Goal: Task Accomplishment & Management: Use online tool/utility

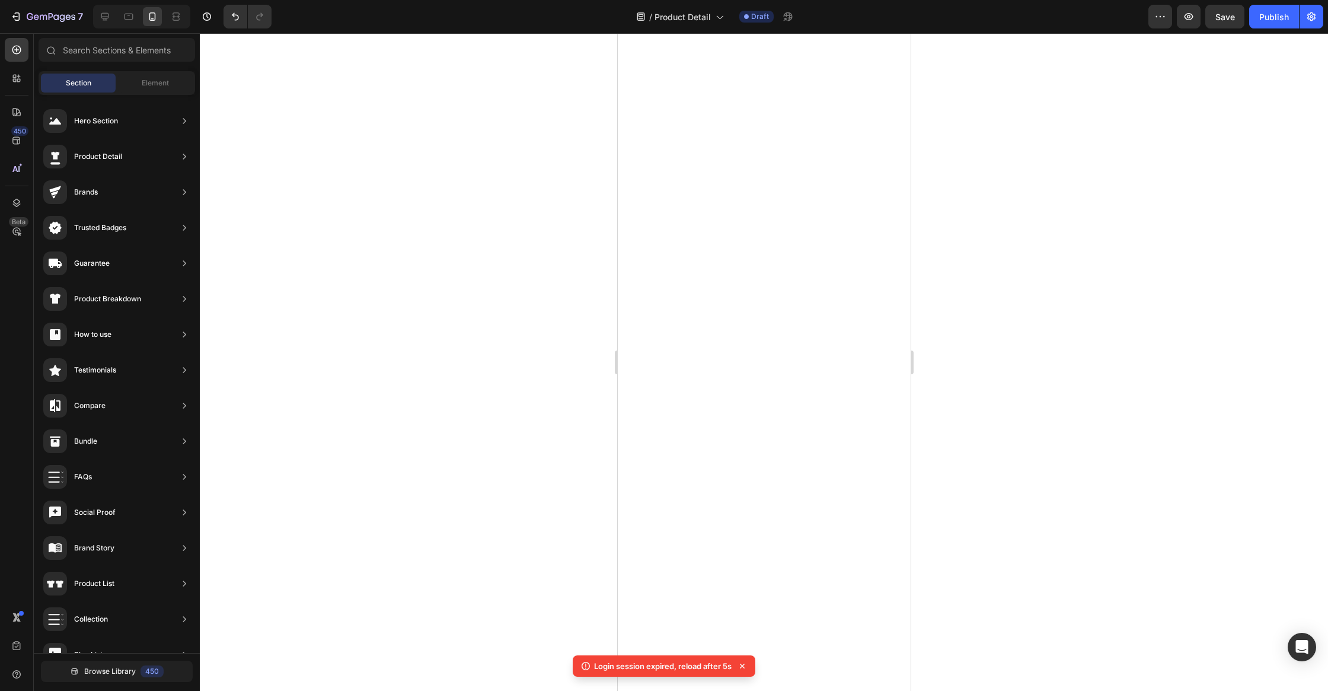
click at [1231, 30] on div "7 Version history / Product Detail Draft Preview Save Publish" at bounding box center [664, 17] width 1328 height 34
click at [1231, 23] on div "Save" at bounding box center [1225, 17] width 20 height 12
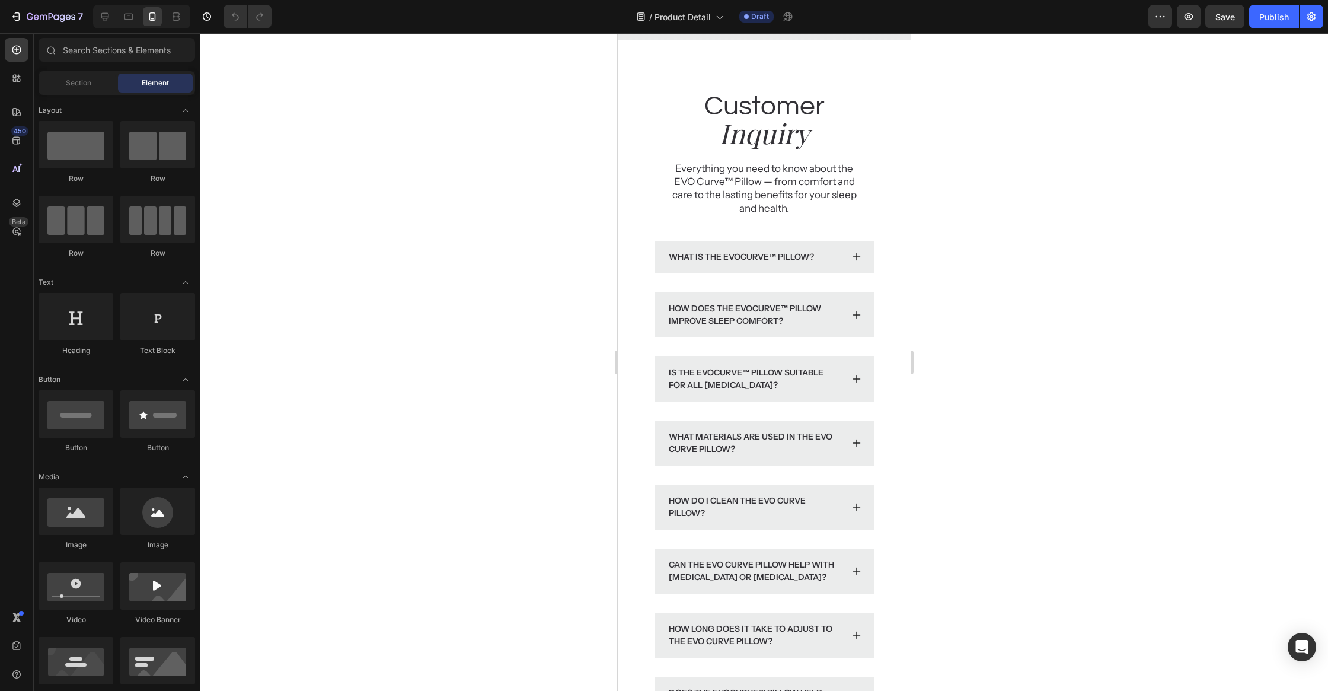
scroll to position [3559, 0]
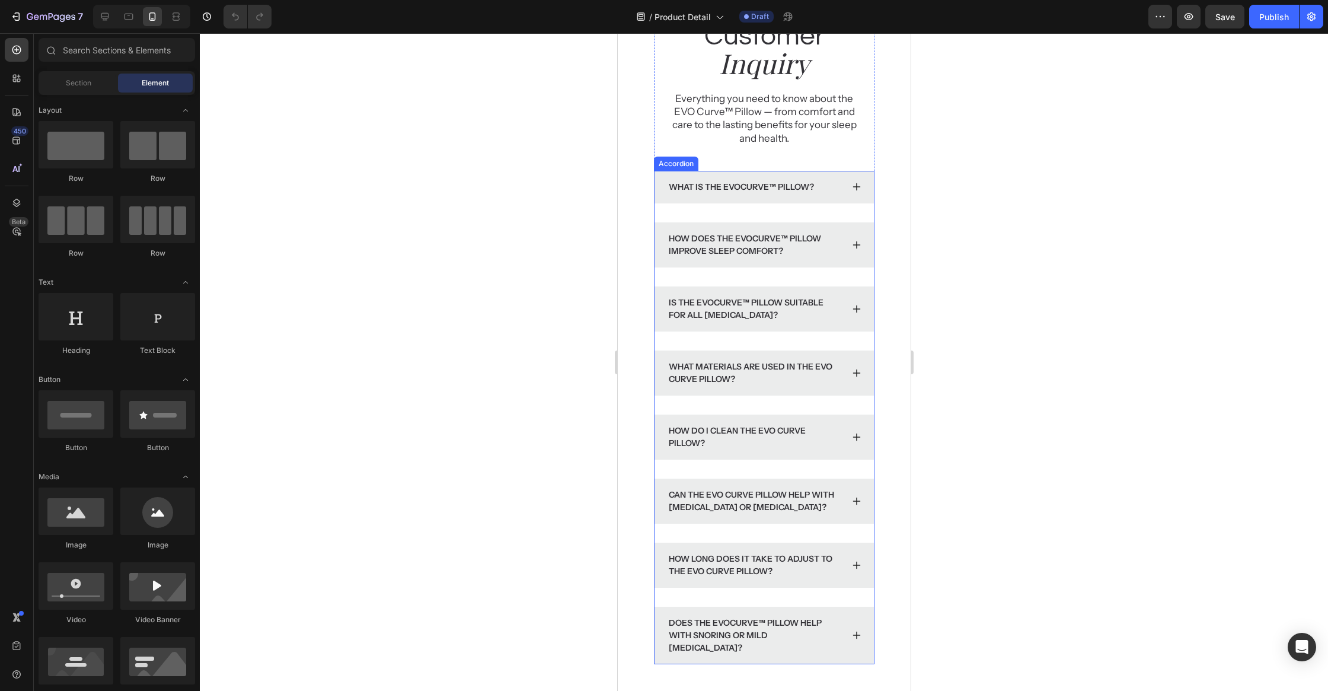
click at [799, 190] on p "What is the EvoCurve™ Pillow?" at bounding box center [740, 187] width 145 height 12
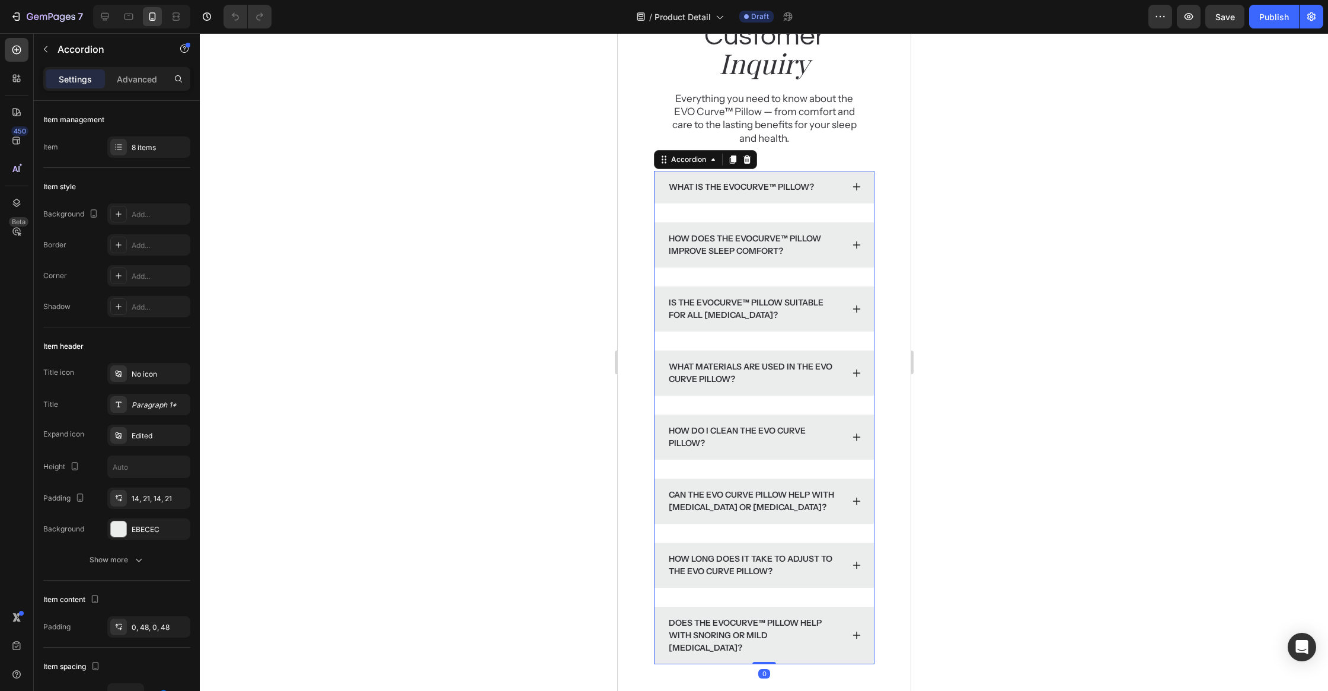
click at [817, 183] on div "What is the EvoCurve™ Pillow?" at bounding box center [753, 187] width 175 height 16
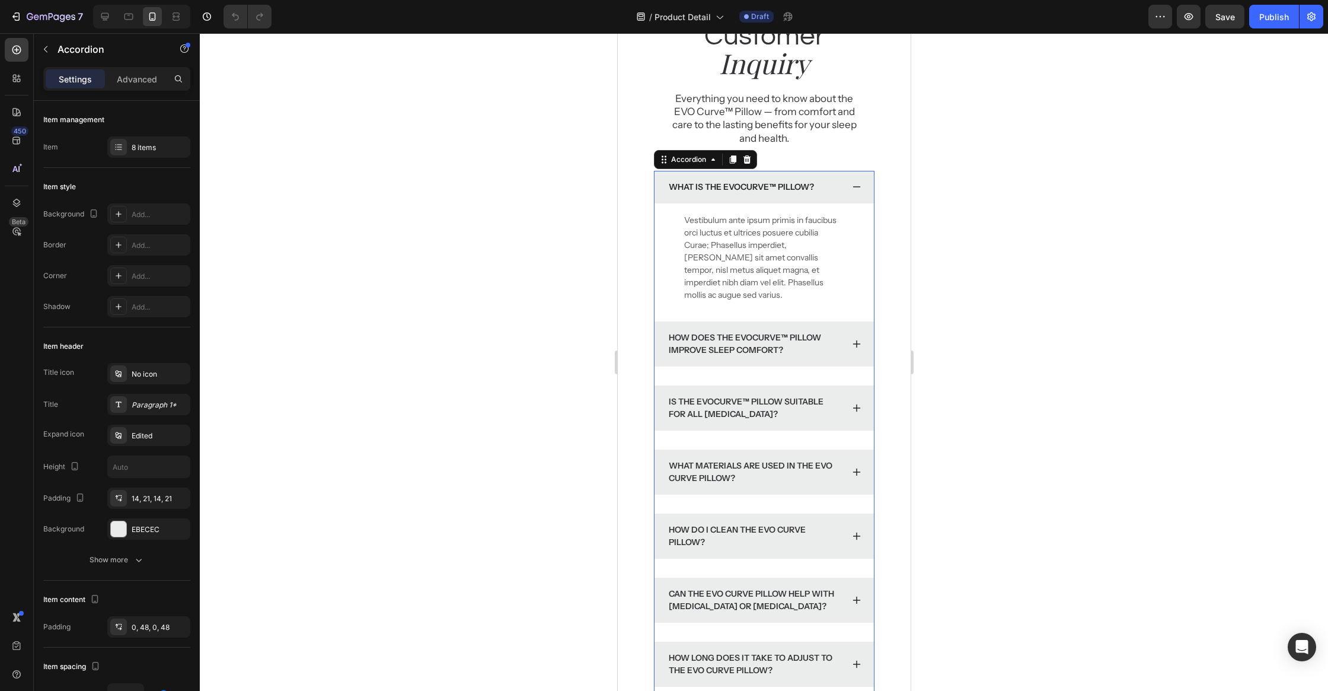
click at [820, 183] on div "What is the EvoCurve™ Pillow?" at bounding box center [753, 187] width 175 height 16
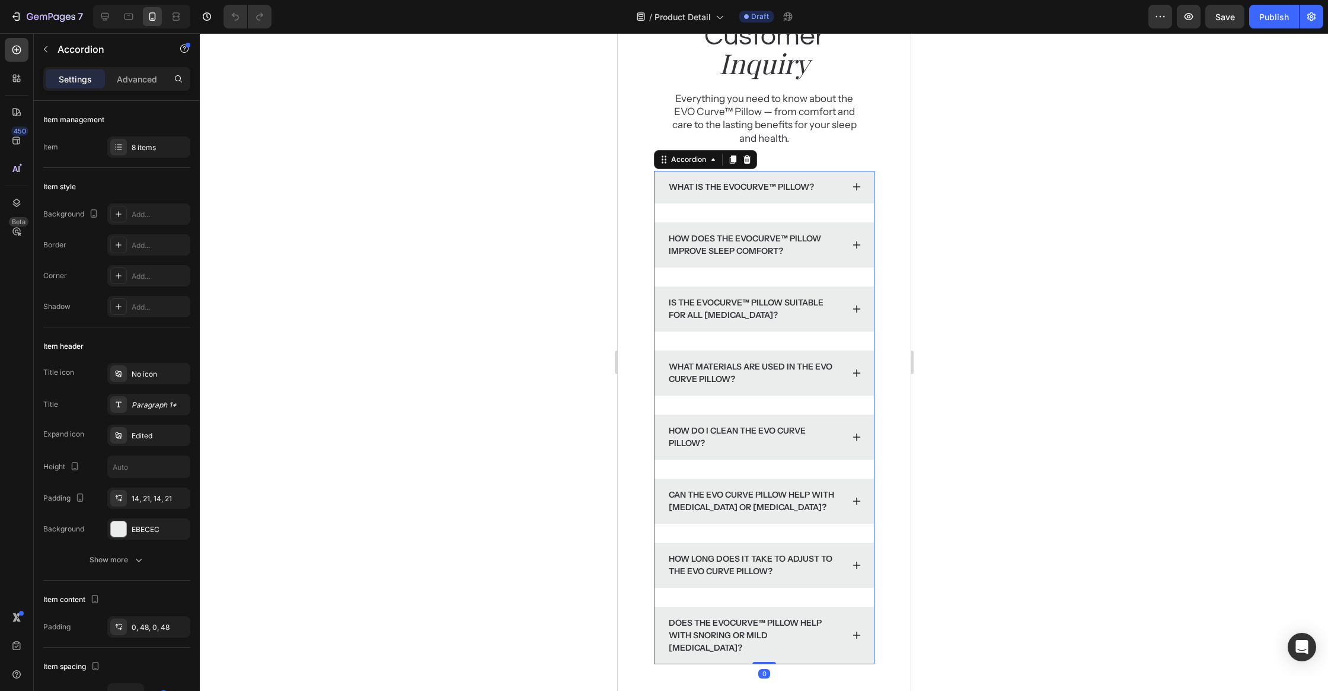
click at [823, 183] on div "What is the EvoCurve™ Pillow?" at bounding box center [753, 187] width 175 height 16
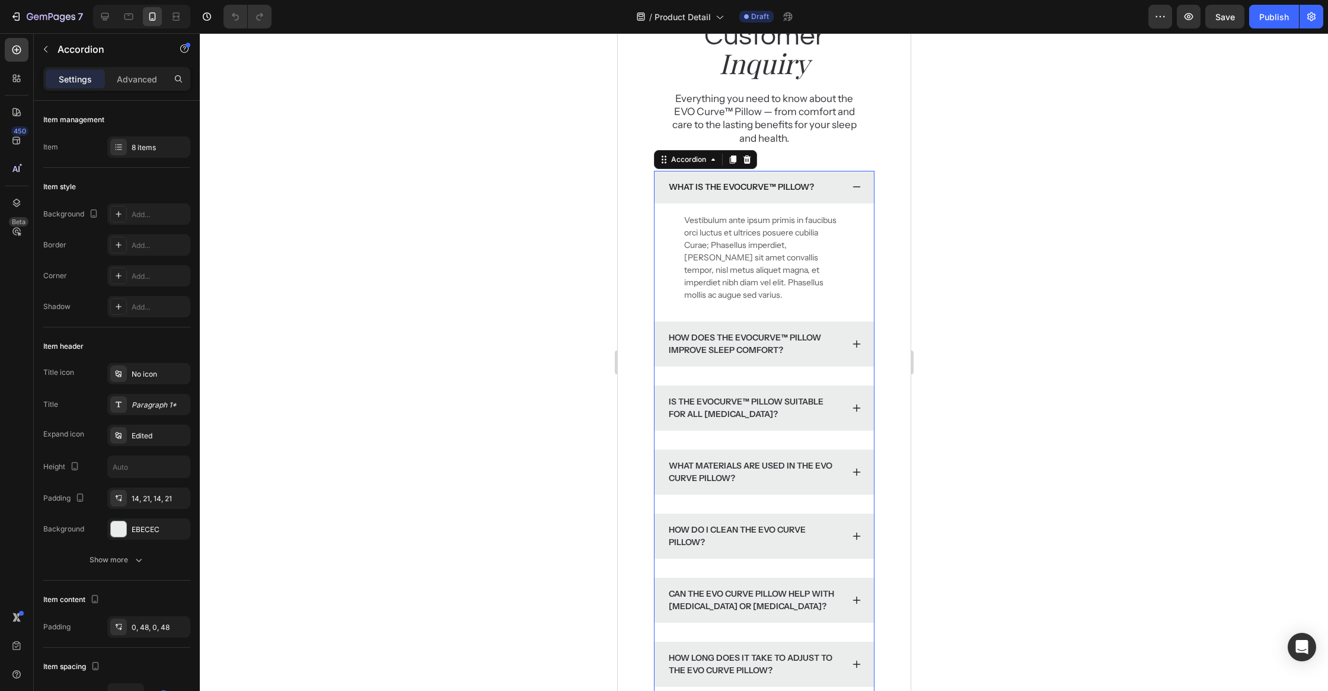
click at [796, 245] on p "Vestibulum ante ipsum primis in faucibus orci luctus et ultrices posuere cubili…" at bounding box center [762, 257] width 159 height 87
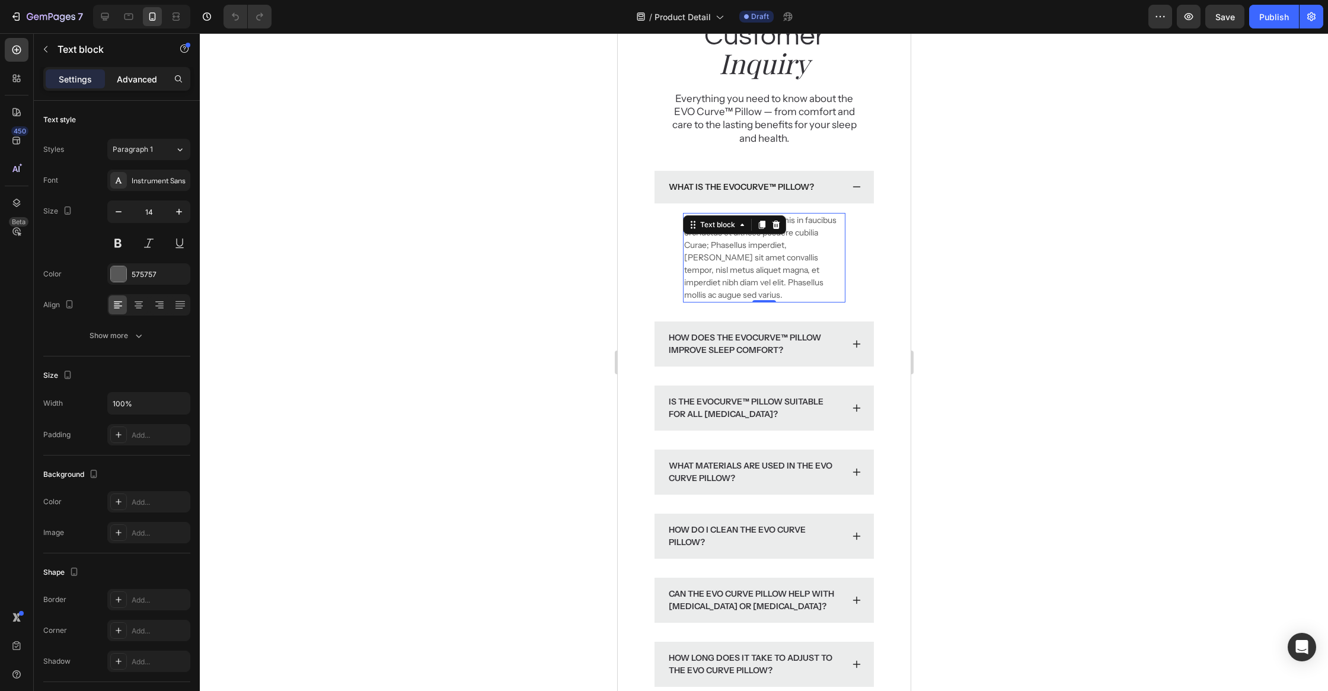
click at [124, 79] on p "Advanced" at bounding box center [137, 79] width 40 height 12
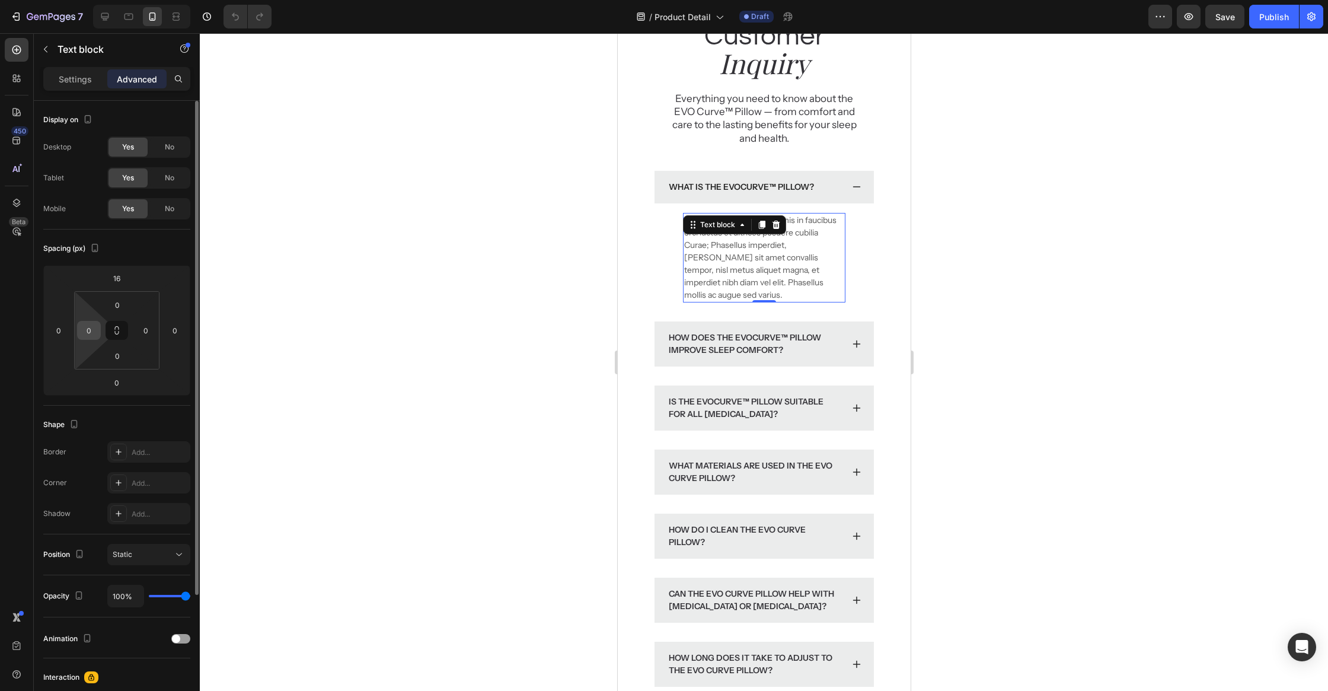
click at [94, 327] on input "0" at bounding box center [89, 330] width 18 height 18
click at [62, 332] on input "0" at bounding box center [59, 330] width 18 height 18
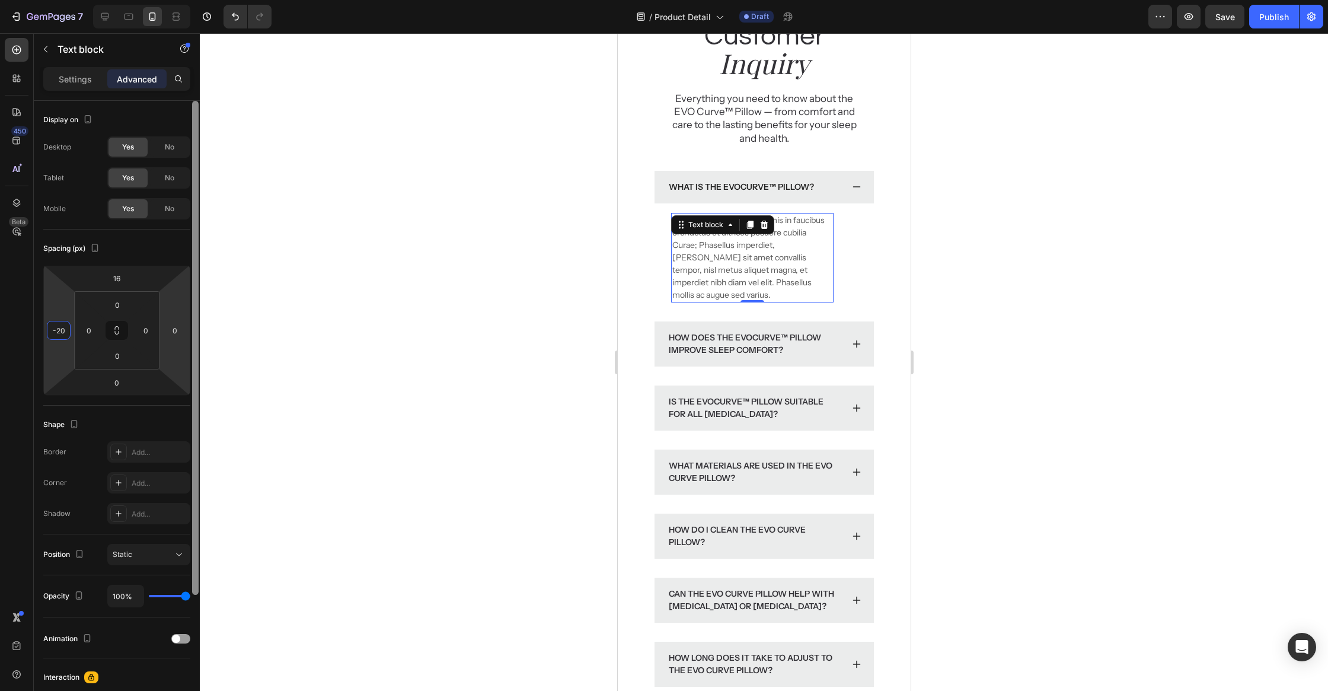
type input "-2"
type input "-40"
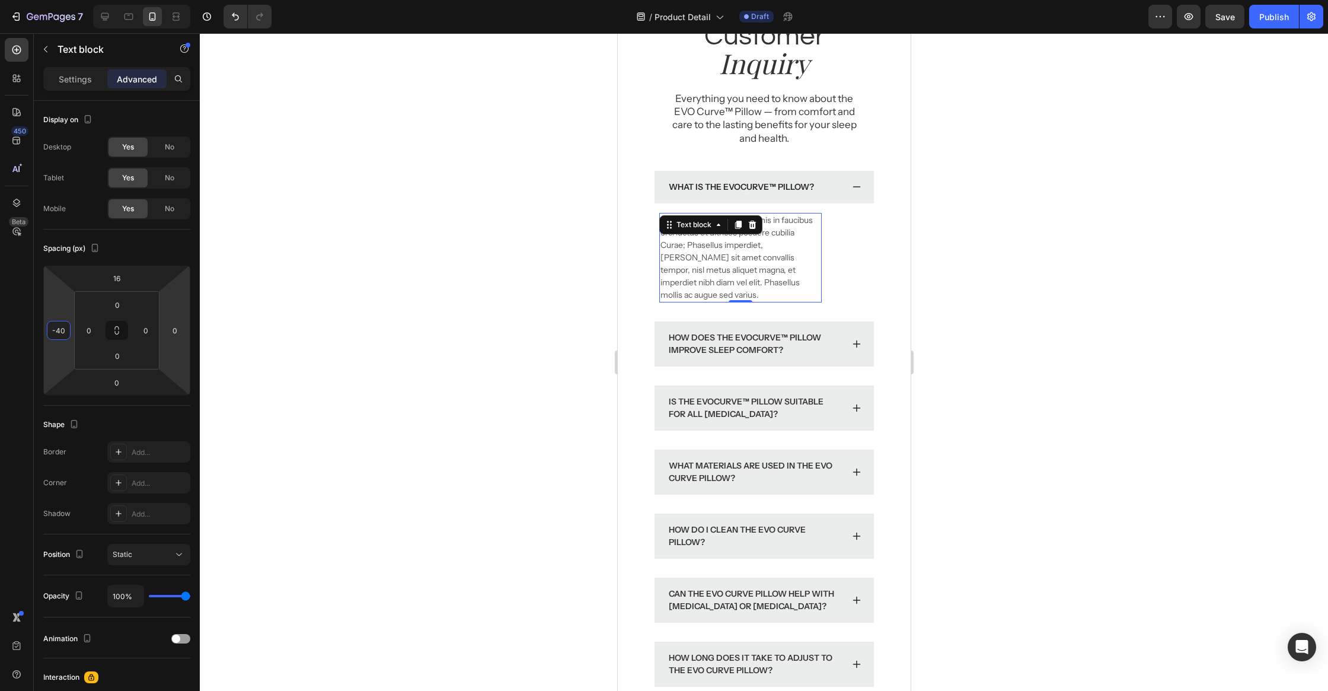
click at [414, 251] on div at bounding box center [764, 361] width 1128 height 657
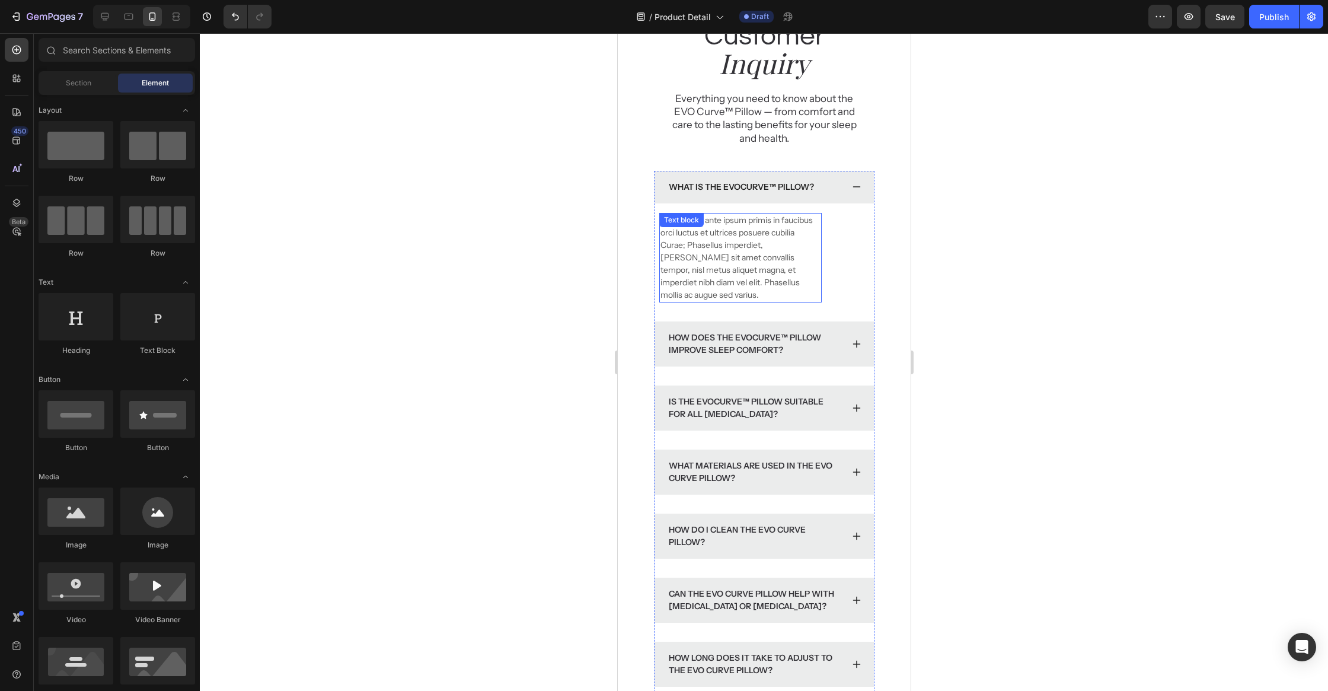
click at [711, 268] on p "Vestibulum ante ipsum primis in faucibus orci luctus et ultrices posuere cubili…" at bounding box center [739, 257] width 159 height 87
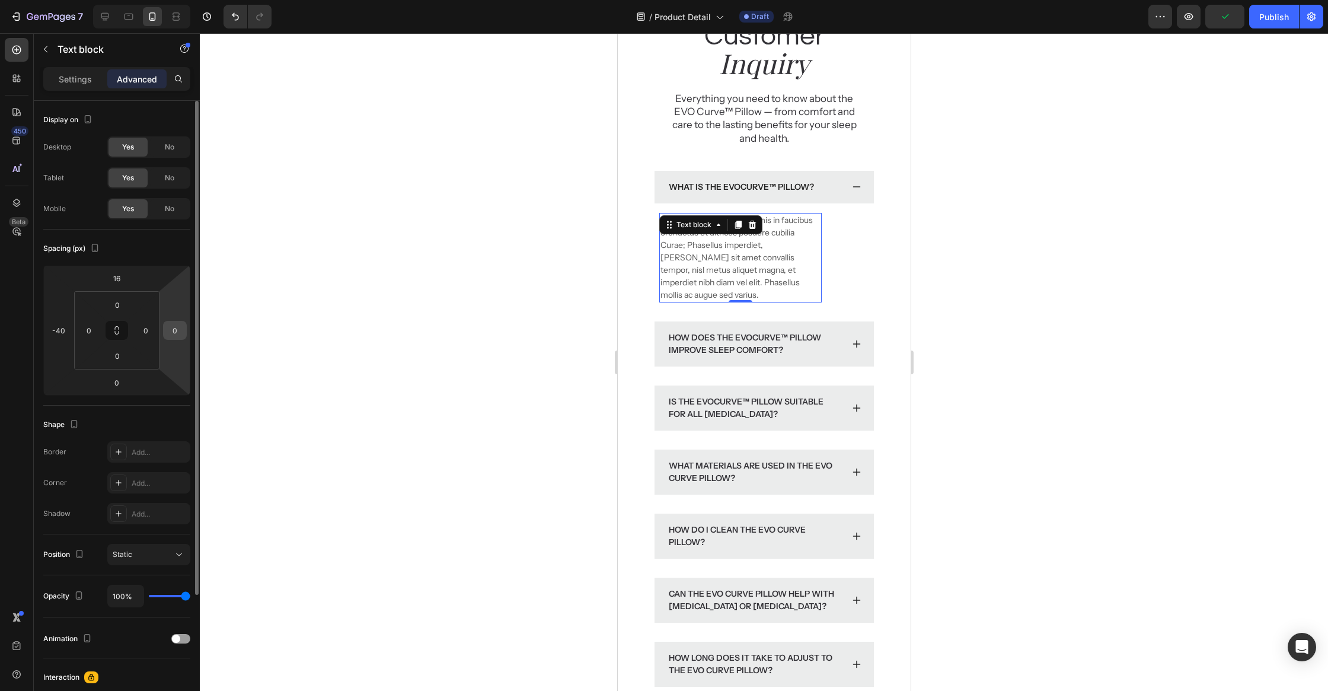
click at [179, 335] on input "0" at bounding box center [175, 330] width 18 height 18
type input "-20"
click at [187, 0] on html "7 Version history / Product Detail Draft Preview Save Publish 450 Beta Sections…" at bounding box center [664, 0] width 1328 height 0
click at [374, 295] on div at bounding box center [764, 361] width 1128 height 657
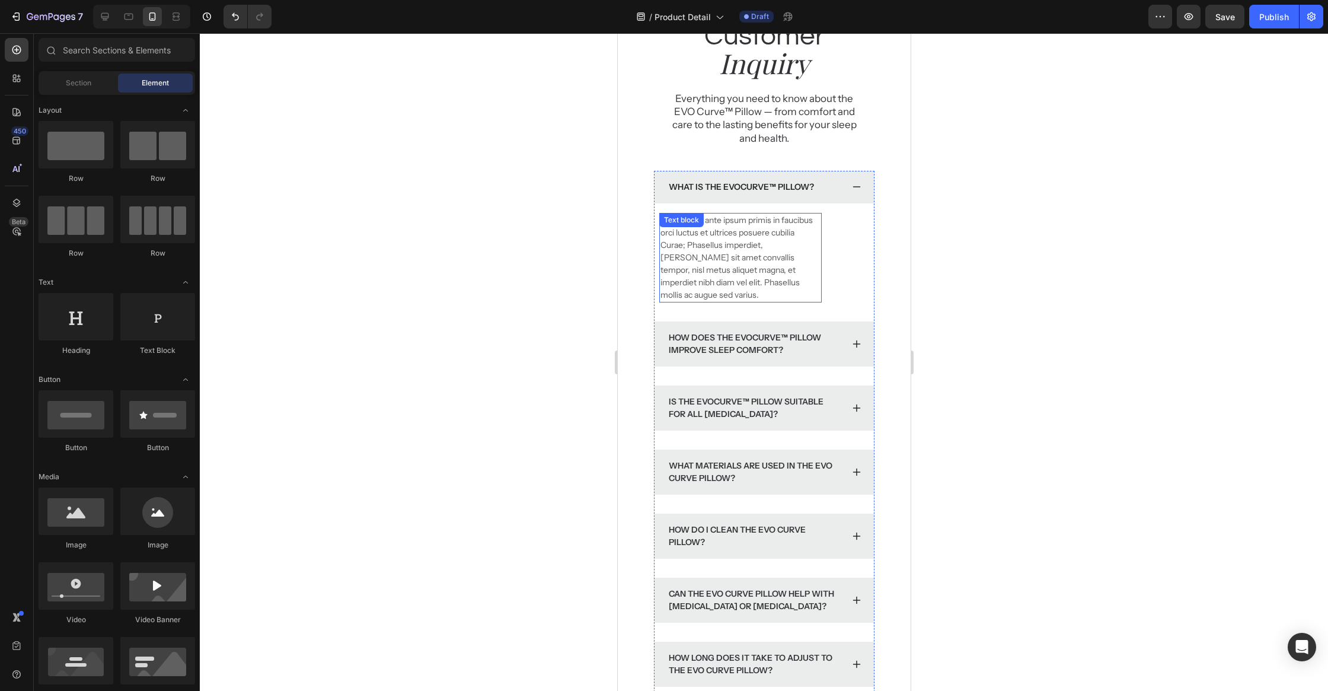
click at [710, 253] on p "Vestibulum ante ipsum primis in faucibus orci luctus et ultrices posuere cubili…" at bounding box center [739, 257] width 159 height 87
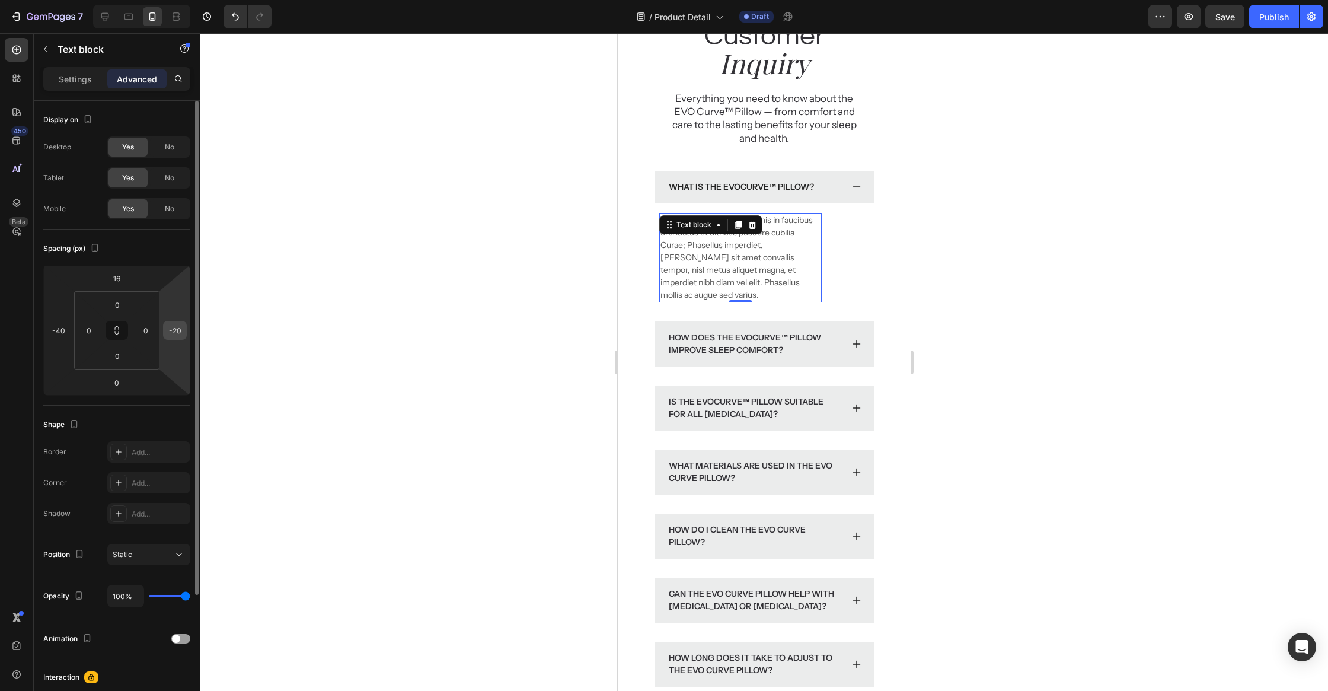
click at [178, 327] on input "-20" at bounding box center [175, 330] width 18 height 18
click at [499, 349] on div at bounding box center [764, 361] width 1128 height 657
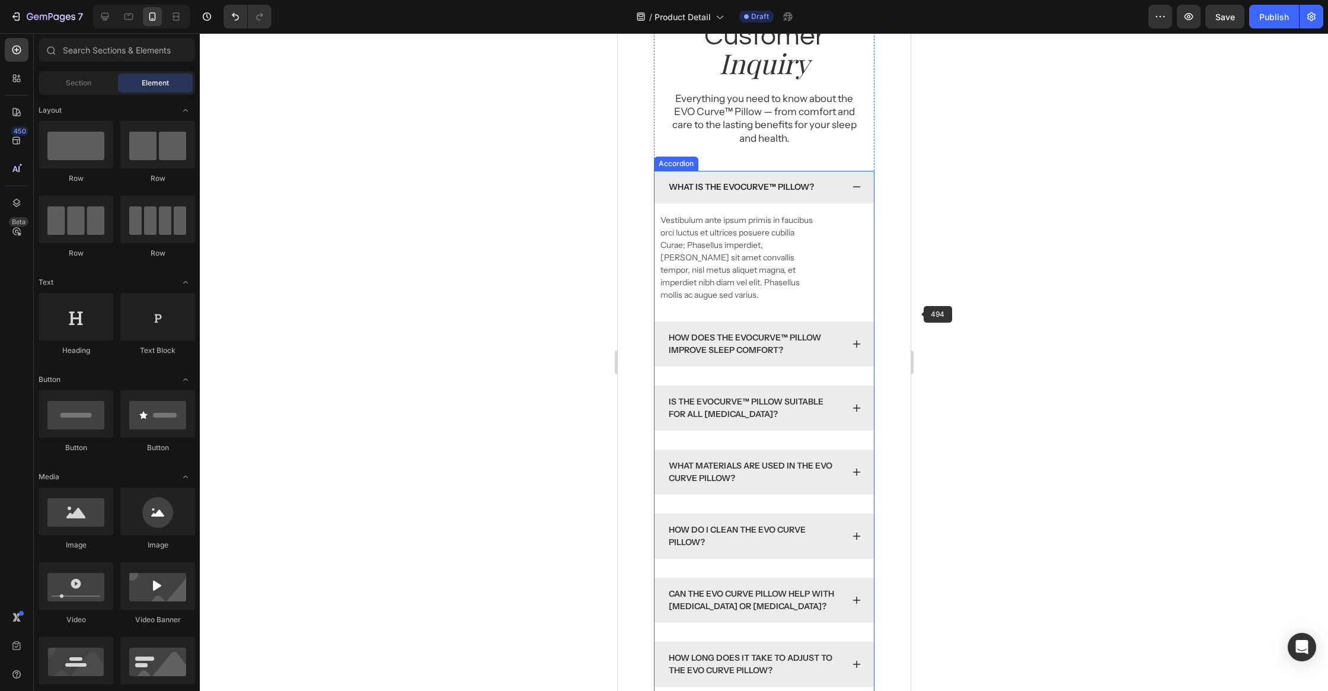
click at [921, 312] on div at bounding box center [764, 361] width 1128 height 657
click at [714, 274] on p "Vestibulum ante ipsum primis in faucibus orci luctus et ultrices posuere cubili…" at bounding box center [739, 257] width 159 height 87
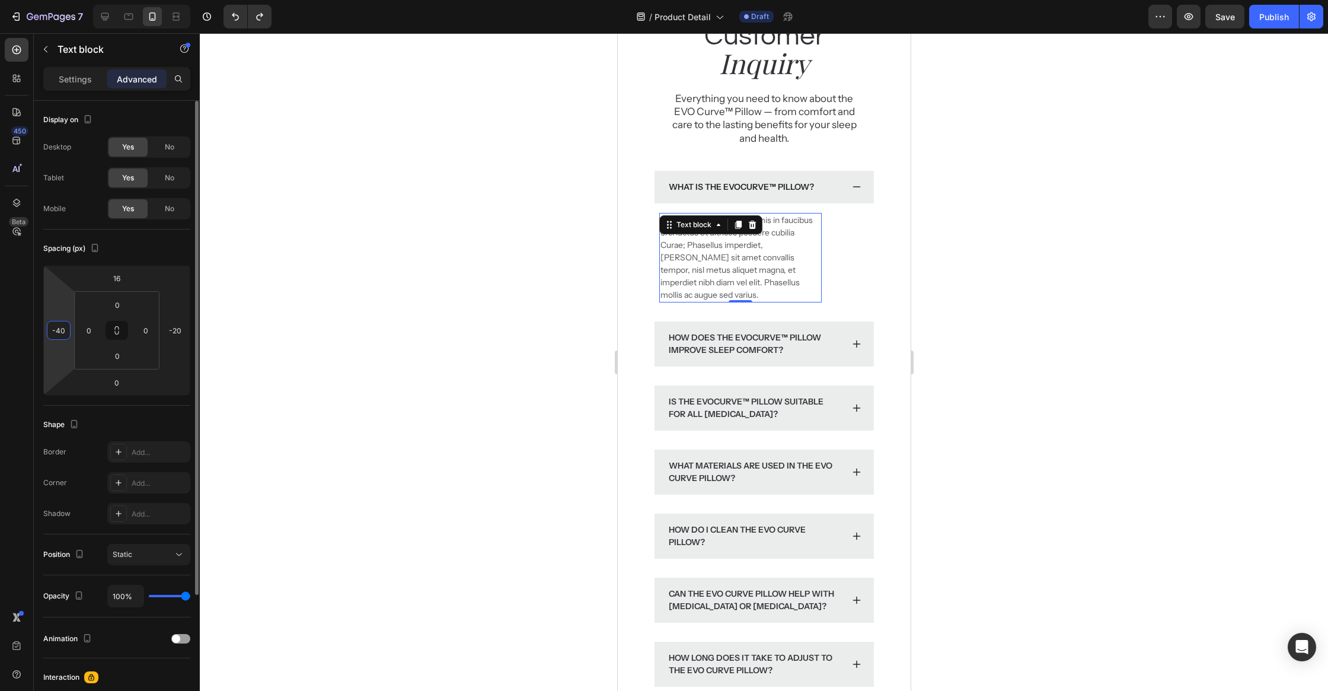
click at [63, 330] on input "-40" at bounding box center [59, 330] width 18 height 18
type input "0"
click at [171, 329] on input "-20" at bounding box center [175, 330] width 18 height 18
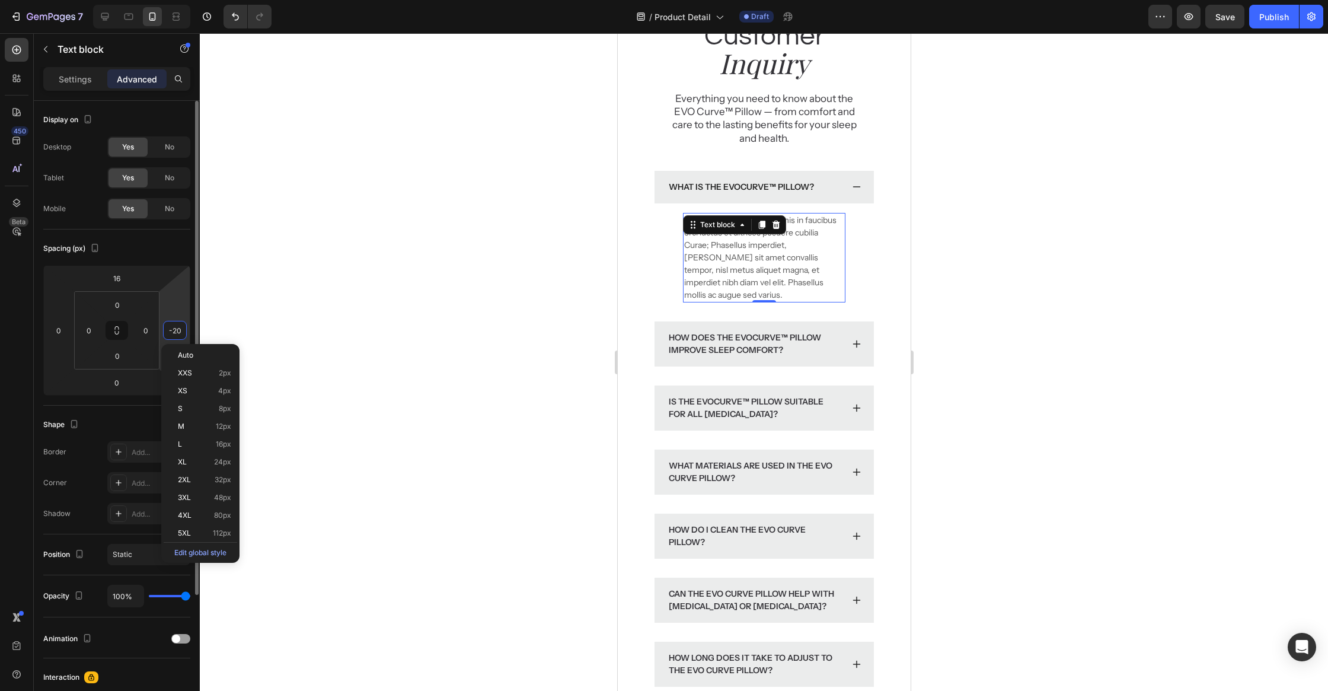
type input "020"
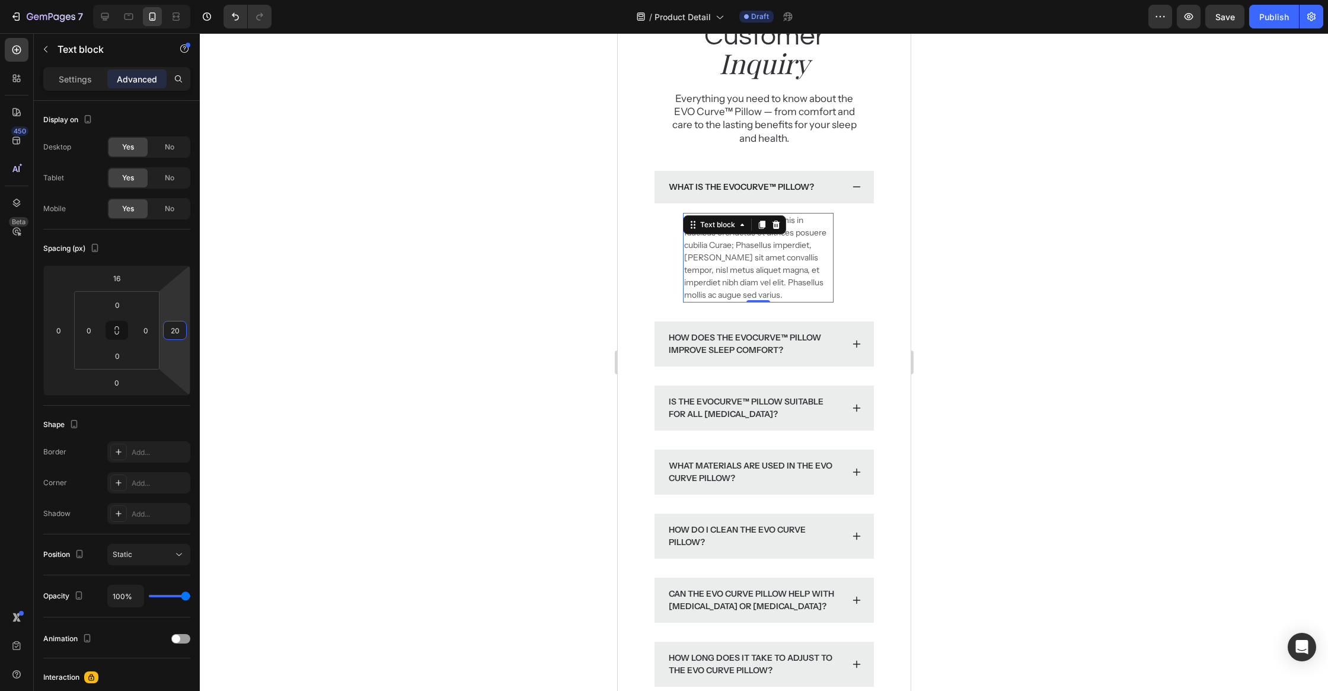
click at [351, 301] on div at bounding box center [764, 361] width 1128 height 657
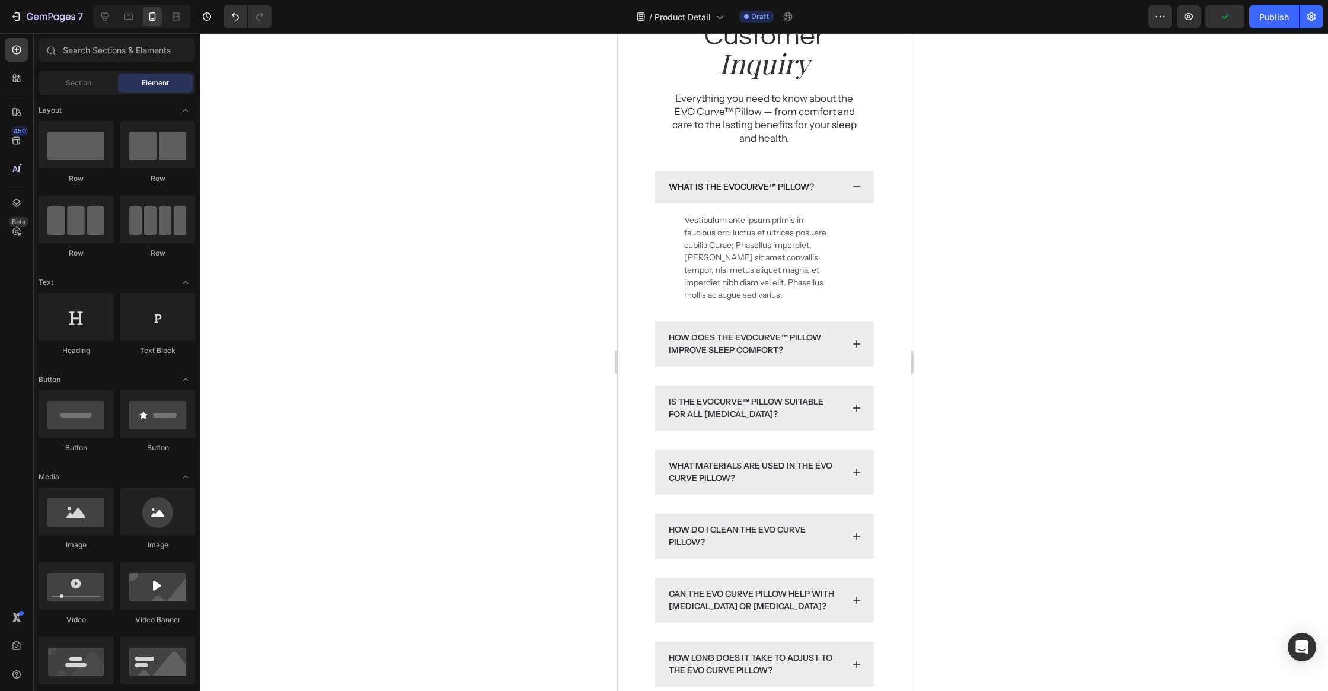
click at [352, 303] on div at bounding box center [764, 361] width 1128 height 657
click at [755, 191] on p "What is the EvoCurve™ Pillow?" at bounding box center [740, 187] width 145 height 12
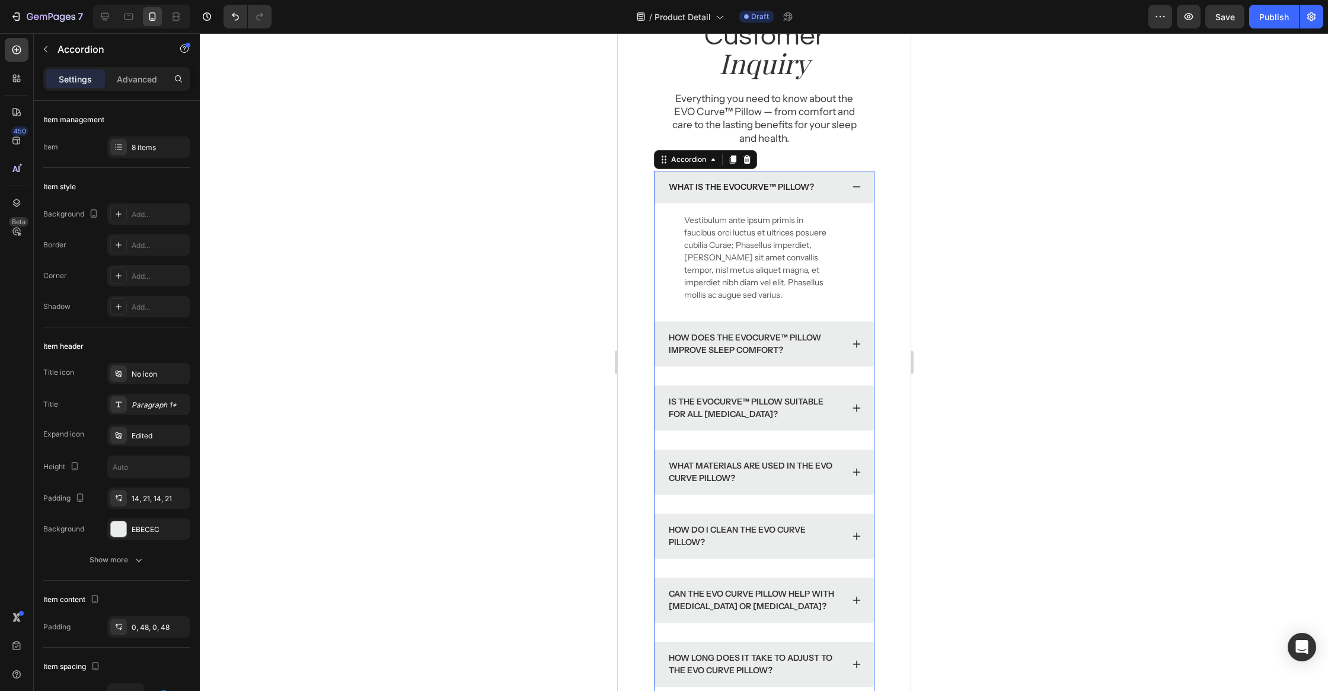
click at [853, 191] on div "What is the EvoCurve™ Pillow?" at bounding box center [763, 187] width 219 height 33
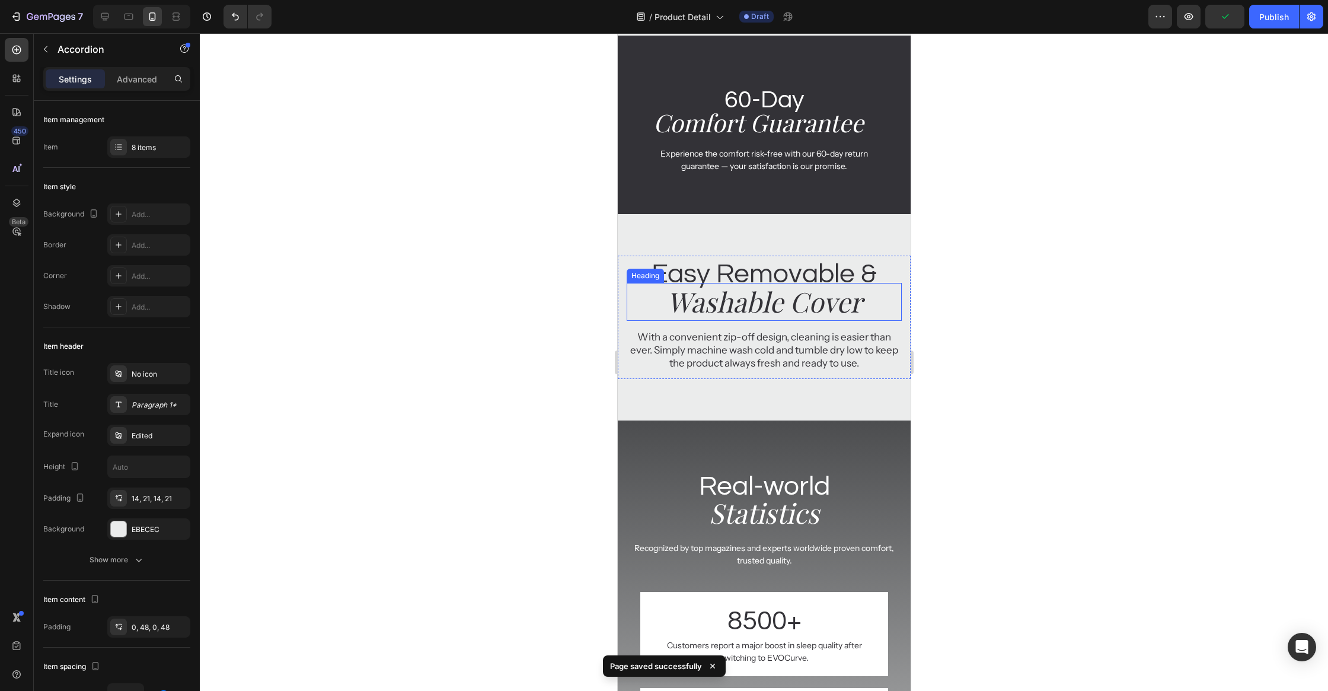
scroll to position [2472, 0]
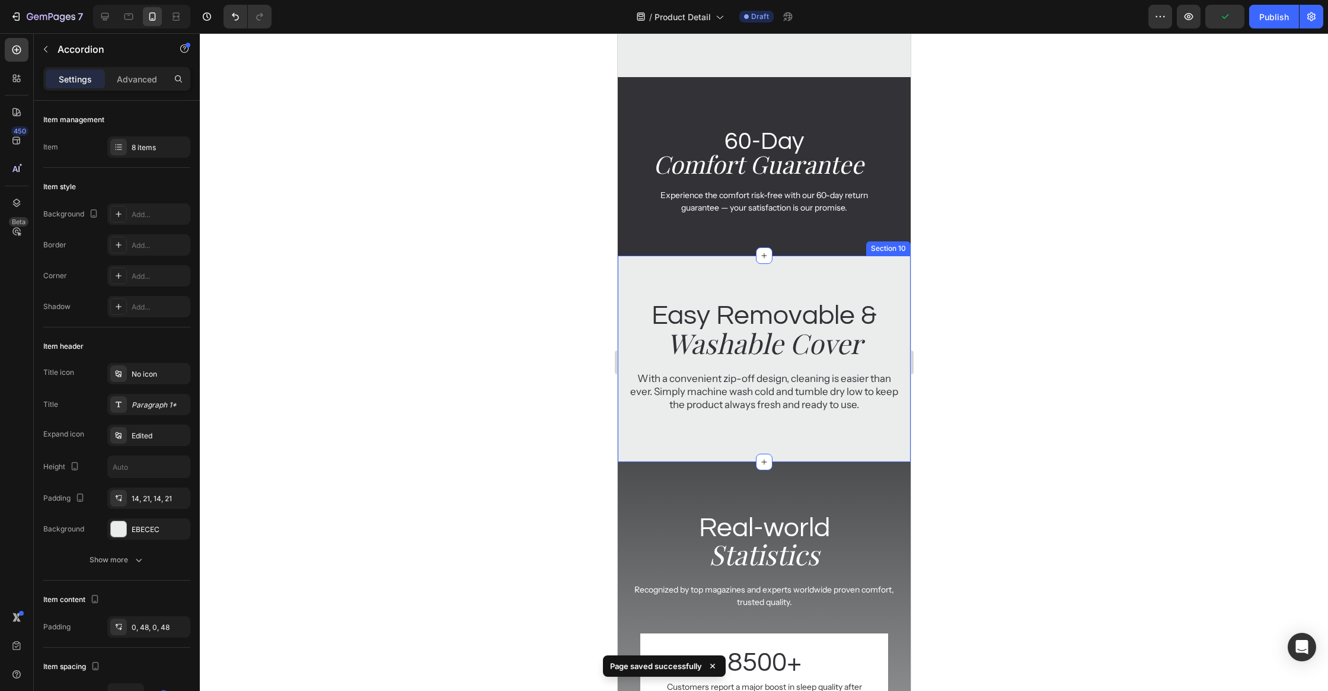
click at [812, 285] on div "Easy Removable & Heading Washable Cover Heading With a convenient zip-off desig…" at bounding box center [763, 358] width 293 height 206
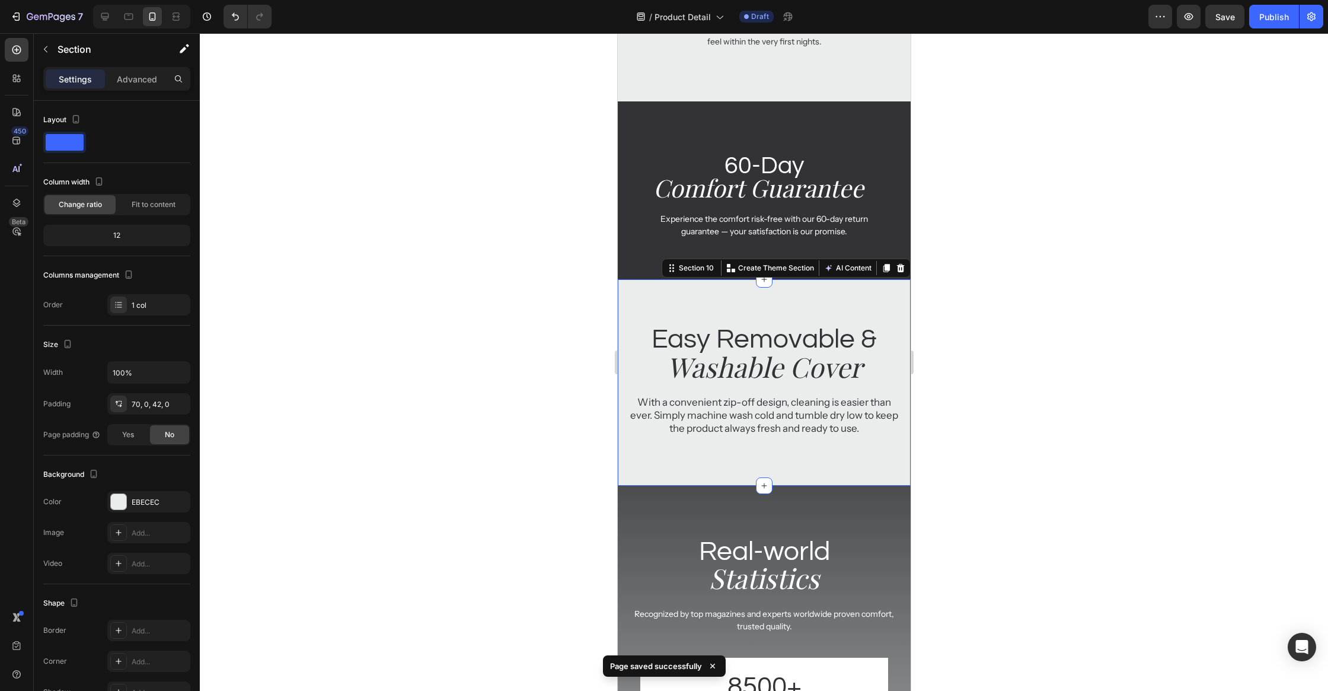
scroll to position [2232, 0]
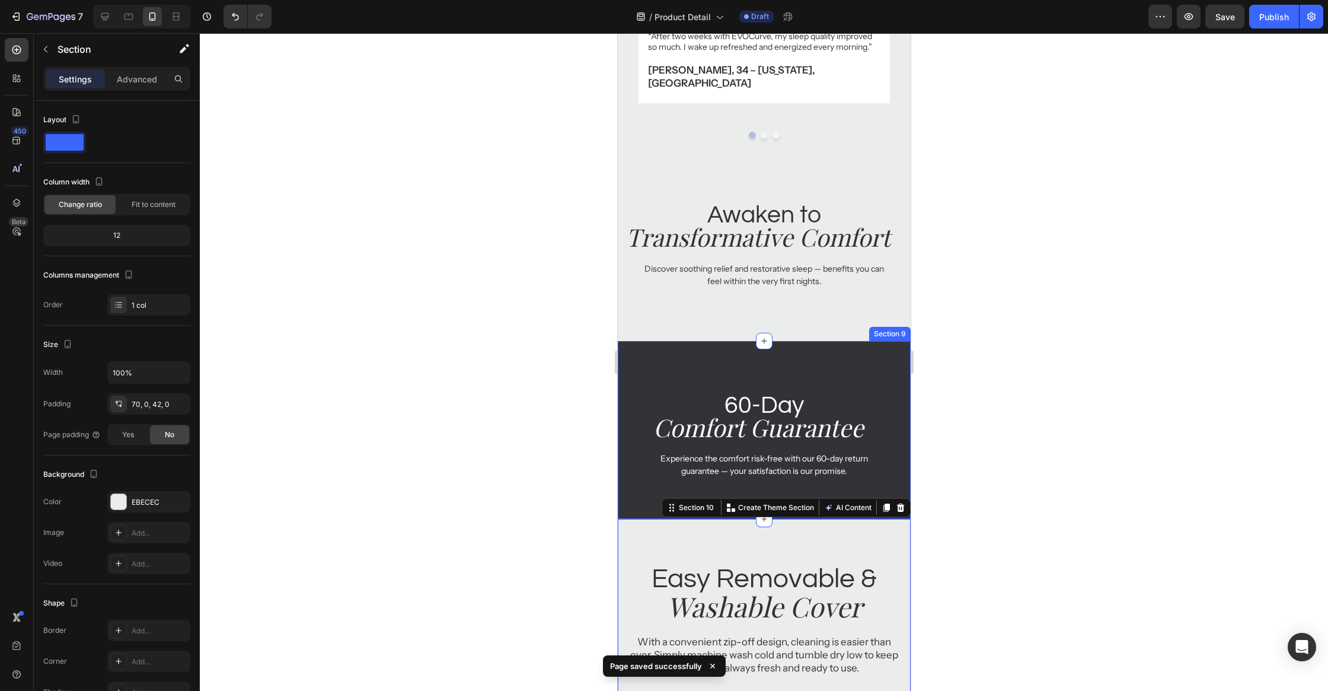
click at [820, 341] on div "60-Day Heading Comfort Guarantee Heading Experience the comfort risk-free with …" at bounding box center [763, 430] width 293 height 178
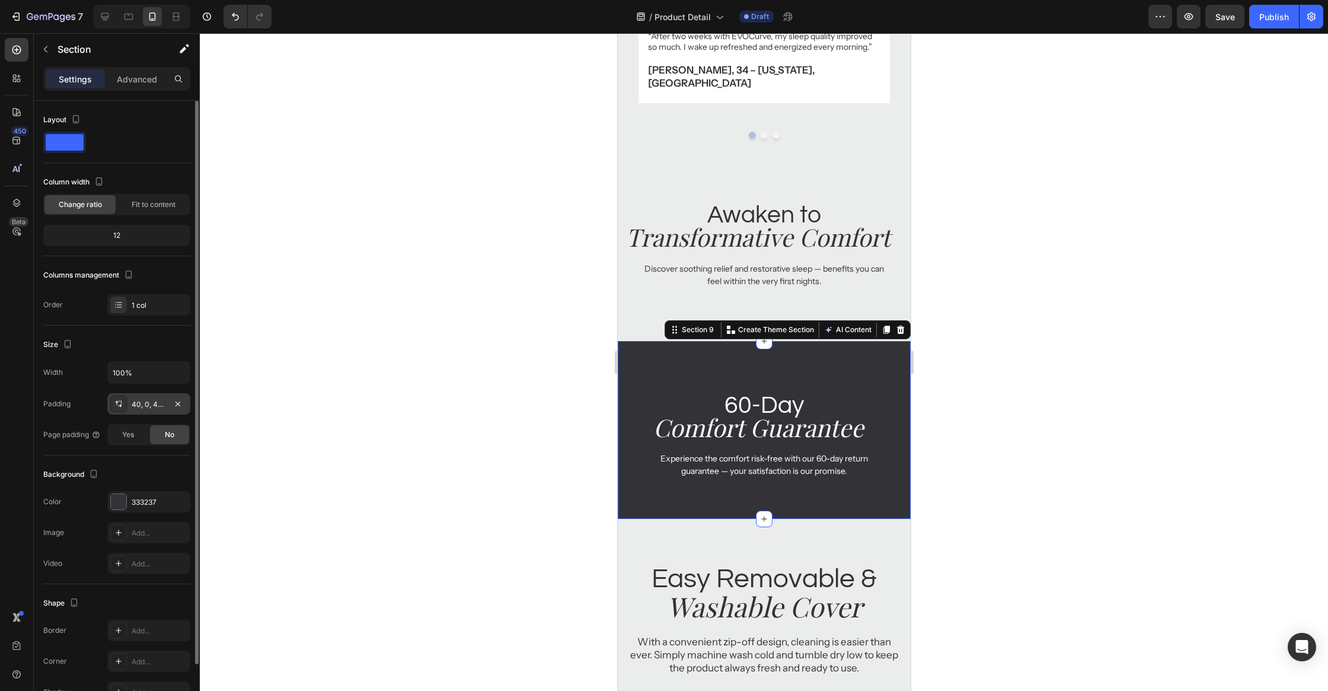
click at [149, 404] on div "40, 0, 40, 0" at bounding box center [149, 404] width 34 height 11
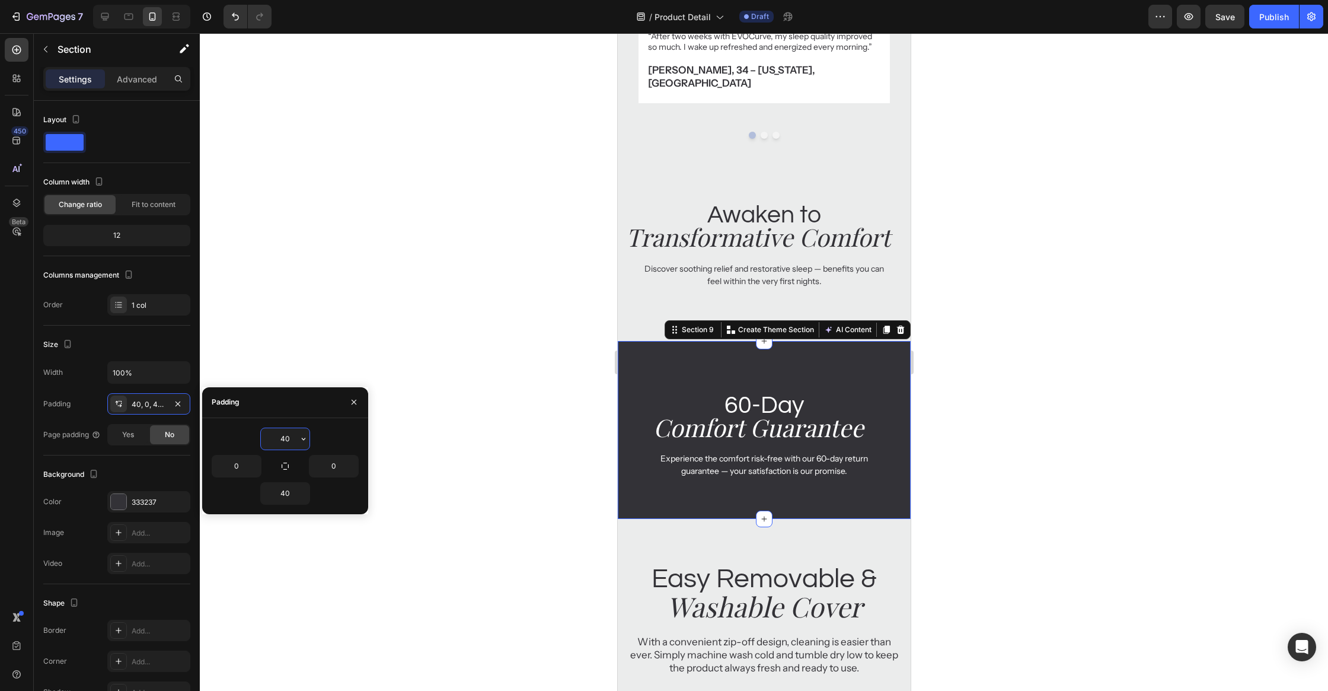
click at [287, 437] on input "40" at bounding box center [285, 438] width 49 height 21
type input "20"
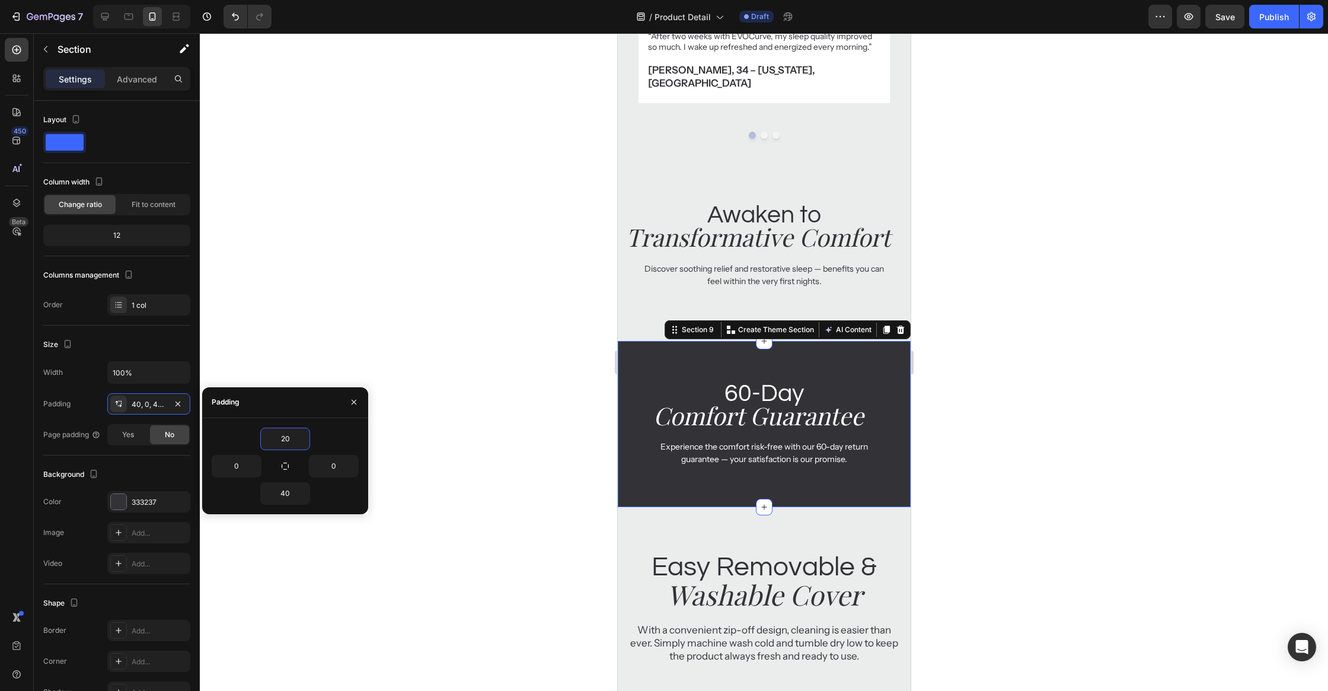
click at [544, 347] on div at bounding box center [764, 361] width 1128 height 657
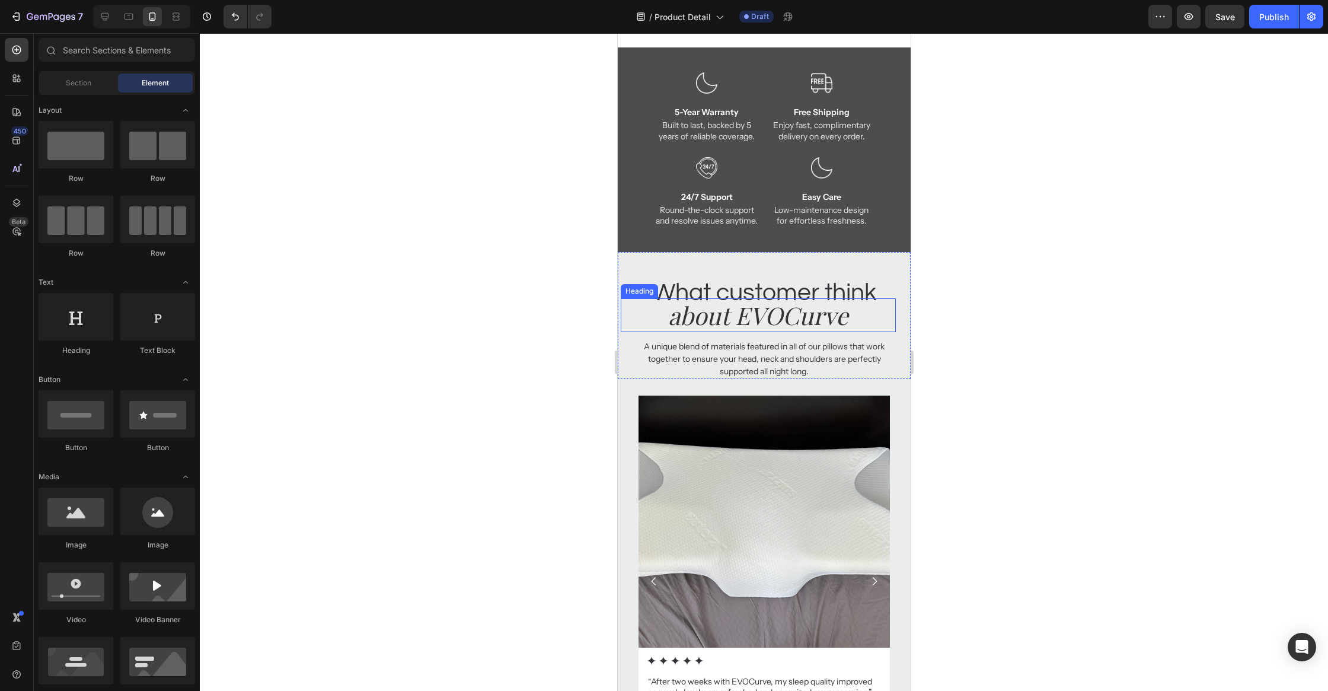
scroll to position [1156, 0]
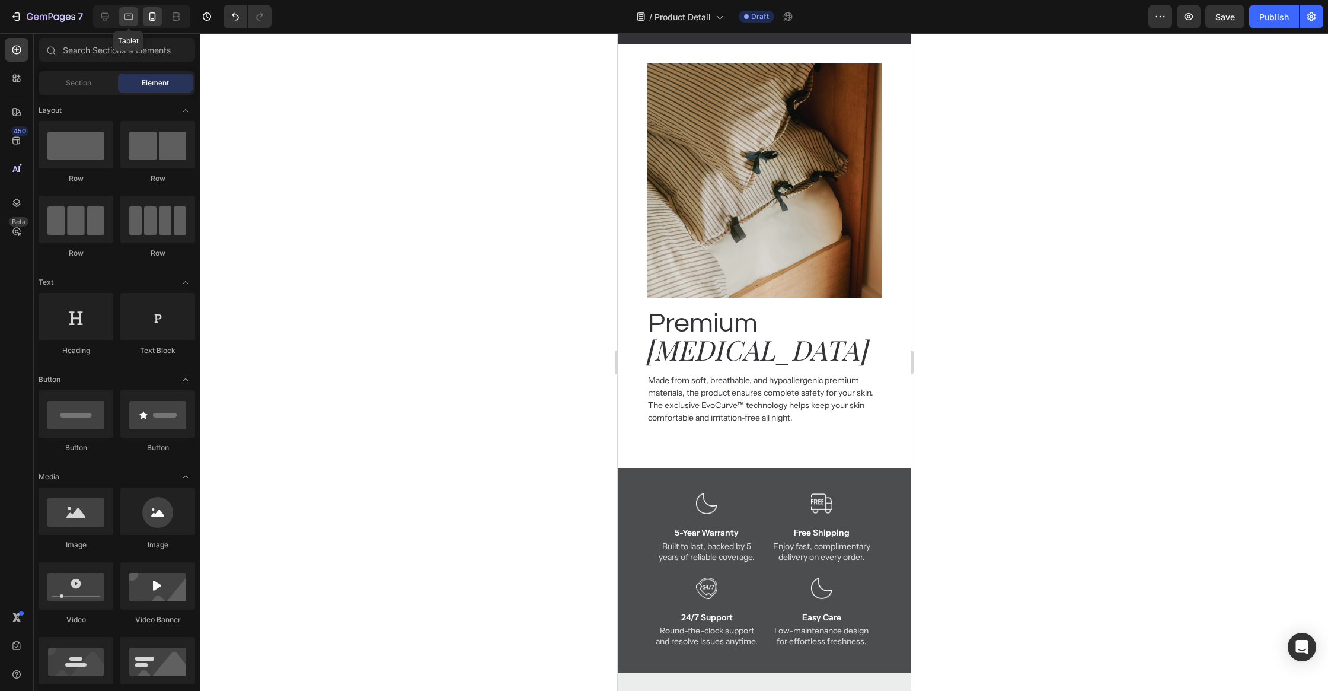
click at [135, 15] on div at bounding box center [128, 16] width 19 height 19
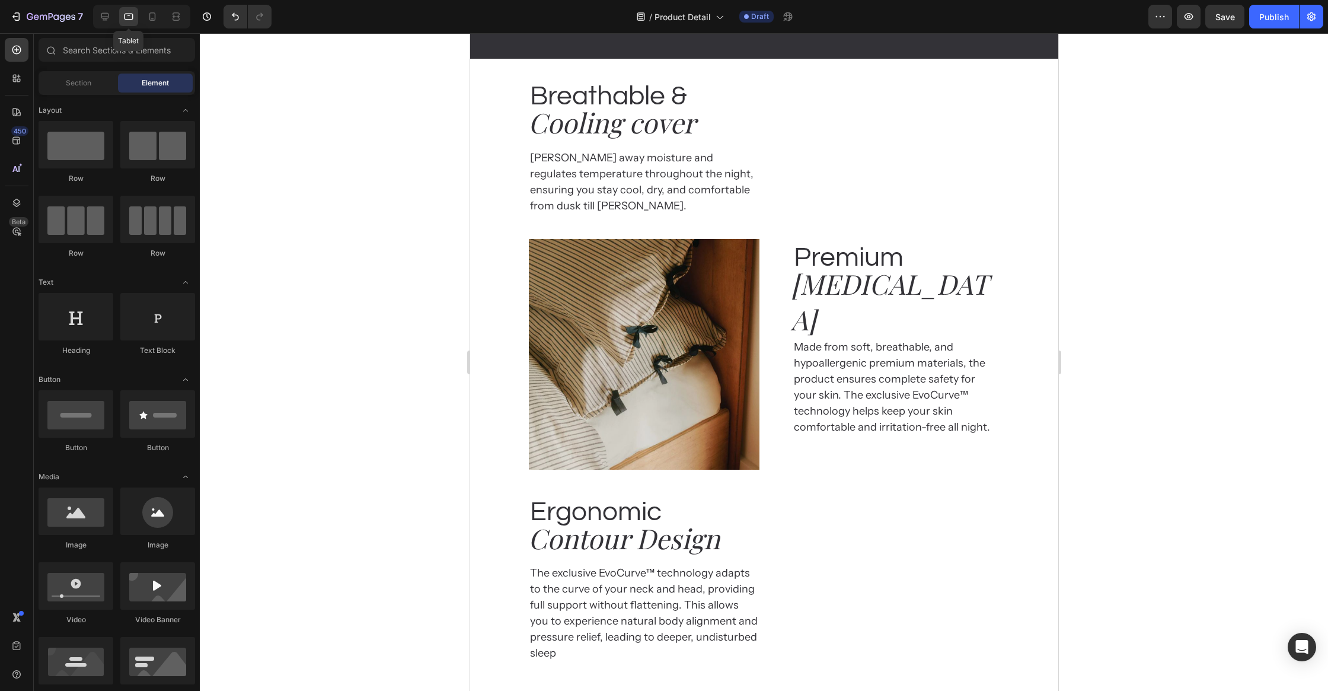
scroll to position [1175, 0]
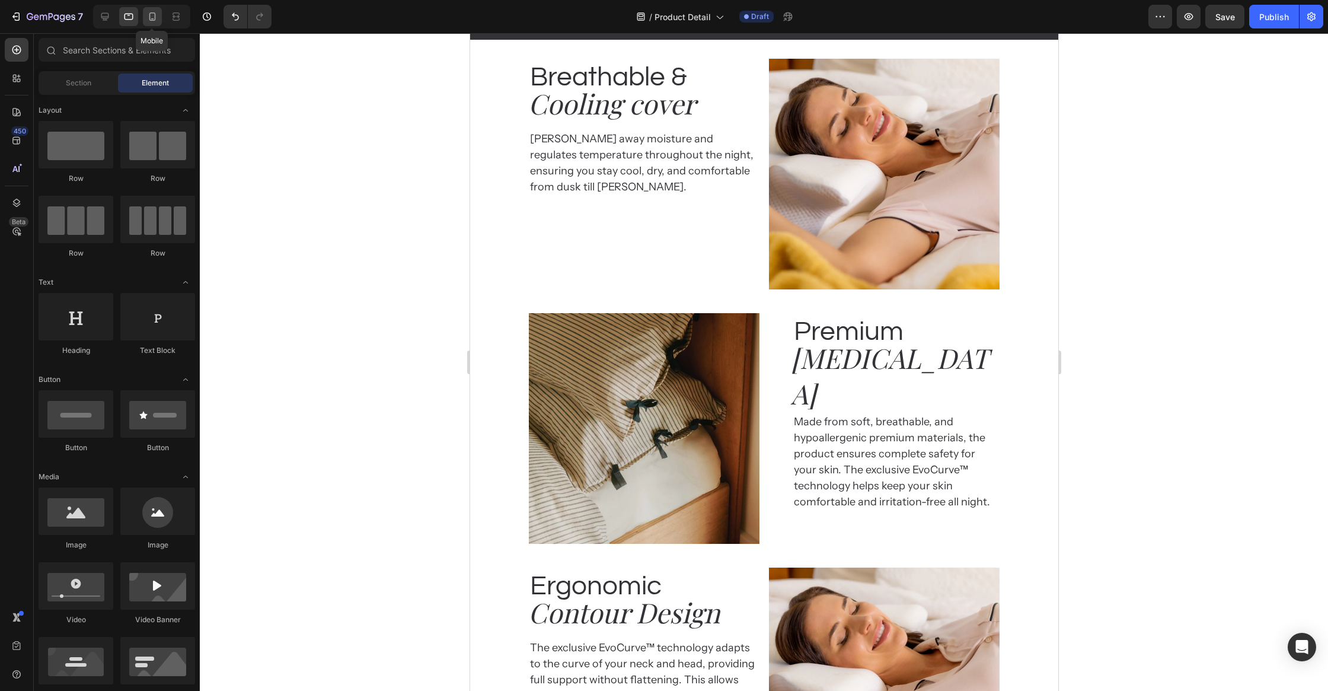
click at [154, 14] on icon at bounding box center [152, 16] width 7 height 8
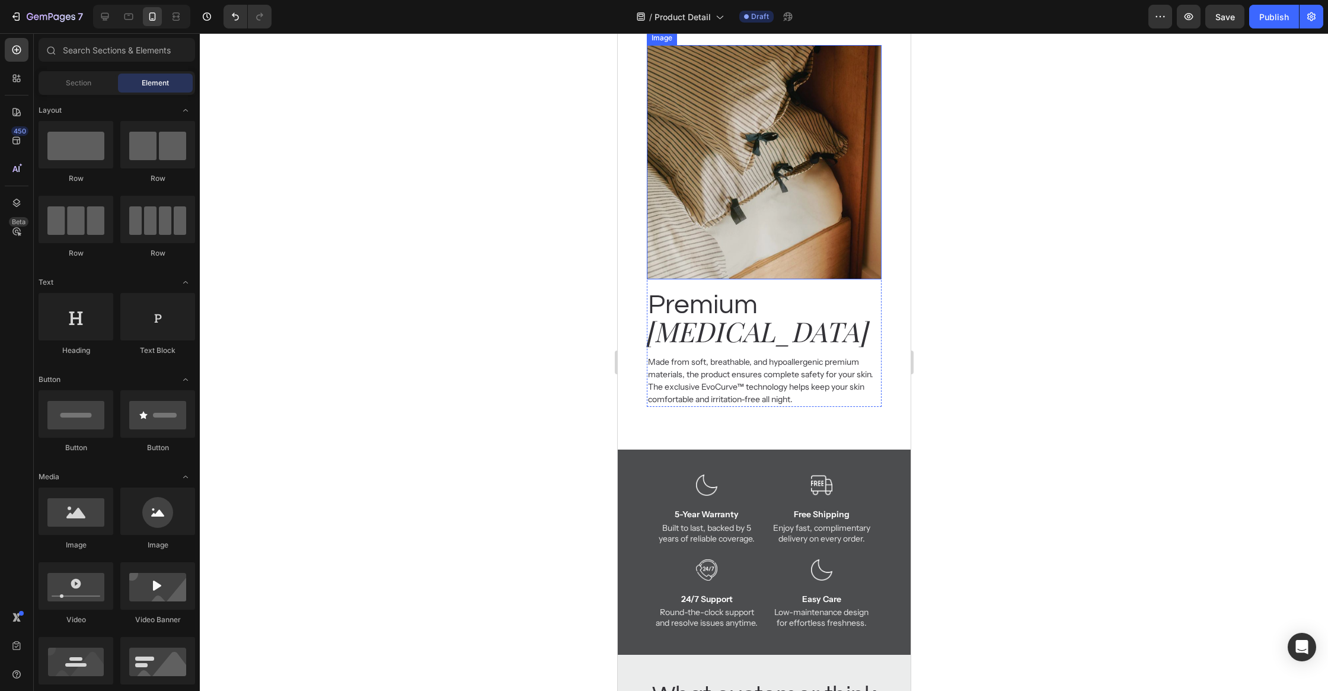
scroll to position [1317, 0]
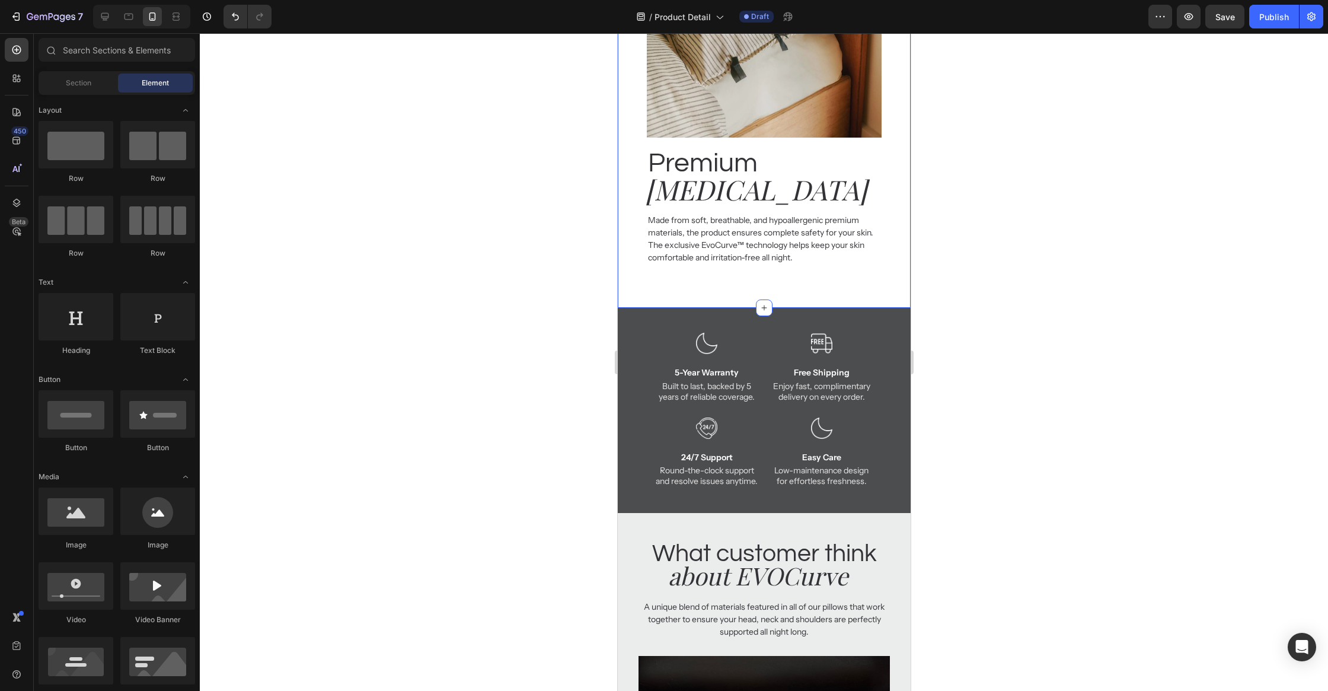
click at [887, 261] on div "Breathable & Heading Cooling cover Heading Wicks away moisture and regulates te…" at bounding box center [763, 96] width 293 height 386
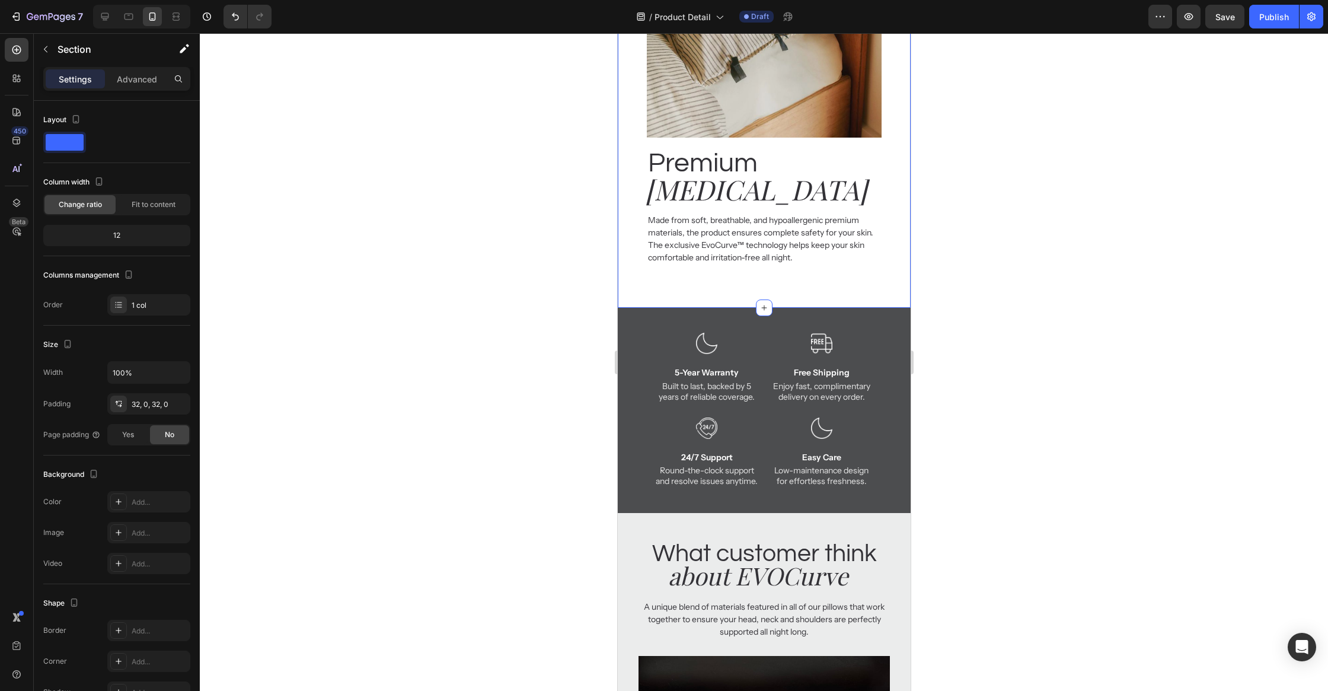
click at [142, 88] on div "Settings Advanced" at bounding box center [116, 79] width 147 height 24
click at [139, 80] on p "Advanced" at bounding box center [137, 79] width 40 height 12
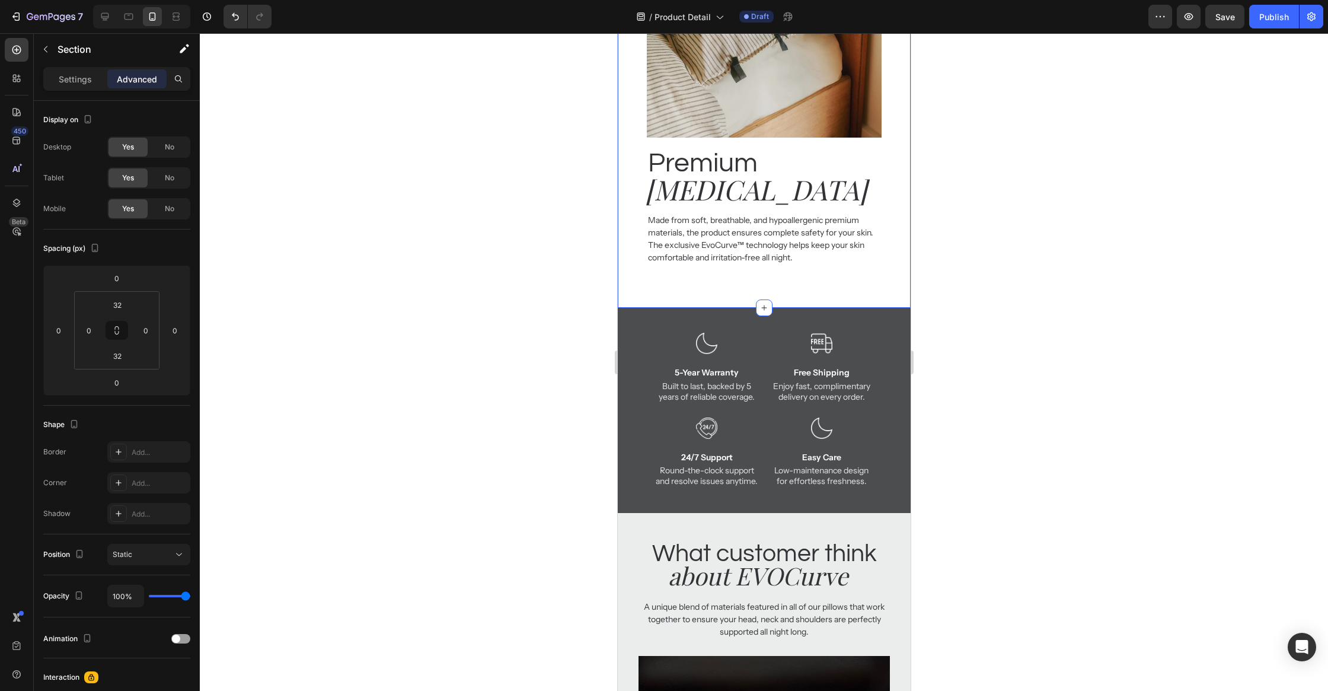
scroll to position [1065, 0]
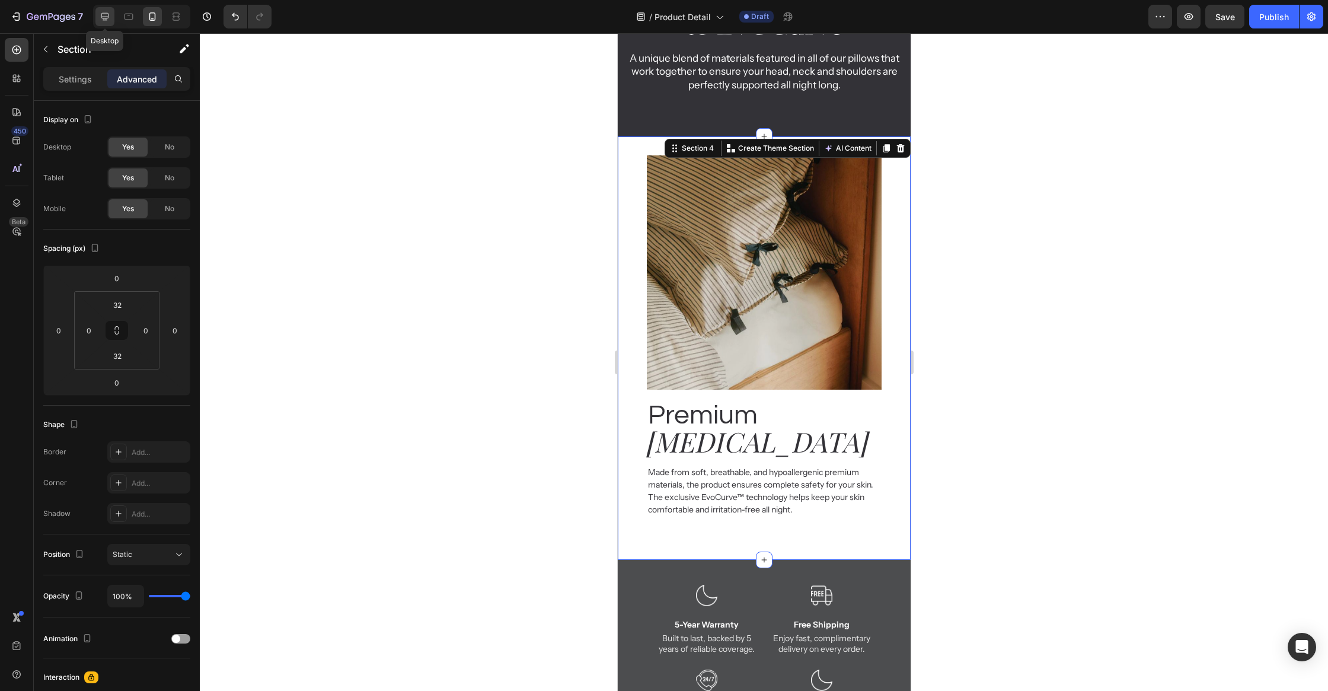
click at [100, 14] on icon at bounding box center [105, 17] width 12 height 12
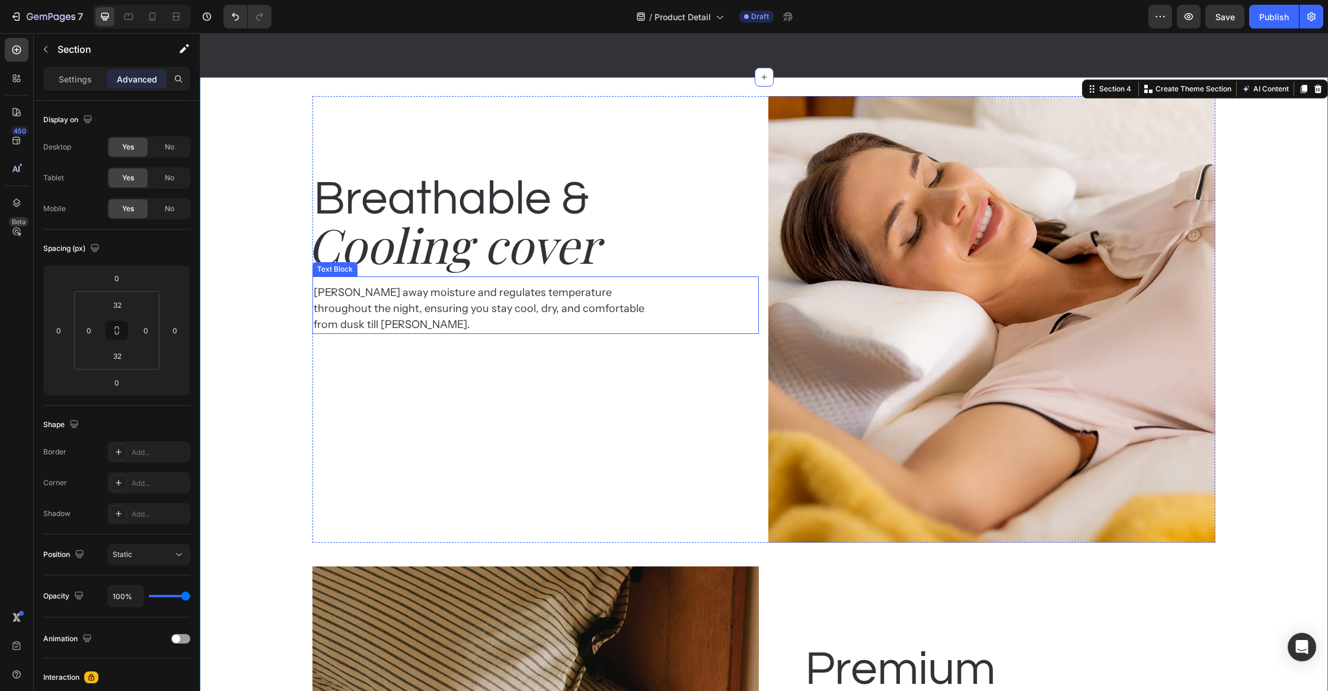
scroll to position [1182, 0]
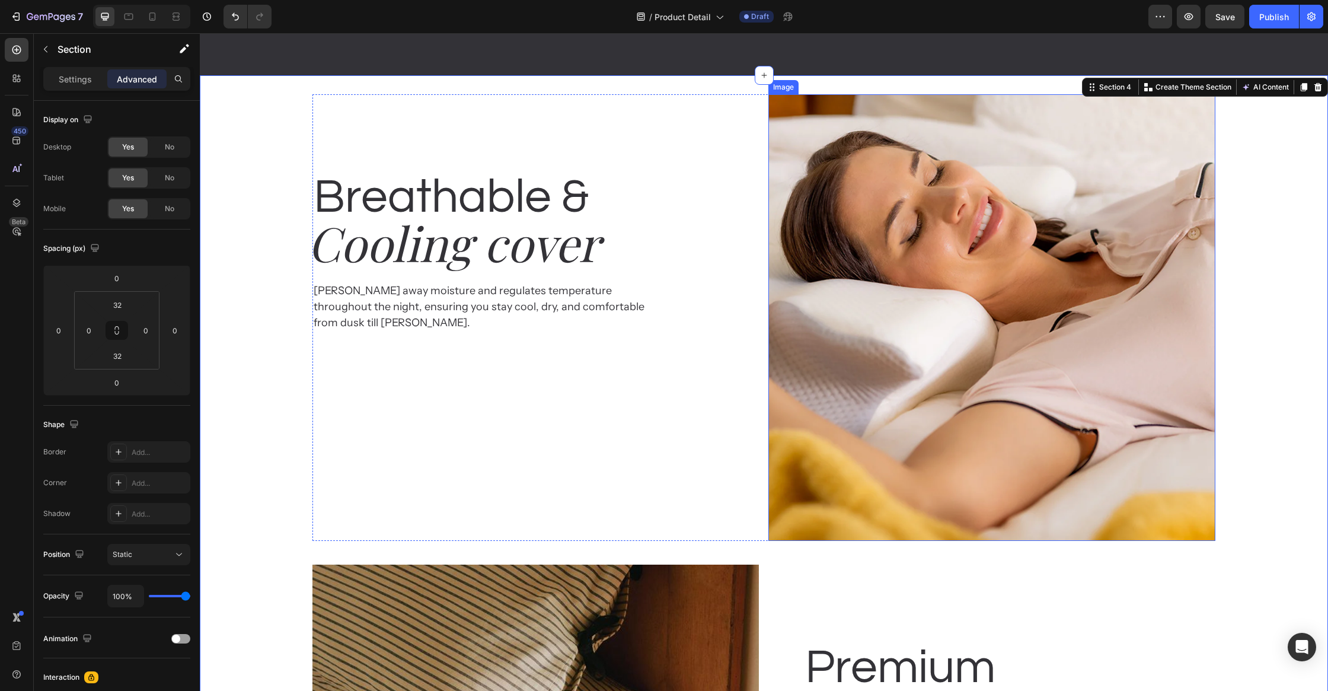
click at [746, 265] on h2 "Cooling cover" at bounding box center [529, 242] width 446 height 64
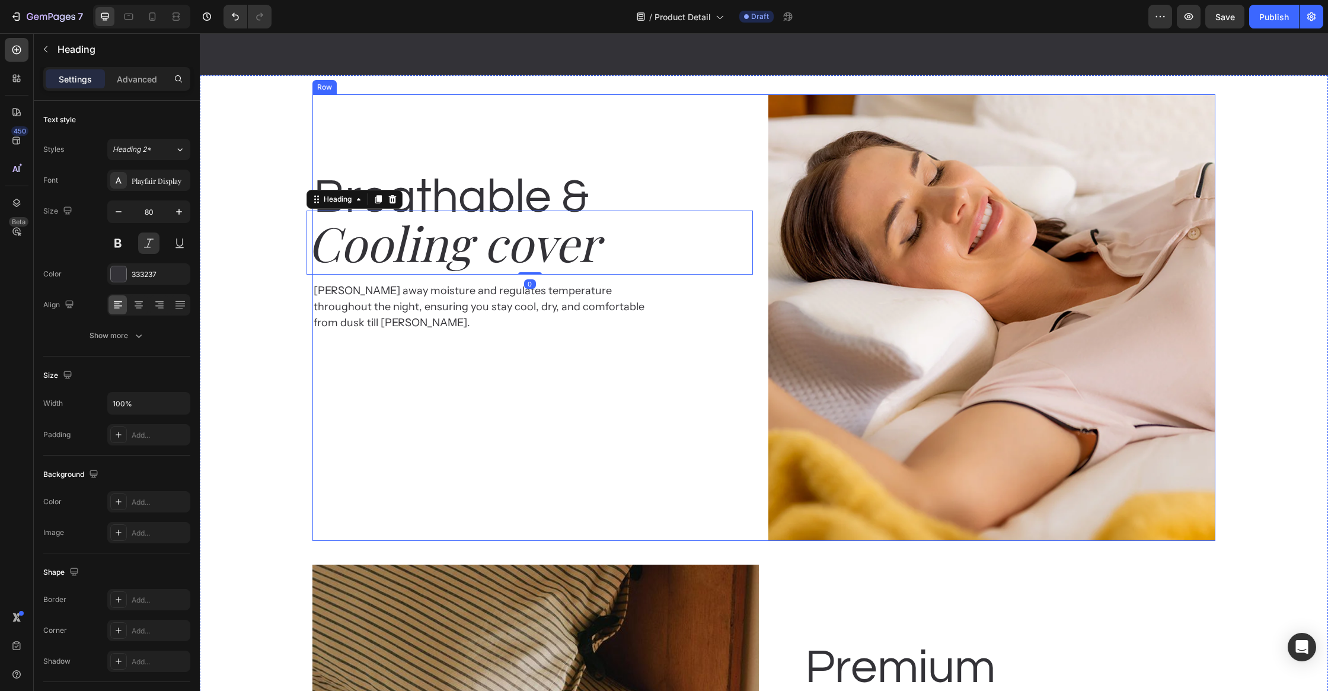
click at [766, 145] on div "Breathable & Heading Cooling cover Heading 0 Wicks away moisture and regulates …" at bounding box center [763, 317] width 902 height 446
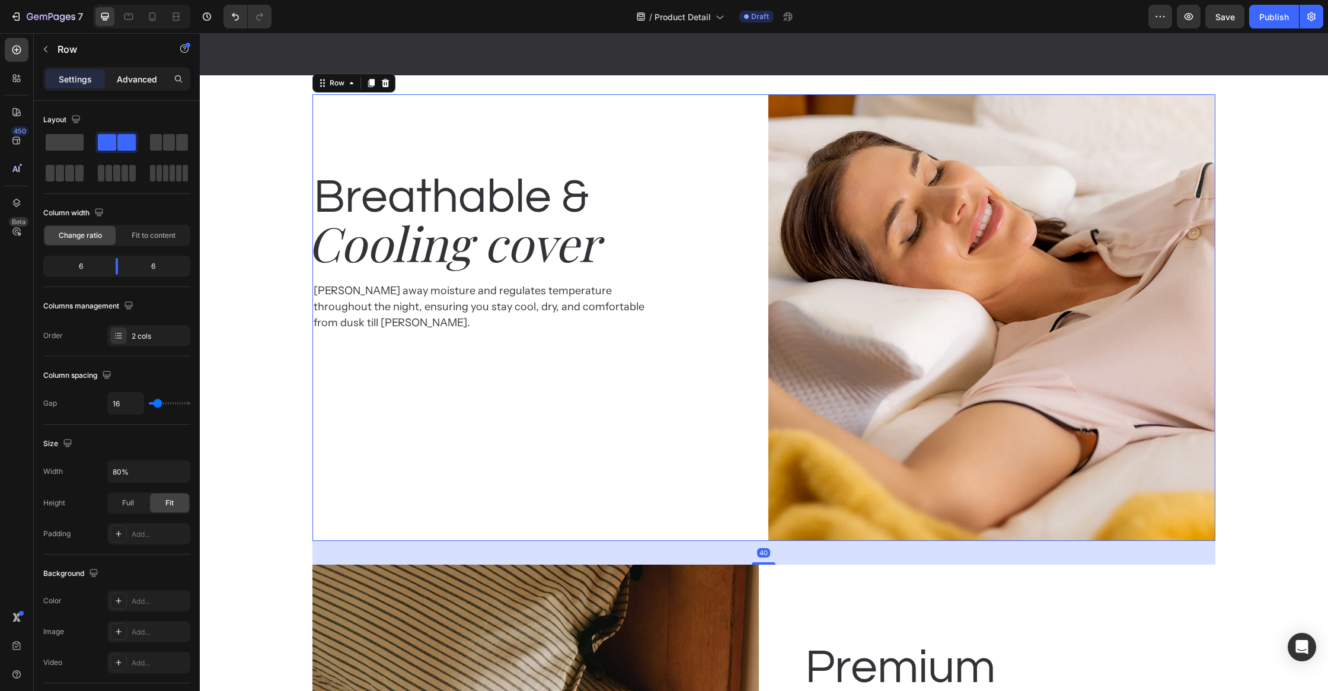
click at [137, 77] on p "Advanced" at bounding box center [137, 79] width 40 height 12
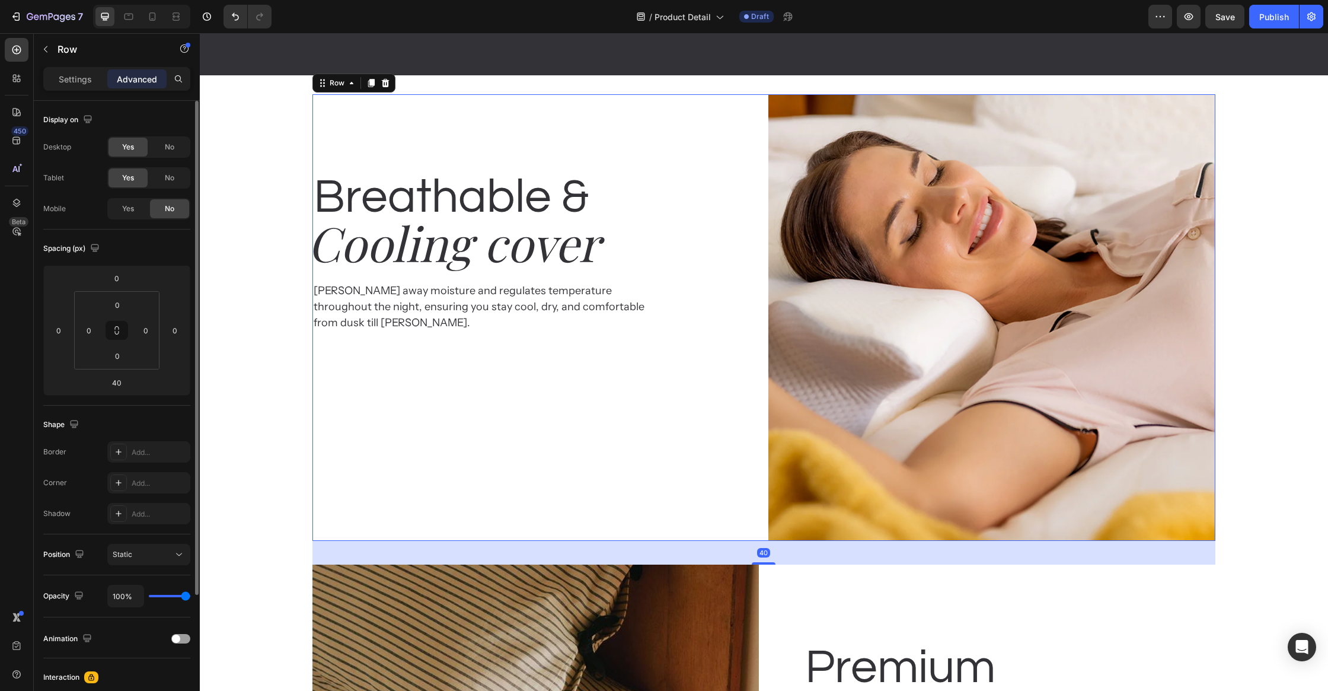
click at [126, 405] on div "Display on Desktop Yes No Tablet Yes No Mobile Yes No" at bounding box center [116, 469] width 147 height 129
click at [129, 207] on span "Yes" at bounding box center [128, 208] width 12 height 11
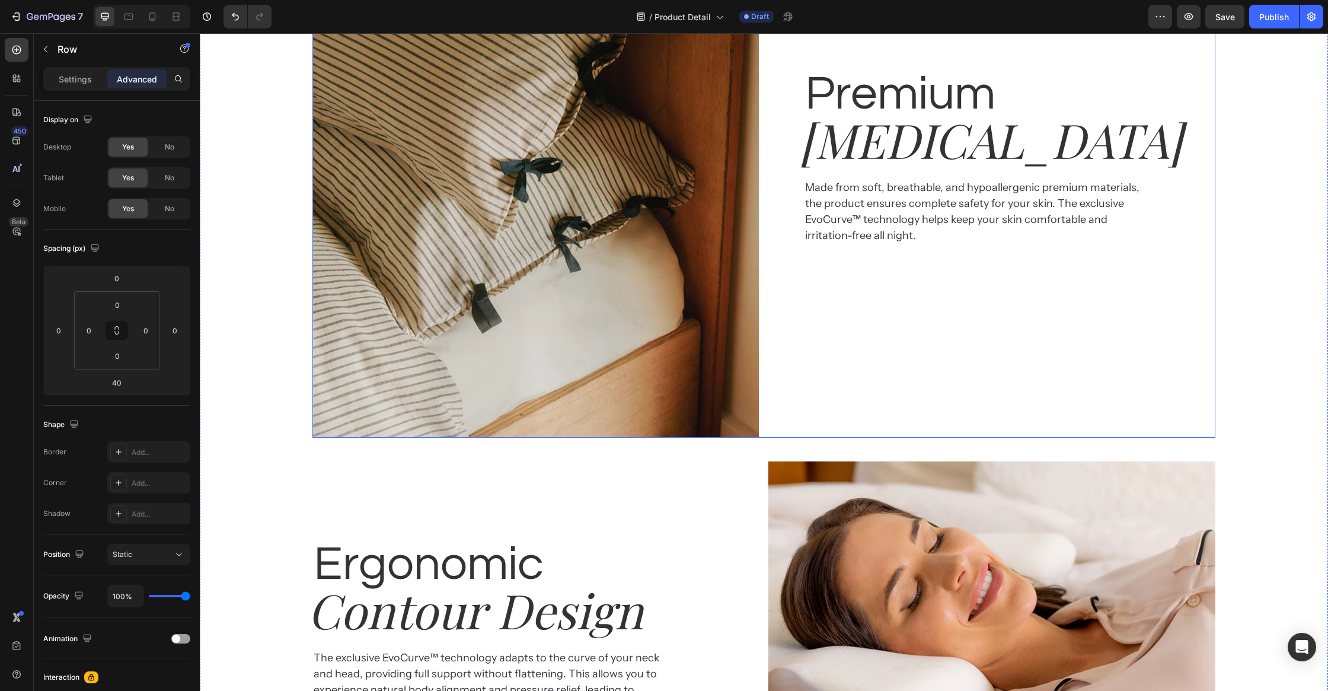
scroll to position [1835, 0]
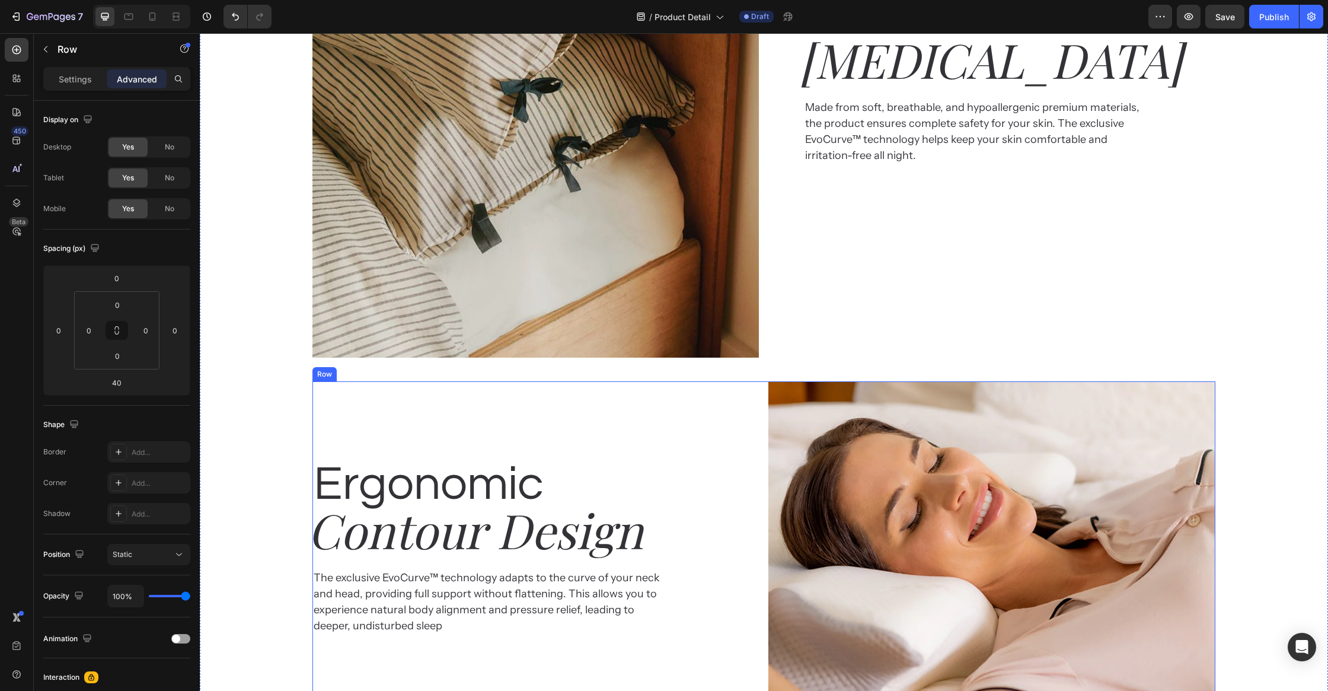
click at [756, 399] on div "Ergonomic Heading Contour Design Heading The exclusive EvoCurve™ technology ada…" at bounding box center [535, 604] width 446 height 446
click at [119, 209] on div "Yes" at bounding box center [127, 208] width 39 height 19
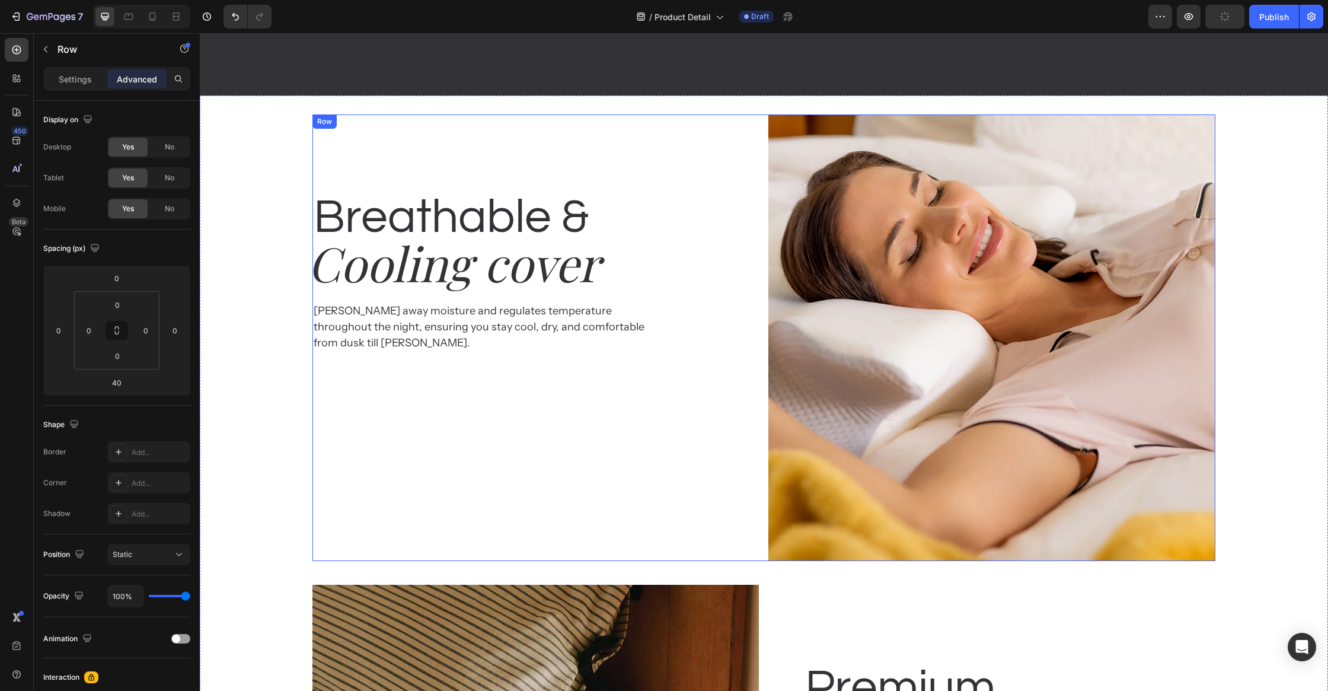
scroll to position [1157, 0]
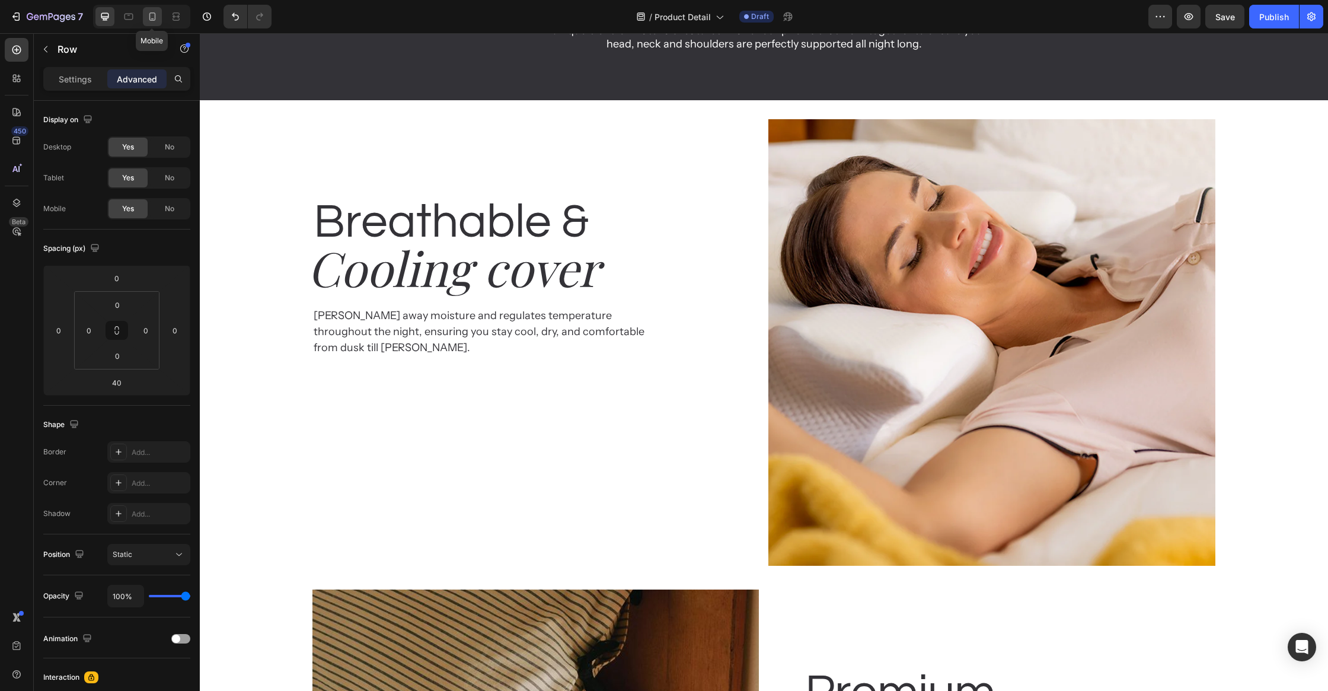
click at [155, 20] on icon at bounding box center [152, 17] width 12 height 12
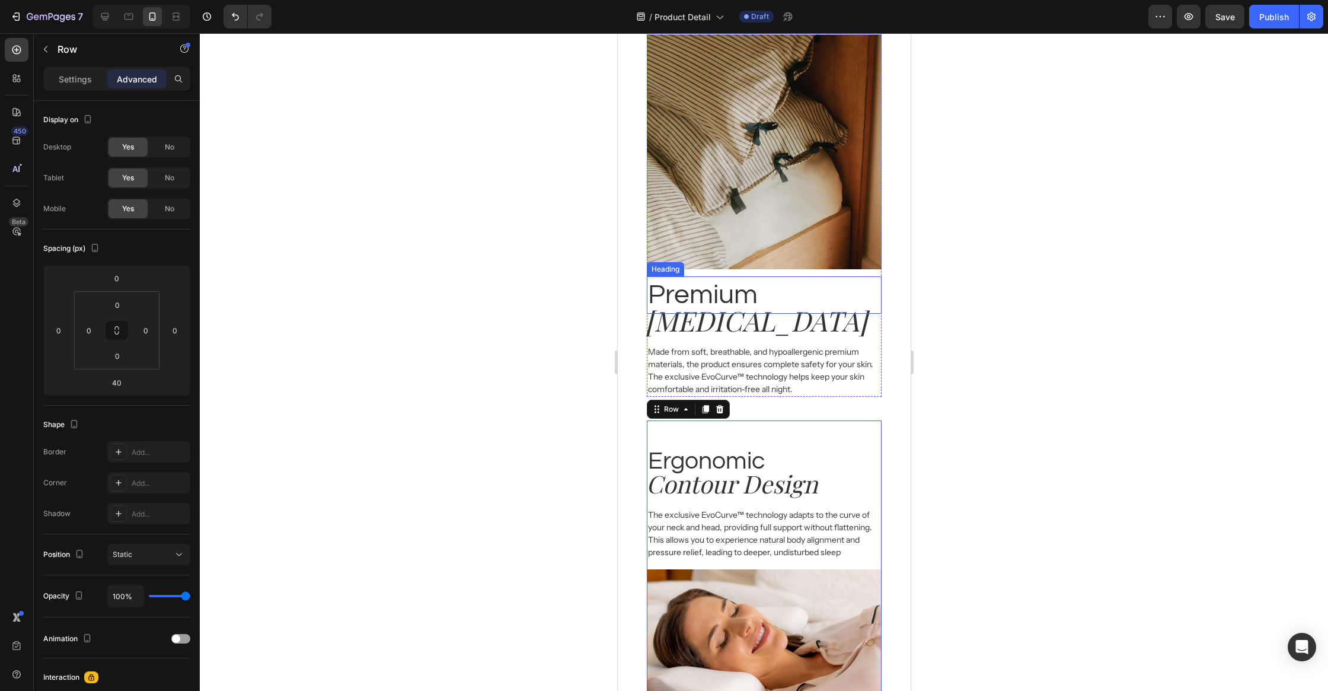
scroll to position [1503, 0]
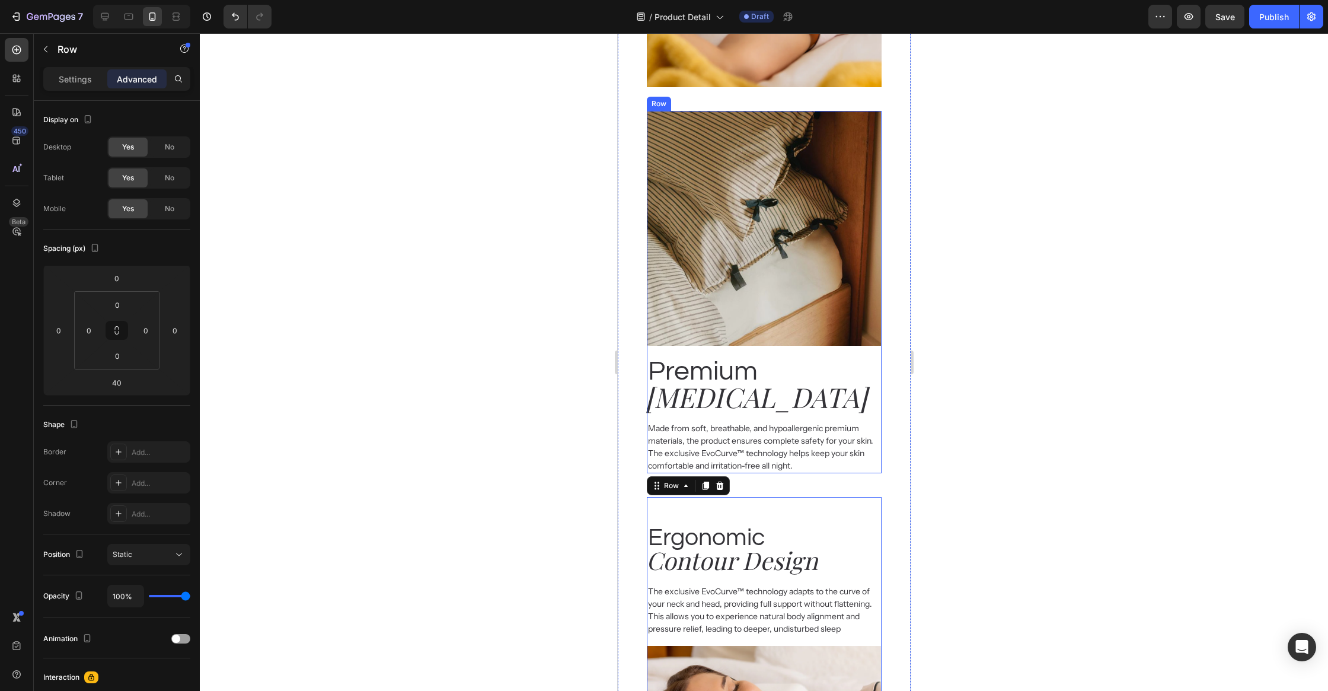
click at [873, 349] on div "Premium Heading Memory Foam Heading Made from soft, breathable, and hypoallerge…" at bounding box center [763, 410] width 234 height 128
click at [704, 100] on icon at bounding box center [705, 100] width 7 height 8
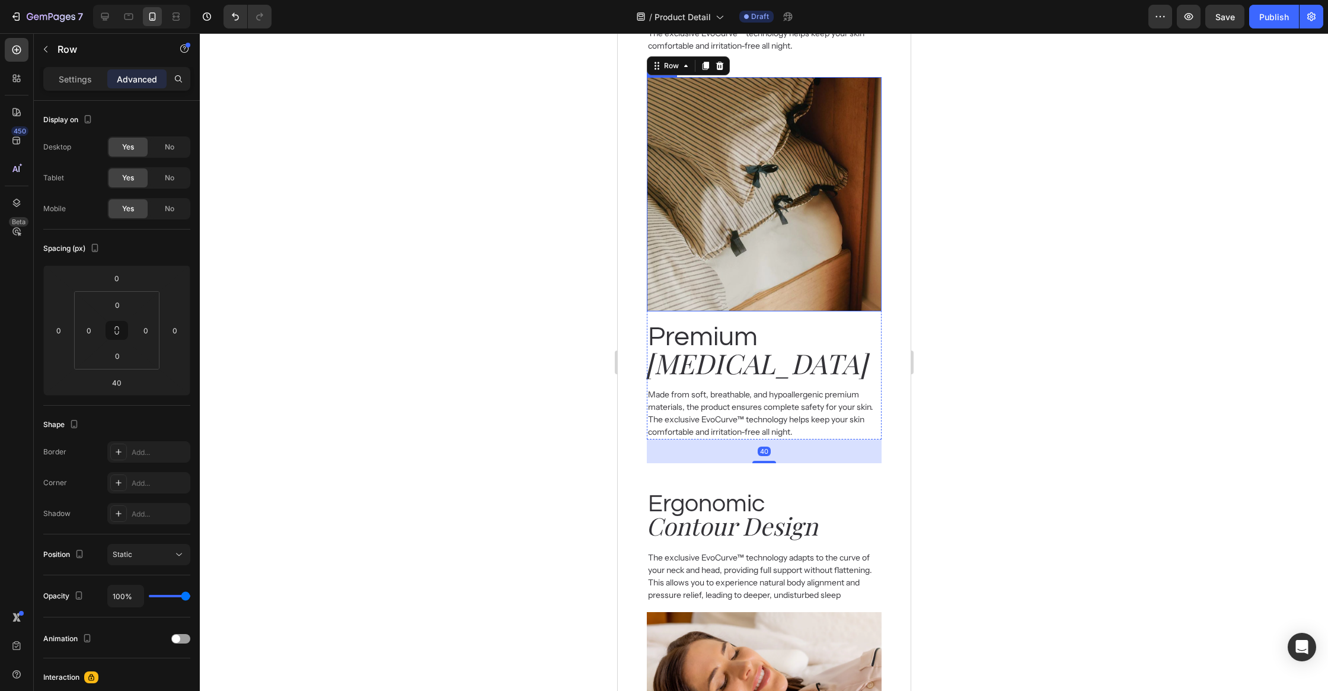
scroll to position [1924, 0]
click at [766, 215] on img at bounding box center [763, 192] width 234 height 234
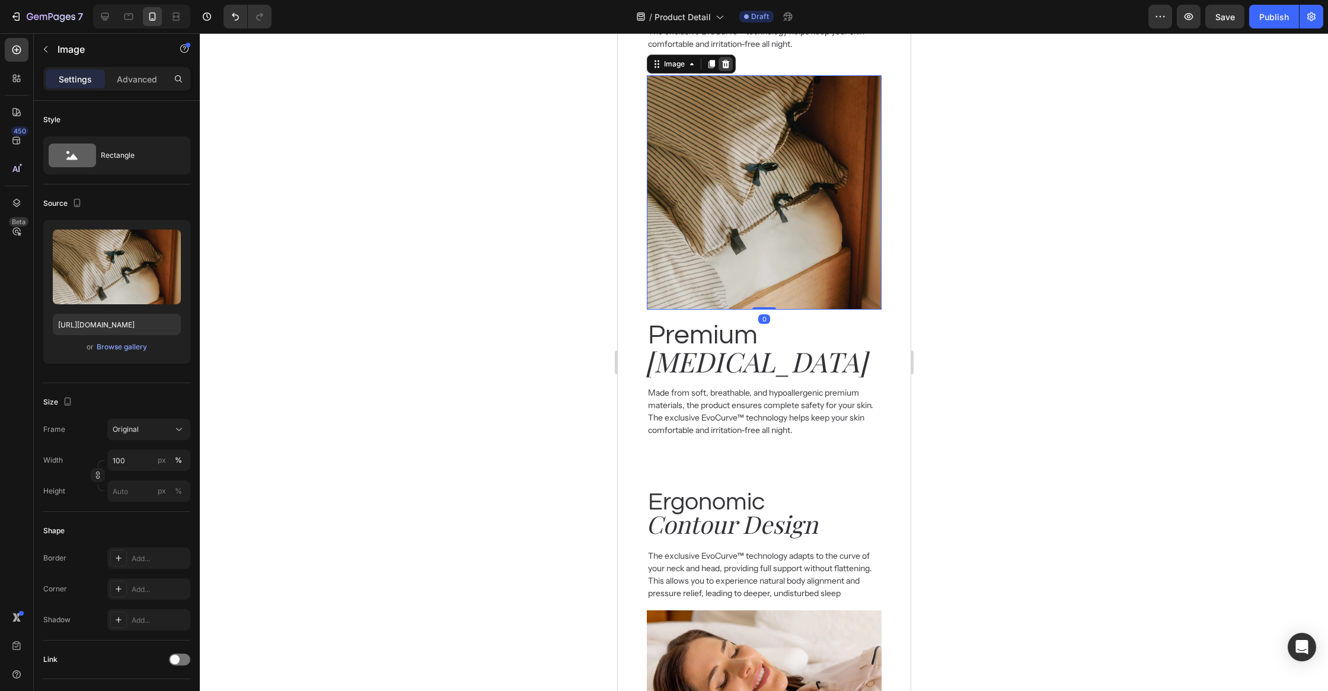
click at [721, 64] on icon at bounding box center [724, 63] width 9 height 9
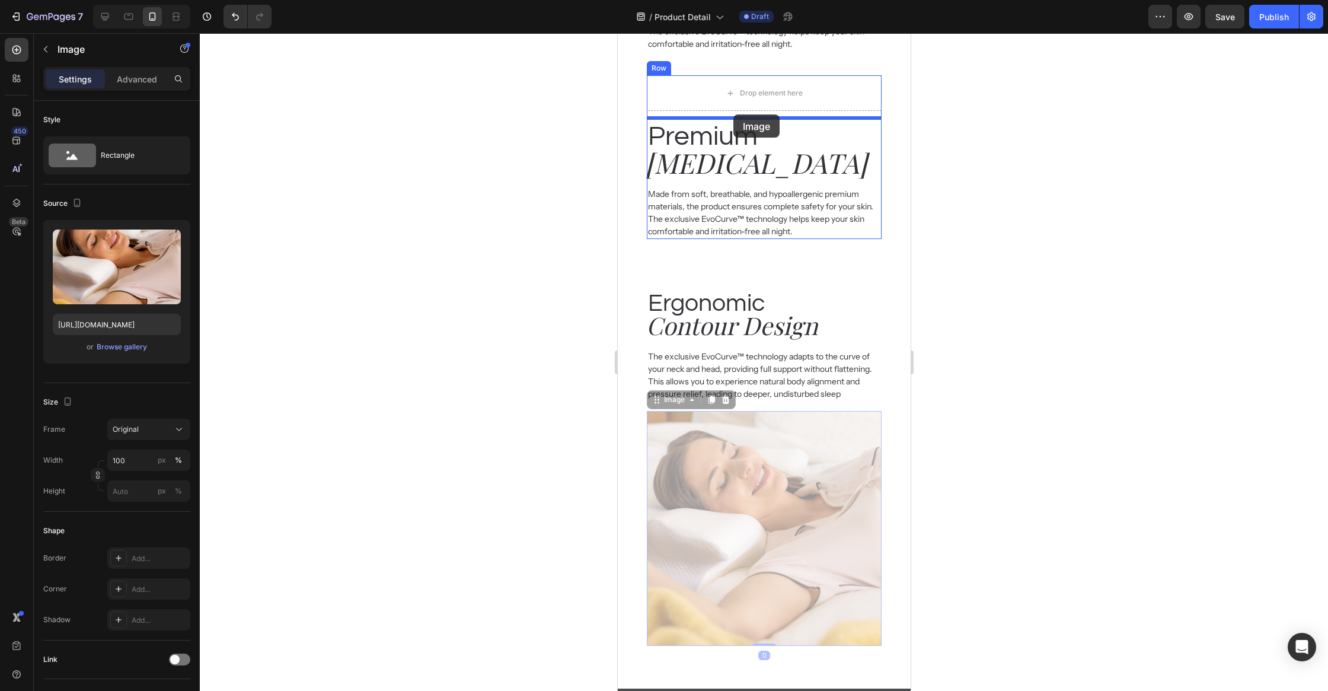
drag, startPoint x: 760, startPoint y: 427, endPoint x: 733, endPoint y: 116, distance: 313.0
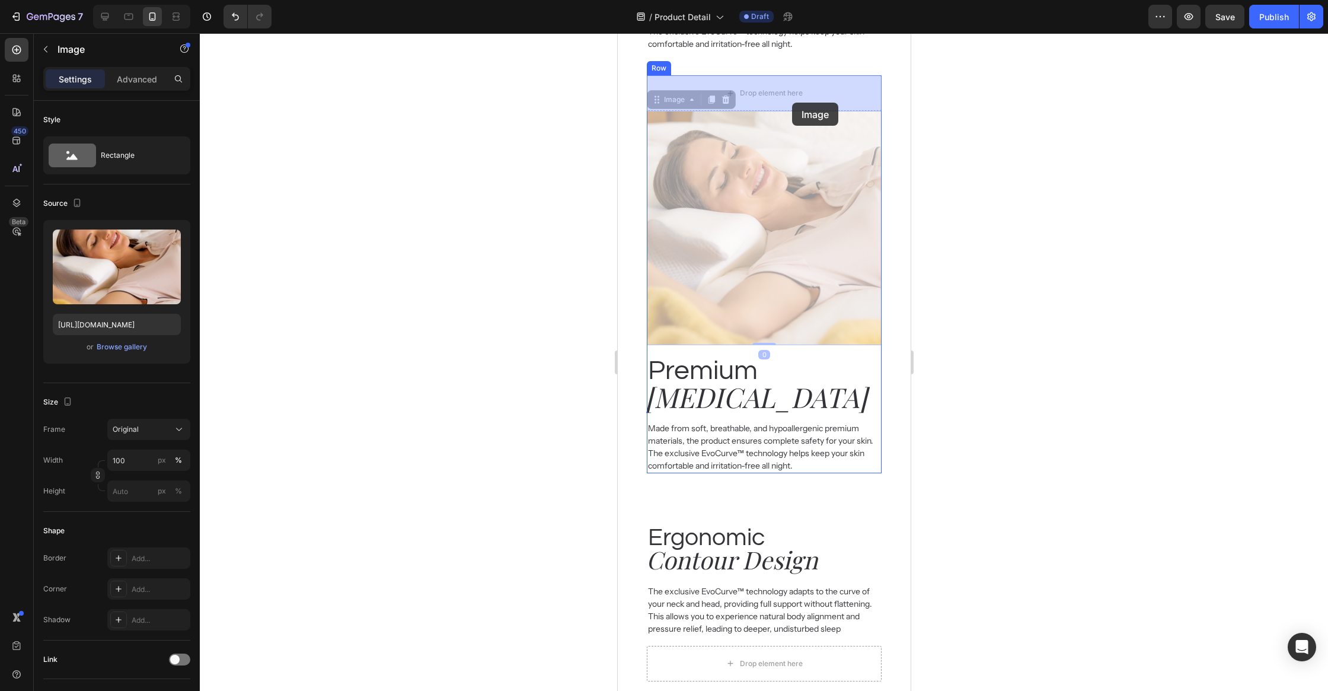
drag, startPoint x: 795, startPoint y: 274, endPoint x: 793, endPoint y: 98, distance: 176.7
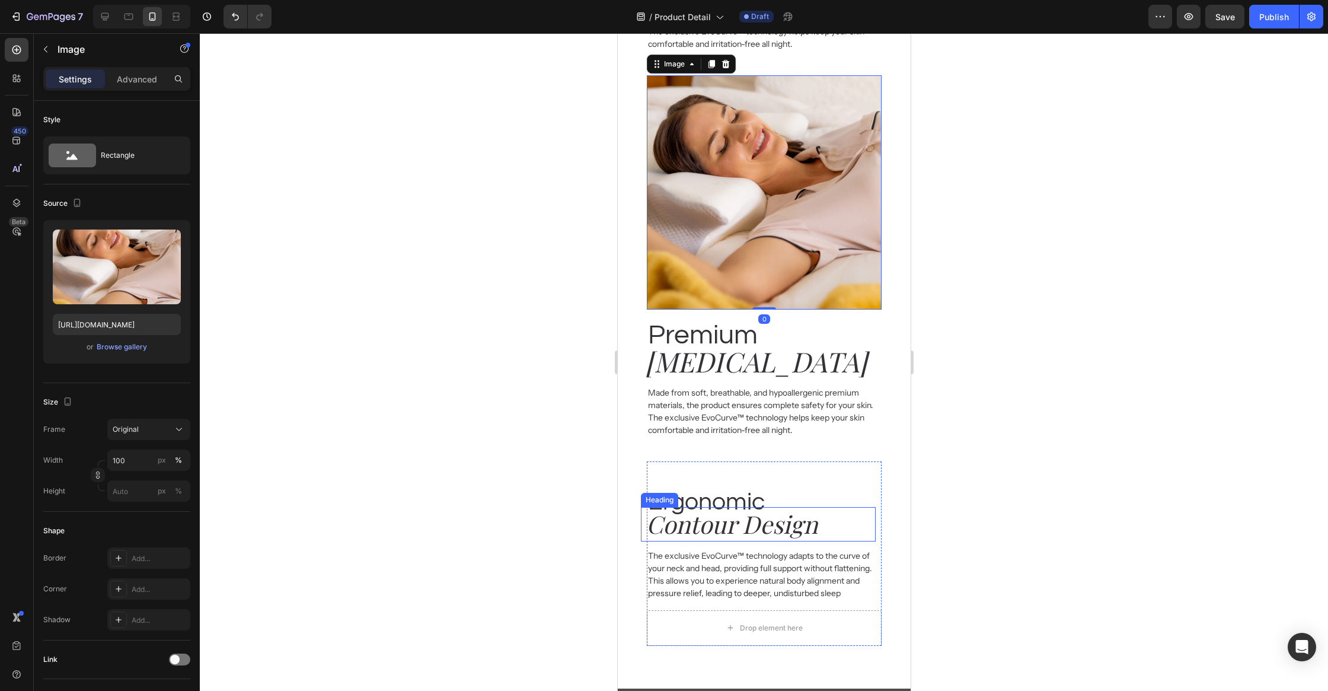
click at [733, 502] on h2 "Ergonomic" at bounding box center [763, 502] width 234 height 34
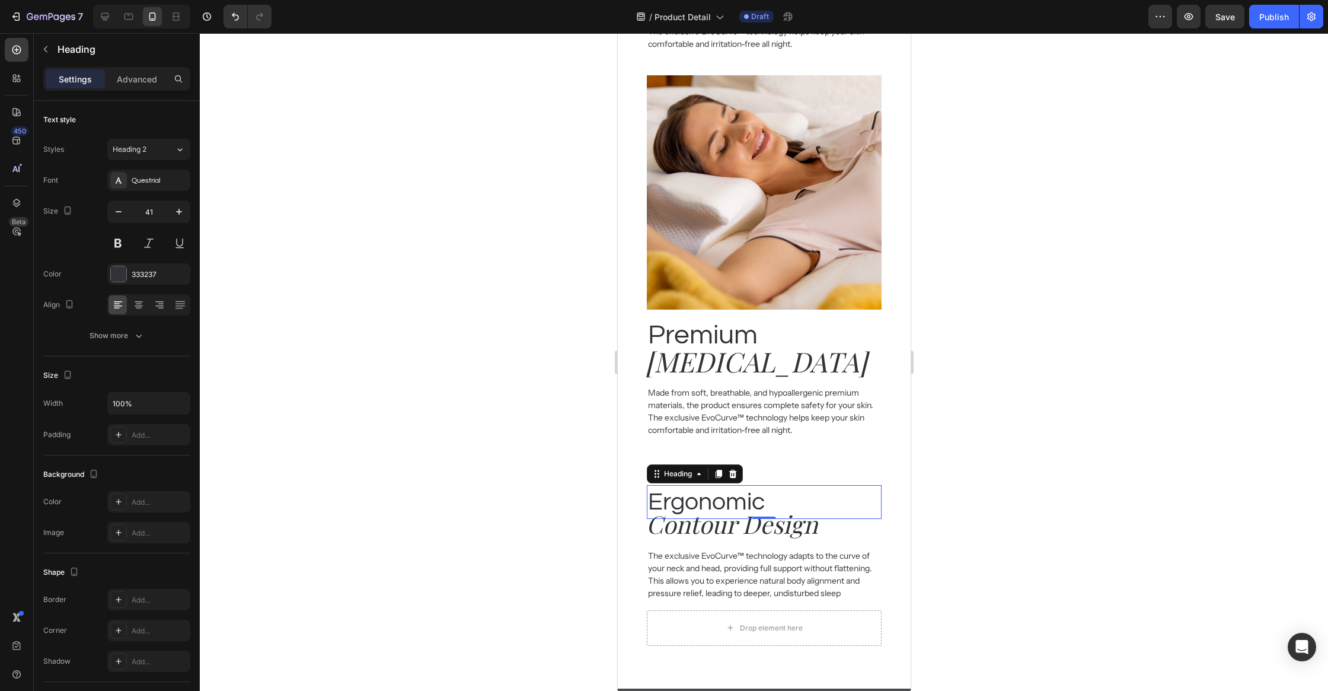
click at [733, 502] on h2 "Ergonomic" at bounding box center [763, 502] width 234 height 34
click at [733, 502] on p "Ergonomic" at bounding box center [763, 501] width 232 height 31
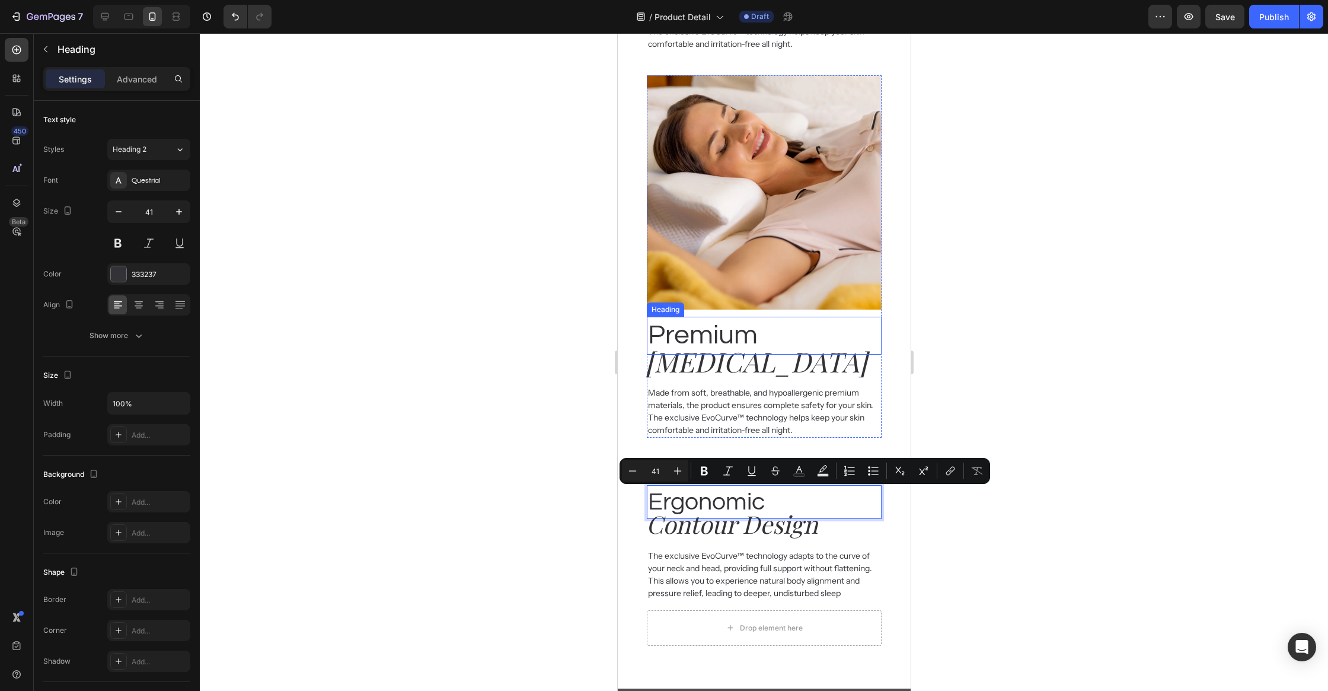
click at [702, 334] on h2 "Premium" at bounding box center [763, 336] width 234 height 38
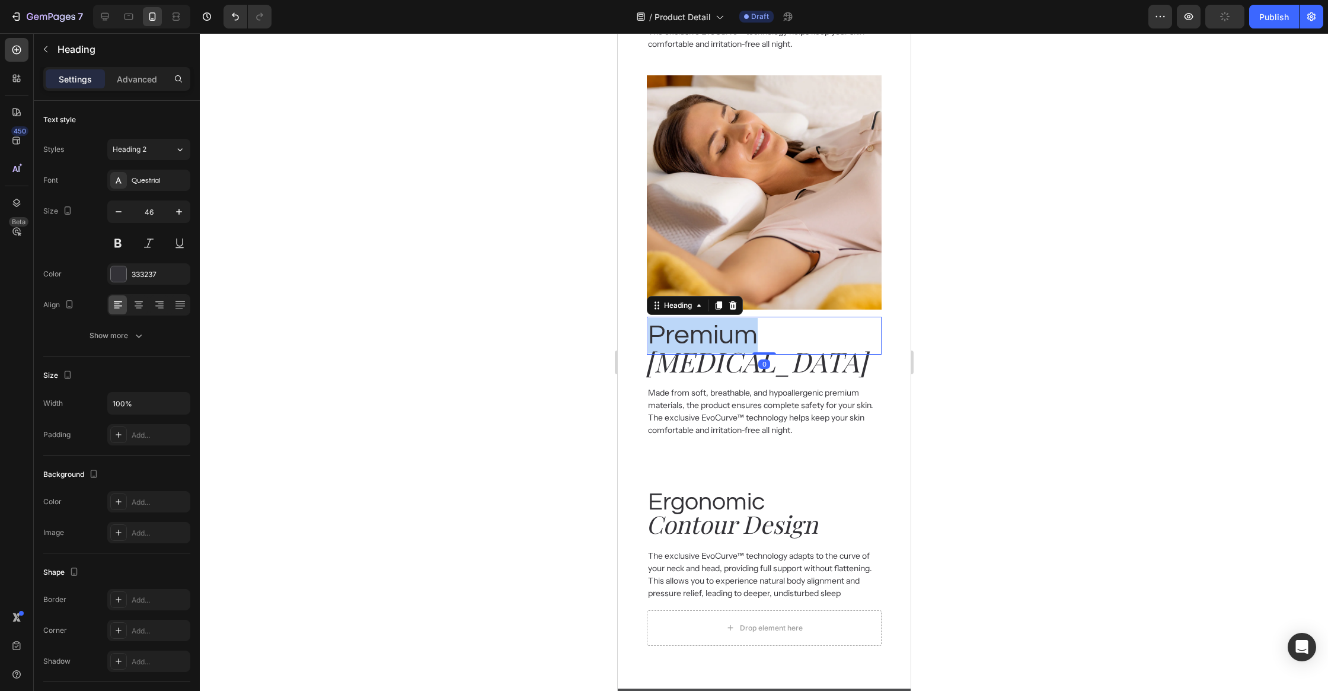
click at [702, 334] on h2 "Premium" at bounding box center [763, 336] width 234 height 38
click at [702, 334] on p "Premium" at bounding box center [763, 336] width 232 height 36
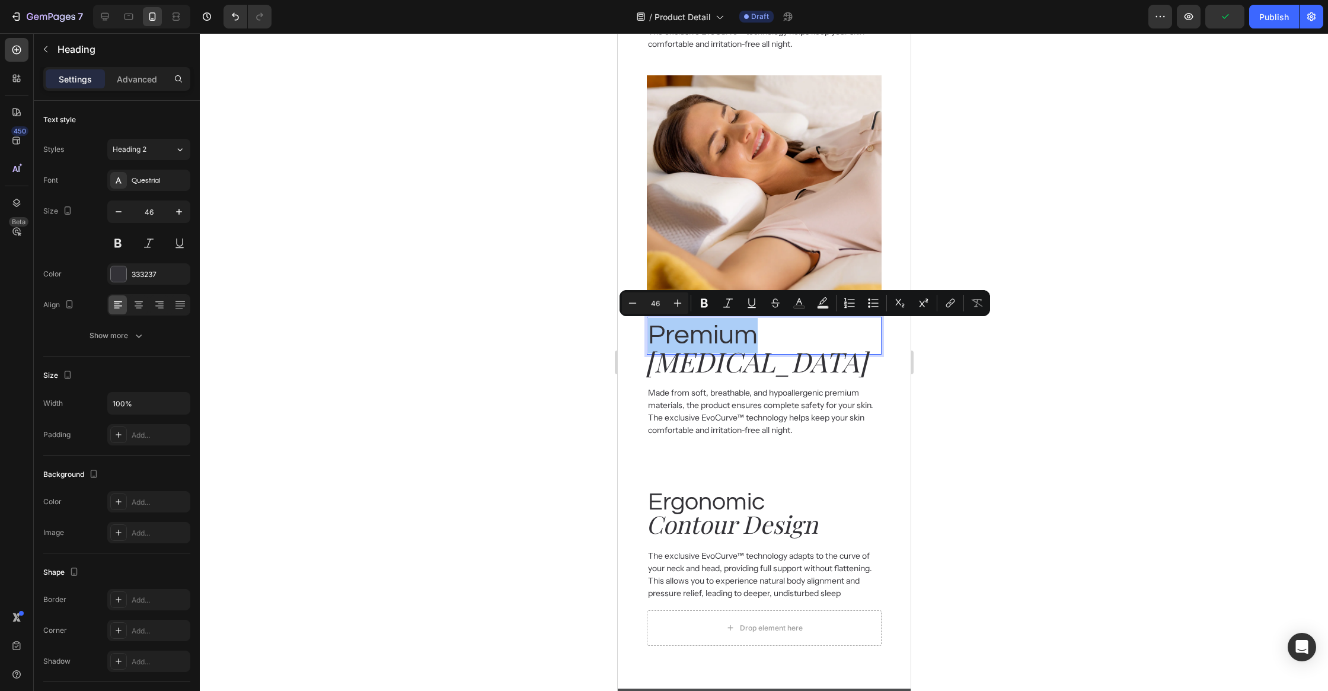
click at [1009, 416] on div at bounding box center [764, 361] width 1128 height 657
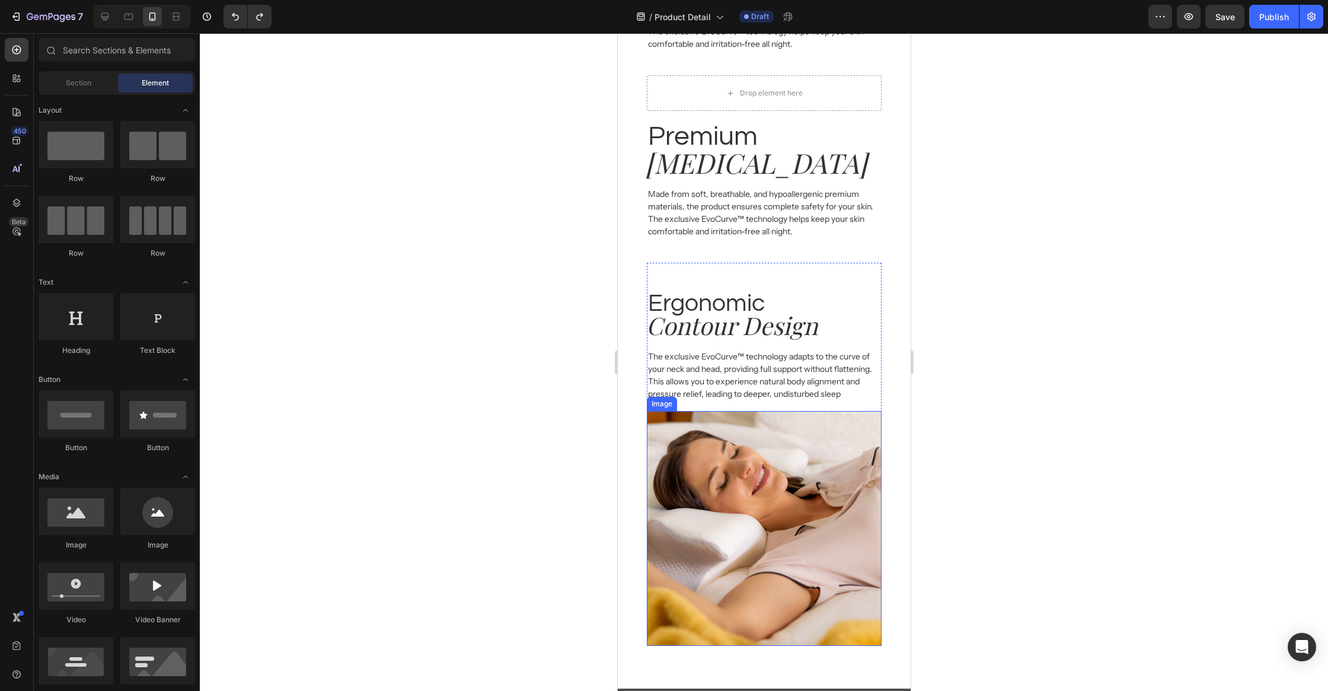
click at [861, 443] on img at bounding box center [763, 528] width 234 height 234
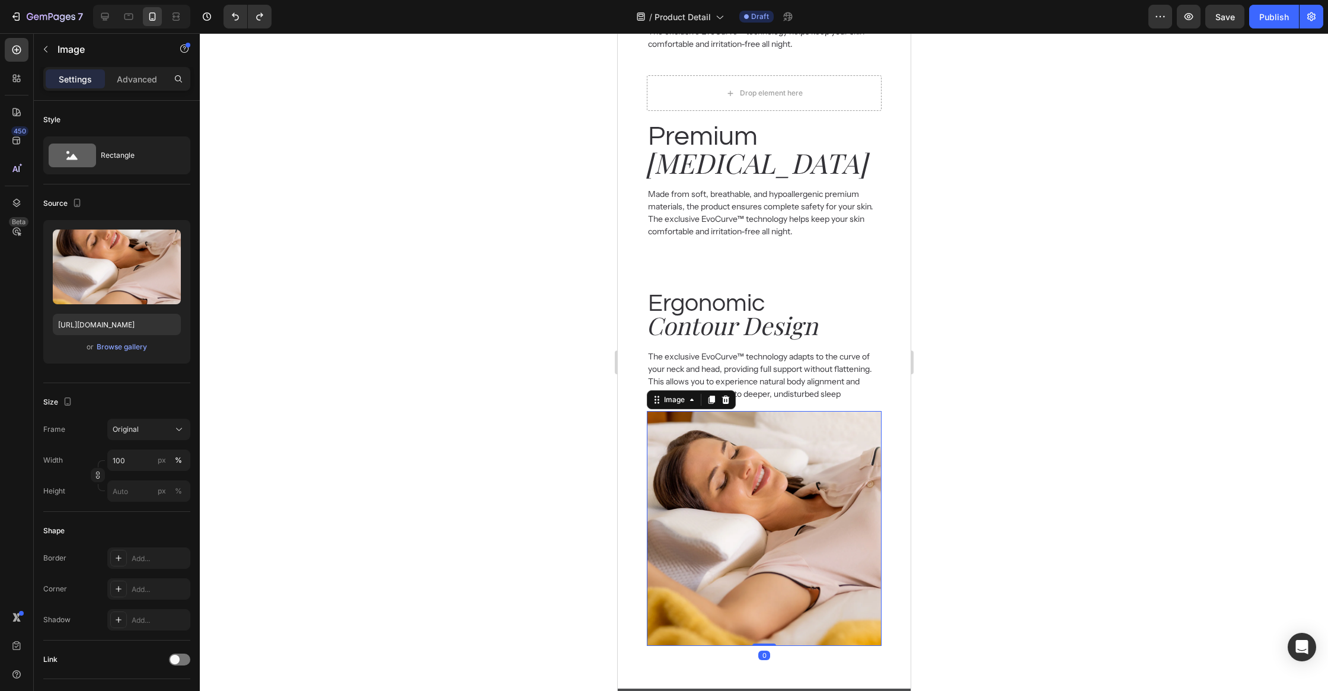
click at [711, 402] on icon at bounding box center [710, 399] width 9 height 9
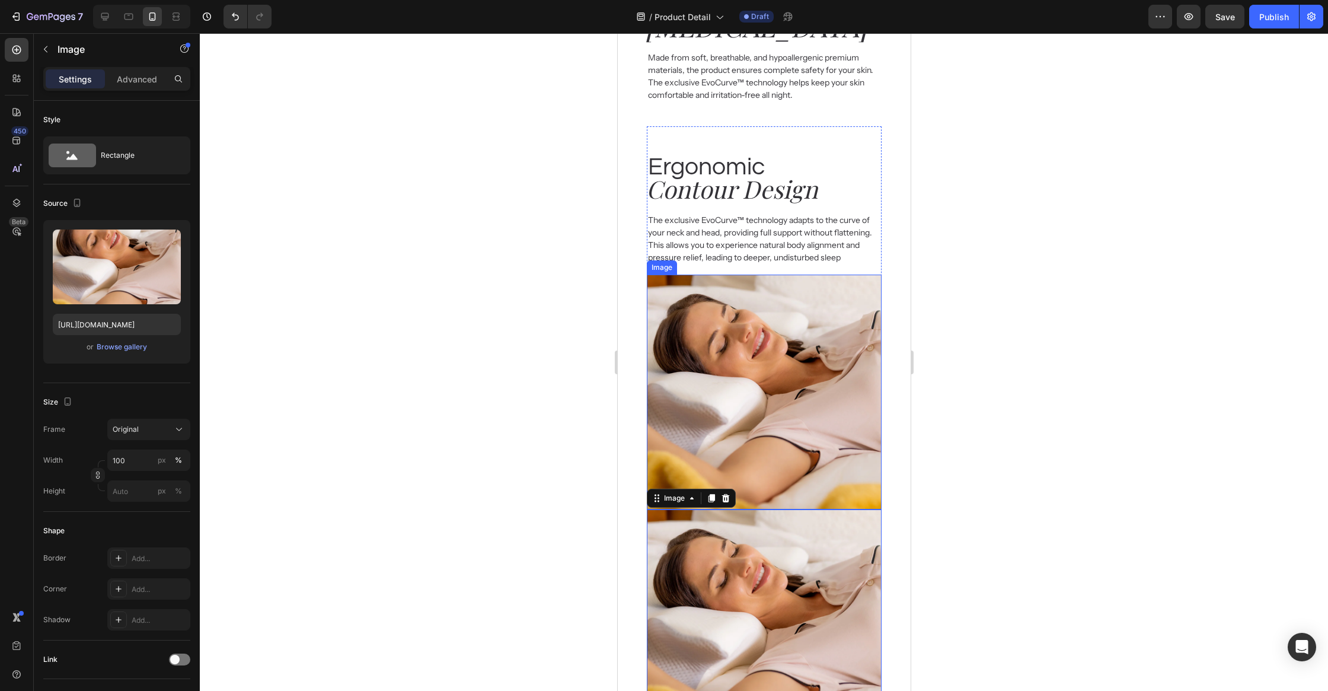
scroll to position [1928, 0]
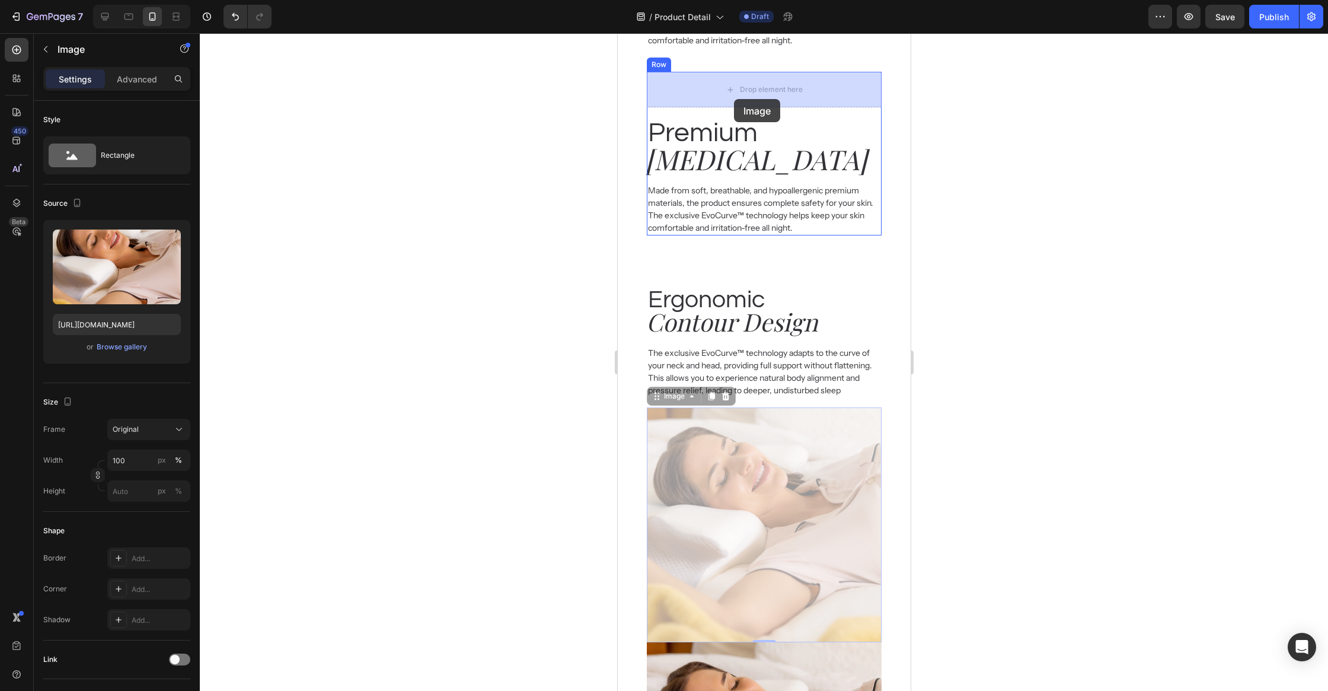
drag, startPoint x: 770, startPoint y: 489, endPoint x: 733, endPoint y: 99, distance: 391.8
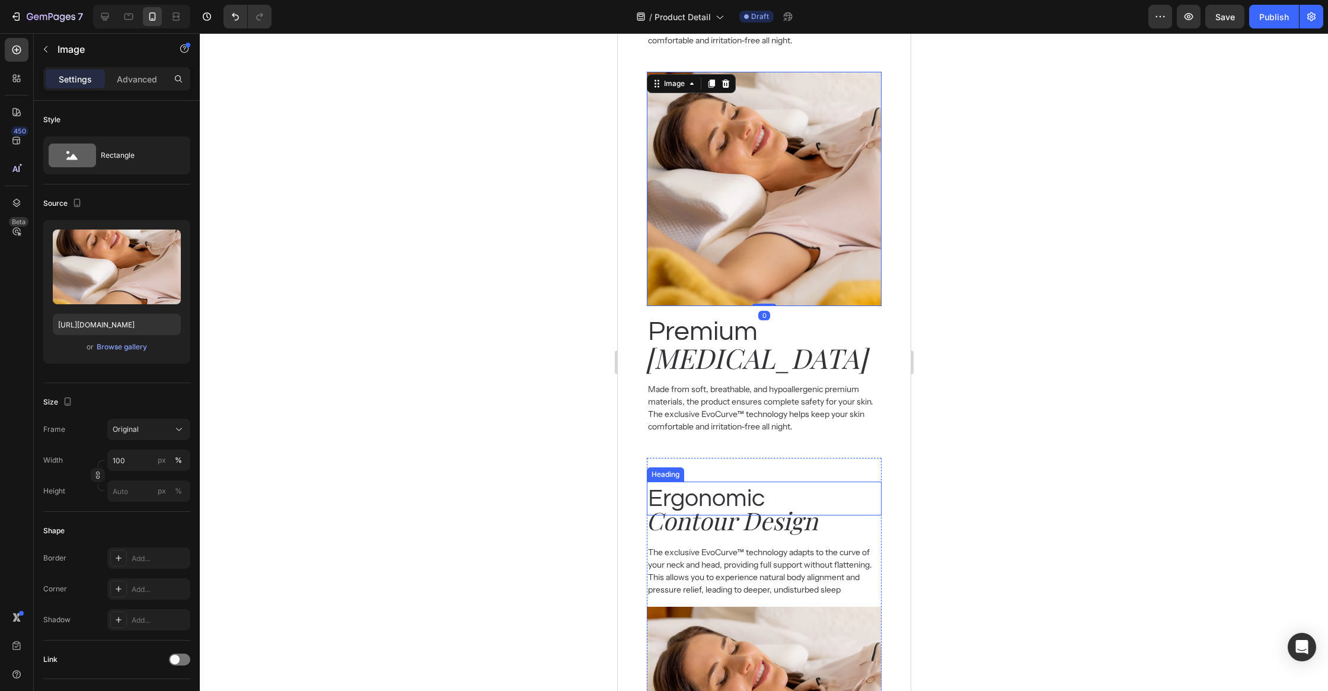
click at [705, 490] on p "Ergonomic" at bounding box center [763, 498] width 232 height 31
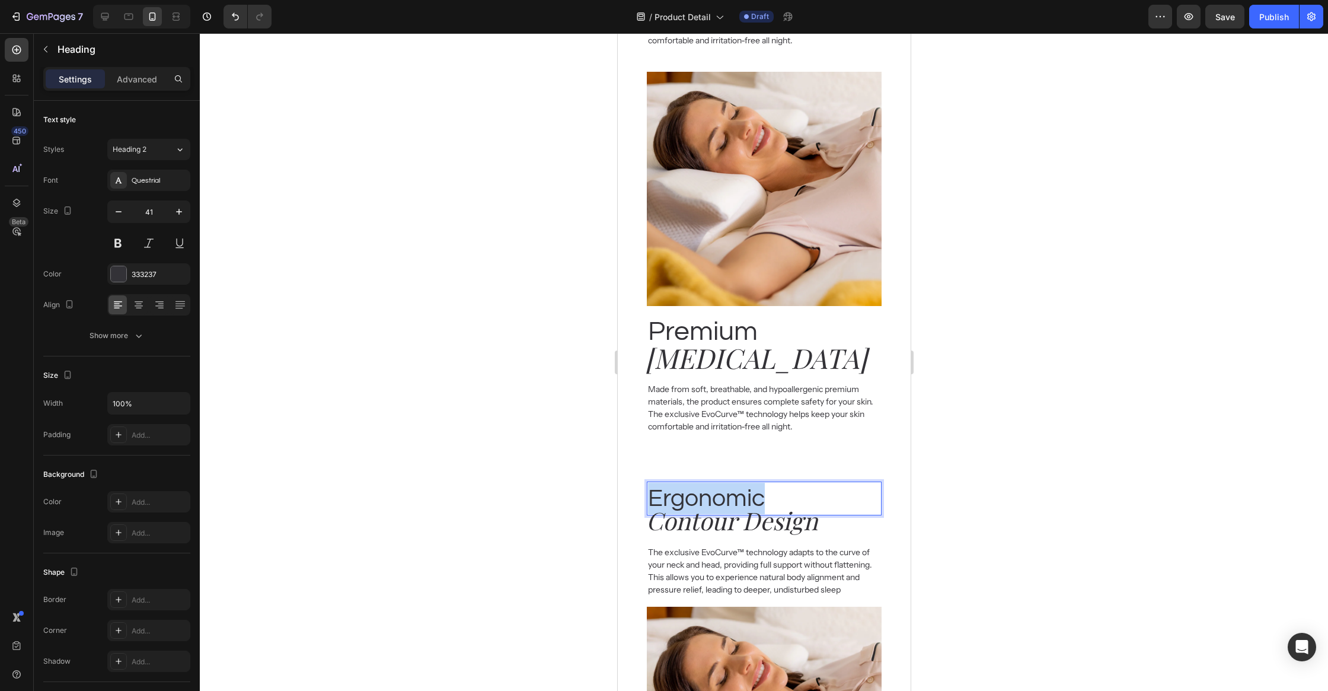
click at [705, 490] on p "Ergonomic" at bounding box center [763, 498] width 232 height 31
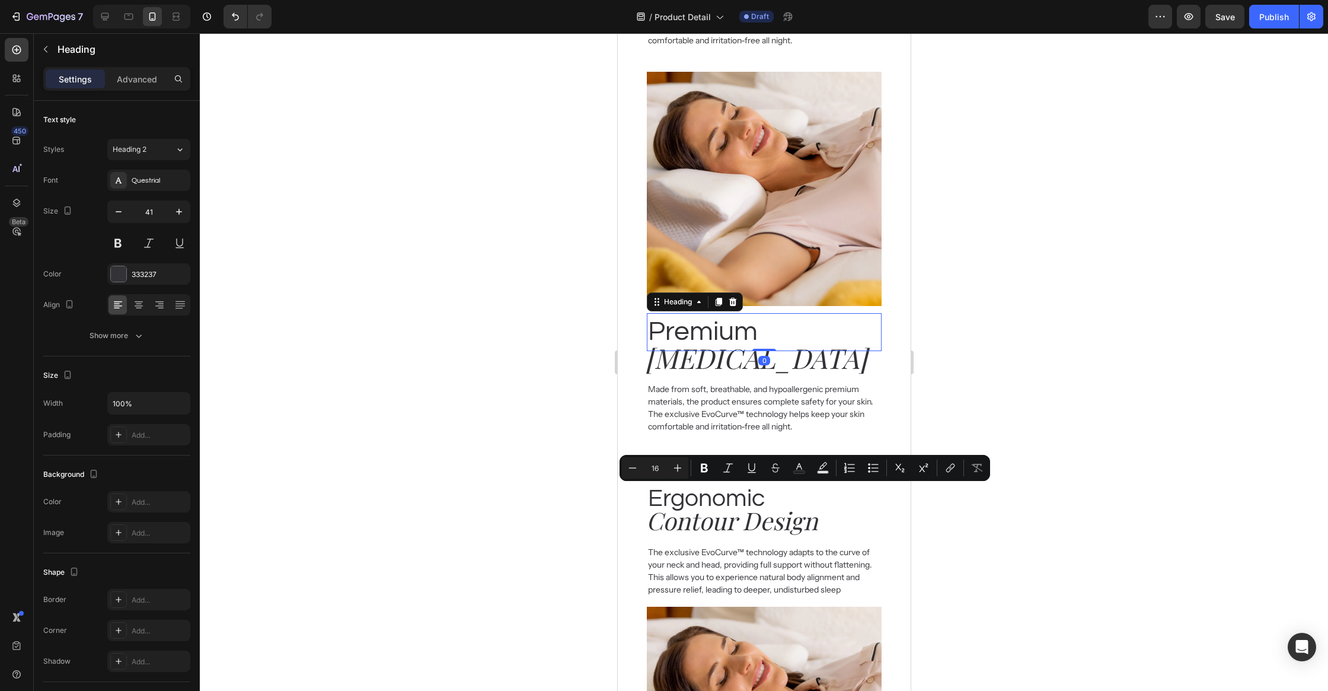
click at [699, 330] on p "Premium" at bounding box center [763, 332] width 232 height 36
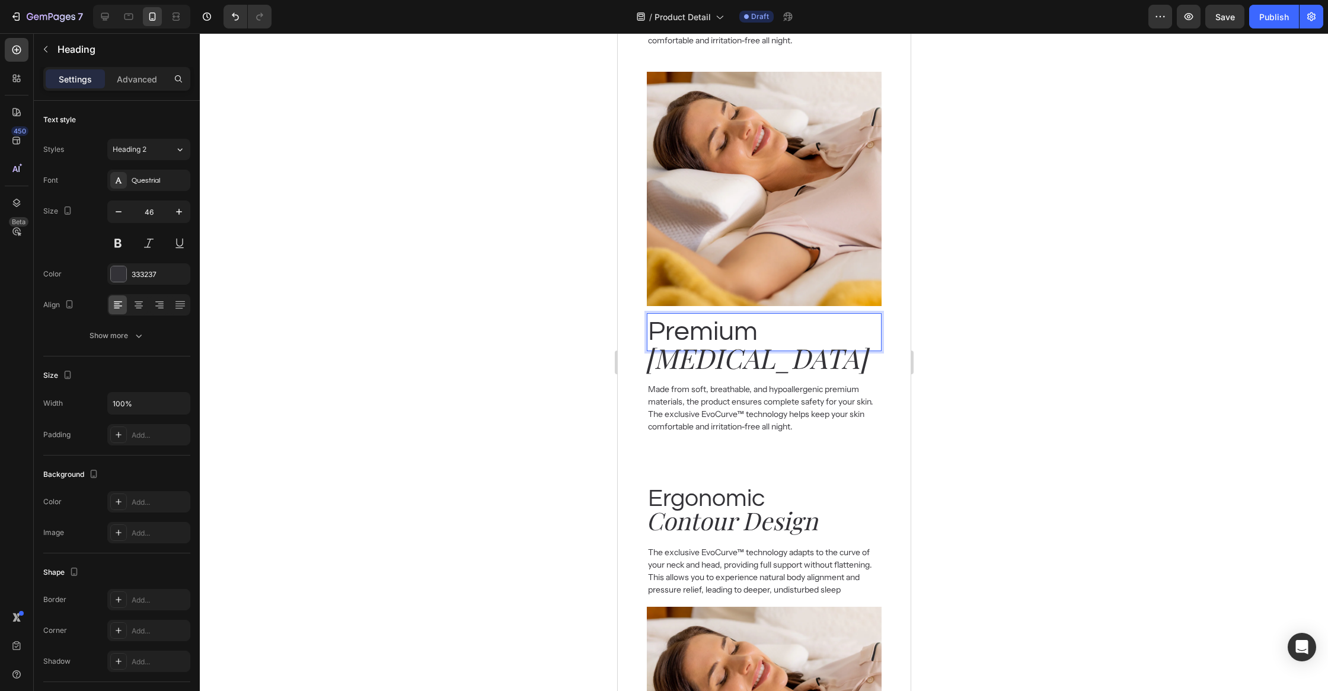
click at [699, 330] on p "Premium" at bounding box center [763, 332] width 232 height 36
click at [711, 525] on h2 "Contour Design" at bounding box center [759, 520] width 230 height 34
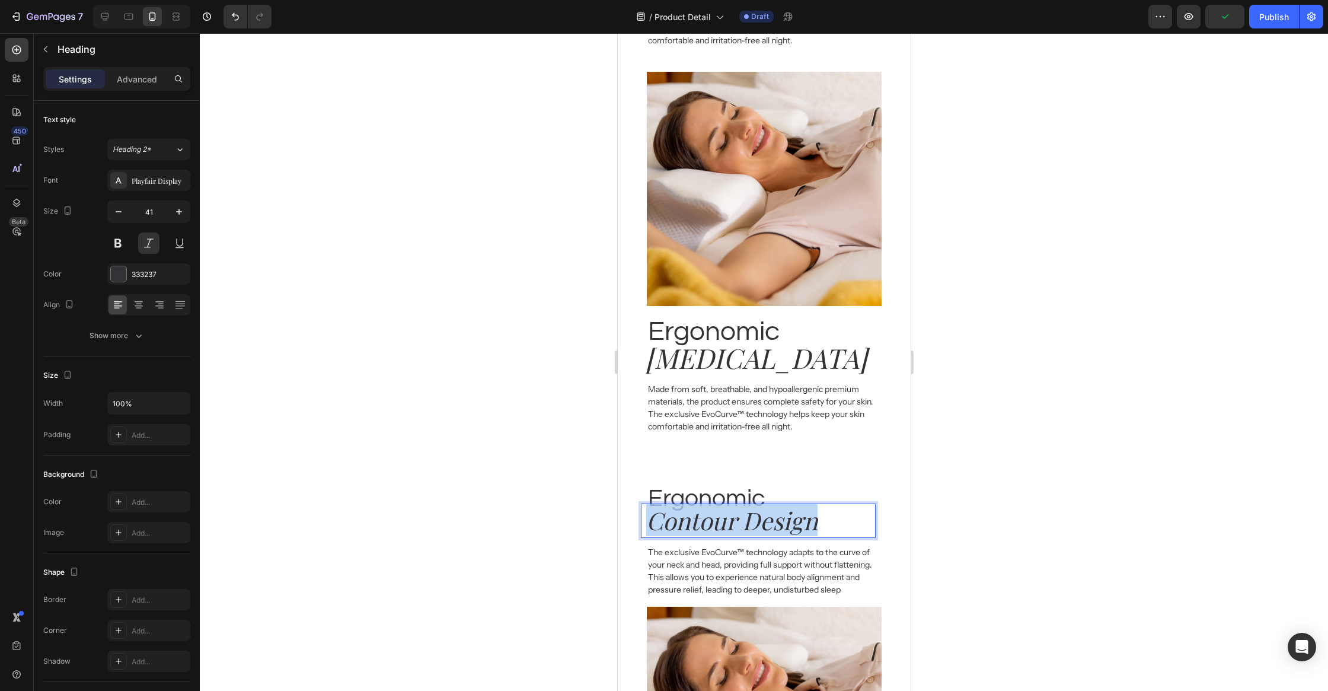
click at [711, 525] on p "Contour Design" at bounding box center [760, 519] width 228 height 31
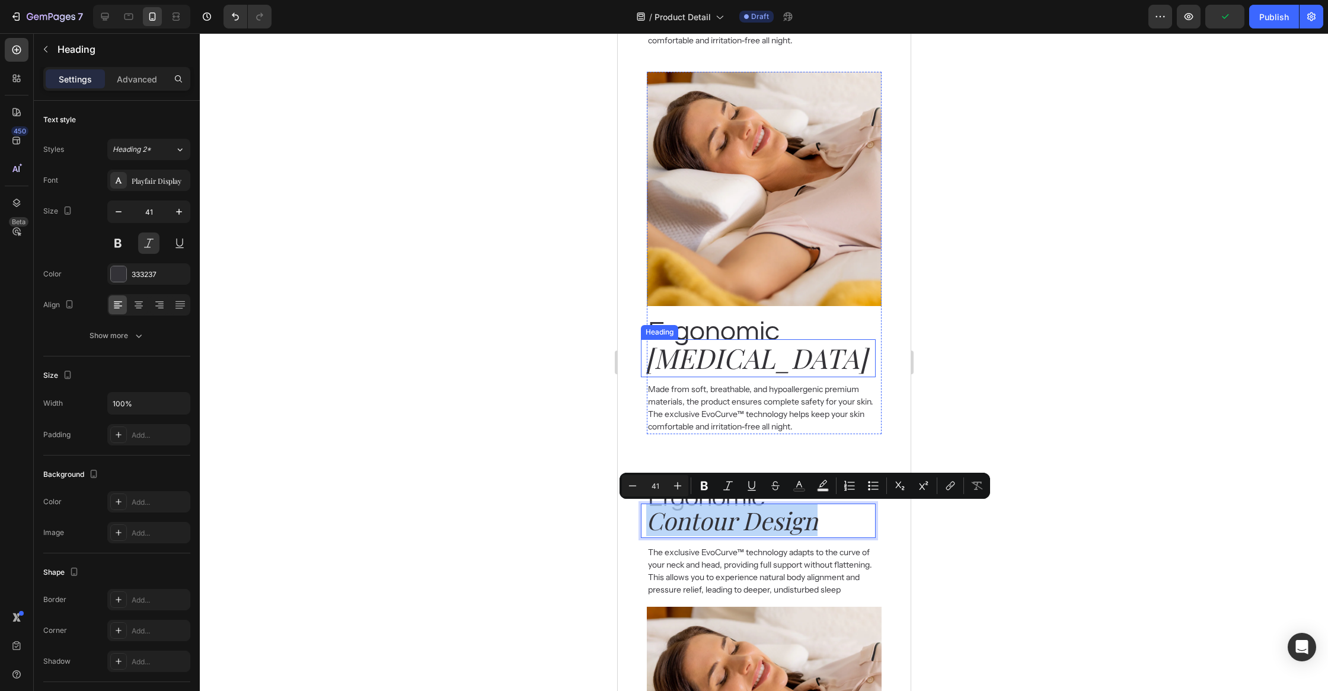
click at [720, 350] on h2 "[MEDICAL_DATA]" at bounding box center [758, 358] width 231 height 38
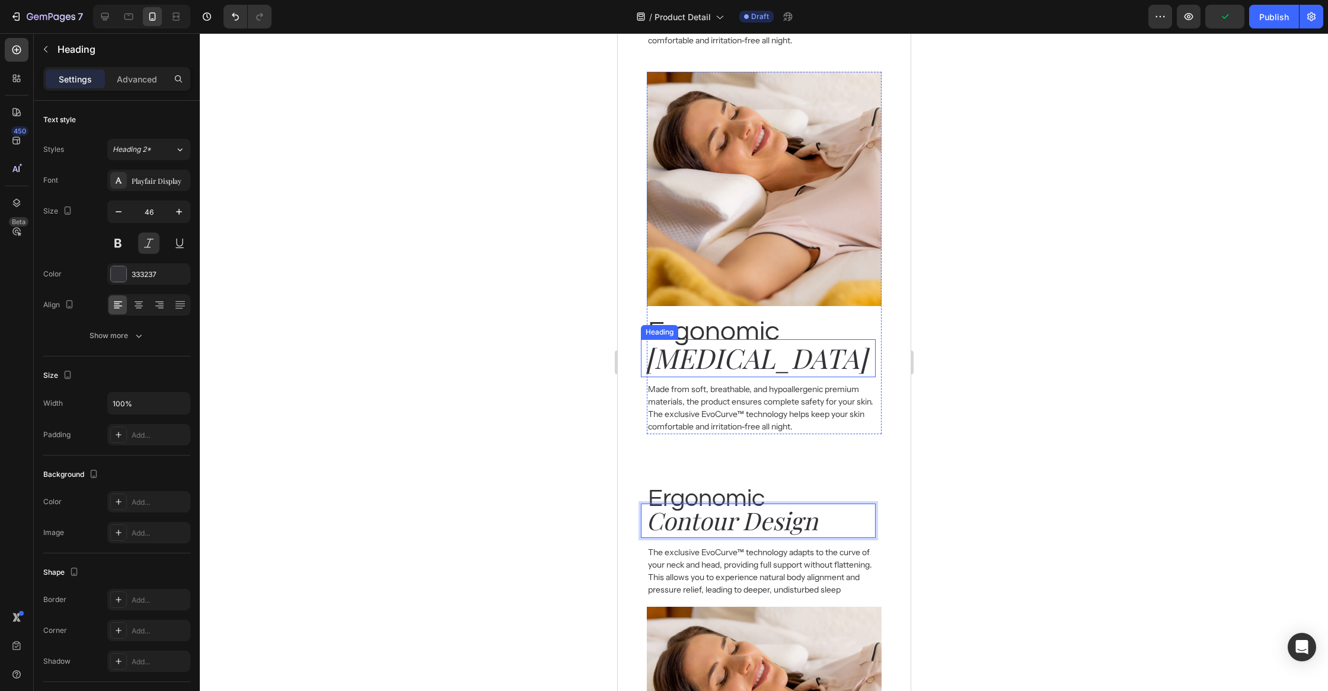
click at [720, 350] on h2 "[MEDICAL_DATA]" at bounding box center [758, 358] width 231 height 38
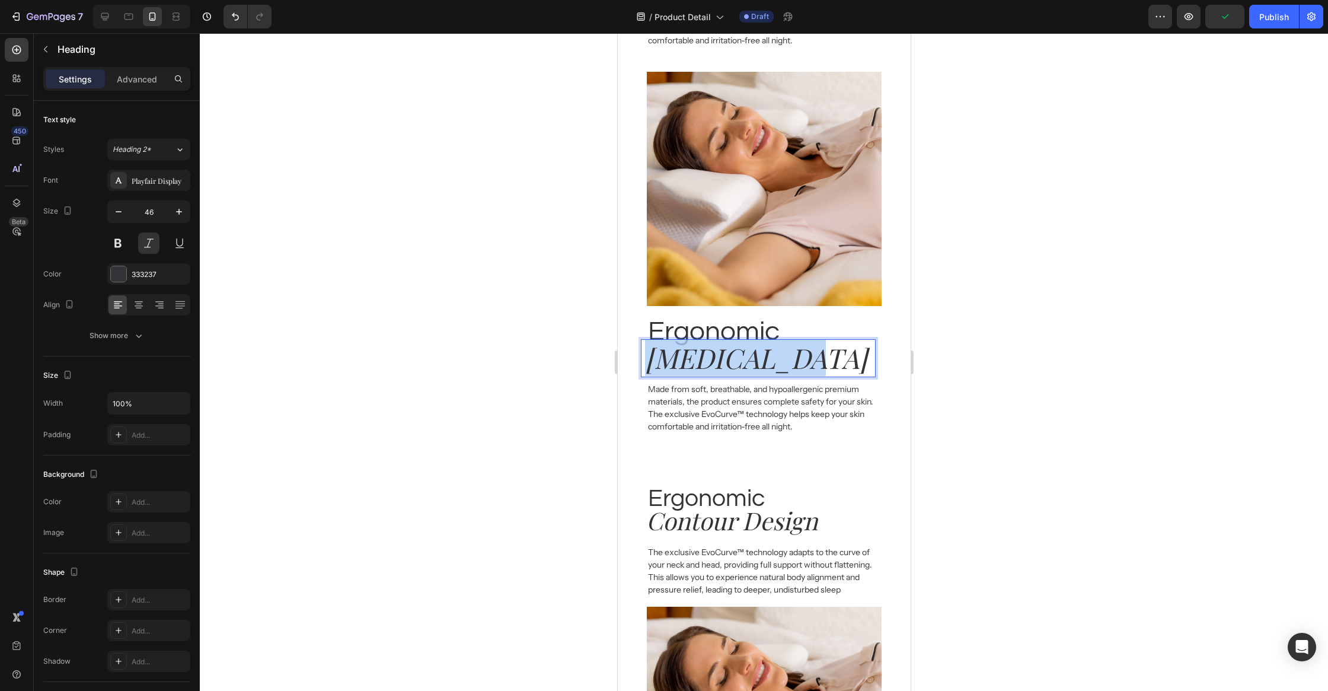
click at [720, 350] on p "[MEDICAL_DATA]" at bounding box center [758, 358] width 229 height 36
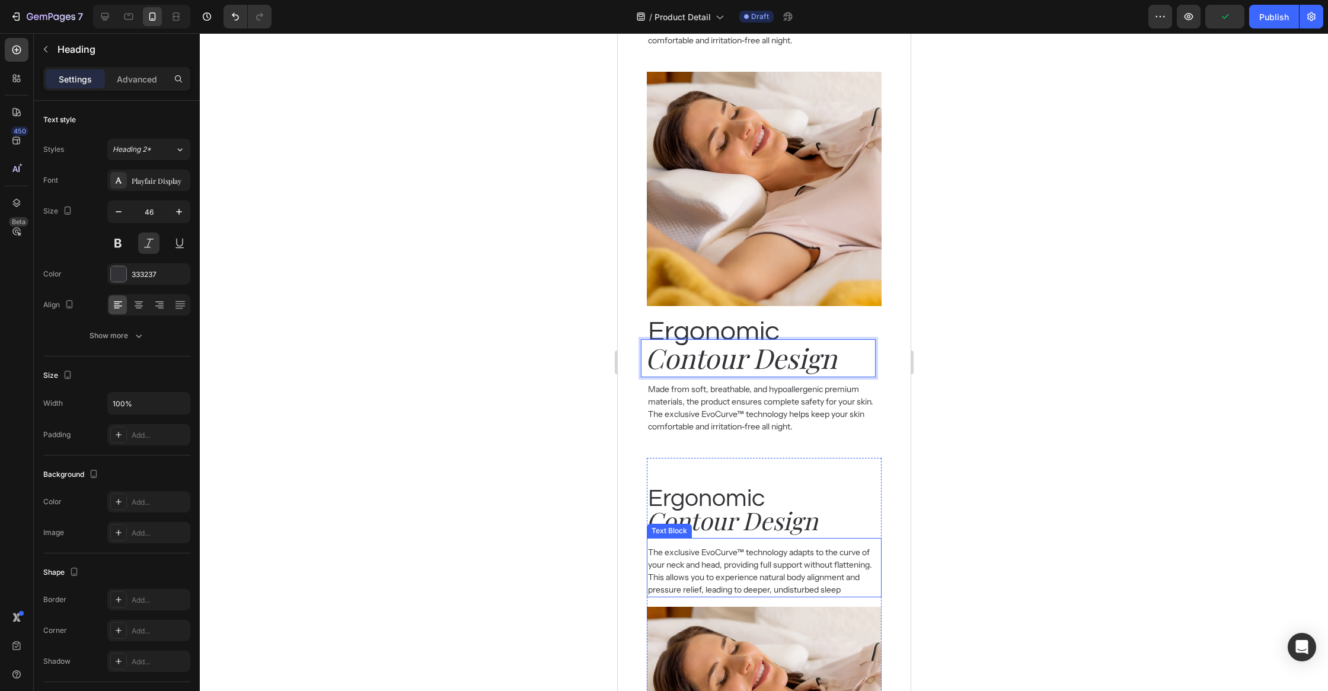
click at [753, 566] on p "The exclusive EvoCurve™ technology adapts to the curve of your neck and head, p…" at bounding box center [763, 571] width 232 height 50
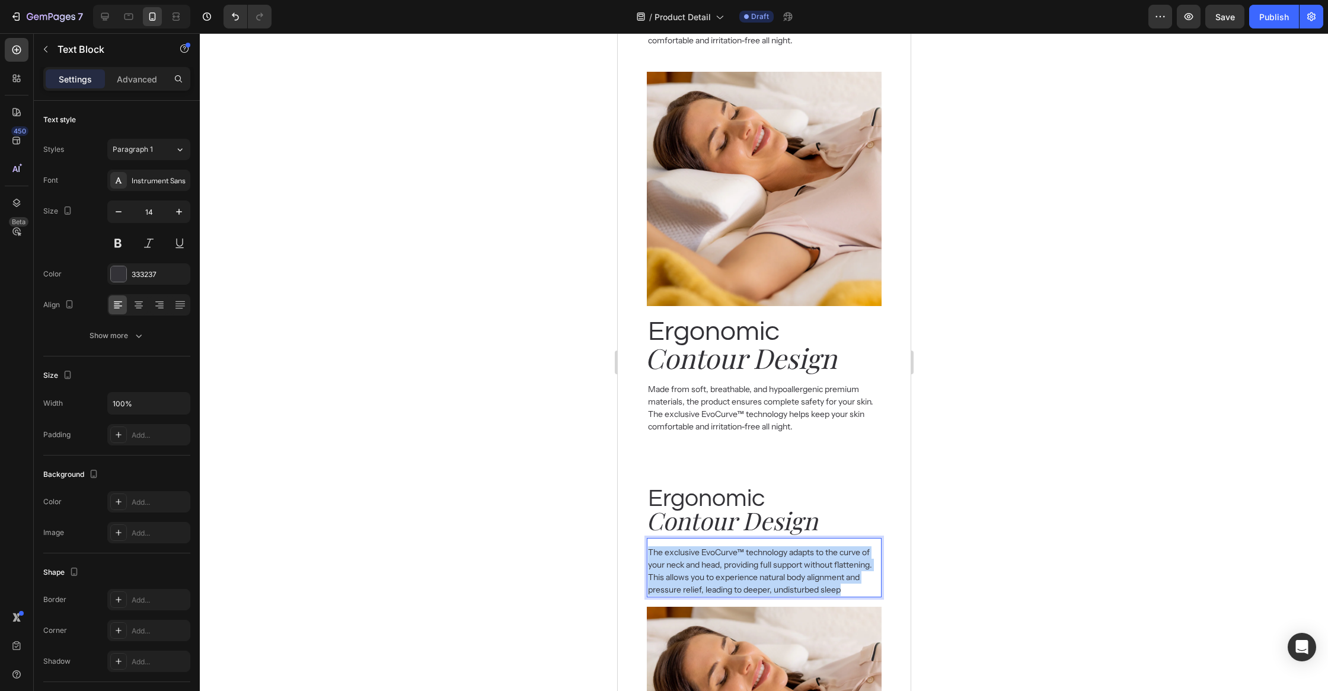
click at [753, 566] on p "The exclusive EvoCurve™ technology adapts to the curve of your neck and head, p…" at bounding box center [763, 571] width 232 height 50
copy p "The exclusive EvoCurve™ technology adapts to the curve of your neck and head, p…"
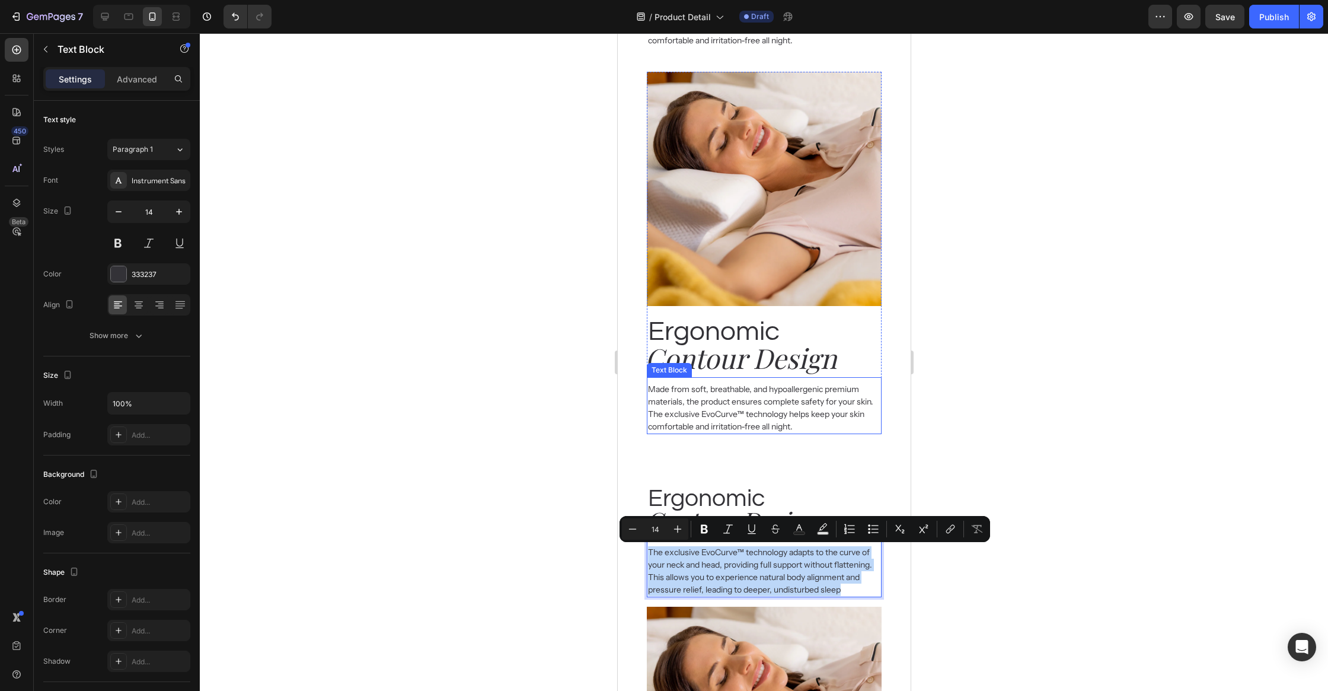
click at [732, 410] on p "Made from soft, breathable, and hypoallergenic premium materials, the product e…" at bounding box center [763, 408] width 232 height 50
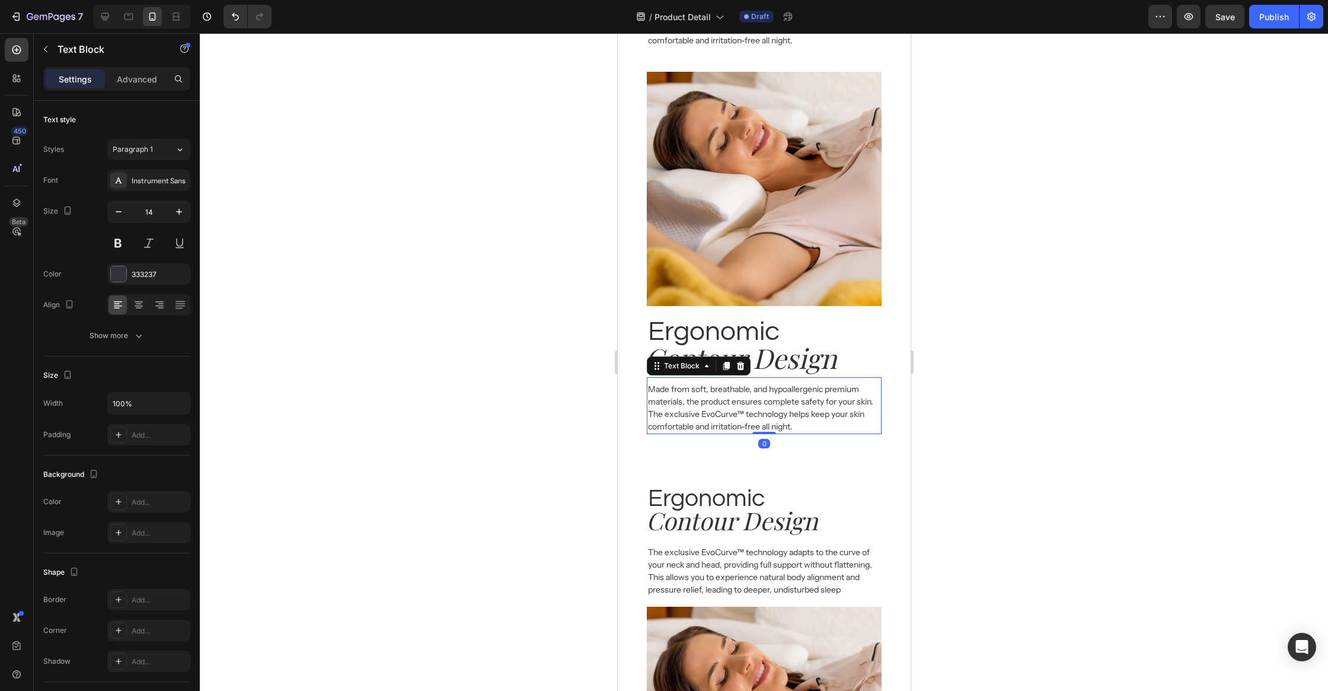
click at [732, 410] on p "Made from soft, breathable, and hypoallergenic premium materials, the product e…" at bounding box center [763, 408] width 232 height 50
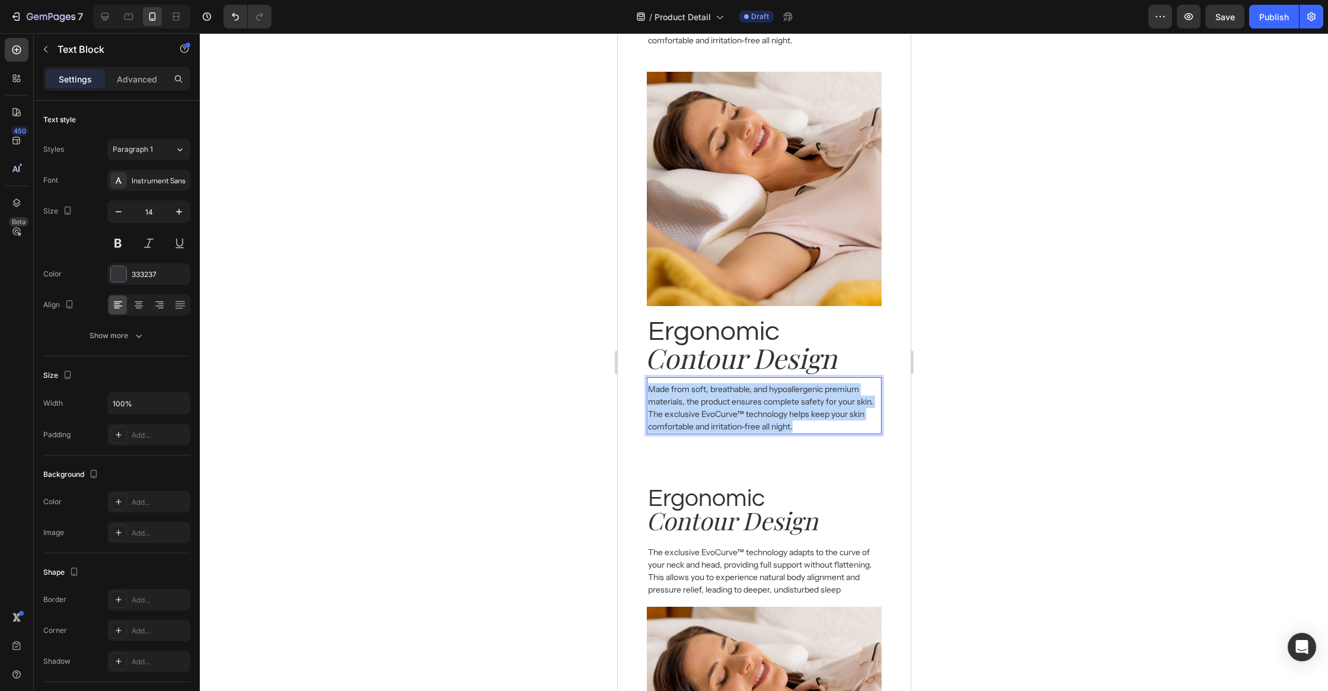
click at [732, 410] on p "Made from soft, breathable, and hypoallergenic premium materials, the product e…" at bounding box center [763, 408] width 232 height 50
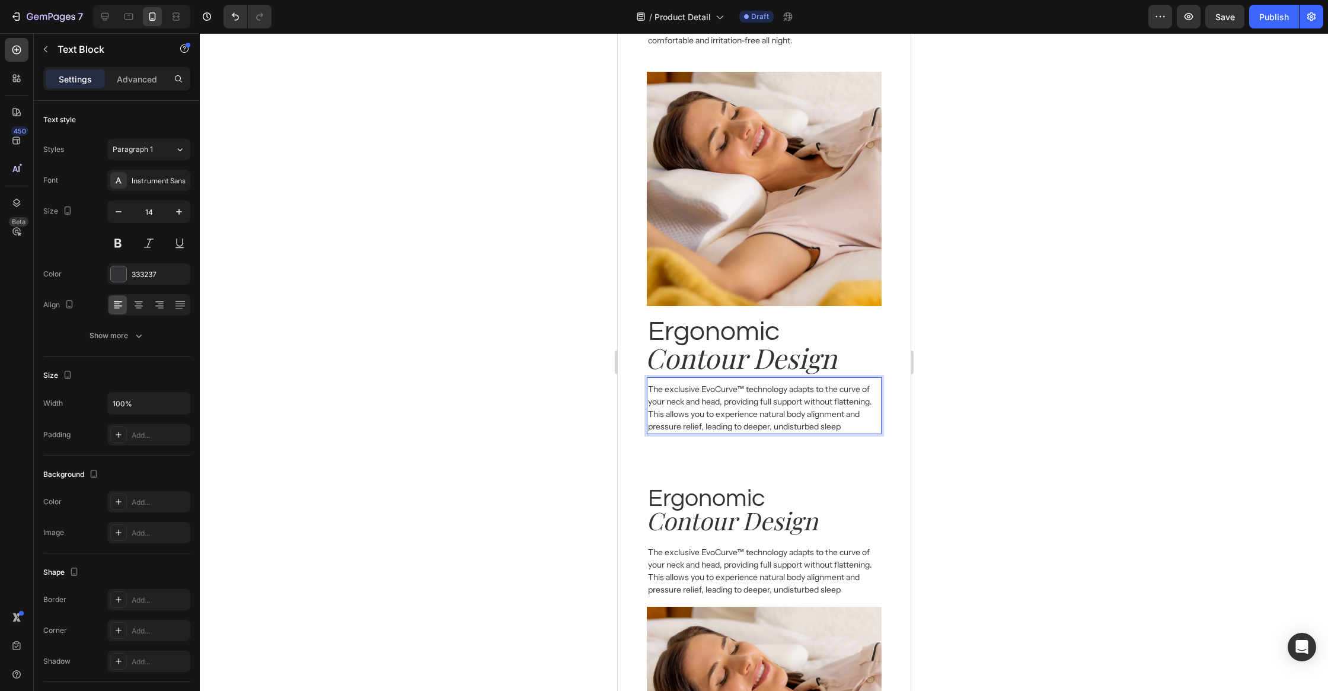
click at [1056, 527] on div at bounding box center [764, 361] width 1128 height 657
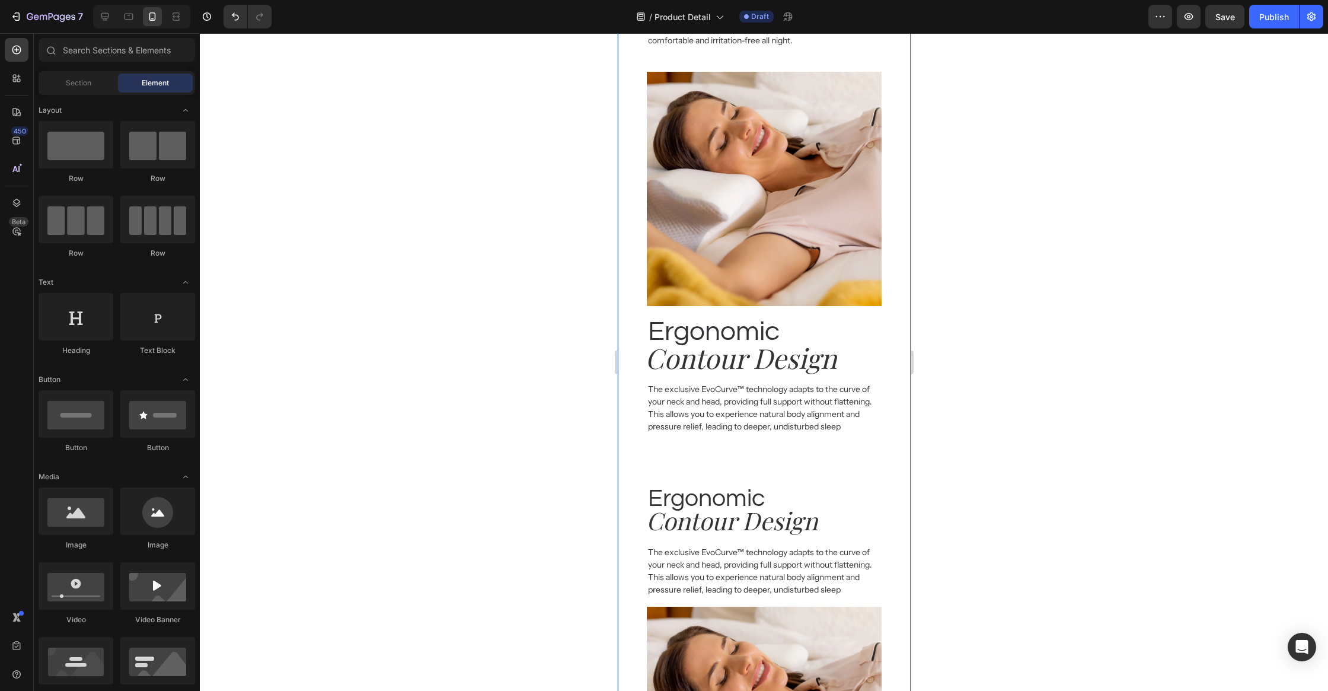
click at [883, 514] on div "Breathable & Heading Cooling cover Heading Wicks away moisture and regulates te…" at bounding box center [763, 78] width 293 height 1572
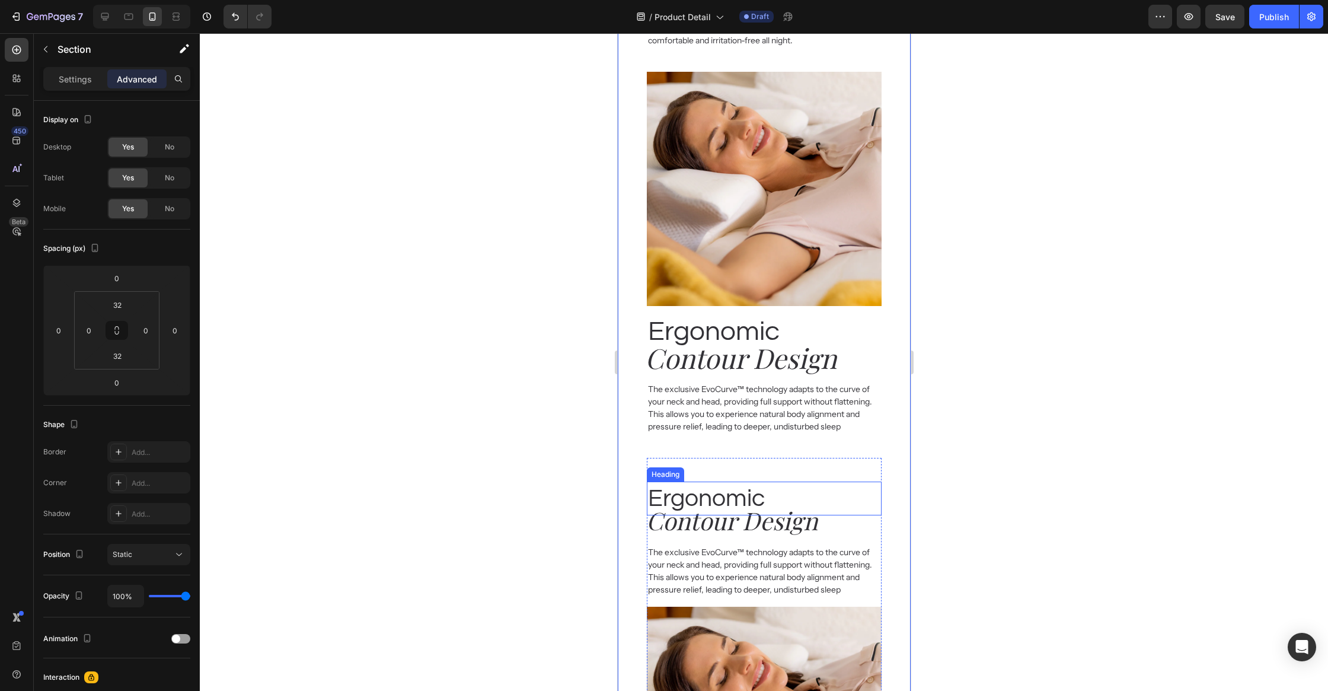
click at [858, 512] on p "Contour Design" at bounding box center [760, 519] width 228 height 31
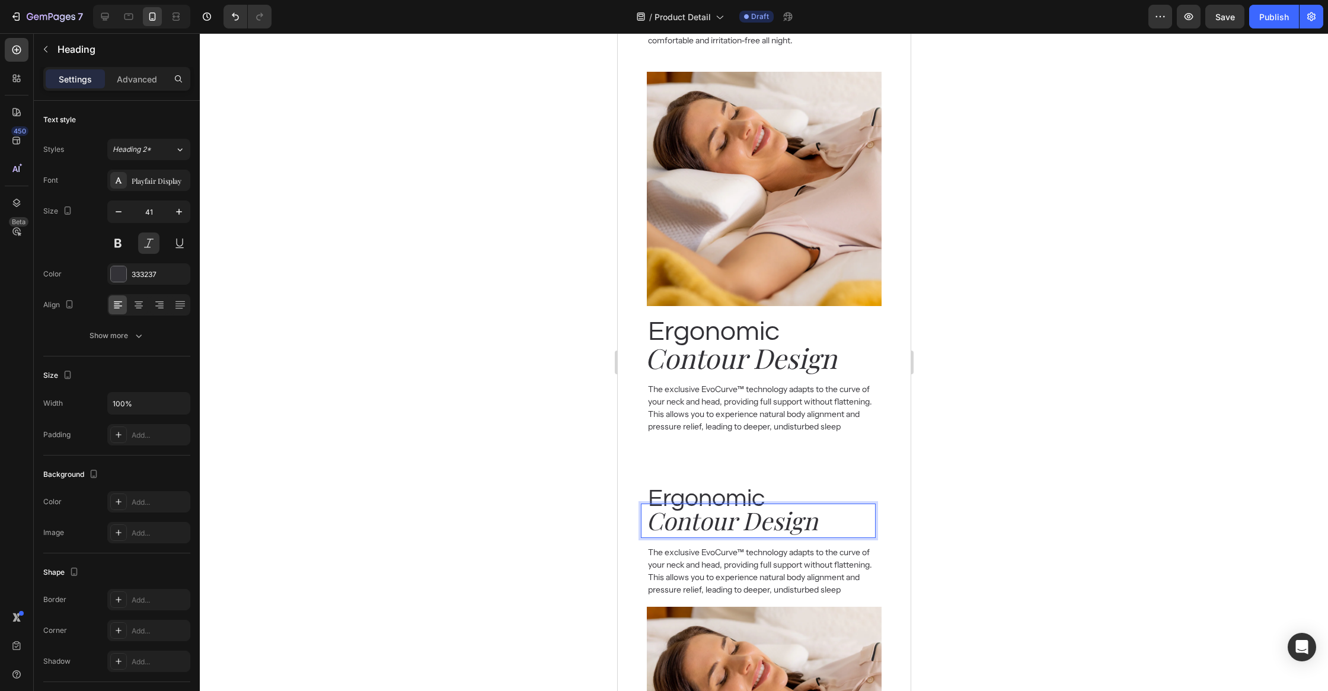
click at [878, 531] on div "Ergonomic Heading Contour Design Heading 0 The exclusive EvoCurve™ technology a…" at bounding box center [763, 527] width 234 height 139
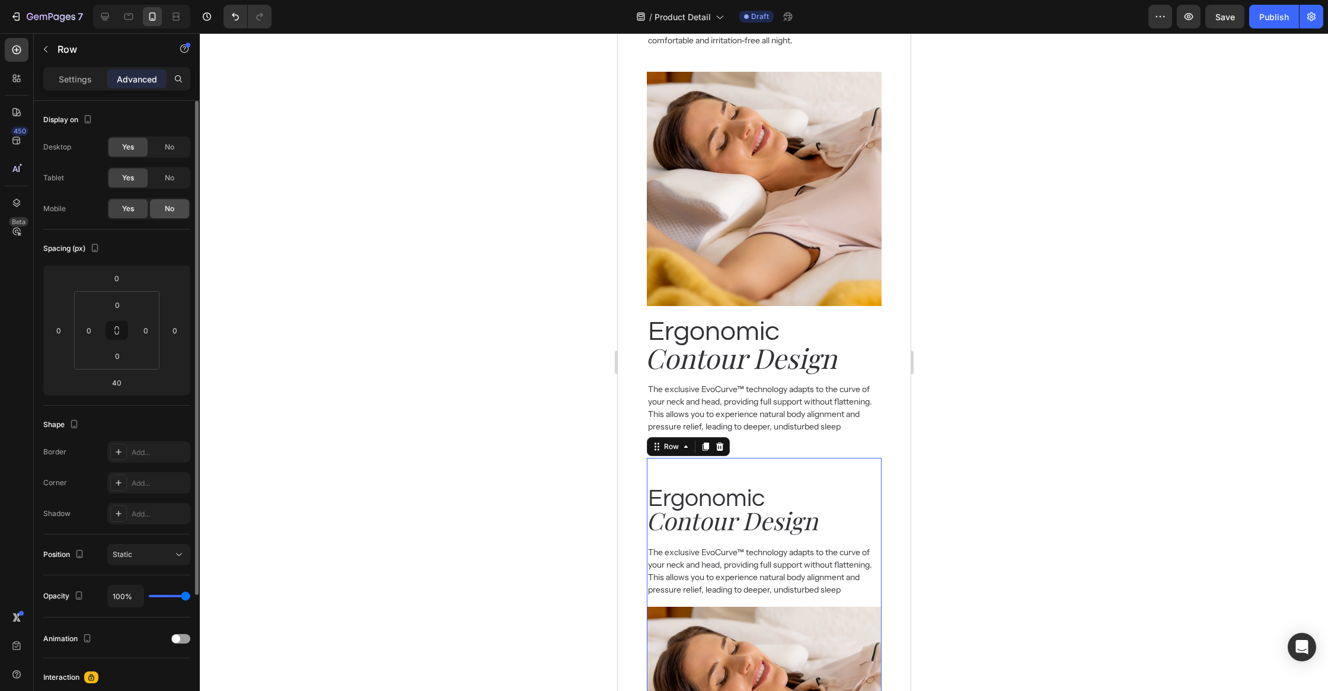
click at [171, 206] on span "No" at bounding box center [169, 208] width 9 height 11
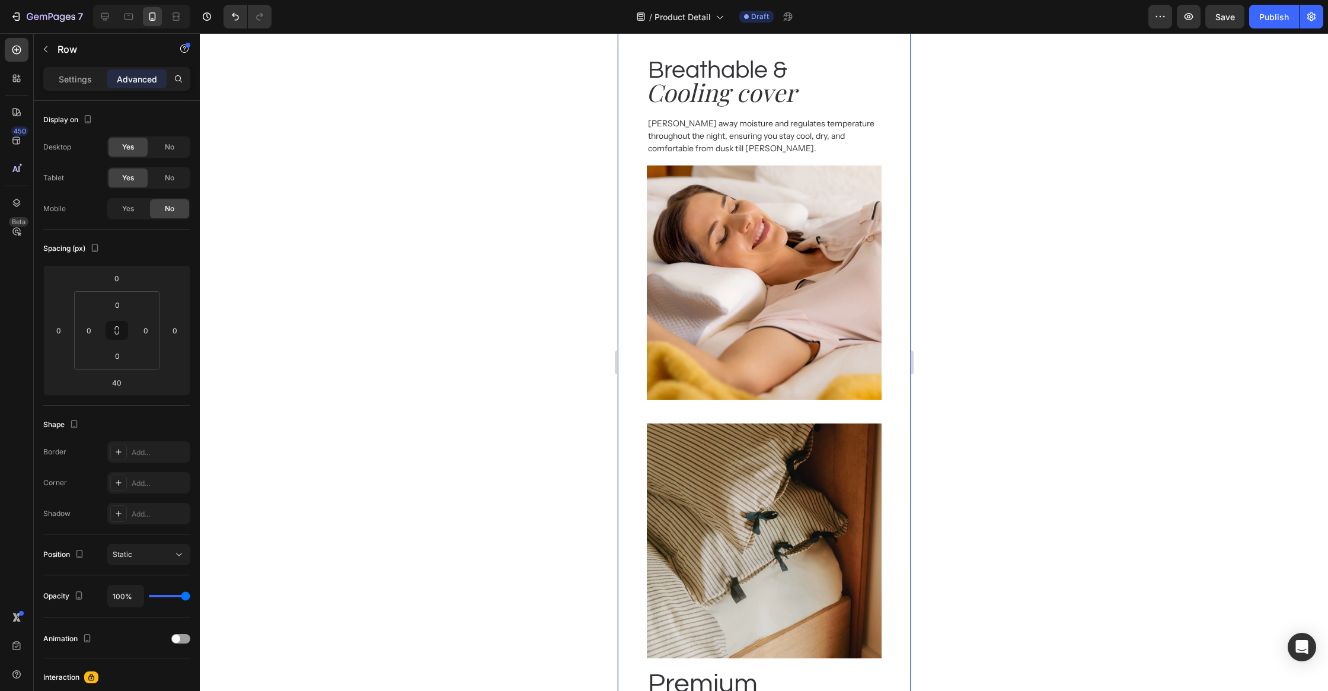
scroll to position [1044, 0]
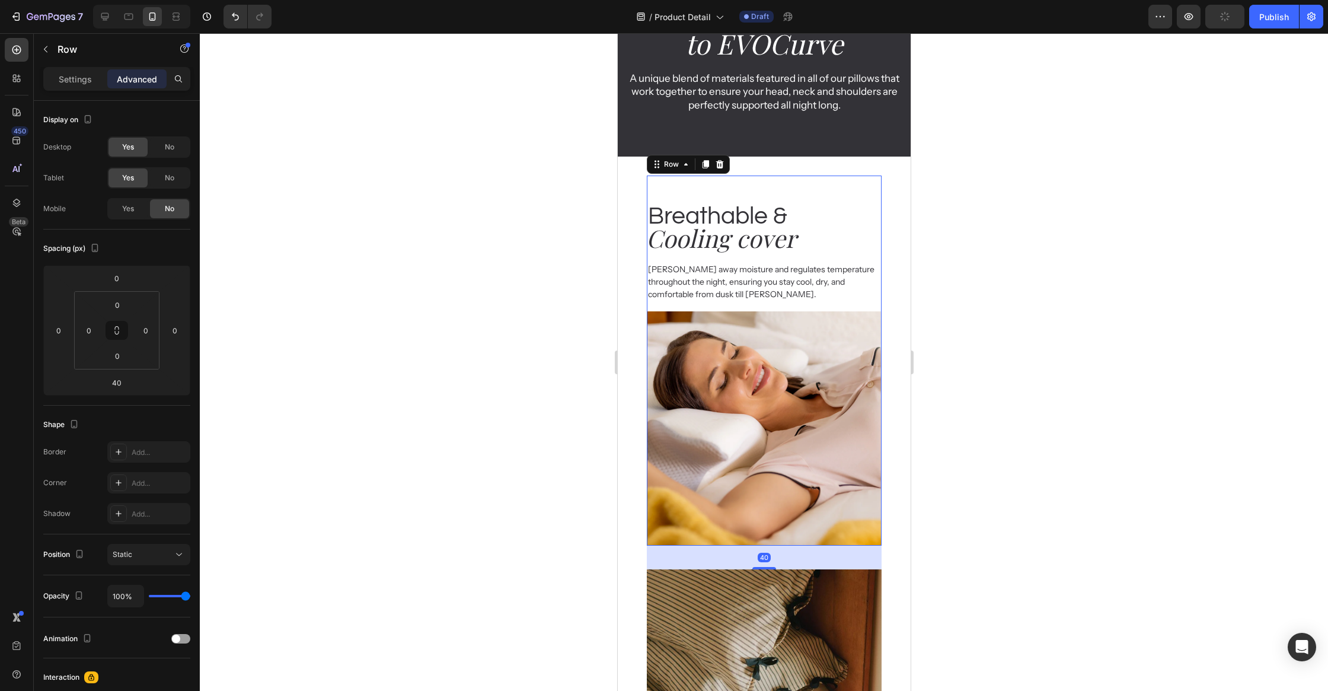
click at [871, 184] on div "Breathable & Heading Cooling cover Heading Wicks away moisture and regulates te…" at bounding box center [763, 238] width 234 height 127
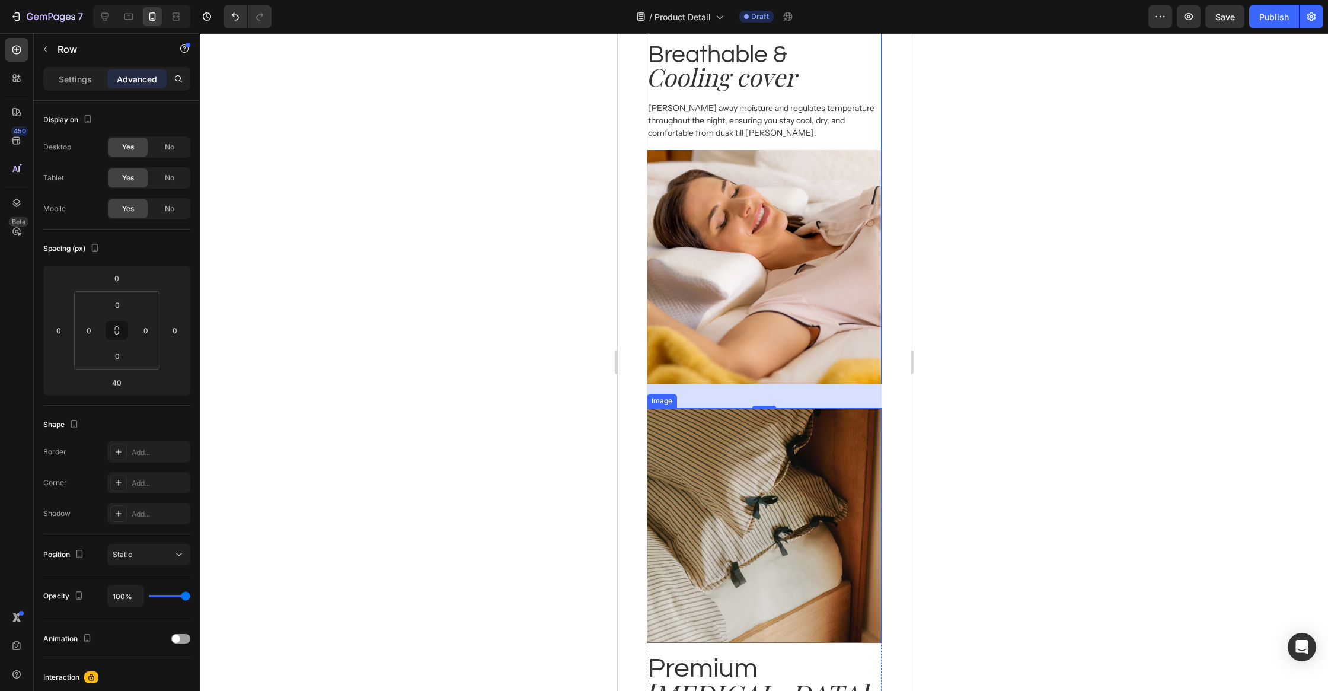
scroll to position [1338, 0]
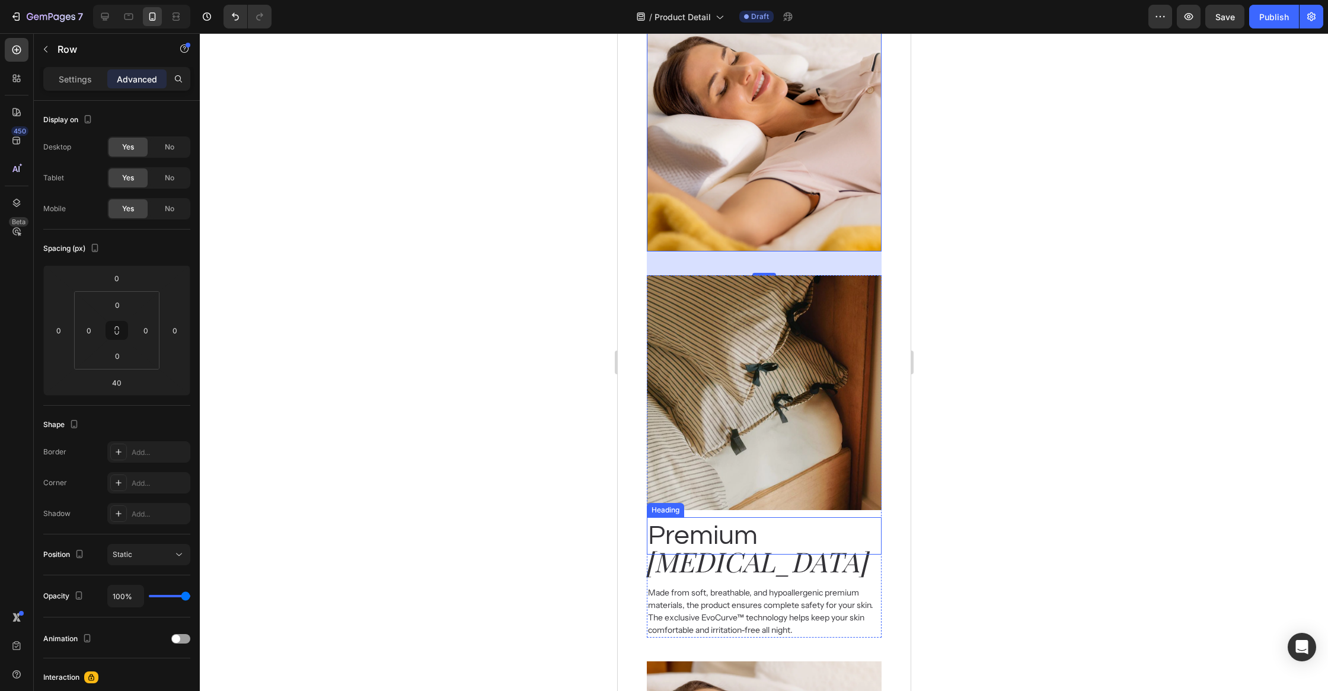
click at [867, 517] on h2 "Premium" at bounding box center [763, 536] width 234 height 38
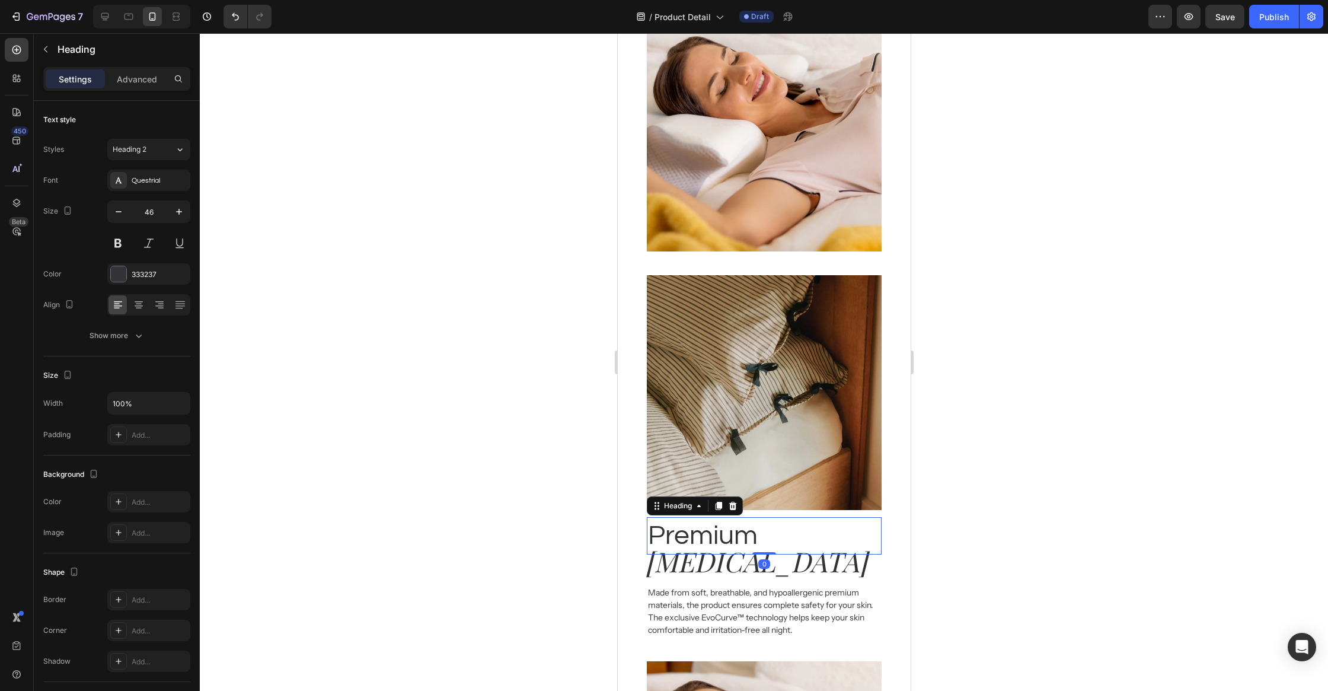
click at [870, 511] on div "Premium Heading 0 Memory Foam Heading Made from soft, breathable, and hypoaller…" at bounding box center [763, 574] width 234 height 128
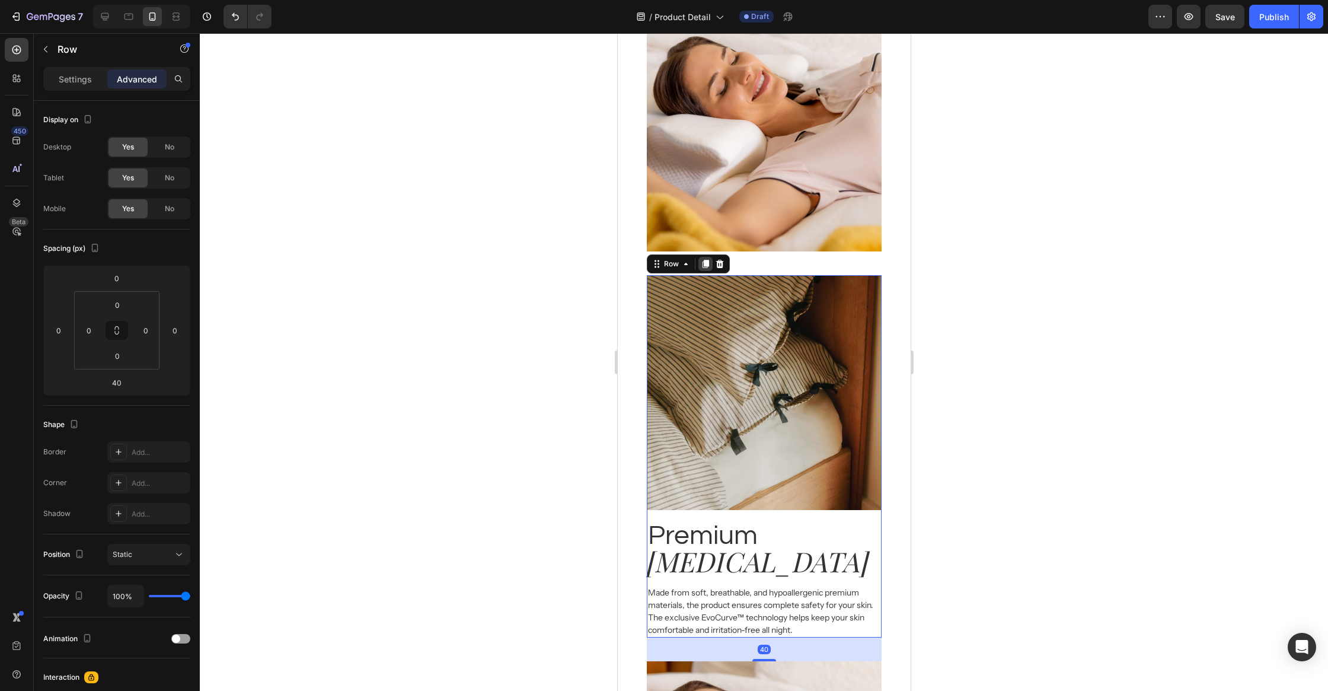
click at [702, 262] on icon at bounding box center [704, 263] width 9 height 9
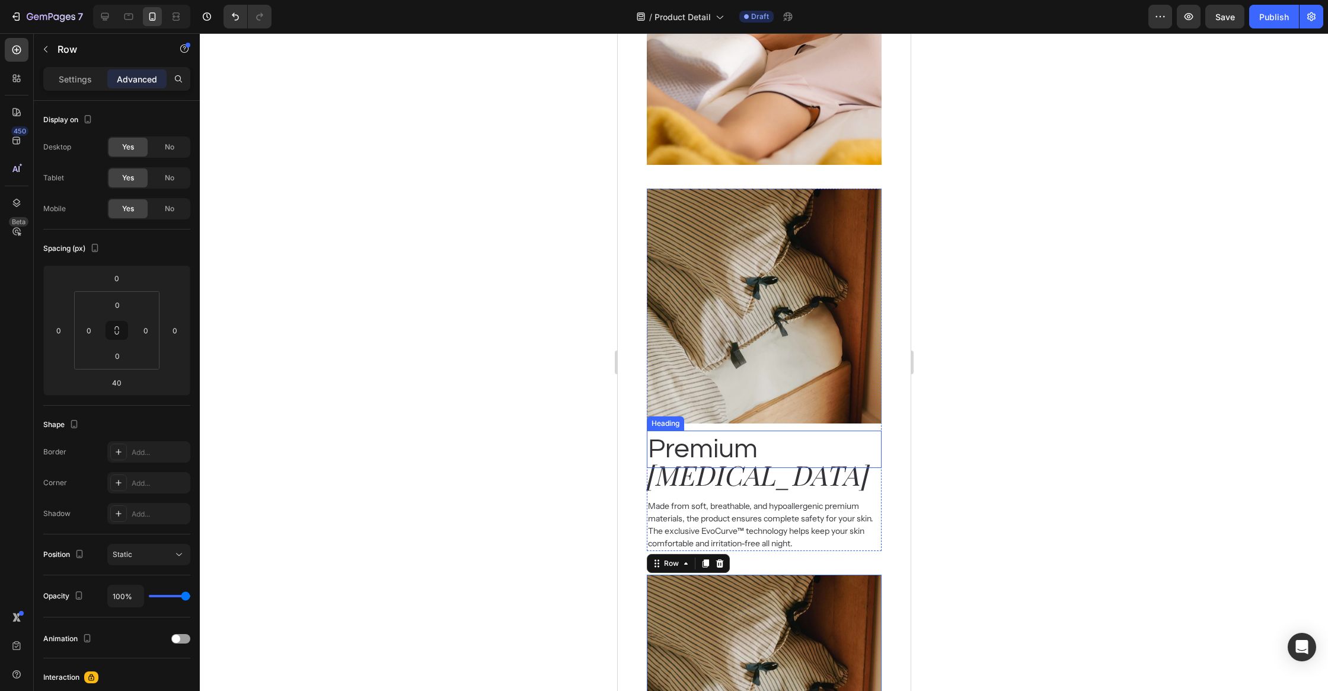
scroll to position [1330, 0]
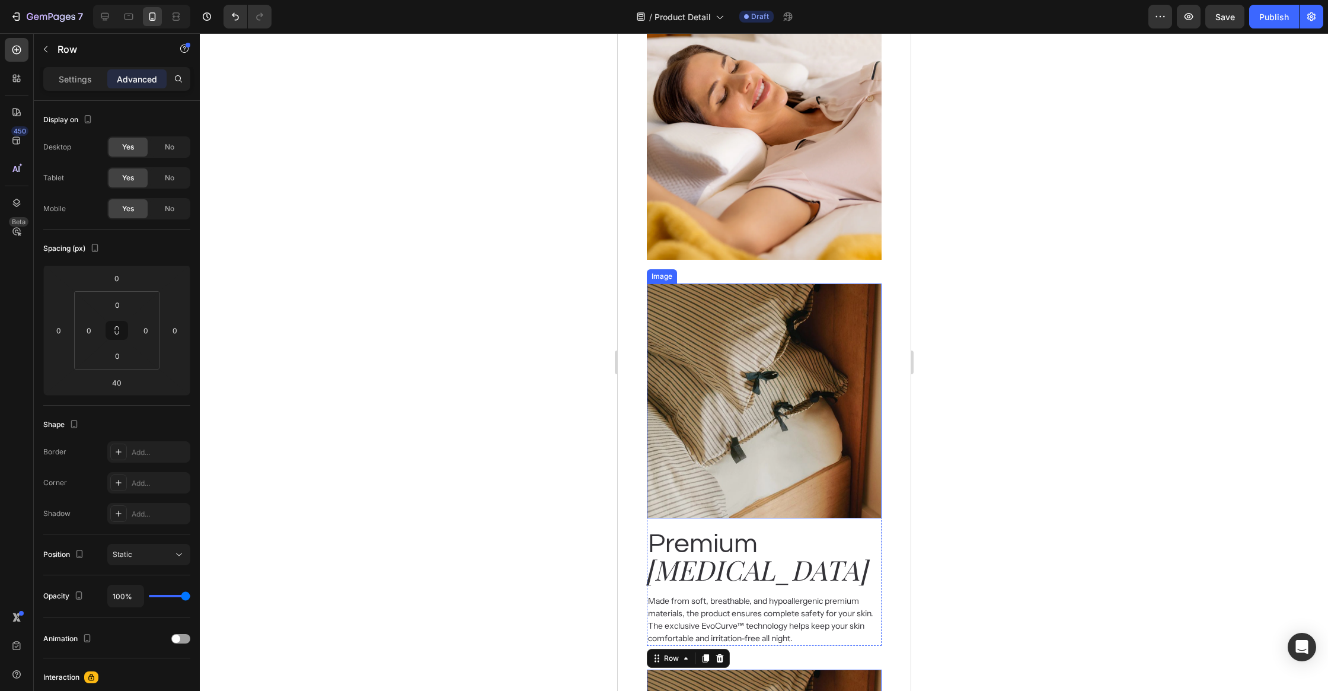
click at [737, 321] on img at bounding box center [763, 400] width 234 height 234
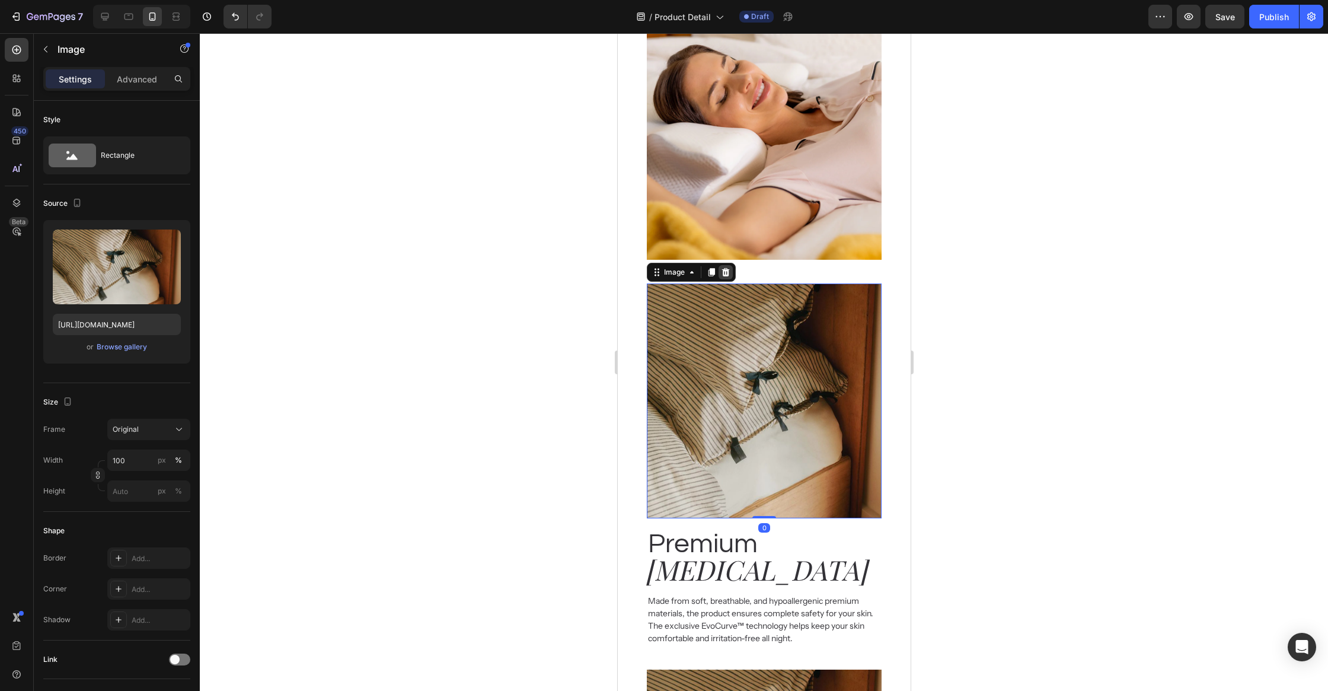
click at [718, 273] on div at bounding box center [725, 272] width 14 height 14
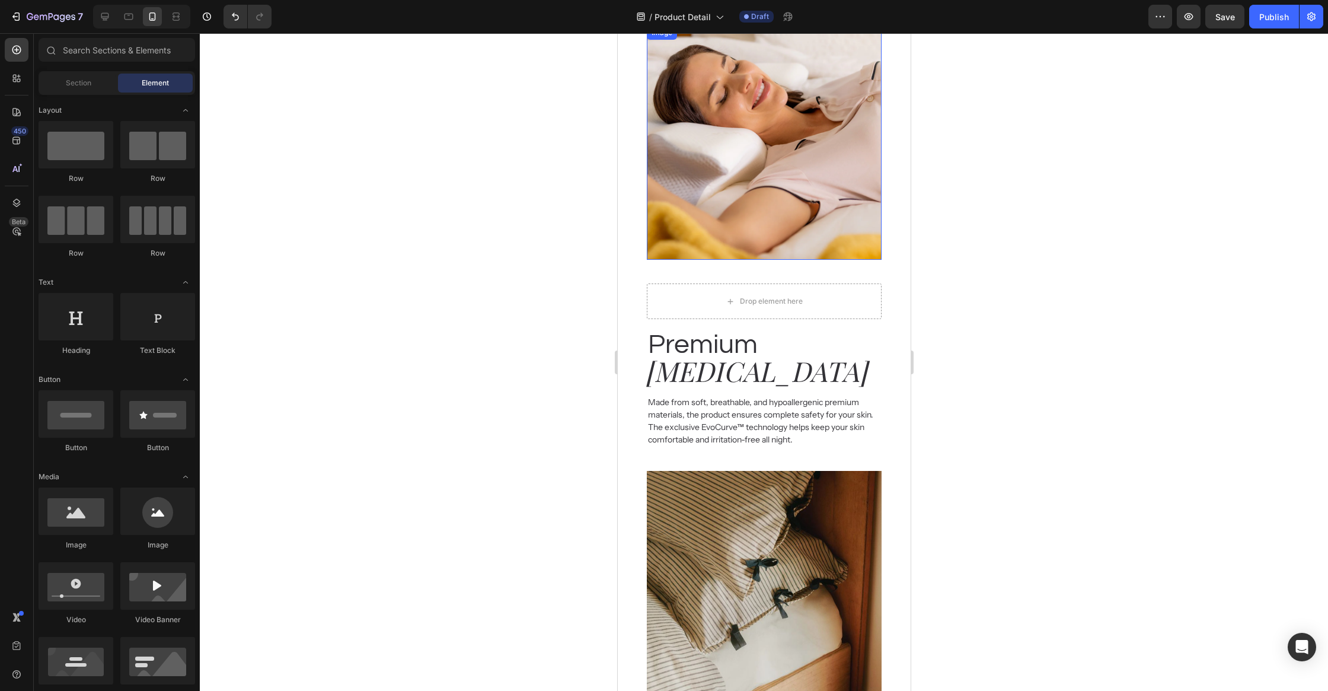
click at [729, 222] on img at bounding box center [763, 142] width 234 height 234
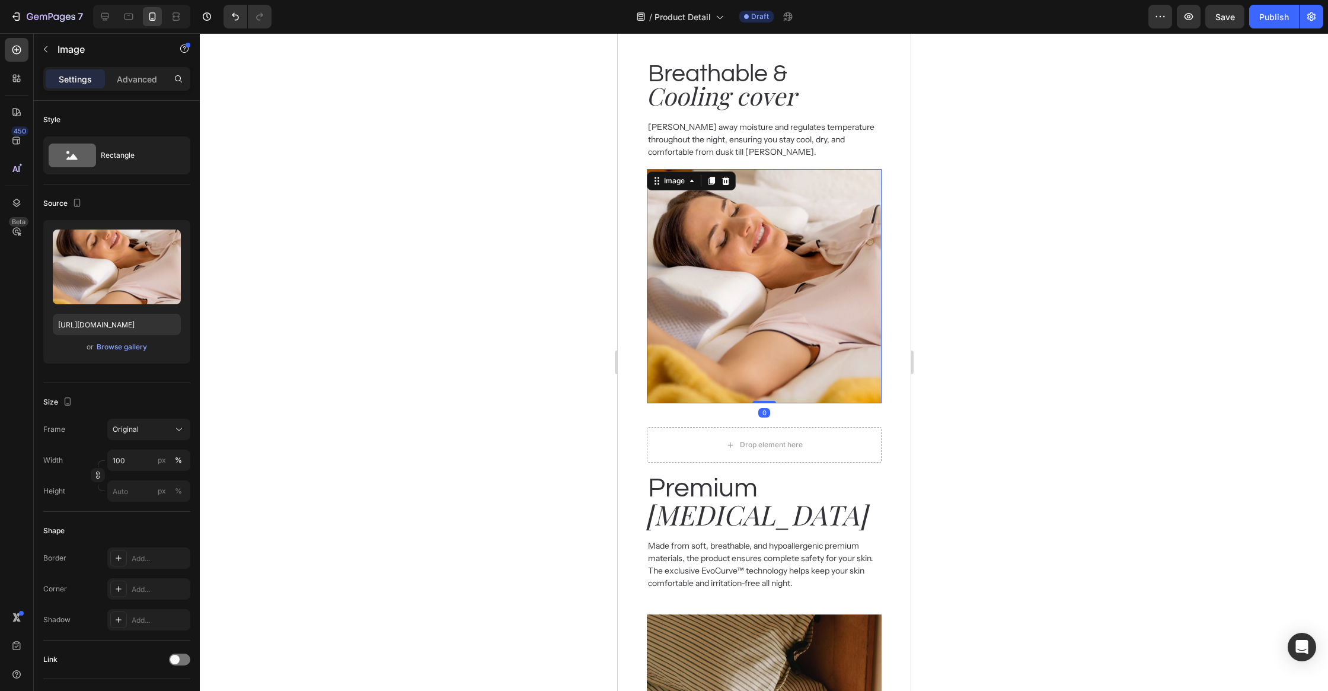
scroll to position [1107, 0]
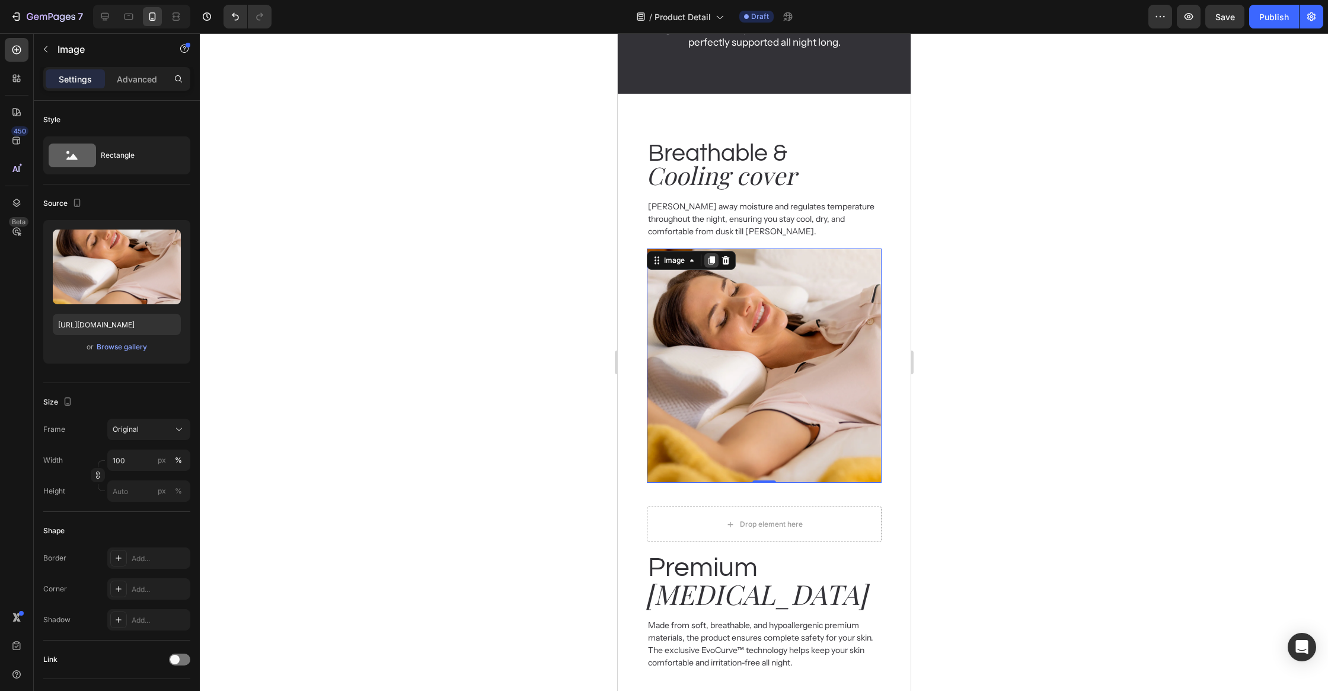
click at [713, 264] on icon at bounding box center [710, 259] width 9 height 9
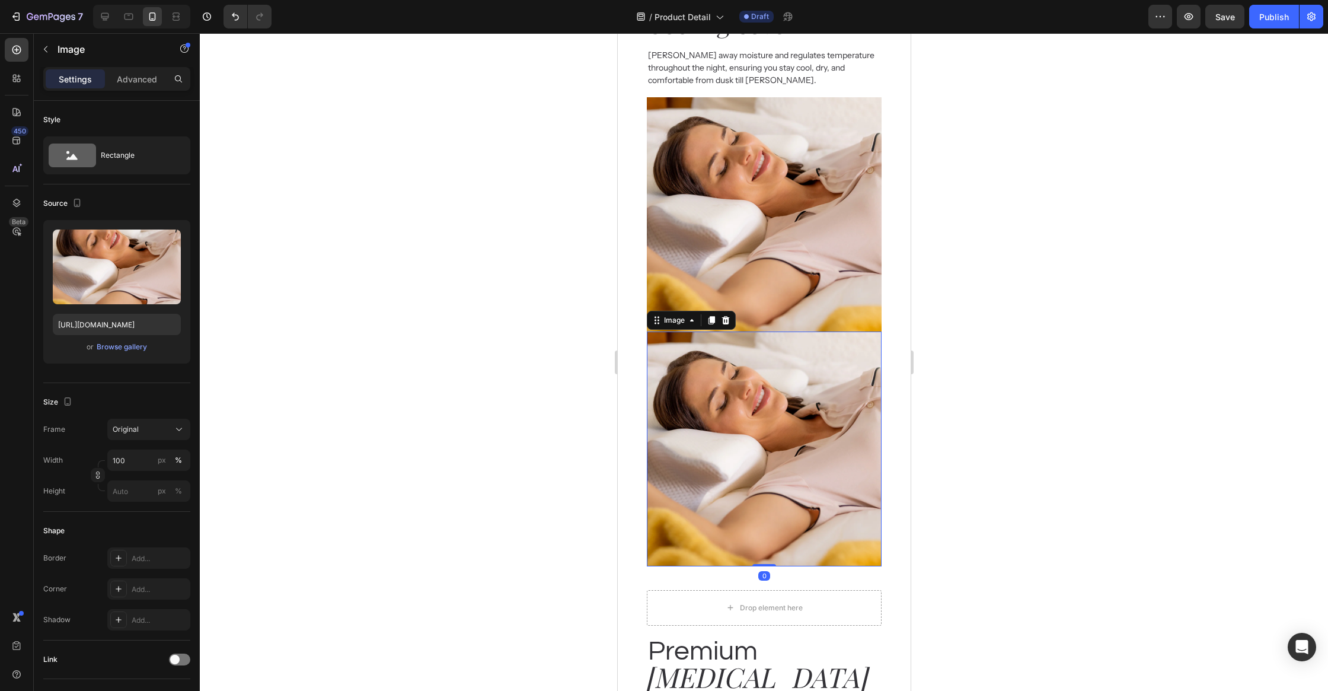
scroll to position [1344, 0]
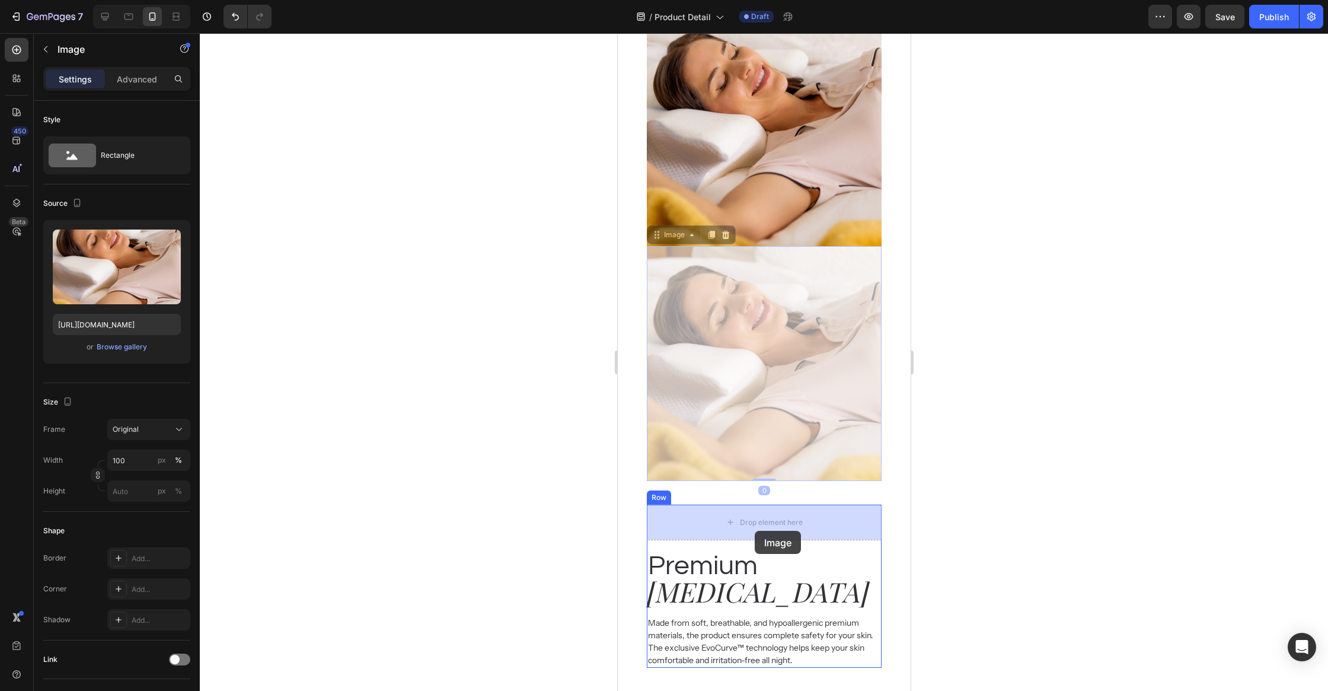
drag, startPoint x: 741, startPoint y: 326, endPoint x: 755, endPoint y: 529, distance: 203.2
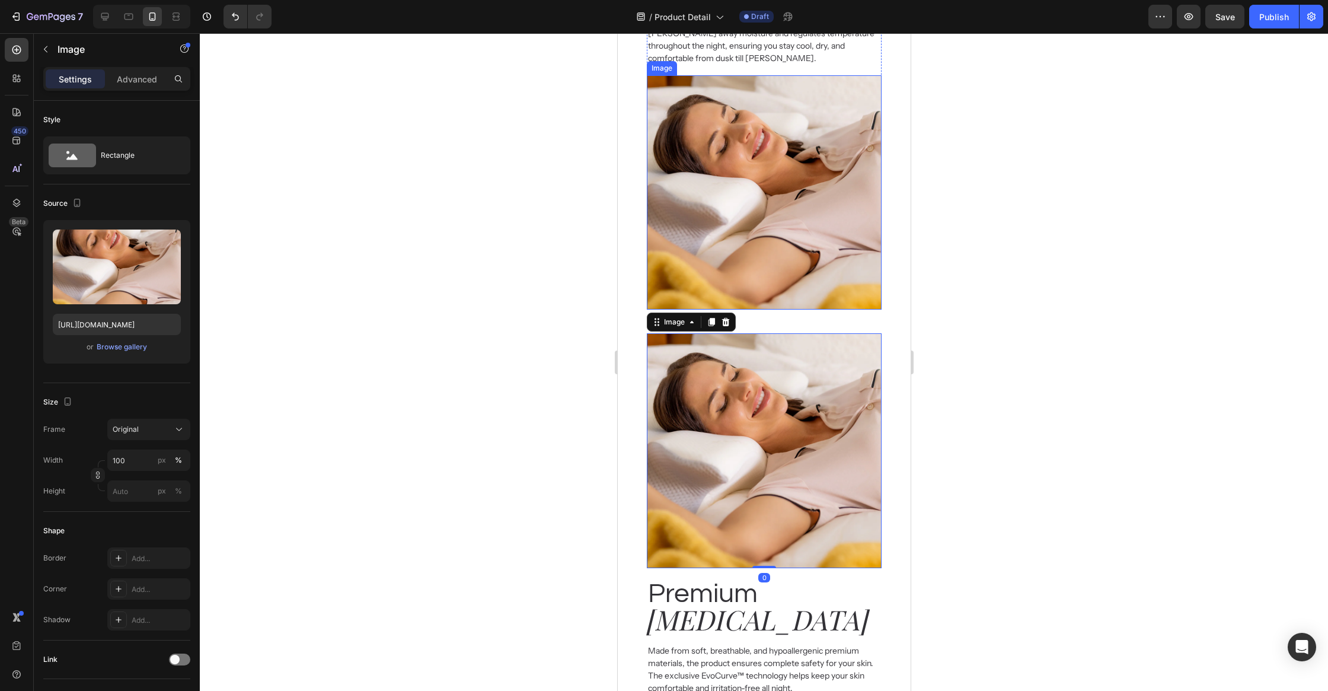
click at [756, 279] on img at bounding box center [763, 192] width 234 height 234
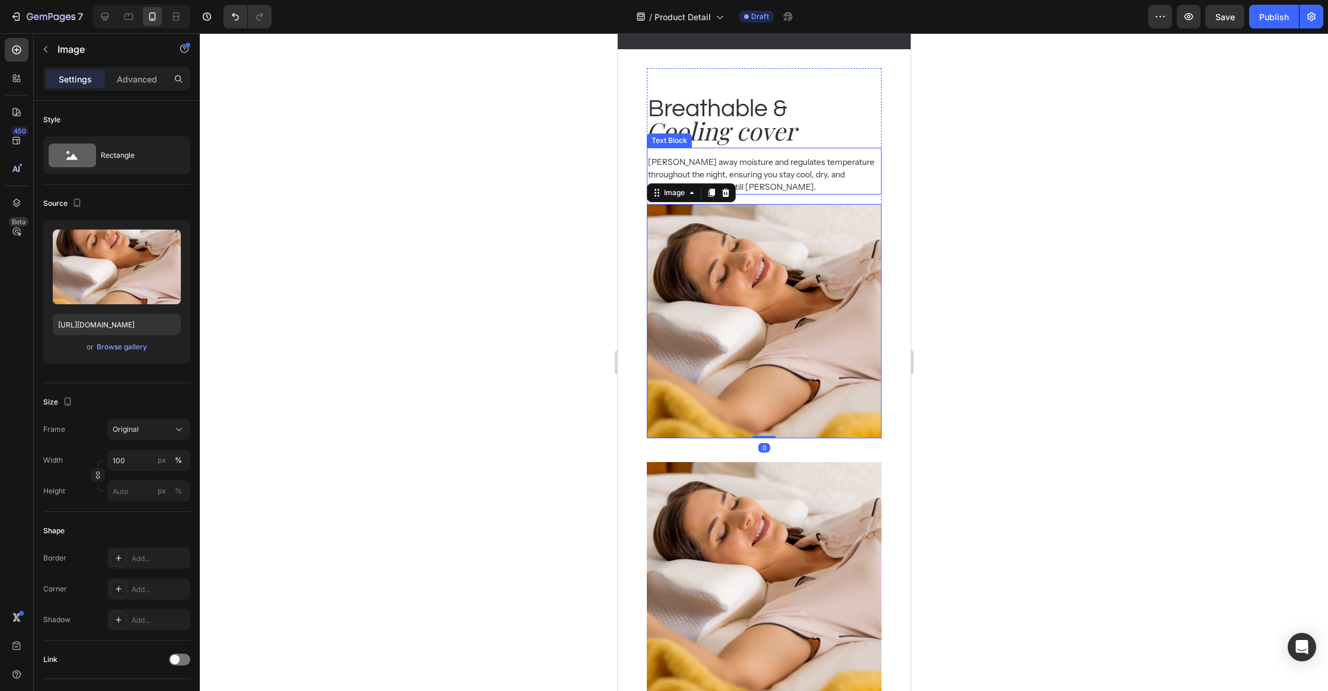
click at [745, 178] on p "[PERSON_NAME] away moisture and regulates temperature throughout the night, ens…" at bounding box center [763, 174] width 232 height 37
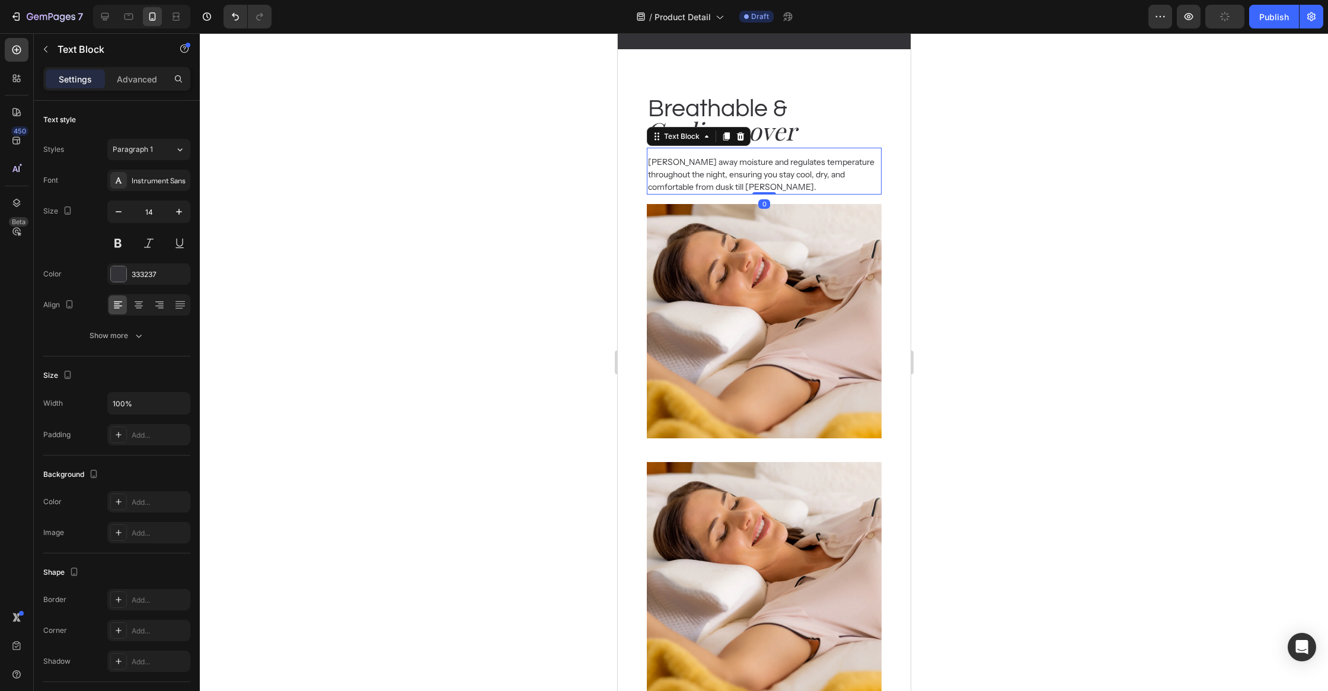
click at [749, 171] on p "[PERSON_NAME] away moisture and regulates temperature throughout the night, ens…" at bounding box center [763, 174] width 232 height 37
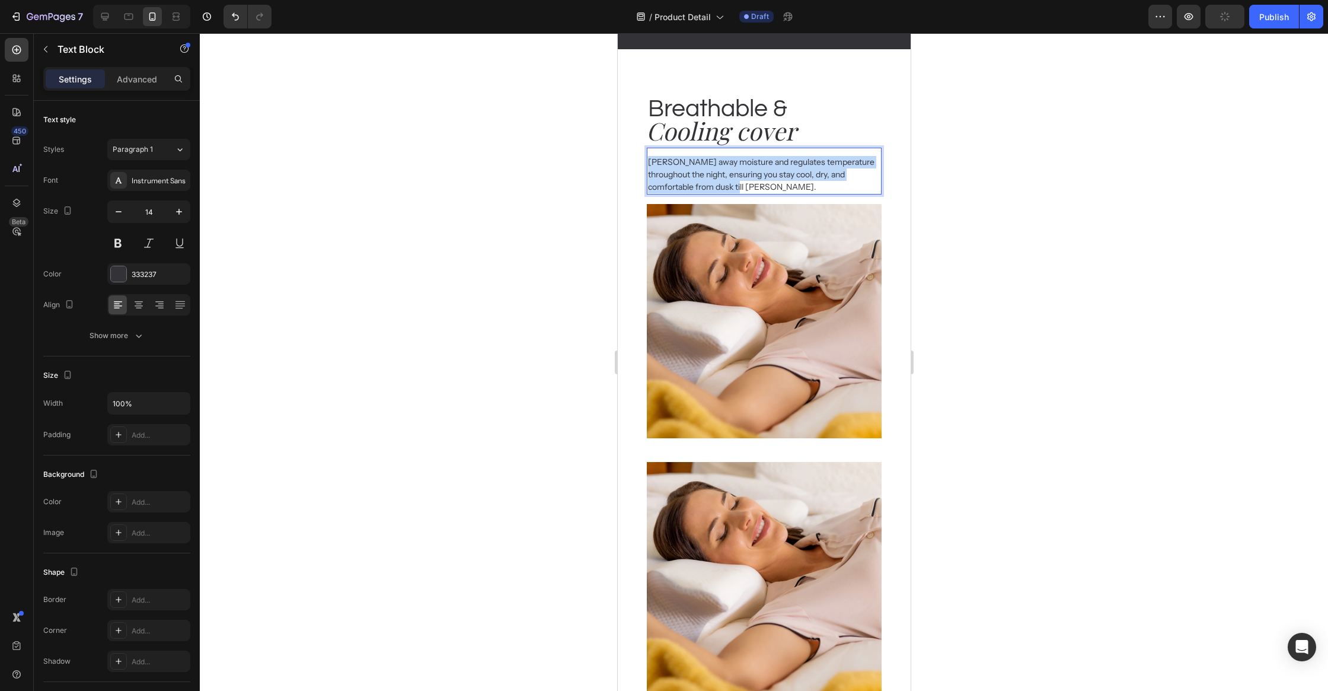
click at [749, 171] on p "[PERSON_NAME] away moisture and regulates temperature throughout the night, ens…" at bounding box center [763, 174] width 232 height 37
copy p "[PERSON_NAME] away moisture and regulates temperature throughout the night, ens…"
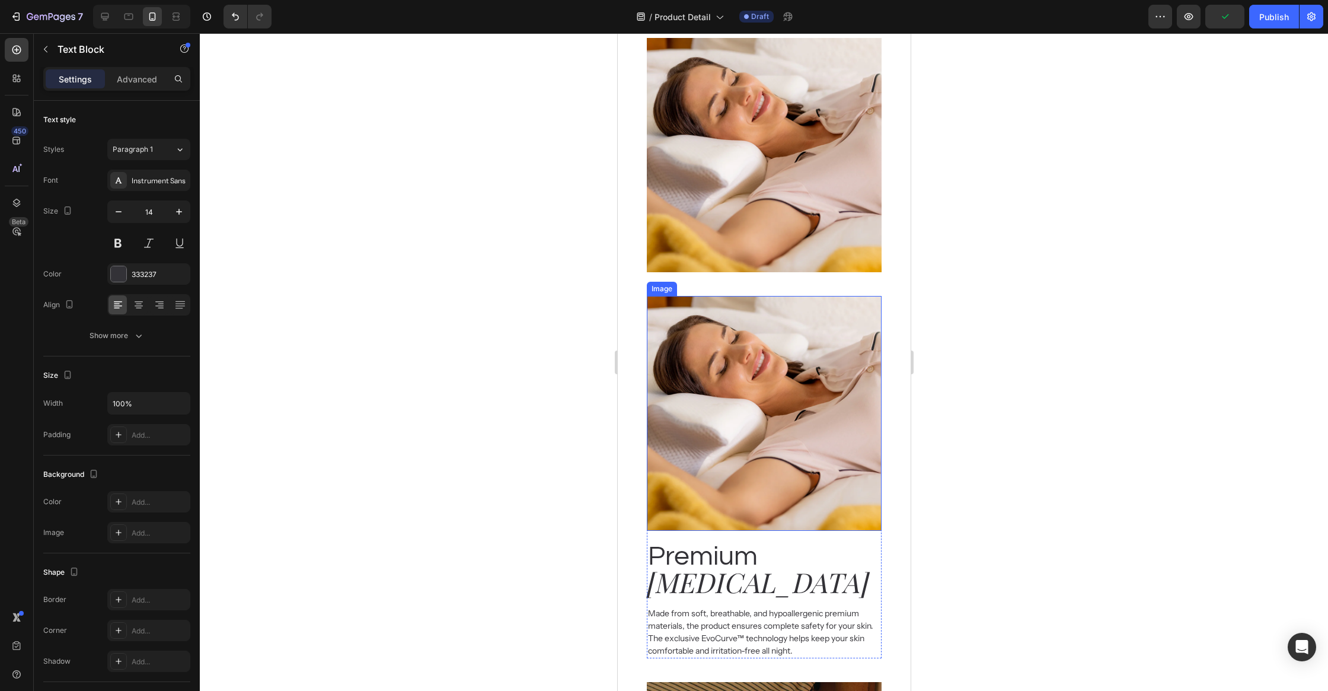
scroll to position [1453, 0]
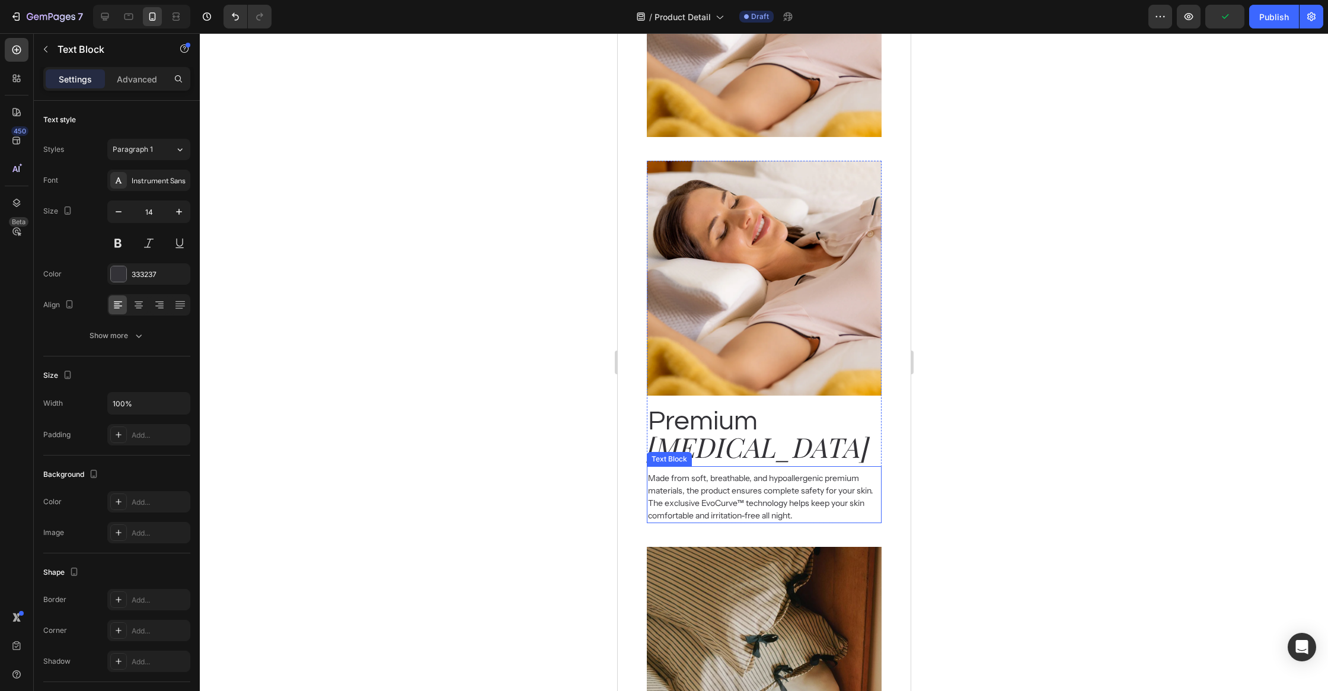
click at [733, 492] on p "Made from soft, breathable, and hypoallergenic premium materials, the product e…" at bounding box center [763, 497] width 232 height 50
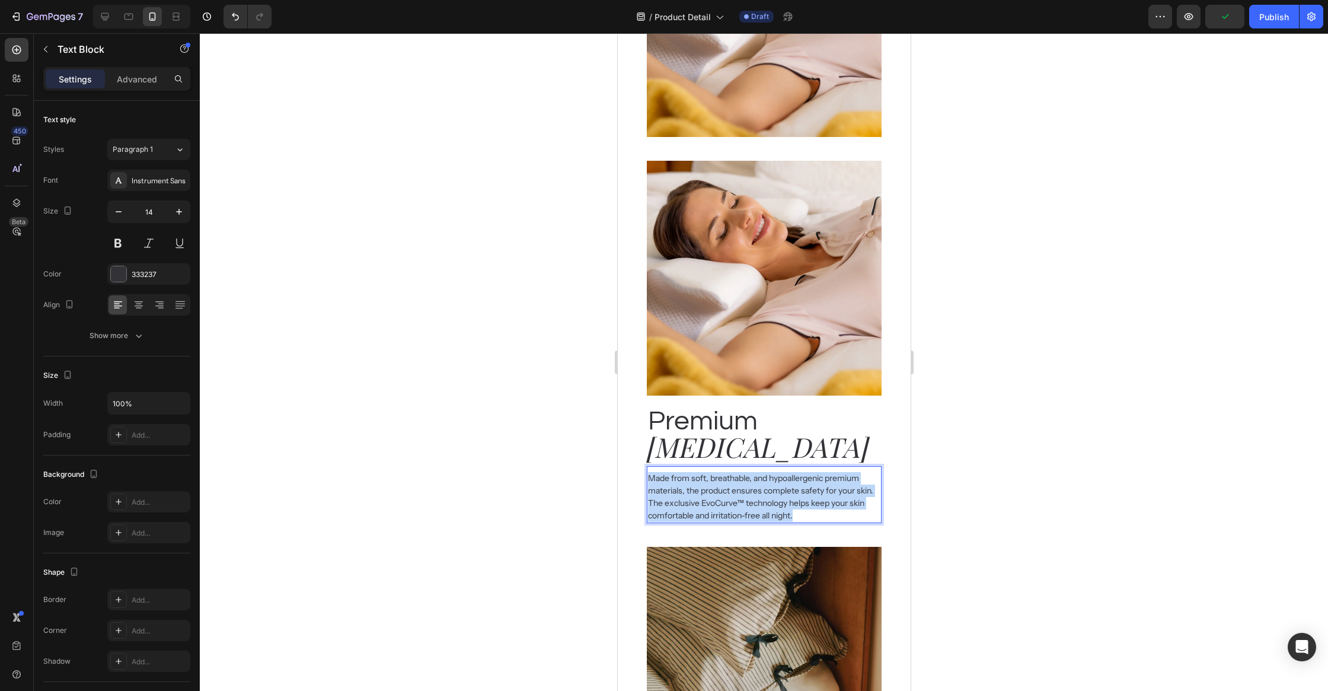
click at [733, 492] on p "Made from soft, breathable, and hypoallergenic premium materials, the product e…" at bounding box center [763, 497] width 232 height 50
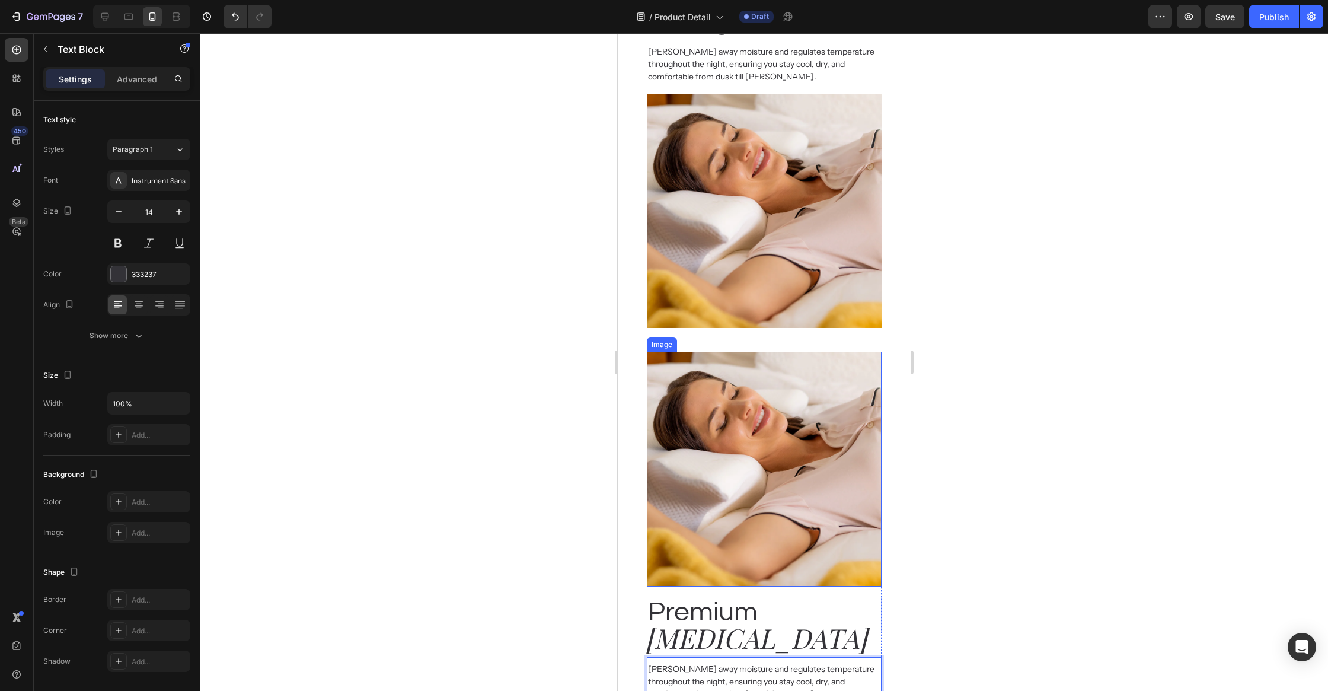
scroll to position [1175, 0]
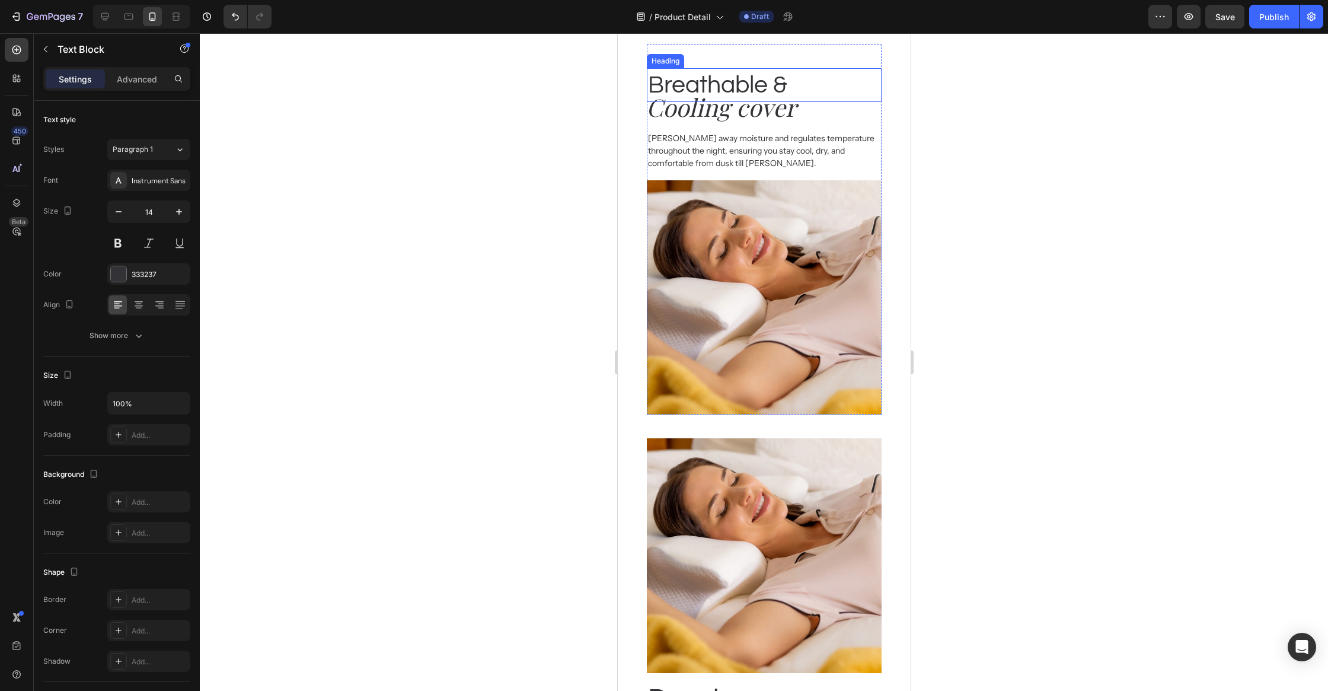
click at [739, 75] on h2 "Breathable &" at bounding box center [763, 85] width 234 height 34
click at [739, 75] on p "Breathable &" at bounding box center [763, 84] width 232 height 31
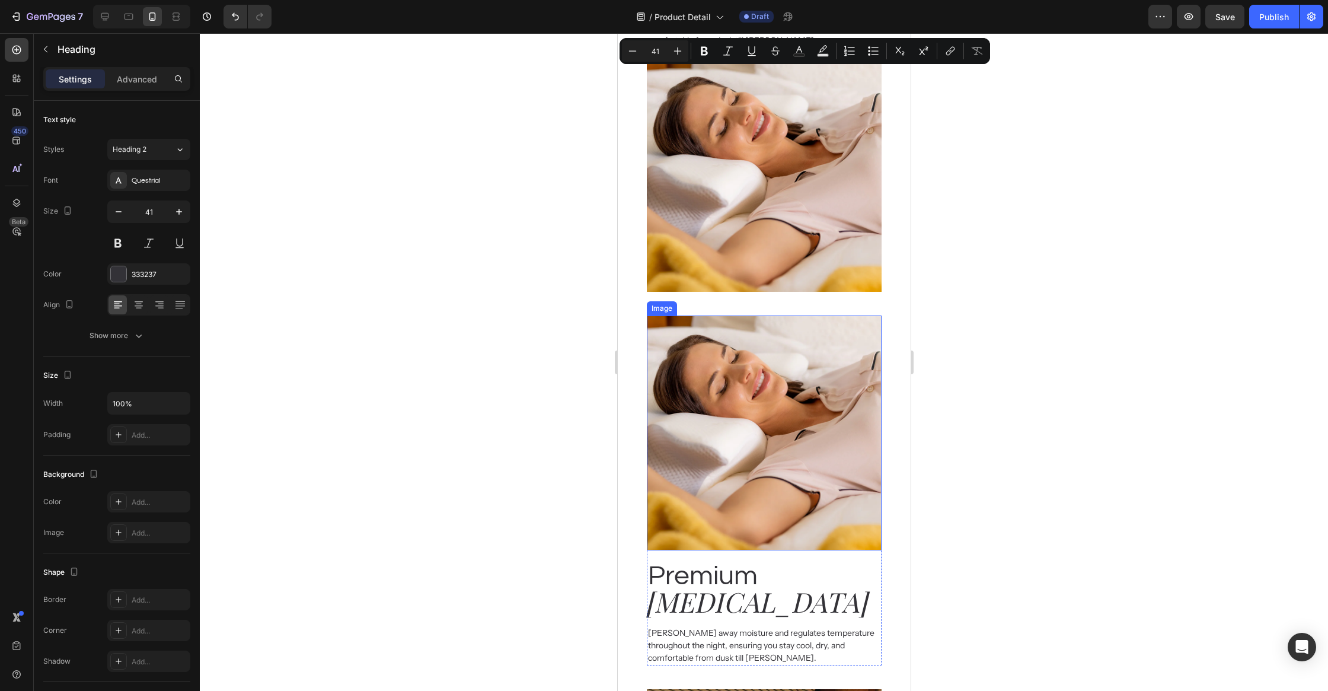
scroll to position [1330, 0]
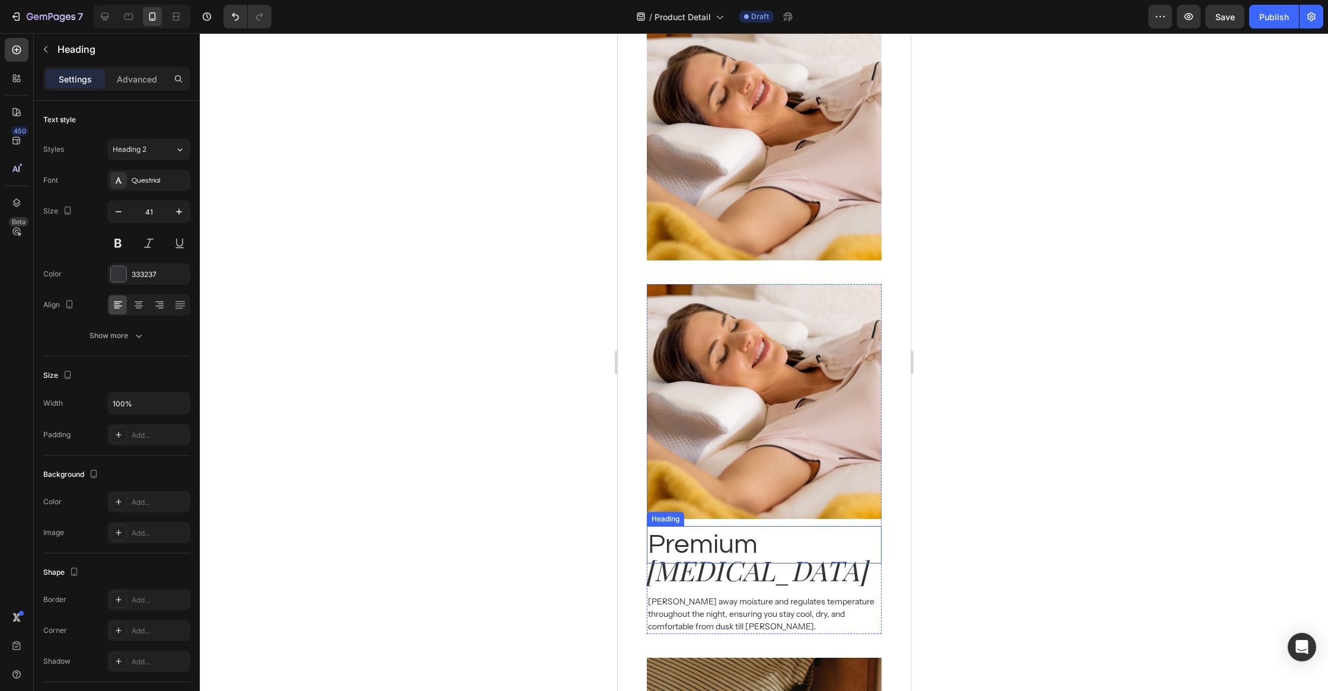
click at [713, 538] on h2 "Premium" at bounding box center [763, 545] width 234 height 38
click at [713, 538] on p "Premium" at bounding box center [763, 545] width 232 height 36
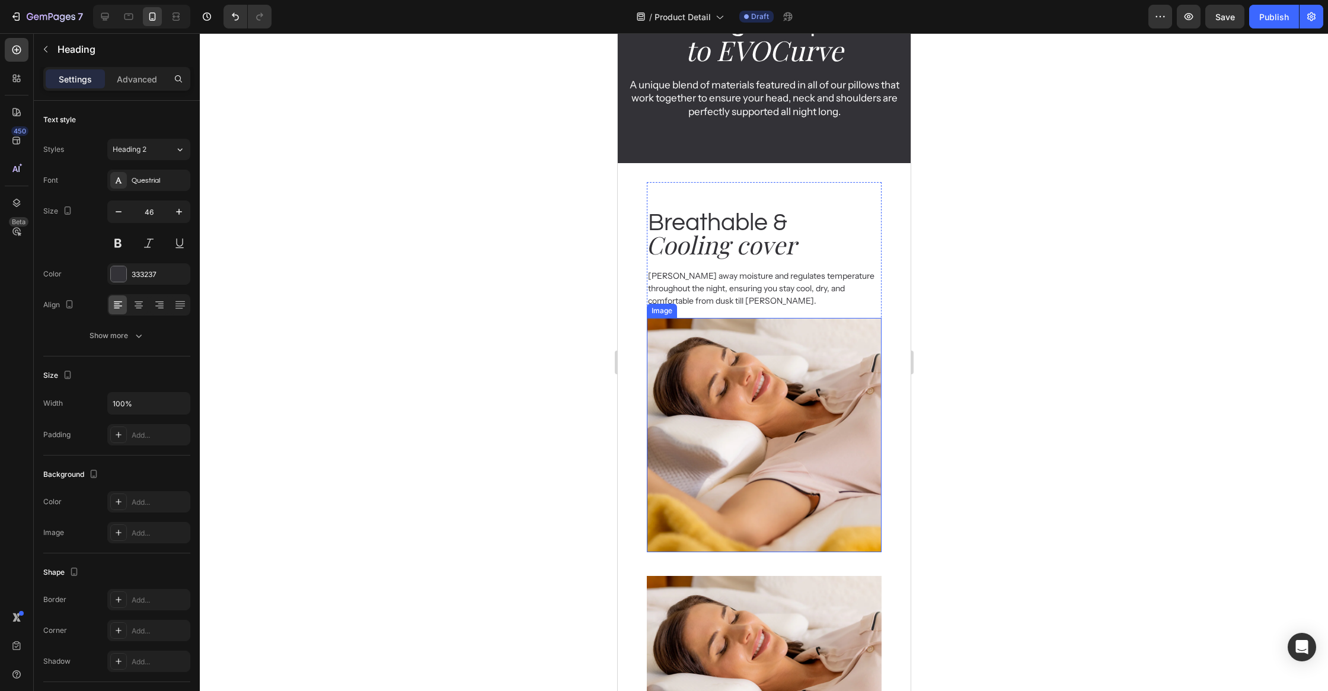
scroll to position [1034, 0]
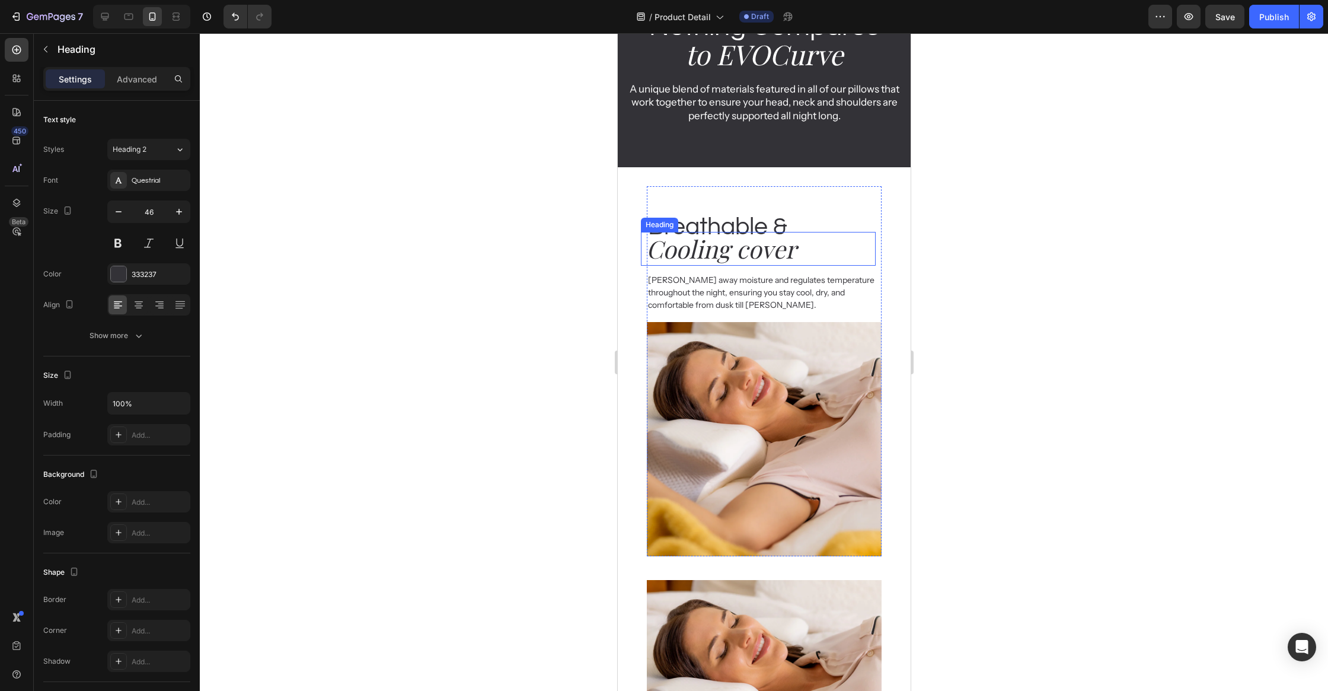
click at [741, 246] on h2 "Cooling cover" at bounding box center [759, 249] width 230 height 34
click at [741, 245] on h2 "Cooling cover" at bounding box center [759, 249] width 230 height 34
click at [741, 245] on p "Cooling cover" at bounding box center [760, 248] width 228 height 31
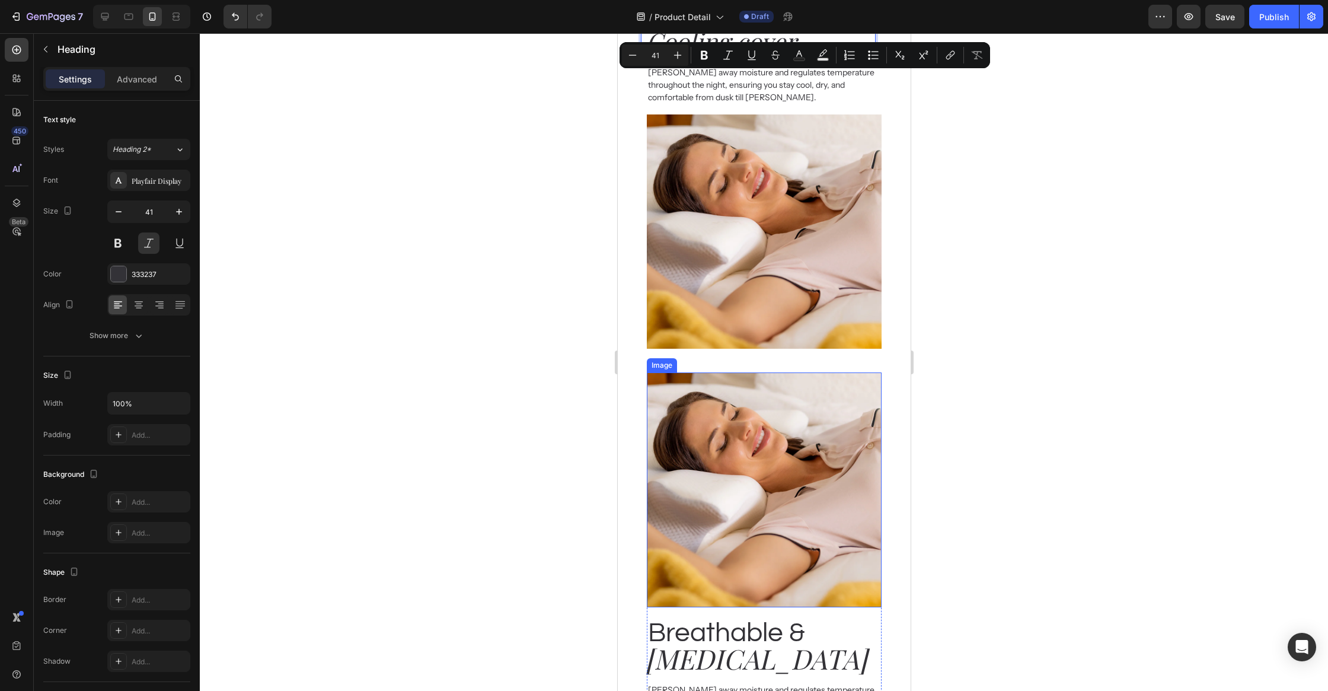
scroll to position [1315, 0]
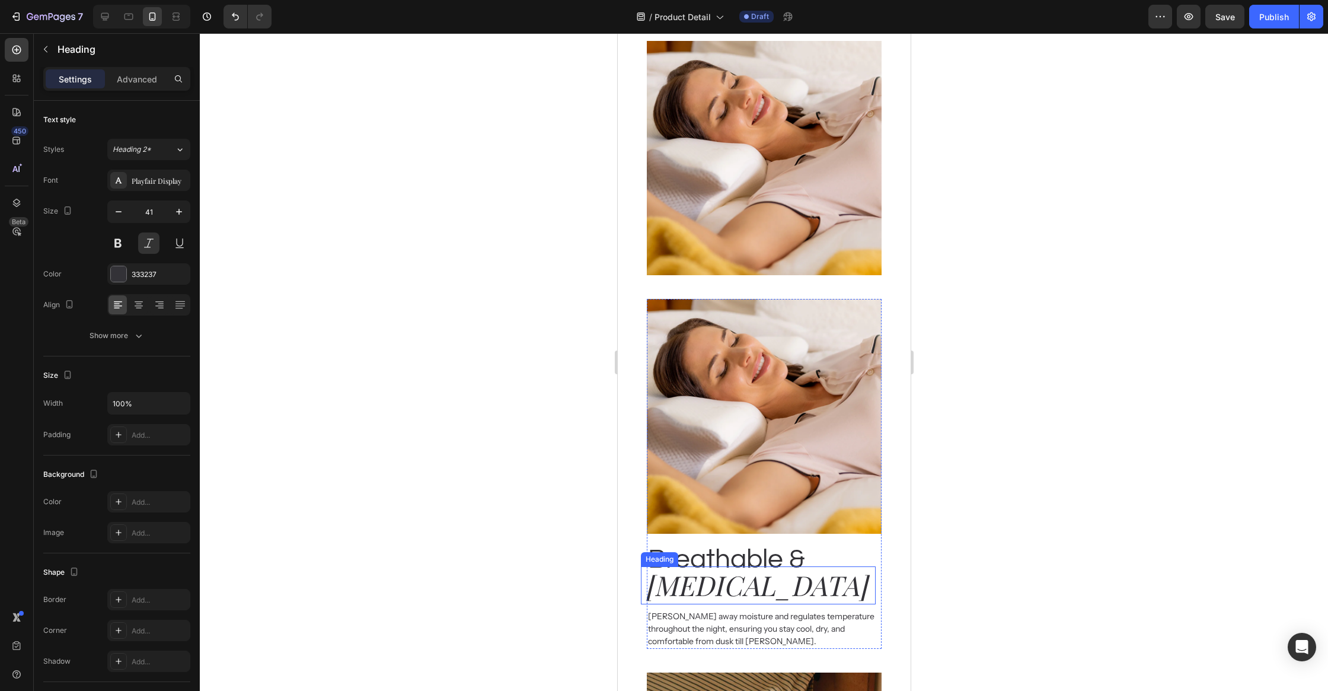
click at [745, 594] on h2 "[MEDICAL_DATA]" at bounding box center [758, 585] width 231 height 38
click at [745, 593] on h2 "[MEDICAL_DATA]" at bounding box center [758, 585] width 231 height 38
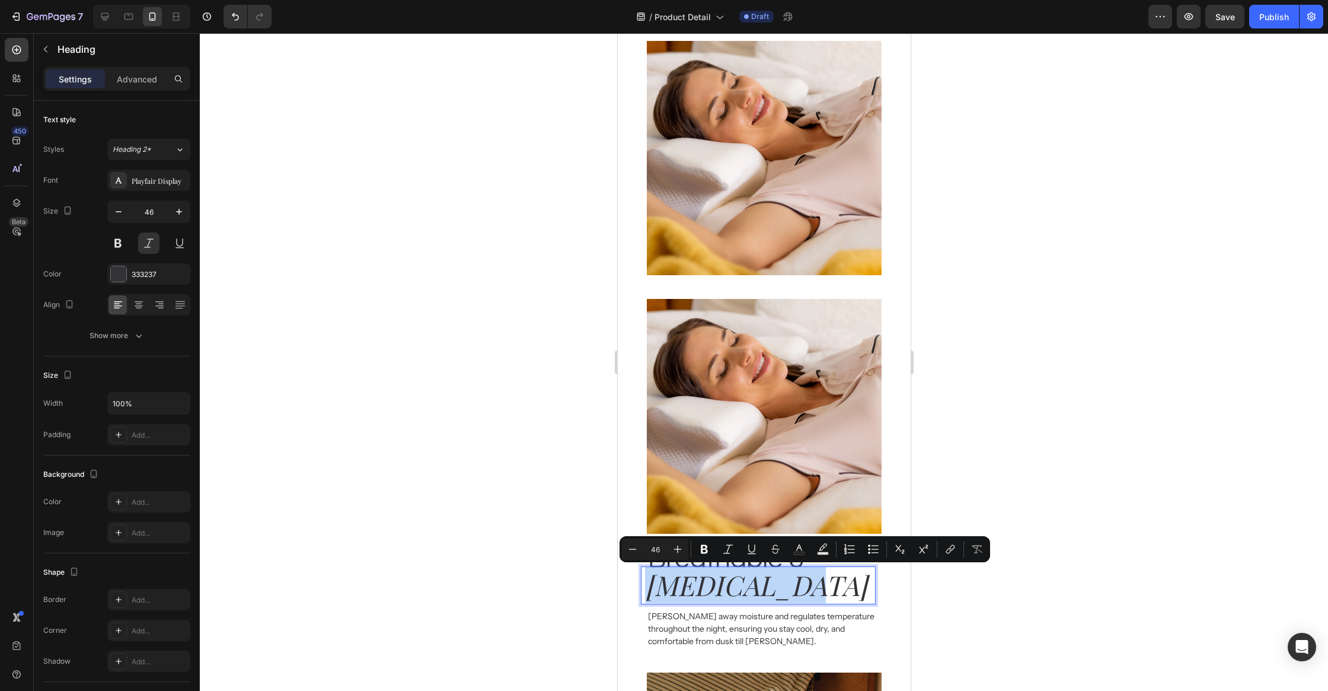
click at [745, 593] on p "[MEDICAL_DATA]" at bounding box center [758, 585] width 229 height 36
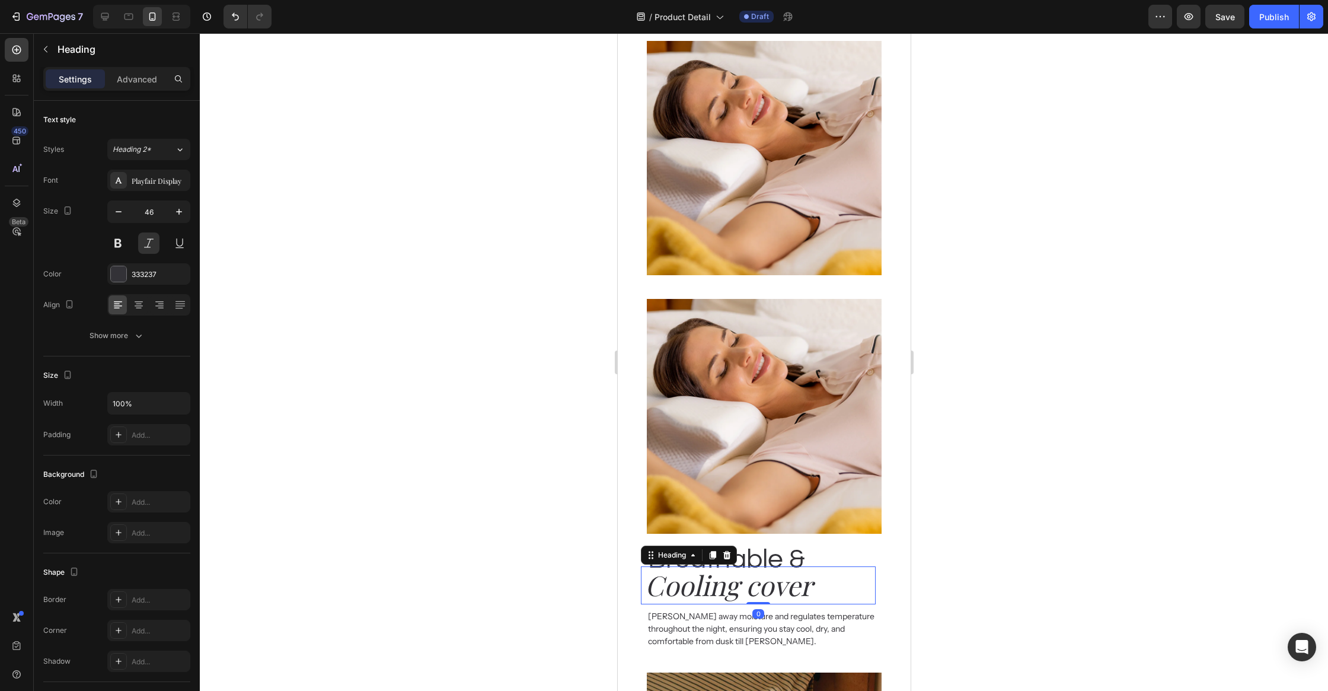
click at [960, 569] on div at bounding box center [764, 361] width 1128 height 657
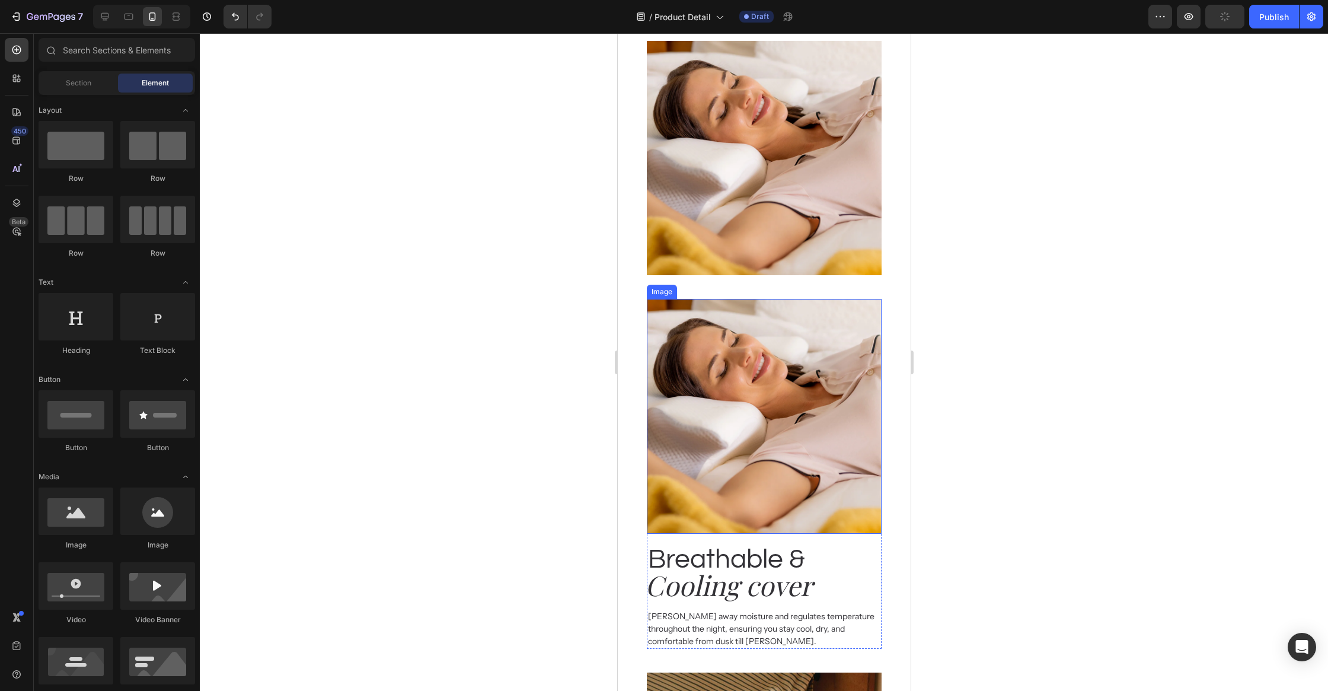
scroll to position [1167, 0]
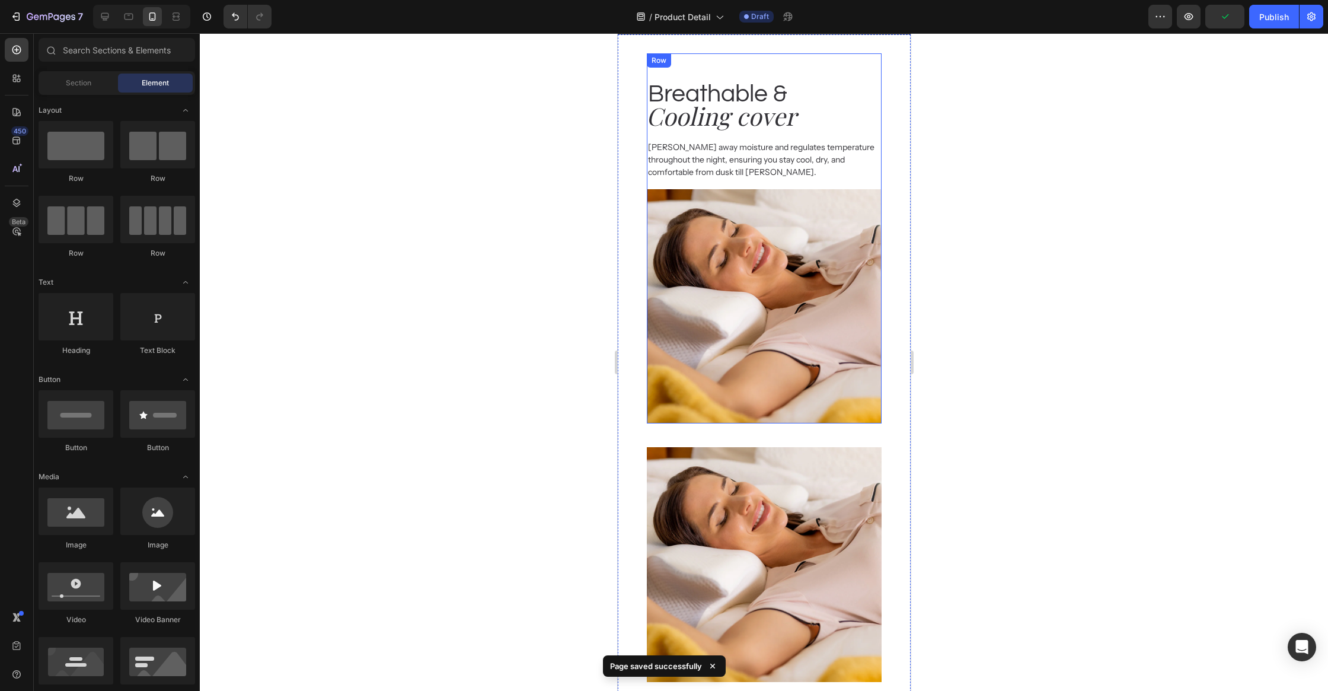
click at [879, 116] on div "Breathable & Heading Cooling cover Heading Wicks away moisture and regulates te…" at bounding box center [763, 116] width 234 height 127
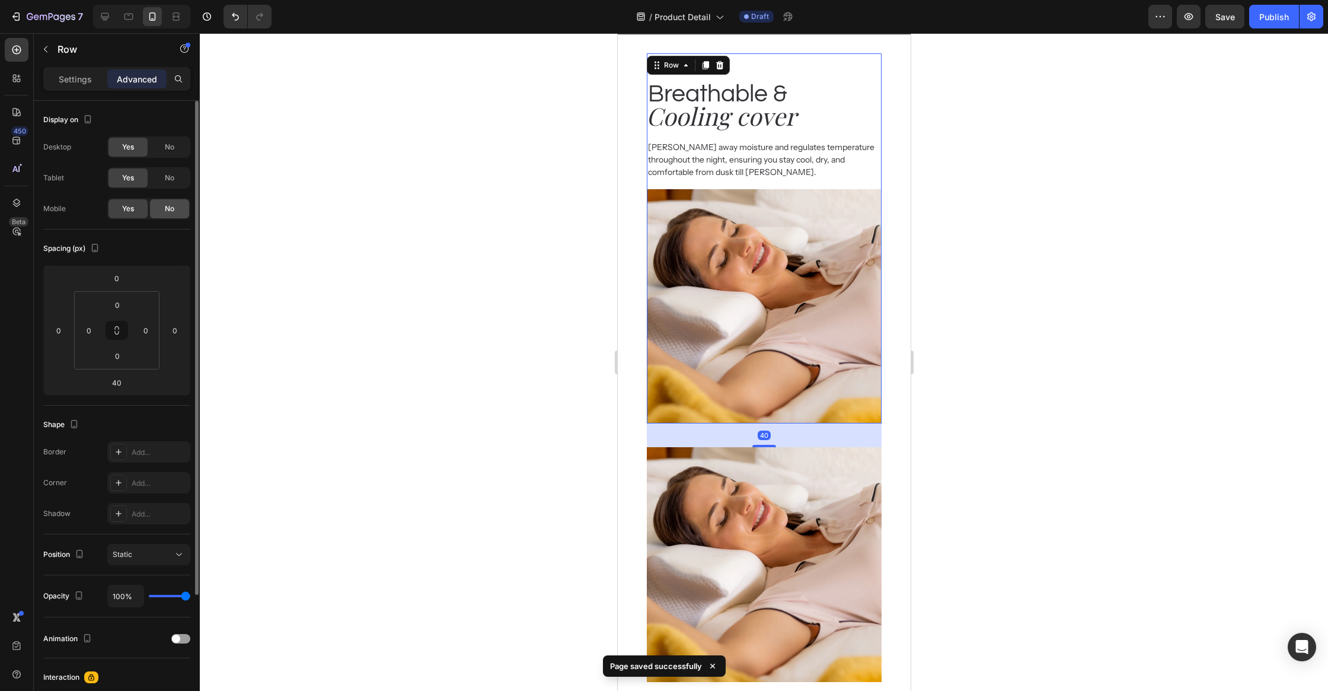
click at [166, 207] on span "No" at bounding box center [169, 208] width 9 height 11
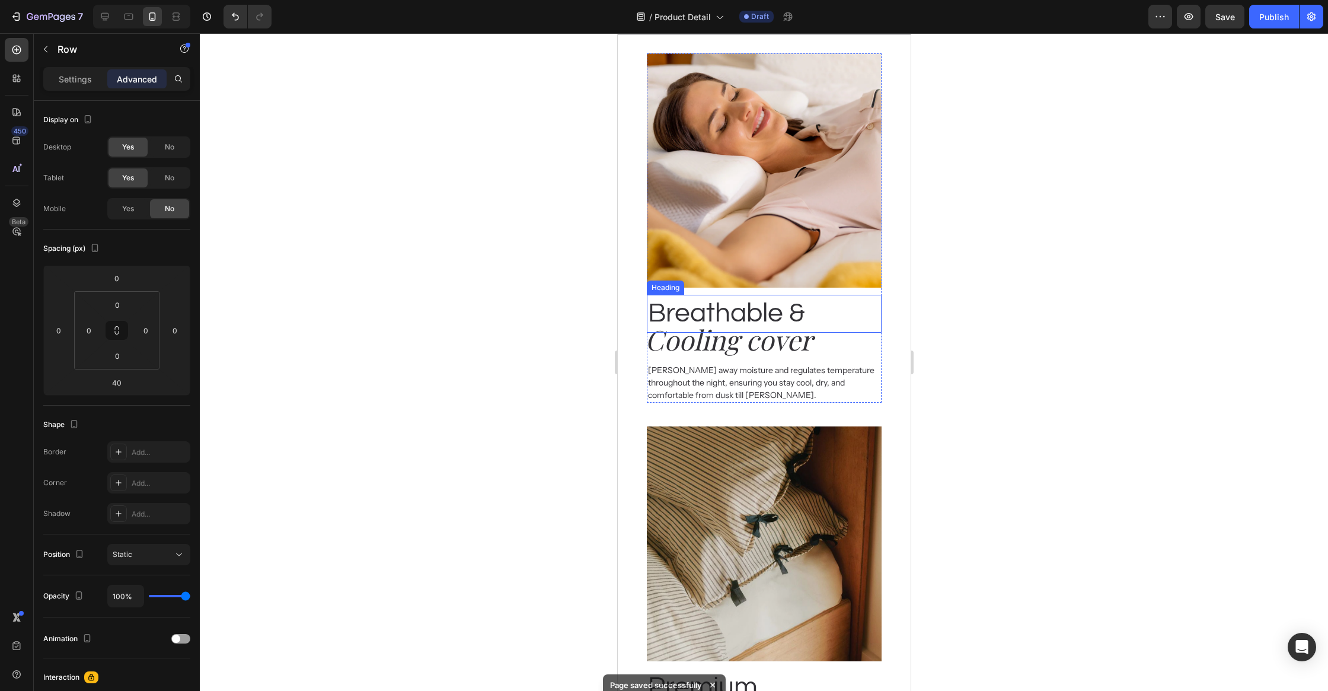
click at [877, 297] on p "Breathable &" at bounding box center [763, 314] width 232 height 36
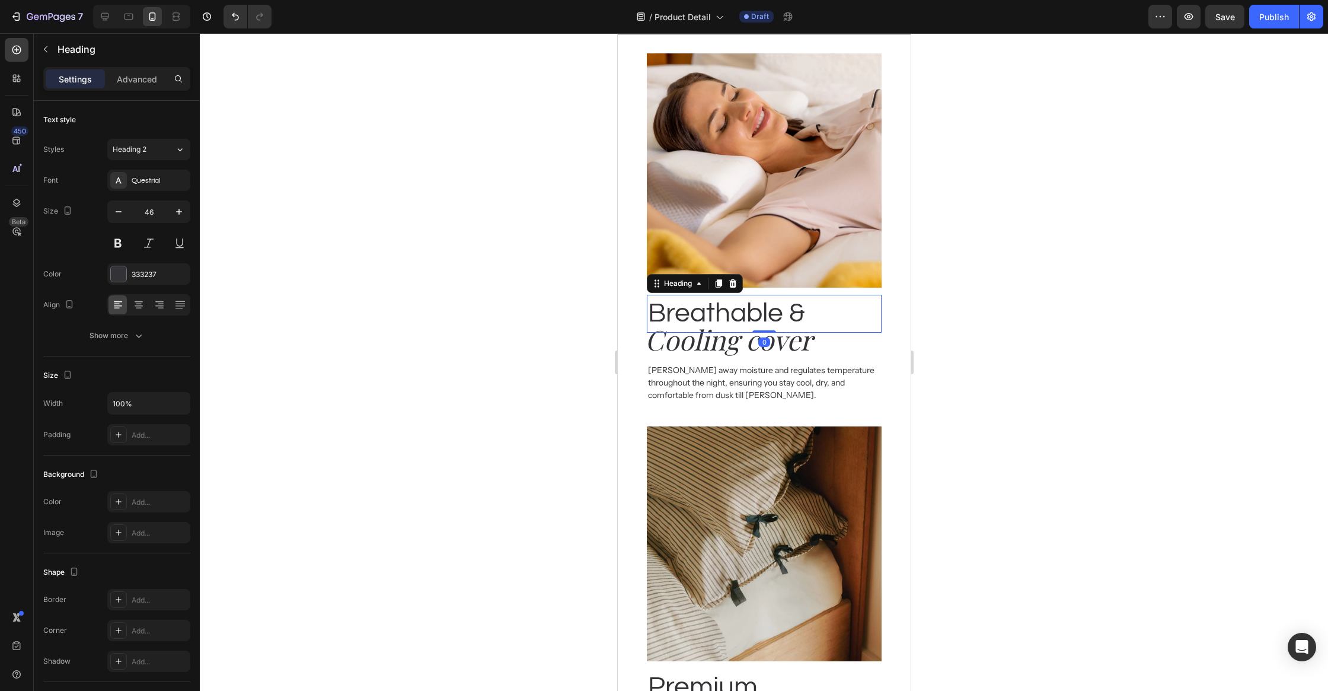
click at [877, 291] on div "Breathable & Heading 0 Cooling cover Heading Wicks away moisture and regulates …" at bounding box center [763, 345] width 234 height 116
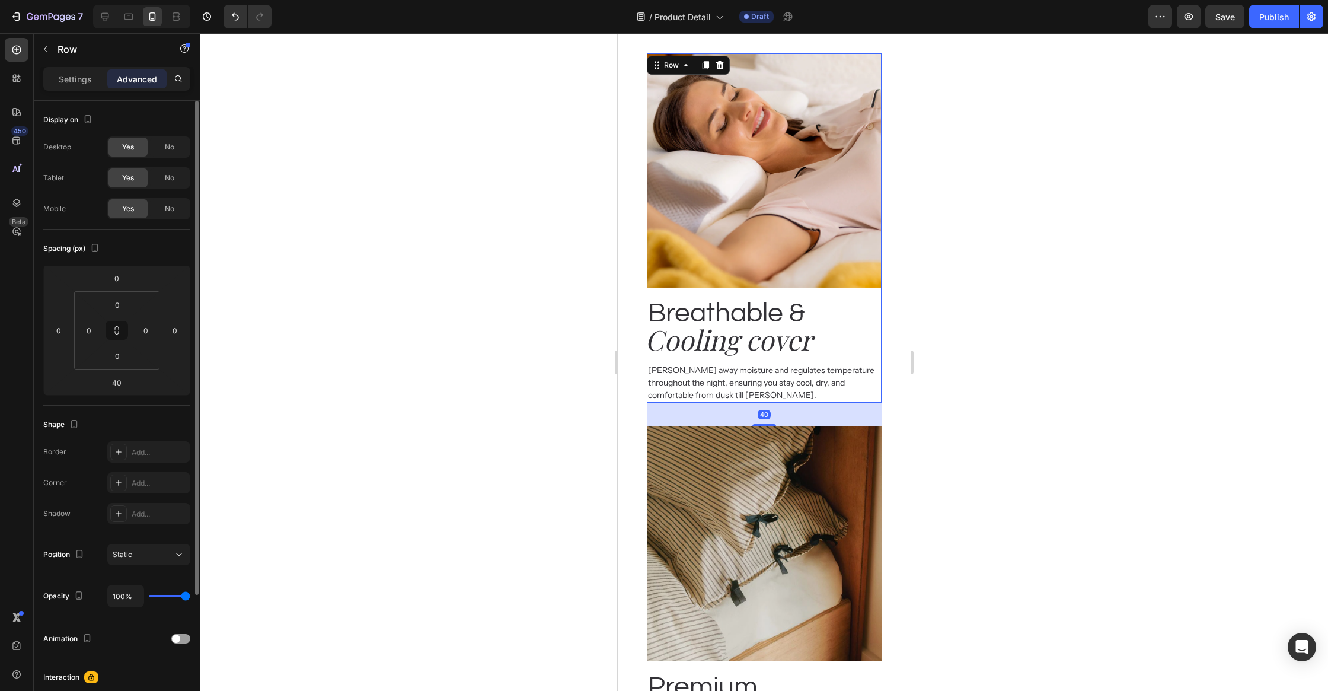
drag, startPoint x: 172, startPoint y: 155, endPoint x: 172, endPoint y: 164, distance: 8.3
click at [172, 155] on div "No" at bounding box center [169, 147] width 39 height 19
click at [173, 174] on span "No" at bounding box center [169, 177] width 9 height 11
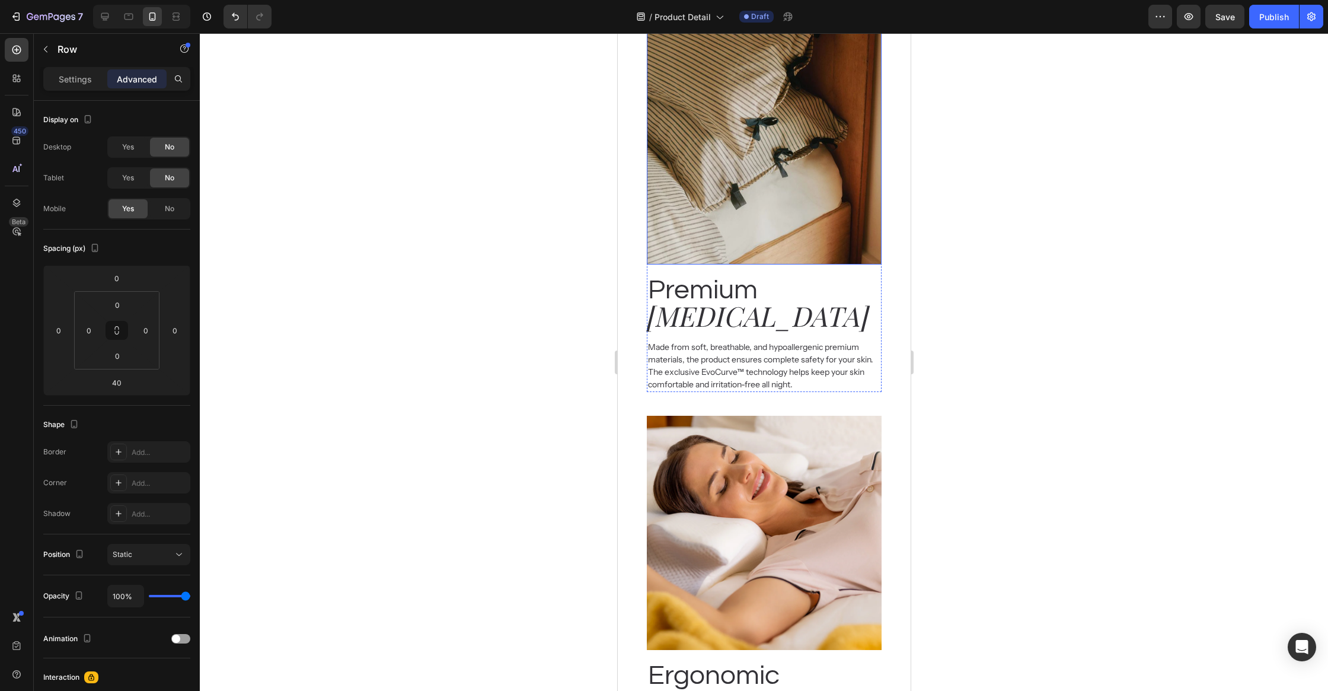
scroll to position [1757, 0]
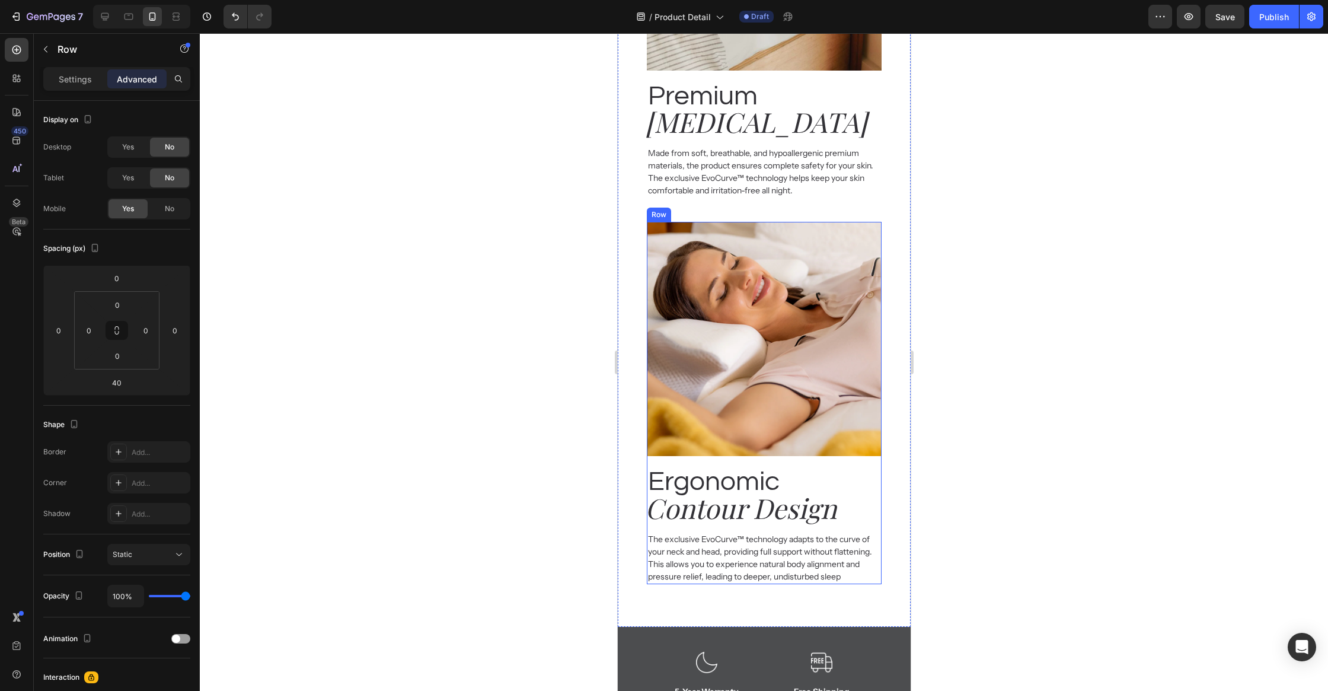
click at [877, 456] on div "Ergonomic Heading Contour Design Heading The exclusive EvoCurve™ technology ada…" at bounding box center [763, 520] width 234 height 128
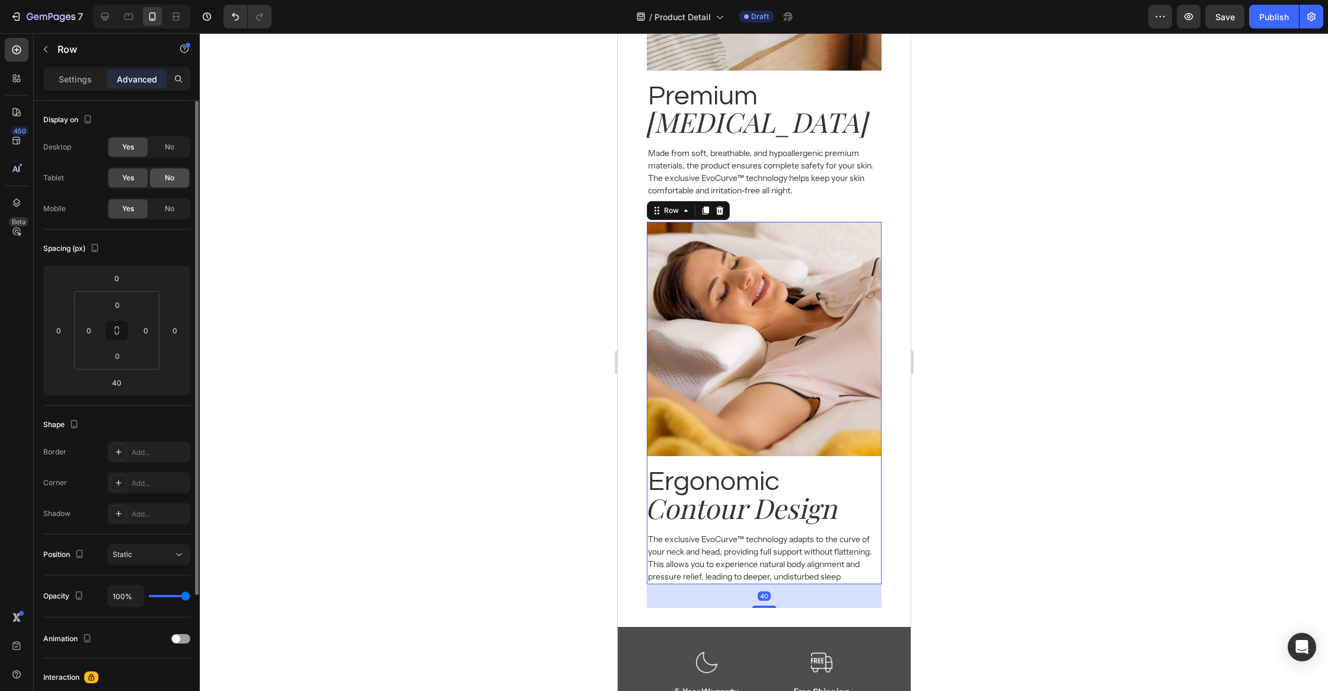
click at [171, 180] on span "No" at bounding box center [169, 177] width 9 height 11
click at [168, 144] on span "No" at bounding box center [169, 147] width 9 height 11
click at [366, 247] on div at bounding box center [764, 361] width 1128 height 657
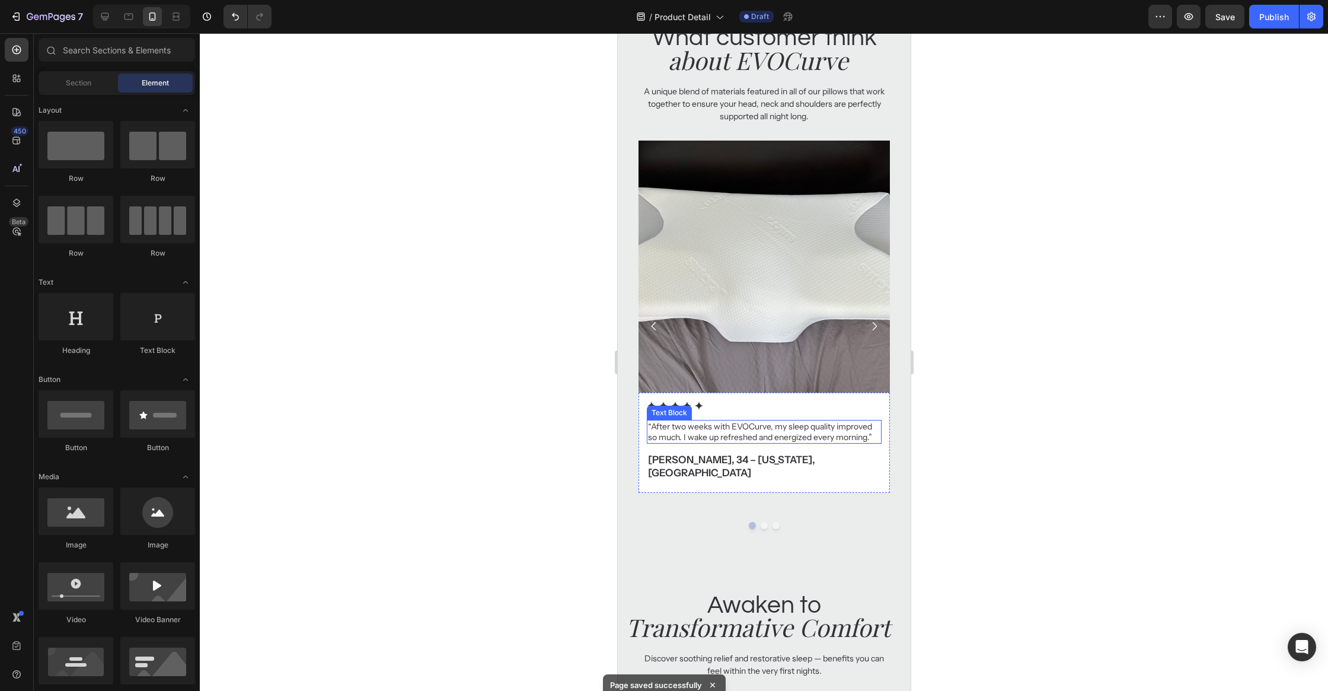
scroll to position [2751, 0]
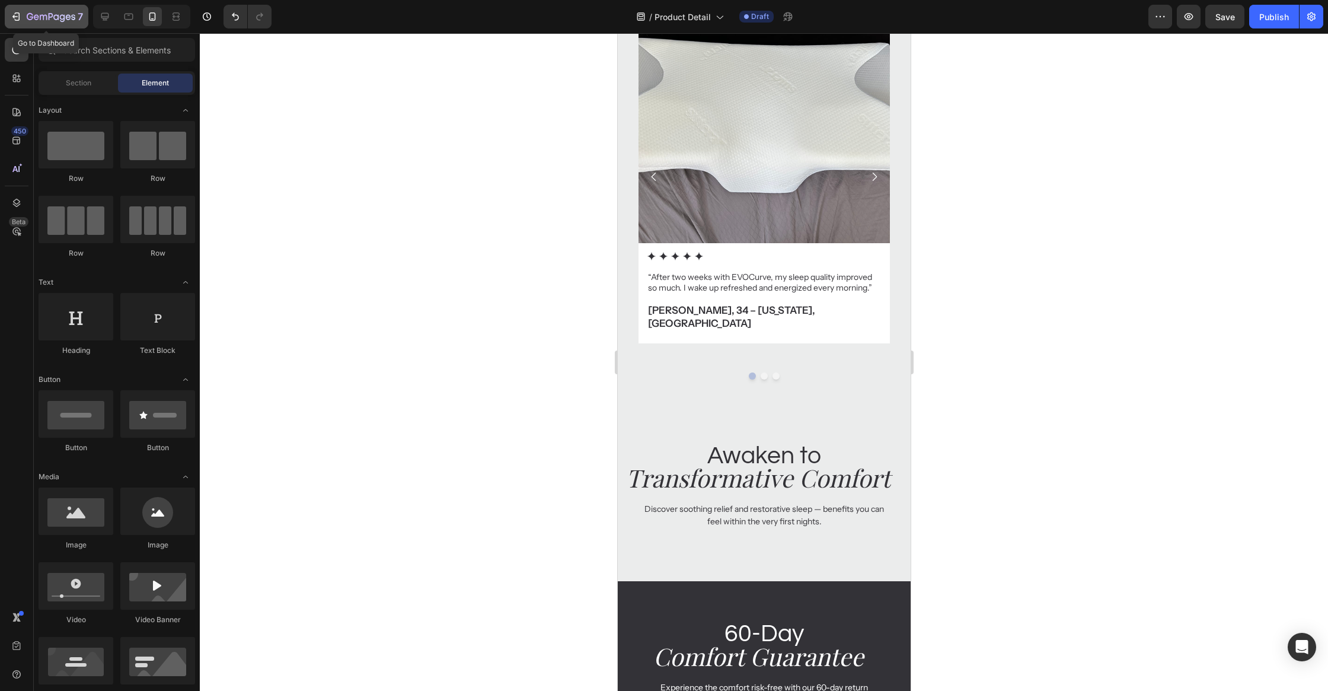
click at [27, 15] on icon "button" at bounding box center [30, 16] width 7 height 7
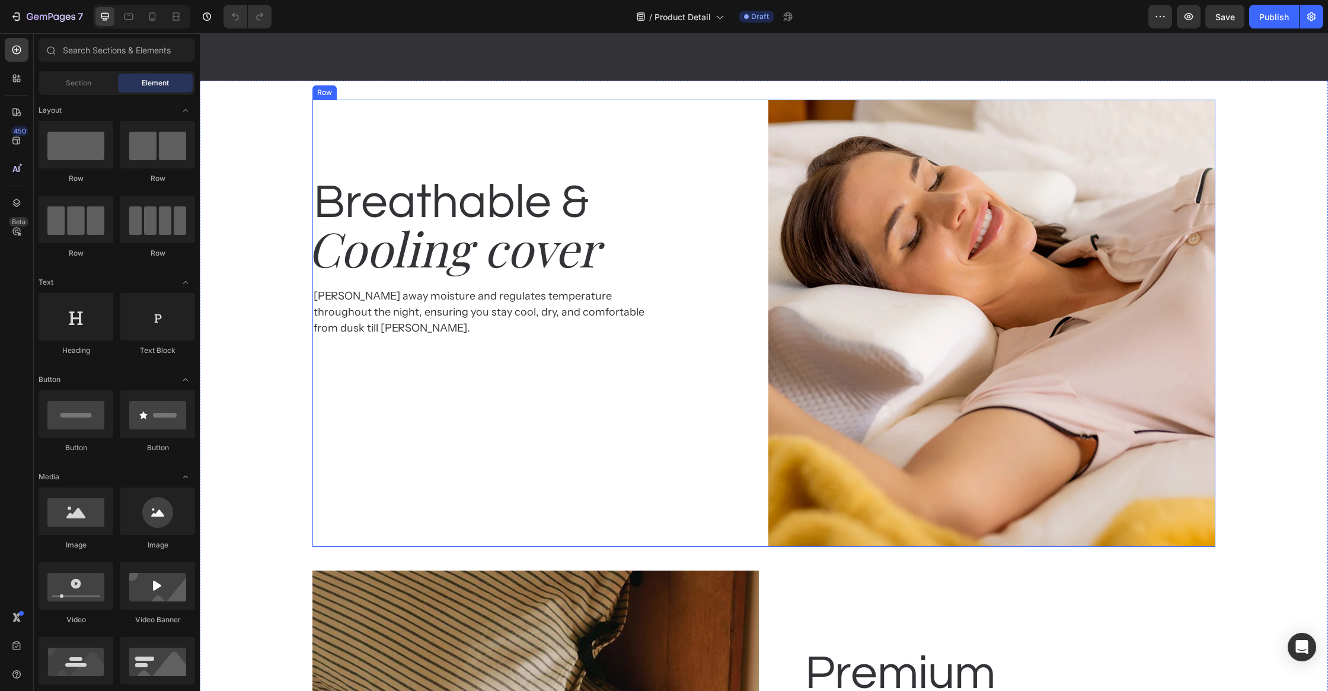
scroll to position [1995, 0]
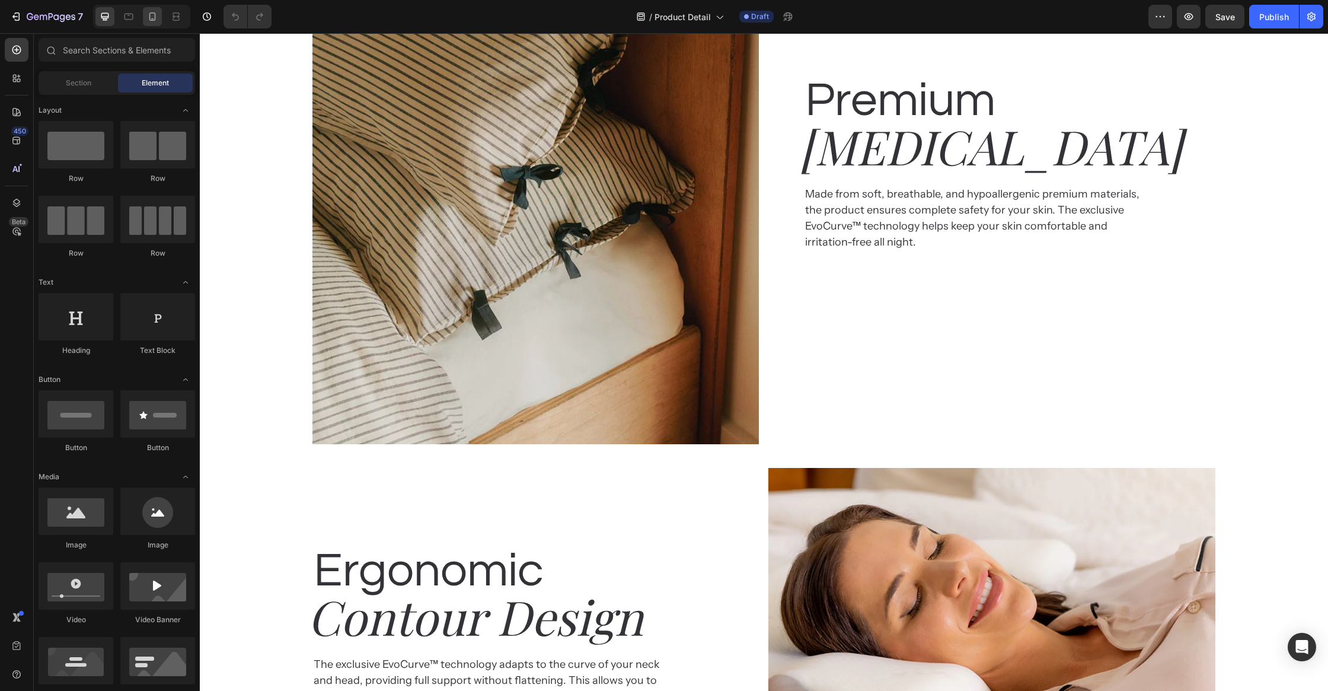
click at [145, 15] on div at bounding box center [152, 16] width 19 height 19
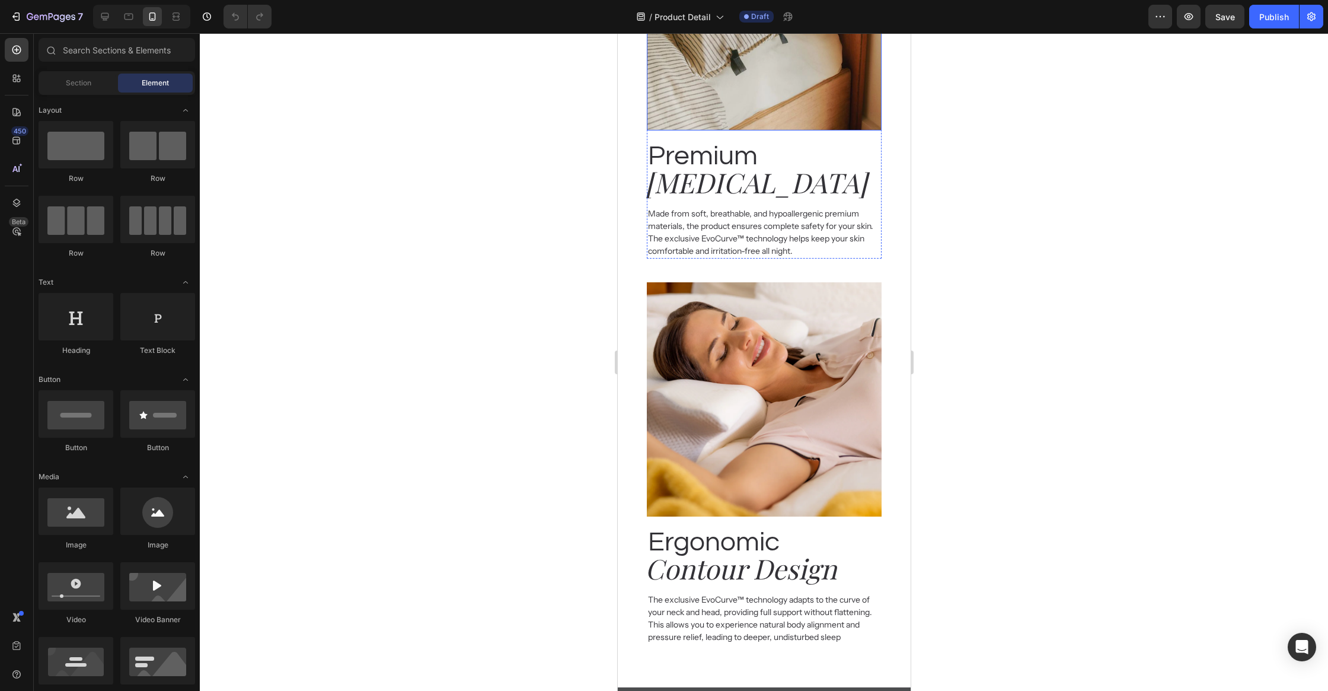
scroll to position [1914, 0]
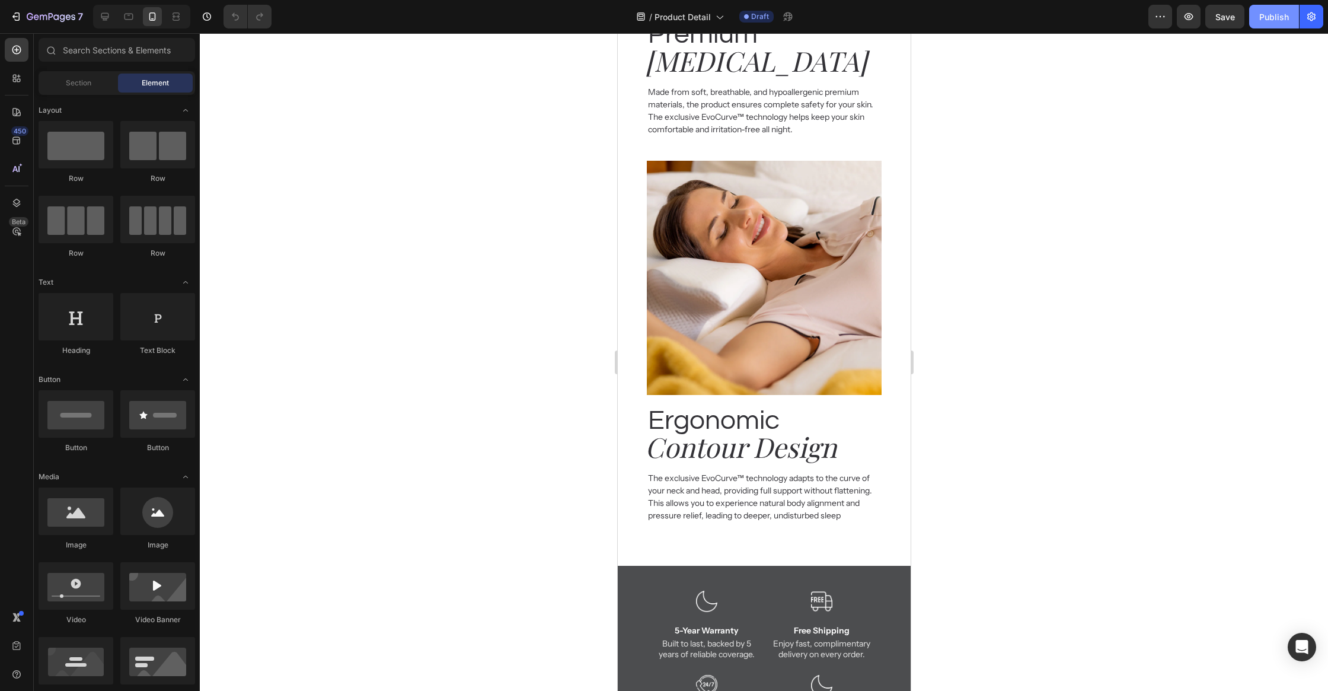
click at [1279, 19] on div "Publish" at bounding box center [1274, 17] width 30 height 12
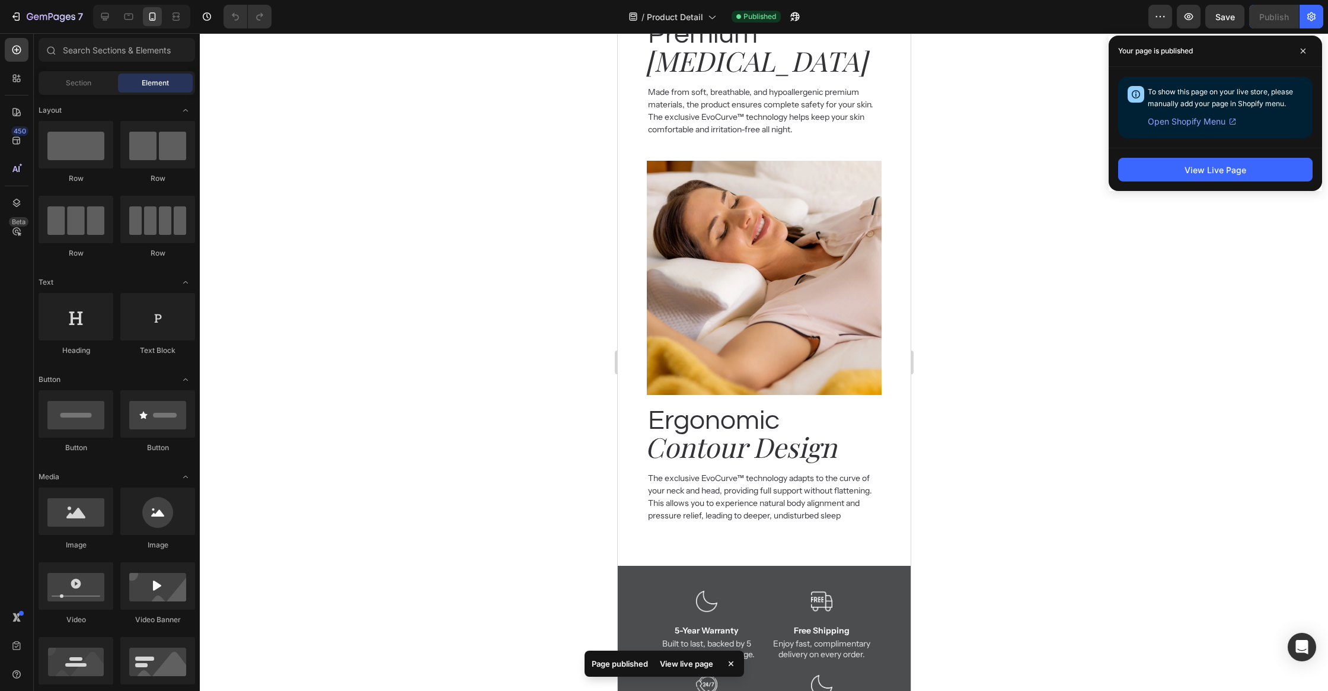
click at [1091, 231] on div at bounding box center [764, 361] width 1128 height 657
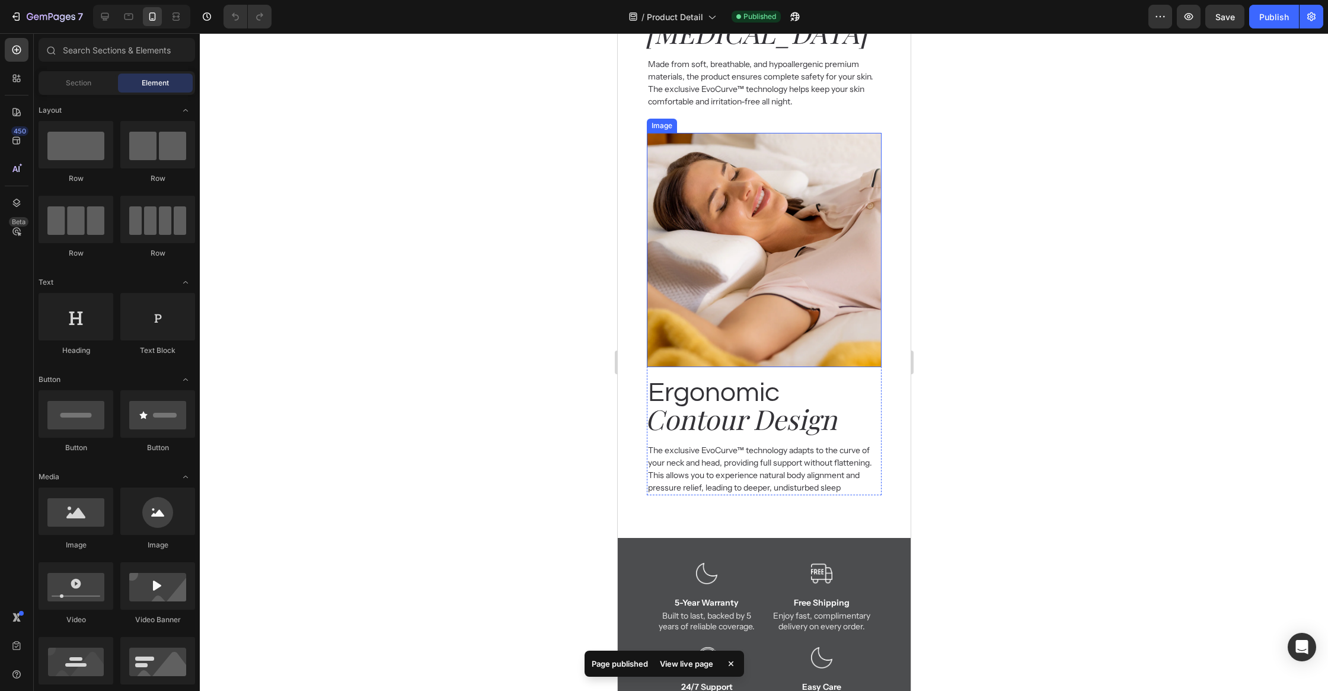
scroll to position [2260, 0]
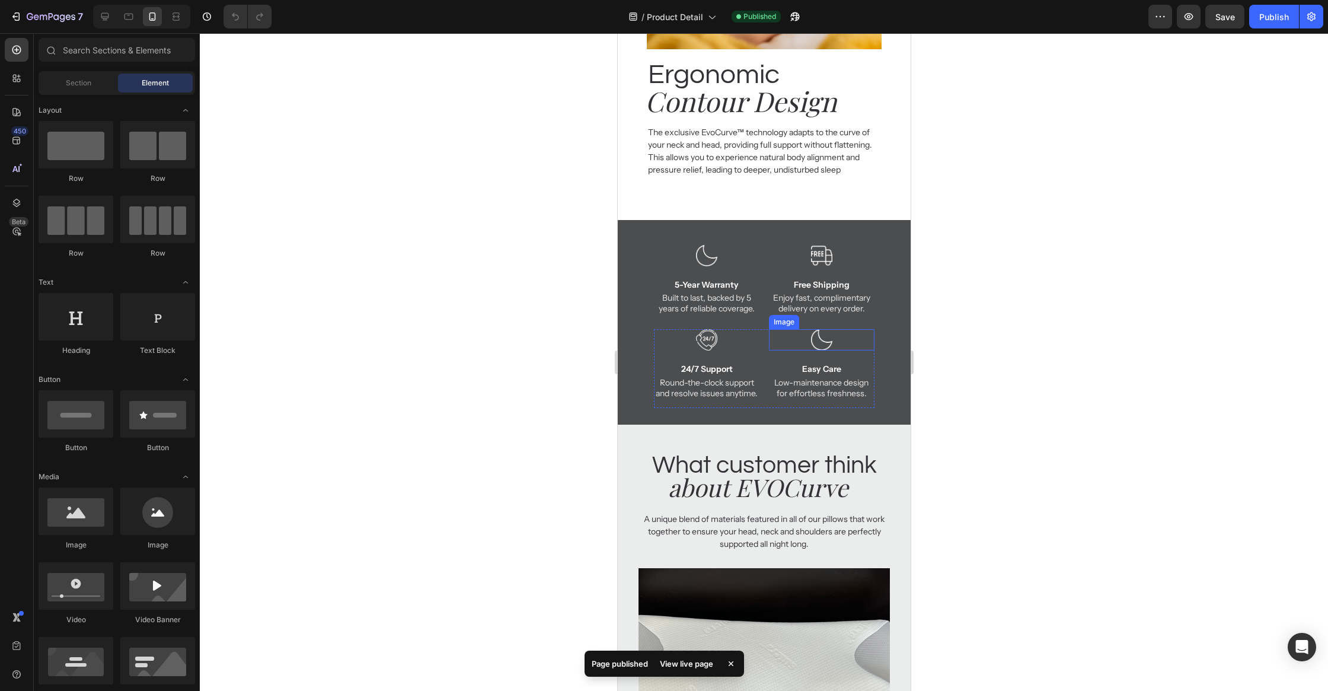
click at [863, 328] on div "Image 5-Year Warranty Text Block Built to last, backed by 5 years of reliable c…" at bounding box center [763, 287] width 220 height 85
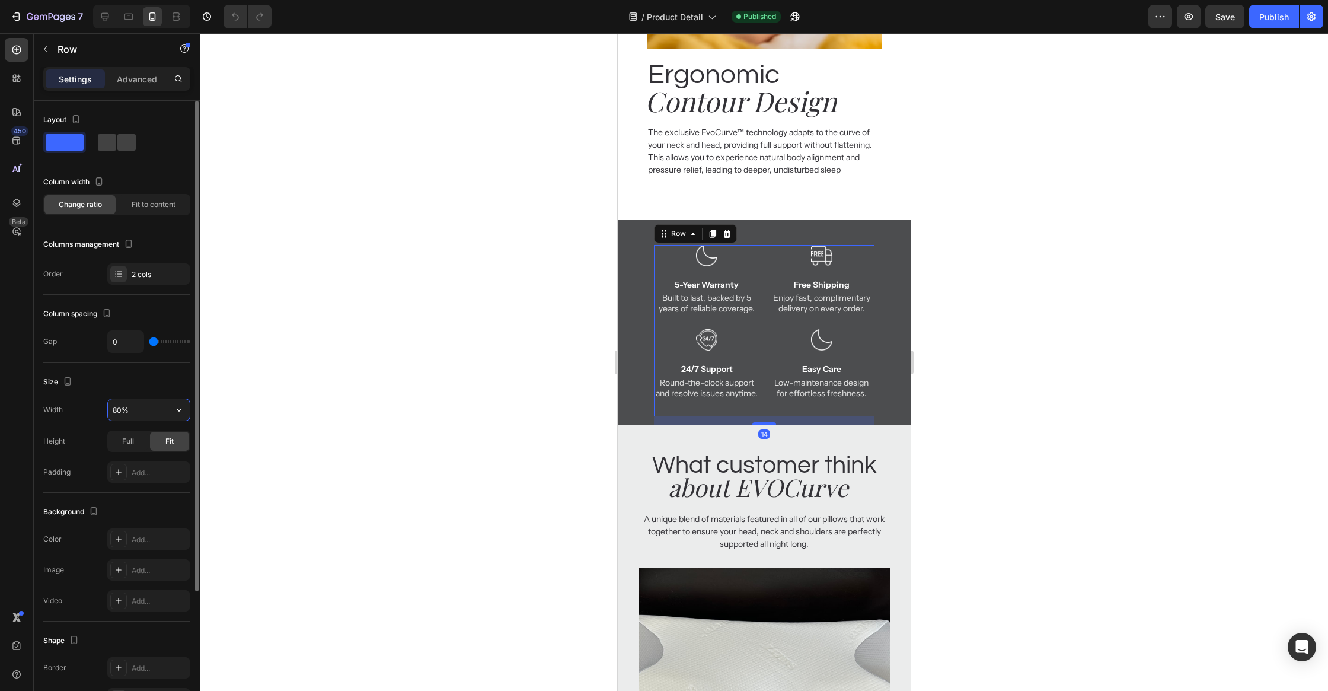
click at [139, 413] on input "80%" at bounding box center [149, 409] width 82 height 21
type input "90%"
click at [340, 350] on div at bounding box center [764, 361] width 1128 height 657
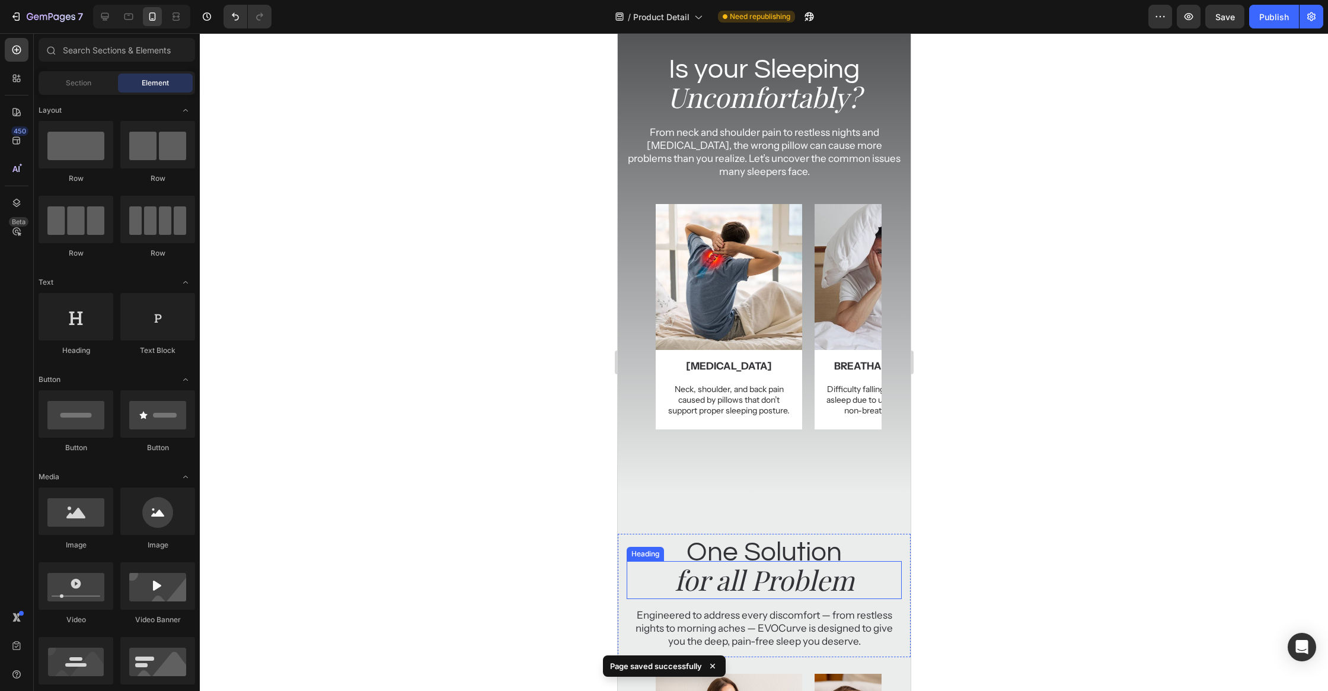
scroll to position [0, 0]
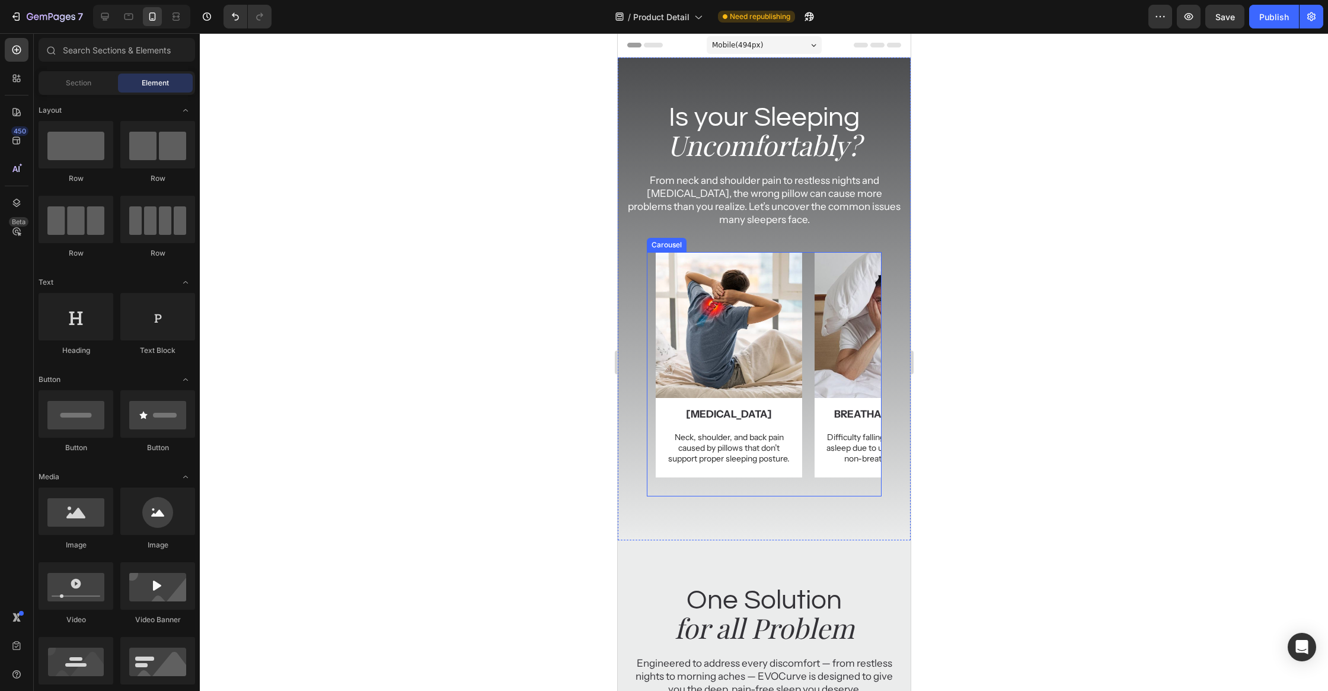
click at [809, 290] on div "Image [MEDICAL_DATA] Text Block Neck, shoulder, and back pain caused by pillows…" at bounding box center [767, 374] width 225 height 244
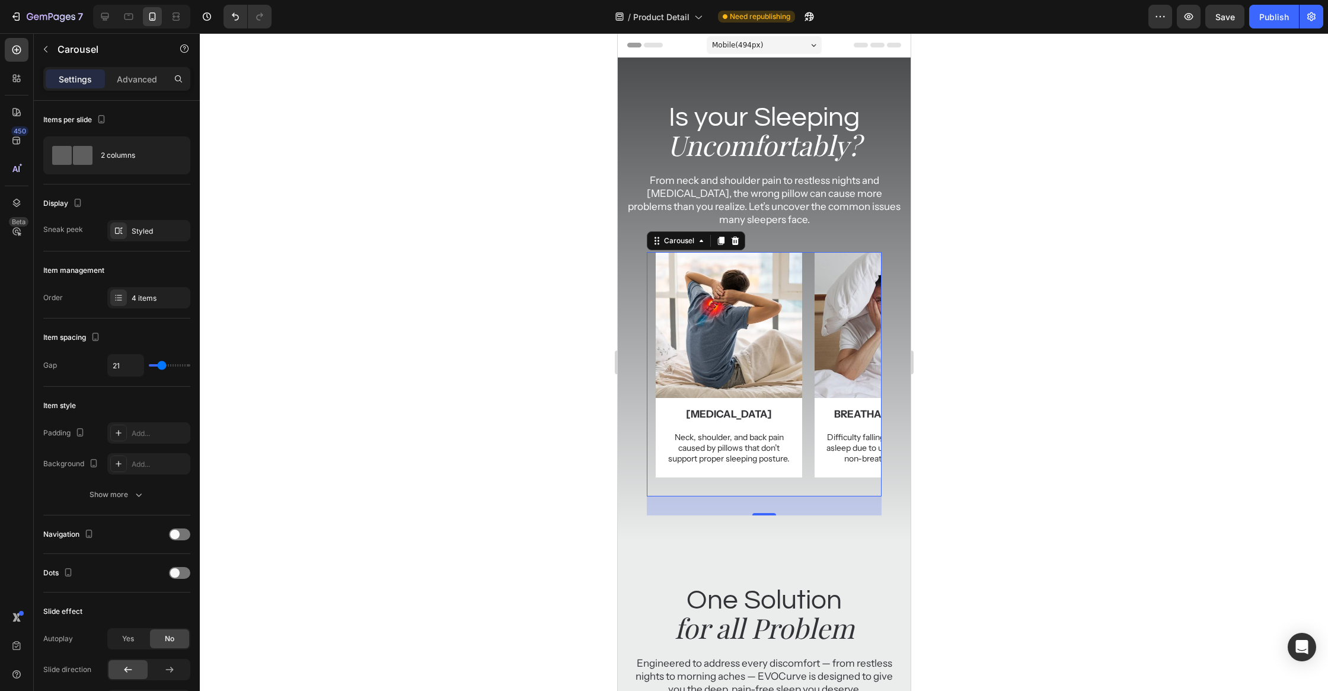
click at [993, 334] on div at bounding box center [764, 361] width 1128 height 657
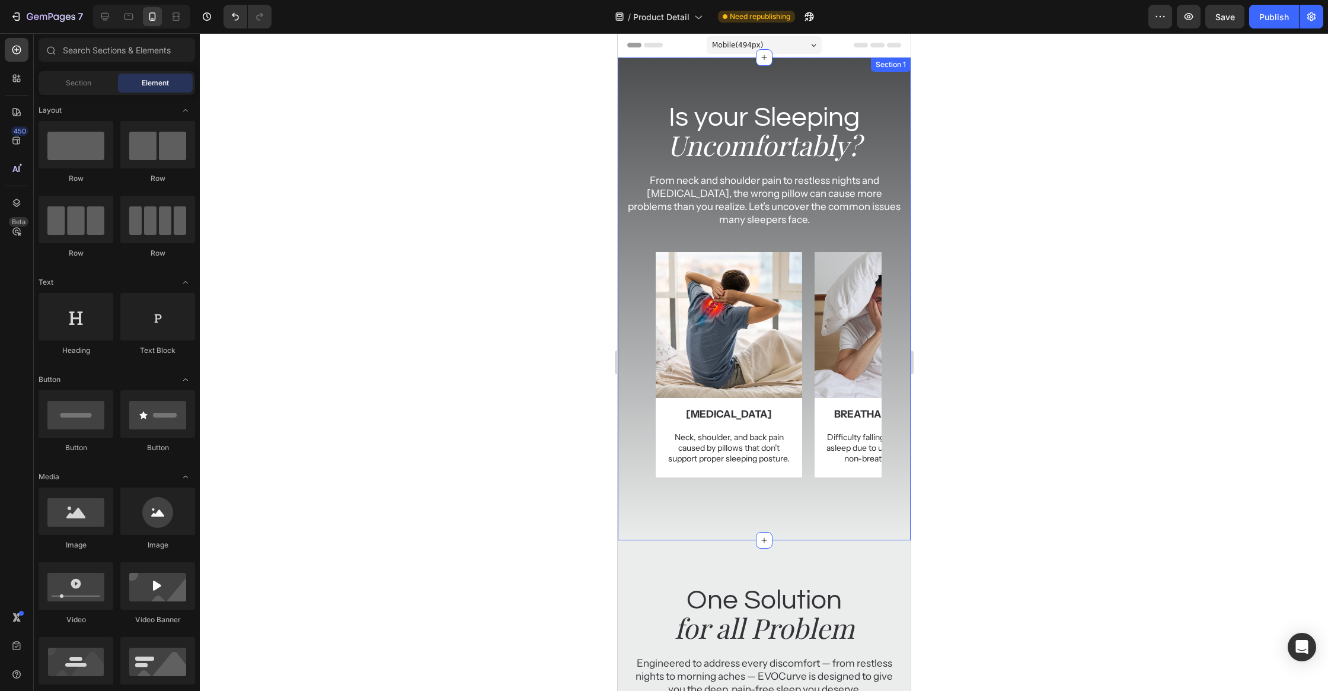
click at [828, 238] on div "Is your Sleeping Heading Uncomfortably? Heading From neck and shoulder pain to …" at bounding box center [763, 307] width 293 height 416
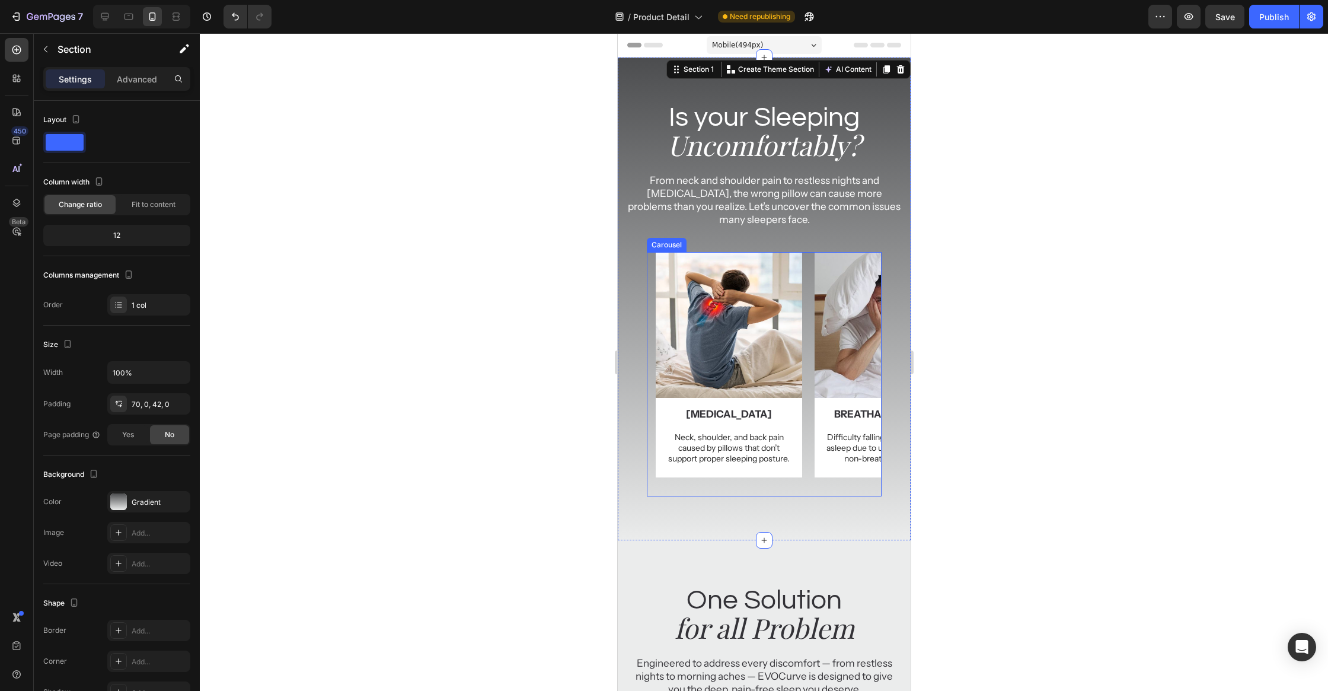
click at [812, 260] on div "Image [MEDICAL_DATA] Text Block Neck, shoulder, and back pain caused by pillows…" at bounding box center [767, 374] width 225 height 244
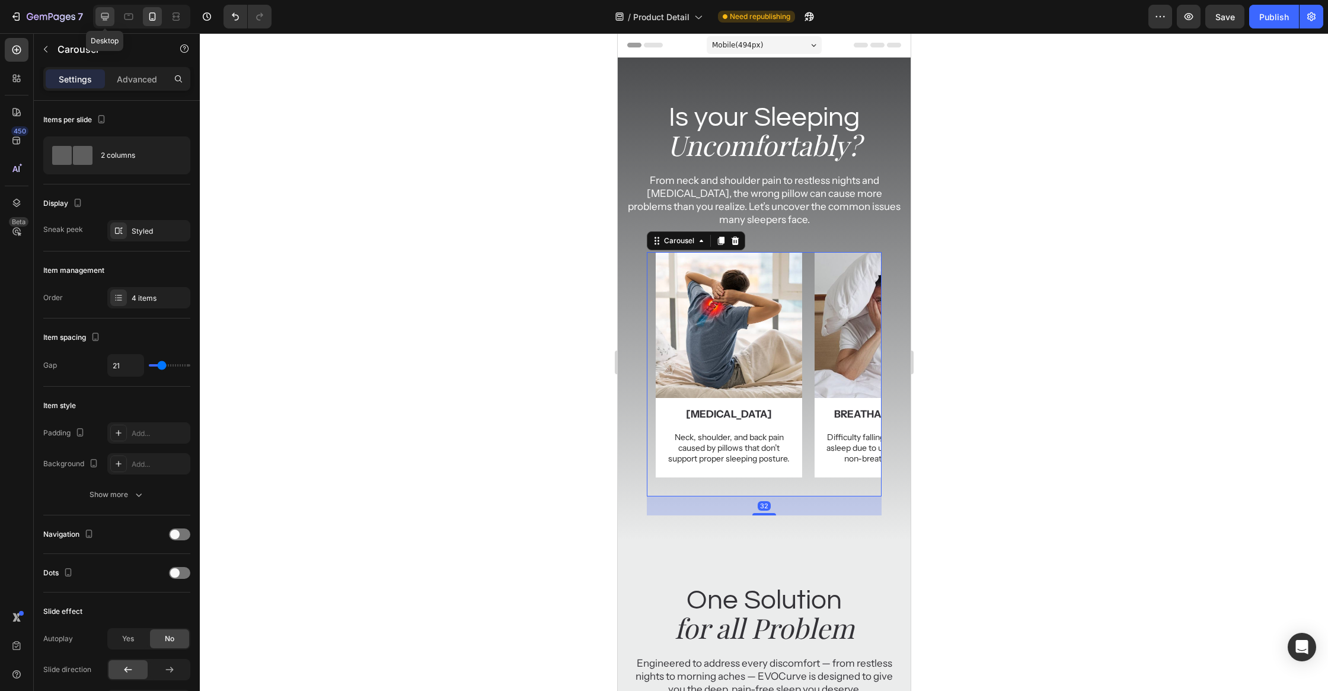
click at [109, 17] on icon at bounding box center [105, 17] width 12 height 12
type input "20"
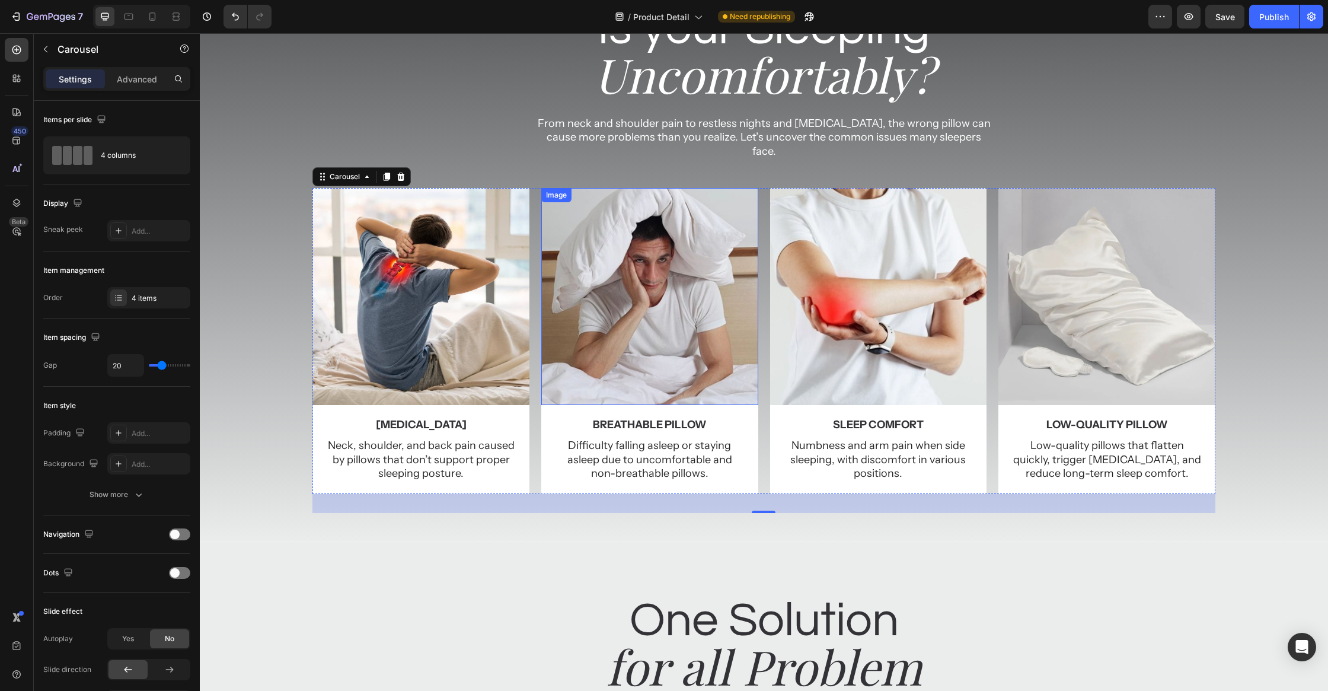
scroll to position [48, 0]
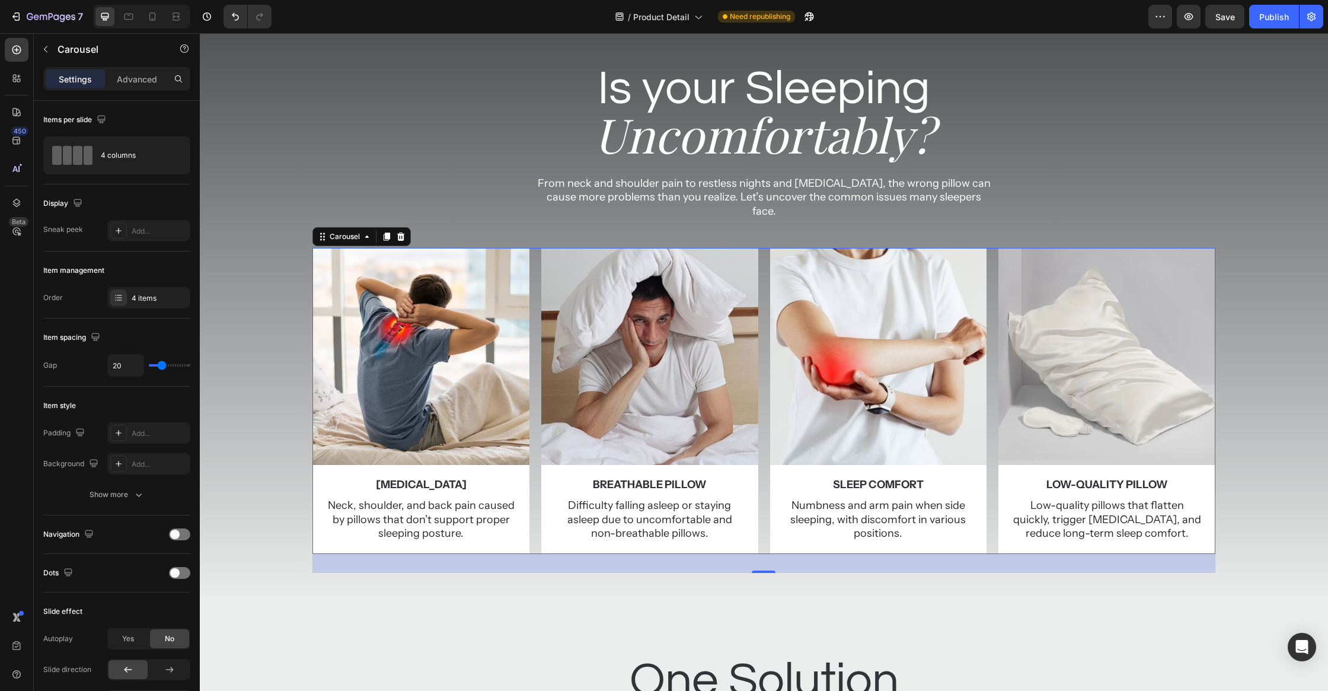
click at [768, 248] on div "Image [MEDICAL_DATA] Text Block Neck, shoulder, and back pain caused by pillows…" at bounding box center [763, 400] width 902 height 305
click at [252, 322] on div "Image [MEDICAL_DATA] Text Block Neck, shoulder, and back pain caused by pillows…" at bounding box center [764, 410] width 1128 height 324
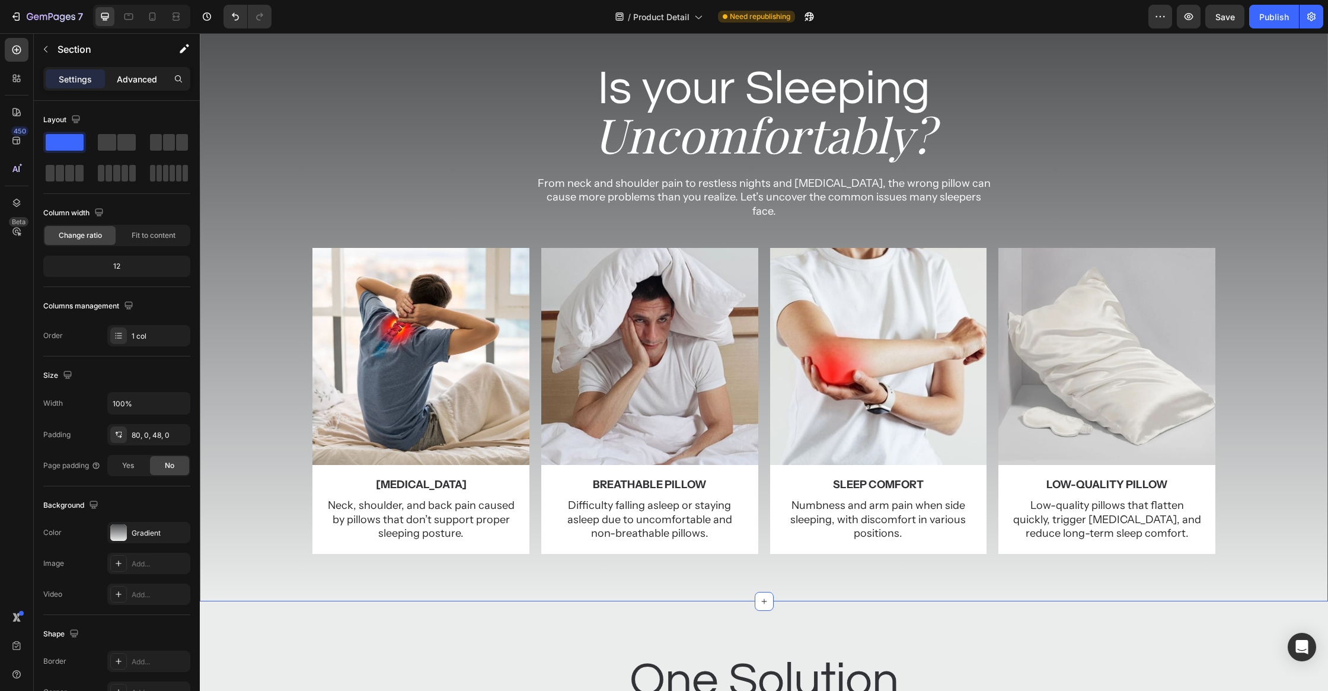
click at [127, 76] on p "Advanced" at bounding box center [137, 79] width 40 height 12
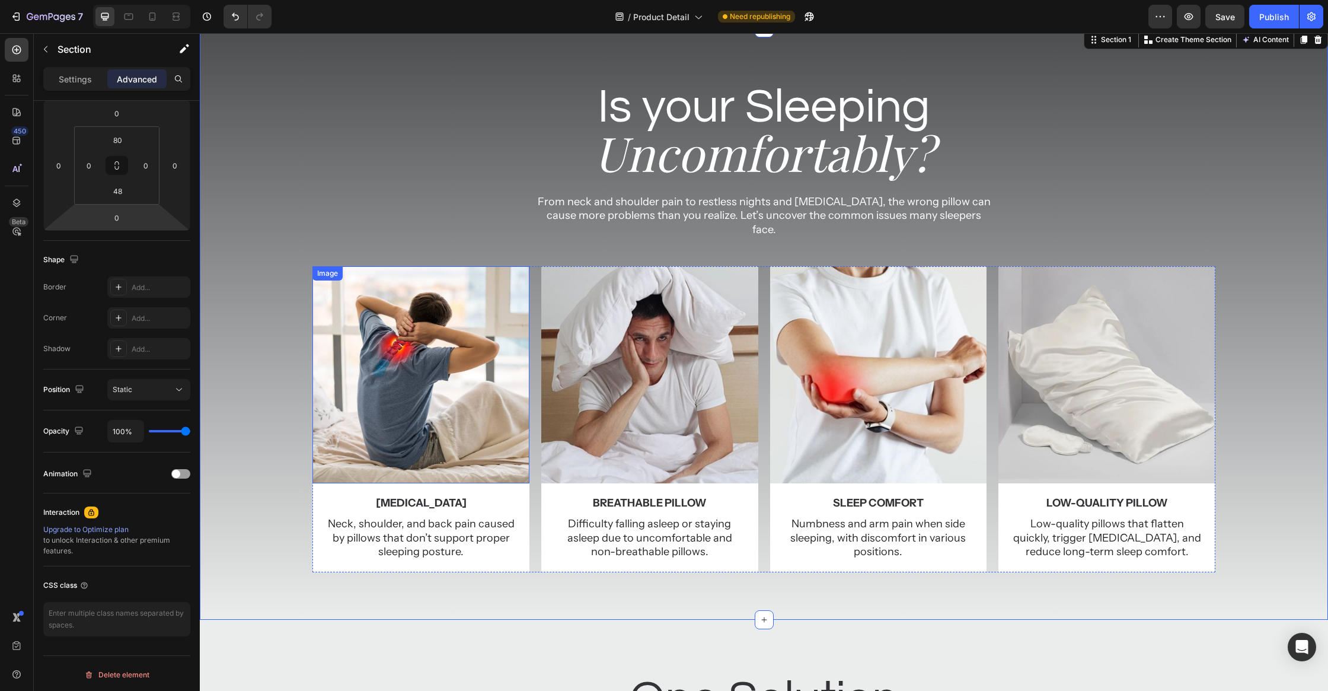
scroll to position [0, 0]
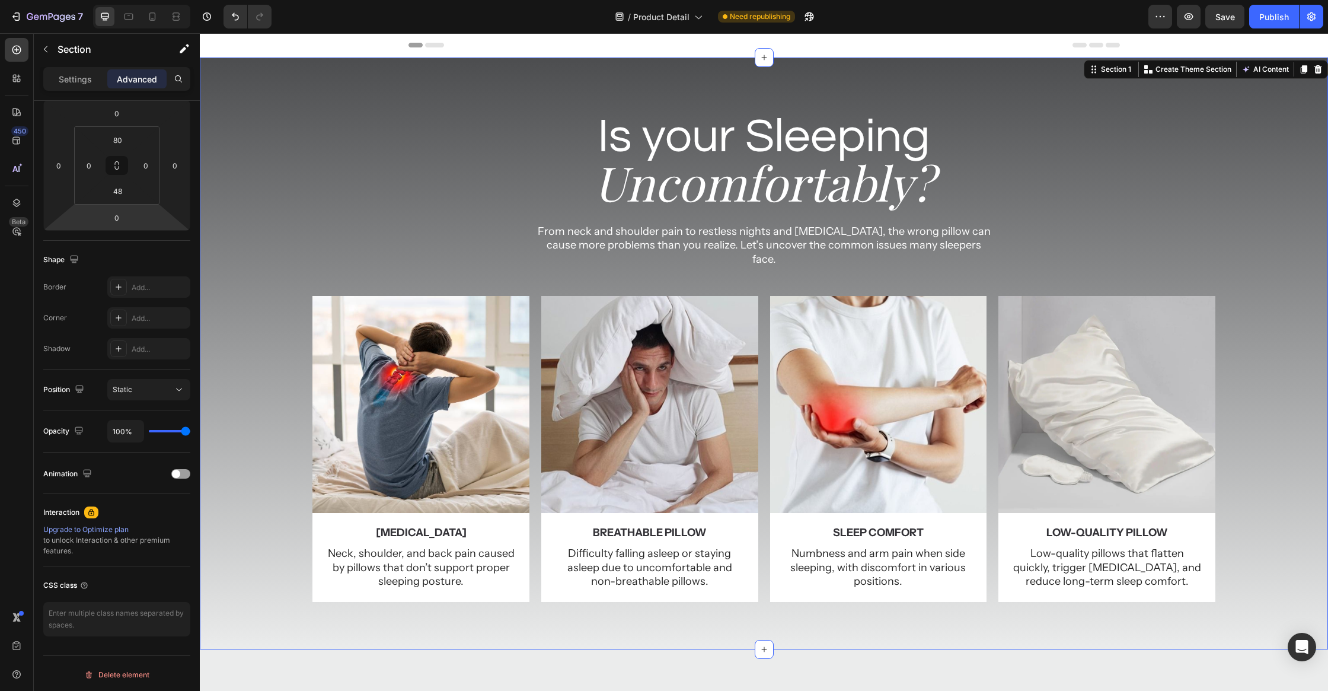
click at [305, 50] on div "Header" at bounding box center [764, 45] width 1128 height 24
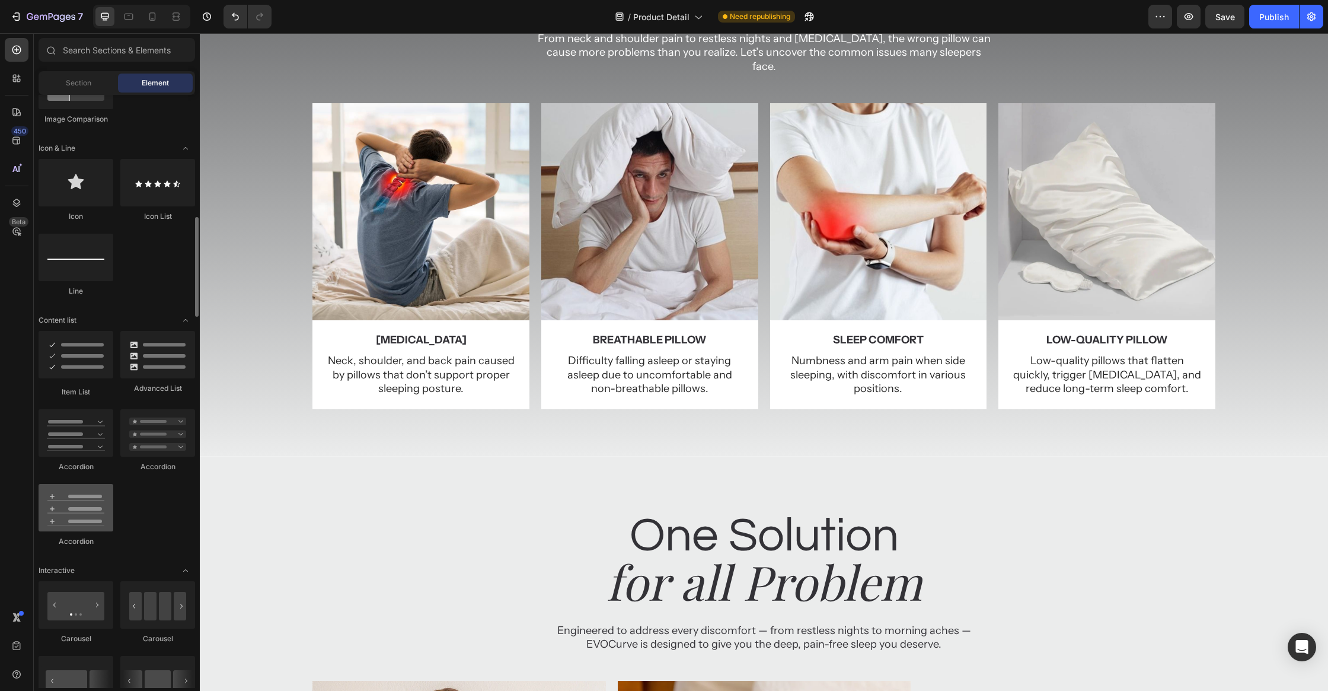
scroll to position [864, 0]
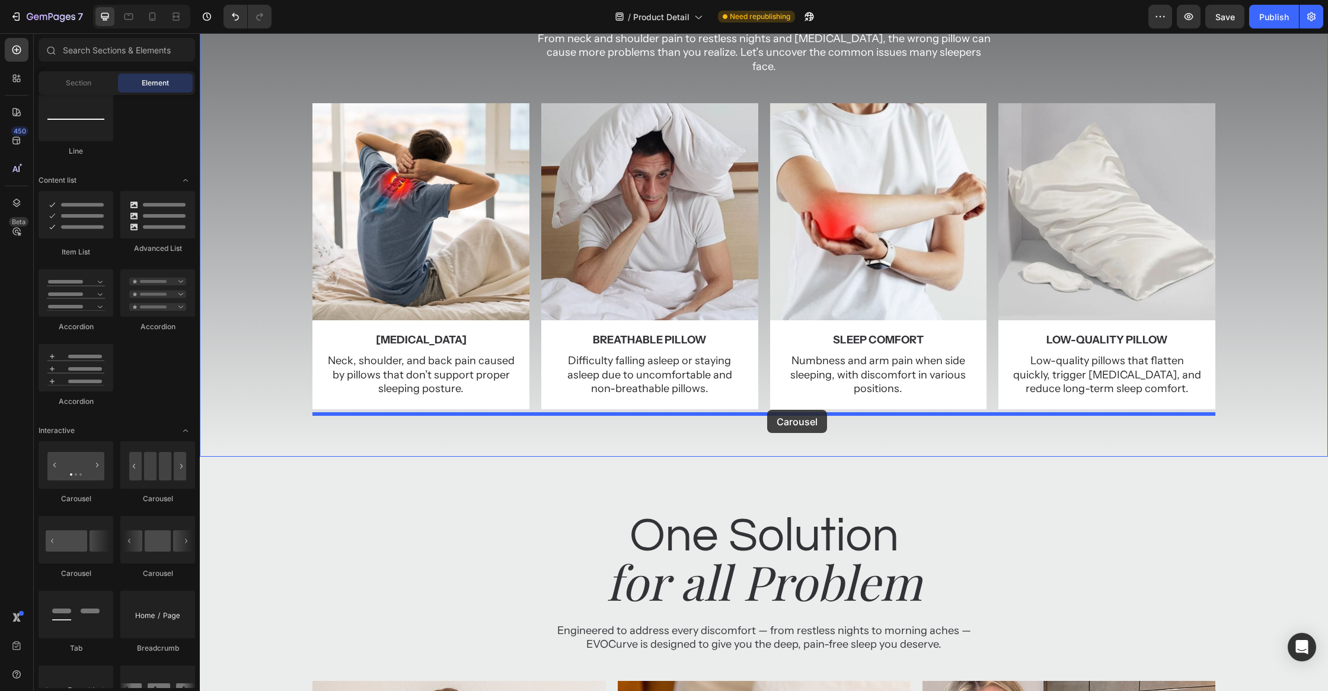
drag, startPoint x: 359, startPoint y: 588, endPoint x: 767, endPoint y: 410, distance: 445.1
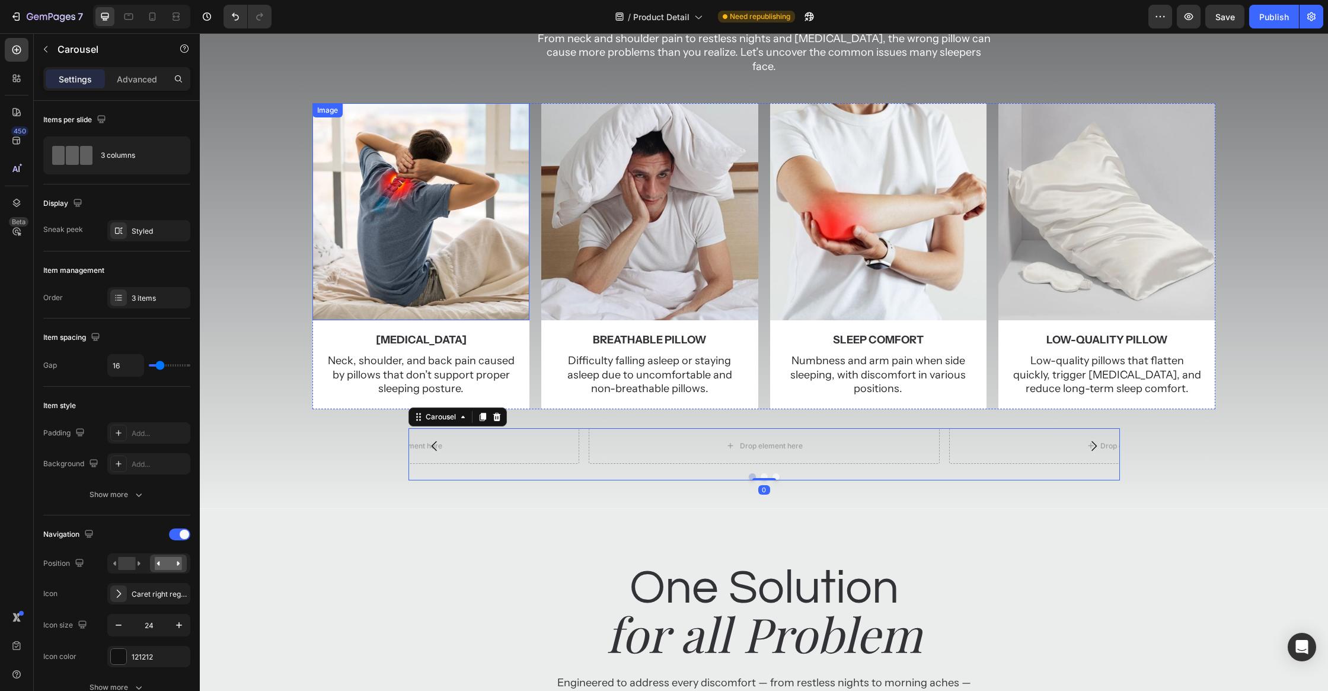
click at [459, 251] on img at bounding box center [420, 211] width 217 height 217
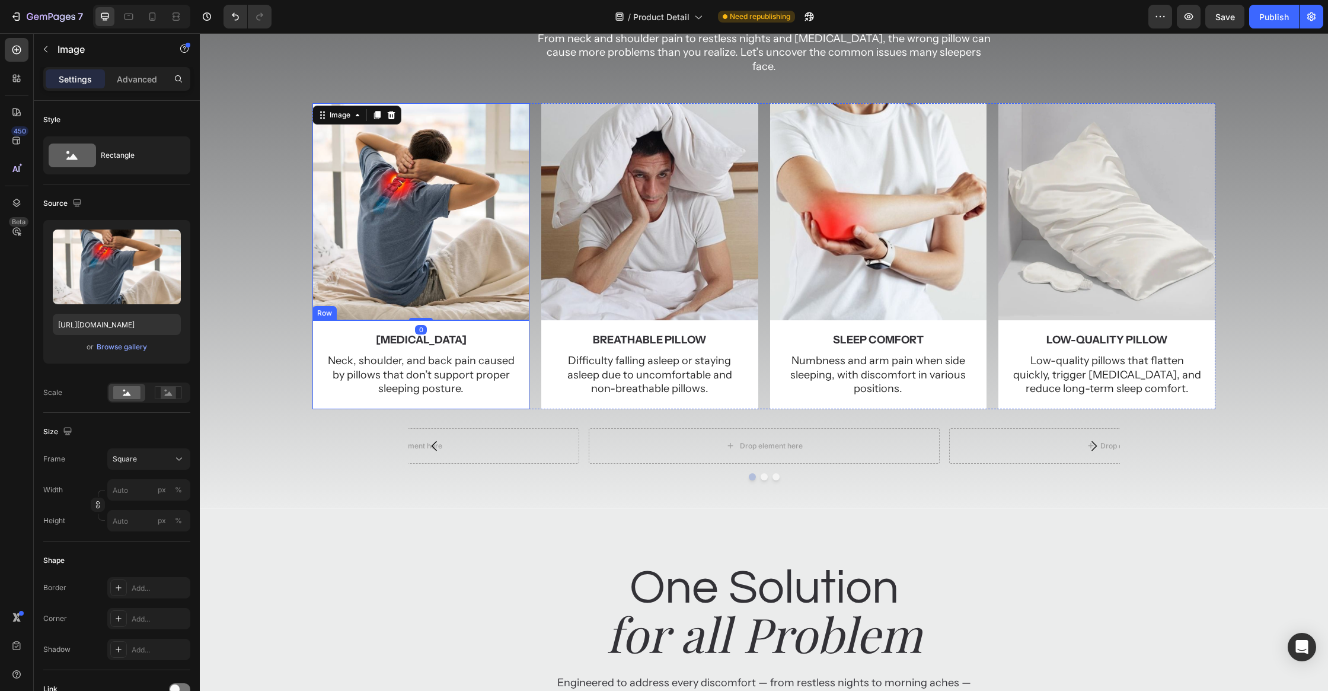
click at [510, 320] on div "neck pain Text Block Neck, shoulder, and back pain caused by pillows that don’t…" at bounding box center [420, 364] width 217 height 89
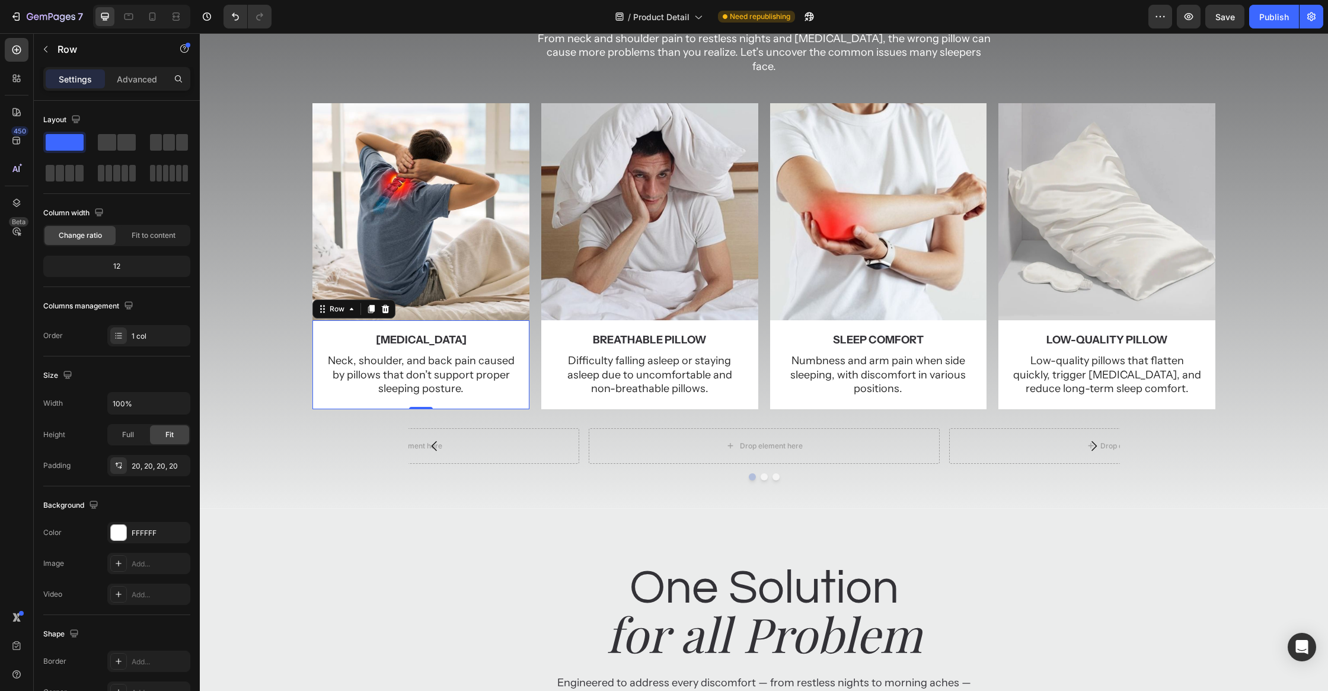
click at [516, 320] on div "neck pain Text Block Neck, shoulder, and back pain caused by pillows that don’t…" at bounding box center [420, 364] width 217 height 89
click at [518, 282] on img at bounding box center [420, 211] width 217 height 217
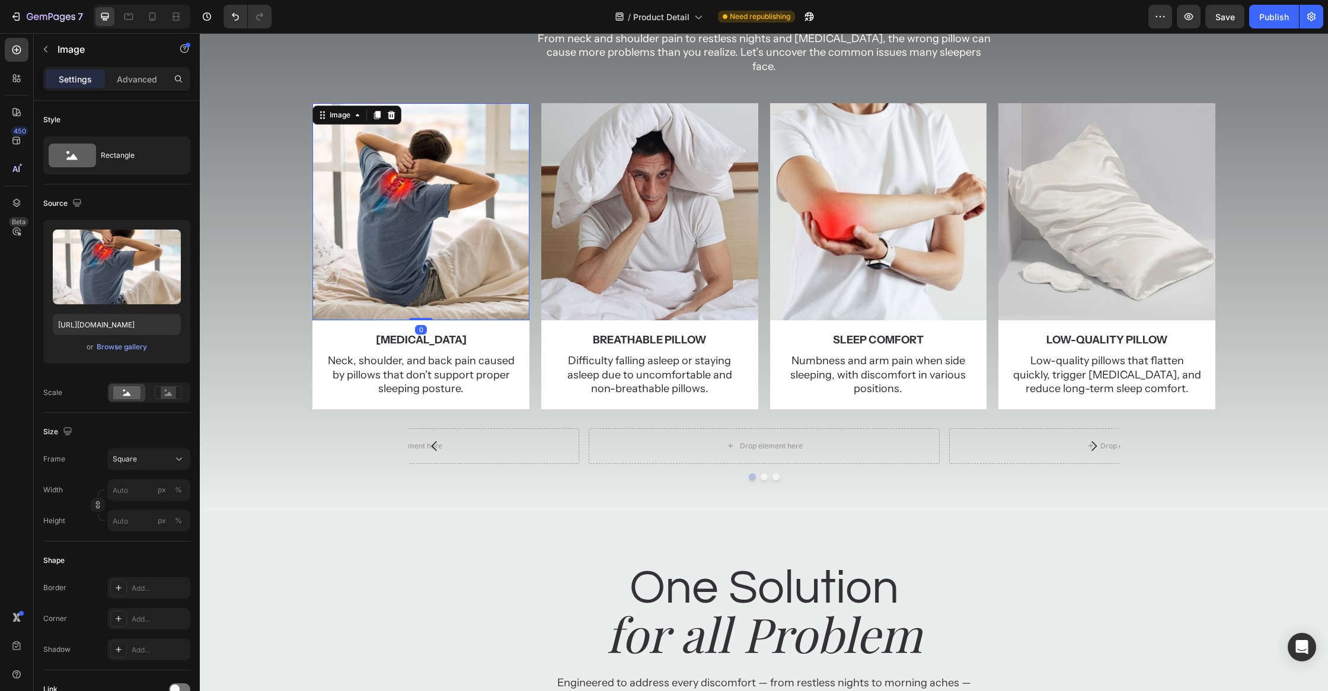
drag, startPoint x: 378, startPoint y: 97, endPoint x: 405, endPoint y: 134, distance: 45.4
click at [378, 111] on icon at bounding box center [377, 115] width 7 height 8
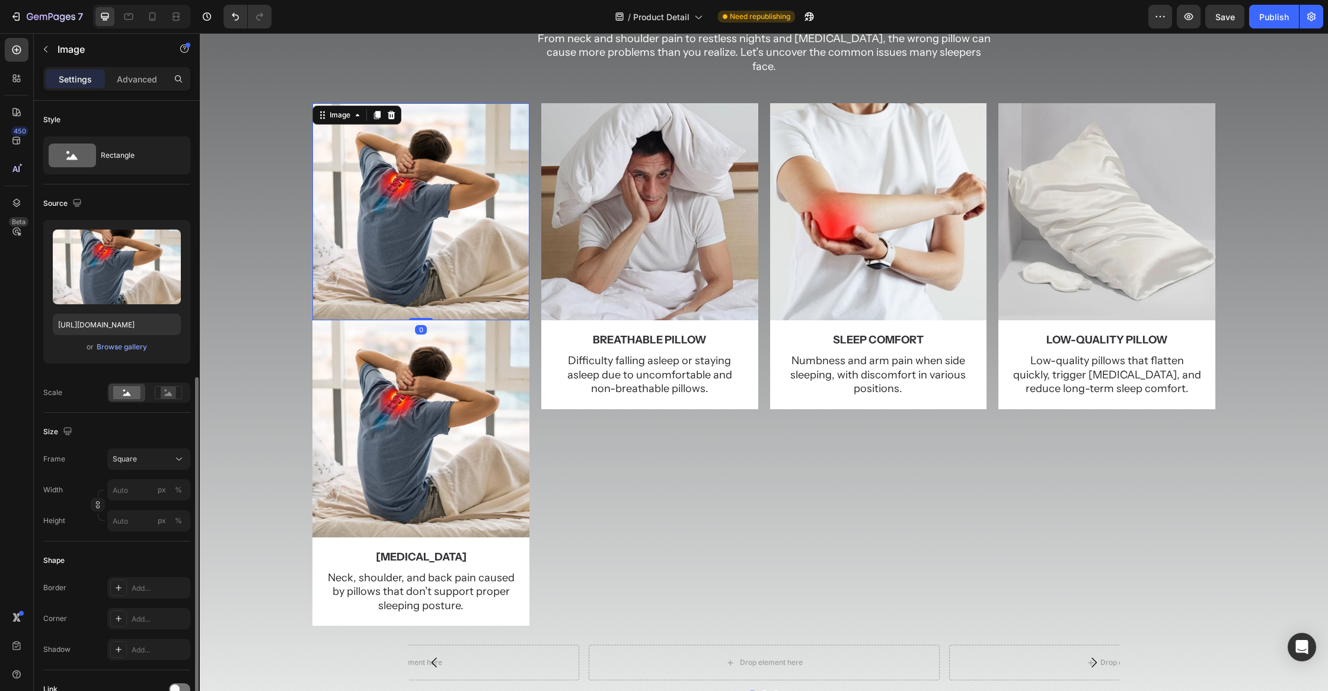
scroll to position [165, 0]
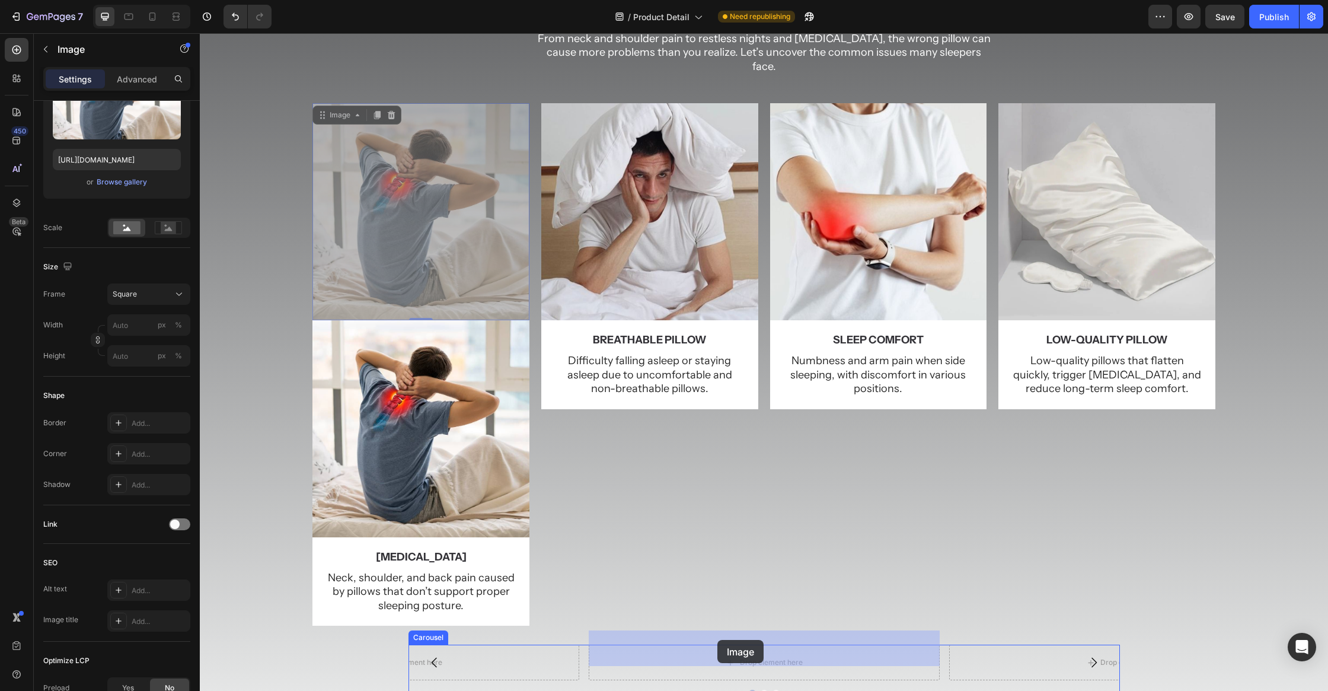
drag, startPoint x: 458, startPoint y: 239, endPoint x: 717, endPoint y: 640, distance: 477.2
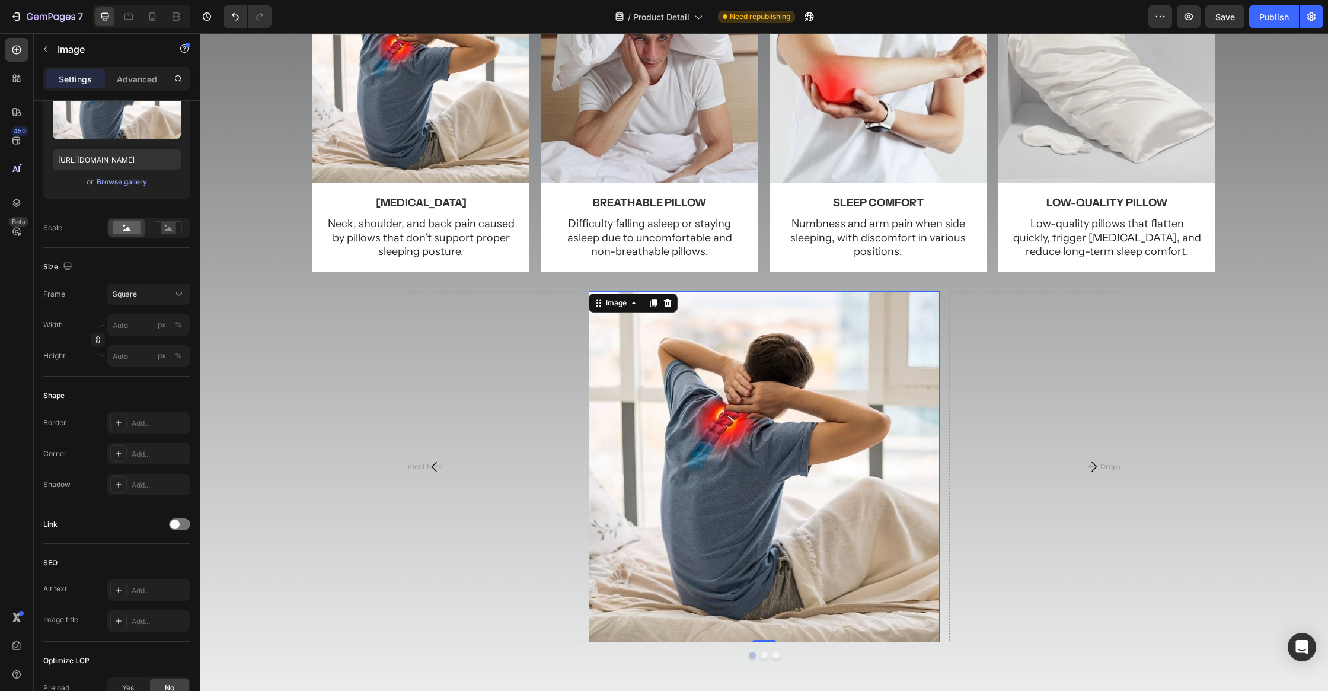
scroll to position [330, 0]
click at [493, 183] on div "neck pain Text Block Neck, shoulder, and back pain caused by pillows that don’t…" at bounding box center [420, 227] width 217 height 89
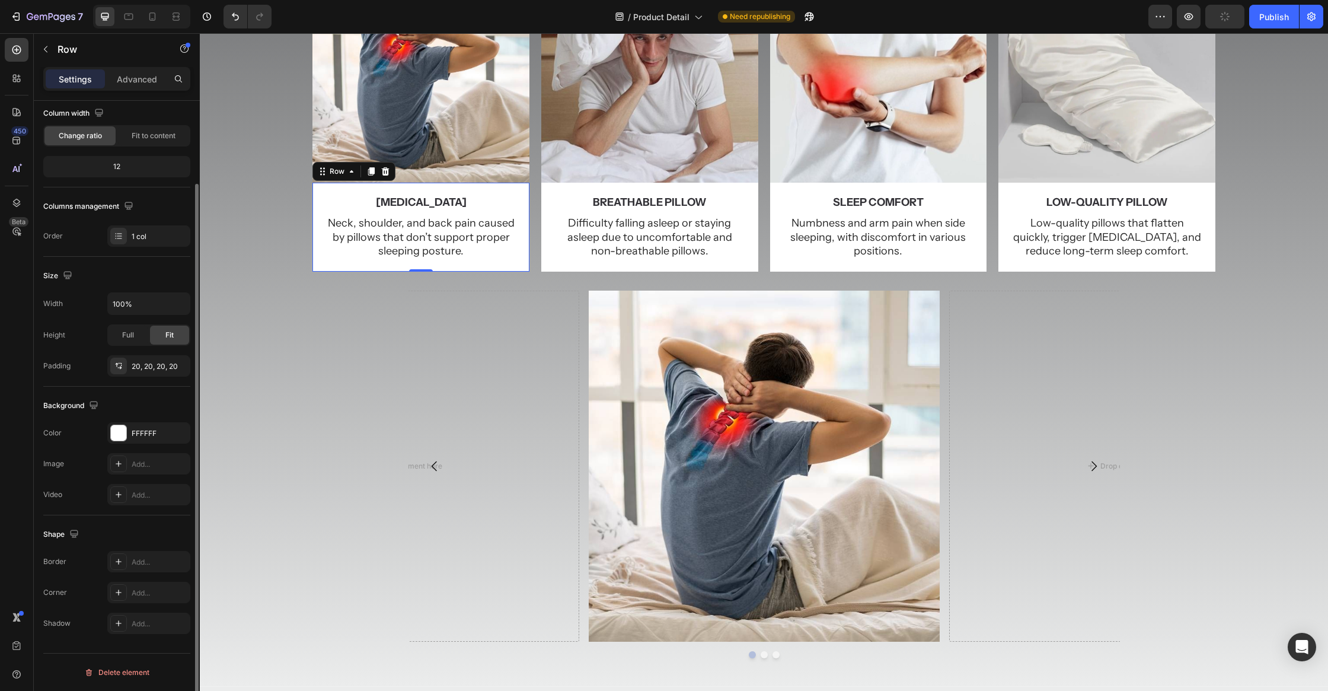
scroll to position [0, 0]
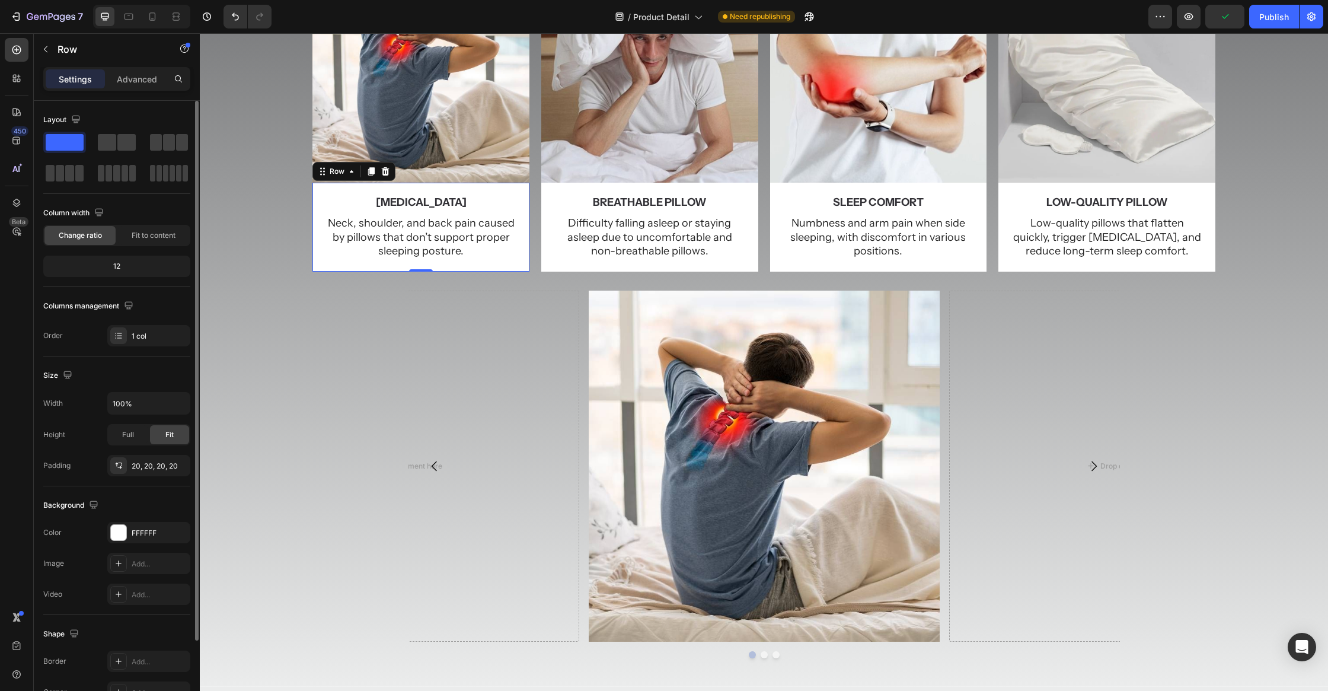
drag, startPoint x: 370, startPoint y: 158, endPoint x: 437, endPoint y: 241, distance: 105.8
click at [371, 167] on icon at bounding box center [371, 171] width 7 height 8
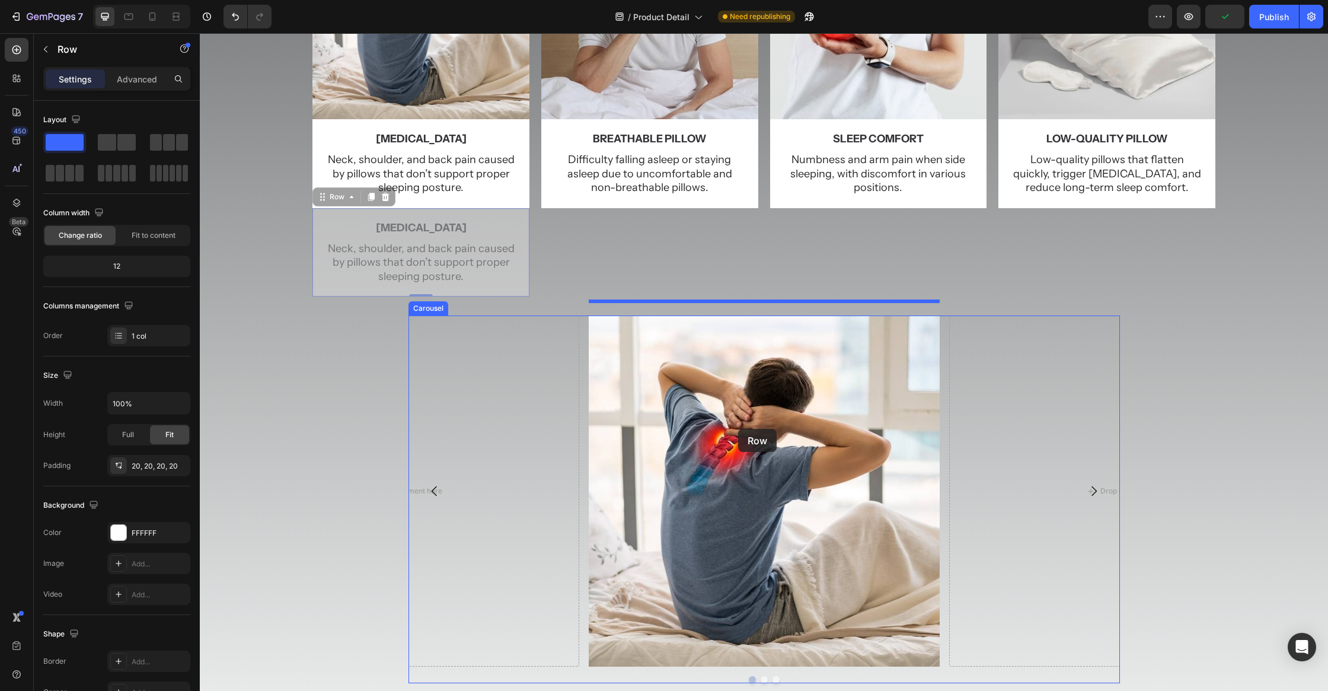
scroll to position [629, 0]
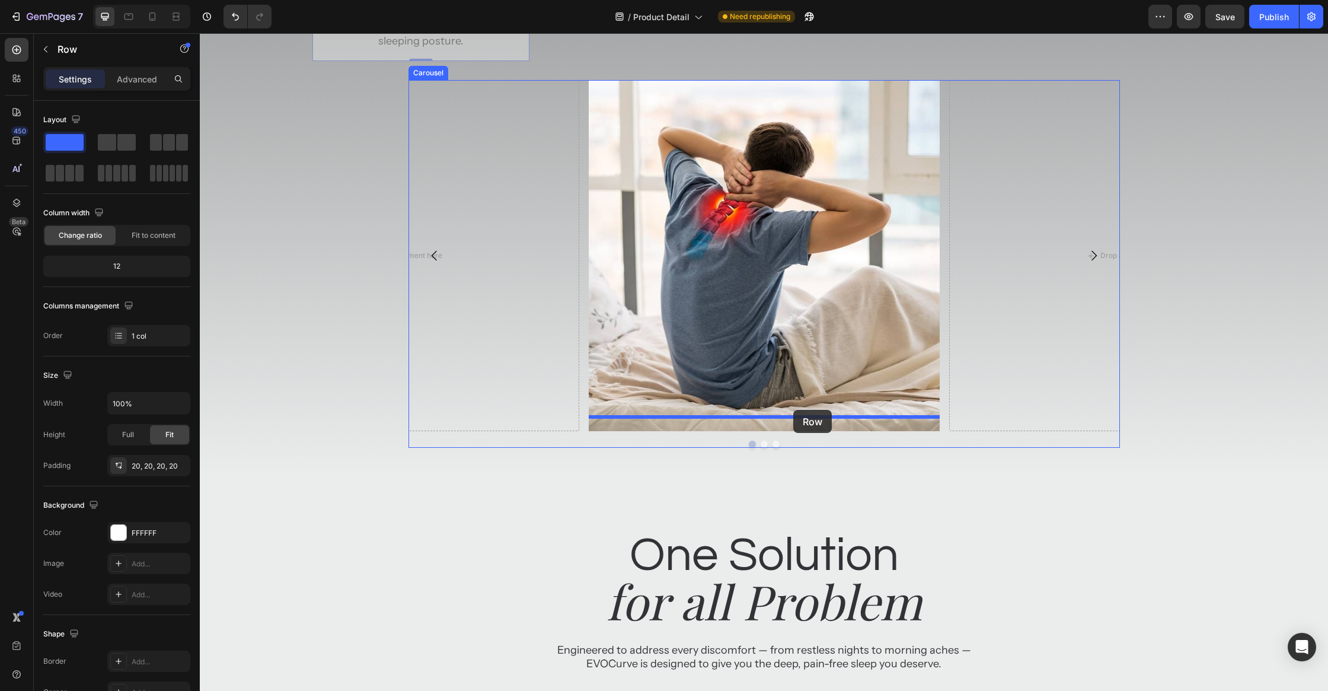
drag, startPoint x: 517, startPoint y: 264, endPoint x: 793, endPoint y: 410, distance: 311.8
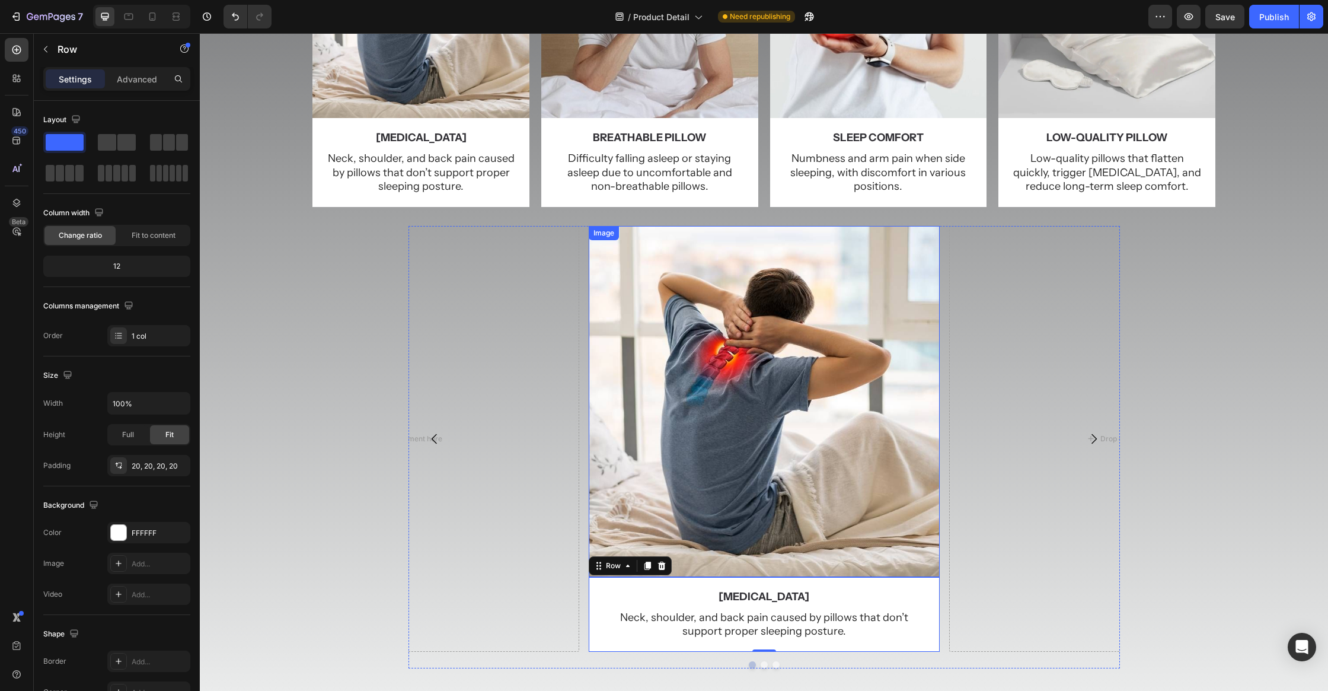
scroll to position [327, 0]
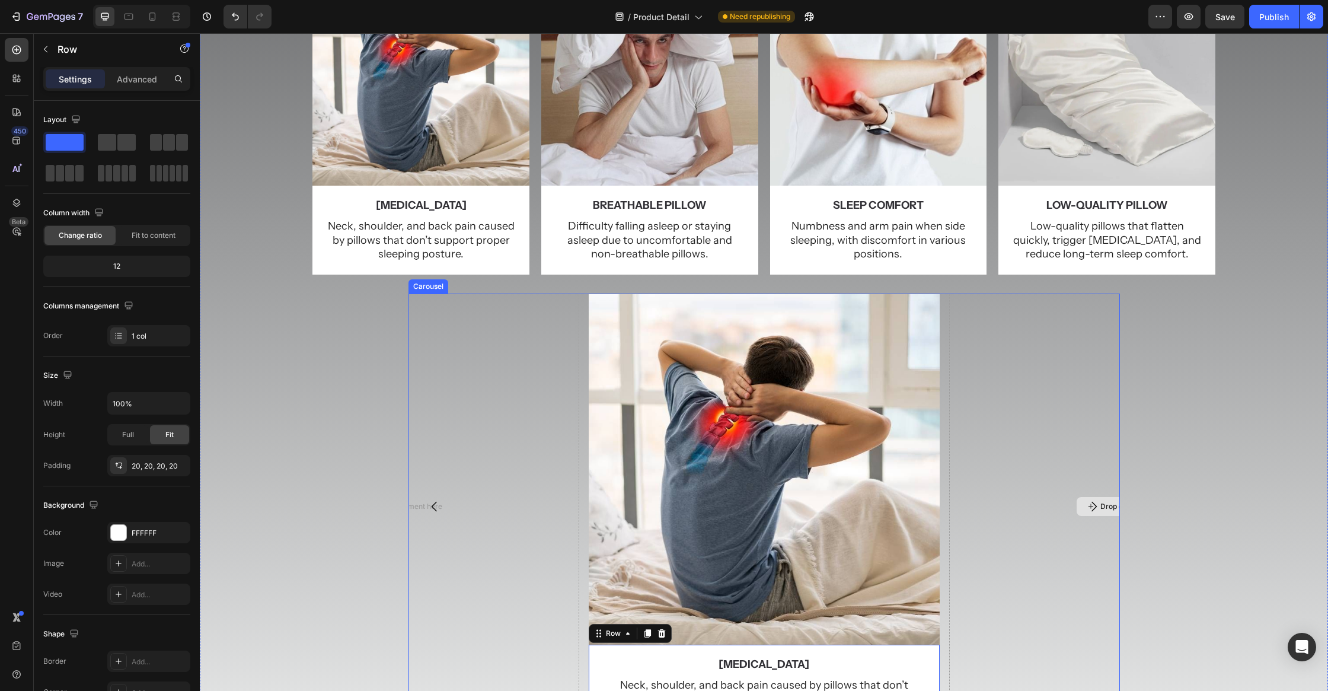
click at [951, 312] on div "Drop element here" at bounding box center [1124, 506] width 351 height 426
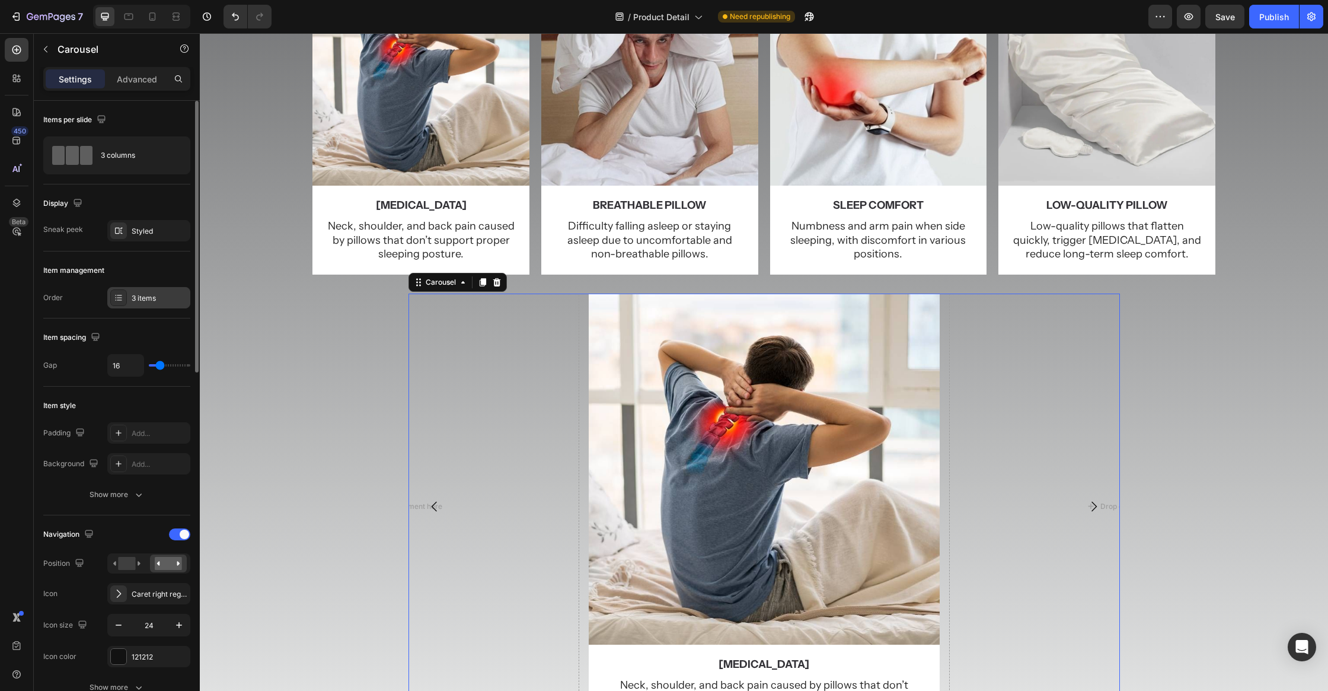
click at [132, 301] on div "3 items" at bounding box center [160, 298] width 56 height 11
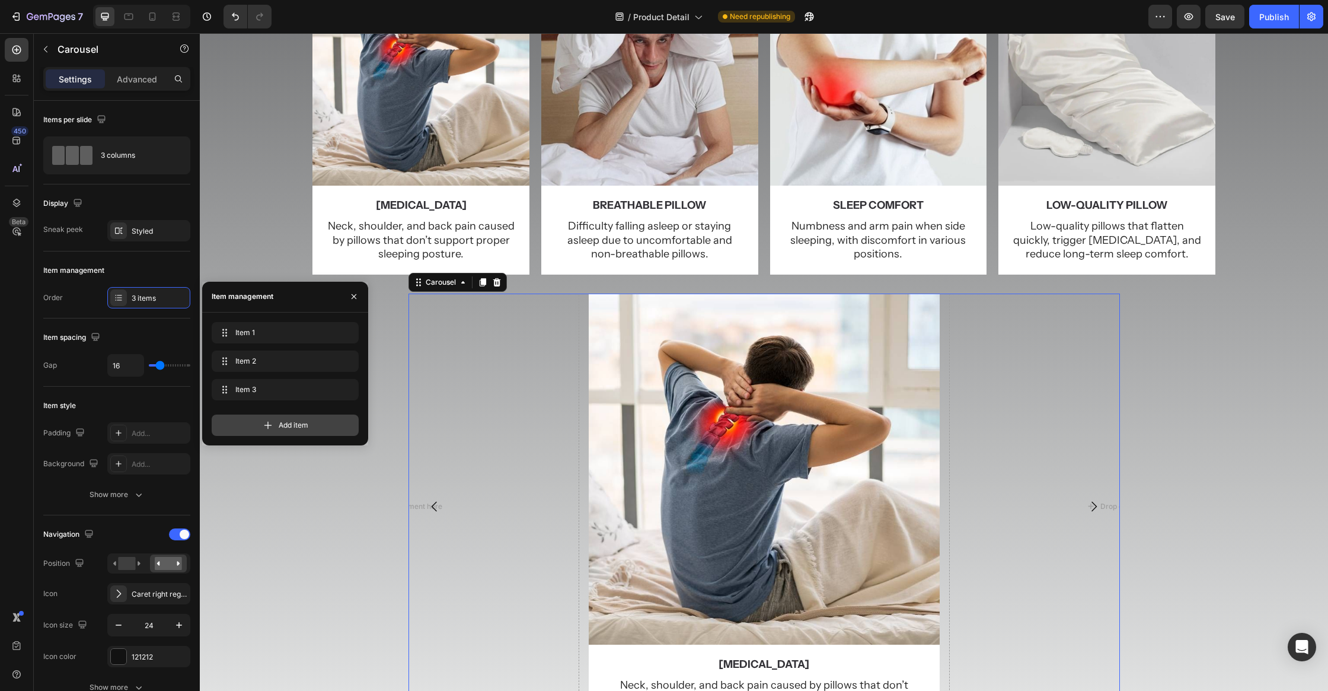
click at [287, 420] on span "Add item" at bounding box center [294, 425] width 30 height 11
click at [267, 520] on div "Image neck pain Text Block Neck, shoulder, and back pain caused by pillows that…" at bounding box center [764, 514] width 1128 height 442
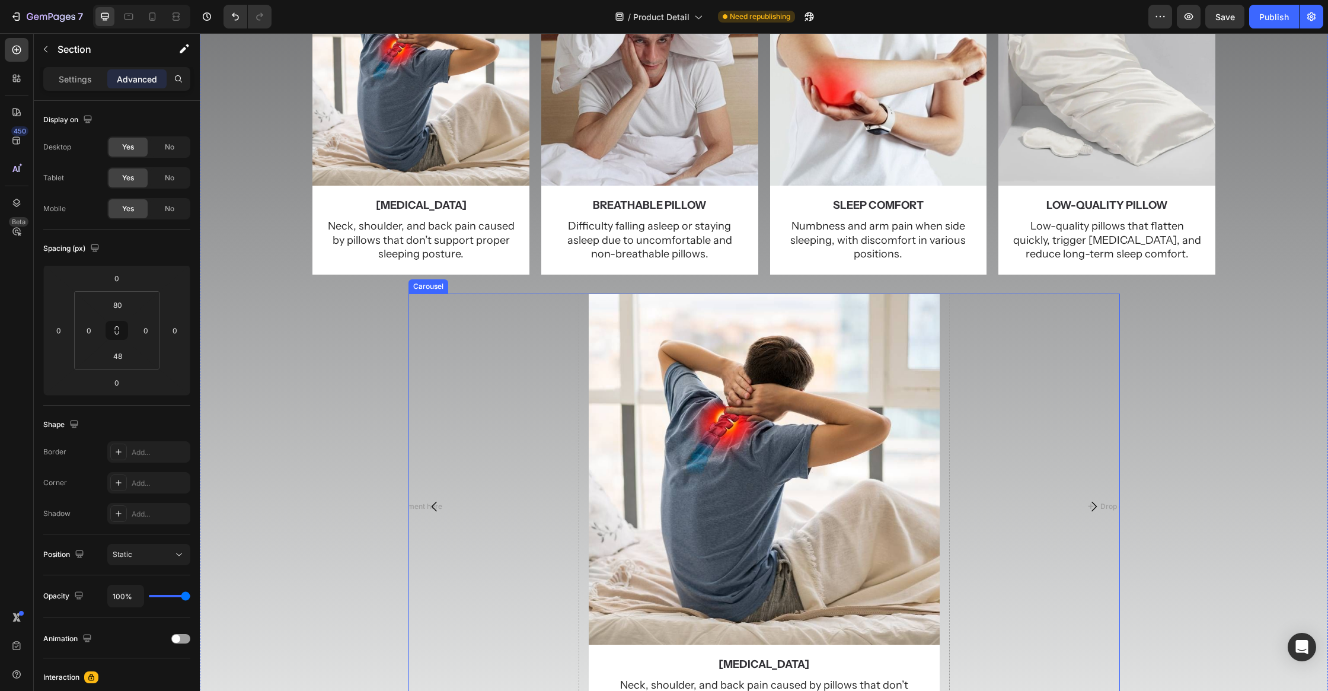
click at [947, 424] on div "Image neck pain Text Block Neck, shoulder, and back pain caused by pillows that…" at bounding box center [763, 506] width 711 height 426
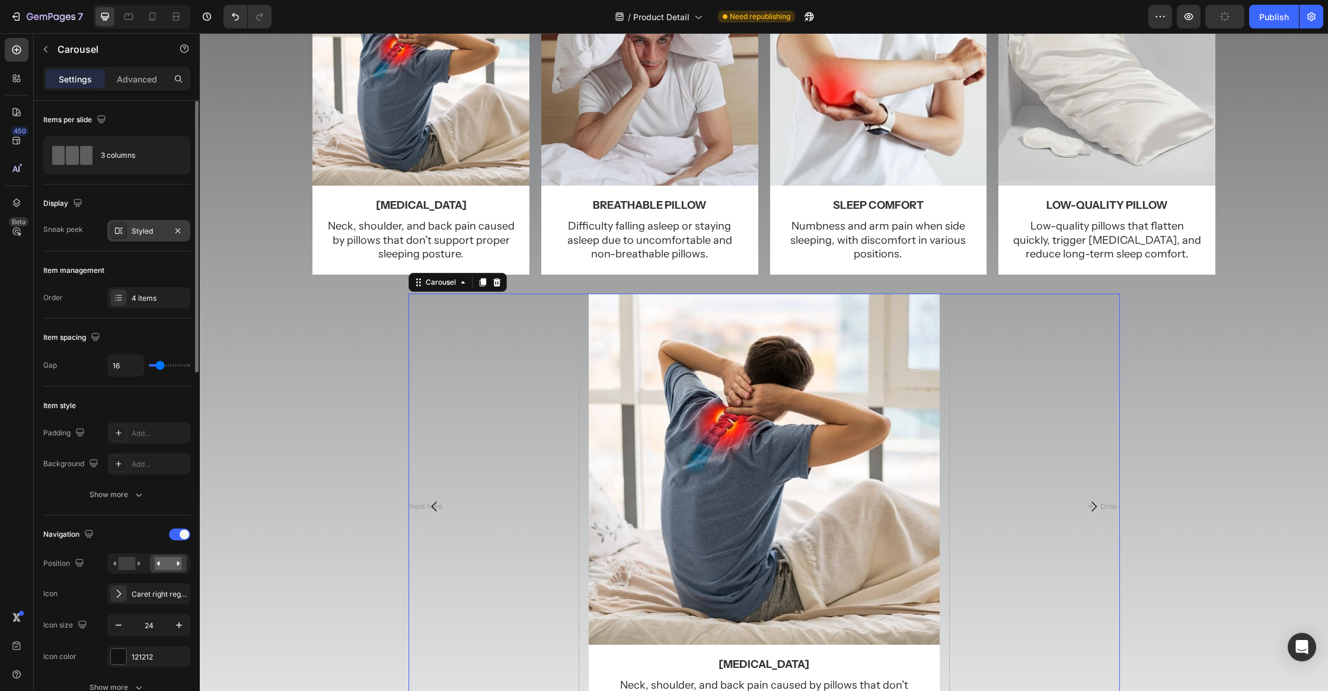
click at [130, 228] on div "Styled" at bounding box center [148, 230] width 83 height 21
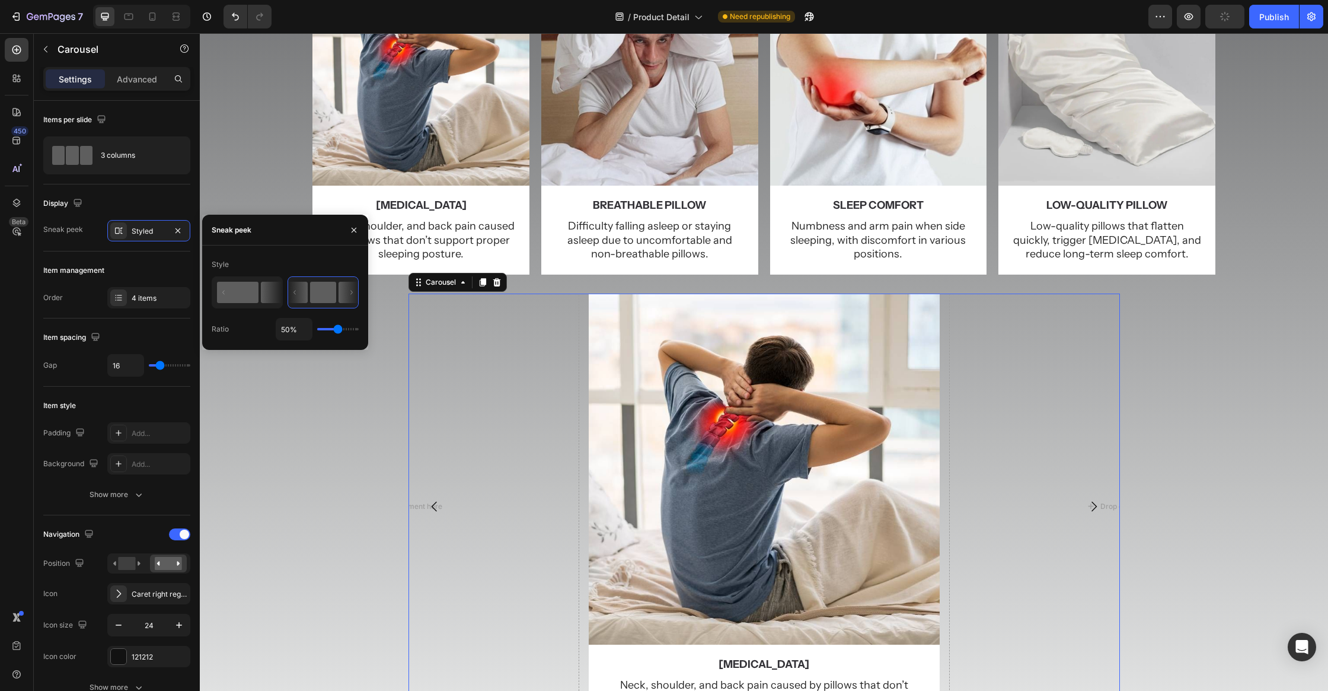
click at [262, 298] on icon at bounding box center [271, 292] width 21 height 21
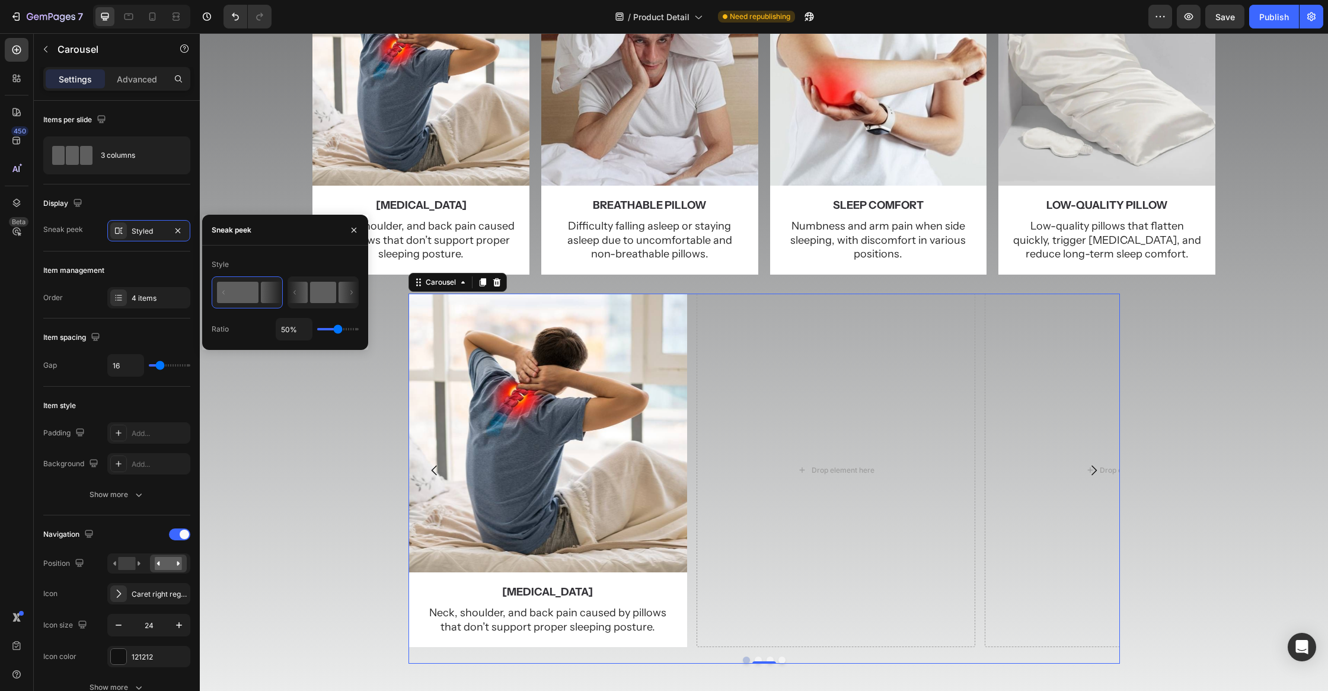
click at [320, 286] on rect at bounding box center [323, 292] width 26 height 21
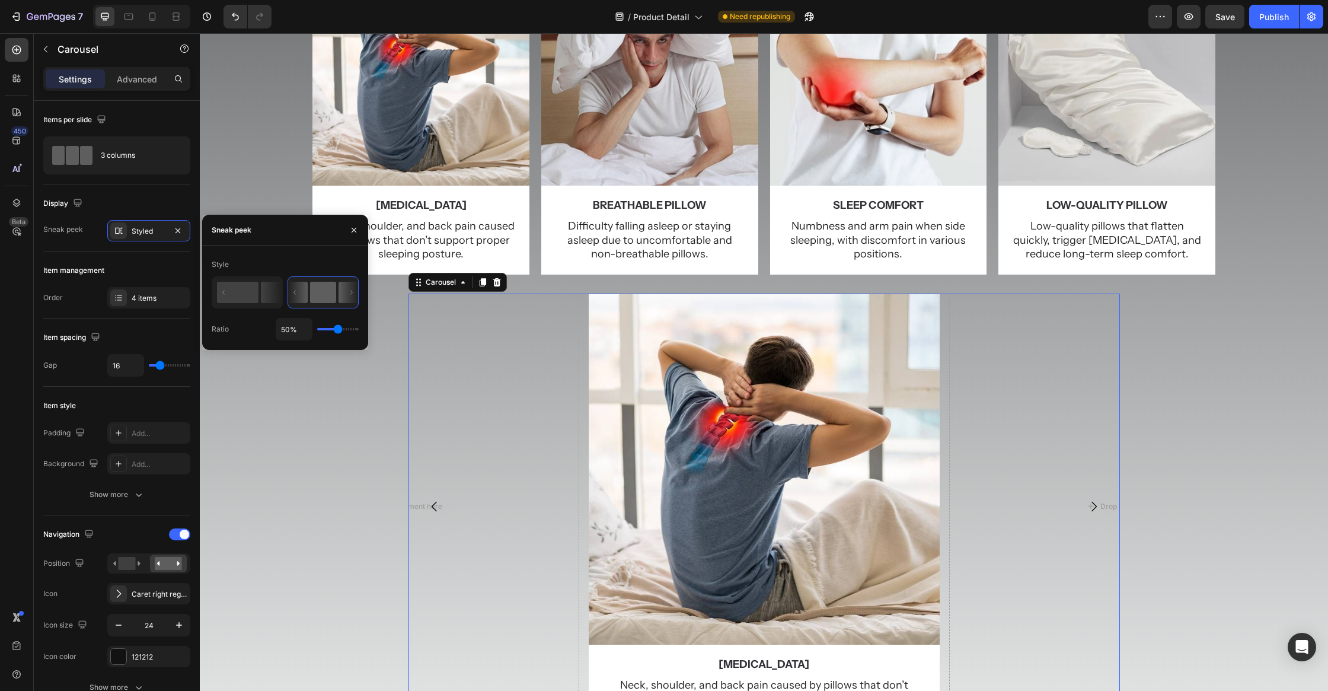
type input "55%"
type input "55"
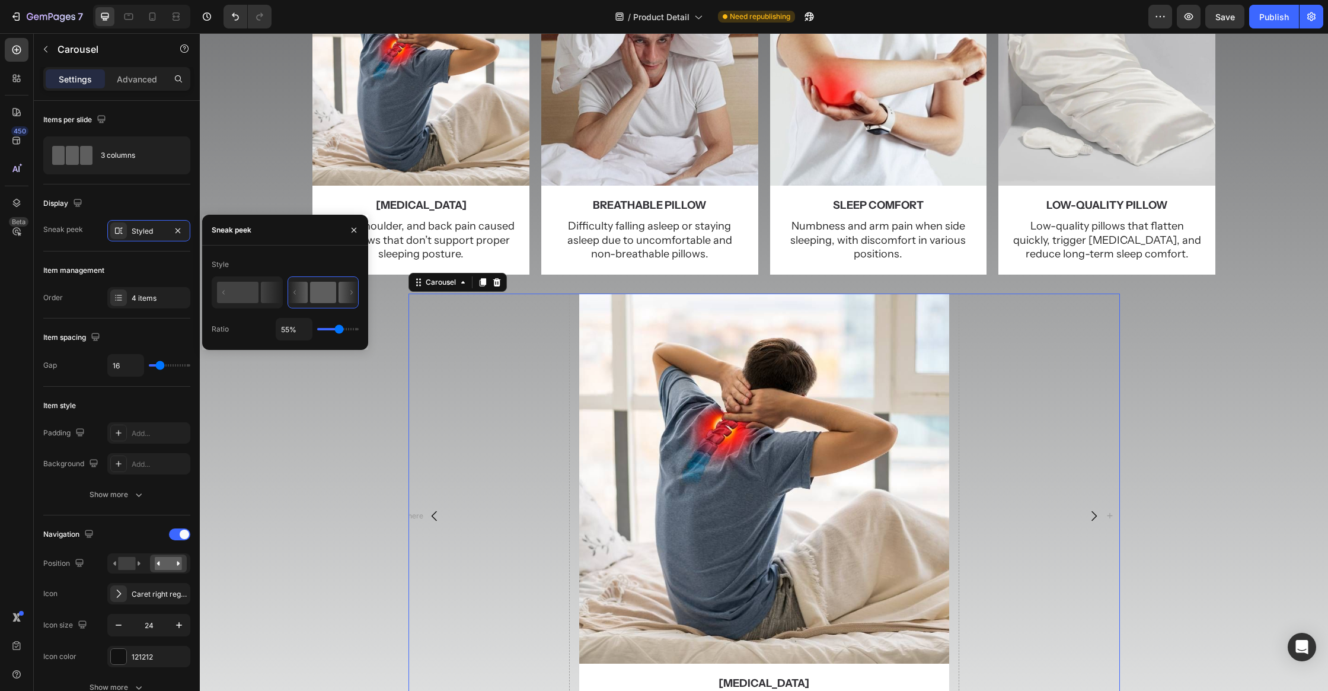
type input "30%"
type input "30"
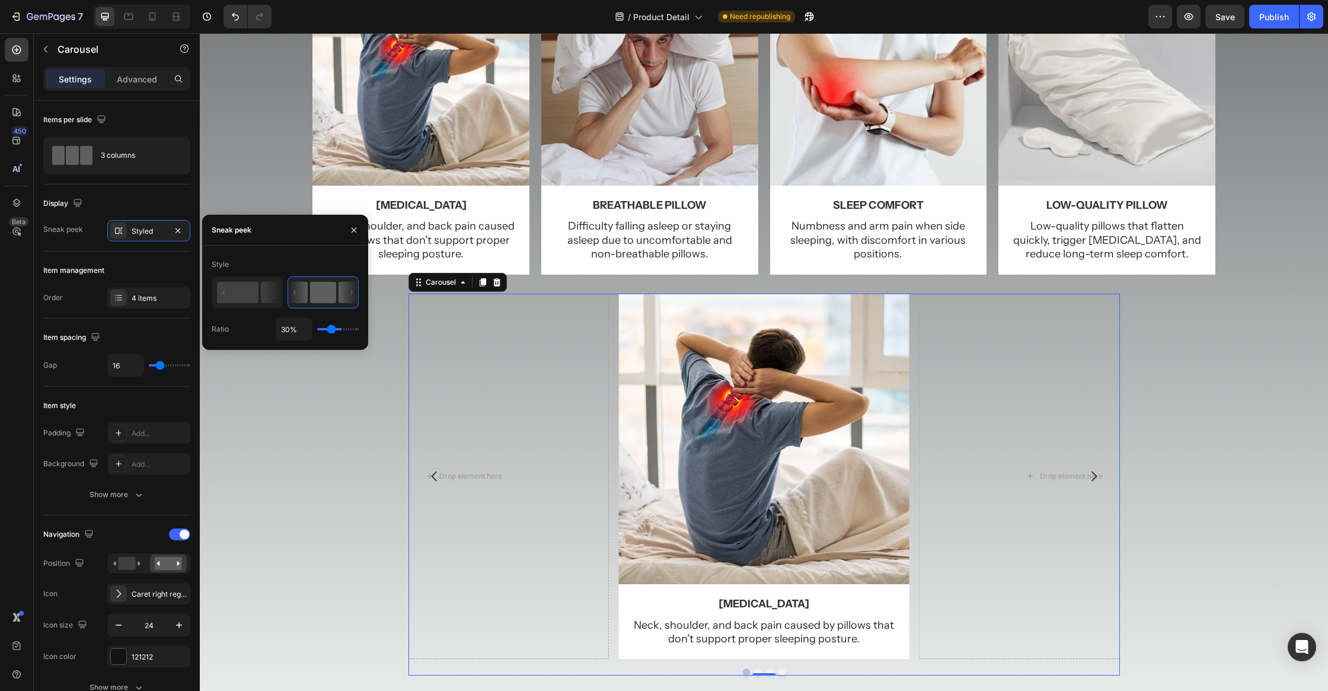
type input "28%"
type input "28"
type input "22%"
type input "22"
type input "11%"
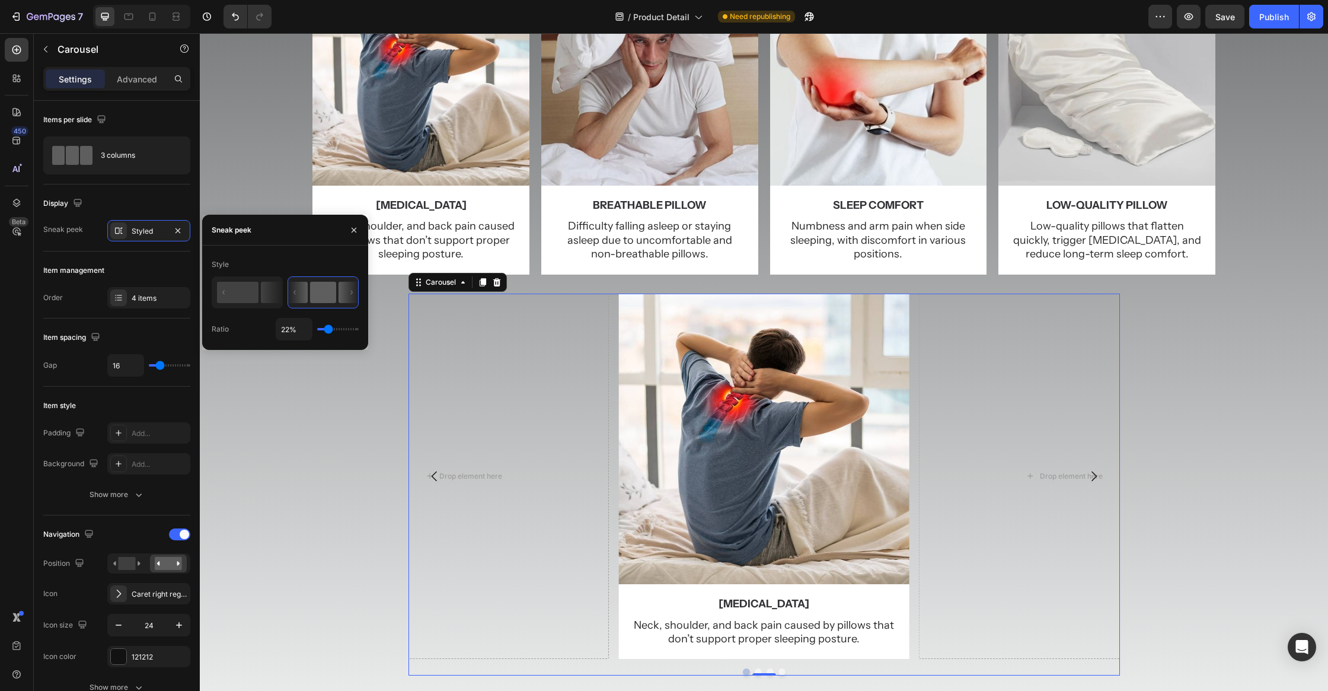
type input "11"
type input "7%"
type input "7"
type input "5%"
type input "5"
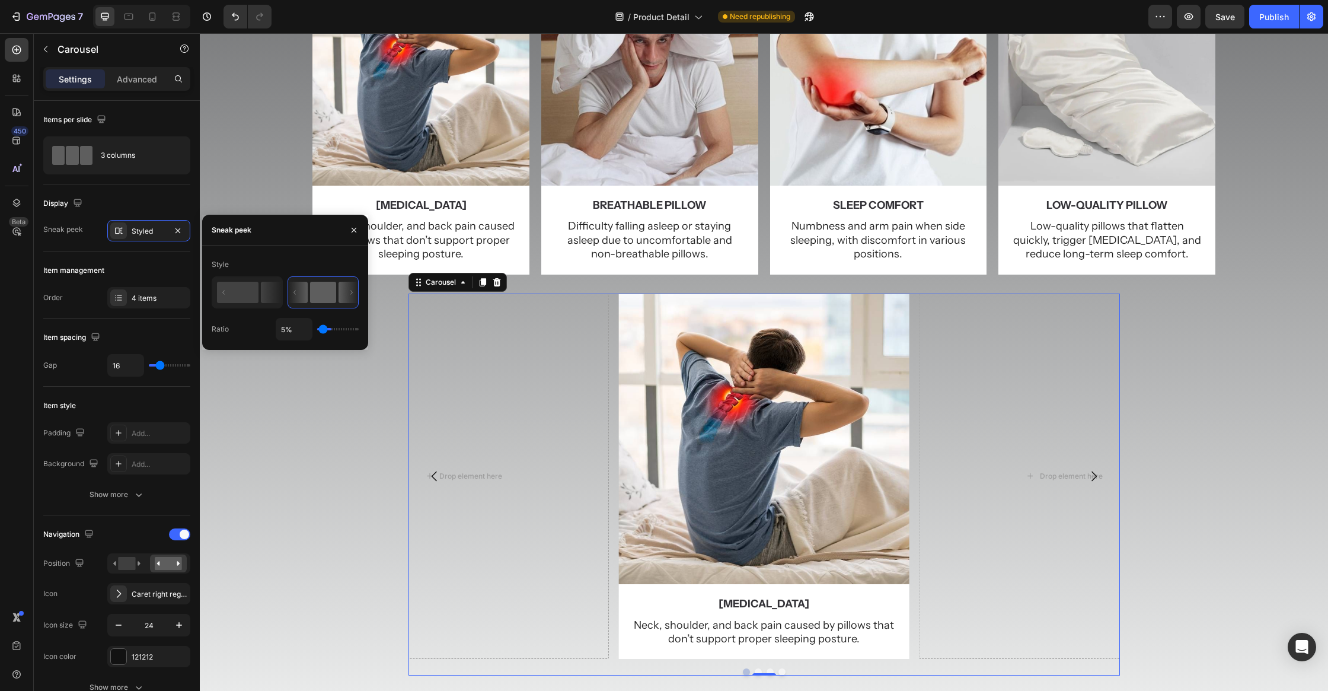
type input "4%"
type input "4"
type input "3%"
type input "3"
type input "1%"
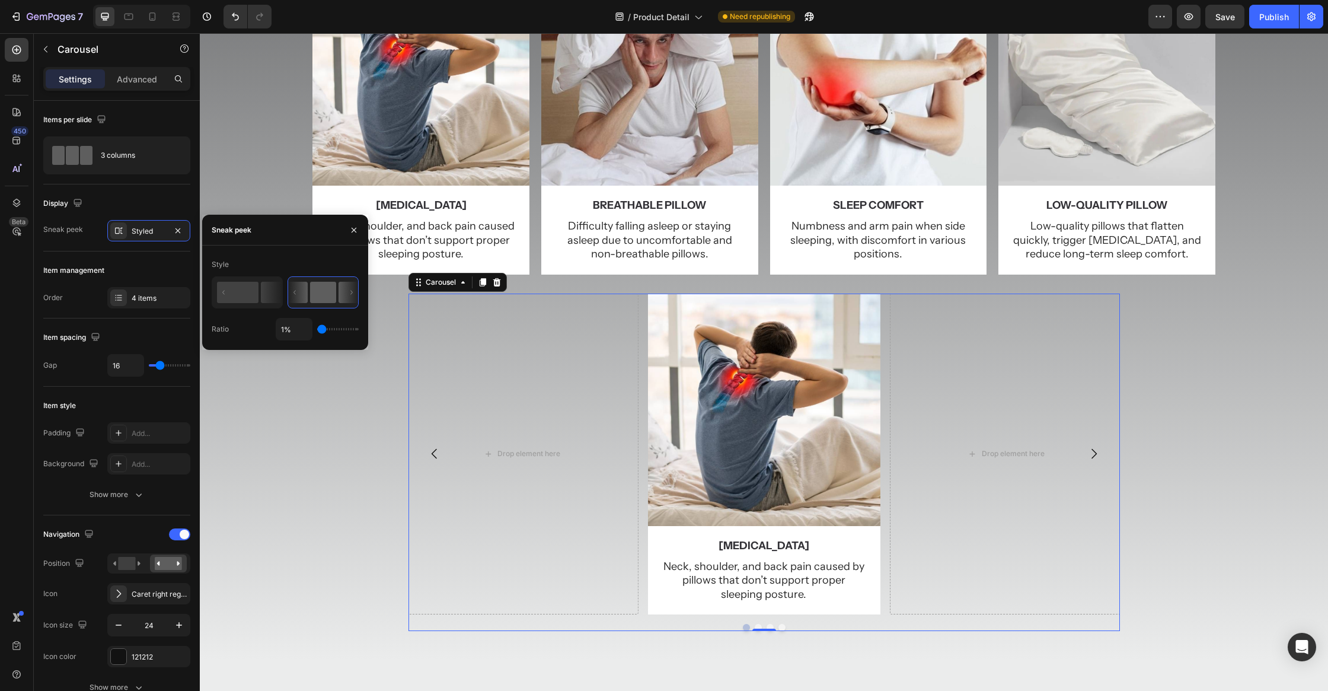
drag, startPoint x: 339, startPoint y: 330, endPoint x: 306, endPoint y: 328, distance: 32.7
type input "1"
click at [317, 328] on input "range" at bounding box center [337, 329] width 41 height 2
click at [1190, 428] on div "Image neck pain Text Block Neck, shoulder, and back pain caused by pillows that…" at bounding box center [764, 462] width 1128 height 338
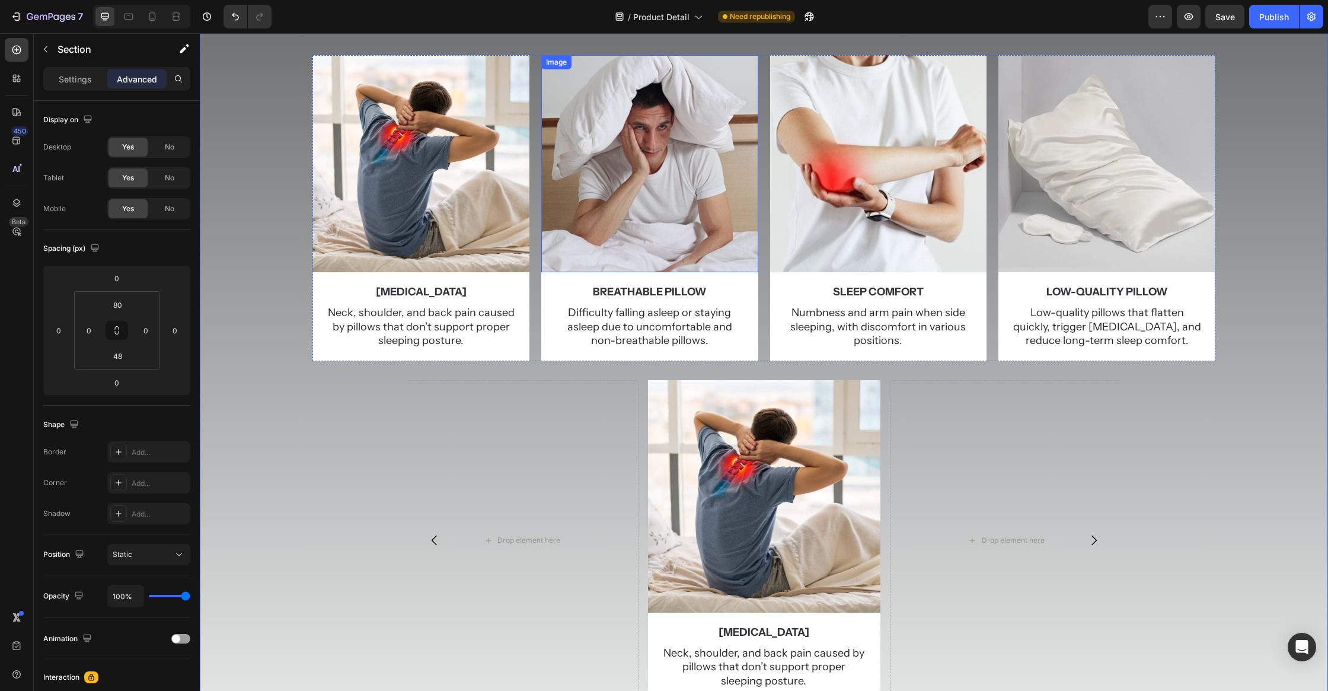
scroll to position [160, 0]
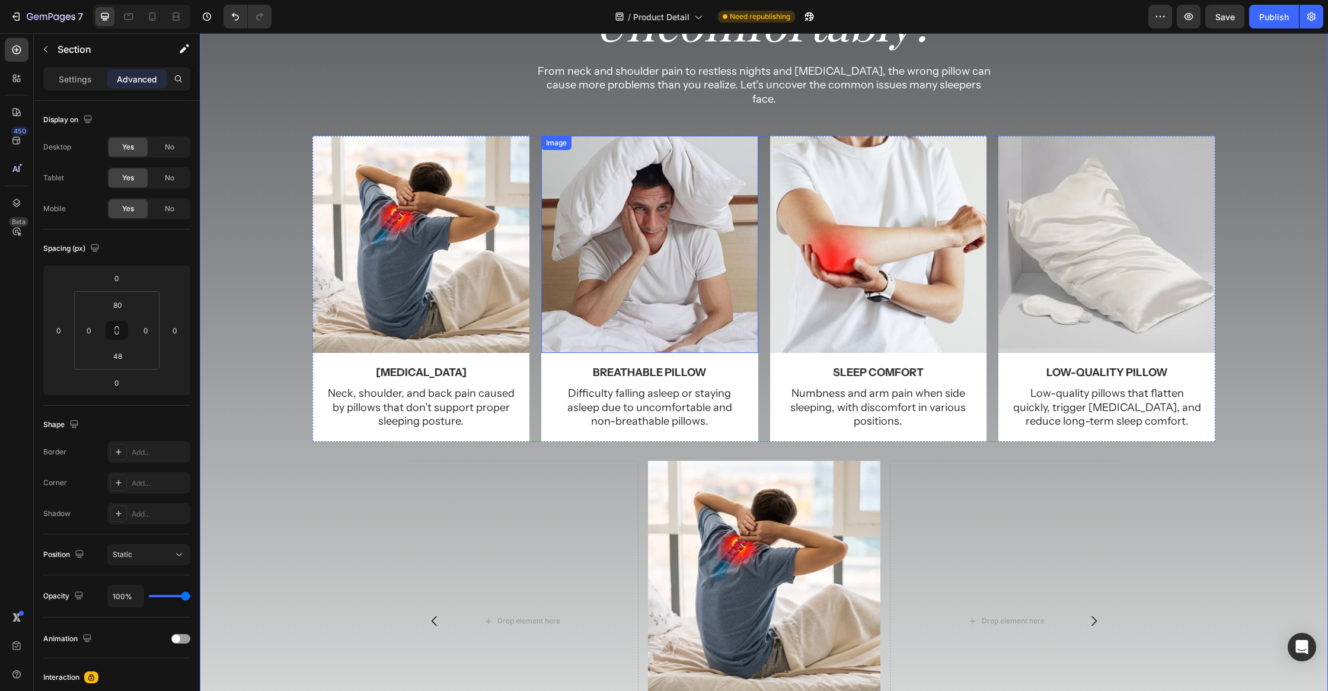
click at [704, 173] on img at bounding box center [649, 244] width 217 height 217
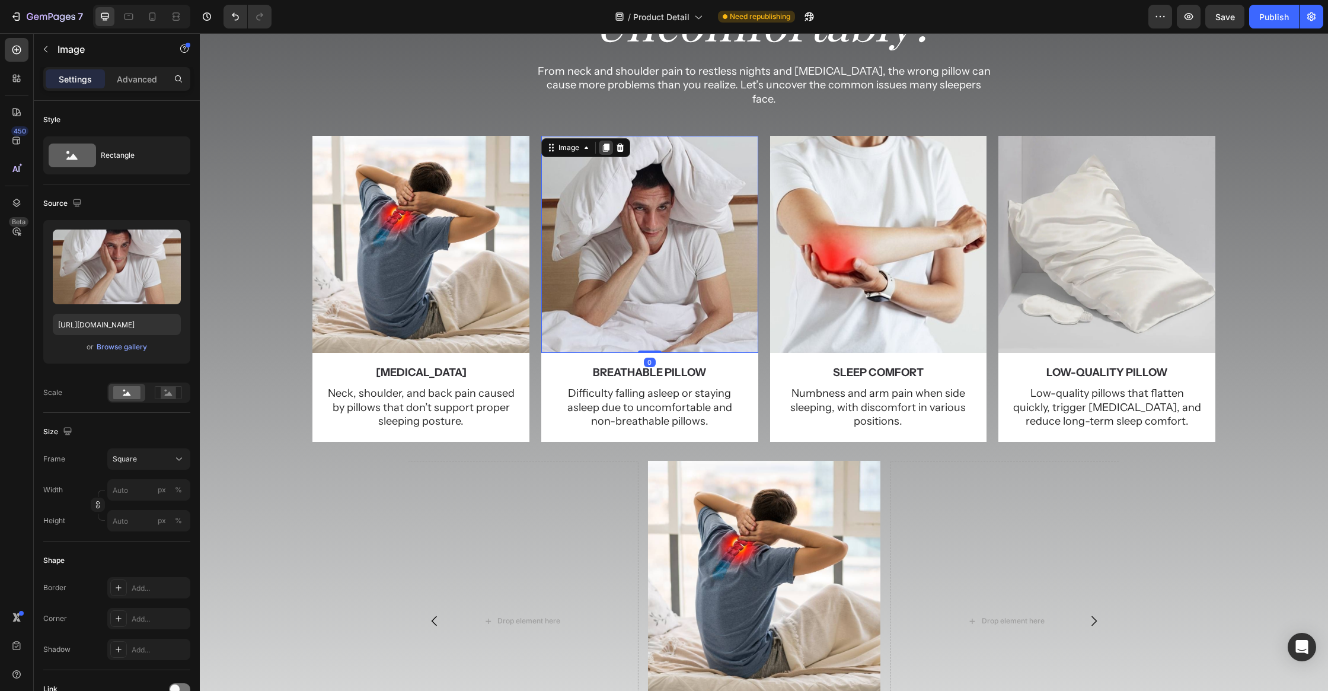
click at [605, 143] on icon at bounding box center [606, 147] width 7 height 8
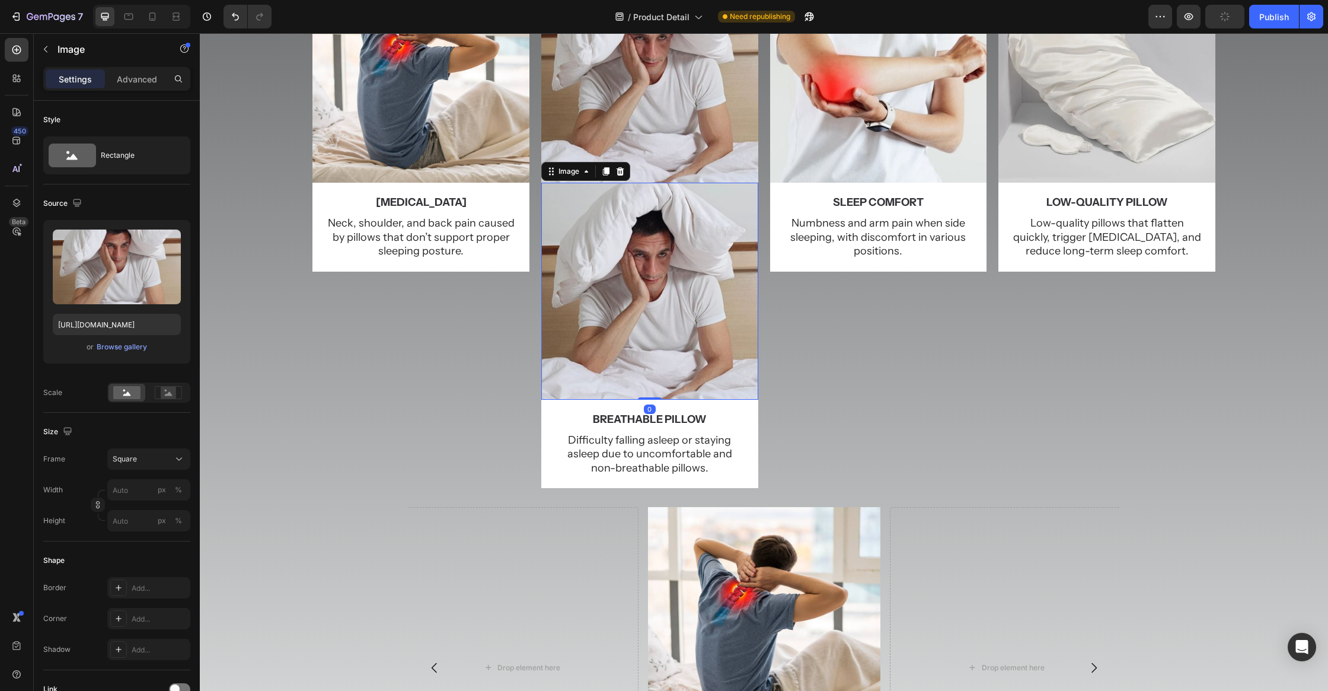
scroll to position [349, 0]
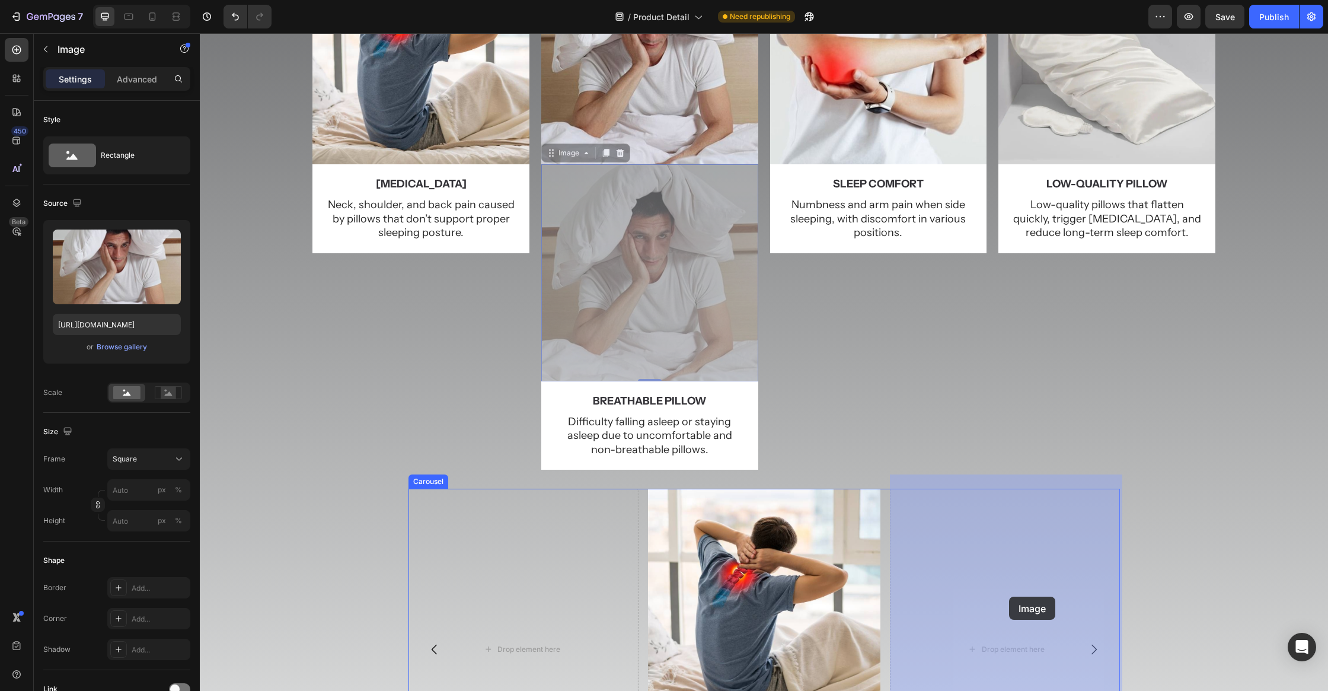
drag, startPoint x: 683, startPoint y: 263, endPoint x: 1008, endPoint y: 595, distance: 464.9
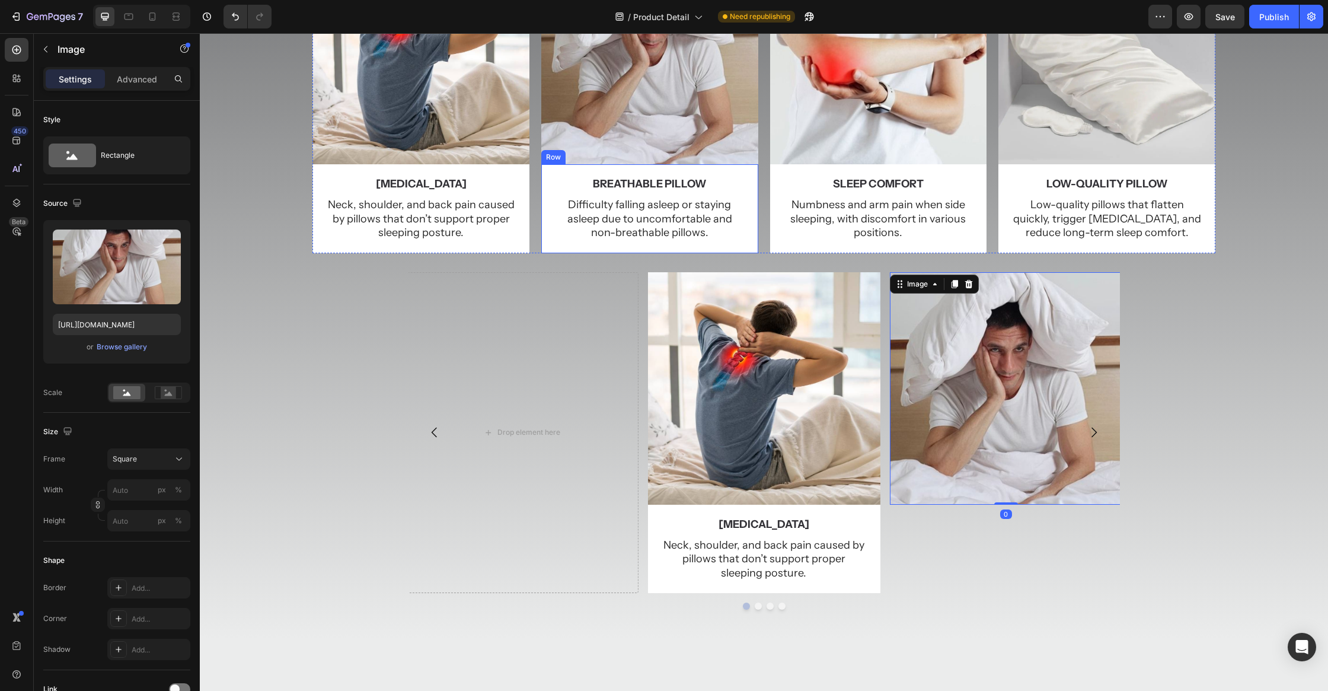
click at [749, 164] on div "breathable pillow Text Block Difficulty falling asleep or staying asleep due to…" at bounding box center [649, 208] width 217 height 89
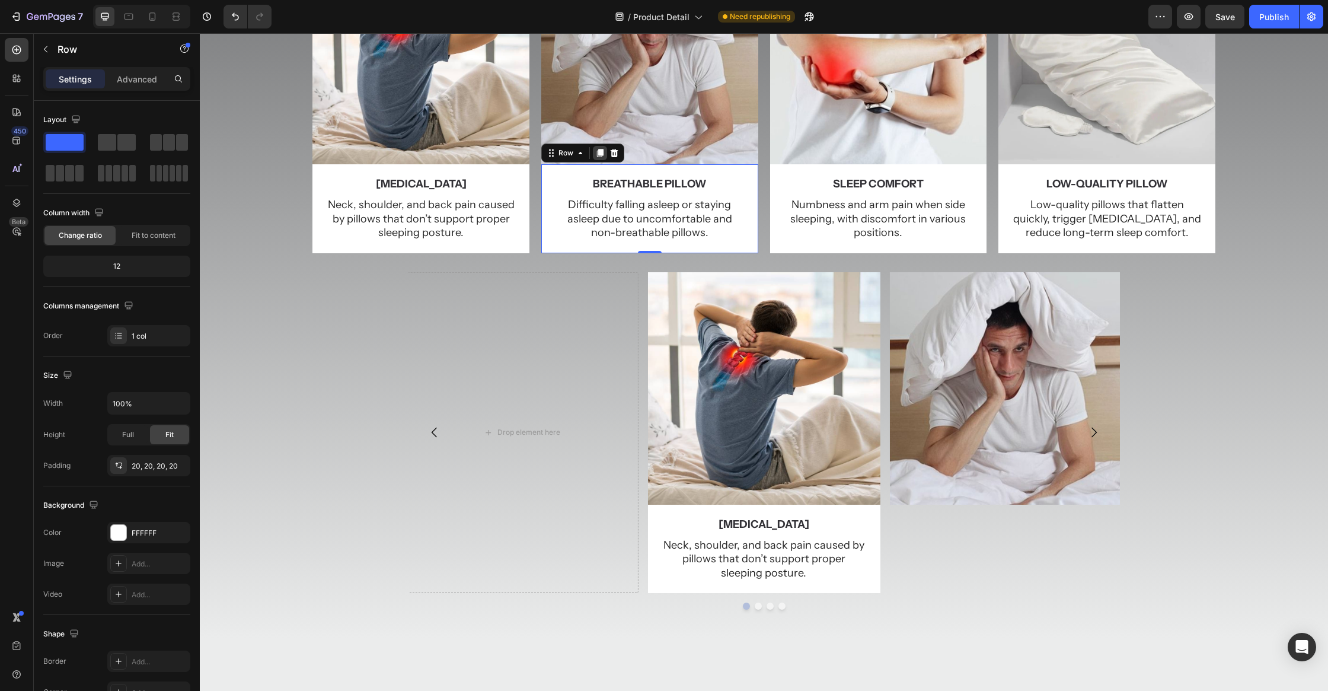
click at [602, 149] on icon at bounding box center [600, 153] width 7 height 8
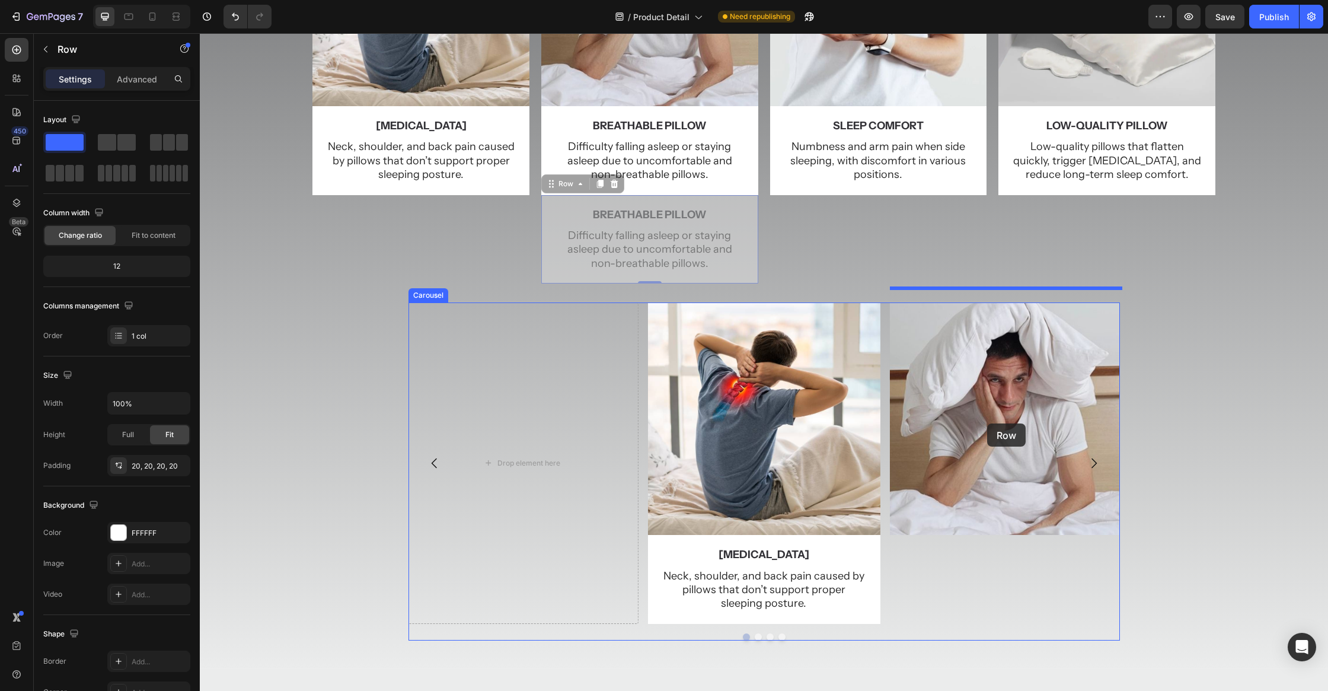
scroll to position [417, 0]
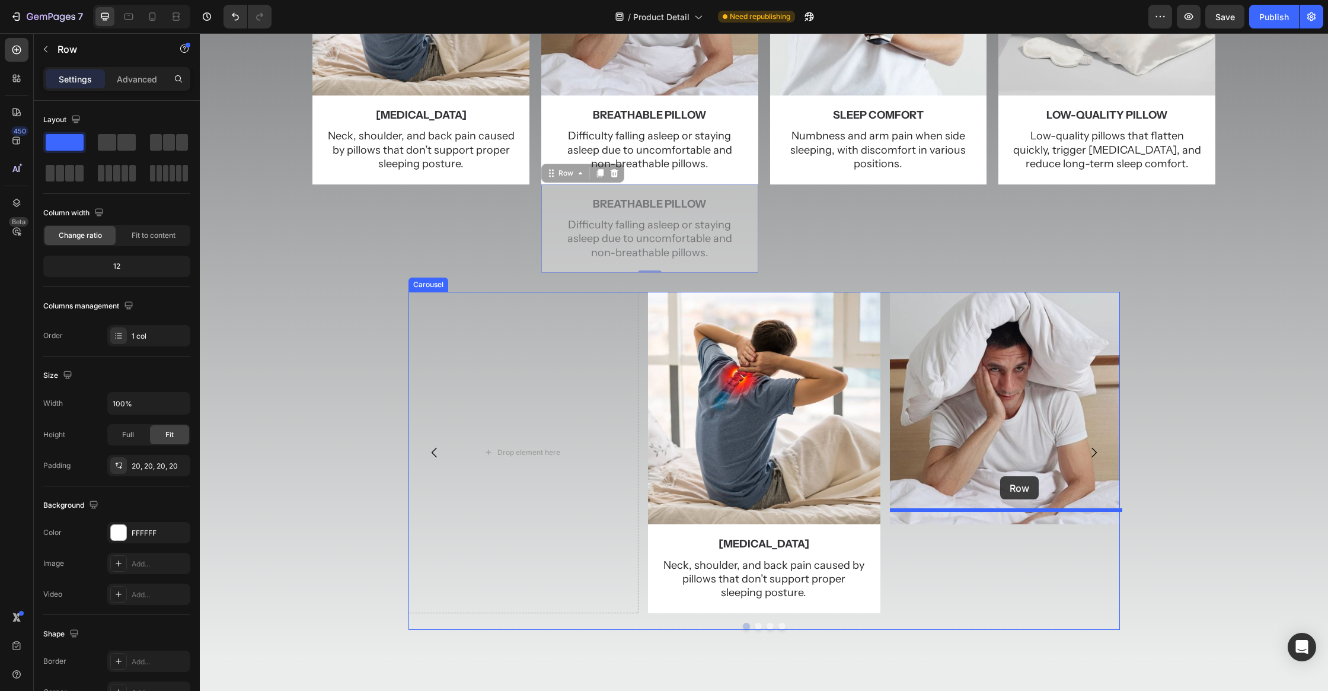
drag, startPoint x: 768, startPoint y: 290, endPoint x: 1001, endPoint y: 477, distance: 298.9
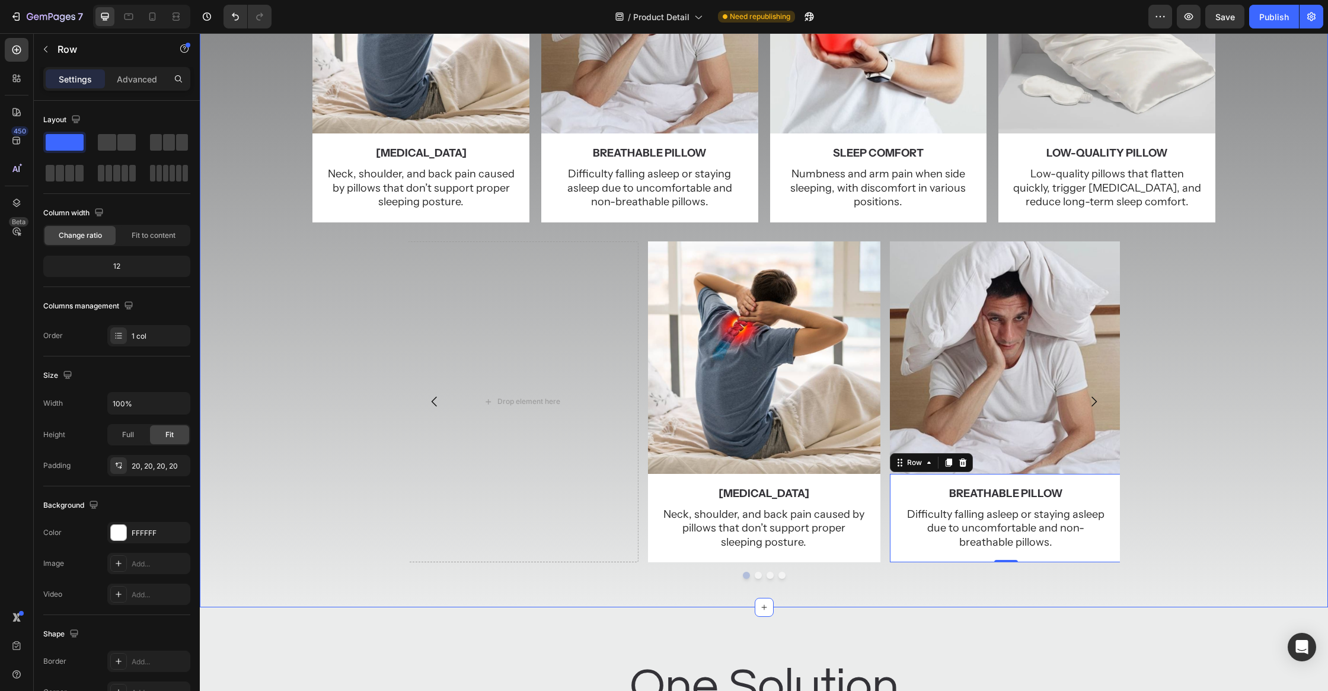
scroll to position [298, 0]
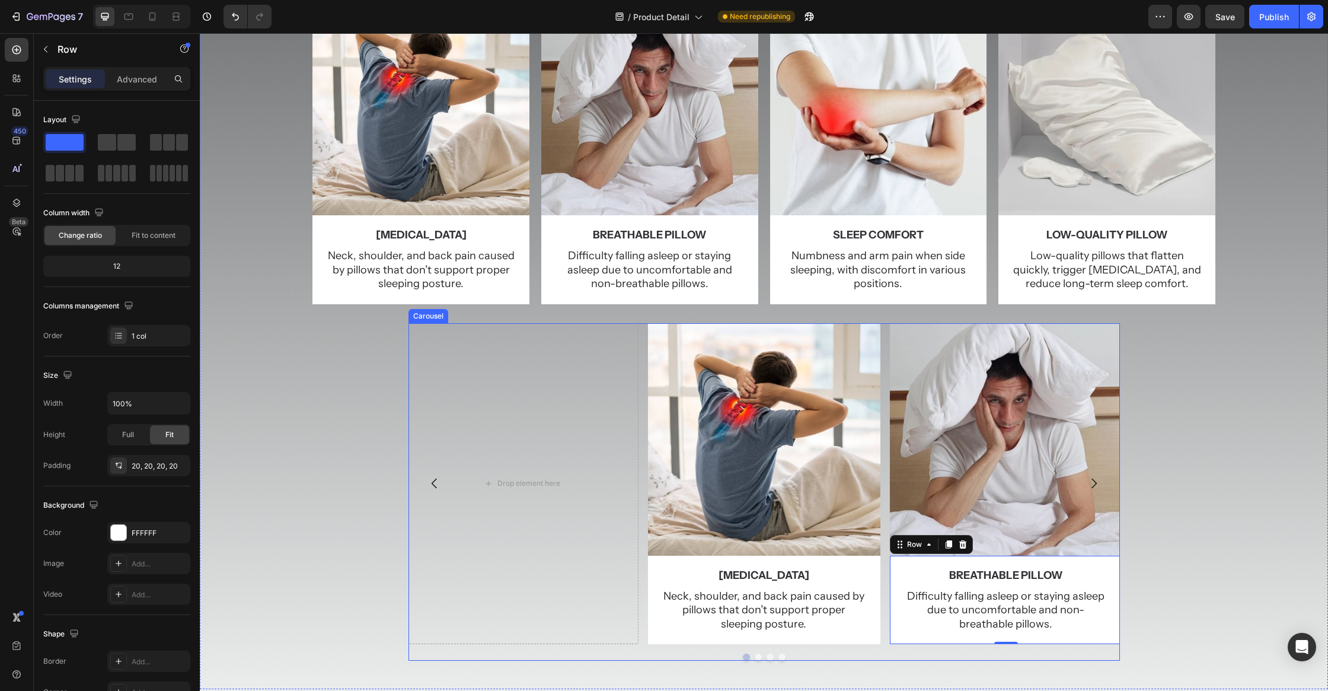
click at [1089, 476] on icon "Carousel Next Arrow" at bounding box center [1094, 483] width 14 height 14
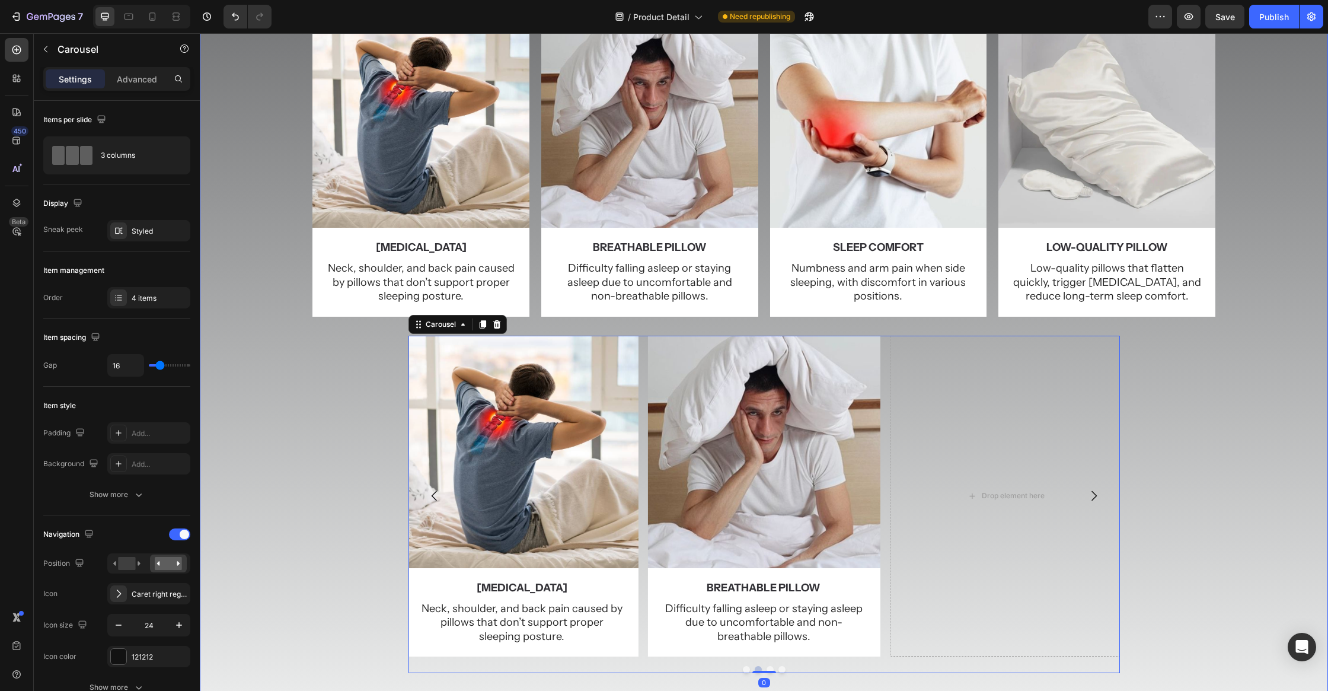
scroll to position [267, 0]
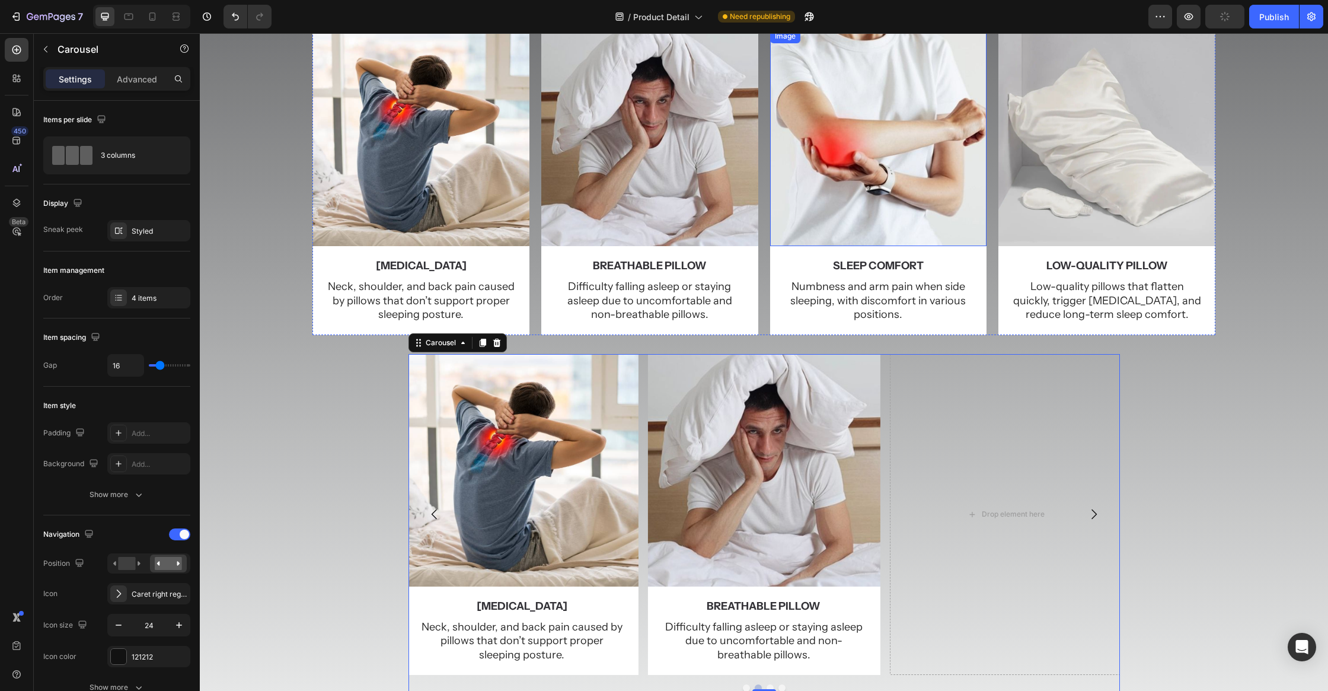
click at [961, 197] on img at bounding box center [878, 137] width 217 height 217
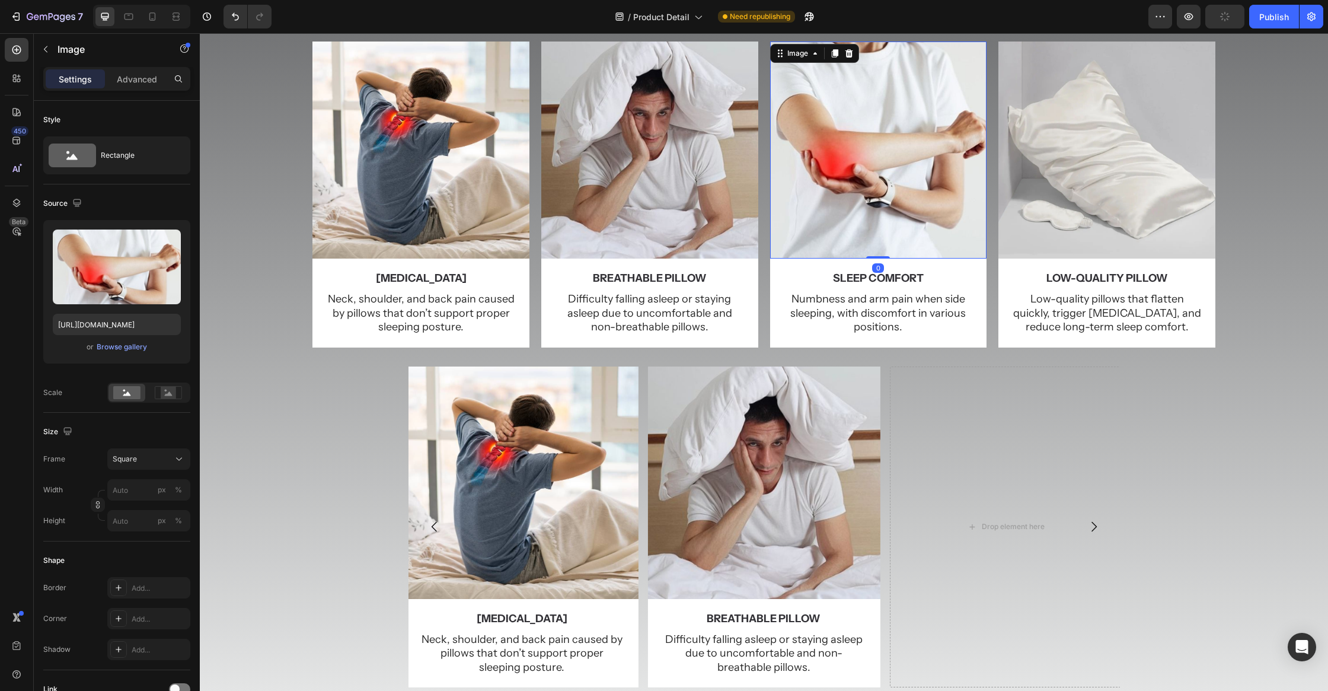
scroll to position [236, 0]
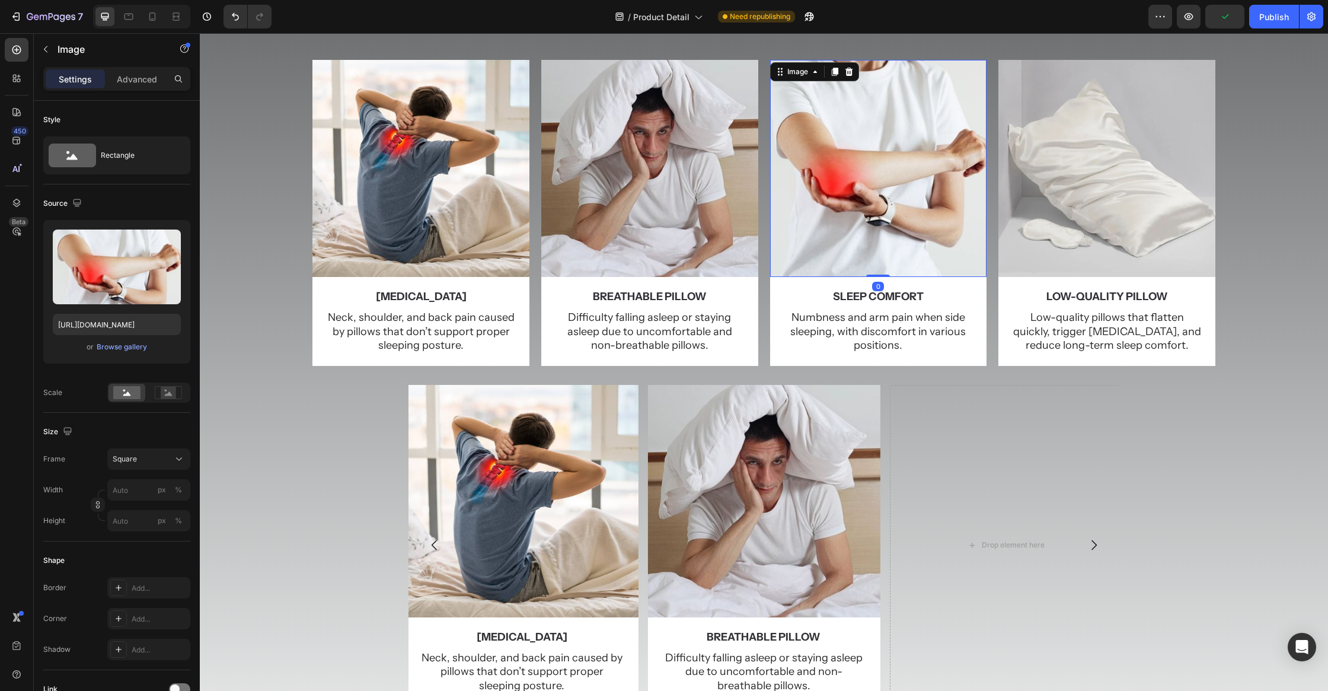
click at [833, 68] on icon at bounding box center [834, 72] width 7 height 8
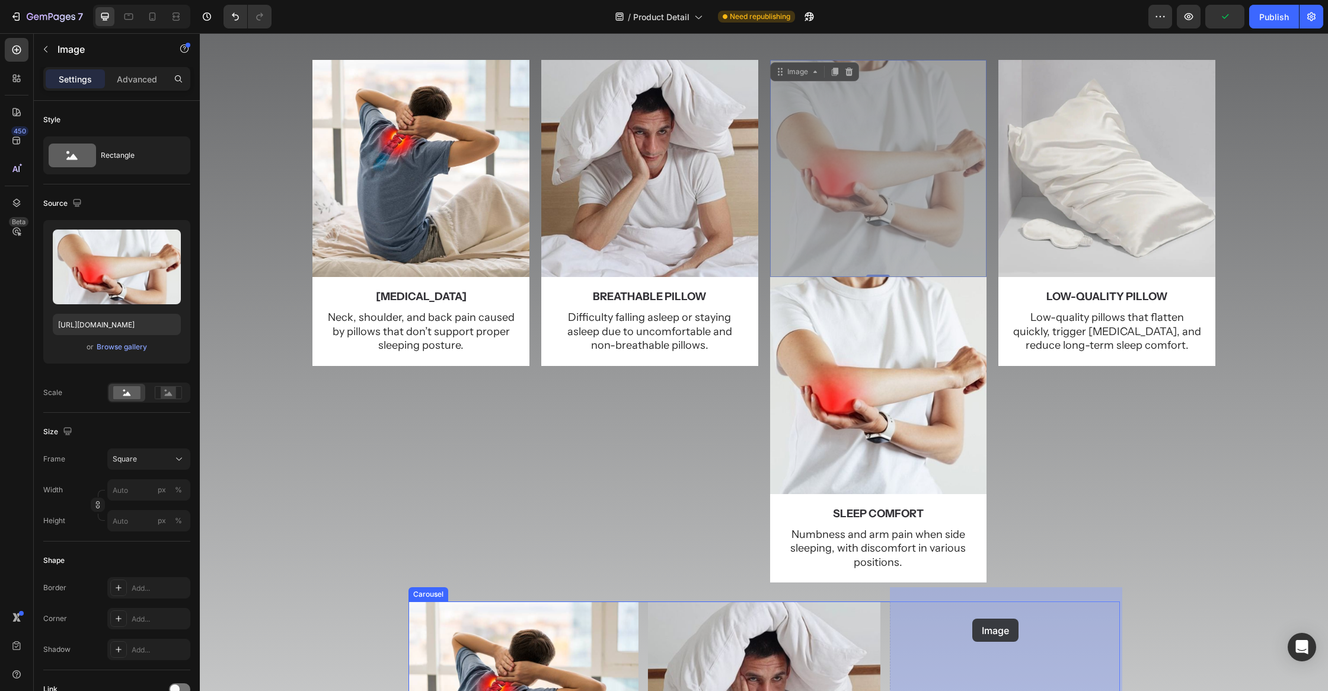
drag, startPoint x: 873, startPoint y: 189, endPoint x: 972, endPoint y: 621, distance: 442.7
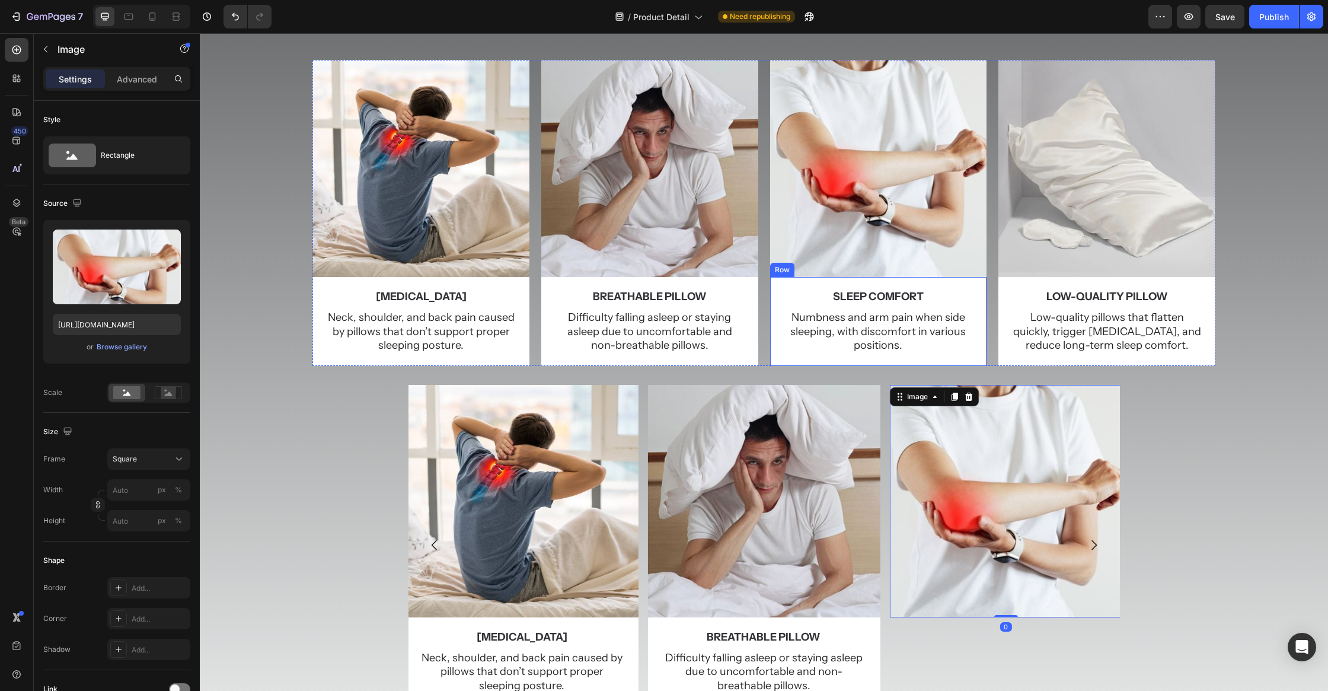
click at [977, 277] on div "sleep comfort Text Block Numbness and arm pain when side sleeping, with discomf…" at bounding box center [878, 321] width 217 height 89
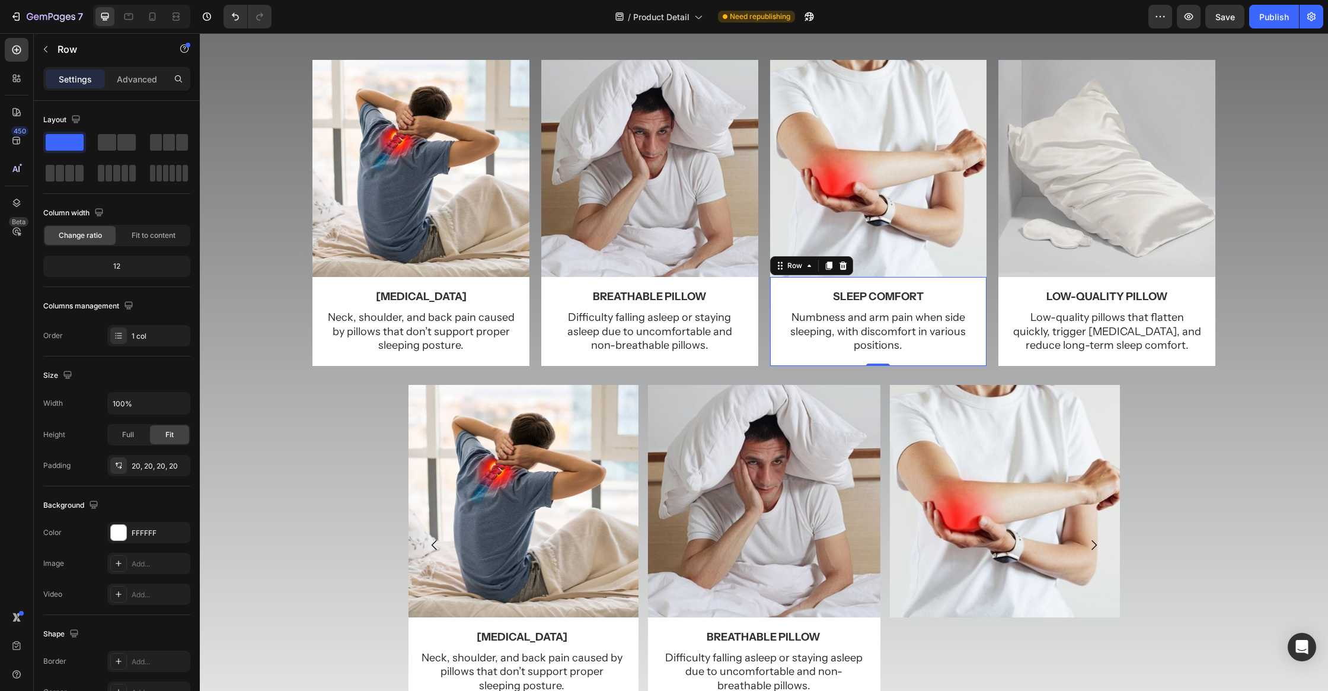
click at [825, 261] on icon at bounding box center [828, 265] width 9 height 9
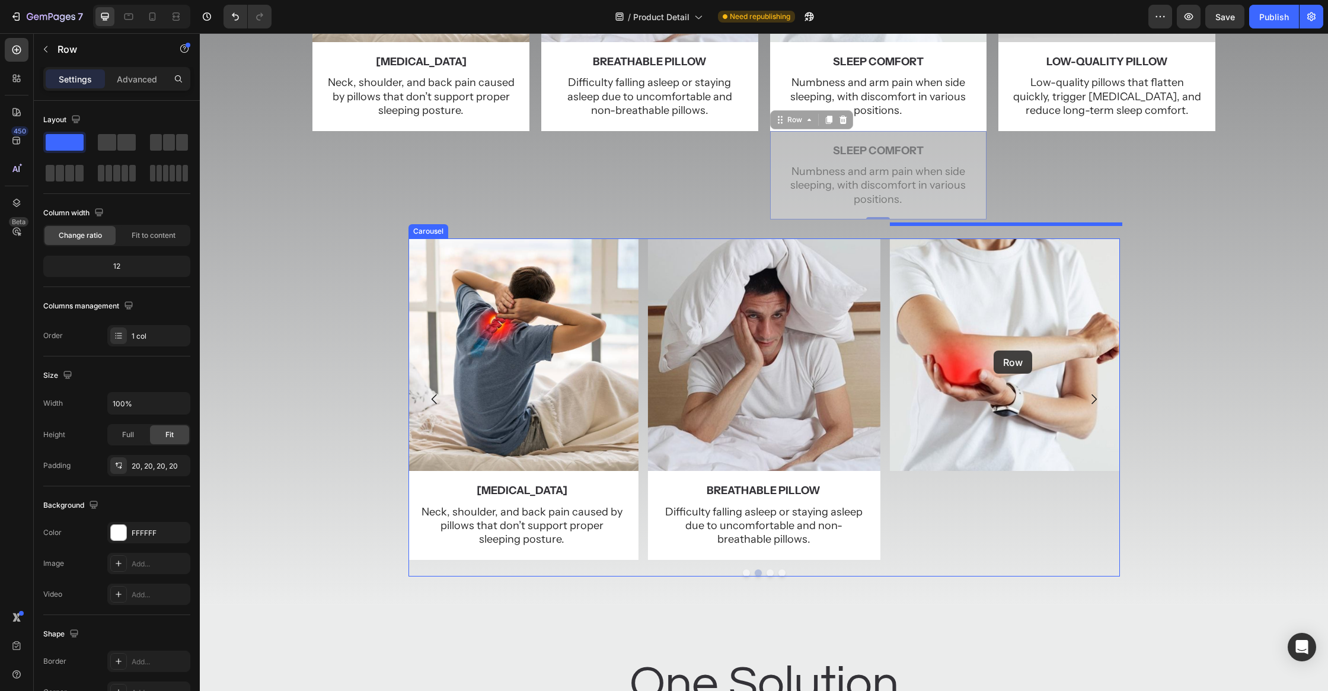
scroll to position [630, 0]
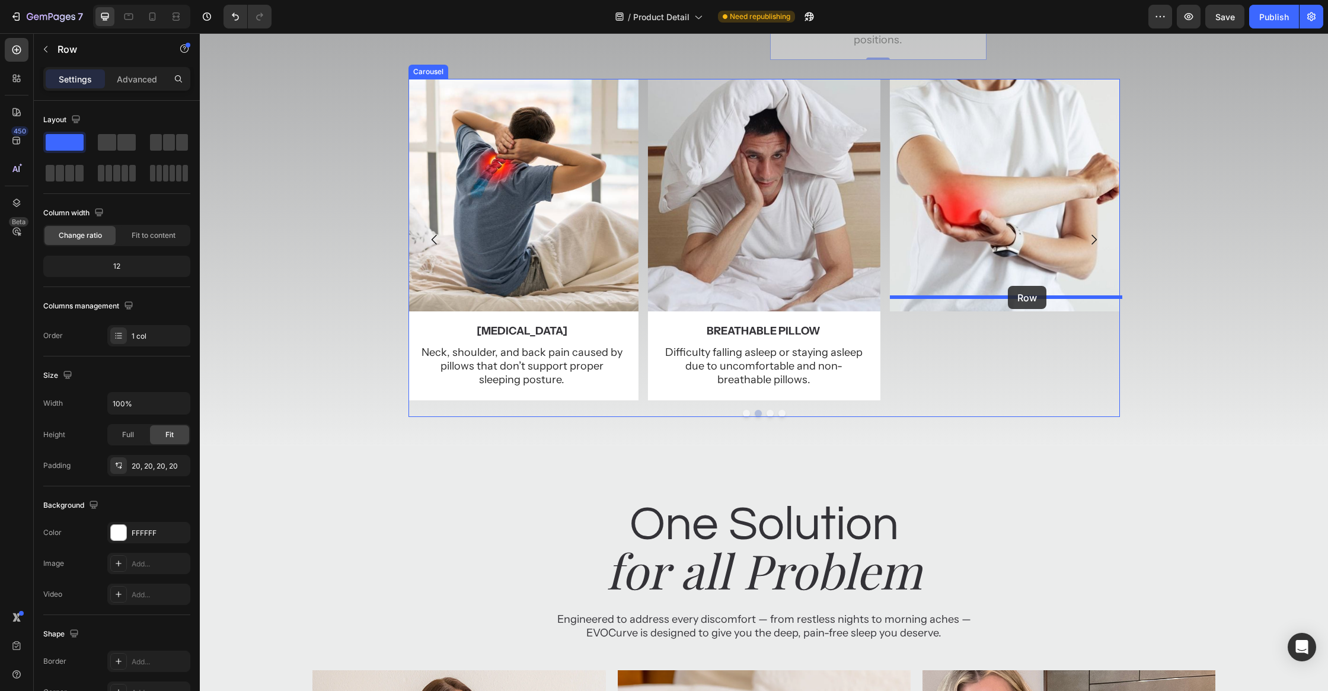
drag, startPoint x: 969, startPoint y: 229, endPoint x: 1008, endPoint y: 286, distance: 68.6
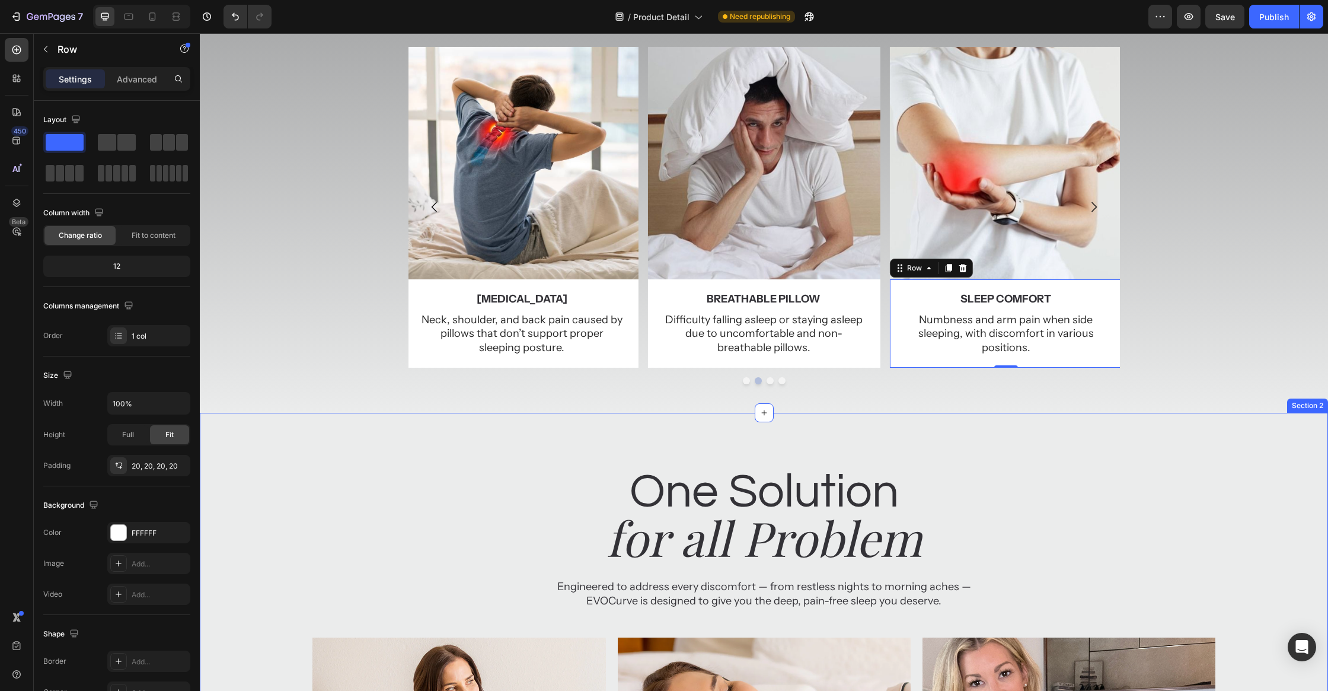
scroll to position [484, 0]
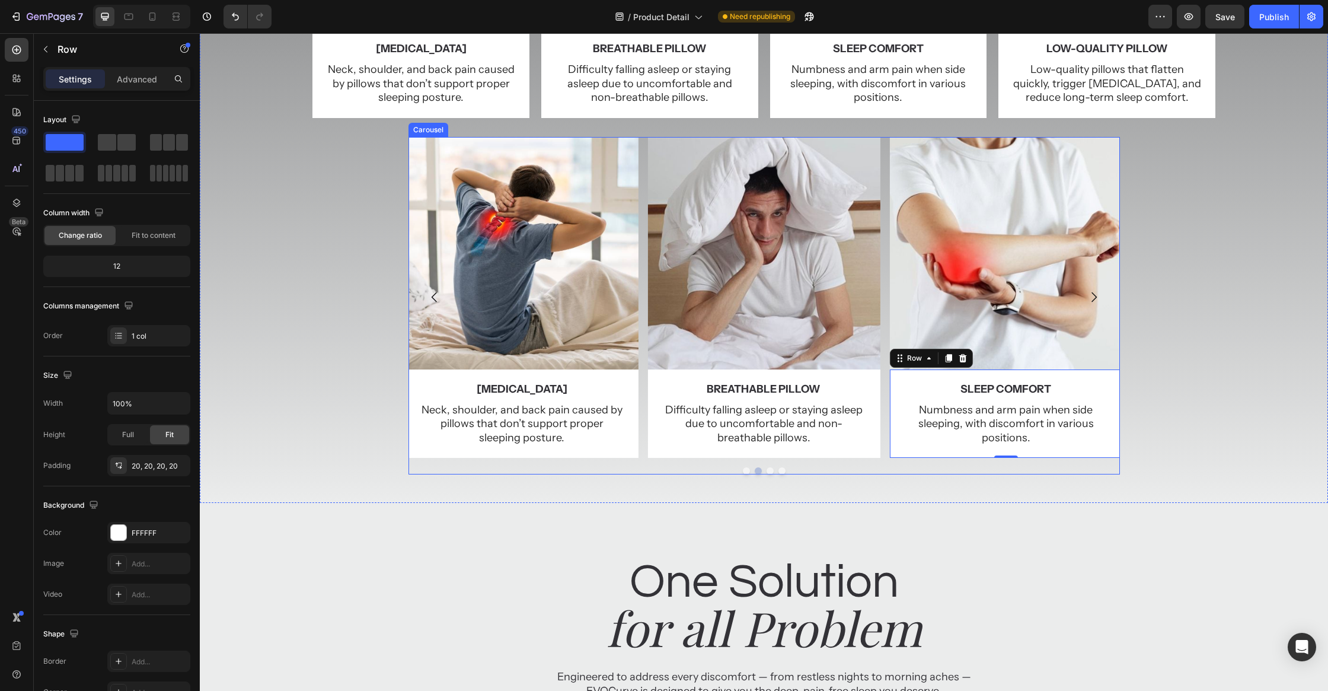
click at [1092, 290] on icon "Carousel Next Arrow" at bounding box center [1094, 297] width 14 height 14
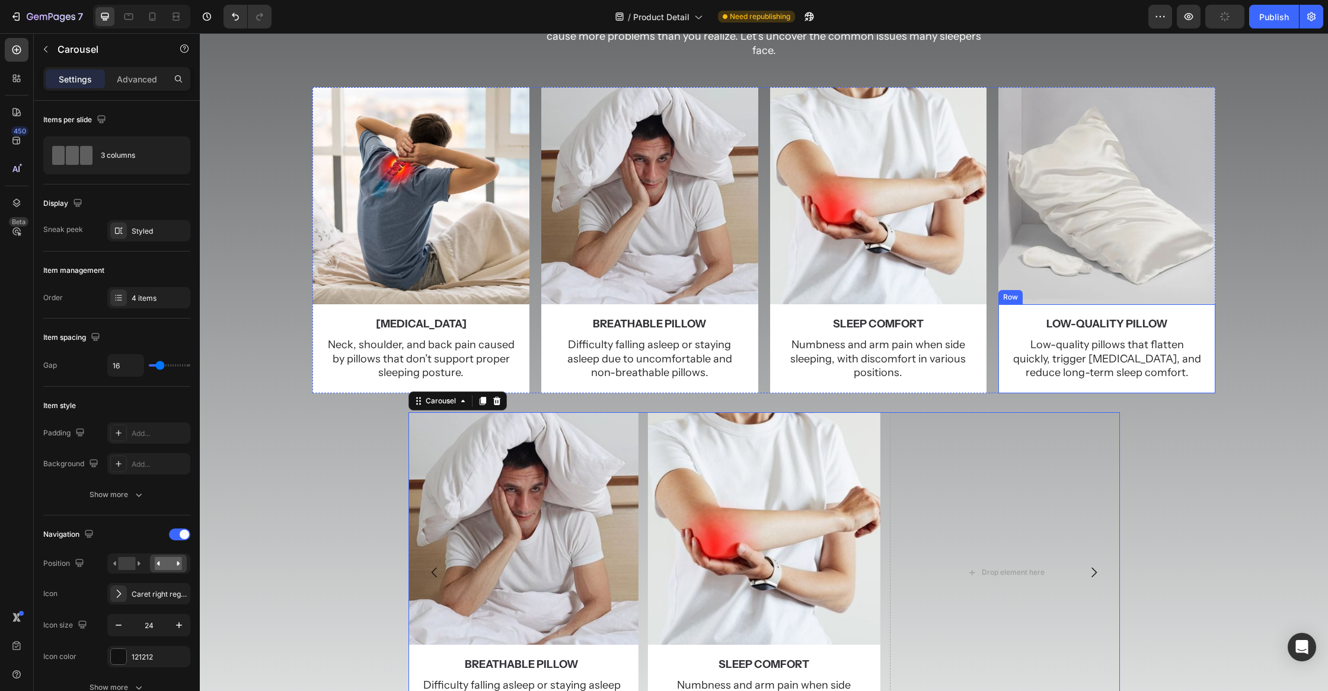
scroll to position [205, 0]
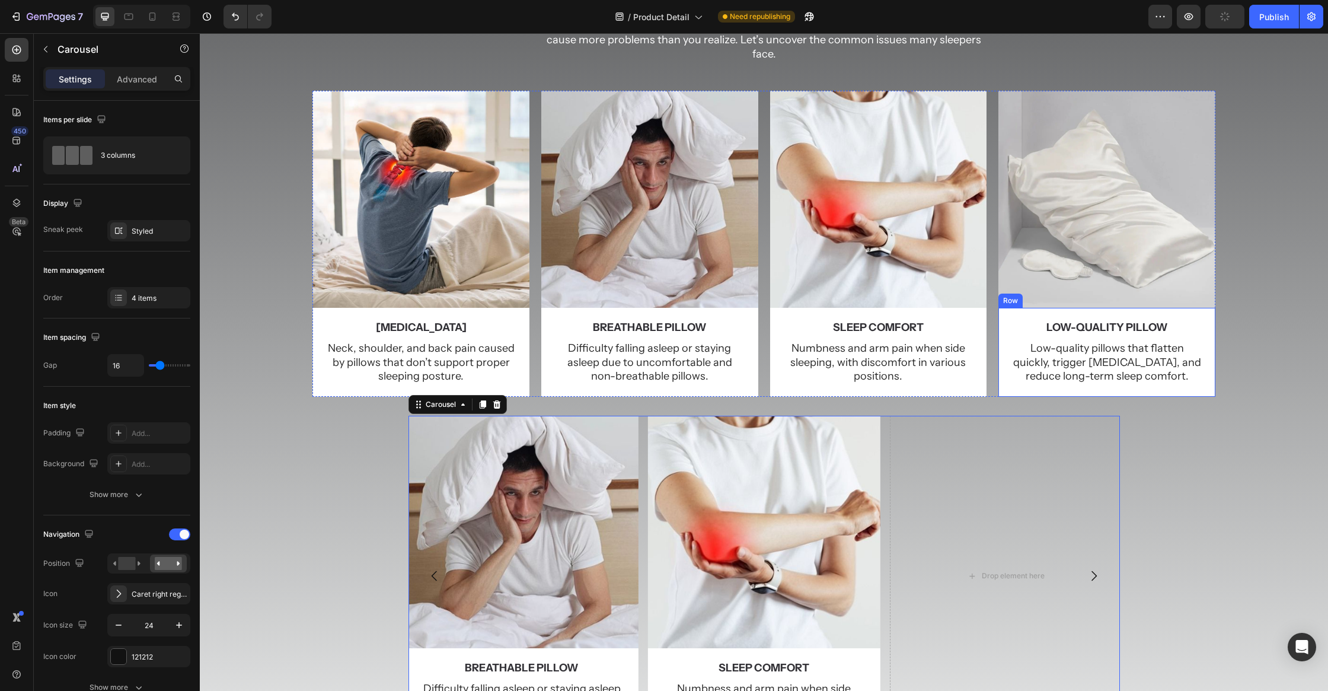
click at [1130, 239] on img at bounding box center [1106, 199] width 217 height 217
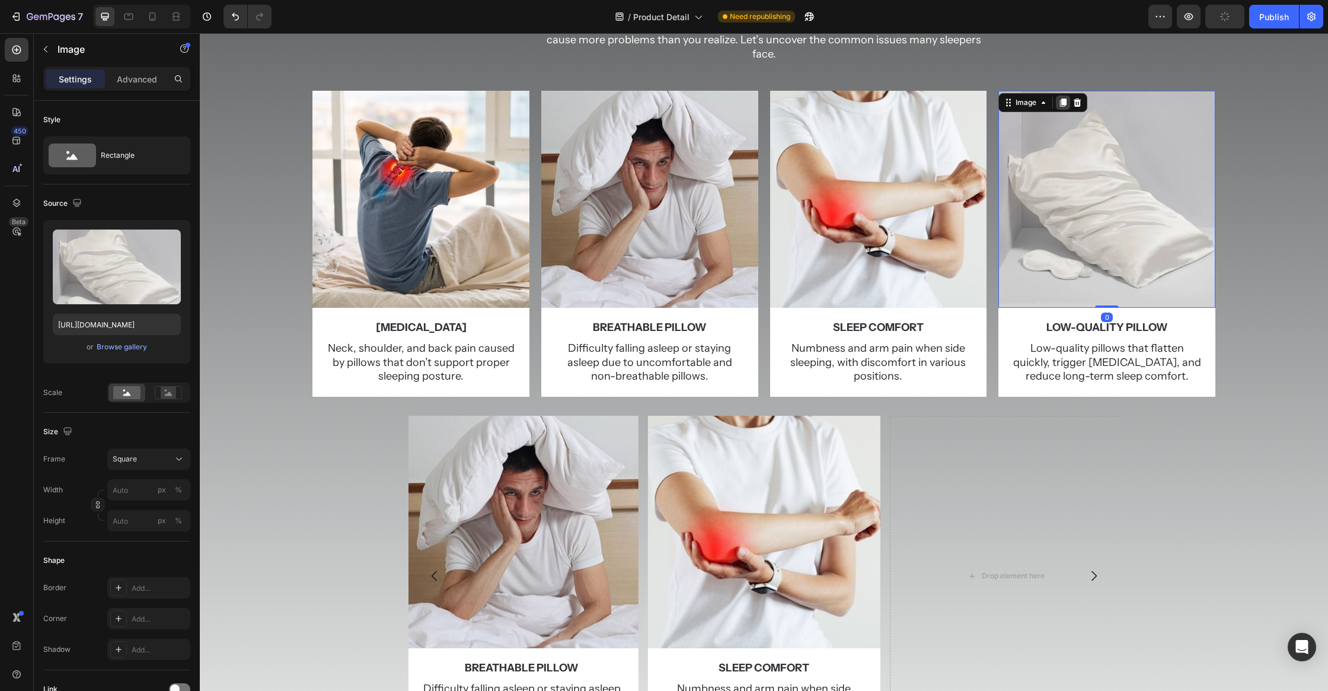
click at [1057, 95] on div at bounding box center [1063, 102] width 14 height 14
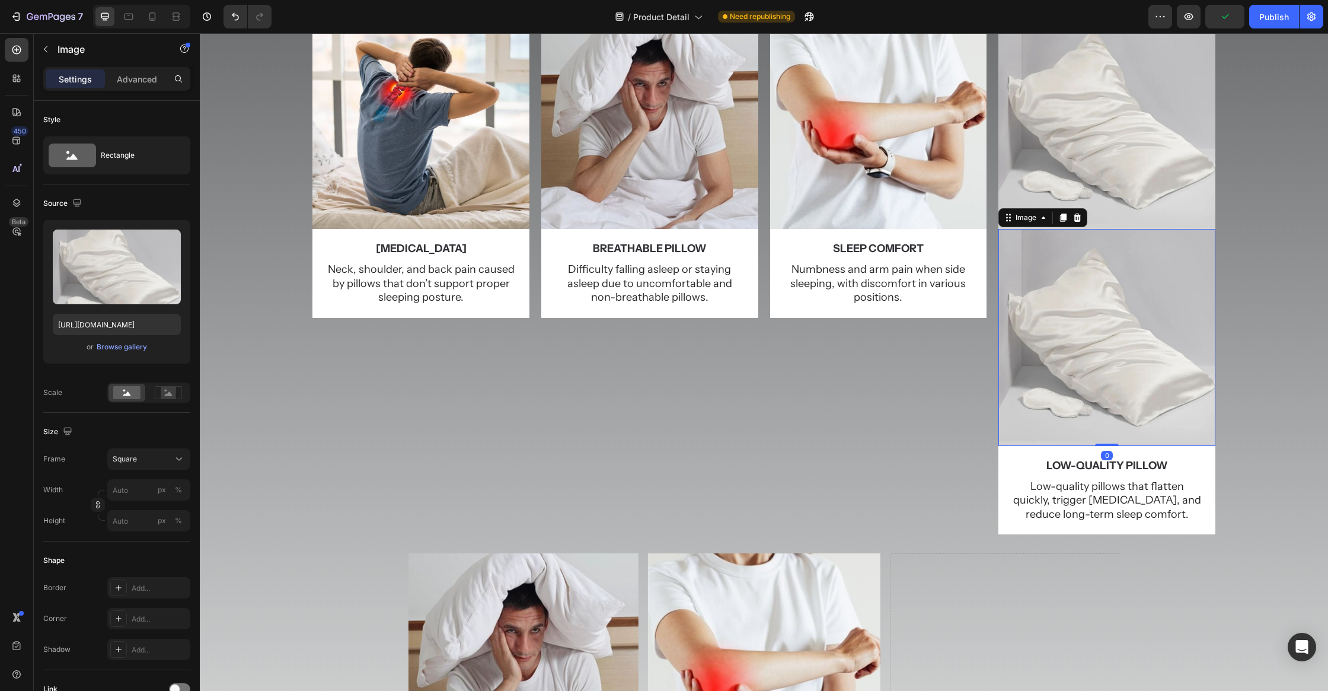
scroll to position [364, 0]
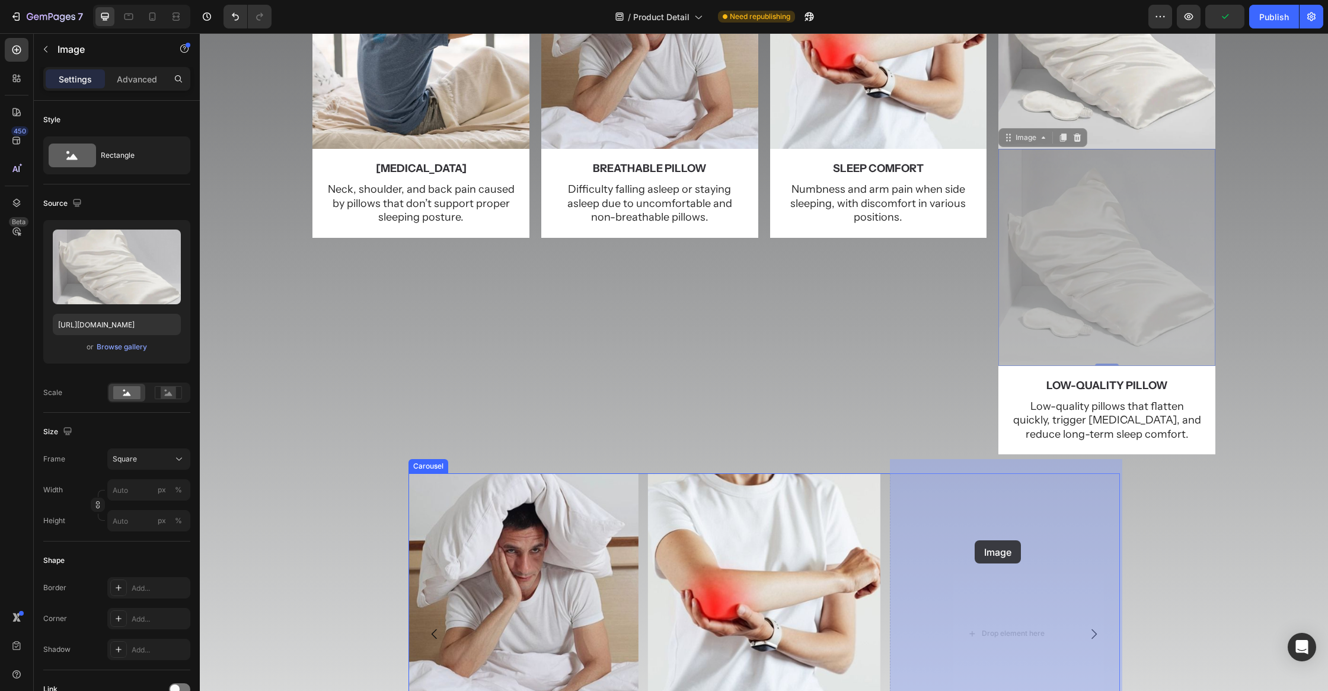
drag, startPoint x: 1088, startPoint y: 242, endPoint x: 975, endPoint y: 540, distance: 318.9
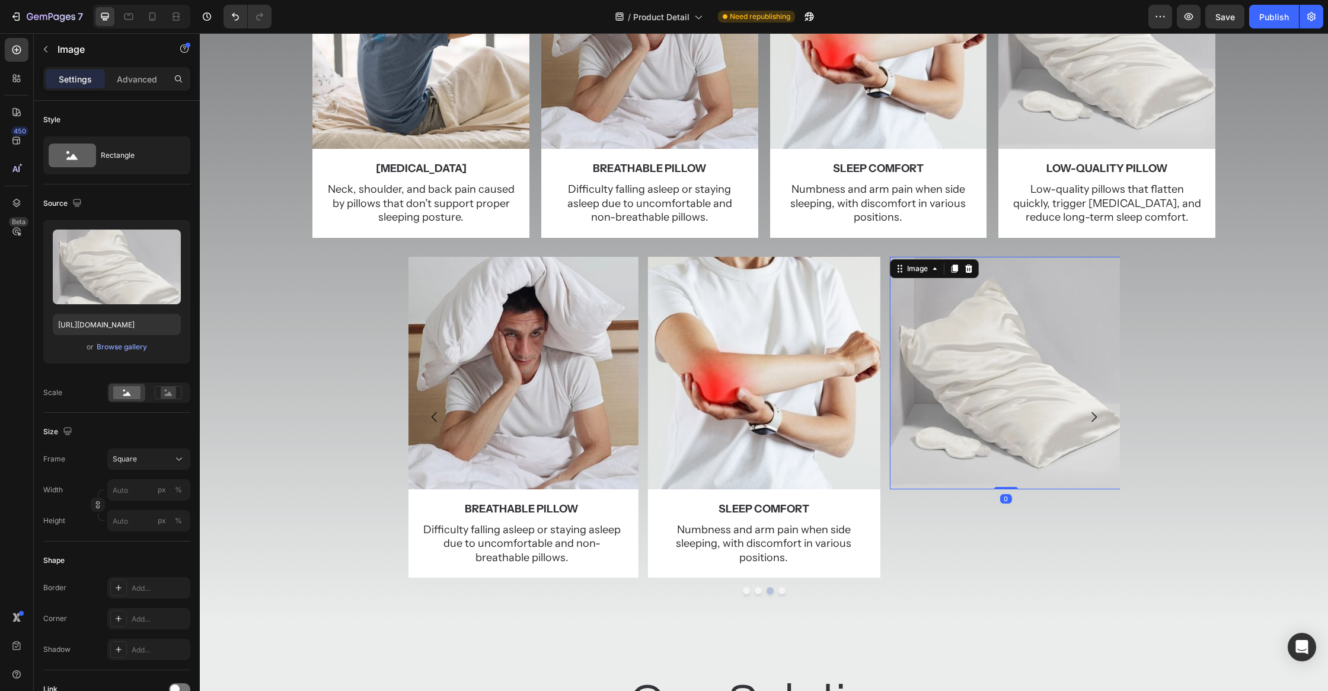
scroll to position [222, 0]
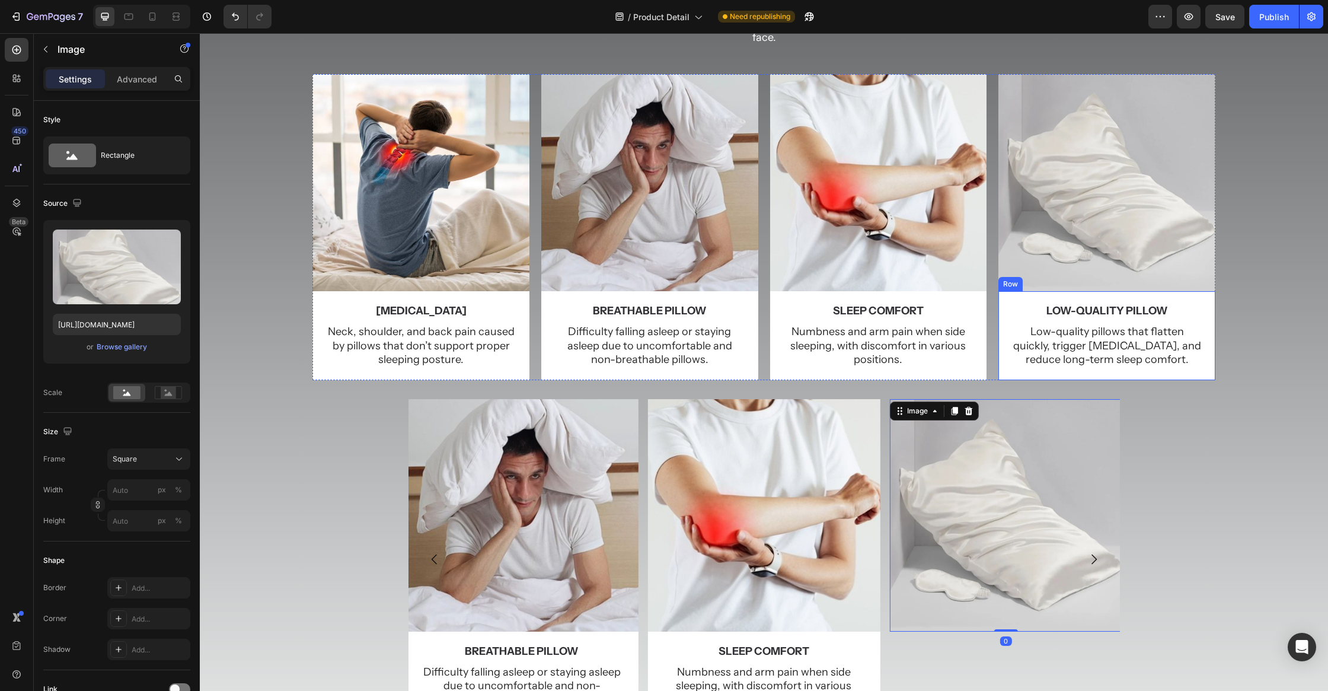
click at [1214, 291] on div "low-quality pillow Text Block Low-quality pillows that flatten quickly, trigger…" at bounding box center [1106, 335] width 217 height 89
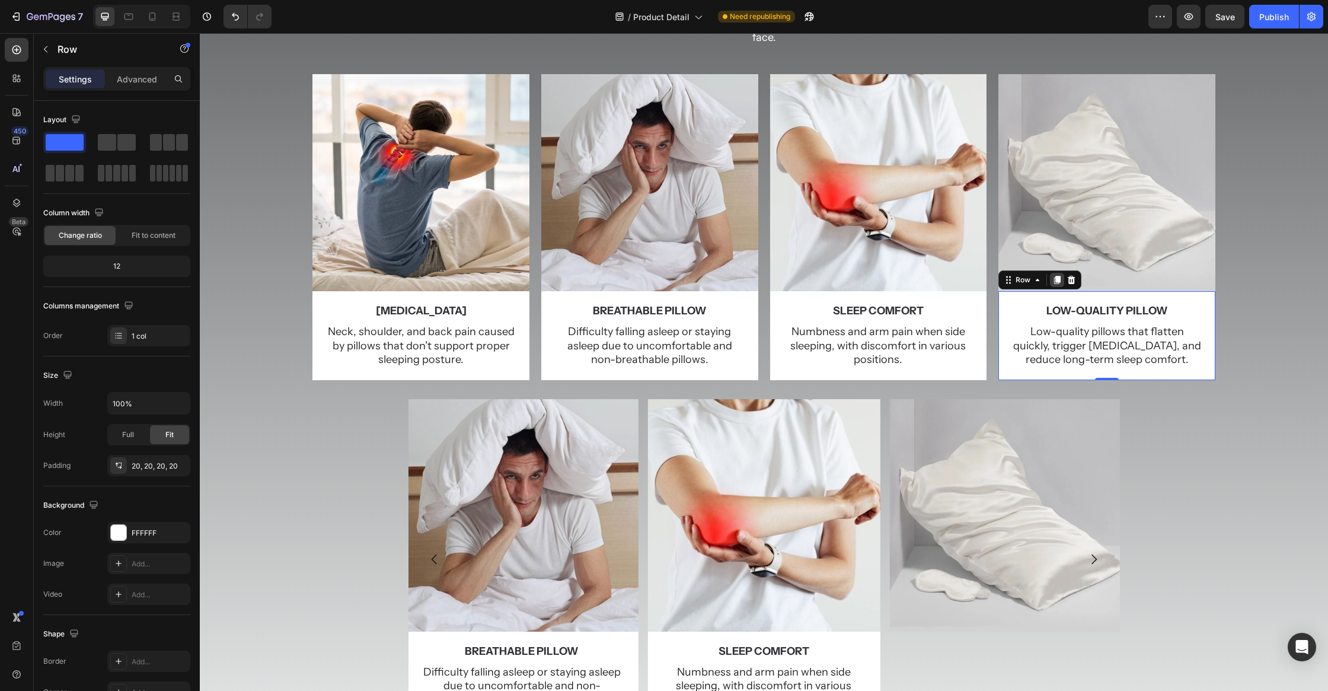
click at [1058, 275] on icon at bounding box center [1056, 279] width 9 height 9
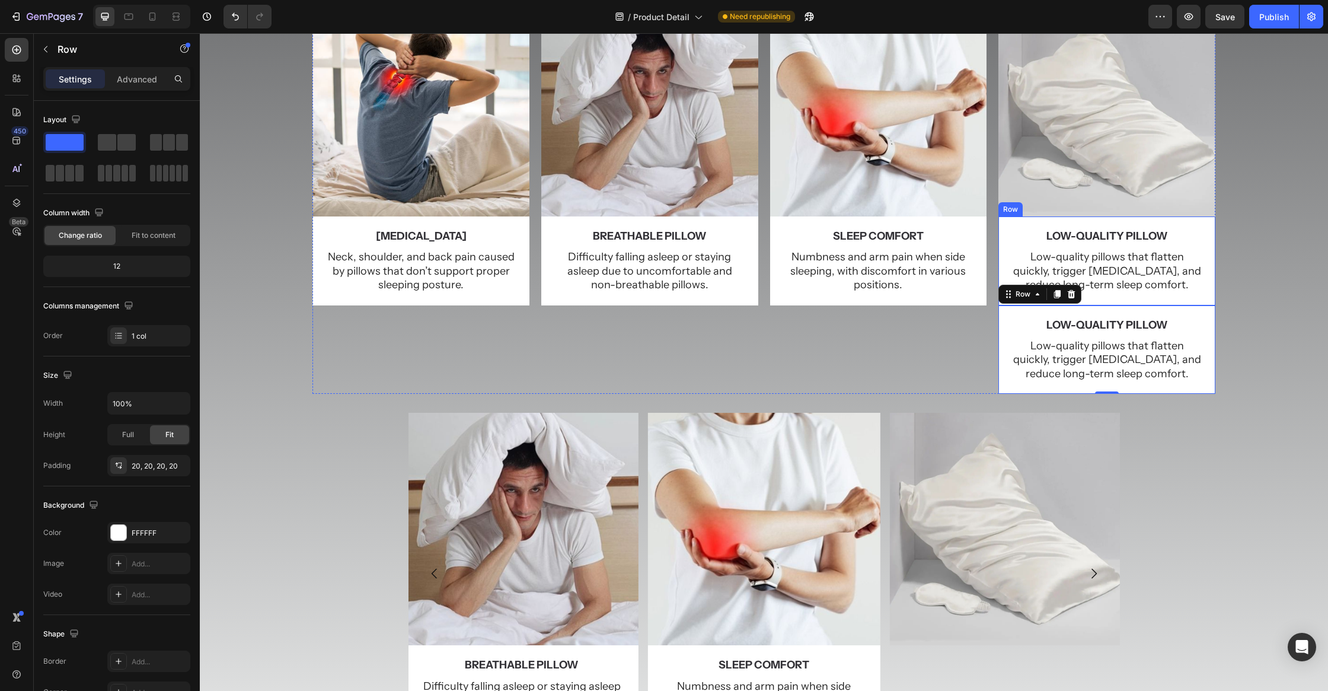
scroll to position [387, 0]
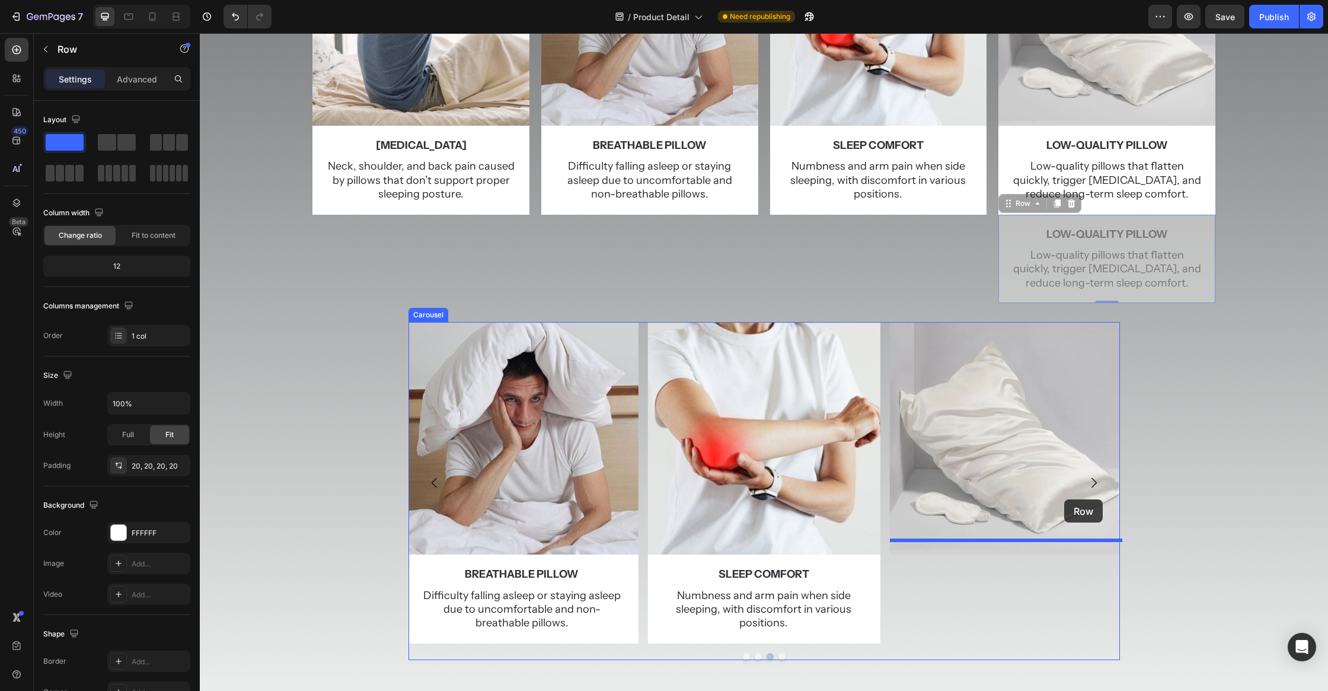
drag, startPoint x: 1207, startPoint y: 210, endPoint x: 1064, endPoint y: 499, distance: 322.4
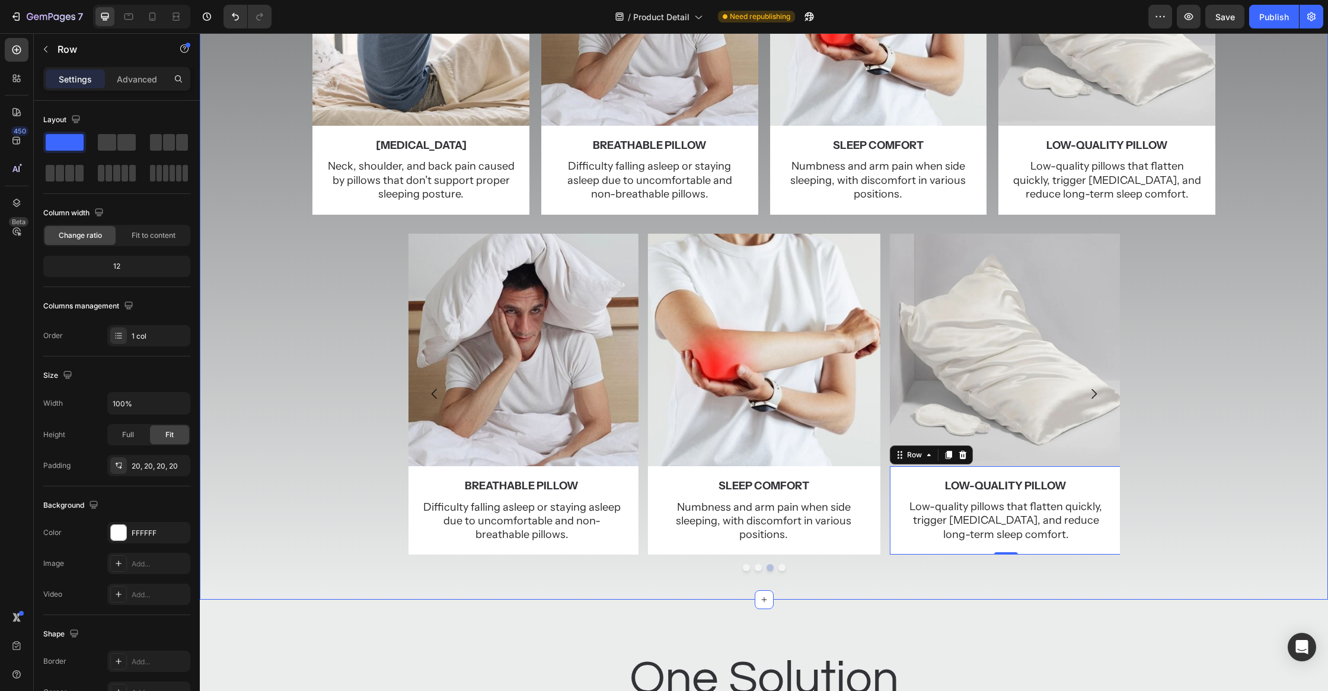
click at [1223, 389] on div "Image neck pain Text Block Neck, shoulder, and back pain caused by pillows that…" at bounding box center [764, 403] width 1128 height 338
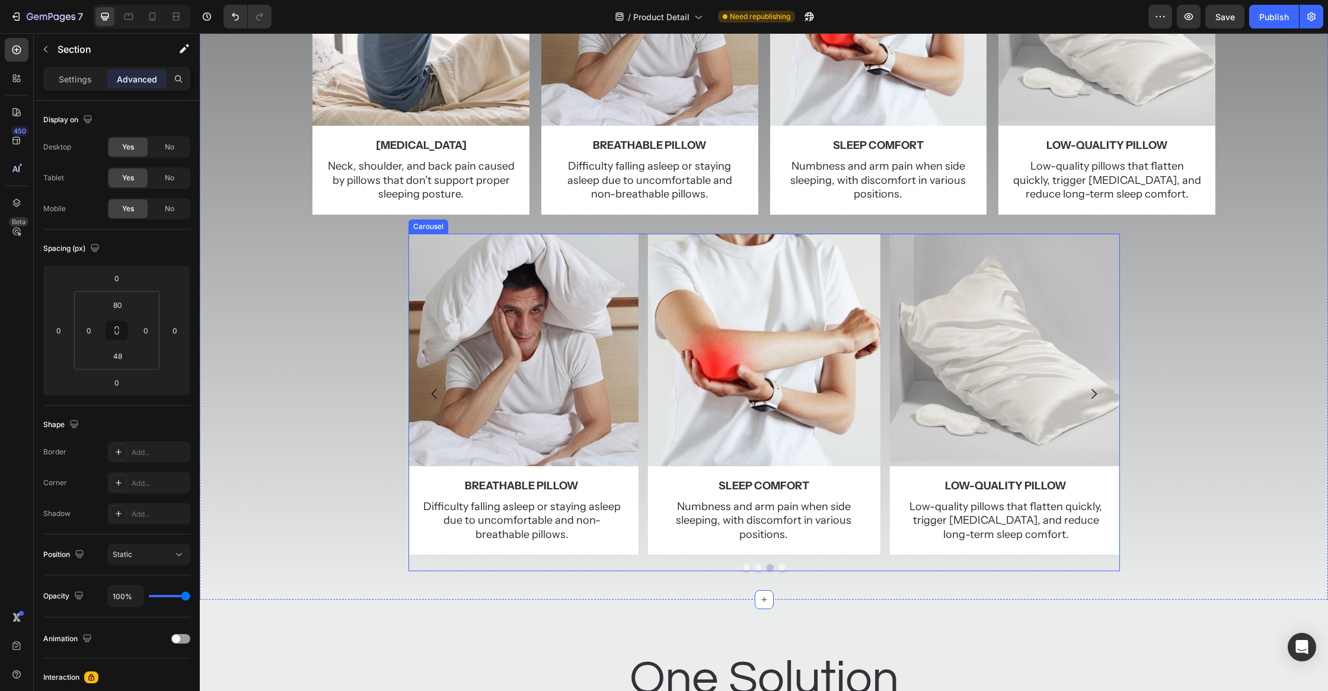
click at [433, 386] on icon "Carousel Back Arrow" at bounding box center [434, 393] width 14 height 14
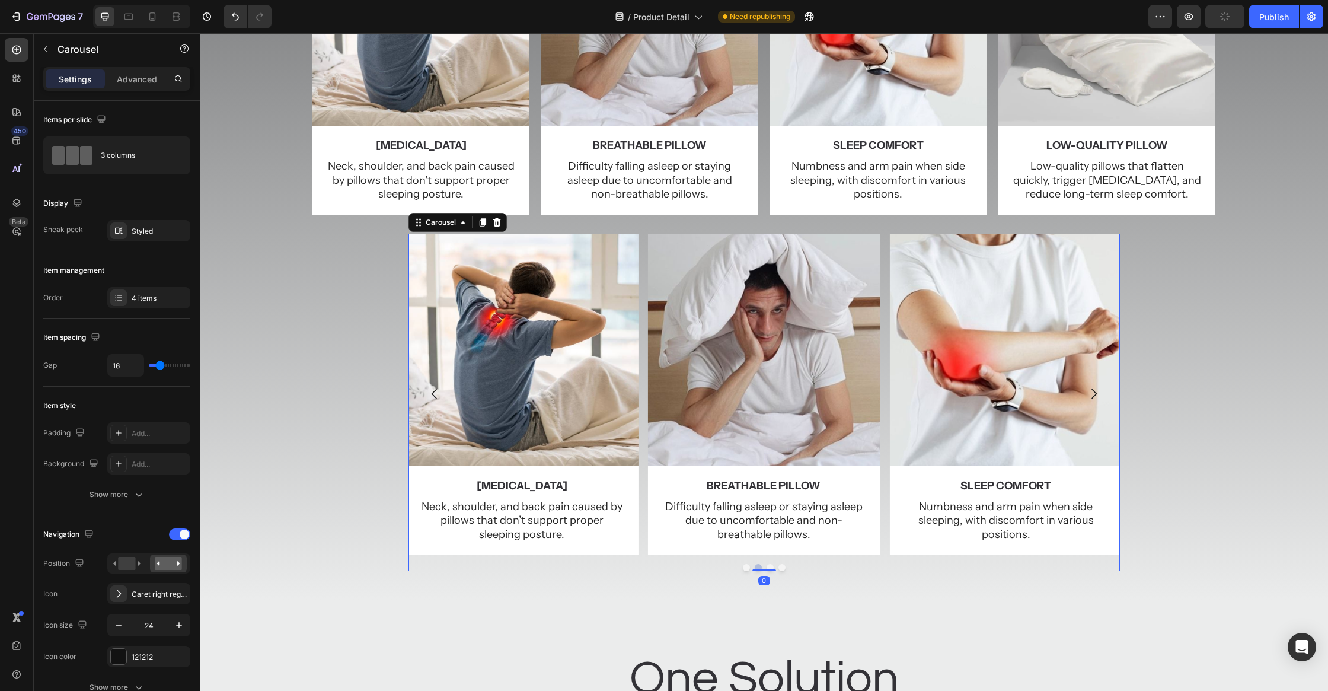
click at [583, 564] on div at bounding box center [763, 567] width 711 height 7
click at [136, 73] on p "Advanced" at bounding box center [137, 79] width 40 height 12
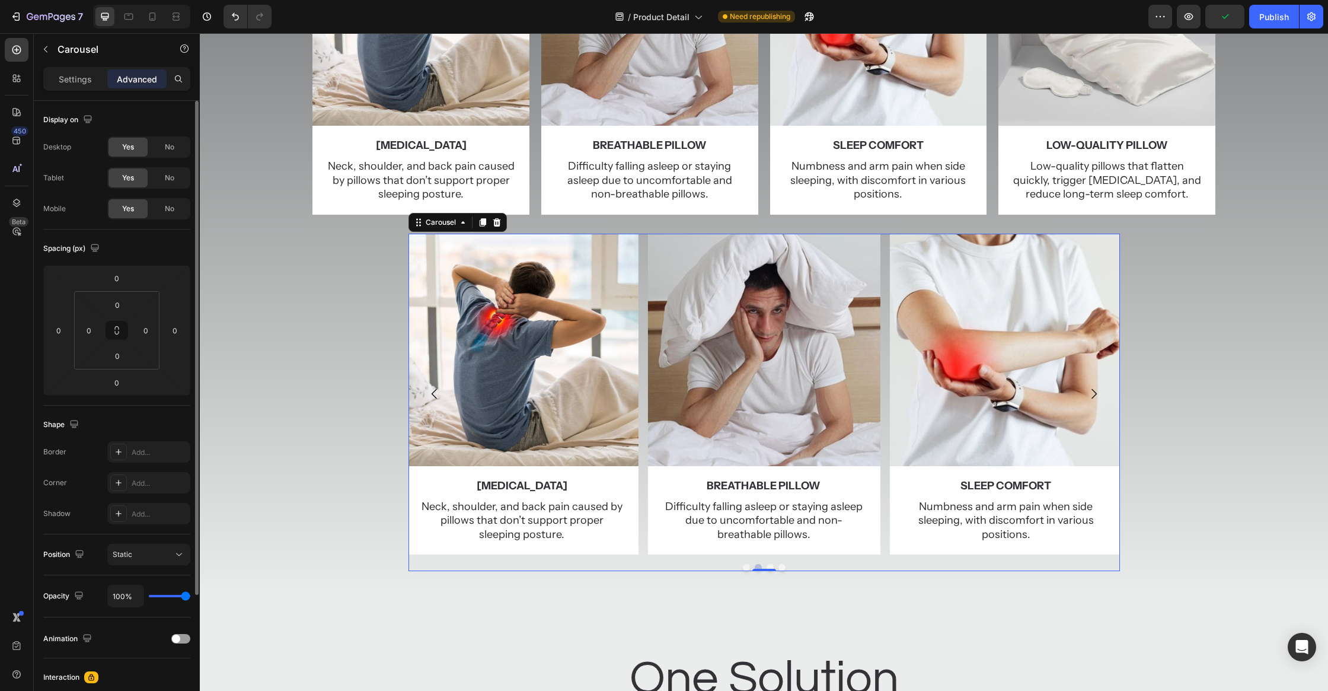
drag, startPoint x: 171, startPoint y: 167, endPoint x: 171, endPoint y: 154, distance: 13.1
click at [171, 167] on div "Yes No" at bounding box center [148, 177] width 83 height 21
click at [167, 171] on div "No" at bounding box center [169, 177] width 39 height 19
click at [171, 145] on span "No" at bounding box center [169, 147] width 9 height 11
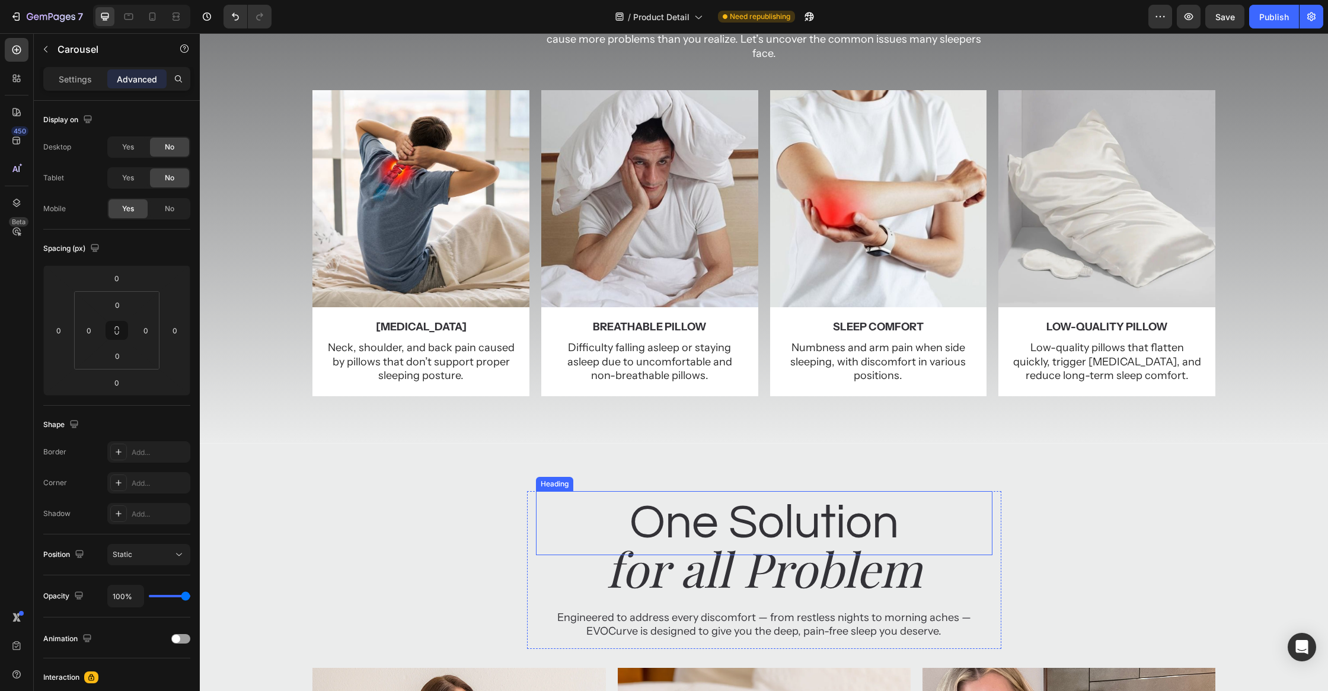
scroll to position [94, 0]
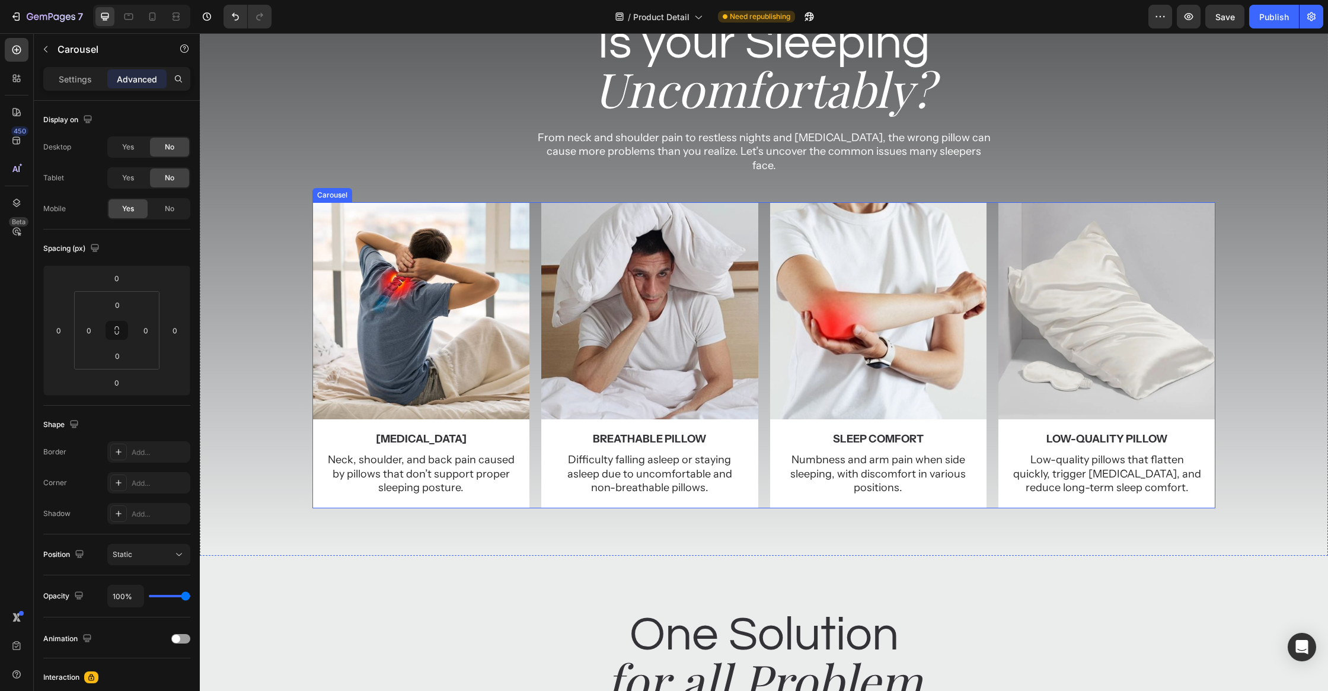
click at [762, 202] on div "Image [MEDICAL_DATA] Text Block Neck, shoulder, and back pain caused by pillows…" at bounding box center [763, 354] width 902 height 305
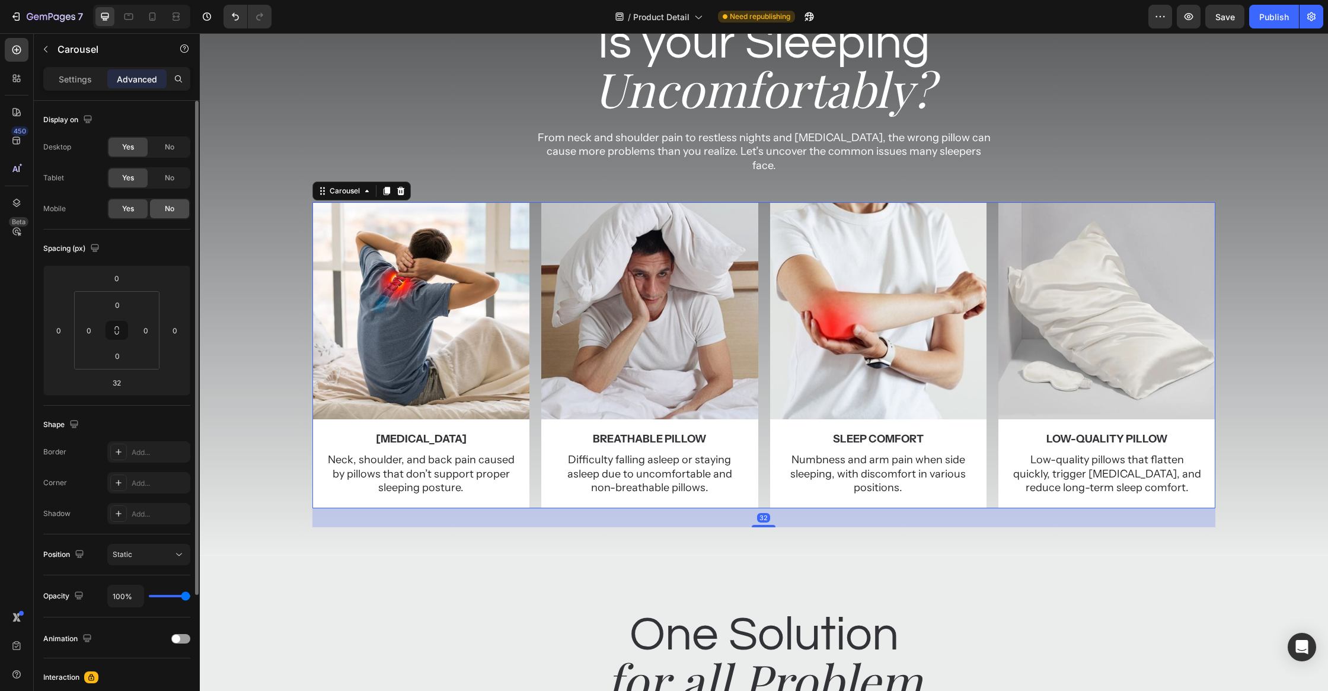
click at [171, 207] on span "No" at bounding box center [169, 208] width 9 height 11
click at [158, 16] on div at bounding box center [152, 16] width 19 height 19
type input "15"
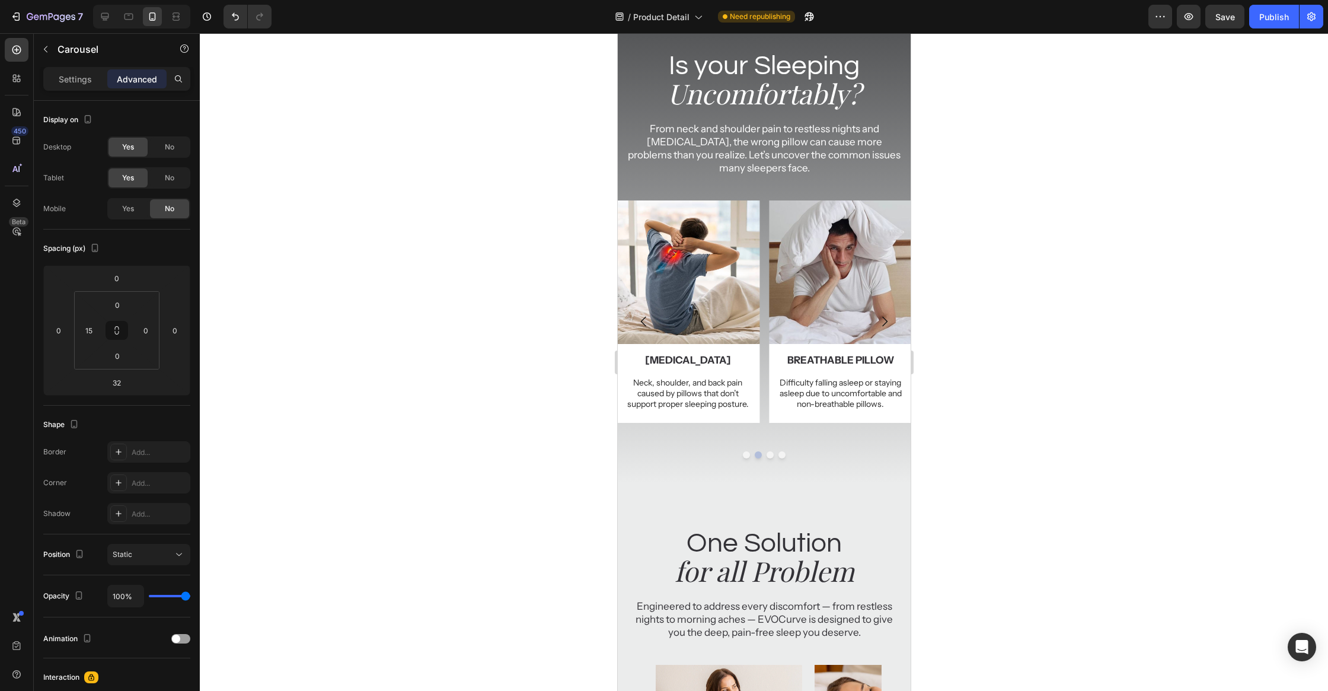
scroll to position [50, 0]
click at [1040, 309] on div at bounding box center [764, 361] width 1128 height 657
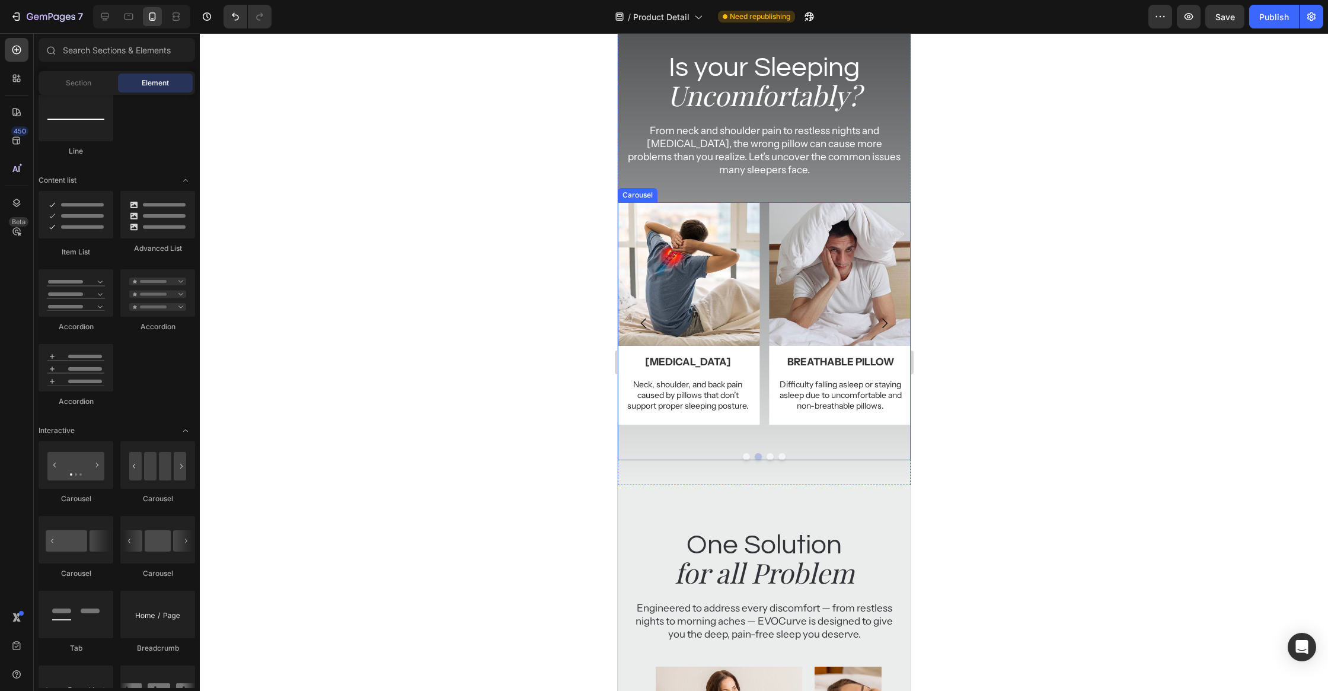
click at [762, 231] on div "Image [MEDICAL_DATA] Text Block Neck, shoulder, and back pain caused by pillows…" at bounding box center [763, 322] width 293 height 241
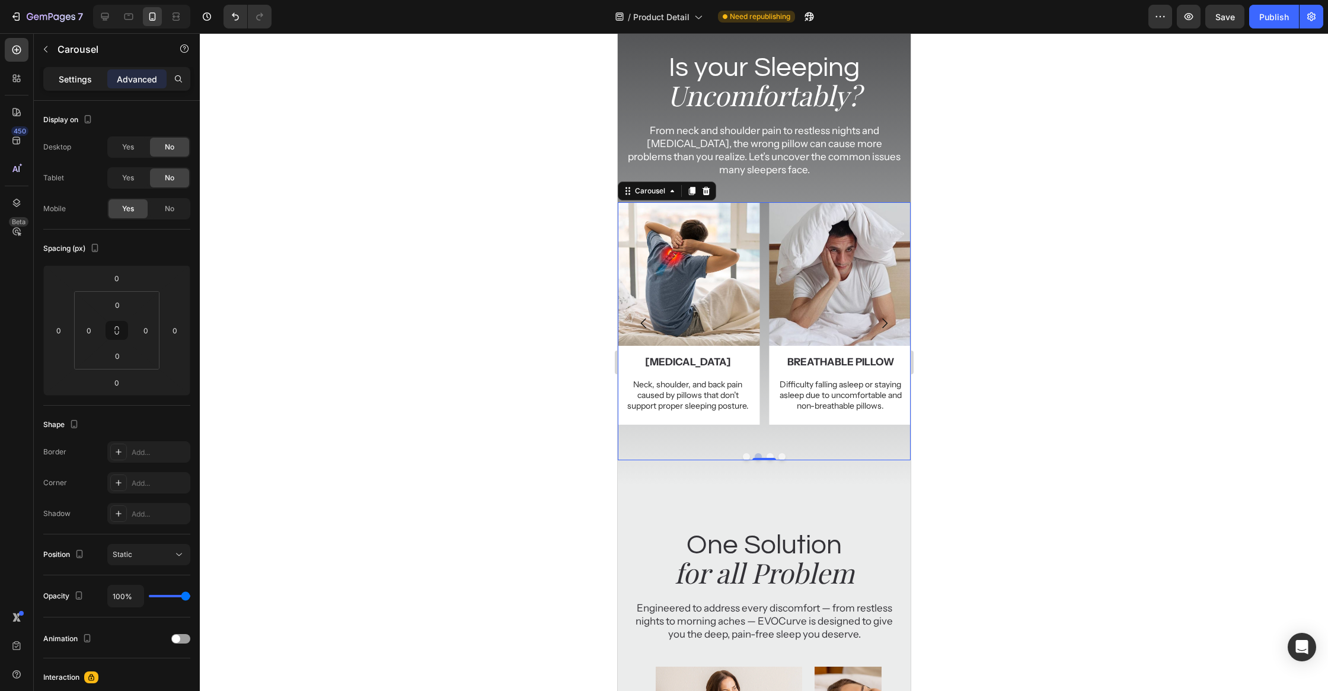
click at [69, 81] on p "Settings" at bounding box center [75, 79] width 33 height 12
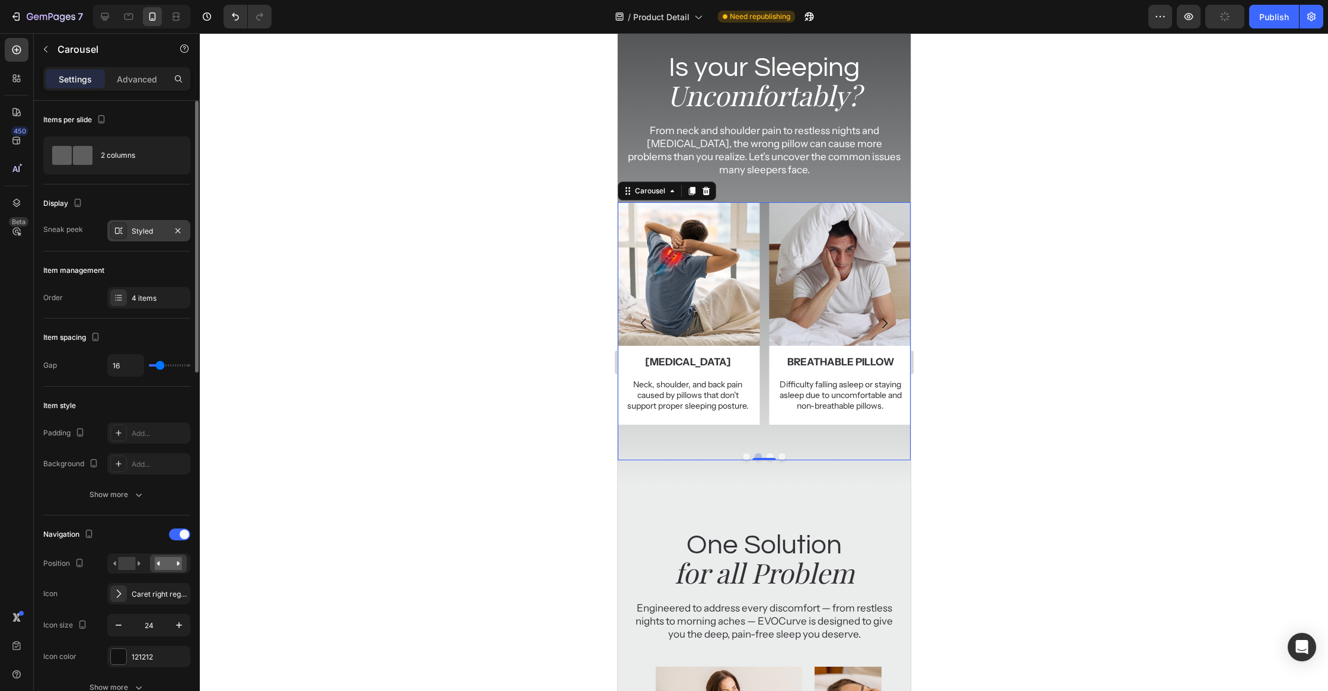
click at [147, 221] on div "Styled" at bounding box center [148, 230] width 83 height 21
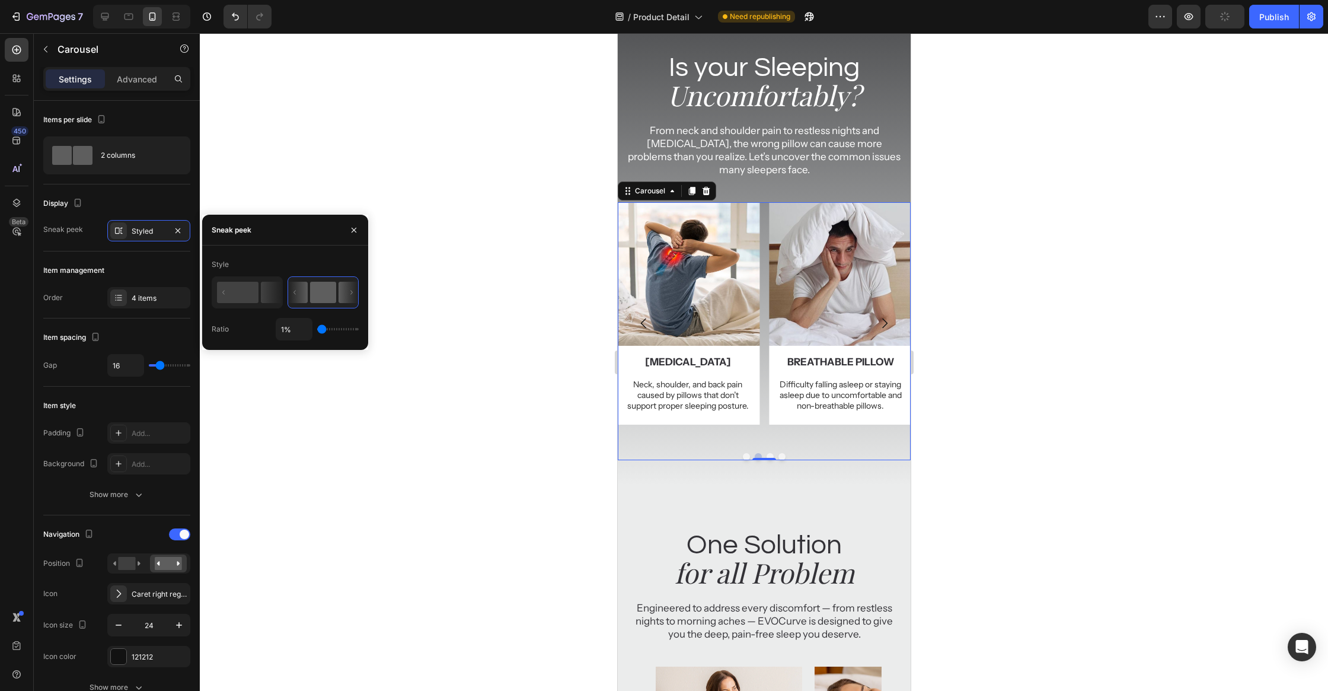
click at [335, 296] on rect at bounding box center [323, 292] width 26 height 21
click at [436, 441] on div at bounding box center [764, 361] width 1128 height 657
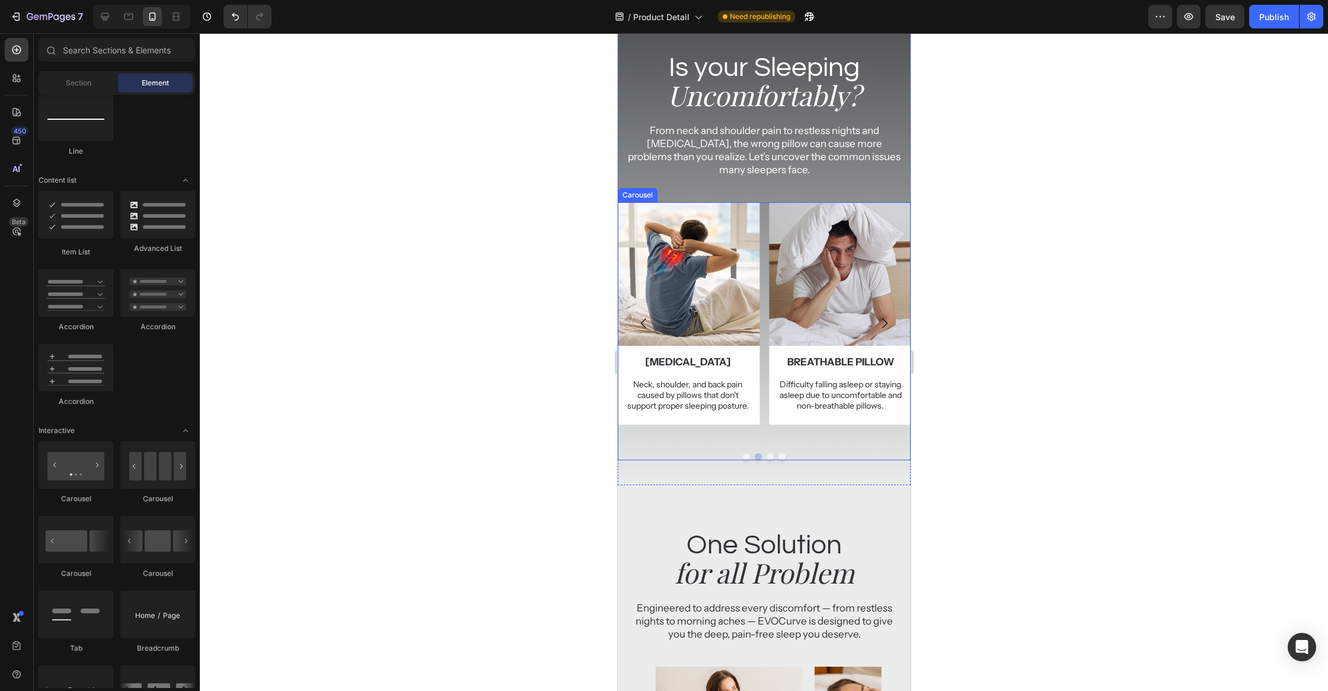
click at [642, 325] on icon "Carousel Back Arrow" at bounding box center [643, 323] width 14 height 14
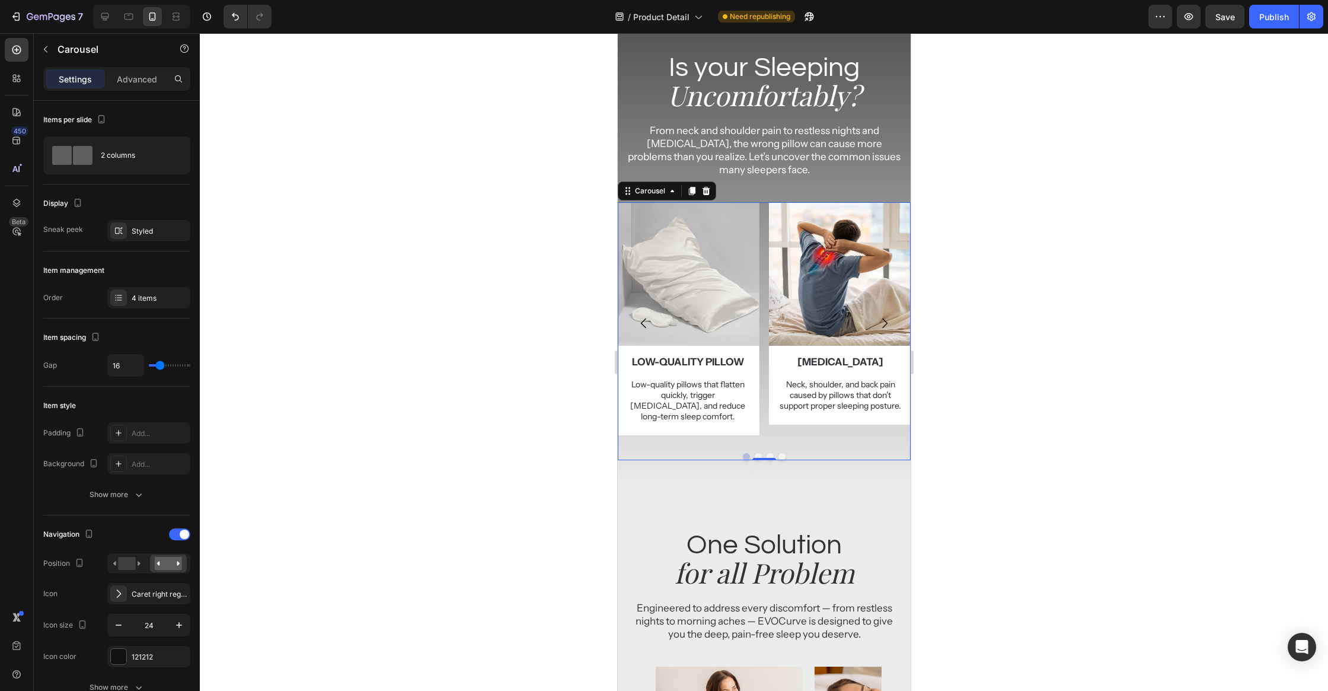
click at [642, 325] on icon "Carousel Back Arrow" at bounding box center [643, 323] width 14 height 14
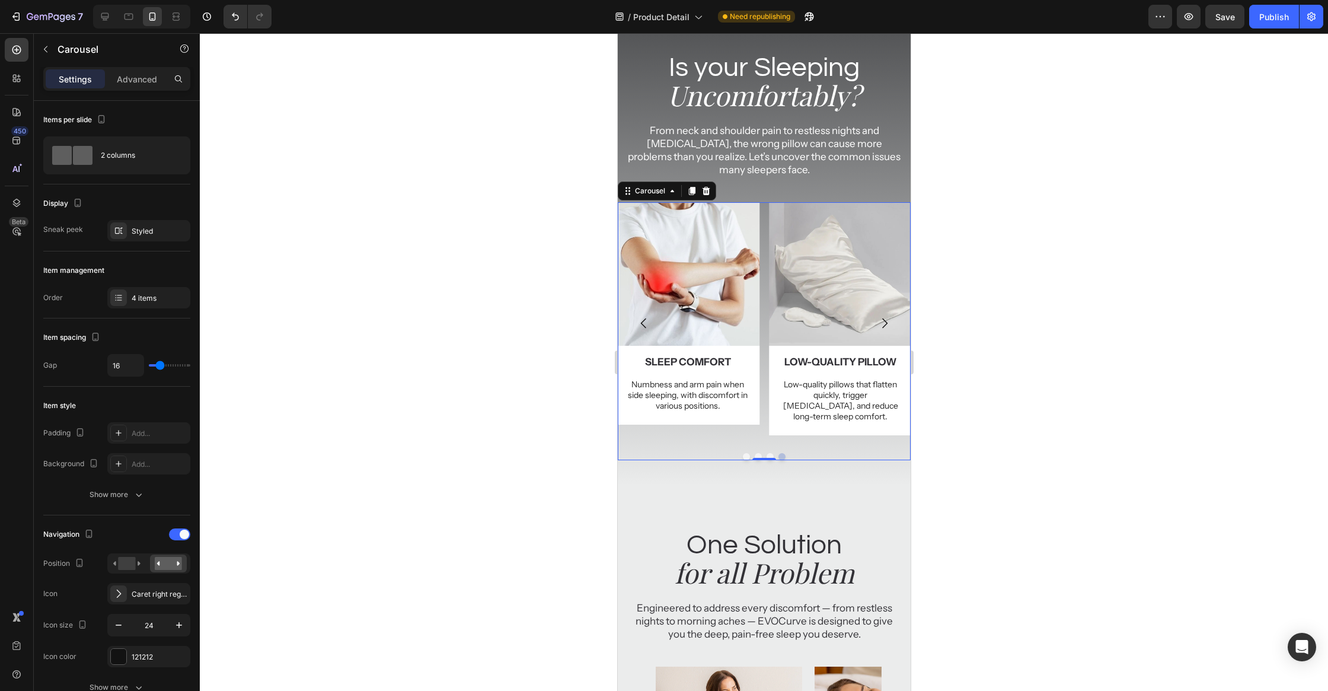
click at [642, 325] on icon "Carousel Back Arrow" at bounding box center [643, 323] width 14 height 14
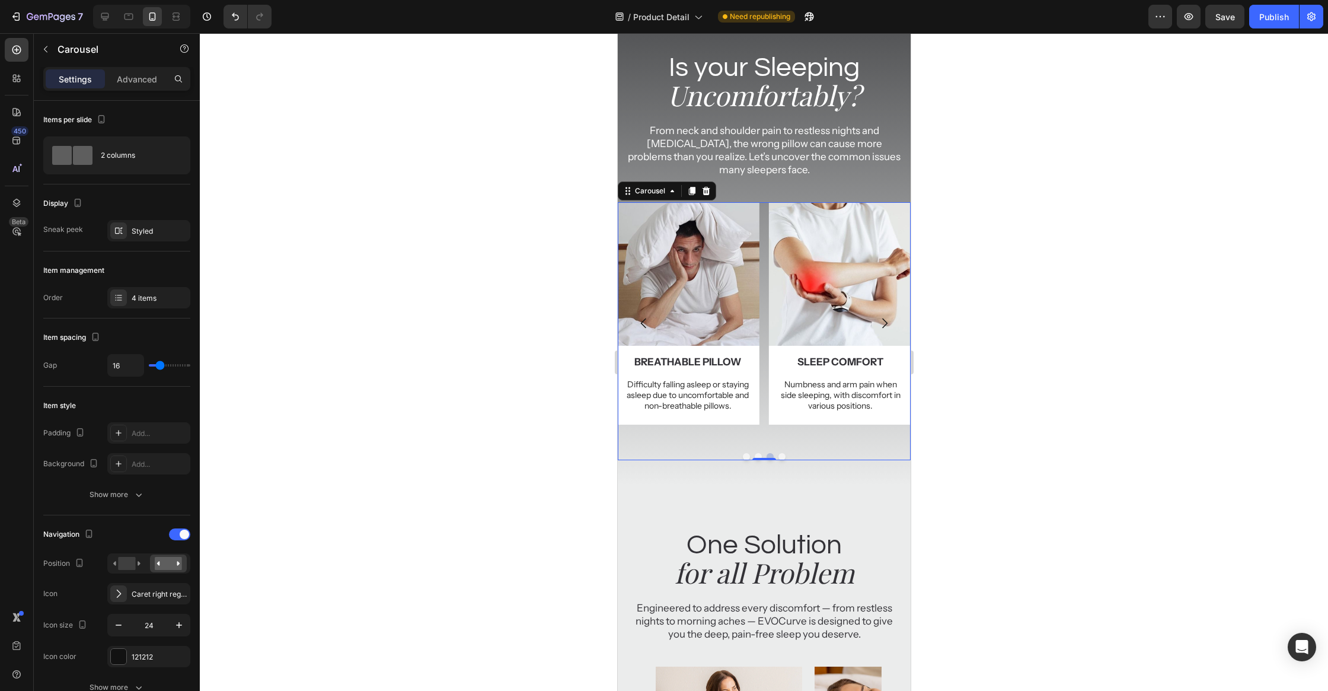
click at [642, 325] on icon "Carousel Back Arrow" at bounding box center [643, 323] width 14 height 14
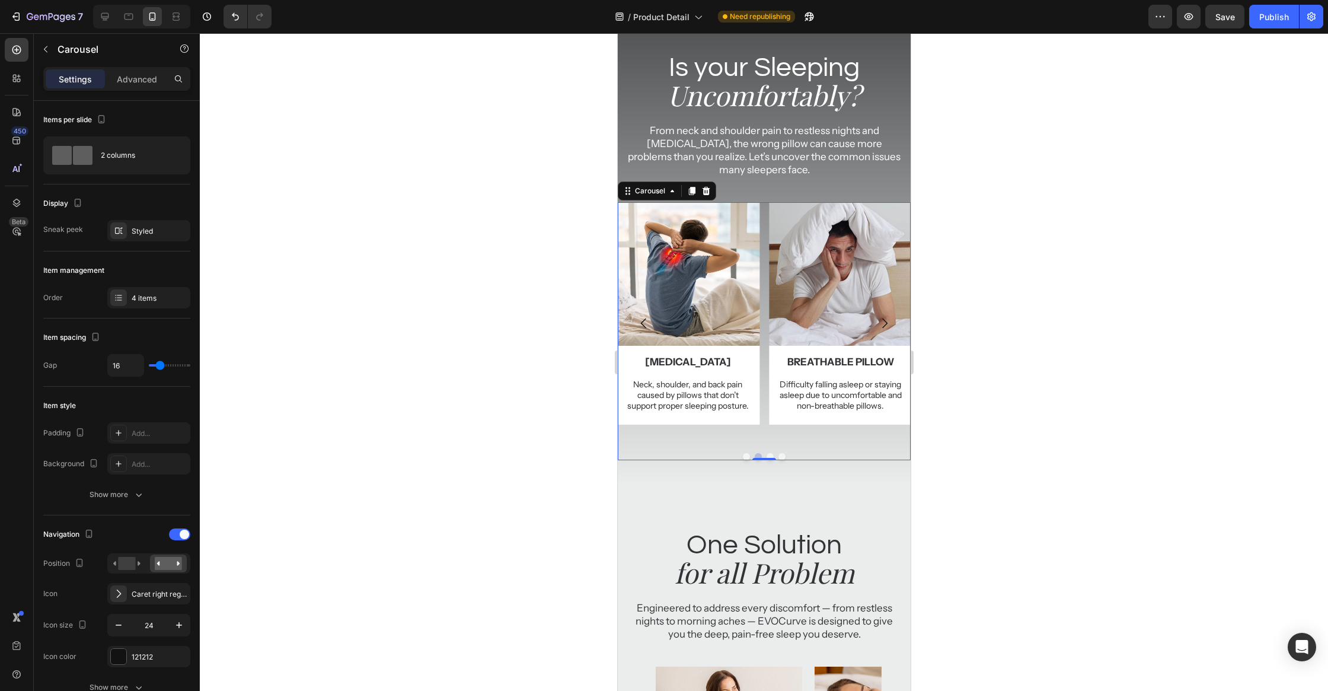
click at [642, 325] on icon "Carousel Back Arrow" at bounding box center [643, 323] width 14 height 14
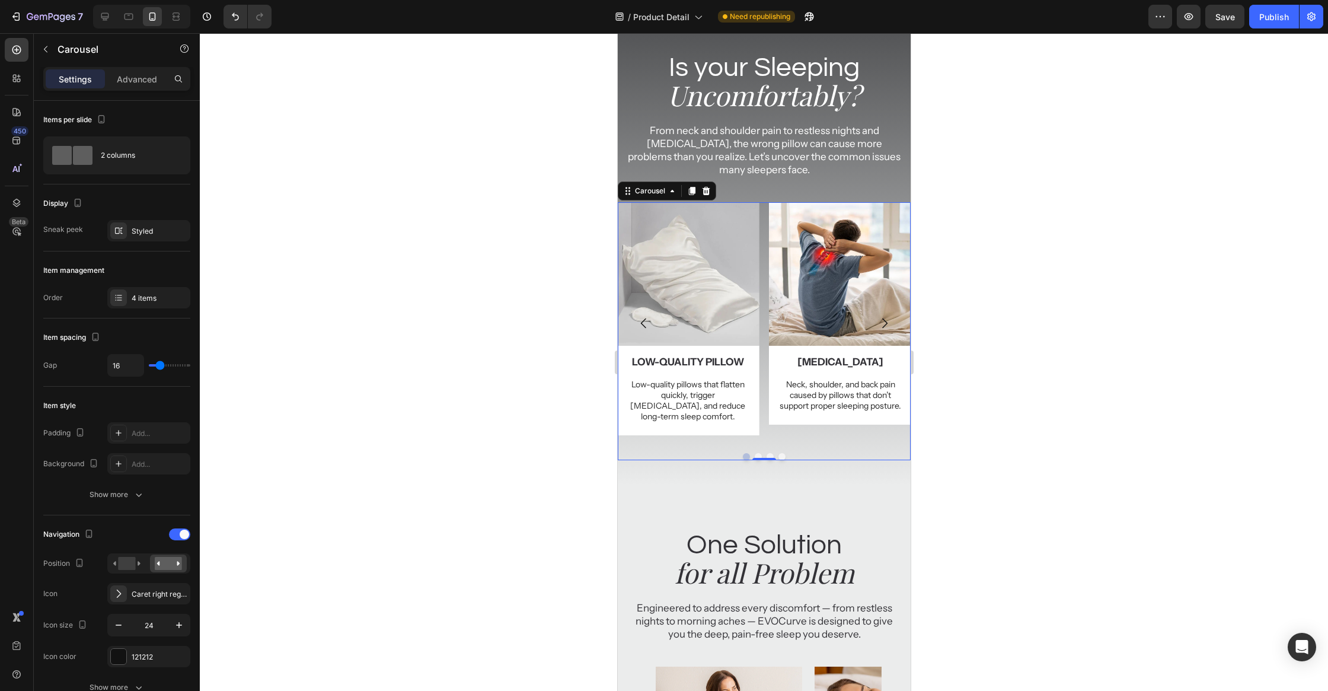
click at [642, 325] on icon "Carousel Back Arrow" at bounding box center [643, 323] width 14 height 14
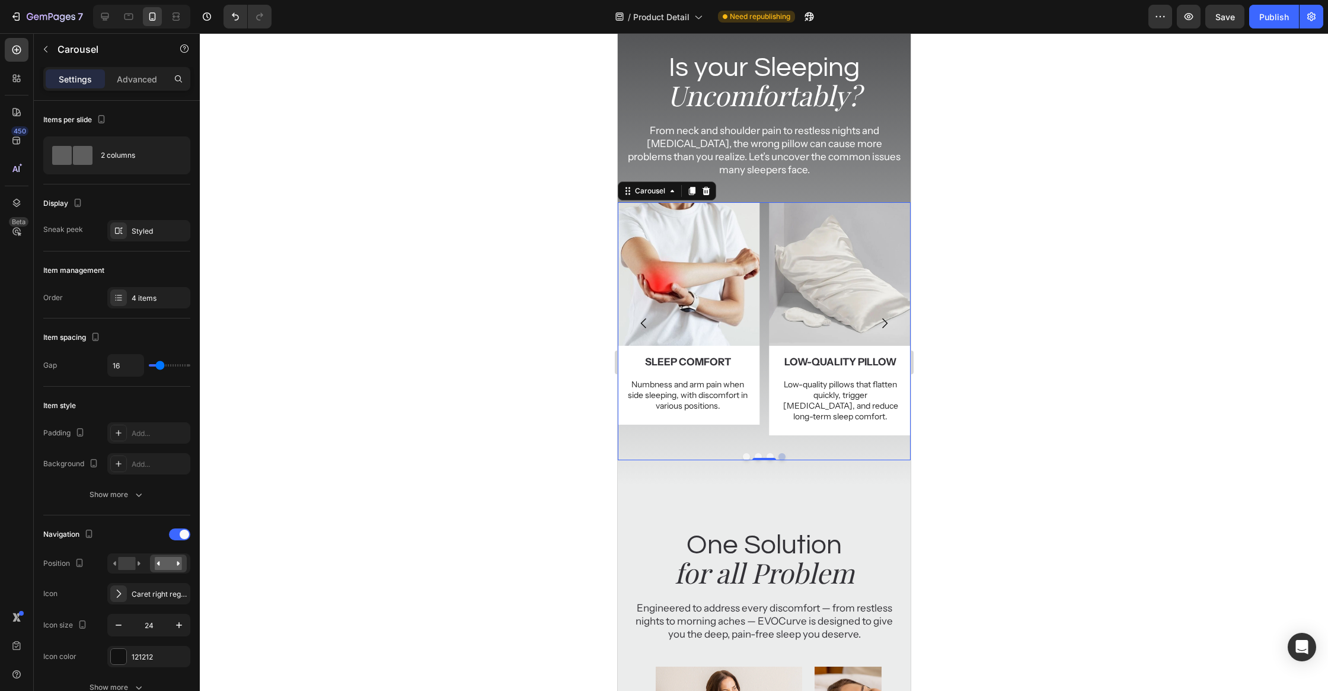
click at [642, 325] on icon "Carousel Back Arrow" at bounding box center [643, 323] width 14 height 14
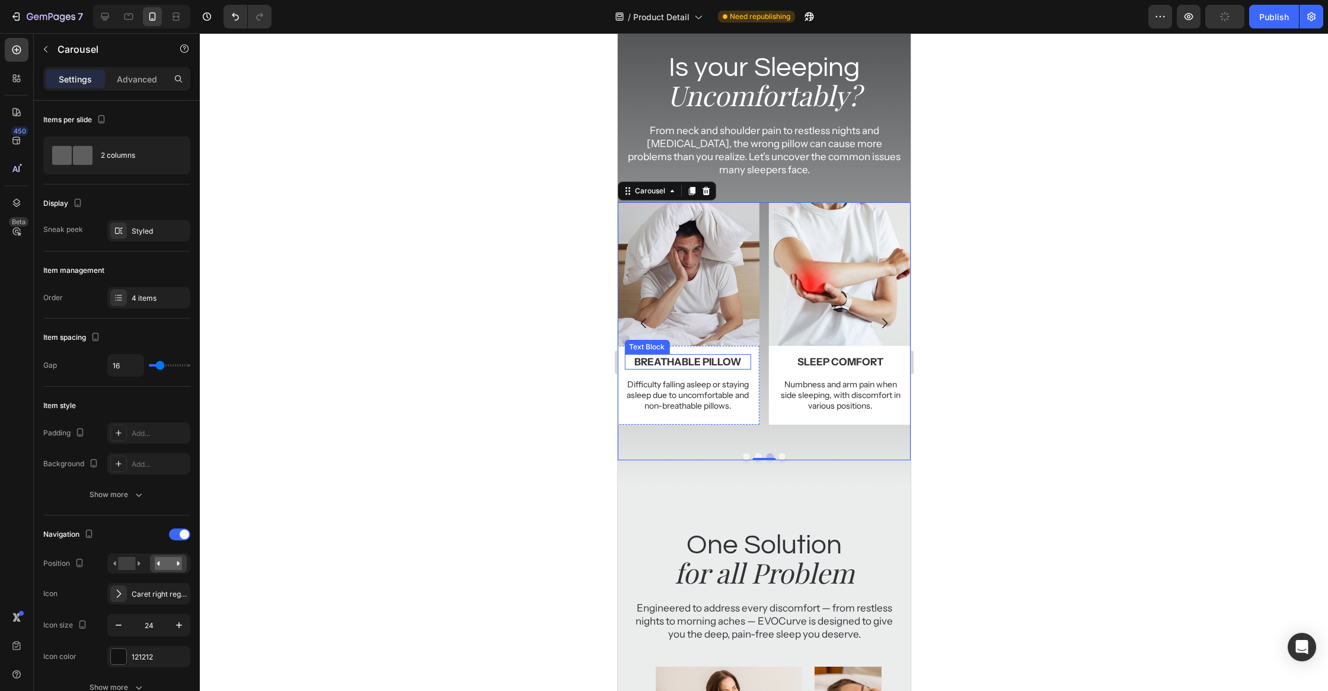
click at [667, 366] on p "breathable pillow" at bounding box center [687, 361] width 124 height 13
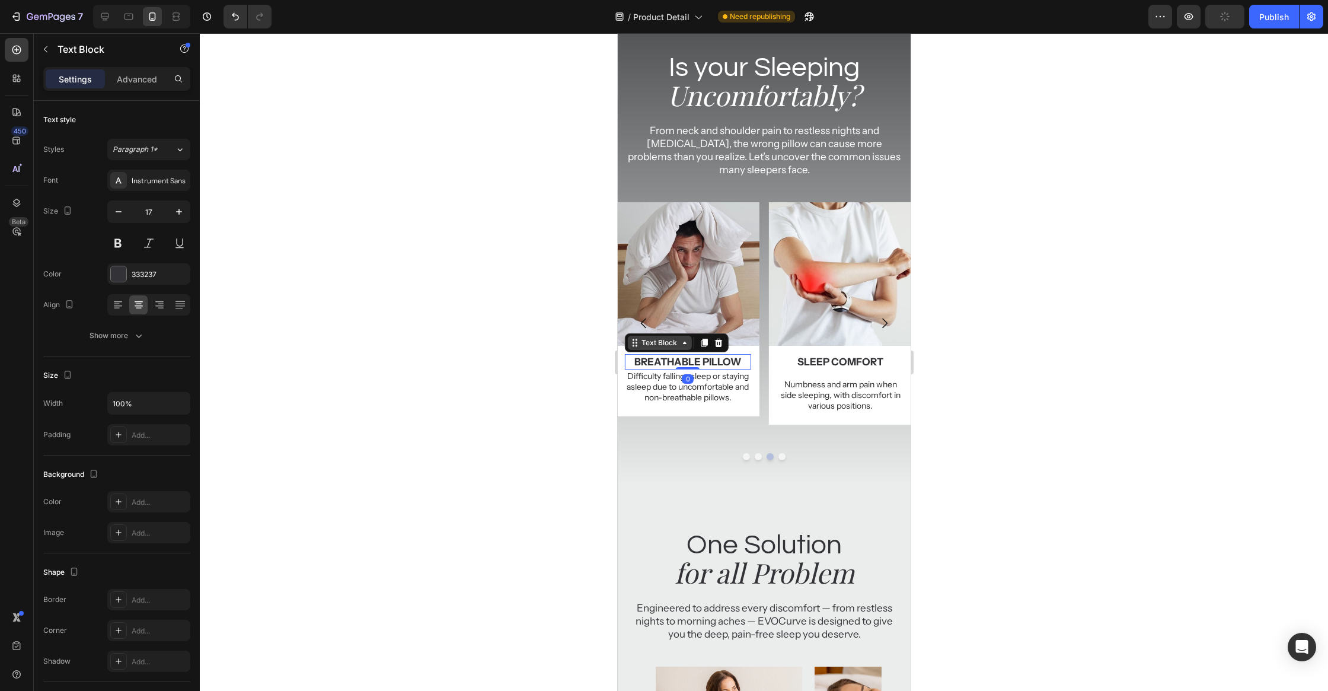
drag, startPoint x: 686, startPoint y: 376, endPoint x: 692, endPoint y: 340, distance: 36.1
click at [692, 354] on div "breathable pillow Text Block 0" at bounding box center [687, 361] width 127 height 15
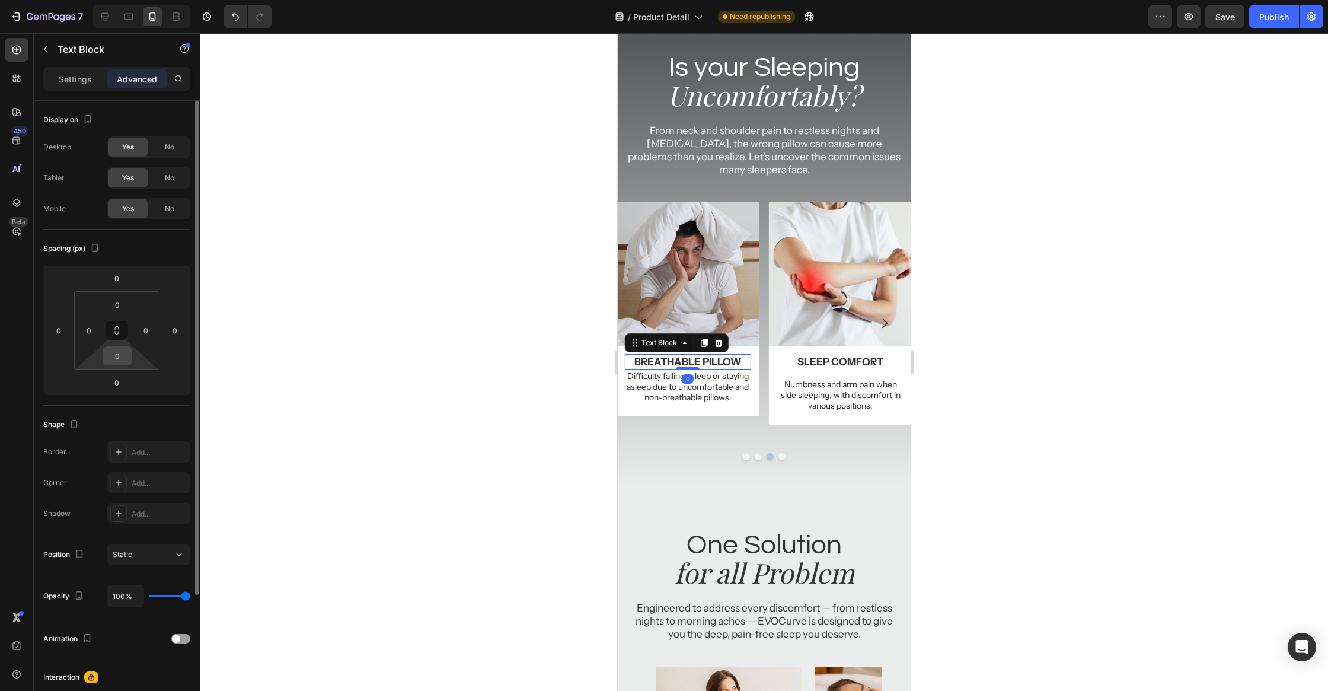
click at [122, 354] on input "0" at bounding box center [118, 356] width 24 height 18
type input "4"
click at [830, 362] on p "sleep comfort" at bounding box center [840, 361] width 124 height 13
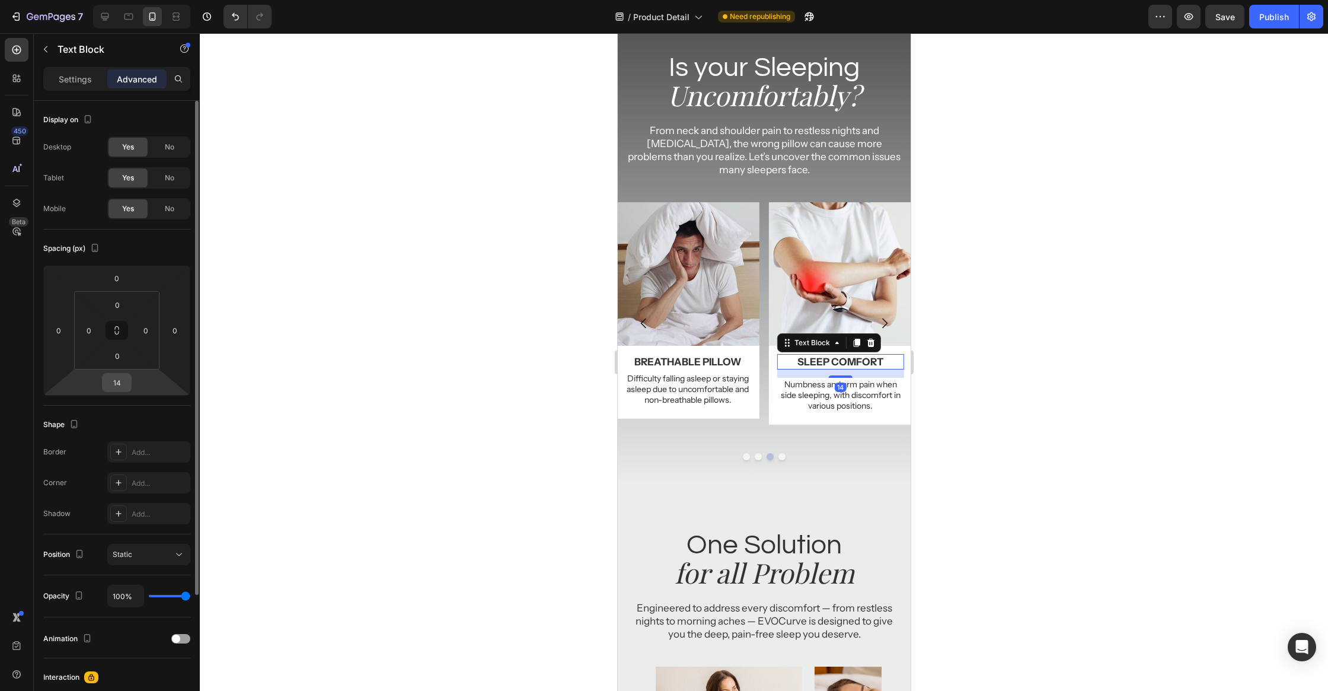
click at [114, 381] on input "14" at bounding box center [117, 382] width 24 height 18
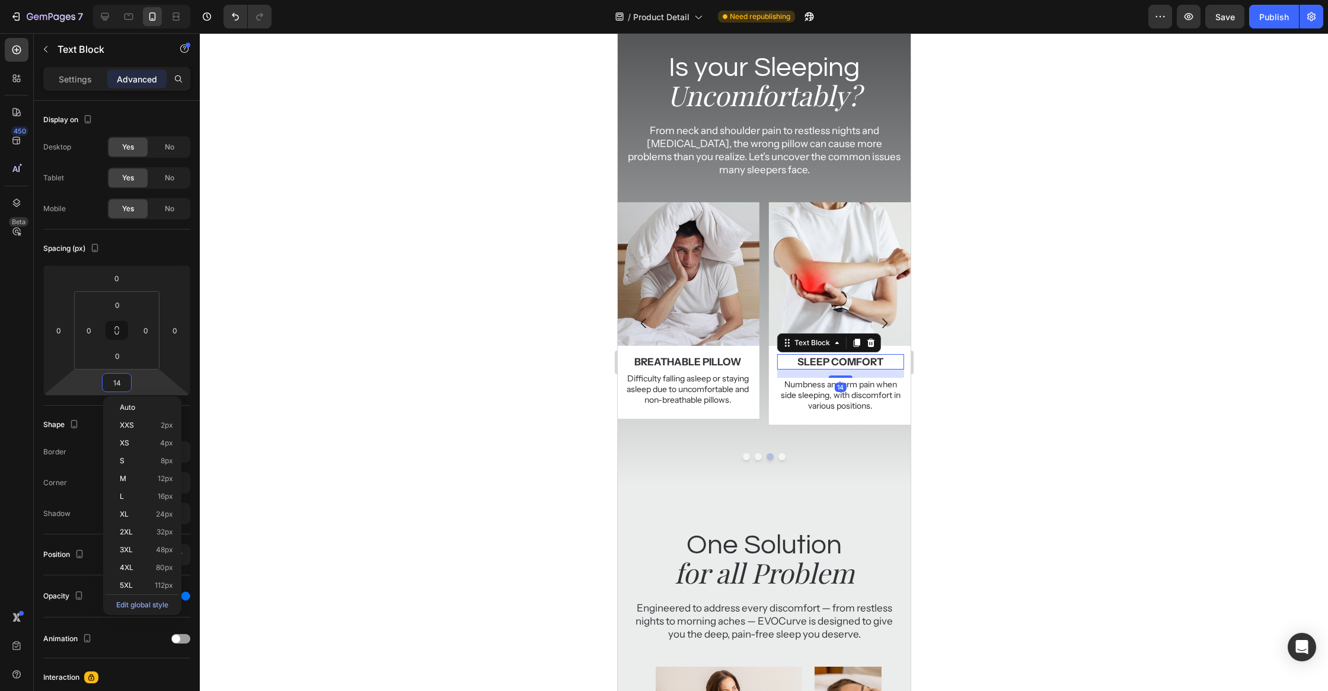
type input "4"
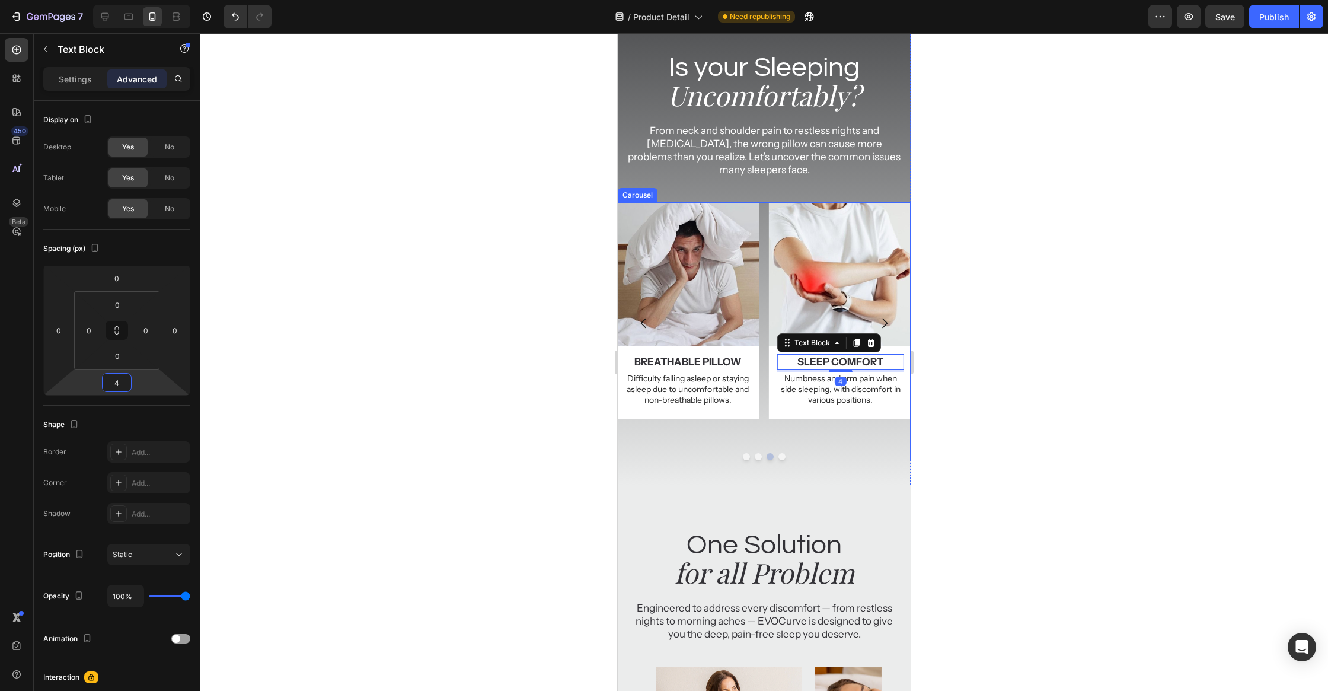
click at [887, 317] on icon "Carousel Next Arrow" at bounding box center [884, 323] width 14 height 14
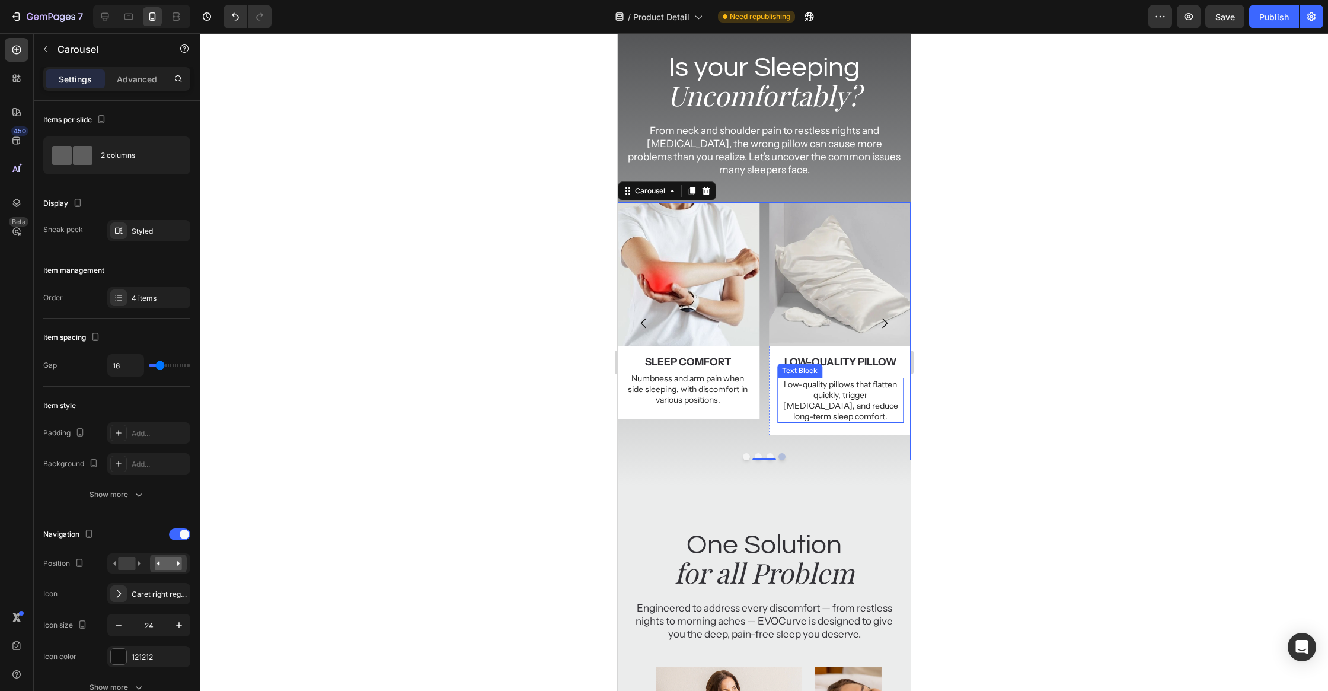
click at [828, 363] on p "low-quality pillow" at bounding box center [840, 361] width 124 height 13
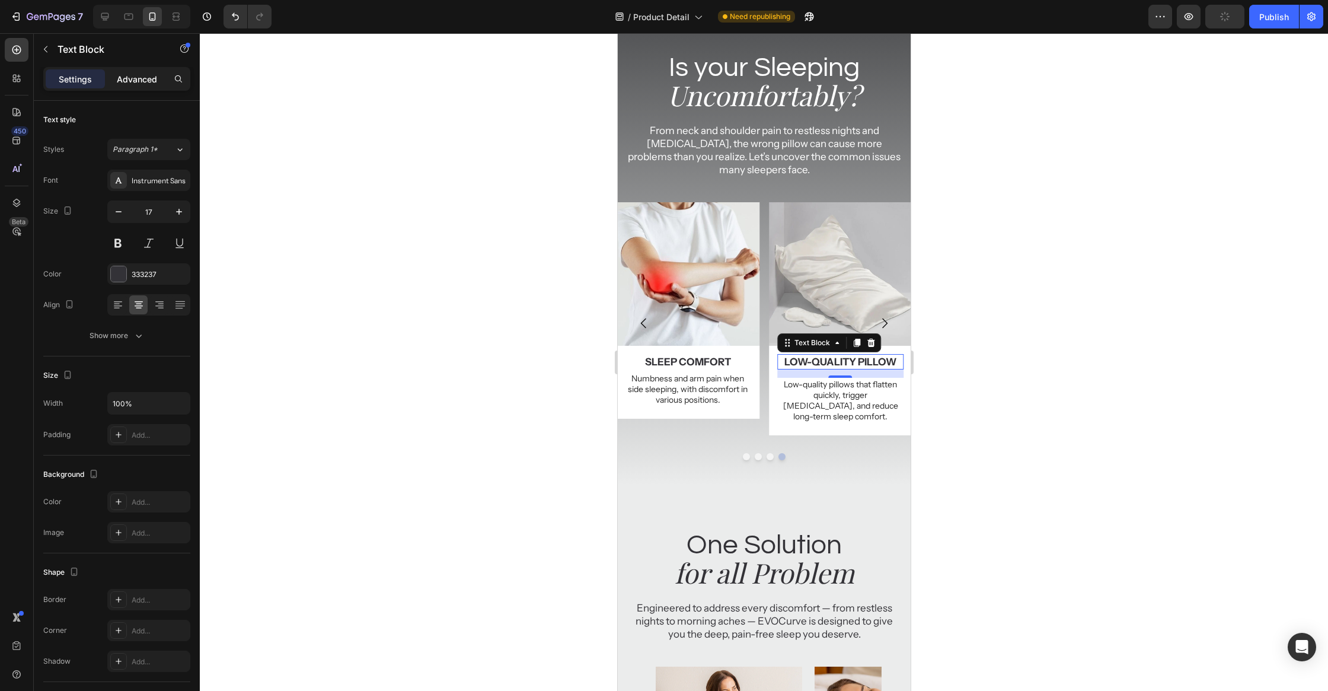
click at [129, 71] on div "Advanced" at bounding box center [136, 78] width 59 height 19
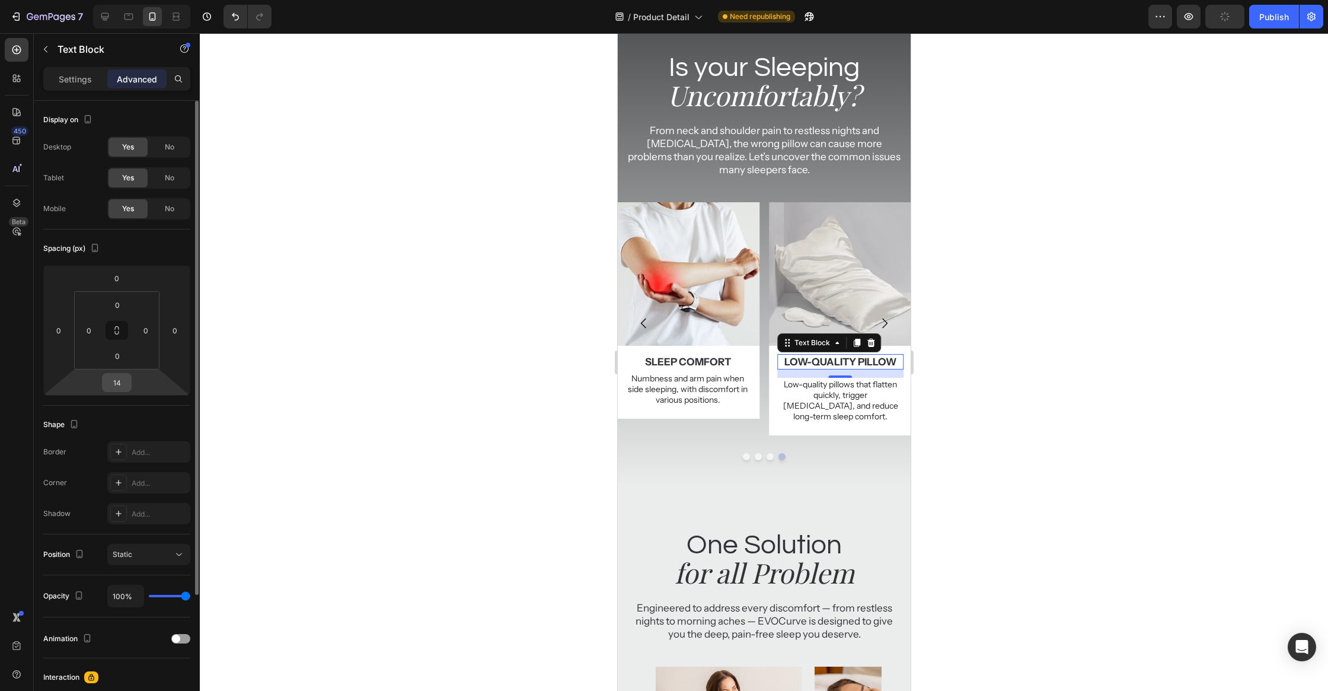
click at [122, 384] on input "14" at bounding box center [117, 382] width 24 height 18
type input "4"
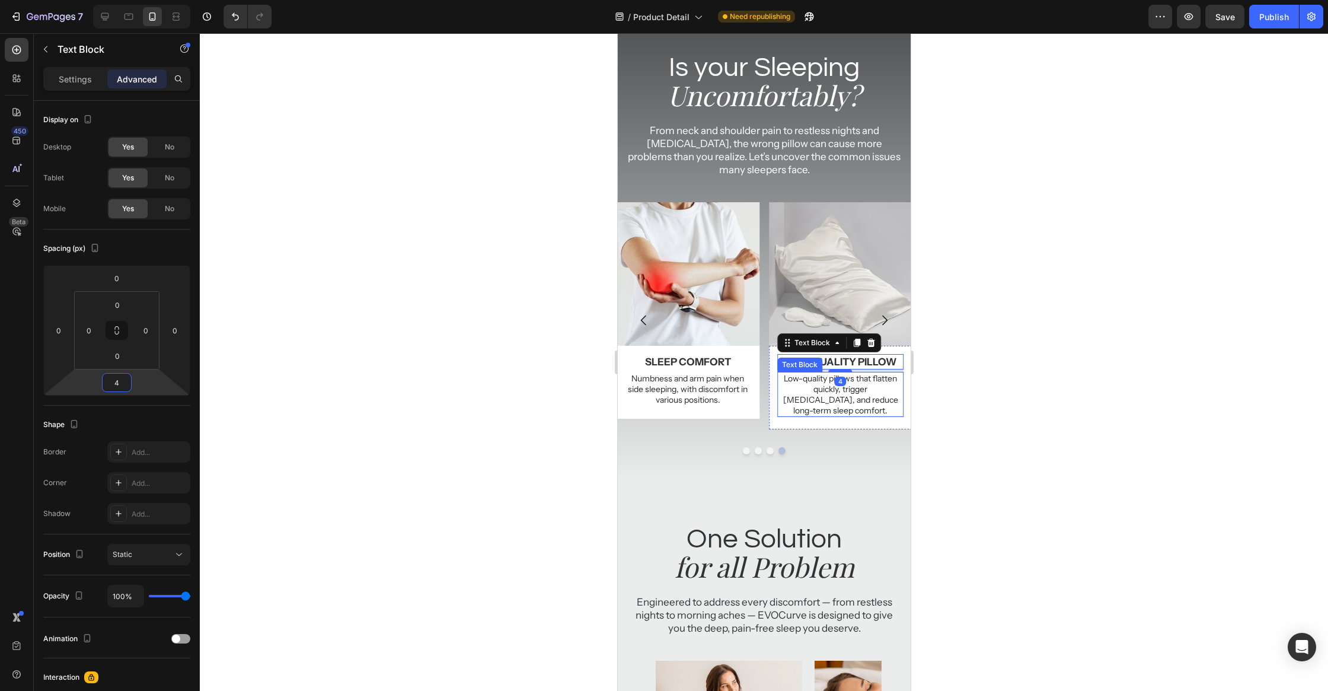
click at [797, 386] on p "Low-quality pillows that flatten quickly, trigger [MEDICAL_DATA], and reduce lo…" at bounding box center [840, 394] width 124 height 43
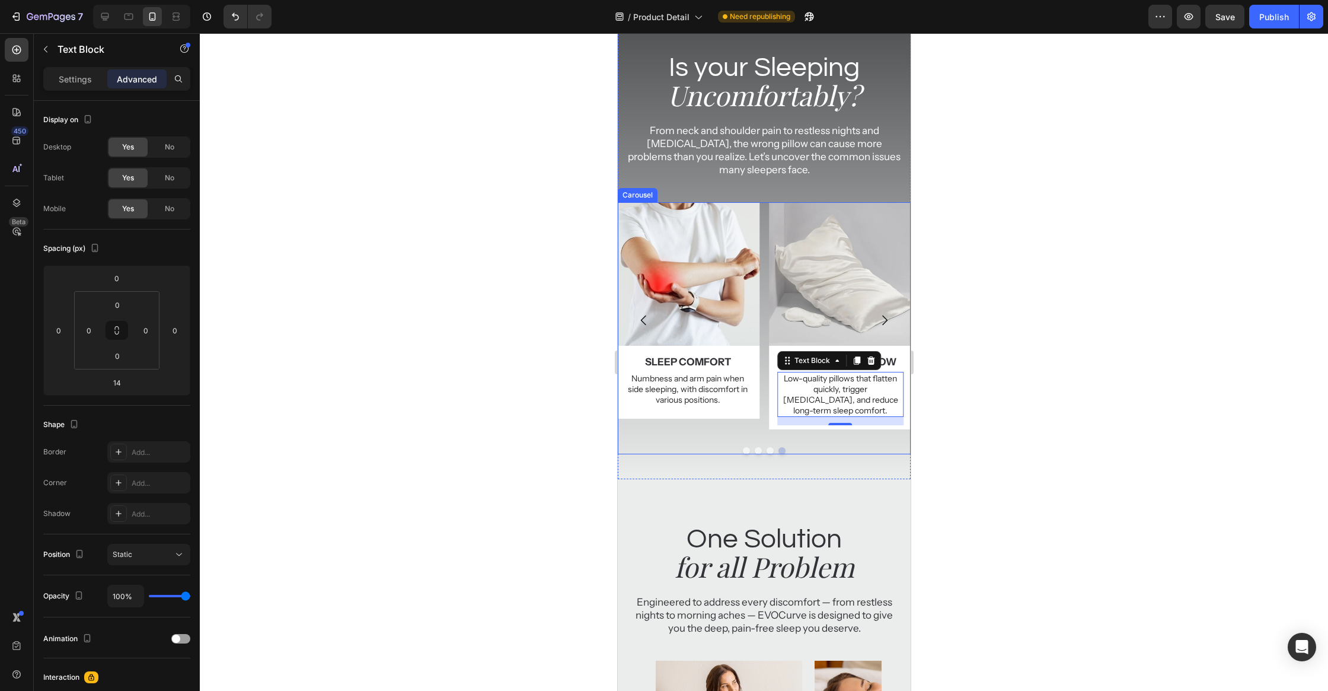
click at [884, 323] on icon "Carousel Next Arrow" at bounding box center [884, 320] width 14 height 14
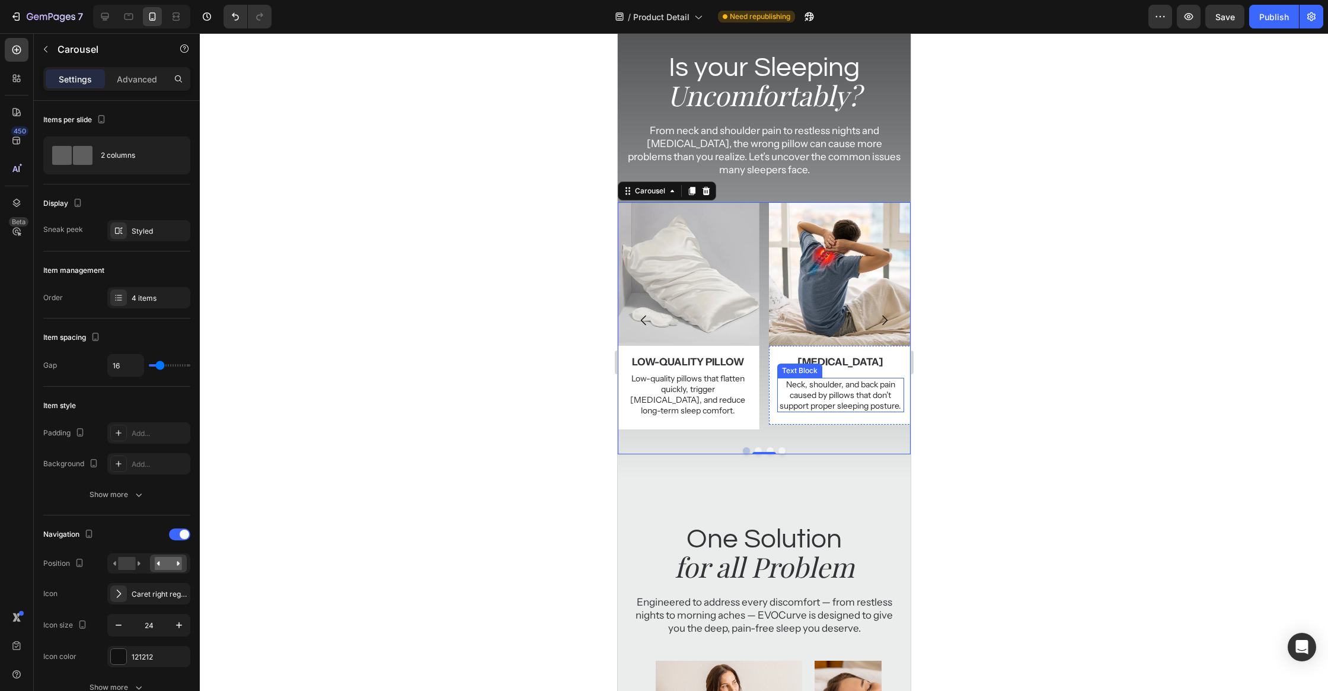
click at [816, 383] on p "Neck, shoulder, and back pain caused by pillows that don’t support proper sleep…" at bounding box center [840, 395] width 124 height 33
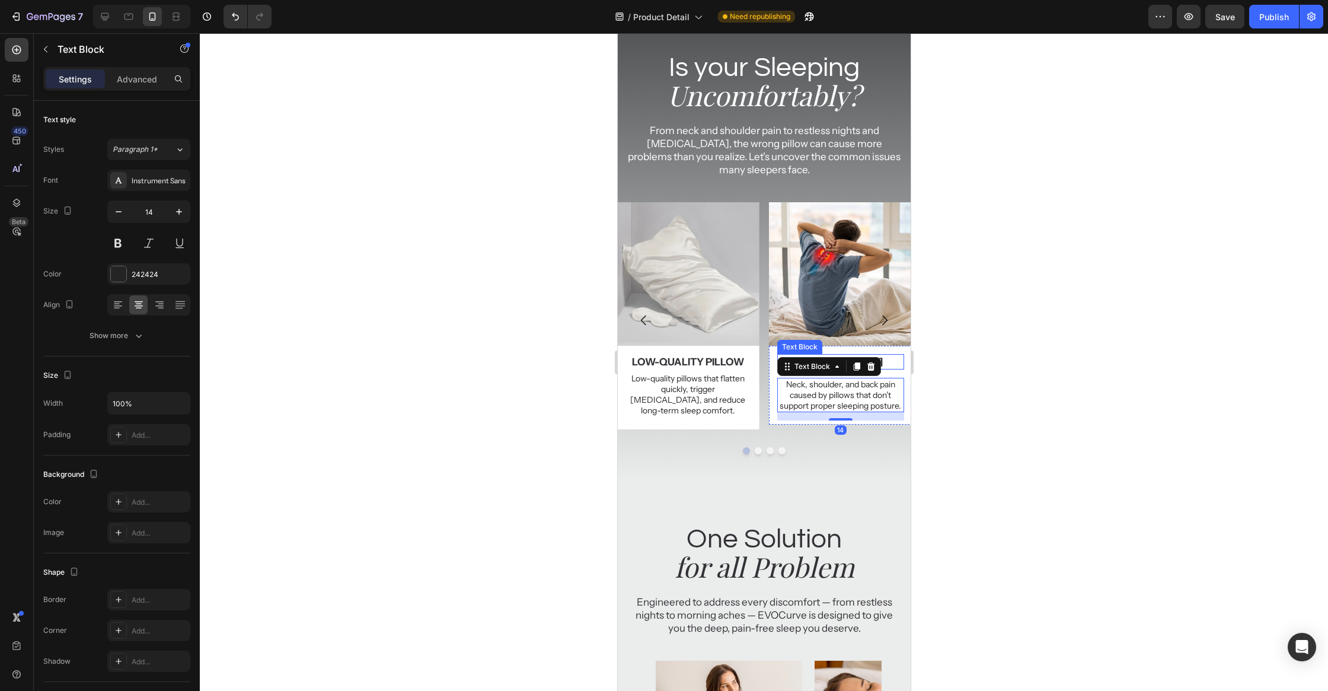
click at [884, 360] on p "[MEDICAL_DATA]" at bounding box center [840, 361] width 124 height 13
click at [124, 73] on p "Advanced" at bounding box center [137, 79] width 40 height 12
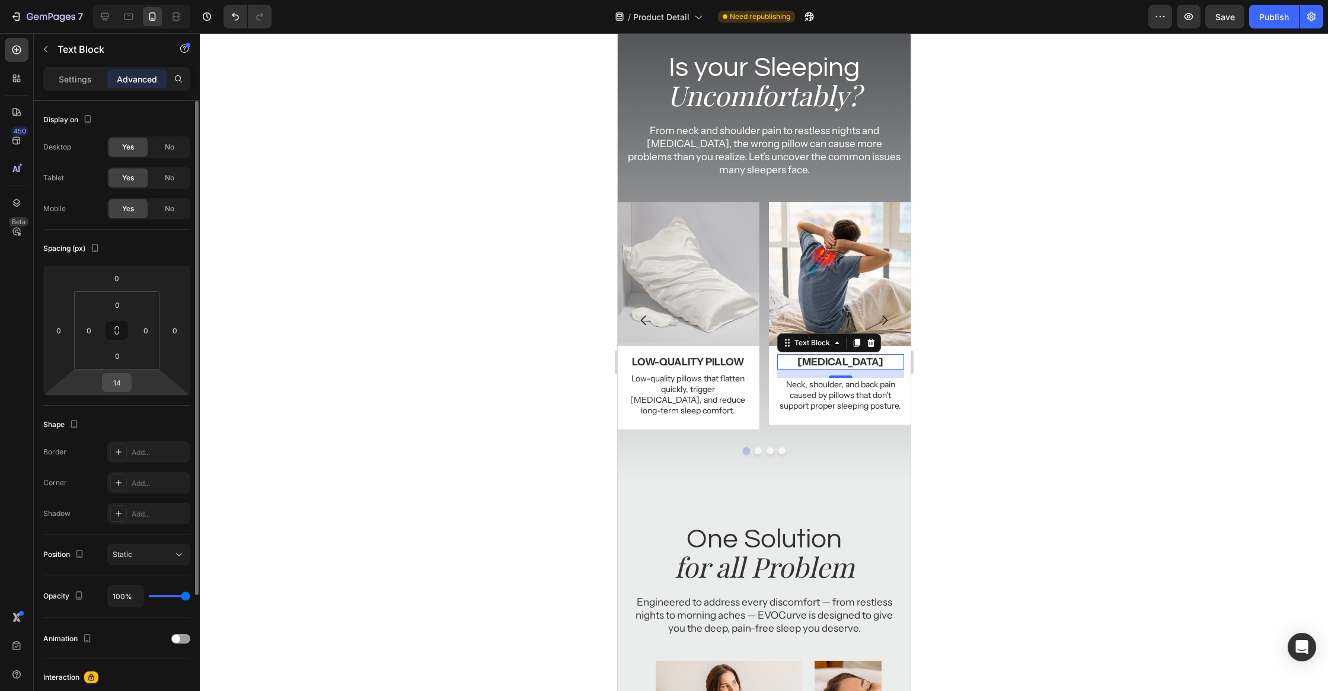
click at [126, 386] on input "14" at bounding box center [117, 382] width 24 height 18
type input "4"
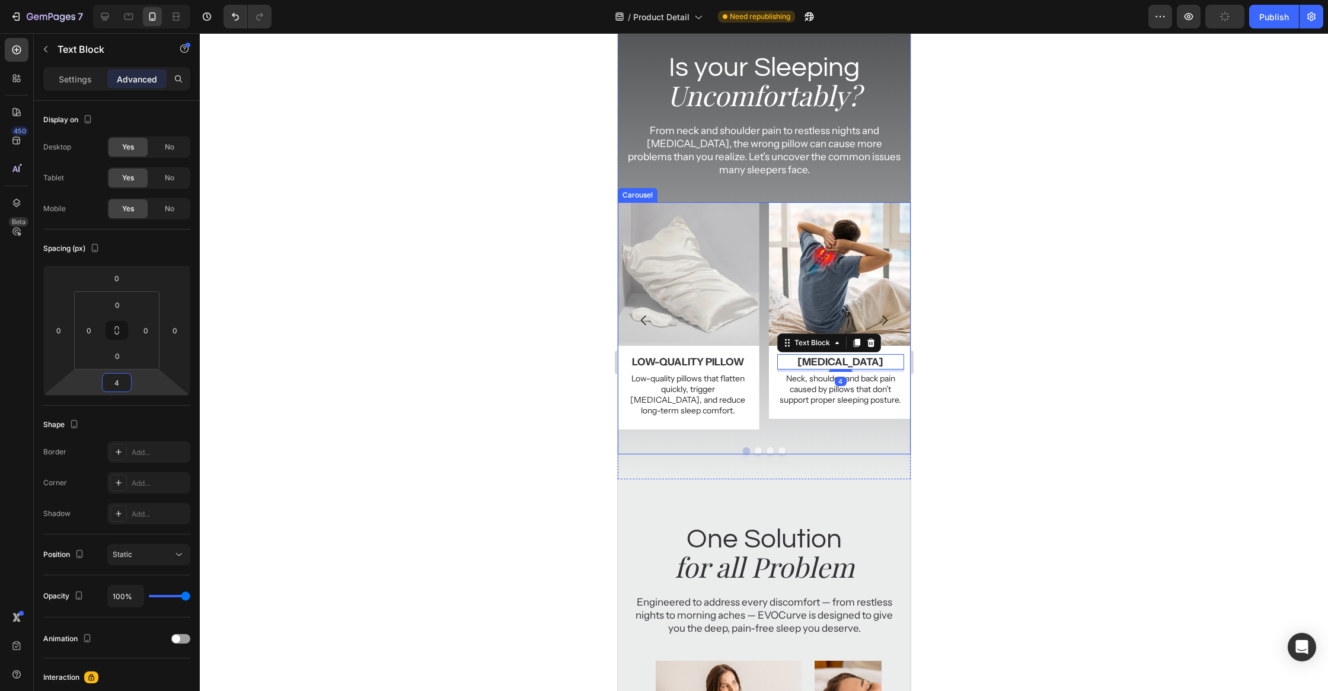
click at [889, 318] on icon "Carousel Next Arrow" at bounding box center [884, 320] width 14 height 14
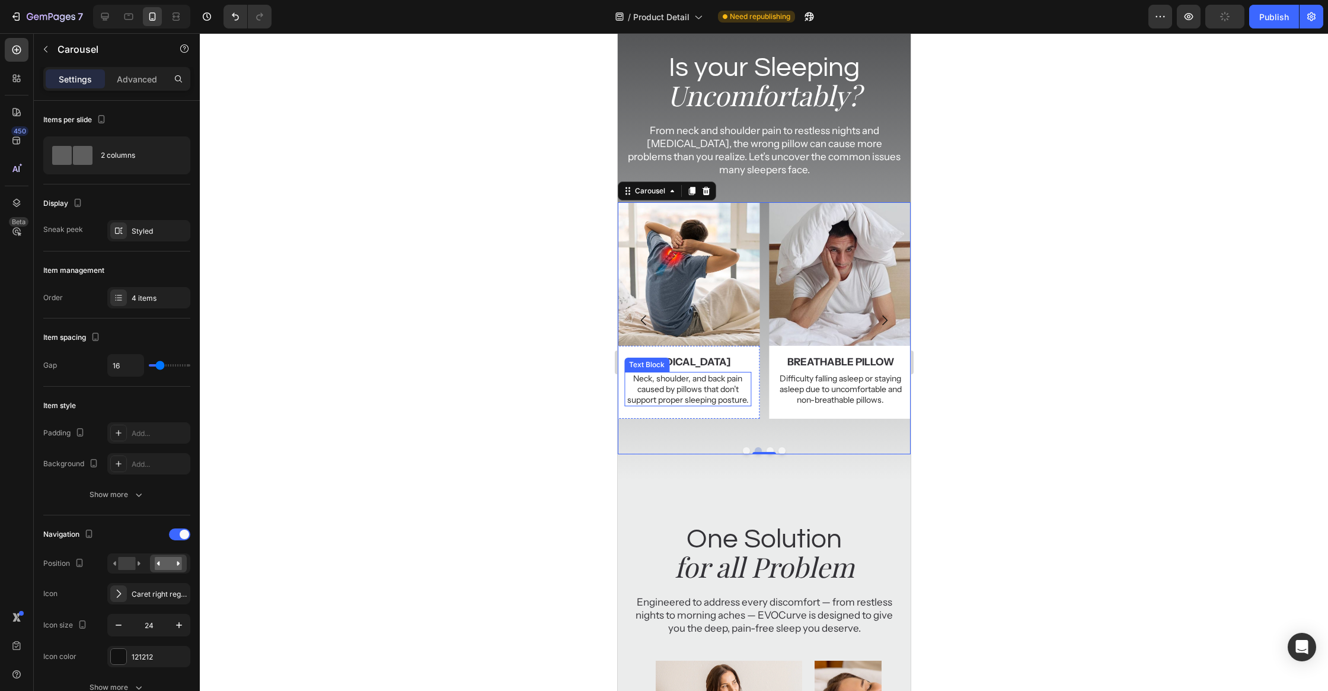
click at [685, 363] on p "[MEDICAL_DATA]" at bounding box center [687, 361] width 124 height 13
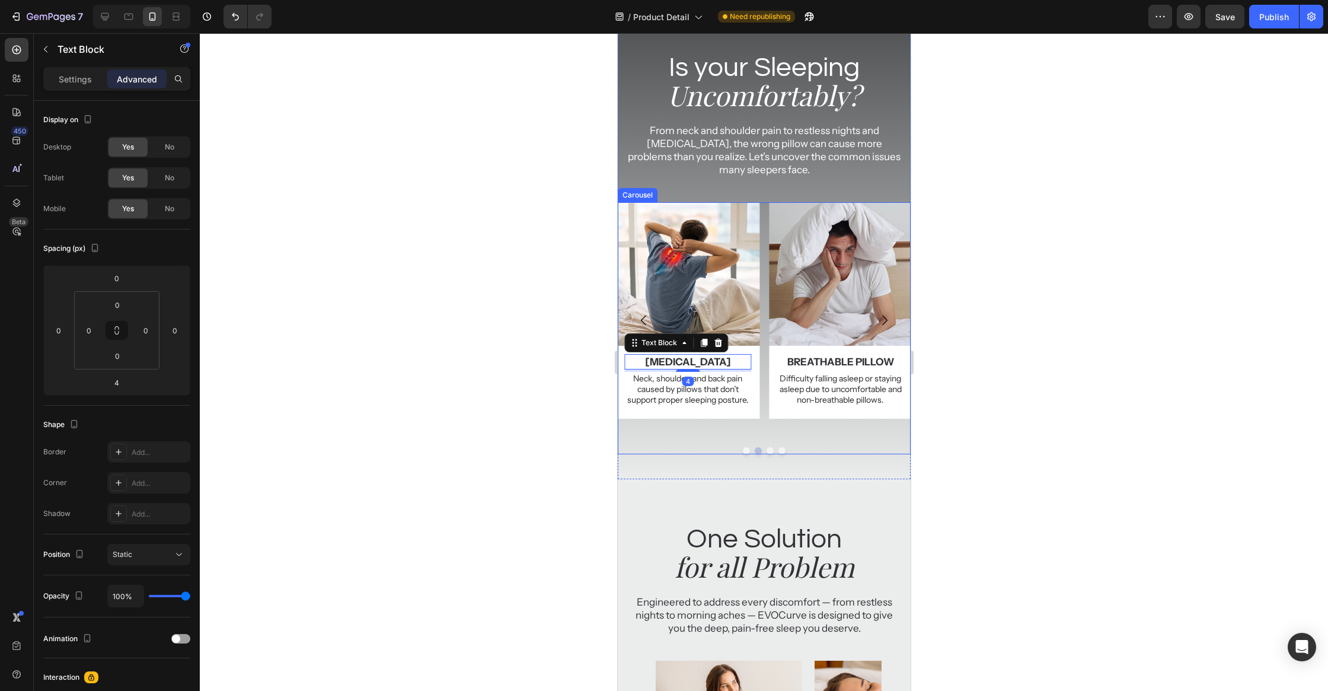
click at [884, 315] on icon "Carousel Next Arrow" at bounding box center [884, 320] width 14 height 14
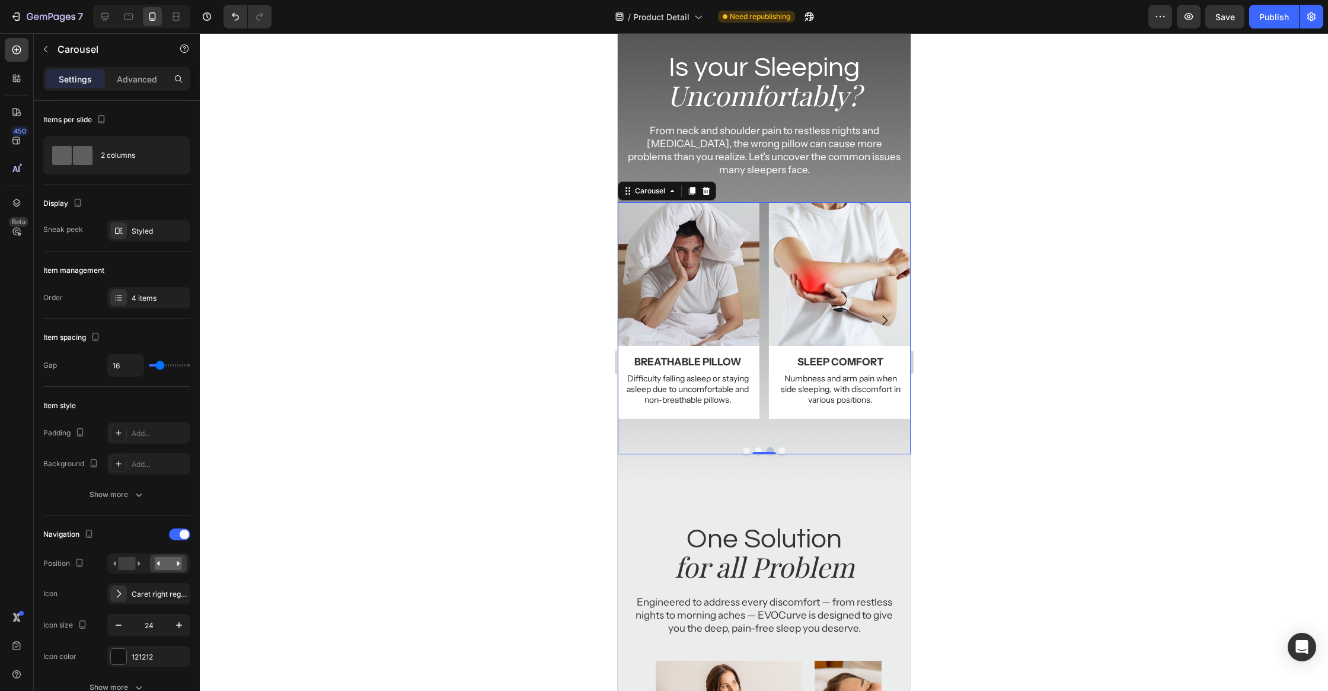
click at [884, 315] on icon "Carousel Next Arrow" at bounding box center [884, 320] width 14 height 14
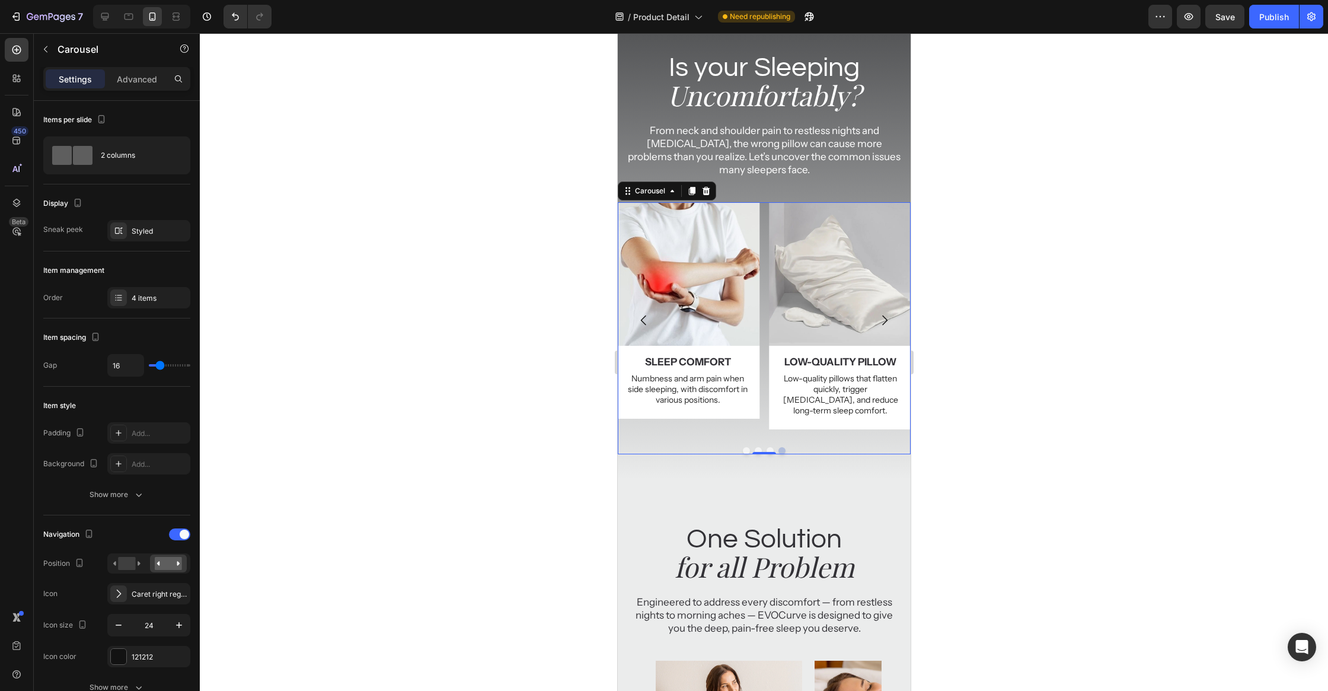
click at [884, 315] on icon "Carousel Next Arrow" at bounding box center [884, 320] width 14 height 14
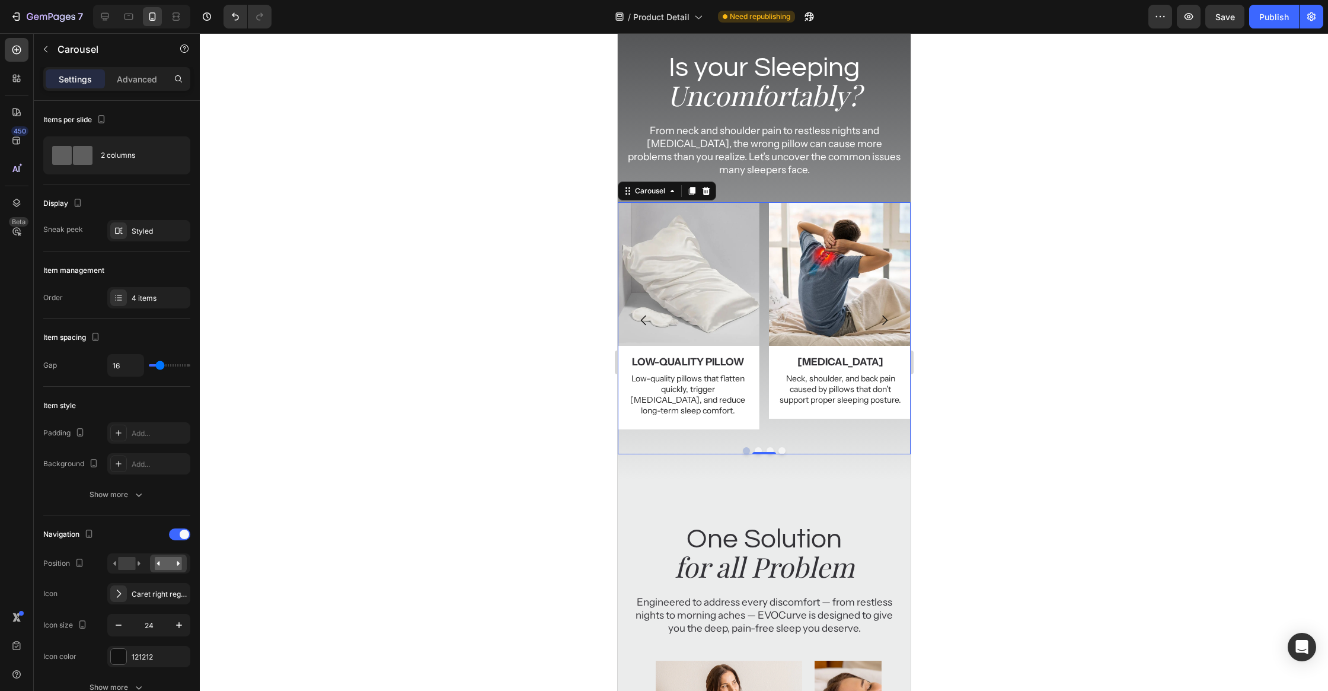
click at [884, 315] on icon "Carousel Next Arrow" at bounding box center [884, 320] width 14 height 14
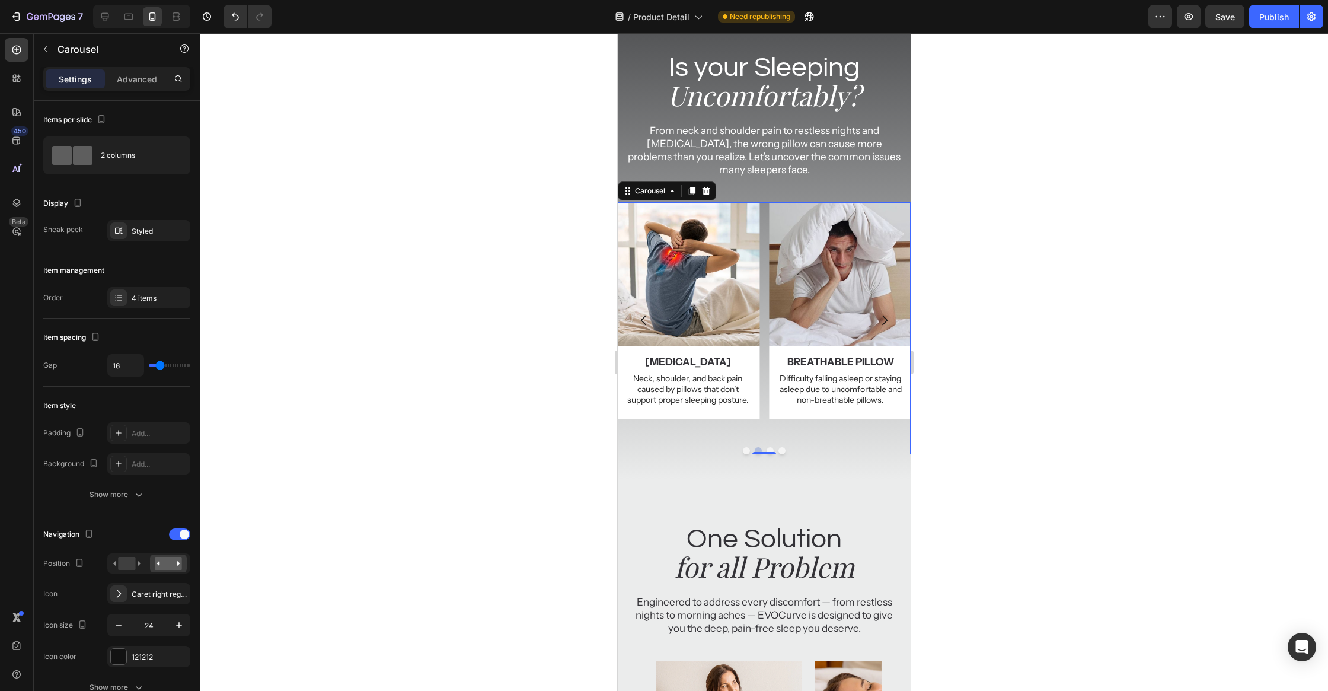
click at [884, 315] on icon "Carousel Next Arrow" at bounding box center [884, 320] width 14 height 14
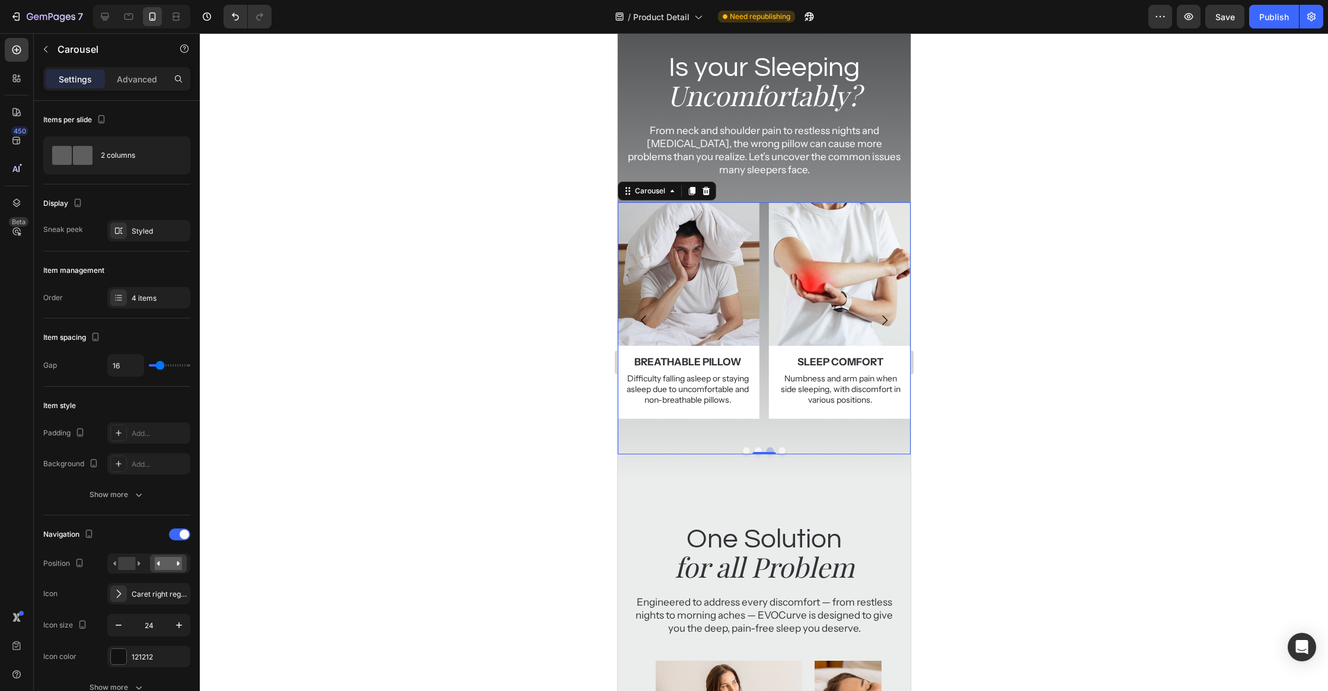
click at [884, 315] on icon "Carousel Next Arrow" at bounding box center [884, 320] width 14 height 14
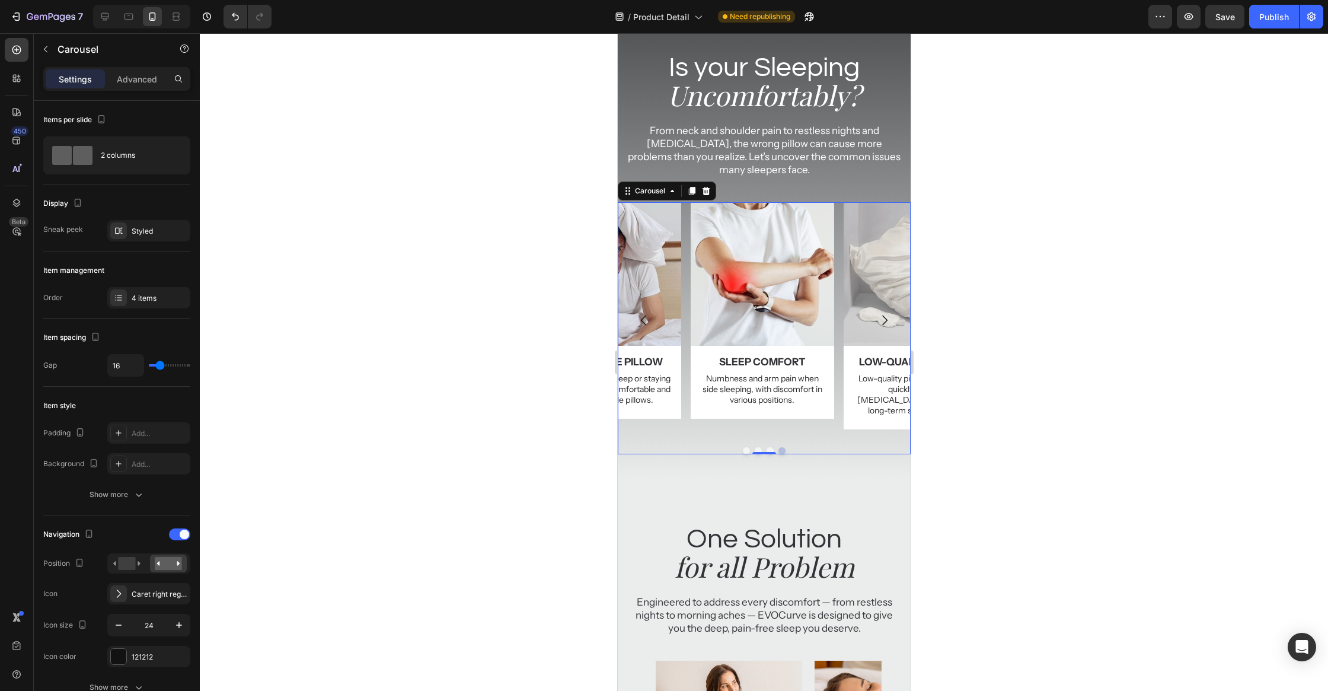
click at [884, 315] on icon "Carousel Next Arrow" at bounding box center [884, 320] width 14 height 14
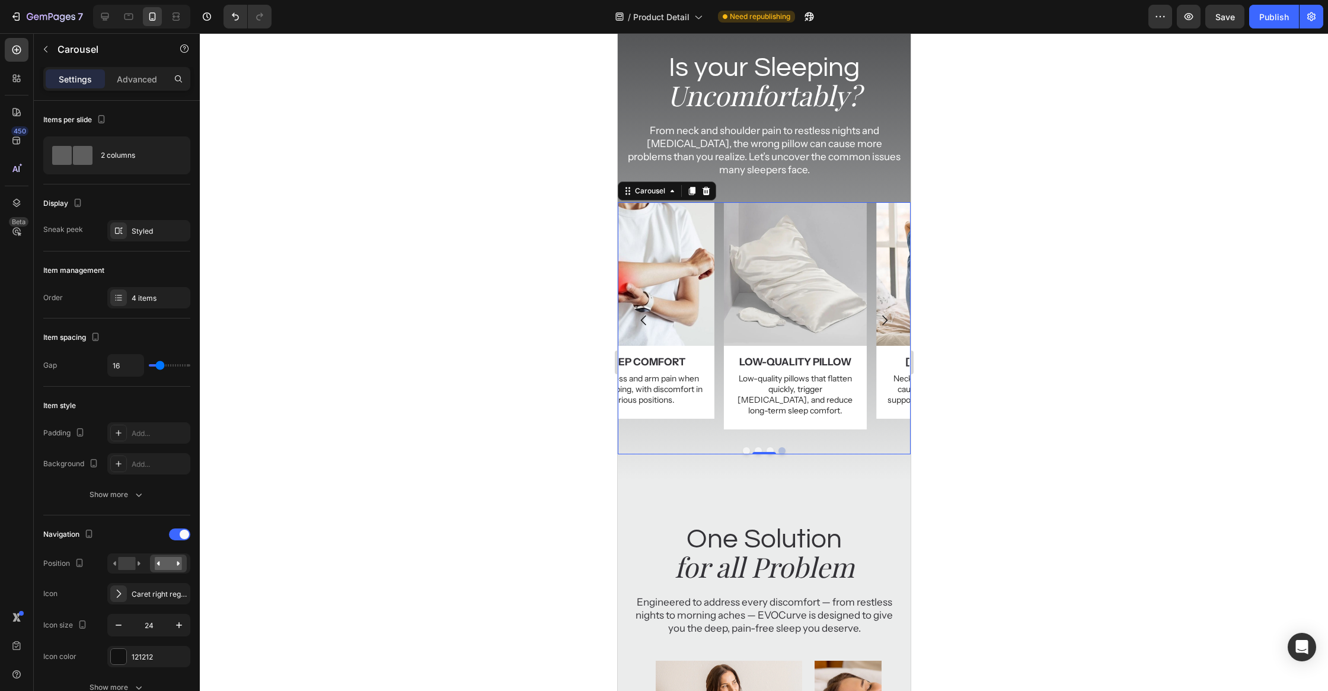
click at [884, 315] on icon "Carousel Next Arrow" at bounding box center [884, 320] width 14 height 14
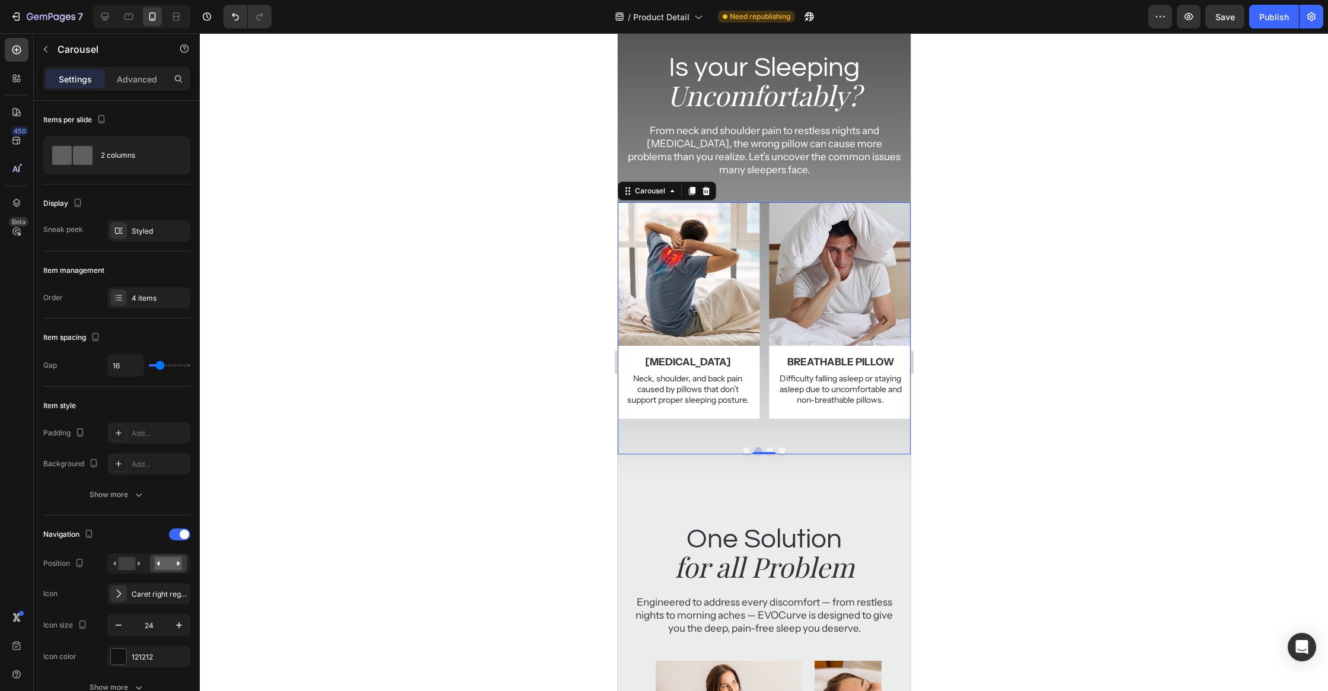
click at [884, 315] on icon "Carousel Next Arrow" at bounding box center [884, 320] width 14 height 14
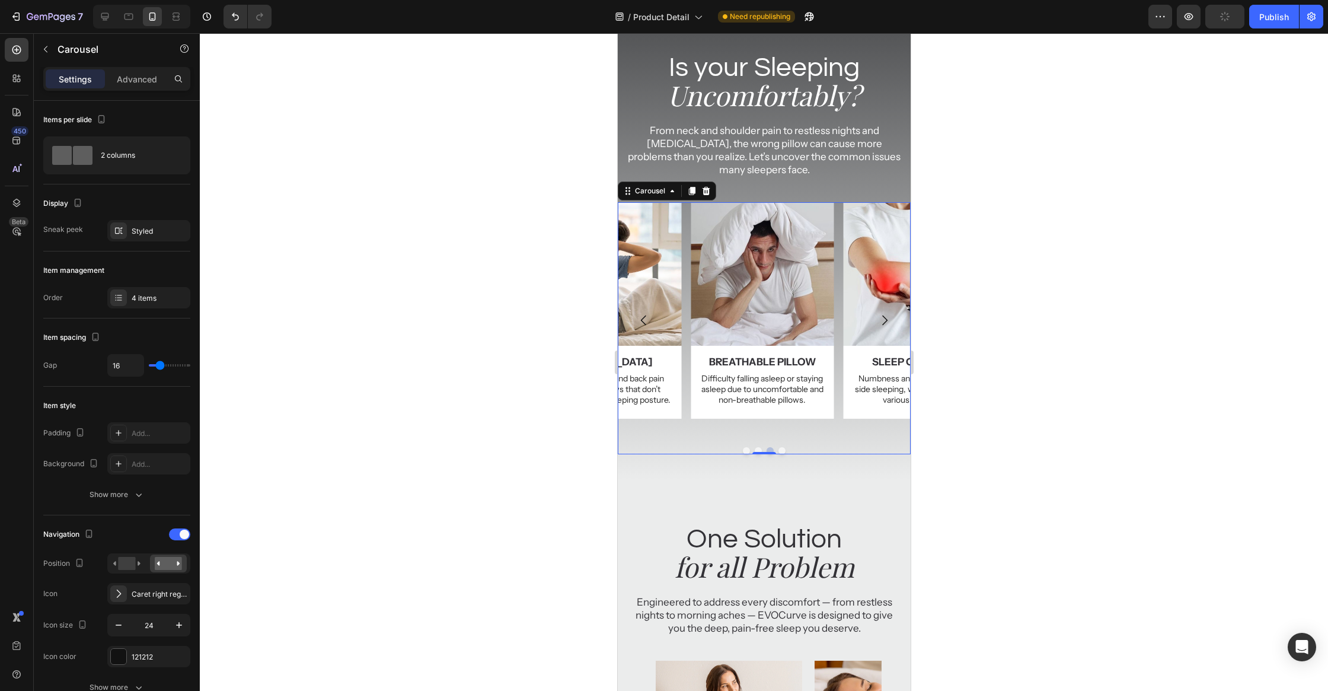
click at [884, 315] on icon "Carousel Next Arrow" at bounding box center [884, 320] width 14 height 14
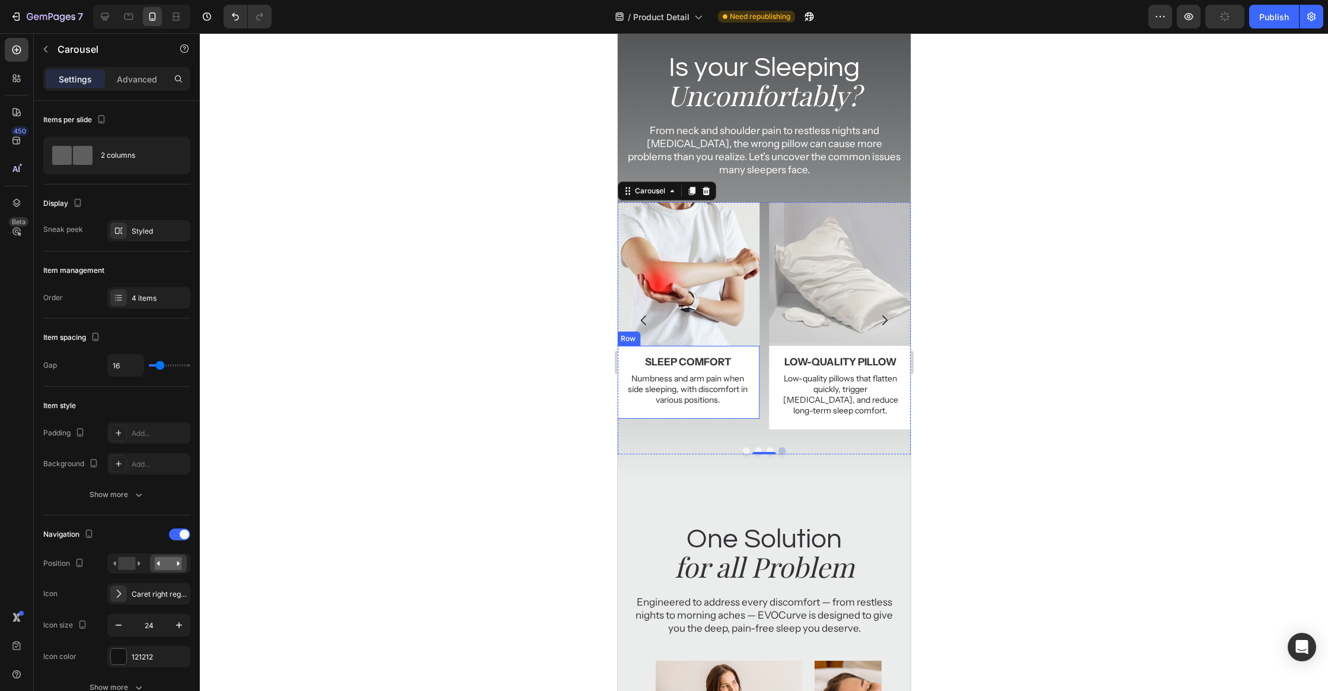
click at [703, 395] on p "Numbness and arm pain when side sleeping, with discomfort in various positions." at bounding box center [687, 389] width 124 height 33
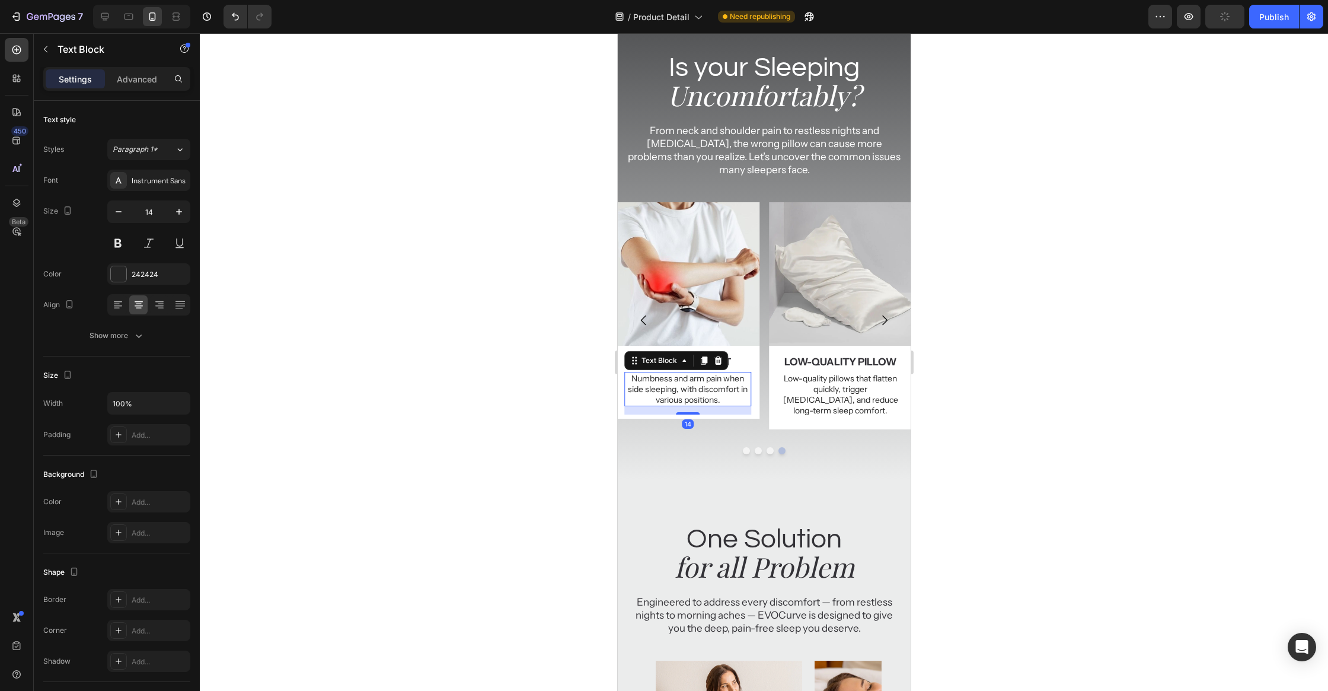
click at [703, 395] on p "Numbness and arm pain when side sleeping, with discomfort in various positions." at bounding box center [687, 389] width 124 height 33
click at [726, 399] on p "Numbness and arm pain when side sleeping, with discomfort in various positions." at bounding box center [687, 389] width 124 height 33
click at [849, 381] on p "Low-quality pillows that flatten quickly, trigger allergies, and reduce long-te…" at bounding box center [840, 394] width 124 height 43
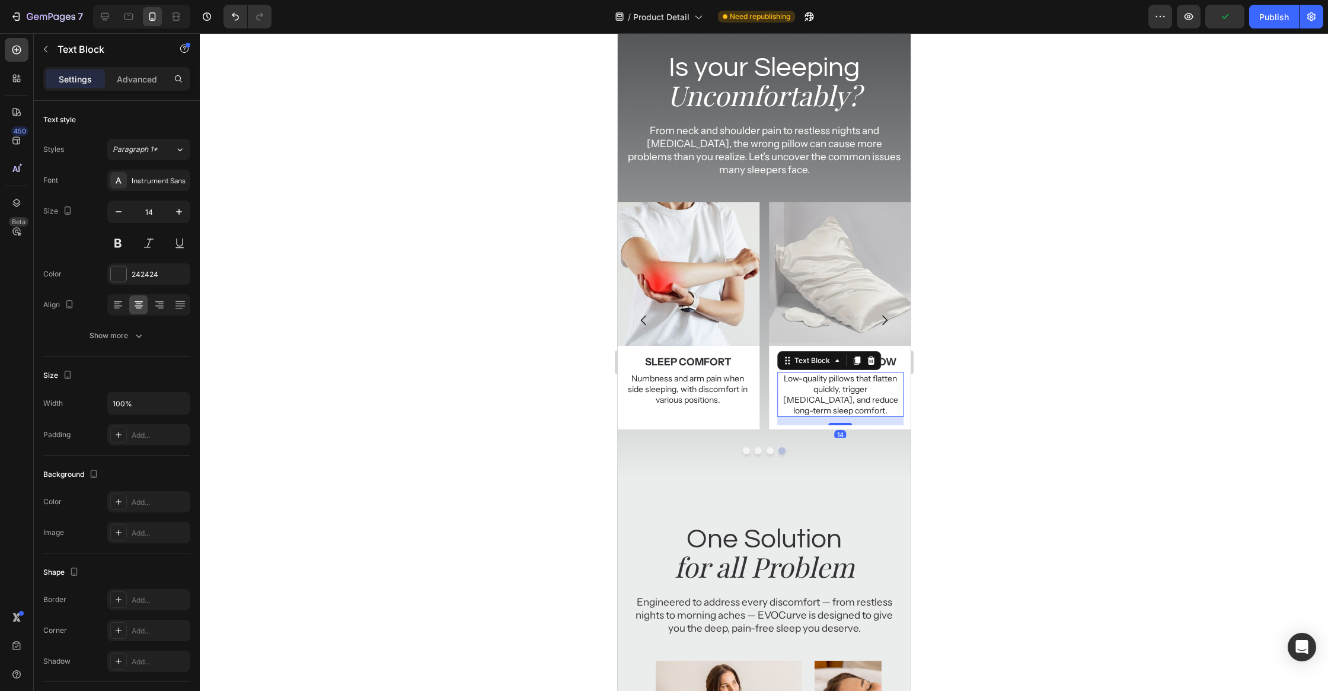
click at [897, 394] on p "Low-quality pillows that flatten quickly, trigger allergies, and reduce long-te…" at bounding box center [840, 394] width 124 height 43
click at [897, 398] on p "Low-quality pillows that flatten quickly, trigger allergies, and reduce long-te…" at bounding box center [840, 394] width 124 height 43
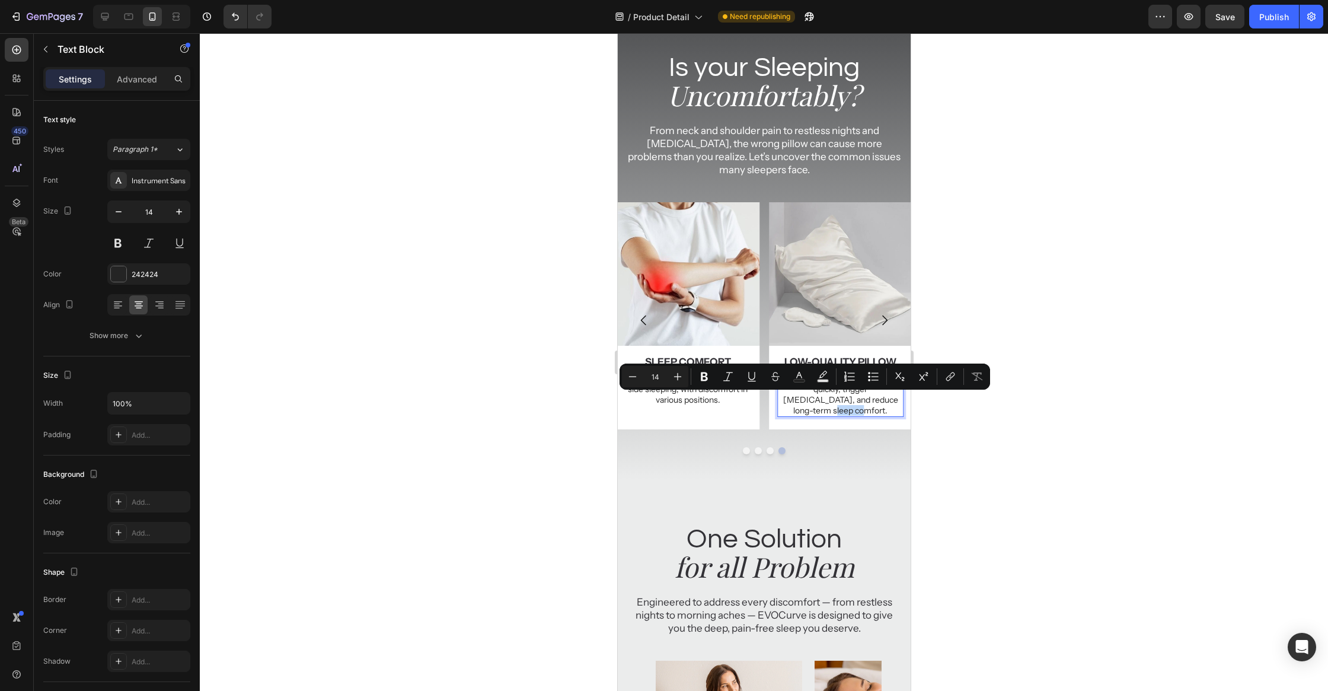
click at [900, 399] on p "Low-quality pillows that flatten quickly, trigger allergies, and reduce long-te…" at bounding box center [840, 394] width 124 height 43
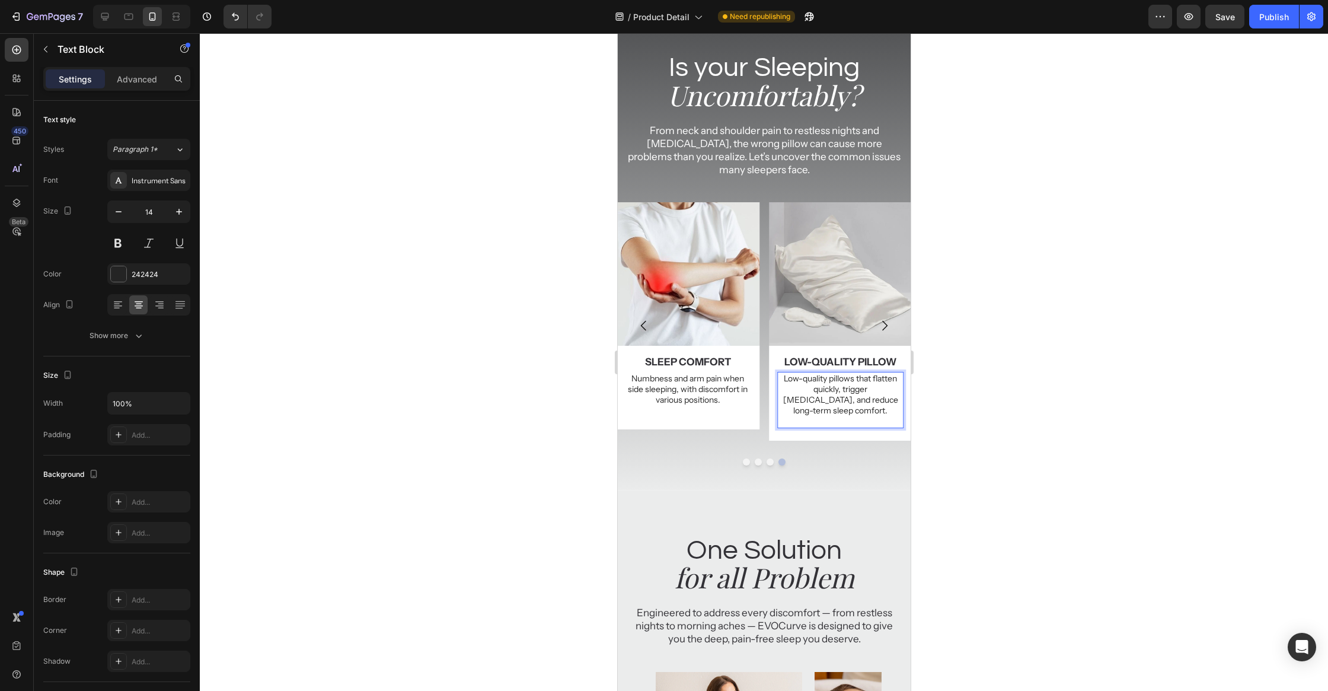
click at [994, 388] on div at bounding box center [764, 361] width 1128 height 657
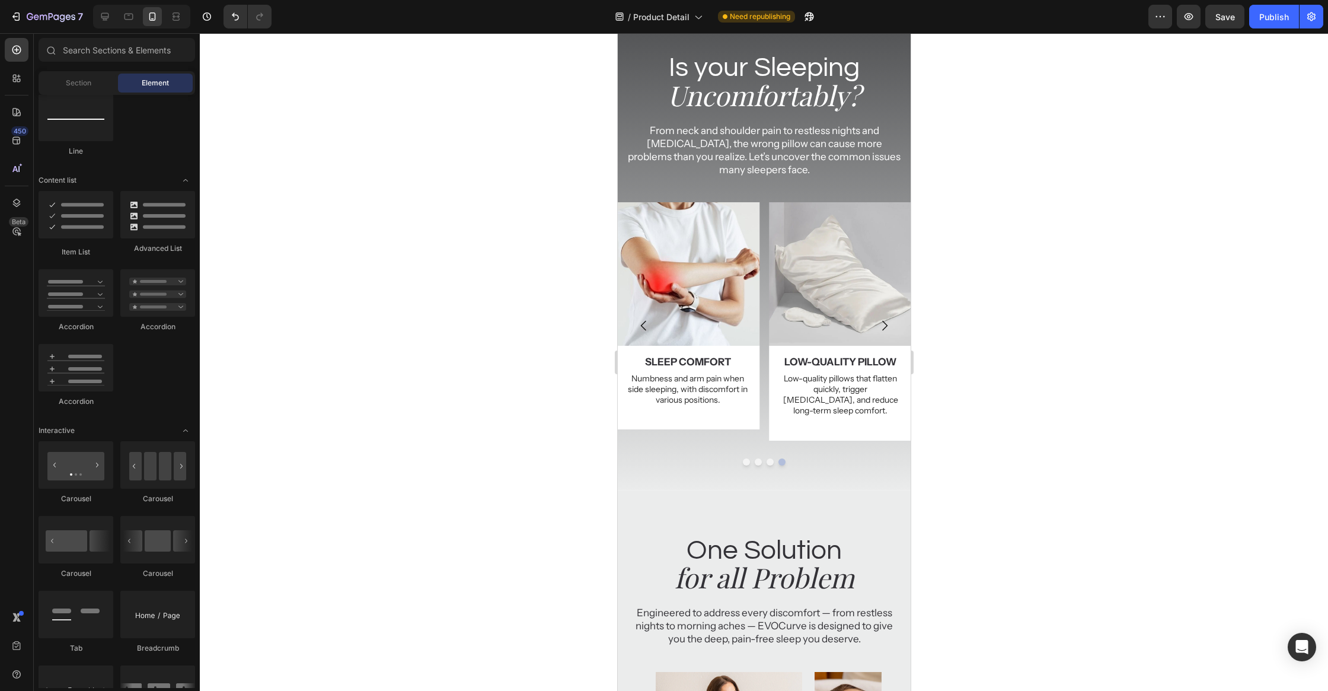
click at [834, 397] on p "Low-quality pillows that flatten quickly, trigger allergies, and reduce long-te…" at bounding box center [840, 394] width 124 height 43
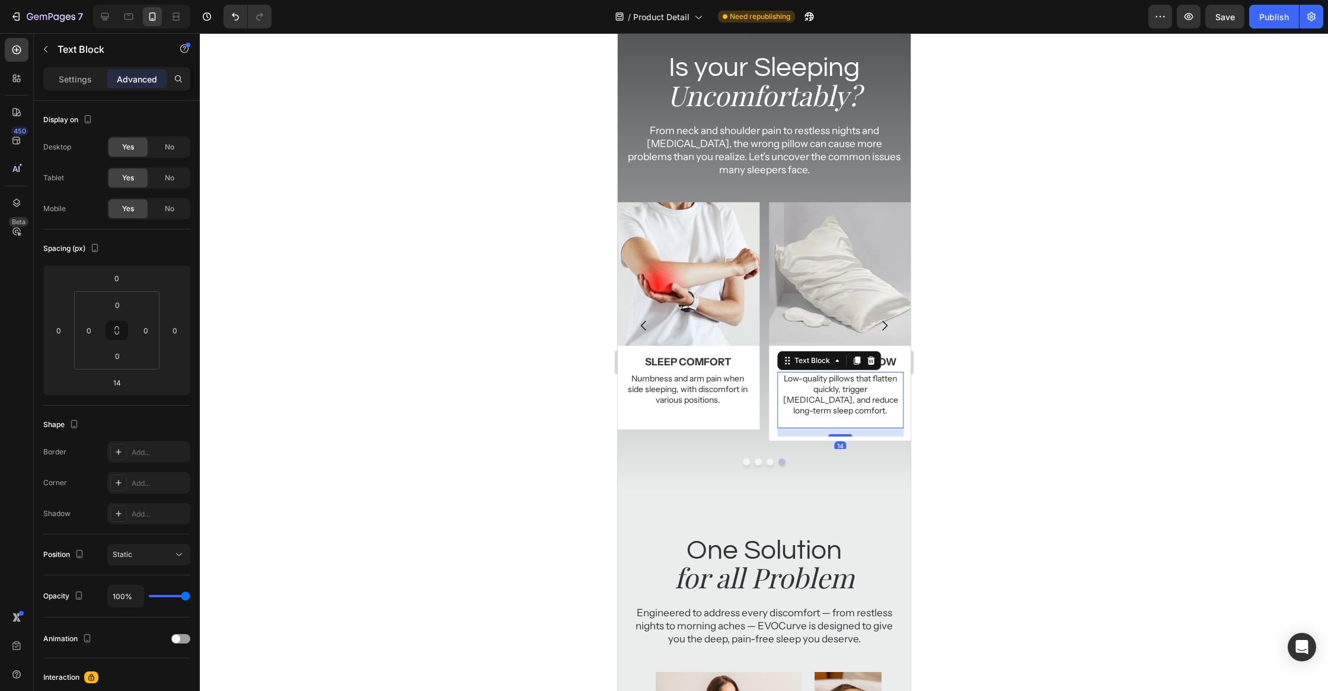
click at [1037, 285] on div at bounding box center [764, 361] width 1128 height 657
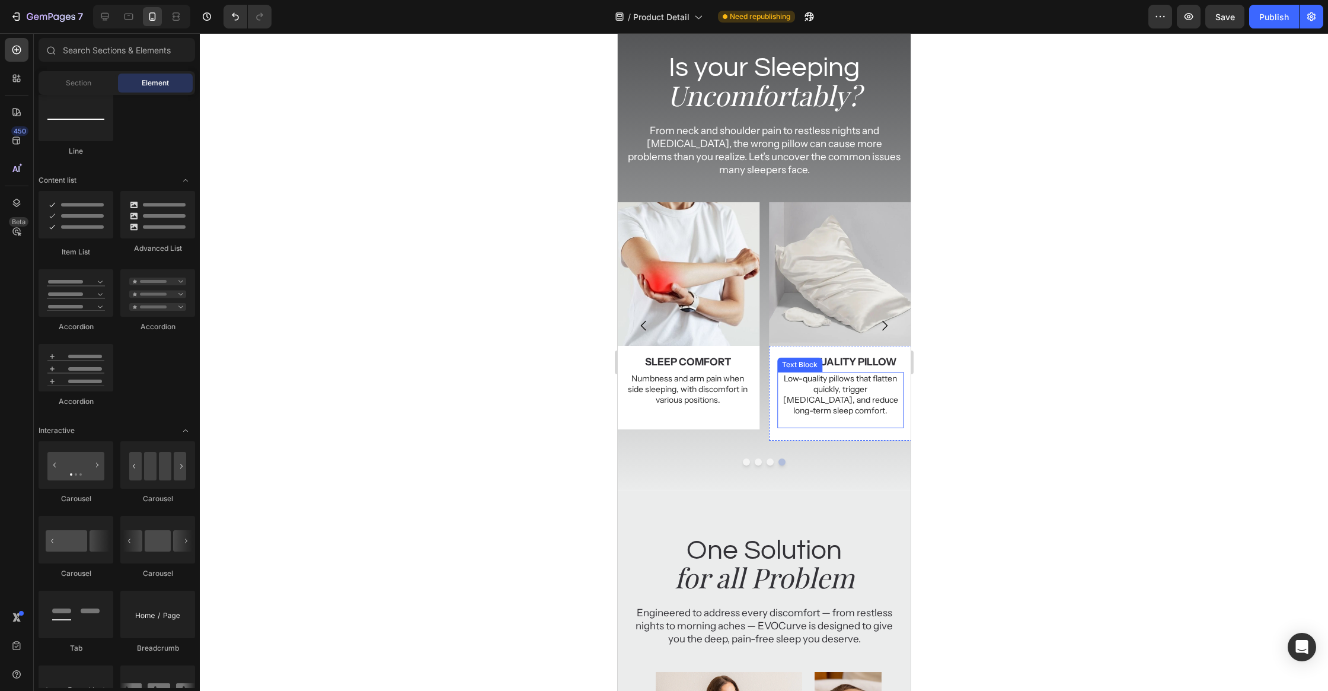
click at [883, 394] on p "Low-quality pillows that flatten quickly, trigger allergies, and reduce long-te…" at bounding box center [840, 394] width 124 height 43
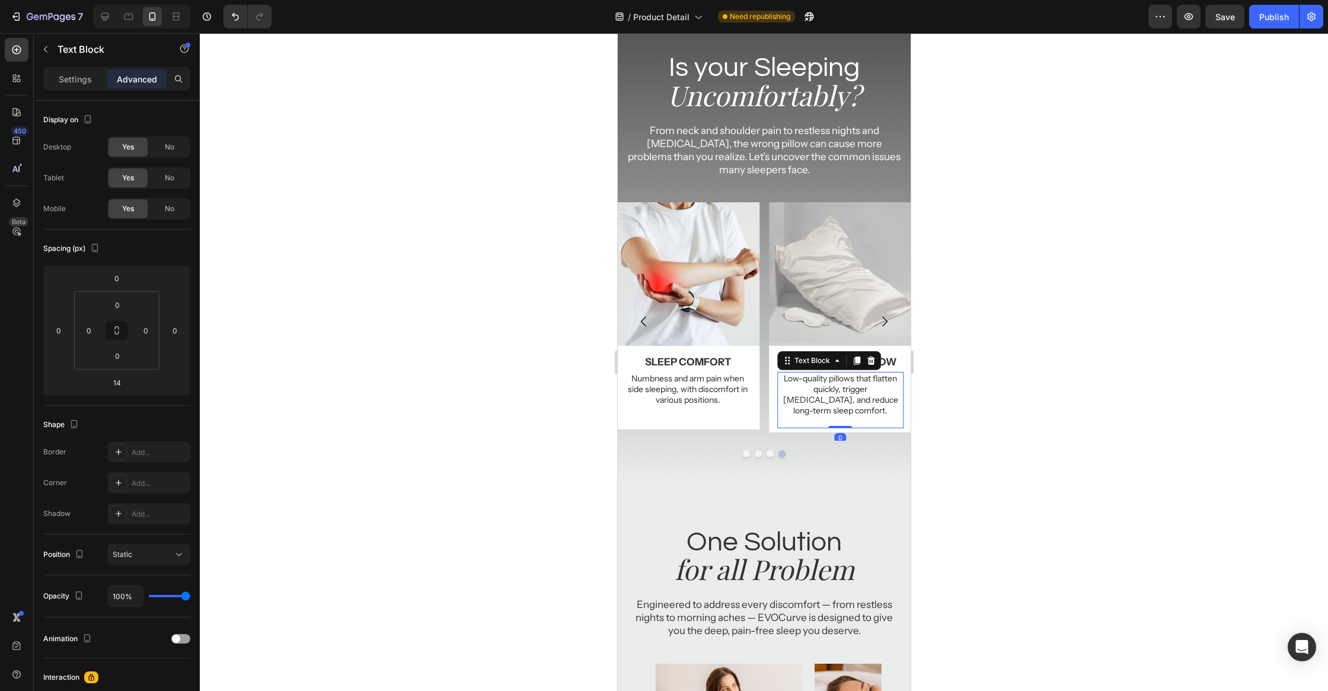
drag, startPoint x: 849, startPoint y: 423, endPoint x: 858, endPoint y: 381, distance: 43.7
click at [858, 381] on div "Low-quality pillows that flatten quickly, trigger allergies, and reduce long-te…" at bounding box center [840, 400] width 127 height 56
type input "14"
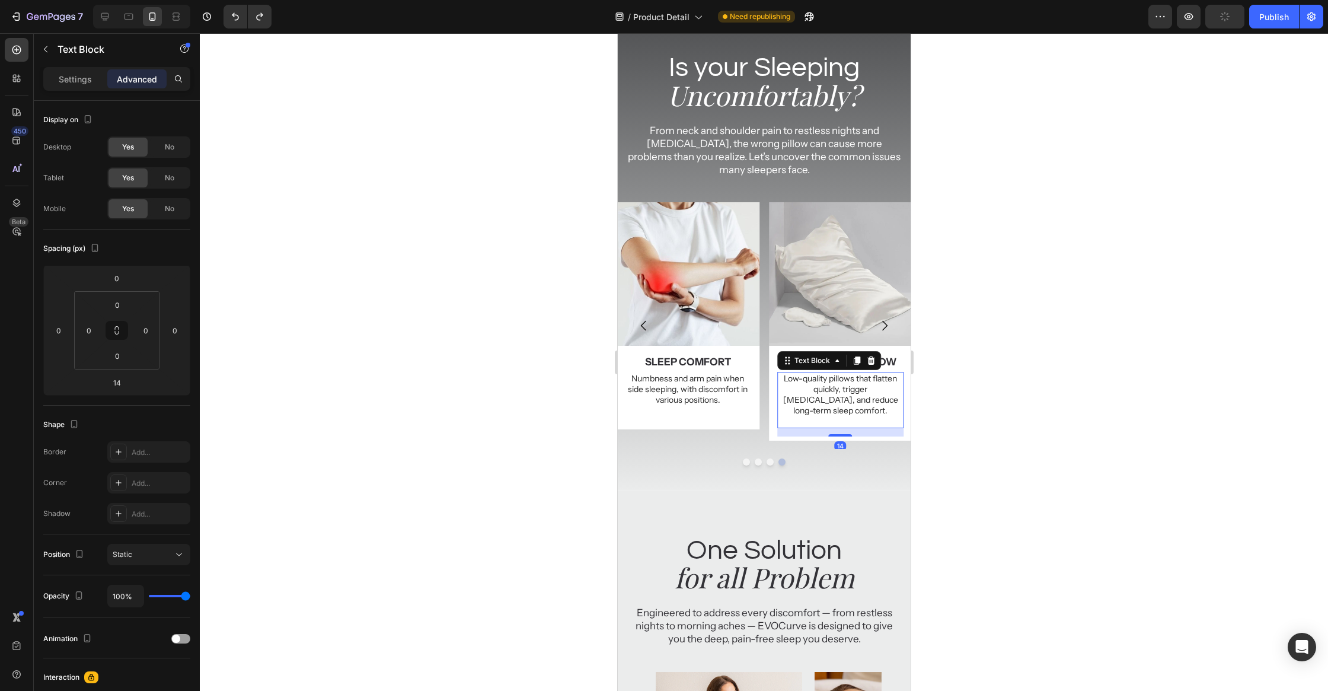
click at [1074, 430] on div at bounding box center [764, 361] width 1128 height 657
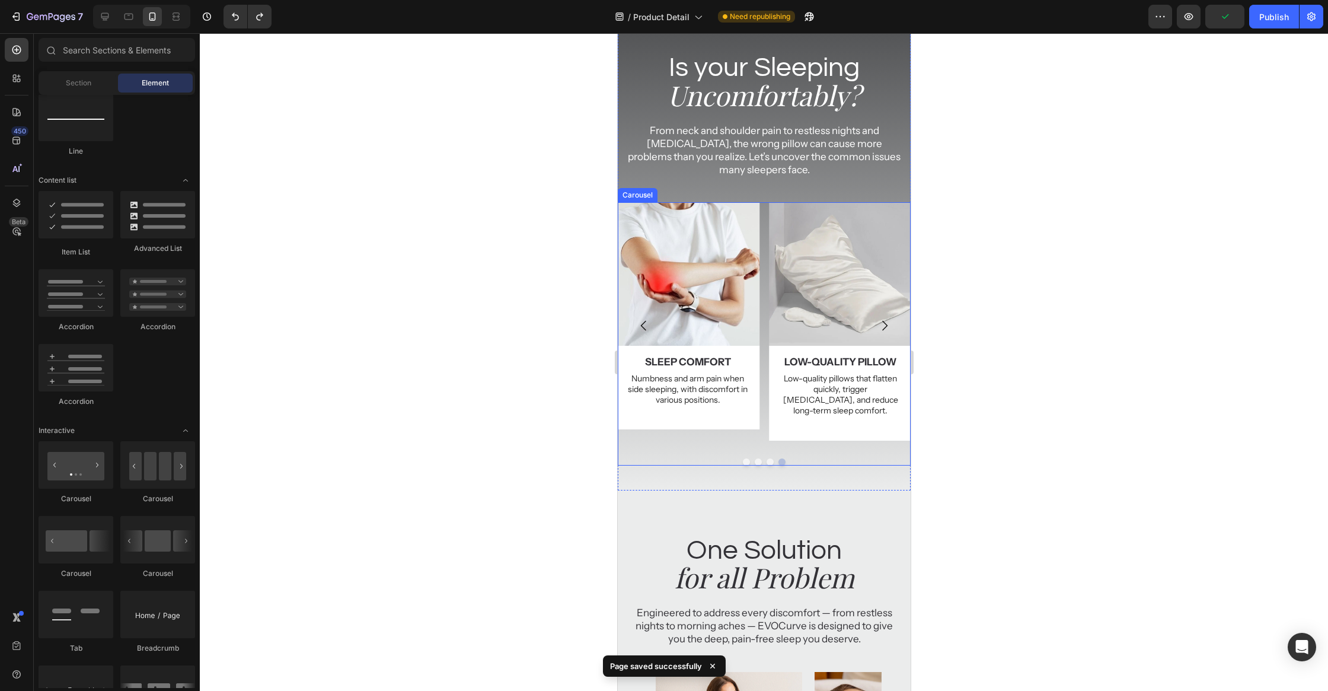
click at [681, 440] on div "Image neck pain Text Block Neck, shoulder, and back pain caused by pillows that…" at bounding box center [763, 333] width 293 height 263
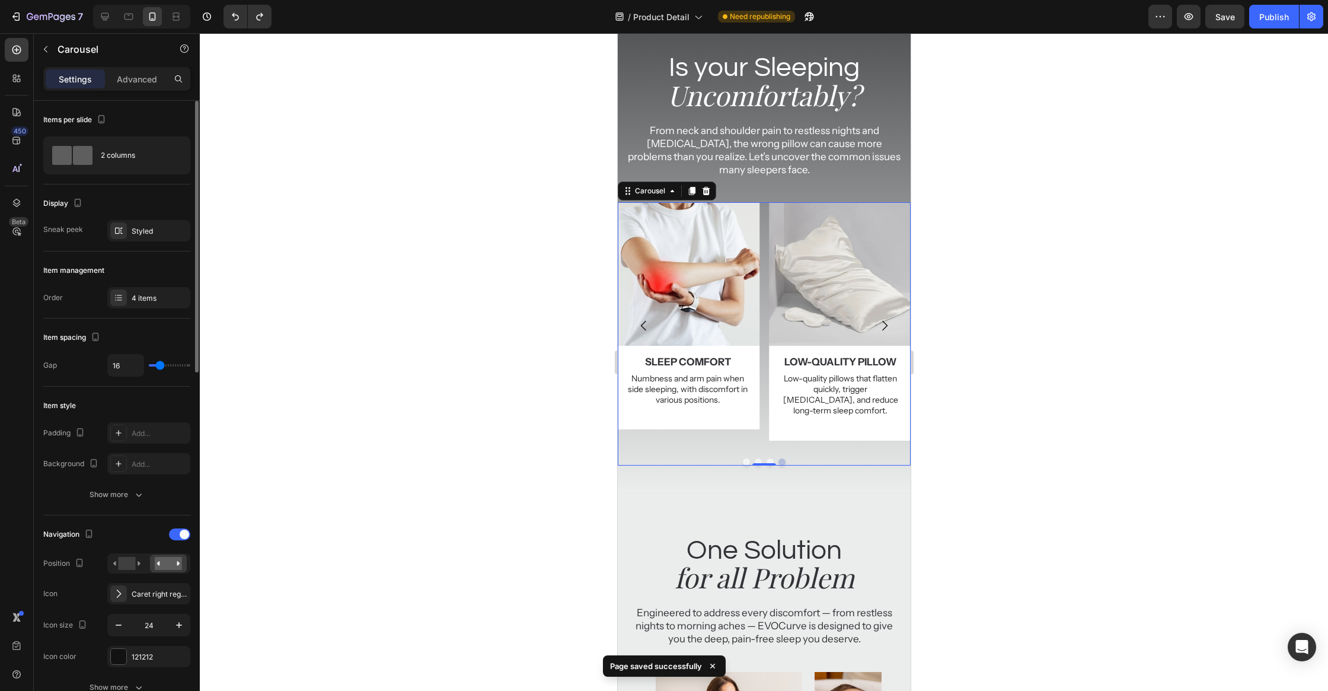
scroll to position [289, 0]
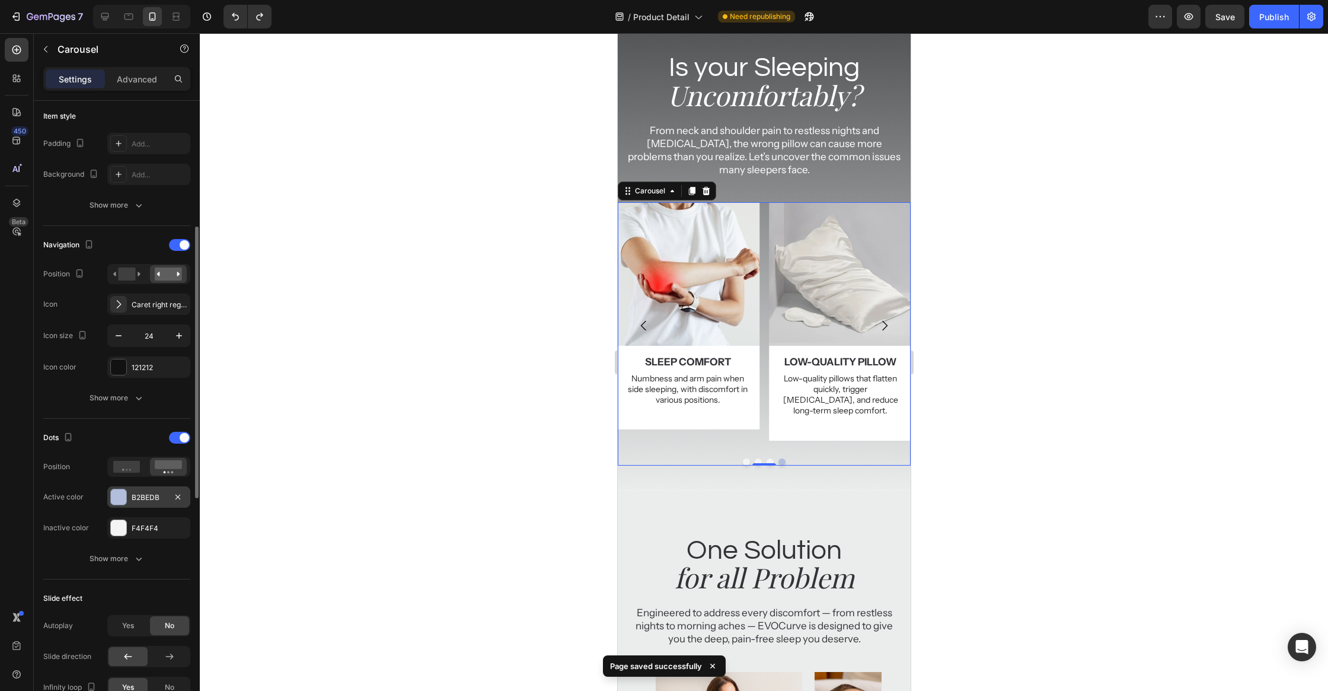
click at [123, 498] on div at bounding box center [118, 496] width 15 height 15
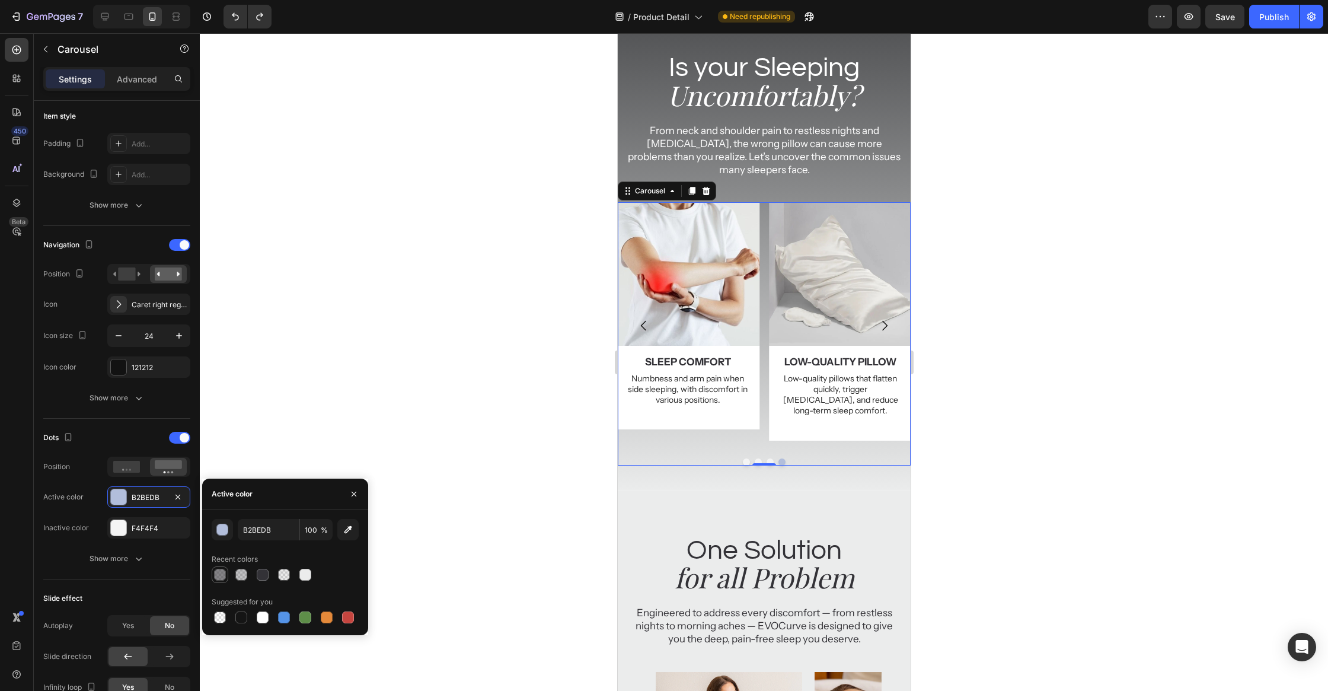
click at [216, 577] on div at bounding box center [220, 574] width 12 height 12
type input "333237"
type input "60"
click at [106, 414] on div "Navigation Position Icon Caret right regular Icon size 24 Icon color 121212 Sho…" at bounding box center [116, 322] width 147 height 193
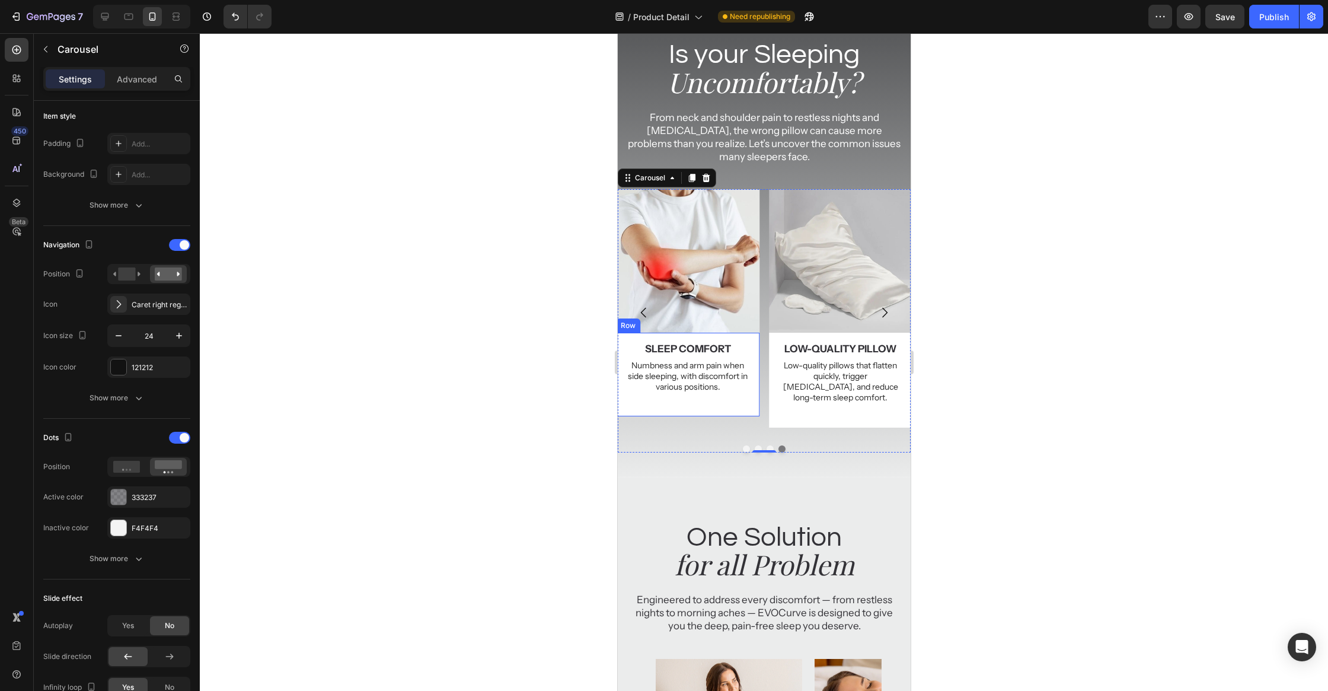
scroll to position [80, 0]
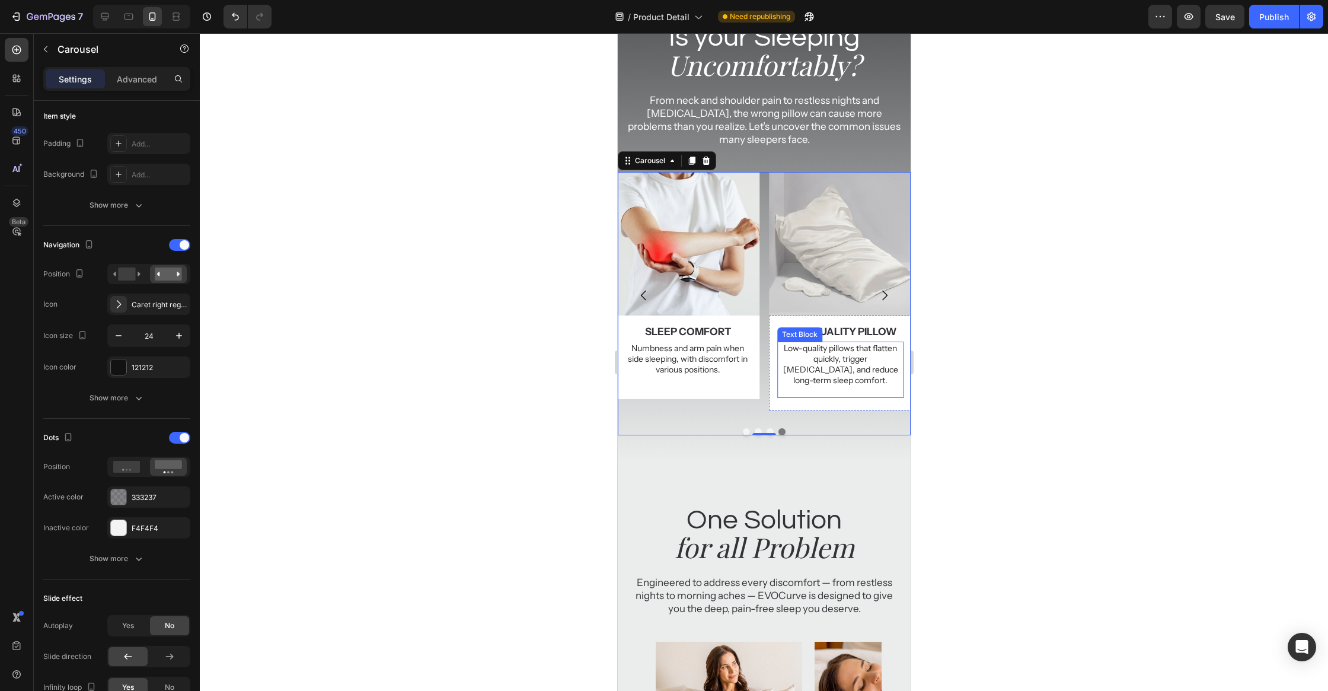
click at [1027, 338] on div at bounding box center [764, 361] width 1128 height 657
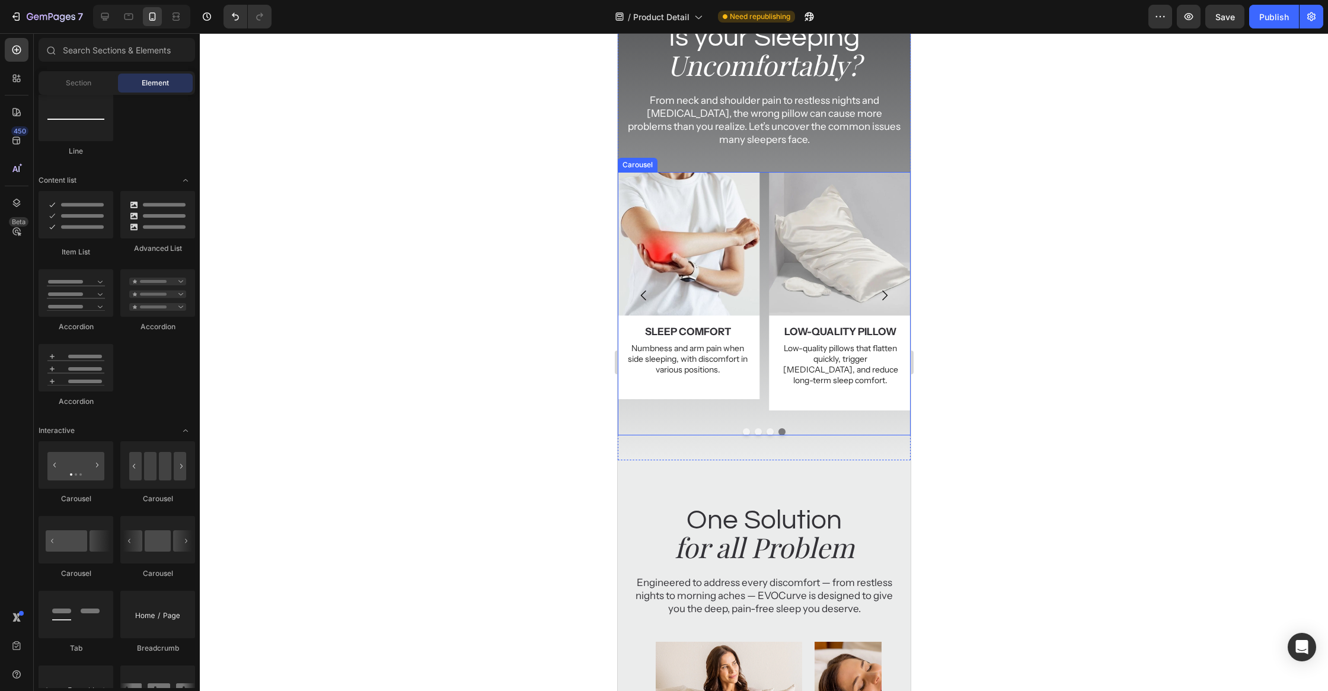
click at [766, 322] on div "Image neck pain Text Block Neck, shoulder, and back pain caused by pillows that…" at bounding box center [763, 295] width 293 height 247
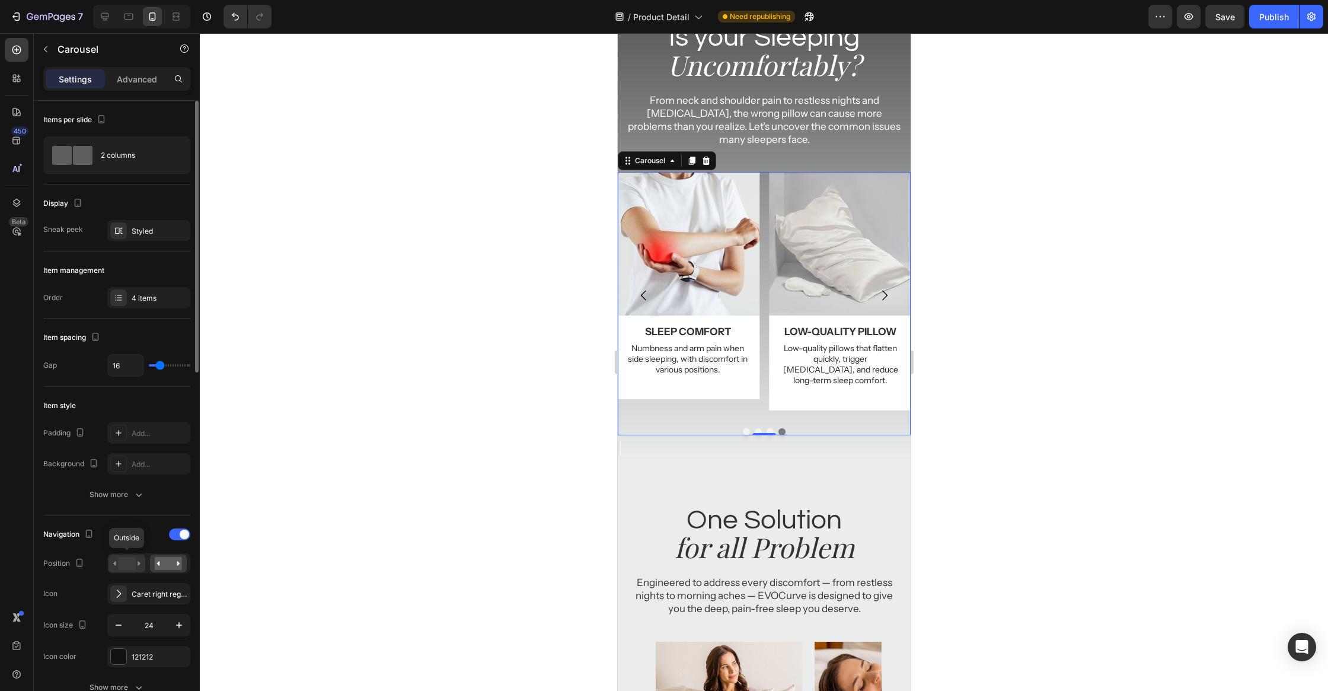
click at [135, 561] on rect at bounding box center [126, 563] width 17 height 13
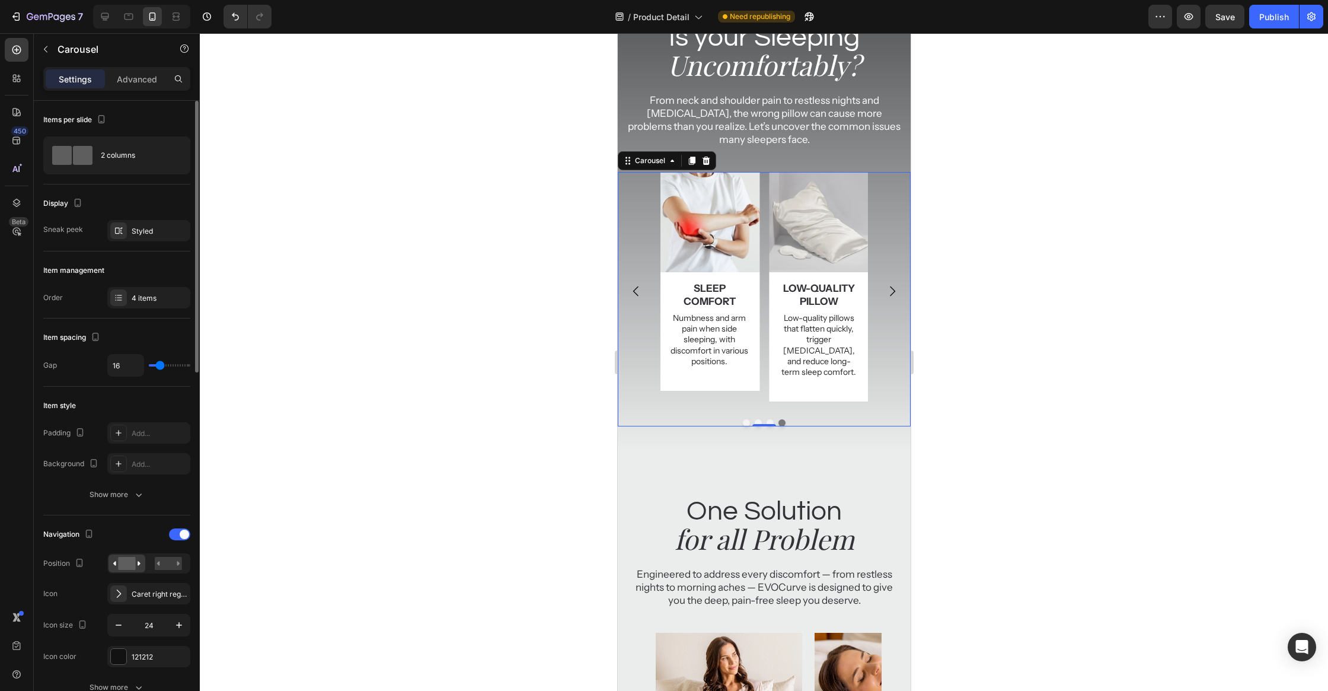
scroll to position [46, 0]
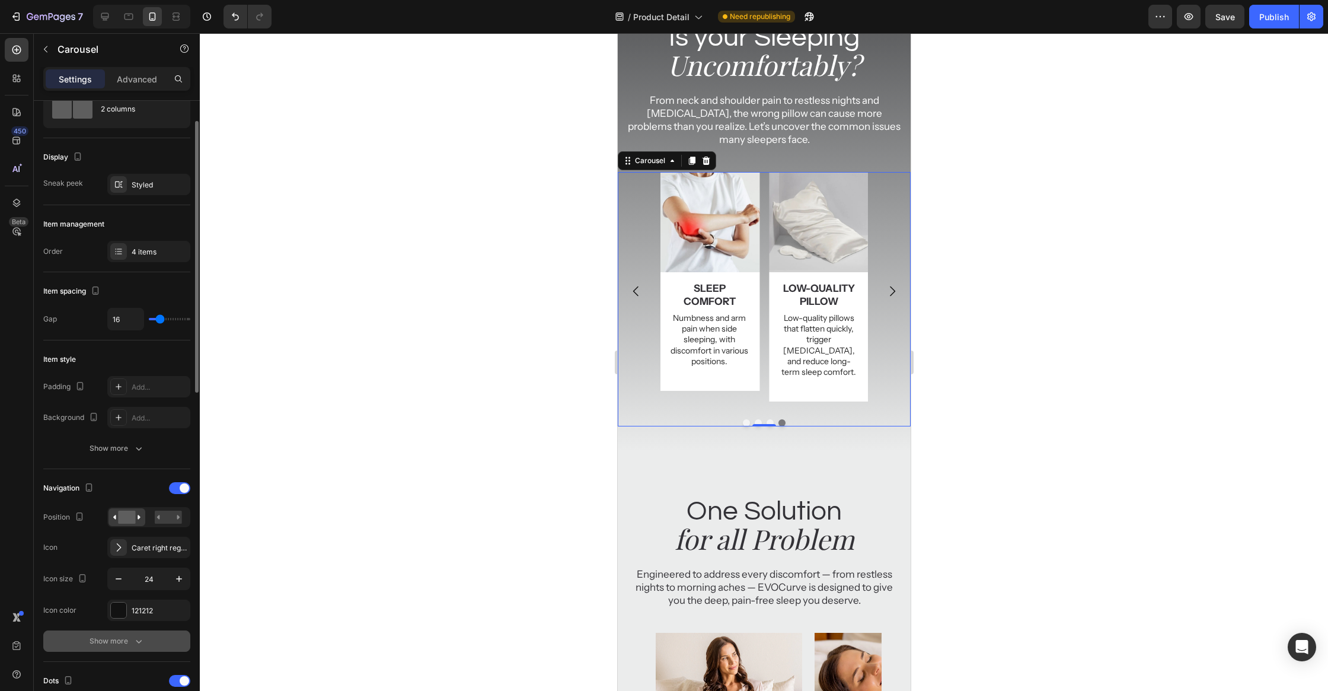
click at [117, 635] on div "Show more" at bounding box center [117, 641] width 55 height 12
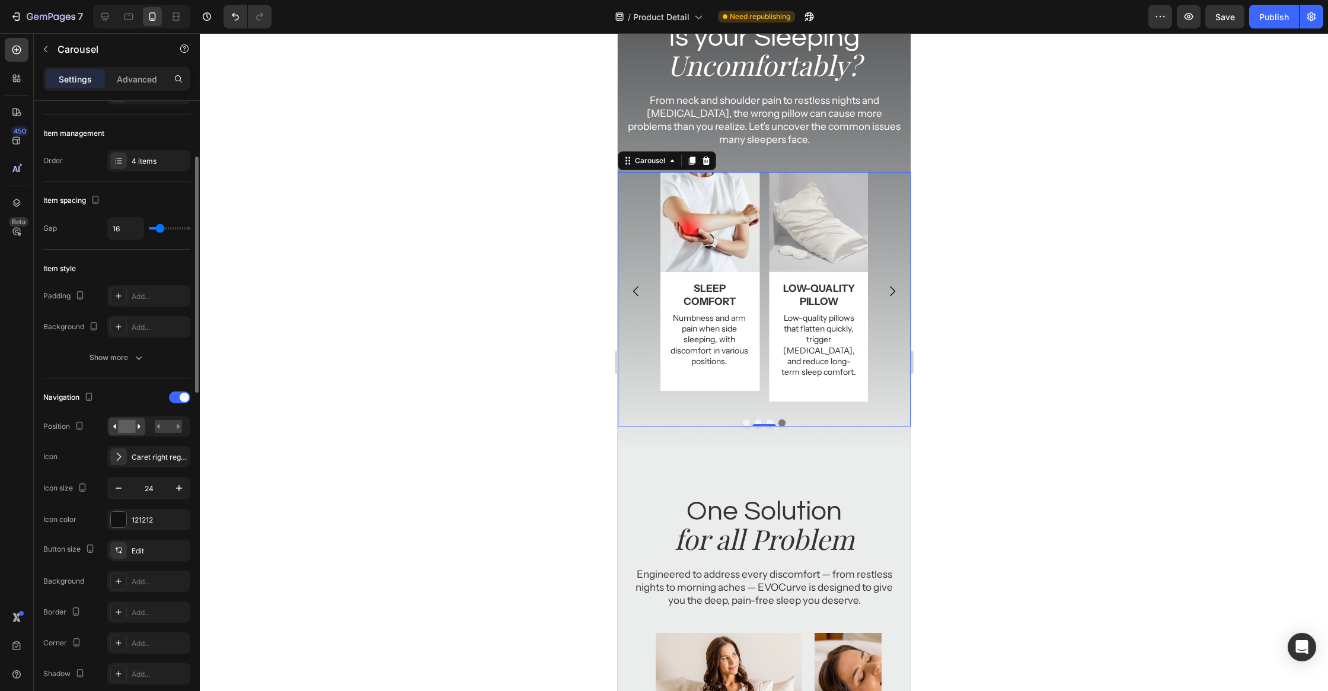
scroll to position [244, 0]
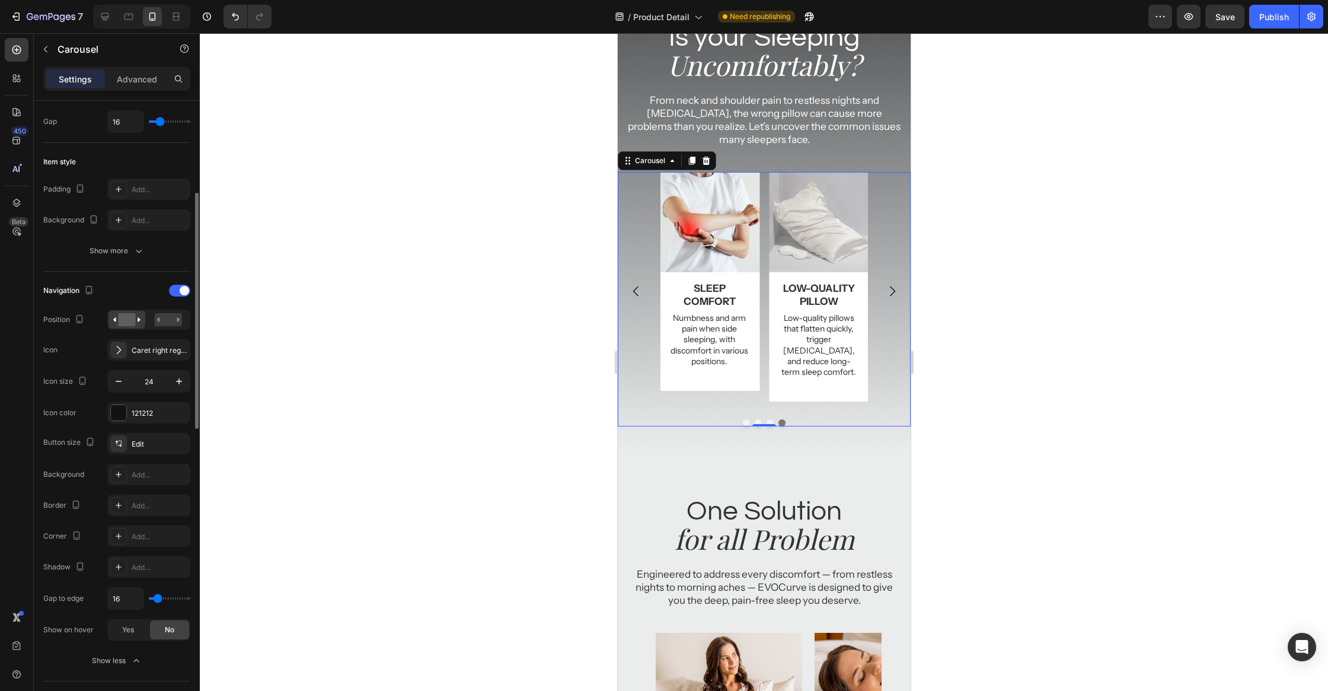
type input "0"
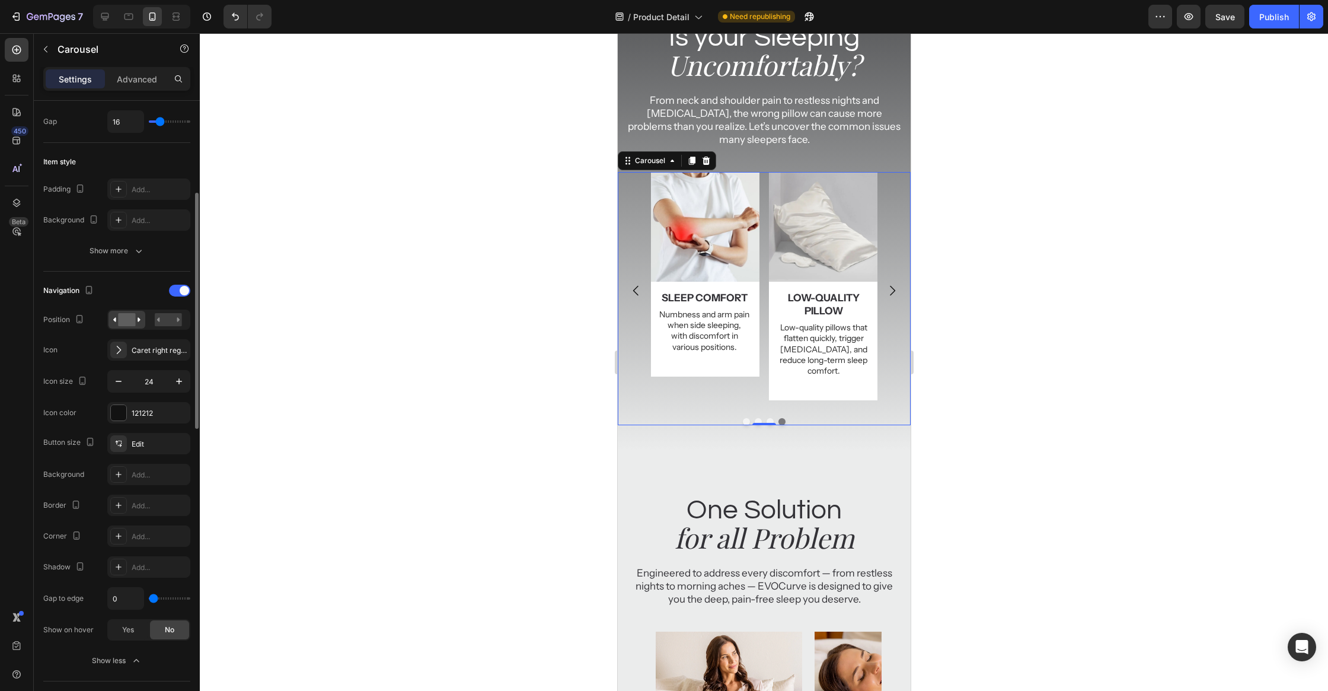
drag, startPoint x: 156, startPoint y: 599, endPoint x: 102, endPoint y: 596, distance: 54.6
type input "0"
click at [149, 597] on input "range" at bounding box center [169, 598] width 41 height 2
type input "16"
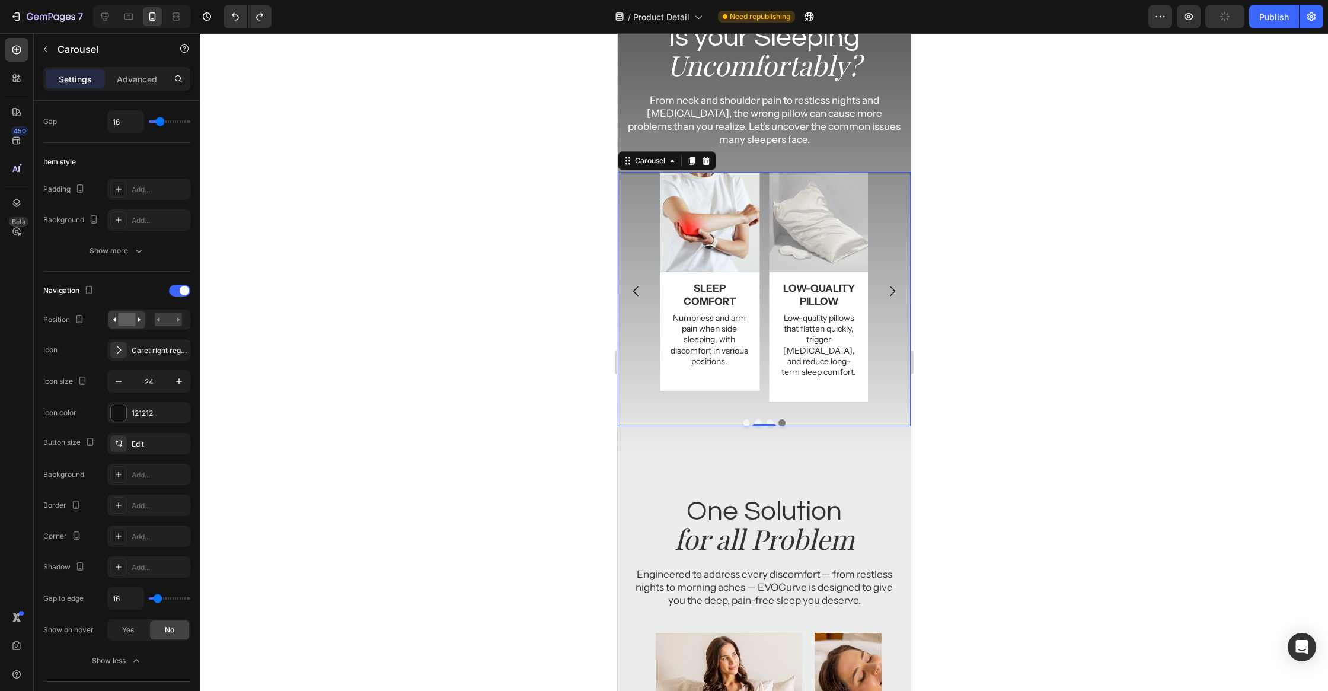
click at [765, 283] on div "Image neck pain Text Block Neck, shoulder, and back pain caused by pillows that…" at bounding box center [763, 291] width 207 height 238
click at [161, 320] on rect at bounding box center [168, 319] width 27 height 13
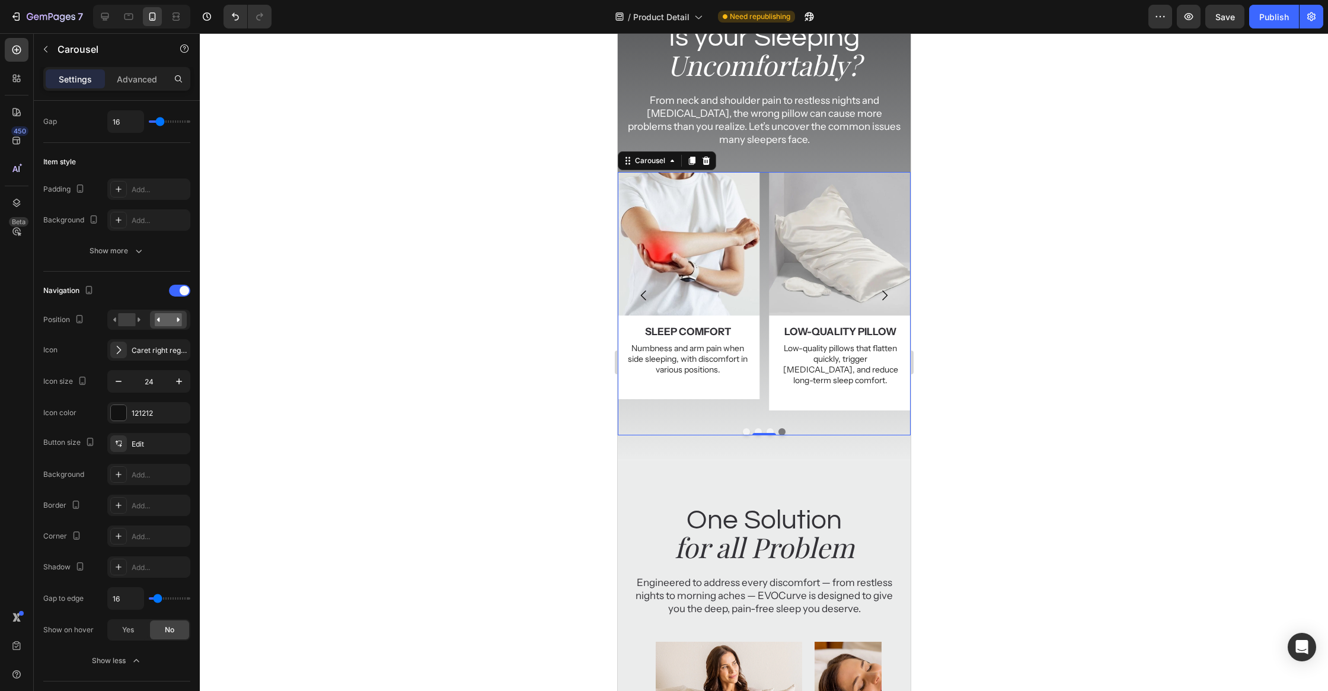
click at [1108, 318] on div at bounding box center [764, 361] width 1128 height 657
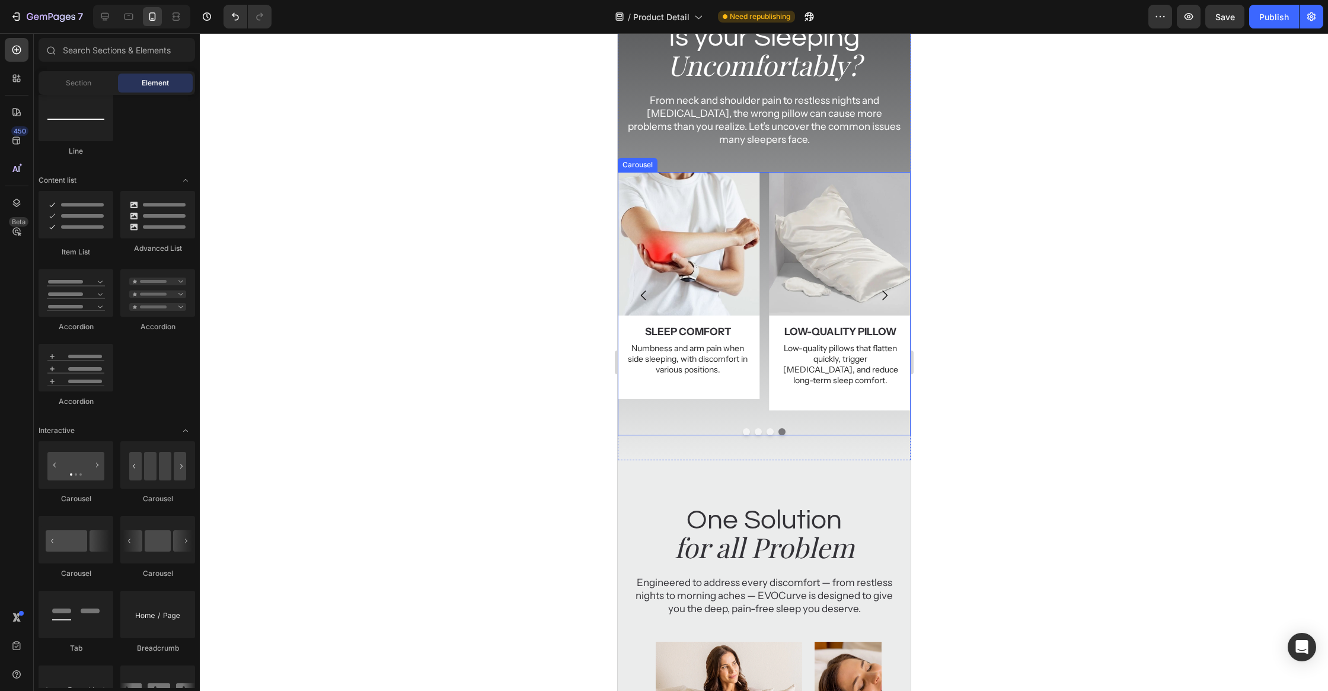
click at [762, 286] on div "Image neck pain Text Block Neck, shoulder, and back pain caused by pillows that…" at bounding box center [763, 295] width 293 height 247
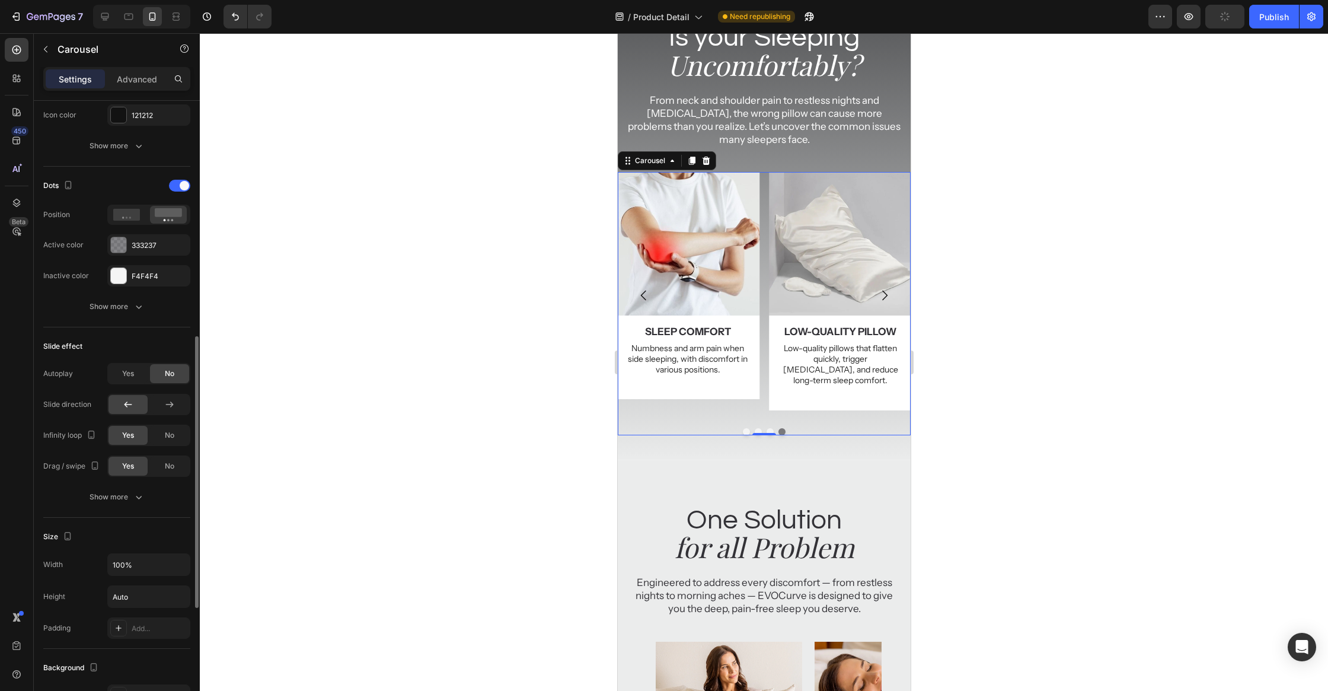
scroll to position [0, 0]
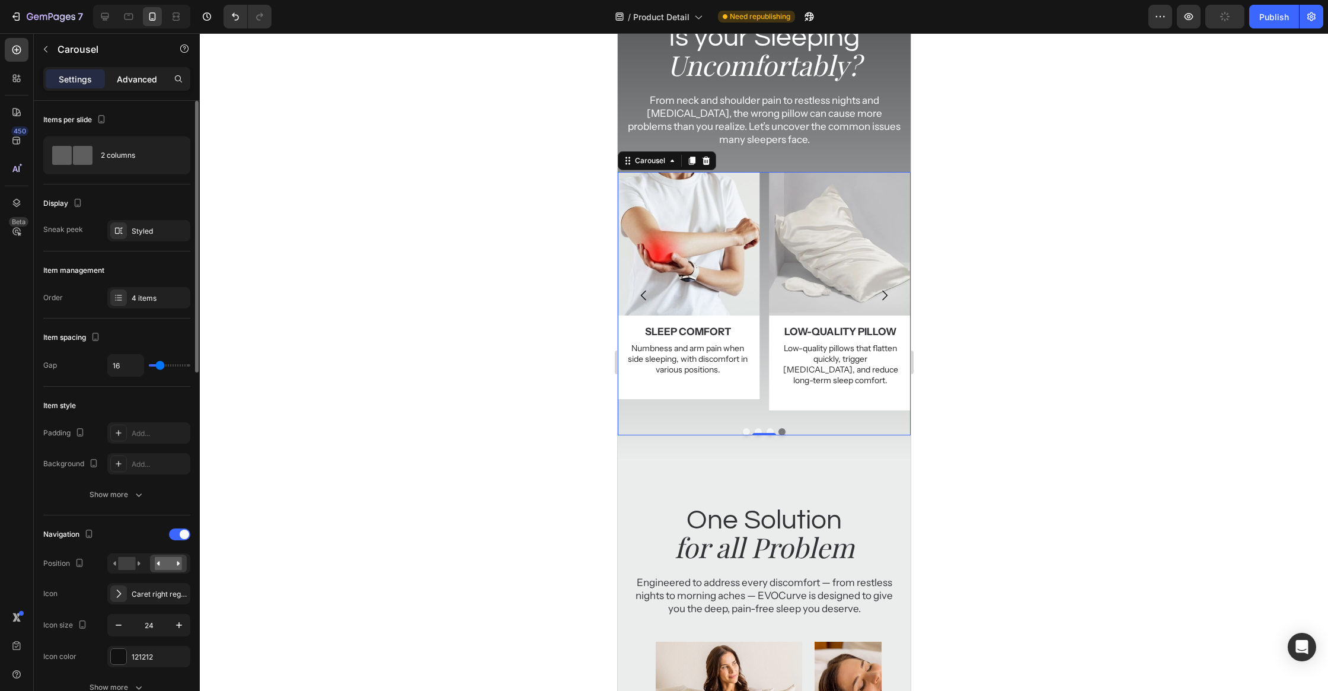
click at [118, 77] on p "Advanced" at bounding box center [137, 79] width 40 height 12
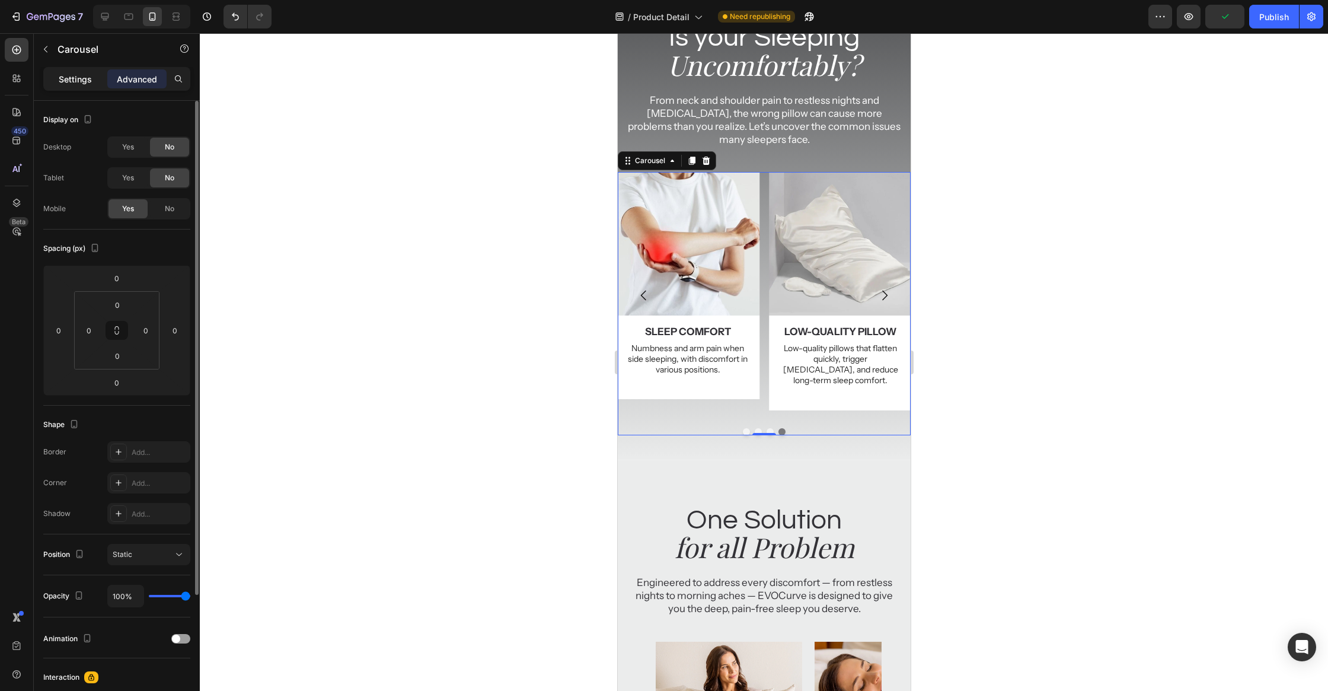
click at [67, 79] on p "Settings" at bounding box center [75, 79] width 33 height 12
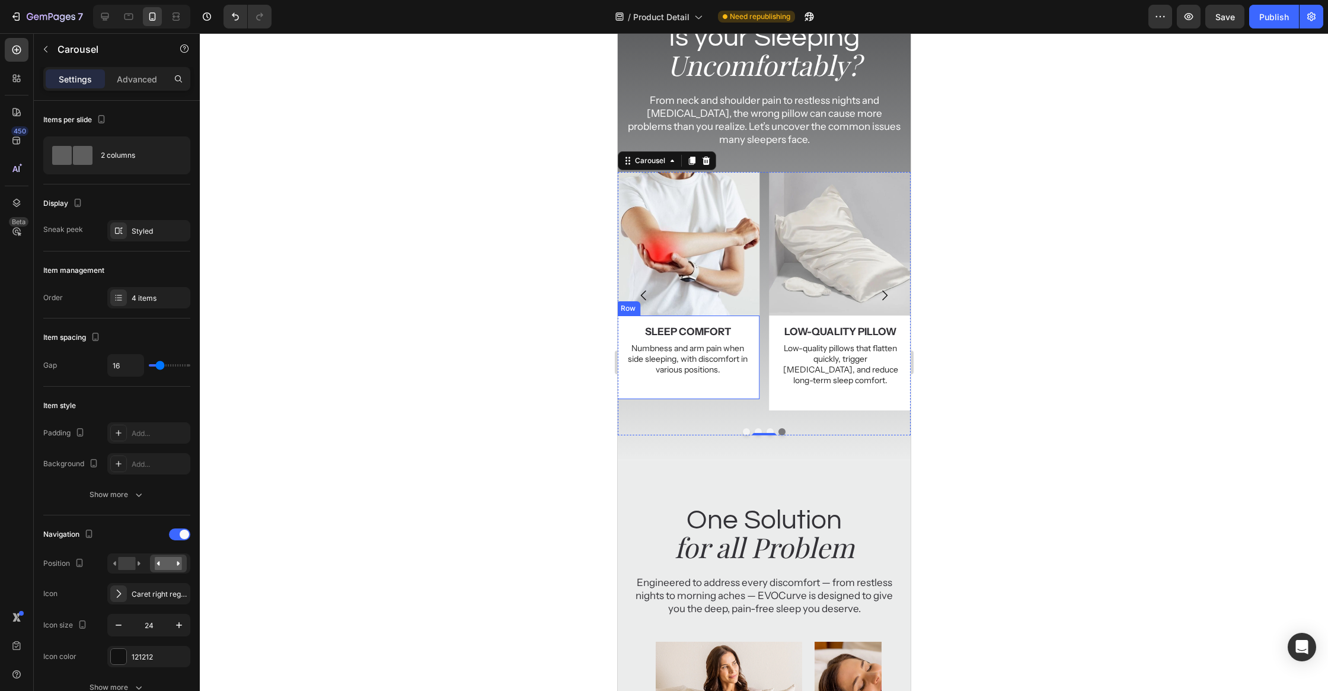
click at [762, 308] on div "Image neck pain Text Block Neck, shoulder, and back pain caused by pillows that…" at bounding box center [763, 295] width 293 height 247
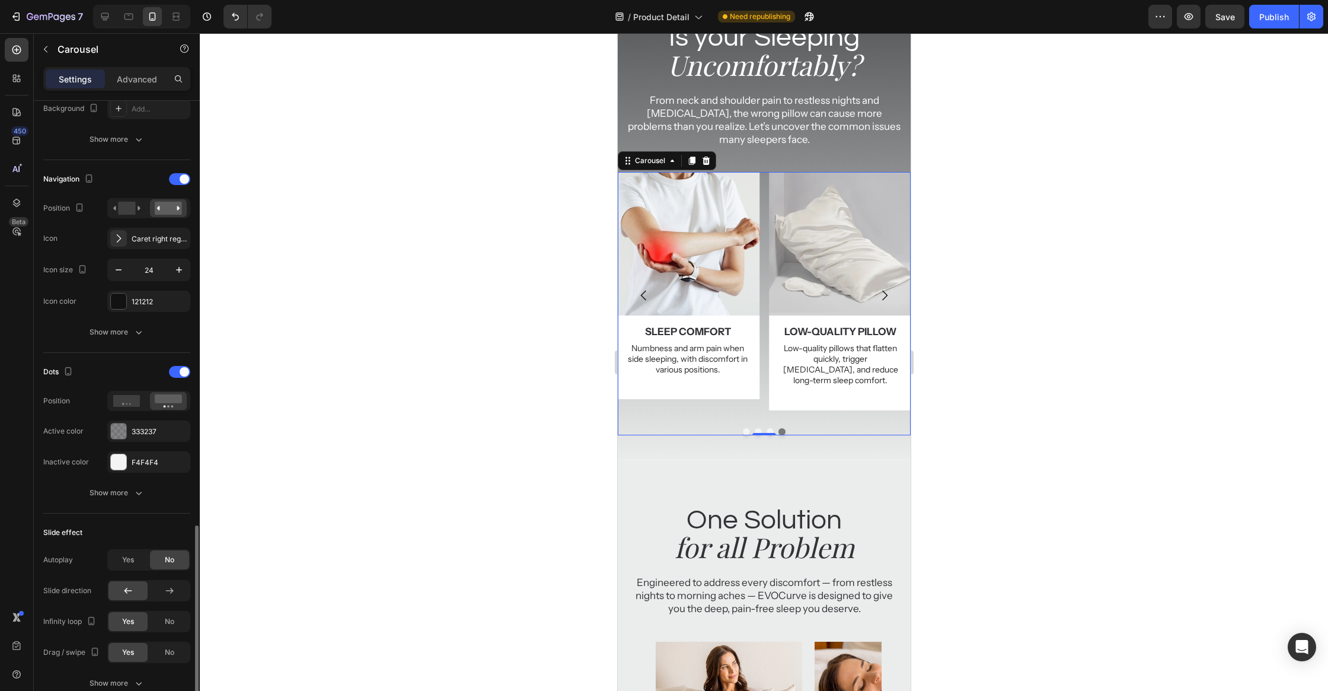
scroll to position [543, 0]
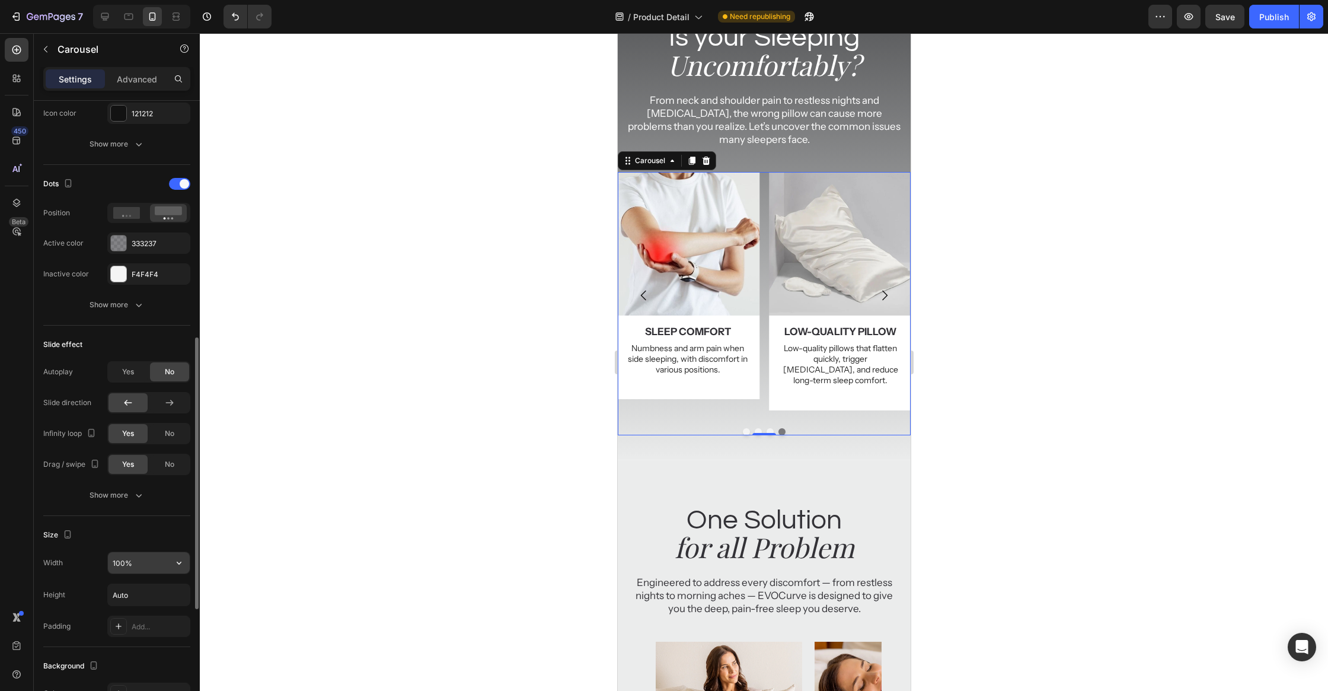
click at [151, 556] on input "100%" at bounding box center [149, 562] width 82 height 21
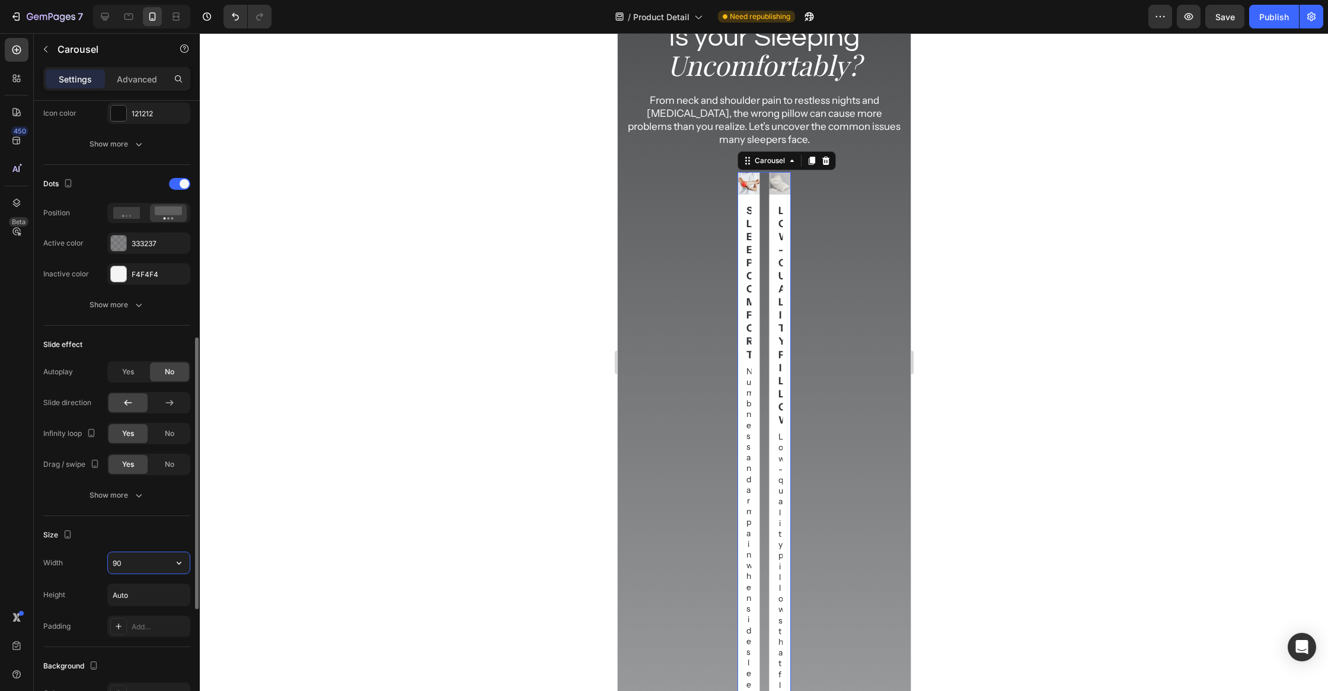
type input "90%"
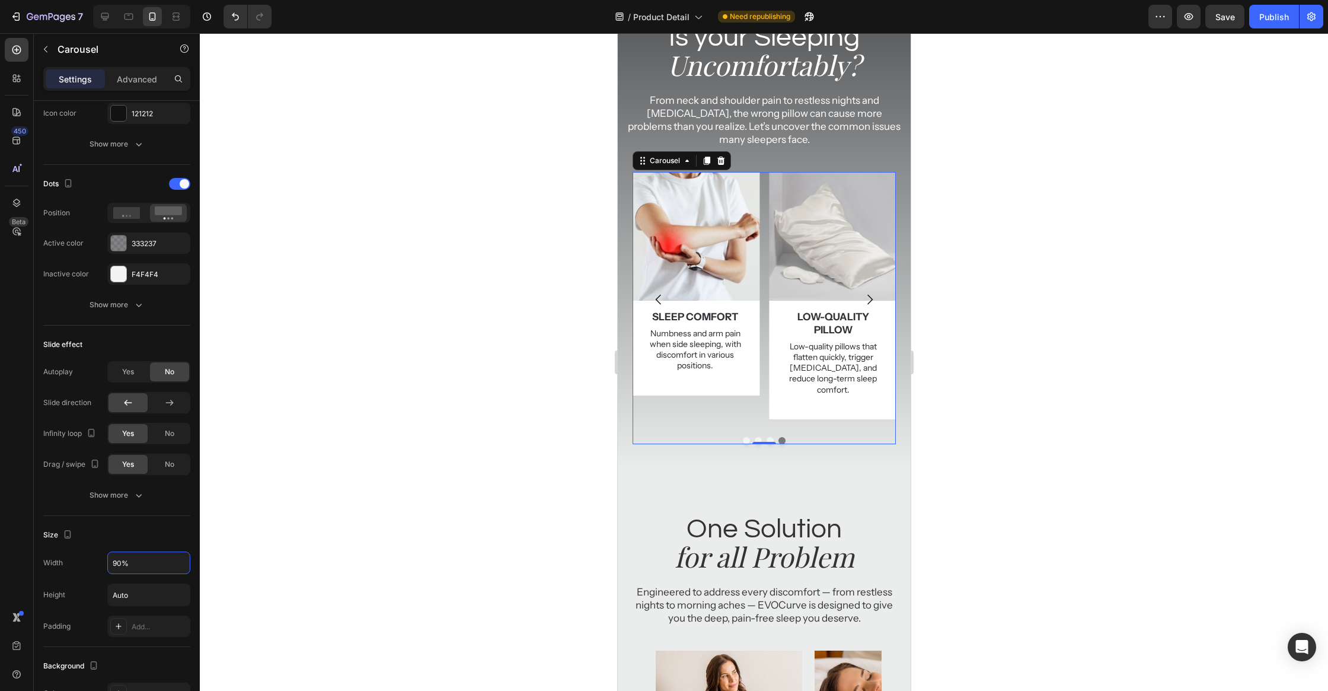
click at [466, 420] on div at bounding box center [764, 361] width 1128 height 657
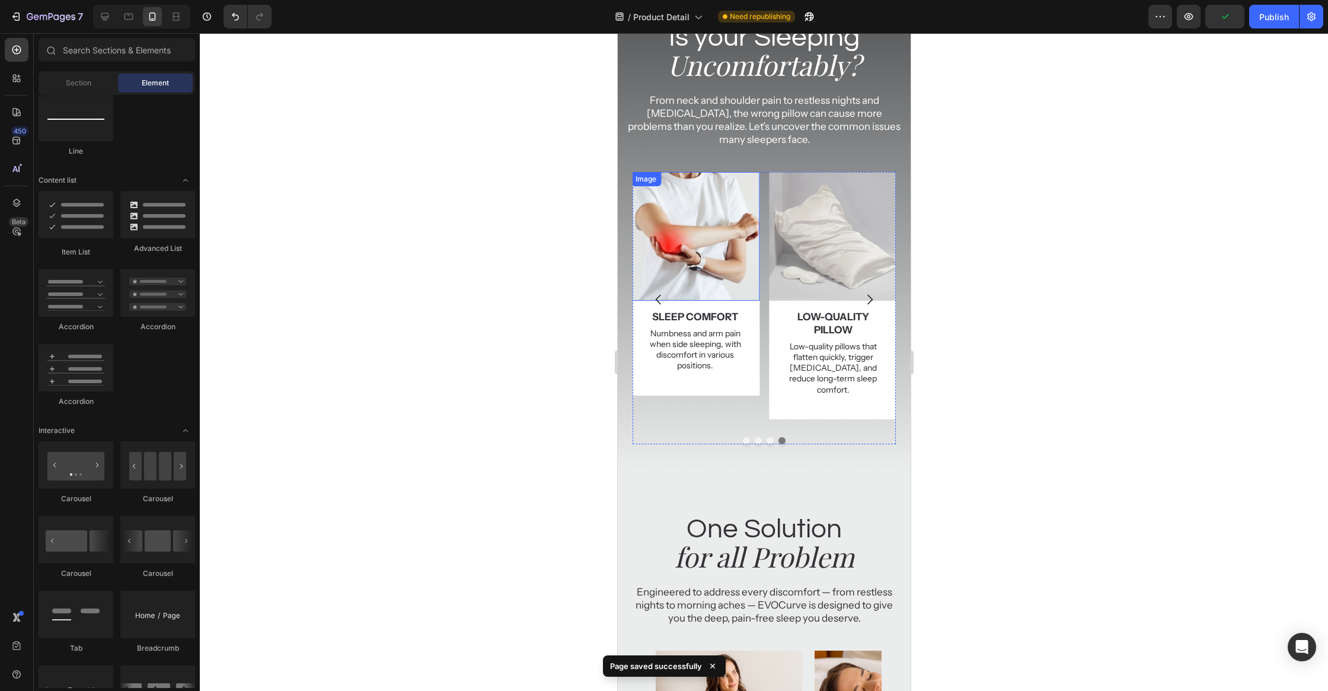
click at [758, 293] on img at bounding box center [694, 236] width 129 height 129
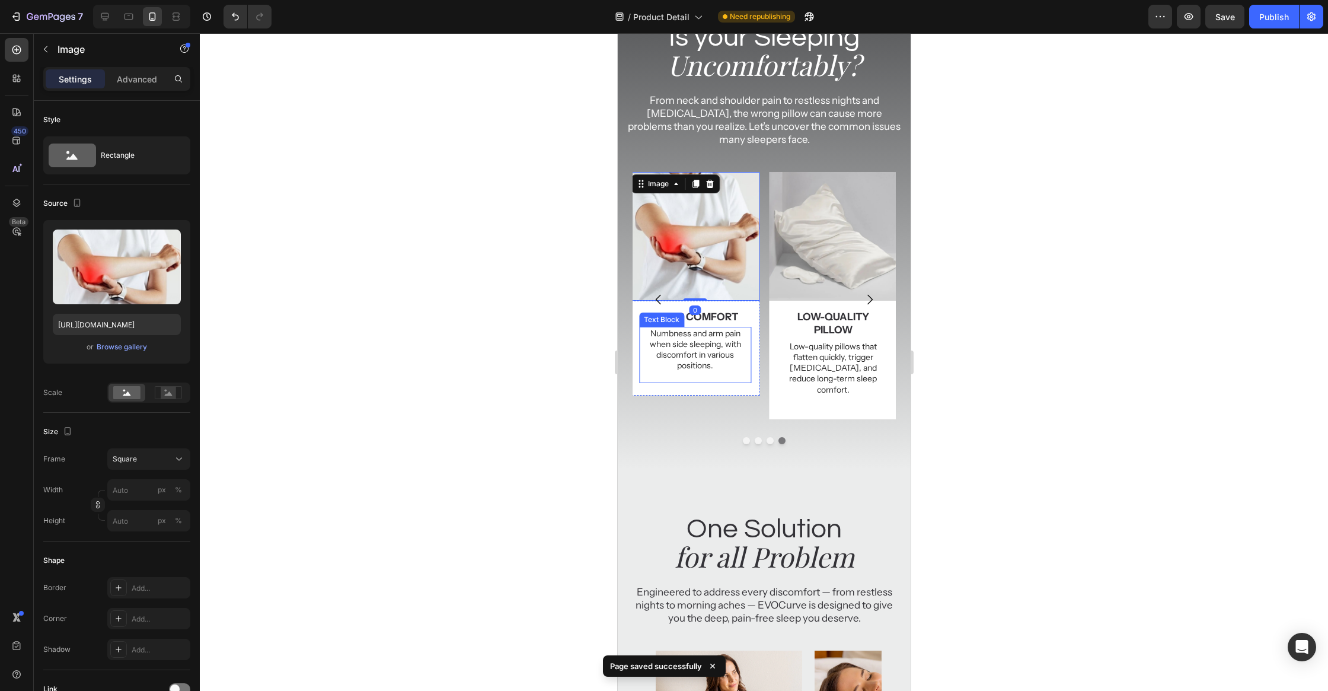
click at [742, 333] on p "Numbness and arm pain when side sleeping, with discomfort in various positions." at bounding box center [695, 349] width 110 height 43
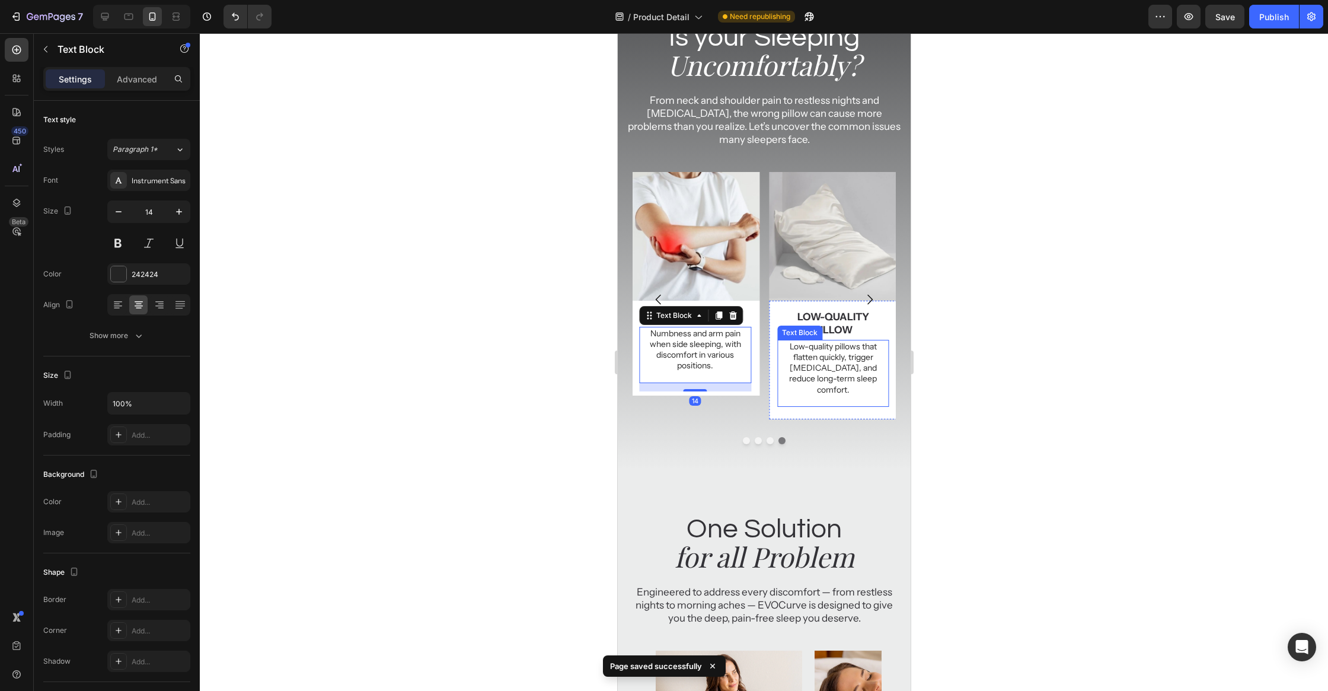
click at [851, 356] on p "Low-quality pillows that flatten quickly, trigger allergies, and reduce long-te…" at bounding box center [833, 368] width 110 height 54
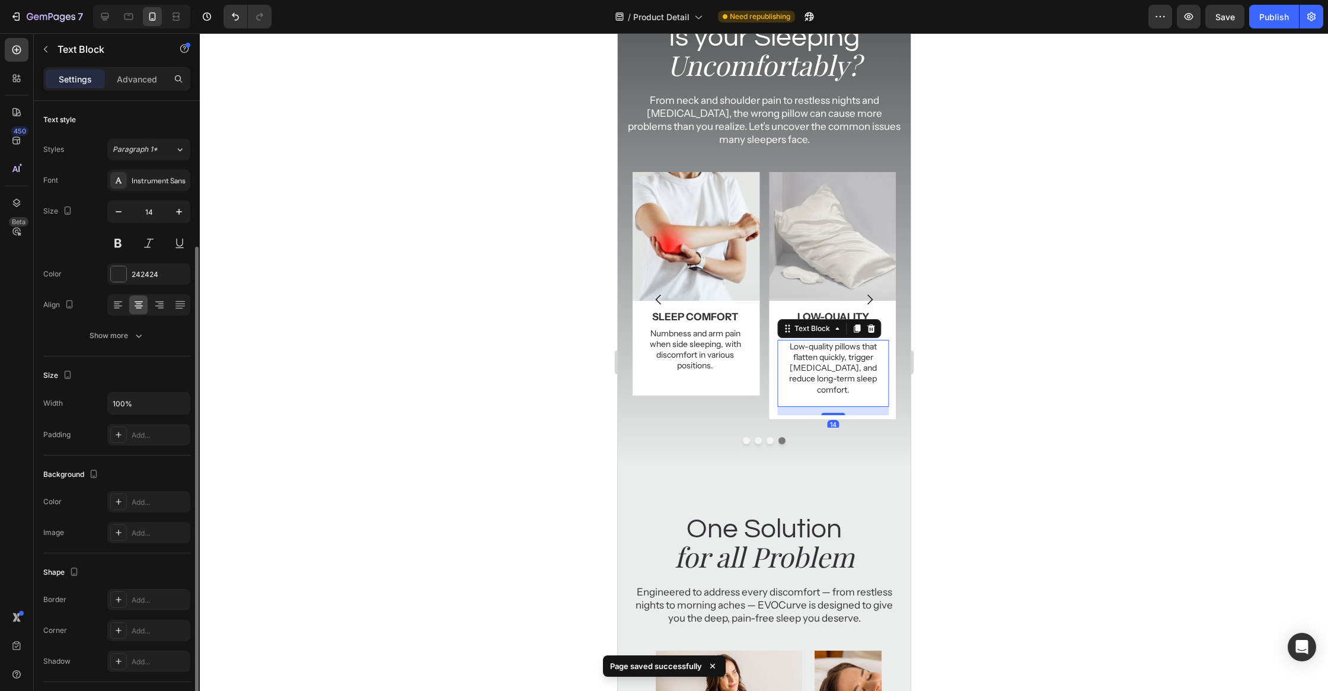
scroll to position [77, 0]
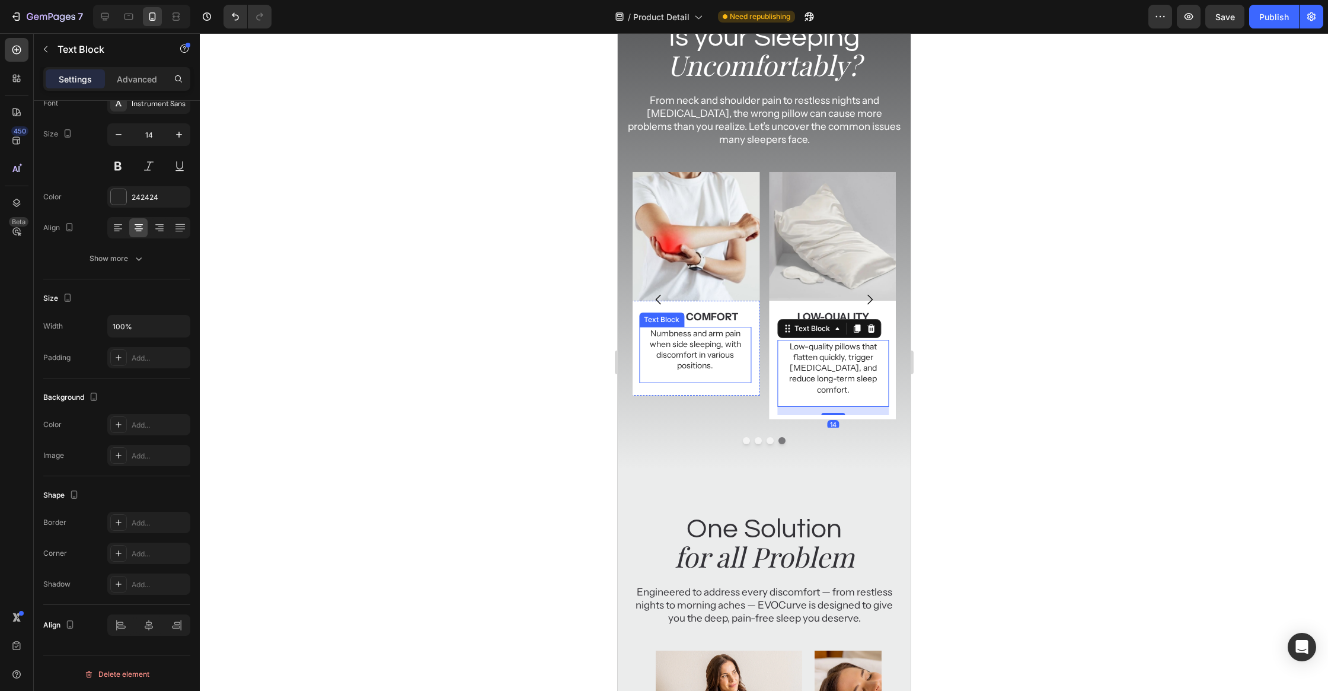
click at [713, 373] on p "Rich Text Editor. Editing area: main" at bounding box center [695, 375] width 110 height 11
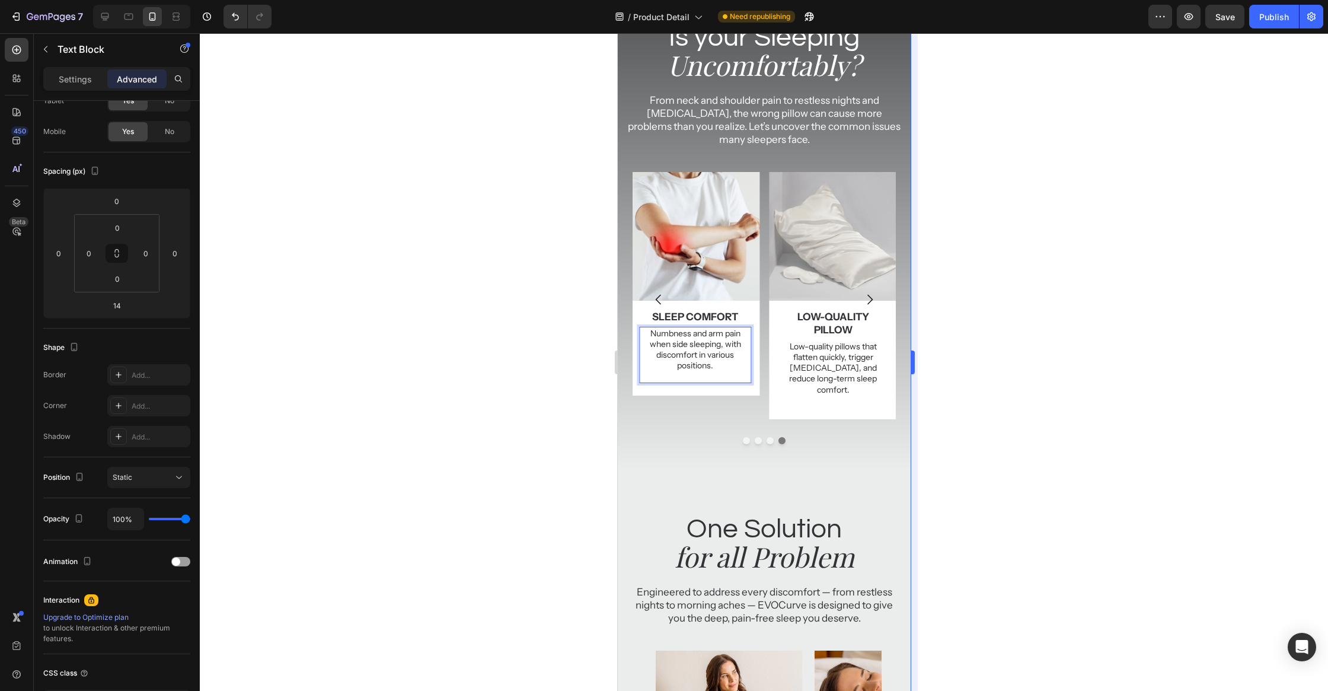
click at [940, 346] on div at bounding box center [764, 361] width 1128 height 657
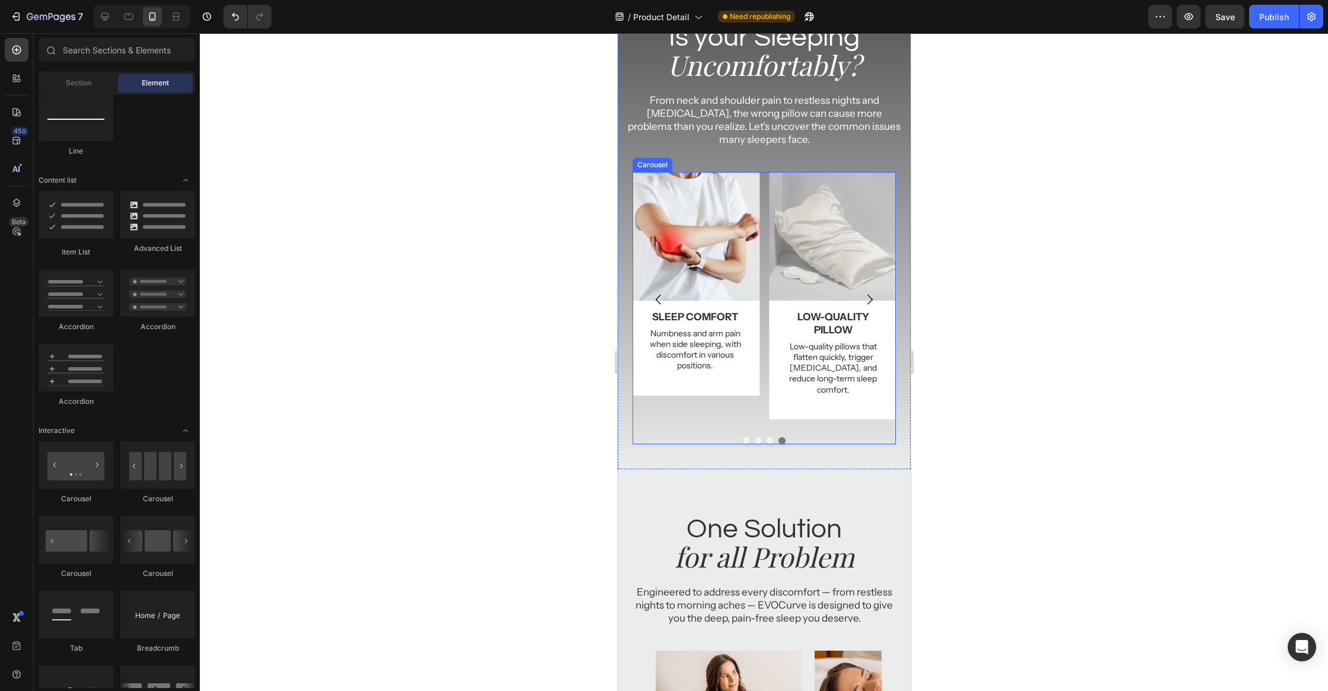
click at [870, 292] on icon "Carousel Next Arrow" at bounding box center [869, 299] width 14 height 14
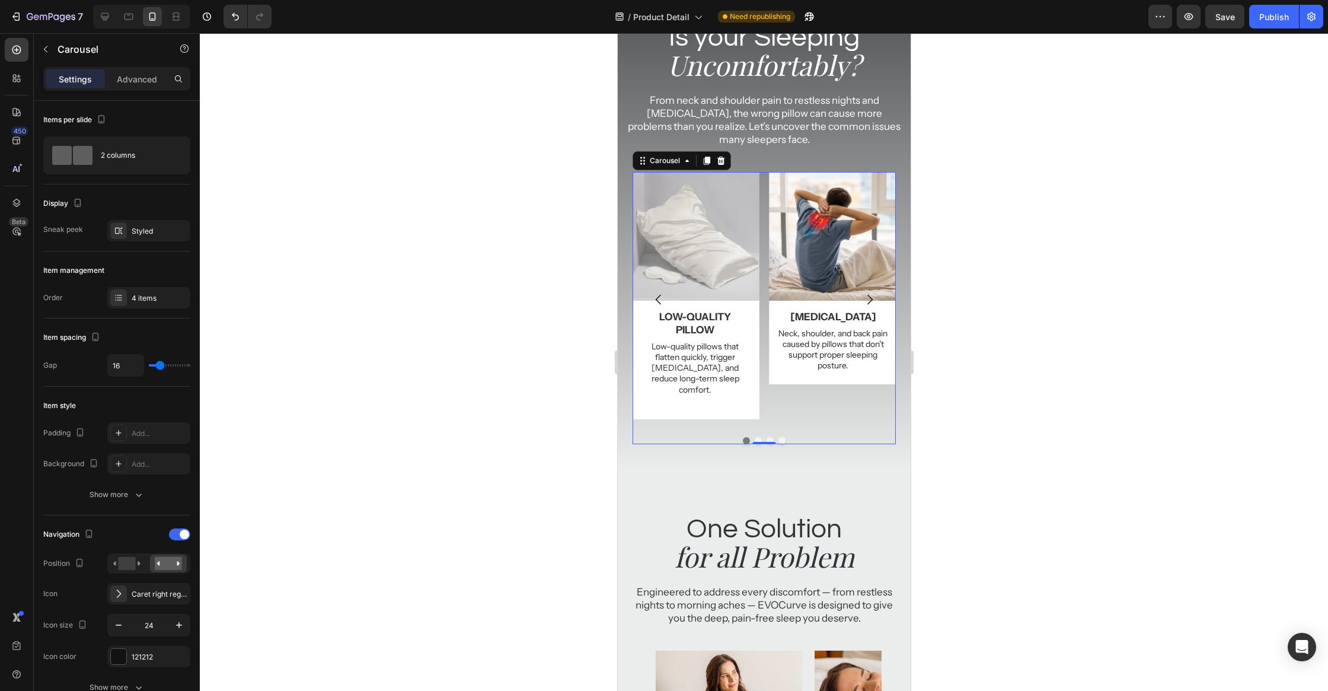
click at [870, 292] on icon "Carousel Next Arrow" at bounding box center [869, 299] width 14 height 14
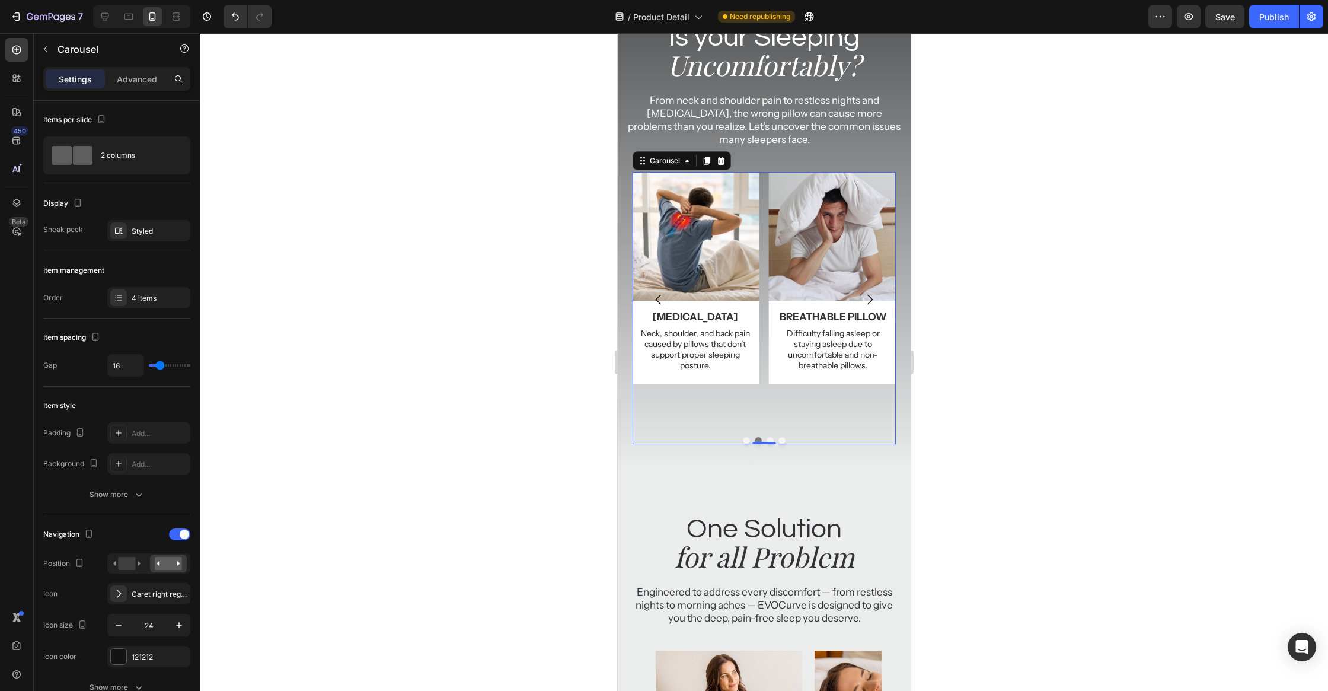
click at [870, 292] on icon "Carousel Next Arrow" at bounding box center [869, 299] width 14 height 14
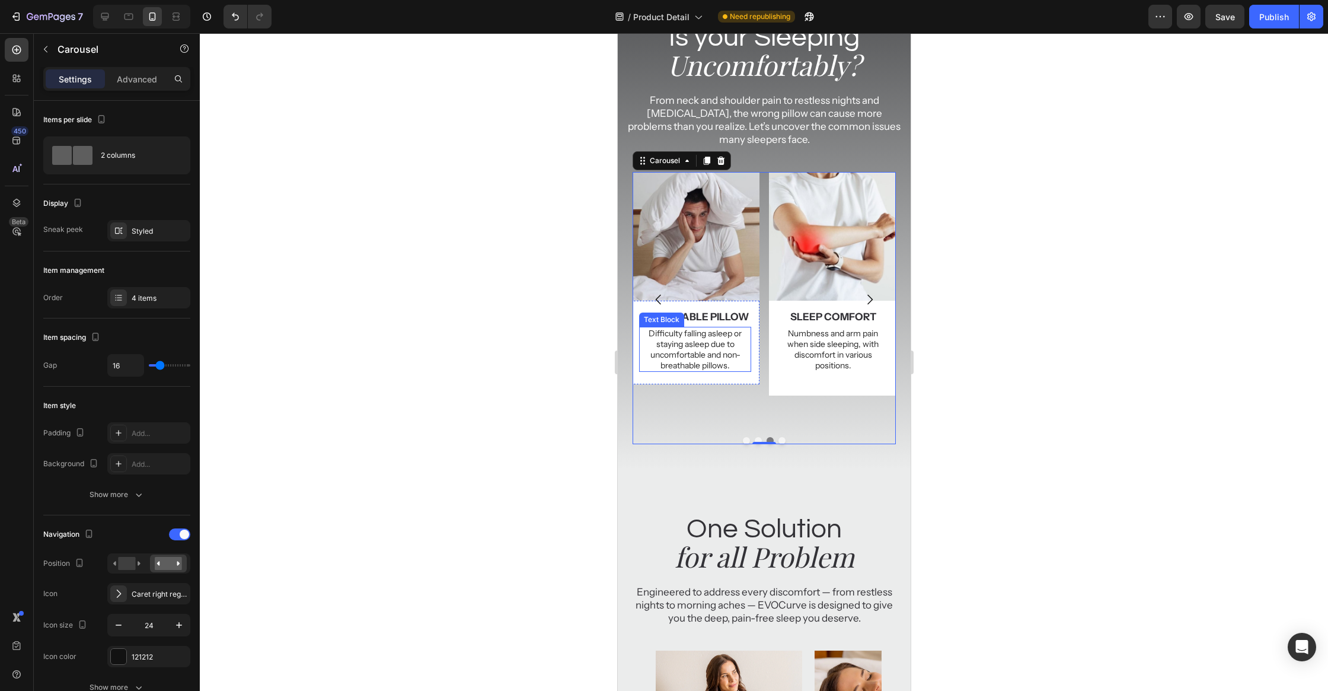
click at [727, 348] on p "Difficulty falling asleep or staying asleep due to uncomfortable and non-breath…" at bounding box center [695, 349] width 110 height 43
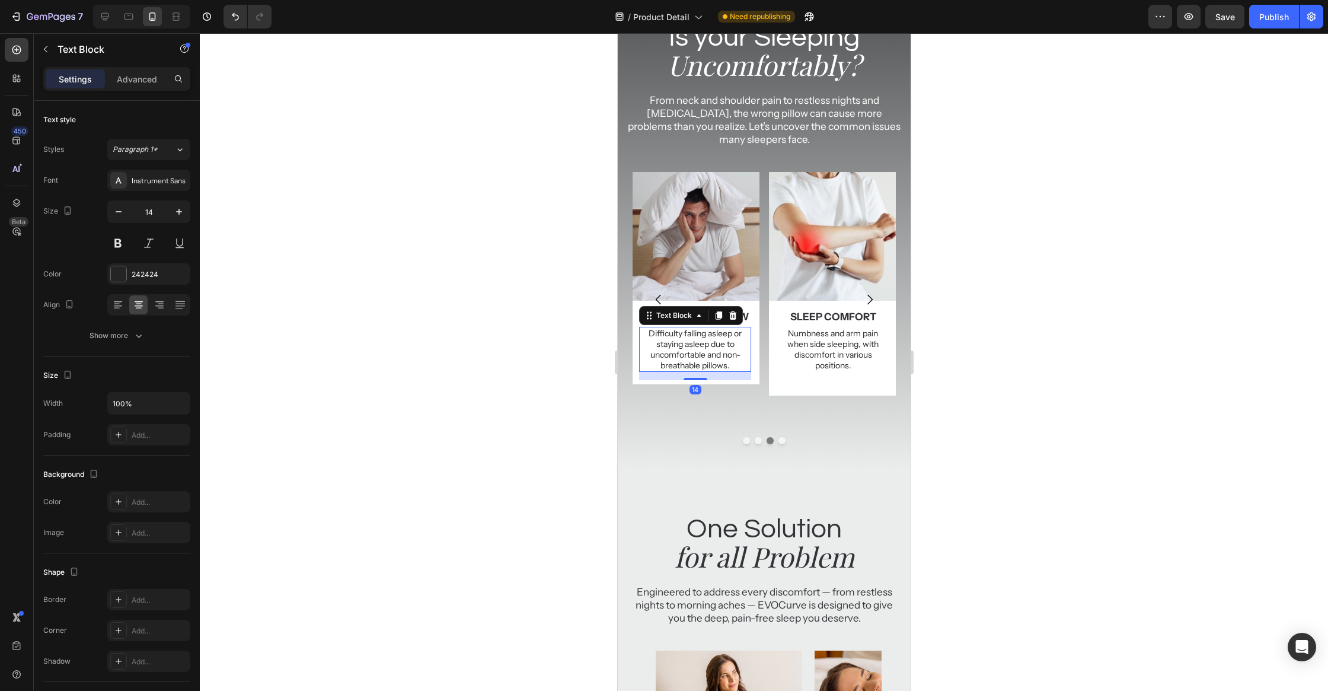
drag, startPoint x: 727, startPoint y: 348, endPoint x: 729, endPoint y: 354, distance: 6.2
click at [727, 347] on p "Difficulty falling asleep or staying asleep due to uncomfortable and non-breath…" at bounding box center [695, 349] width 110 height 43
click at [733, 364] on p "Difficulty falling asleep or staying asleep due to uncomfortable and non-breath…" at bounding box center [695, 349] width 110 height 43
click at [1050, 348] on div at bounding box center [764, 361] width 1128 height 657
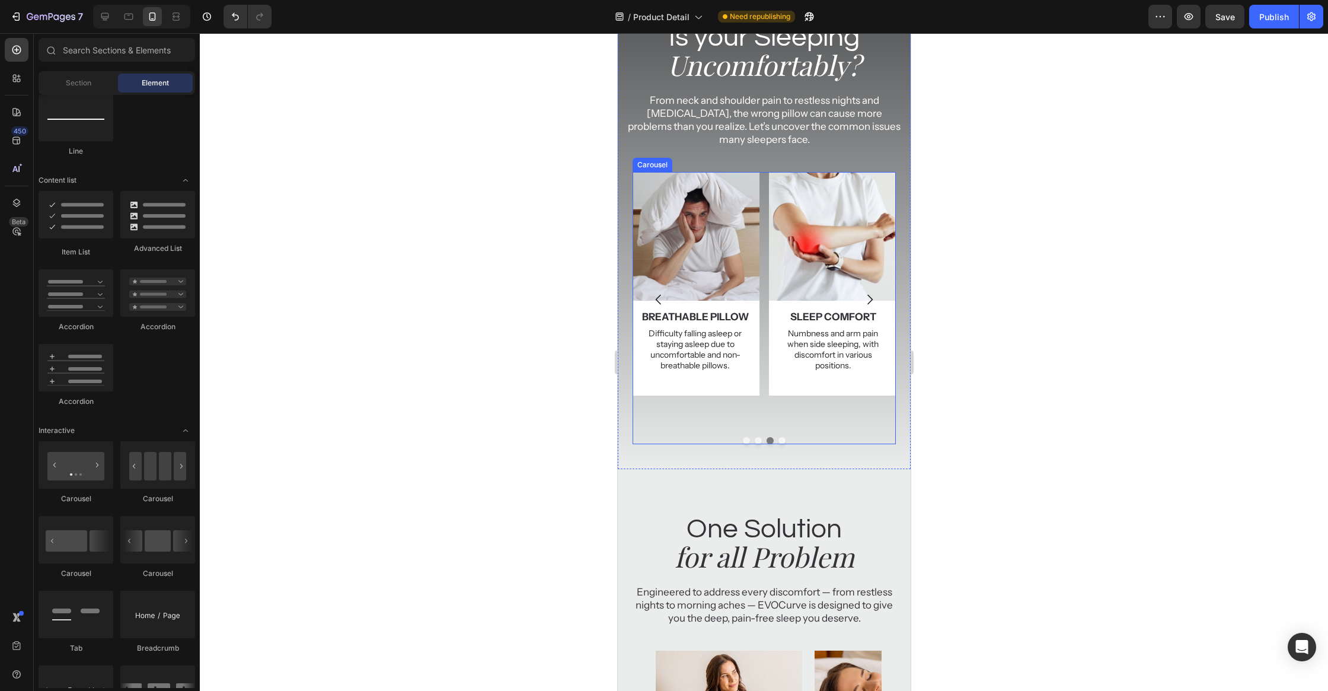
click at [871, 292] on icon "Carousel Next Arrow" at bounding box center [869, 299] width 14 height 14
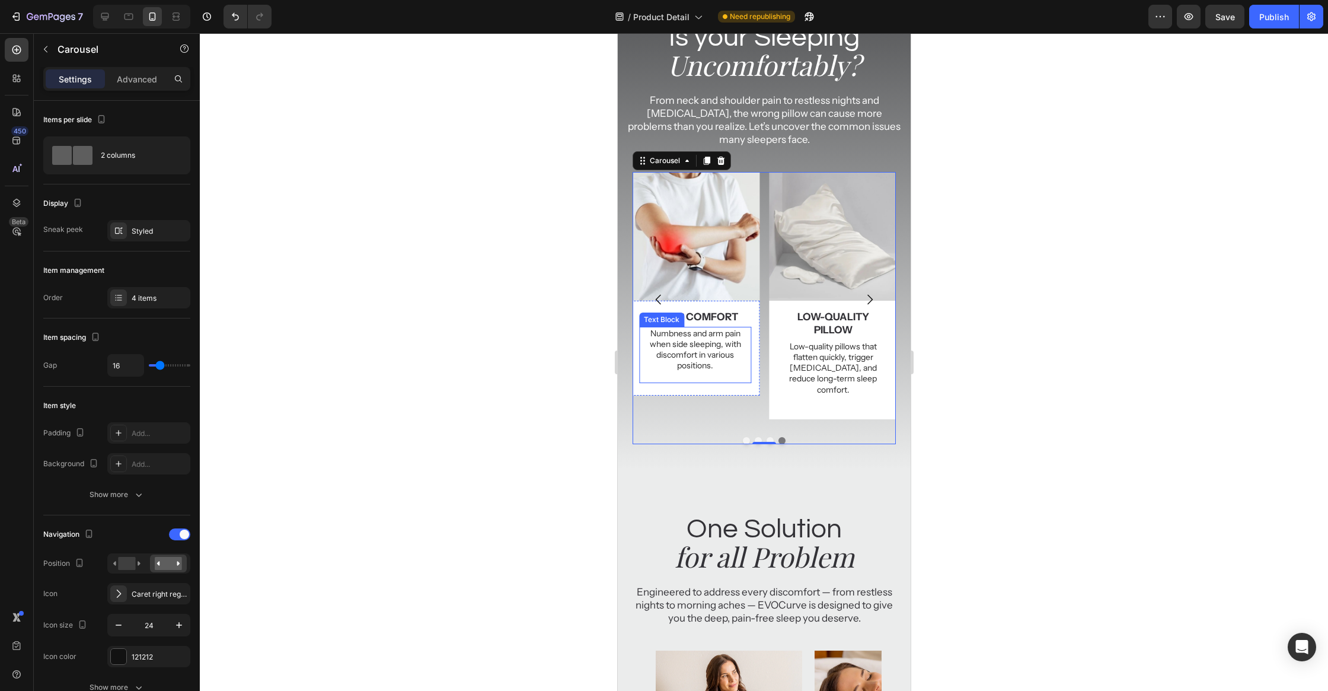
click at [702, 353] on p "Numbness and arm pain when side sleeping, with discomfort in various positions." at bounding box center [695, 349] width 110 height 43
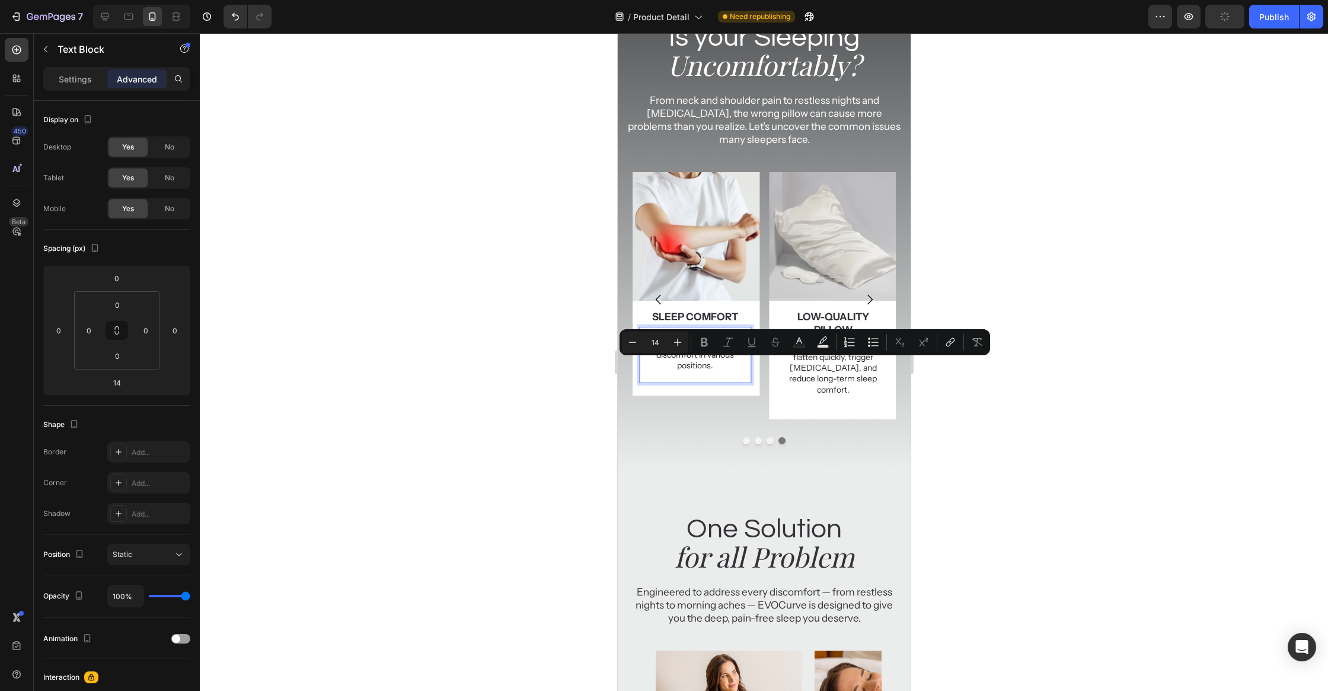
click at [722, 367] on p "Numbness and arm pain when side sleeping, with discomfort in various positions." at bounding box center [695, 349] width 110 height 43
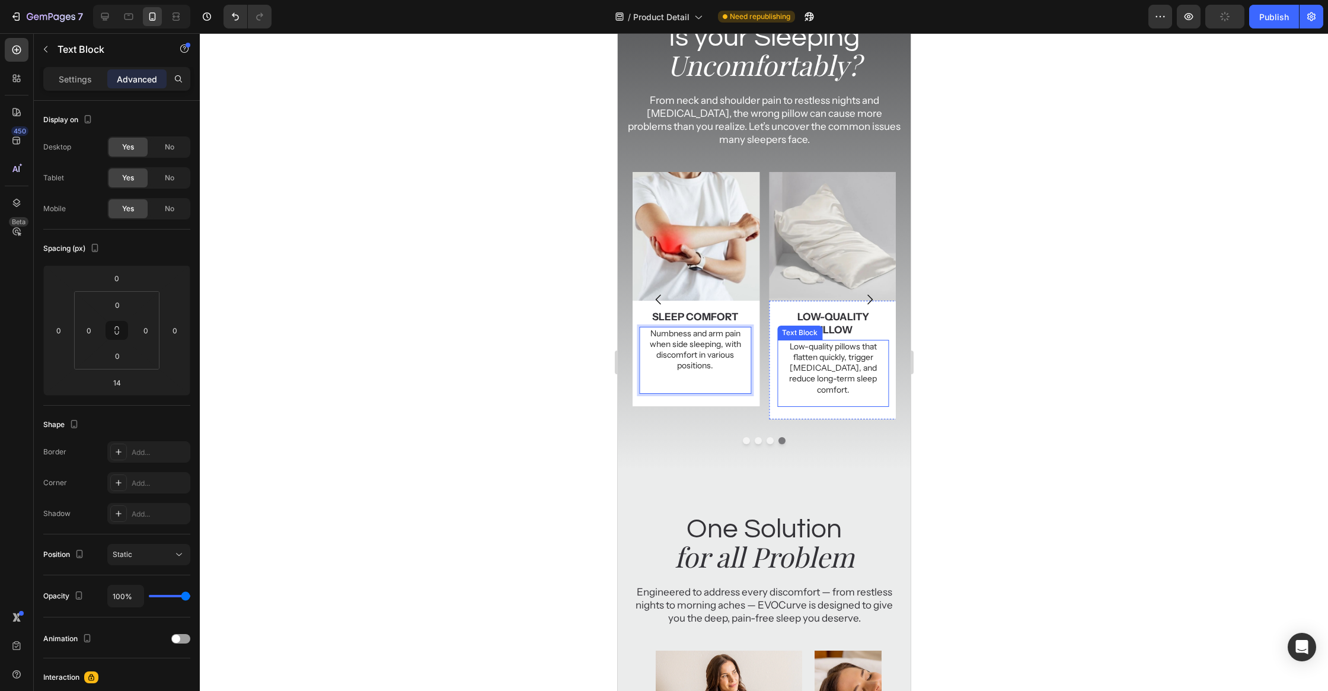
click at [1023, 357] on div at bounding box center [764, 361] width 1128 height 657
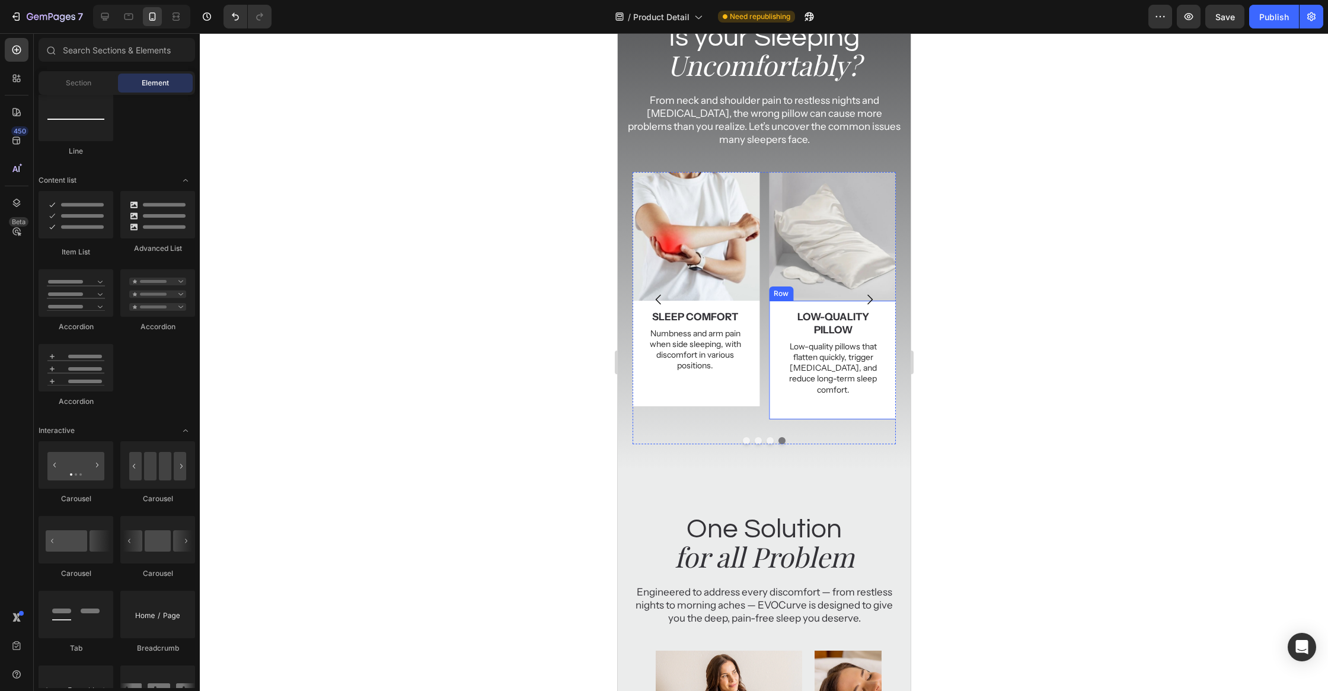
click at [857, 402] on div "low-quality pillow Text Block Low-quality pillows that flatten quickly, trigger…" at bounding box center [833, 362] width 112 height 106
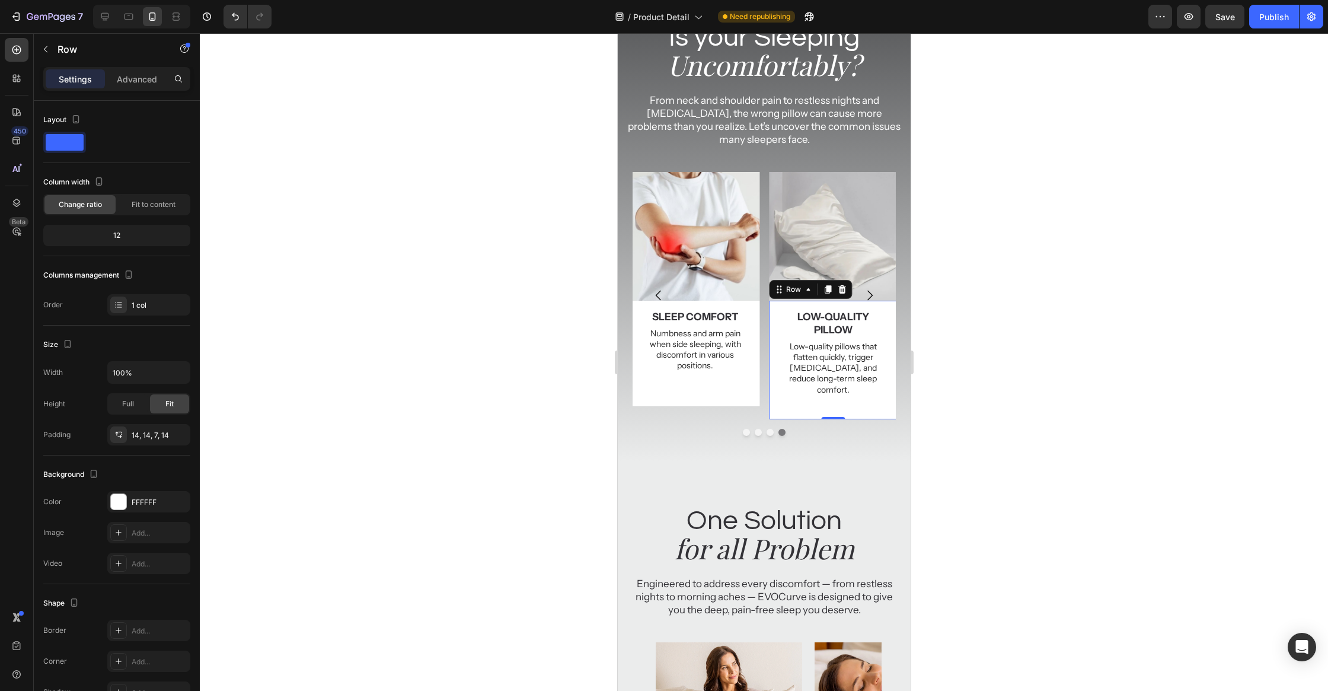
drag, startPoint x: 833, startPoint y: 414, endPoint x: 855, endPoint y: 340, distance: 76.7
click at [855, 340] on div "low-quality pillow Text Block Low-quality pillows that flatten quickly, trigger…" at bounding box center [832, 360] width 129 height 119
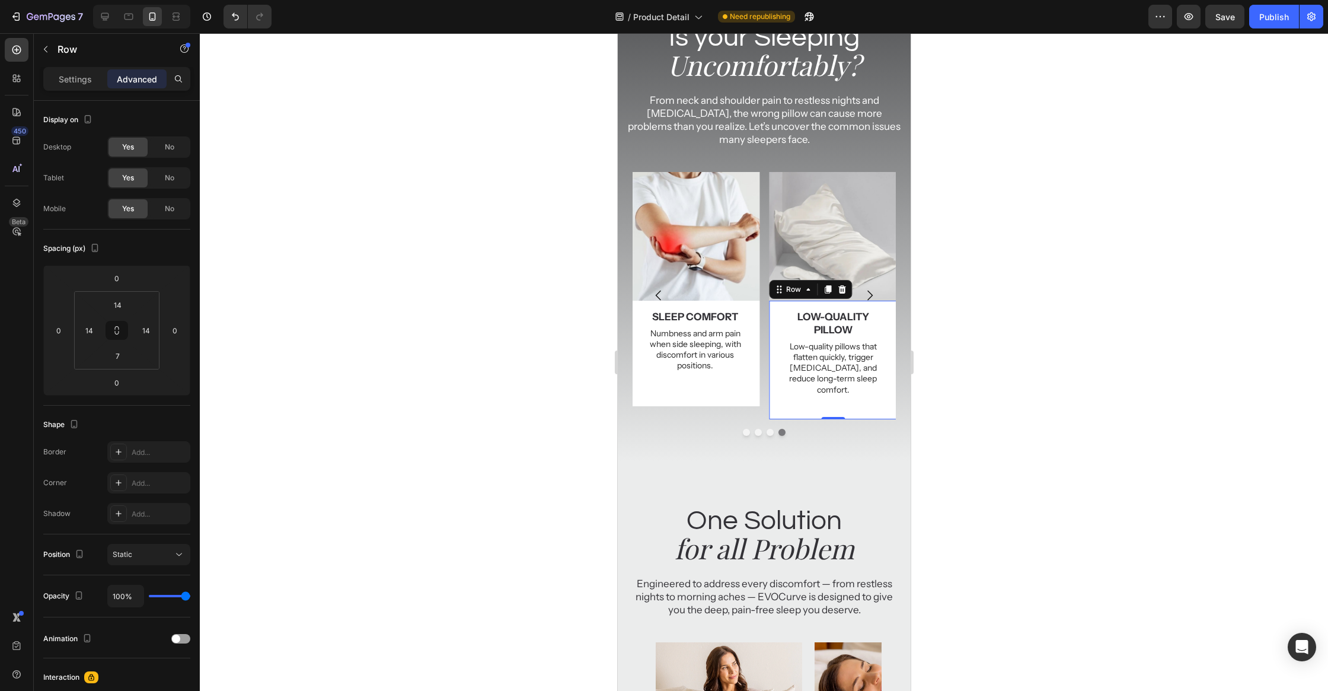
click at [1044, 334] on div at bounding box center [764, 361] width 1128 height 657
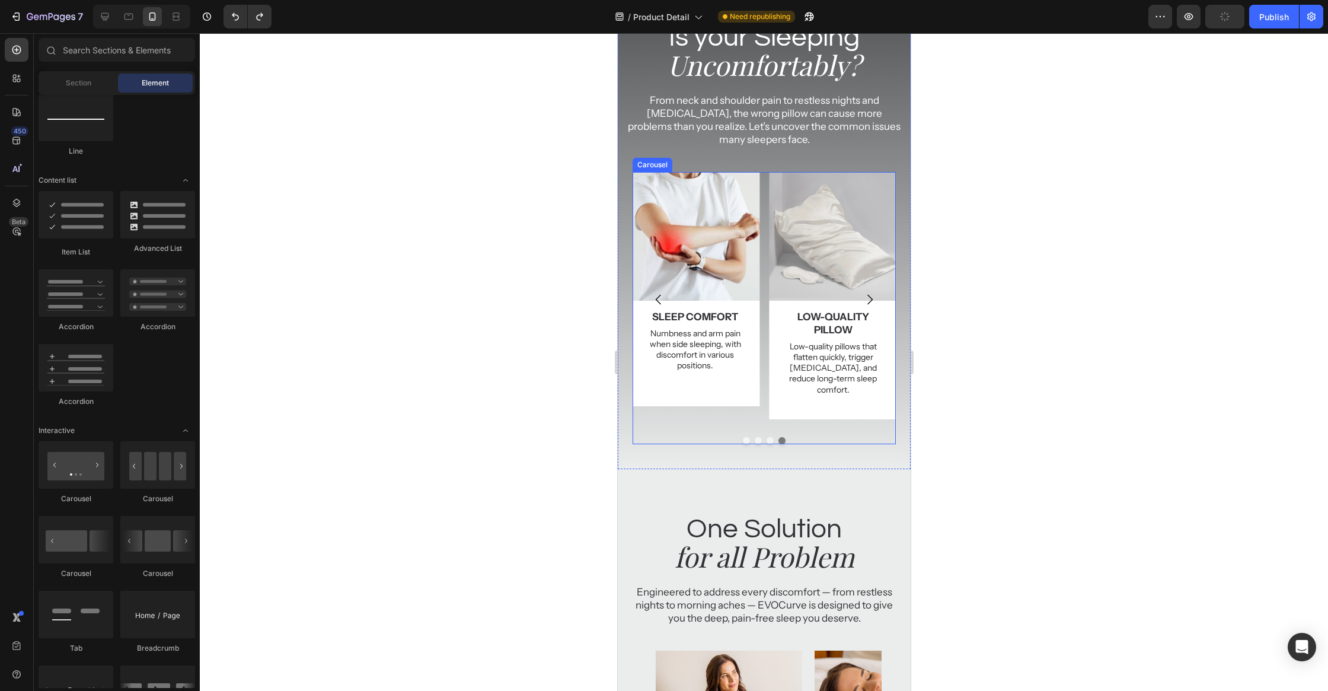
click at [873, 295] on icon "Carousel Next Arrow" at bounding box center [869, 299] width 14 height 14
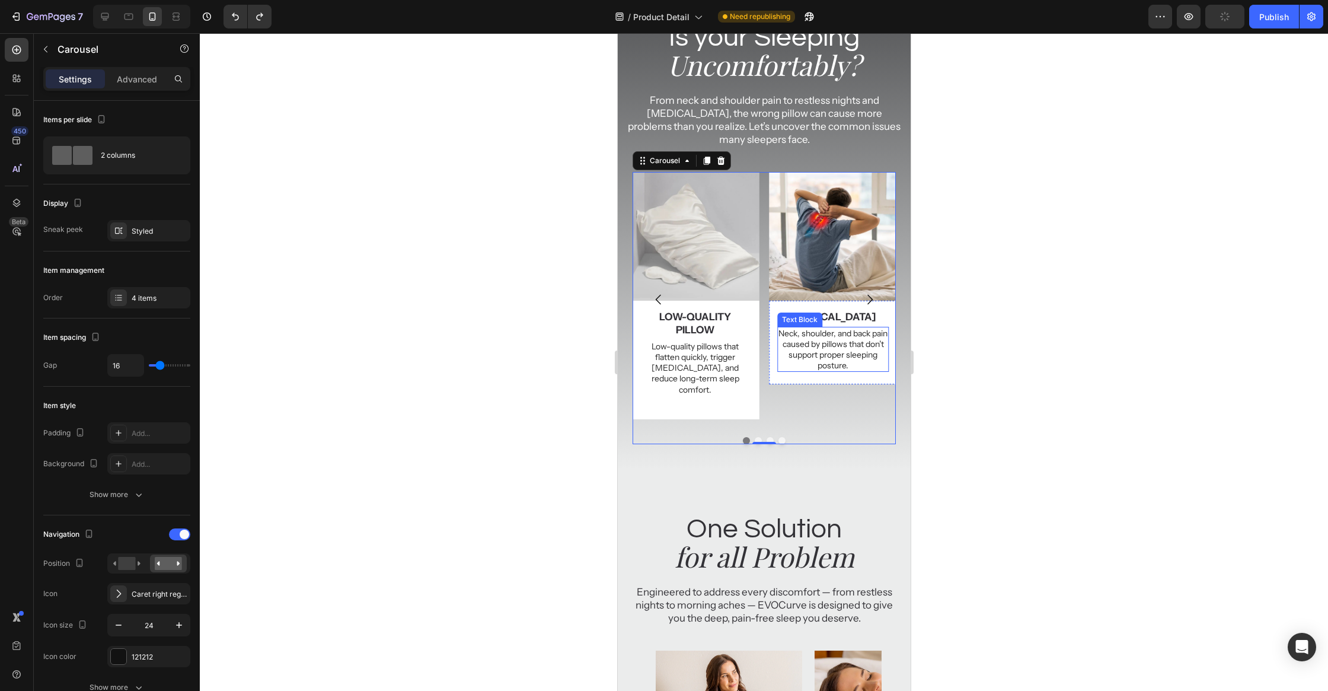
click at [826, 357] on p "Neck, shoulder, and back pain caused by pillows that don’t support proper sleep…" at bounding box center [833, 349] width 110 height 43
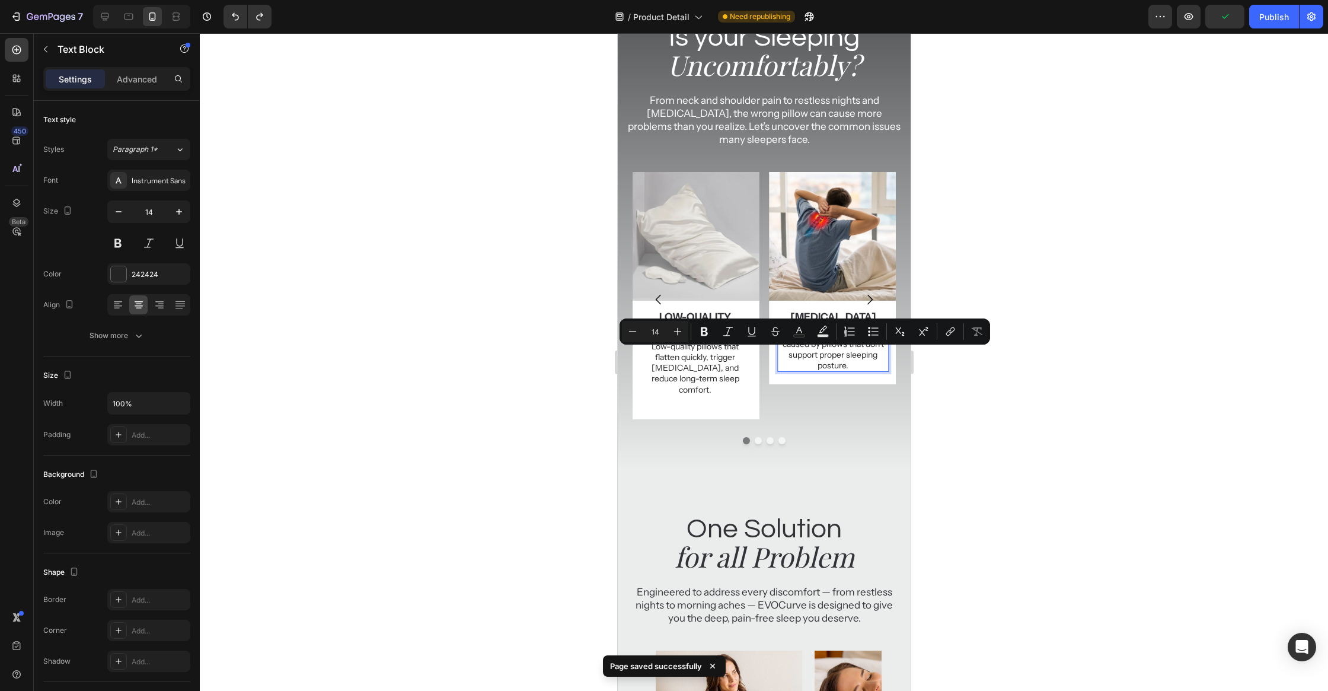
click at [866, 359] on p "Neck, shoulder, and back pain caused by pillows that don’t support proper sleep…" at bounding box center [833, 349] width 110 height 43
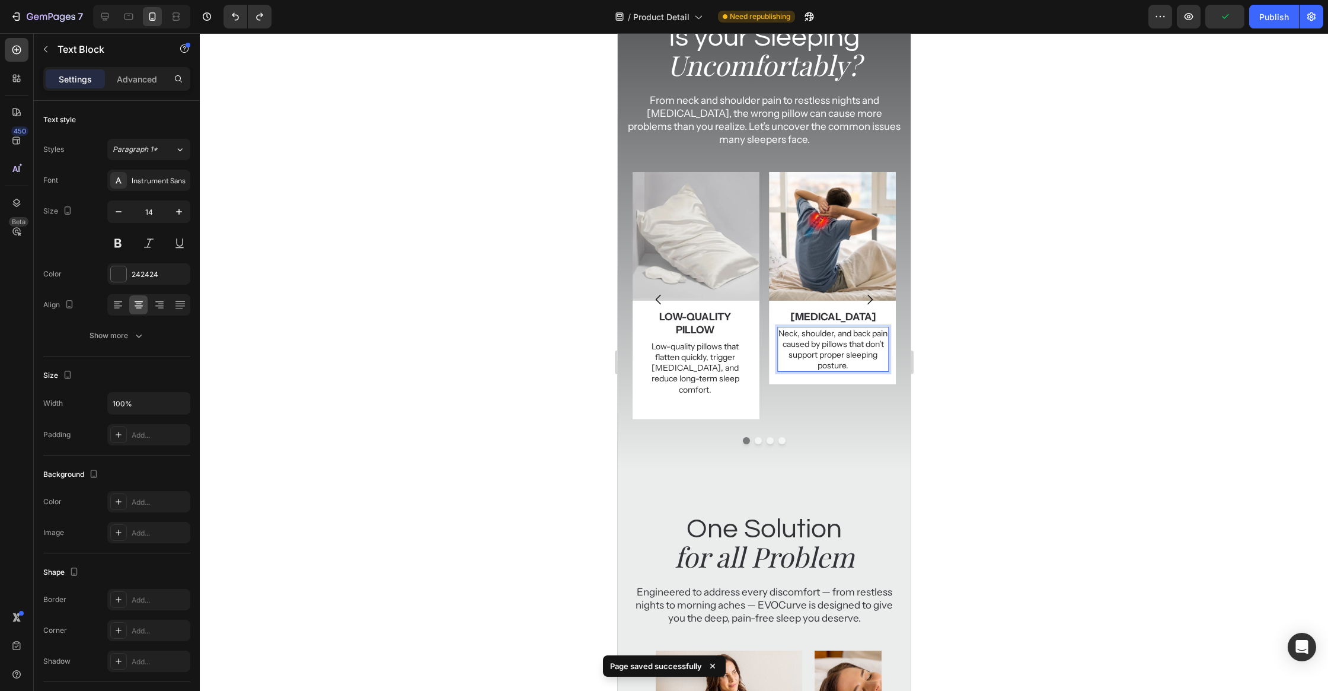
click at [872, 366] on p "Neck, shoulder, and back pain caused by pillows that don’t support proper sleep…" at bounding box center [833, 349] width 110 height 43
click at [963, 345] on div at bounding box center [764, 361] width 1128 height 657
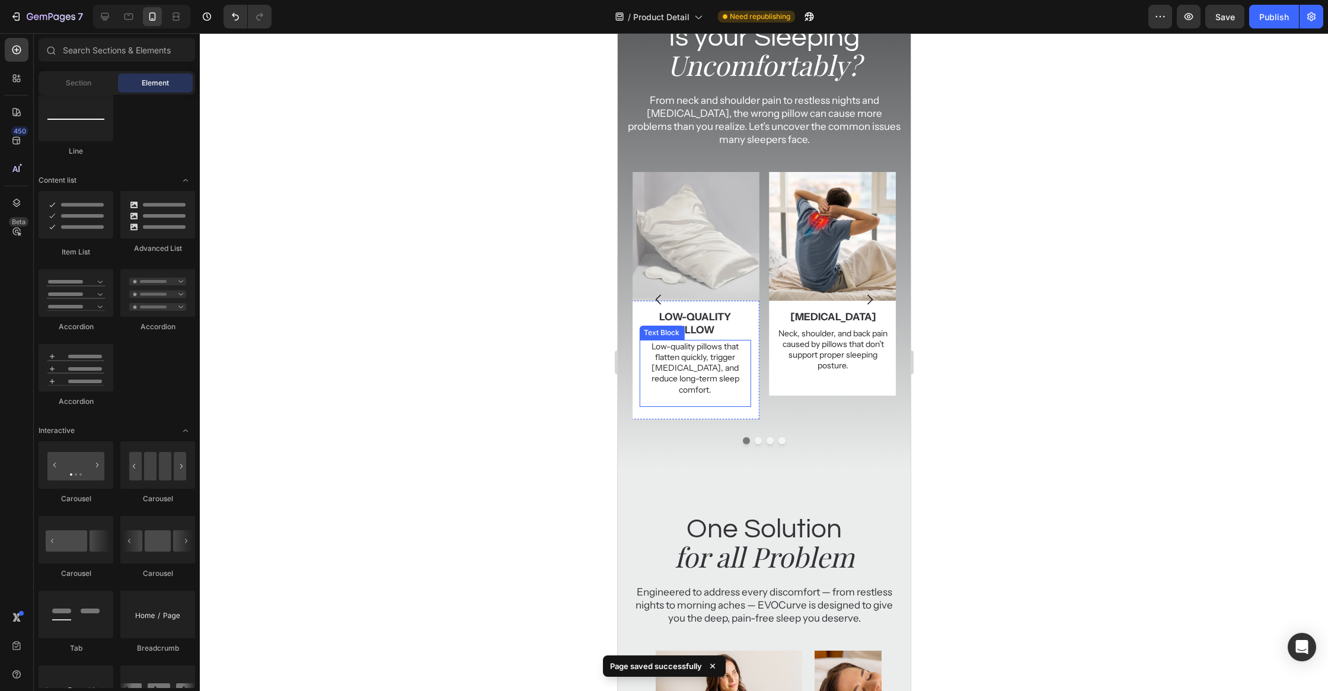
click at [717, 370] on p "Low-quality pillows that flatten quickly, trigger allergies, and reduce long-te…" at bounding box center [695, 368] width 110 height 54
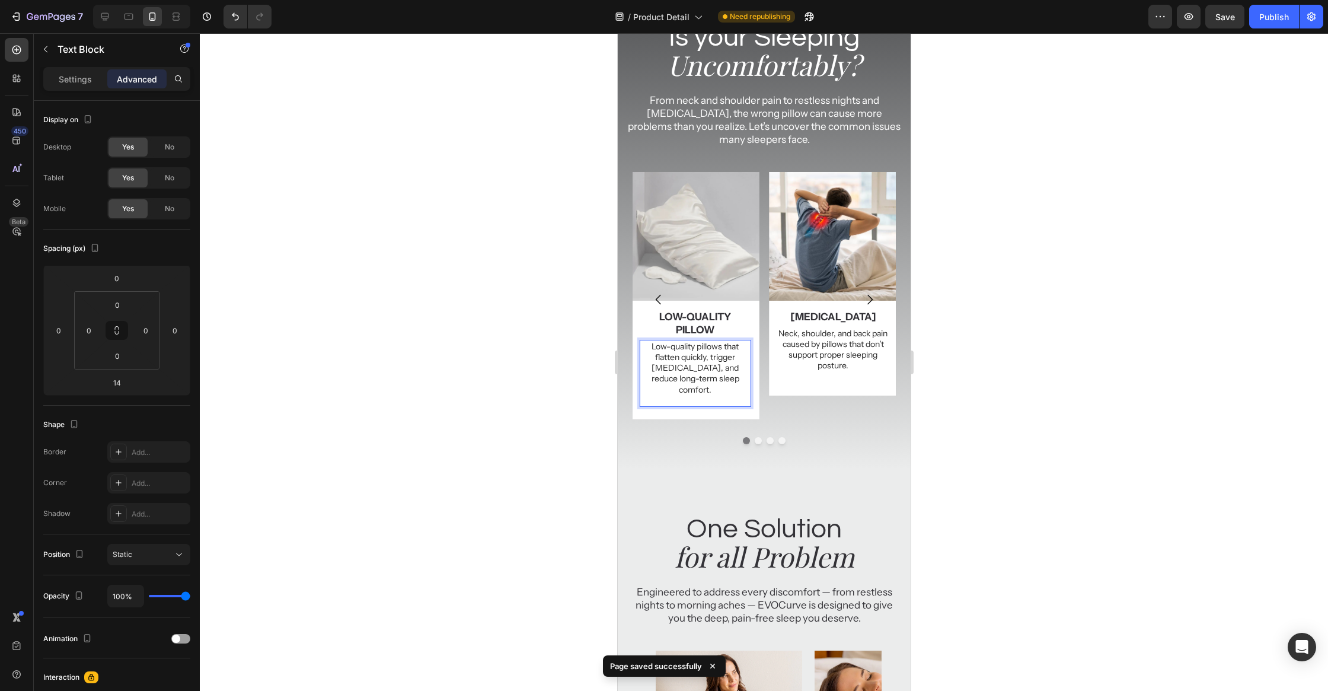
click at [709, 395] on p "Rich Text Editor. Editing area: main" at bounding box center [695, 400] width 110 height 11
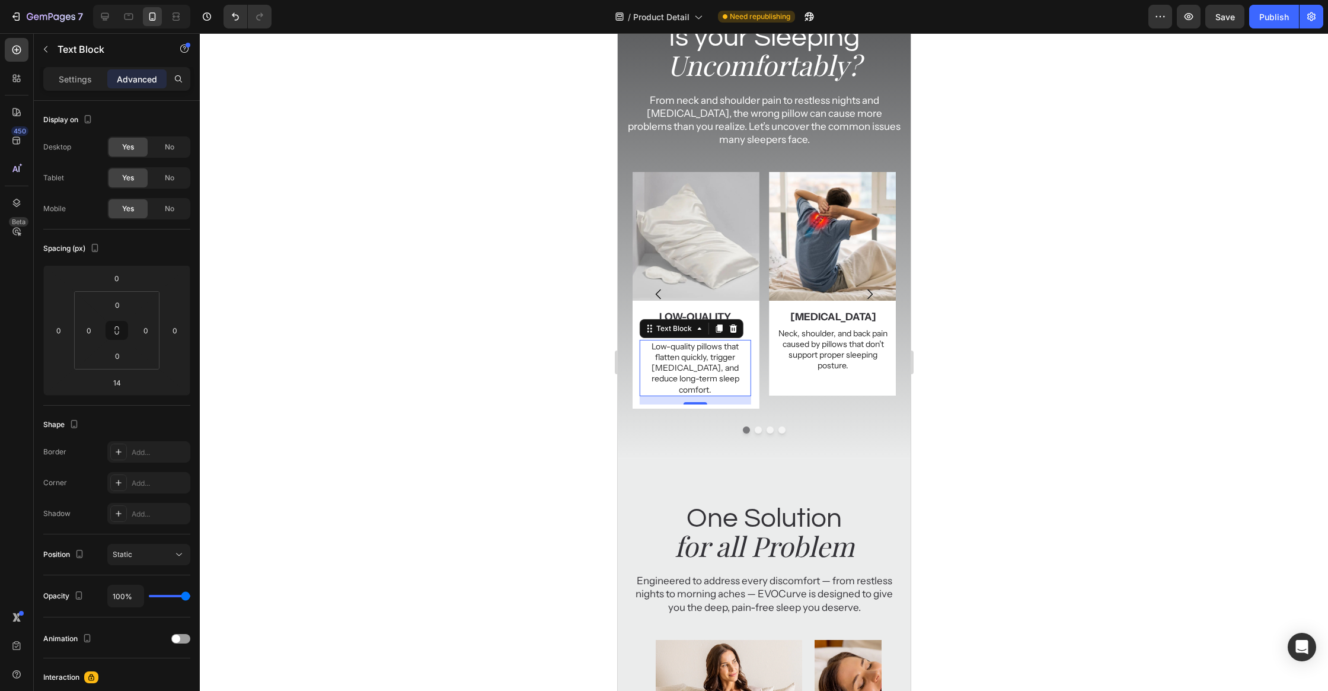
click at [1071, 334] on div at bounding box center [764, 361] width 1128 height 657
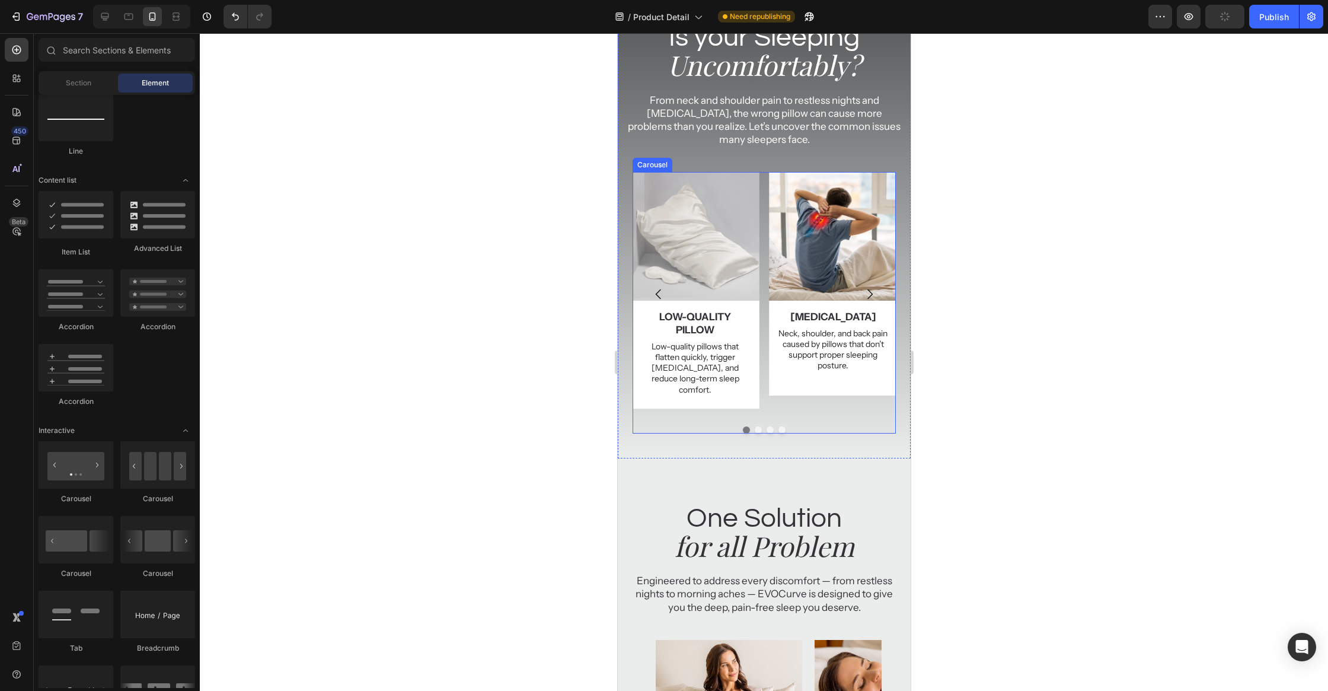
click at [867, 289] on icon "Carousel Next Arrow" at bounding box center [869, 294] width 14 height 14
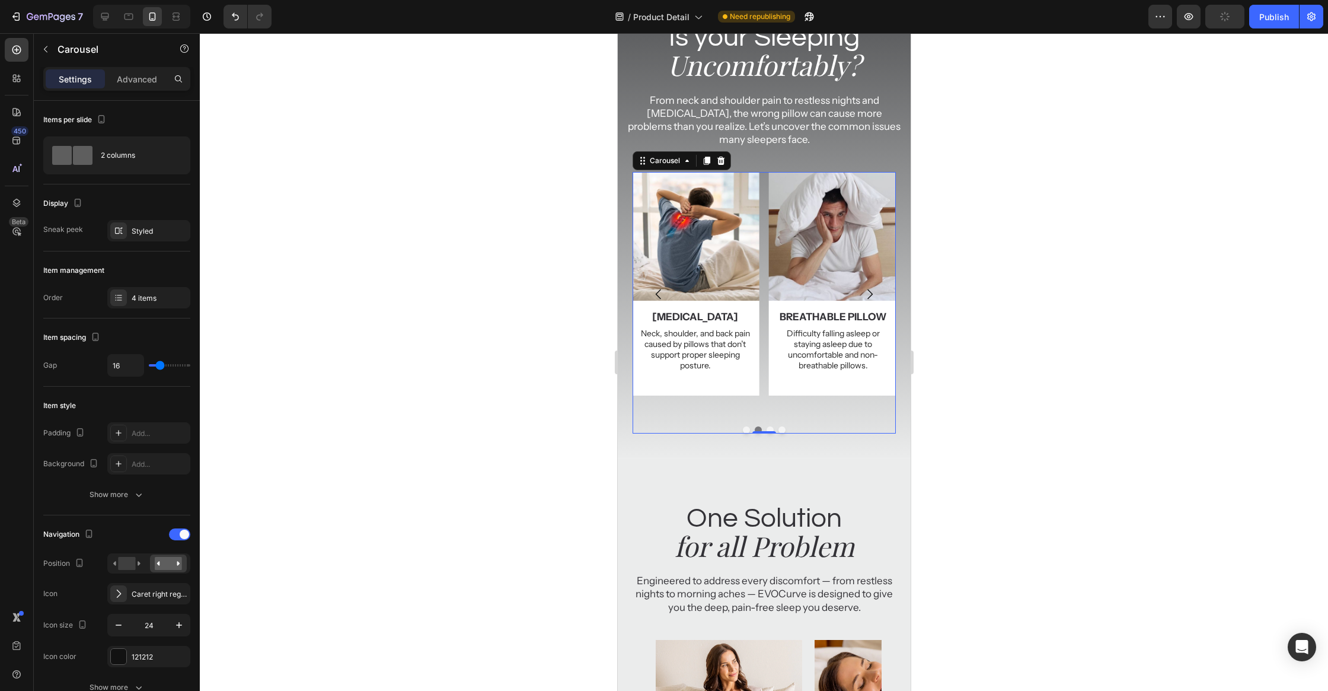
click at [867, 289] on icon "Carousel Next Arrow" at bounding box center [869, 294] width 14 height 14
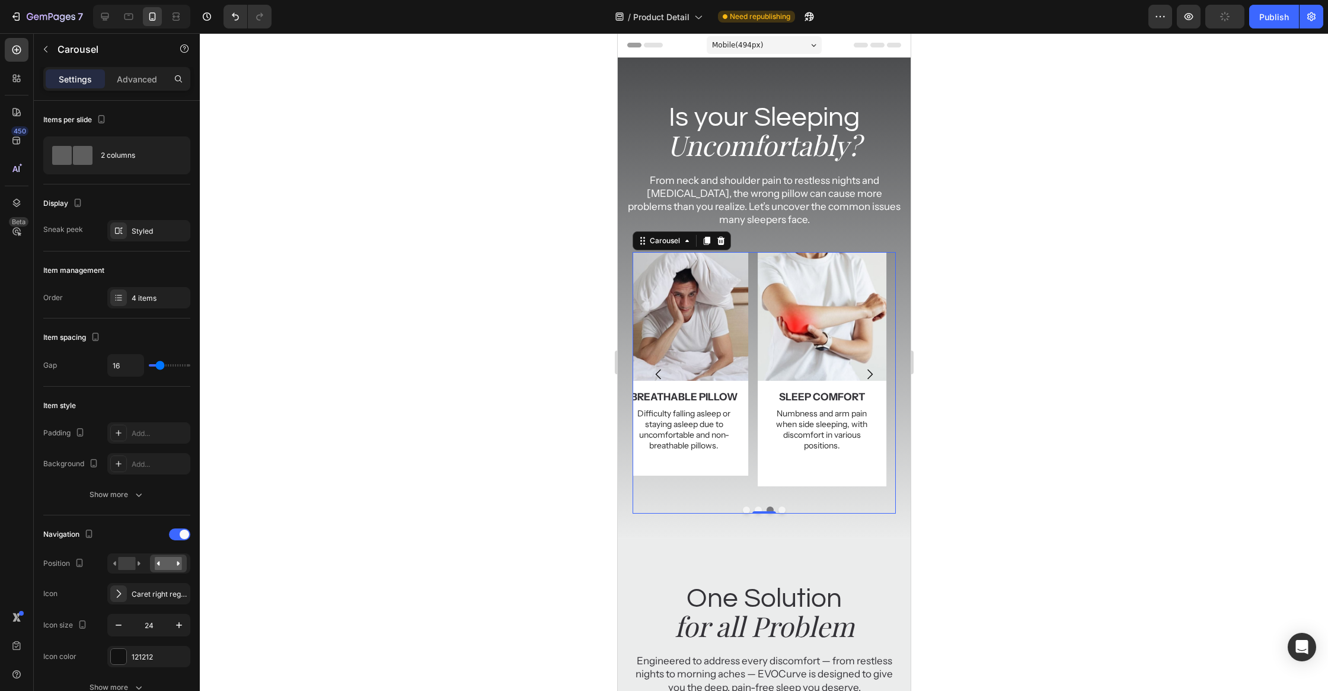
scroll to position [80, 0]
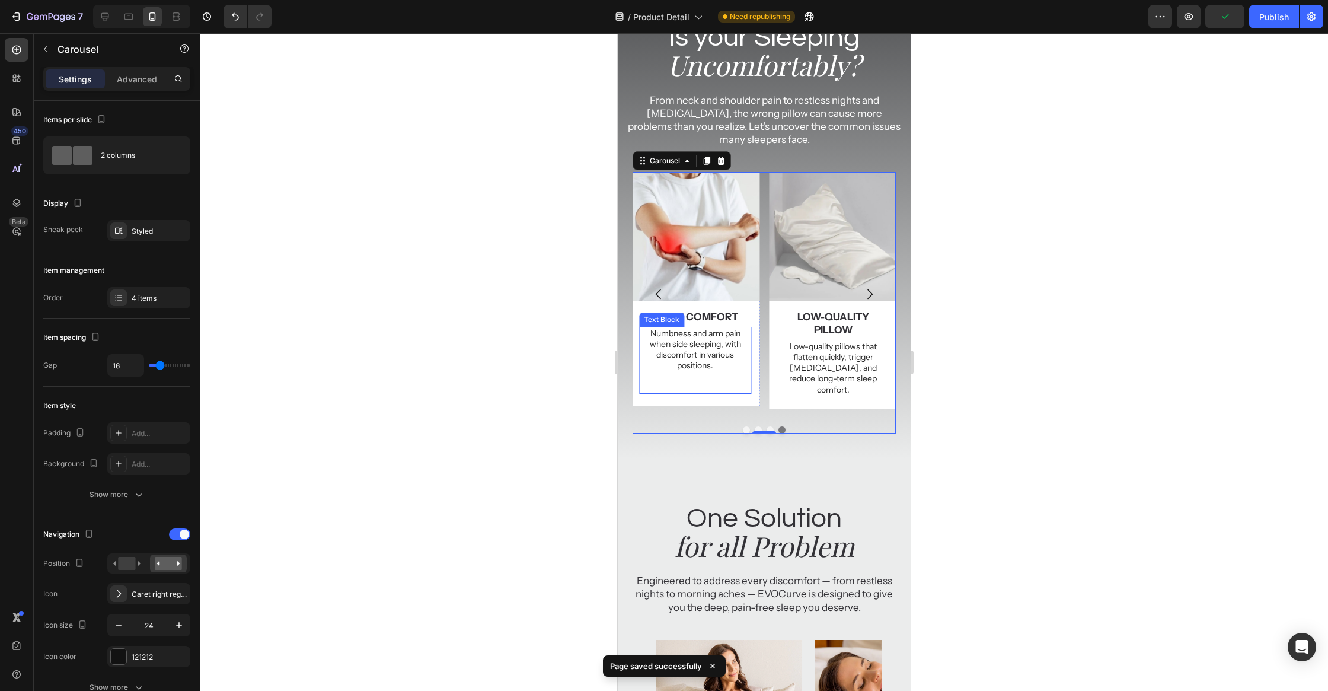
click at [695, 386] on p "Rich Text Editor. Editing area: main" at bounding box center [695, 387] width 110 height 11
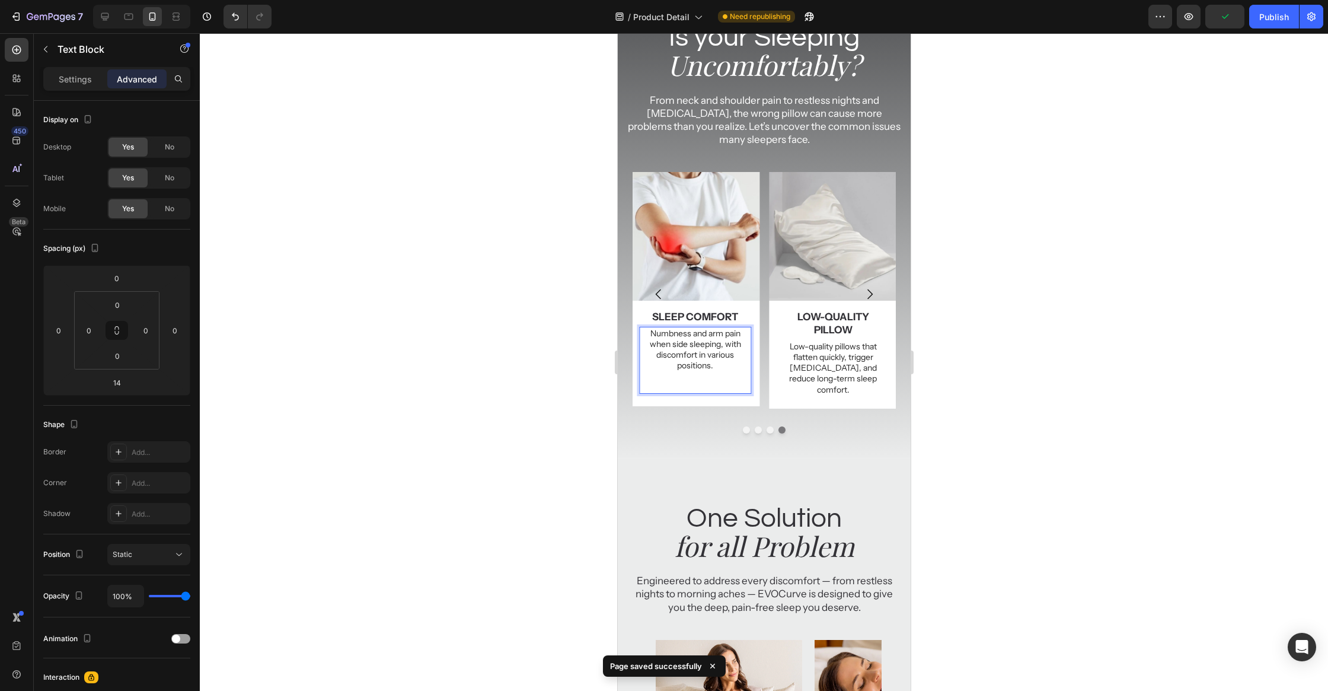
click at [699, 384] on p "Rich Text Editor. Editing area: main" at bounding box center [695, 387] width 110 height 11
click at [1015, 349] on div at bounding box center [764, 361] width 1128 height 657
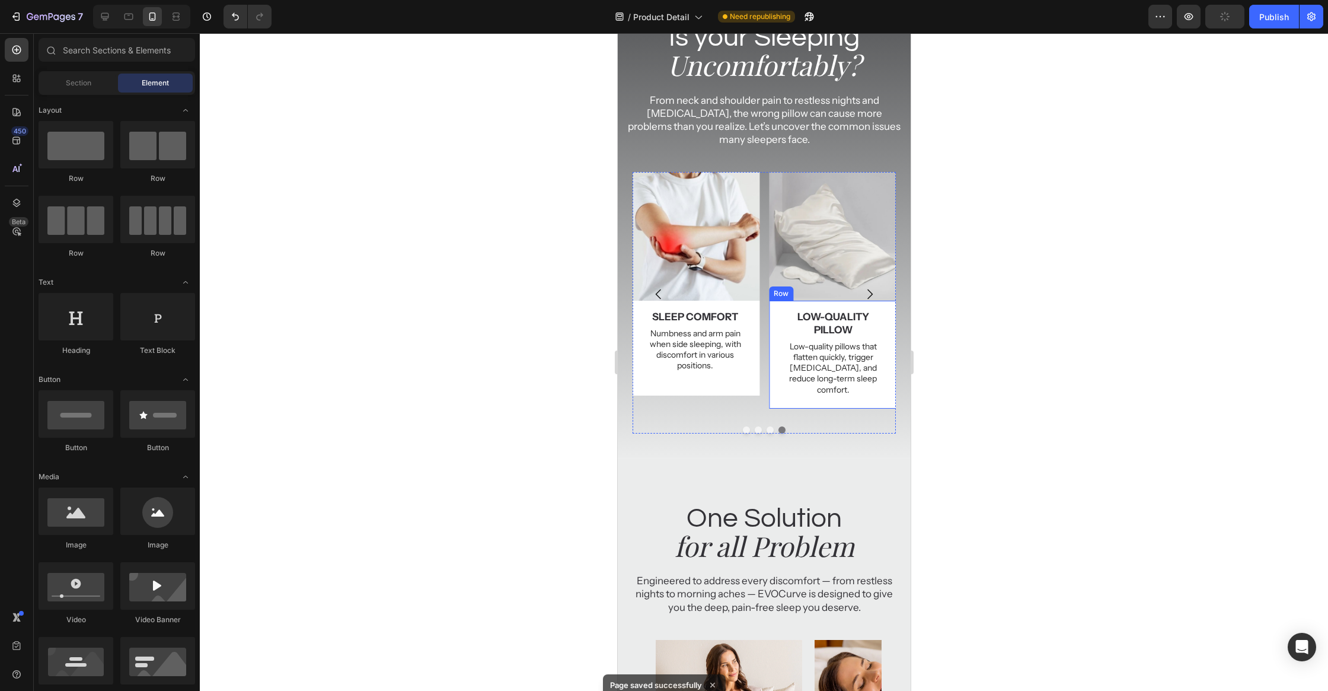
click at [841, 366] on p "Low-quality pillows that flatten quickly, trigger [MEDICAL_DATA], and reduce lo…" at bounding box center [833, 368] width 110 height 54
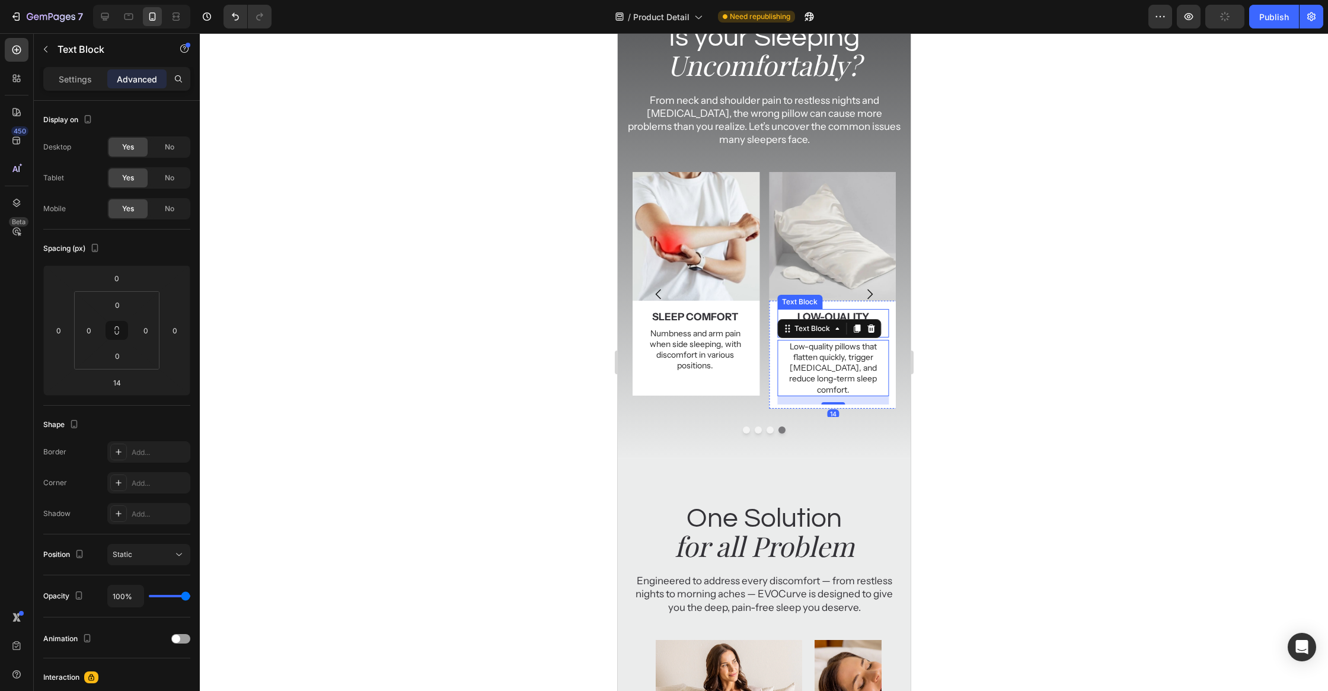
click at [836, 309] on div "low-quality pillow" at bounding box center [833, 323] width 112 height 28
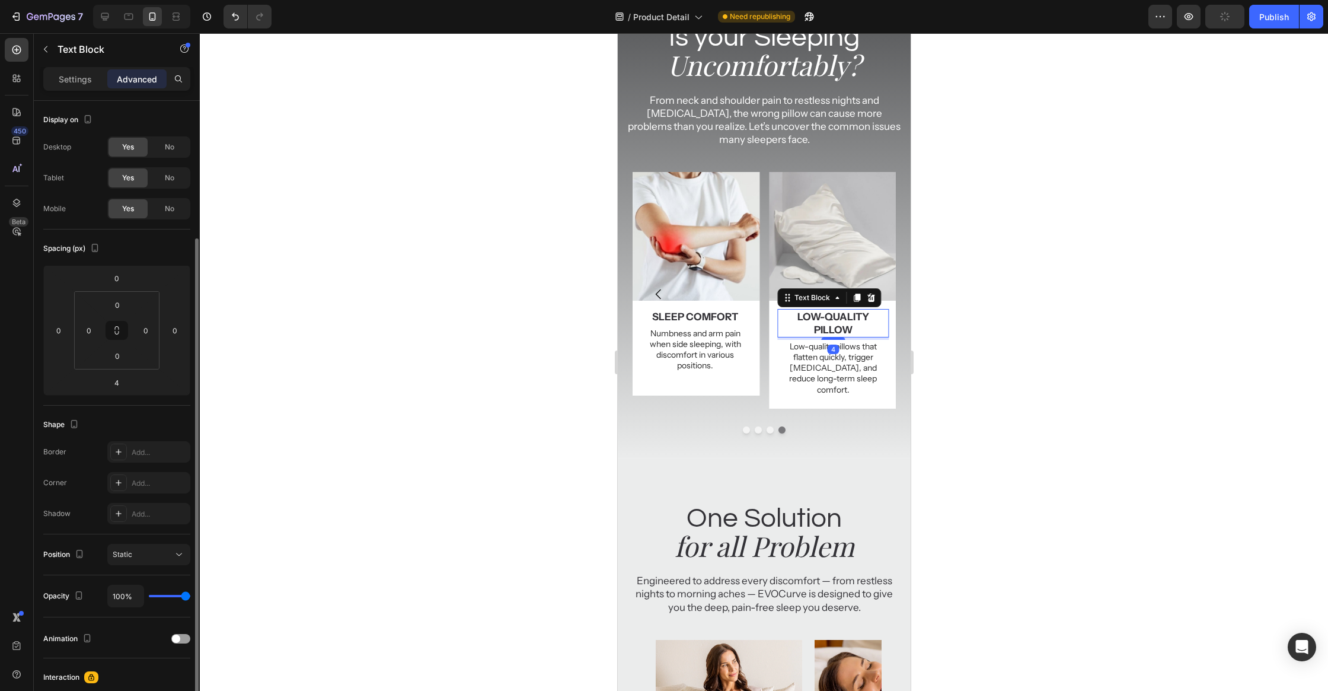
scroll to position [77, 0]
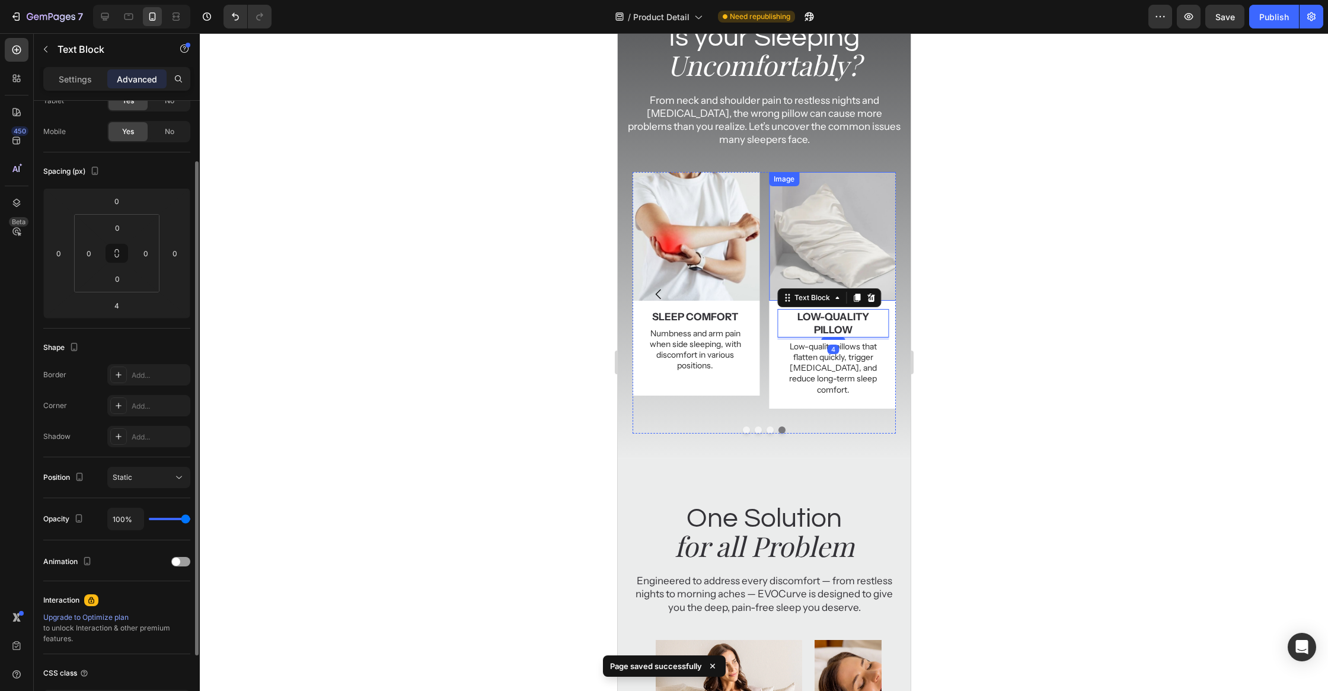
click at [818, 259] on img at bounding box center [832, 236] width 129 height 129
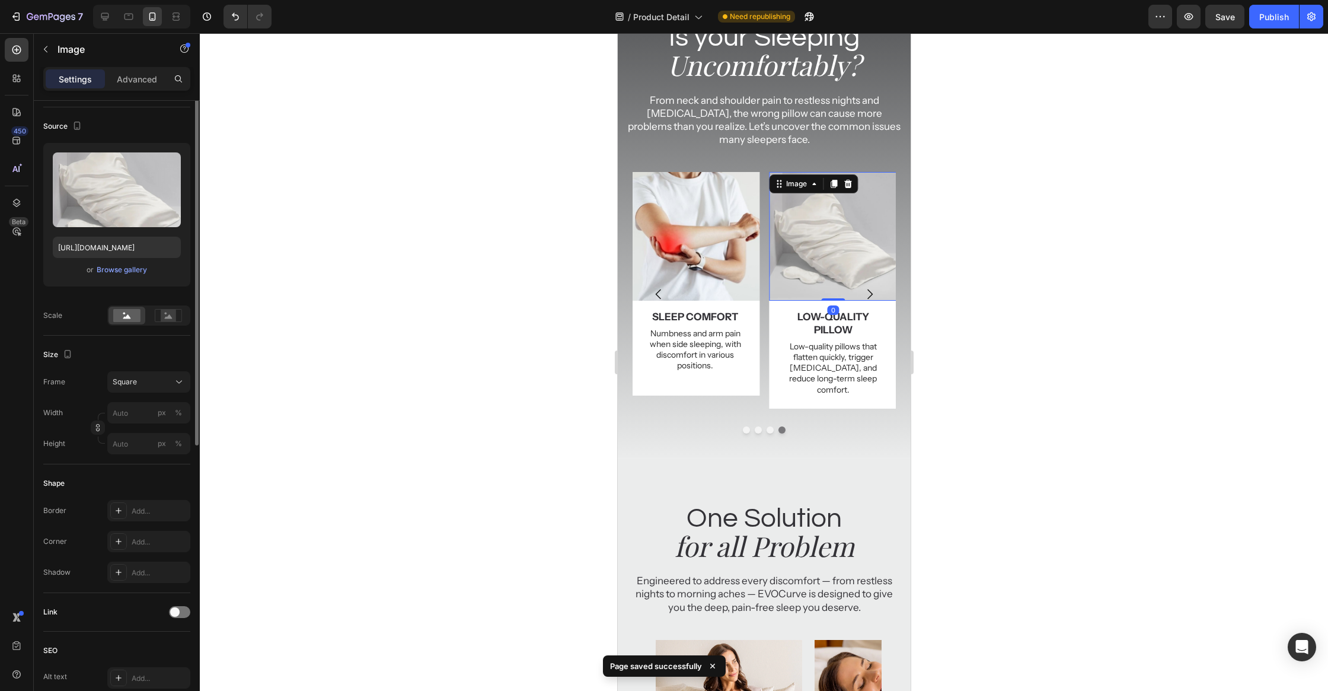
scroll to position [0, 0]
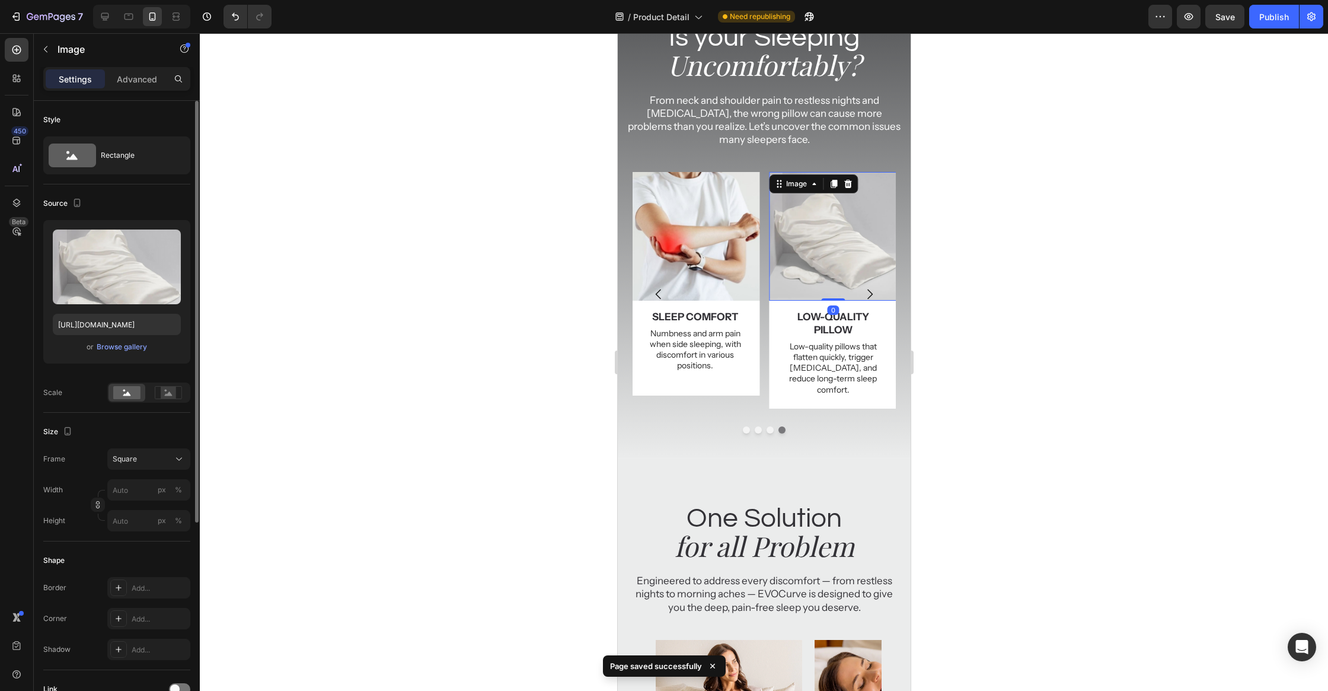
click at [972, 299] on div at bounding box center [764, 361] width 1128 height 657
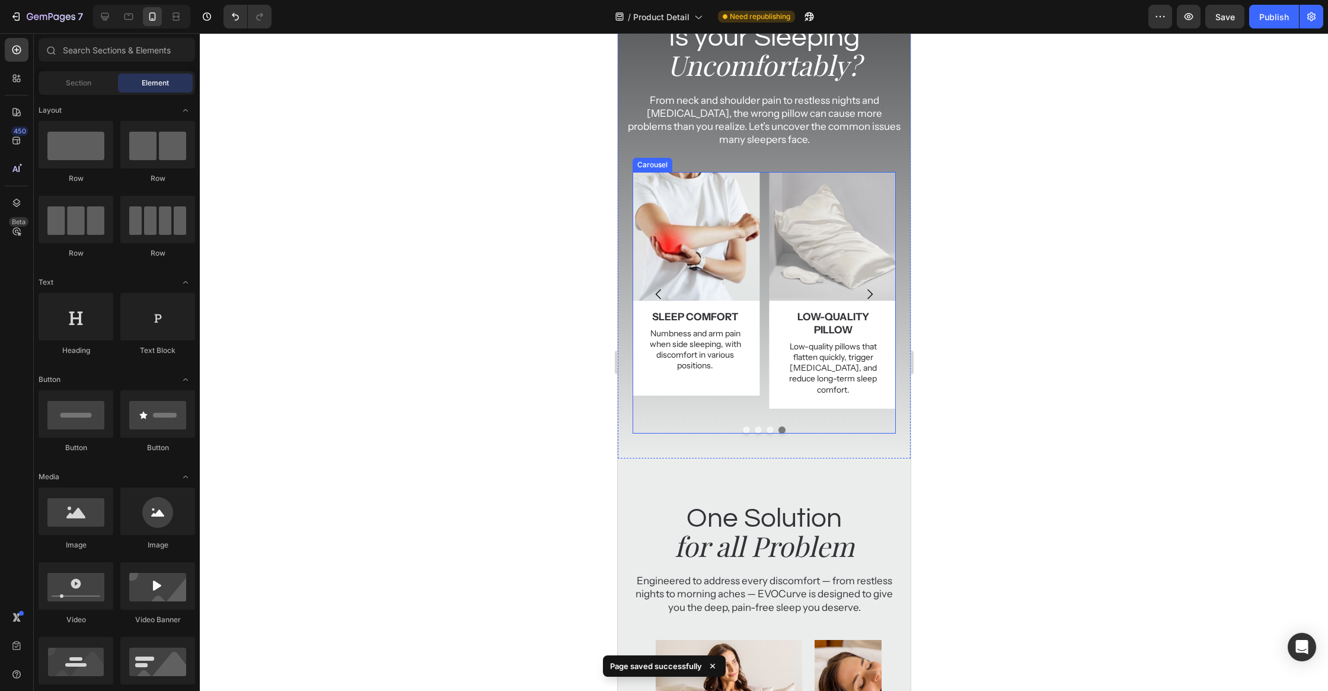
click at [871, 287] on icon "Carousel Next Arrow" at bounding box center [869, 294] width 14 height 14
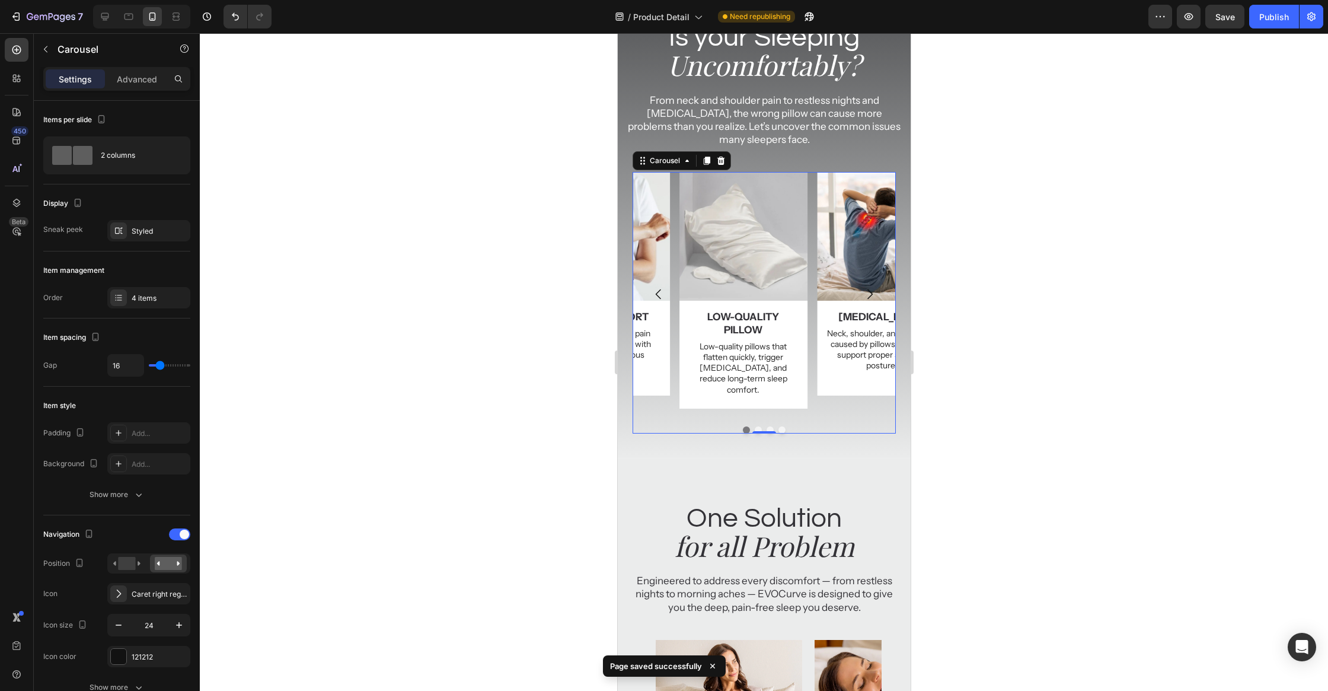
click at [871, 287] on icon "Carousel Next Arrow" at bounding box center [869, 294] width 14 height 14
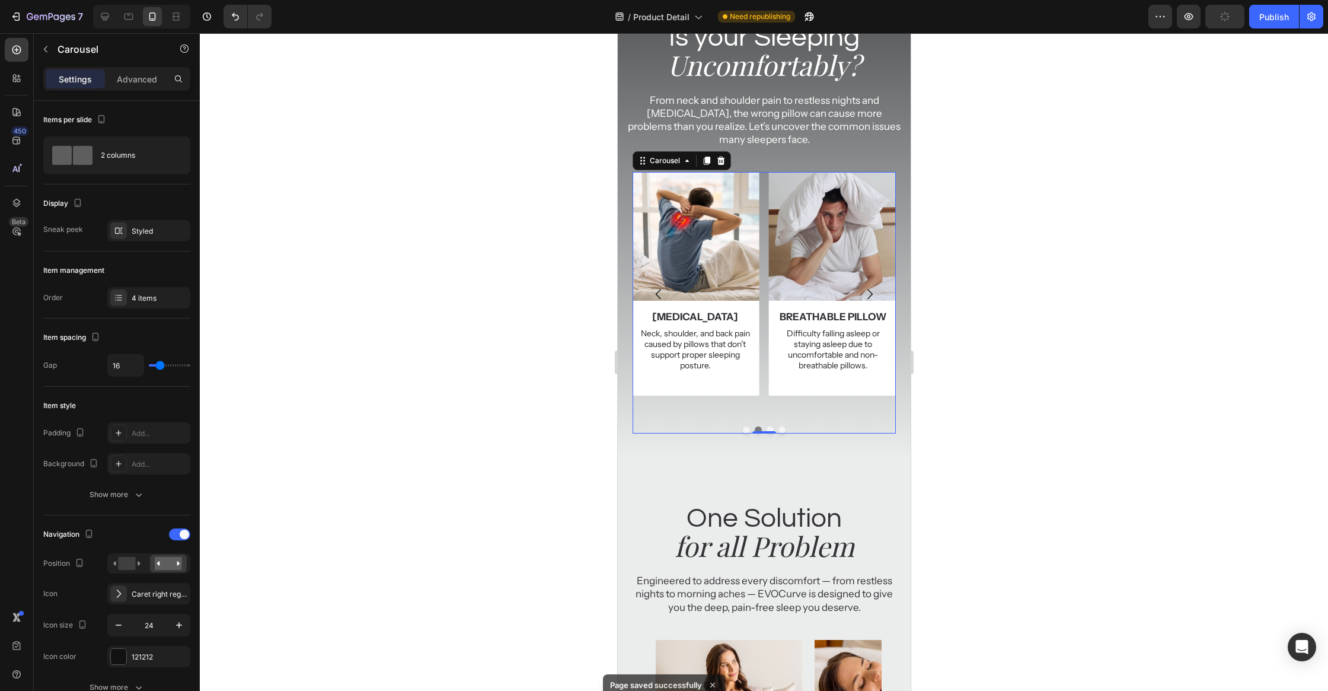
click at [1038, 295] on div at bounding box center [764, 361] width 1128 height 657
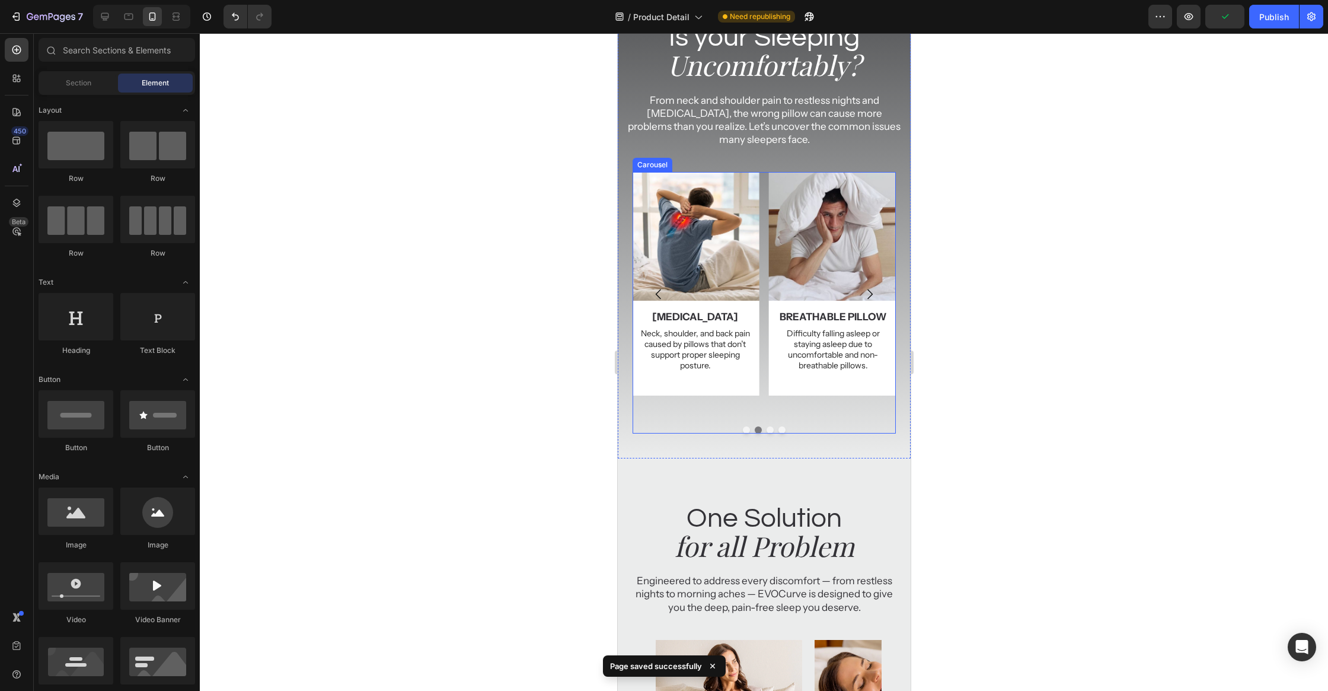
click at [872, 287] on icon "Carousel Next Arrow" at bounding box center [869, 294] width 14 height 14
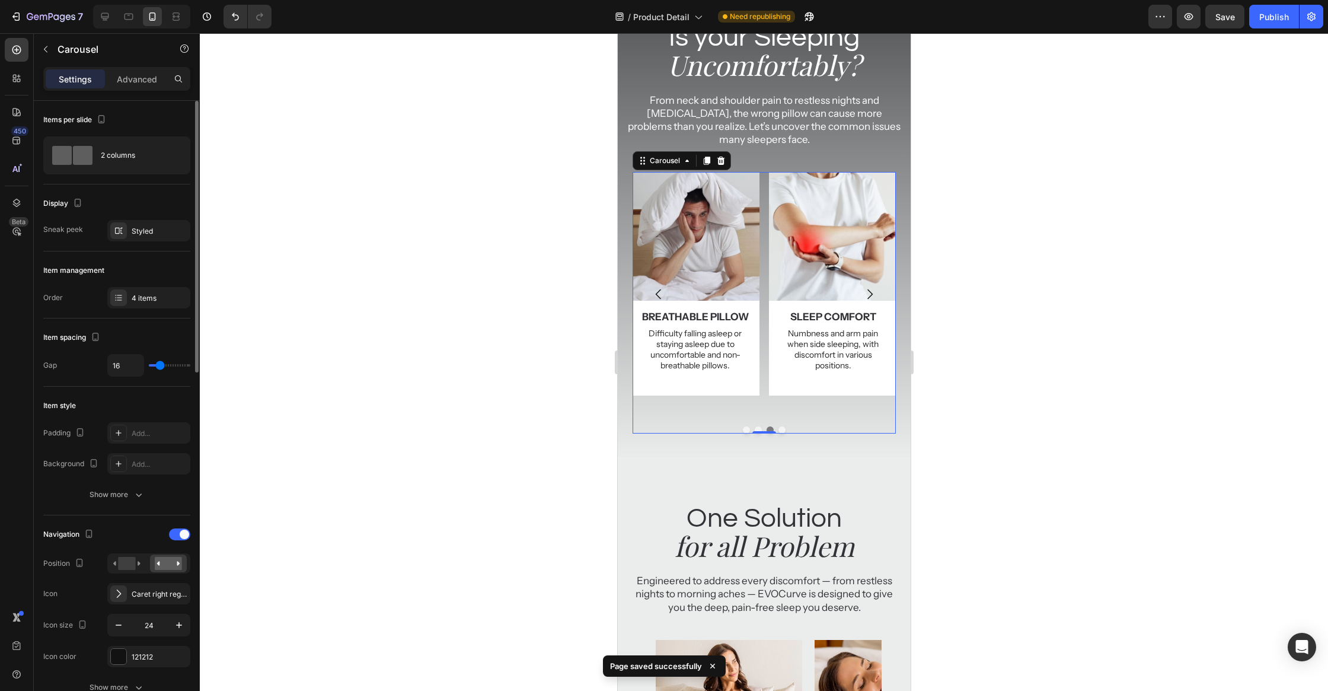
type input "0"
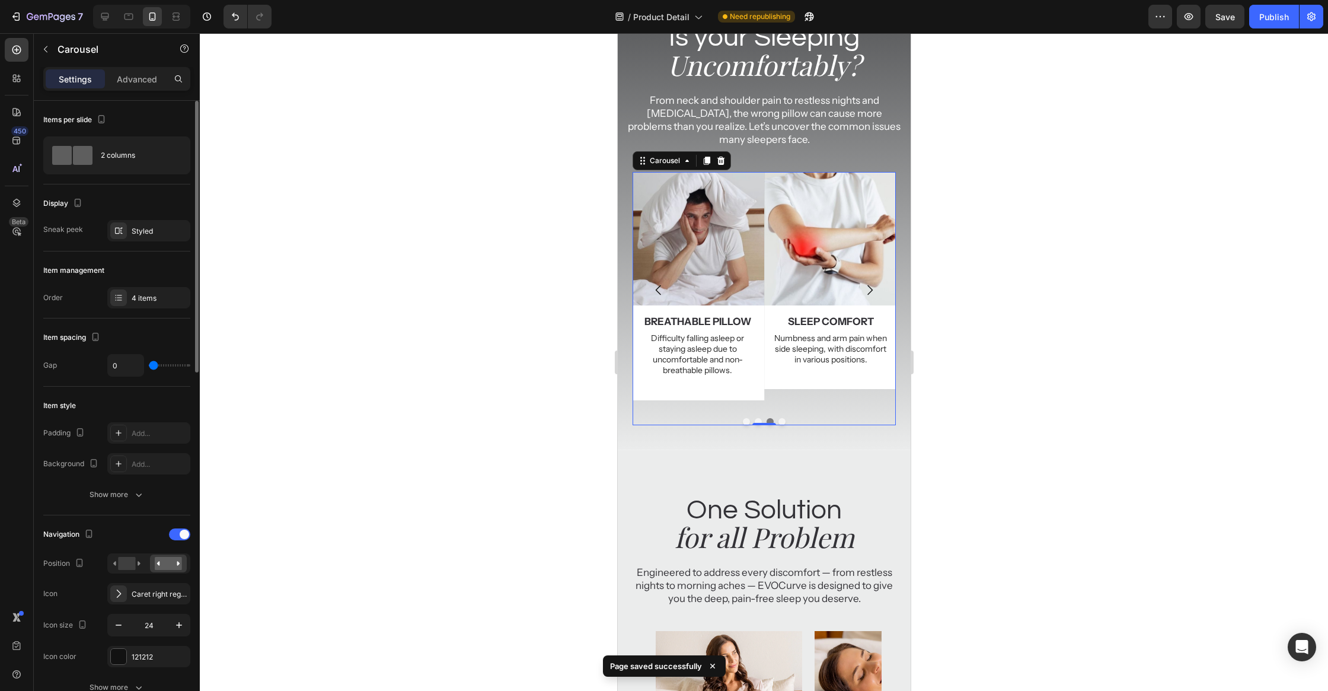
type input "20"
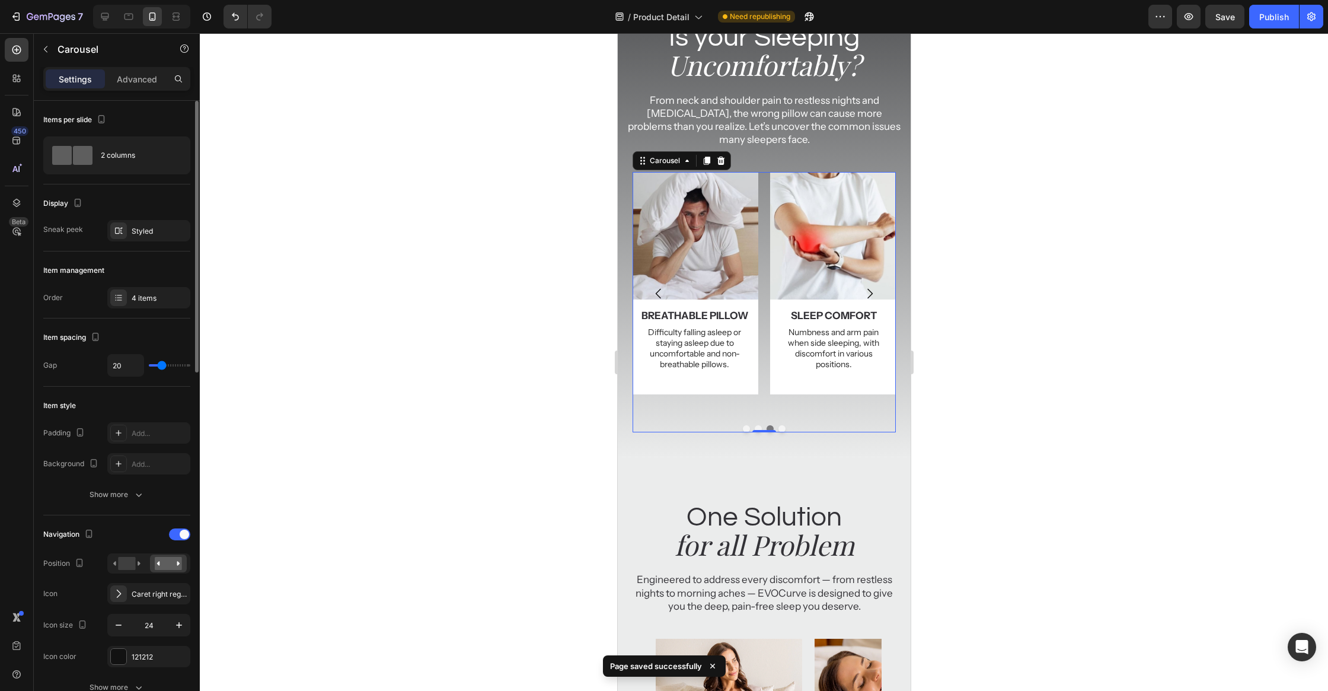
type input "21"
drag, startPoint x: 152, startPoint y: 366, endPoint x: 162, endPoint y: 363, distance: 10.1
type input "21"
click at [162, 364] on input "range" at bounding box center [169, 365] width 41 height 2
click at [122, 368] on input "21" at bounding box center [126, 364] width 36 height 21
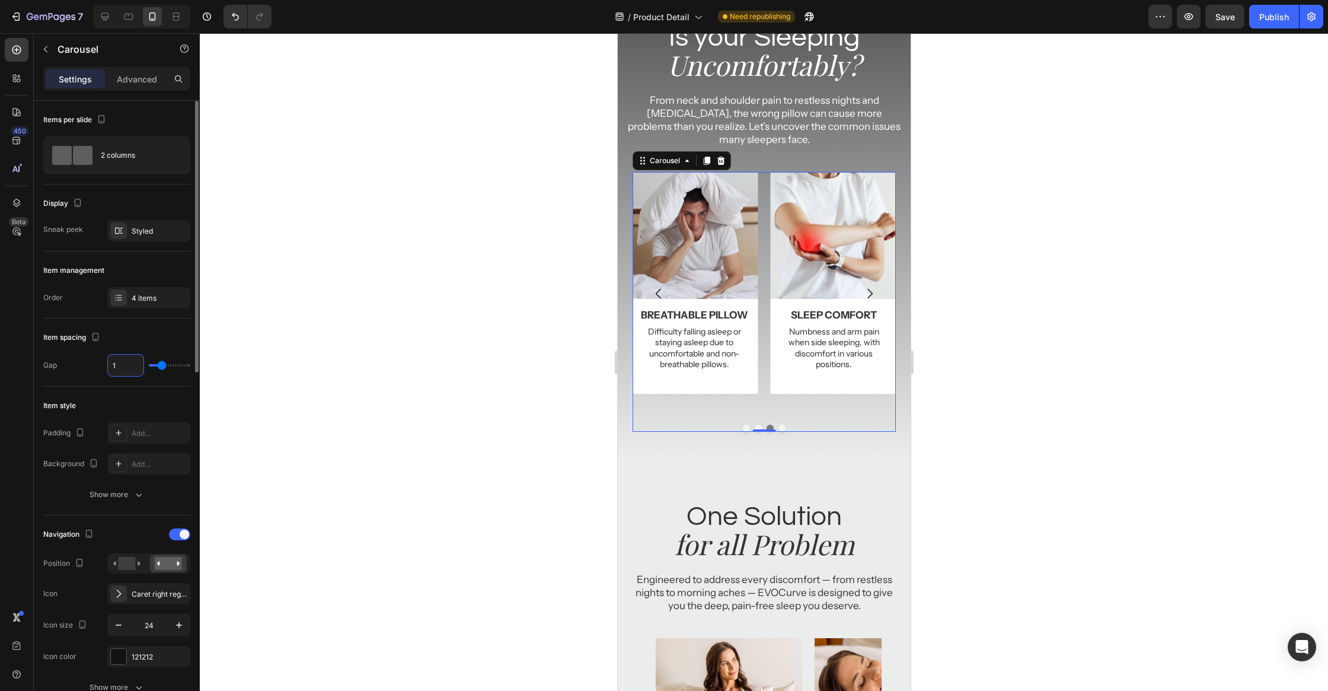
type input "12"
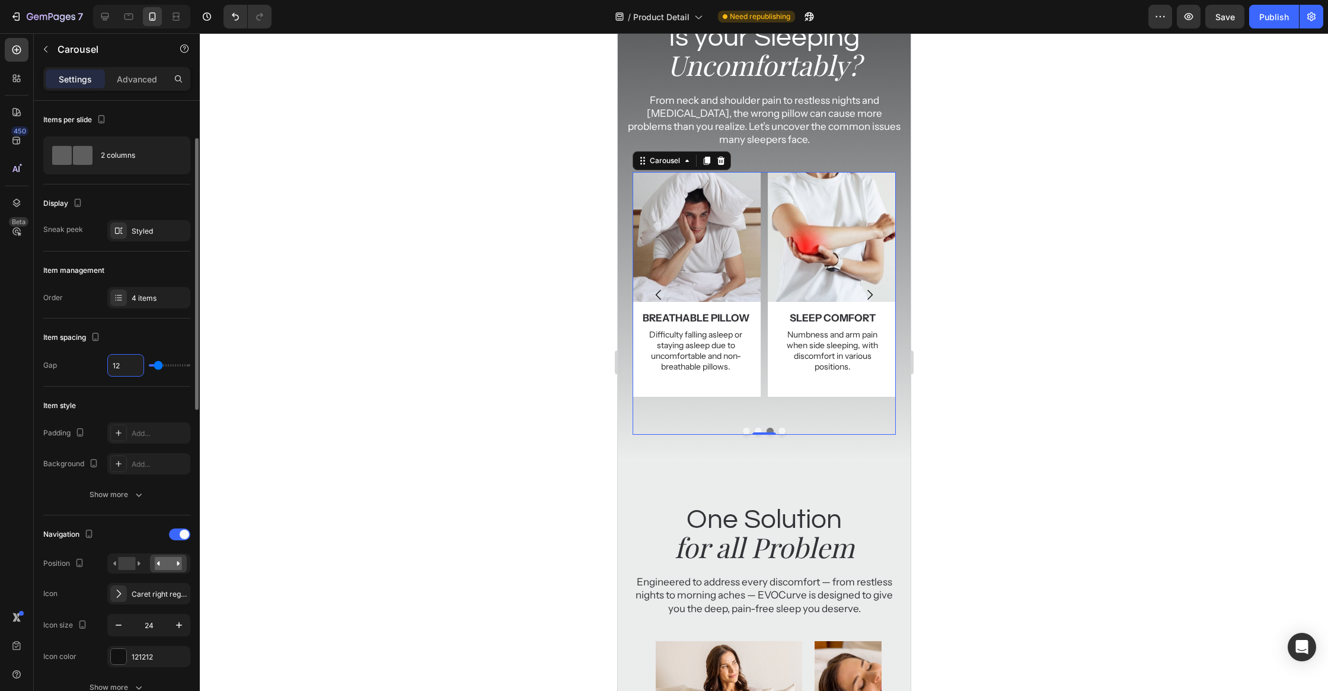
scroll to position [26, 0]
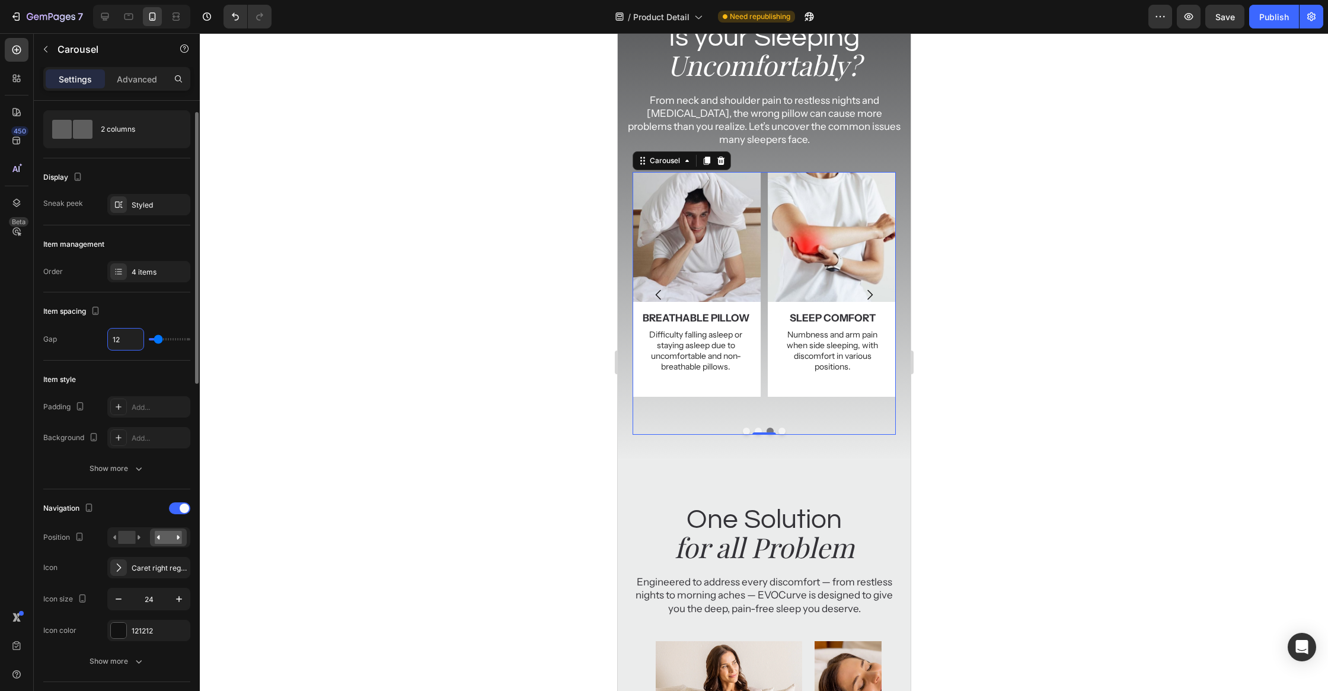
type input "12"
click at [76, 565] on div "Icon Caret right regular" at bounding box center [116, 567] width 147 height 21
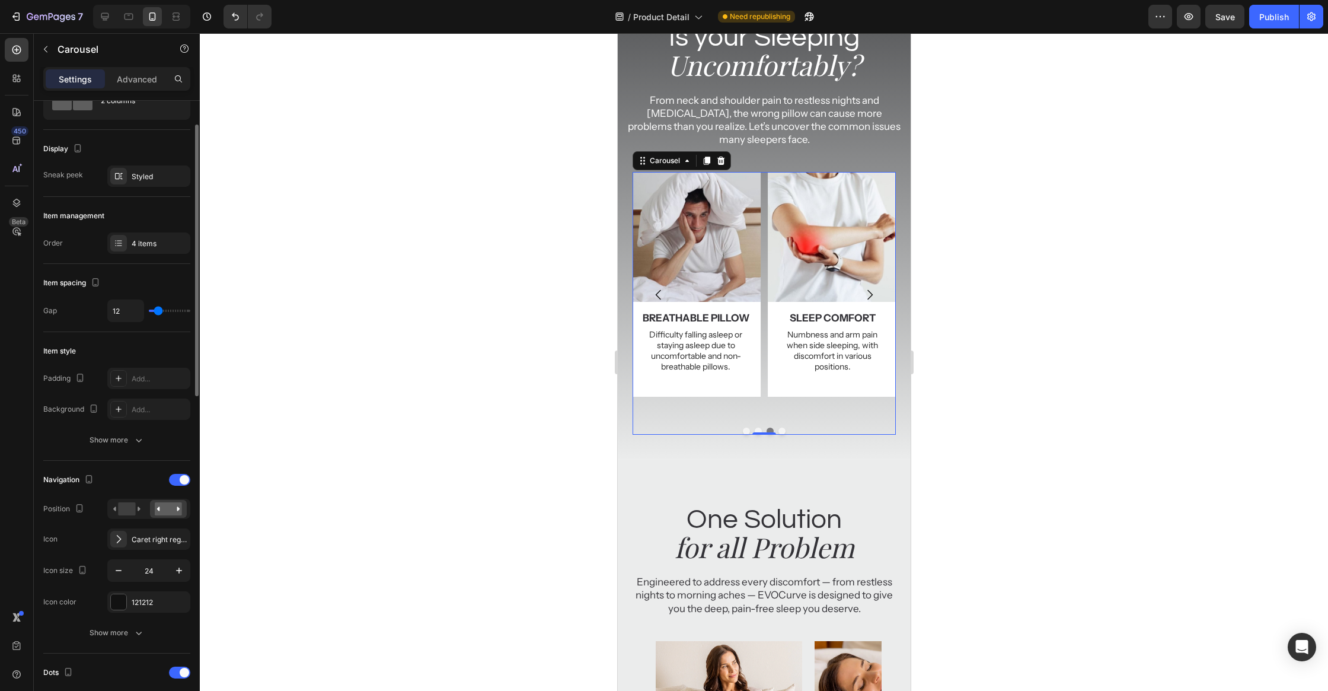
click at [106, 605] on div "Icon color 121212" at bounding box center [116, 601] width 147 height 21
click at [114, 603] on div at bounding box center [118, 601] width 15 height 15
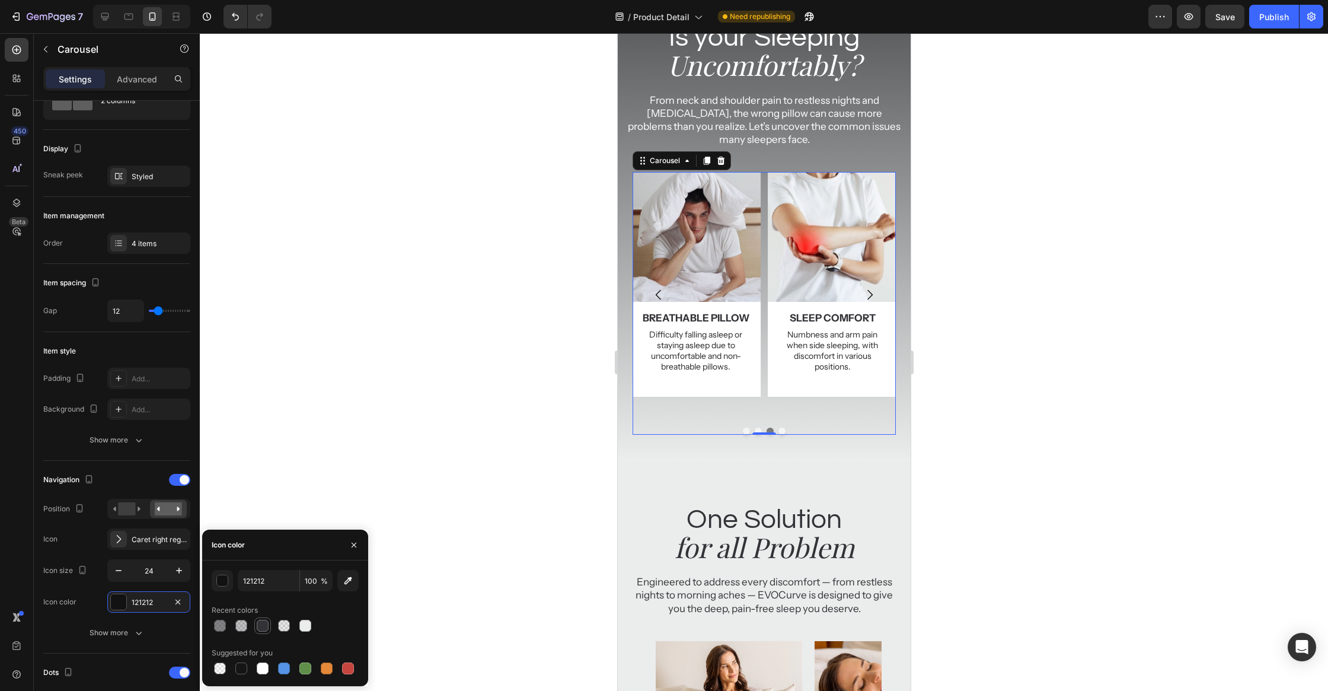
click at [265, 624] on div at bounding box center [263, 625] width 12 height 12
type input "333237"
click at [124, 627] on div "Show more" at bounding box center [117, 633] width 55 height 12
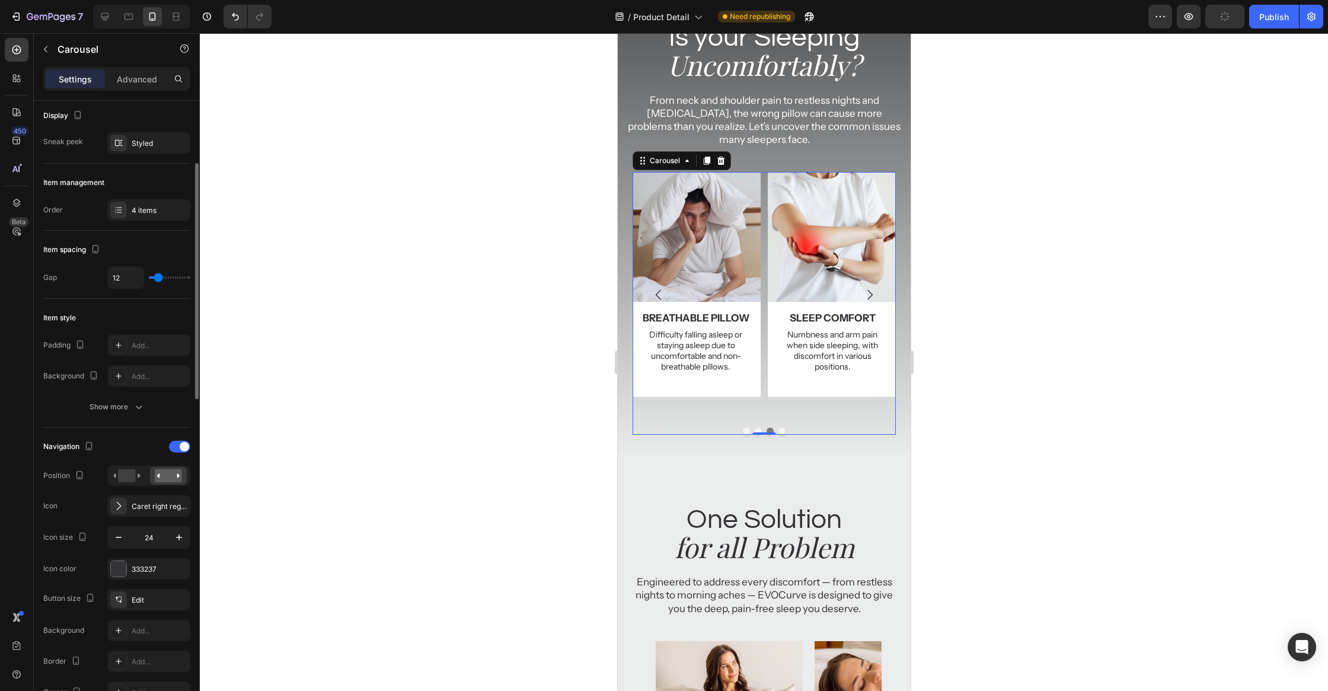
scroll to position [109, 0]
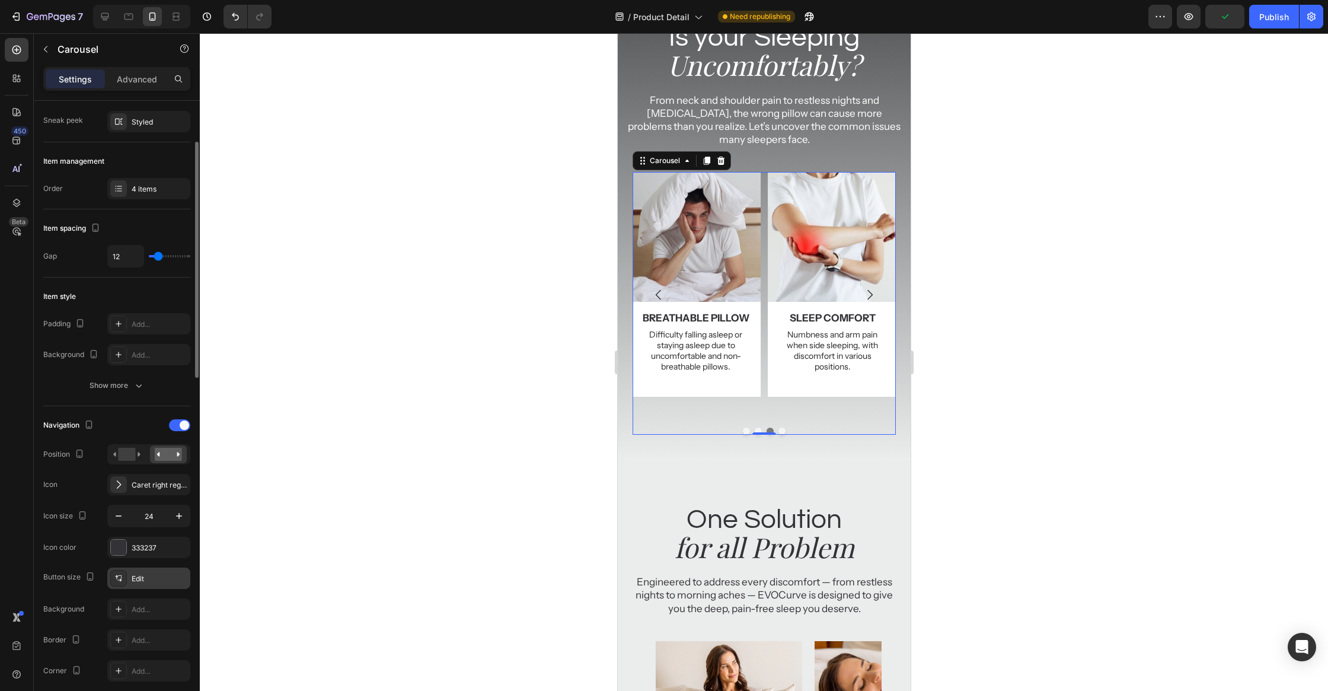
click at [146, 579] on div "Edit" at bounding box center [160, 578] width 56 height 11
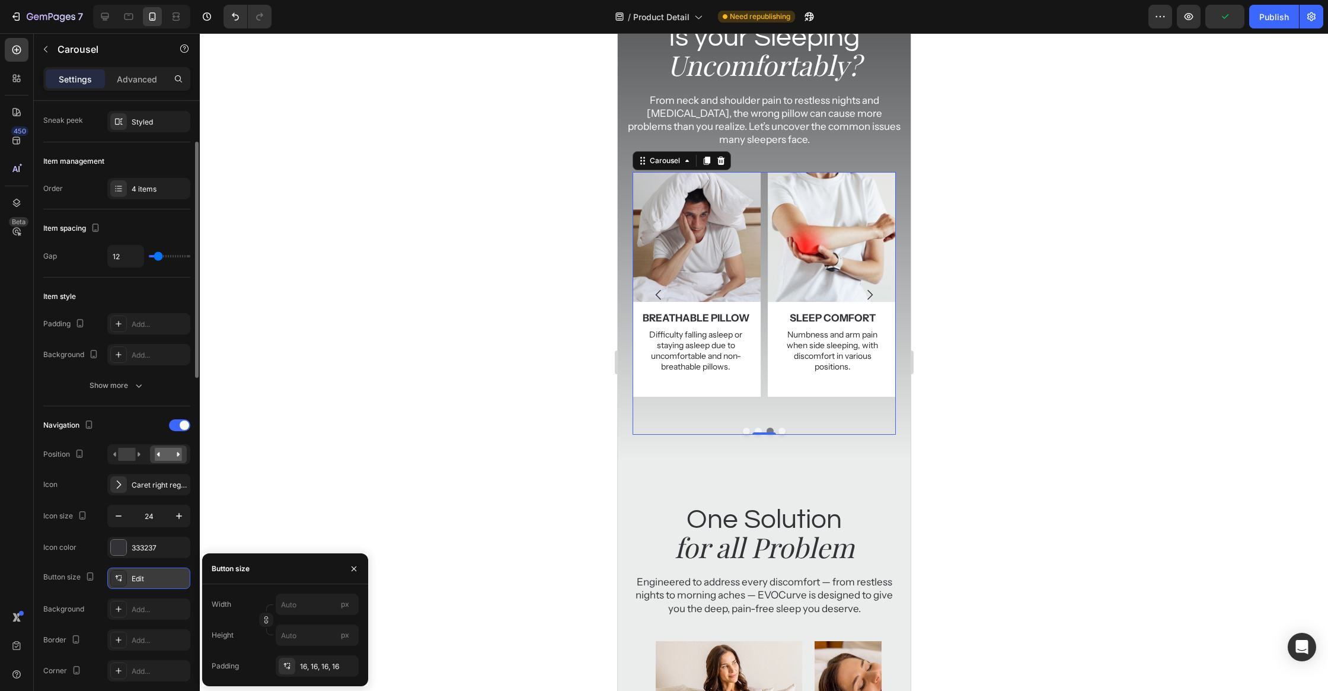
click at [146, 579] on div "Edit" at bounding box center [160, 578] width 56 height 11
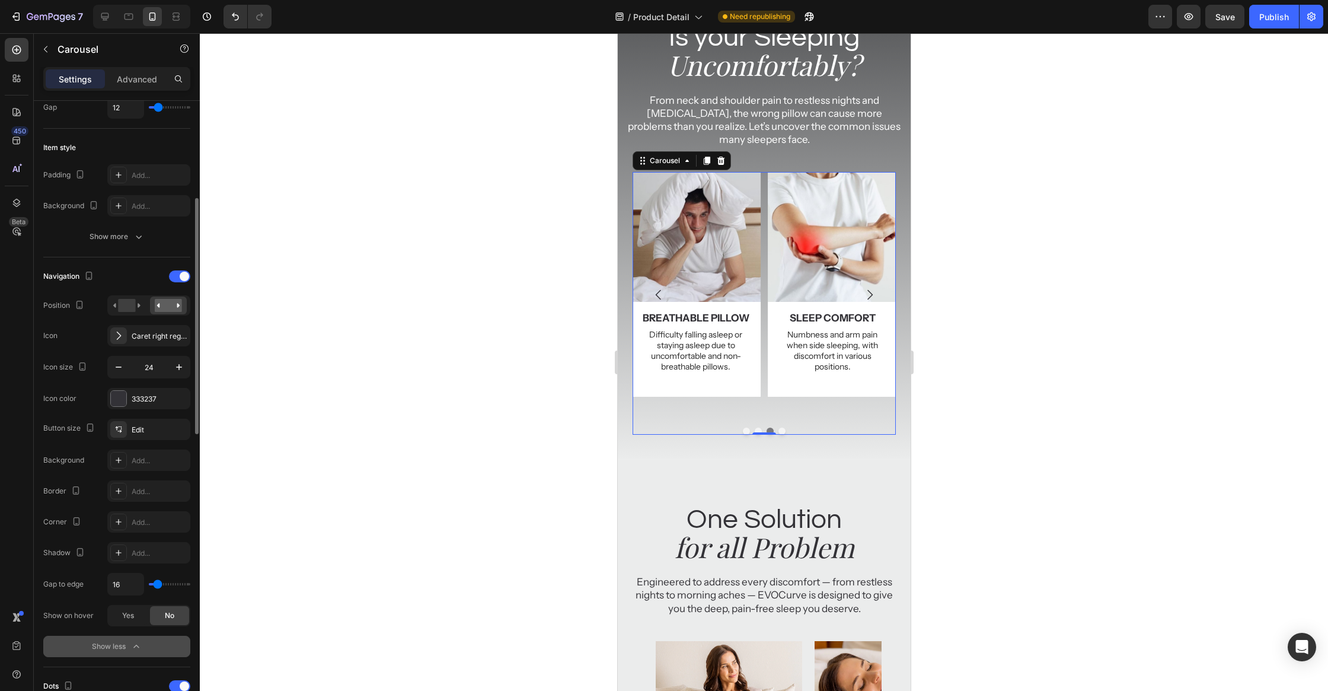
scroll to position [317, 0]
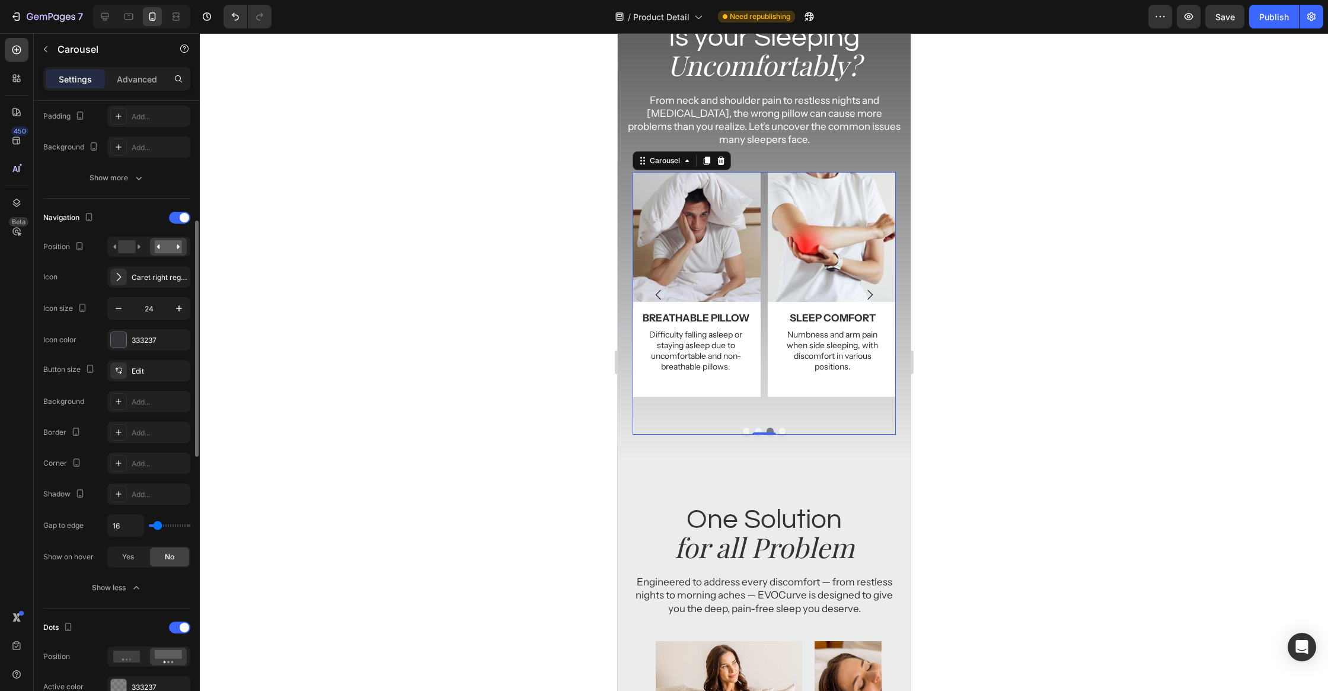
type input "86"
type input "115"
type input "120"
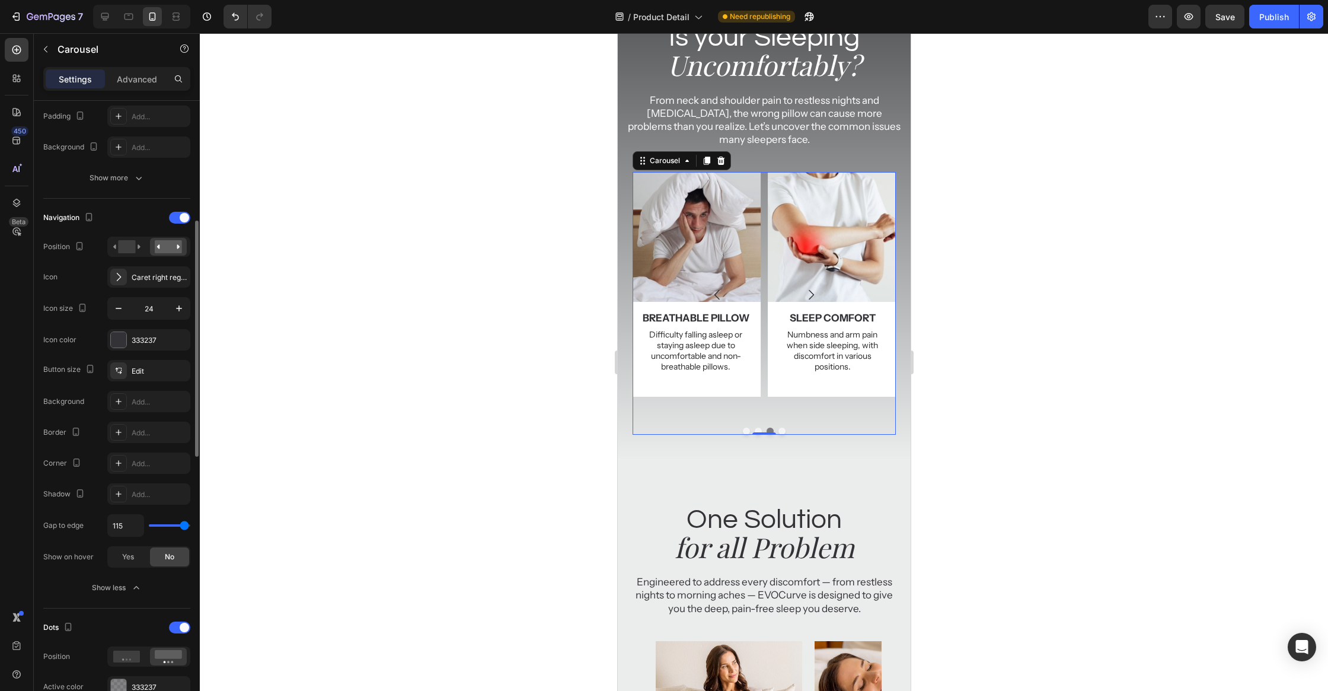
type input "120"
type input "0"
drag, startPoint x: 158, startPoint y: 524, endPoint x: 27, endPoint y: 526, distance: 130.4
type input "0"
click at [149, 526] on input "range" at bounding box center [169, 525] width 41 height 2
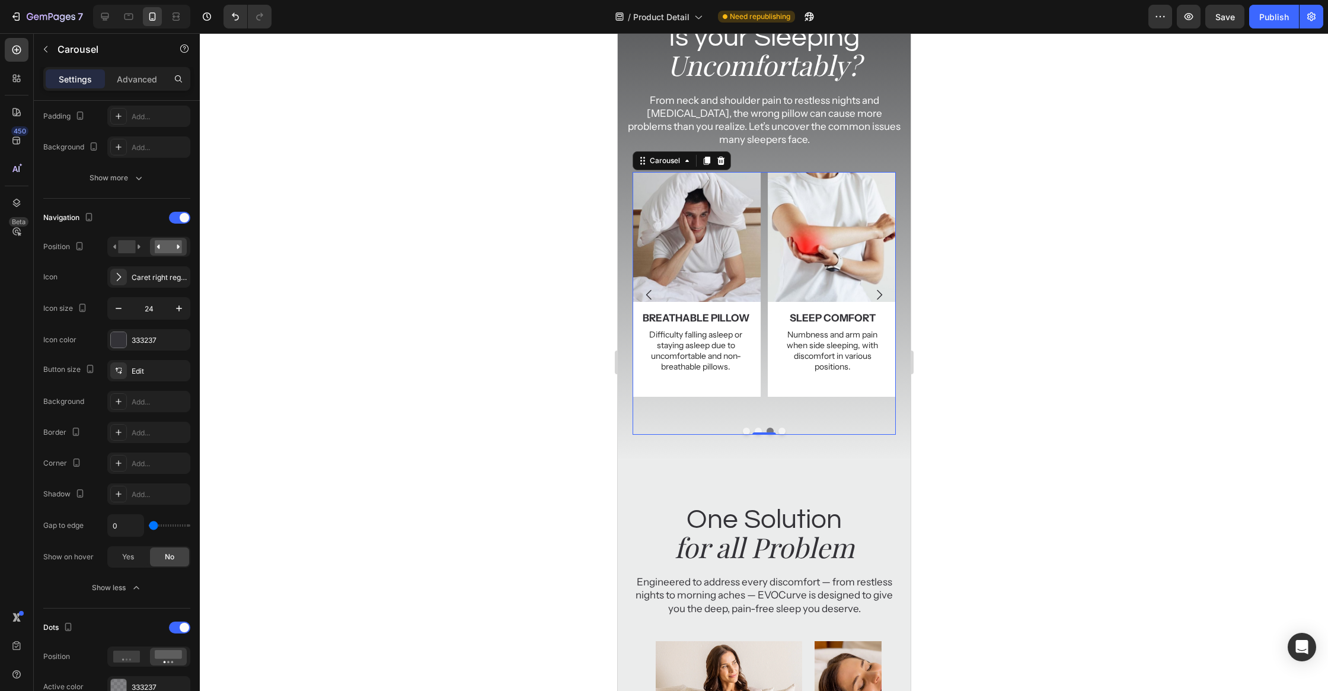
click at [939, 389] on div at bounding box center [764, 361] width 1128 height 657
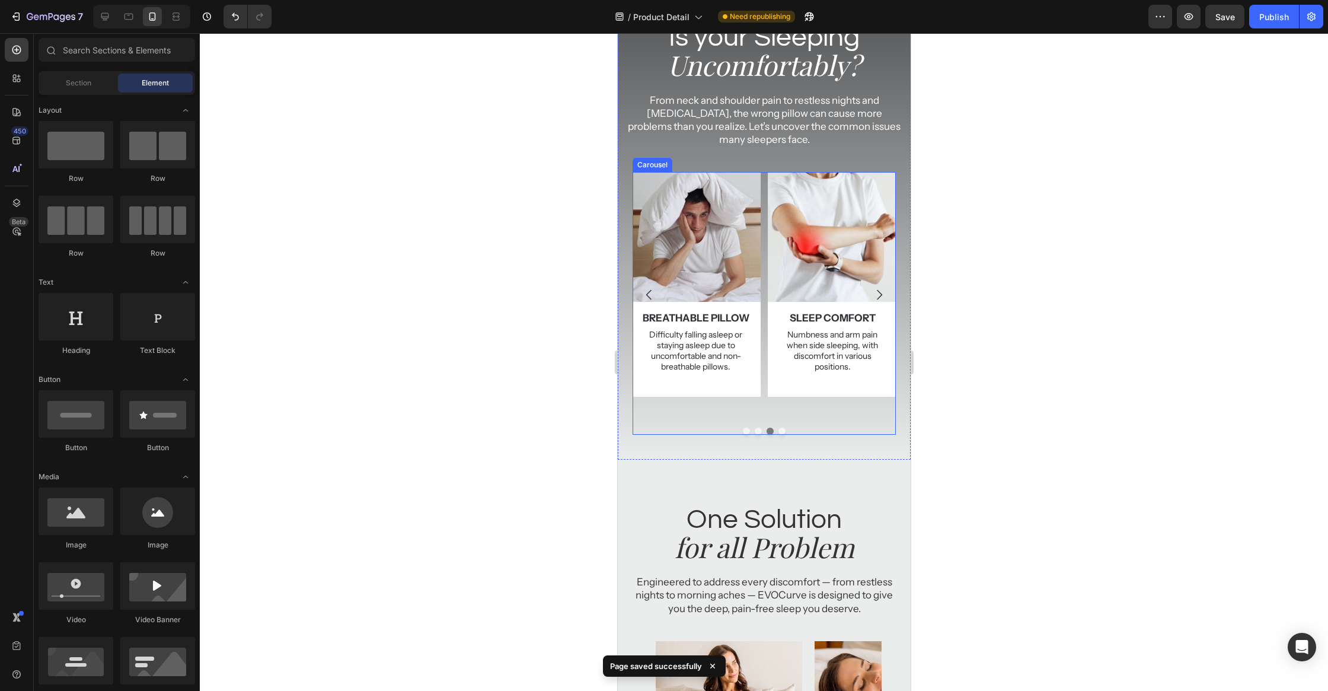
click at [782, 427] on button "Dot" at bounding box center [781, 430] width 7 height 7
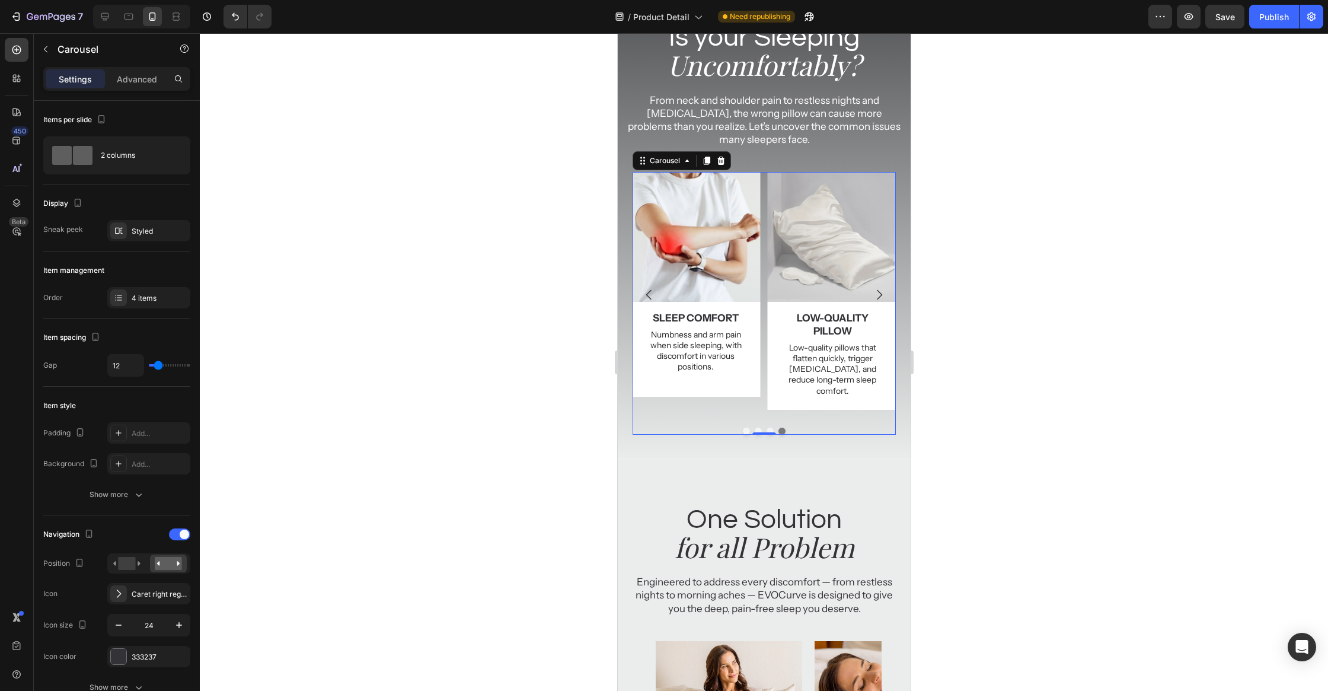
click at [746, 427] on button "Dot" at bounding box center [745, 430] width 7 height 7
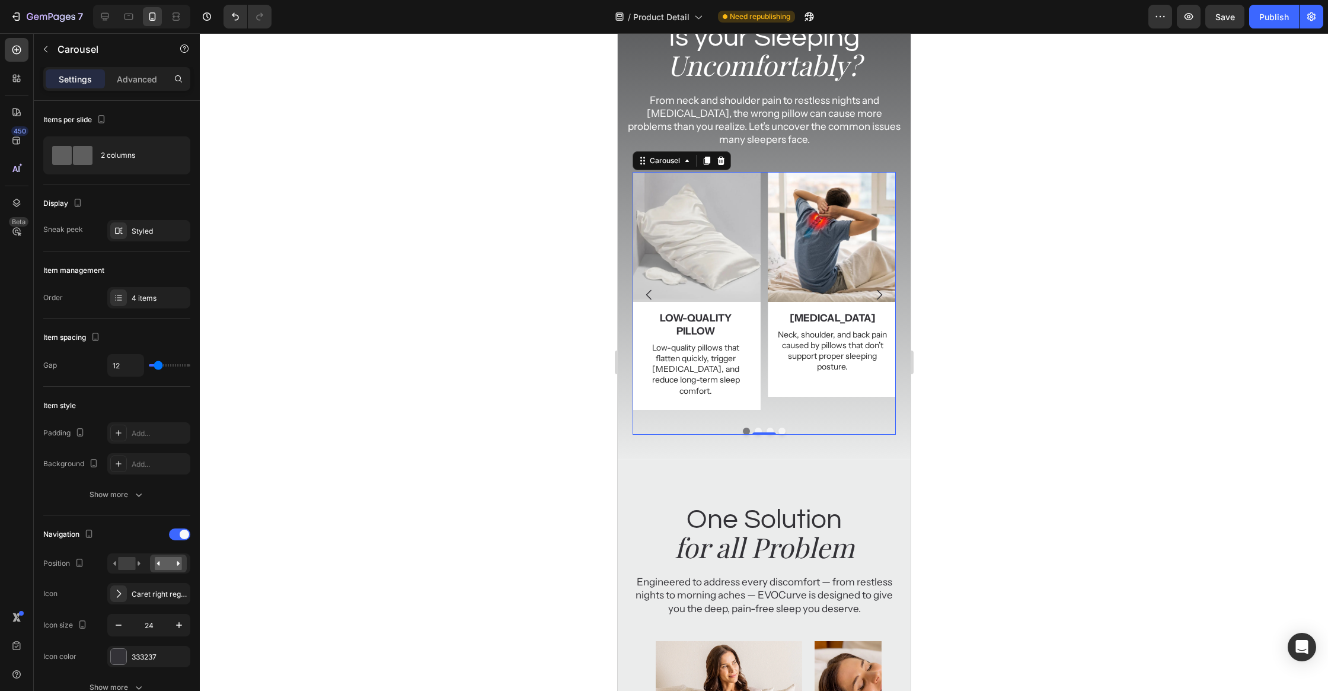
click at [1035, 370] on div at bounding box center [764, 361] width 1128 height 657
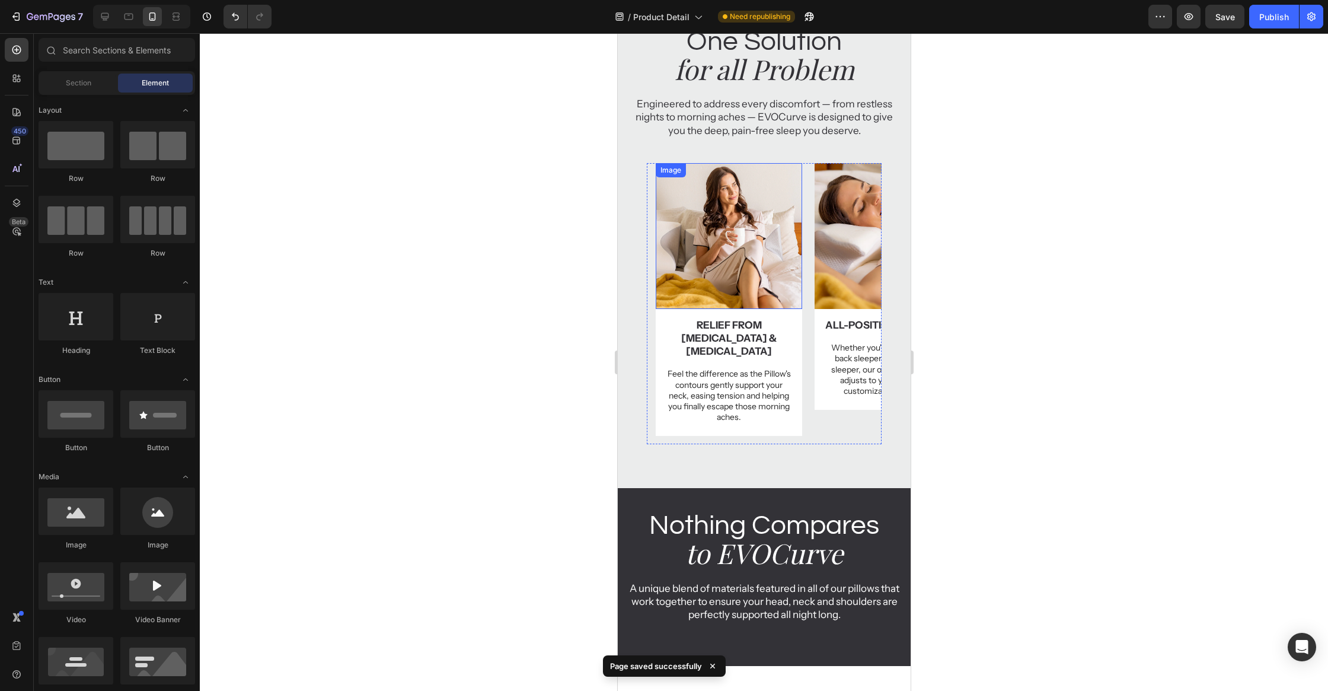
scroll to position [453, 0]
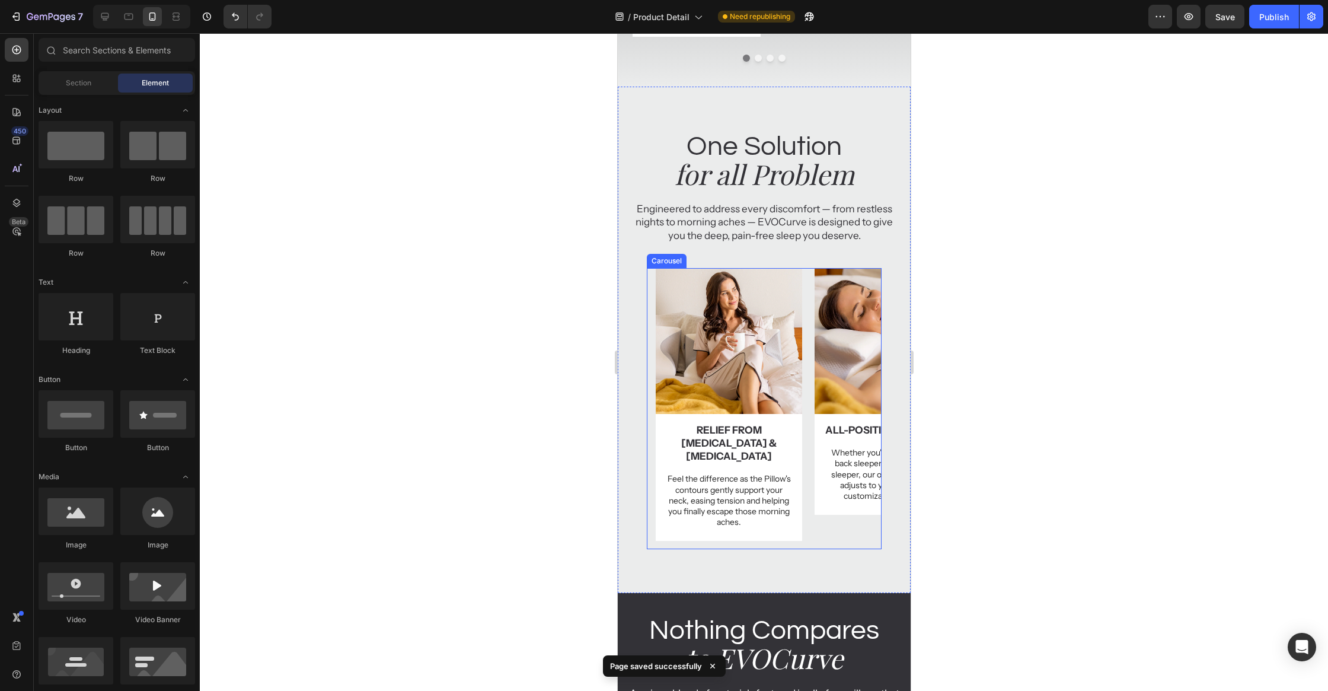
click at [804, 279] on div "Image Relief from [MEDICAL_DATA] & [MEDICAL_DATA] Text Block Feel the differenc…" at bounding box center [767, 409] width 225 height 282
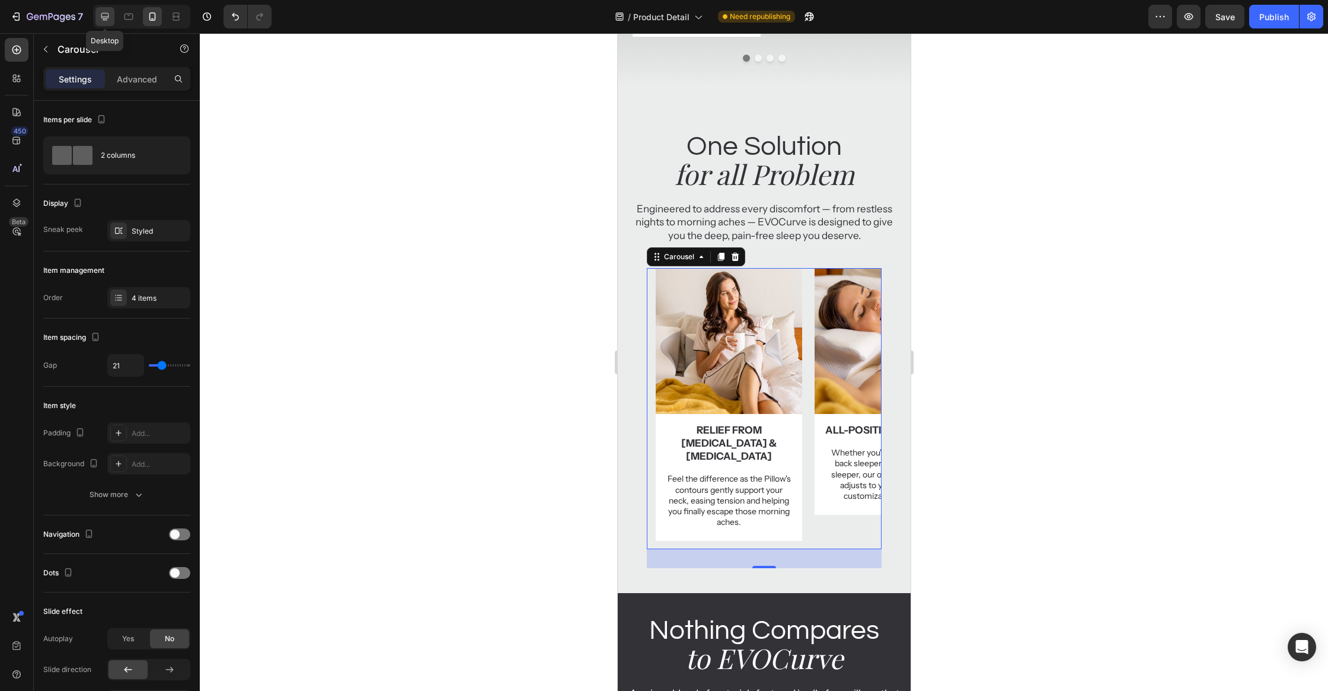
click at [98, 12] on div at bounding box center [104, 16] width 19 height 19
type input "20"
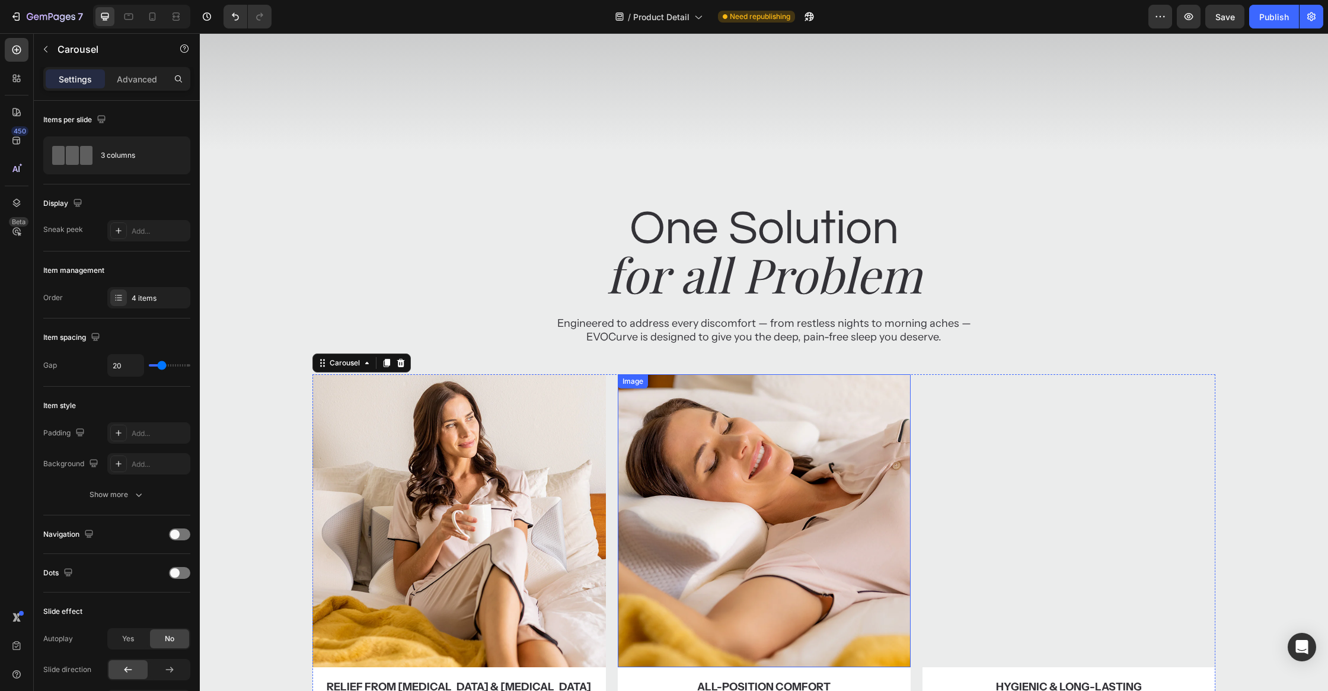
scroll to position [704, 0]
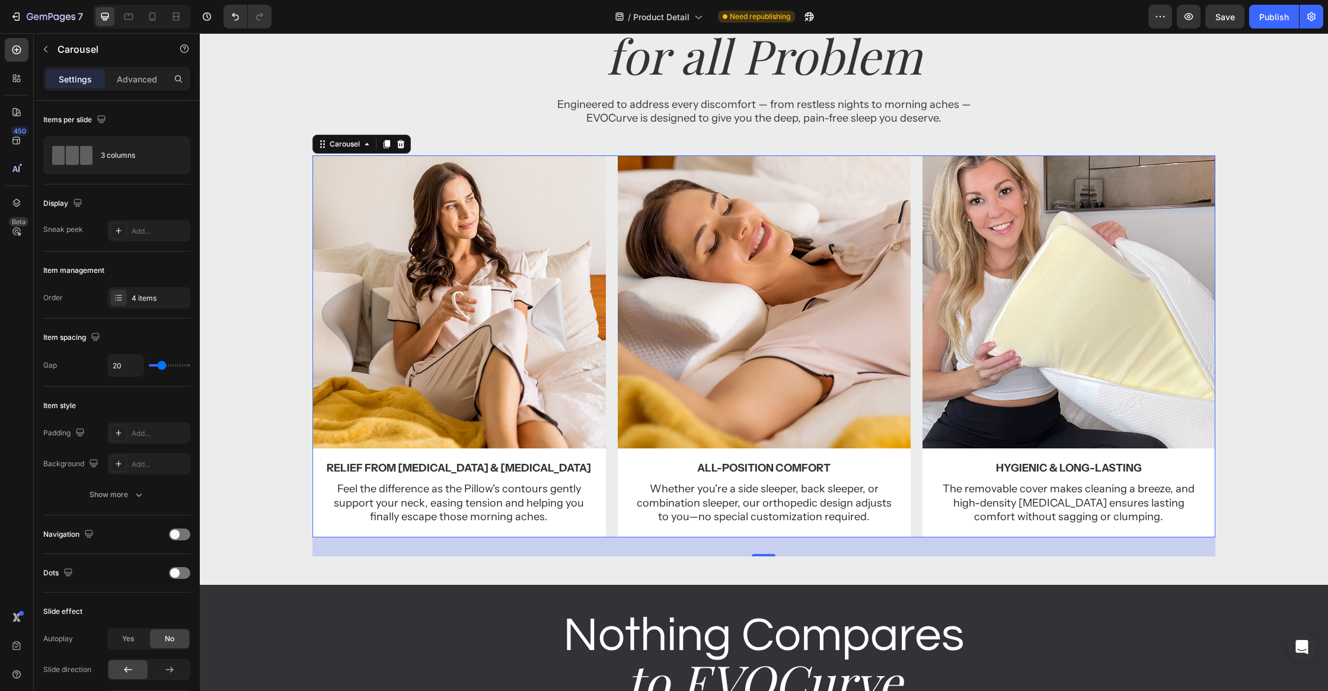
click at [919, 214] on div "Image Relief from [MEDICAL_DATA] & [MEDICAL_DATA] Text Block Feel the differenc…" at bounding box center [763, 346] width 902 height 382
click at [123, 74] on p "Advanced" at bounding box center [137, 79] width 40 height 12
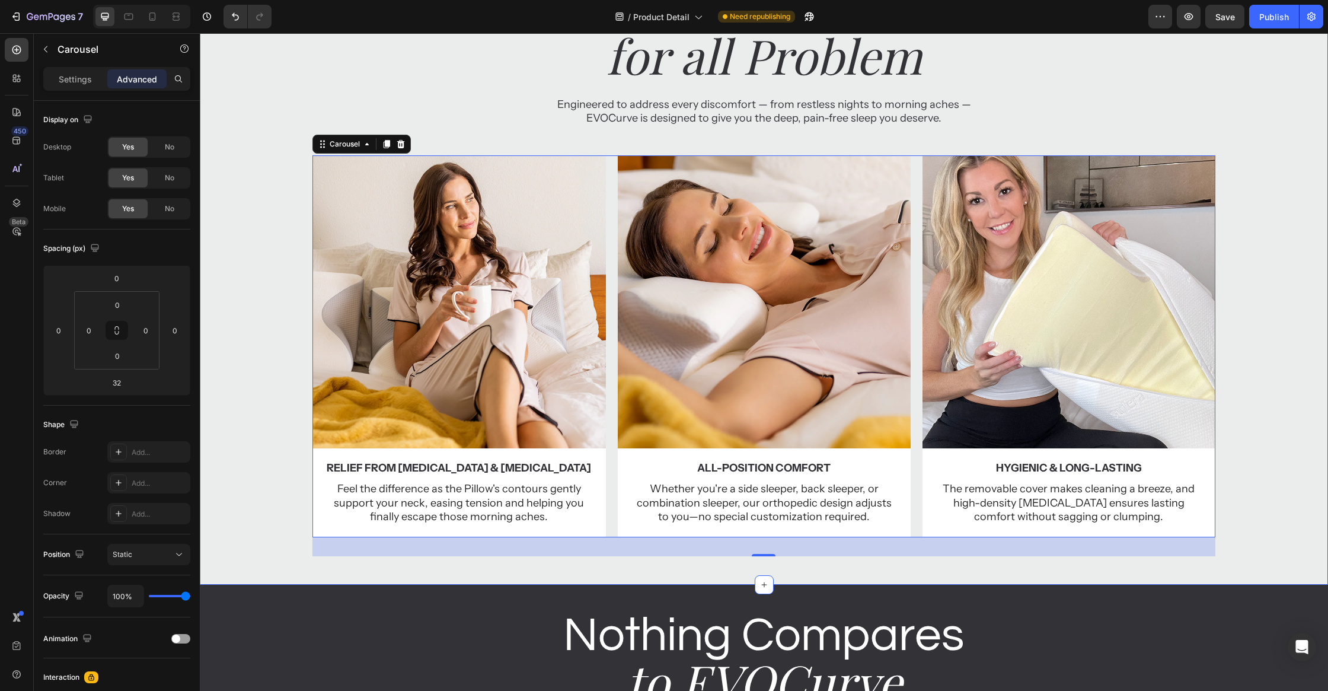
click at [242, 580] on div "One Solution Heading for all Problem Heading Engineered to address every discom…" at bounding box center [764, 258] width 1128 height 654
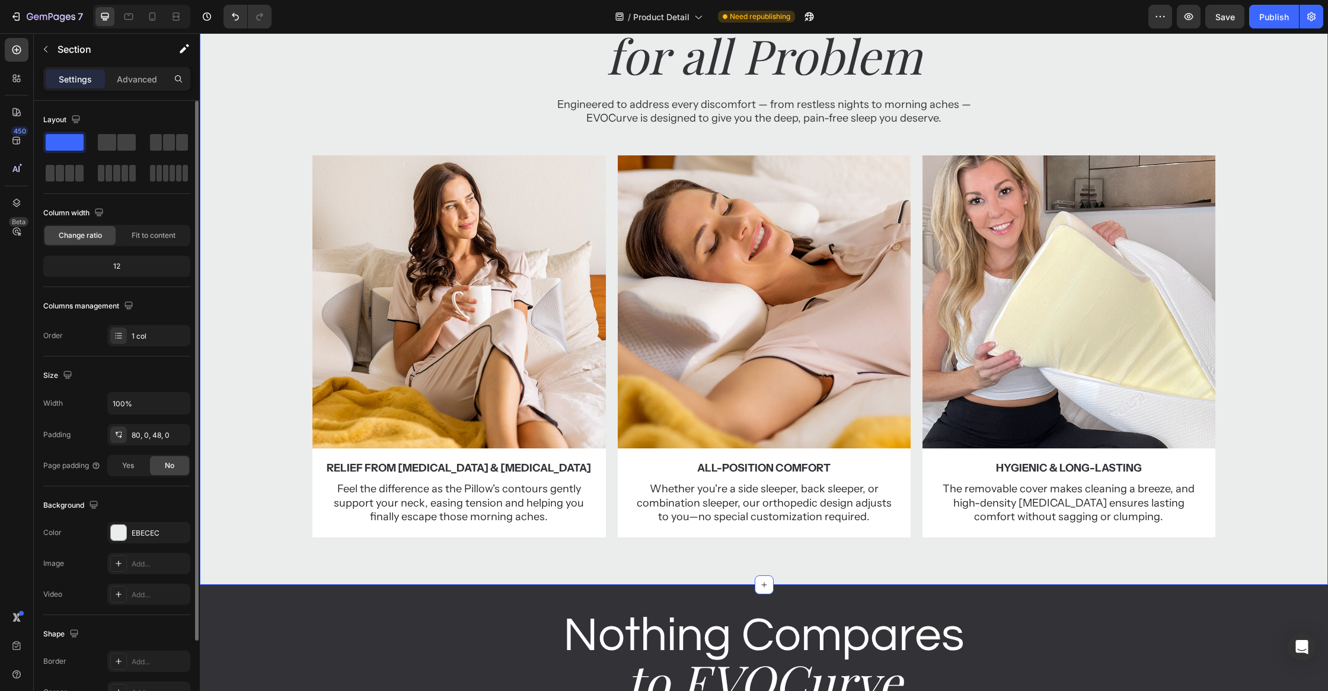
scroll to position [98, 0]
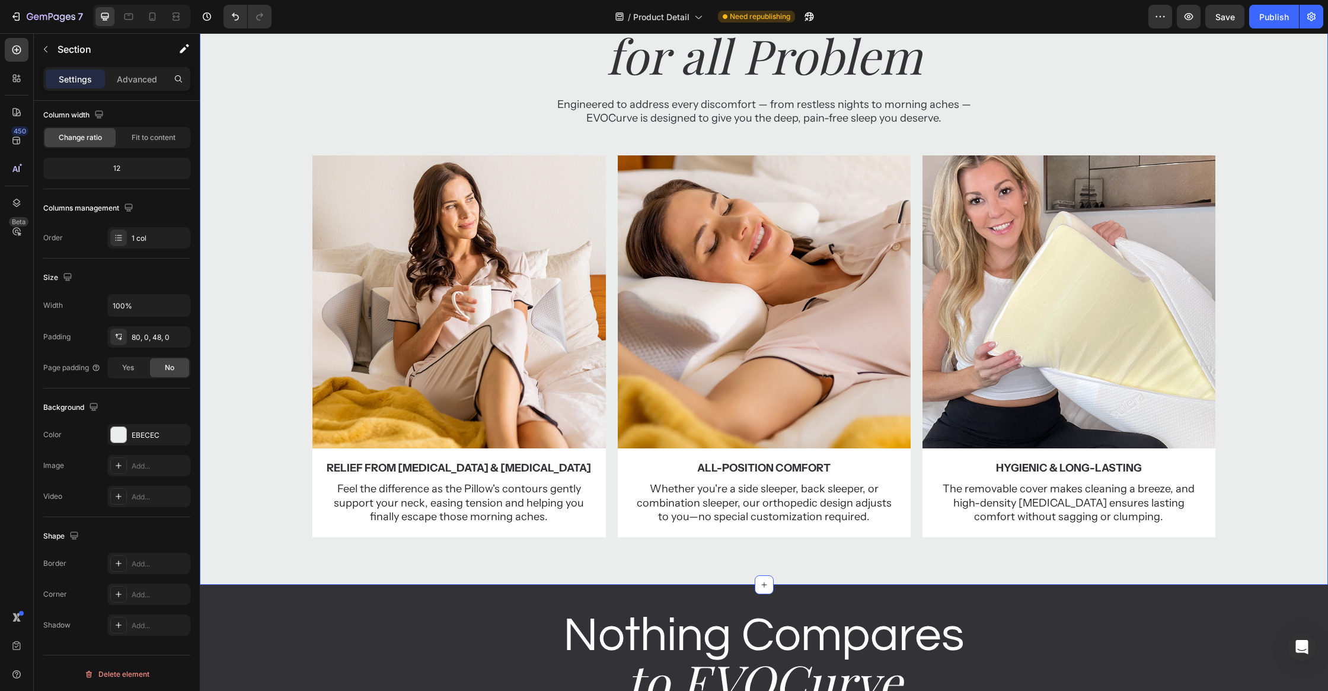
click at [323, 13] on div "/ Product Detail Need republishing" at bounding box center [714, 17] width 867 height 24
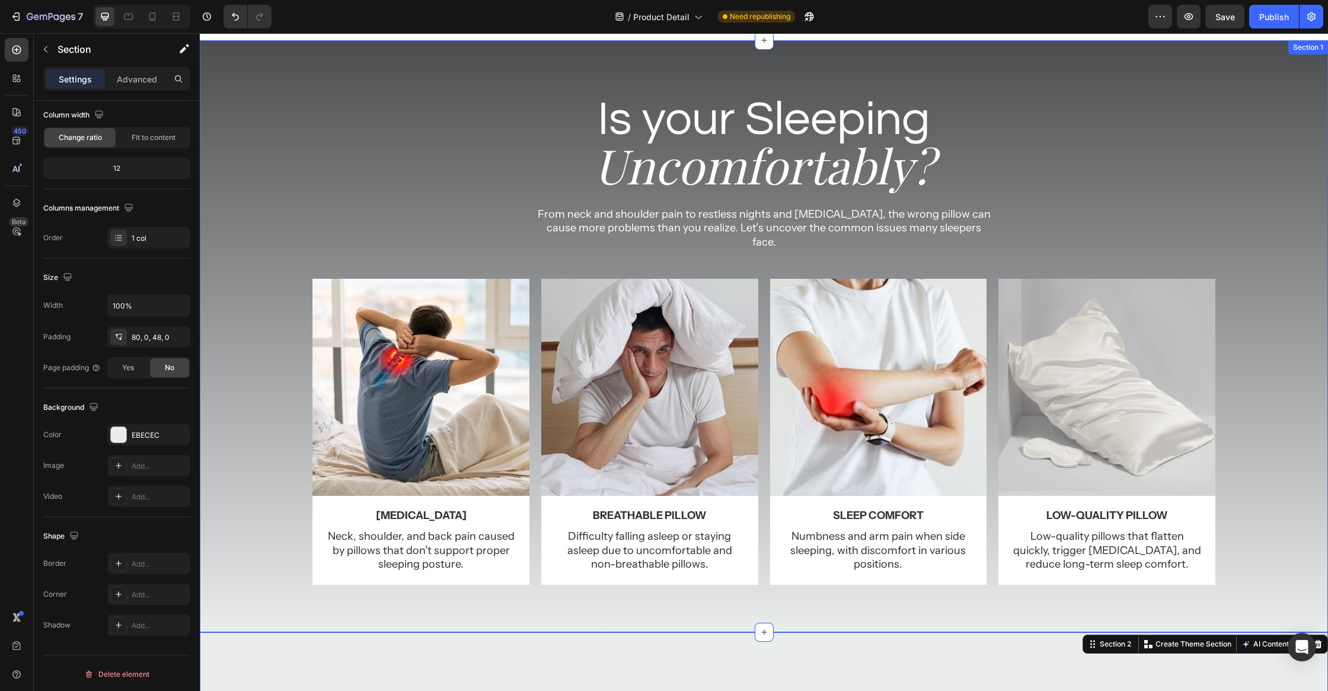
scroll to position [0, 0]
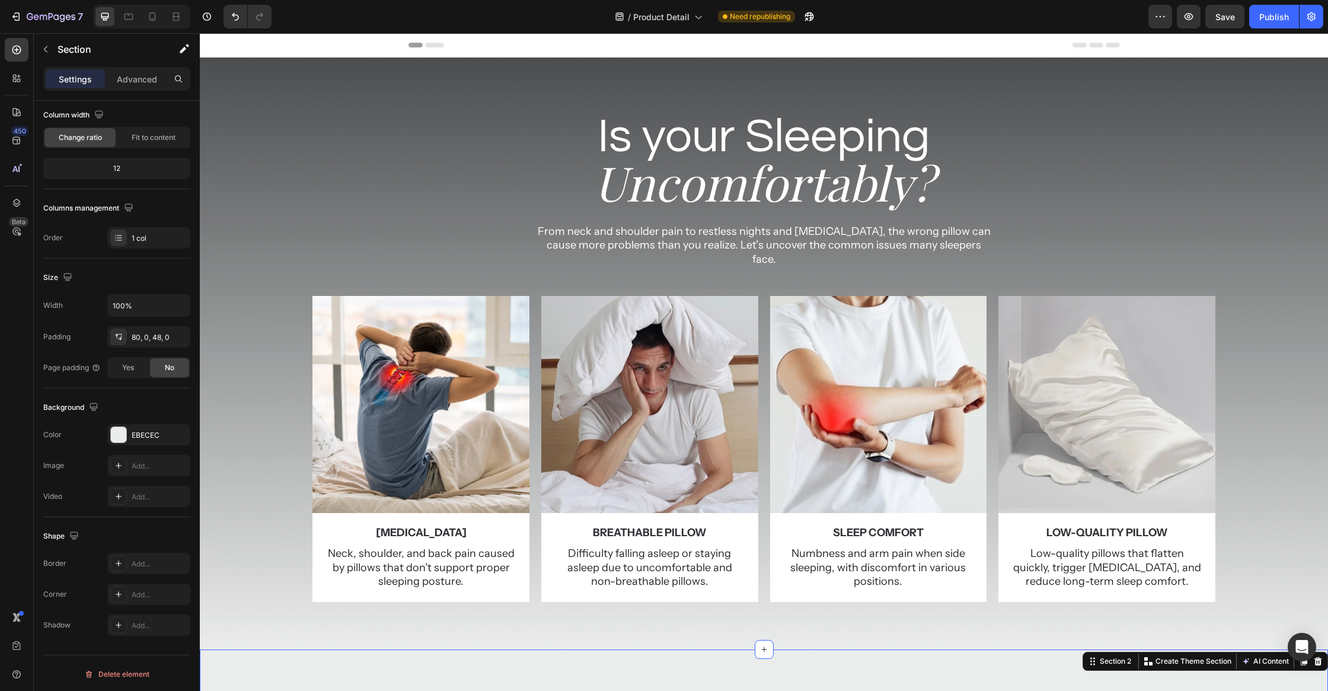
click at [315, 47] on div "Header" at bounding box center [764, 45] width 1128 height 24
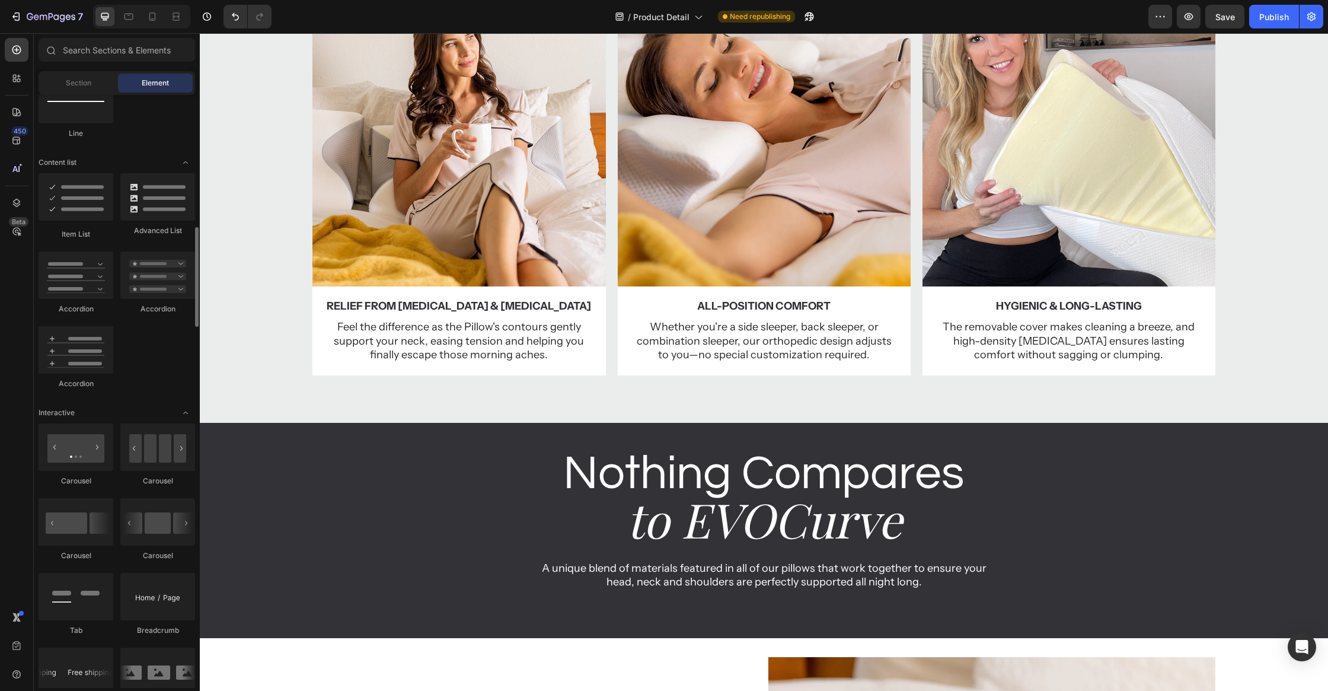
scroll to position [951, 0]
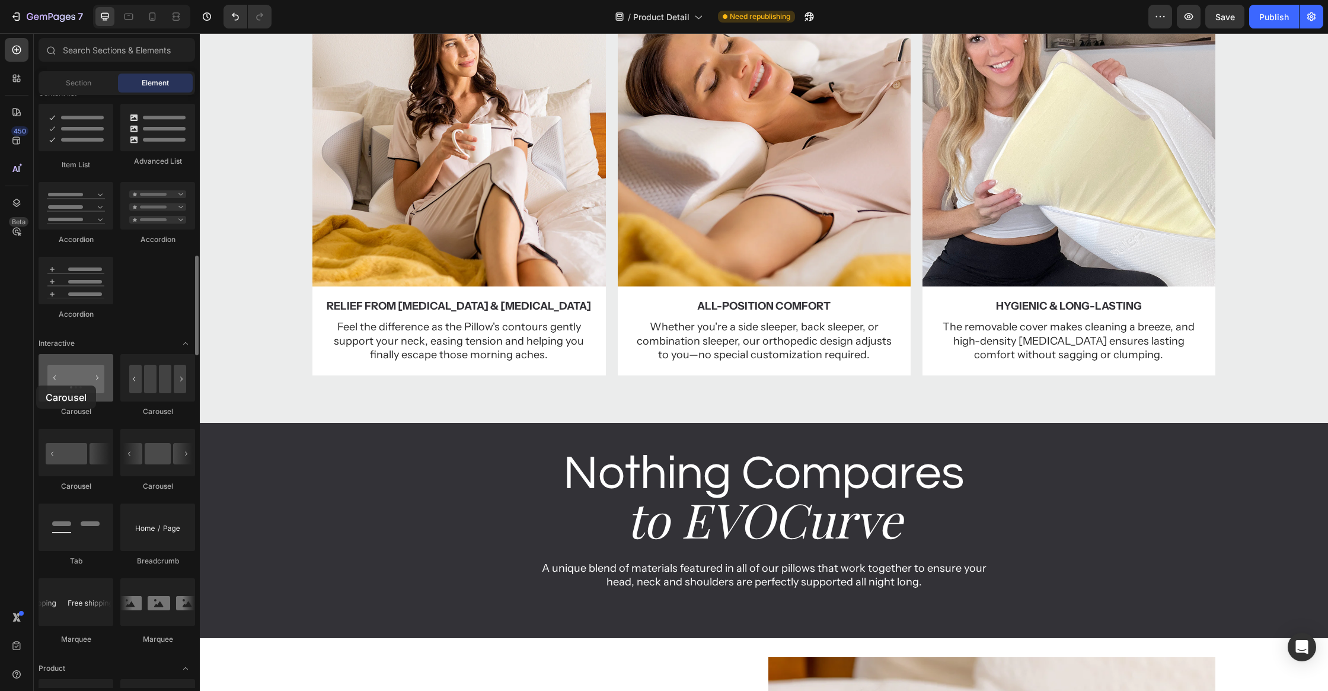
drag, startPoint x: 87, startPoint y: 392, endPoint x: 40, endPoint y: 385, distance: 48.0
click at [40, 385] on div at bounding box center [76, 377] width 75 height 47
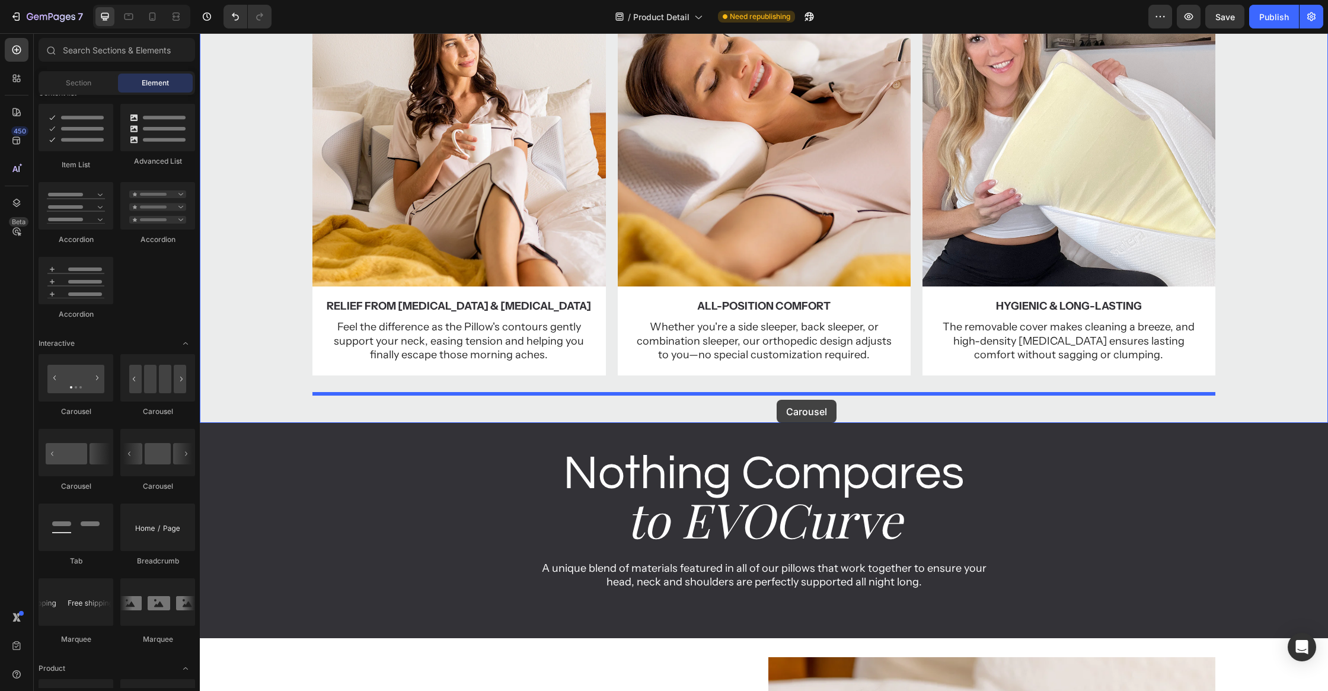
drag, startPoint x: 275, startPoint y: 430, endPoint x: 777, endPoint y: 400, distance: 502.4
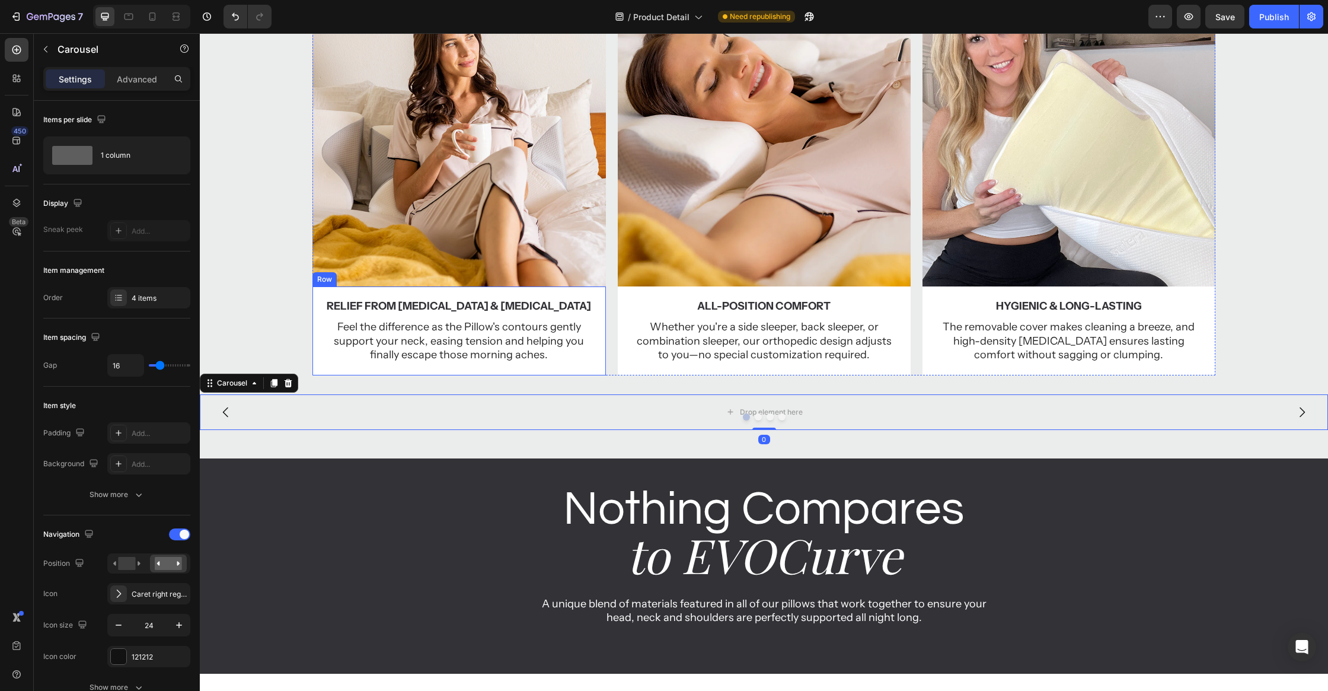
click at [566, 268] on img at bounding box center [458, 139] width 293 height 293
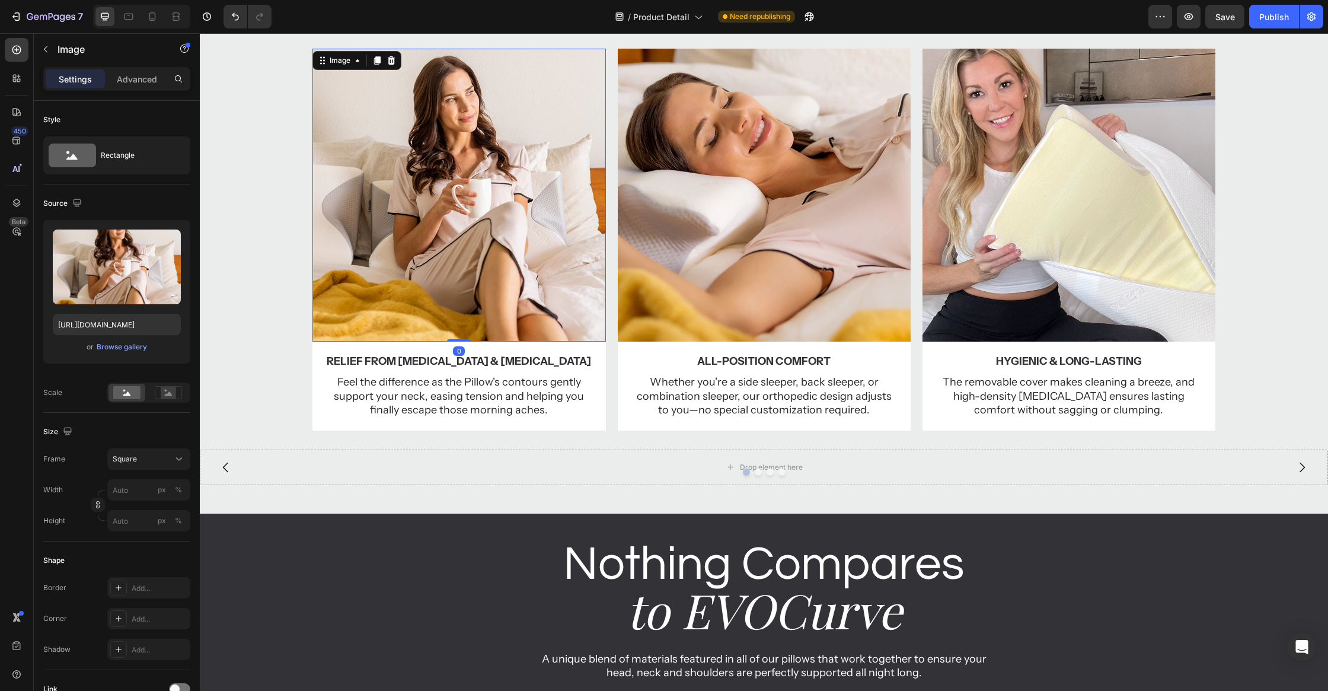
scroll to position [727, 0]
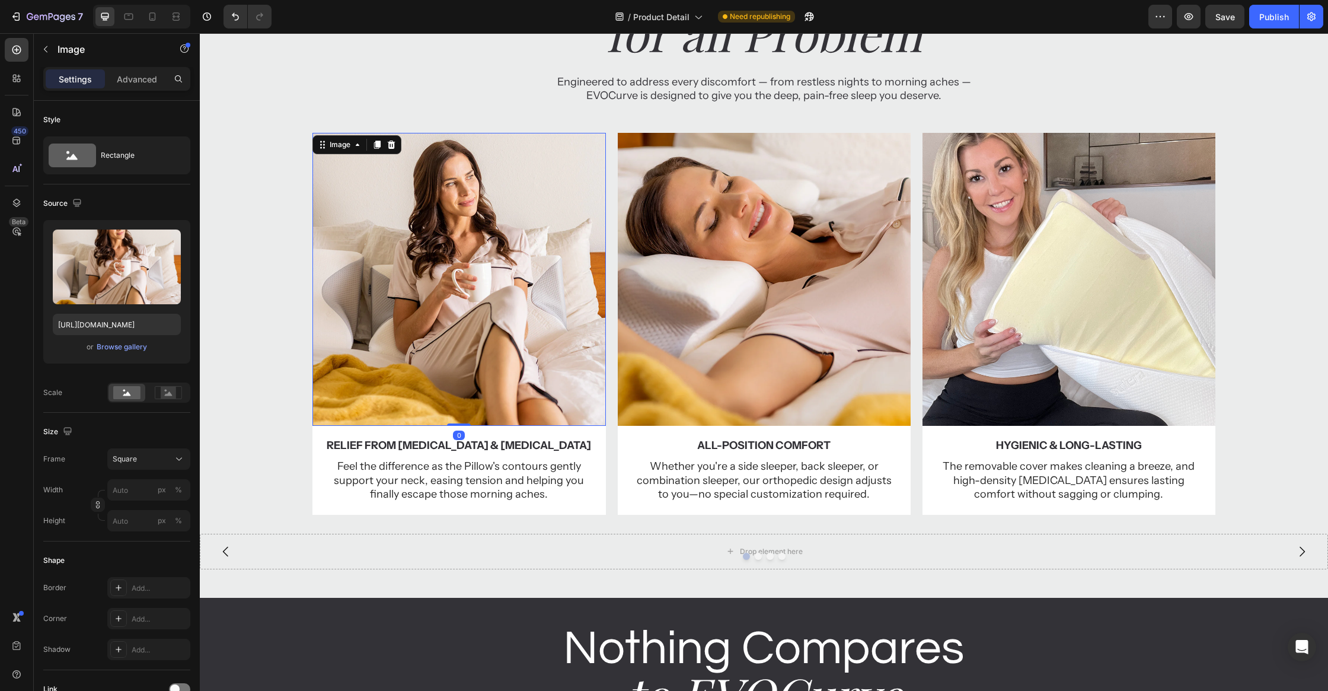
drag, startPoint x: 380, startPoint y: 145, endPoint x: 395, endPoint y: 180, distance: 38.0
click at [380, 145] on icon at bounding box center [377, 144] width 7 height 8
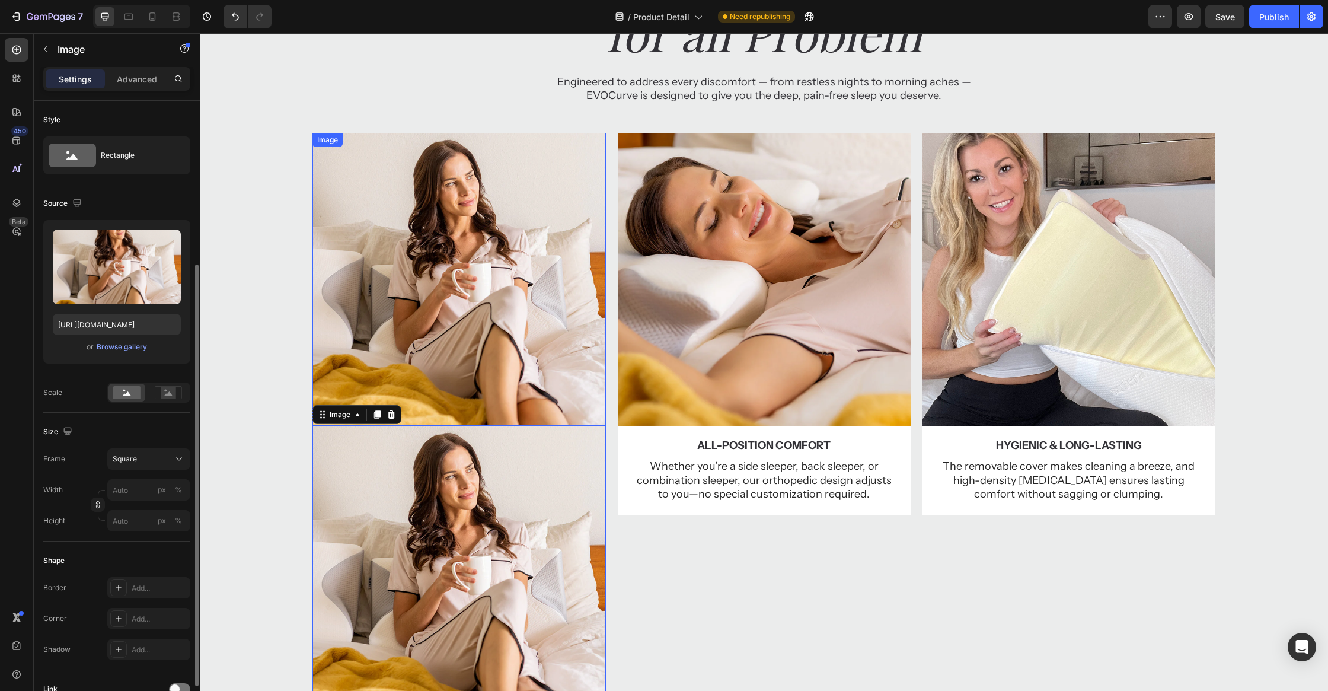
scroll to position [98, 0]
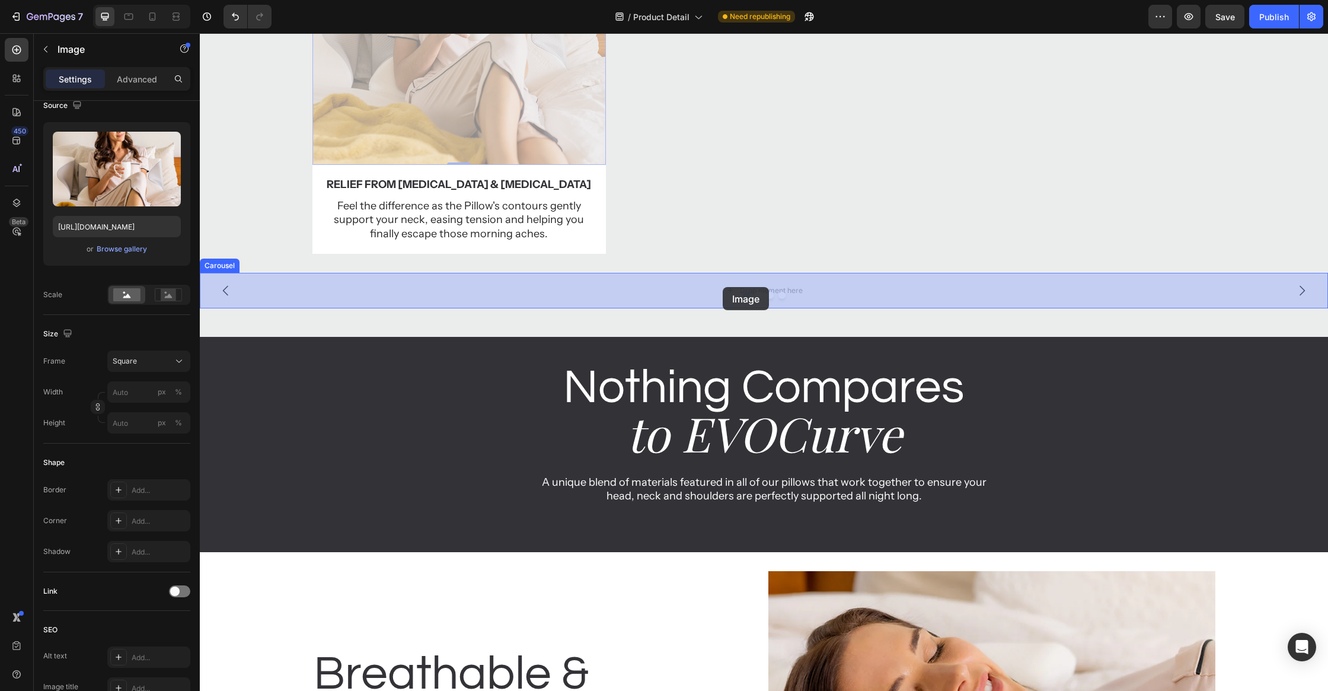
drag, startPoint x: 503, startPoint y: 410, endPoint x: 726, endPoint y: 287, distance: 254.4
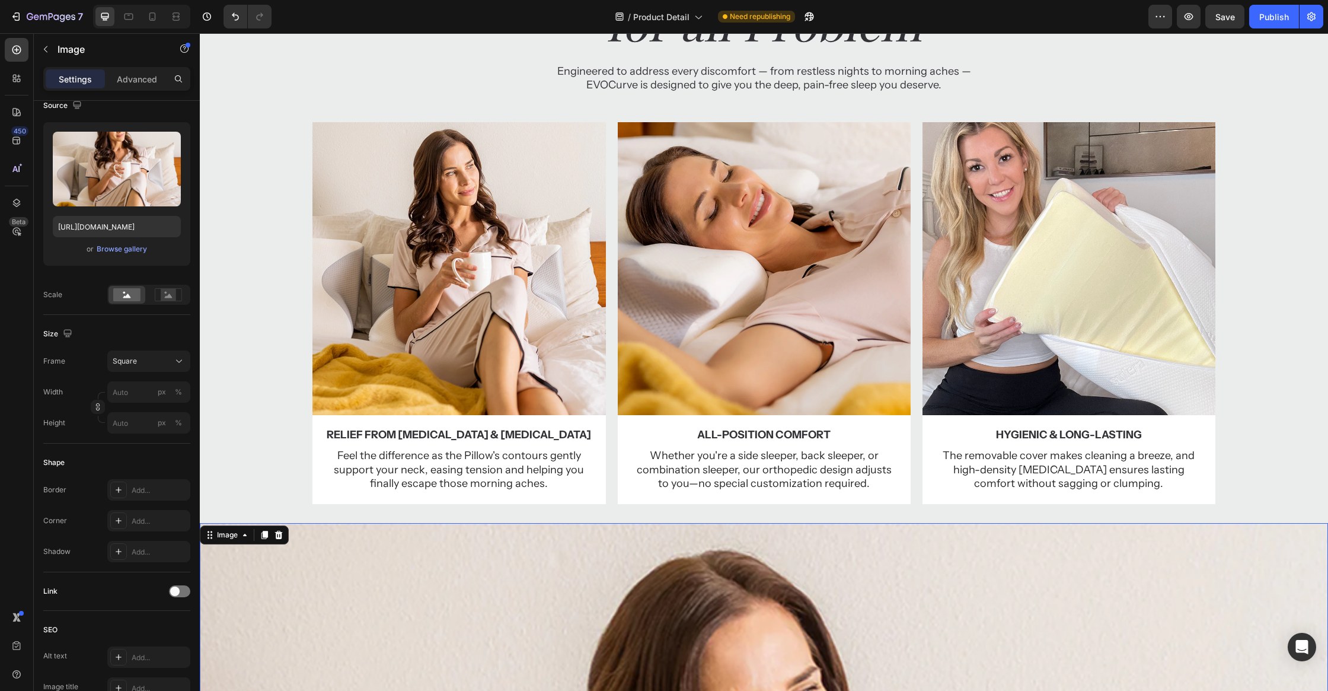
scroll to position [622, 0]
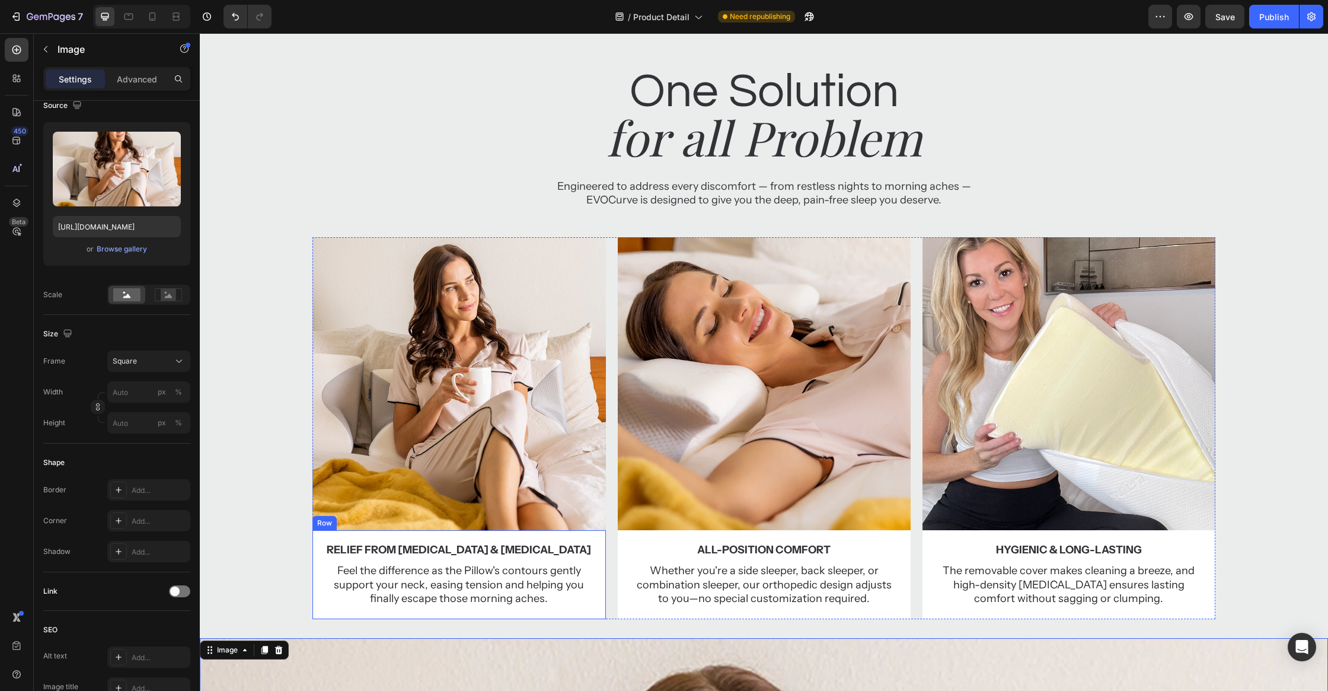
click at [596, 538] on div "Relief from Neck Pain & Stiffness Text Block Feel the difference as the Pillow'…" at bounding box center [458, 574] width 293 height 89
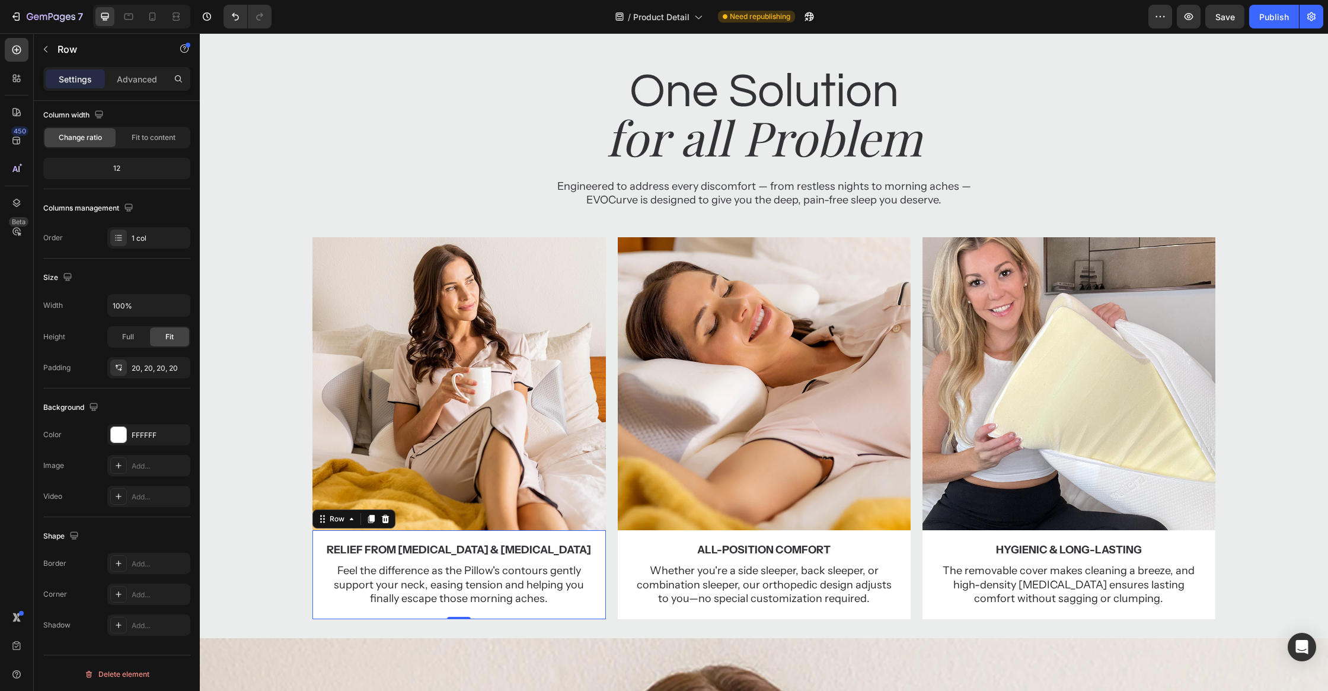
scroll to position [0, 0]
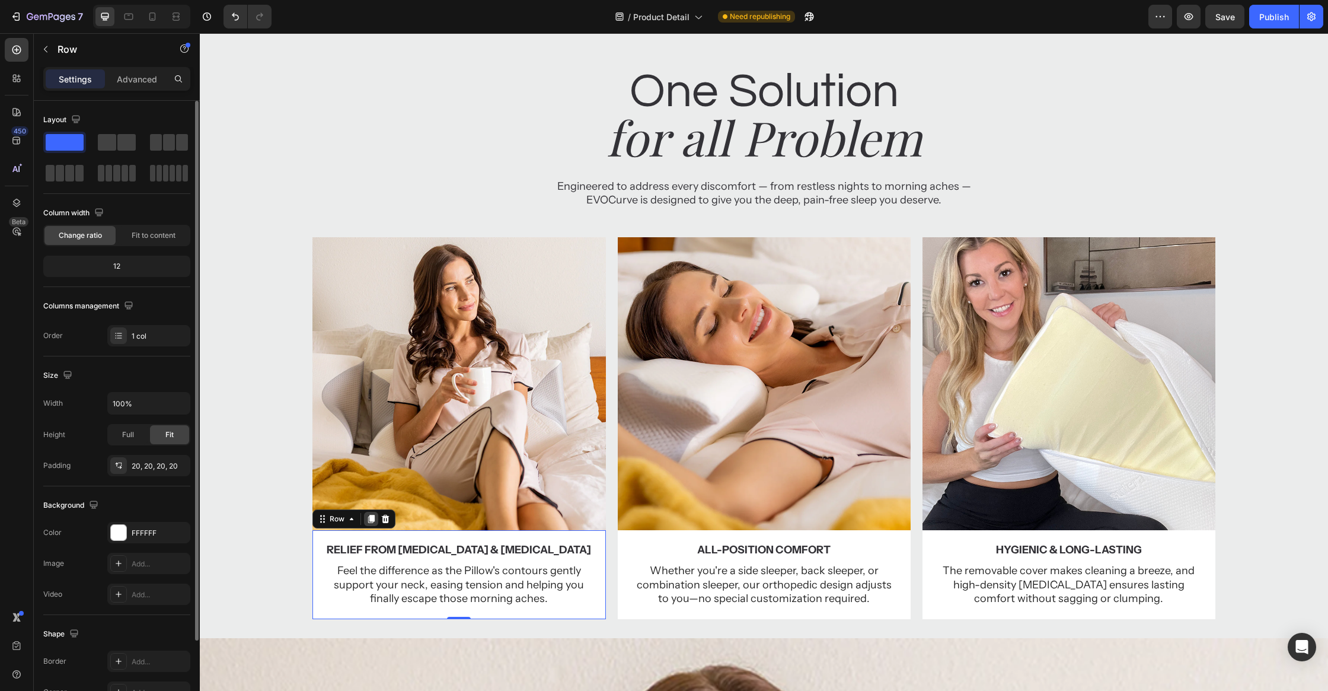
click at [370, 519] on icon at bounding box center [371, 519] width 7 height 8
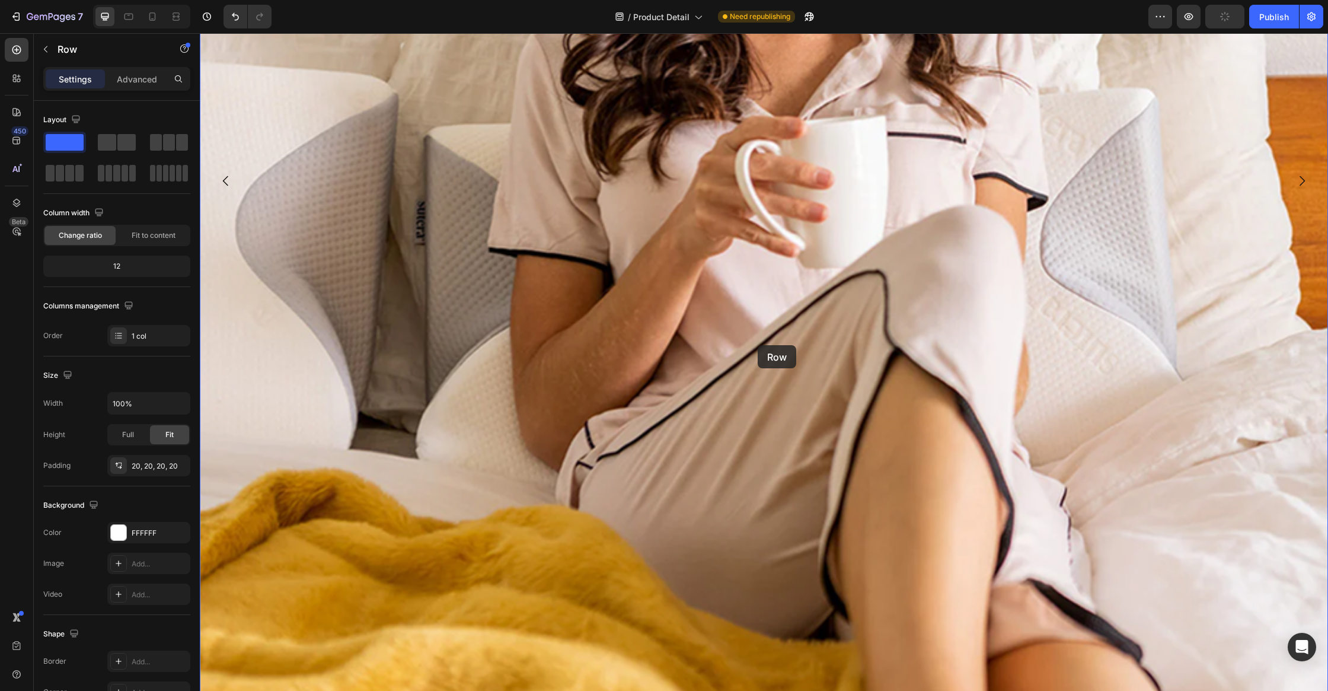
scroll to position [2275, 0]
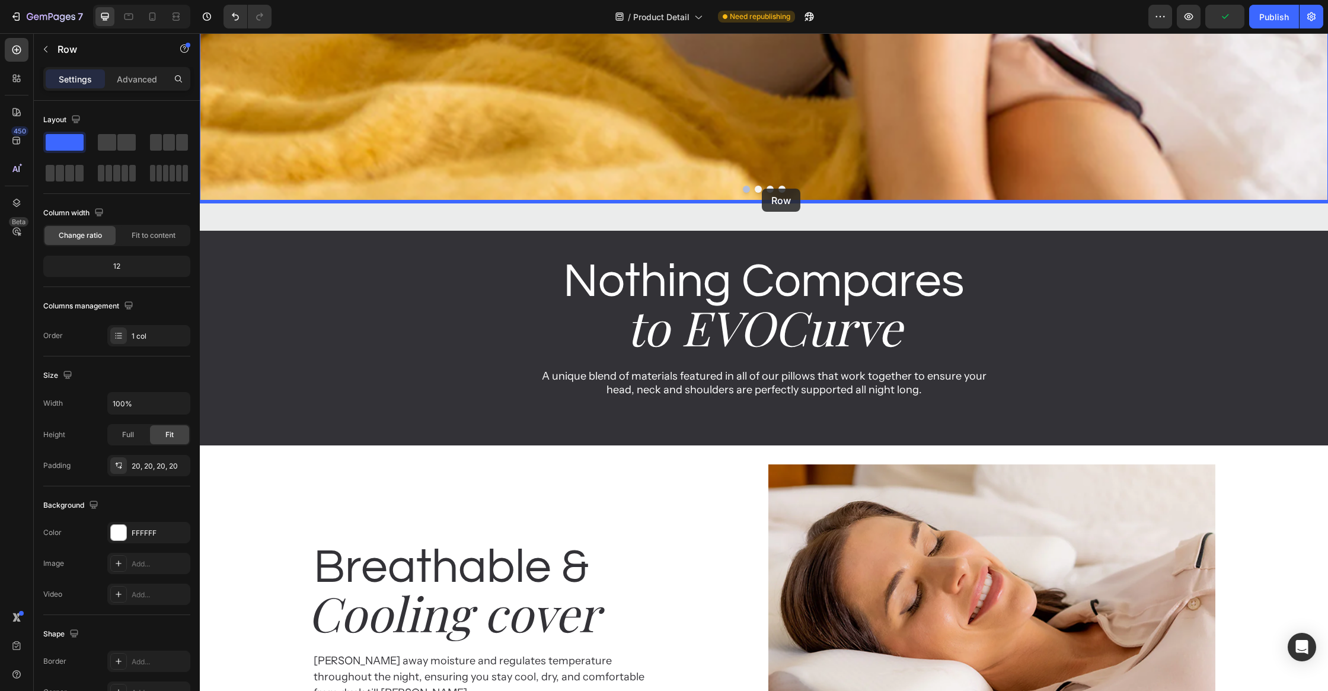
drag, startPoint x: 593, startPoint y: 198, endPoint x: 762, endPoint y: 189, distance: 168.6
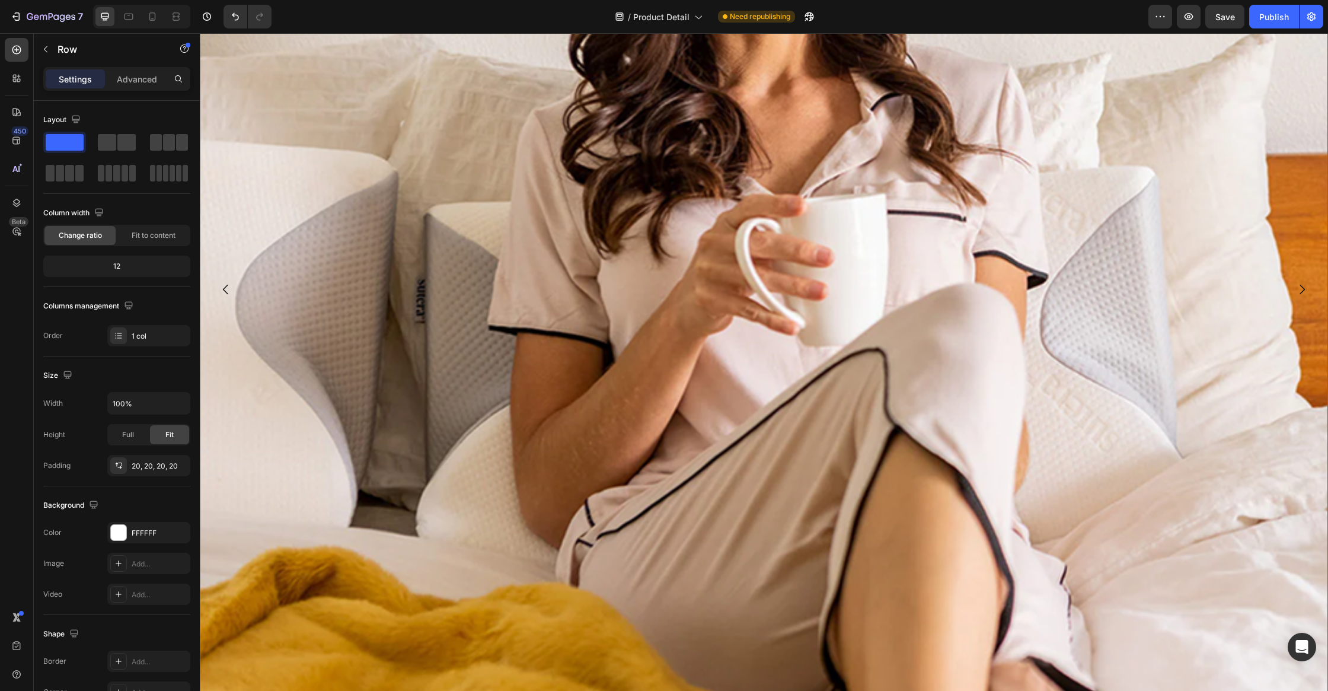
scroll to position [1471, 0]
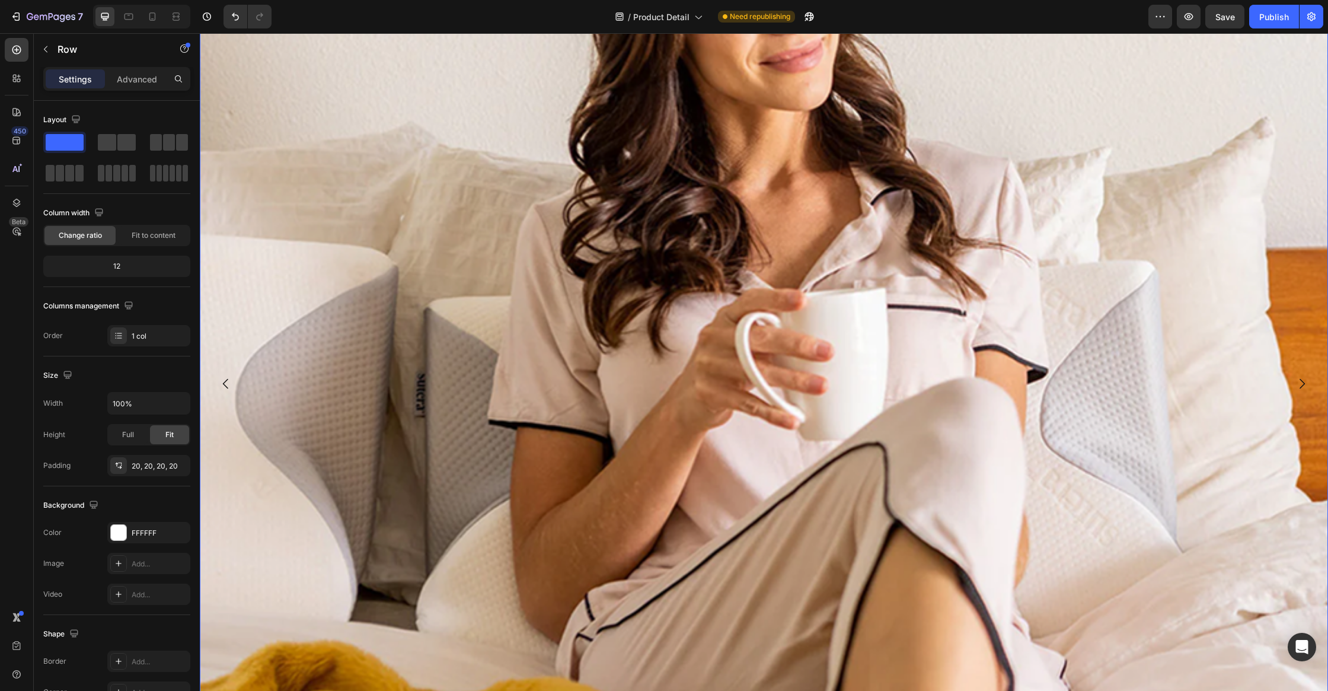
click at [1300, 387] on icon "Carousel Next Arrow" at bounding box center [1301, 383] width 5 height 10
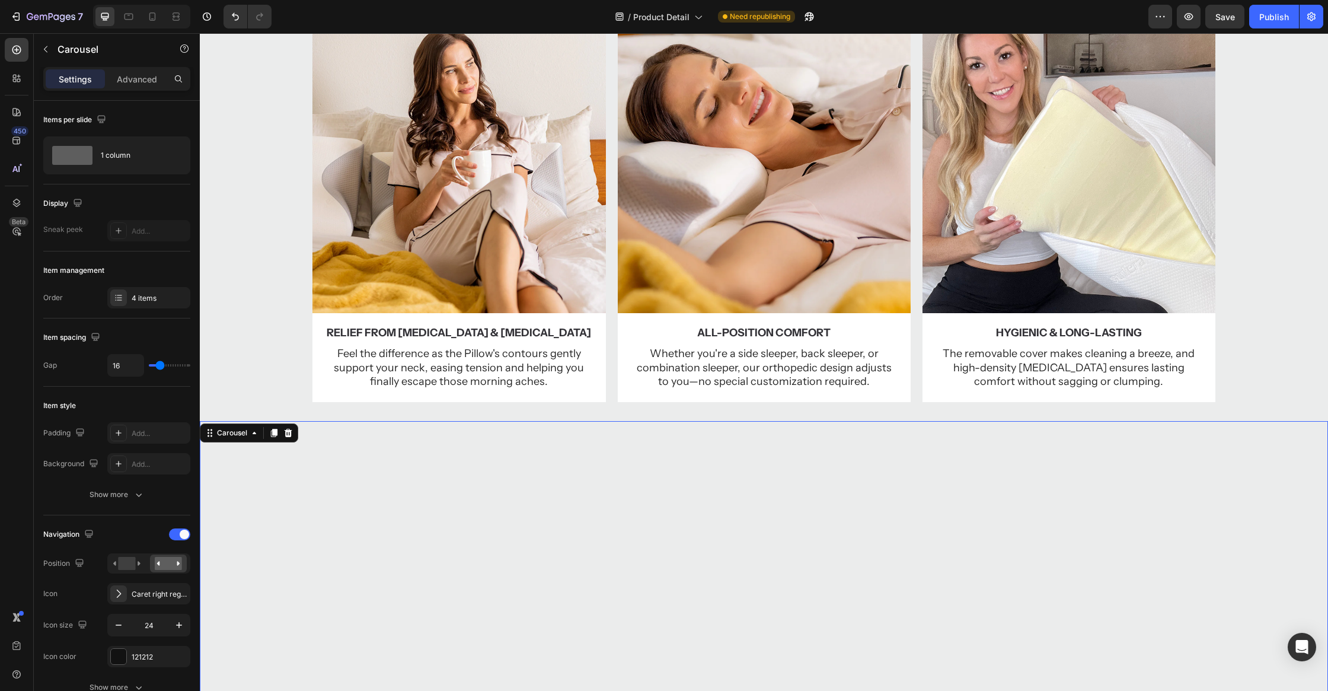
scroll to position [818, 0]
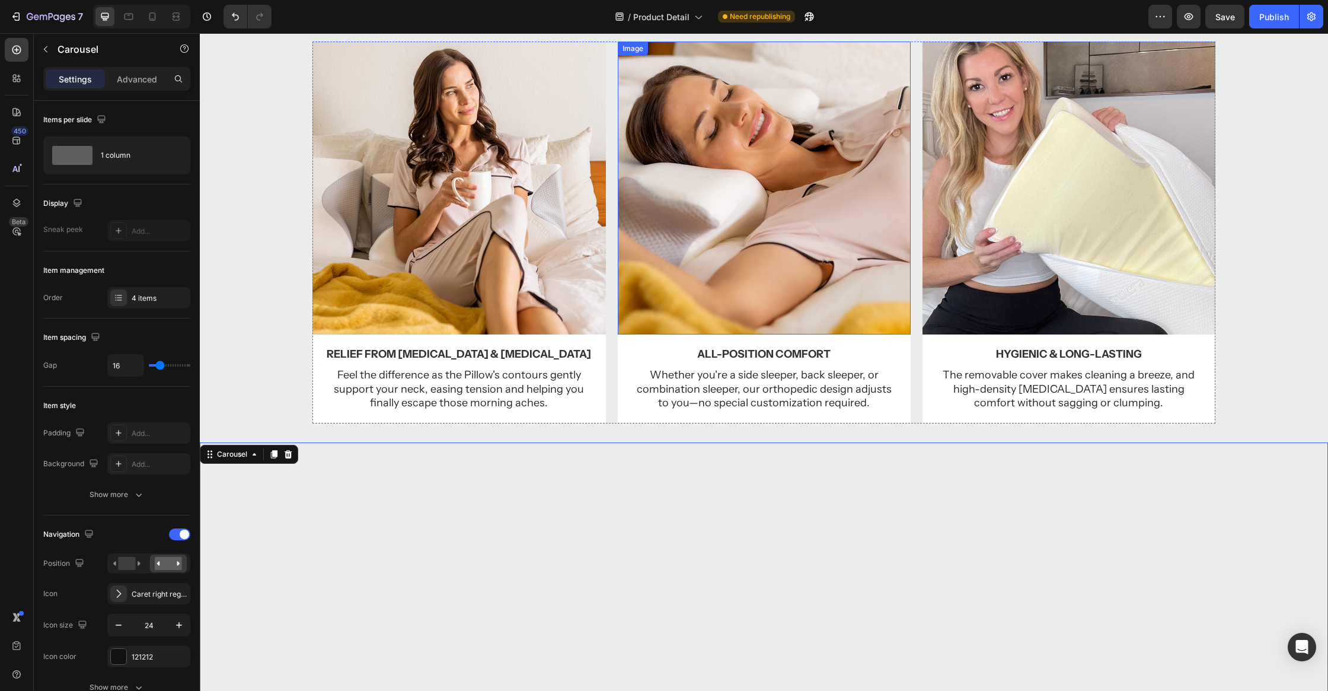
click at [807, 178] on img at bounding box center [764, 187] width 293 height 293
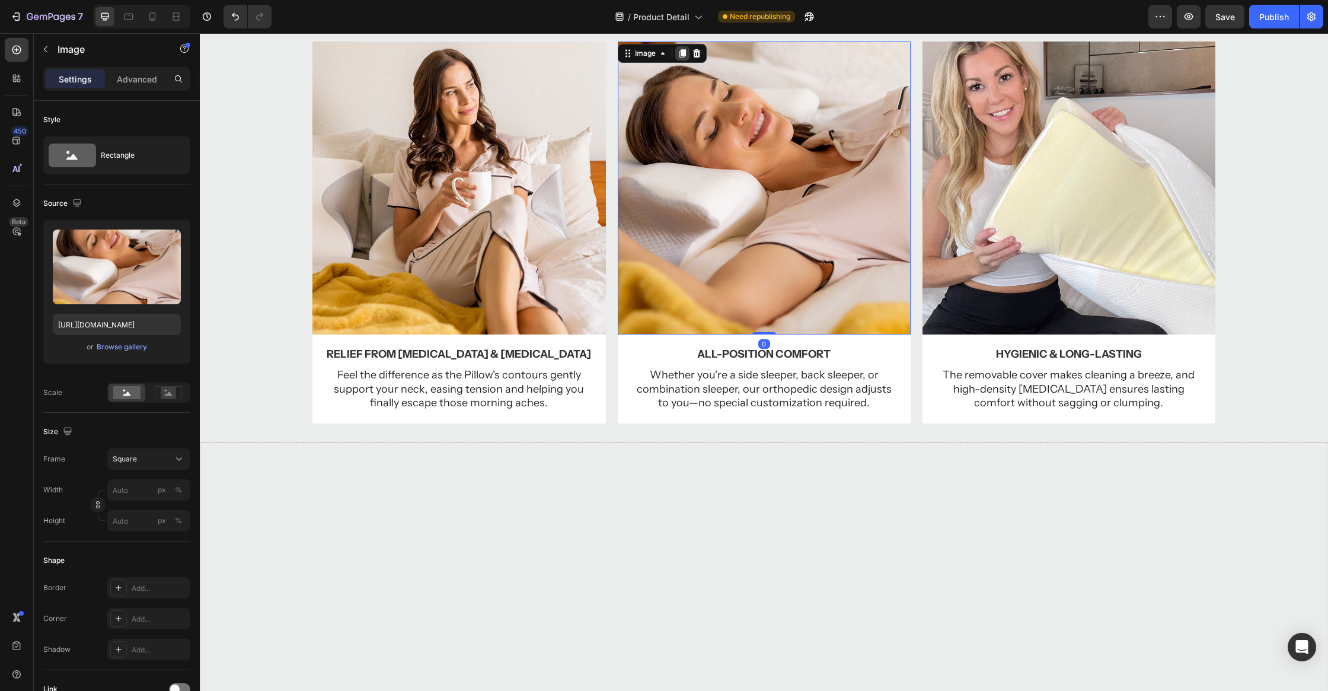
click at [678, 53] on icon at bounding box center [682, 53] width 9 height 9
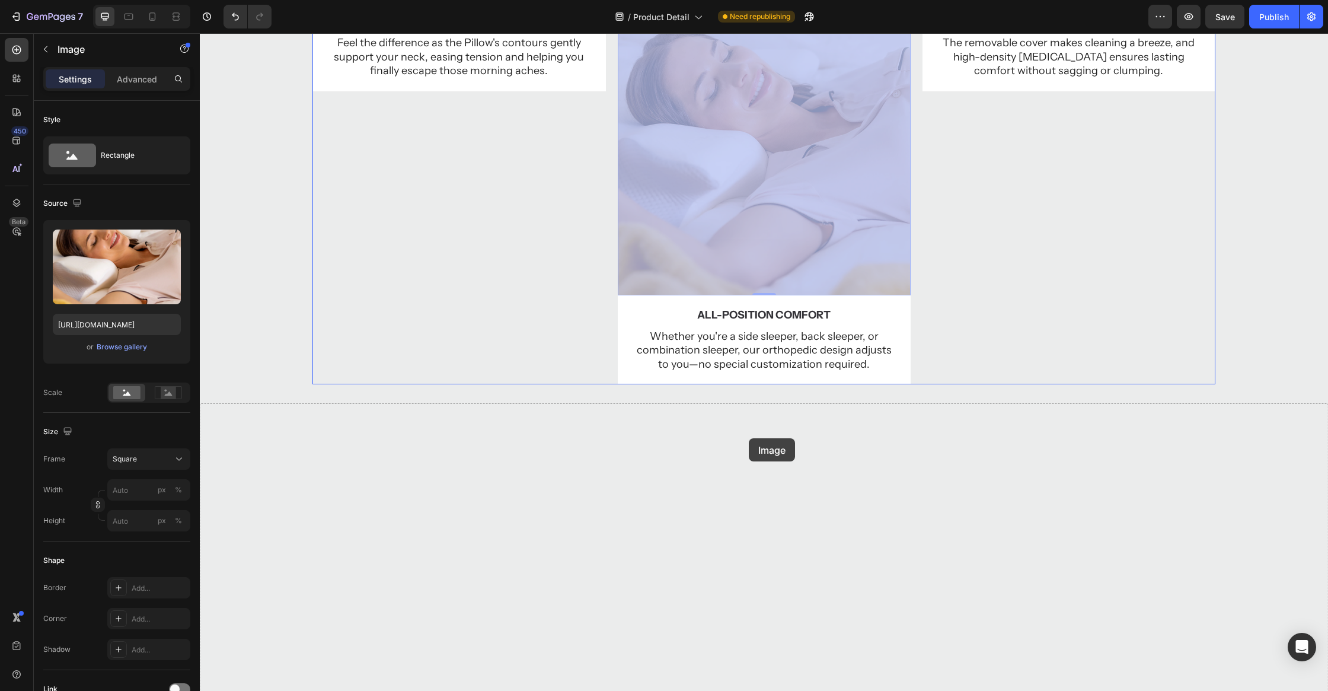
scroll to position [1266, 0]
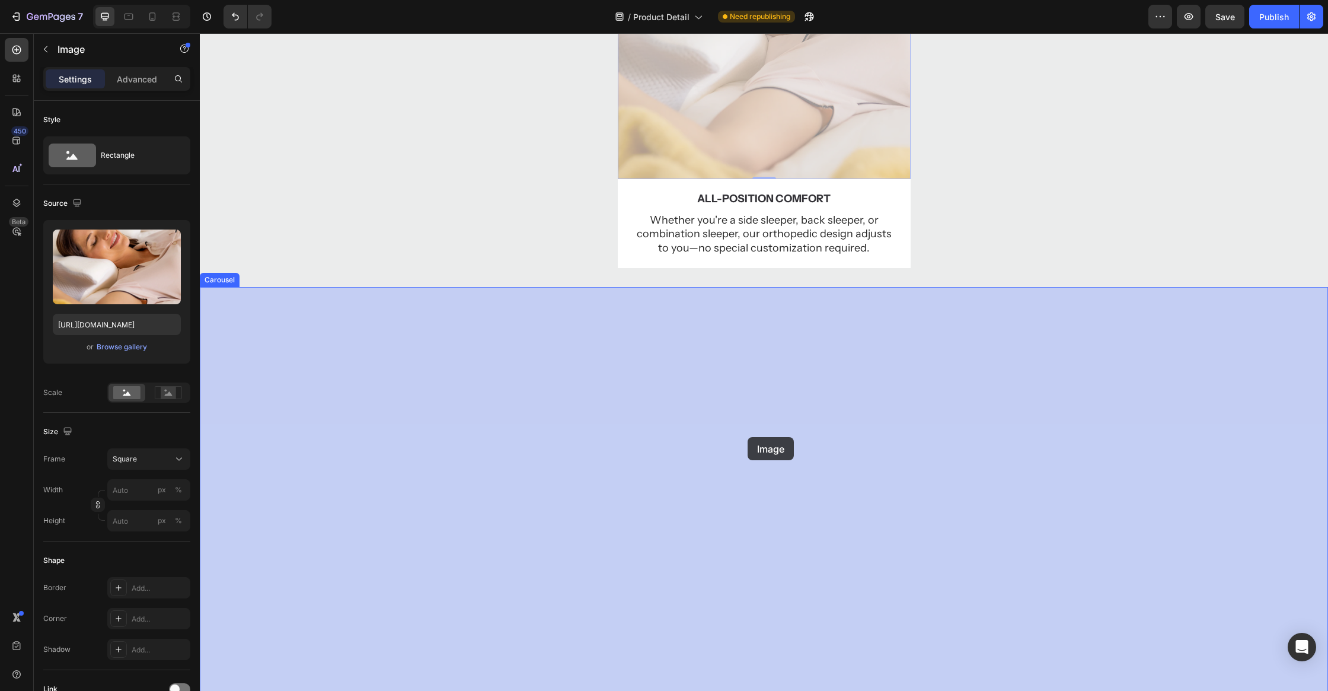
drag, startPoint x: 707, startPoint y: 368, endPoint x: 747, endPoint y: 437, distance: 80.2
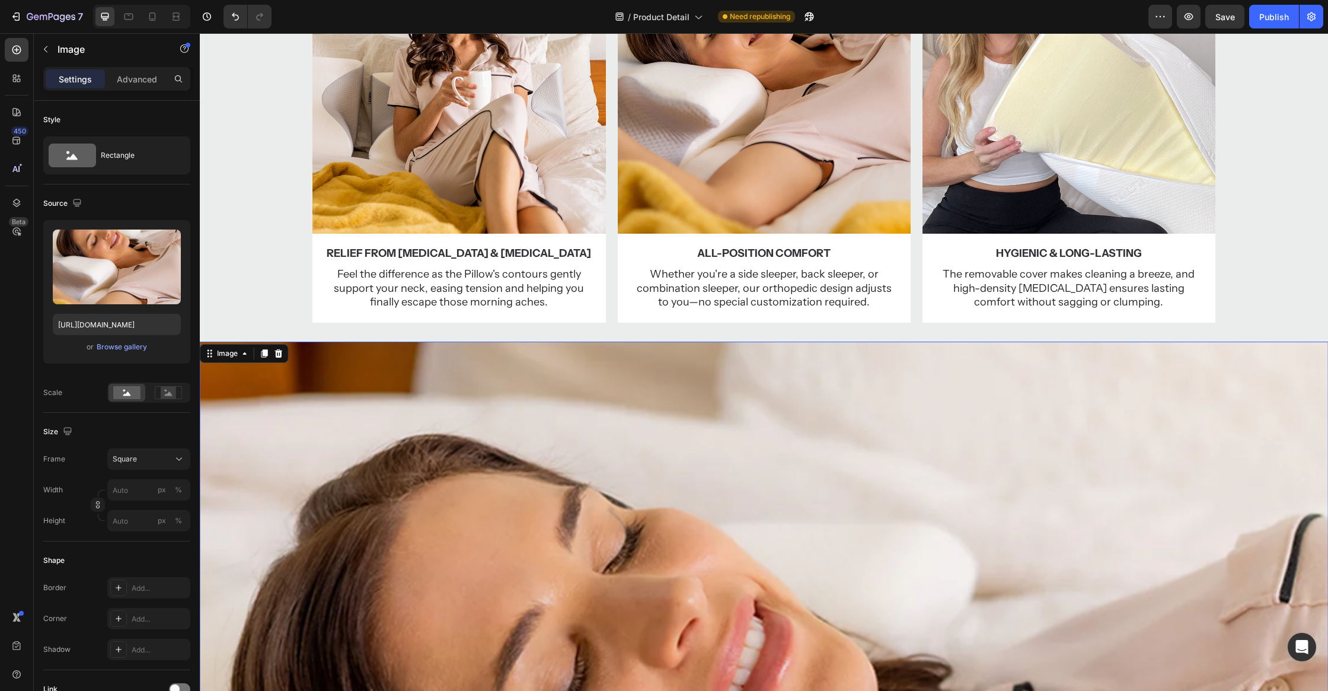
scroll to position [820, 0]
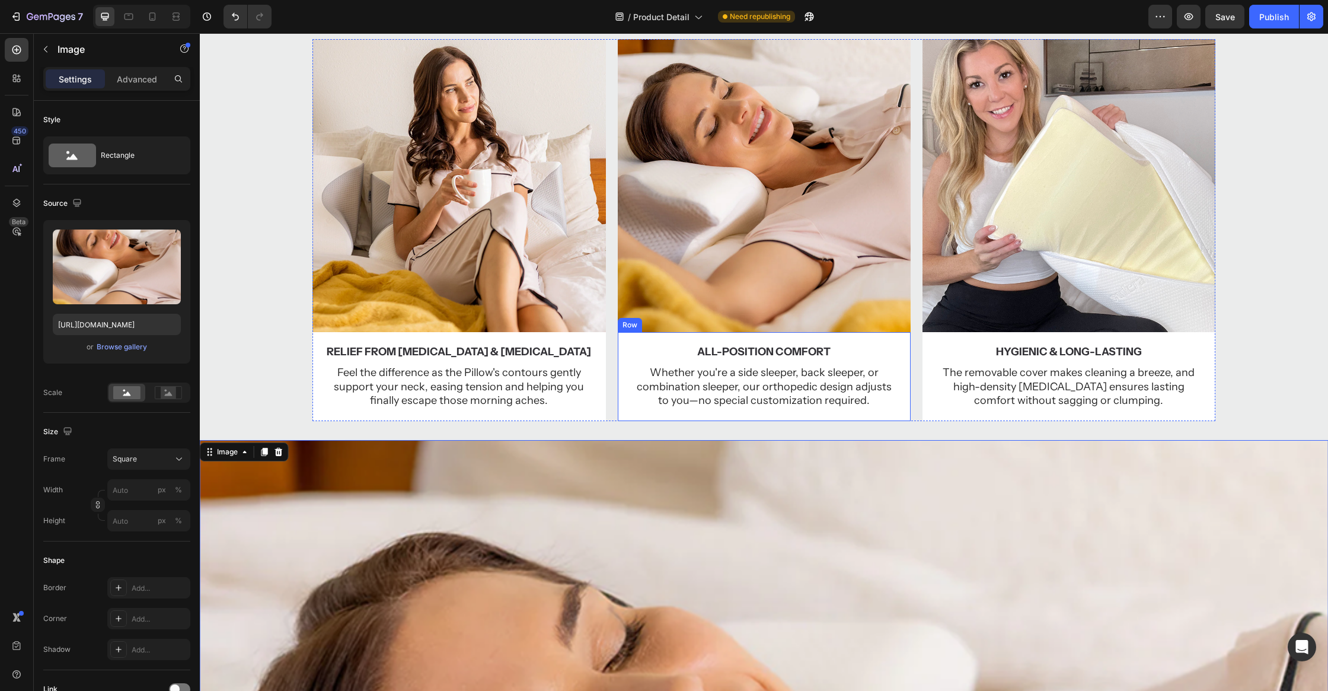
click at [894, 336] on div "All-Position Comfort Text Block Whether you're a side sleeper, back sleeper, or…" at bounding box center [764, 376] width 293 height 89
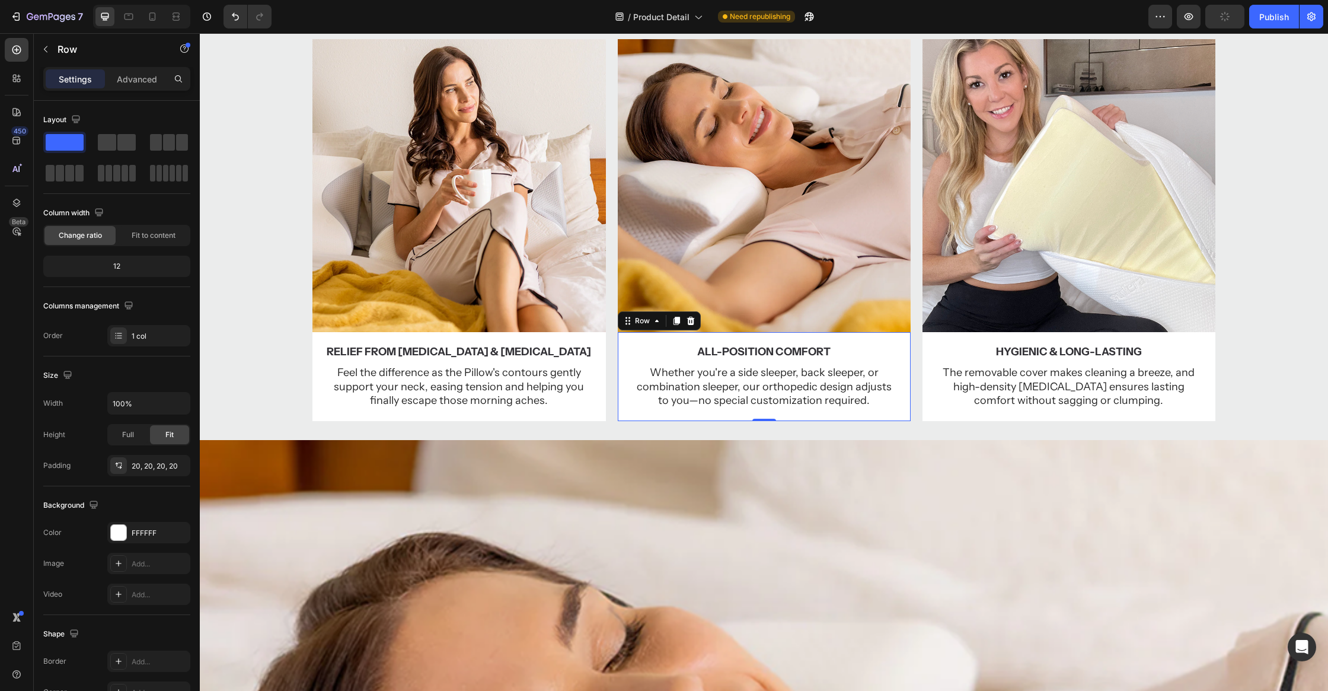
drag, startPoint x: 679, startPoint y: 322, endPoint x: 689, endPoint y: 331, distance: 13.8
click at [679, 322] on icon at bounding box center [676, 321] width 7 height 8
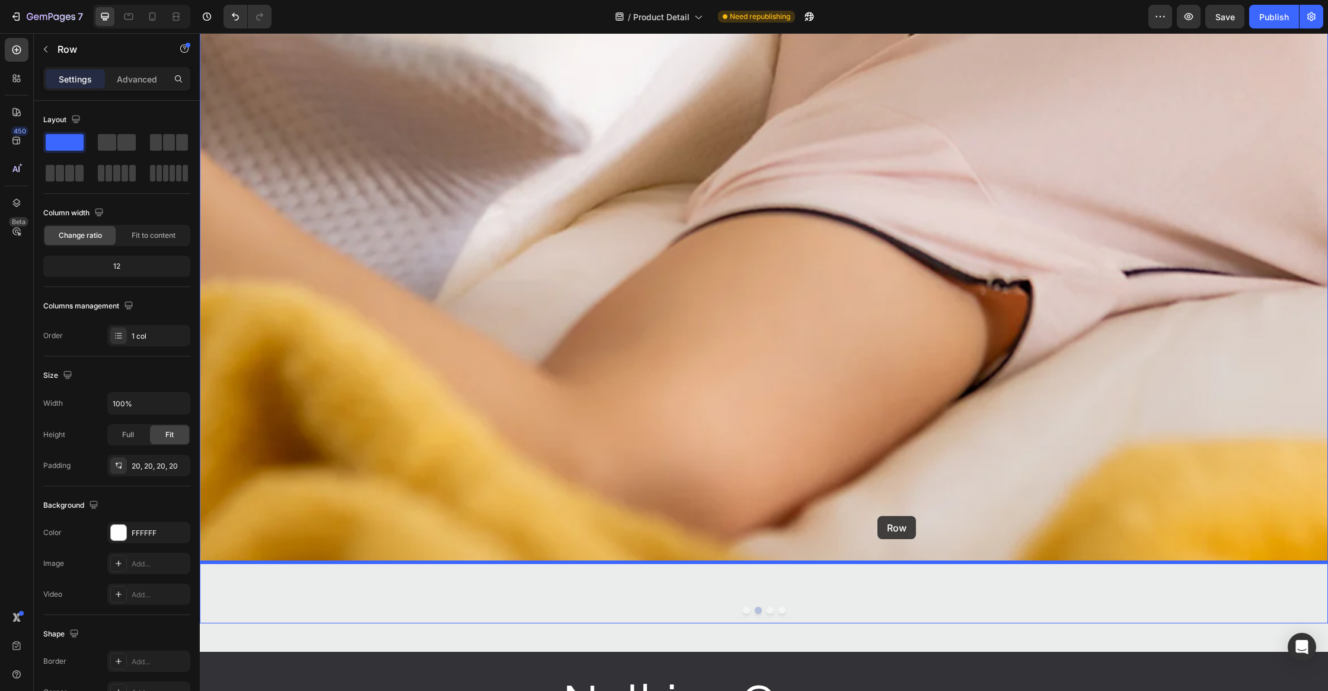
drag, startPoint x: 903, startPoint y: 426, endPoint x: 877, endPoint y: 516, distance: 93.8
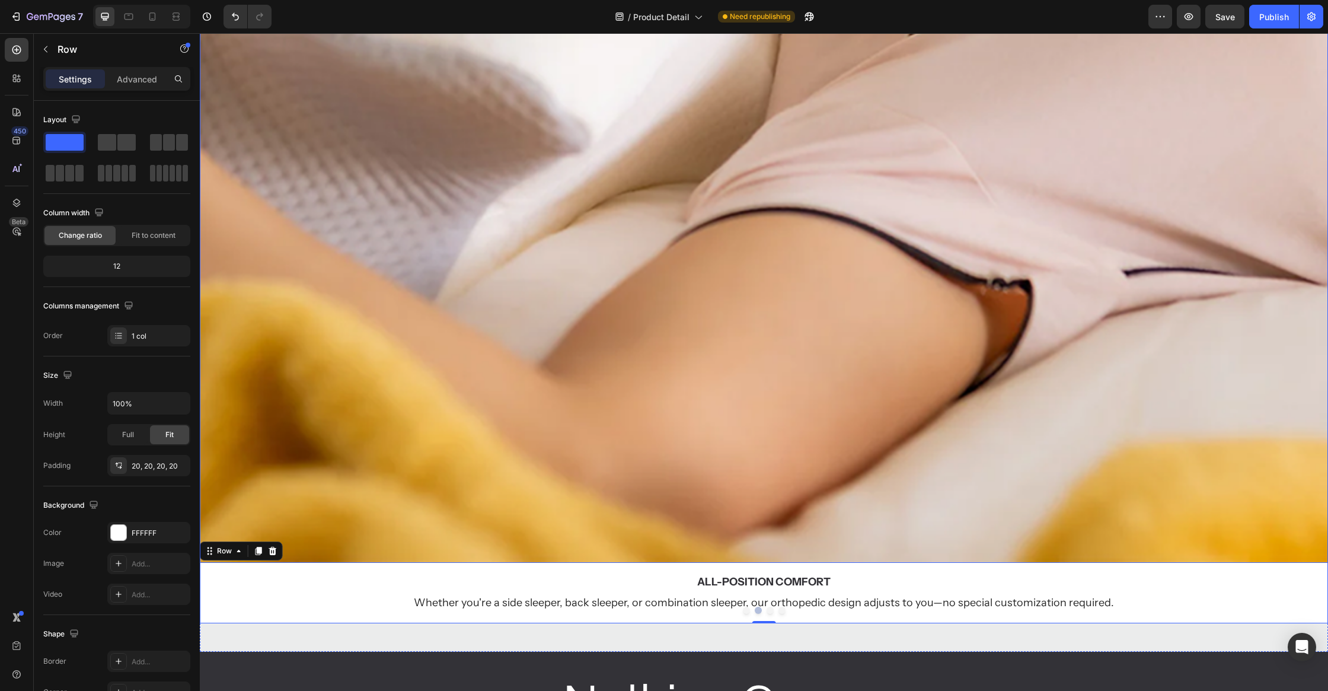
click at [771, 609] on button "Dot" at bounding box center [769, 609] width 7 height 7
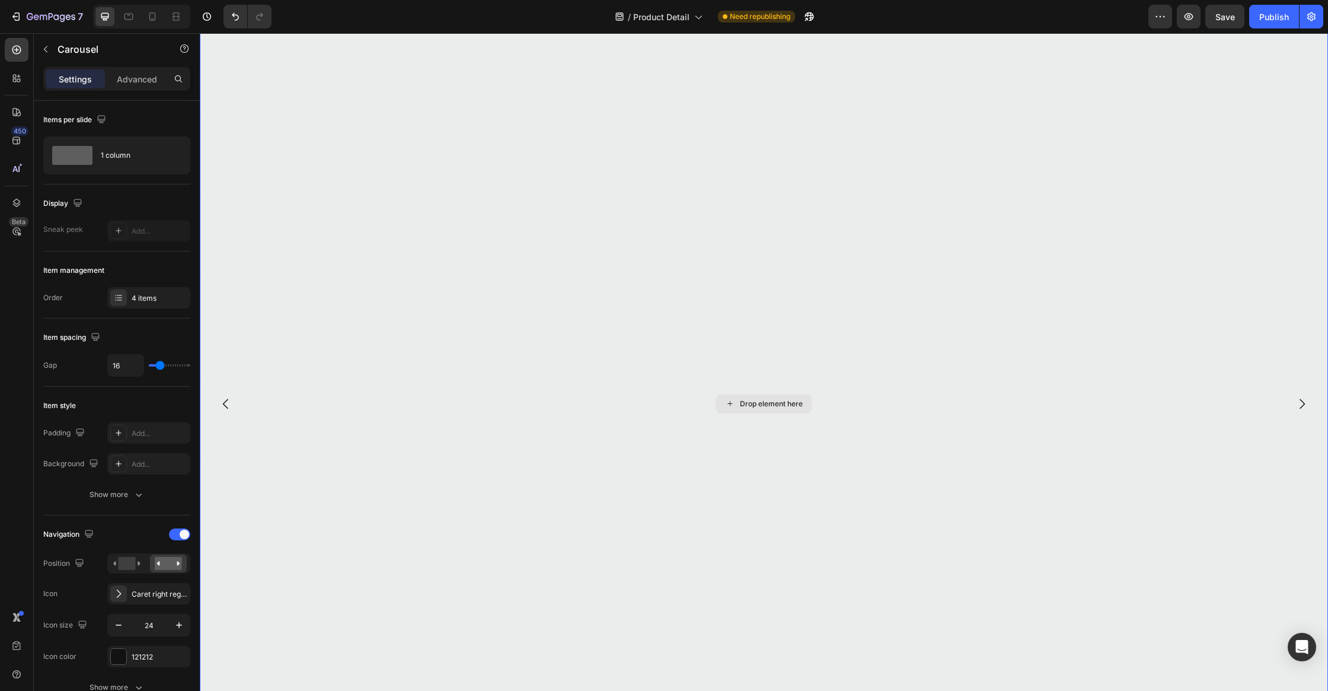
scroll to position [1075, 0]
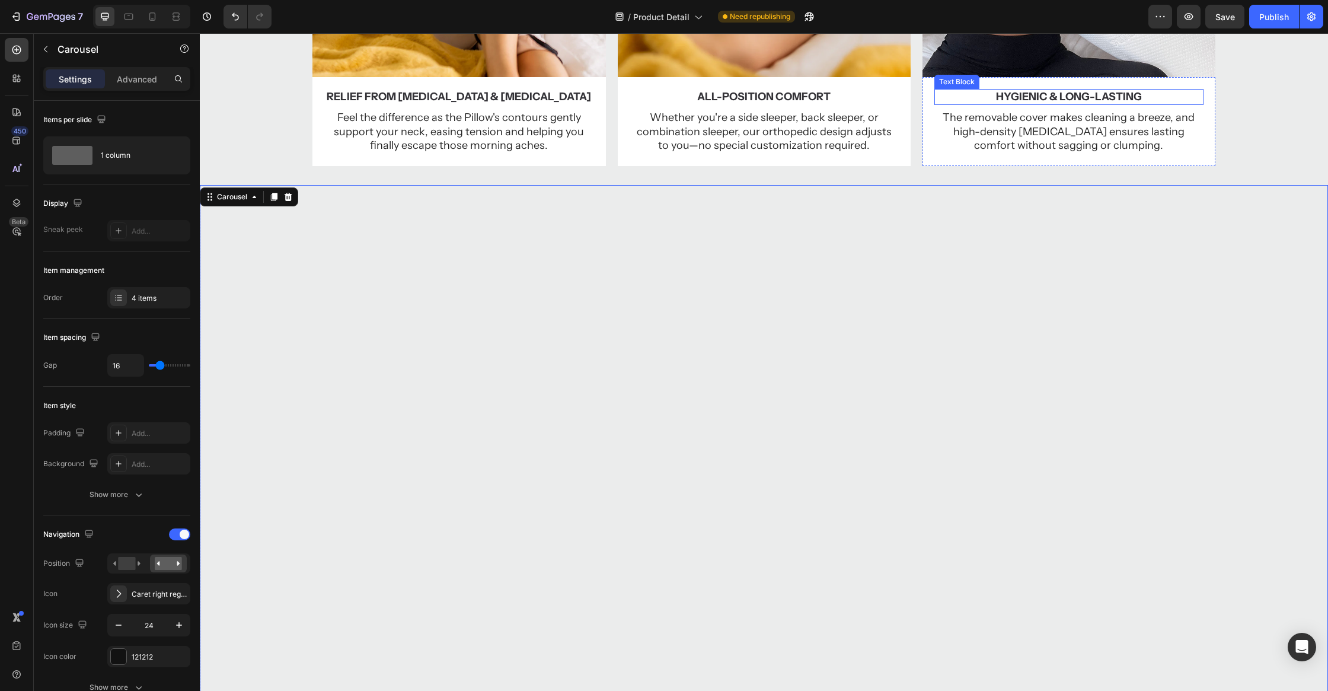
click at [935, 85] on div "Text Block" at bounding box center [956, 82] width 45 height 14
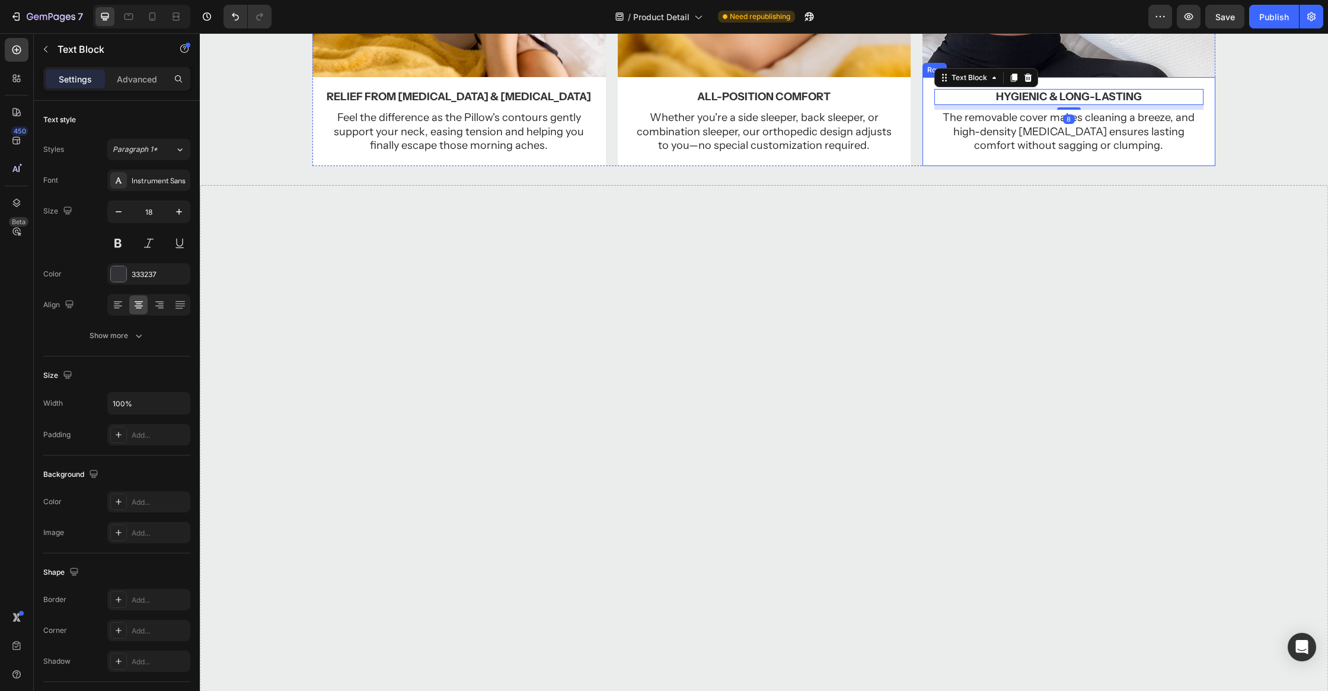
click at [929, 87] on div "Hygienic & Long-Lasting Text Block 8 The removable cover makes cleaning a breez…" at bounding box center [1068, 121] width 293 height 89
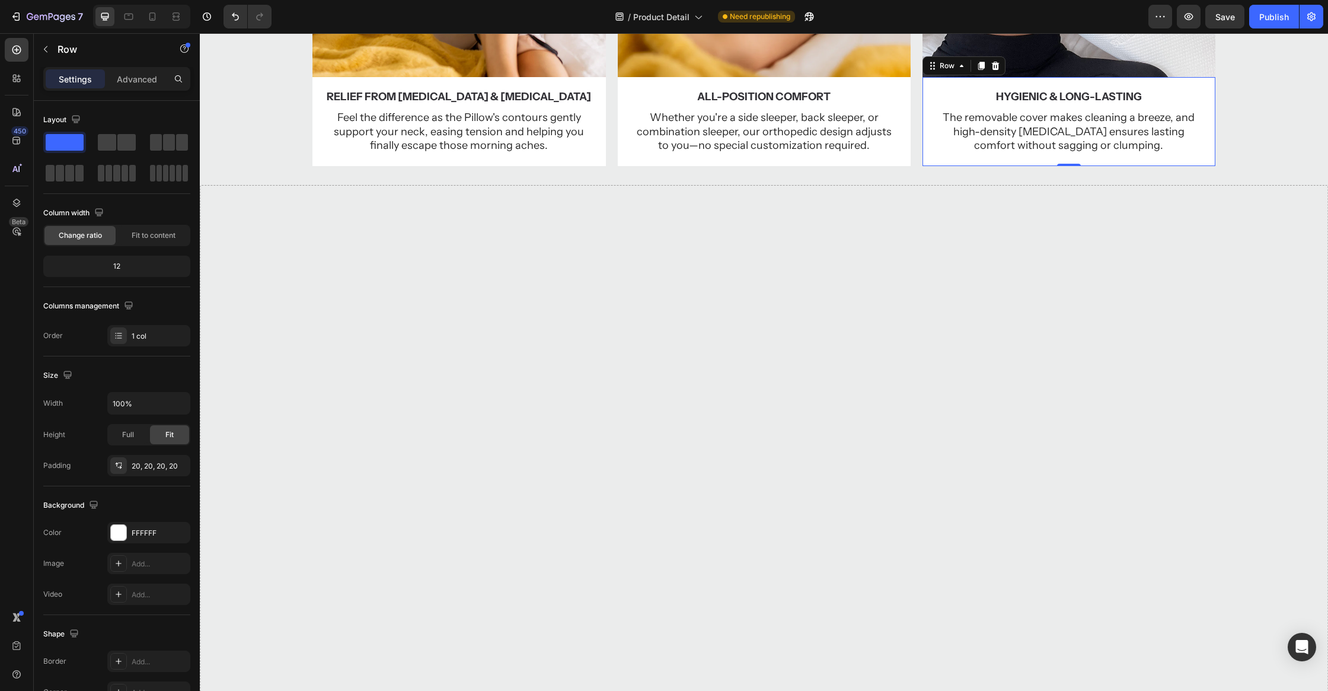
click at [981, 66] on icon at bounding box center [980, 66] width 7 height 8
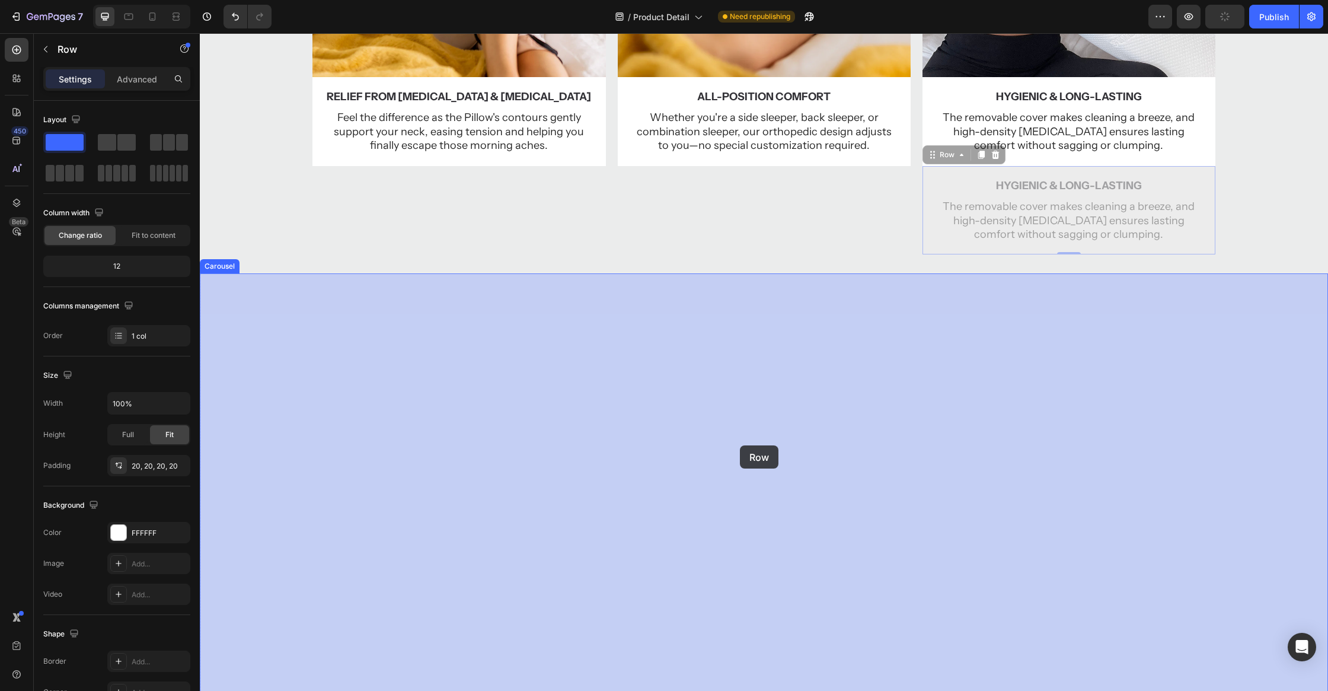
drag, startPoint x: 931, startPoint y: 177, endPoint x: 740, endPoint y: 445, distance: 329.8
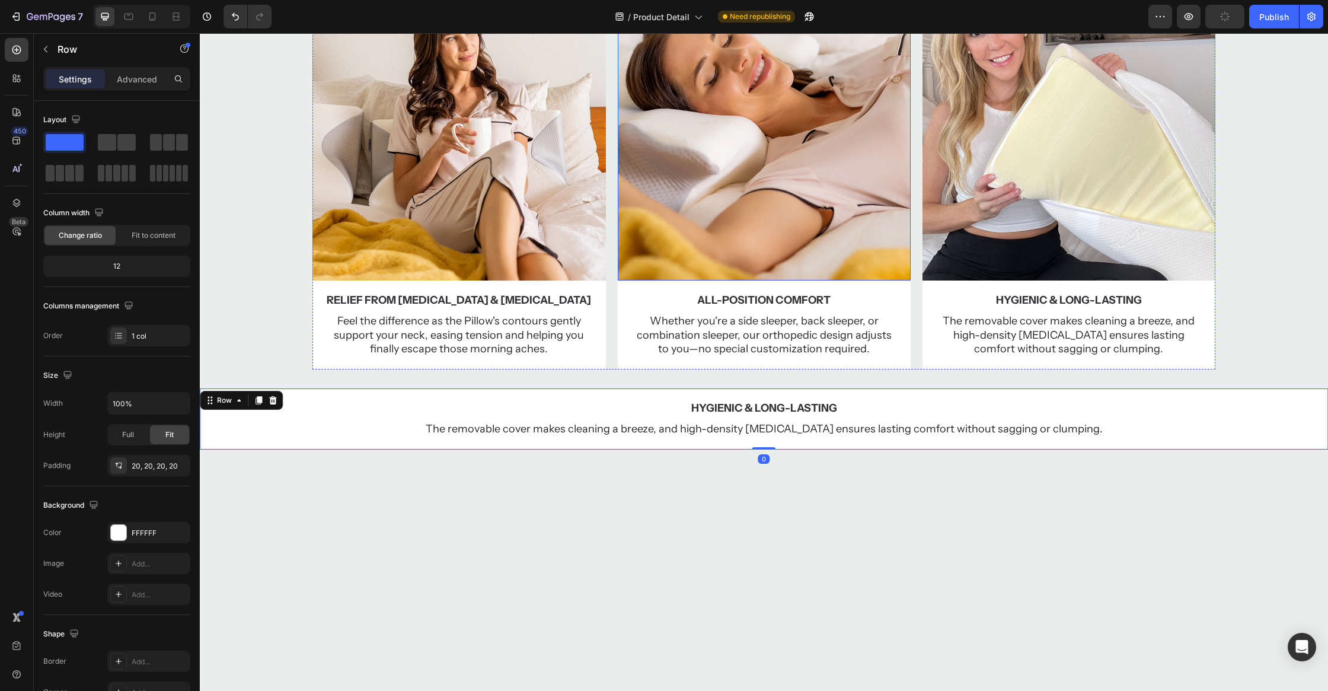
scroll to position [766, 0]
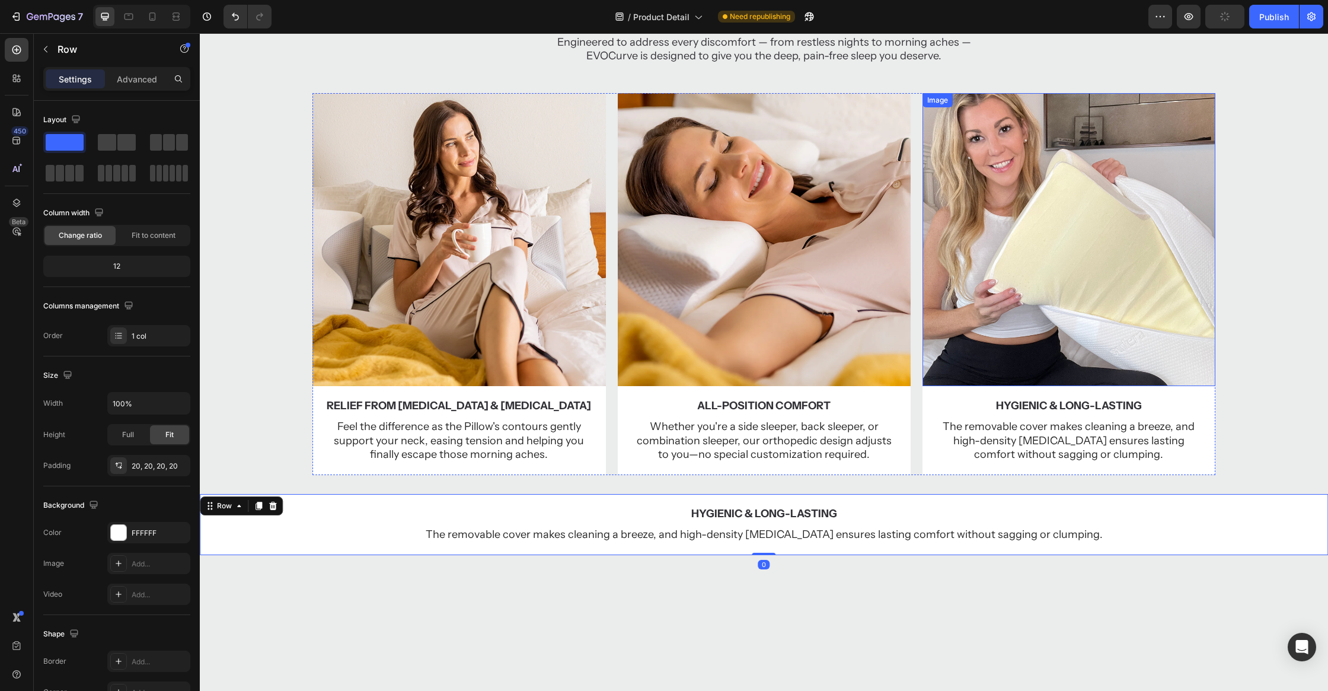
click at [947, 133] on img at bounding box center [1068, 239] width 293 height 293
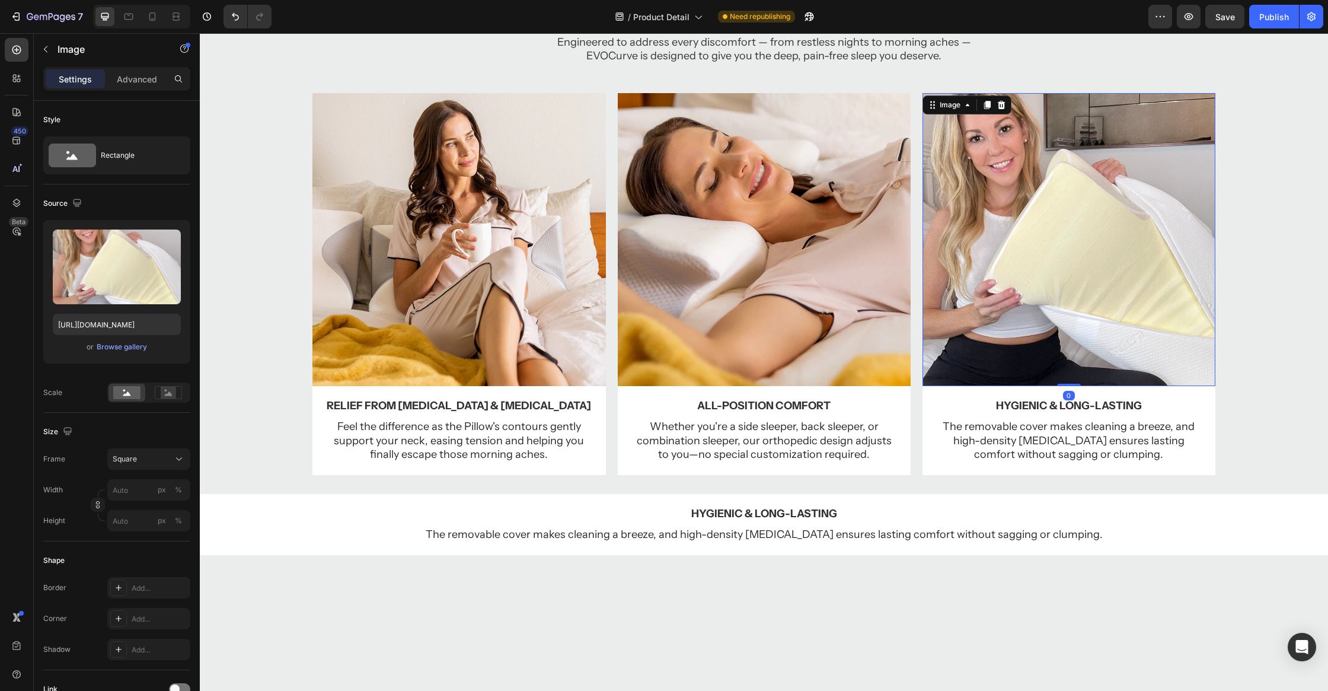
click at [988, 106] on icon at bounding box center [986, 105] width 7 height 8
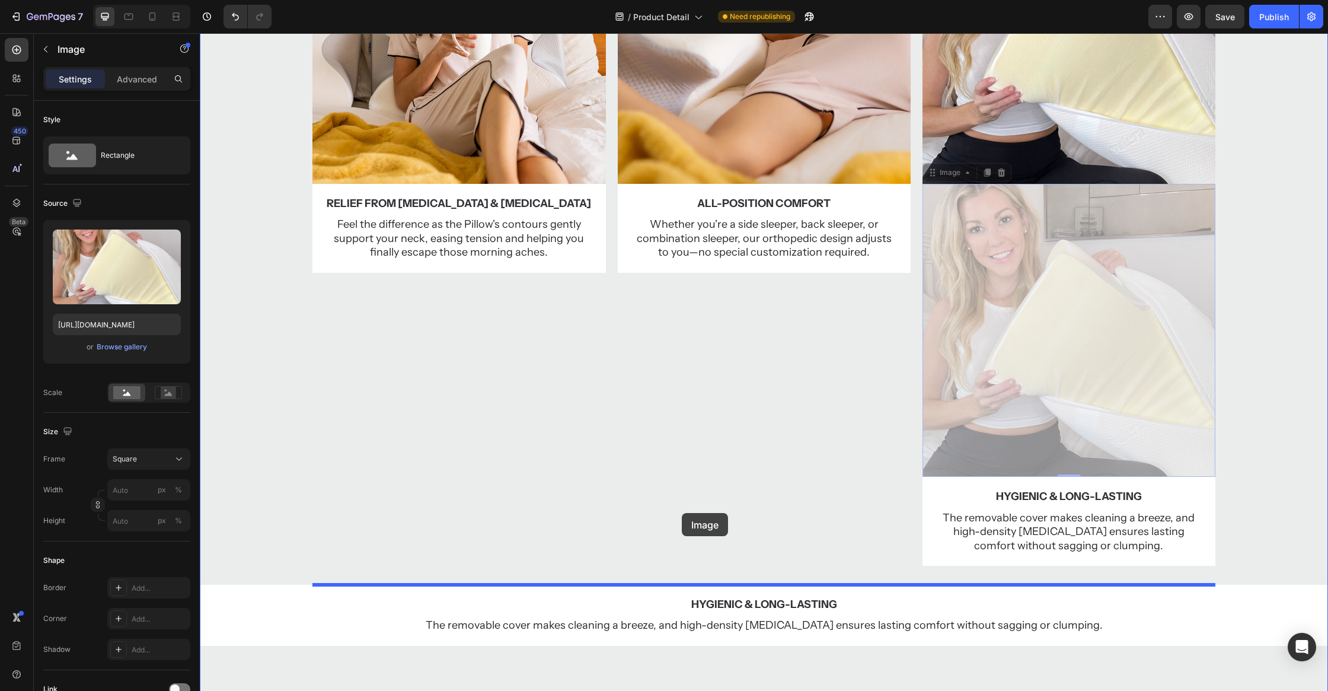
scroll to position [1278, 0]
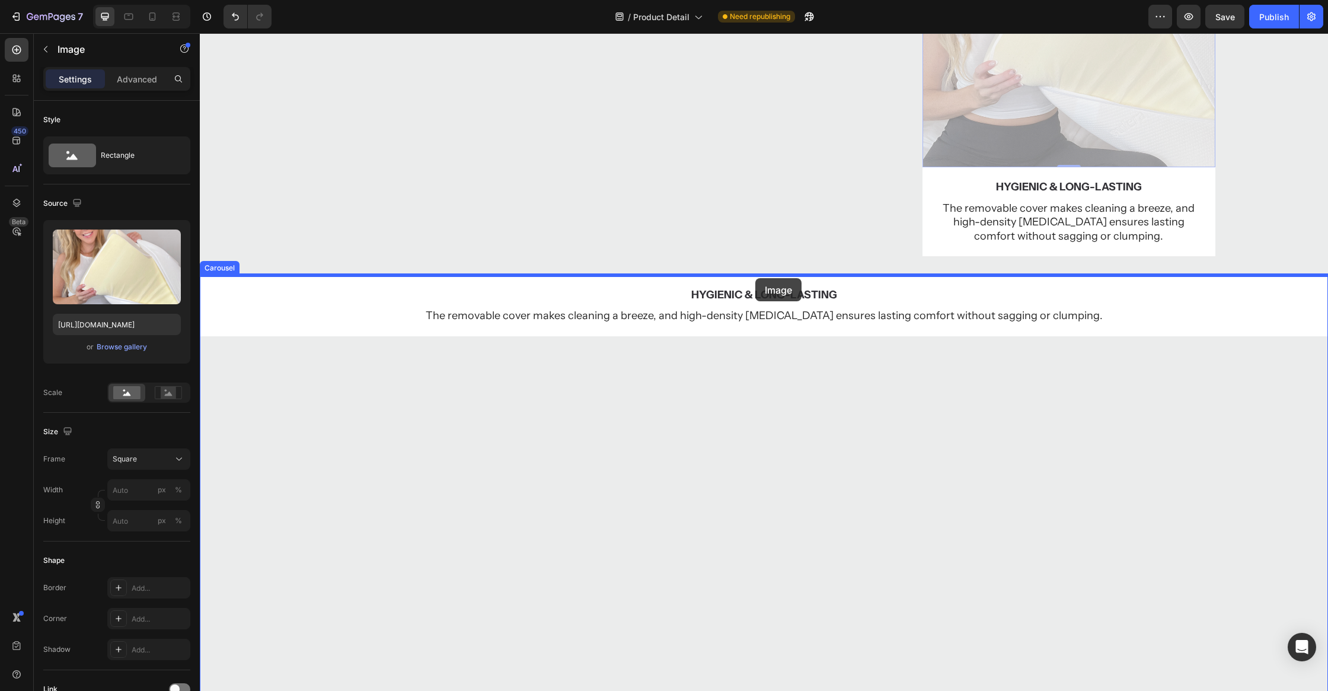
drag, startPoint x: 970, startPoint y: 491, endPoint x: 755, endPoint y: 278, distance: 303.0
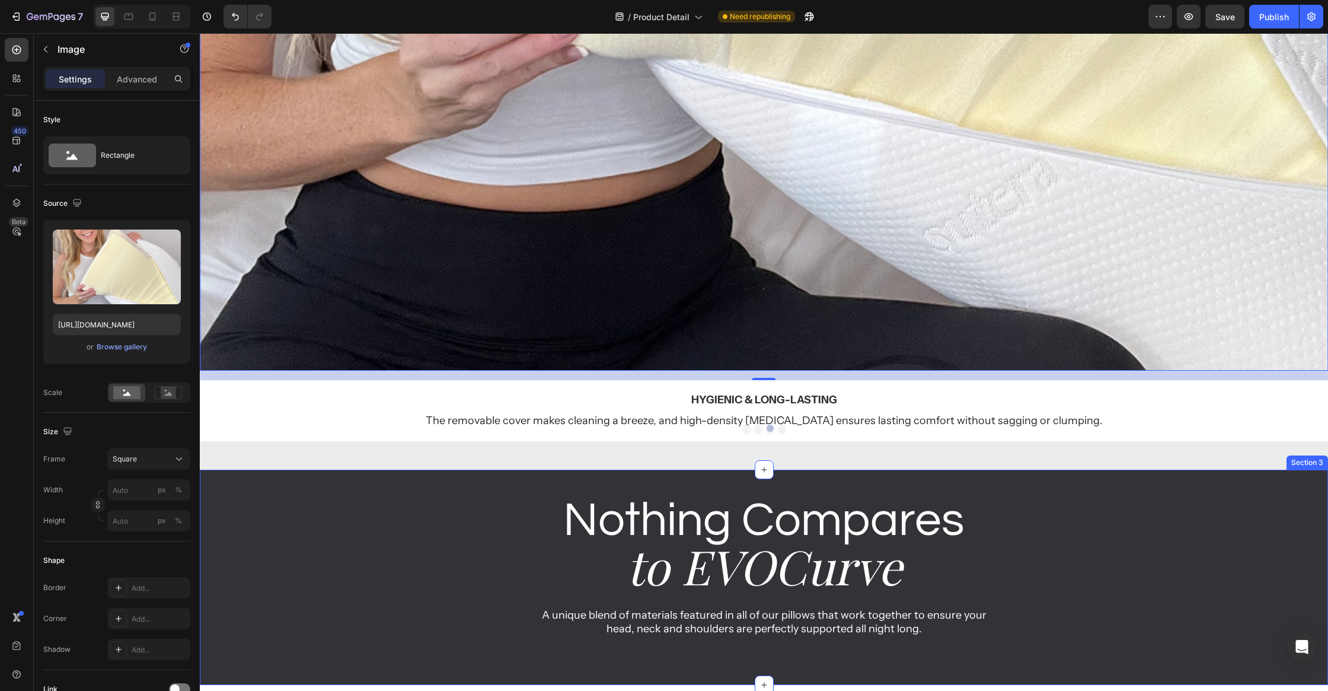
scroll to position [2085, 0]
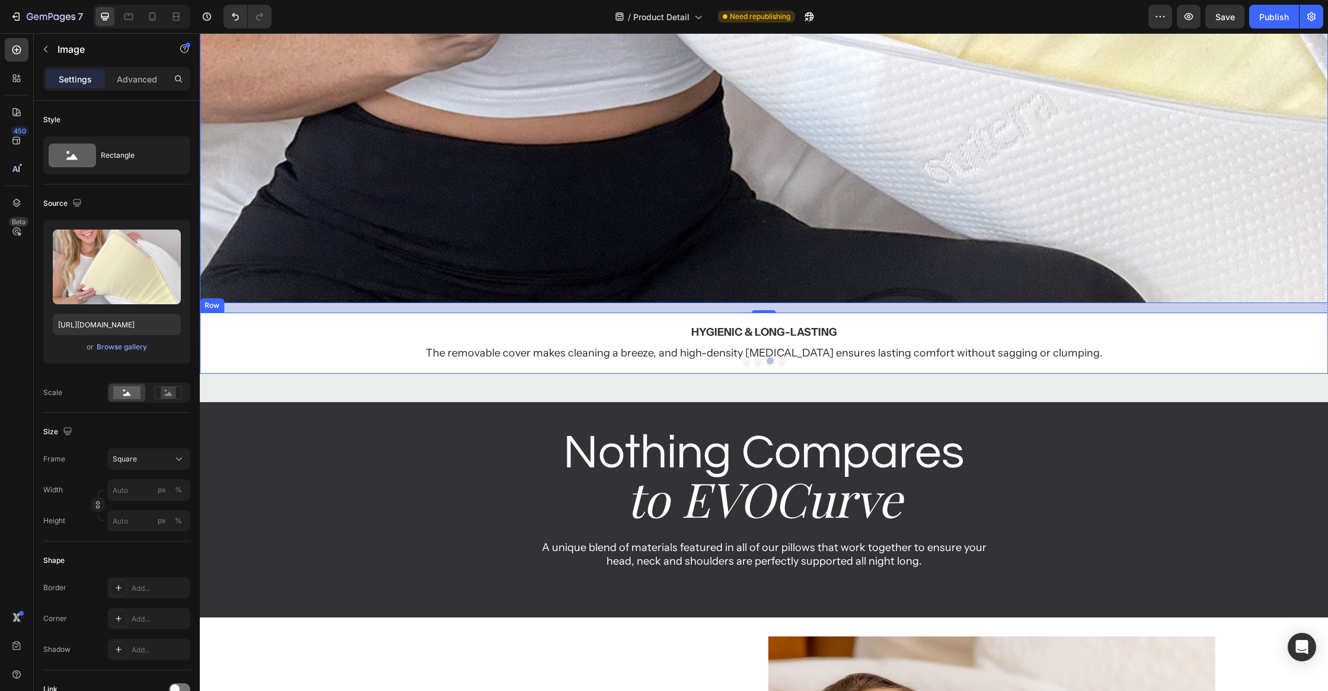
click at [276, 312] on div "Hygienic & Long-Lasting Text Block The removable cover makes cleaning a breeze,…" at bounding box center [764, 342] width 1128 height 61
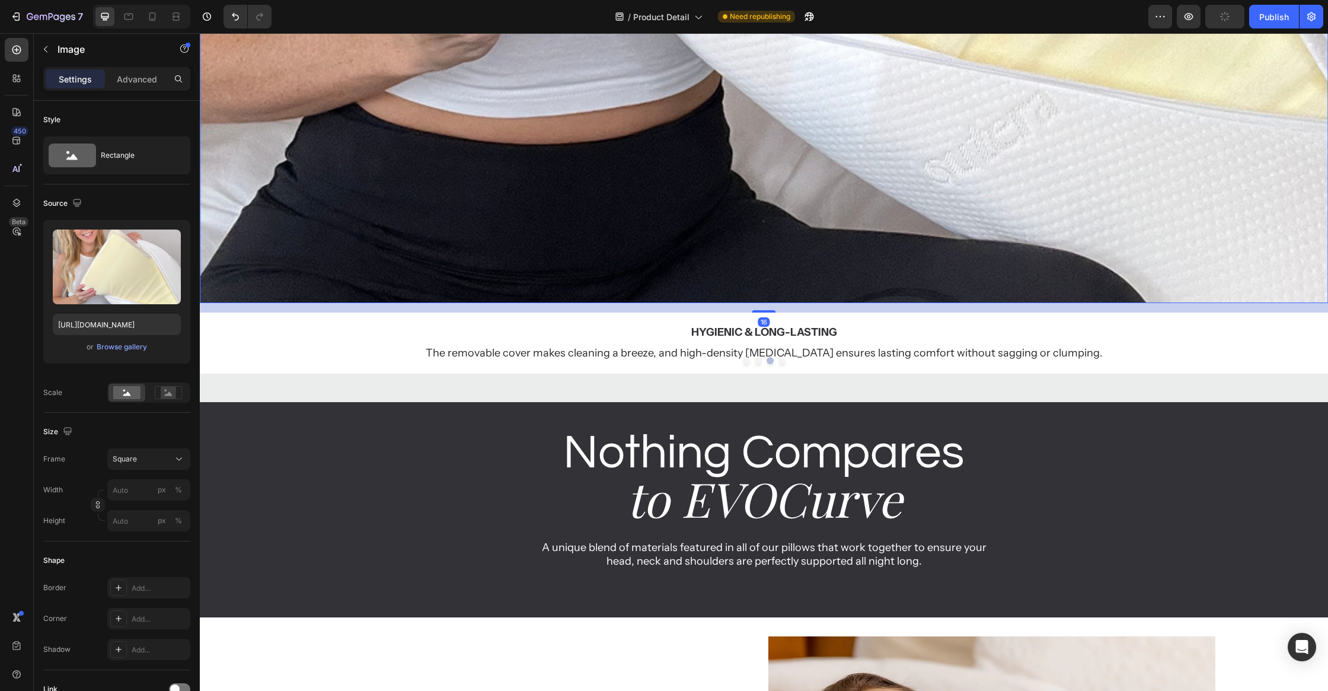
drag, startPoint x: 771, startPoint y: 311, endPoint x: 781, endPoint y: 346, distance: 36.4
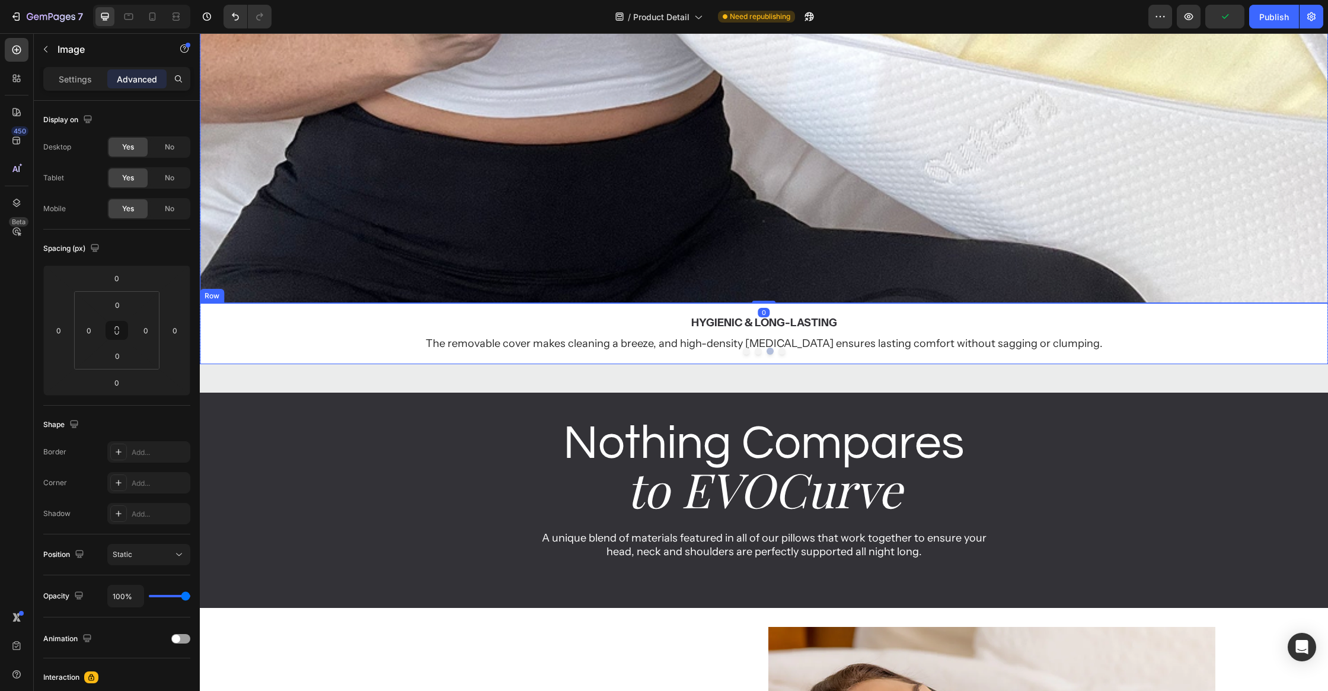
click at [841, 356] on div "Hygienic & Long-Lasting Text Block The removable cover makes cleaning a breeze,…" at bounding box center [764, 333] width 1128 height 61
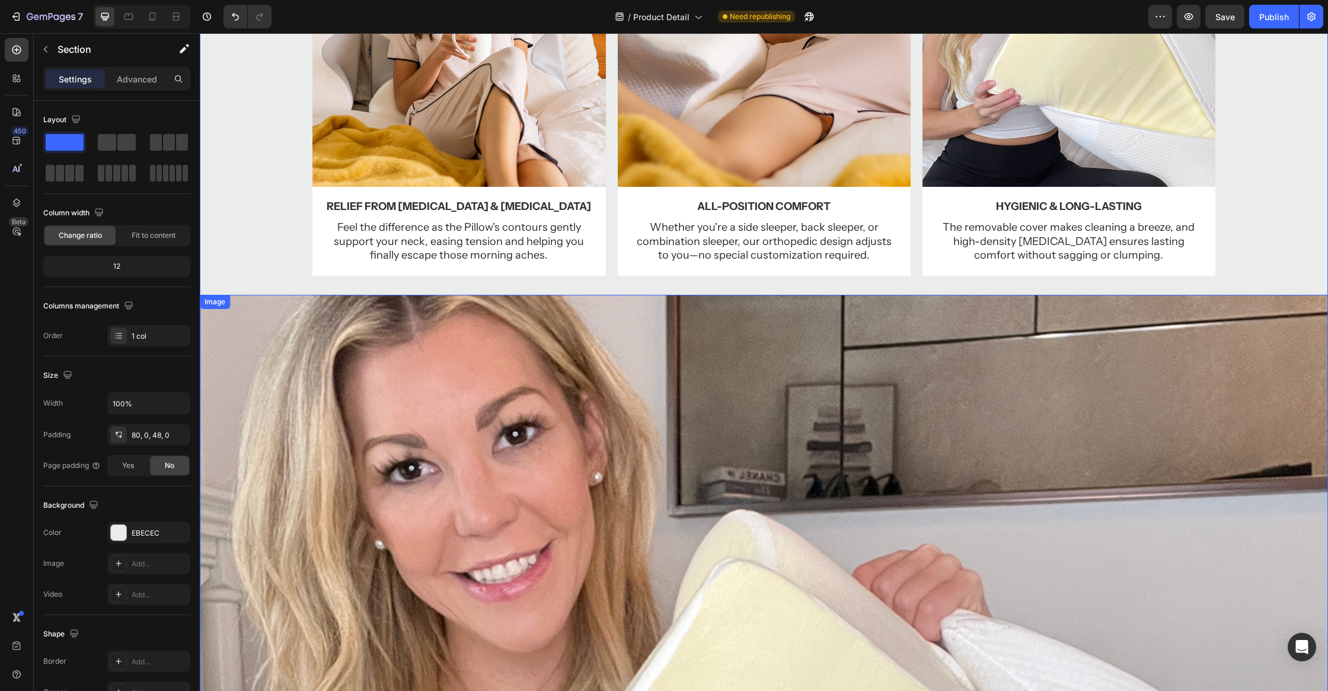
scroll to position [960, 0]
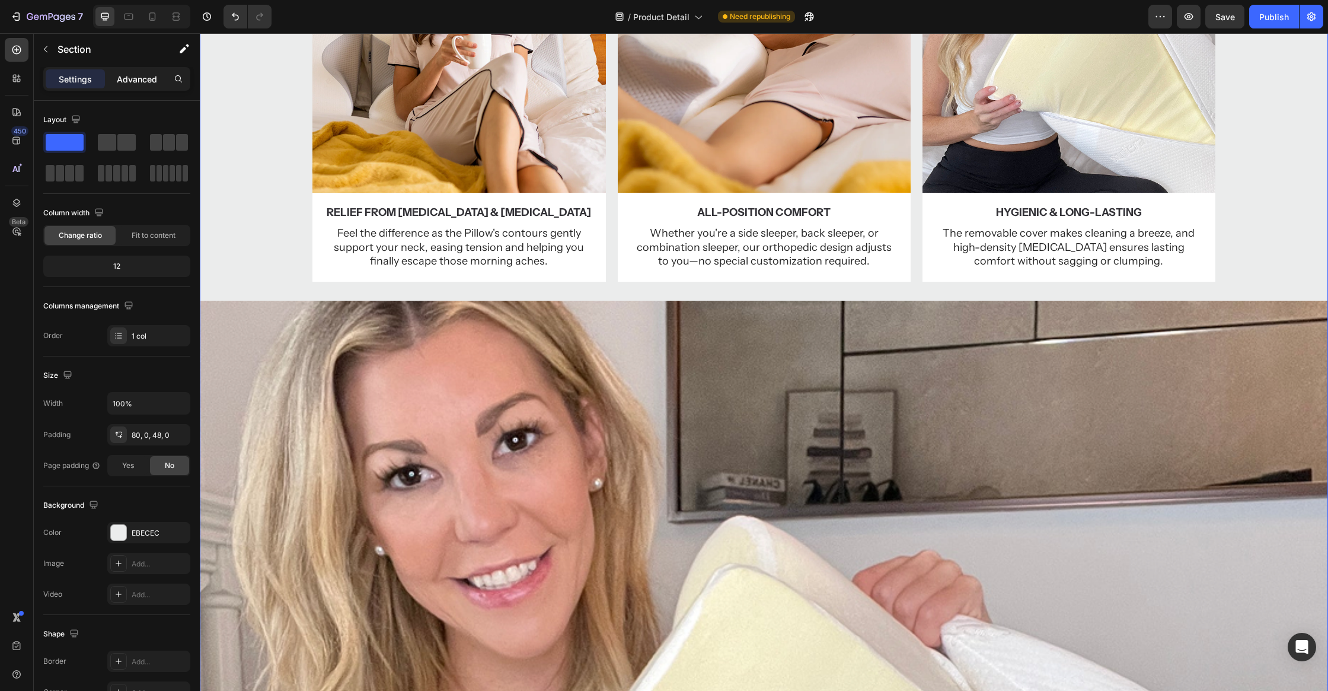
click at [130, 74] on p "Advanced" at bounding box center [137, 79] width 40 height 12
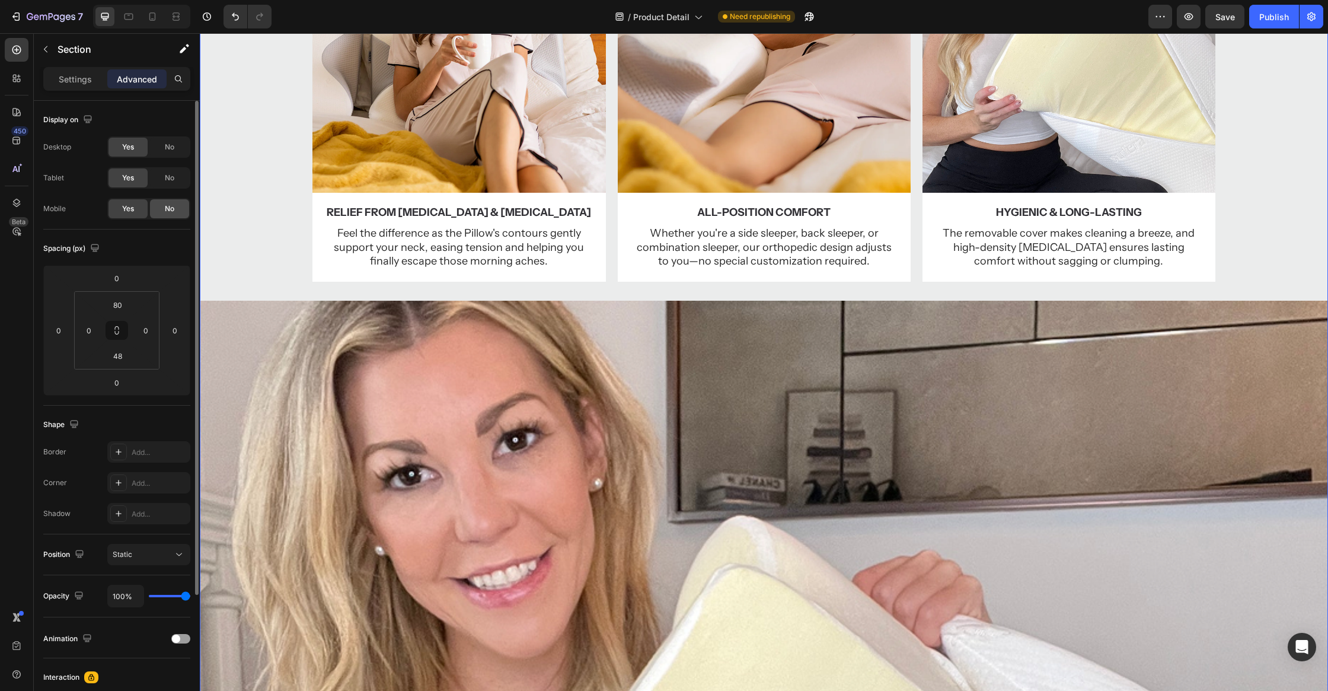
click at [174, 209] on div "No" at bounding box center [169, 208] width 39 height 19
click at [137, 202] on div "Yes" at bounding box center [127, 208] width 39 height 19
click at [158, 184] on div "No" at bounding box center [169, 177] width 39 height 19
click at [167, 156] on div "No" at bounding box center [169, 147] width 39 height 19
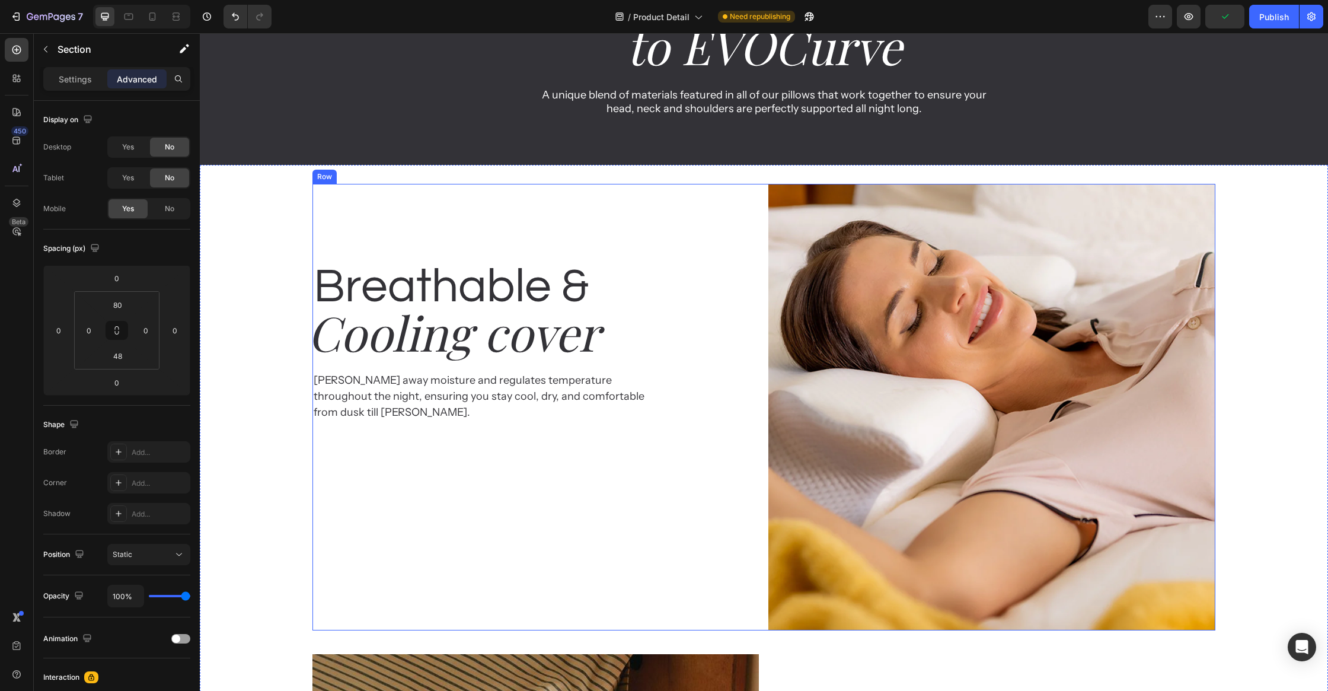
scroll to position [152, 0]
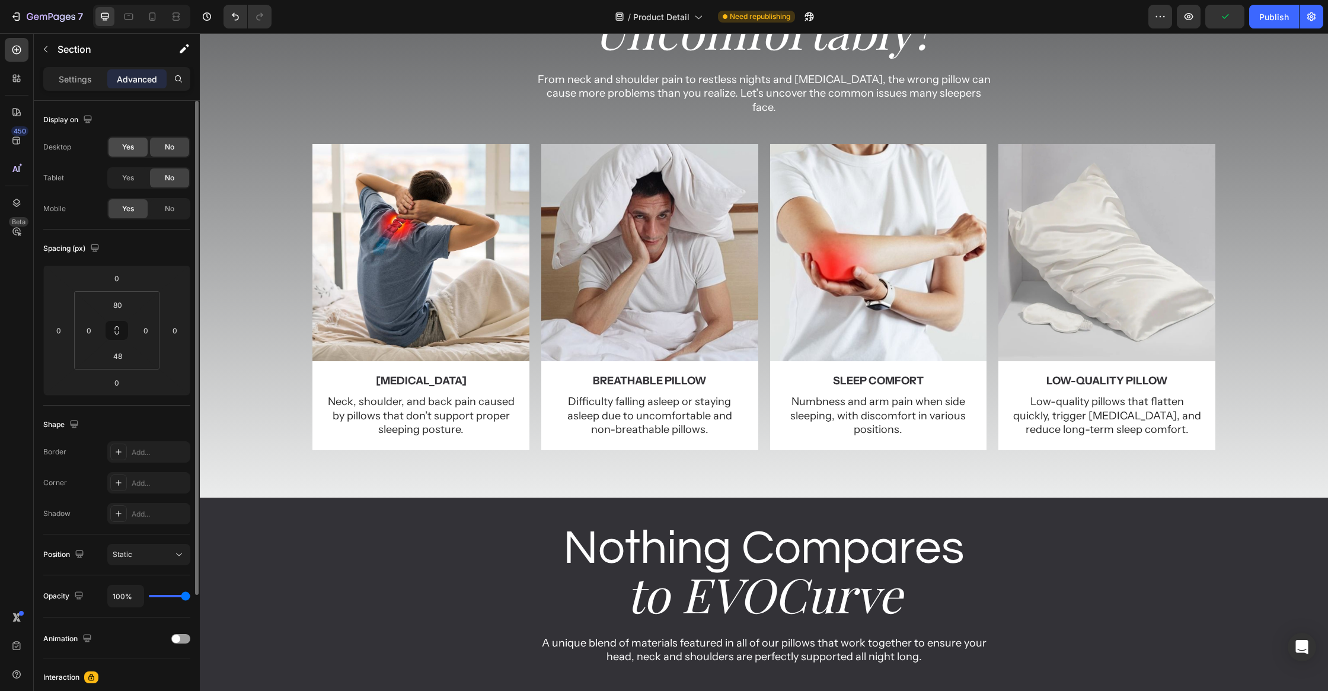
click at [117, 148] on div "Yes" at bounding box center [127, 147] width 39 height 19
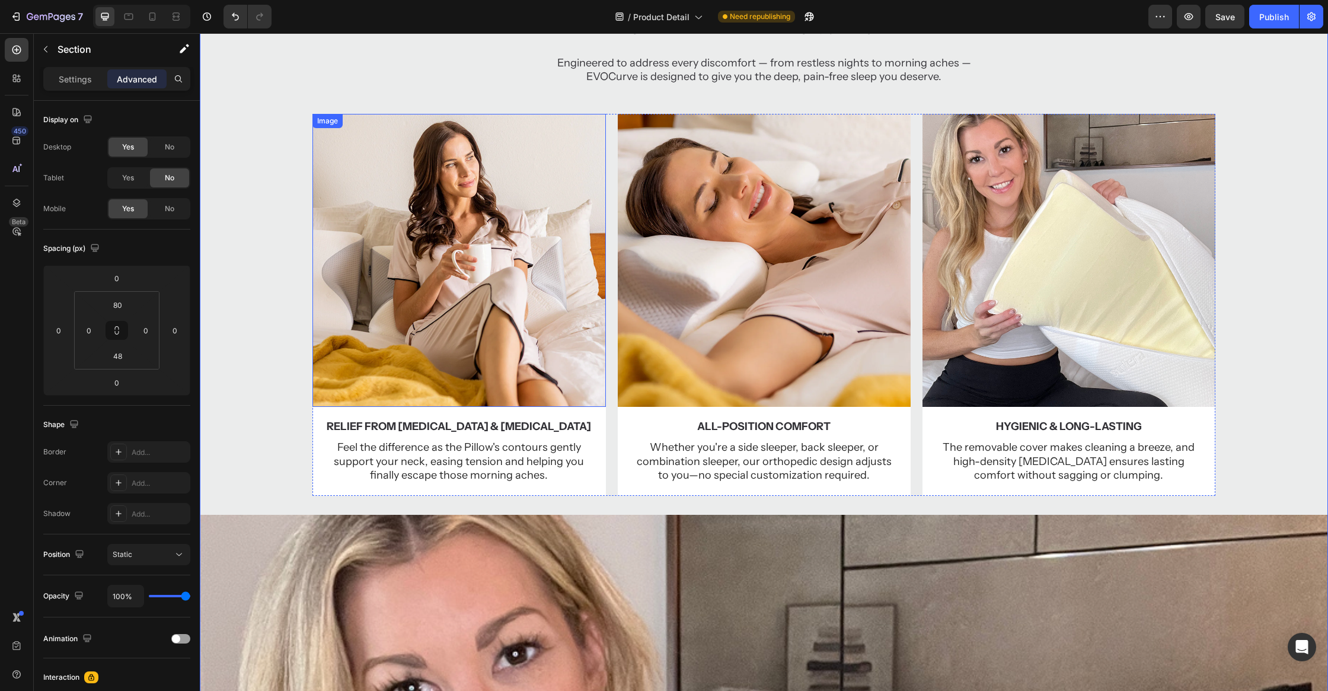
scroll to position [1002, 0]
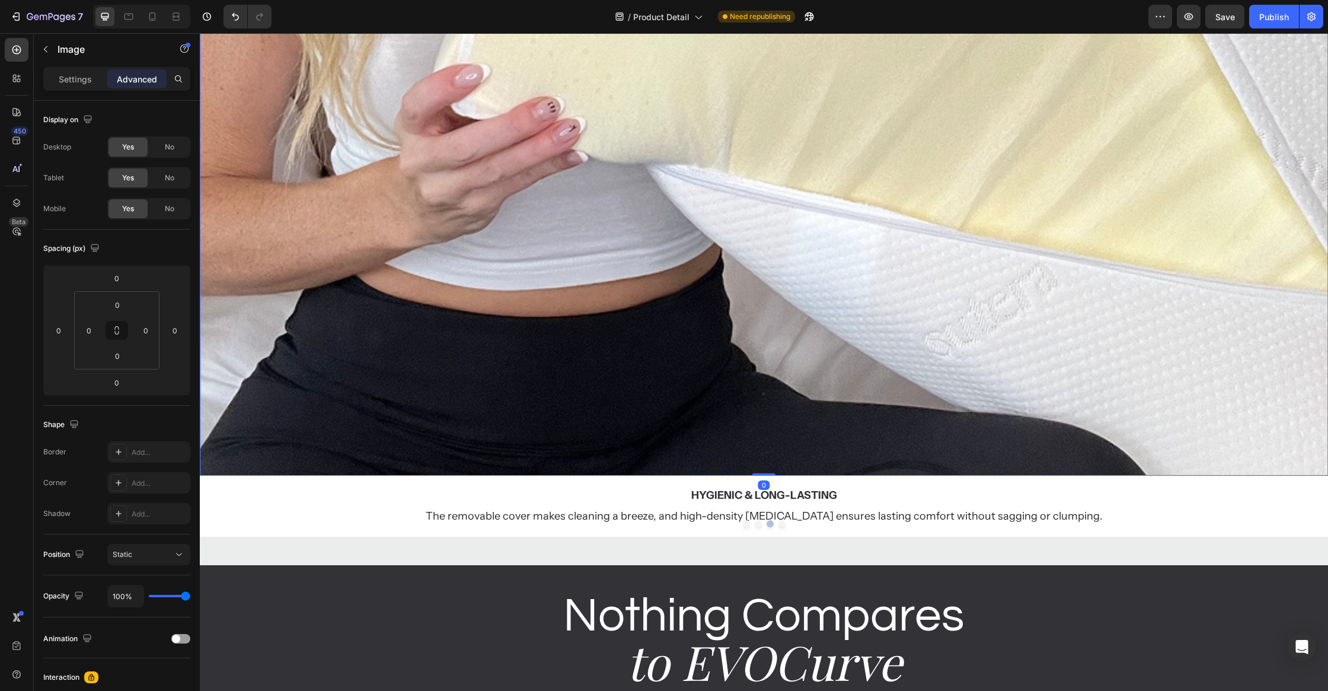
scroll to position [2009, 0]
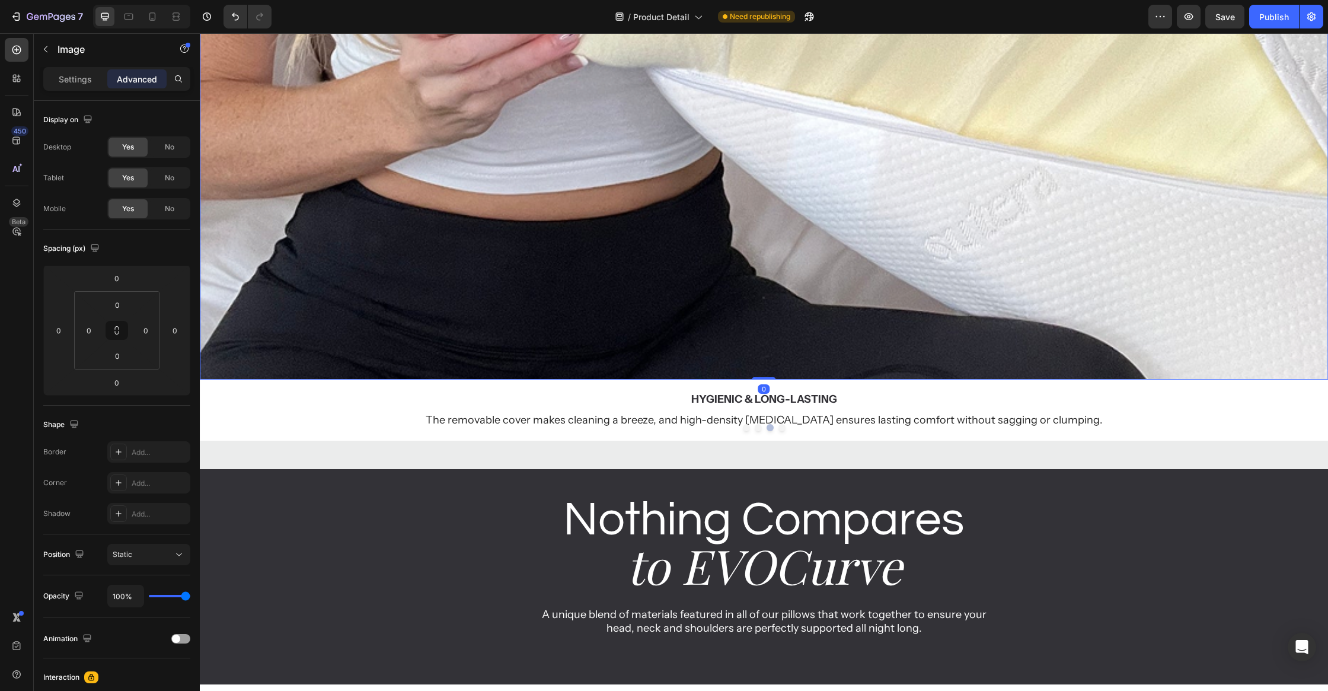
click at [305, 381] on div "Hygienic & Long-Lasting Text Block The removable cover makes cleaning a breeze,…" at bounding box center [764, 409] width 1128 height 61
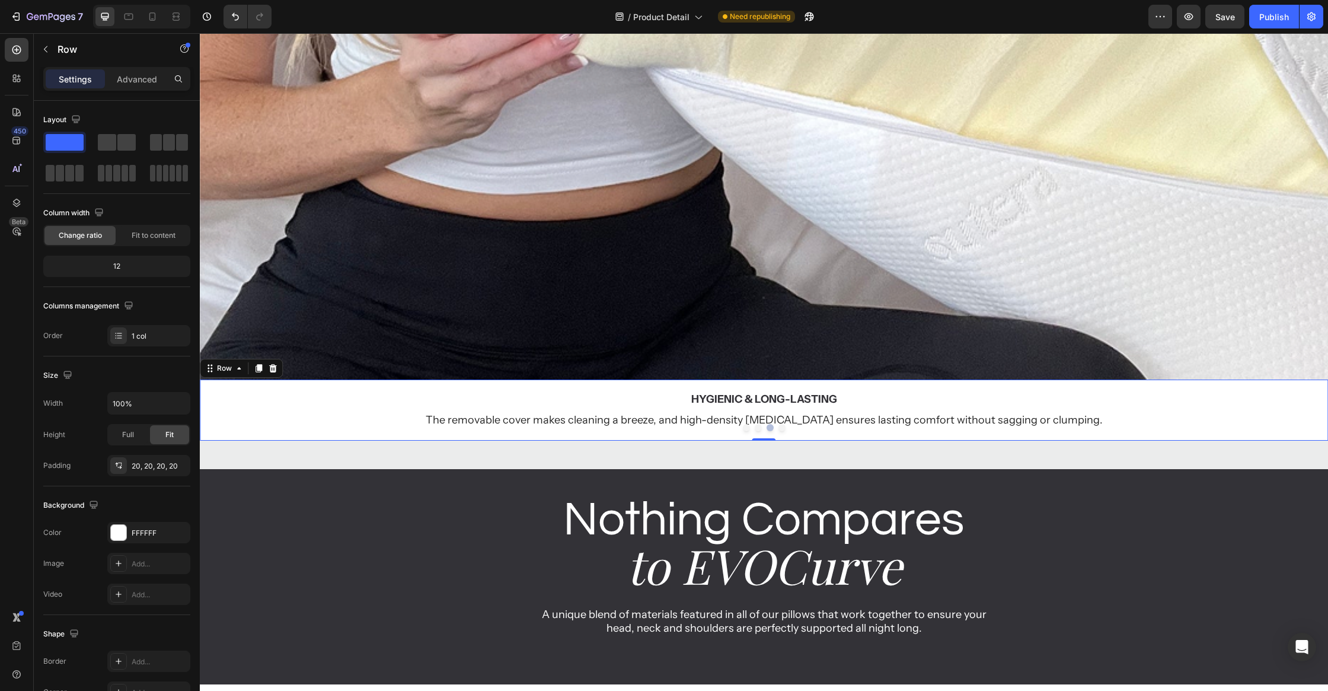
click at [308, 379] on div "Hygienic & Long-Lasting Text Block The removable cover makes cleaning a breeze,…" at bounding box center [764, 409] width 1128 height 61
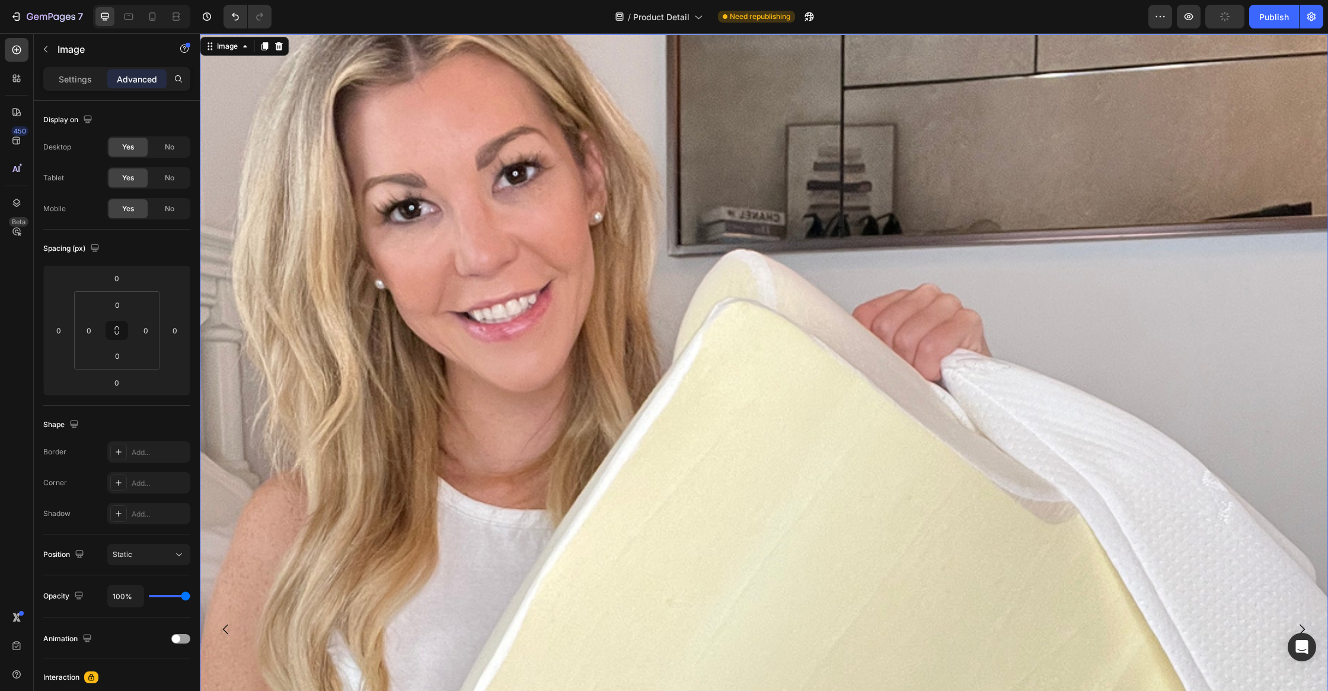
scroll to position [1647, 0]
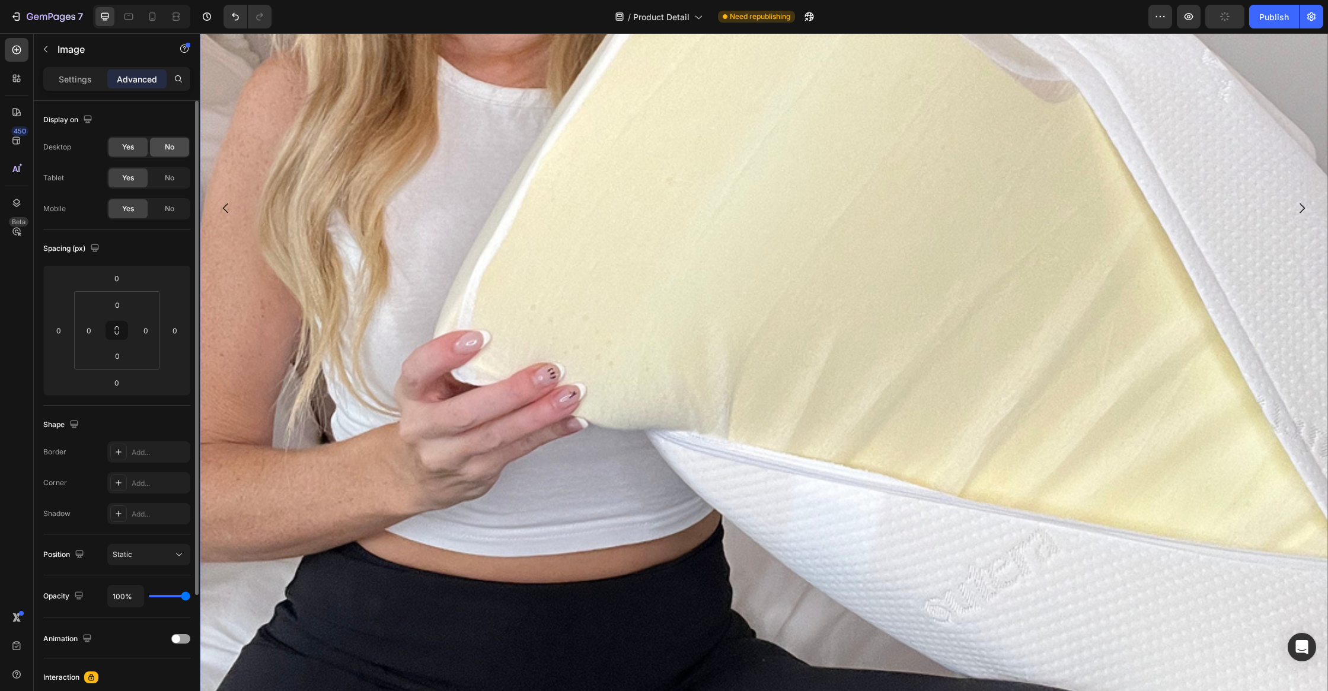
click at [170, 155] on div "No" at bounding box center [169, 147] width 39 height 19
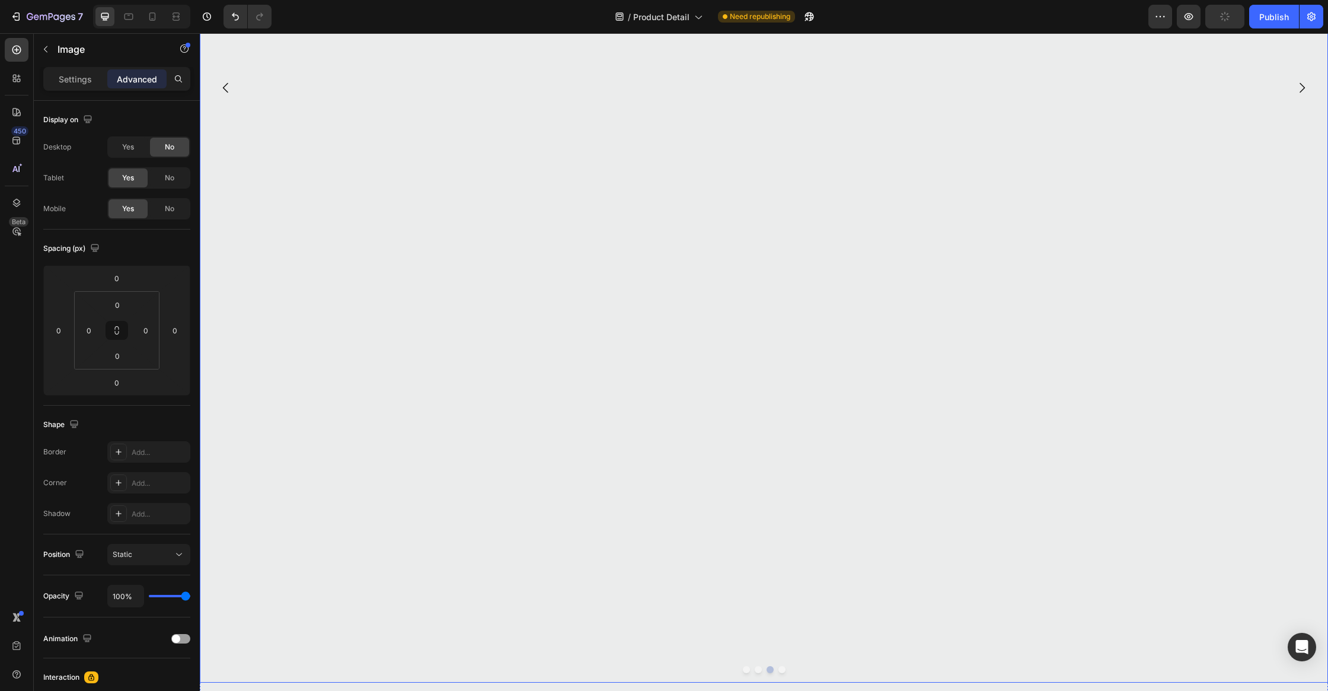
scroll to position [1985, 0]
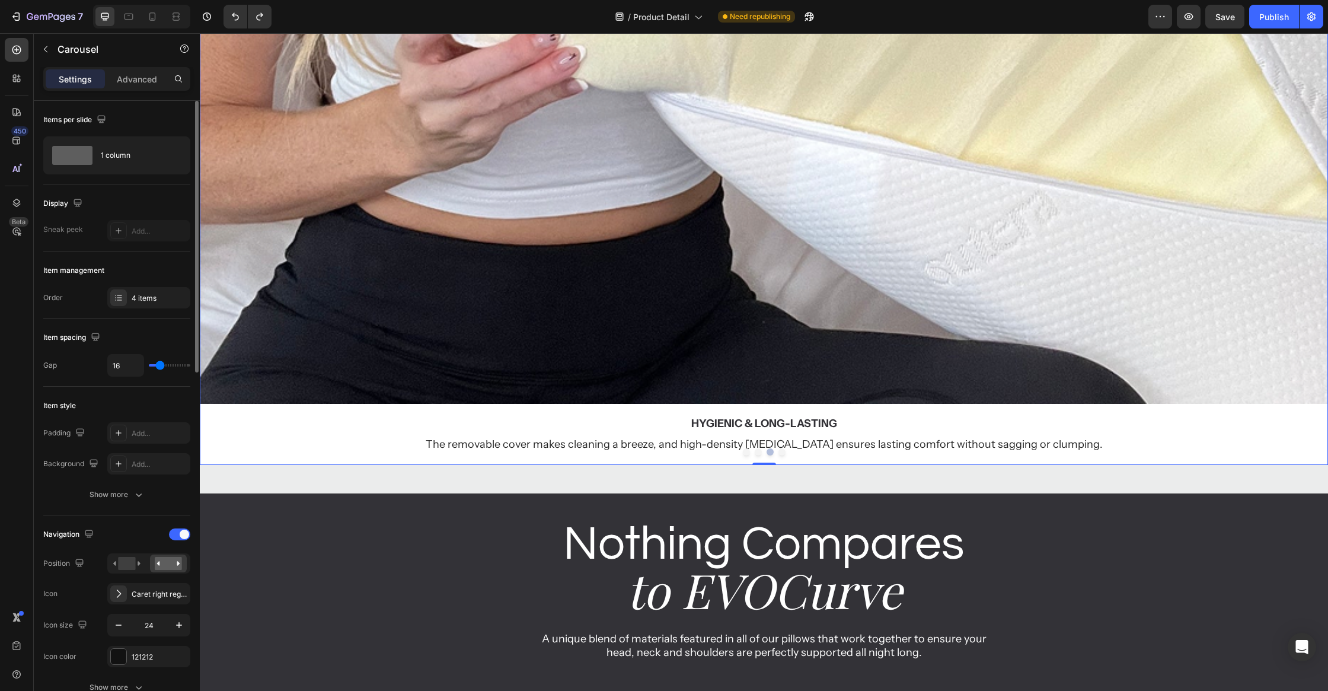
drag, startPoint x: 144, startPoint y: 84, endPoint x: 143, endPoint y: 105, distance: 21.3
click at [144, 84] on p "Advanced" at bounding box center [137, 79] width 40 height 12
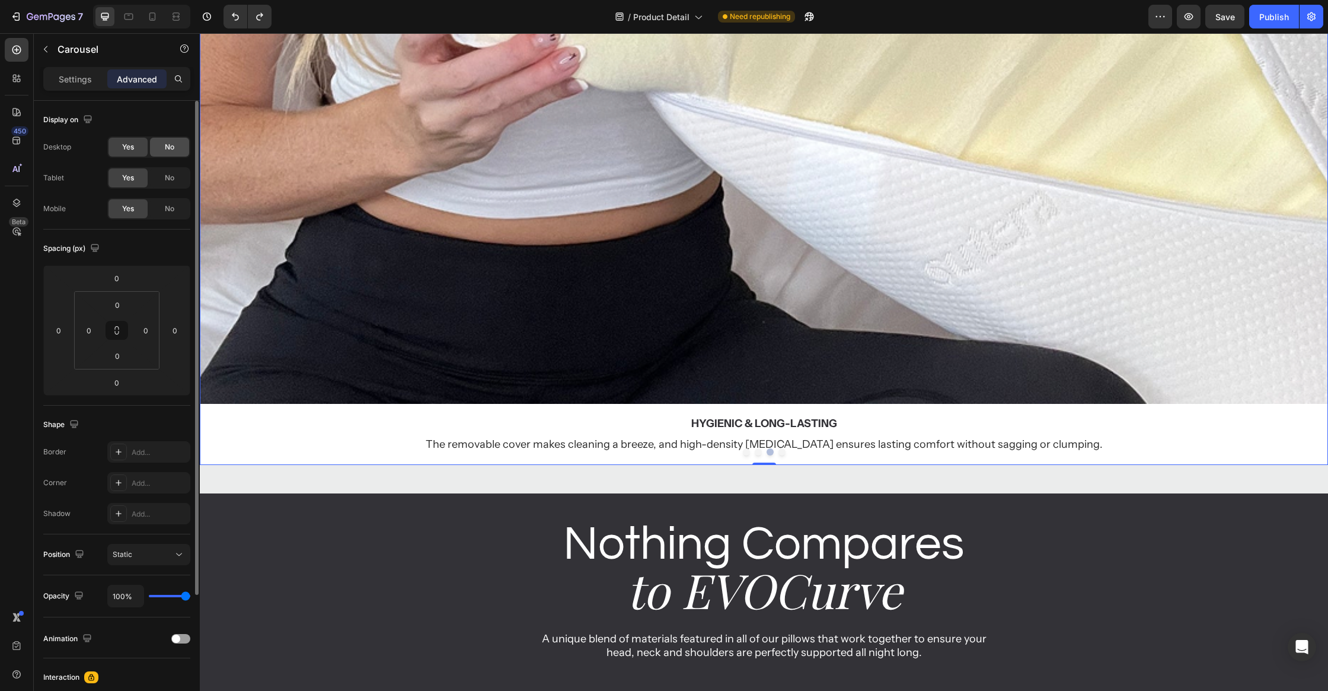
click at [170, 152] on div "No" at bounding box center [169, 147] width 39 height 19
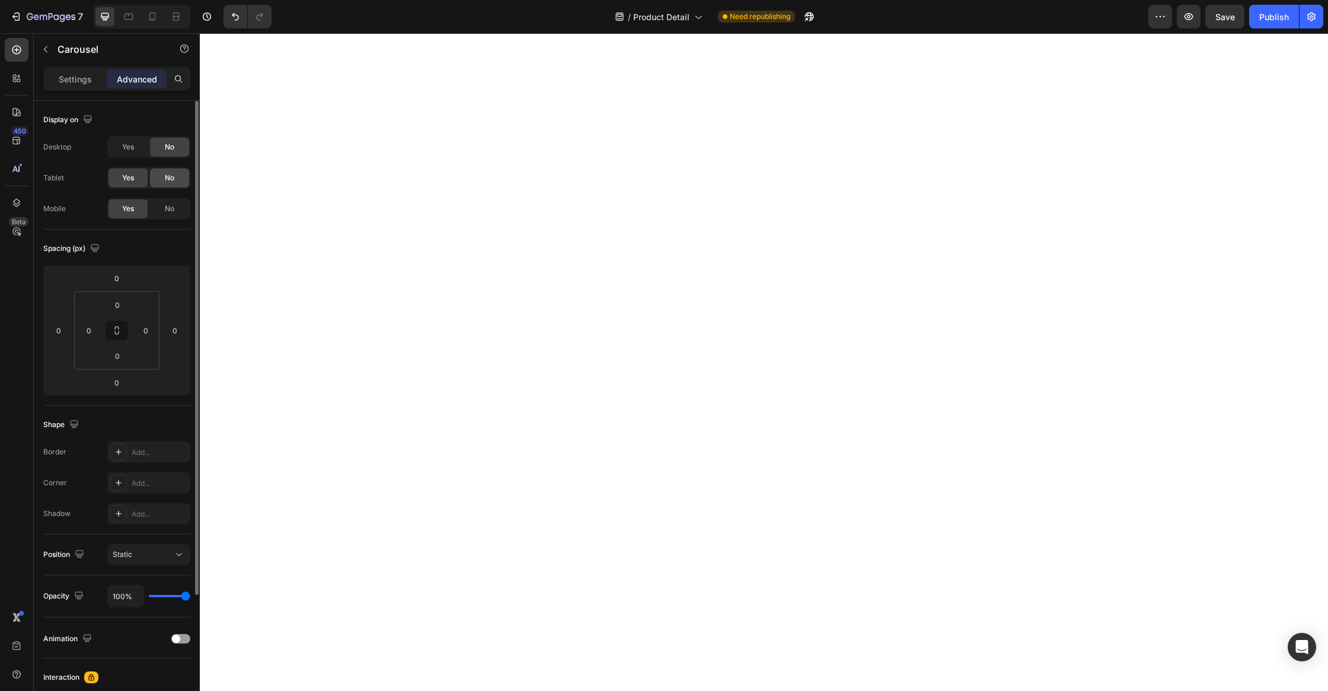
click at [174, 175] on span "No" at bounding box center [169, 177] width 9 height 11
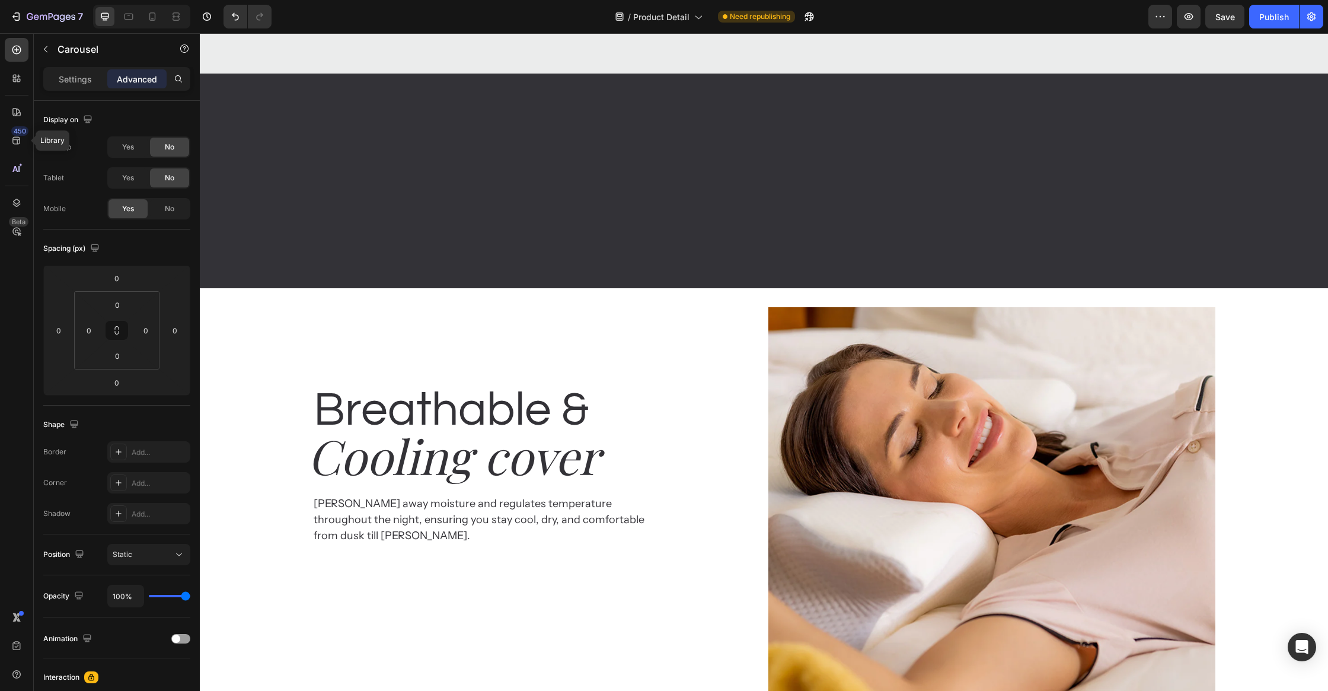
scroll to position [858, 0]
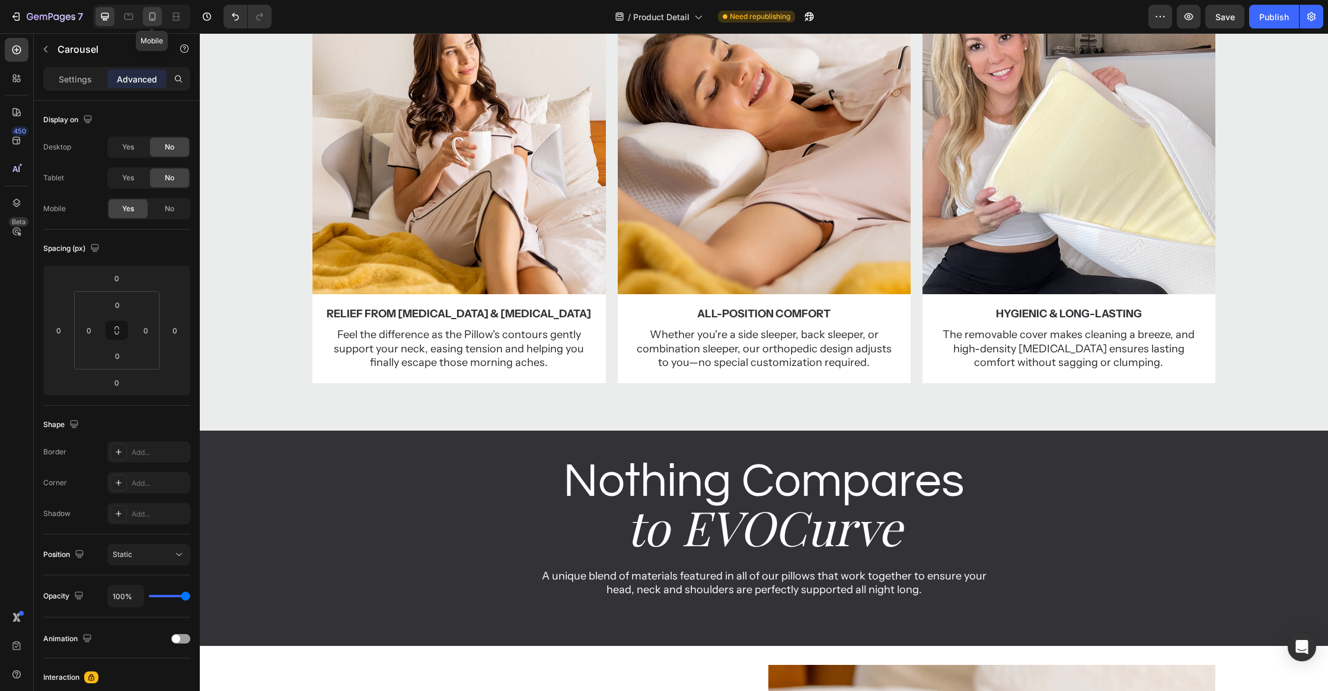
click at [153, 15] on icon at bounding box center [152, 17] width 12 height 12
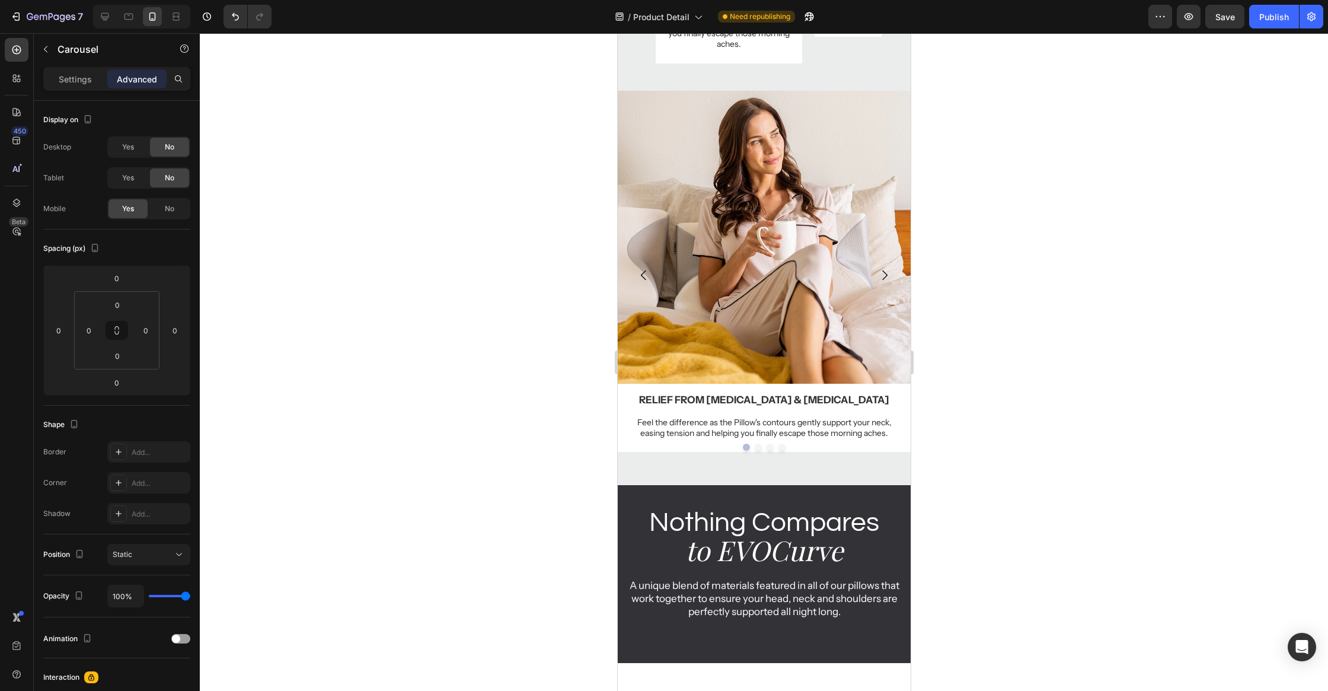
scroll to position [1019, 0]
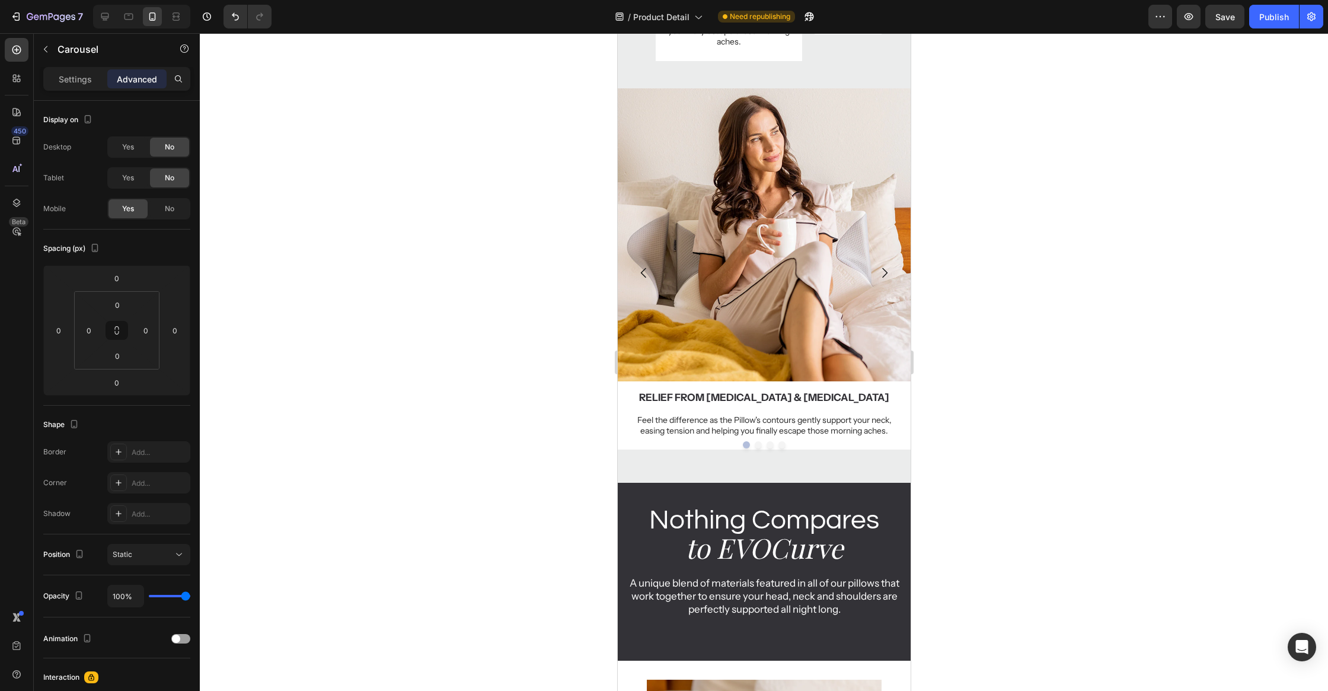
click at [991, 311] on div at bounding box center [764, 361] width 1128 height 657
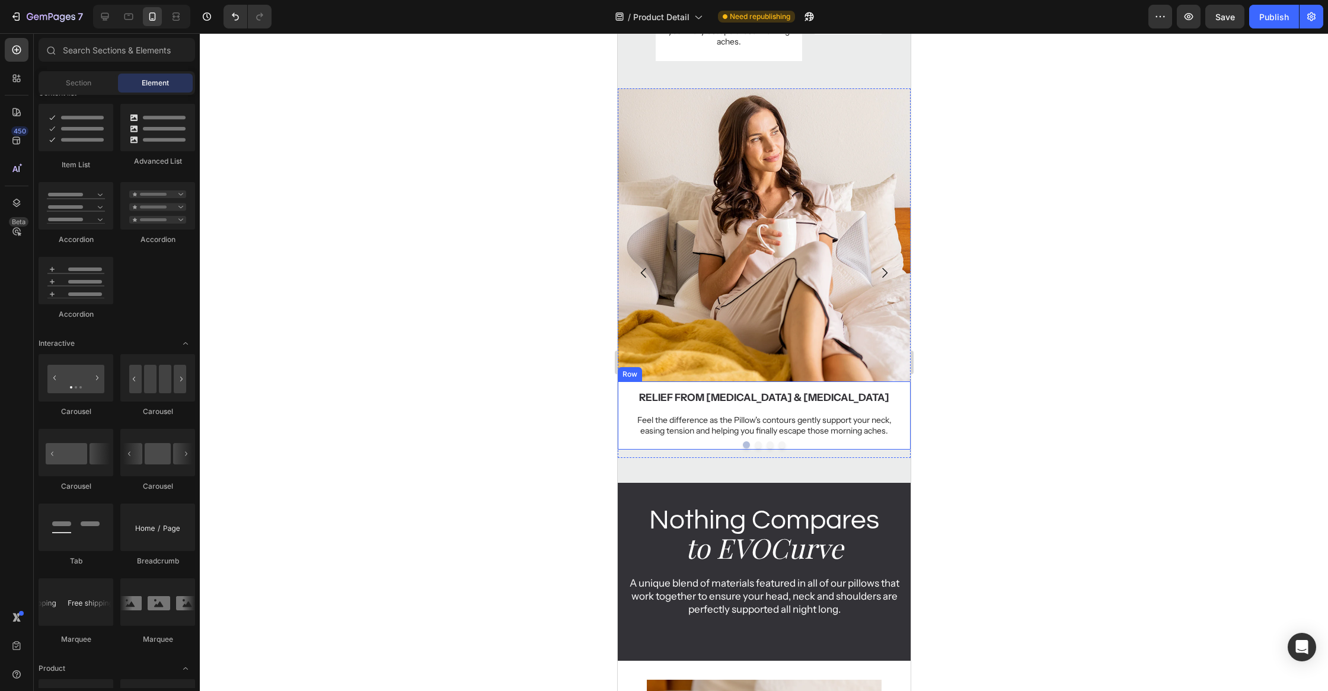
click at [881, 367] on div "Image Relief from Neck Pain & Stiffness Text Block Feel the difference as the P…" at bounding box center [763, 273] width 293 height 370
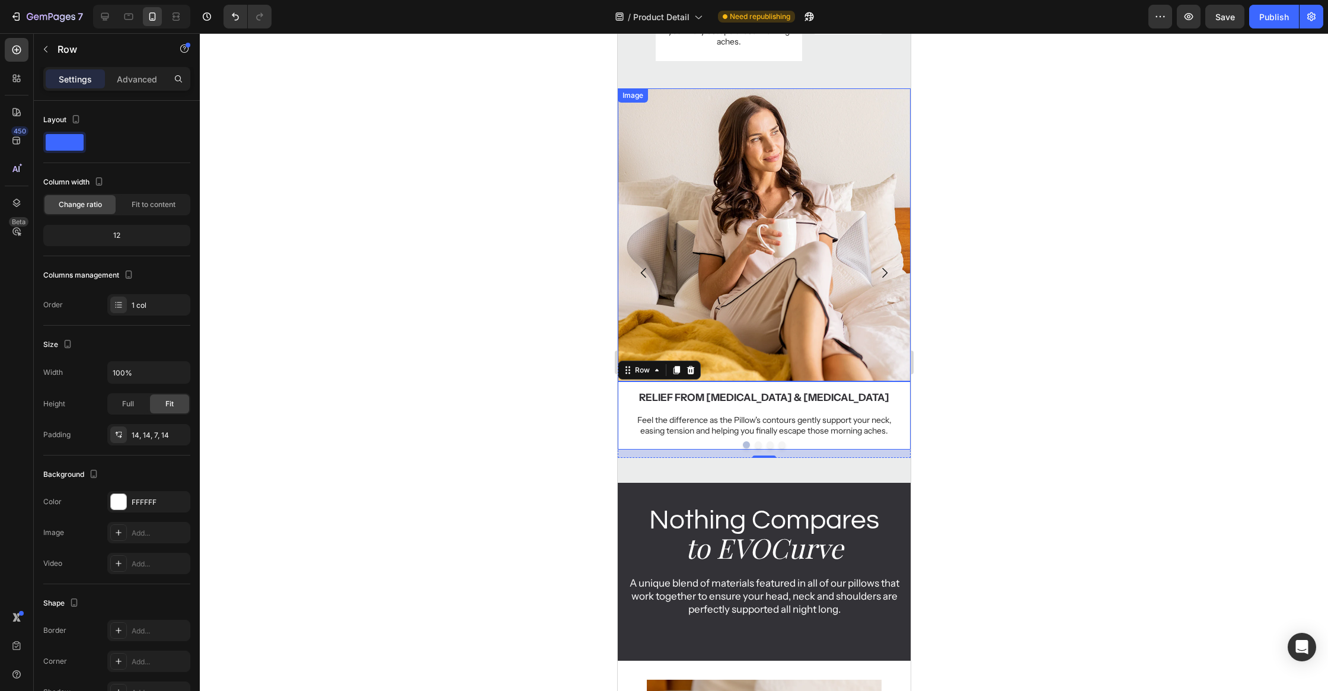
click at [881, 358] on img at bounding box center [763, 234] width 293 height 293
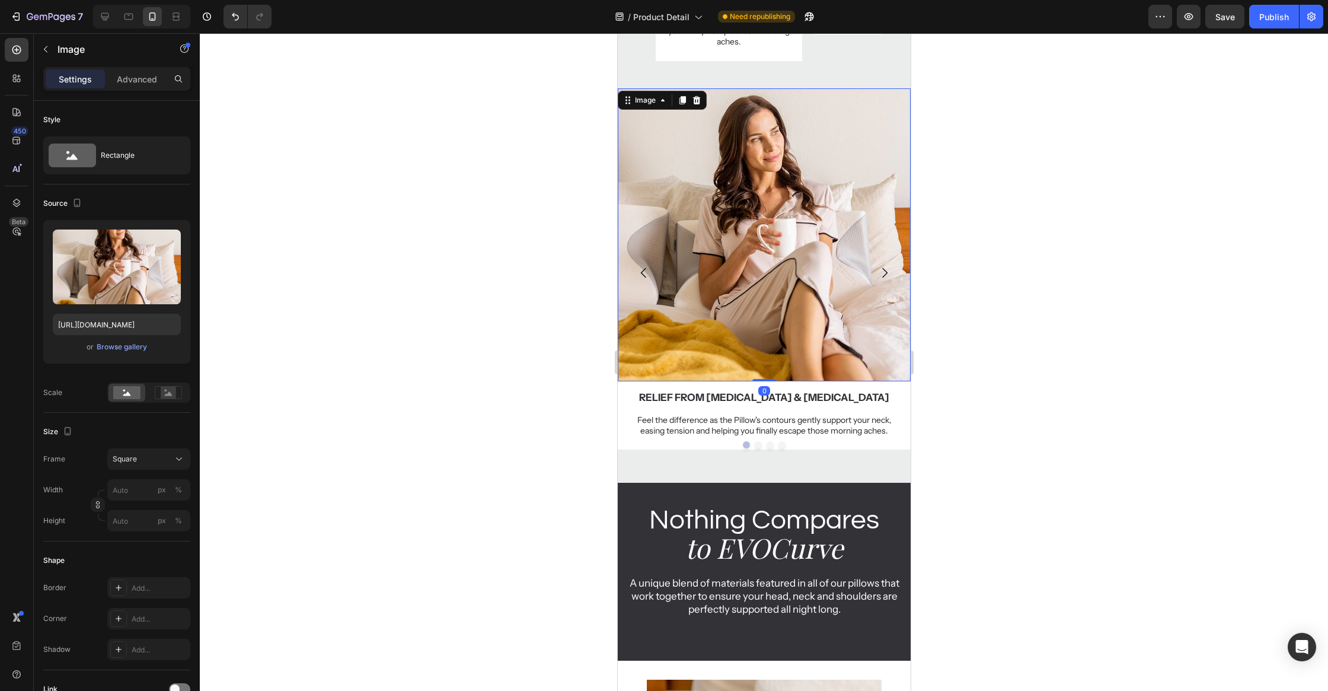
click at [882, 363] on img at bounding box center [763, 234] width 293 height 293
click at [883, 365] on img at bounding box center [763, 234] width 293 height 293
click at [883, 381] on div "Relief from Neck Pain & Stiffness Text Block Feel the difference as the Pillow'…" at bounding box center [763, 415] width 293 height 69
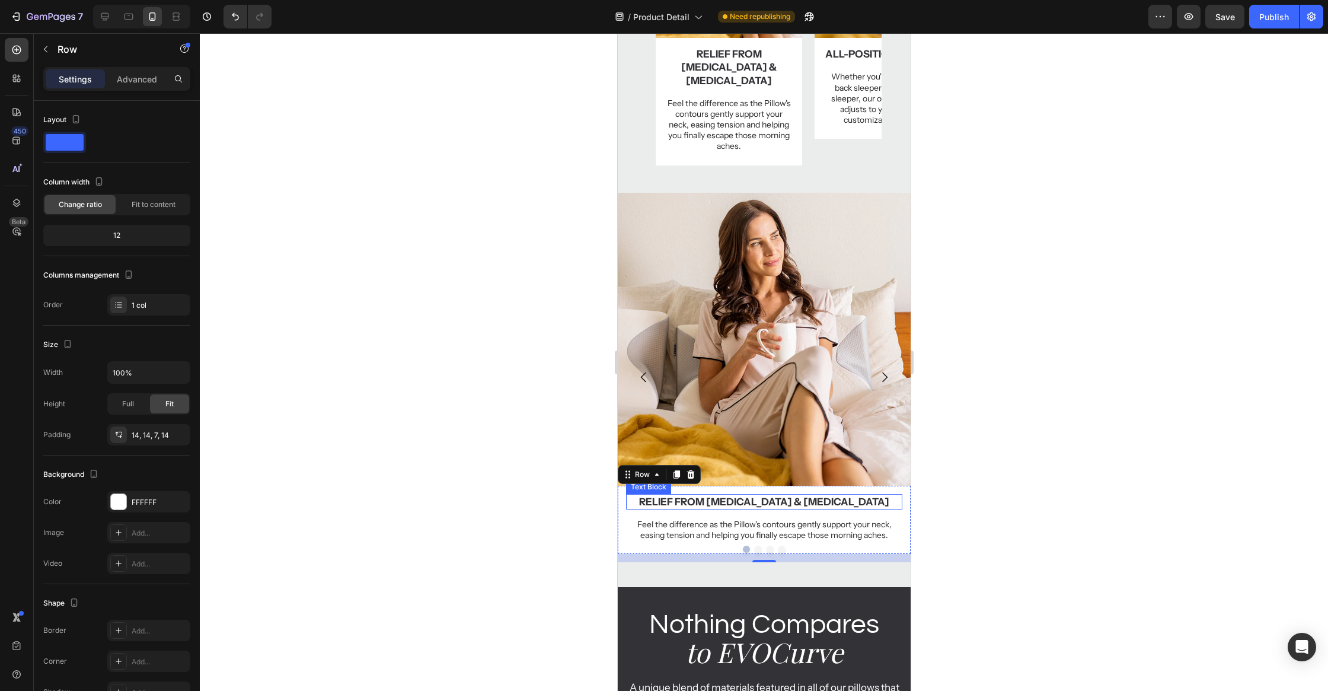
scroll to position [854, 0]
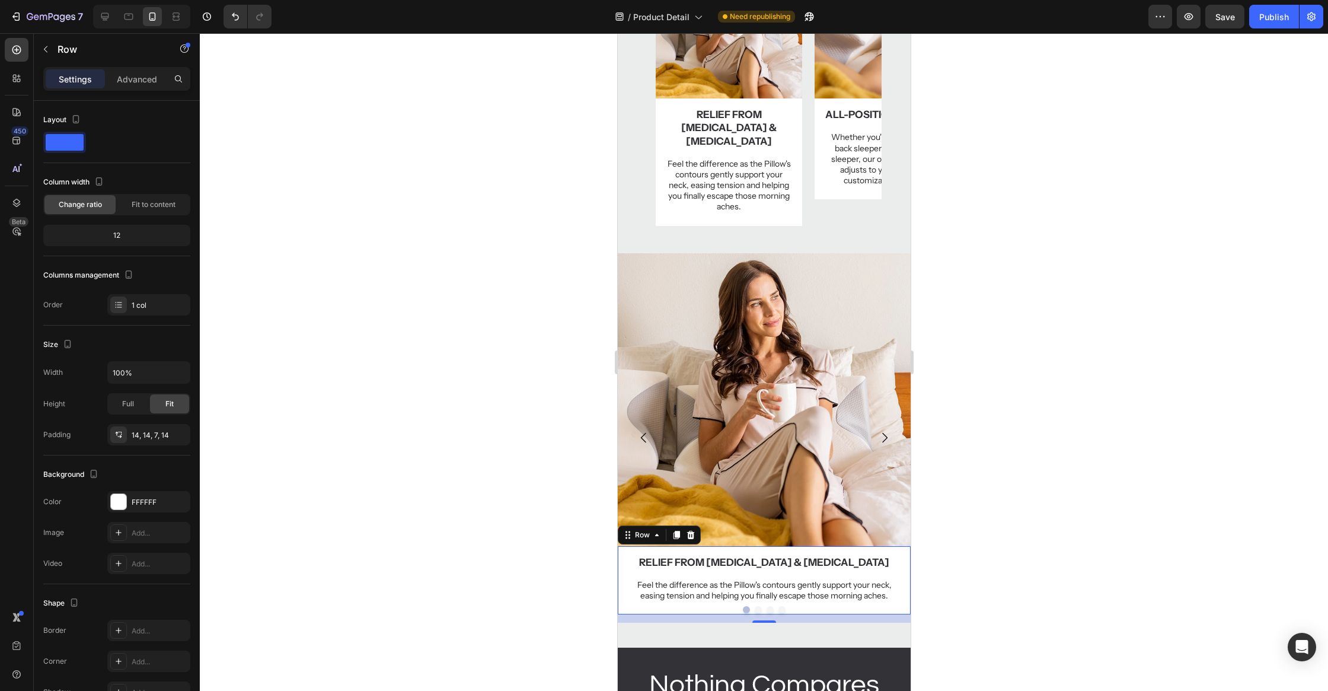
click at [781, 606] on button "Dot" at bounding box center [781, 609] width 7 height 7
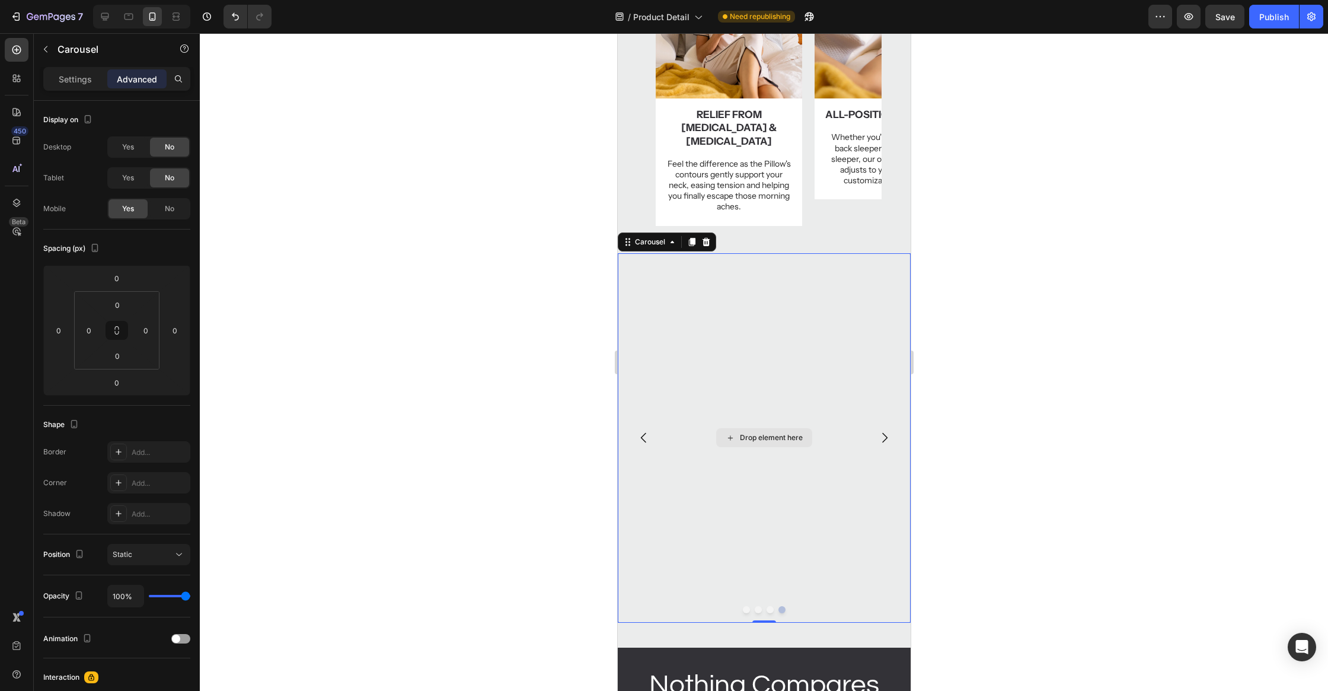
click at [783, 603] on div "Drop element here" at bounding box center [763, 438] width 293 height 370
drag, startPoint x: 91, startPoint y: 78, endPoint x: 151, endPoint y: 120, distance: 73.0
click at [91, 78] on p "Settings" at bounding box center [75, 79] width 33 height 12
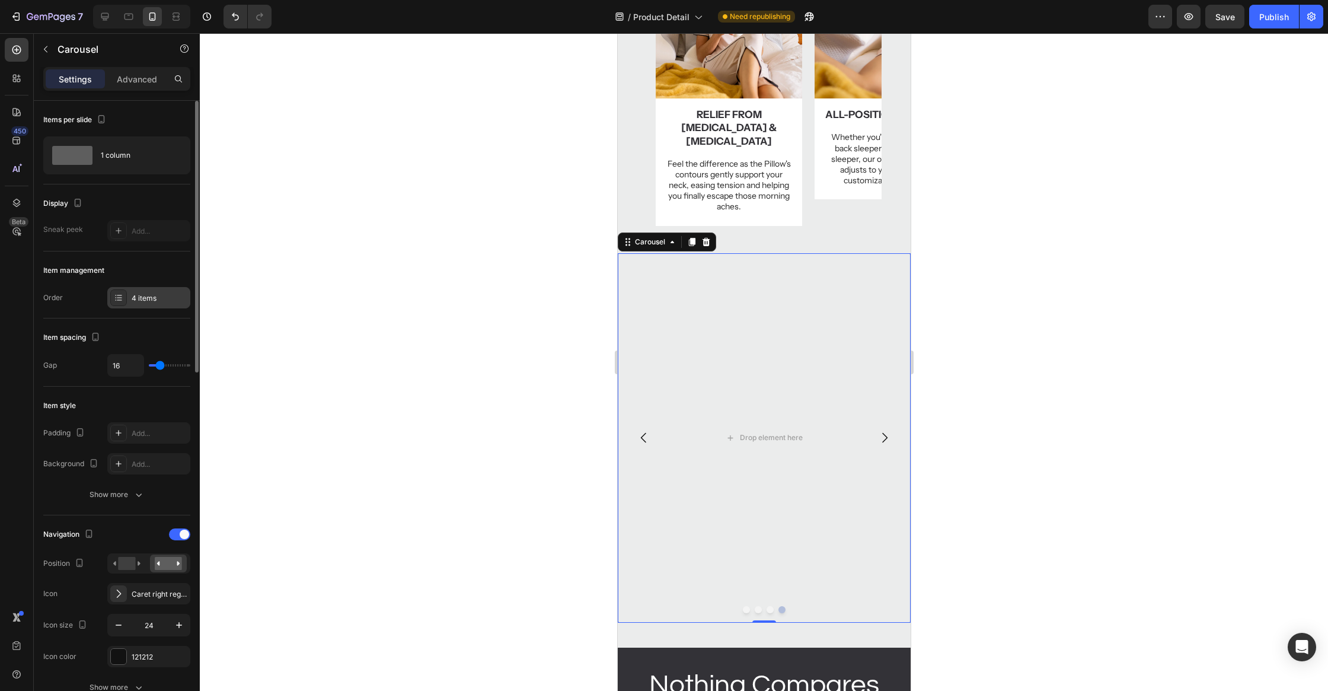
click at [158, 294] on div "4 items" at bounding box center [160, 298] width 56 height 11
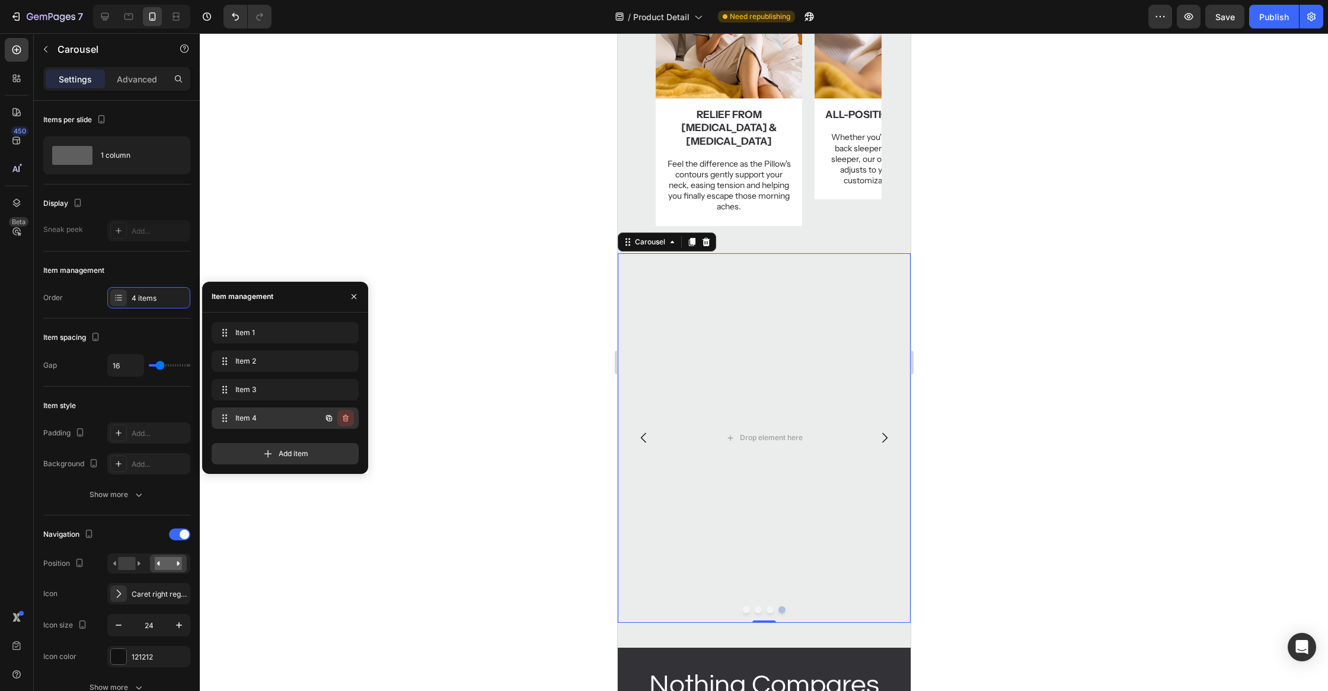
click at [349, 418] on icon "button" at bounding box center [345, 417] width 9 height 9
click at [349, 418] on button "Delete" at bounding box center [337, 418] width 33 height 17
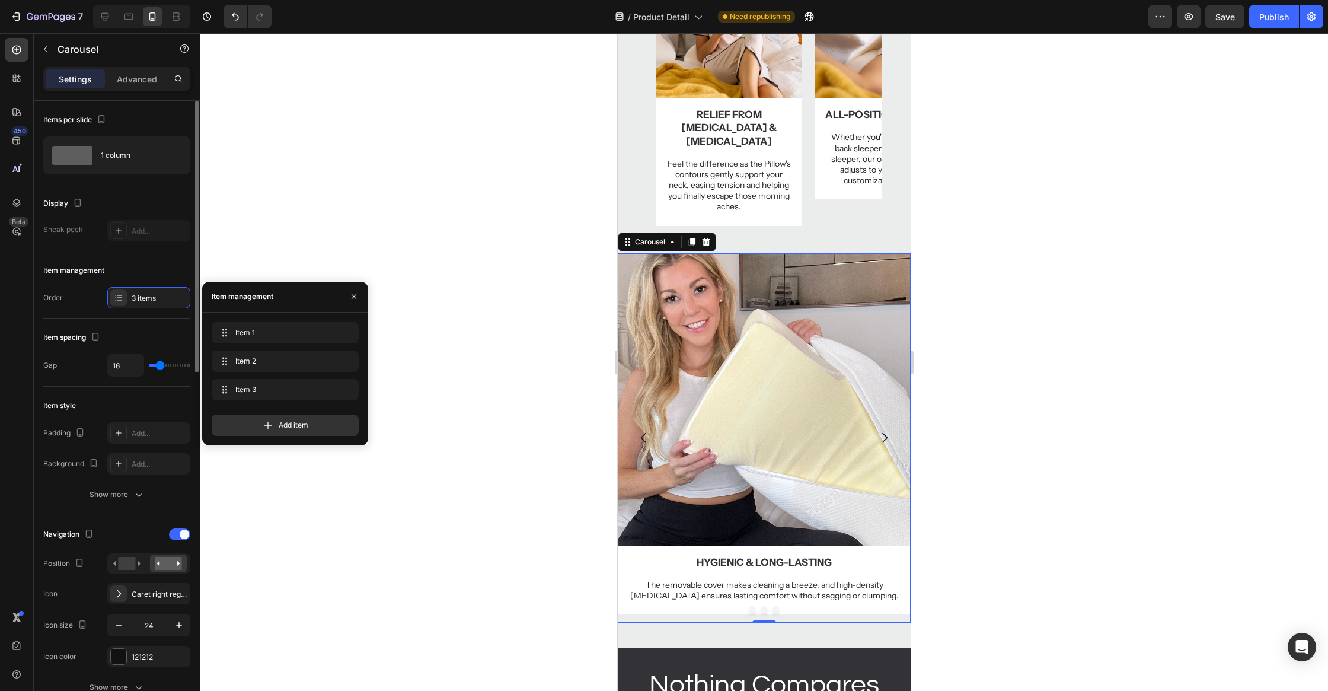
click at [159, 335] on div "Item spacing" at bounding box center [116, 337] width 147 height 19
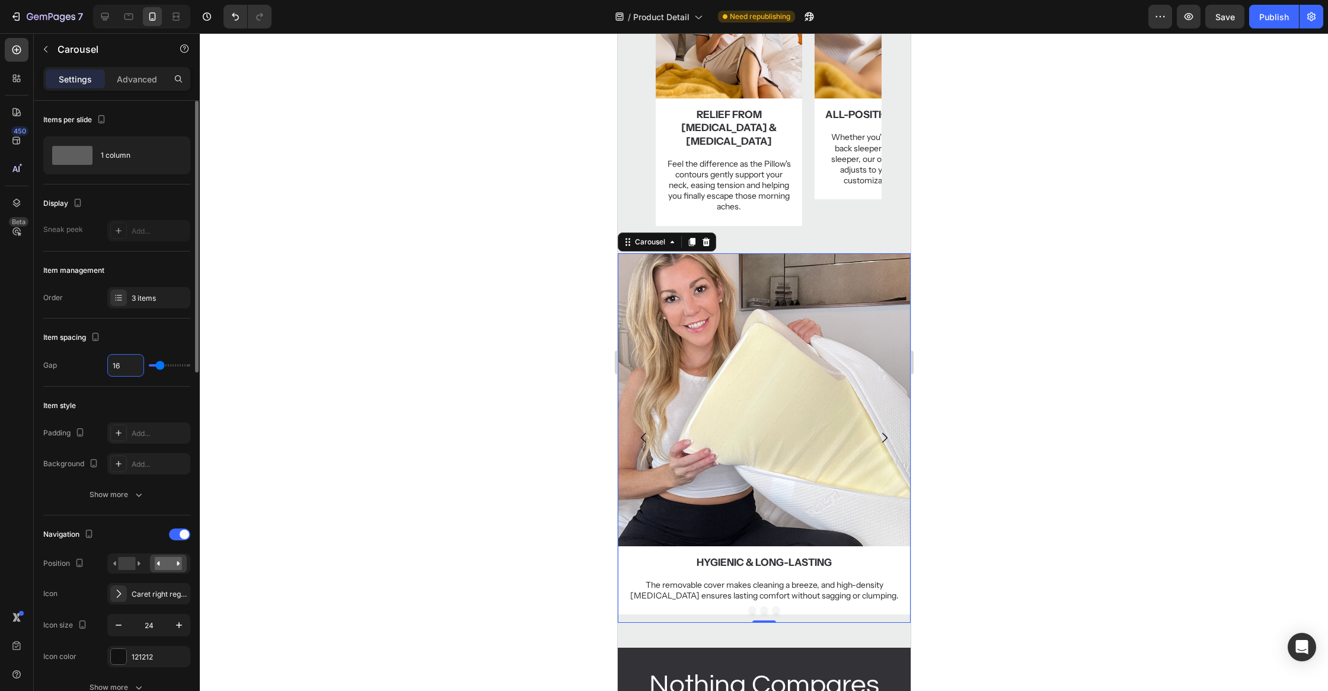
click at [127, 365] on input "16" at bounding box center [126, 364] width 36 height 21
type input "12"
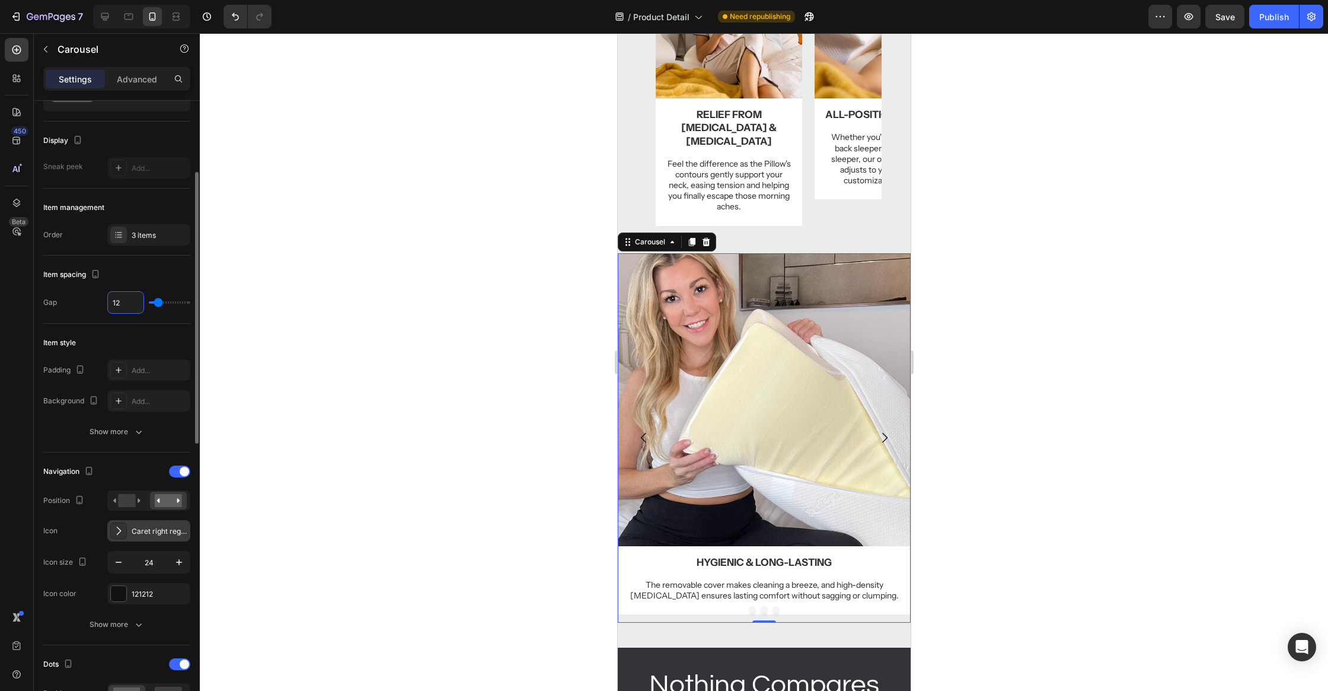
scroll to position [170, 0]
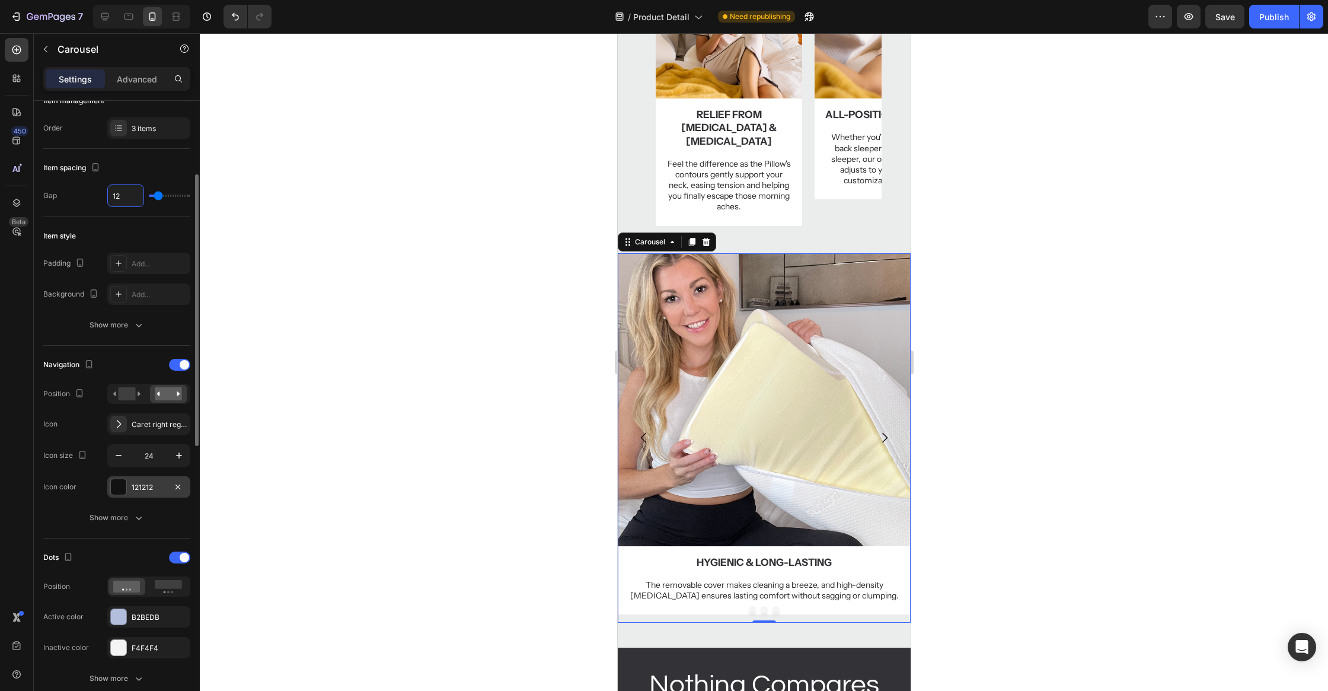
type input "12"
click at [116, 480] on div at bounding box center [118, 486] width 15 height 15
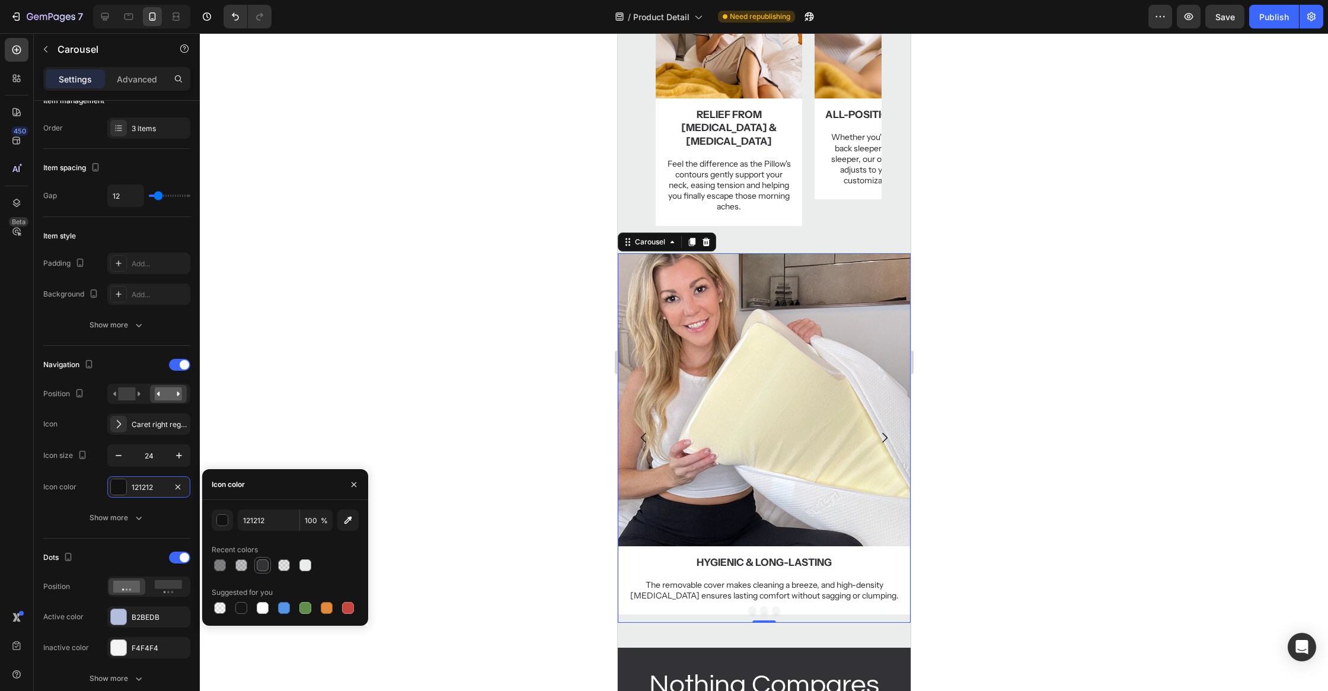
click at [268, 566] on div at bounding box center [263, 565] width 12 height 12
type input "333237"
click at [125, 82] on p "Advanced" at bounding box center [137, 79] width 40 height 12
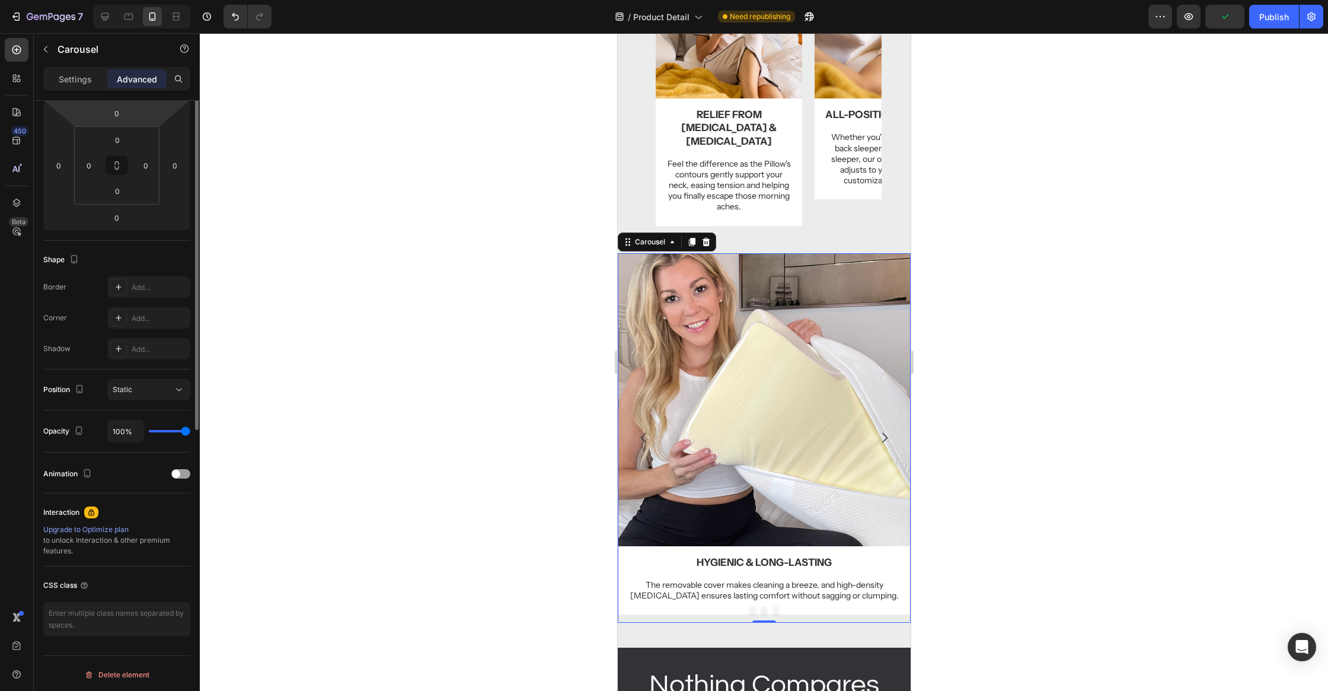
scroll to position [0, 0]
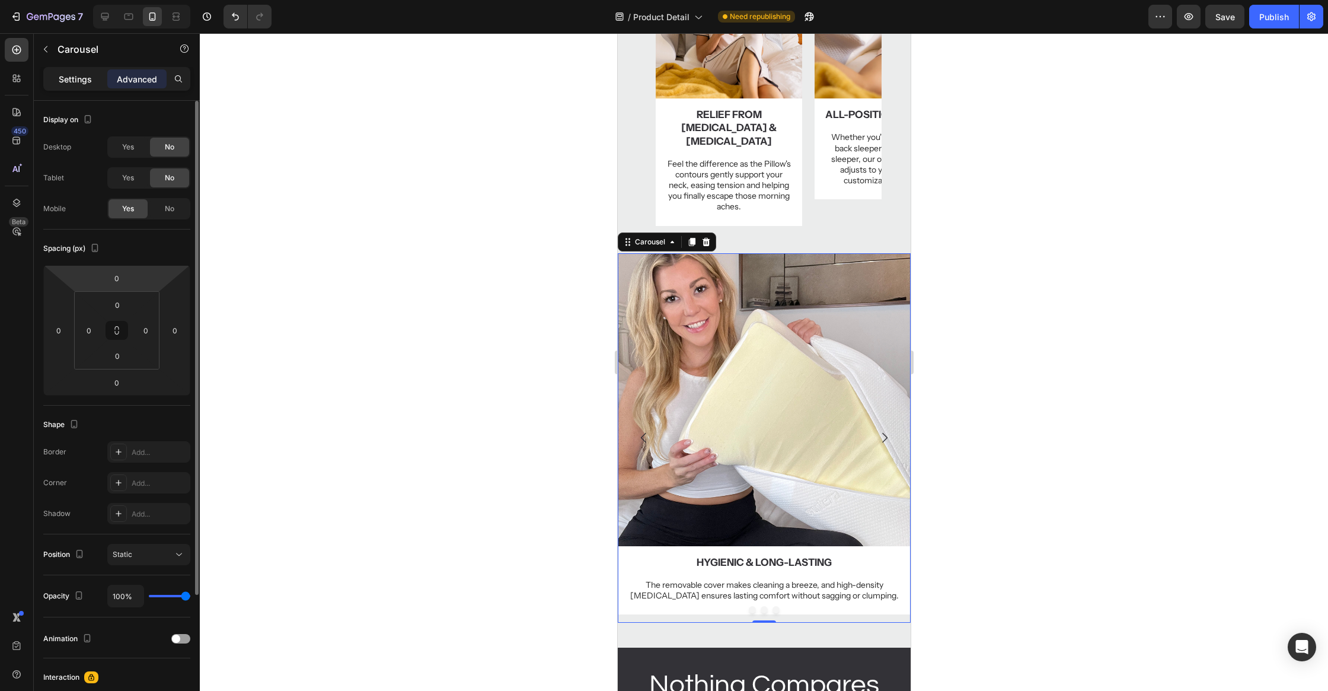
click at [87, 76] on p "Settings" at bounding box center [75, 79] width 33 height 12
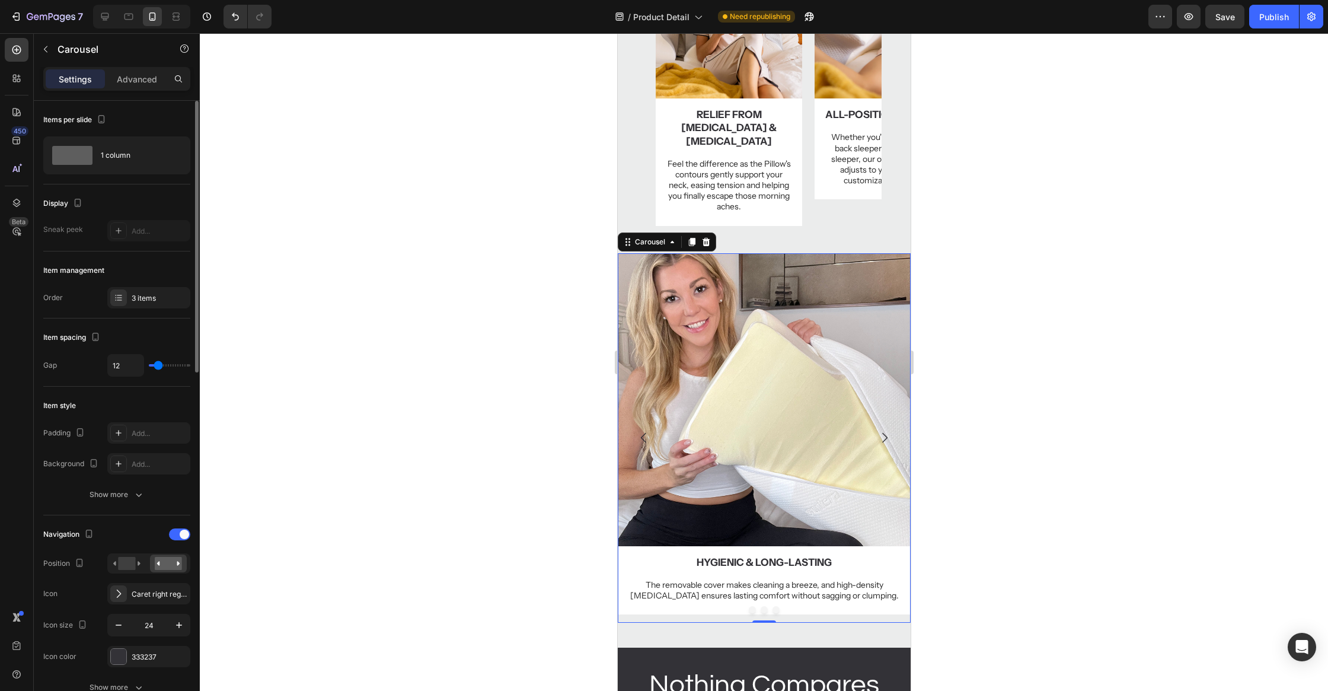
scroll to position [776, 0]
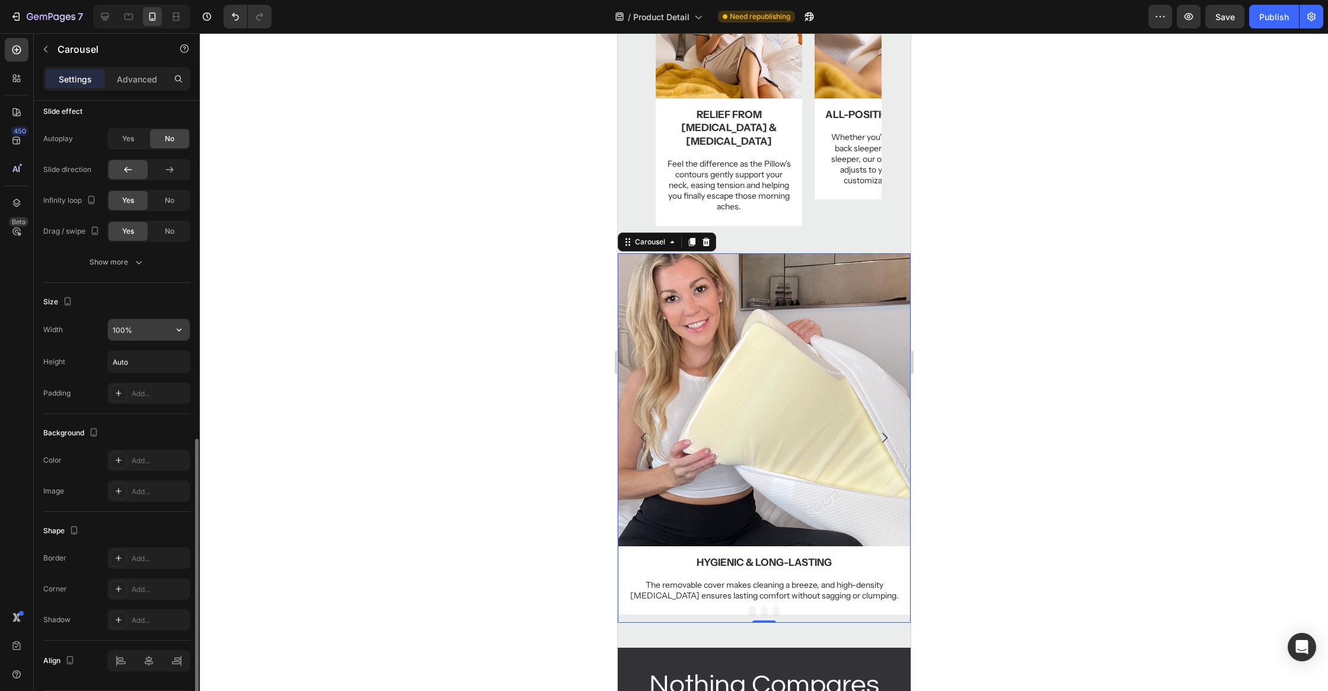
click at [133, 330] on input "100%" at bounding box center [149, 329] width 82 height 21
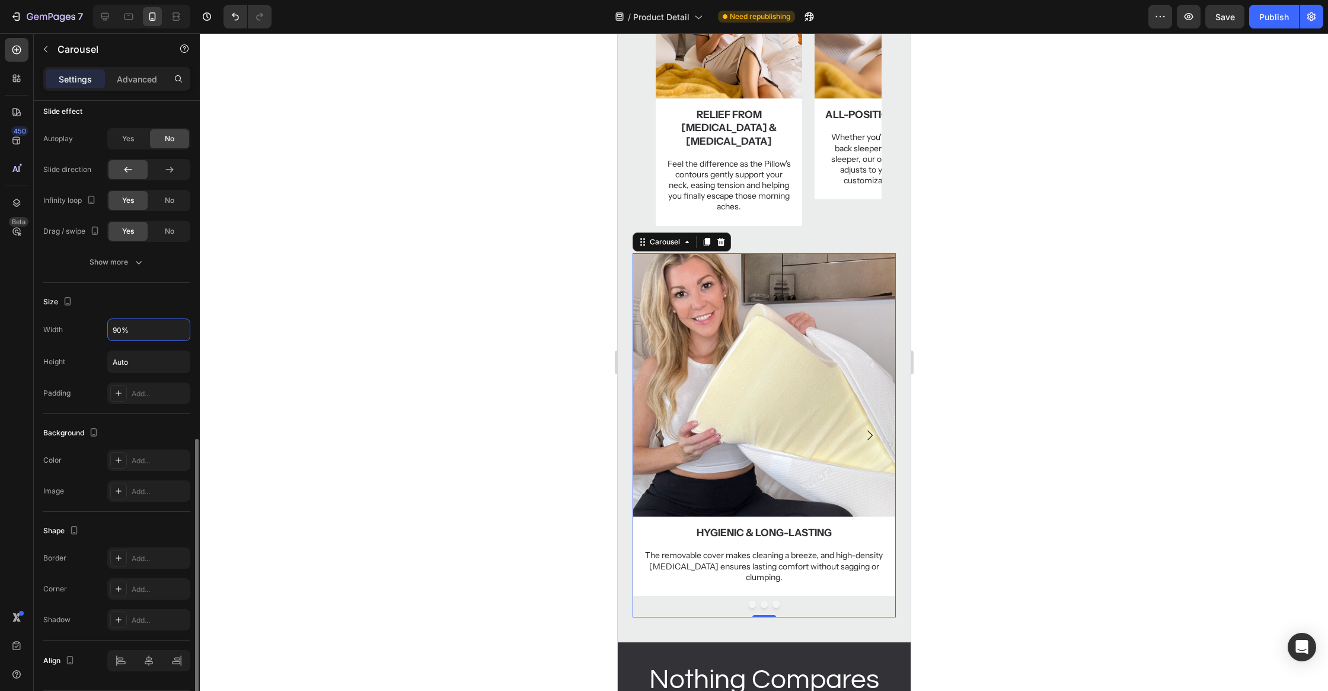
type input "90%"
click at [78, 343] on div "Width 90% Height Auto Padding Add..." at bounding box center [116, 360] width 147 height 85
click at [312, 386] on div at bounding box center [764, 361] width 1128 height 657
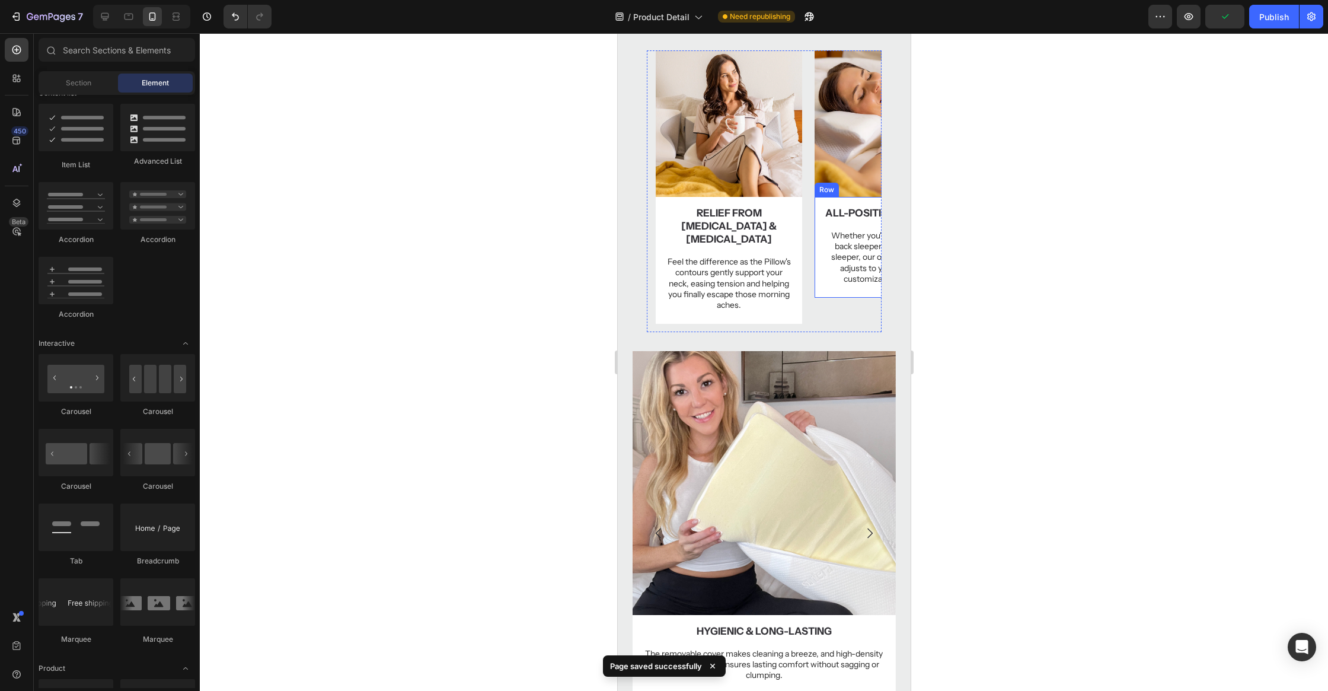
scroll to position [554, 0]
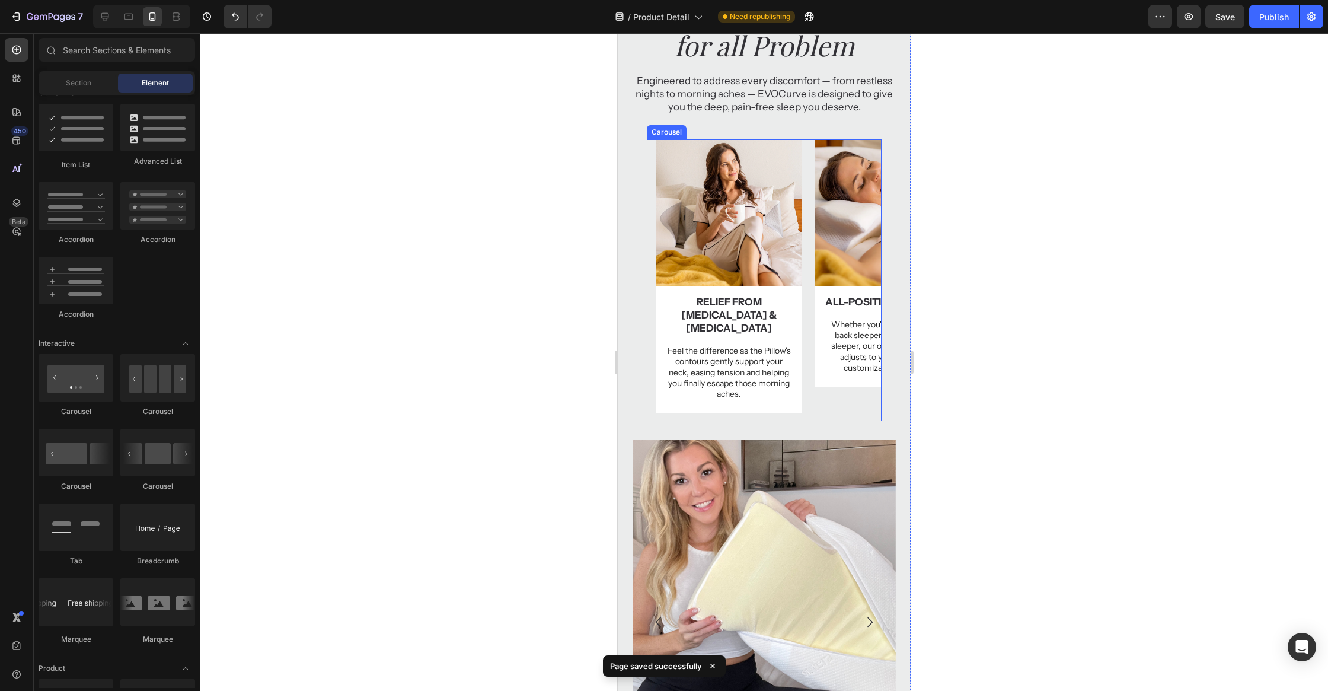
click at [810, 148] on div "Image Relief from Neck Pain & Stiffness Text Block Feel the difference as the P…" at bounding box center [767, 280] width 225 height 282
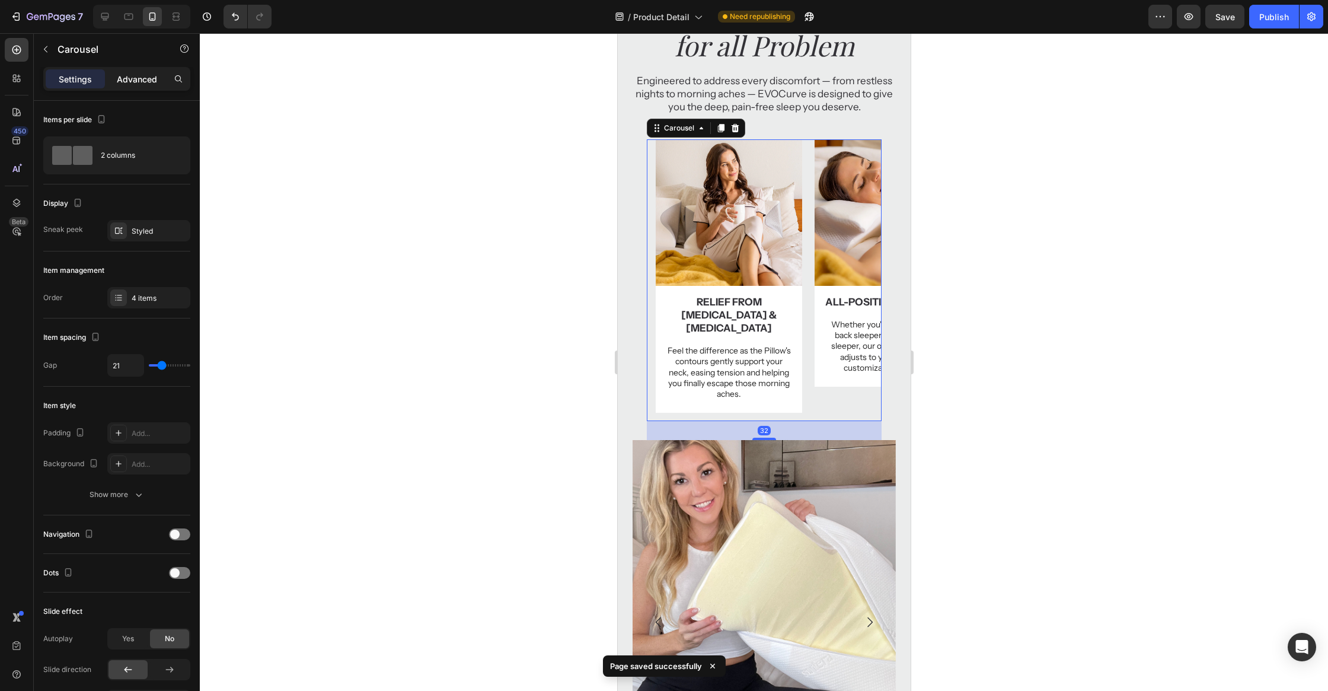
click at [126, 75] on p "Advanced" at bounding box center [137, 79] width 40 height 12
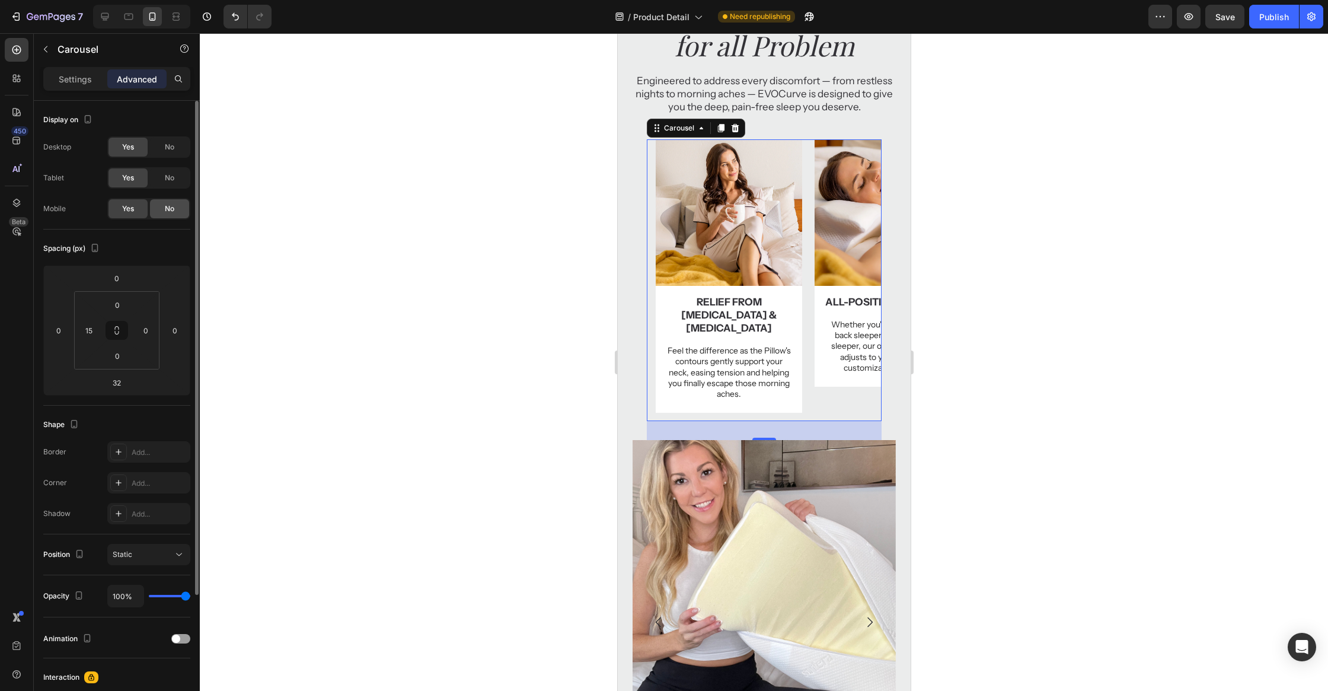
click at [165, 208] on span "No" at bounding box center [169, 208] width 9 height 11
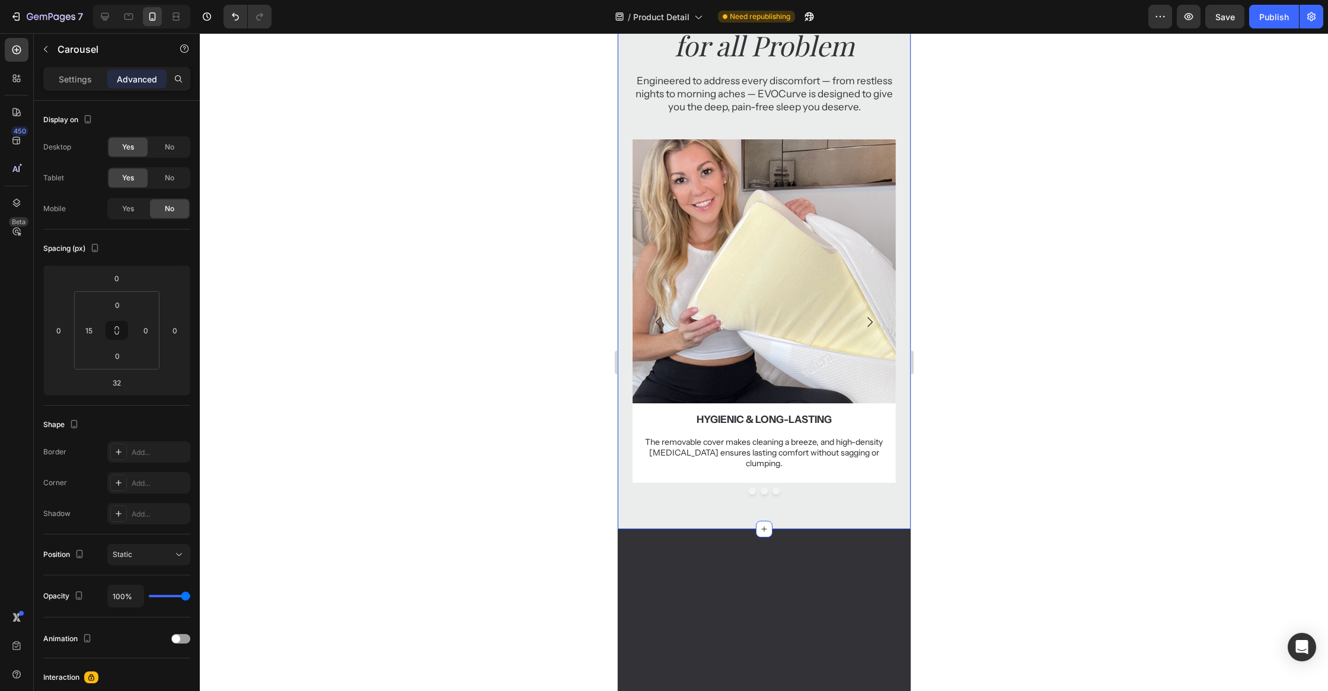
click at [992, 190] on div at bounding box center [764, 361] width 1128 height 657
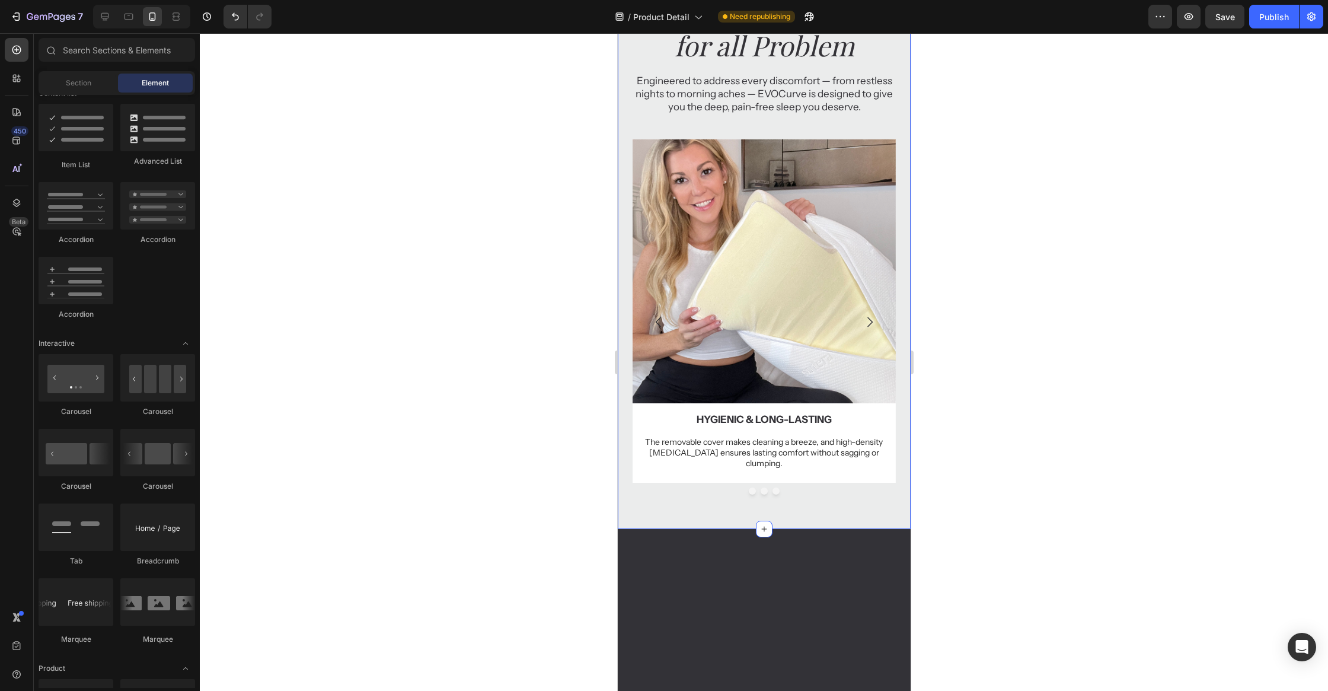
click at [829, 108] on p "Engineered to address every discomfort — from restless nights to morning aches …" at bounding box center [763, 93] width 273 height 39
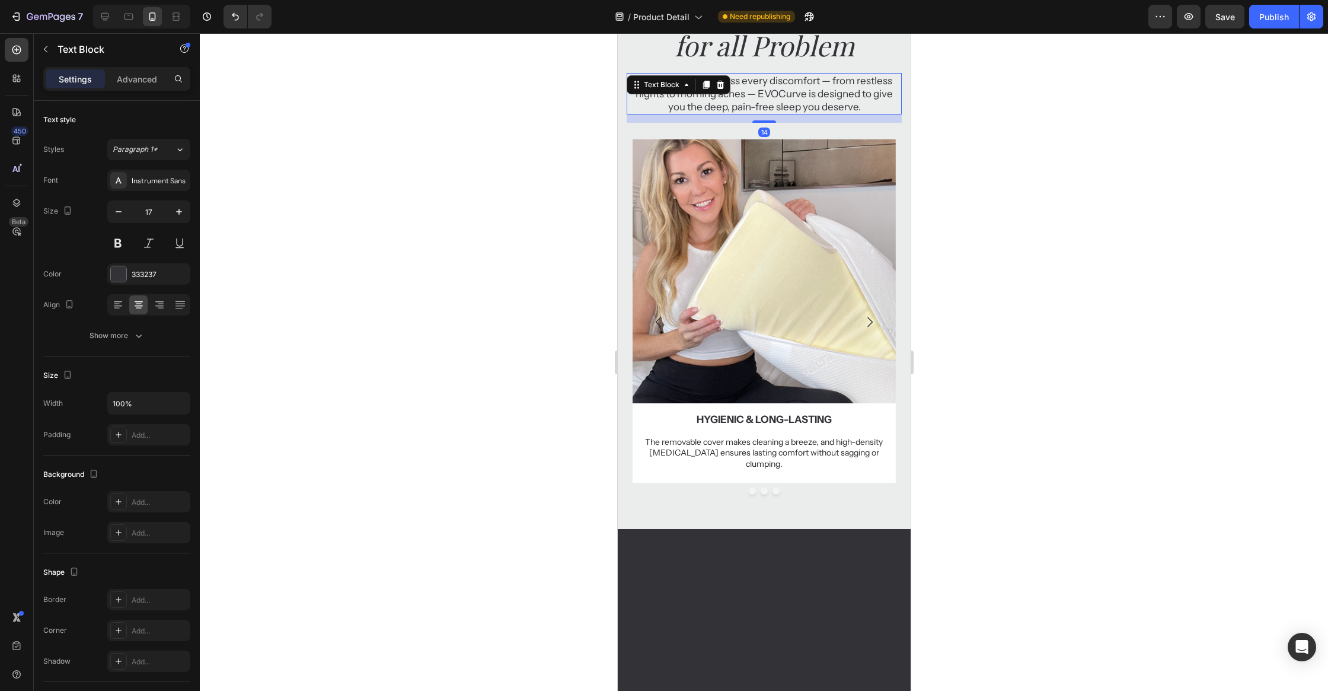
drag, startPoint x: 767, startPoint y: 97, endPoint x: 845, endPoint y: 106, distance: 78.2
click at [768, 57] on div "One Solution Heading for all Problem Heading Engineered to address every discom…" at bounding box center [763, 61] width 275 height 123
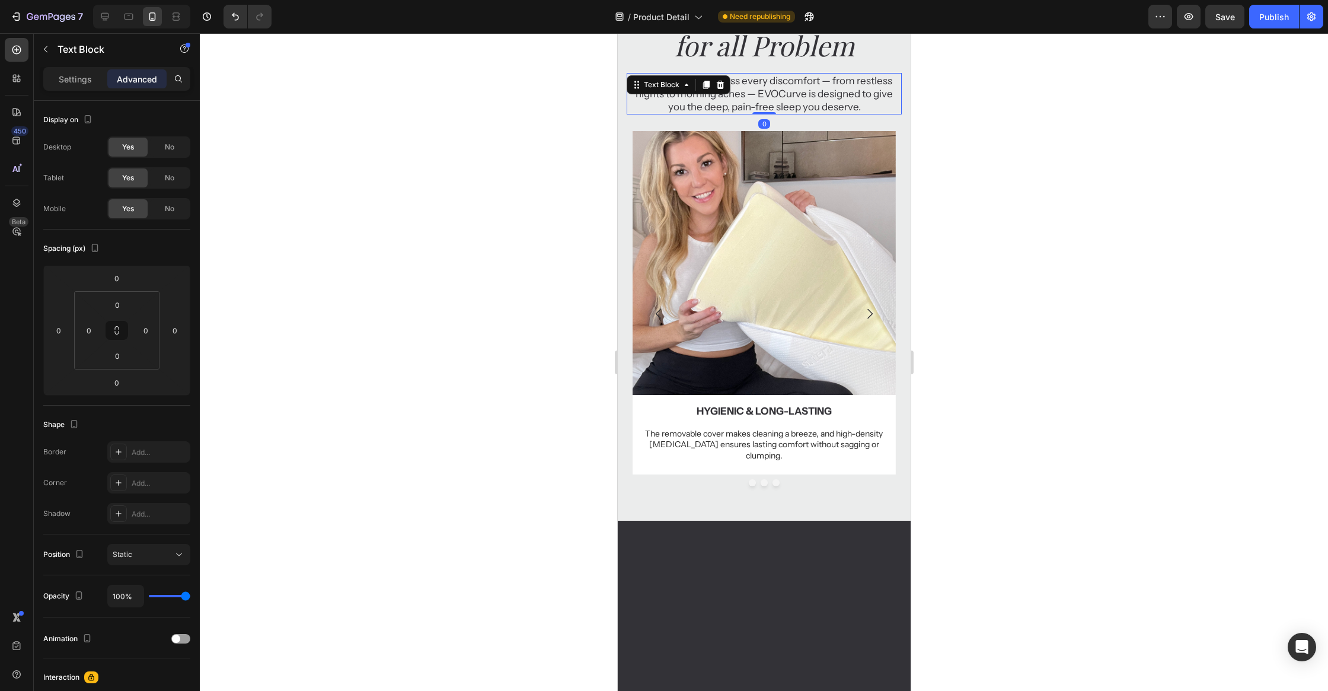
click at [997, 133] on div at bounding box center [764, 361] width 1128 height 657
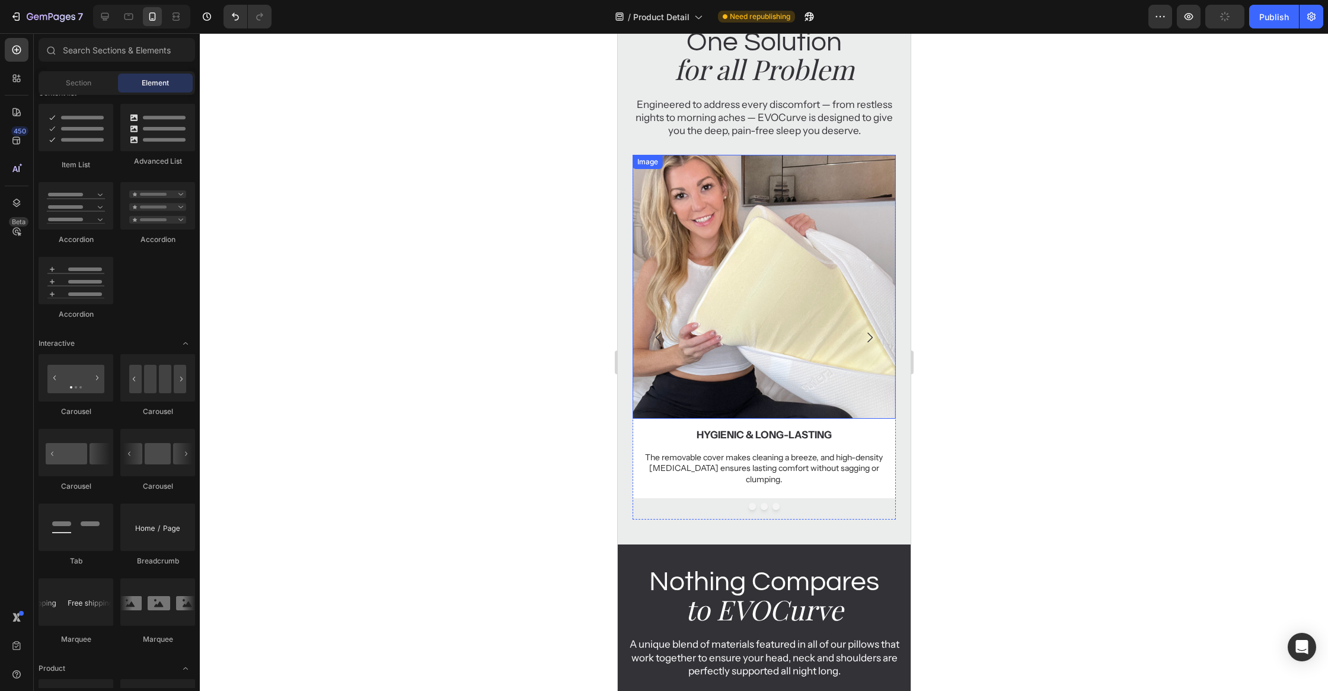
scroll to position [525, 0]
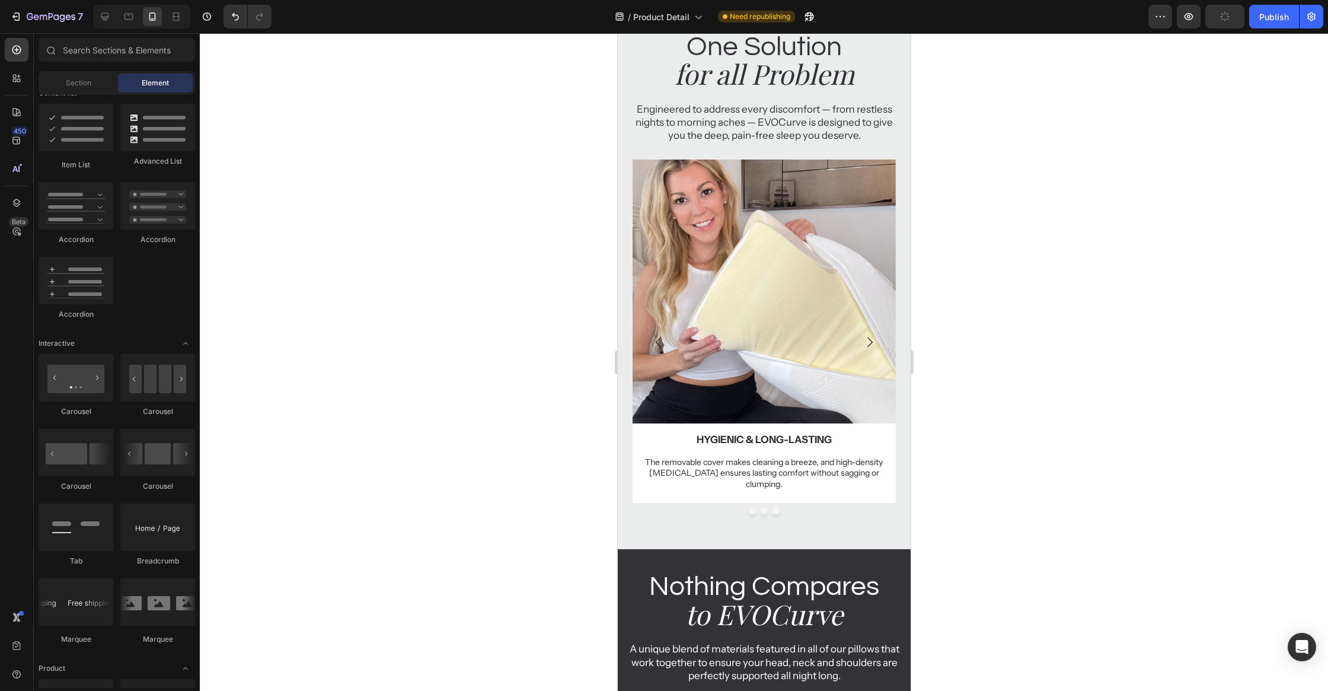
click at [1034, 246] on div at bounding box center [764, 361] width 1128 height 657
click at [753, 507] on div at bounding box center [764, 510] width 264 height 7
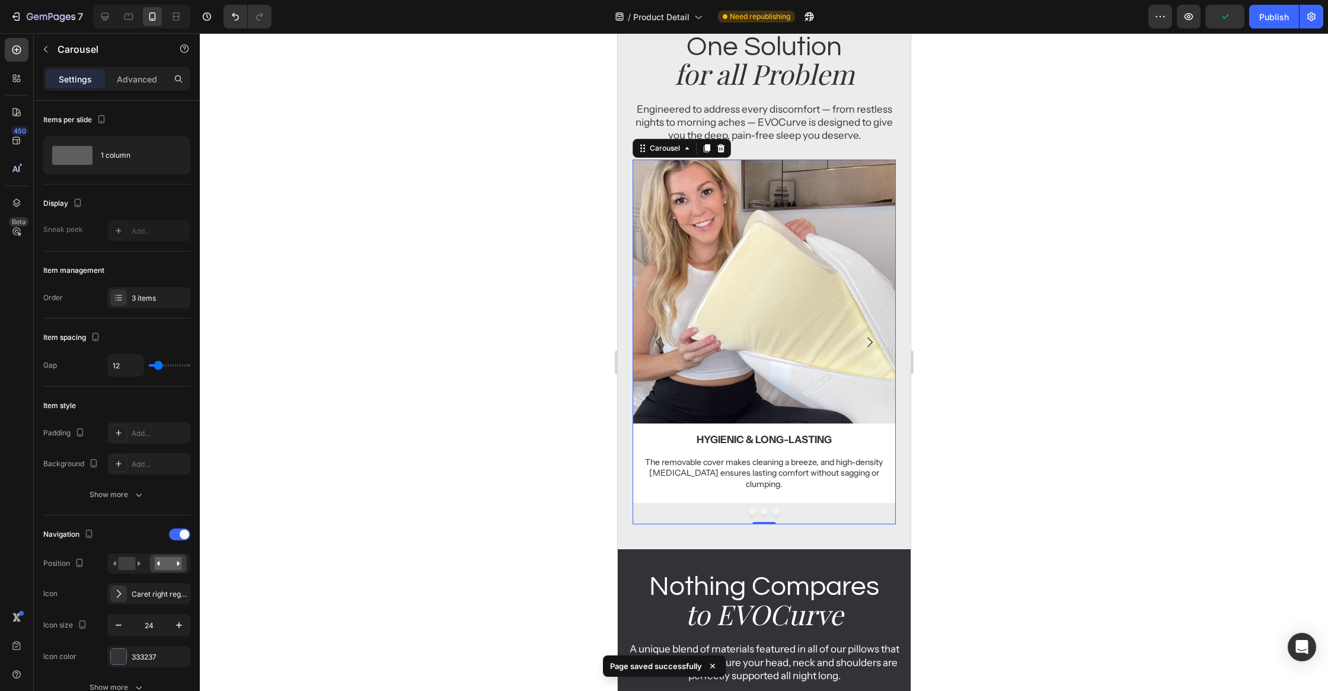
click at [752, 507] on button "Dot" at bounding box center [751, 510] width 7 height 7
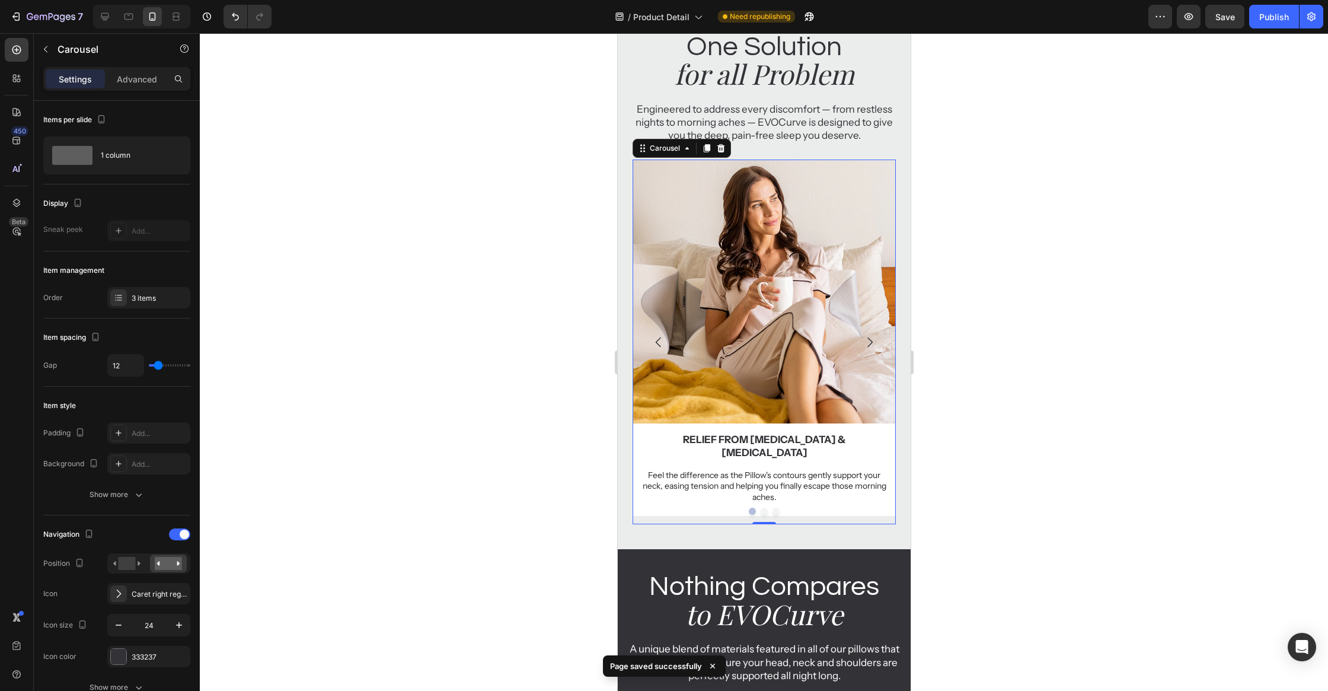
click at [761, 507] on button "Dot" at bounding box center [763, 510] width 7 height 7
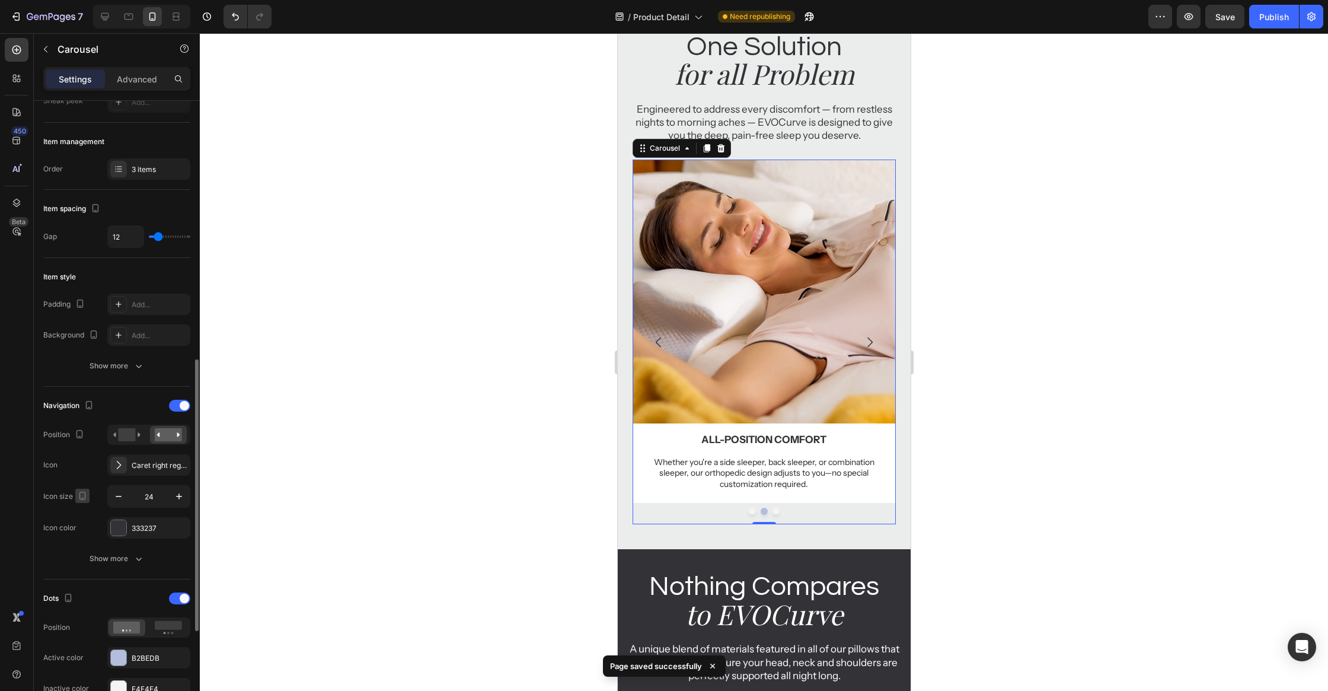
scroll to position [270, 0]
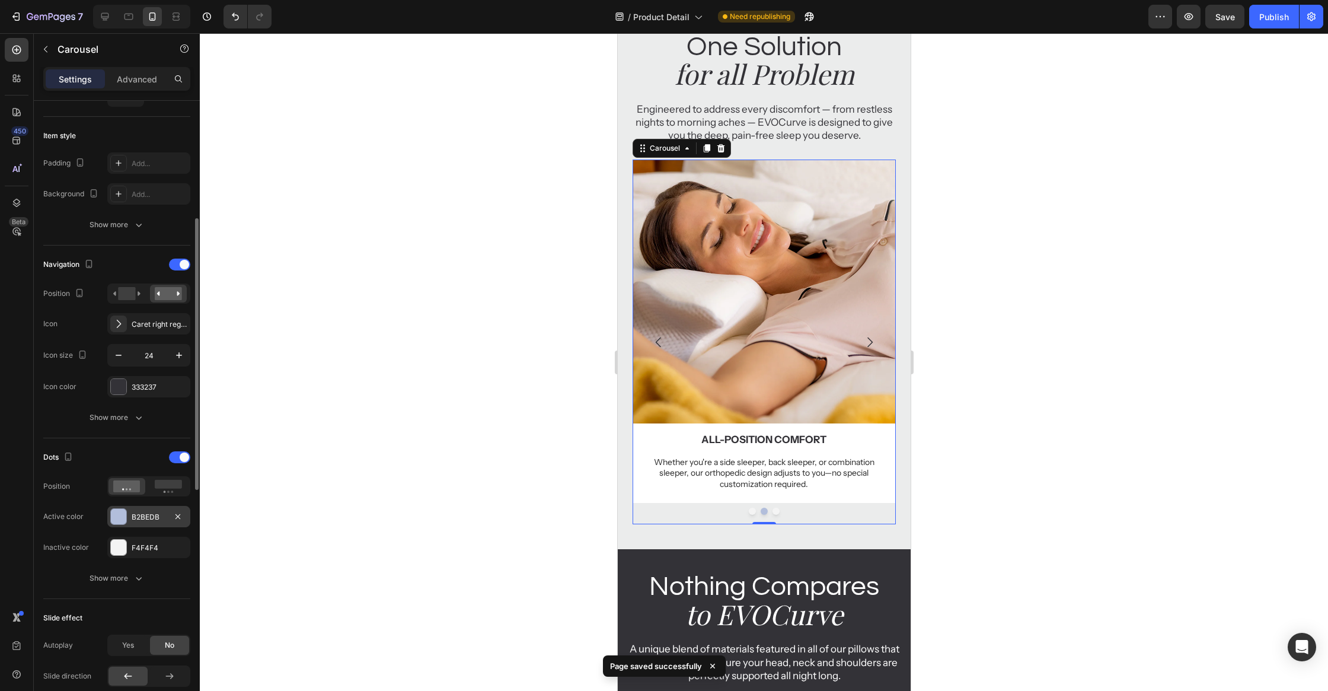
click at [111, 509] on div at bounding box center [118, 516] width 15 height 15
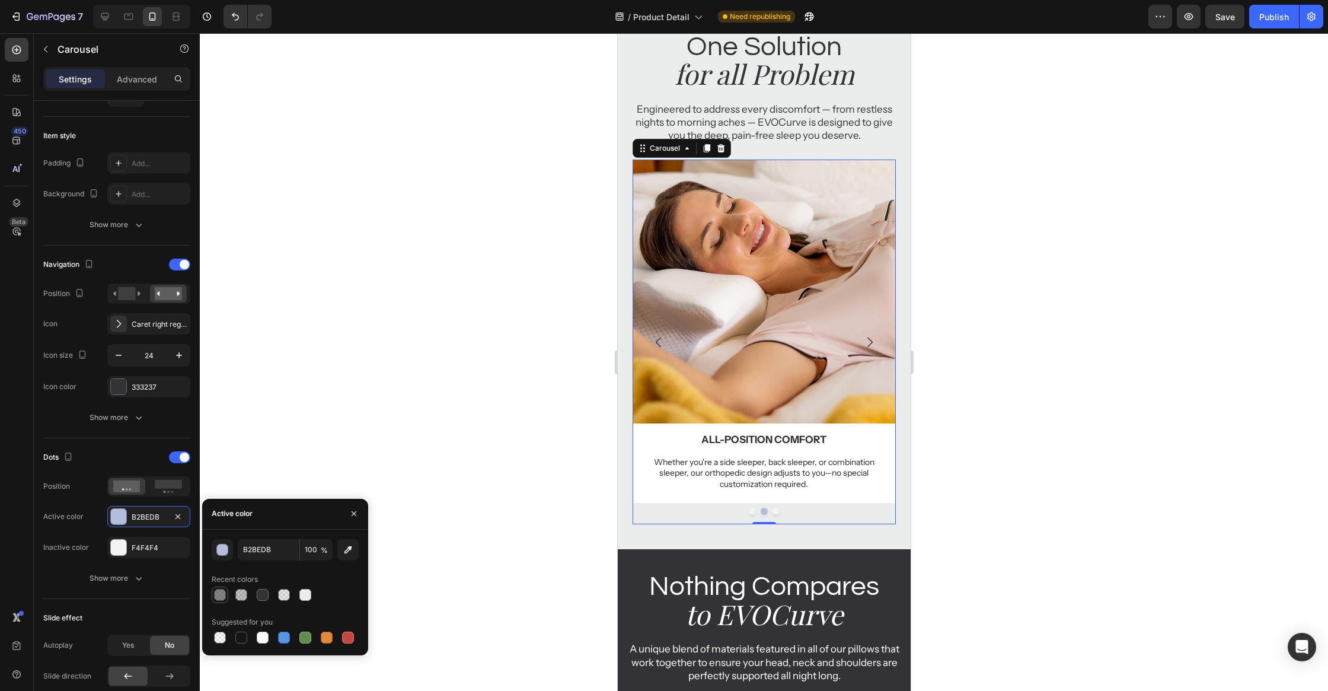
click at [225, 595] on div at bounding box center [220, 595] width 12 height 12
type input "333237"
type input "60"
click at [356, 375] on div at bounding box center [764, 361] width 1128 height 657
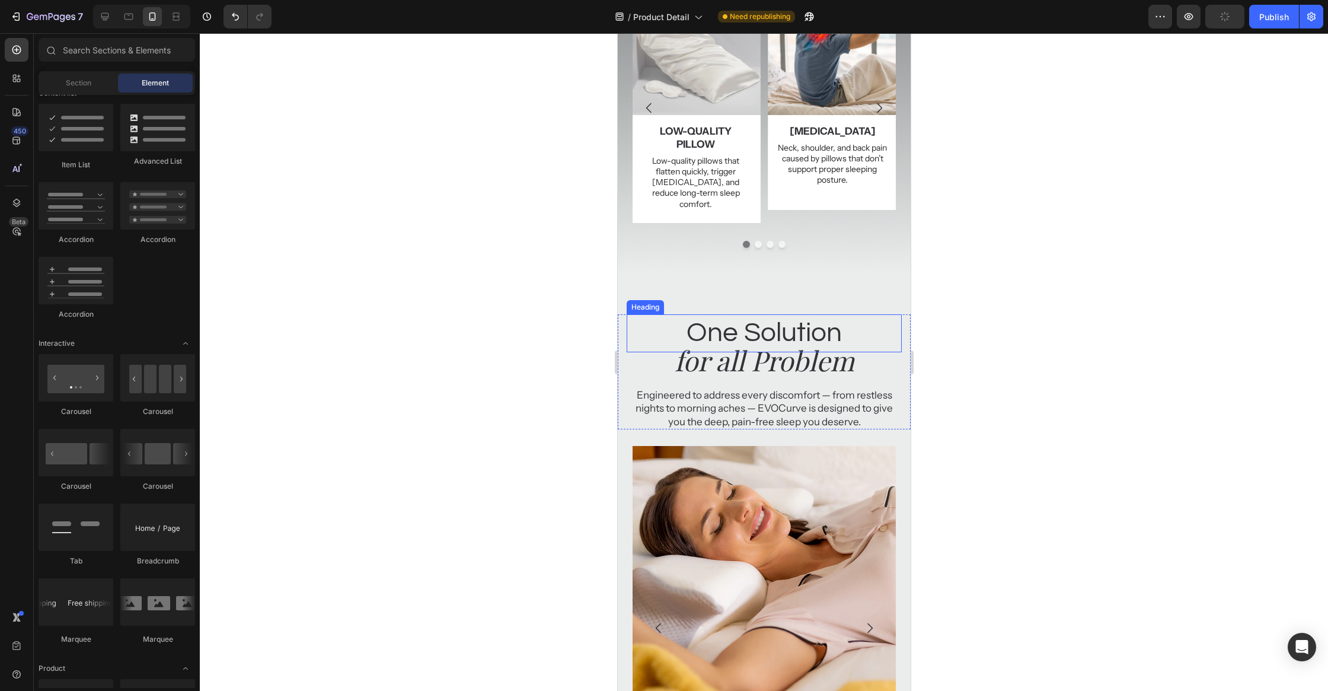
scroll to position [230, 0]
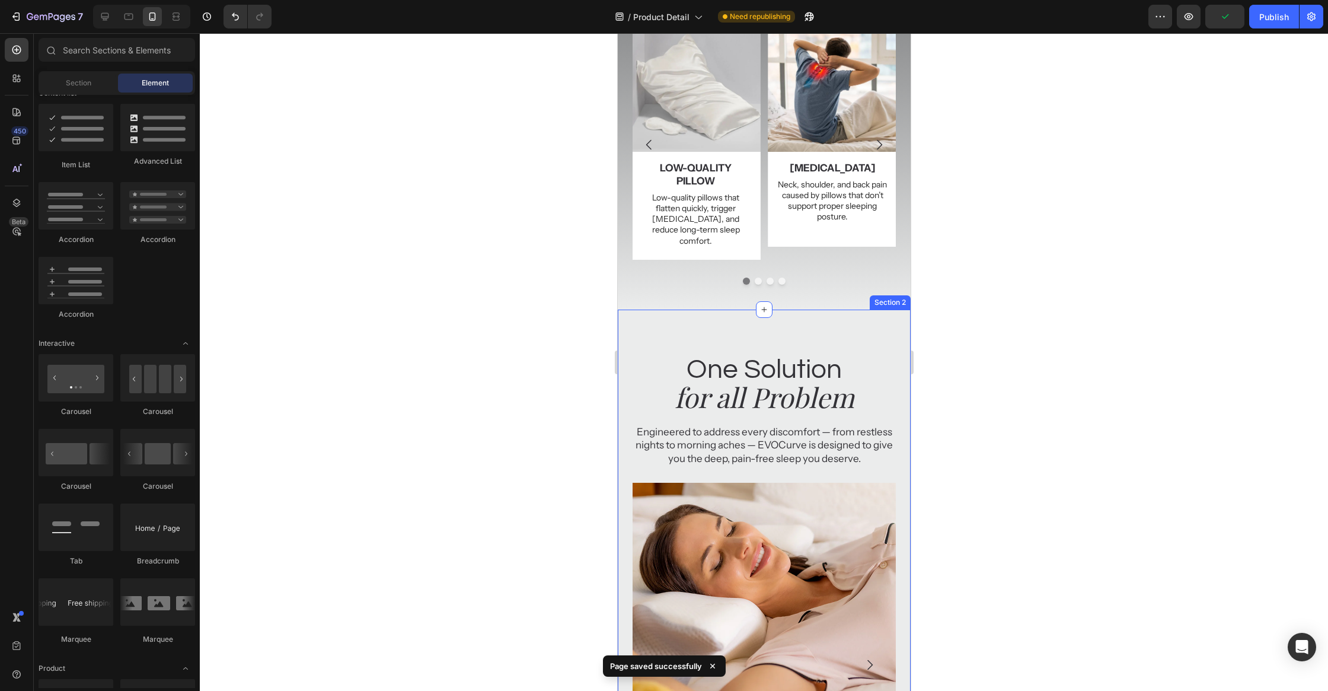
click at [808, 286] on div "Is your Sleeping Heading Uncomfortably? Heading From neck and shoulder pain to …" at bounding box center [763, 69] width 293 height 482
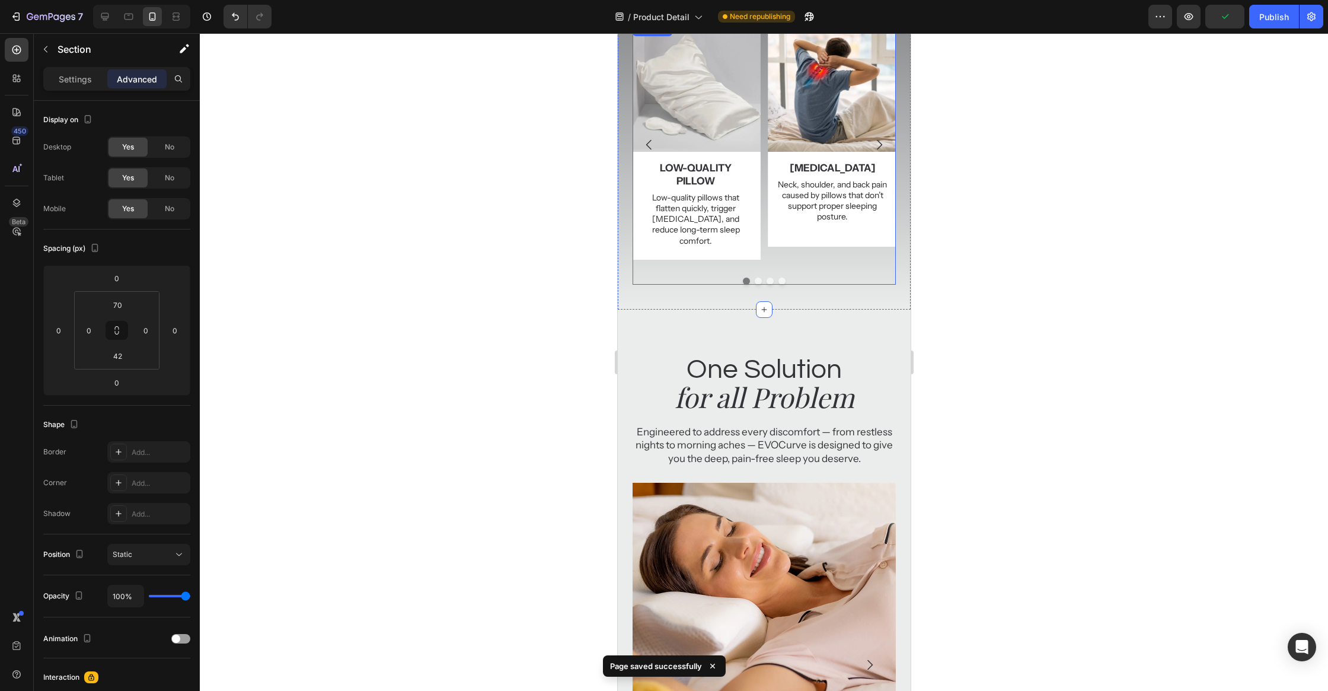
click at [812, 277] on div at bounding box center [764, 280] width 264 height 7
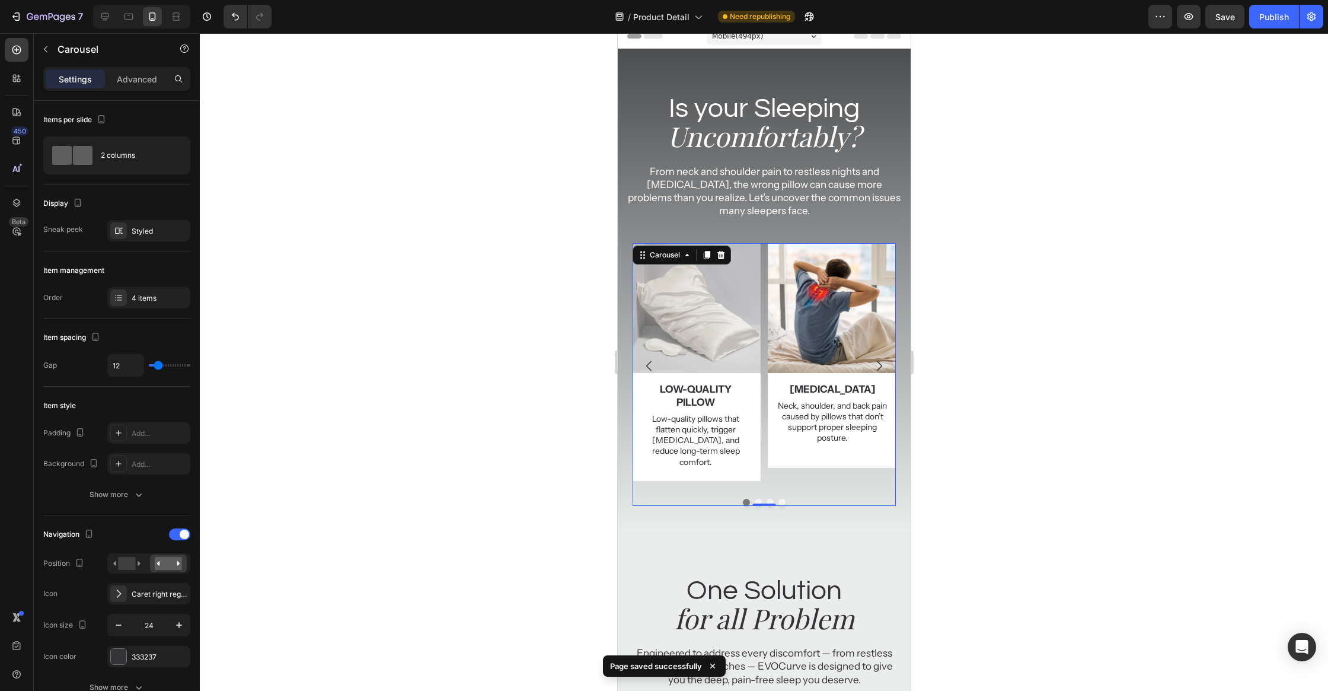
scroll to position [0, 0]
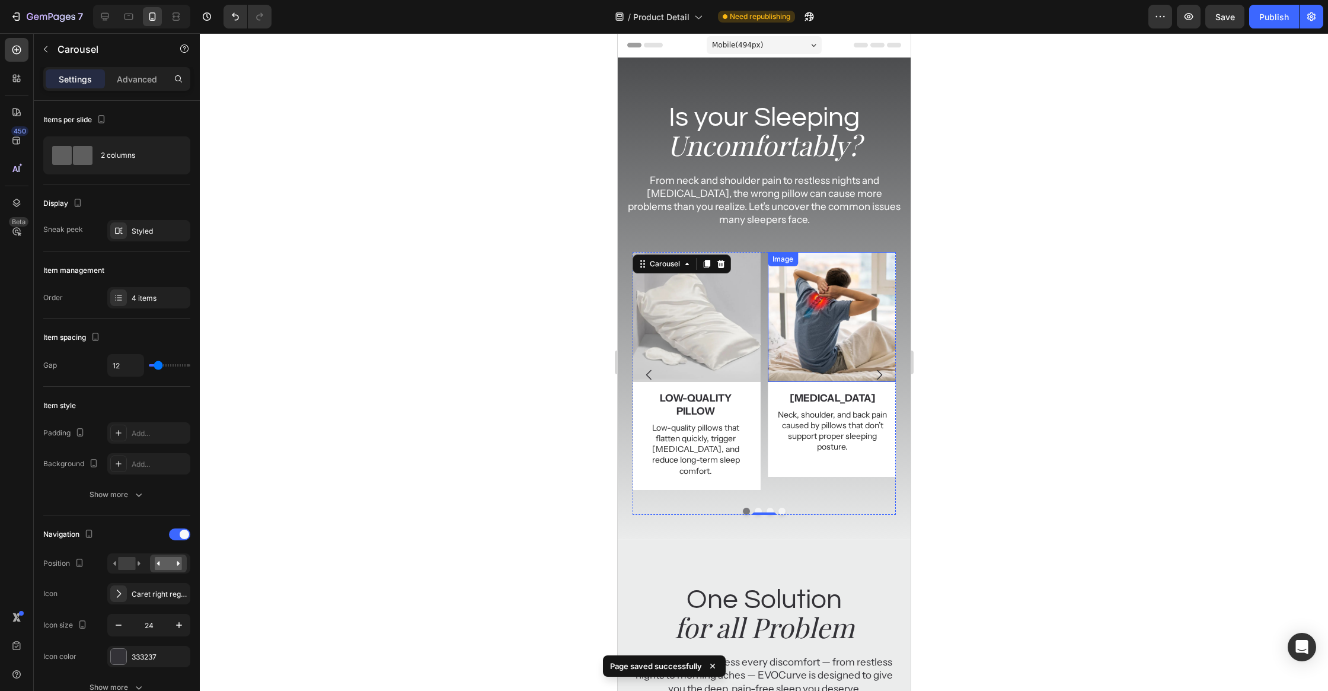
click at [1008, 267] on div at bounding box center [764, 361] width 1128 height 657
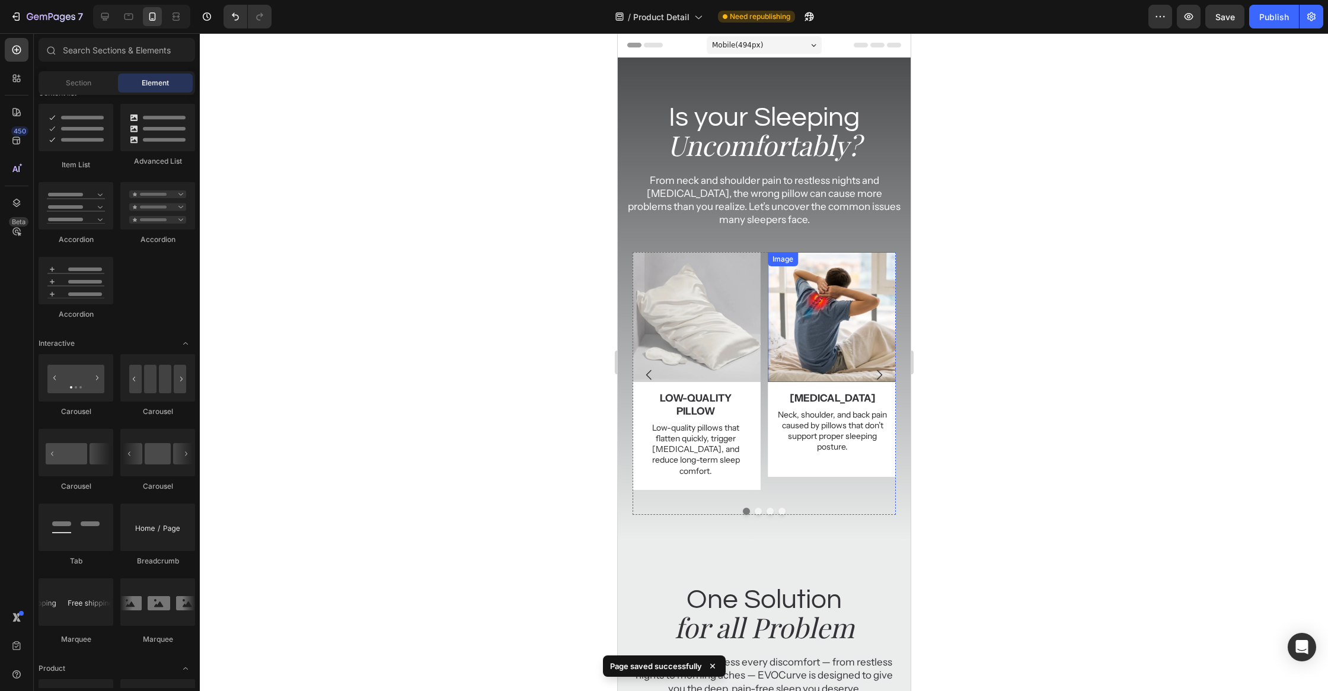
drag, startPoint x: 999, startPoint y: 302, endPoint x: 1001, endPoint y: 308, distance: 6.0
click at [999, 304] on div at bounding box center [764, 361] width 1128 height 657
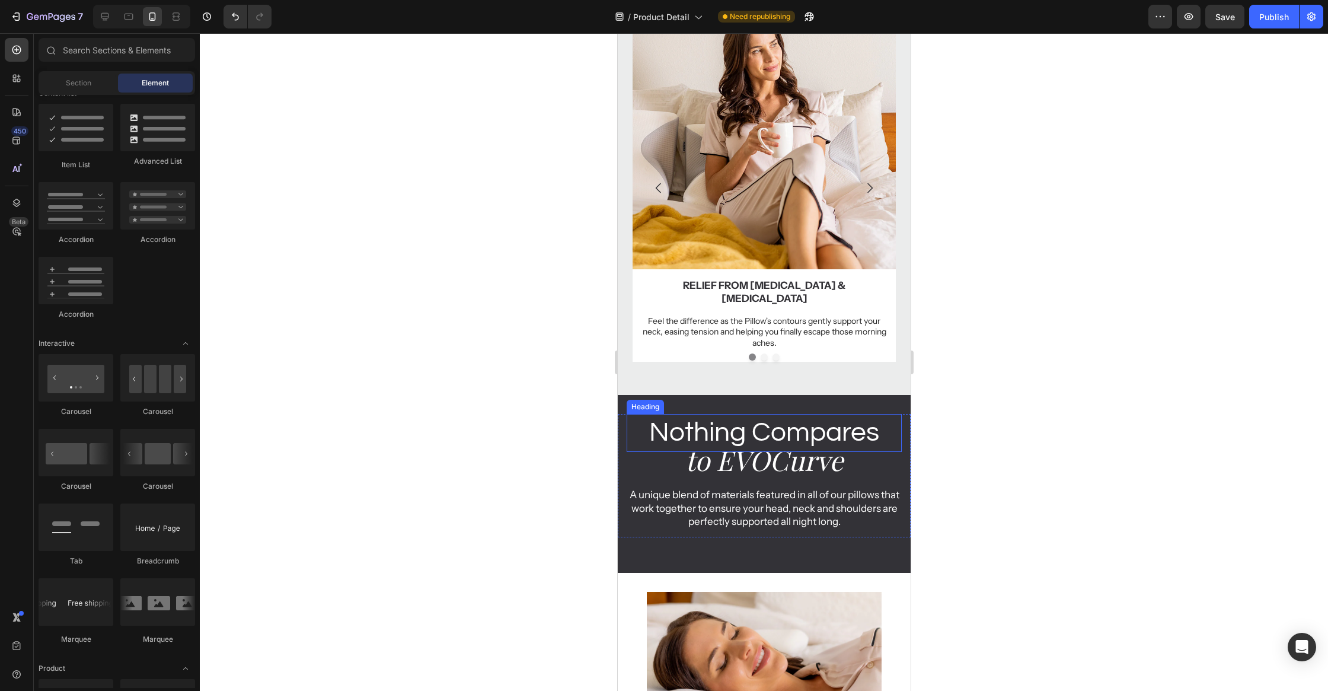
scroll to position [556, 0]
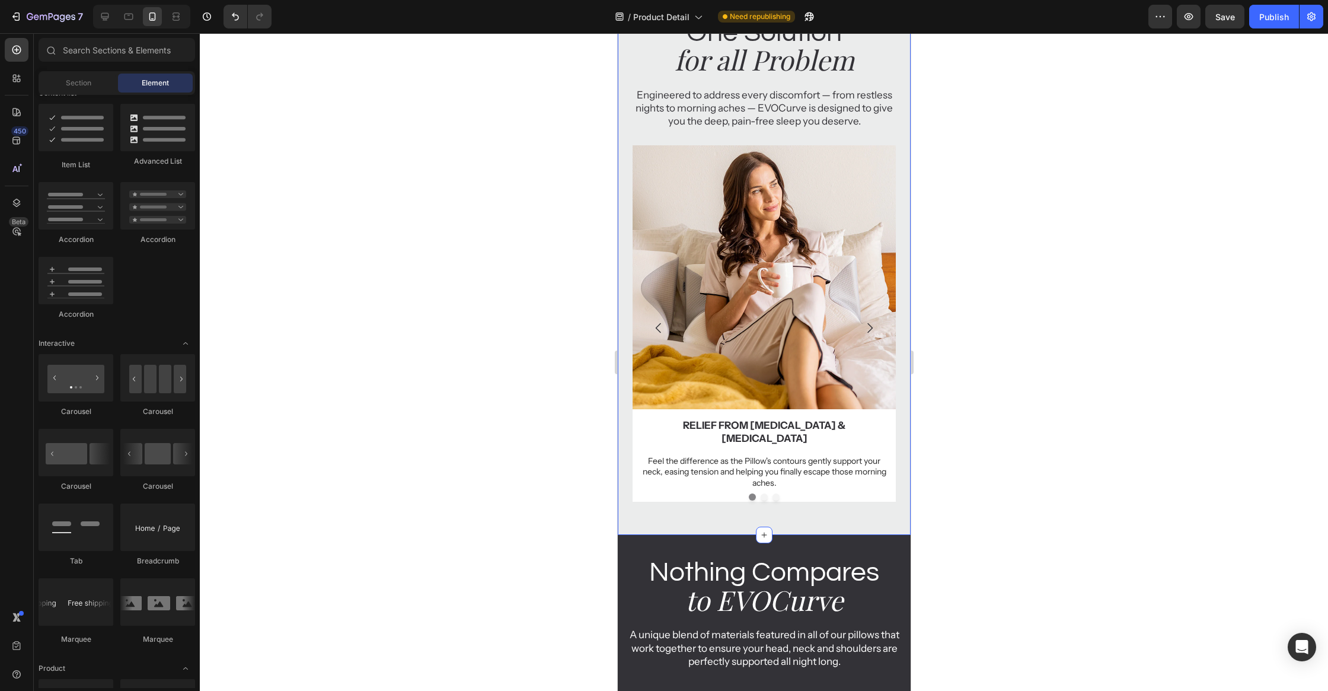
click at [824, 458] on p "Feel the difference as the Pillow's contours gently support your neck, easing t…" at bounding box center [763, 471] width 245 height 33
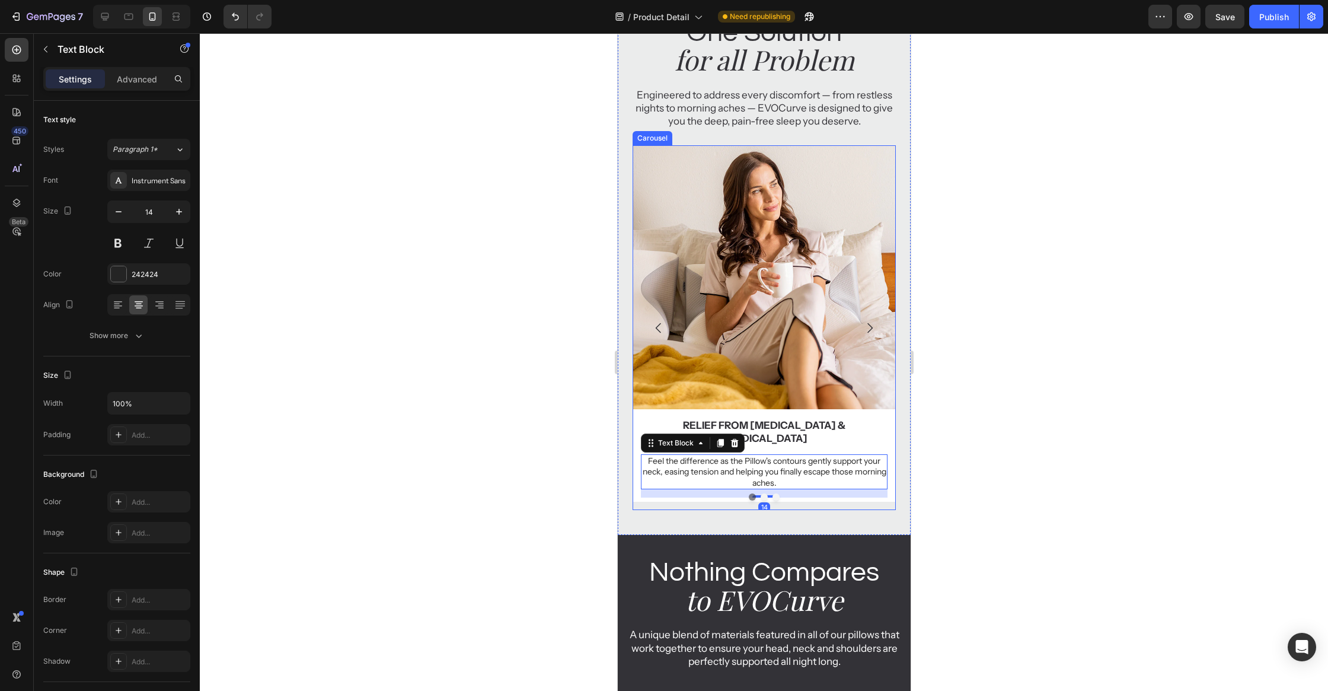
click at [813, 493] on div at bounding box center [764, 496] width 264 height 7
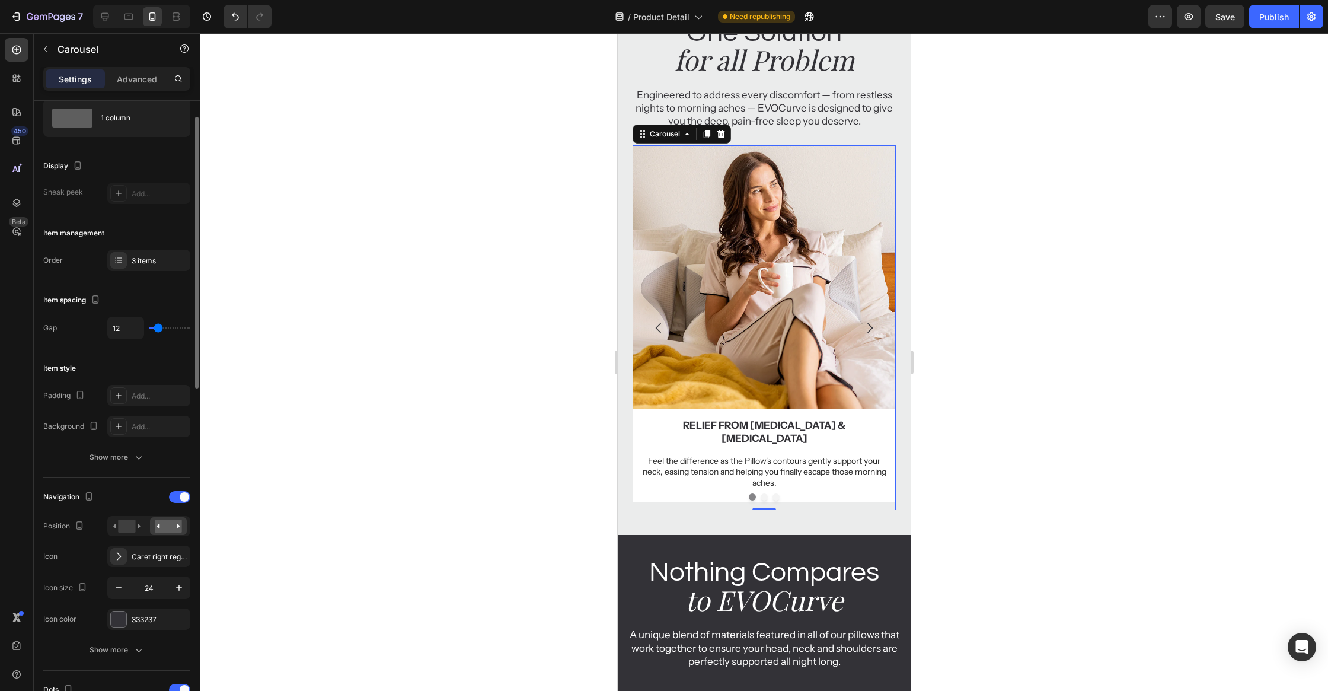
scroll to position [174, 0]
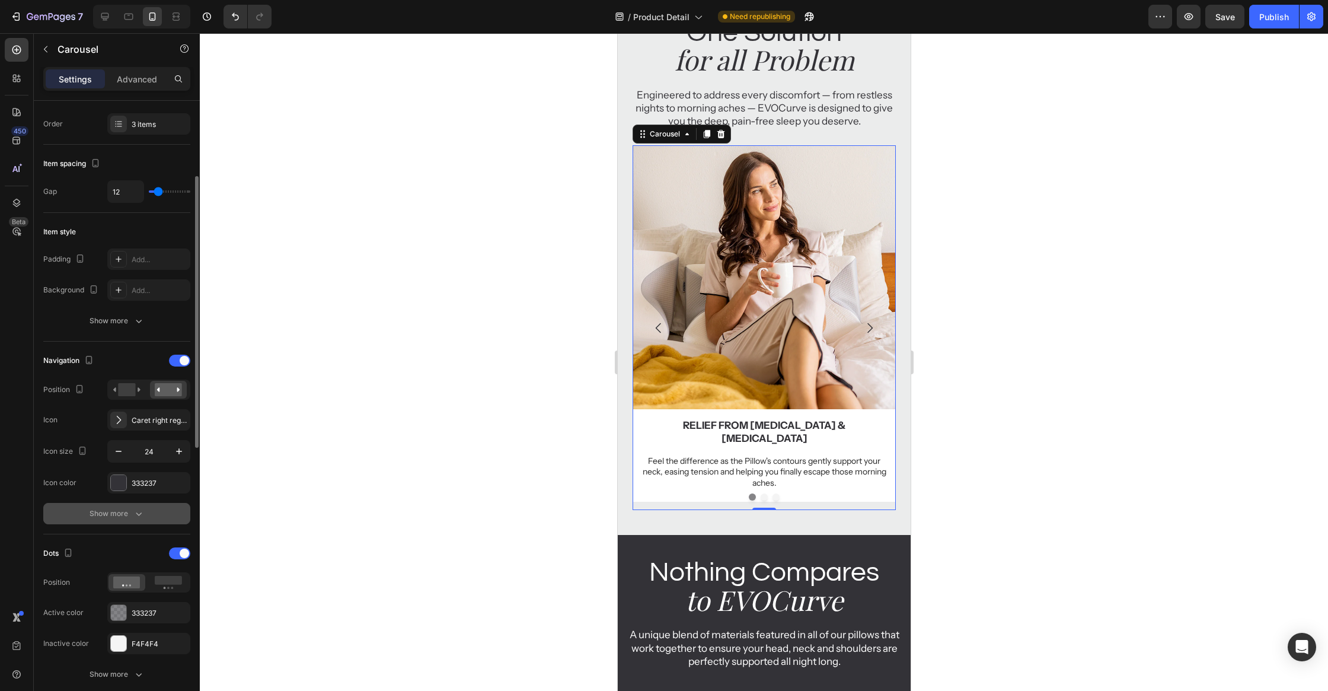
click at [117, 514] on div "Show more" at bounding box center [117, 513] width 55 height 12
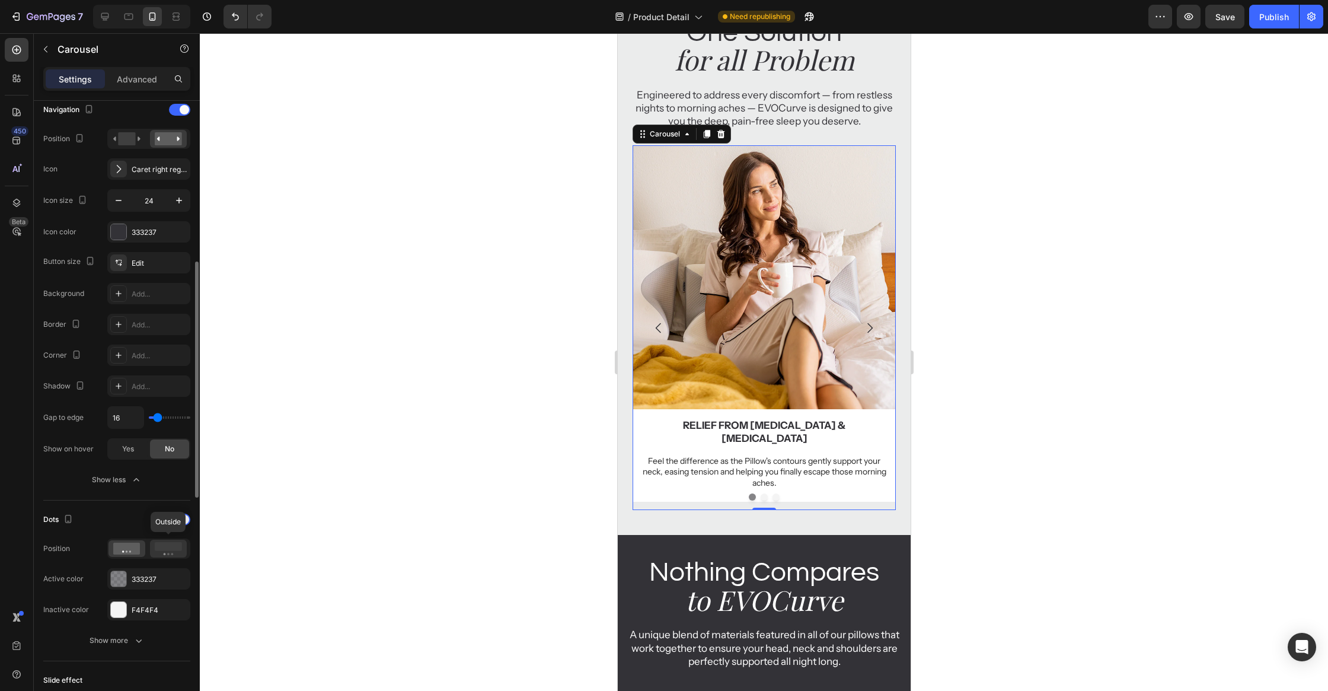
click at [162, 549] on icon at bounding box center [168, 548] width 27 height 13
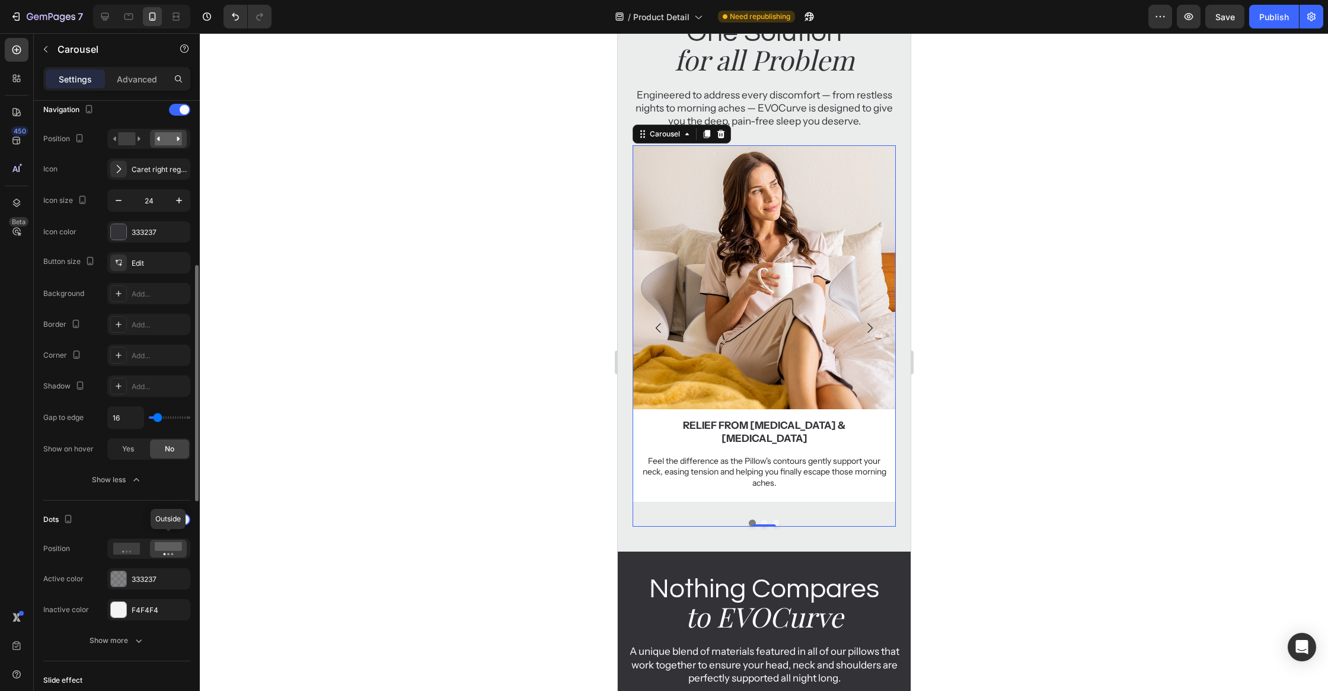
scroll to position [446, 0]
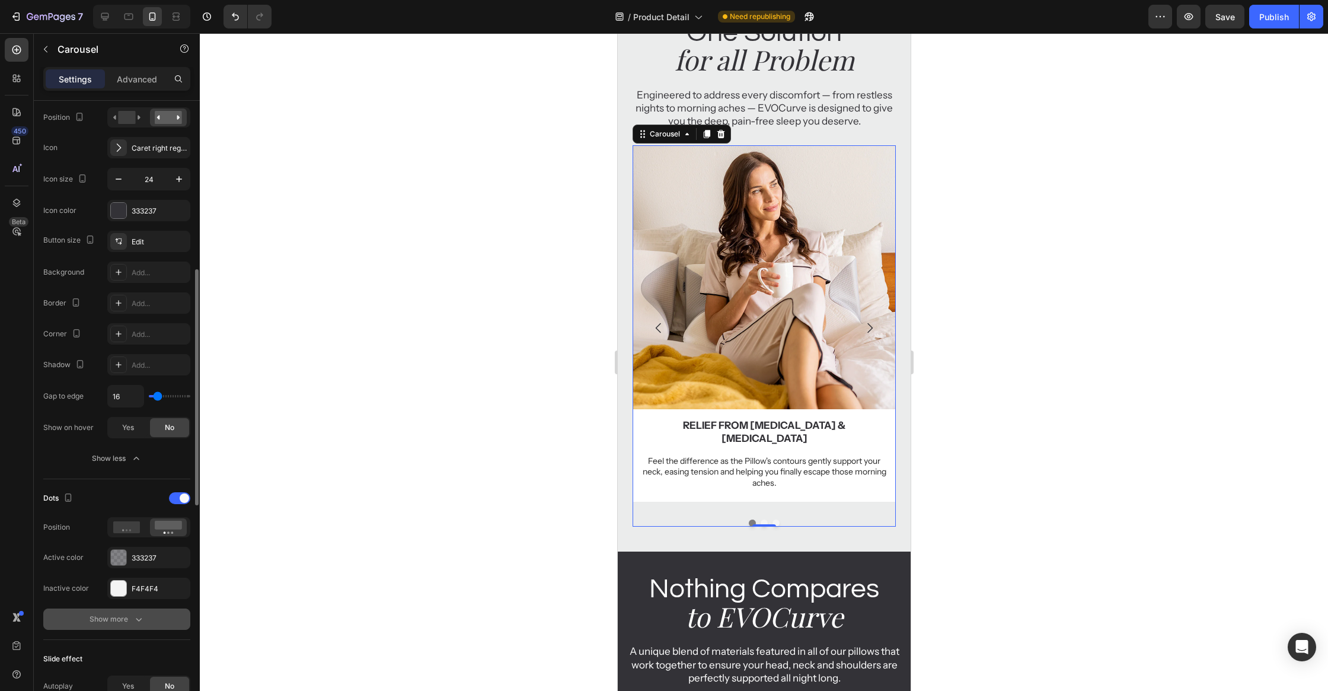
click at [105, 621] on div "Show more" at bounding box center [117, 619] width 55 height 12
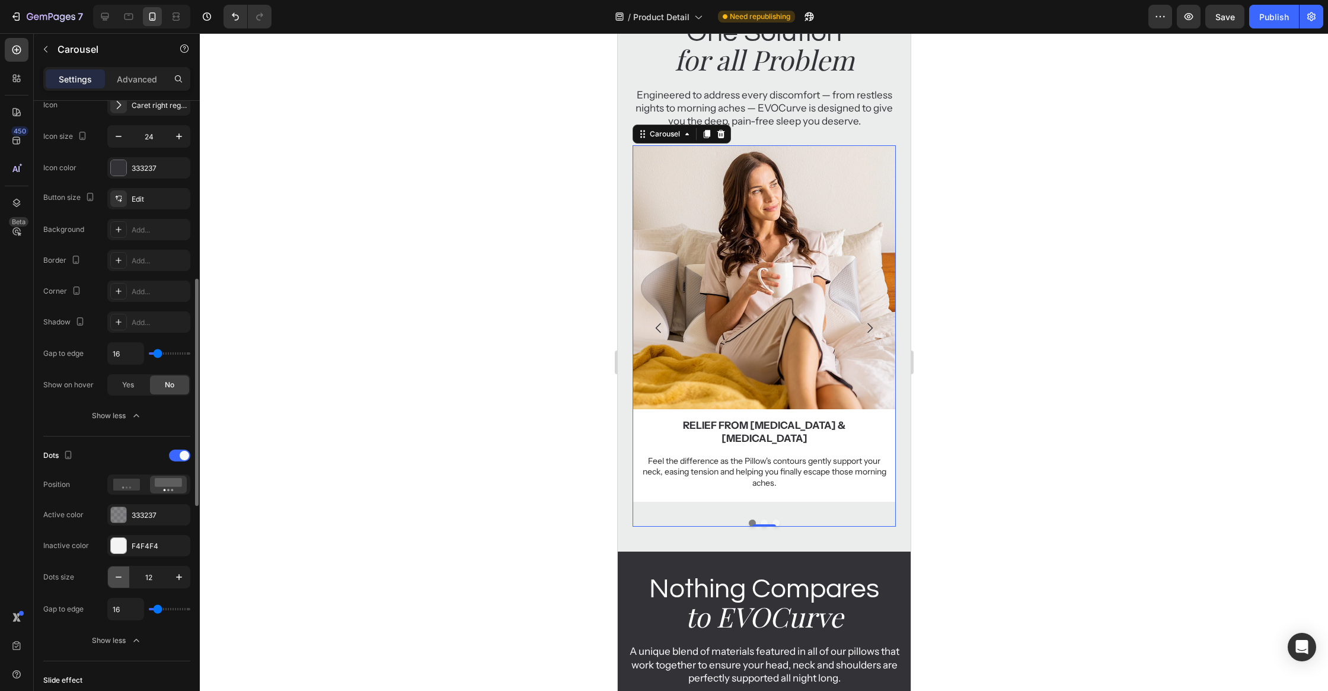
click at [117, 580] on button "button" at bounding box center [118, 576] width 21 height 21
click at [117, 579] on button "button" at bounding box center [118, 576] width 21 height 21
type input "10"
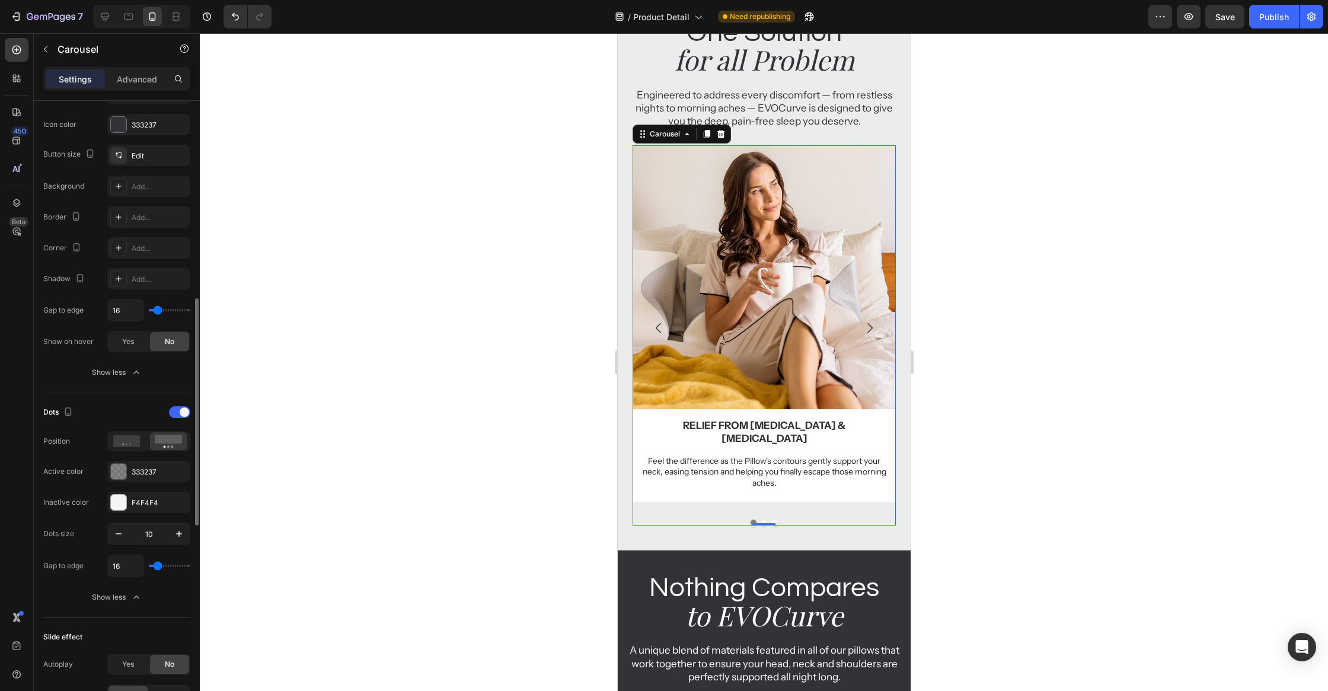
scroll to position [535, 0]
type input "0"
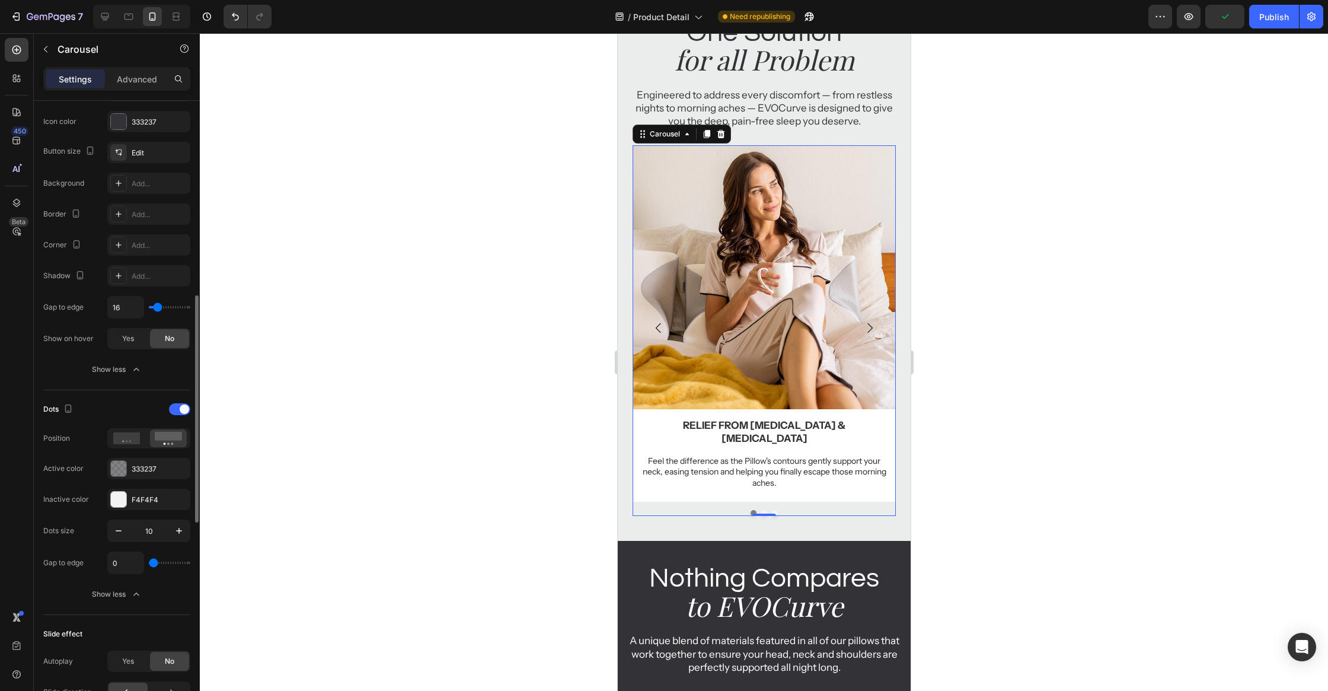
drag, startPoint x: 156, startPoint y: 561, endPoint x: 139, endPoint y: 562, distance: 17.2
type input "0"
click at [149, 562] on input "range" at bounding box center [169, 562] width 41 height 2
click at [173, 576] on div "Dots size 10 Gap to edge 0 Show less" at bounding box center [116, 561] width 147 height 85
click at [436, 489] on div at bounding box center [764, 361] width 1128 height 657
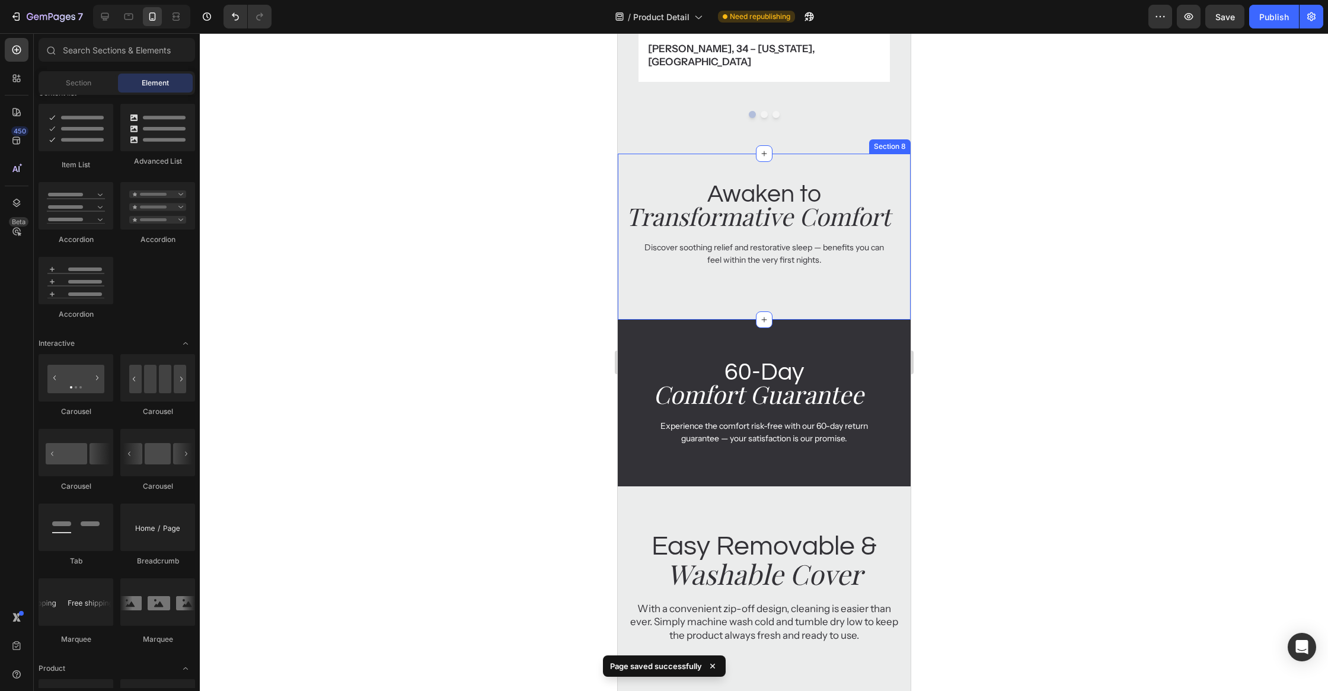
scroll to position [2745, 0]
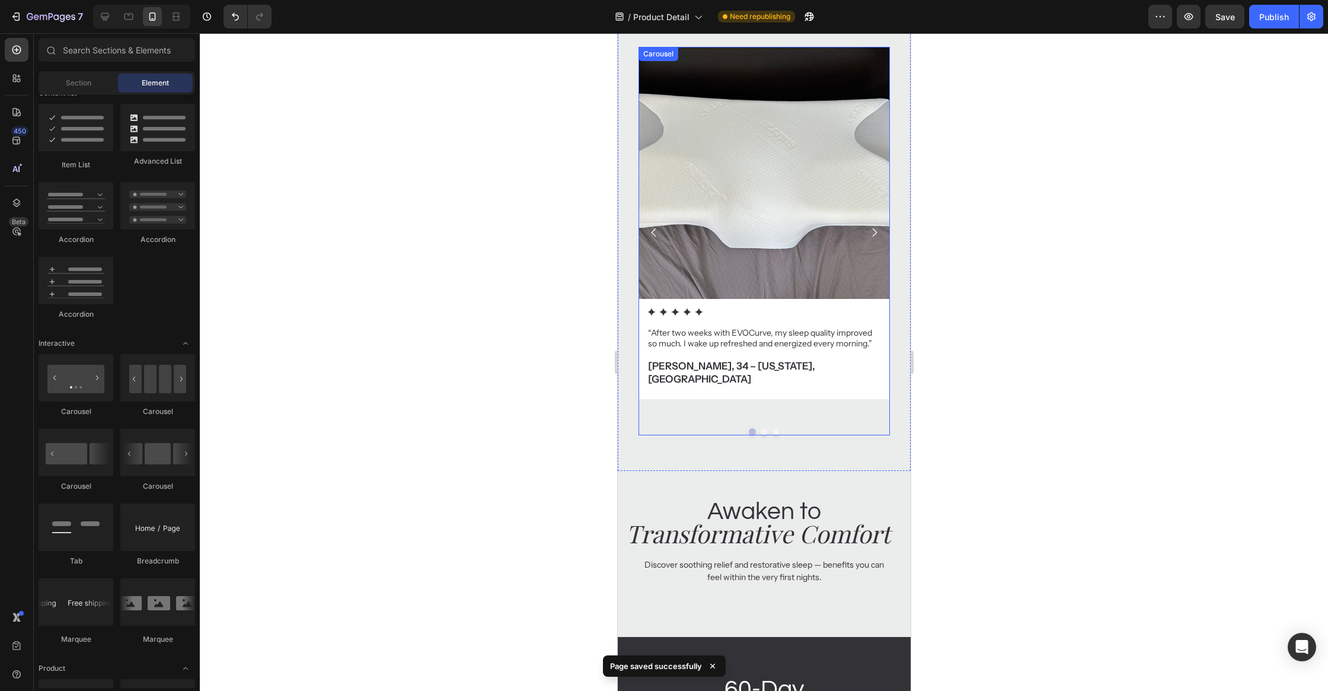
click at [753, 428] on button "Dot" at bounding box center [751, 431] width 7 height 7
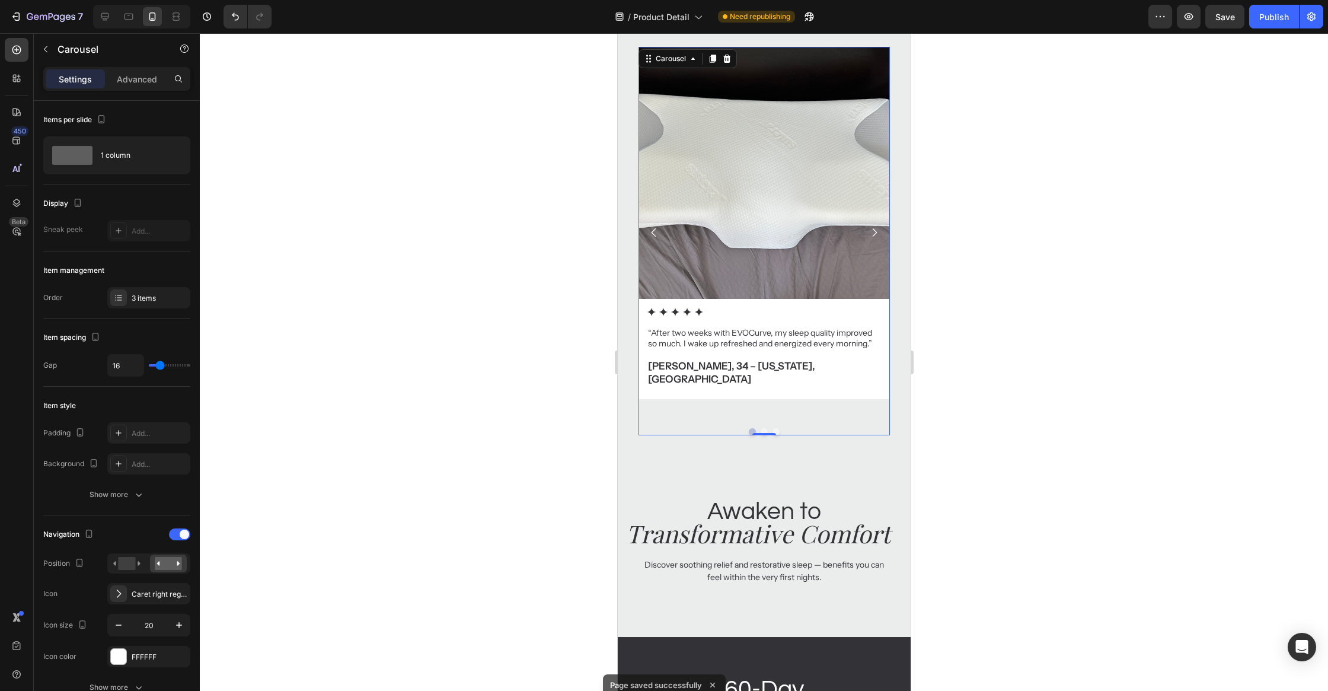
click at [722, 428] on div at bounding box center [764, 431] width 252 height 7
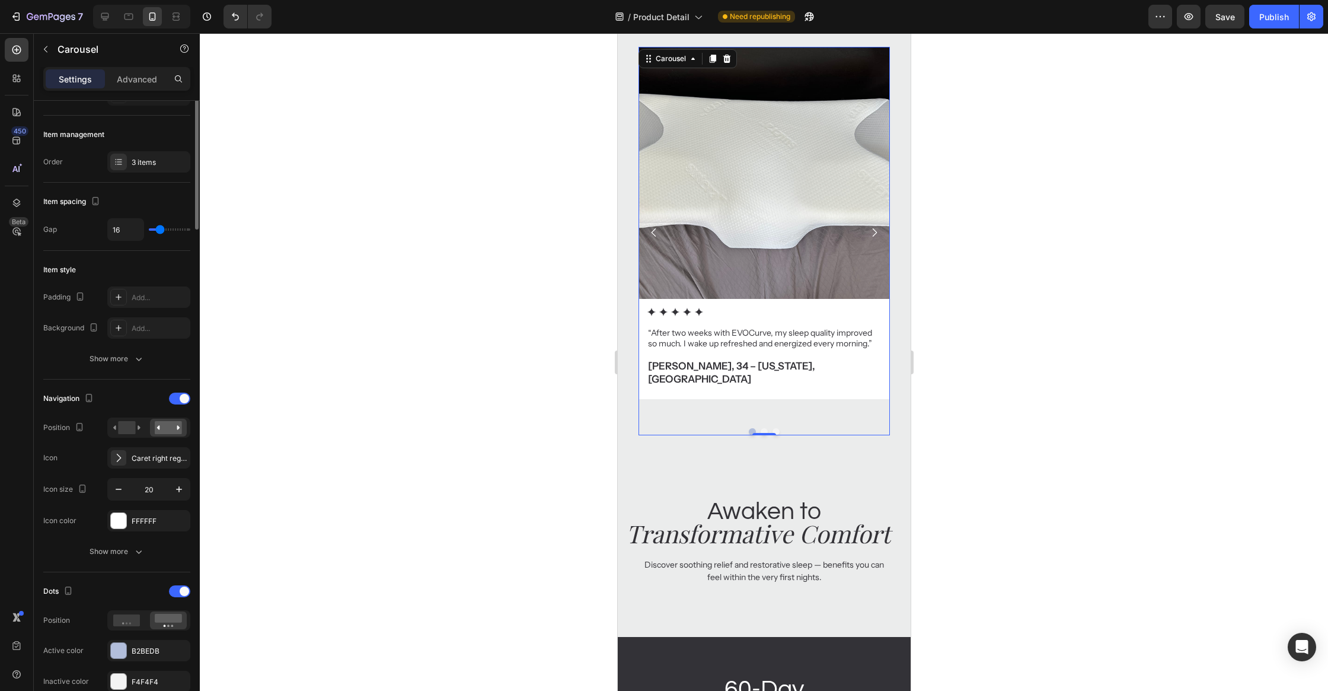
scroll to position [283, 0]
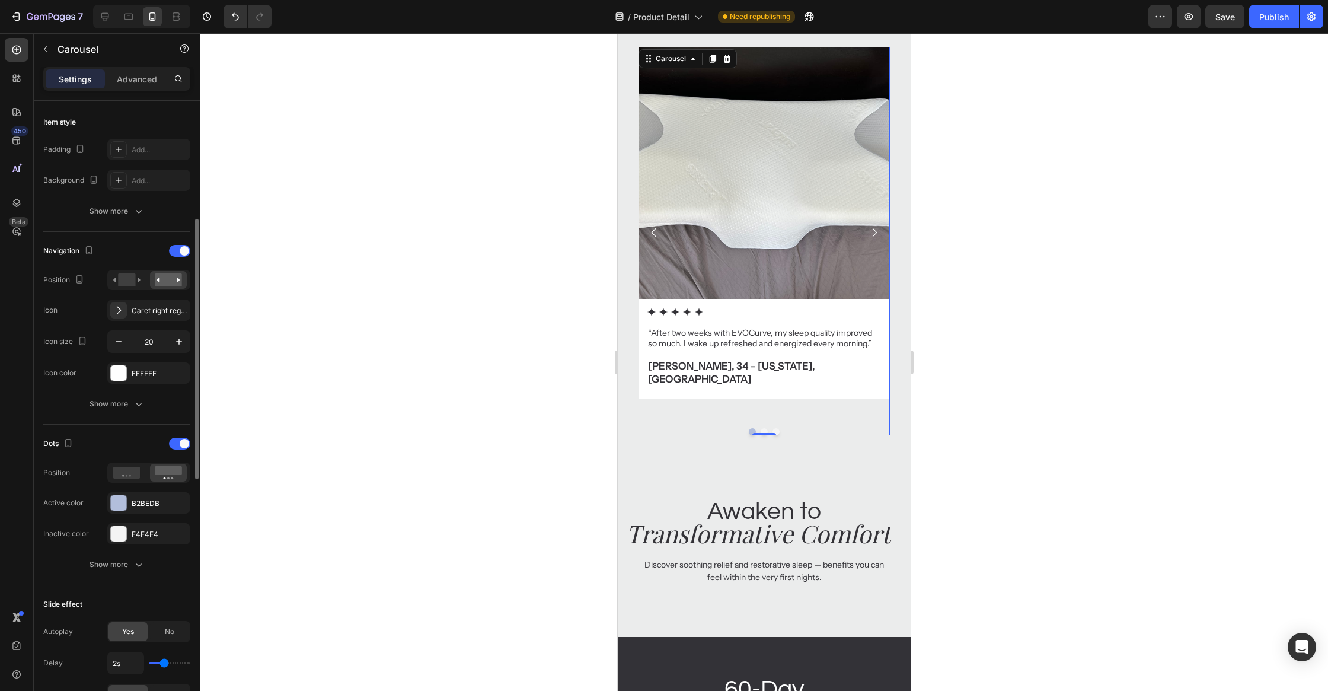
click at [143, 488] on div "Dots Position Active color B2BEDB Inactive color F4F4F4" at bounding box center [116, 489] width 147 height 110
click at [142, 498] on div "B2BEDB" at bounding box center [149, 503] width 34 height 11
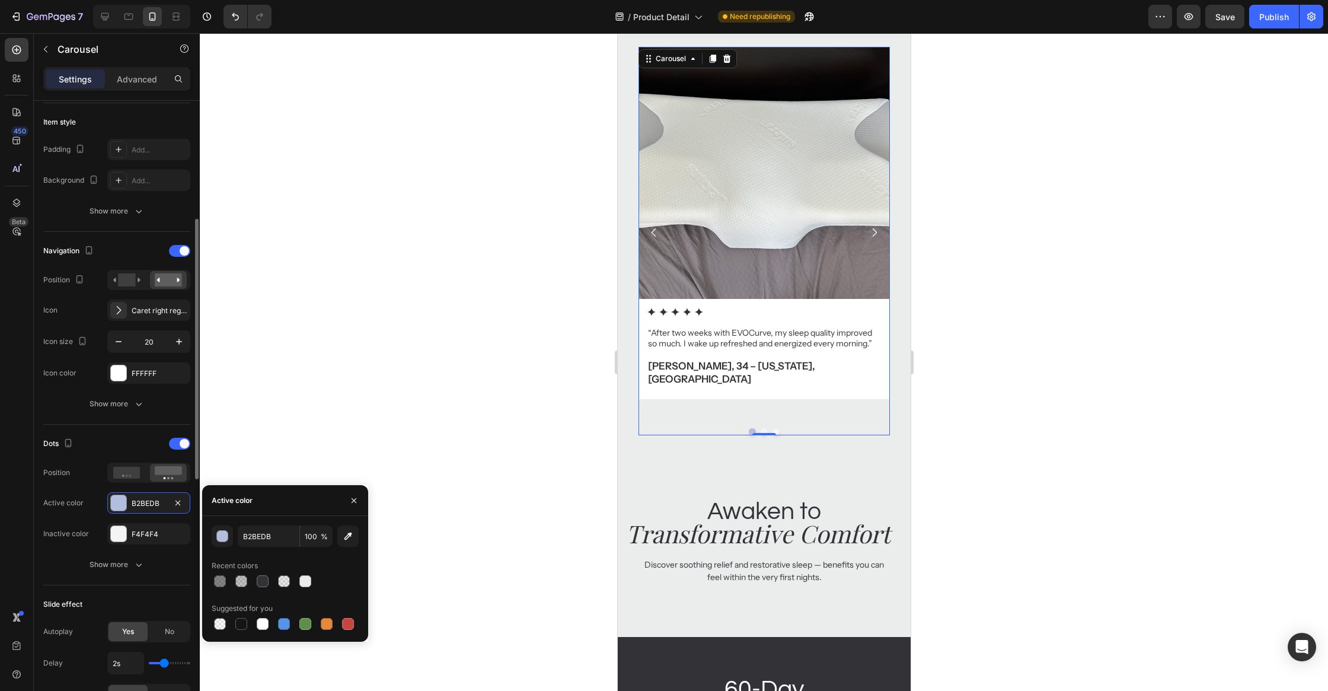
drag, startPoint x: 219, startPoint y: 627, endPoint x: 132, endPoint y: 615, distance: 87.9
click at [219, 627] on div at bounding box center [220, 624] width 12 height 12
type input "000000"
type input "0"
click at [133, 574] on div "Dots Position Active color Transparent Inactive color F4F4F4 Show more" at bounding box center [116, 504] width 147 height 161
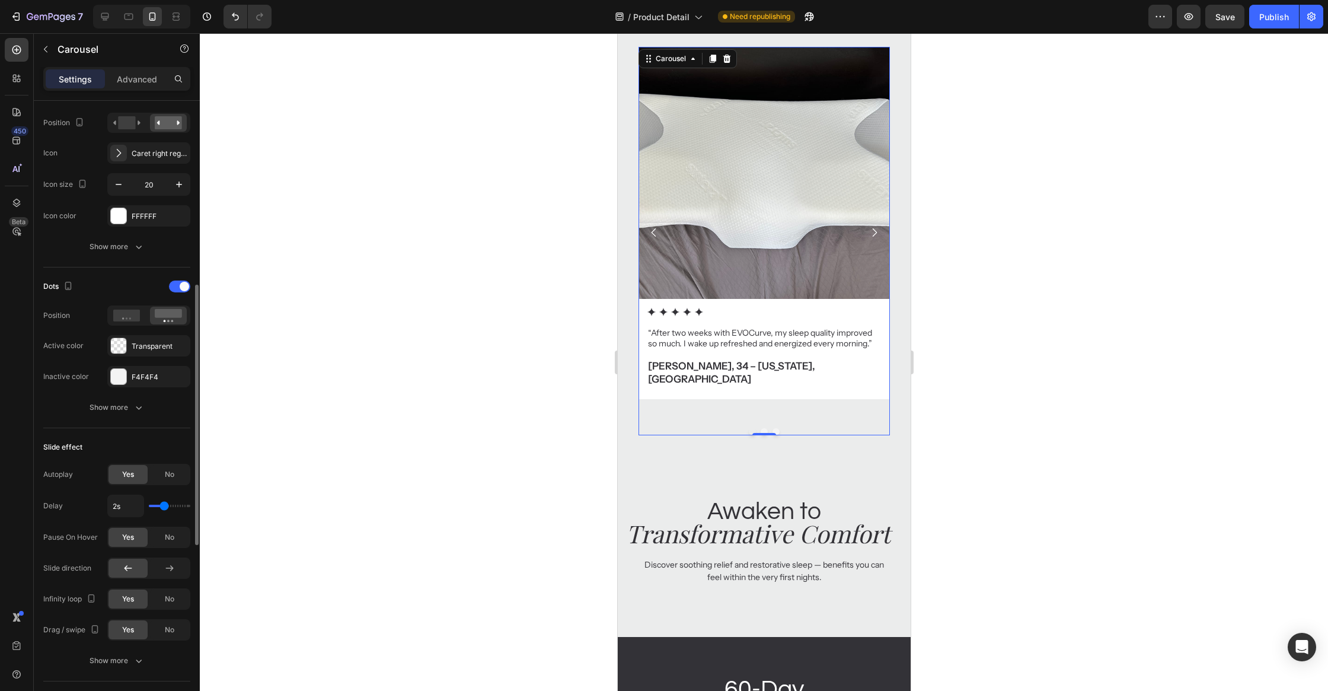
scroll to position [552, 0]
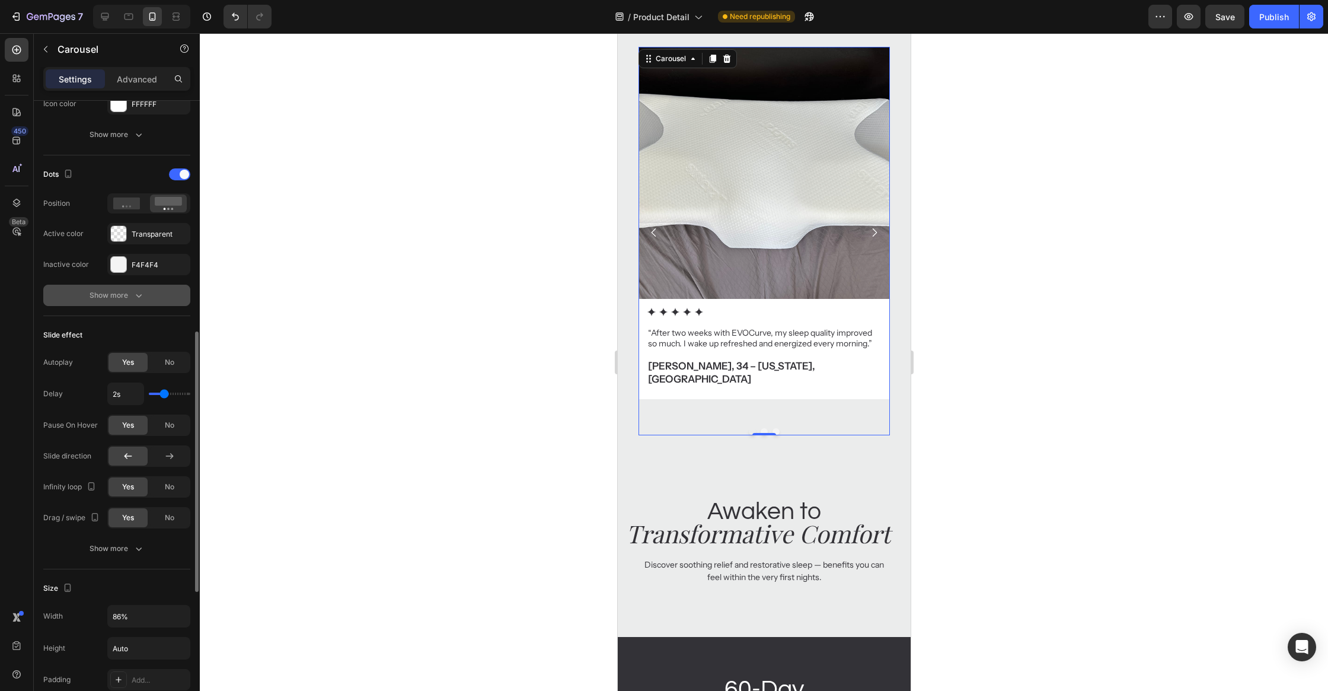
click at [113, 299] on button "Show more" at bounding box center [116, 295] width 147 height 21
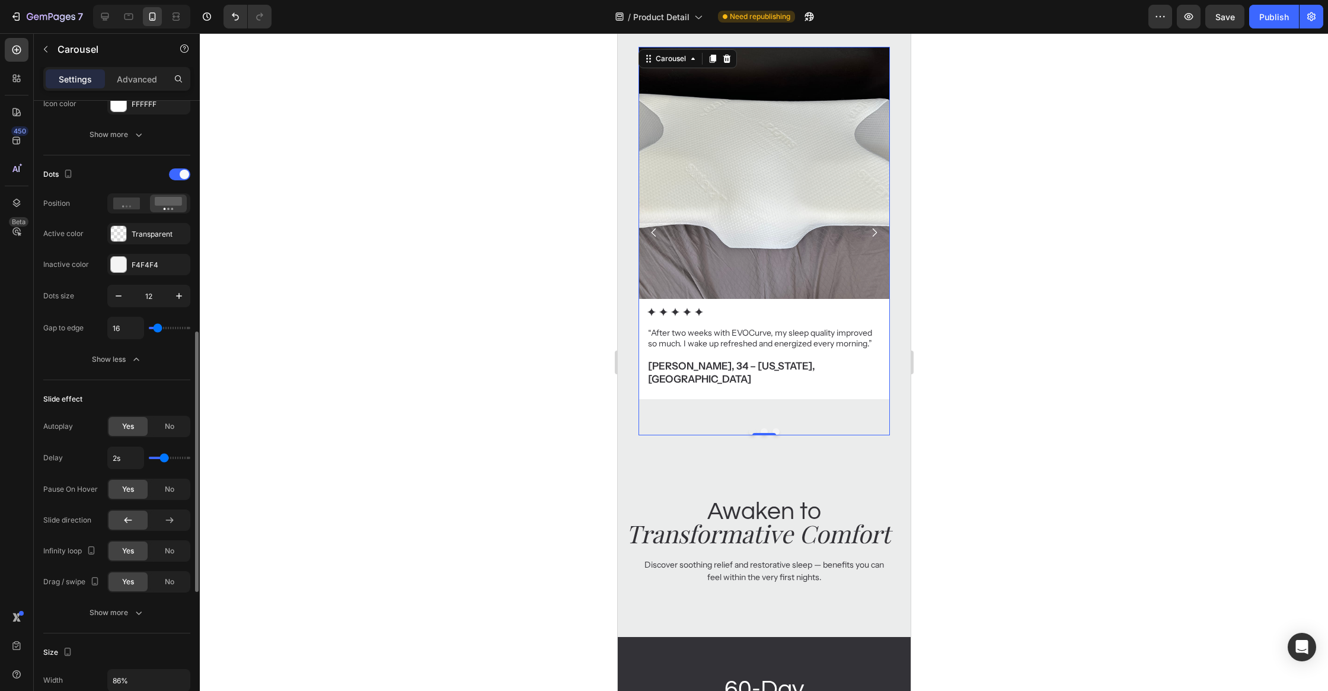
type input "0"
click at [149, 329] on input "range" at bounding box center [169, 328] width 41 height 2
type input "0"
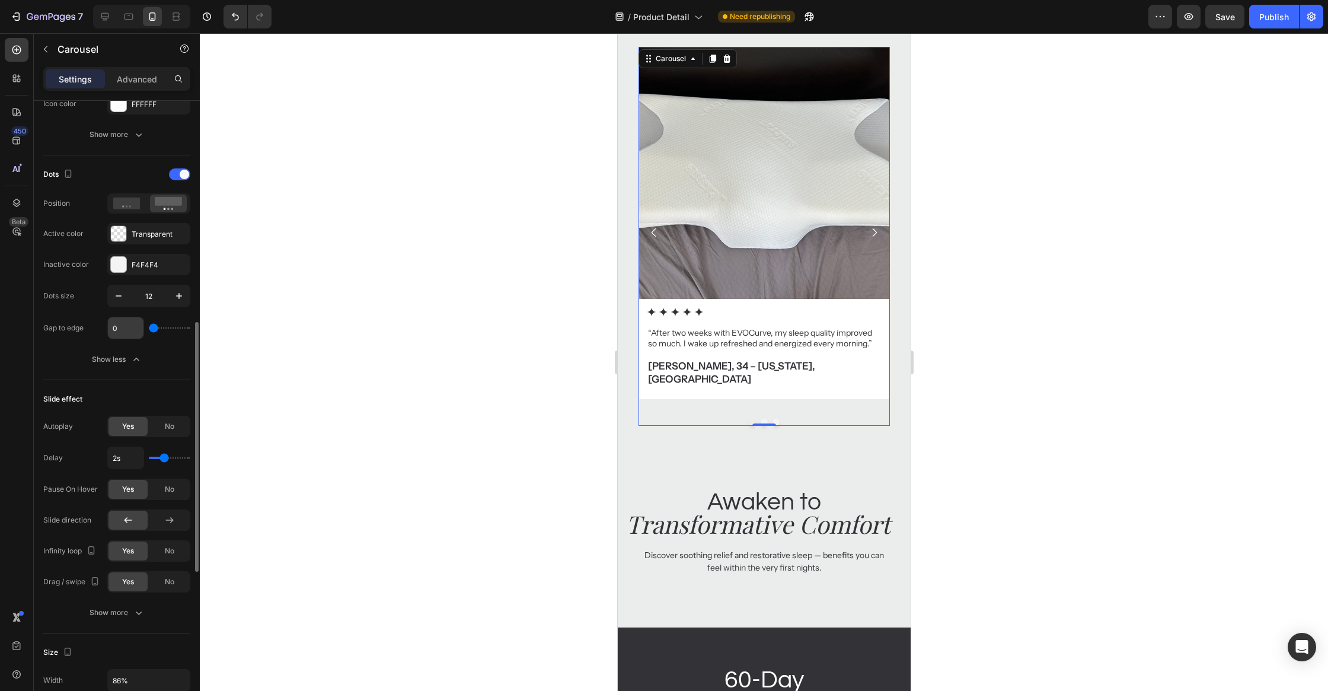
scroll to position [549, 0]
click at [159, 296] on input "12" at bounding box center [148, 298] width 39 height 21
type input "11"
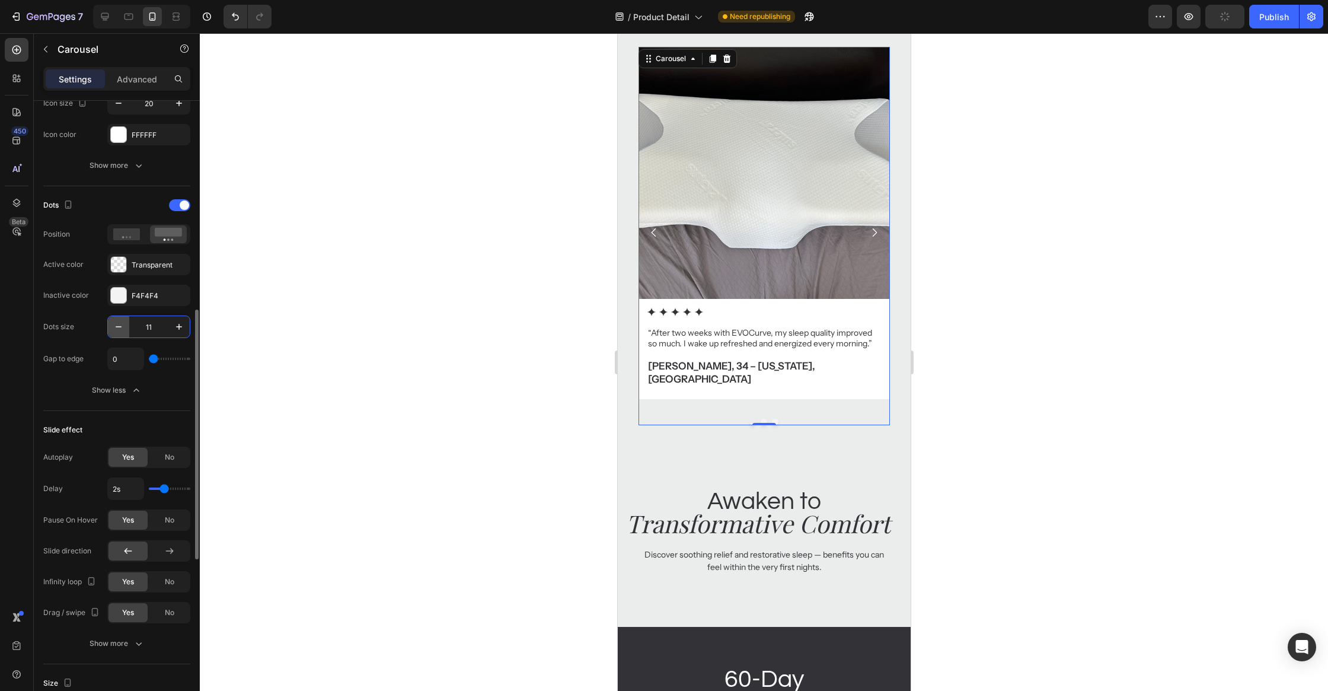
scroll to position [518, 0]
click at [118, 260] on div at bounding box center [118, 267] width 15 height 15
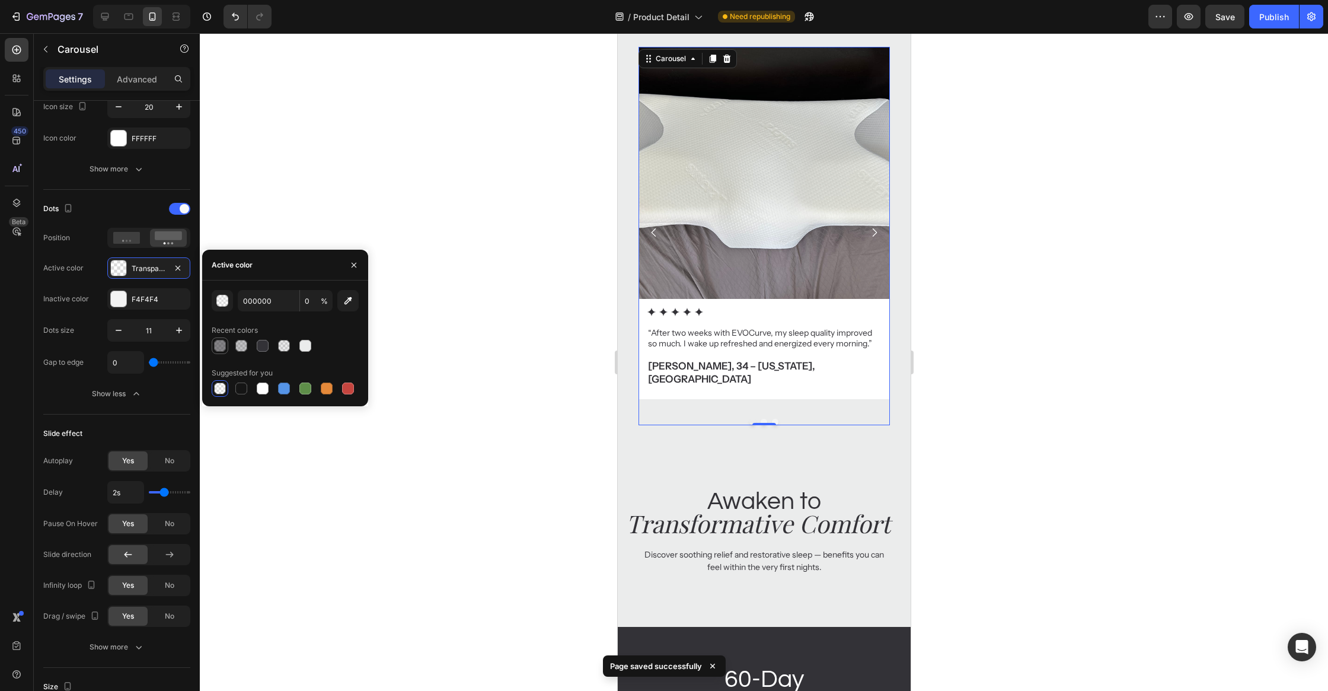
click at [225, 344] on div at bounding box center [220, 346] width 12 height 12
type input "333237"
type input "60"
click at [81, 301] on div "Inactive color" at bounding box center [66, 298] width 46 height 19
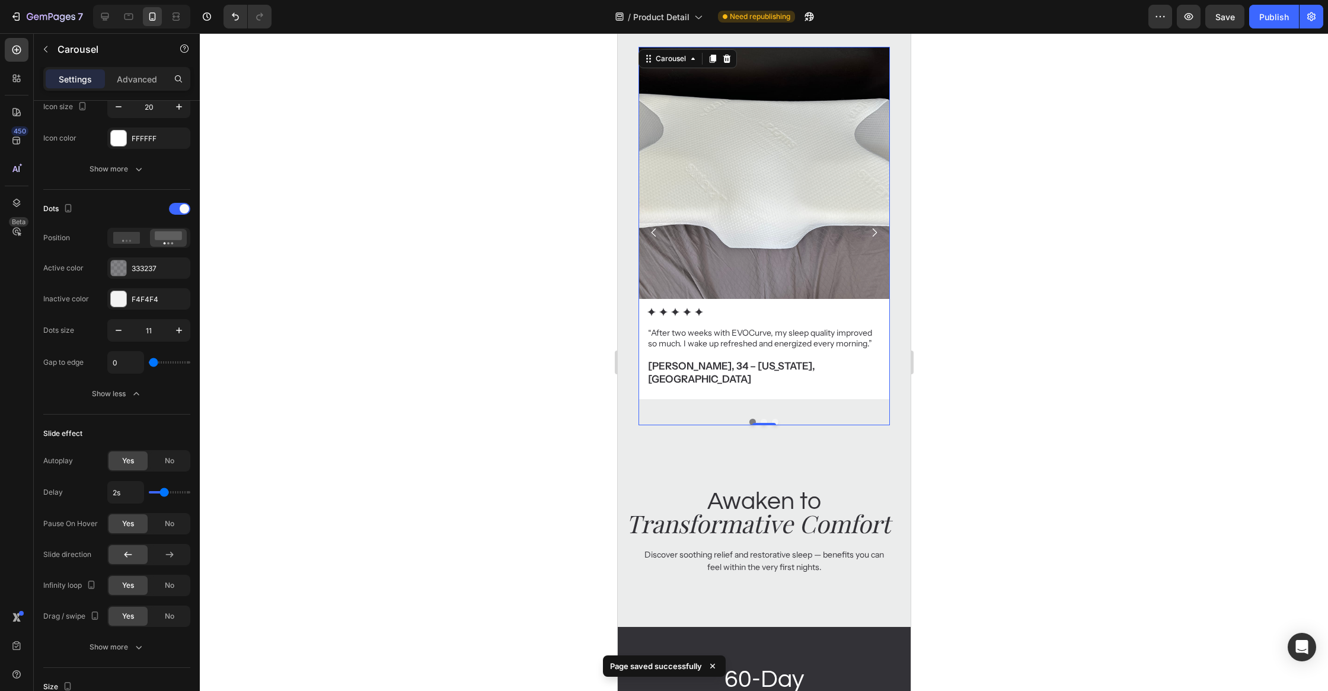
click at [301, 378] on div at bounding box center [764, 361] width 1128 height 657
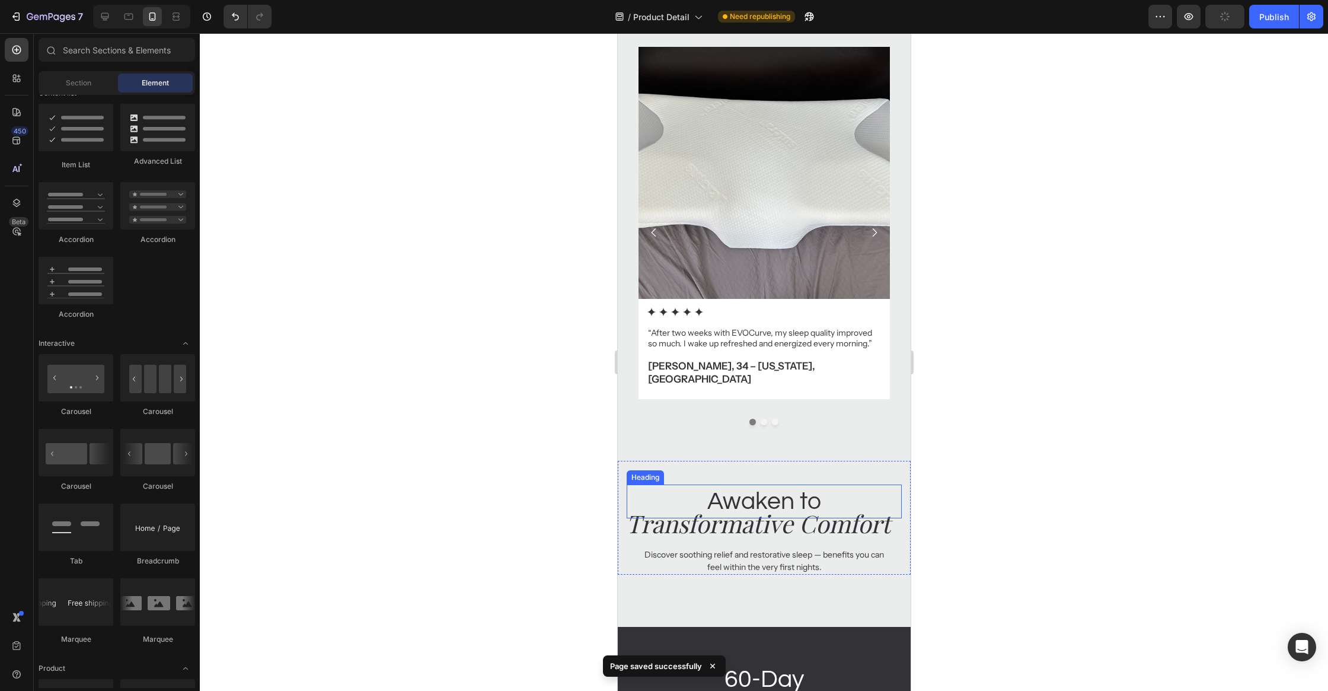
click at [788, 484] on h2 "Awaken to" at bounding box center [763, 501] width 275 height 34
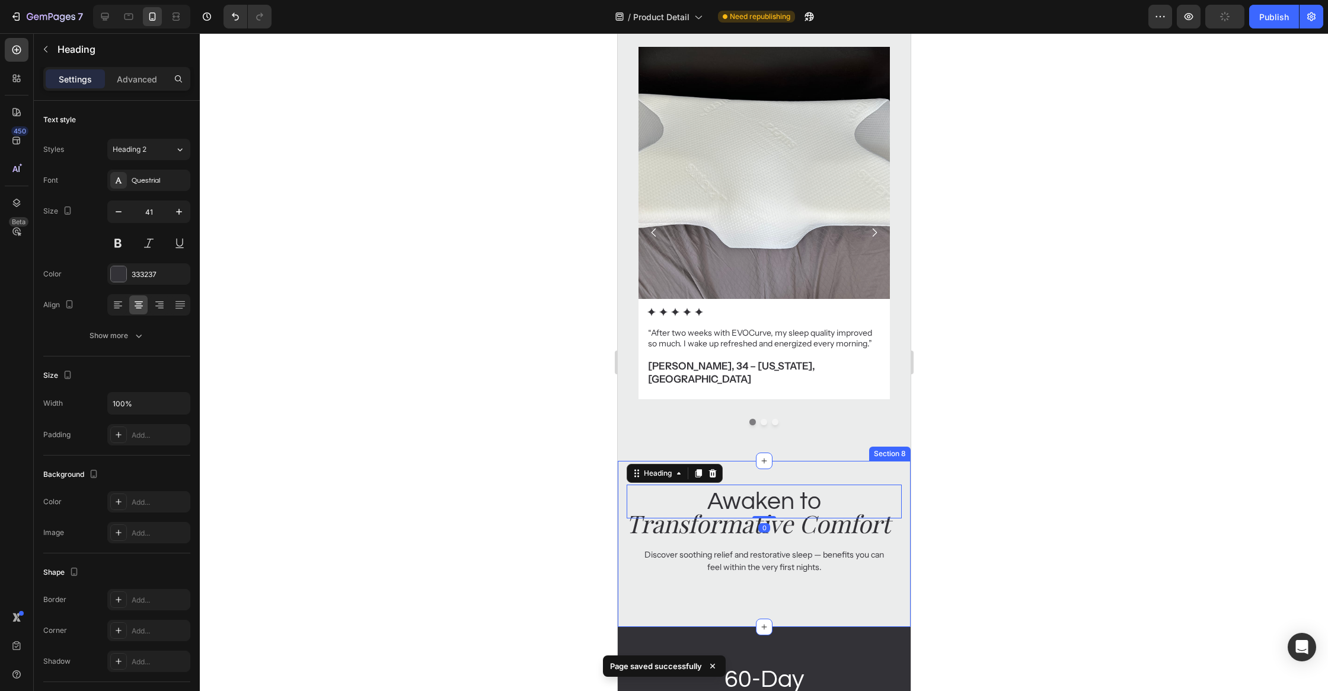
click at [778, 570] on div "Awaken to Heading 0 Transformative Comfort Heading Discover soothing relief and…" at bounding box center [763, 544] width 293 height 167
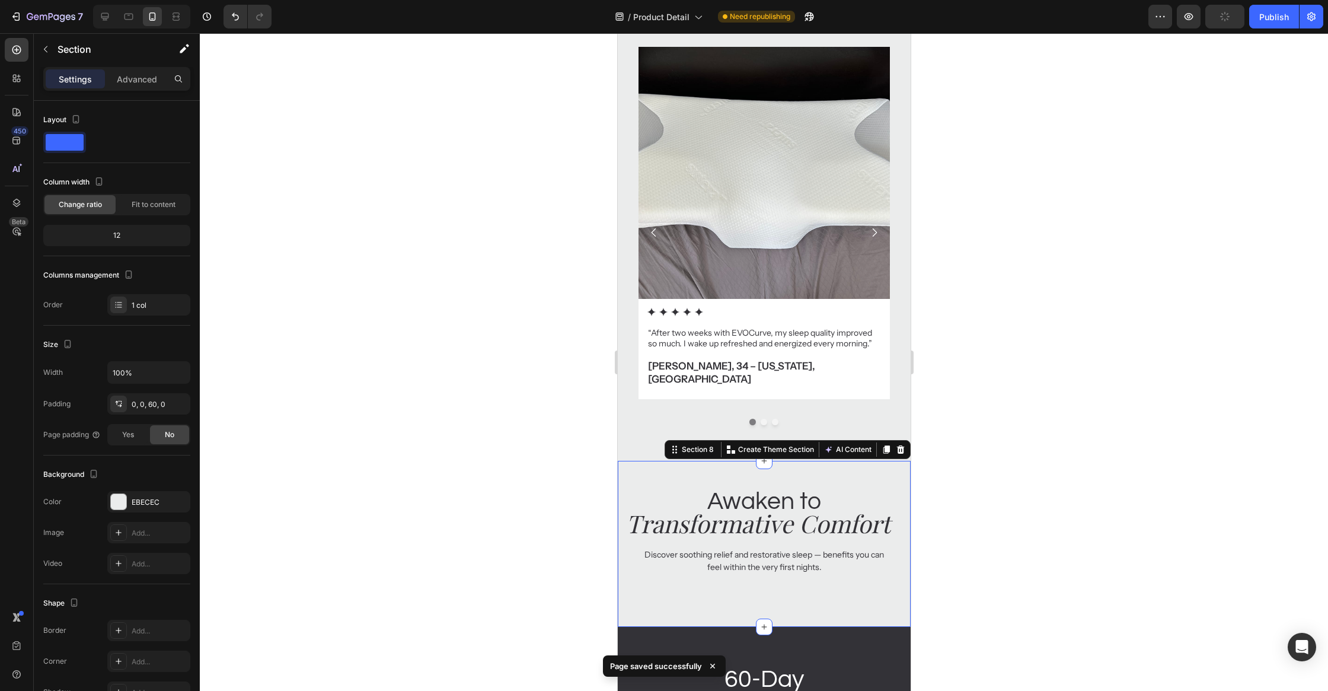
click at [787, 559] on div "Awaken to Heading Transformative Comfort Heading Discover soothing relief and r…" at bounding box center [763, 526] width 293 height 131
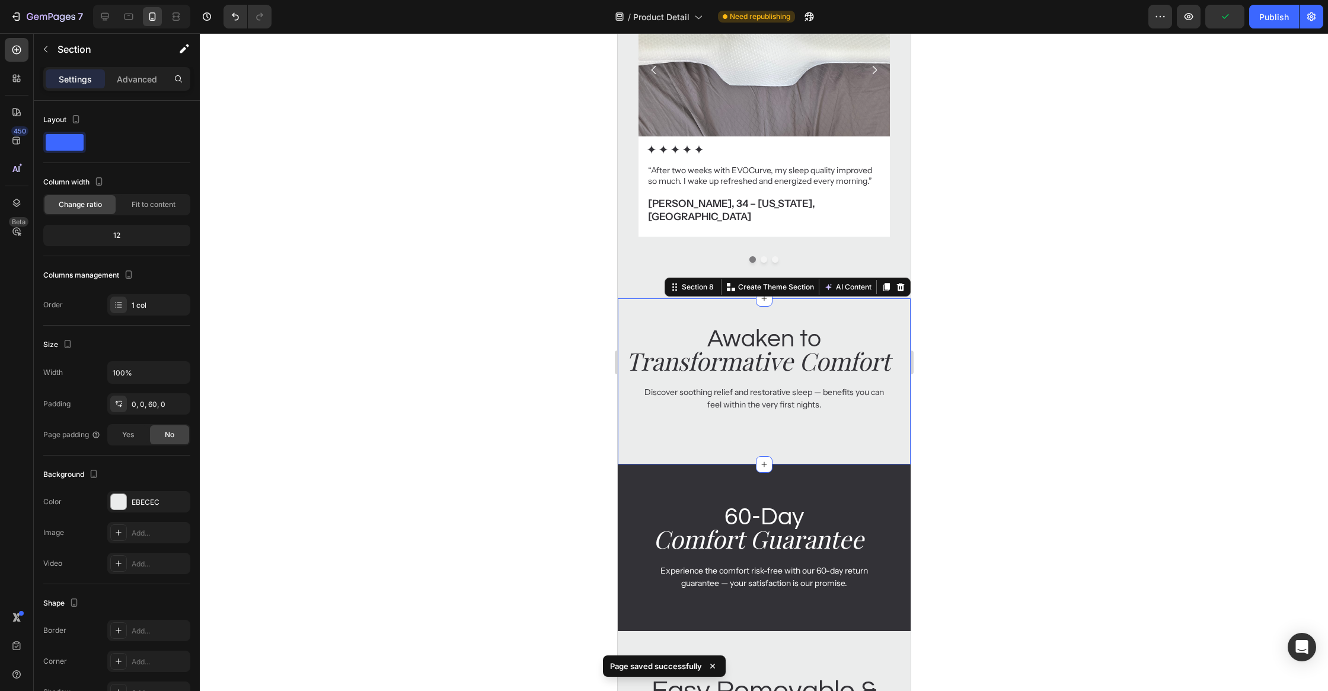
click at [999, 352] on div at bounding box center [764, 361] width 1128 height 657
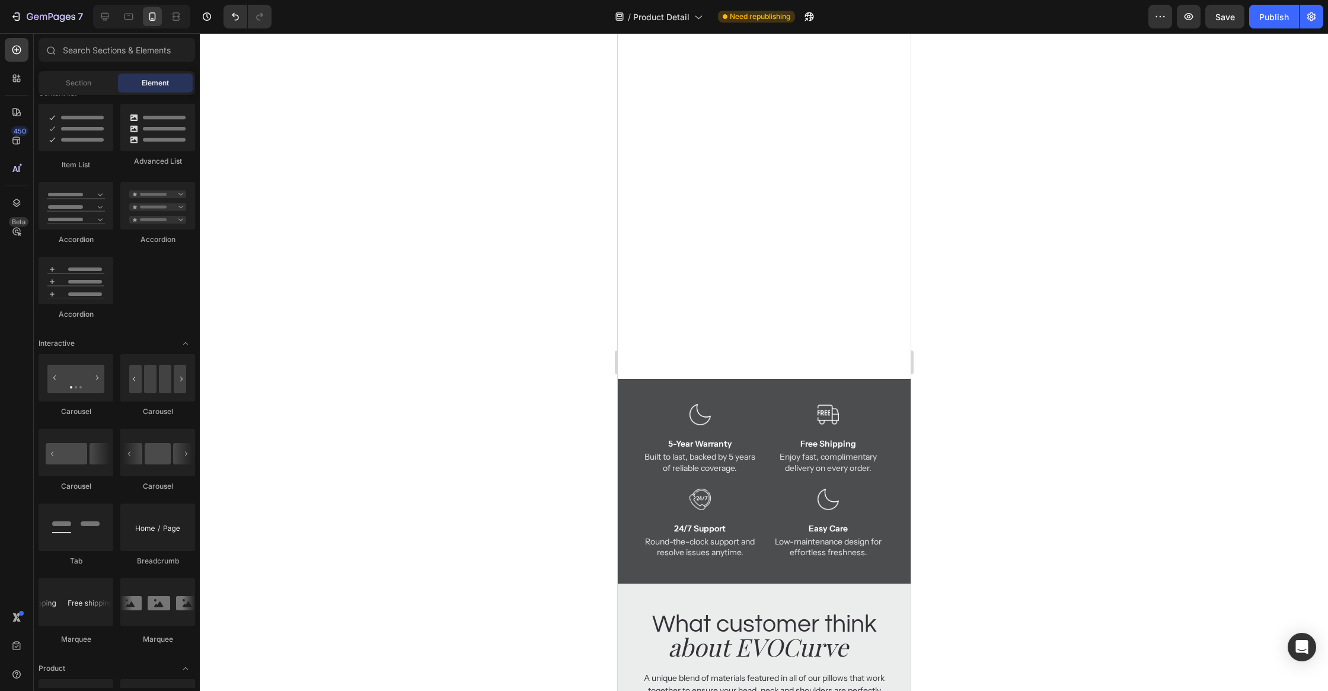
scroll to position [4408, 0]
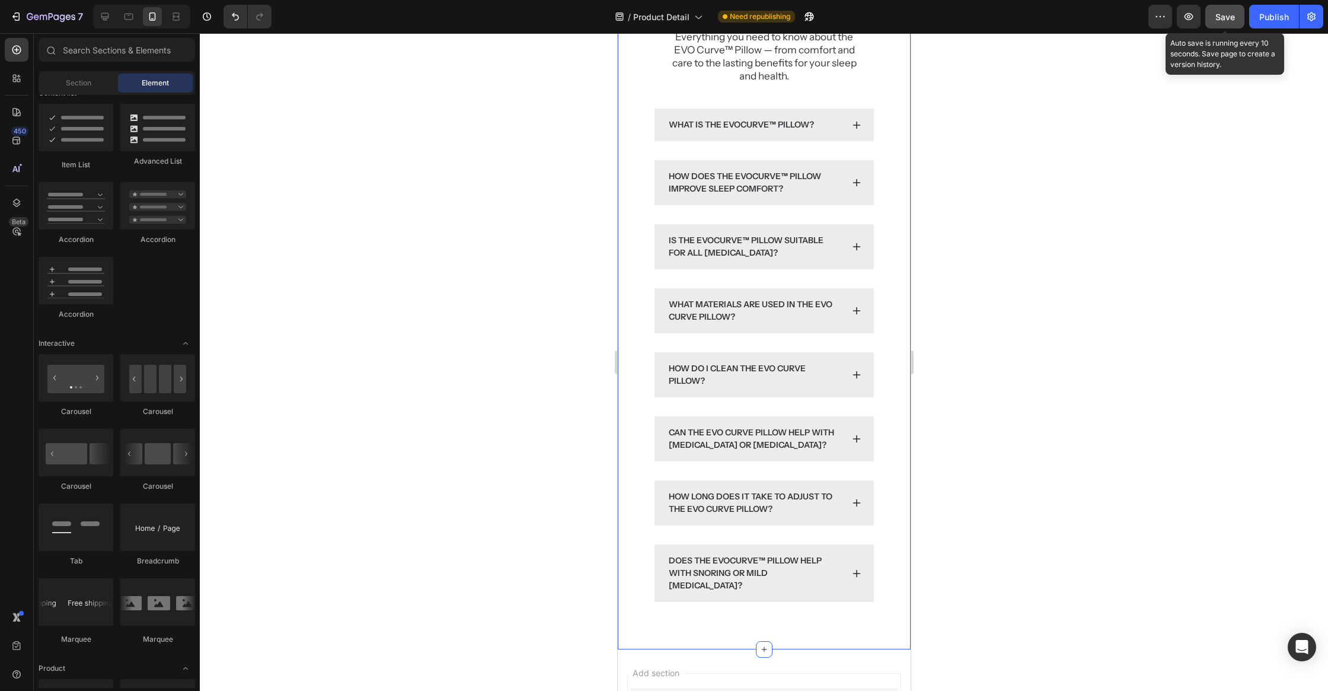
click at [1216, 12] on span "Save" at bounding box center [1225, 17] width 20 height 10
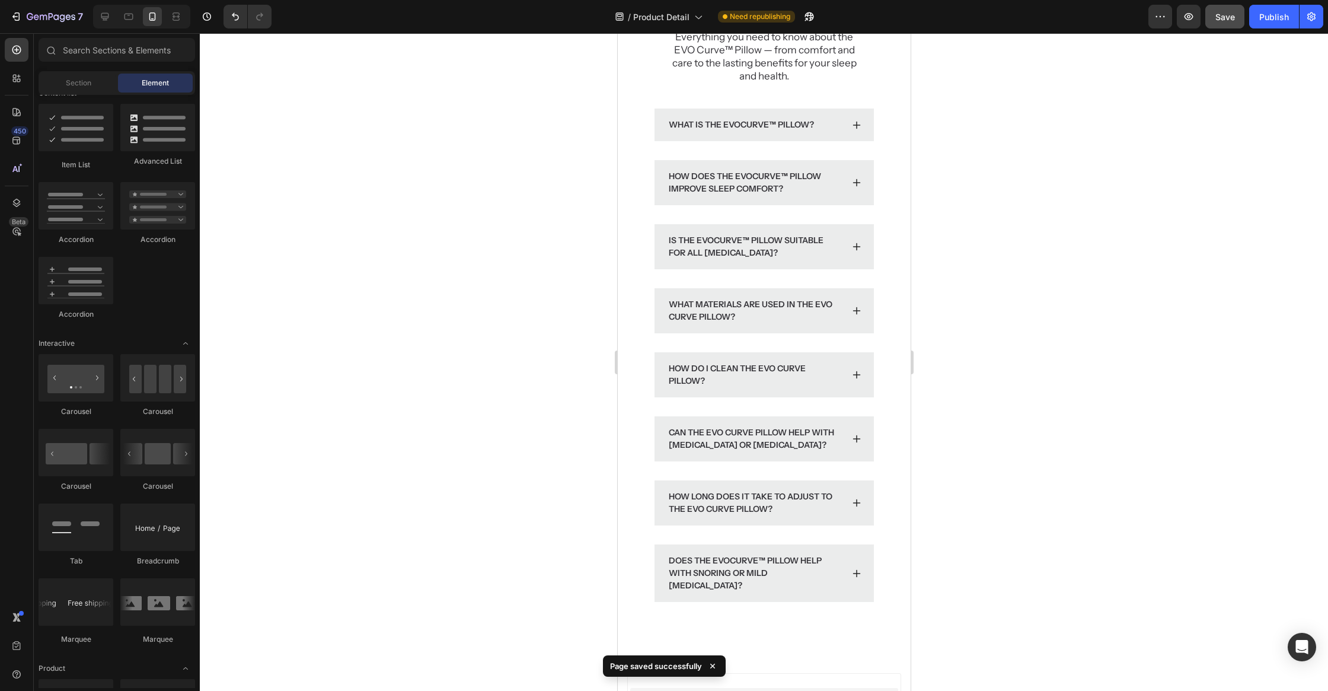
drag, startPoint x: 1257, startPoint y: 19, endPoint x: 1250, endPoint y: 31, distance: 13.5
click at [1257, 19] on button "Publish" at bounding box center [1274, 17] width 50 height 24
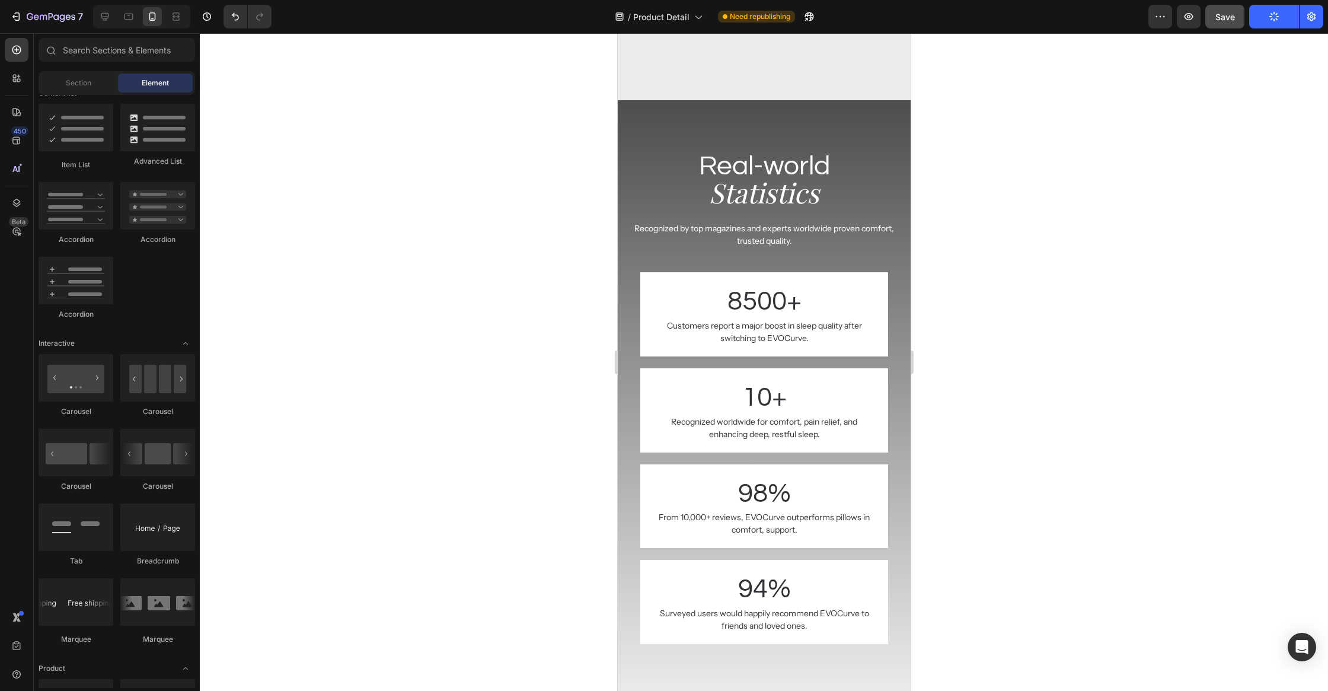
scroll to position [3313, 0]
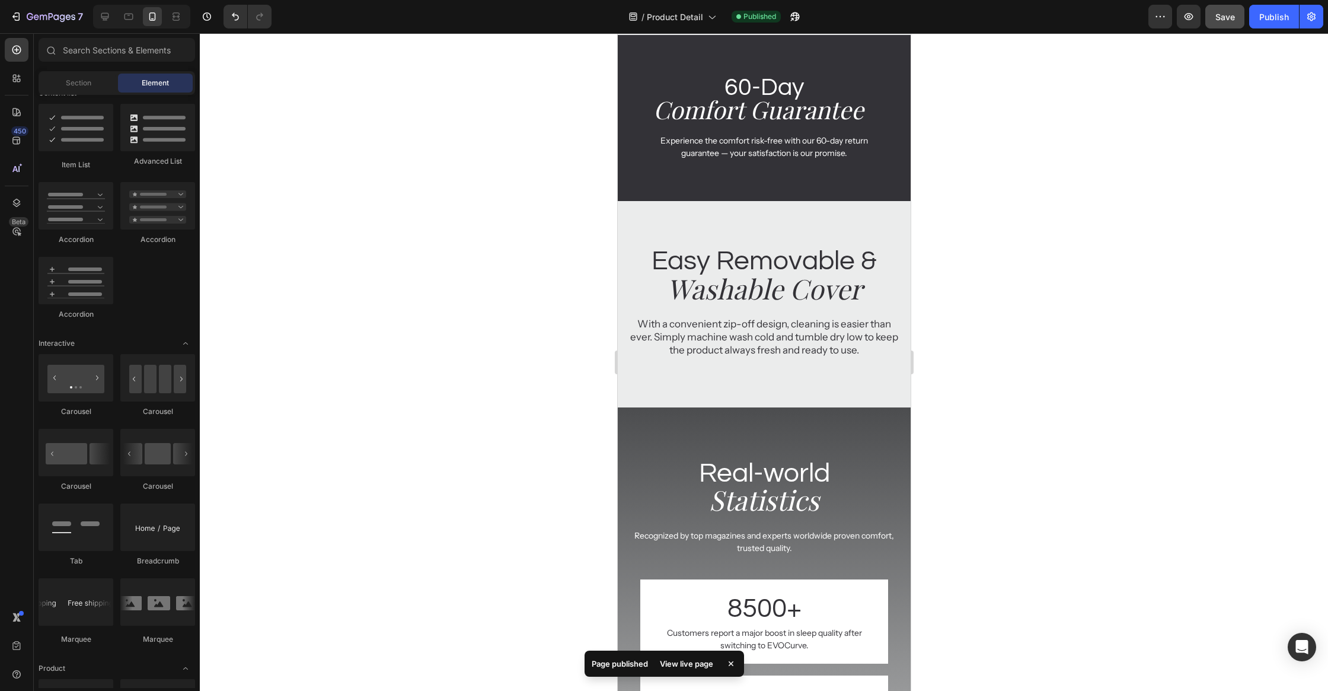
click at [1154, 235] on div at bounding box center [764, 361] width 1128 height 657
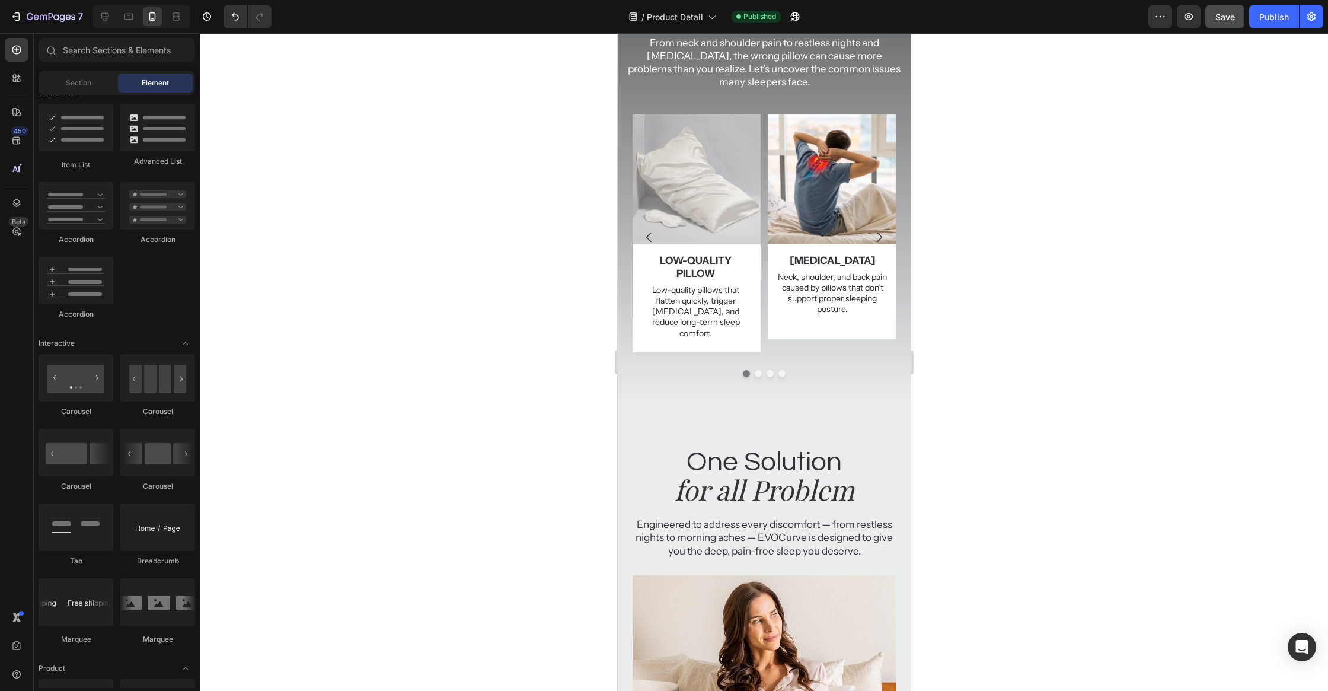
scroll to position [0, 0]
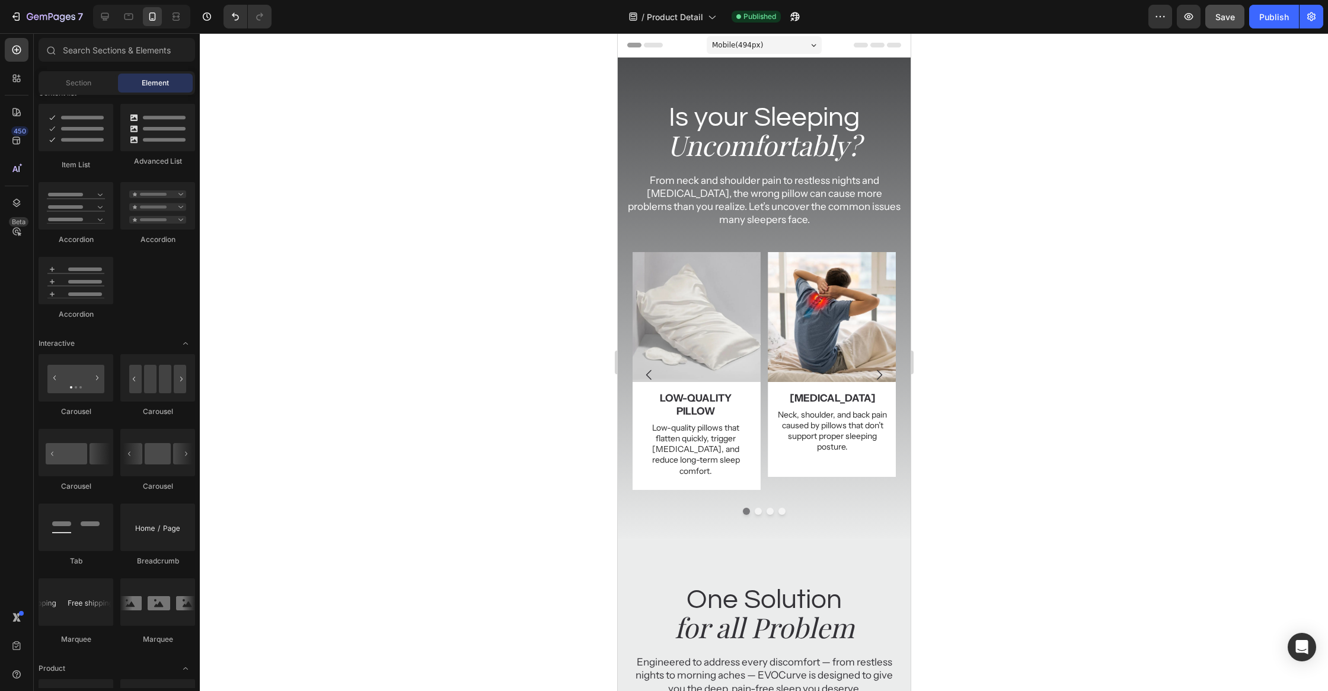
click at [1095, 187] on div at bounding box center [764, 361] width 1128 height 657
click at [90, 18] on div at bounding box center [139, 17] width 102 height 24
click at [100, 14] on icon at bounding box center [105, 17] width 12 height 12
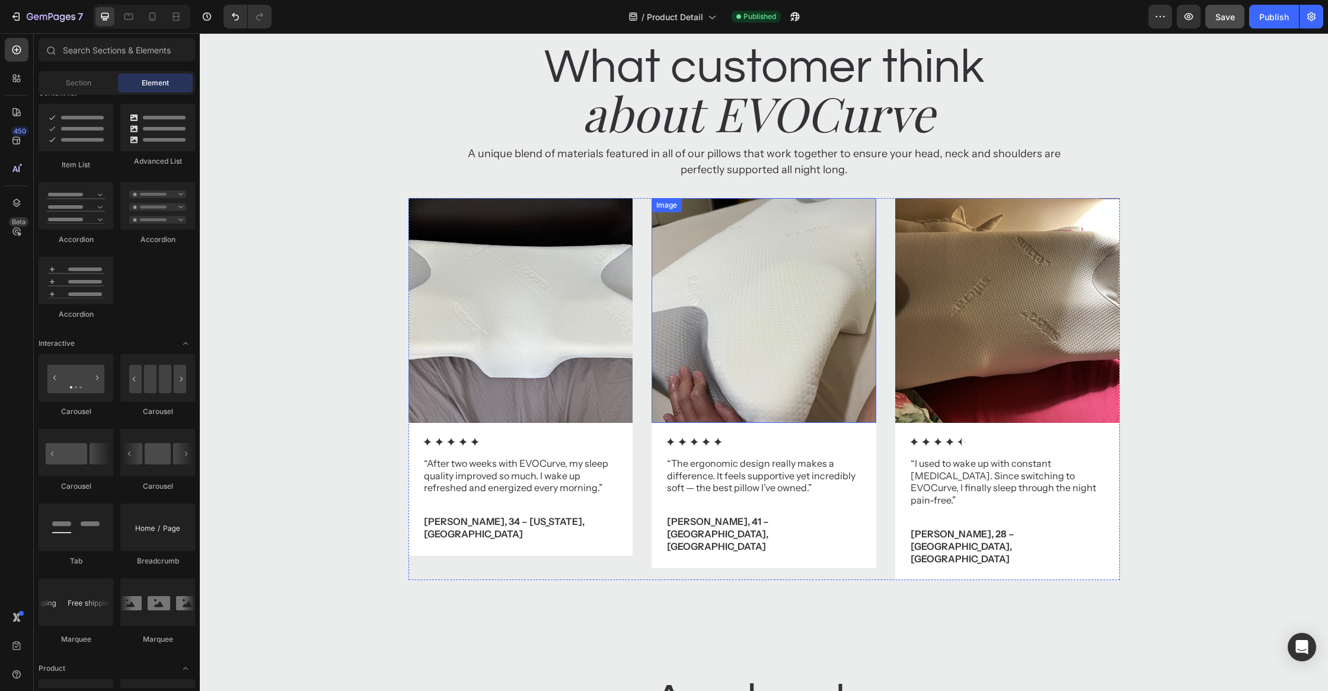
scroll to position [3586, 0]
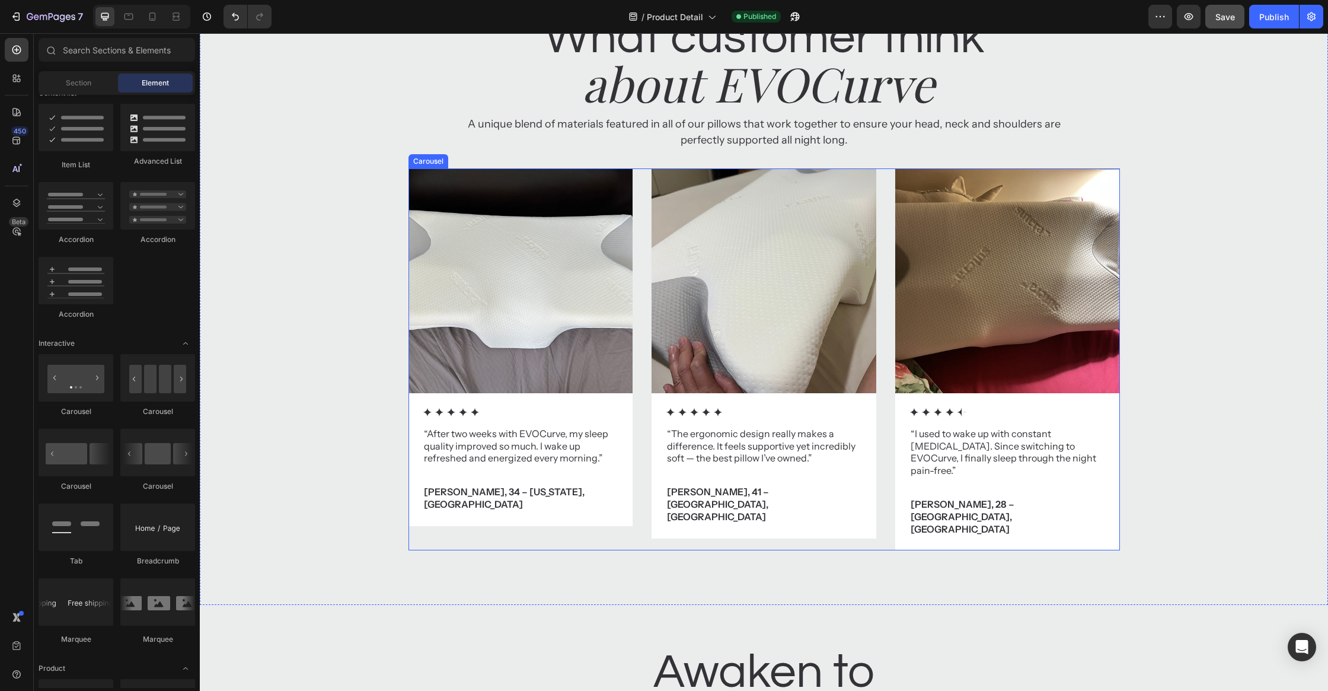
click at [646, 324] on div "Image Icon Icon Icon Icon Icon Icon List “After two weeks with EVOCurve, my sle…" at bounding box center [763, 359] width 711 height 382
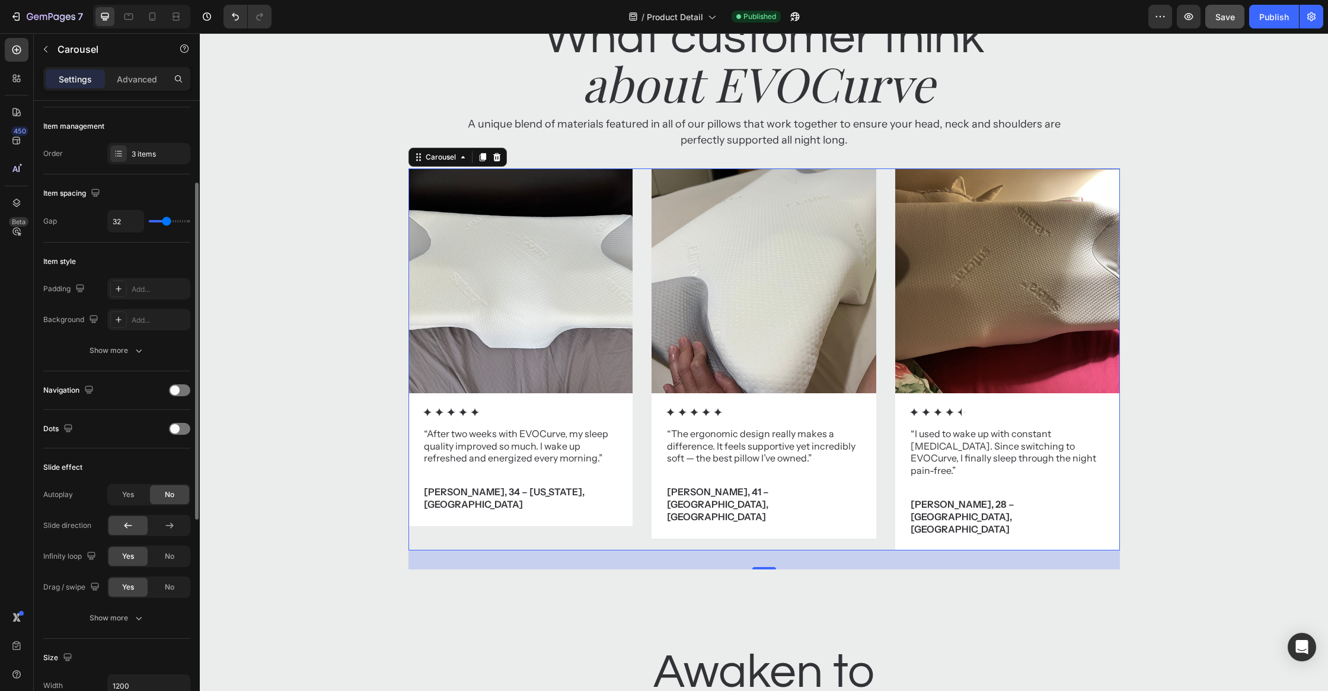
scroll to position [472, 0]
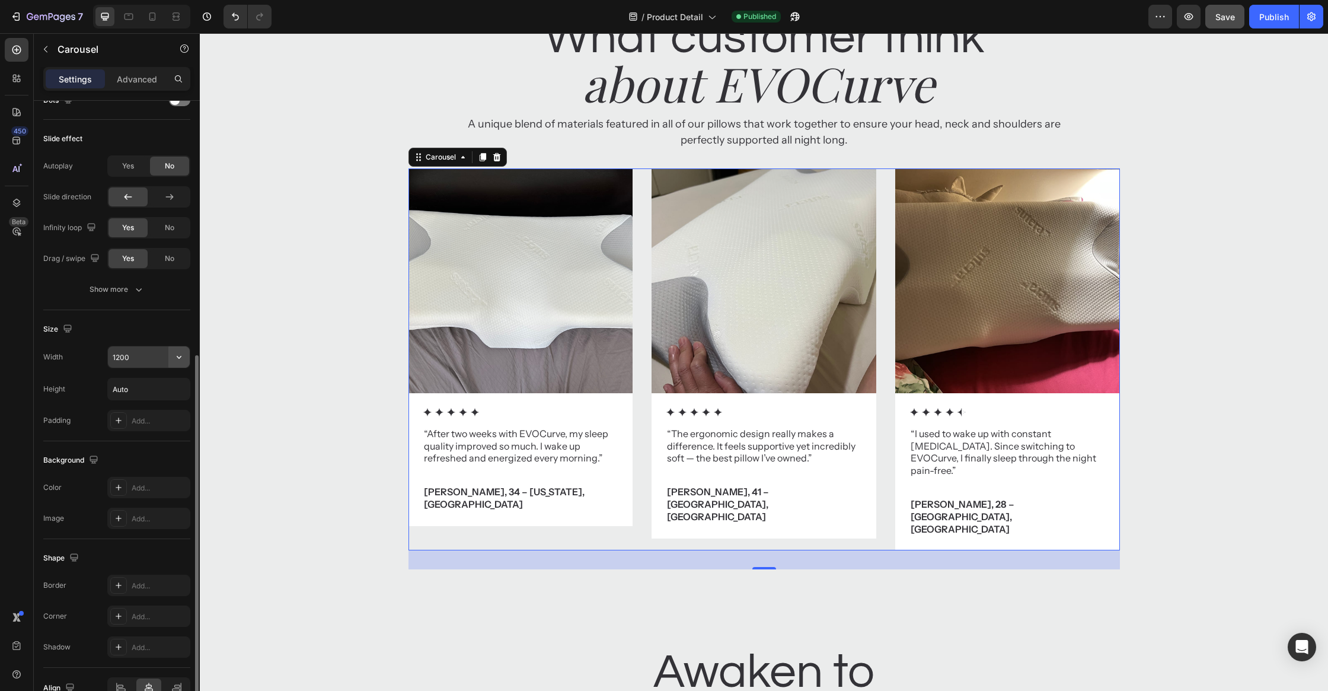
click at [174, 360] on button "button" at bounding box center [178, 356] width 21 height 21
click at [148, 402] on p "Full 100%" at bounding box center [146, 406] width 68 height 11
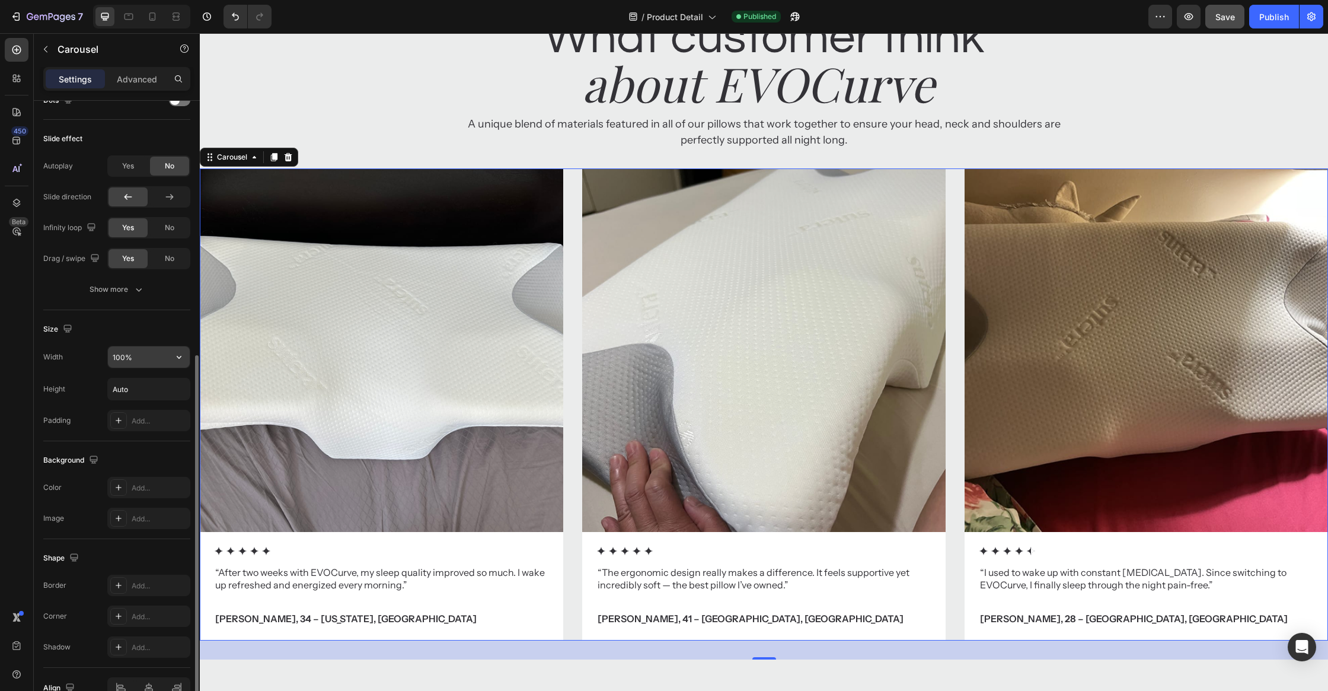
click at [133, 362] on input "100%" at bounding box center [149, 356] width 82 height 21
type input "80%"
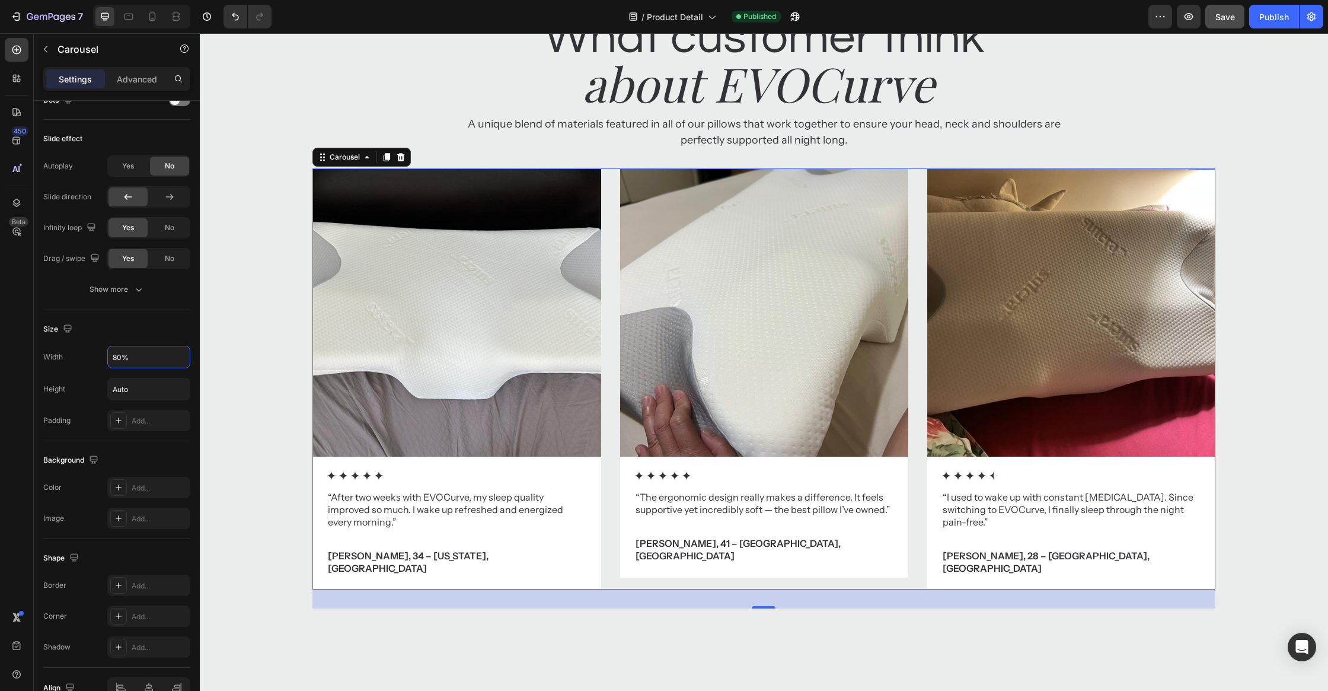
click at [235, 337] on div "Image Icon Icon Icon Icon Icon Icon List “After two weeks with EVOCurve, my sle…" at bounding box center [764, 388] width 1128 height 440
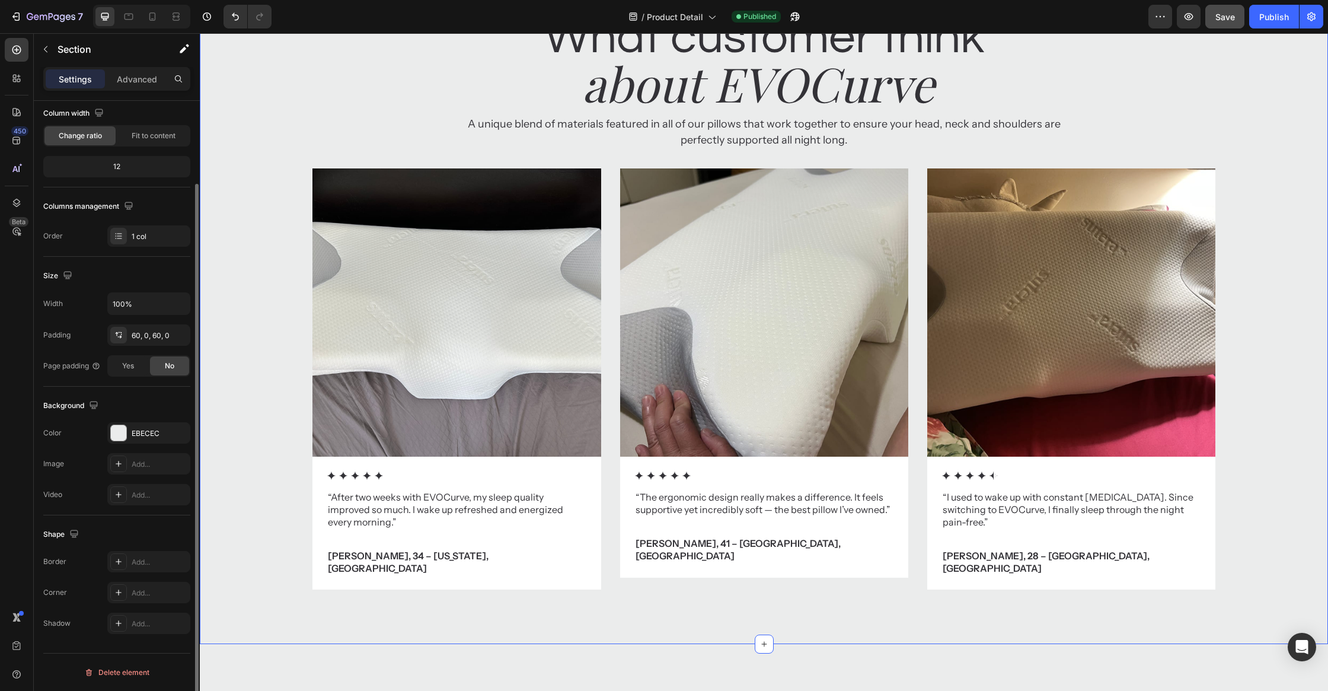
scroll to position [0, 0]
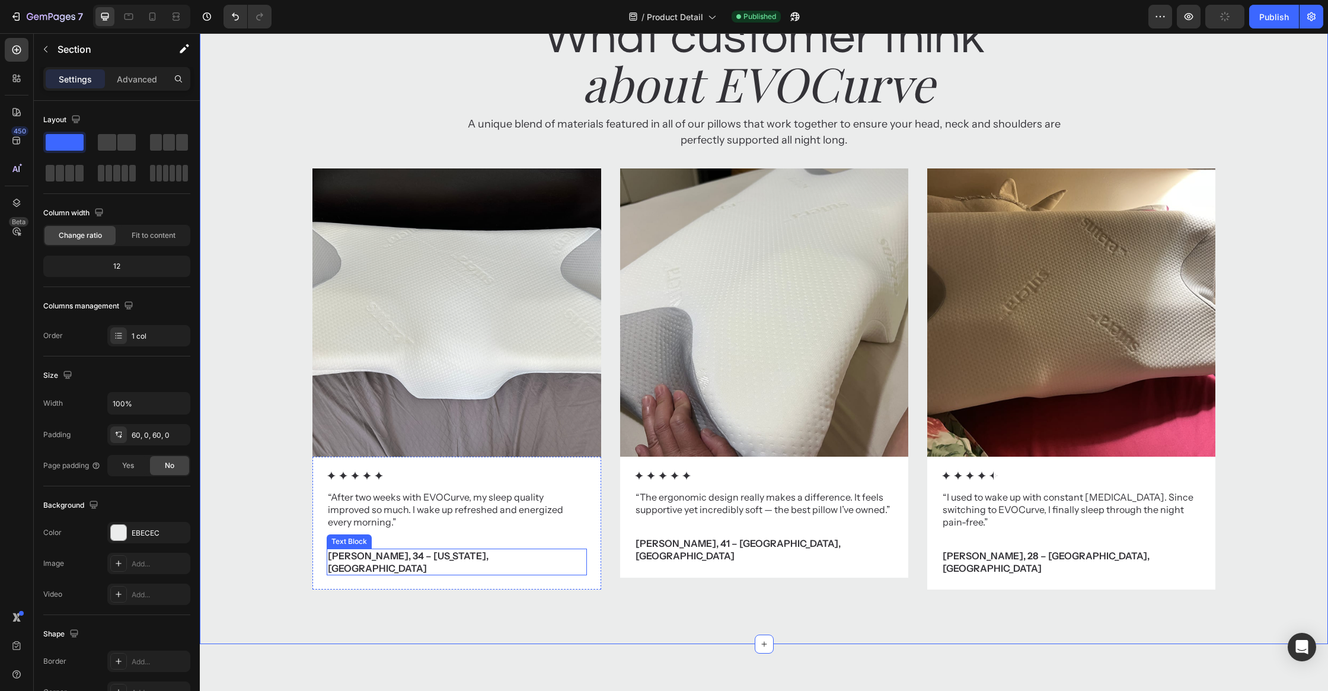
click at [486, 547] on div "Icon Icon Icon Icon Icon Icon List “After two weeks with EVOCurve, my sleep qua…" at bounding box center [457, 525] width 260 height 109
click at [480, 509] on p "“After two weeks with EVOCurve, my sleep quality improved so much. I wake up re…" at bounding box center [456, 509] width 257 height 37
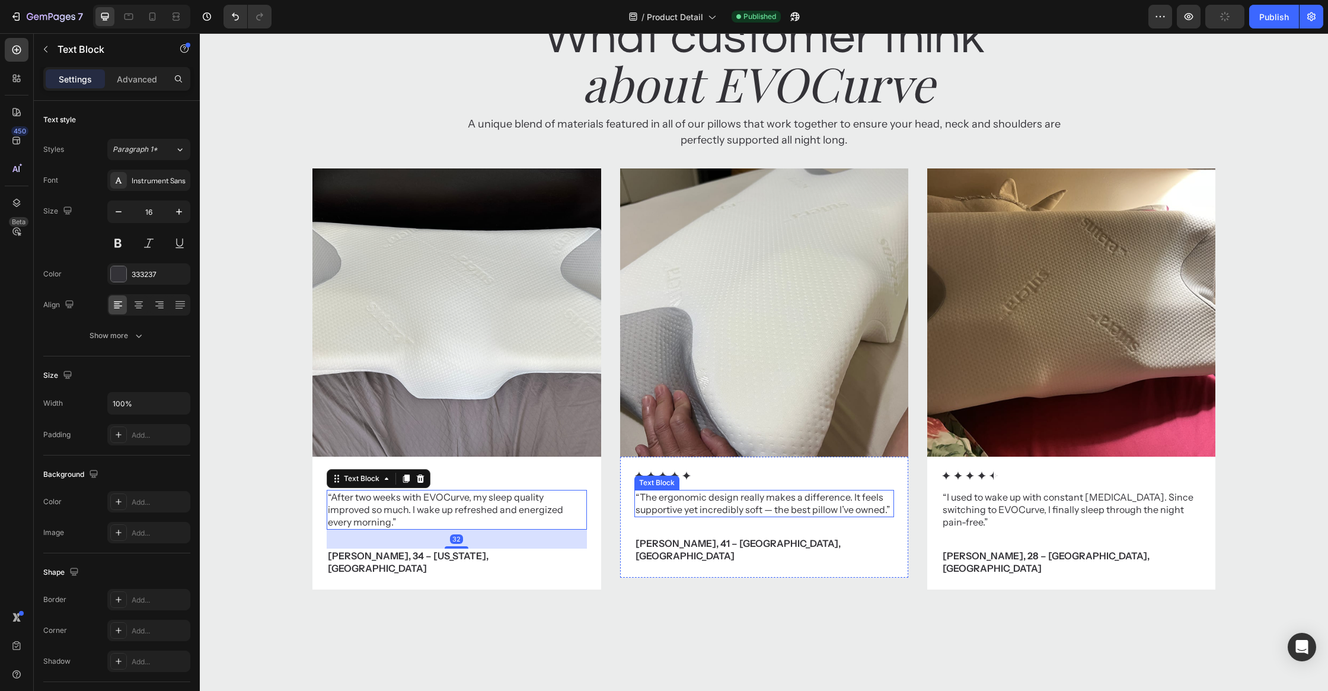
click at [742, 492] on p "“The ergonomic design really makes a difference. It feels supportive yet incred…" at bounding box center [763, 503] width 257 height 25
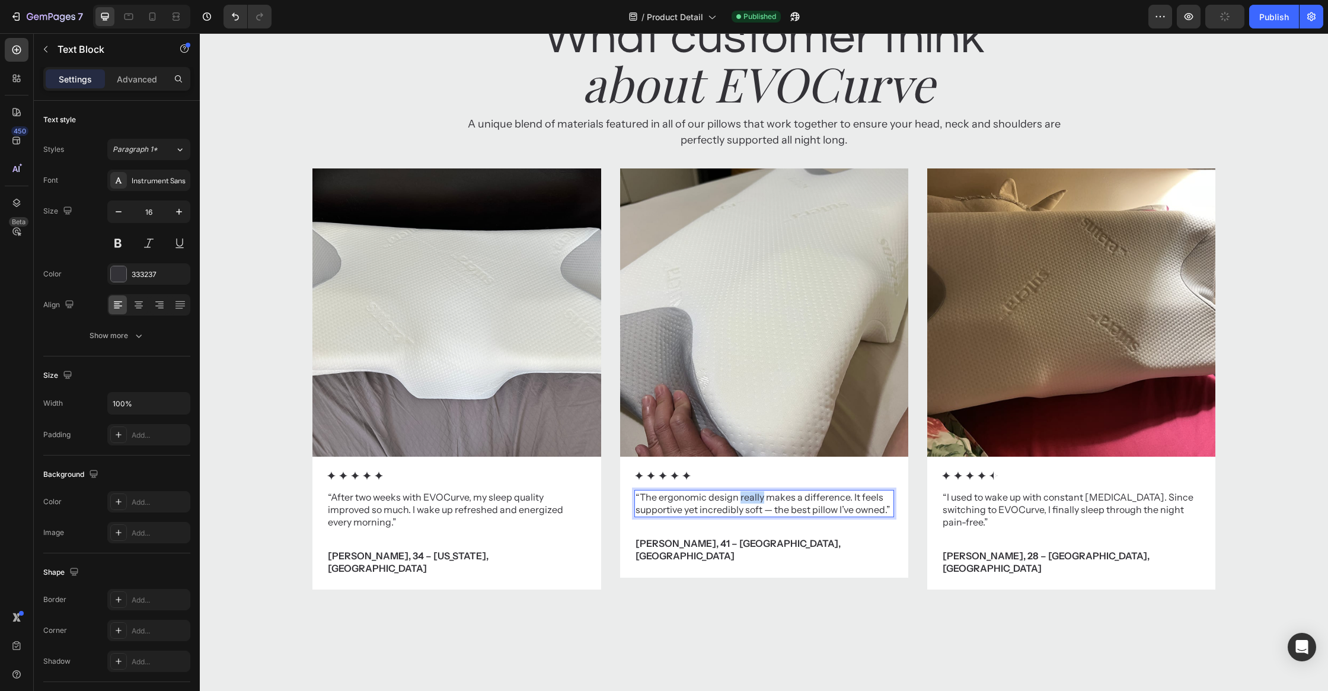
click at [742, 492] on p "“The ergonomic design really makes a difference. It feels supportive yet incred…" at bounding box center [763, 503] width 257 height 25
click at [874, 497] on p "“The ergonomic design really makes a difference. It feels supportive yet incred…" at bounding box center [763, 503] width 257 height 25
click at [887, 507] on p "“The ergonomic design really makes a difference. It feels supportive yet incred…" at bounding box center [763, 503] width 257 height 25
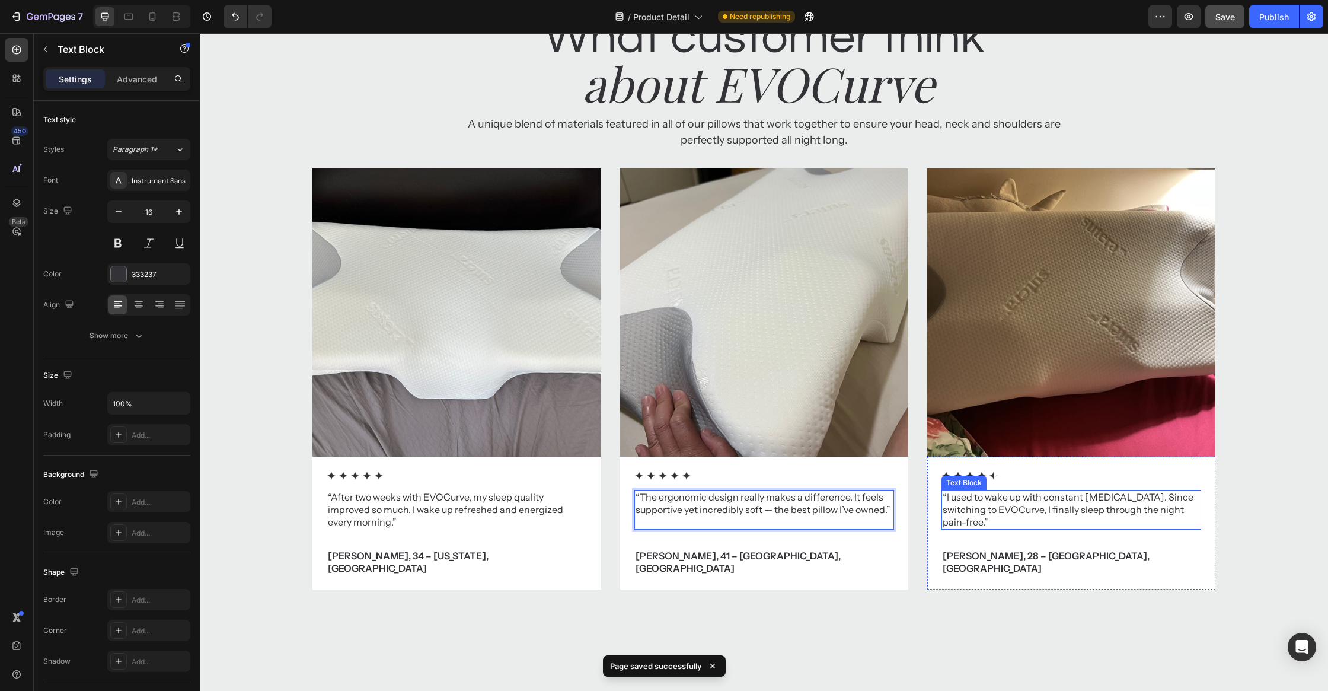
click at [1159, 502] on p "“I used to wake up with constant [MEDICAL_DATA]. Since switching to EVOCurve, I…" at bounding box center [1071, 509] width 257 height 37
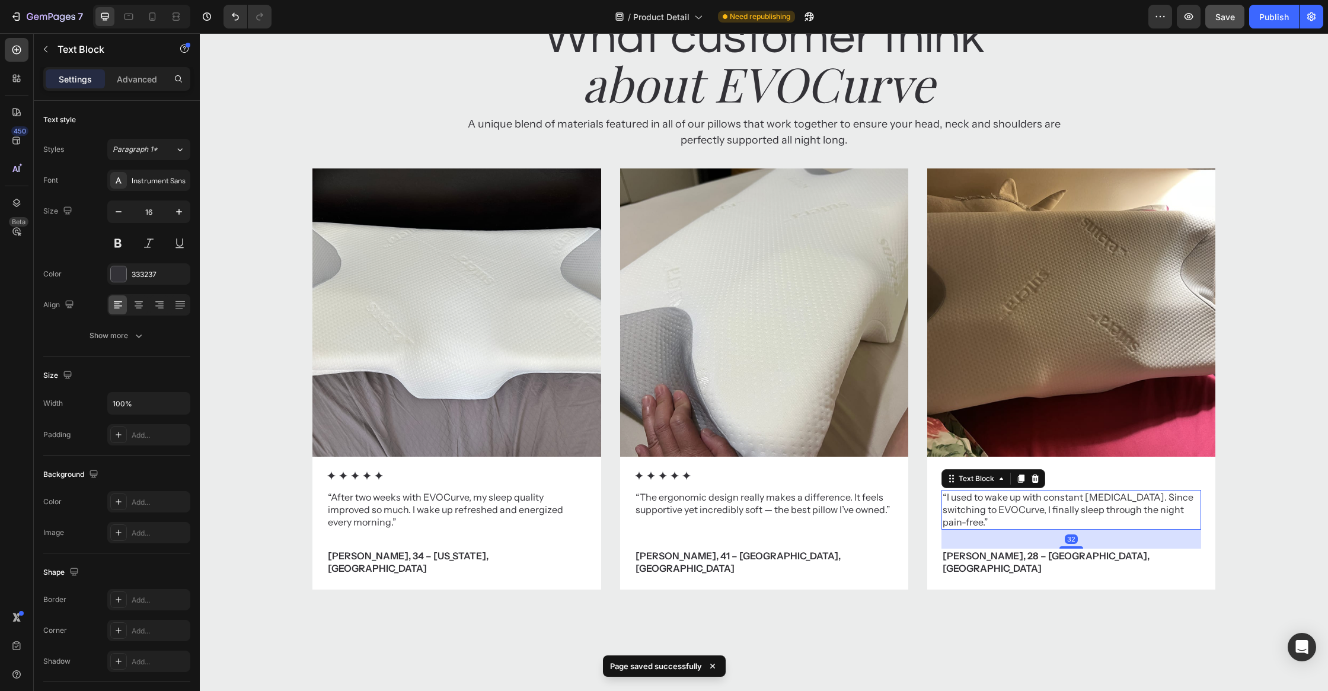
click at [1195, 508] on p "“I used to wake up with constant [MEDICAL_DATA]. Since switching to EVOCurve, I…" at bounding box center [1071, 509] width 257 height 37
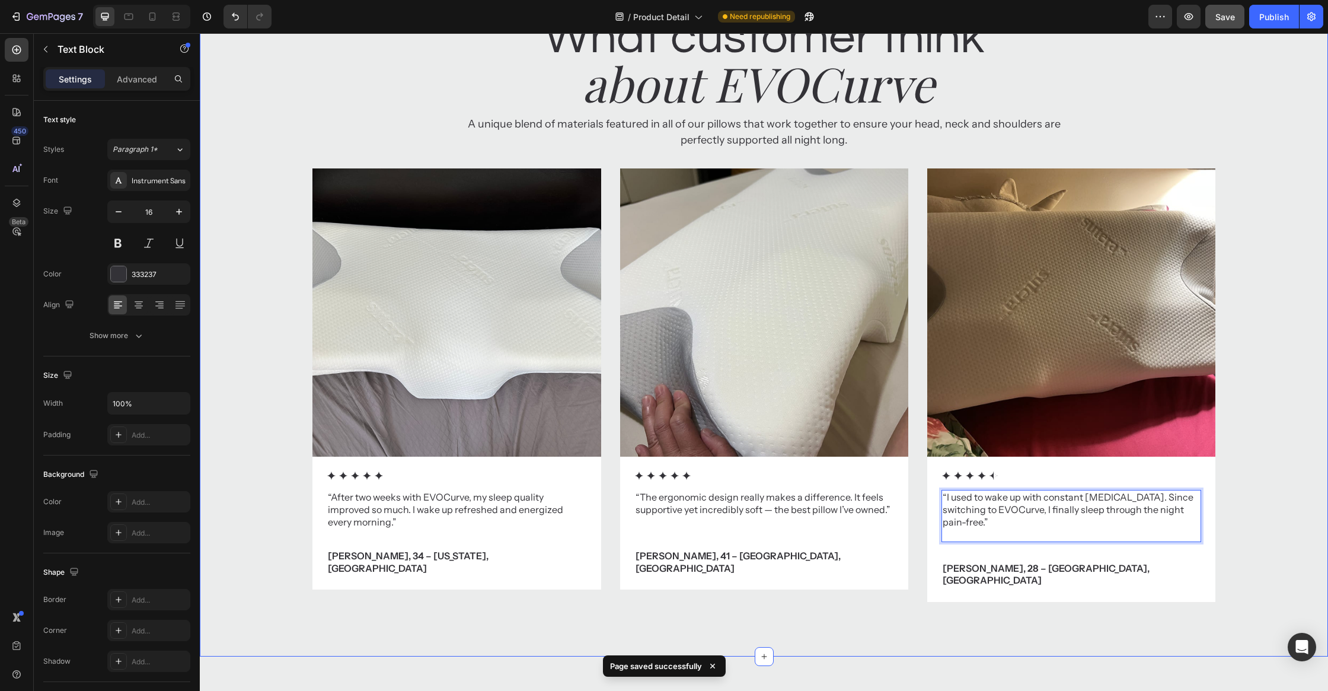
click at [1272, 476] on div "Image Icon Icon Icon Icon Icon Icon List “After two weeks with EVOCurve, my sle…" at bounding box center [764, 394] width 1128 height 452
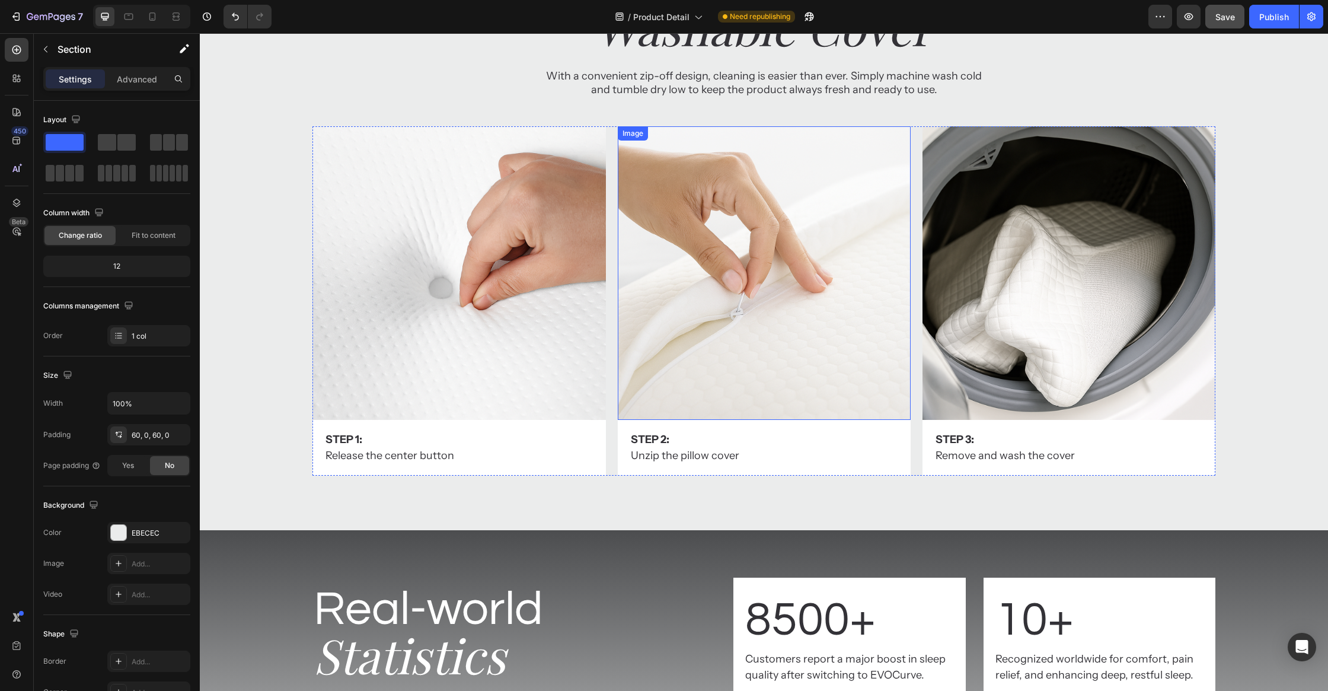
scroll to position [4968, 0]
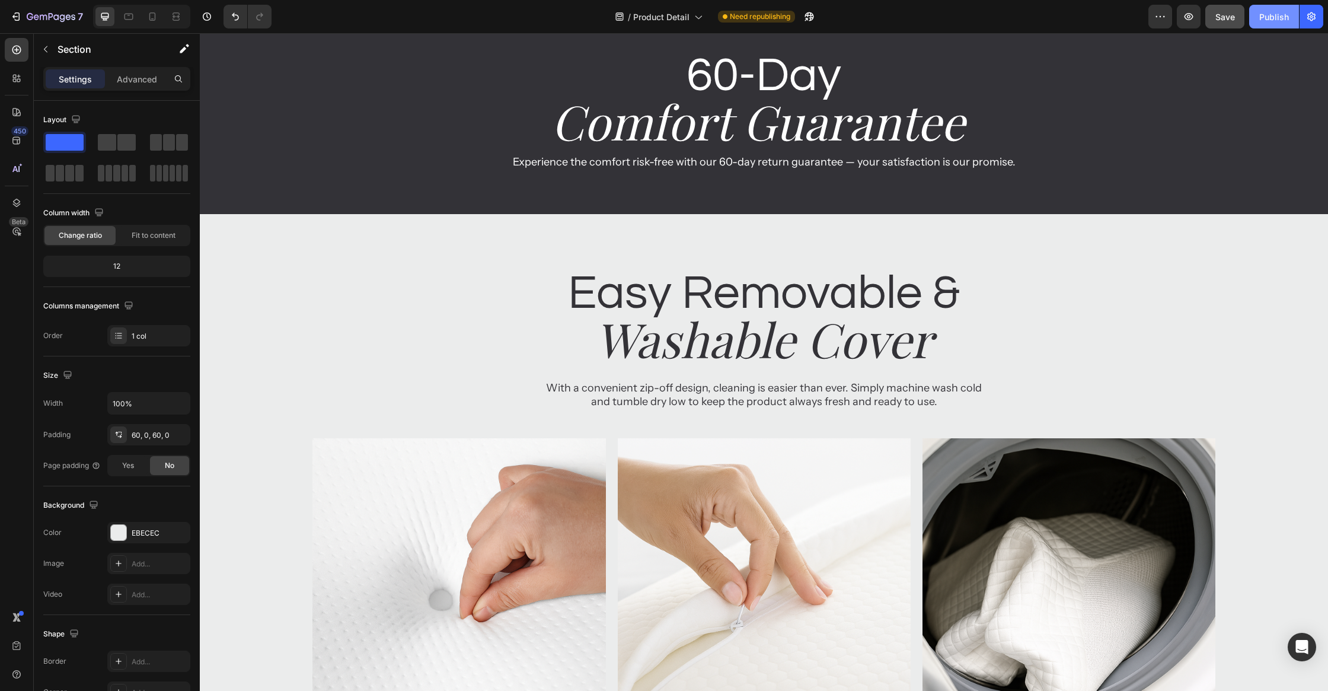
click at [1267, 14] on div "Publish" at bounding box center [1274, 17] width 30 height 12
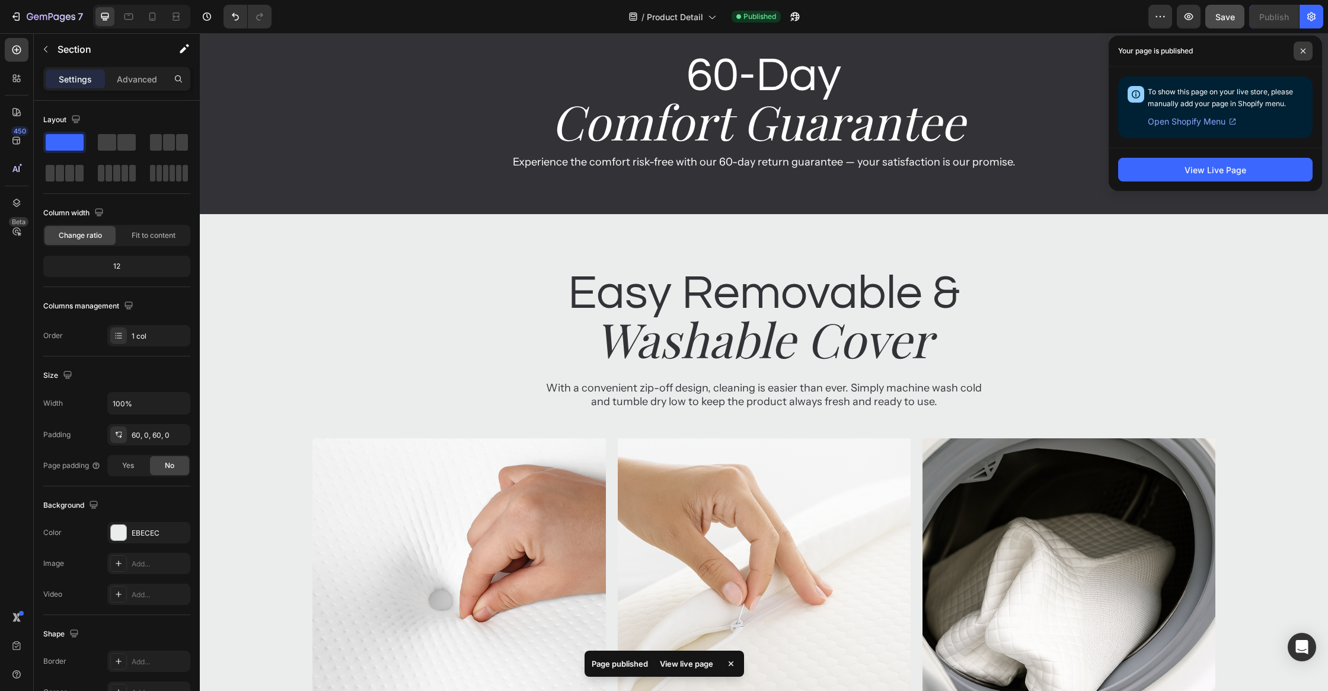
click at [1296, 53] on span at bounding box center [1302, 50] width 19 height 19
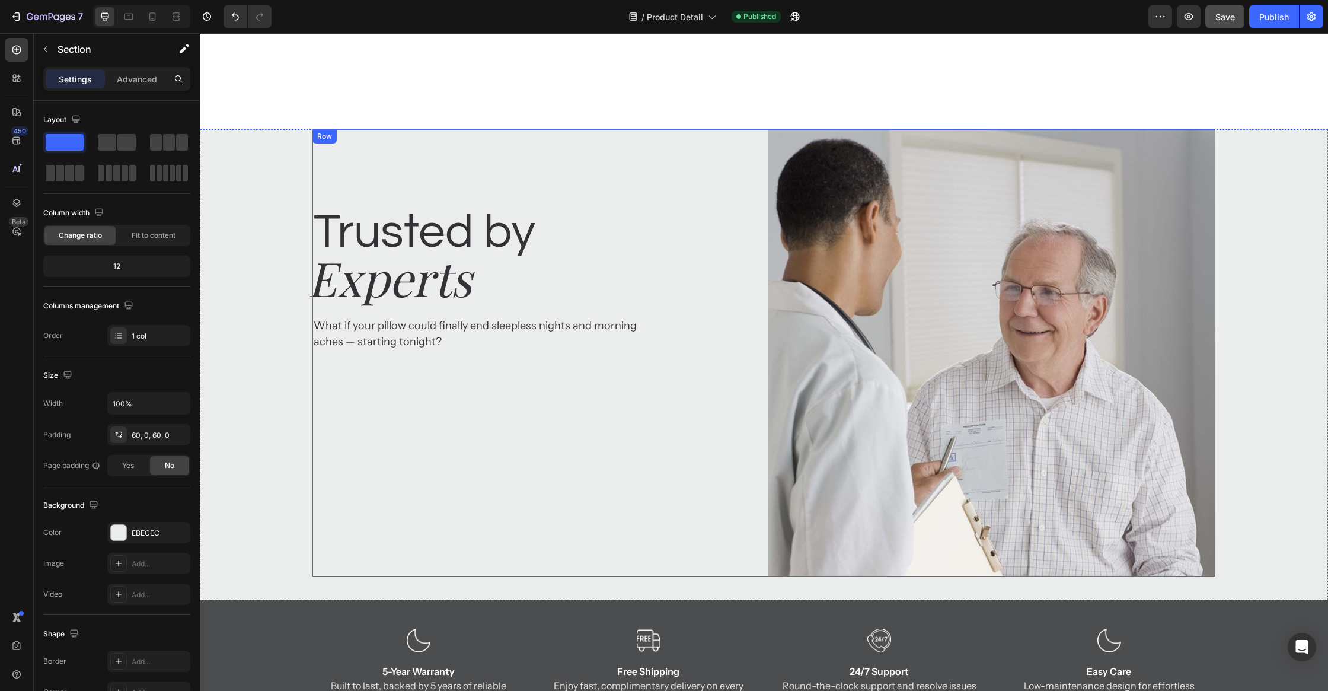
scroll to position [3168, 0]
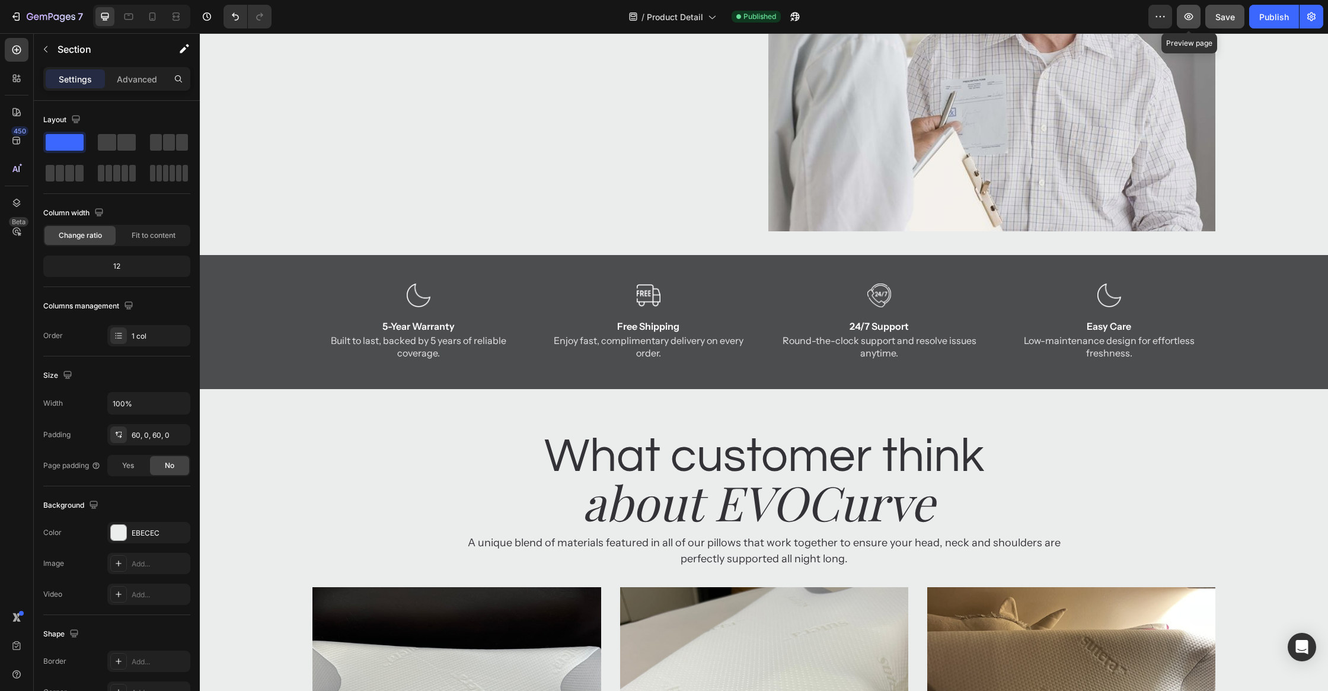
click at [1194, 11] on icon "button" at bounding box center [1189, 17] width 12 height 12
click at [1193, 17] on icon "button" at bounding box center [1188, 16] width 9 height 7
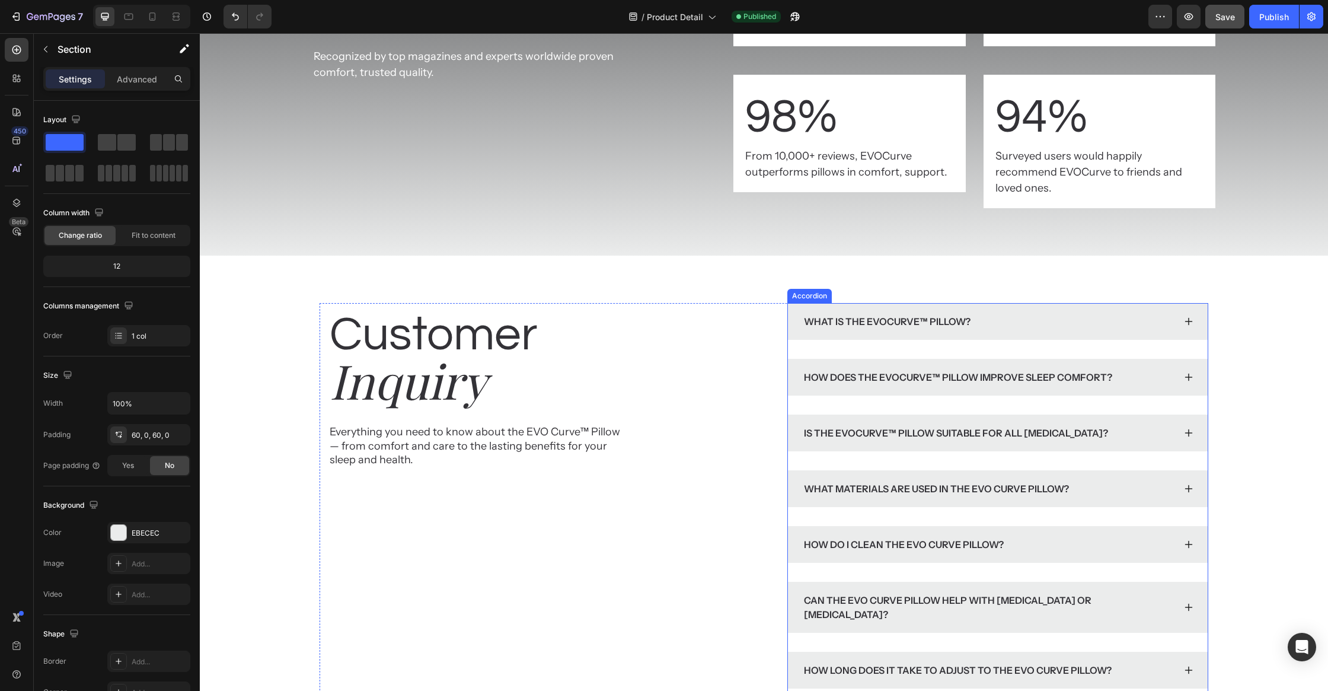
scroll to position [5963, 0]
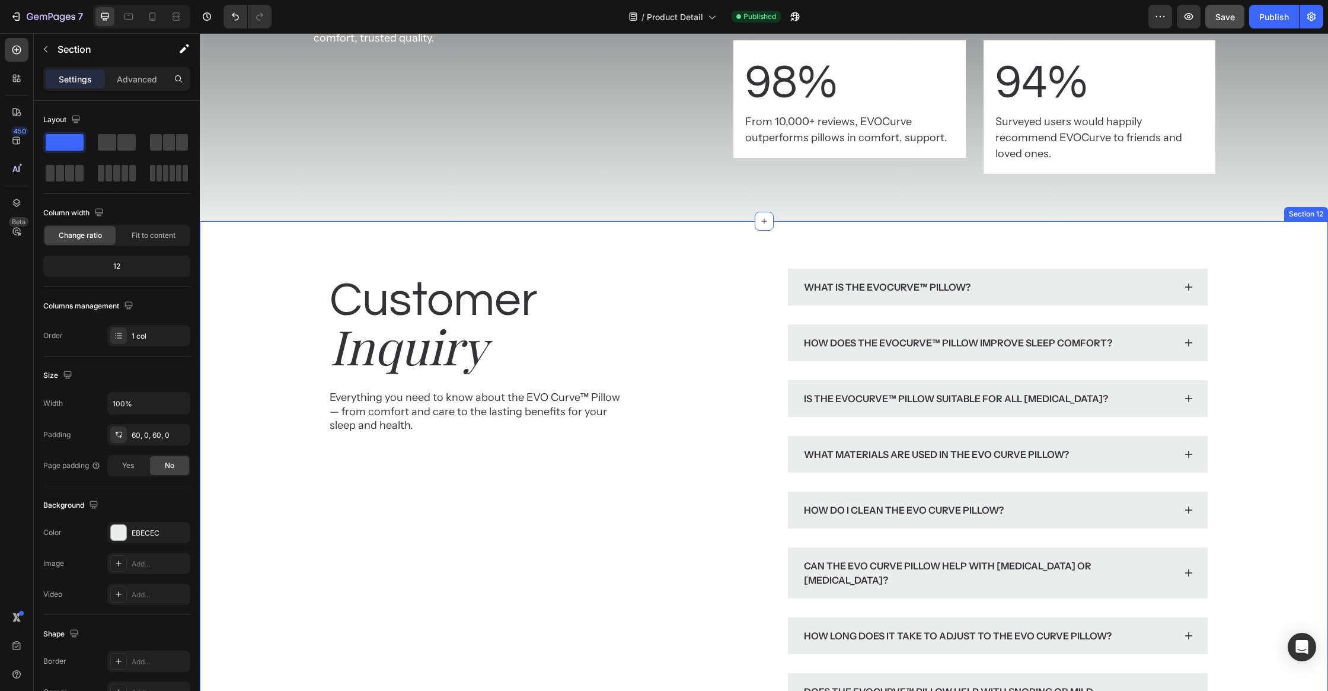
click at [1101, 269] on div "What is the EvoCurve™ Pillow?" at bounding box center [997, 287] width 419 height 37
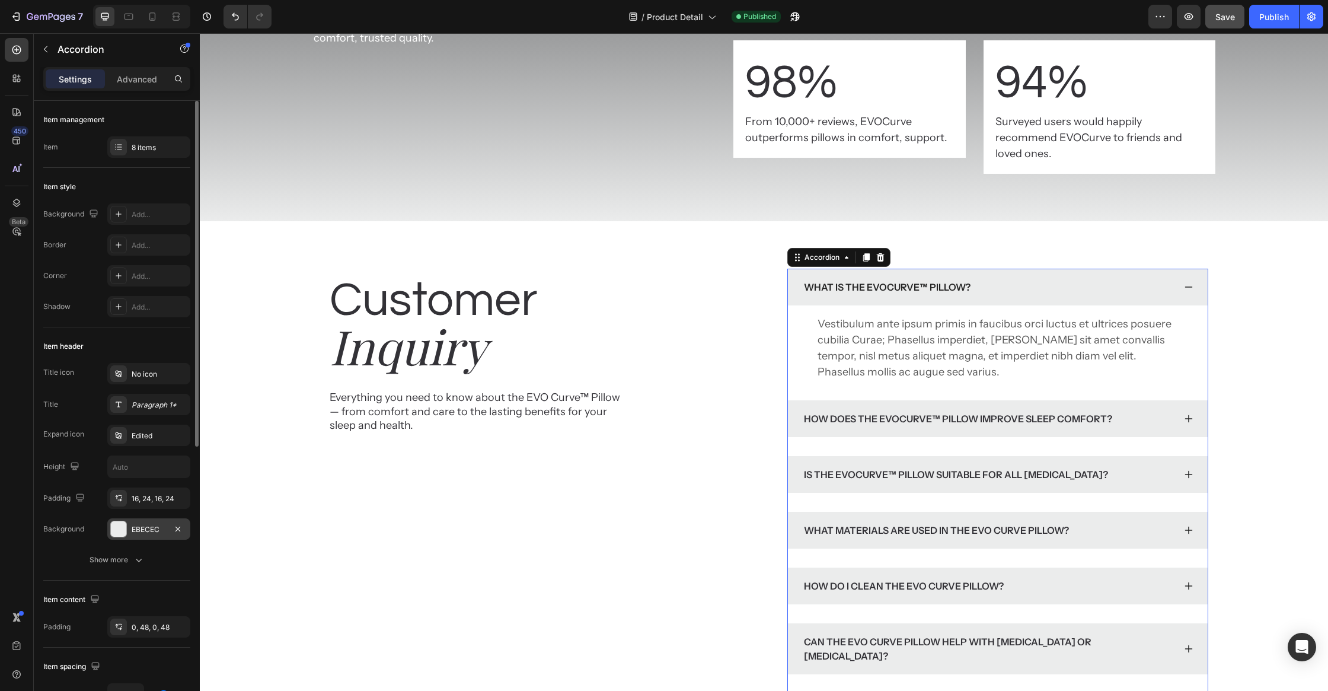
drag, startPoint x: 122, startPoint y: 530, endPoint x: 128, endPoint y: 531, distance: 6.0
click at [122, 530] on div at bounding box center [118, 528] width 15 height 15
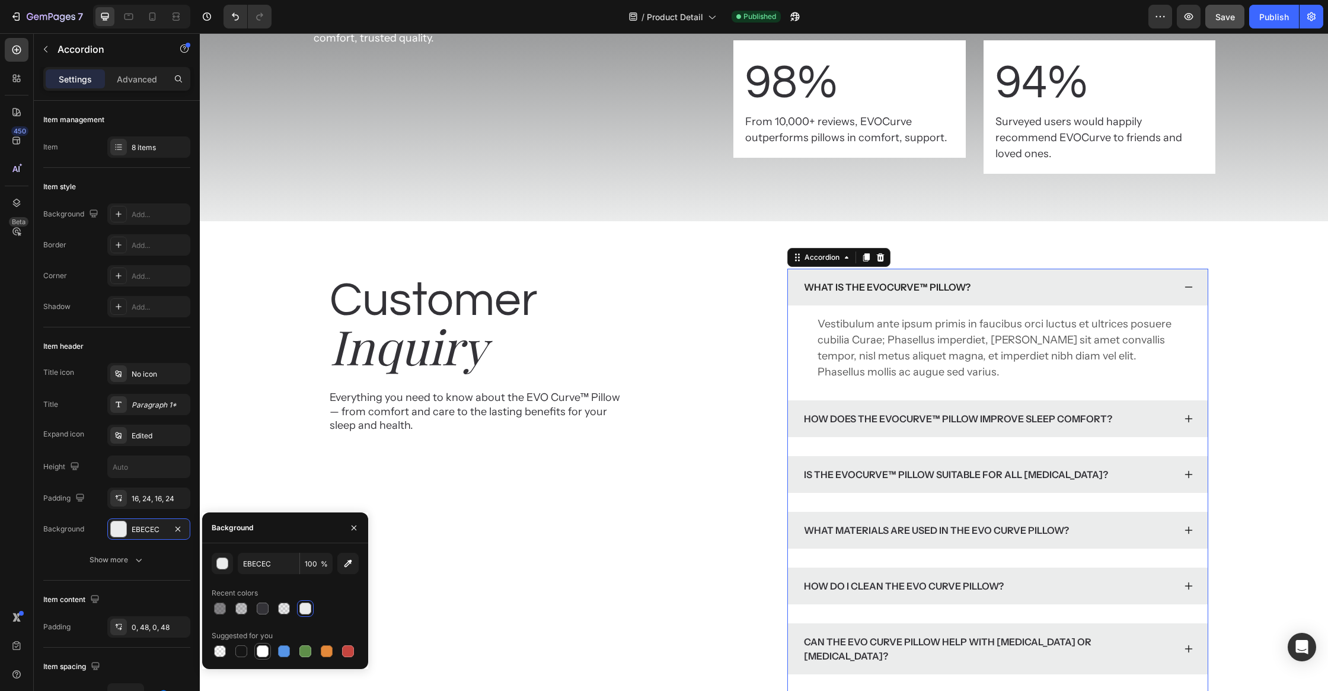
click at [260, 657] on div at bounding box center [262, 651] width 14 height 14
type input "FFFFFF"
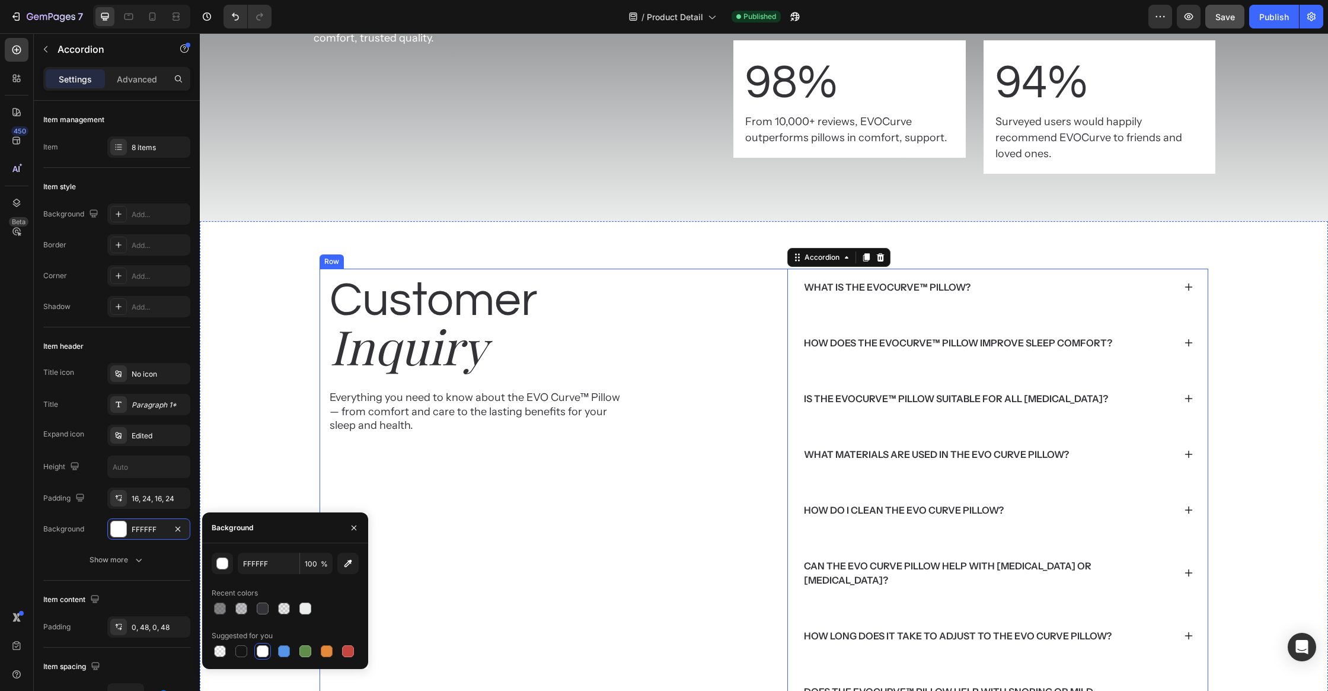
click at [512, 528] on div "Customer Heading Inquiry Heading Everything you need to know about the EVO Curv…" at bounding box center [530, 496] width 420 height 455
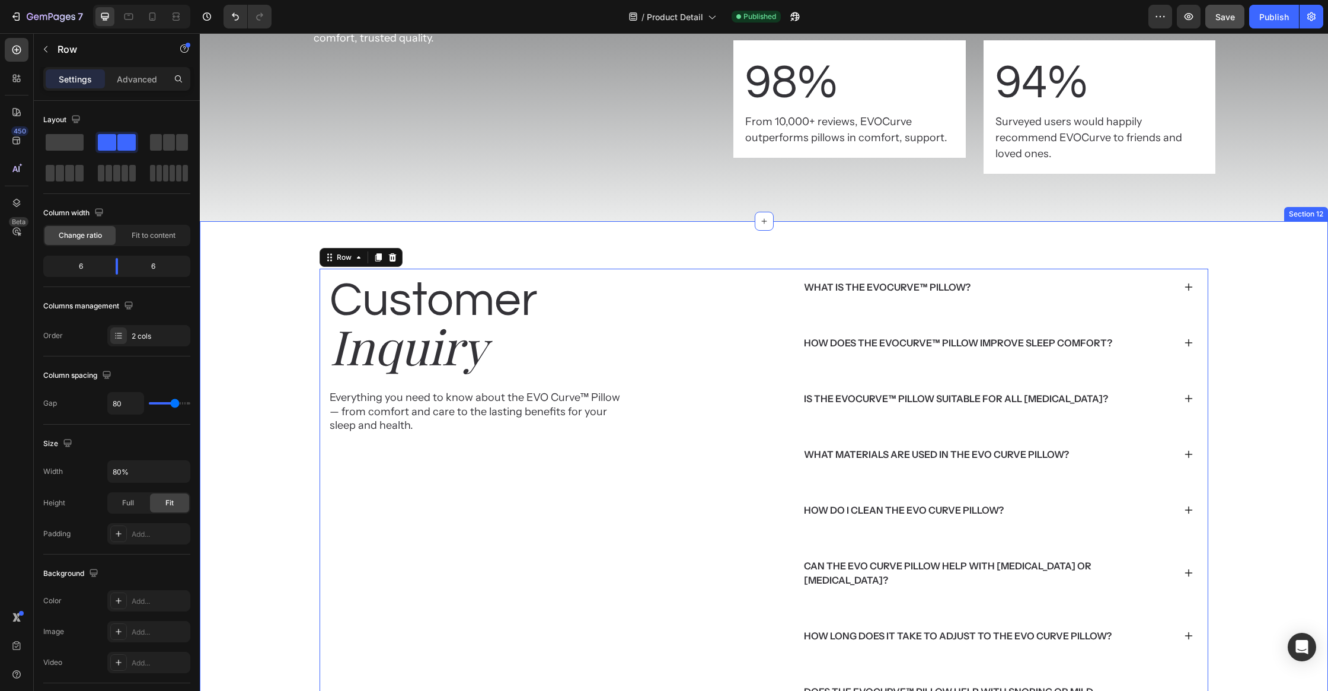
click at [971, 242] on div "Customer Heading Inquiry Heading Everything you need to know about the EVO Curv…" at bounding box center [764, 496] width 1128 height 550
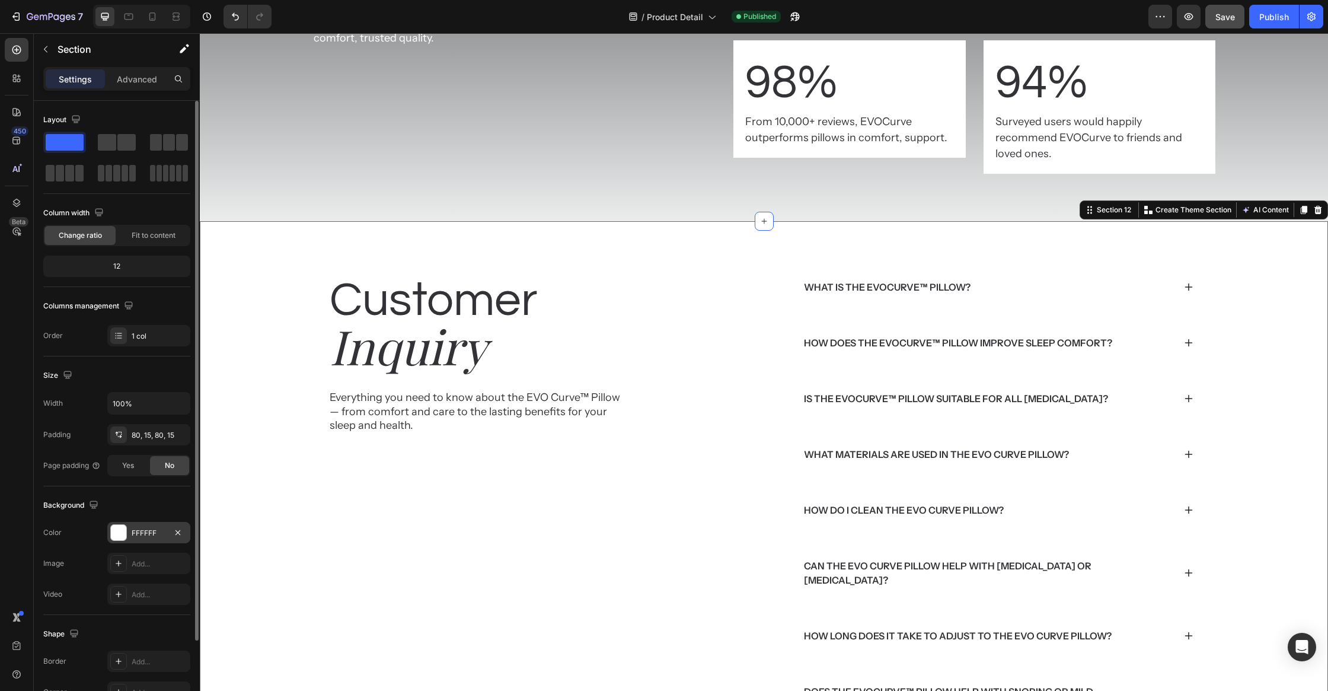
click at [116, 529] on div at bounding box center [118, 532] width 15 height 15
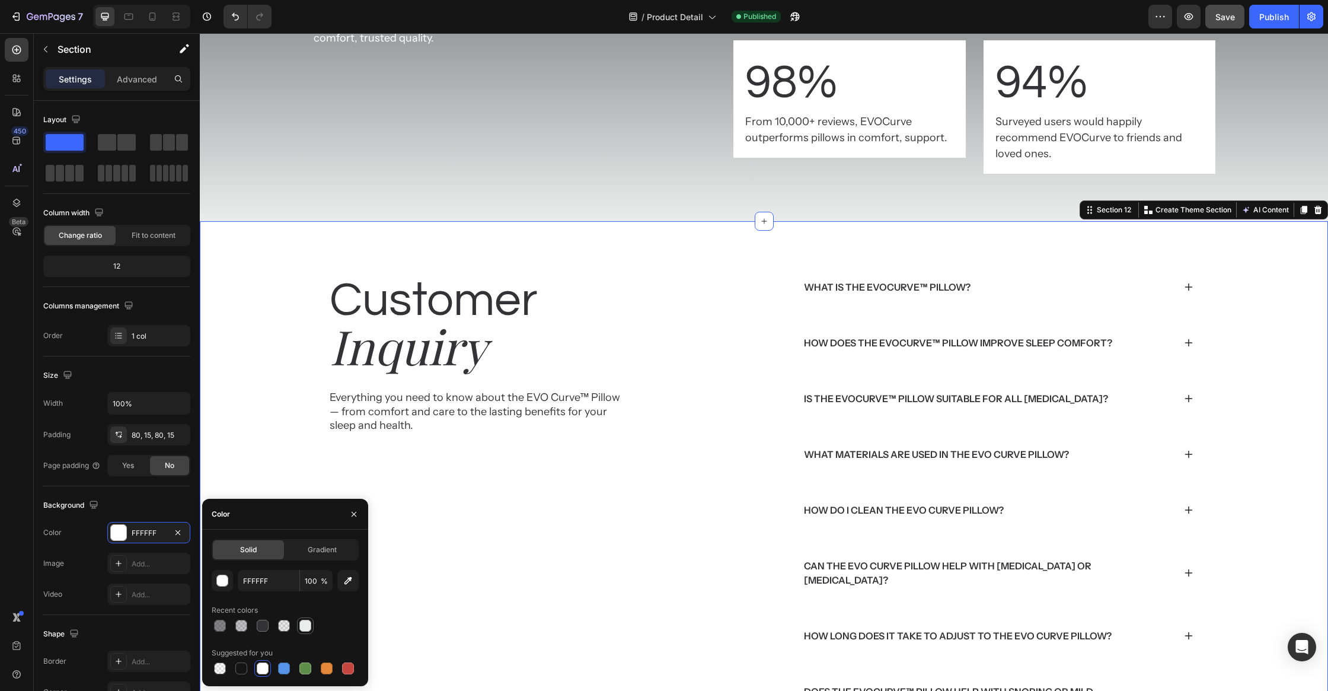
click at [302, 628] on div at bounding box center [305, 625] width 12 height 12
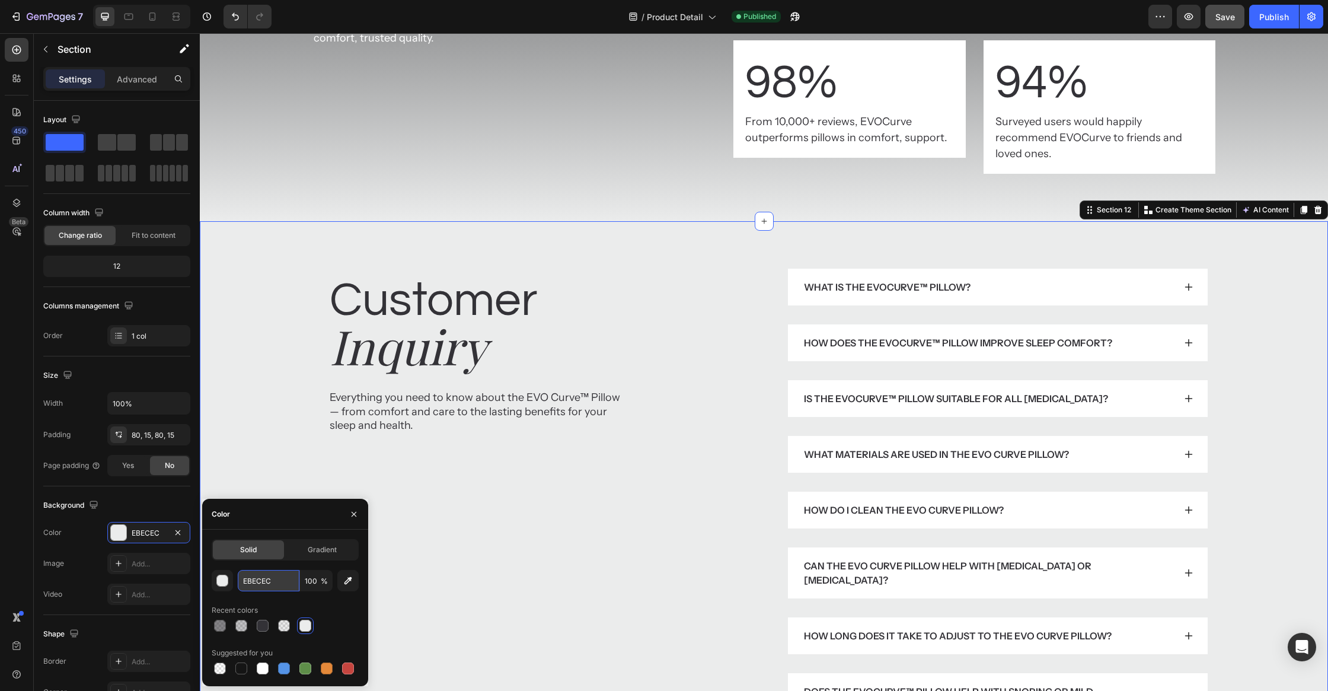
click at [277, 582] on input "EBECEC" at bounding box center [269, 580] width 62 height 21
click at [277, 624] on div at bounding box center [284, 625] width 14 height 14
type input "333237"
type input "10"
click at [287, 624] on div at bounding box center [284, 625] width 12 height 12
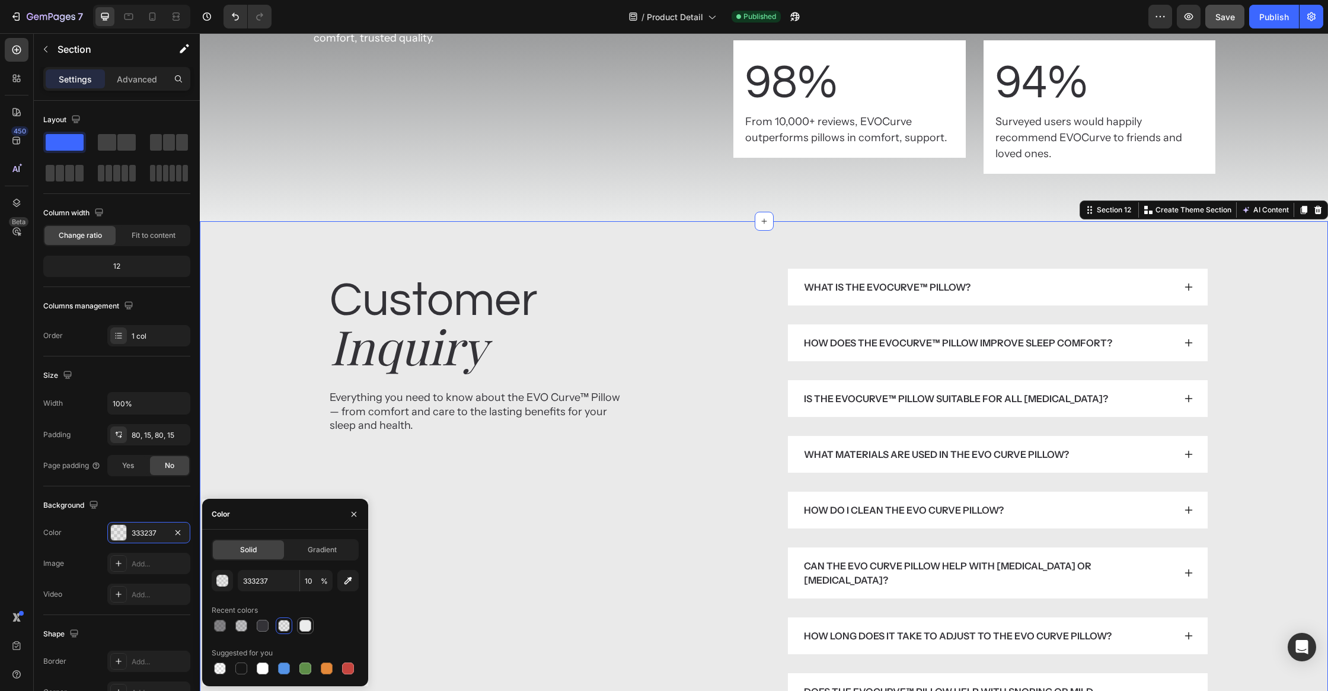
click at [298, 625] on div at bounding box center [305, 625] width 14 height 14
type input "EBECEC"
type input "100"
click at [272, 583] on input "EBECEC" at bounding box center [269, 580] width 62 height 21
paste input "F4F4F4"
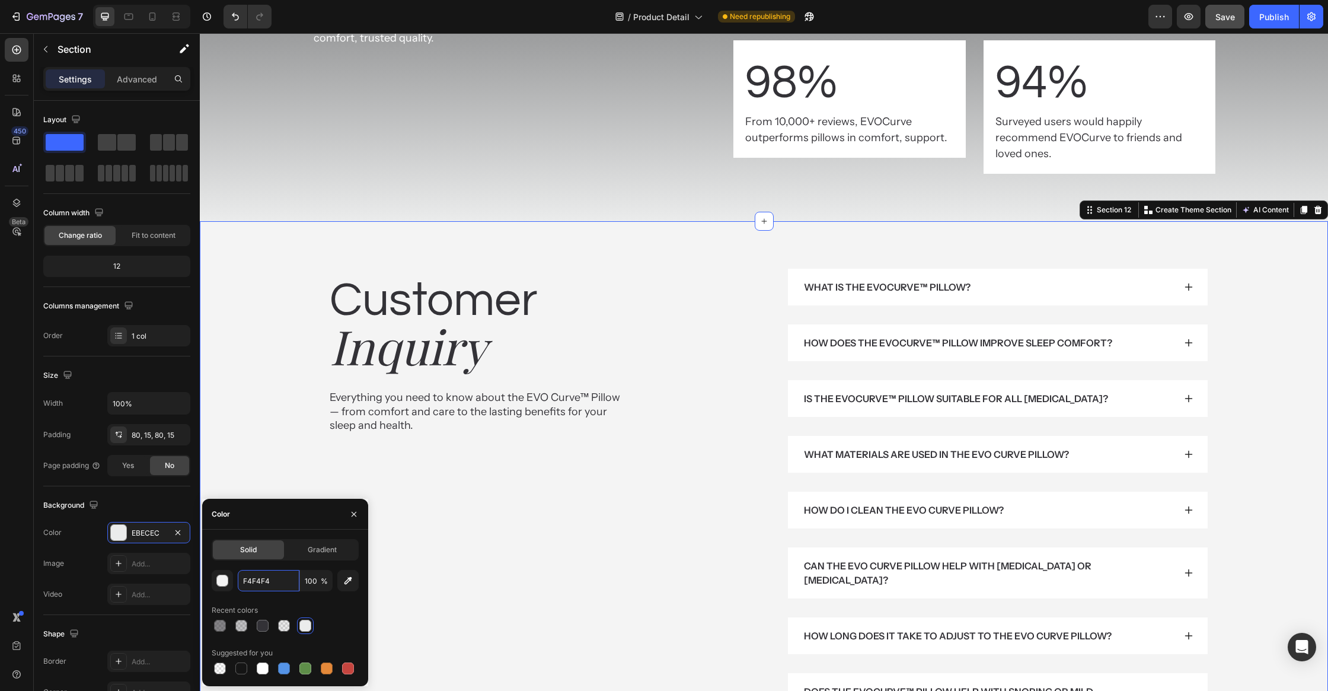
type input "F4F4F4"
click at [280, 520] on div "Color" at bounding box center [285, 514] width 166 height 31
click at [625, 497] on div "Customer Heading Inquiry Heading Everything you need to know about the EVO Curv…" at bounding box center [530, 496] width 420 height 455
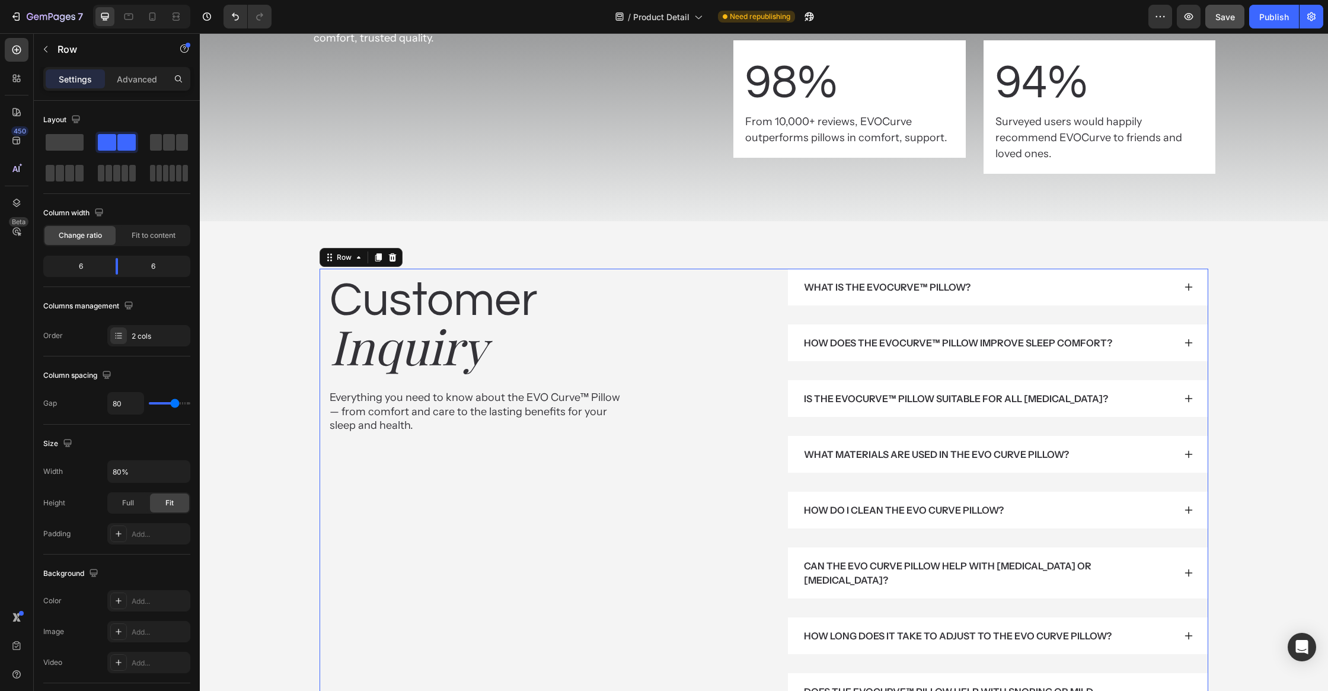
click at [282, 529] on div "Customer Heading Inquiry Heading Everything you need to know about the EVO Curv…" at bounding box center [764, 496] width 1110 height 455
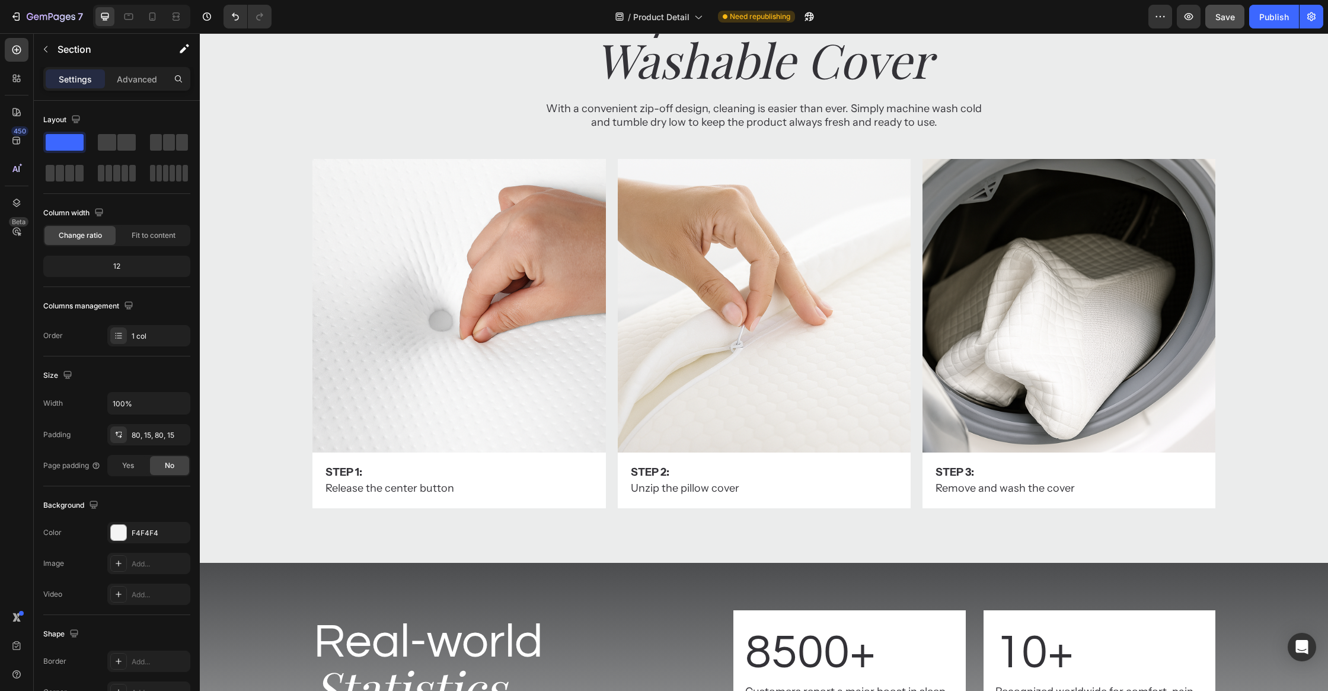
scroll to position [5245, 0]
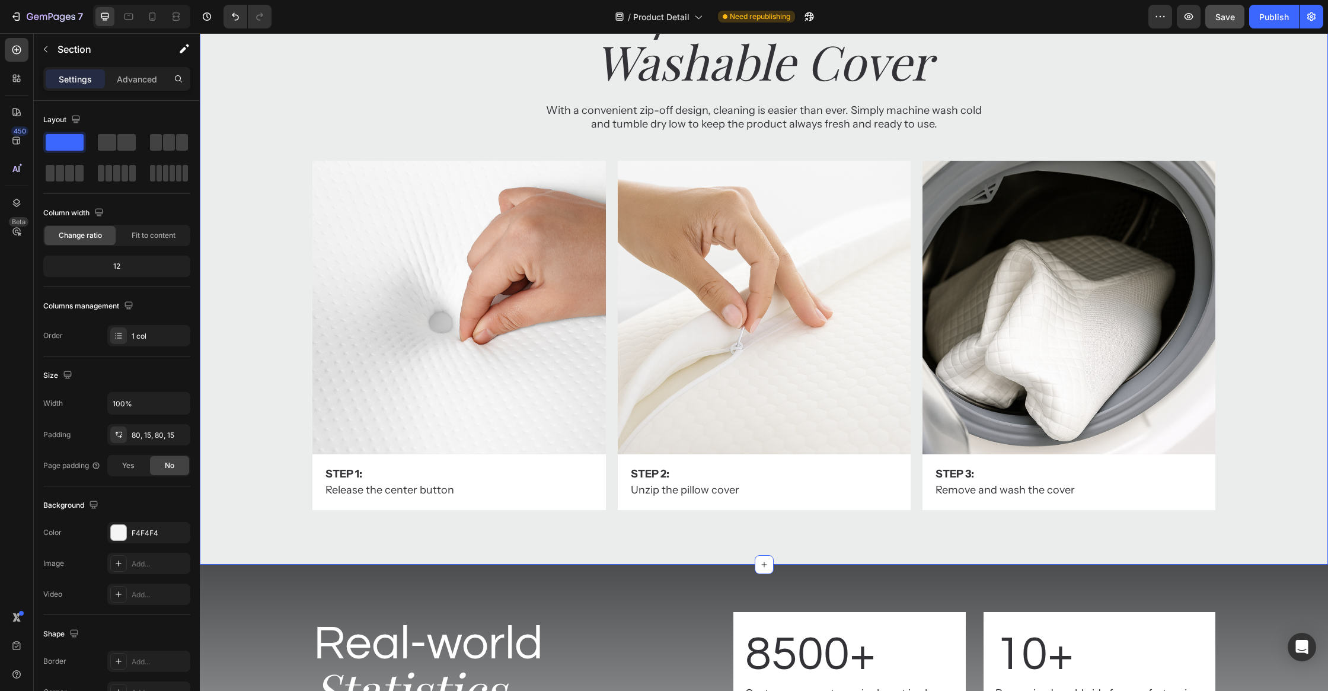
click at [239, 511] on div "Image Step 1: Text Block Release the center button Text Block Row Image Step 2:…" at bounding box center [764, 345] width 1128 height 368
click at [245, 504] on div "Image Step 1: Text Block Release the center button Text Block Row Image Step 2:…" at bounding box center [764, 345] width 1128 height 368
click at [135, 528] on div "EBECEC" at bounding box center [149, 533] width 34 height 11
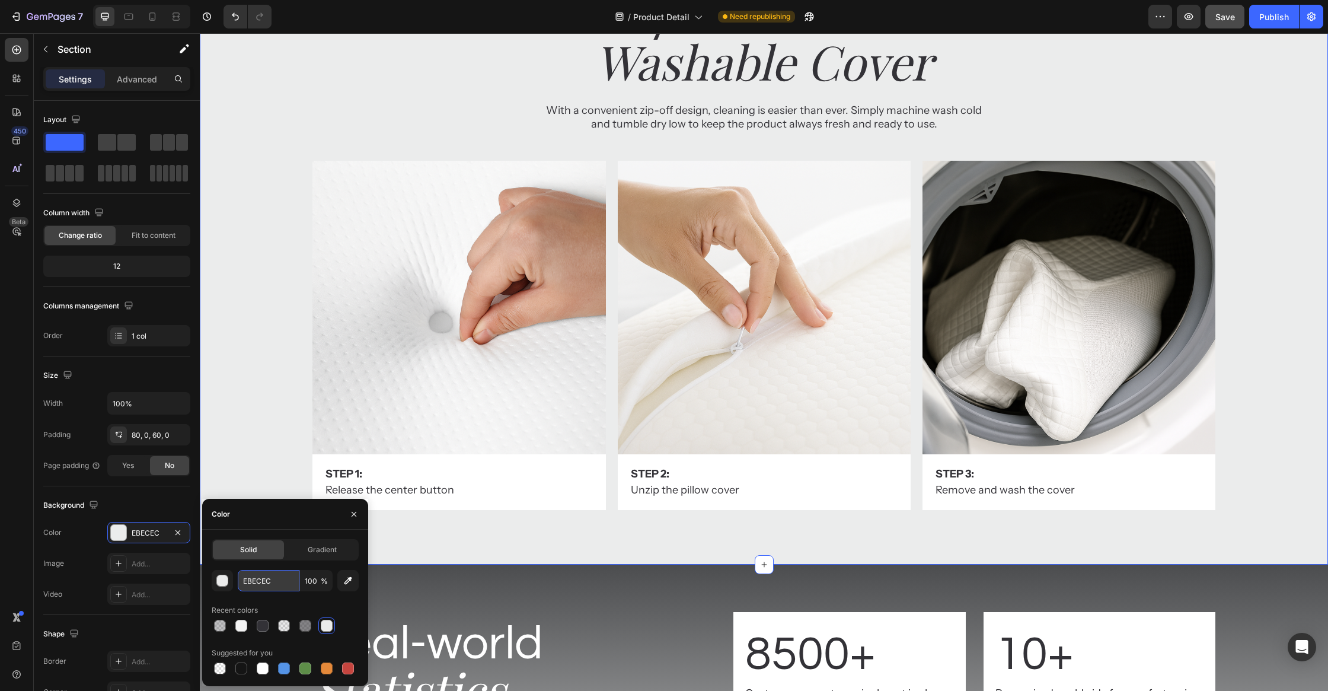
click at [275, 580] on input "EBECEC" at bounding box center [269, 580] width 62 height 21
paste input "F4F4F4"
type input "F4F4F4"
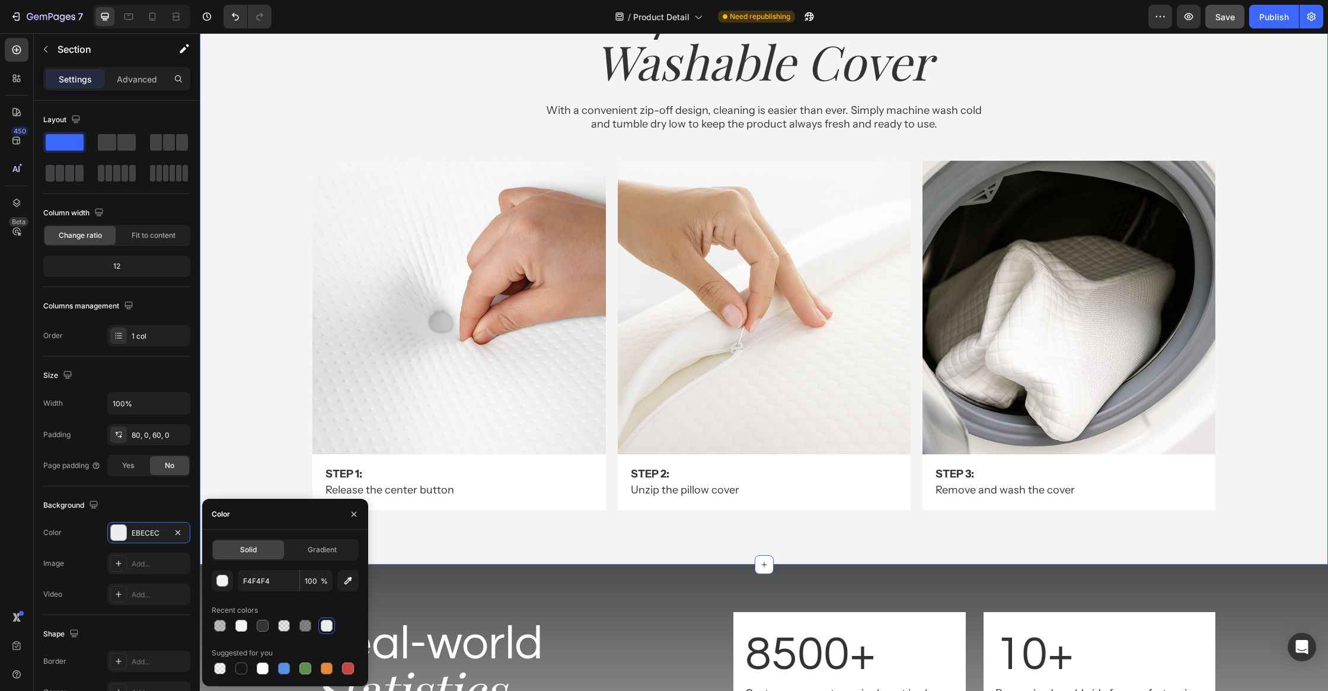
click at [257, 426] on div "Image Step 1: Text Block Release the center button Text Block Row Image Step 2:…" at bounding box center [764, 345] width 1128 height 368
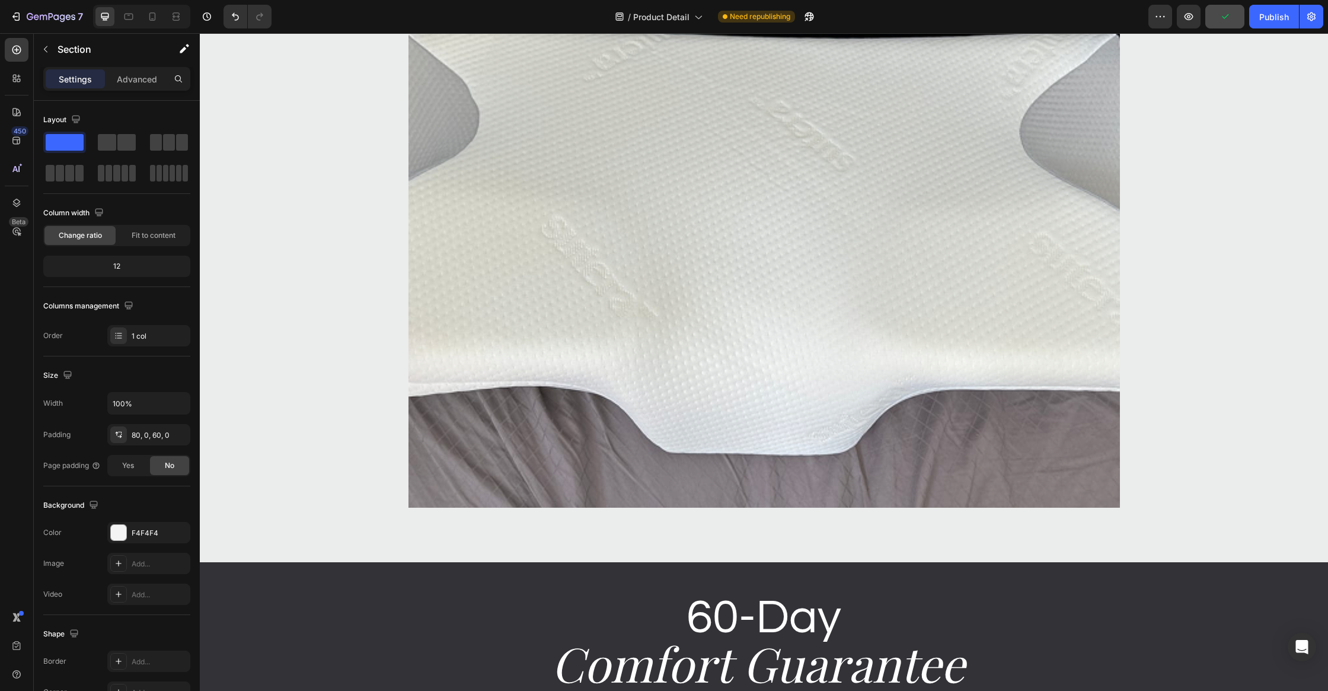
scroll to position [4410, 0]
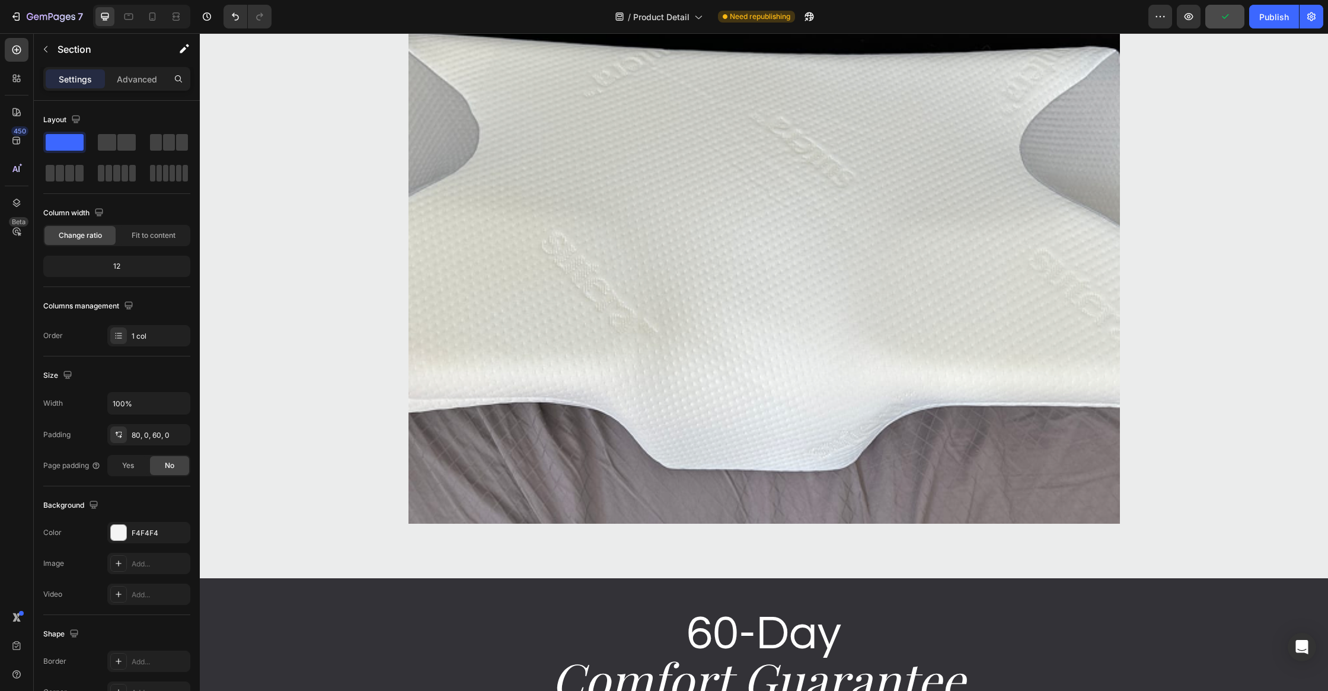
click at [334, 416] on div "Image Drop element here Drop element here Carousel" at bounding box center [764, 266] width 1128 height 552
click at [153, 528] on div "EBECEC" at bounding box center [149, 533] width 34 height 11
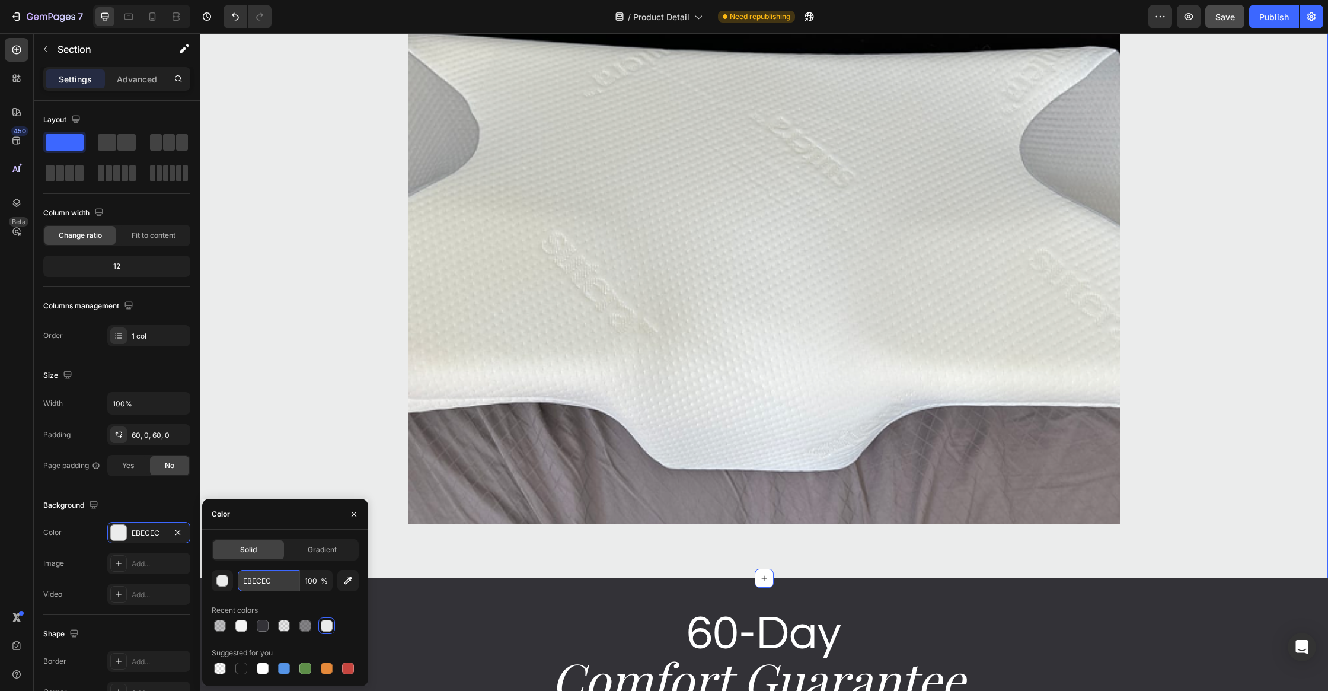
click at [252, 587] on input "EBECEC" at bounding box center [269, 580] width 62 height 21
paste input "F4F4F4"
type input "F4F4F4"
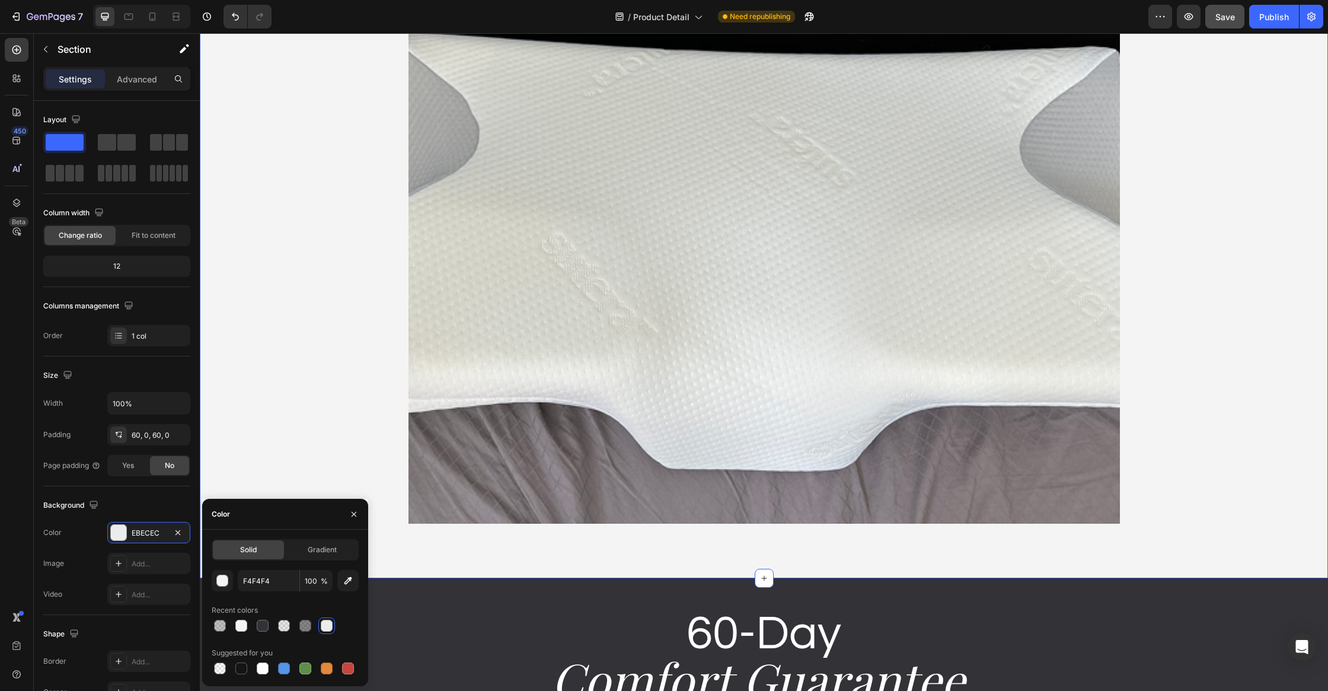
click at [273, 461] on div "Image Drop element here Drop element here Carousel" at bounding box center [764, 266] width 1128 height 552
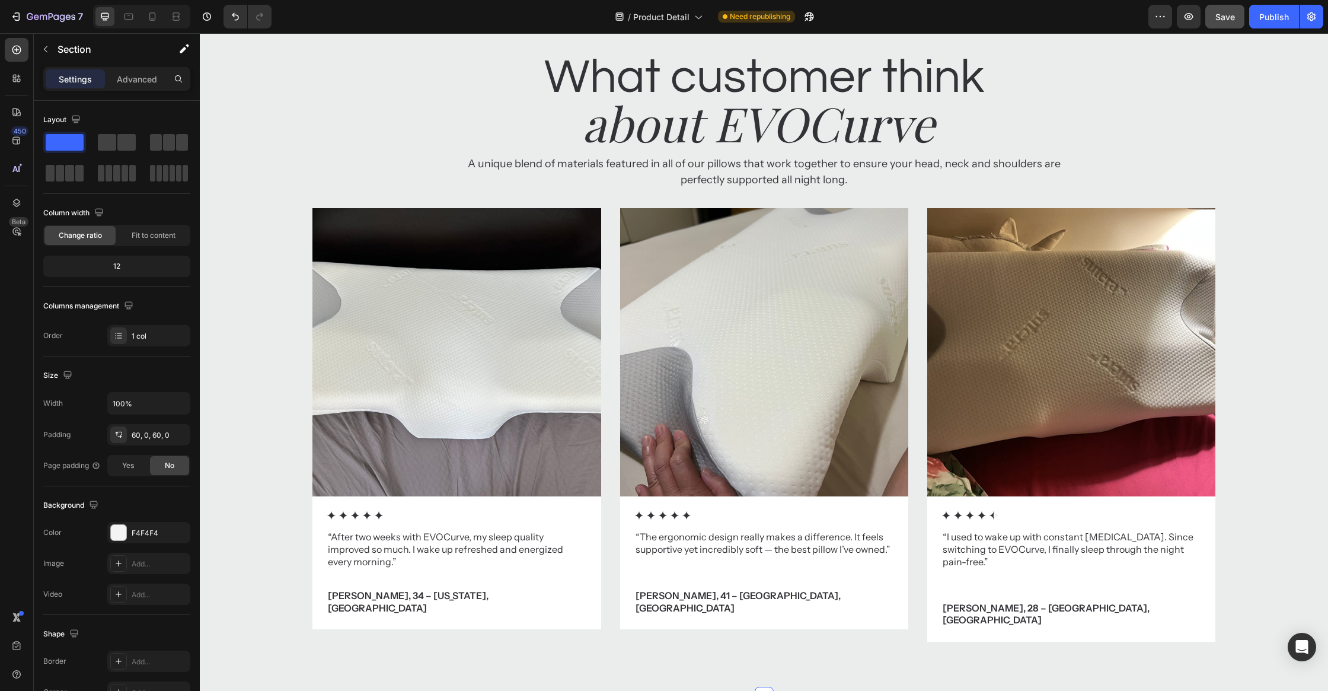
scroll to position [3544, 0]
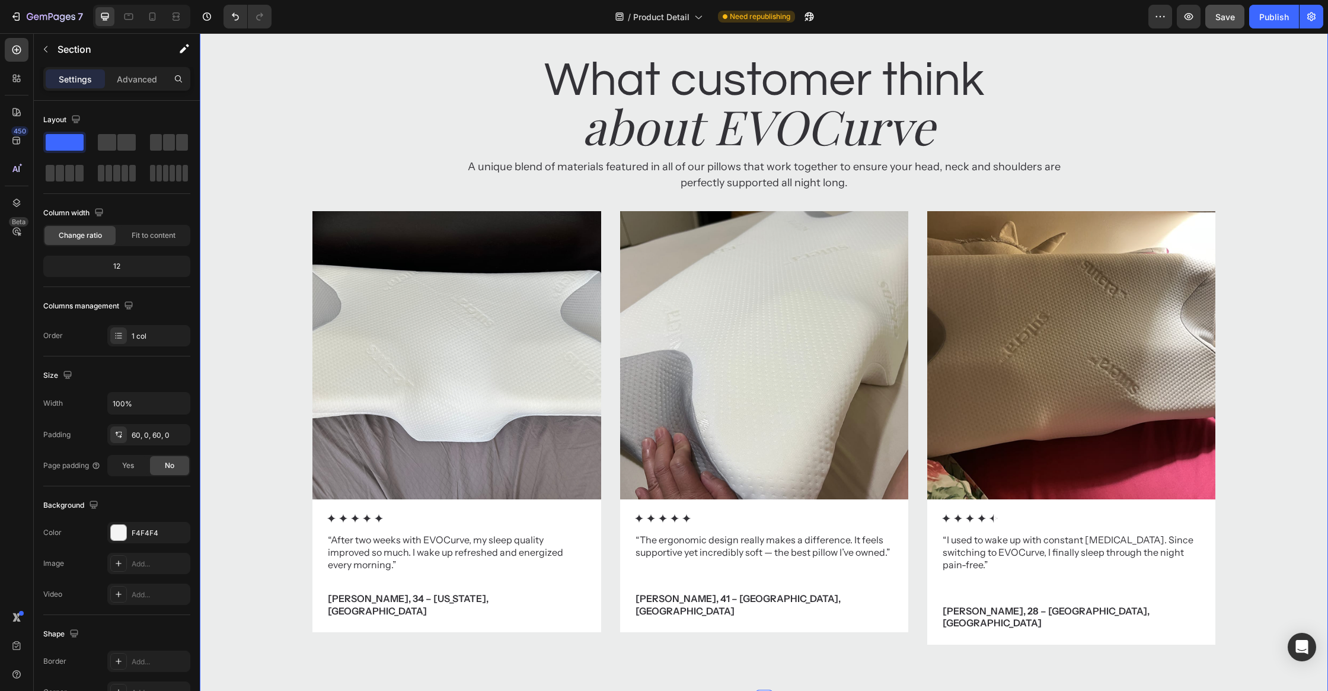
click at [275, 499] on div "Image Icon Icon Icon Icon Icon Icon List “After two weeks with EVOCurve, my sle…" at bounding box center [764, 437] width 1128 height 452
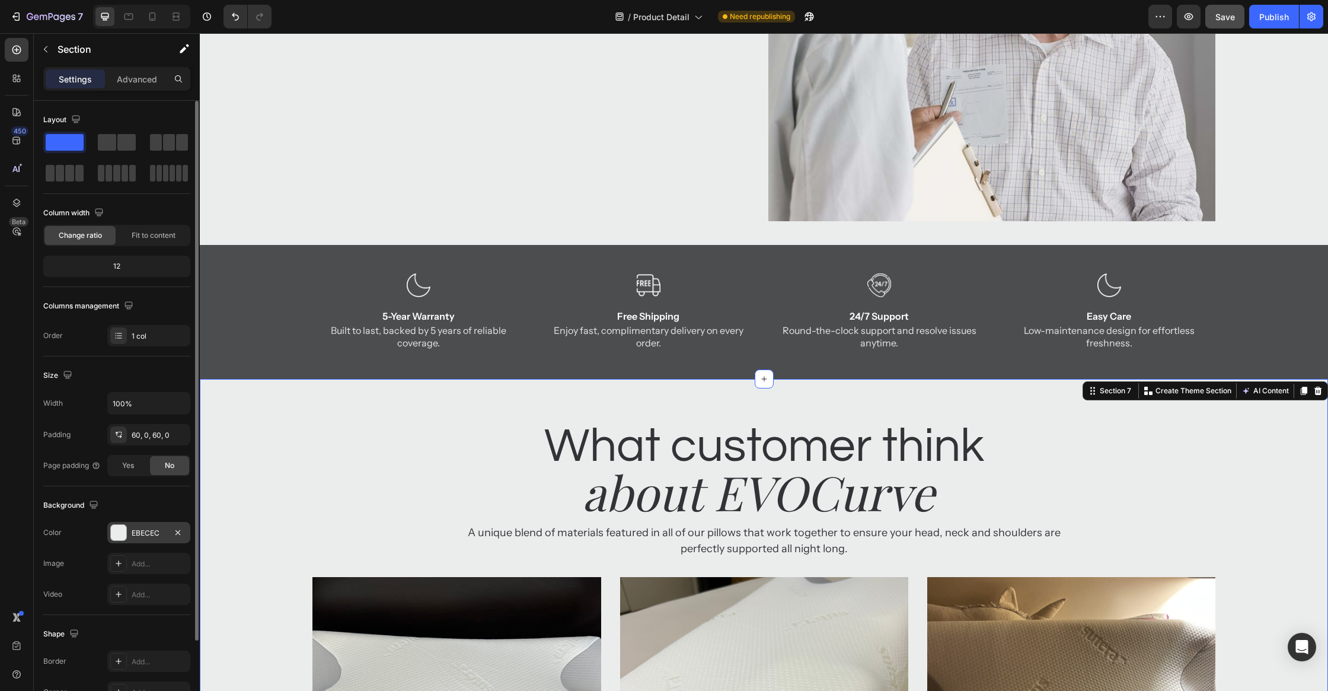
scroll to position [3264, 0]
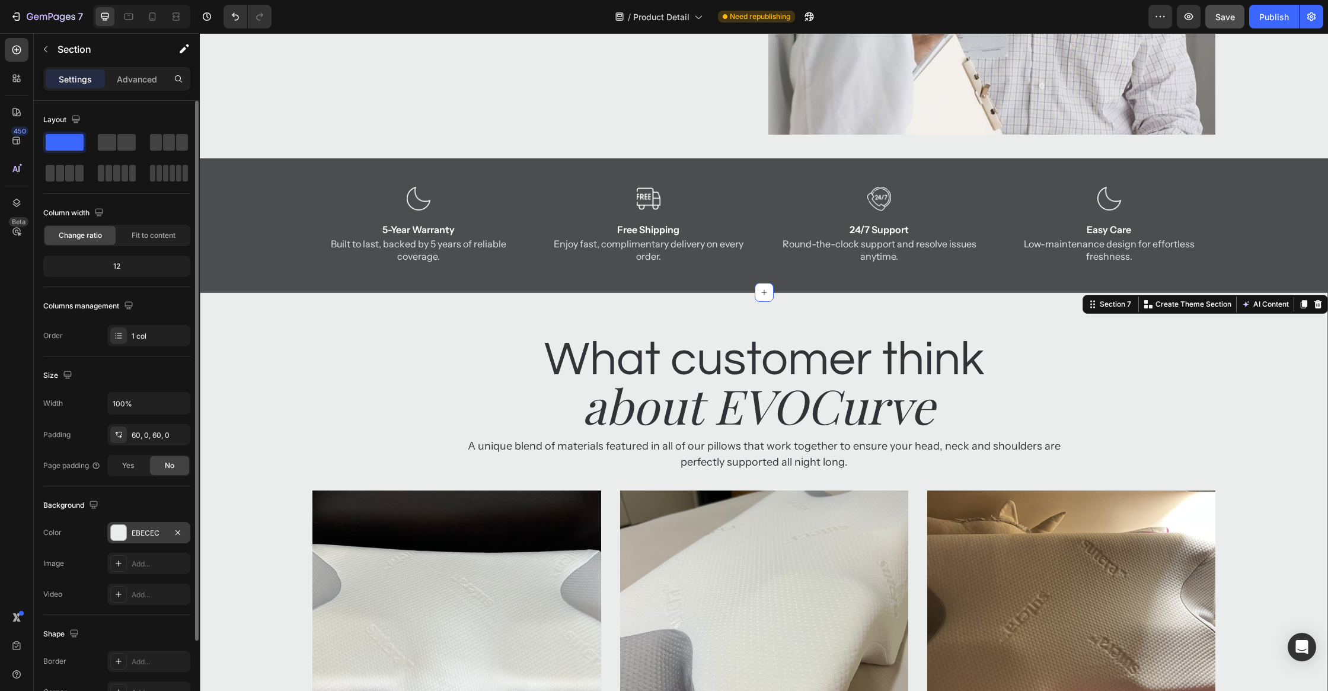
click at [146, 528] on div "EBECEC" at bounding box center [149, 533] width 34 height 11
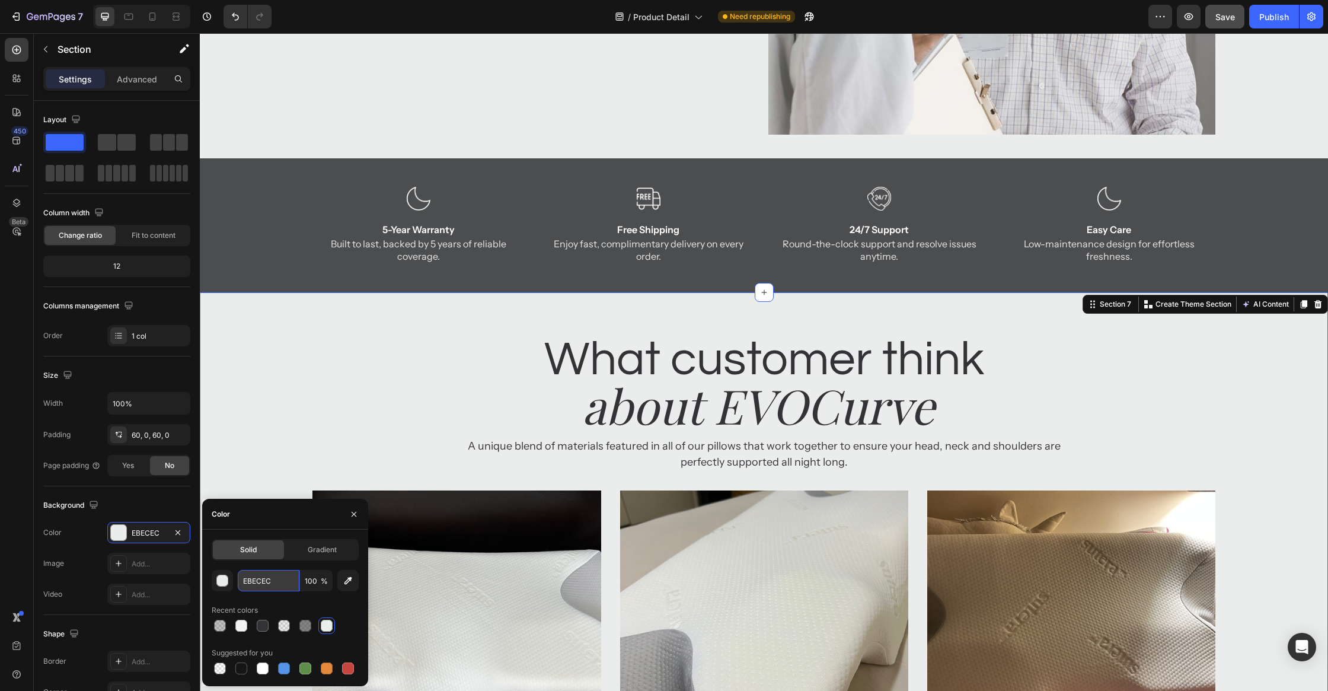
click at [274, 583] on input "EBECEC" at bounding box center [269, 580] width 62 height 21
paste input "F4F4F4"
type input "F4F4F4"
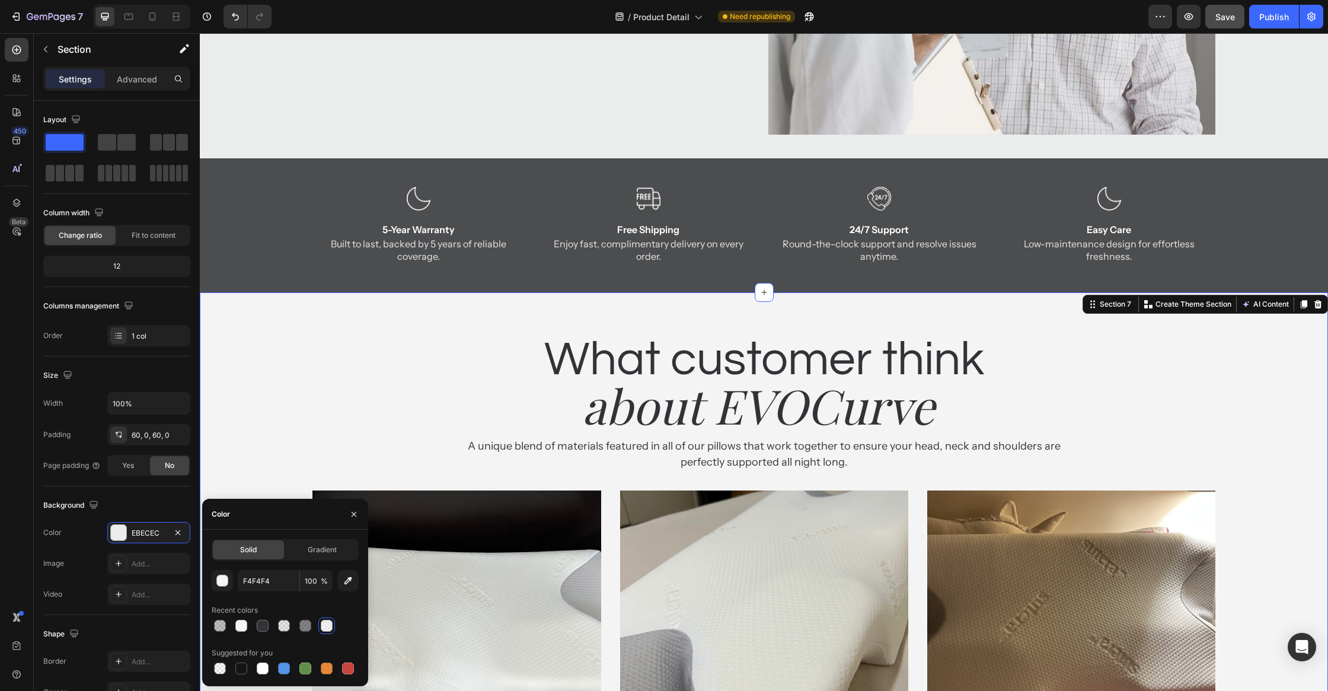
click at [264, 427] on div "What customer think Heading about EVOCurve Heading A unique blend of materials …" at bounding box center [764, 635] width 1128 height 615
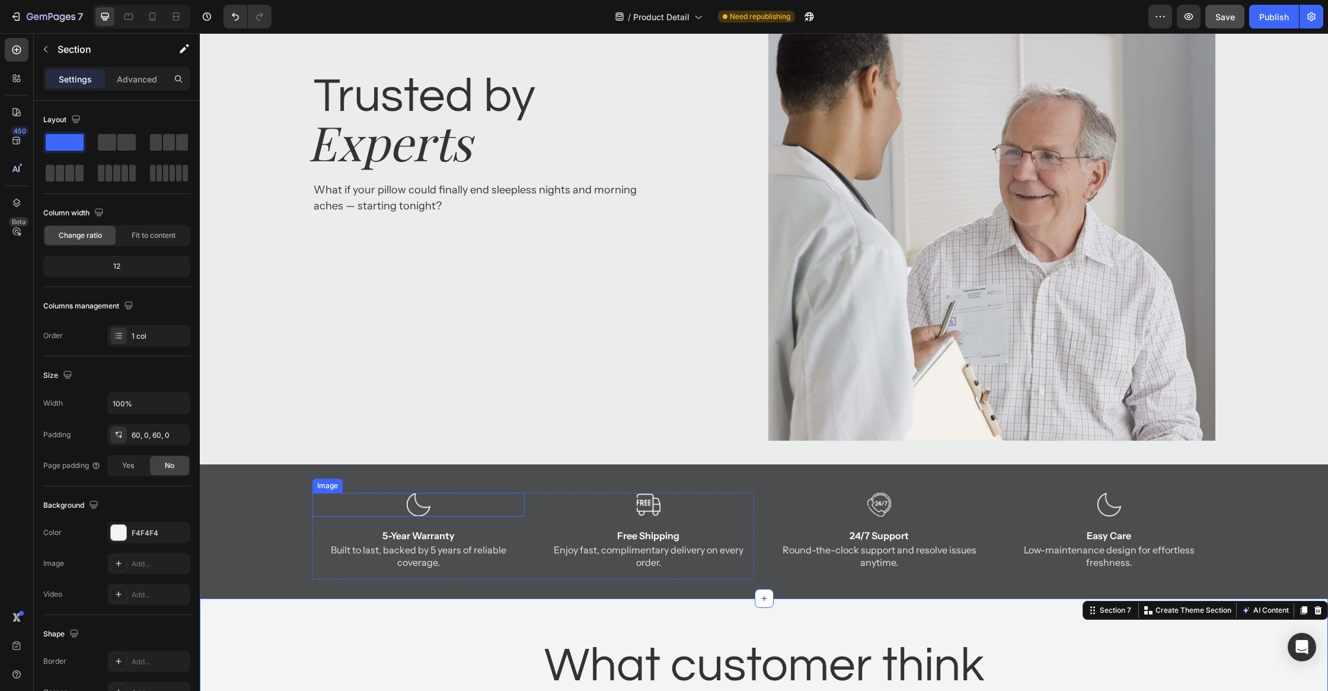
scroll to position [2880, 0]
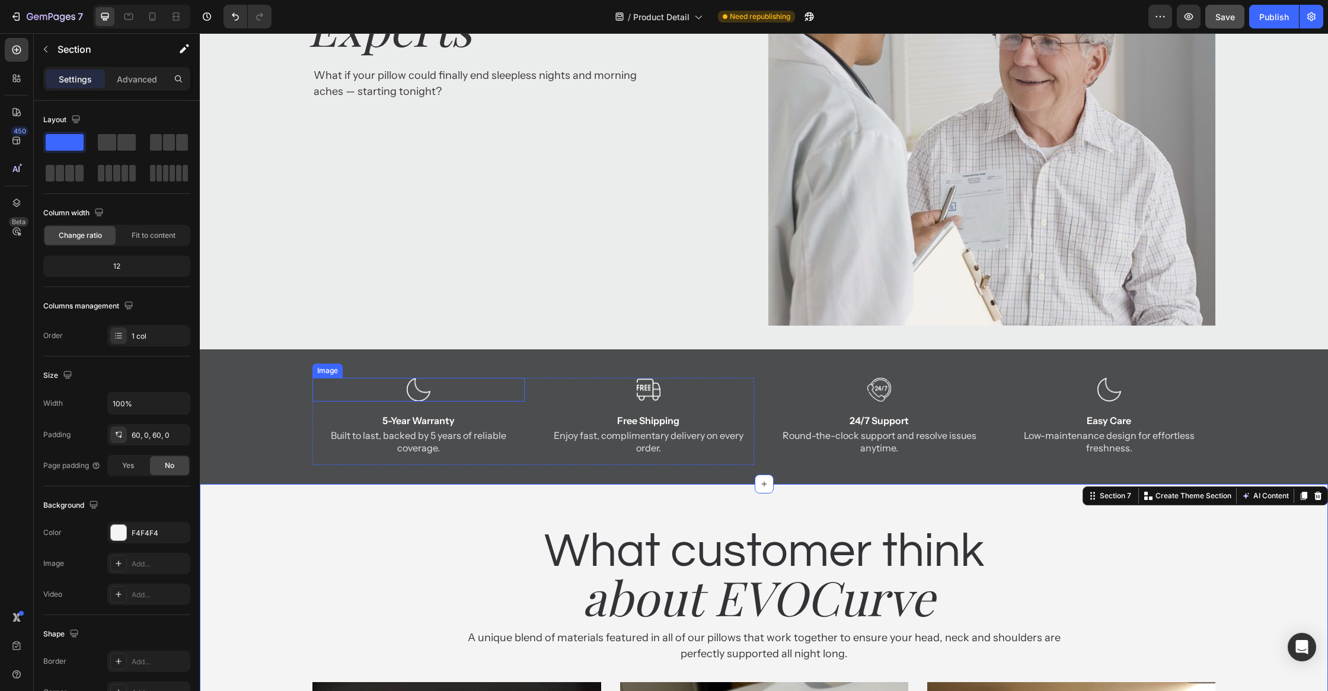
click at [410, 453] on div "Built to last, backed by 5 years of reliable coverage." at bounding box center [418, 441] width 212 height 27
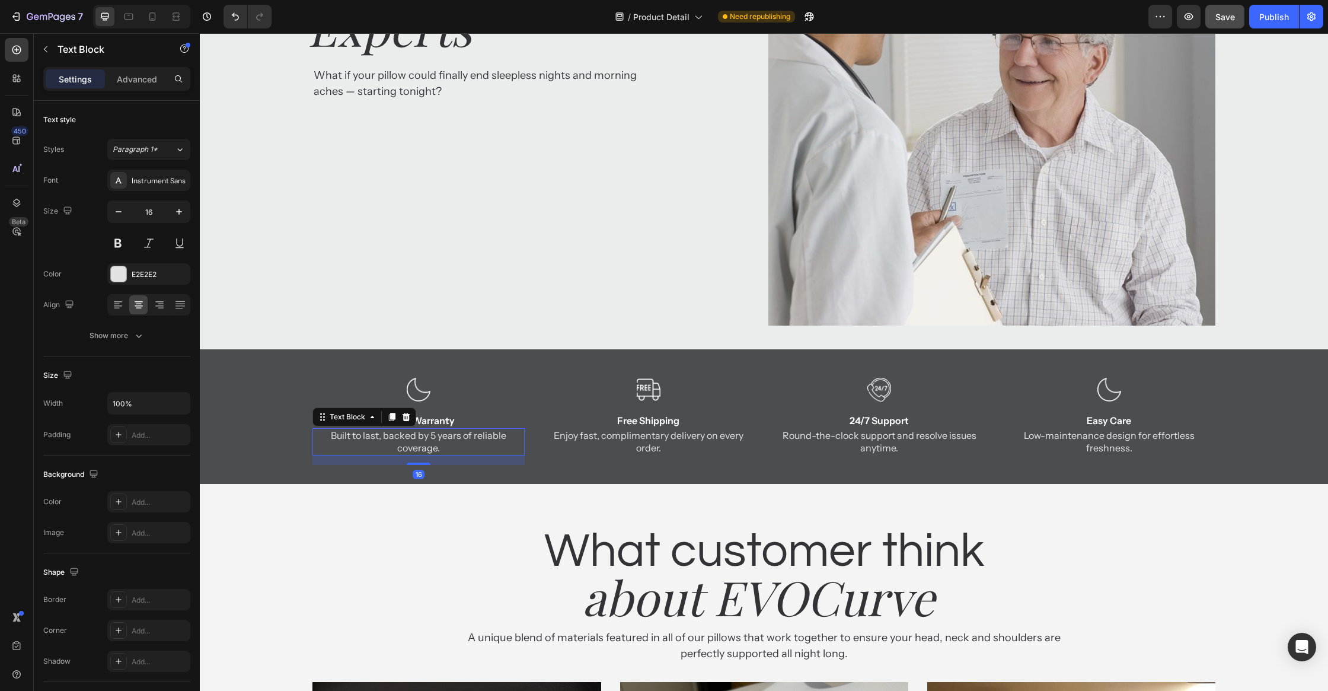
click at [389, 359] on div "Image 5-Year Warranty Text Block Built to last, backed by 5 years of reliable c…" at bounding box center [764, 416] width 1128 height 134
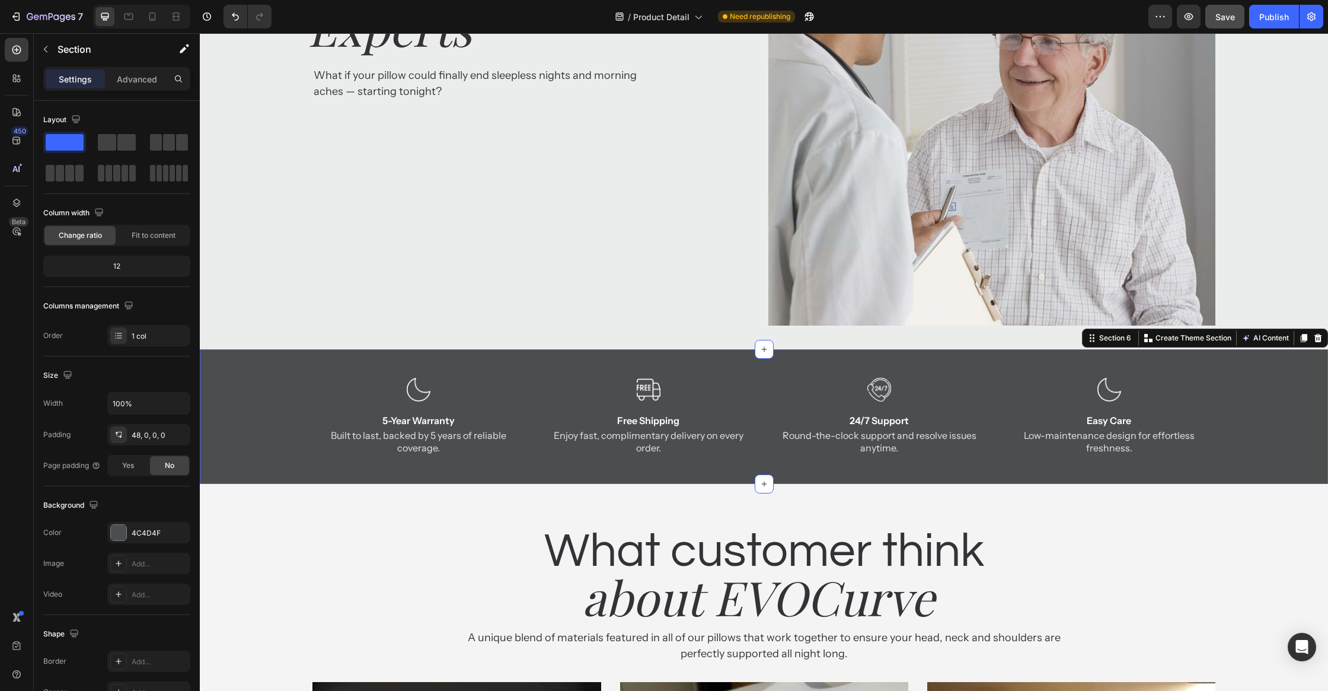
click at [384, 295] on div "Trusted by Heading Experts Heading What if your pillow could finally end sleepl…" at bounding box center [535, 102] width 446 height 446
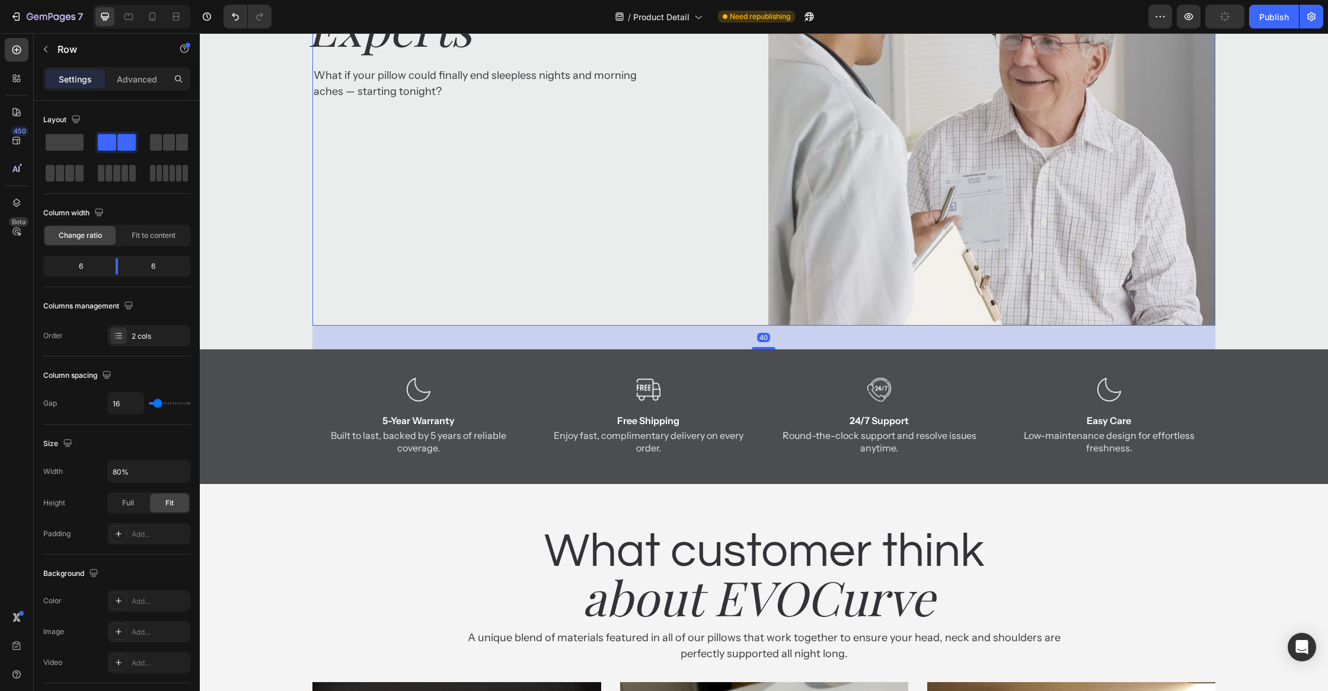
click at [414, 242] on div "Trusted by Heading Experts Heading What if your pillow could finally end sleepl…" at bounding box center [535, 102] width 446 height 446
click at [272, 267] on div "Trusted by Heading Experts Heading What if your pillow could finally end sleepl…" at bounding box center [764, 114] width 1128 height 470
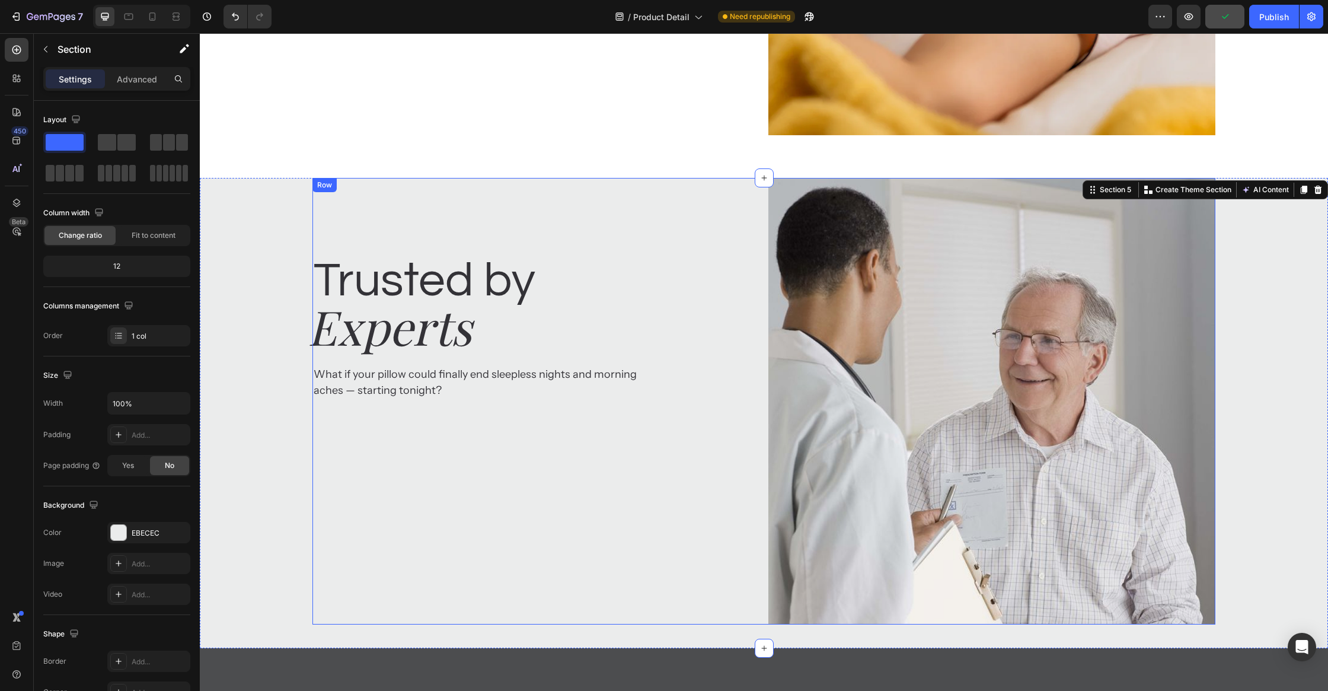
scroll to position [2439, 0]
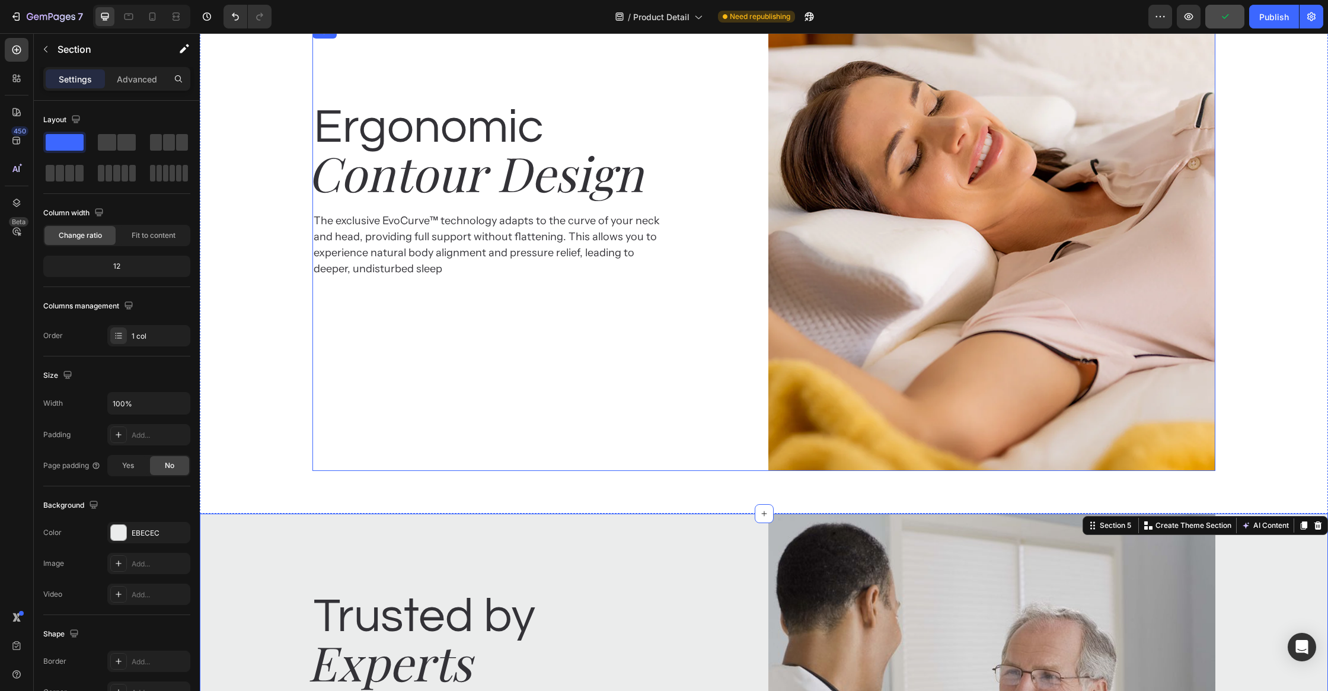
click at [382, 378] on div "Ergonomic Heading Contour Design Heading The exclusive EvoCurve™ technology ada…" at bounding box center [535, 247] width 446 height 446
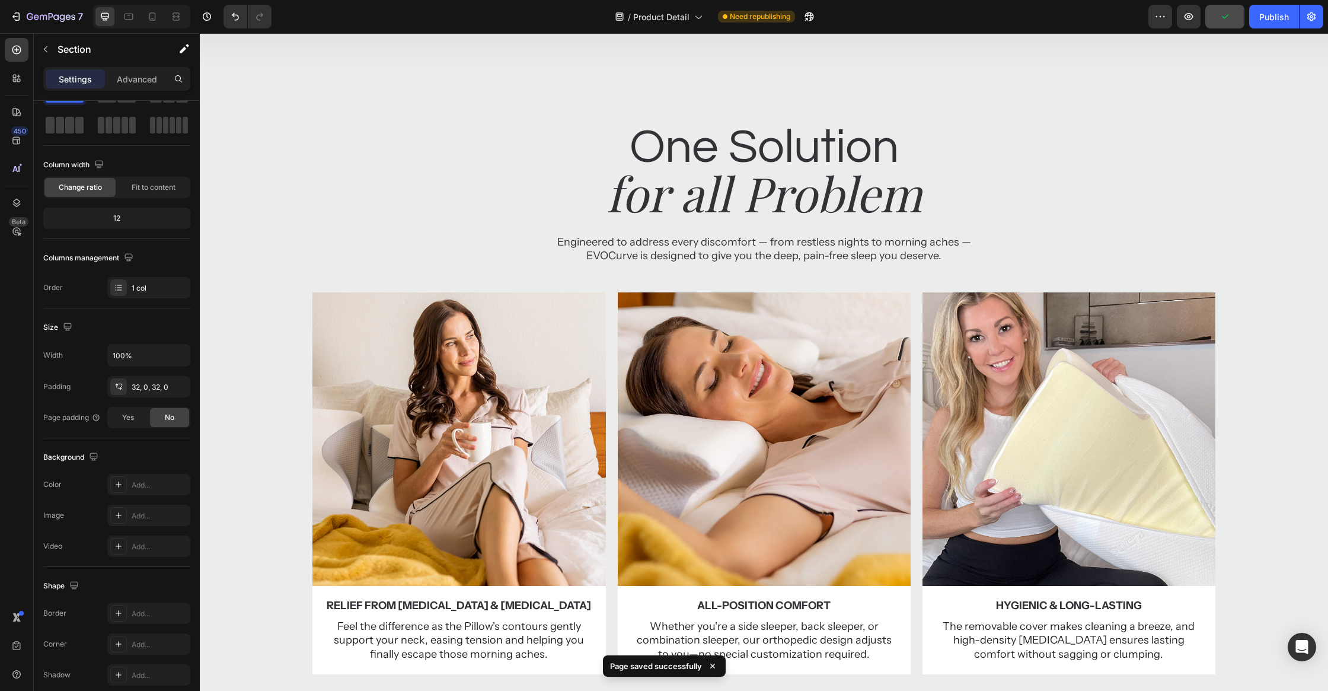
scroll to position [403, 0]
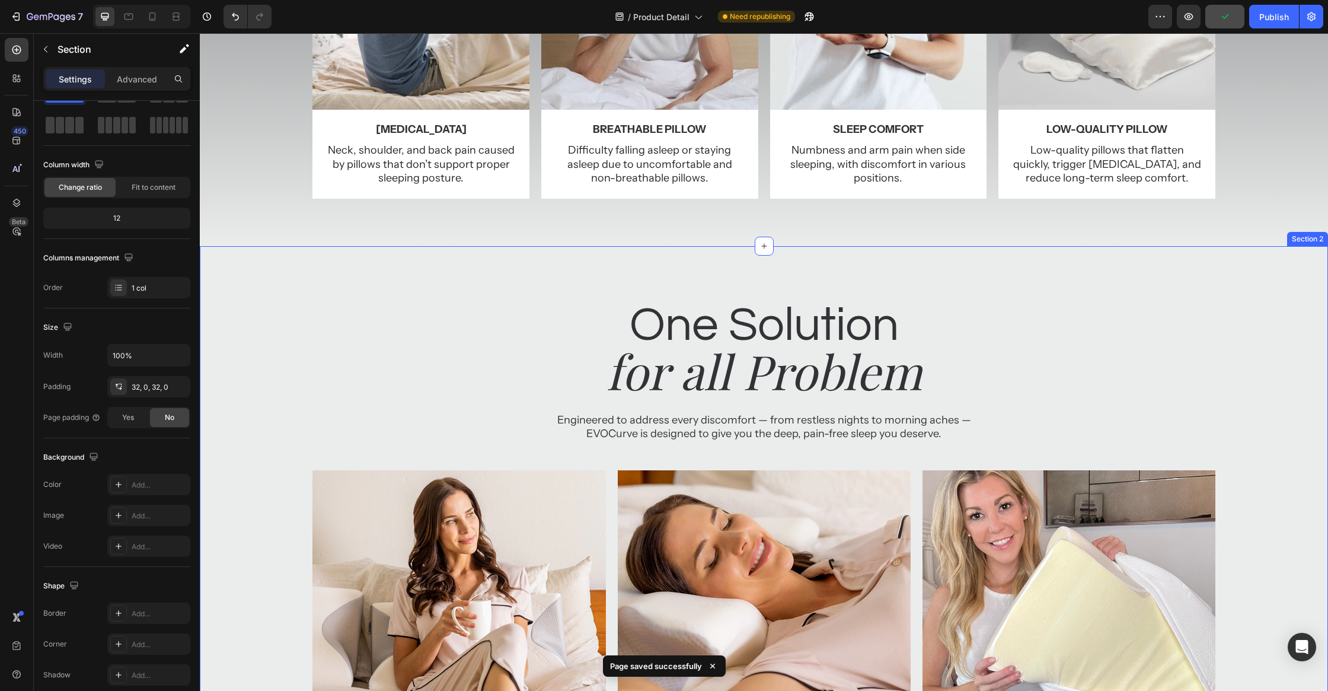
click at [368, 367] on div "One Solution Heading for all Problem Heading Engineered to address every discom…" at bounding box center [764, 582] width 1128 height 578
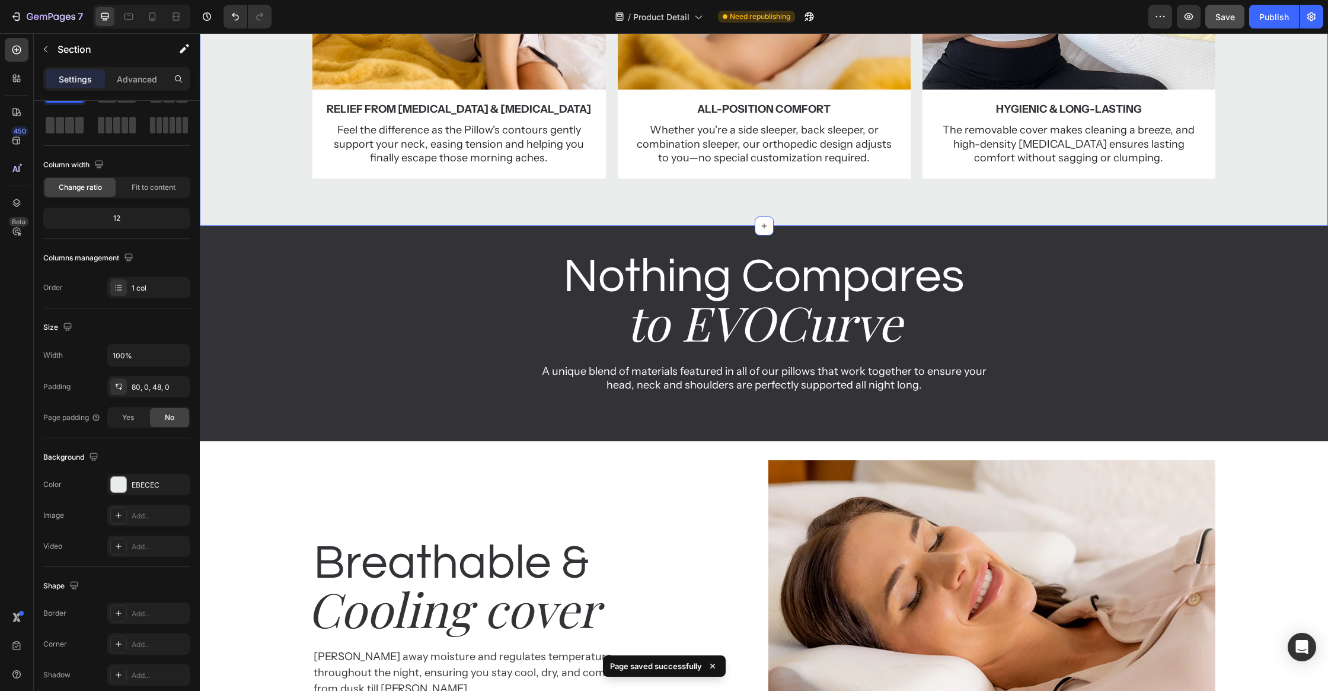
scroll to position [1382, 0]
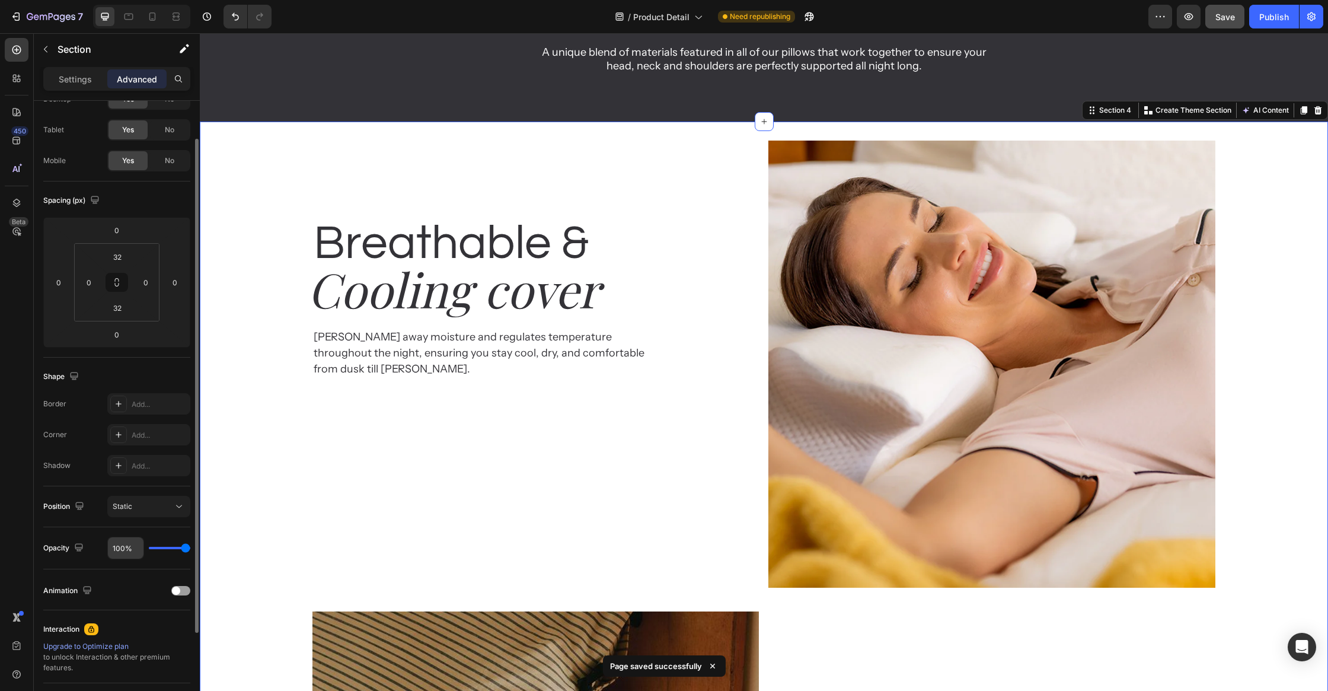
click at [127, 548] on input "100%" at bounding box center [126, 547] width 36 height 21
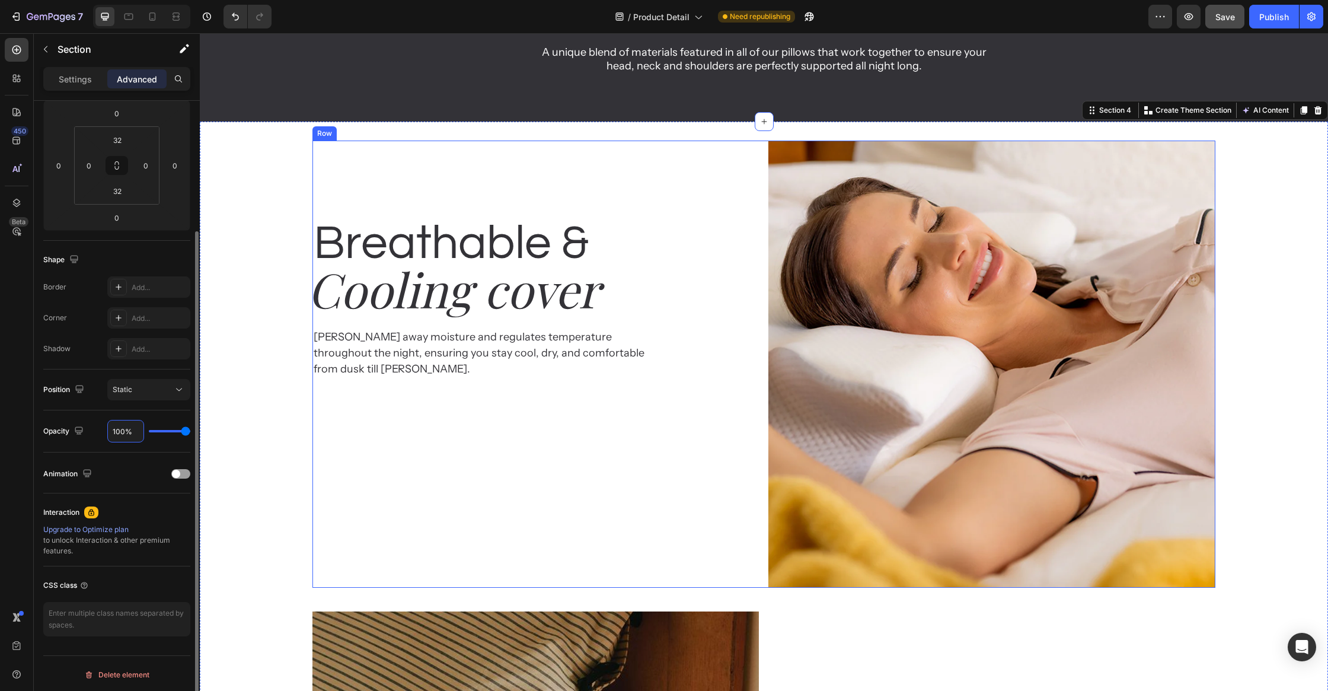
click at [350, 467] on div "Breathable & Heading Cooling cover Heading Wicks away moisture and regulates te…" at bounding box center [535, 363] width 446 height 446
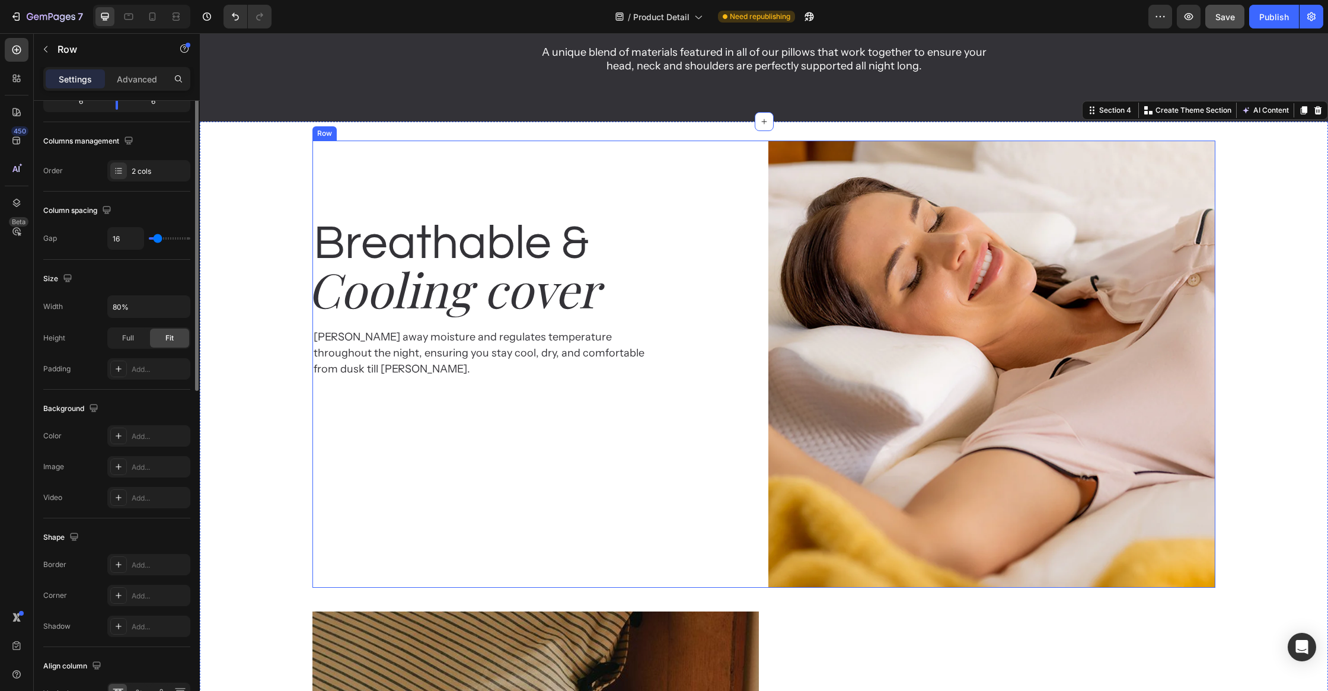
scroll to position [0, 0]
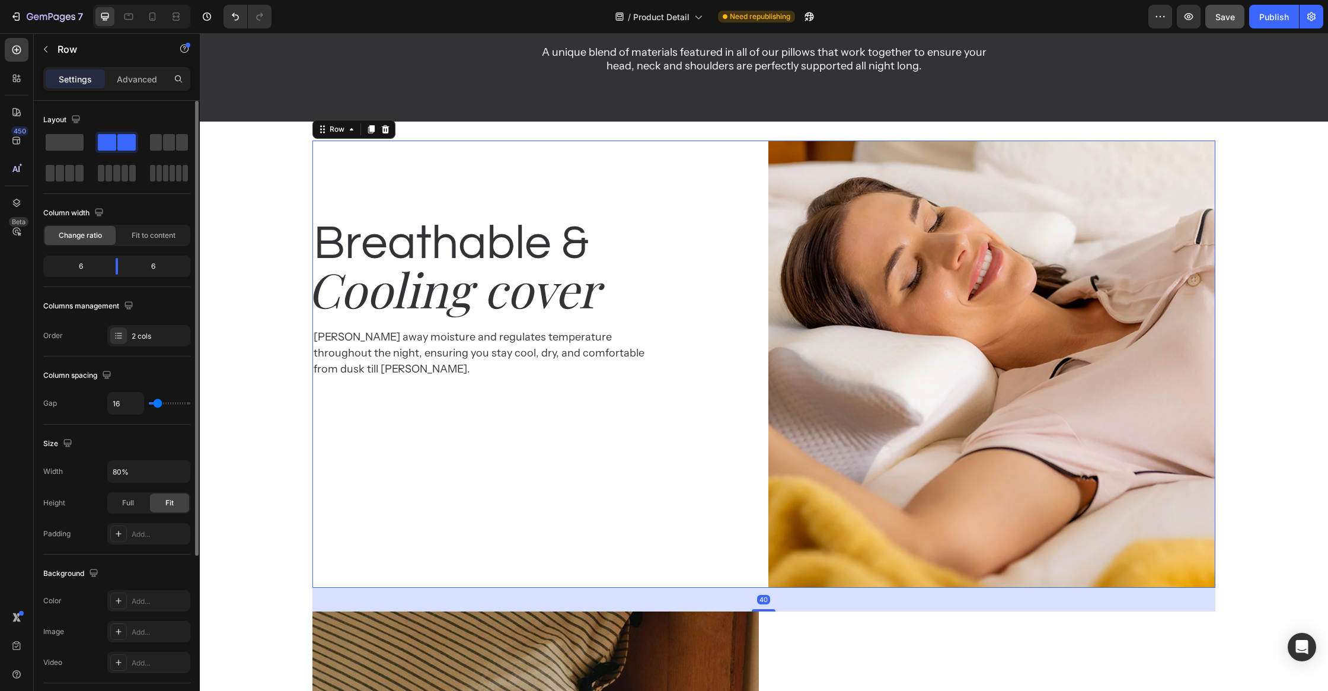
click at [314, 522] on div "Breathable & Heading Cooling cover Heading Wicks away moisture and regulates te…" at bounding box center [535, 363] width 446 height 446
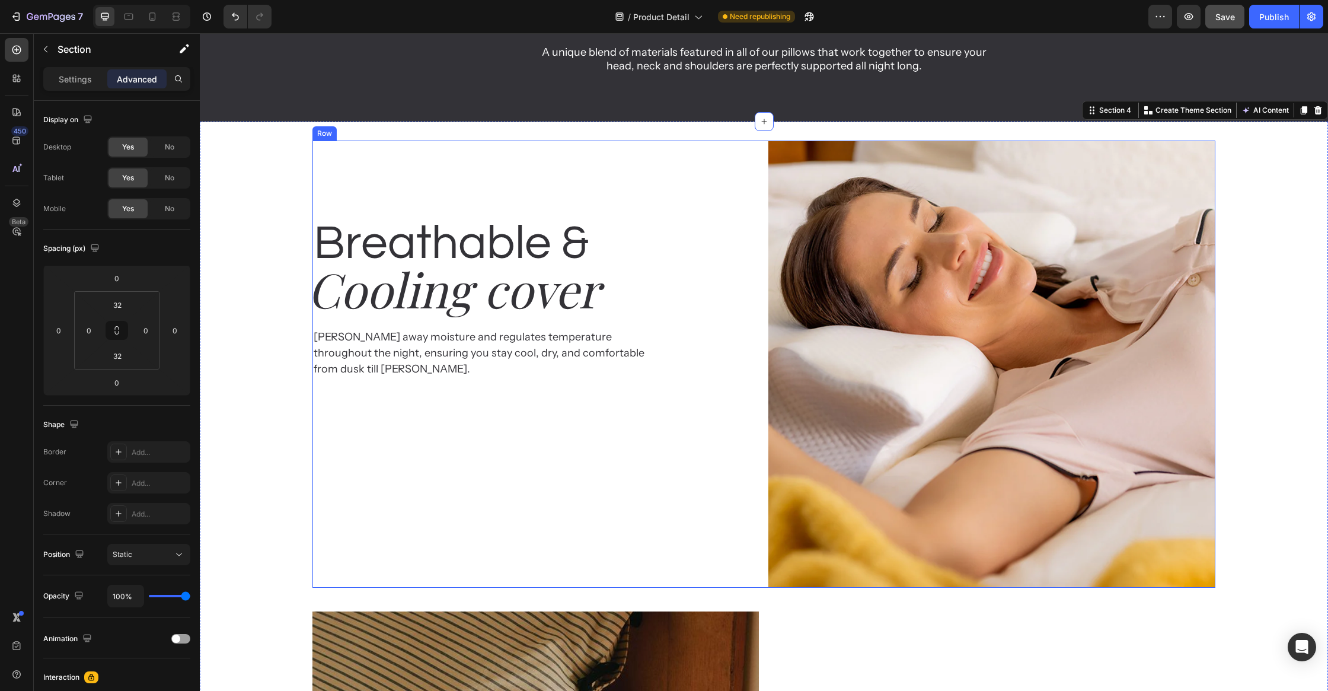
click at [431, 584] on div "Breathable & Heading Cooling cover Heading Wicks away moisture and regulates te…" at bounding box center [535, 363] width 446 height 446
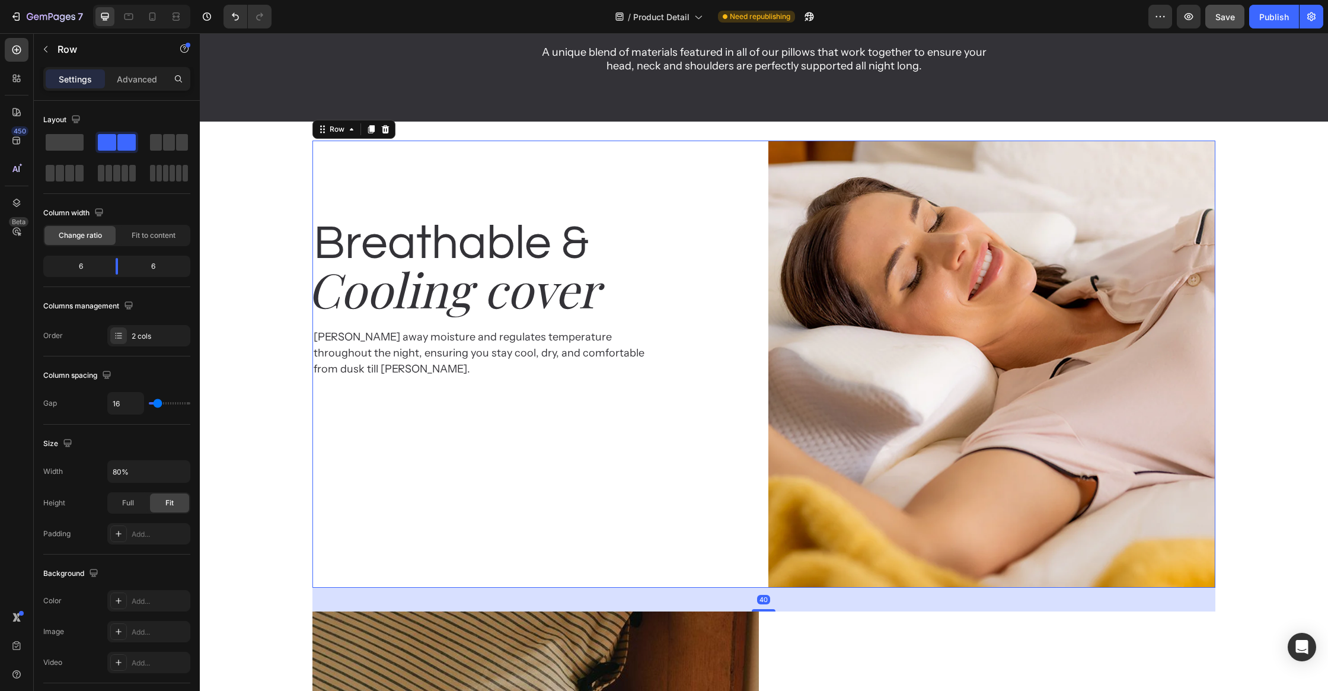
click at [429, 593] on div "40" at bounding box center [763, 599] width 902 height 24
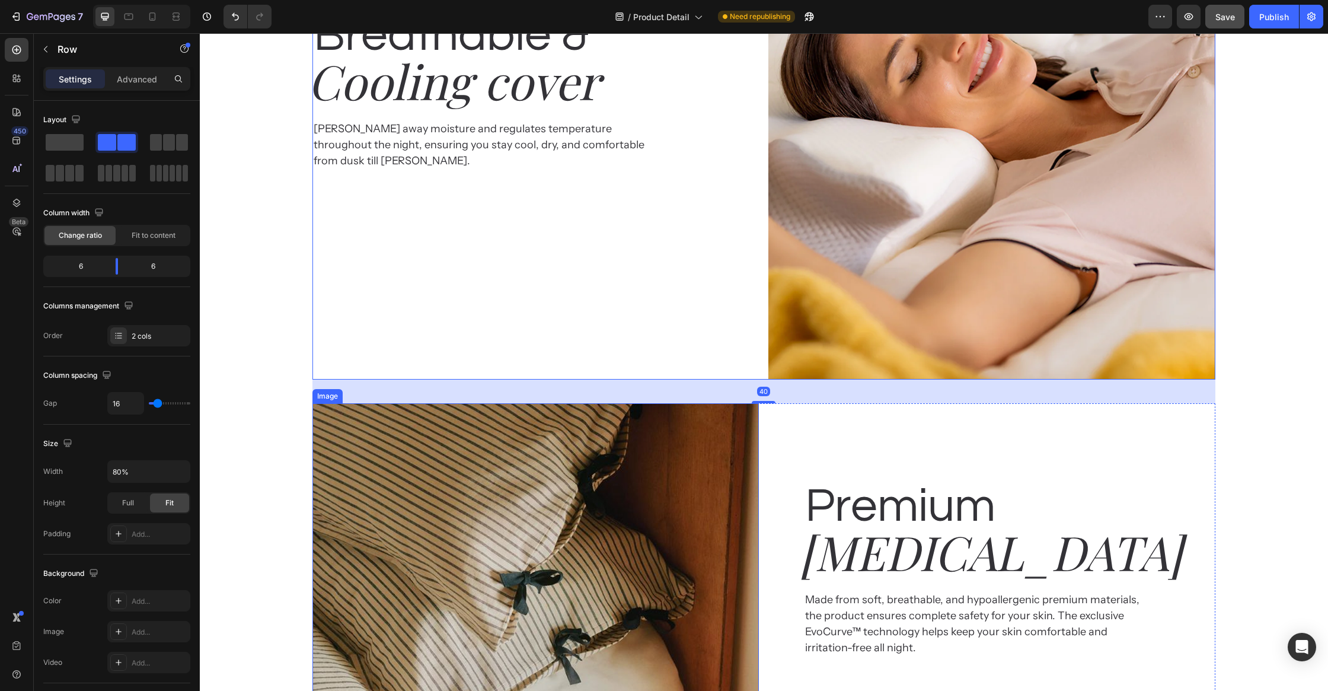
scroll to position [1651, 0]
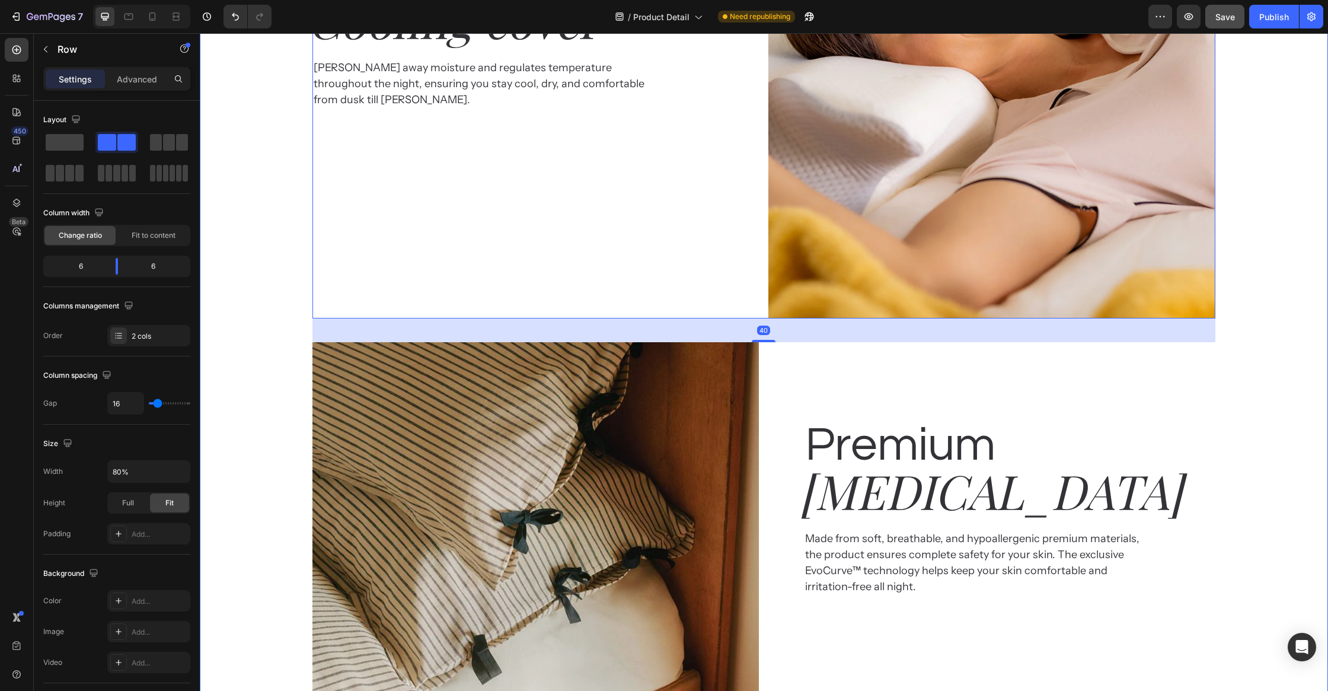
click at [286, 440] on div "Breathable & Heading Cooling cover Heading Wicks away moisture and regulates te…" at bounding box center [764, 576] width 1128 height 1411
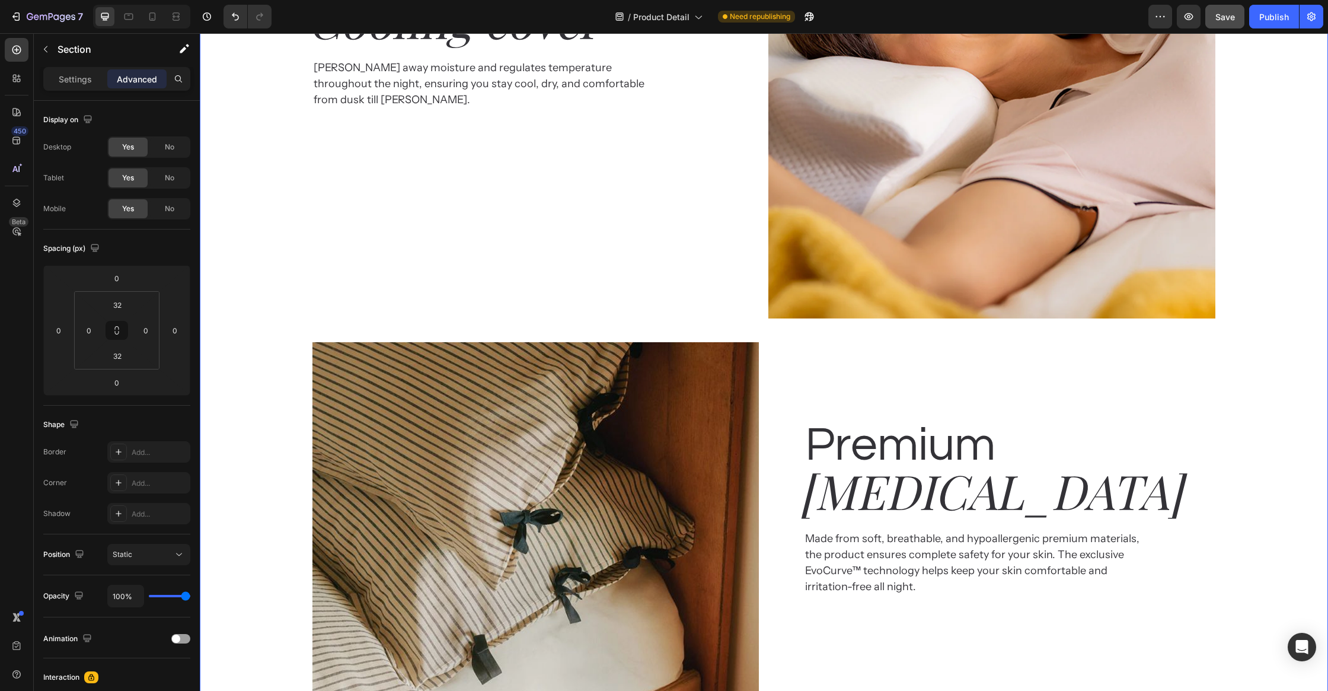
click at [273, 245] on div "Breathable & Heading Cooling cover Heading Wicks away moisture and regulates te…" at bounding box center [764, 576] width 1128 height 1411
click at [295, 245] on div "Breathable & Heading Cooling cover Heading Wicks away moisture and regulates te…" at bounding box center [764, 576] width 1128 height 1411
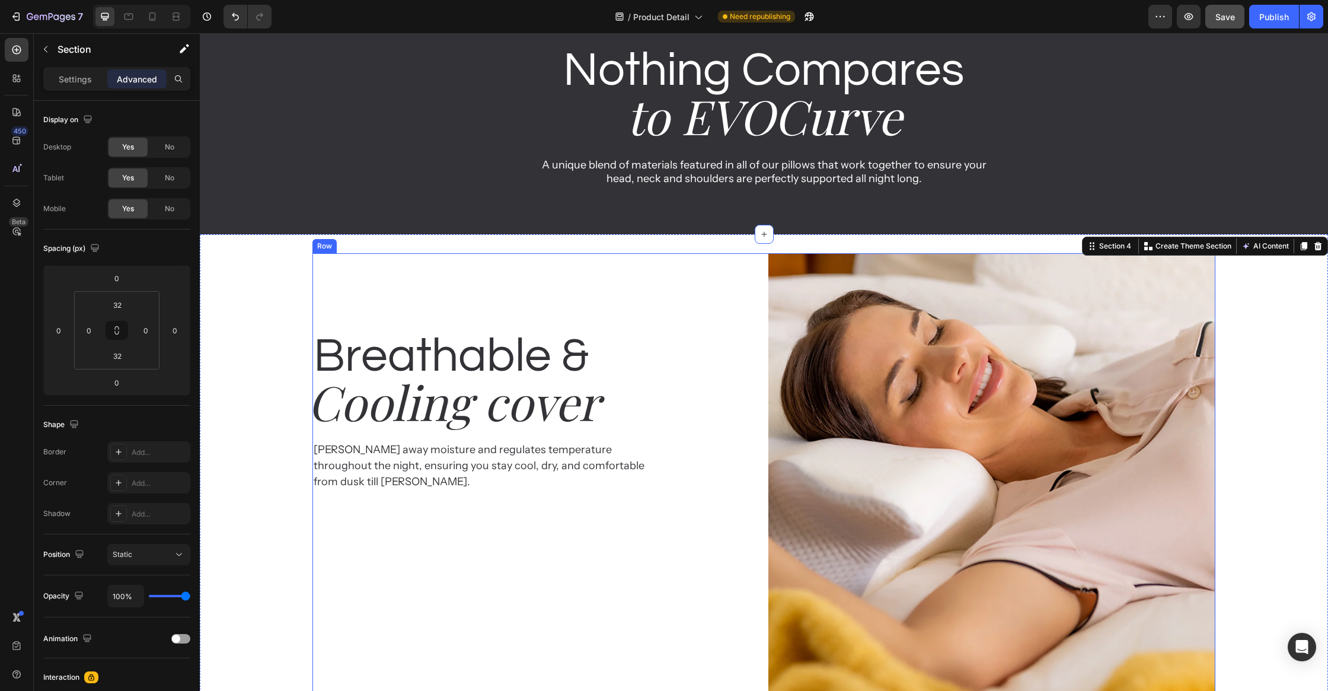
scroll to position [1258, 0]
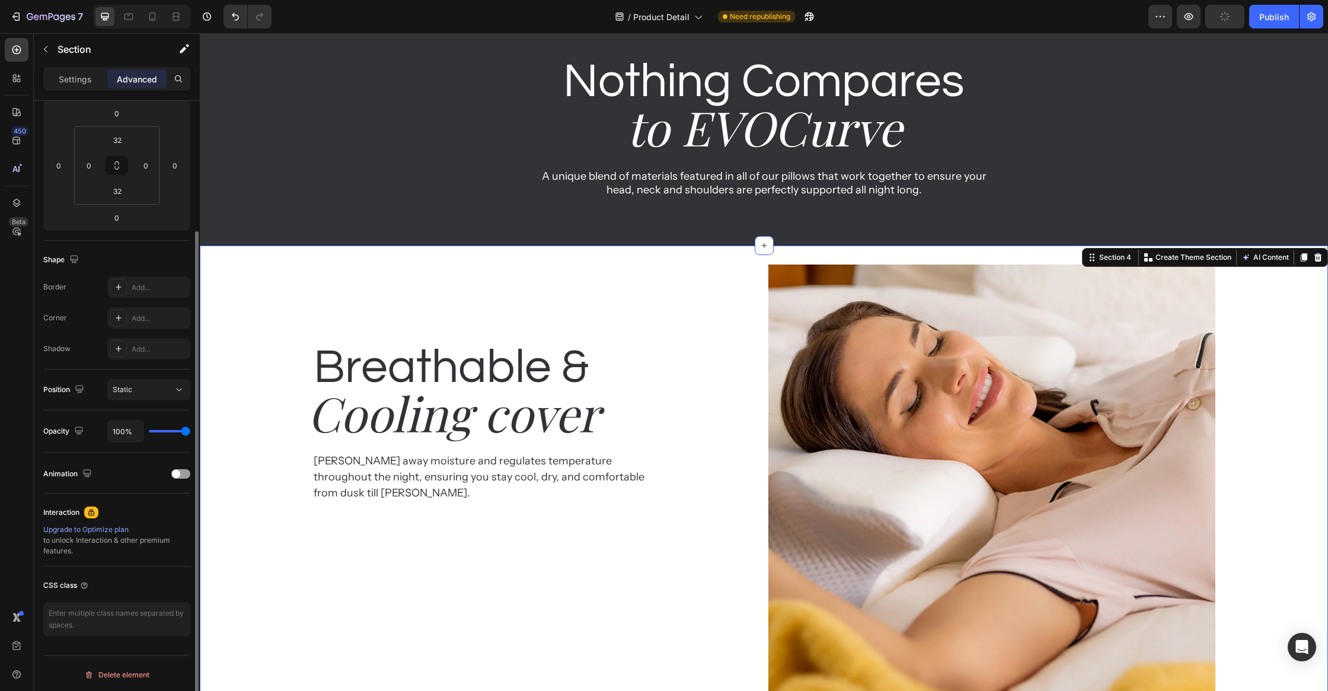
click at [86, 71] on div "Settings" at bounding box center [75, 78] width 59 height 19
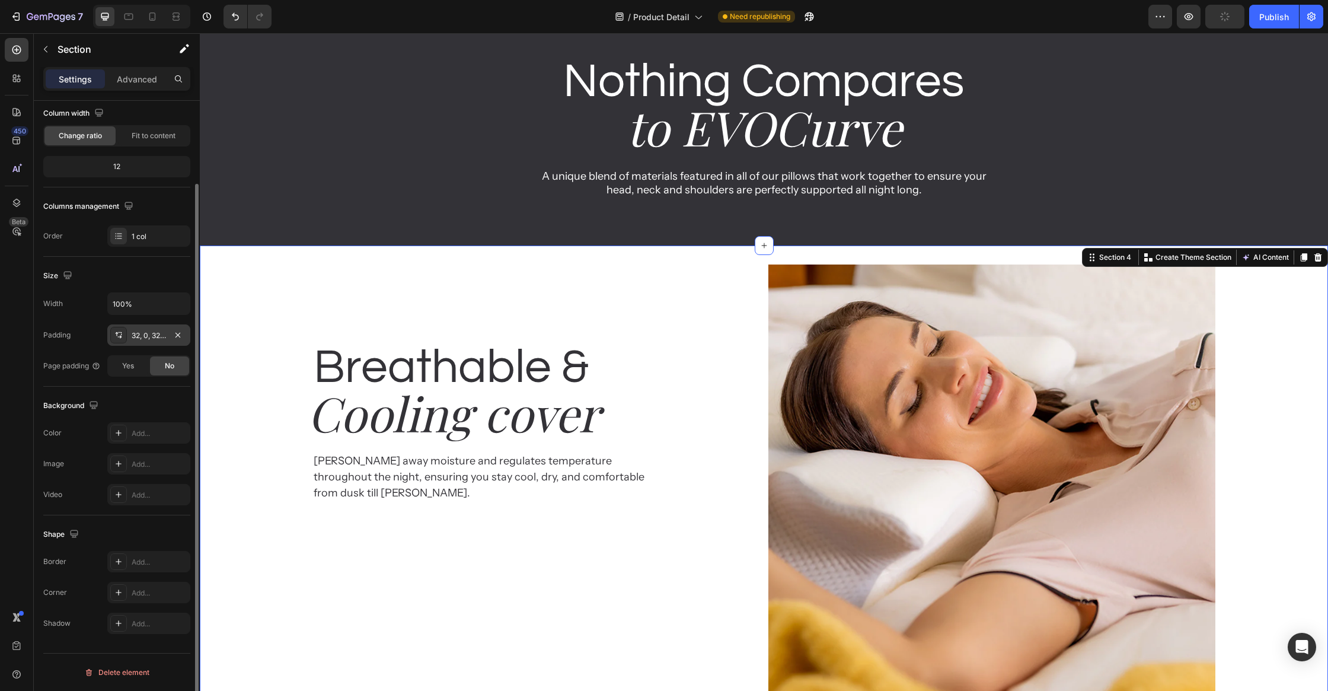
scroll to position [98, 0]
click at [144, 427] on div "Add..." at bounding box center [148, 434] width 83 height 21
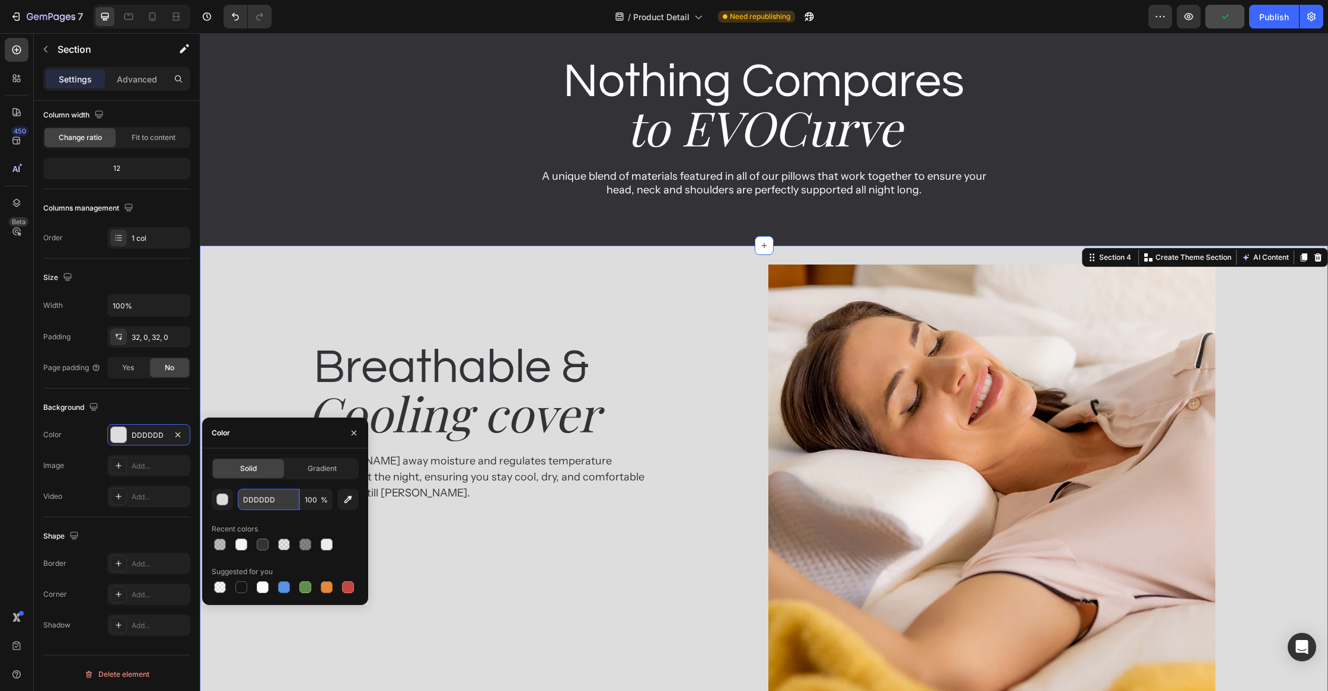
click at [245, 500] on input "DDDDDD" at bounding box center [269, 498] width 62 height 21
click at [253, 500] on input "DDDDDD" at bounding box center [269, 498] width 62 height 21
paste input "F4F4F4"
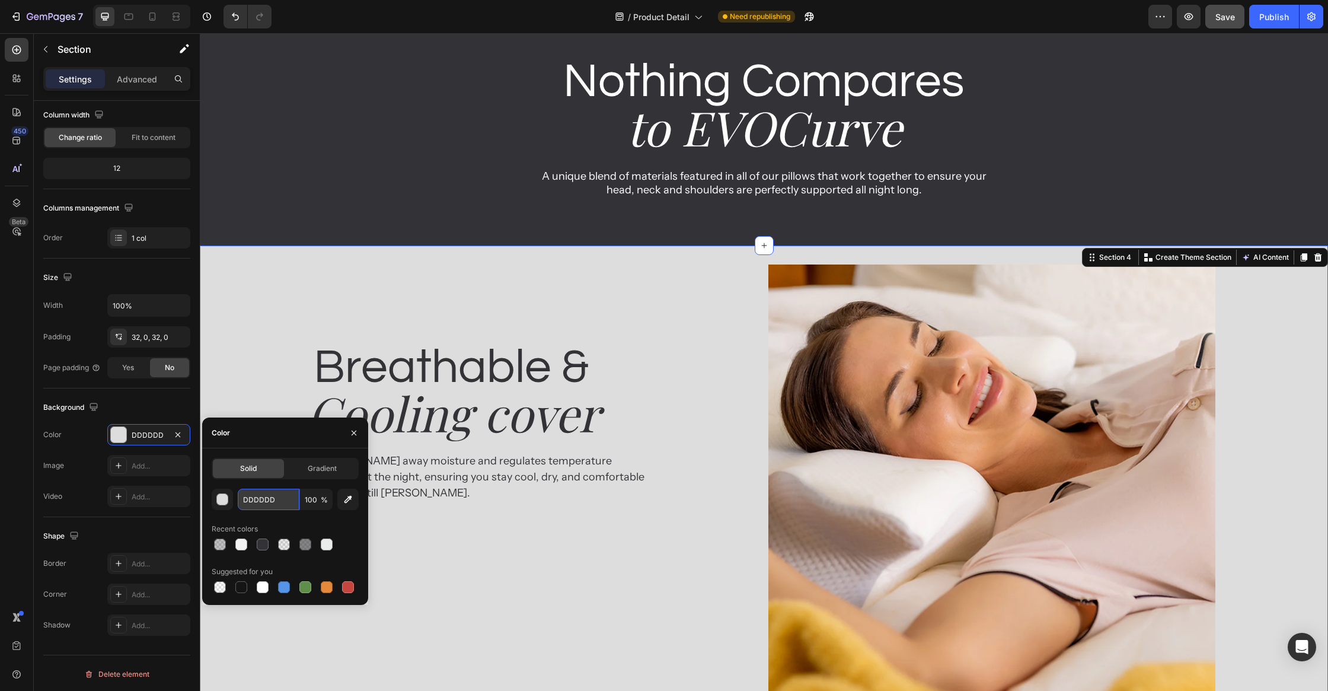
type input "F4F4F4"
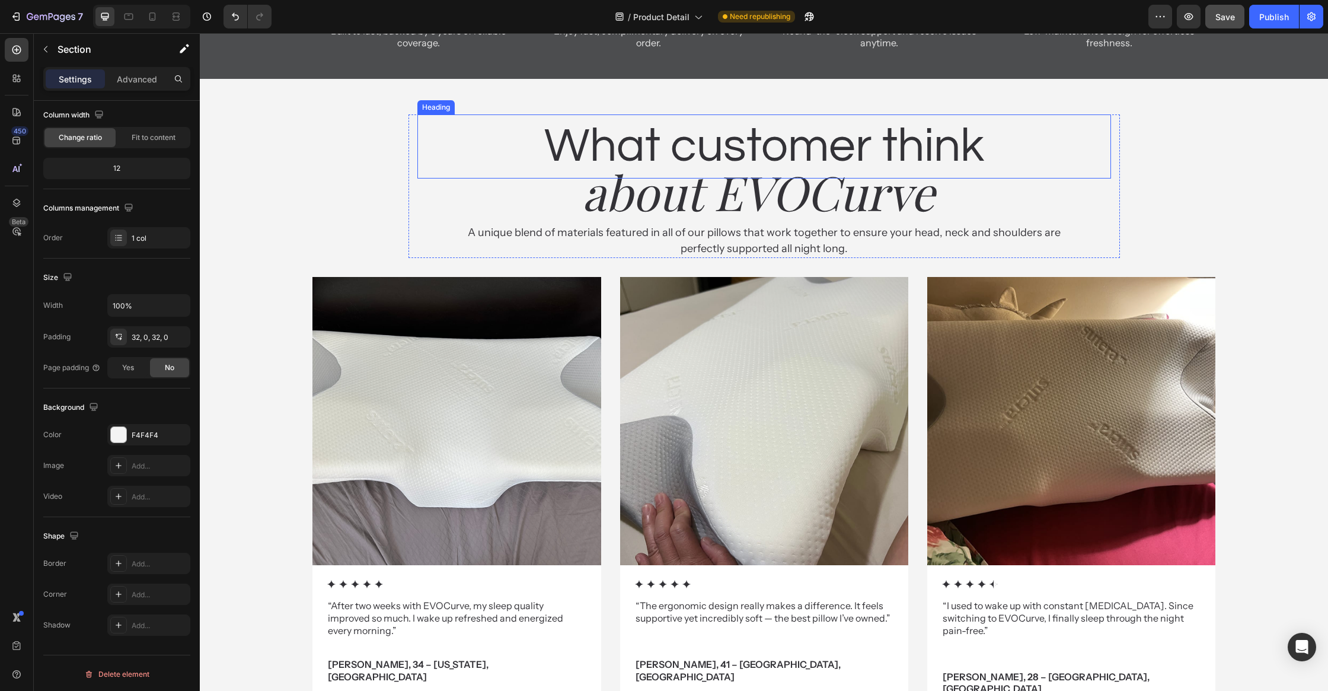
scroll to position [3721, 0]
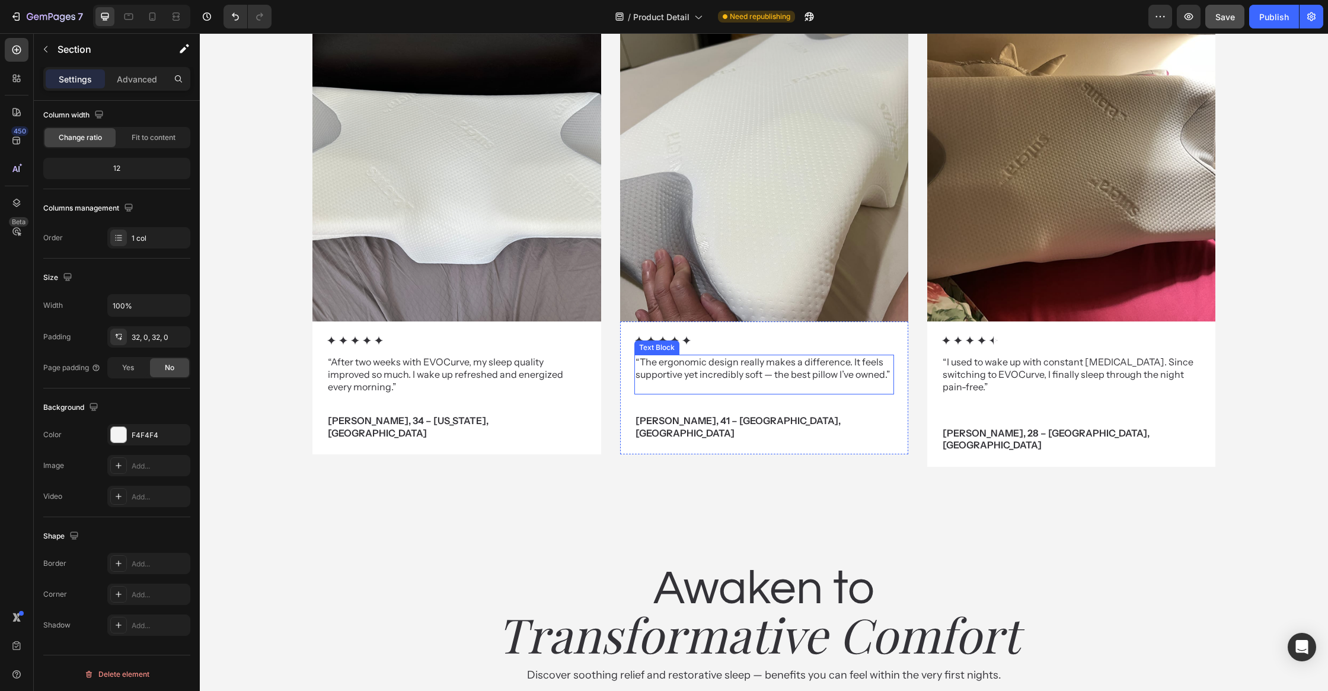
click at [697, 376] on p "“The ergonomic design really makes a difference. It feels supportive yet incred…" at bounding box center [763, 368] width 257 height 25
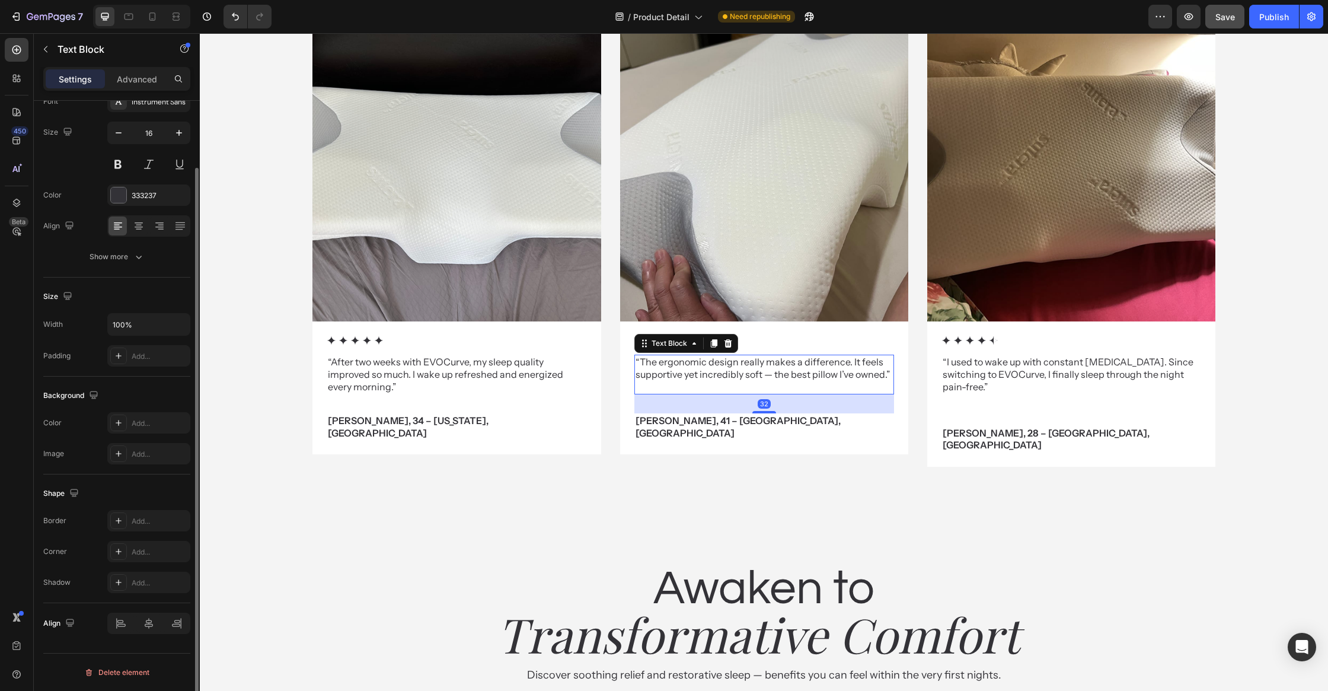
click at [697, 376] on p "“The ergonomic design really makes a difference. It feels supportive yet incred…" at bounding box center [763, 368] width 257 height 25
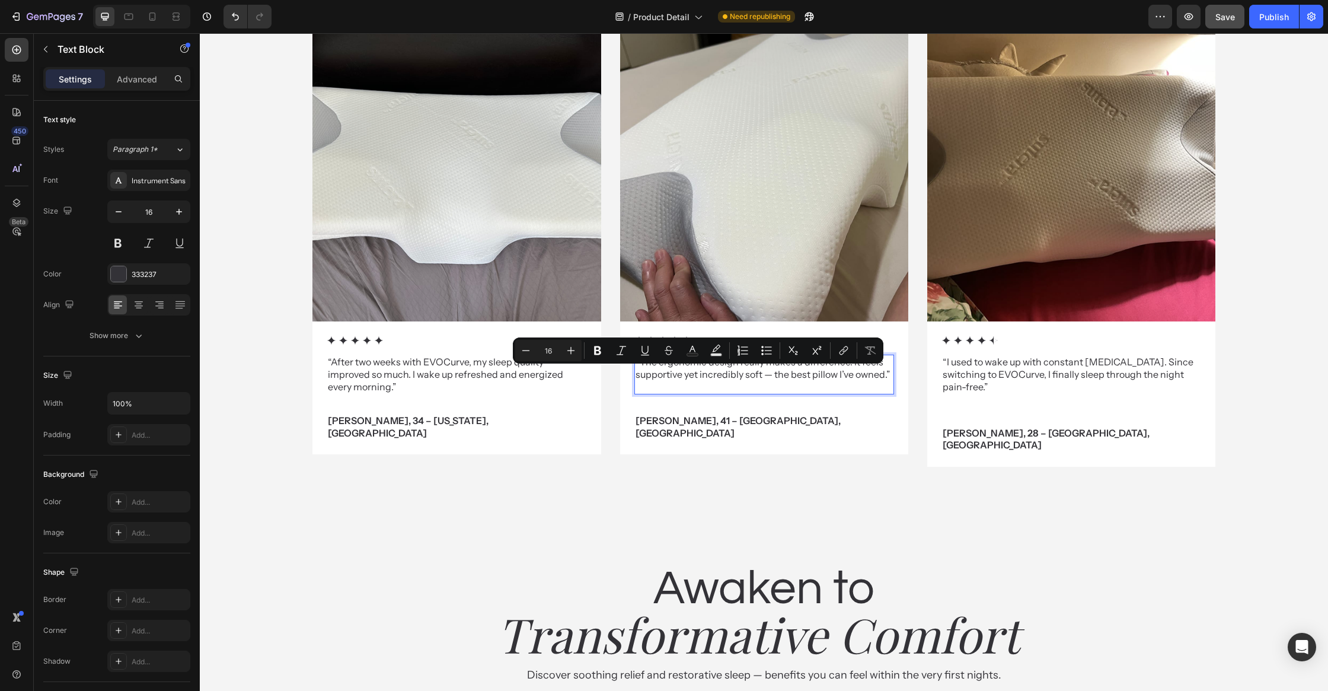
click at [703, 369] on p "“The ergonomic design really makes a difference. It feels supportive yet incred…" at bounding box center [763, 368] width 257 height 25
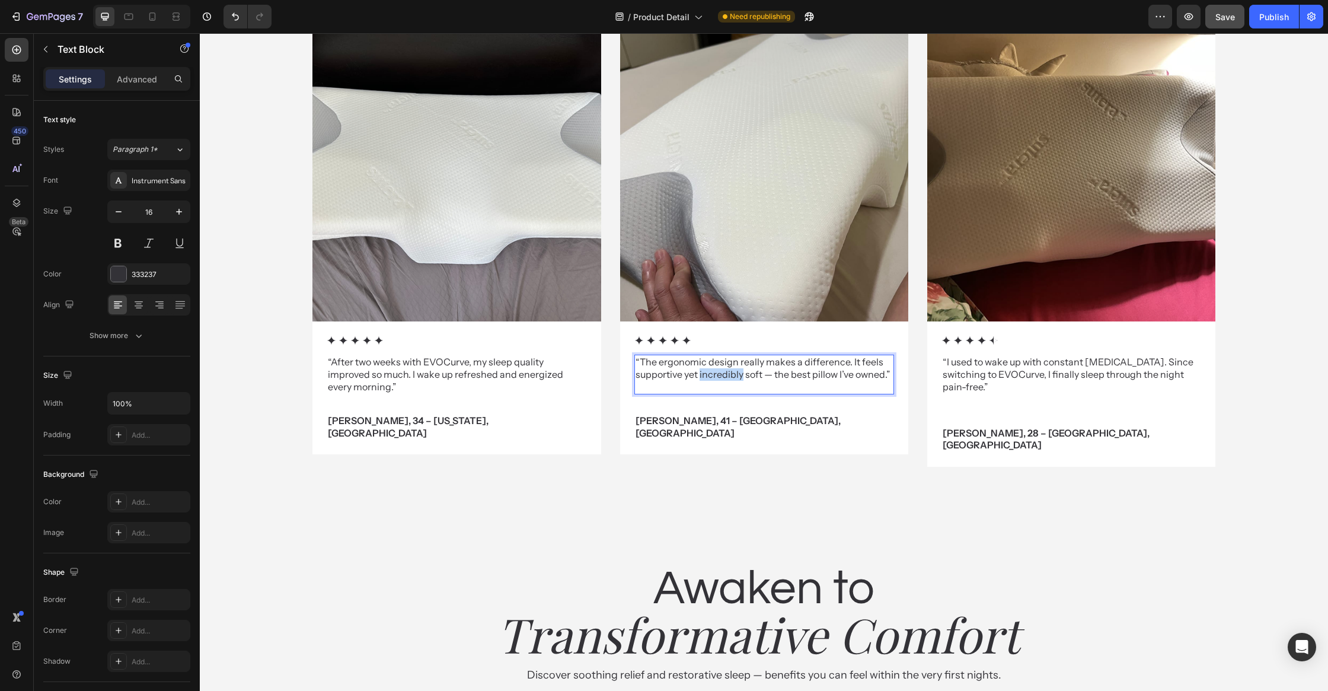
click at [703, 369] on p "“The ergonomic design really makes a difference. It feels supportive yet incred…" at bounding box center [763, 368] width 257 height 25
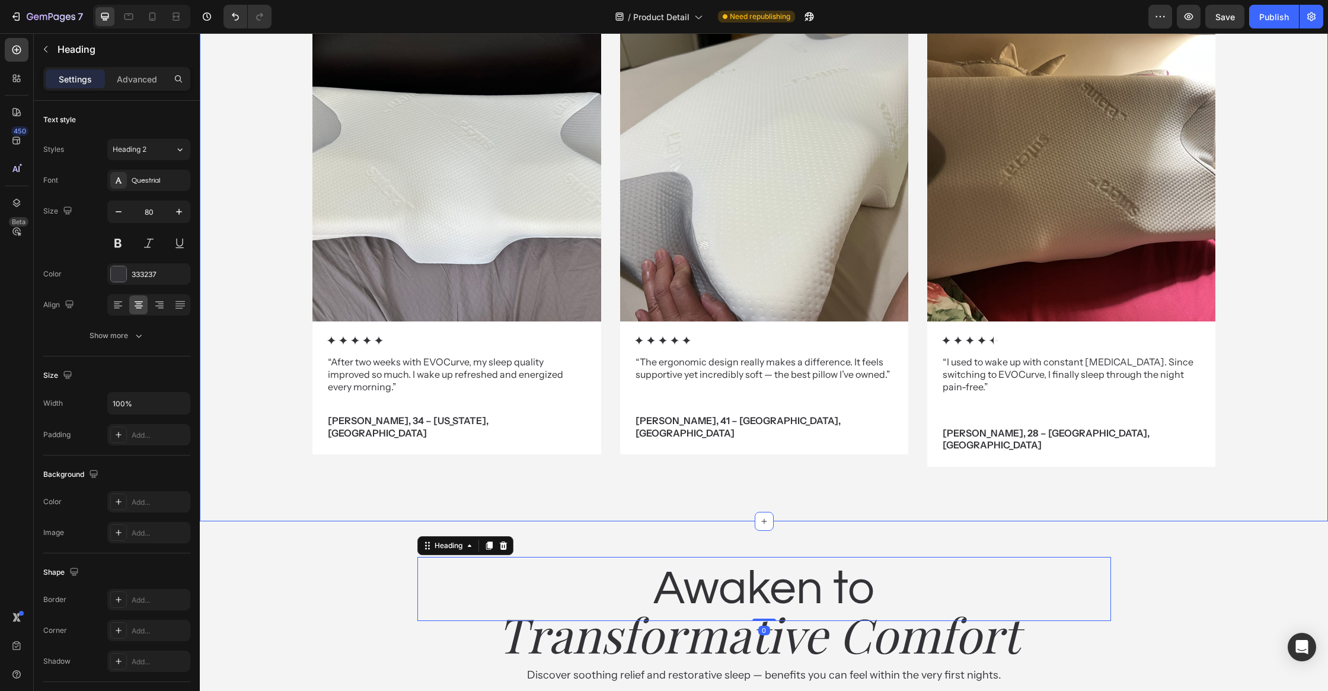
click at [1318, 411] on div "Image Icon Icon Icon Icon Icon Icon List “After two weeks with EVOCurve, my sle…" at bounding box center [764, 259] width 1128 height 452
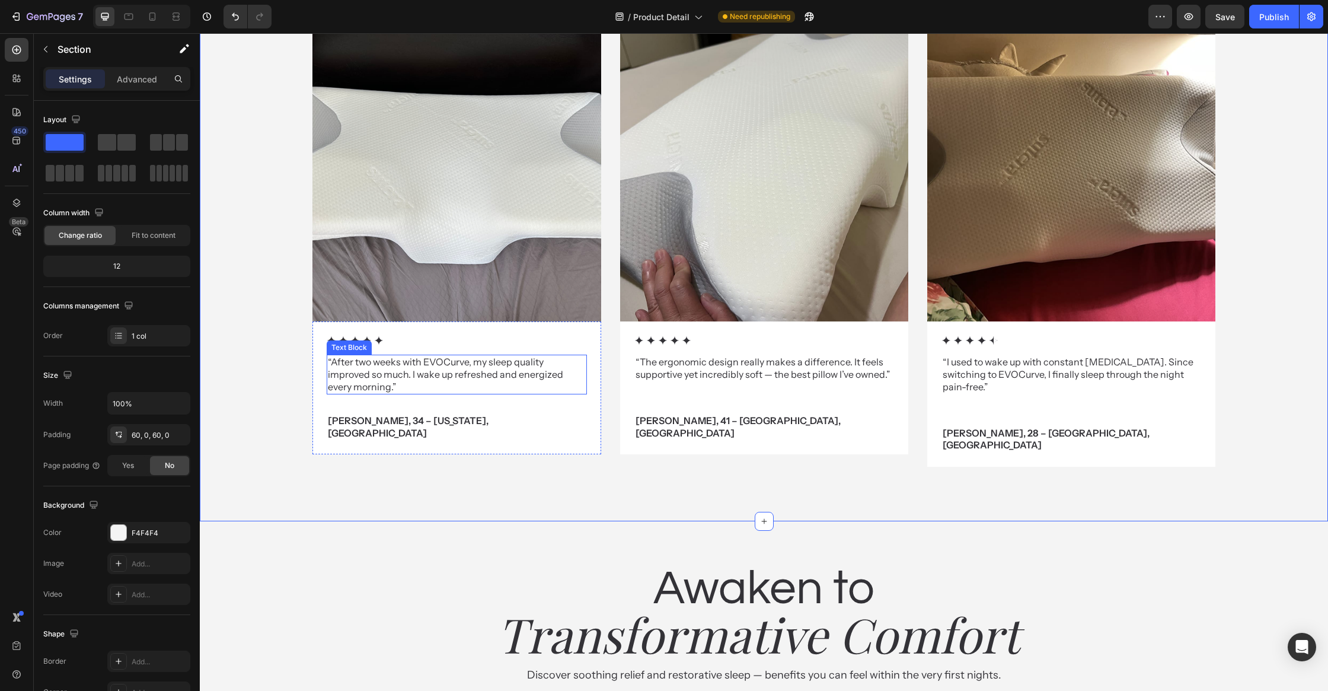
click at [416, 363] on p "“After two weeks with EVOCurve, my sleep quality improved so much. I wake up re…" at bounding box center [456, 374] width 257 height 37
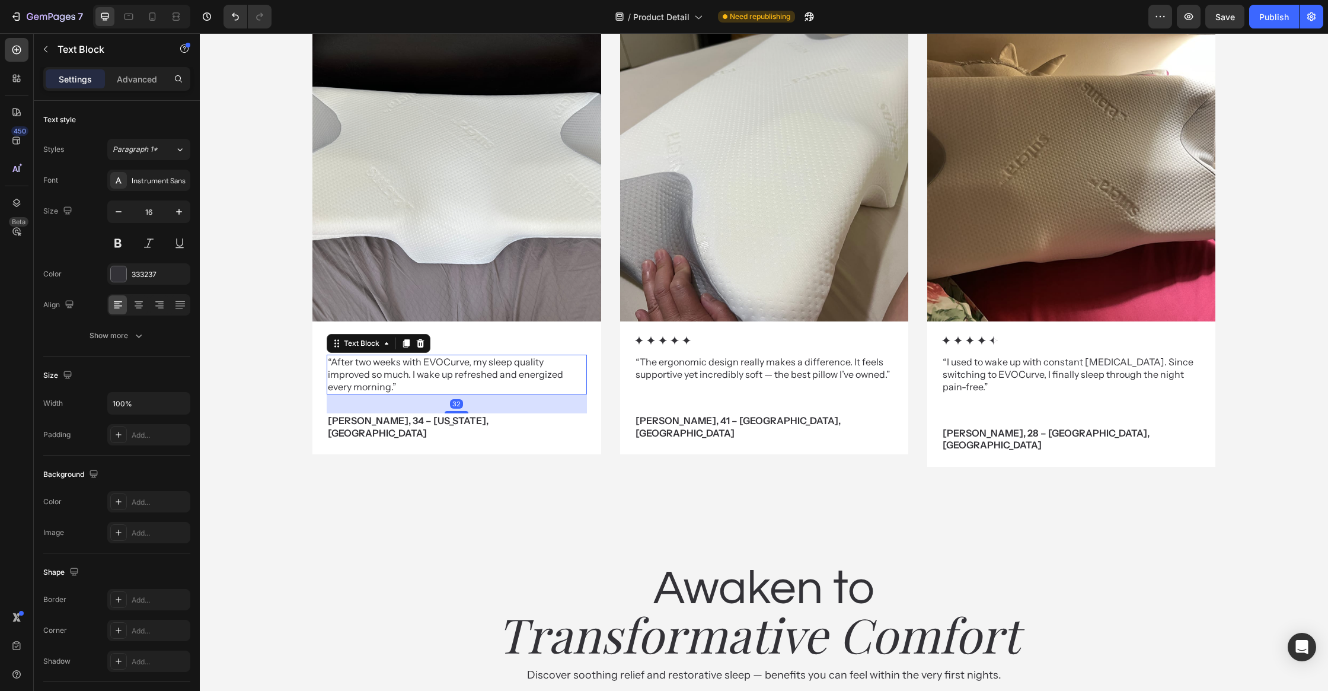
click at [416, 363] on p "“After two weeks with EVOCurve, my sleep quality improved so much. I wake up re…" at bounding box center [456, 374] width 257 height 37
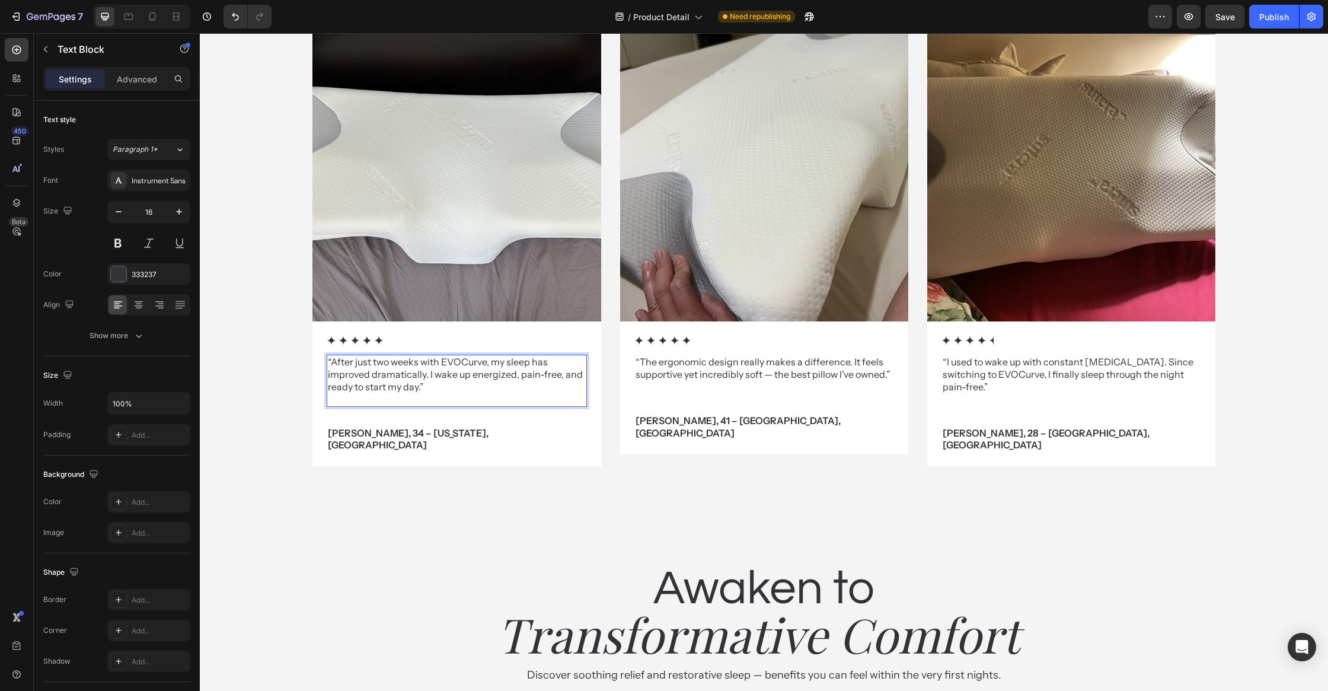
click at [394, 398] on p "Rich Text Editor. Editing area: main" at bounding box center [456, 399] width 257 height 12
click at [392, 401] on p "Rich Text Editor. Editing area: main" at bounding box center [456, 399] width 257 height 12
click at [405, 386] on p "“After just two weeks with EVOCurve, my sleep has improved dramatically. I wake…" at bounding box center [456, 374] width 257 height 37
click at [431, 385] on p "“After just two weeks with EVOCurve, my sleep has improved dramatically. I wake…" at bounding box center [456, 374] width 257 height 37
click at [401, 390] on p "“After just two weeks with EVOCurve, my sleep has improved dramatically. I wake…" at bounding box center [456, 374] width 257 height 37
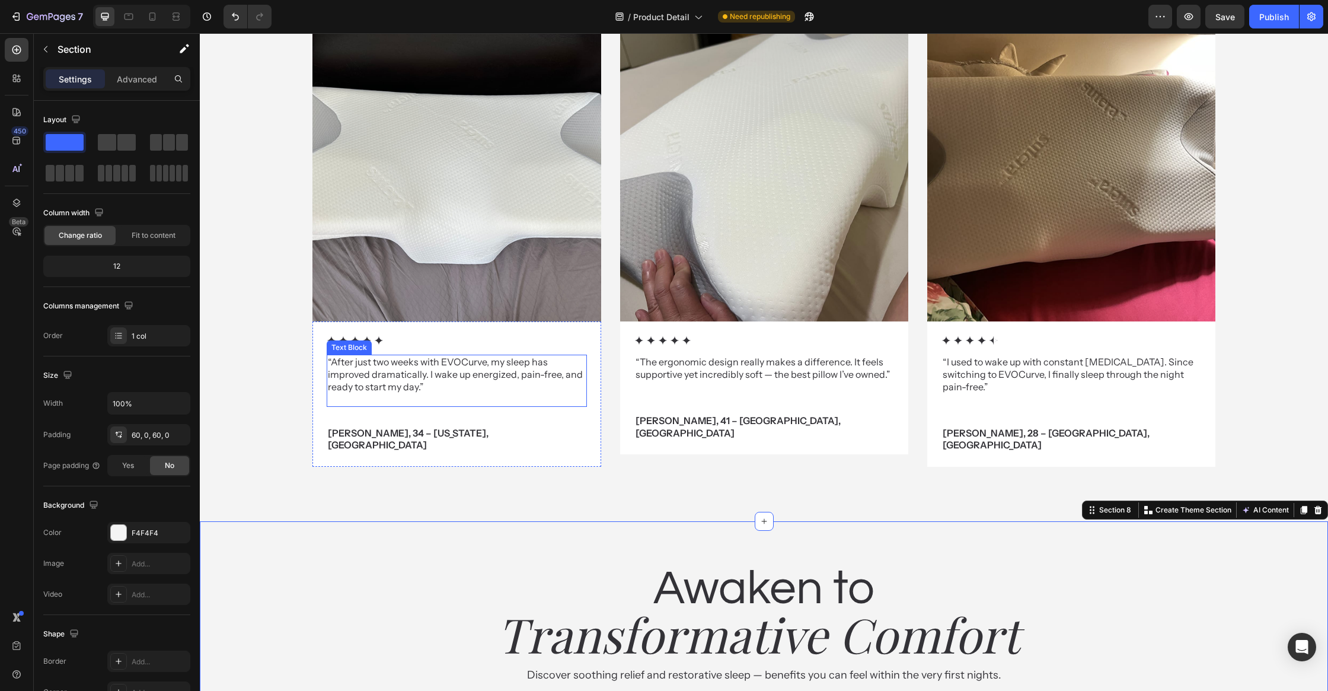
click at [385, 387] on p "“After just two weeks with EVOCurve, my sleep has improved dramatically. I wake…" at bounding box center [456, 374] width 257 height 37
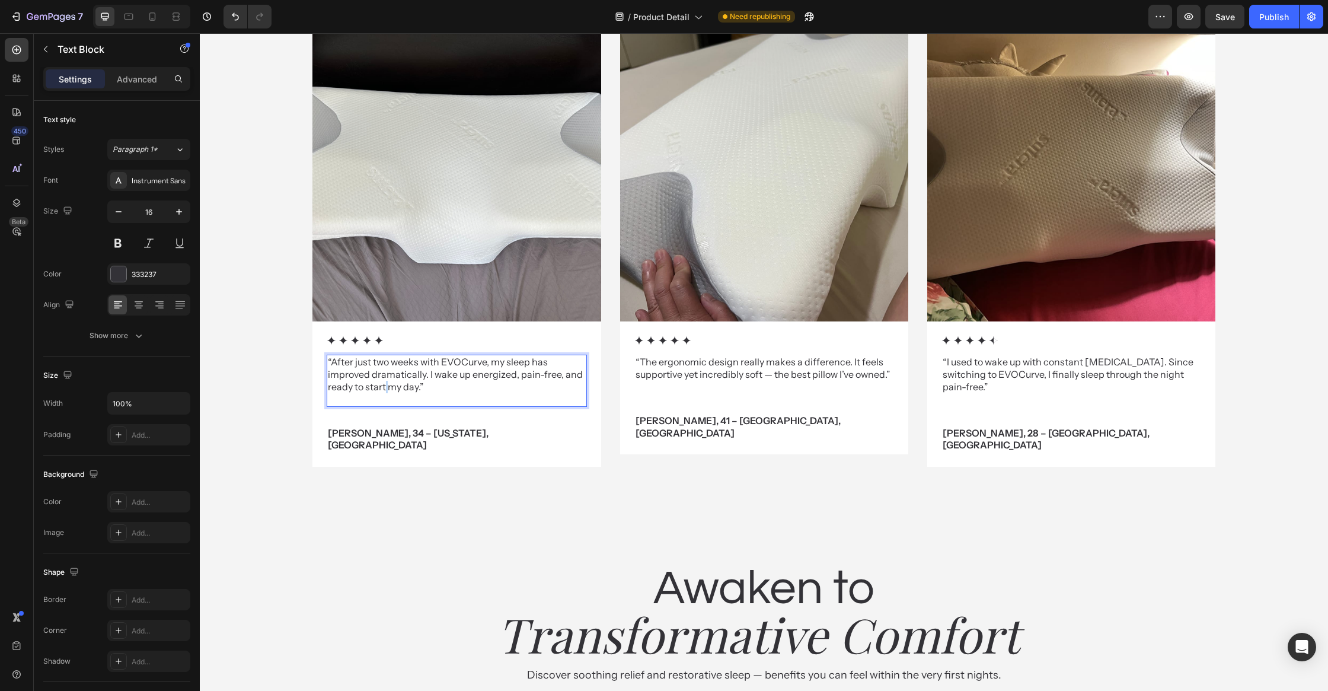
click at [386, 386] on p "“After just two weeks with EVOCurve, my sleep has improved dramatically. I wake…" at bounding box center [456, 374] width 257 height 37
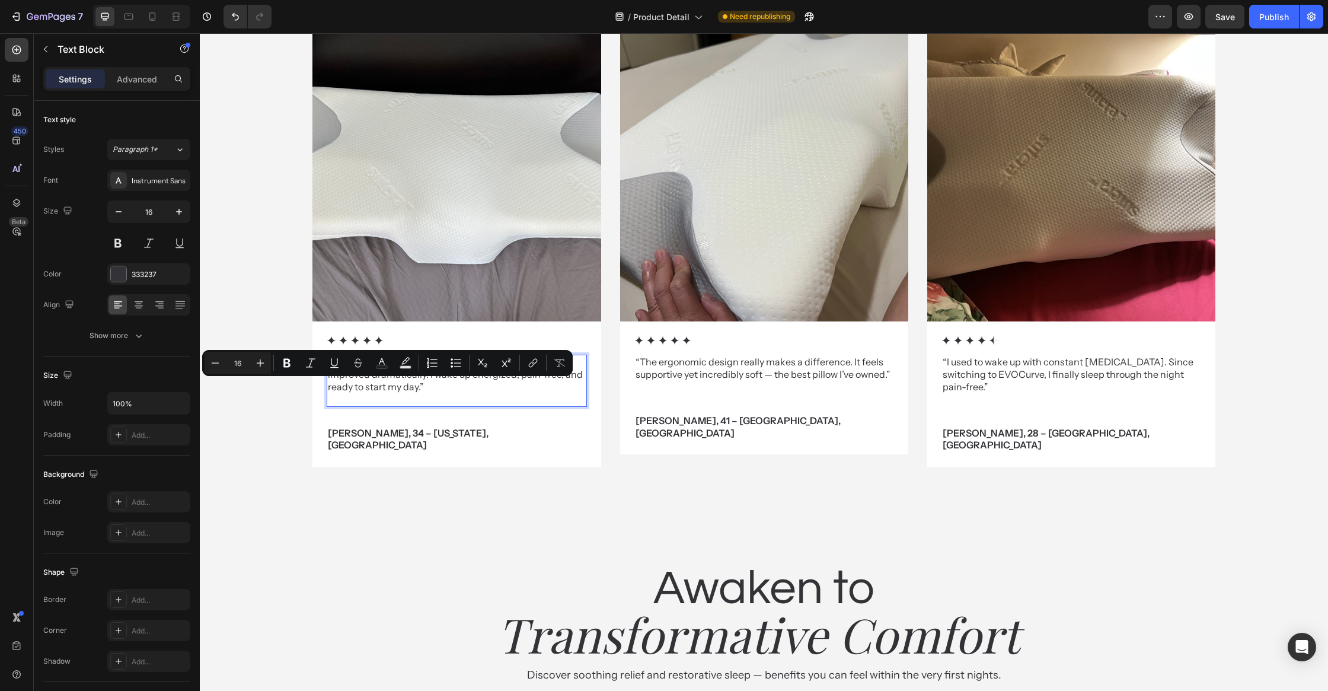
click at [381, 397] on p "Rich Text Editor. Editing area: main" at bounding box center [456, 399] width 257 height 12
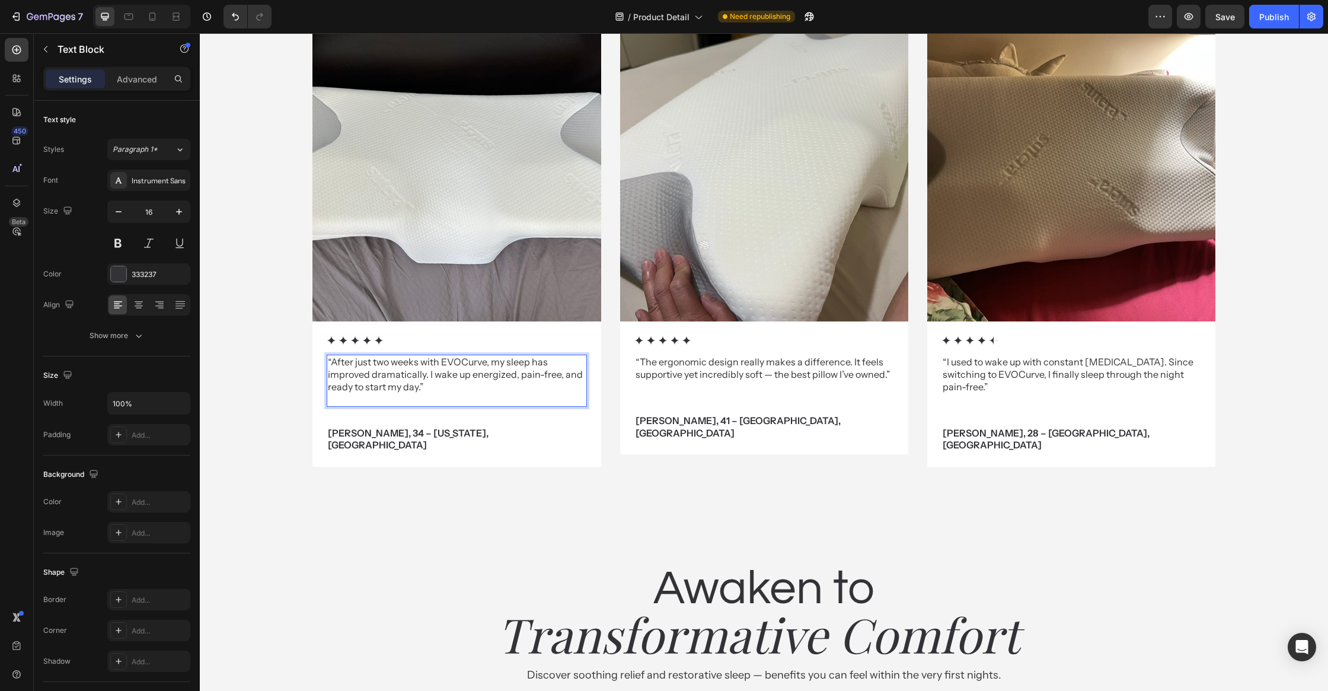
click at [404, 382] on p "“After just two weeks with EVOCurve, my sleep has improved dramatically. I wake…" at bounding box center [456, 374] width 257 height 37
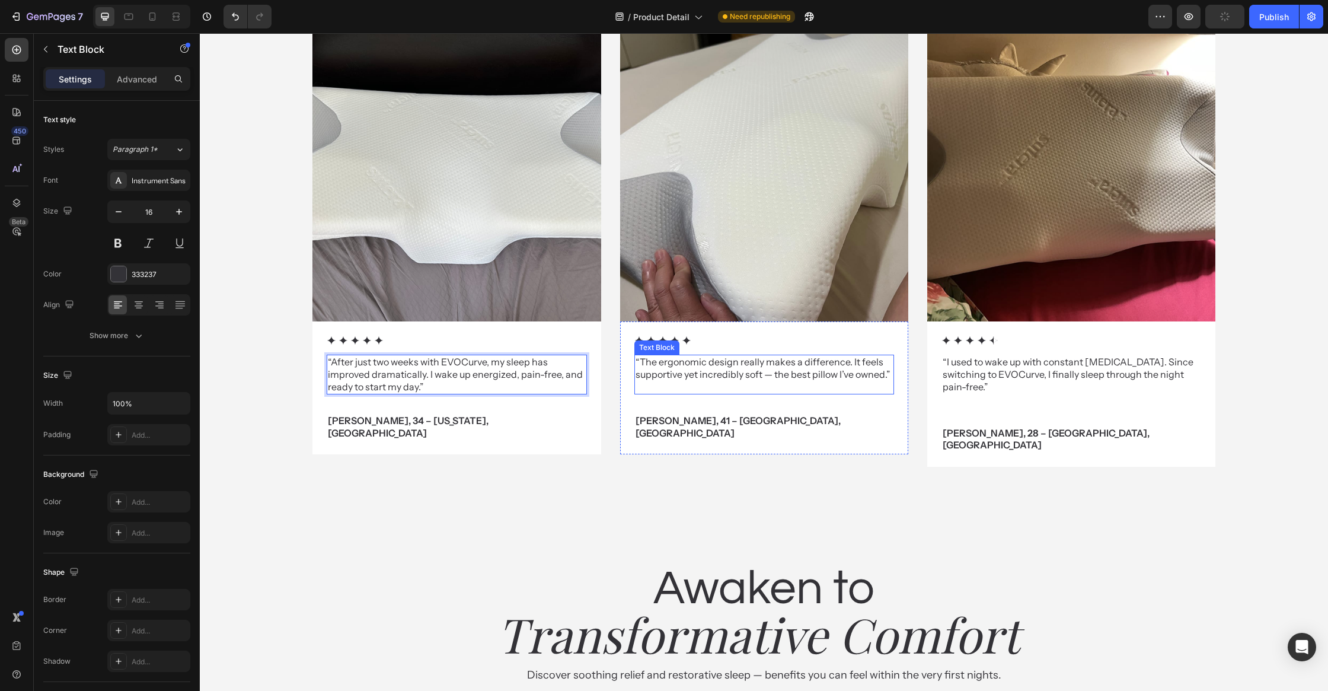
click at [726, 356] on p "“The ergonomic design really makes a difference. It feels supportive yet incred…" at bounding box center [763, 368] width 257 height 25
click at [759, 368] on p "“The ergonomic design really makes a difference. It feels supportive yet incred…" at bounding box center [763, 368] width 257 height 25
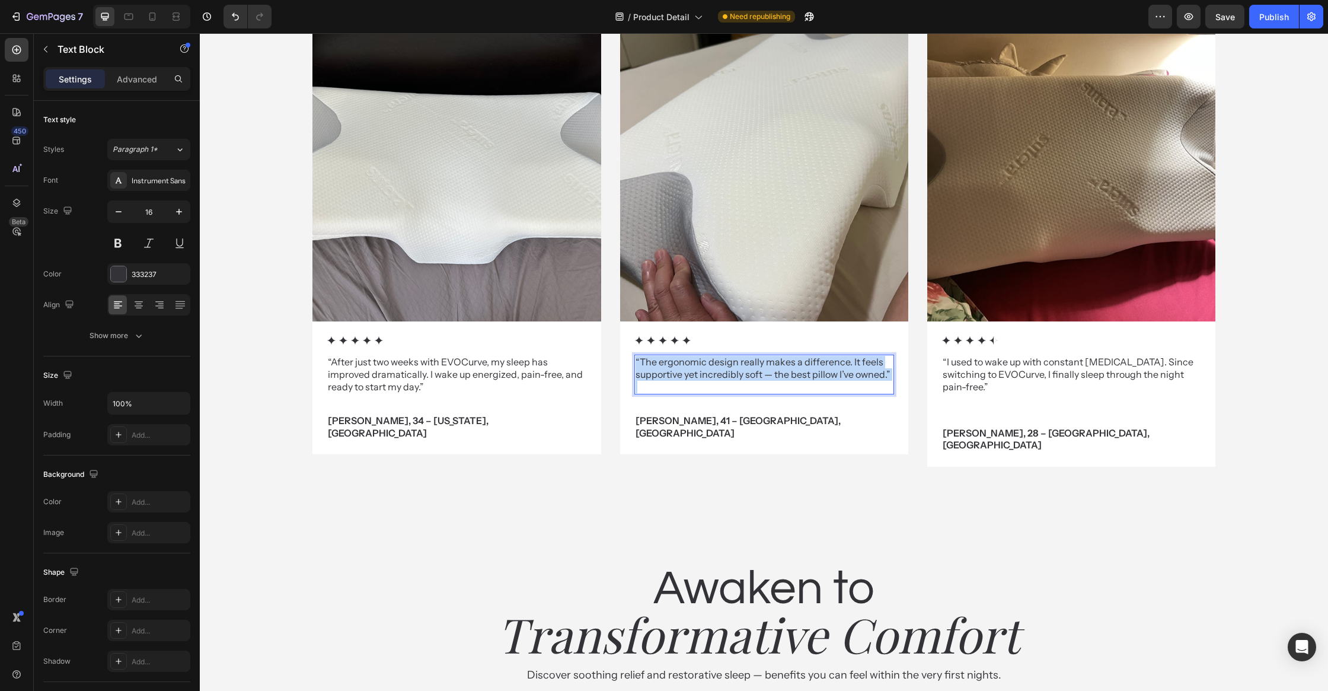
click at [759, 368] on p "“The ergonomic design really makes a difference. It feels supportive yet incred…" at bounding box center [763, 368] width 257 height 25
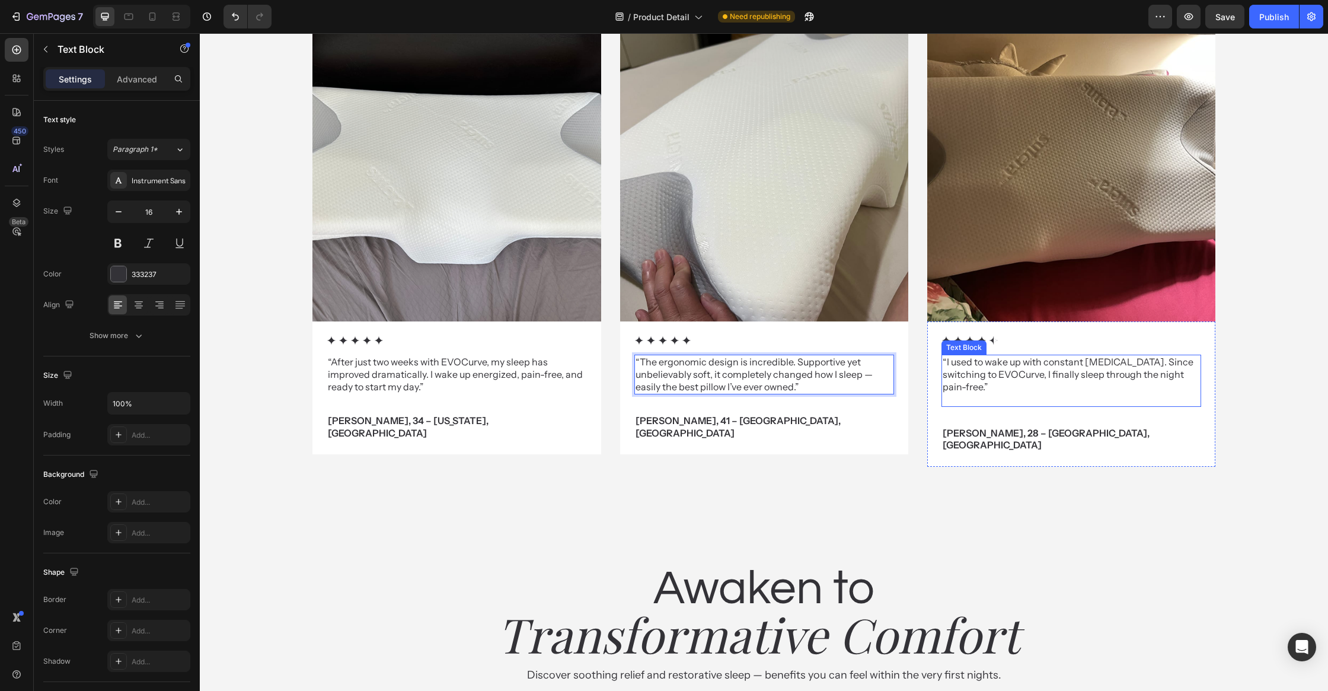
click at [994, 379] on div "“I used to wake up with constant [MEDICAL_DATA]. Since switching to EVOCurve, I…" at bounding box center [1071, 380] width 260 height 52
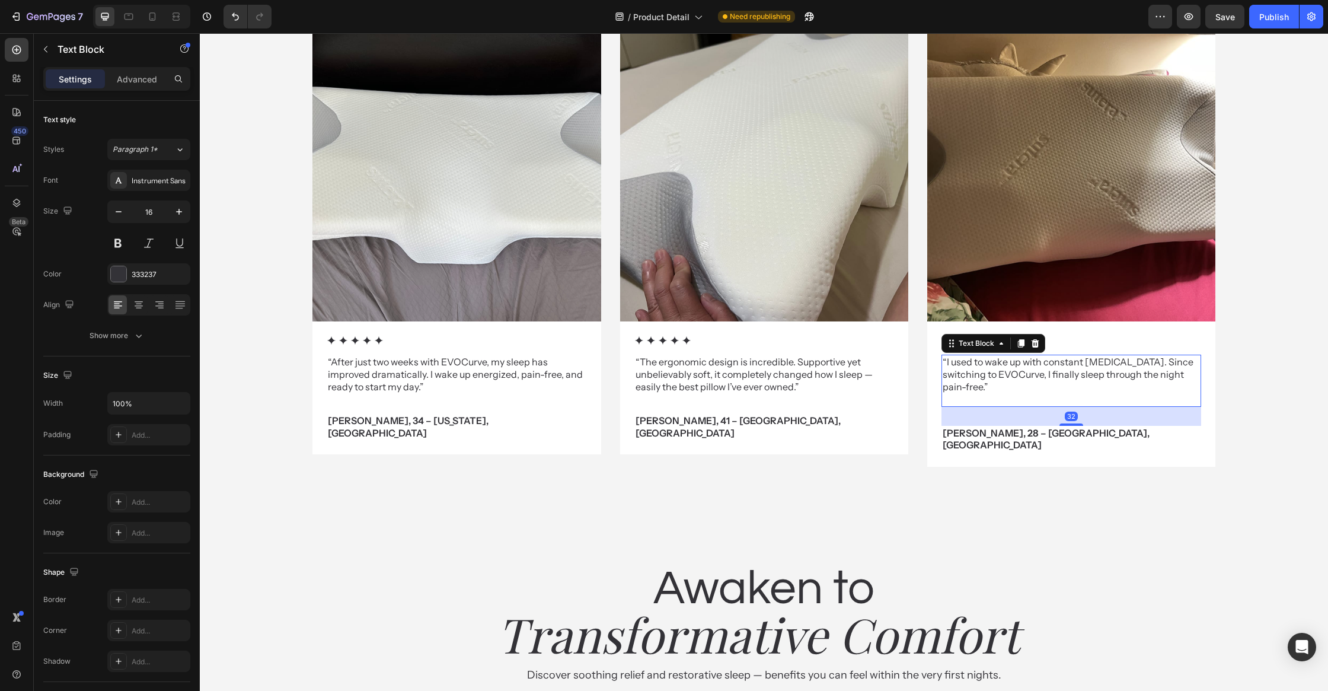
click at [994, 379] on p "“I used to wake up with constant [MEDICAL_DATA]. Since switching to EVOCurve, I…" at bounding box center [1071, 374] width 257 height 37
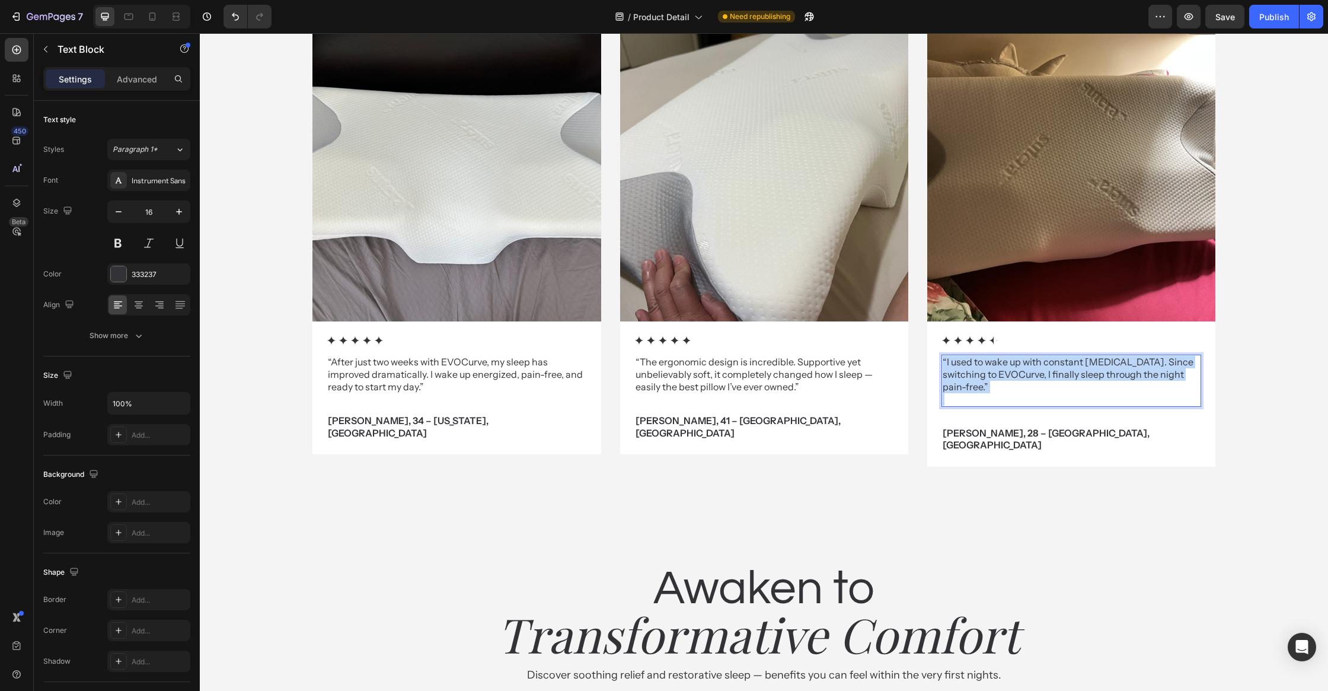
click at [994, 379] on p "“I used to wake up with constant [MEDICAL_DATA]. Since switching to EVOCurve, I…" at bounding box center [1071, 374] width 257 height 37
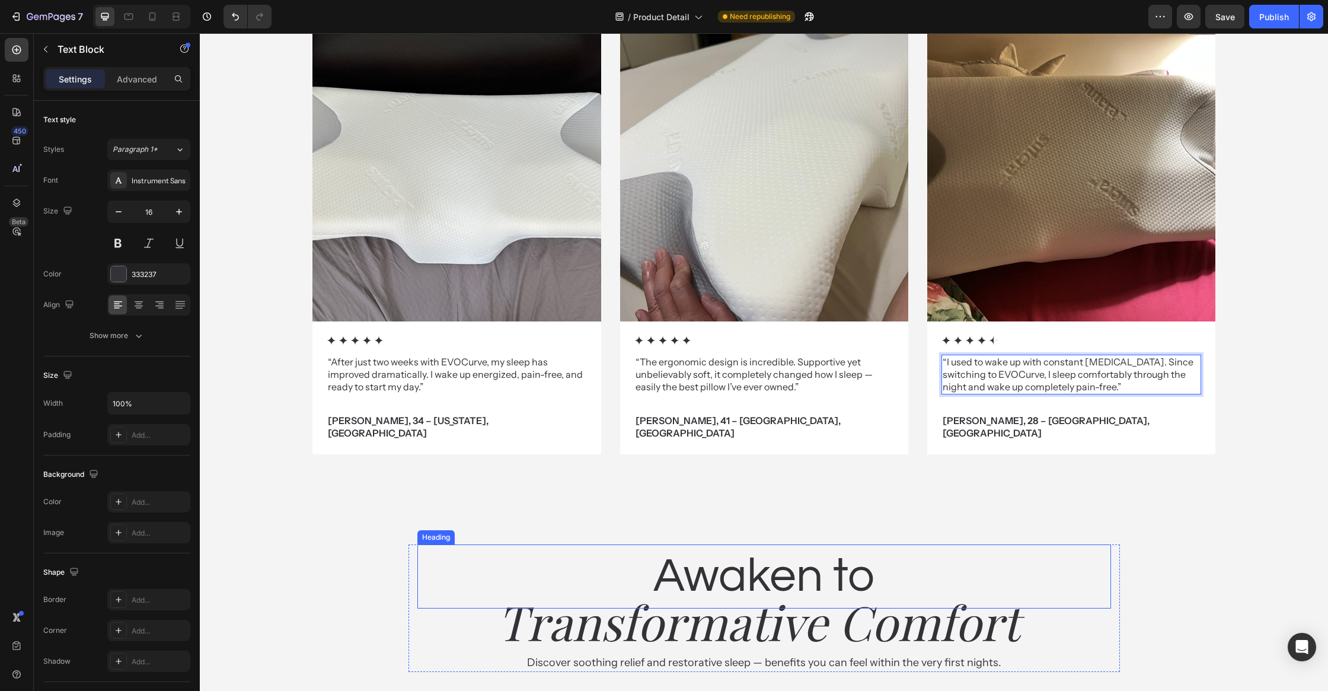
click at [899, 494] on div "What customer think Heading about EVOCurve Heading A unique blend of materials …" at bounding box center [764, 171] width 1128 height 673
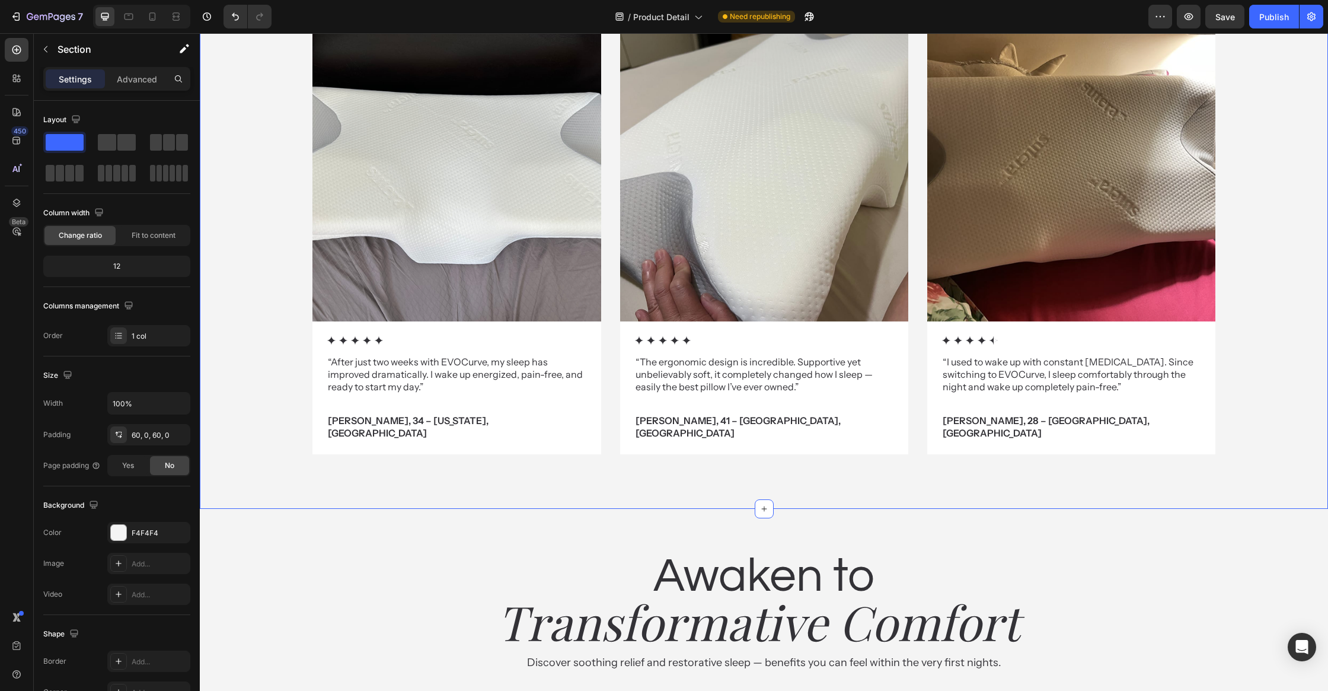
click at [909, 478] on div "What customer think Heading about EVOCurve Heading A unique blend of materials …" at bounding box center [764, 171] width 1128 height 673
click at [416, 340] on div "Icon Icon Icon Icon Icon" at bounding box center [457, 340] width 260 height 9
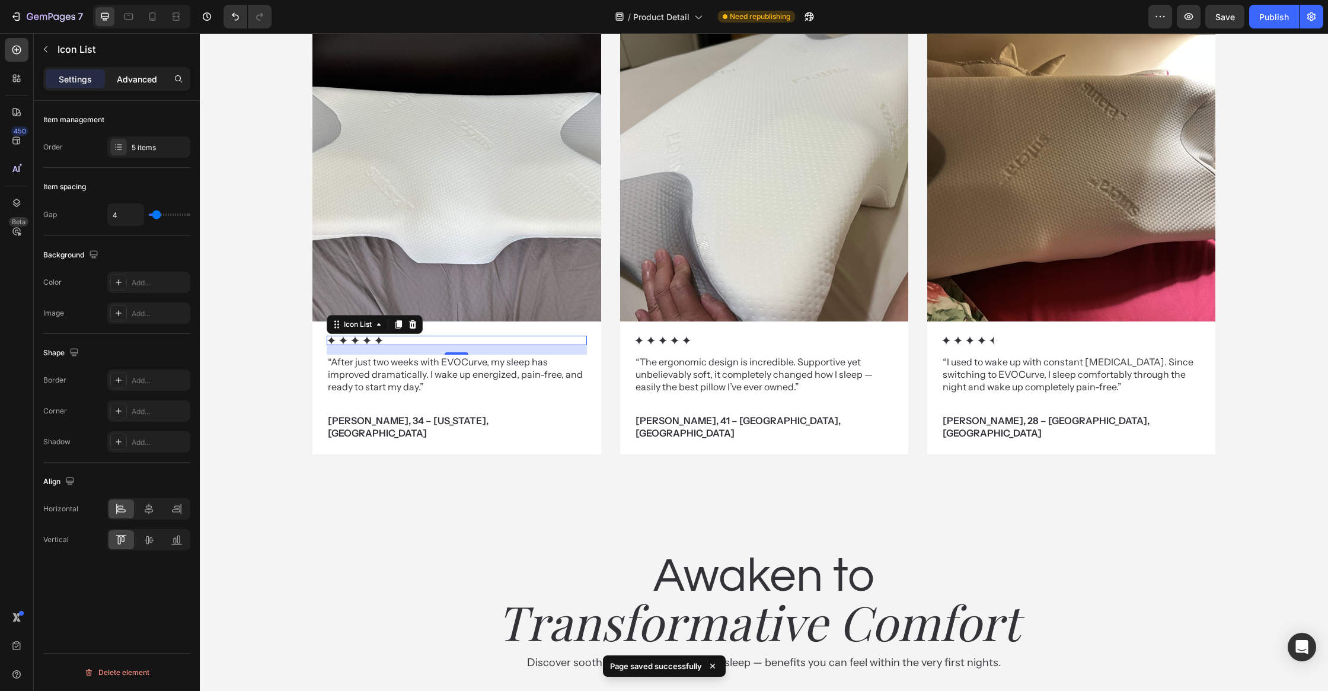
click at [129, 73] on p "Advanced" at bounding box center [137, 79] width 40 height 12
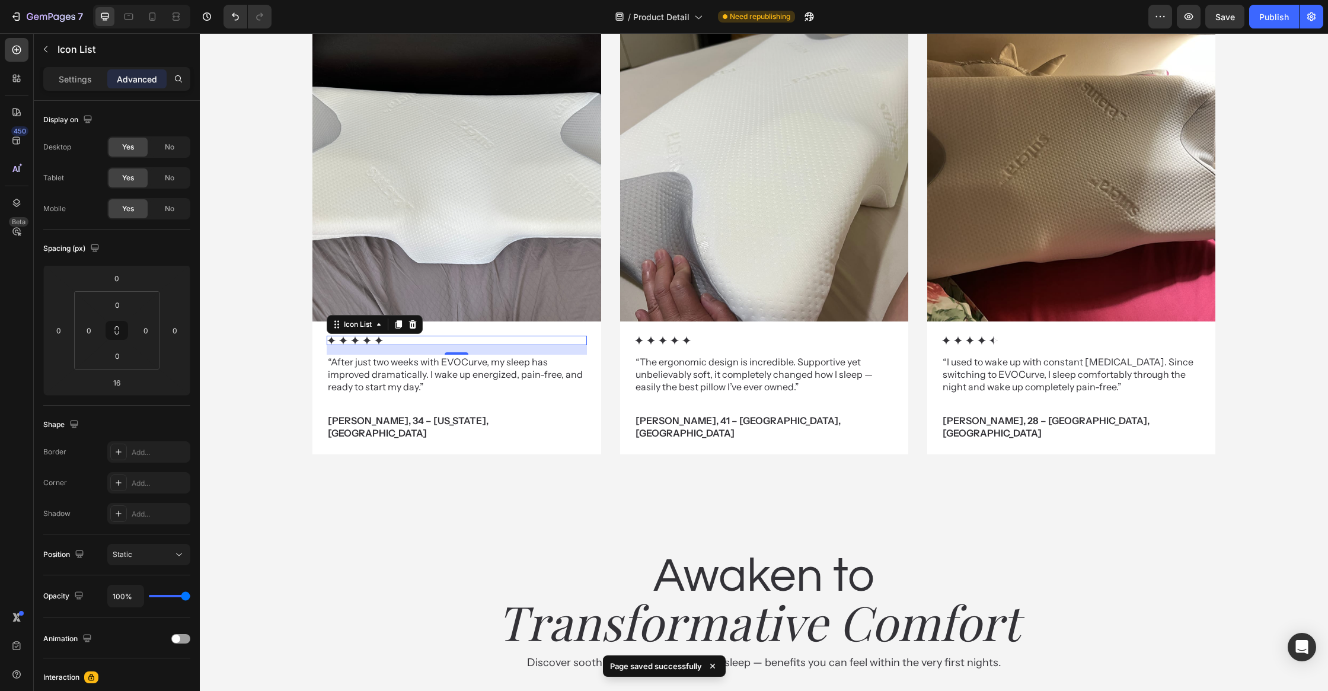
click at [129, 73] on p "Advanced" at bounding box center [137, 79] width 40 height 12
click at [338, 340] on icon at bounding box center [342, 340] width 9 height 9
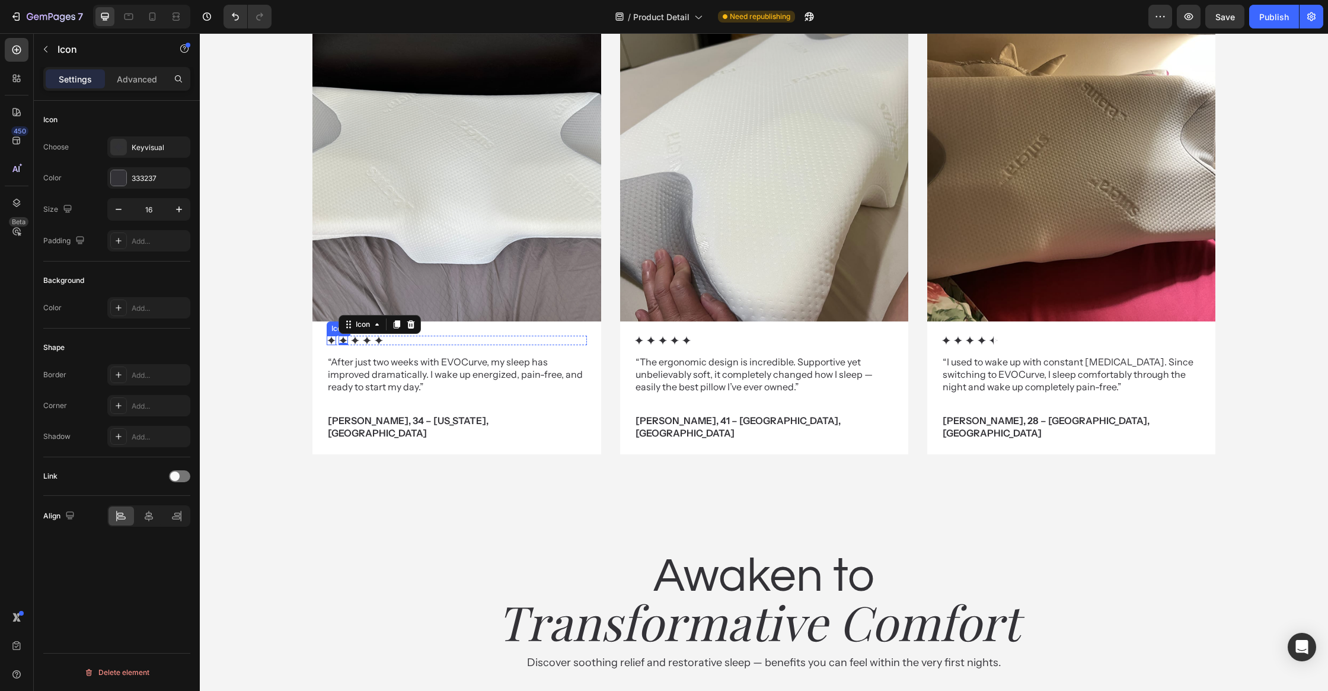
click at [331, 340] on icon at bounding box center [331, 341] width 8 height 8
click at [172, 212] on button "button" at bounding box center [178, 209] width 21 height 21
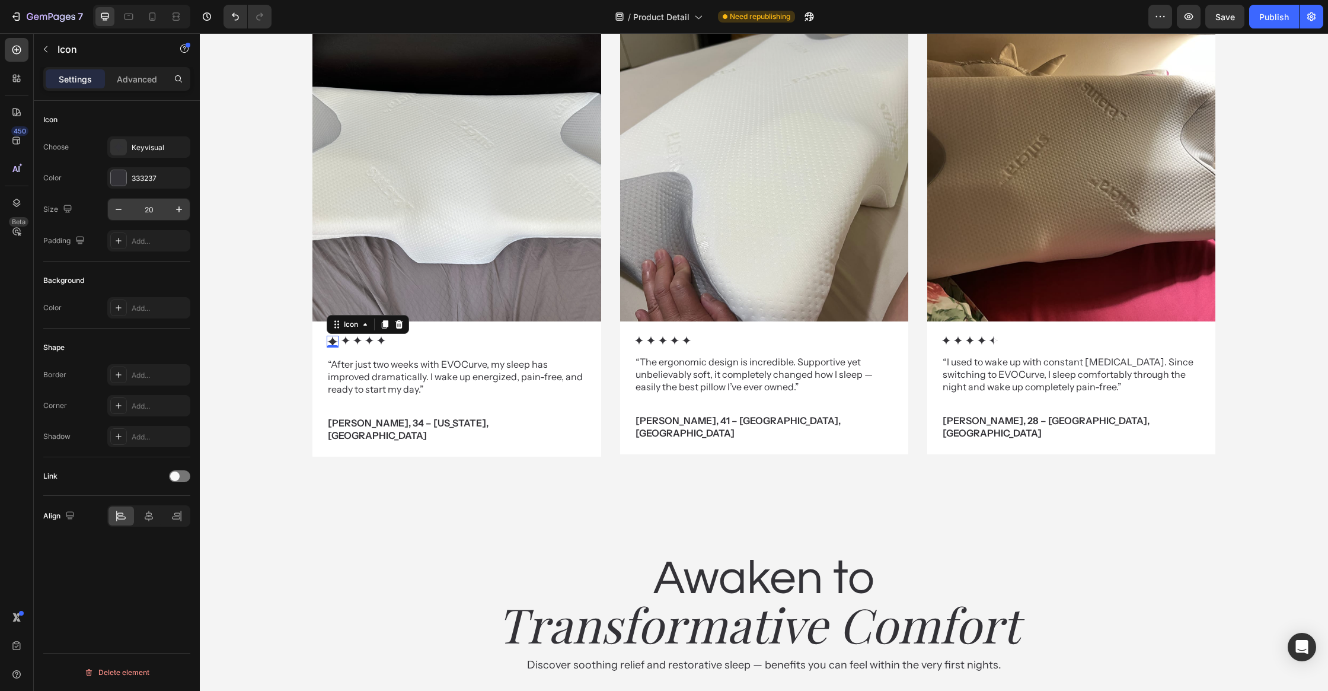
click at [161, 210] on input "20" at bounding box center [148, 209] width 39 height 21
type input "30"
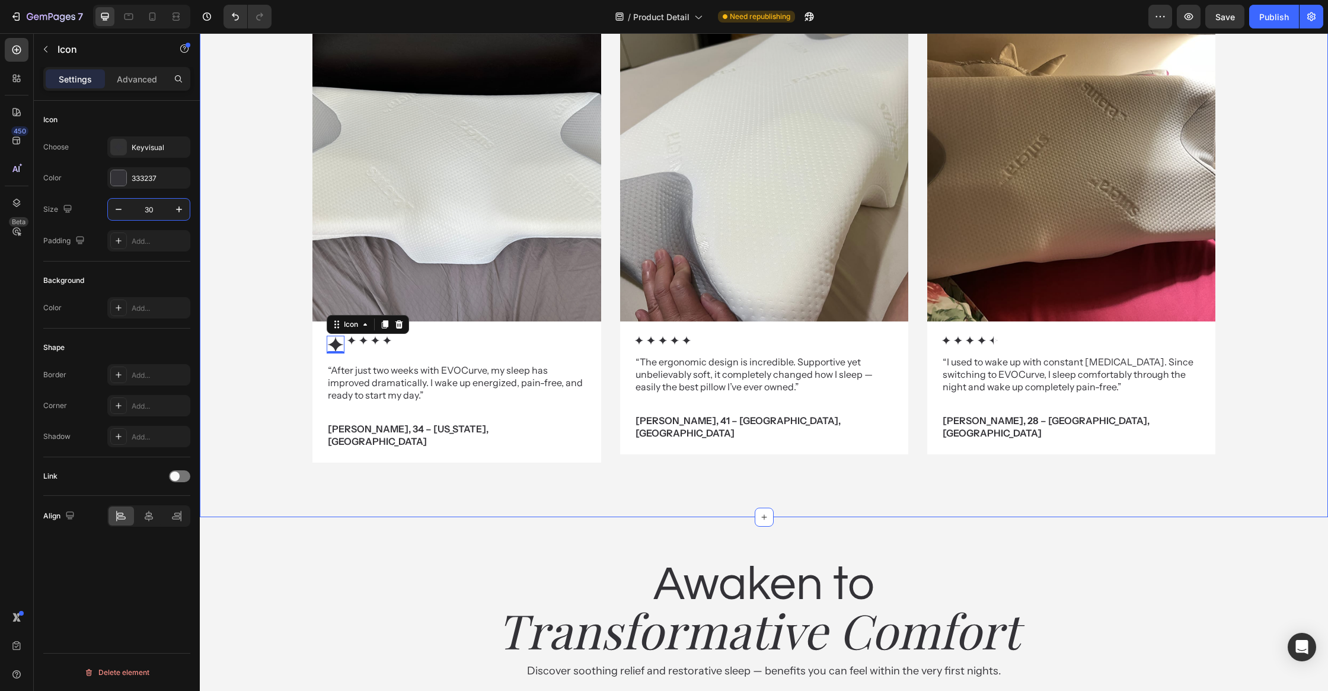
click at [287, 388] on div "Image Icon 0 Icon Icon Icon Icon Icon List “After just two weeks with EVOCurve,…" at bounding box center [764, 257] width 1128 height 448
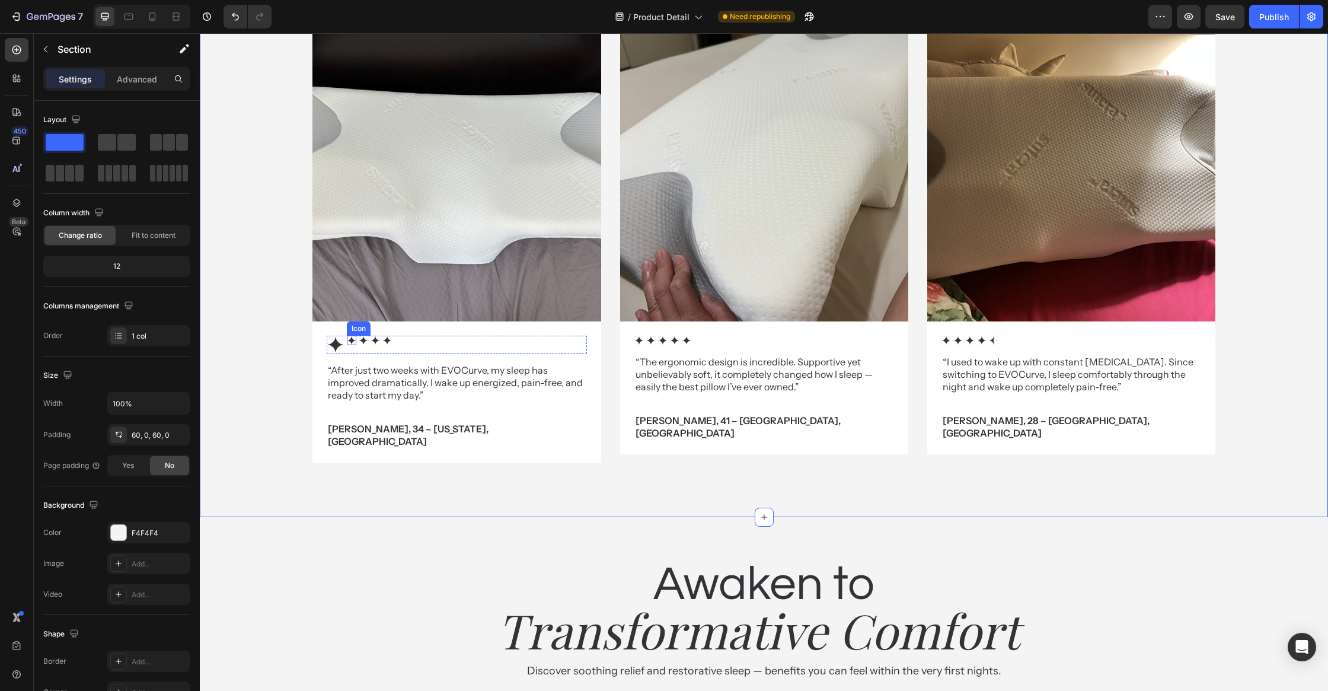
click at [350, 340] on icon at bounding box center [351, 341] width 8 height 8
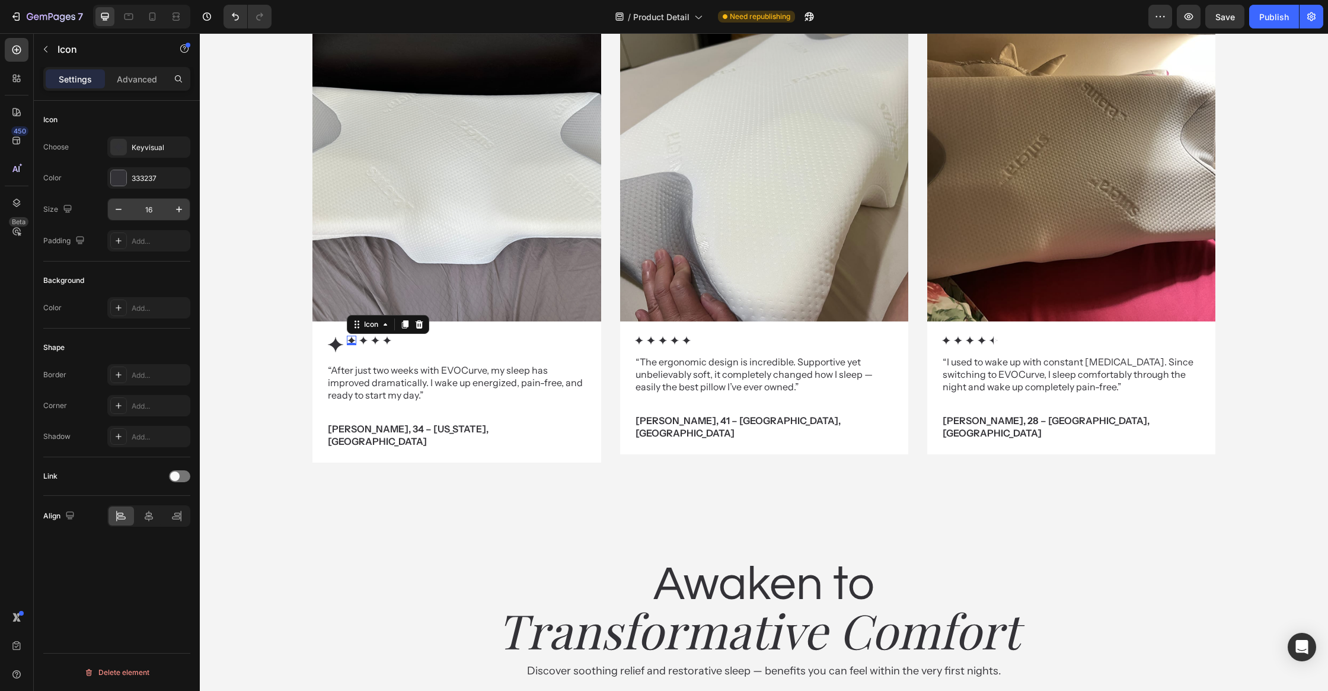
click at [150, 200] on input "16" at bounding box center [148, 209] width 39 height 21
click at [152, 203] on input "16" at bounding box center [148, 209] width 39 height 21
type input "30"
click at [373, 341] on icon at bounding box center [372, 341] width 8 height 8
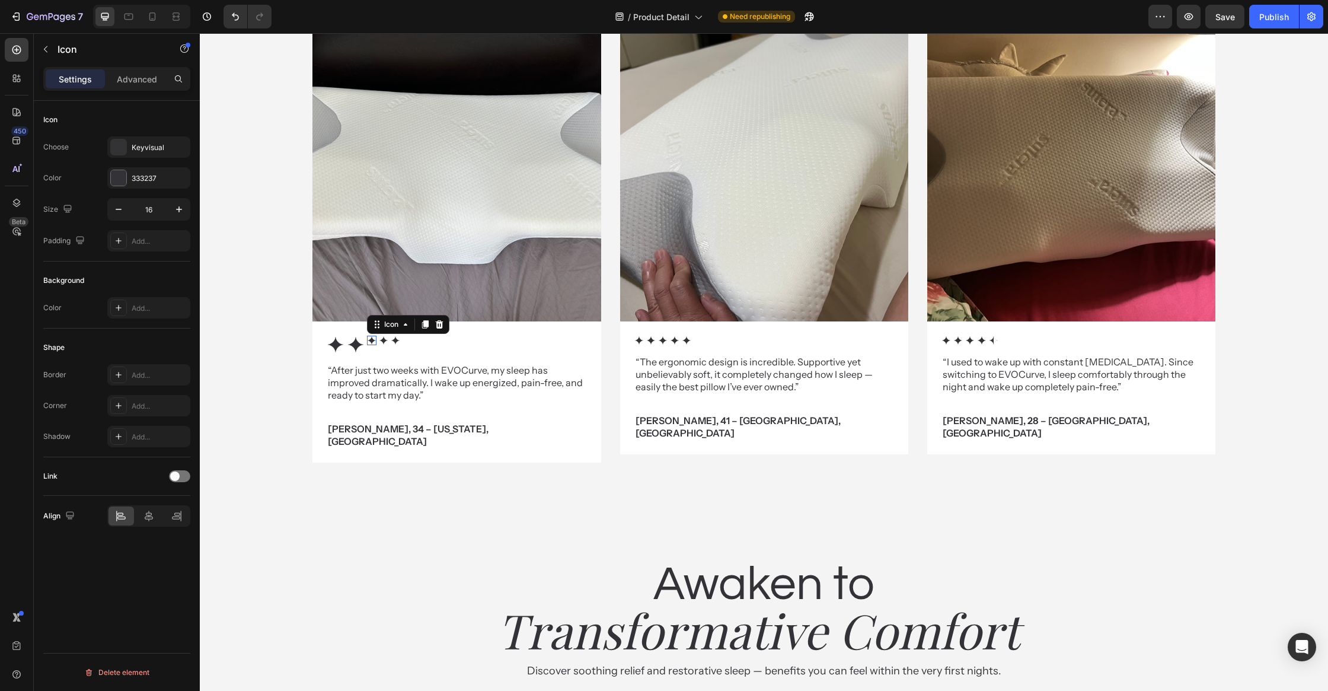
click at [373, 341] on div "Icon 0" at bounding box center [371, 340] width 9 height 9
click at [155, 207] on input "16" at bounding box center [148, 209] width 39 height 21
type input "30"
click at [390, 340] on icon at bounding box center [392, 341] width 8 height 8
click at [147, 210] on input "16" at bounding box center [148, 209] width 39 height 21
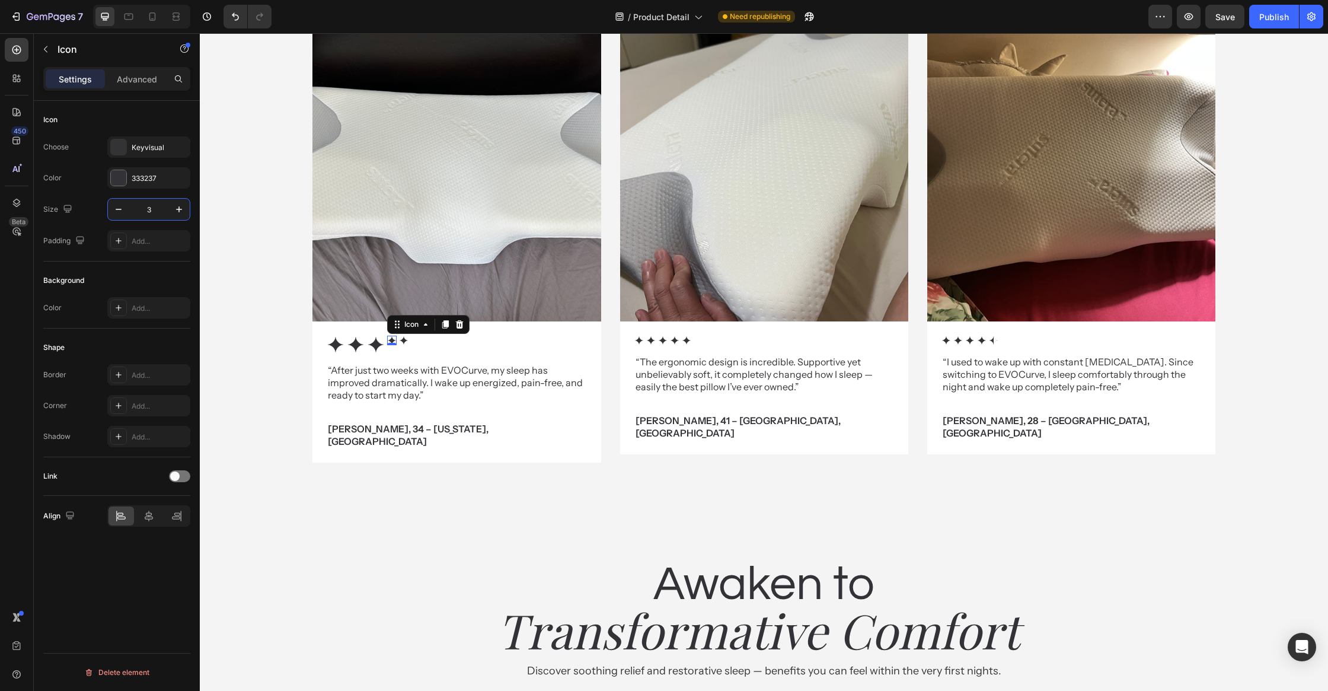
type input "30"
click at [413, 342] on icon at bounding box center [412, 341] width 8 height 8
click at [144, 202] on input "16" at bounding box center [148, 209] width 39 height 21
click at [157, 211] on input "16" at bounding box center [148, 209] width 39 height 21
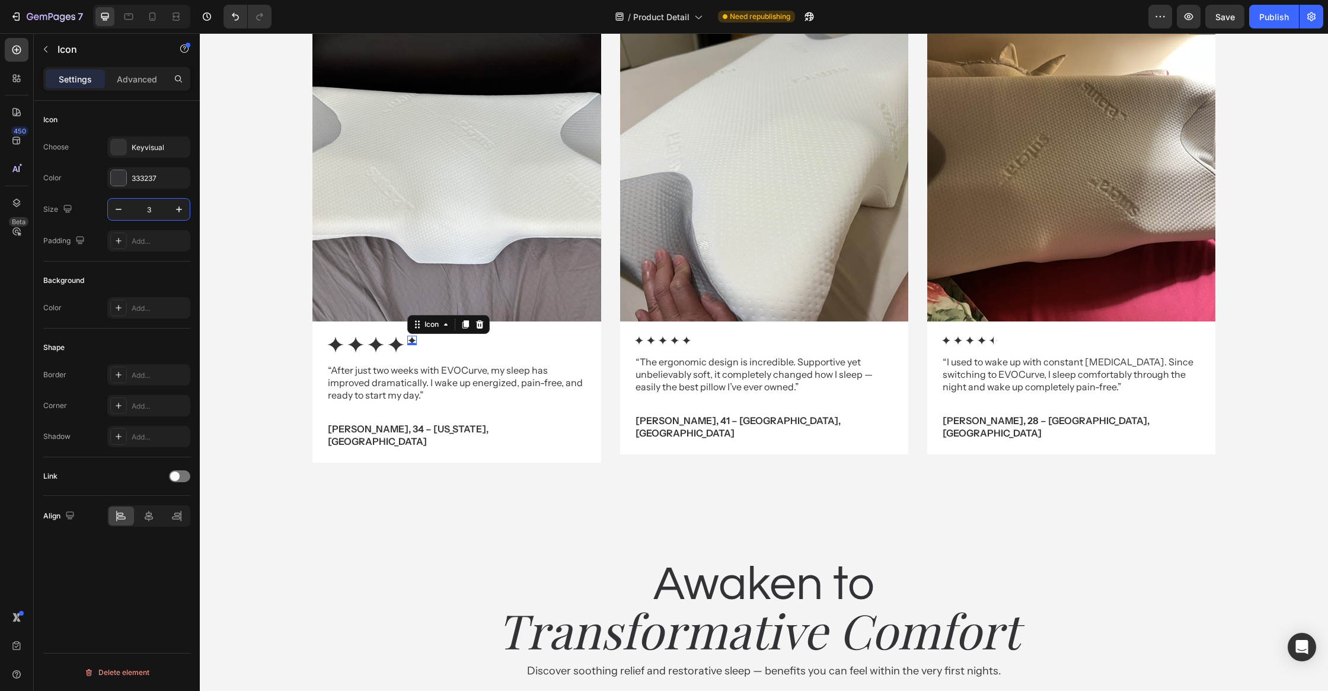
type input "30"
click at [639, 340] on icon at bounding box center [639, 341] width 8 height 8
click at [154, 210] on input "16" at bounding box center [148, 209] width 39 height 21
type input "30"
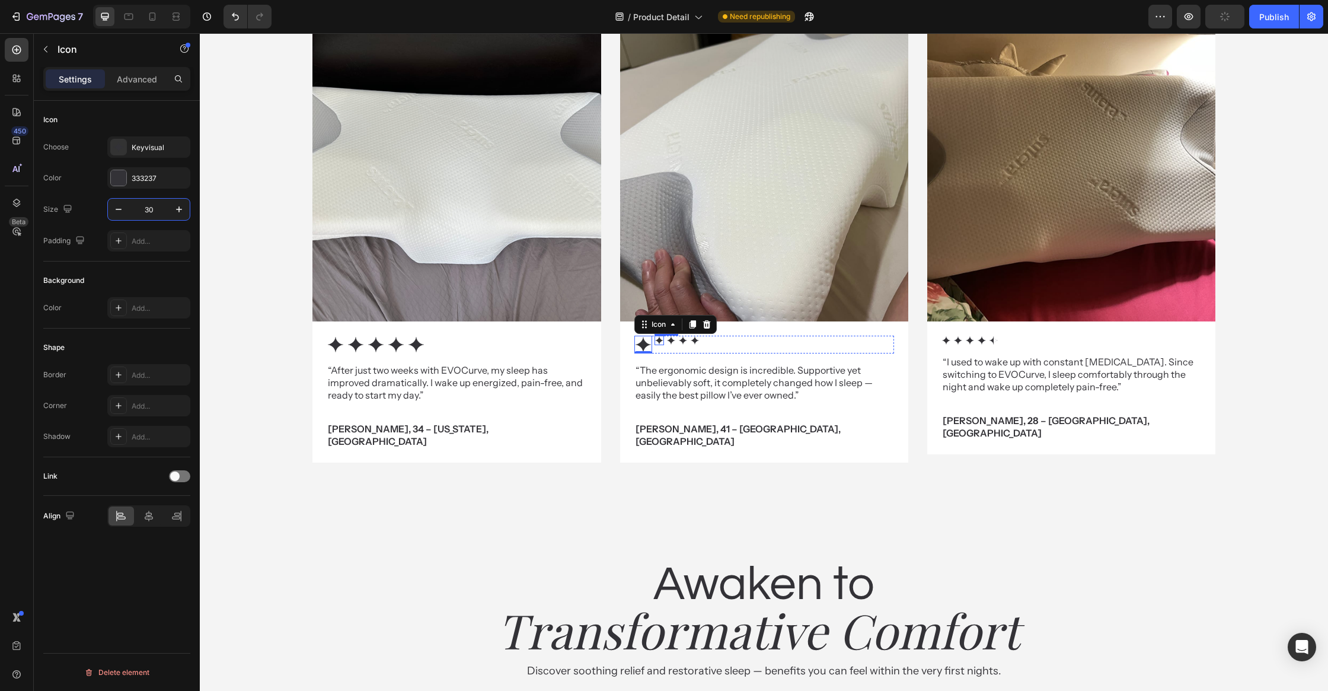
click at [659, 343] on icon at bounding box center [659, 341] width 8 height 8
click at [154, 208] on input "16" at bounding box center [148, 209] width 39 height 21
type input "30"
click at [679, 344] on icon at bounding box center [679, 340] width 9 height 9
click at [163, 212] on input "16" at bounding box center [148, 209] width 39 height 21
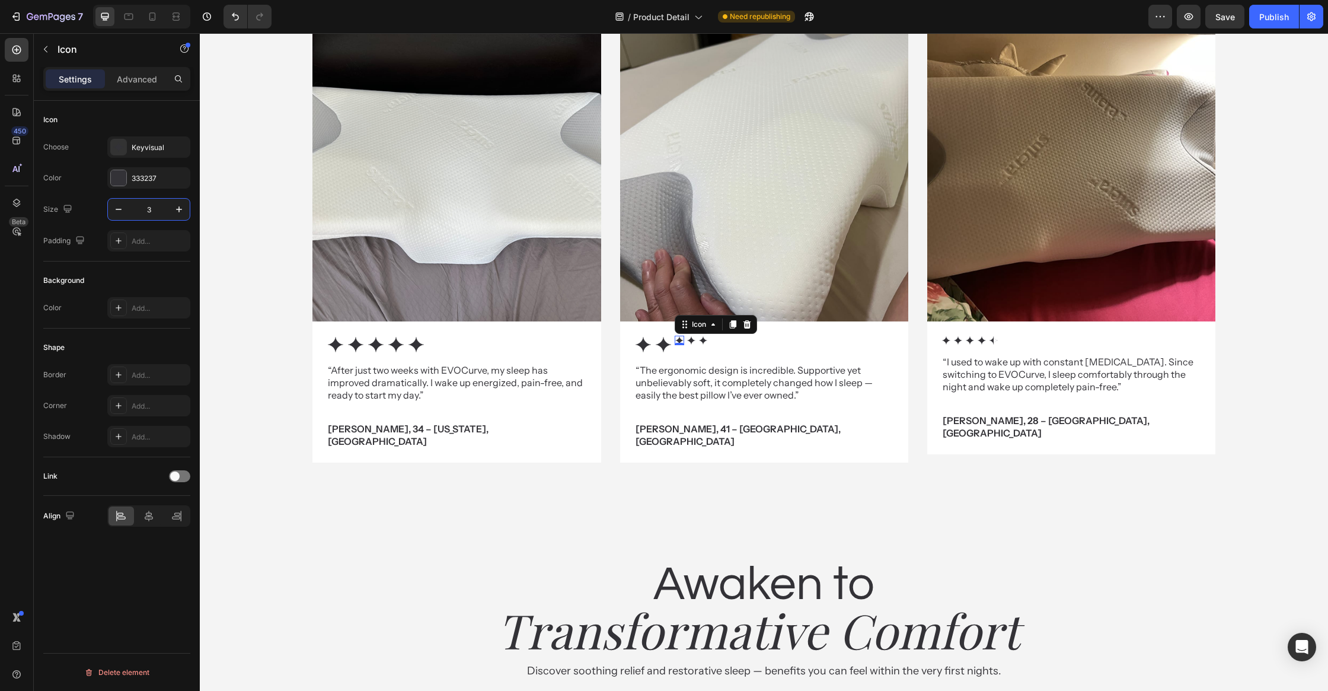
type input "30"
click at [699, 341] on icon at bounding box center [699, 341] width 8 height 8
click at [159, 206] on input "16" at bounding box center [148, 209] width 39 height 21
type input "30"
click at [721, 342] on icon at bounding box center [719, 340] width 9 height 9
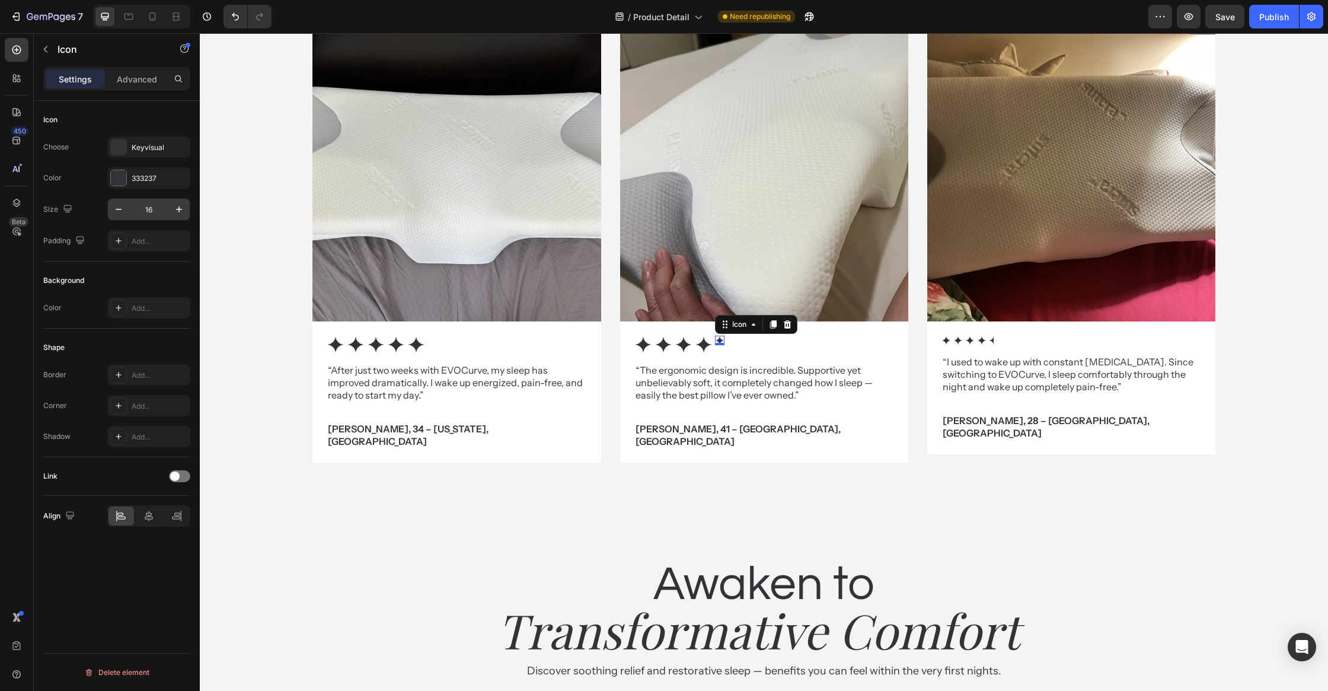
click at [148, 208] on input "16" at bounding box center [148, 209] width 39 height 21
type input "30"
click at [945, 339] on icon at bounding box center [946, 341] width 8 height 8
click at [160, 208] on input "16" at bounding box center [148, 209] width 39 height 21
type input "30"
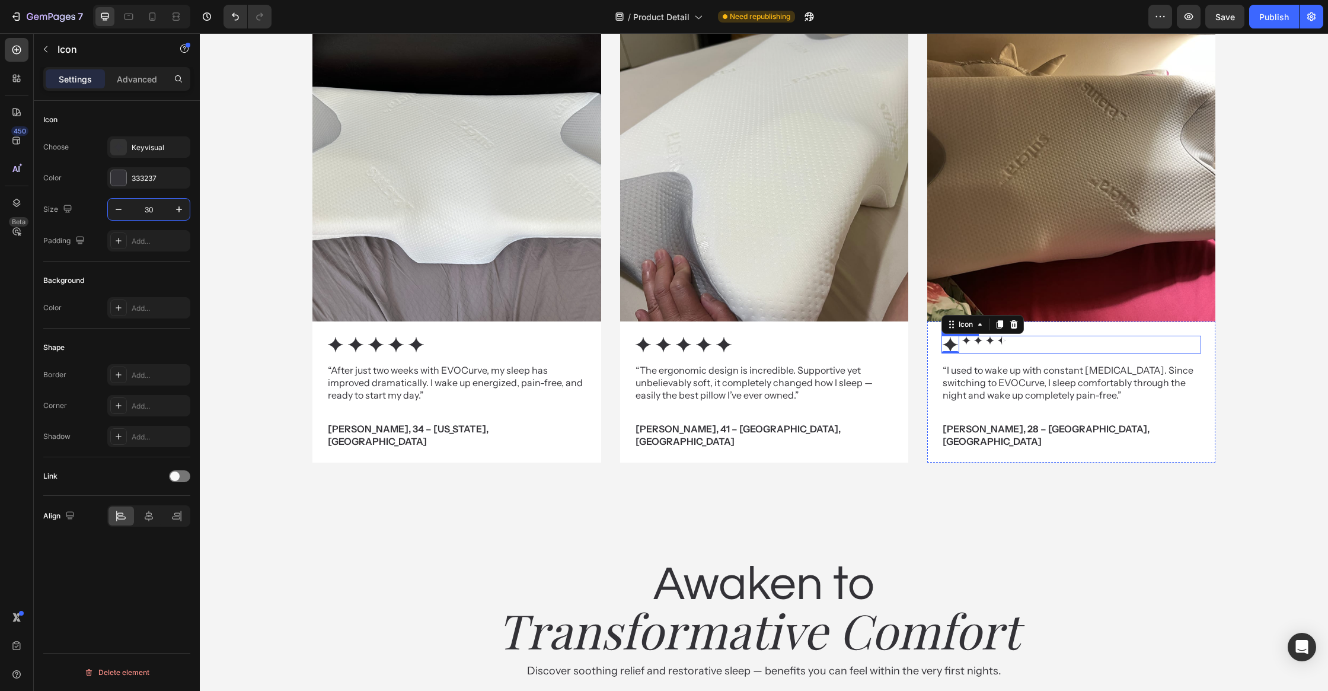
click at [969, 341] on icon at bounding box center [965, 340] width 9 height 9
drag, startPoint x: 155, startPoint y: 207, endPoint x: 156, endPoint y: 200, distance: 7.1
click at [155, 207] on input "16" at bounding box center [148, 209] width 39 height 21
type input "30"
click at [985, 341] on icon at bounding box center [986, 341] width 8 height 8
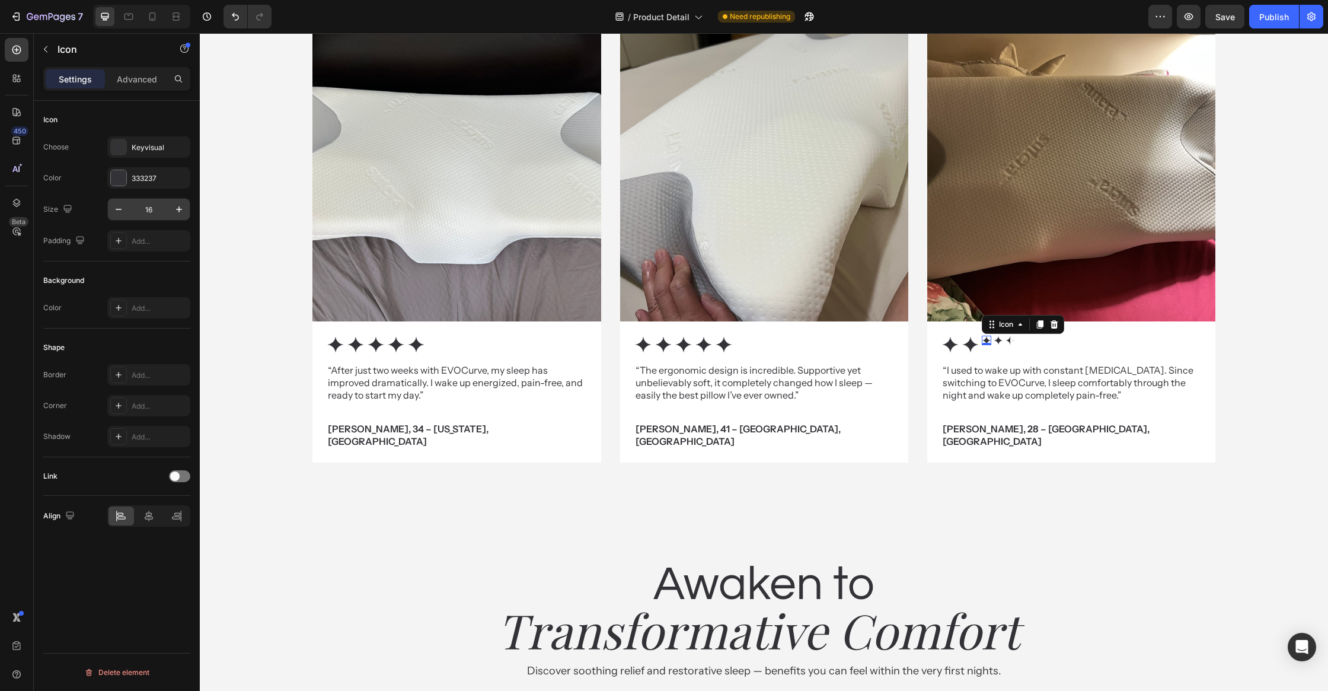
click at [150, 210] on input "16" at bounding box center [148, 209] width 39 height 21
type input "30"
click at [1007, 339] on icon at bounding box center [1006, 341] width 8 height 8
click at [148, 216] on input "16" at bounding box center [148, 209] width 39 height 21
type input "30"
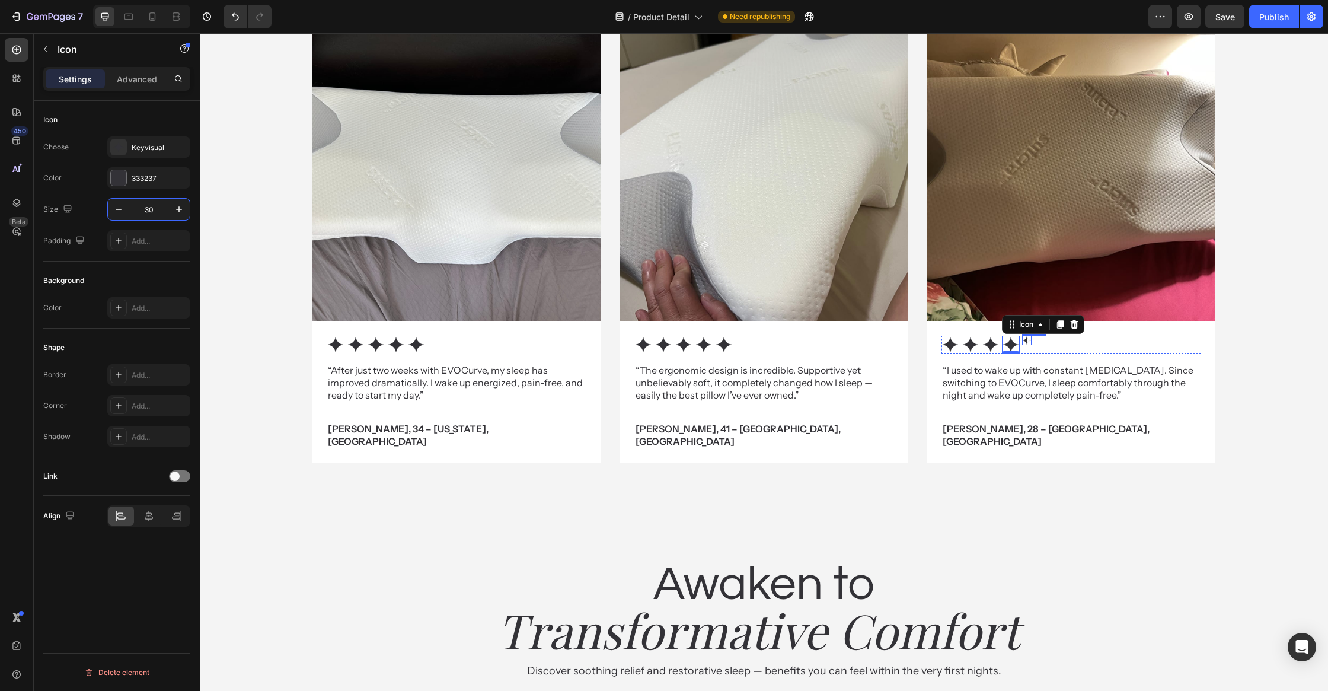
click at [1027, 341] on icon at bounding box center [1027, 341] width 8 height 8
click at [165, 214] on input "16" at bounding box center [148, 209] width 39 height 21
type input "30"
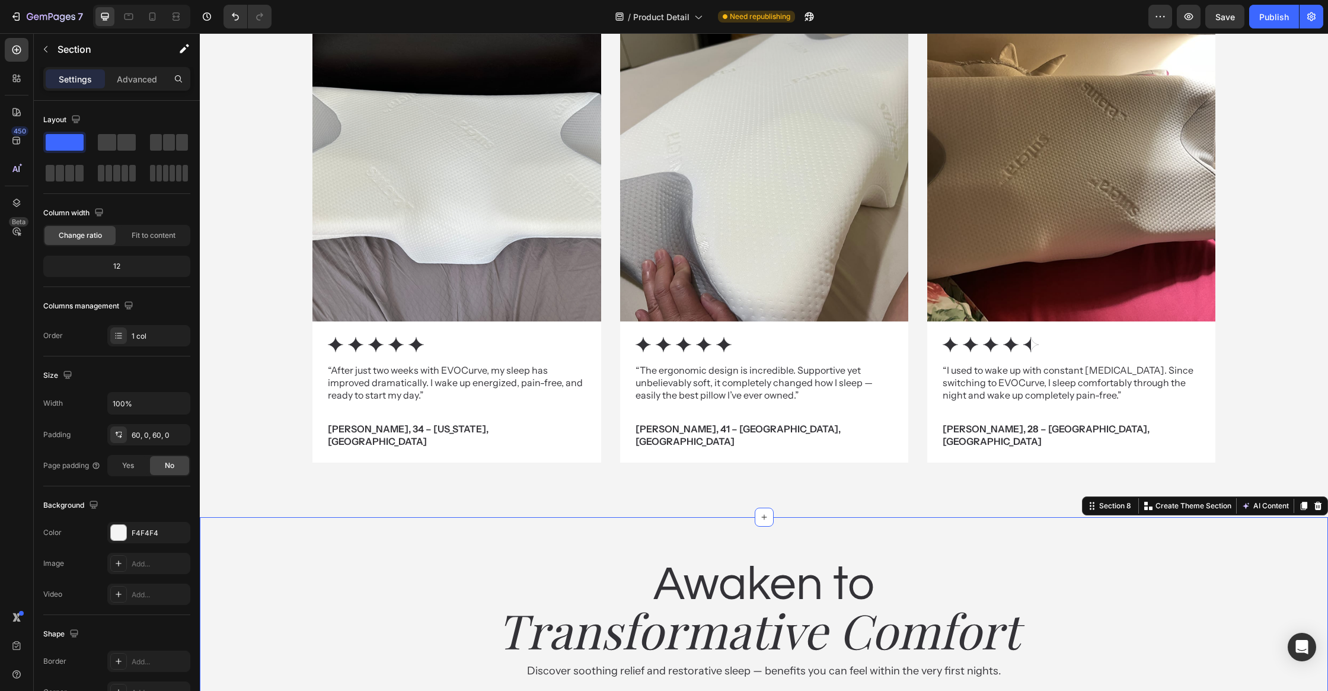
click at [299, 469] on div "What customer think Heading about EVOCurve Heading A unique blend of materials …" at bounding box center [764, 176] width 1128 height 682
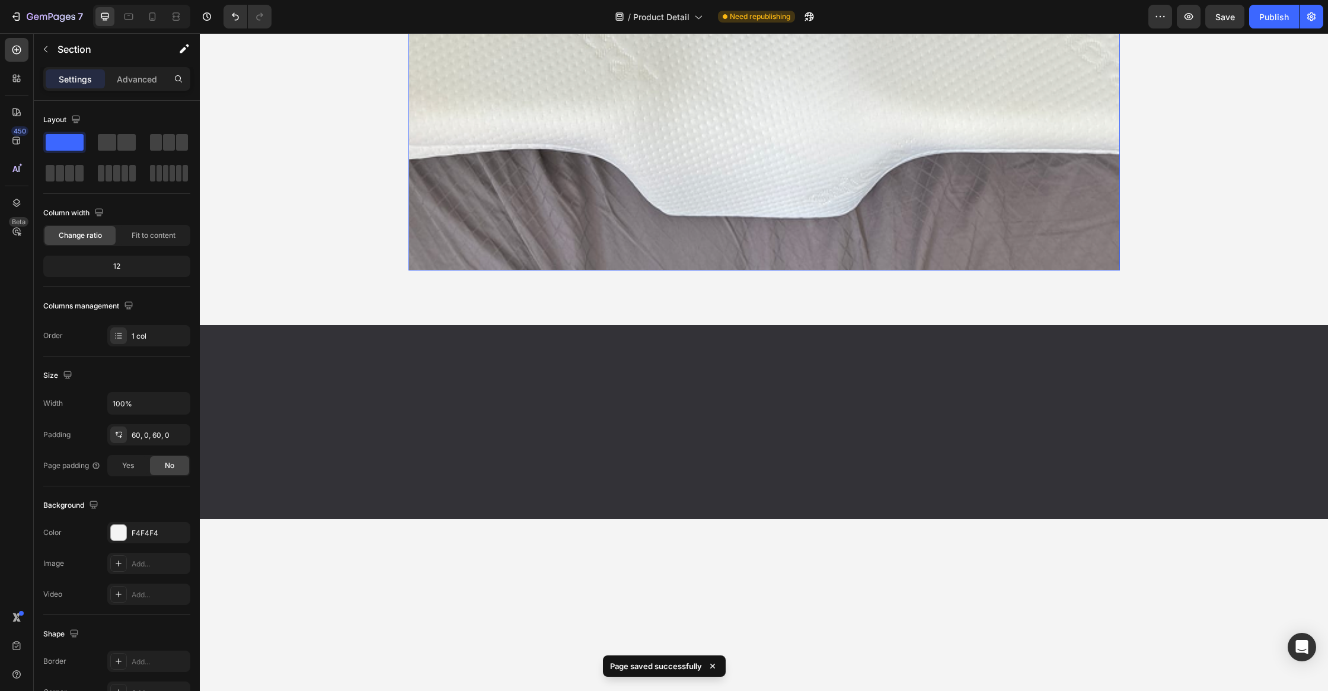
scroll to position [3296, 0]
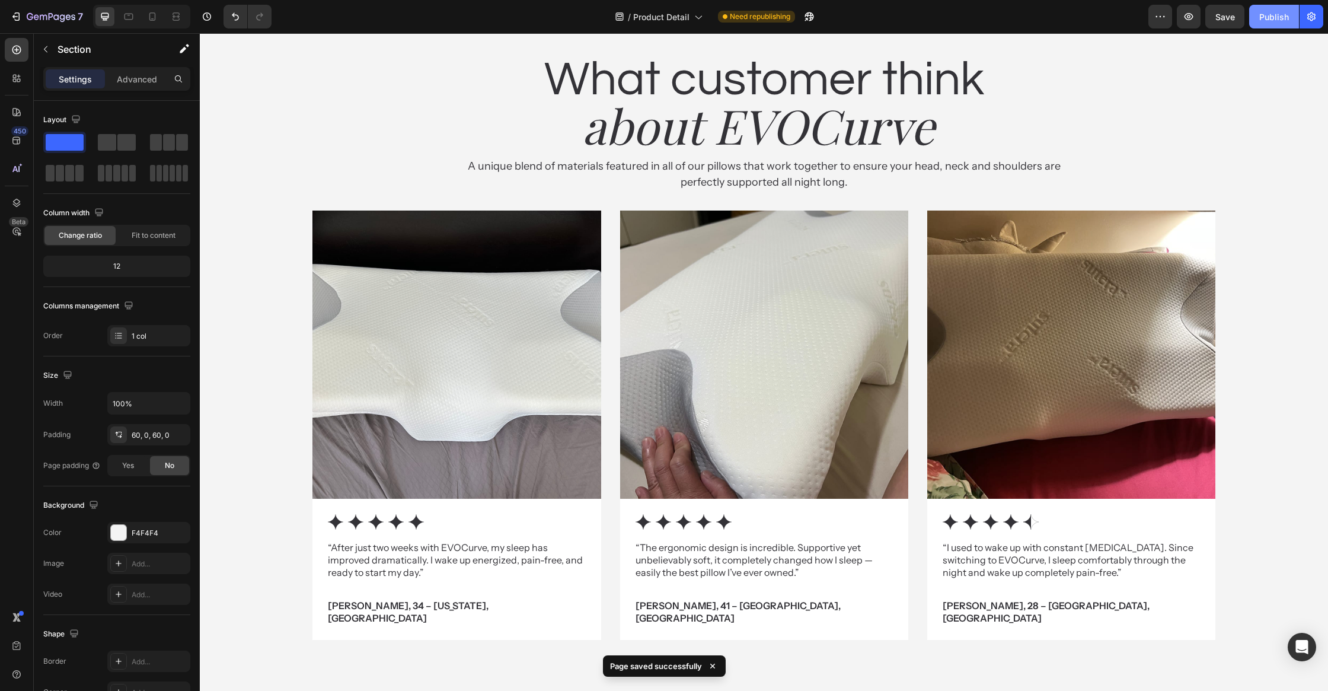
drag, startPoint x: 1257, startPoint y: 14, endPoint x: 1253, endPoint y: 19, distance: 6.3
click at [1257, 14] on button "Publish" at bounding box center [1274, 17] width 50 height 24
click at [614, 247] on div "Image Icon Icon Icon Icon Icon Icon List “After just two weeks with EVOCurve, m…" at bounding box center [763, 424] width 902 height 429
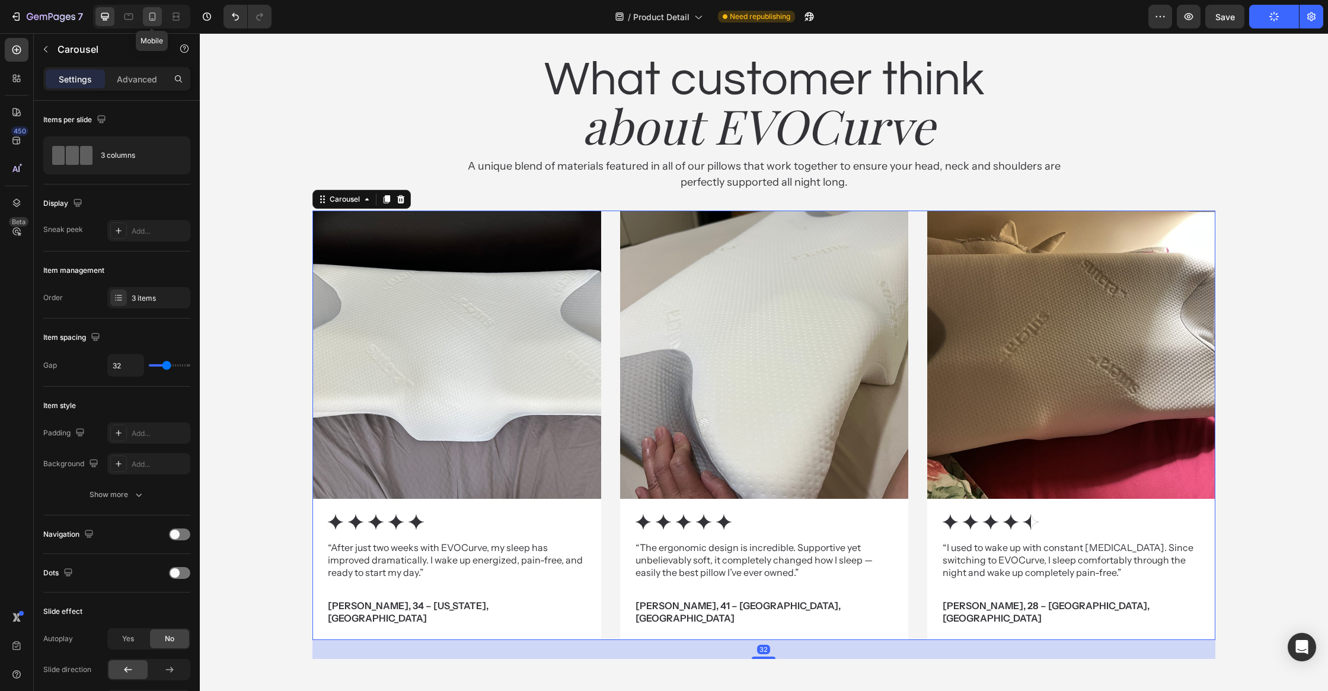
click at [155, 17] on icon at bounding box center [152, 17] width 12 height 12
type input "20"
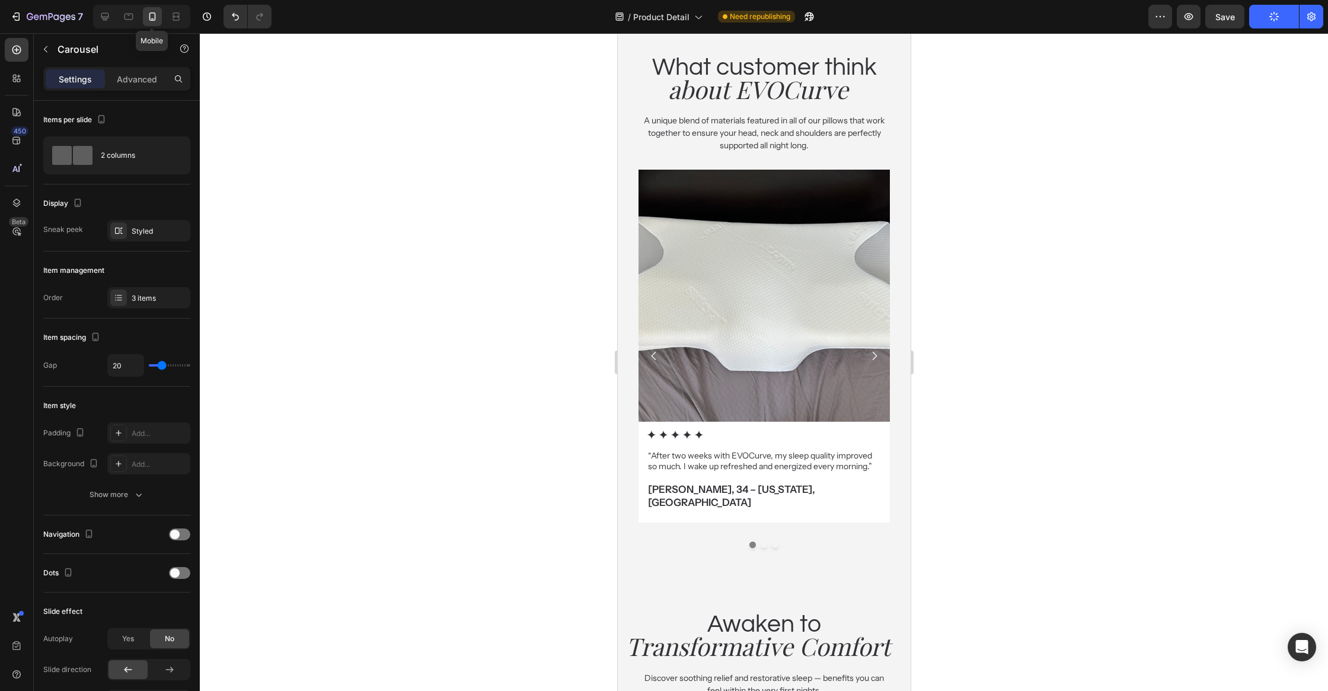
scroll to position [2601, 0]
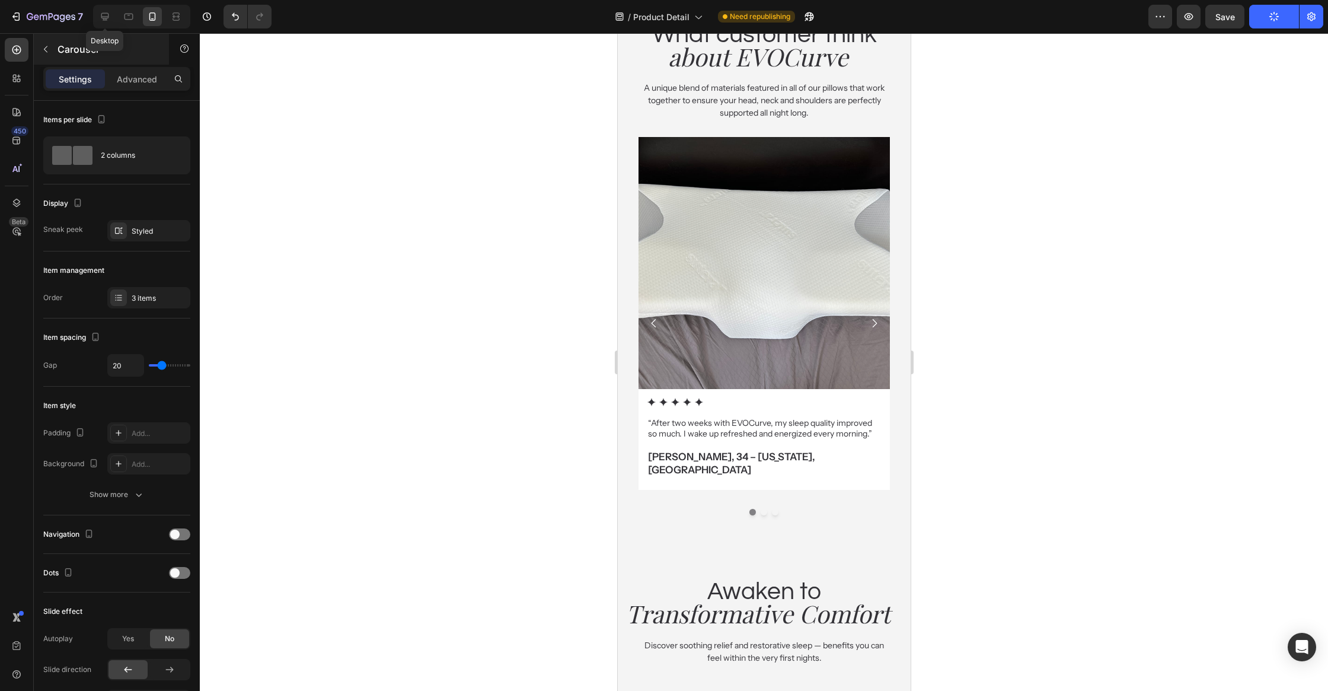
drag, startPoint x: 97, startPoint y: 15, endPoint x: 140, endPoint y: 57, distance: 59.9
click at [97, 15] on div at bounding box center [104, 16] width 19 height 19
type input "32"
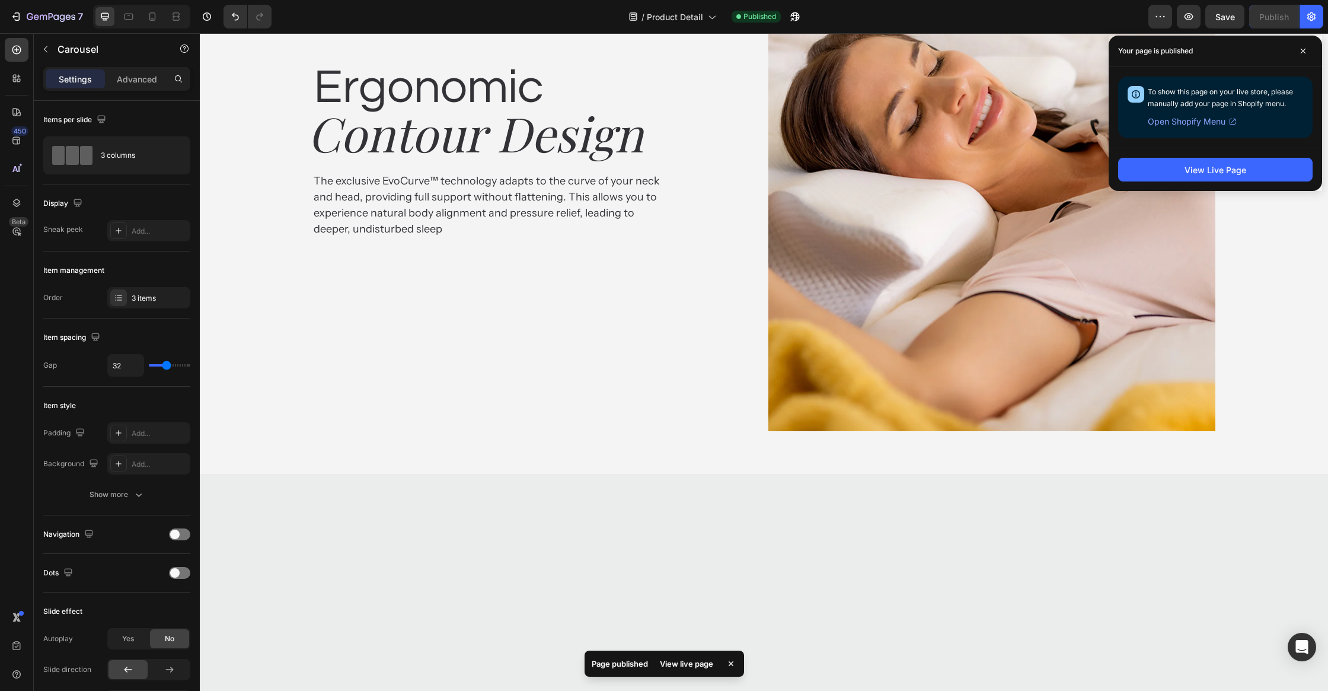
scroll to position [1752, 0]
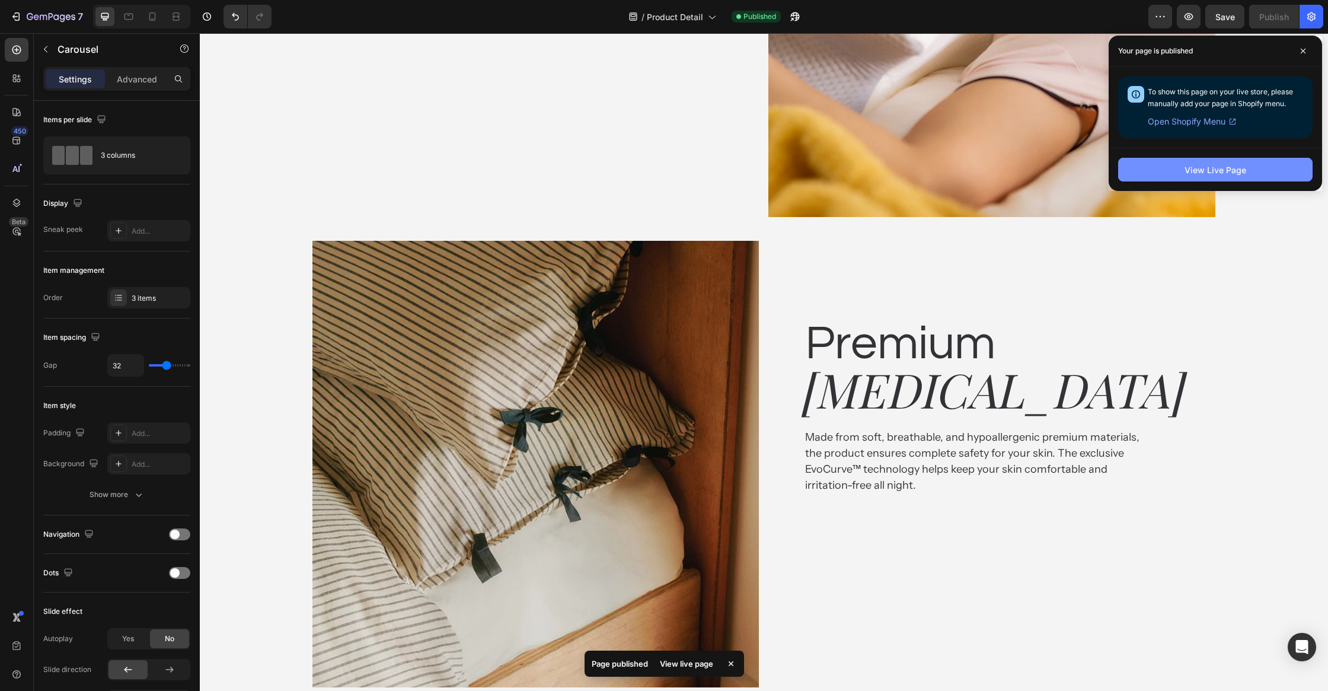
click at [1266, 167] on button "View Live Page" at bounding box center [1215, 170] width 194 height 24
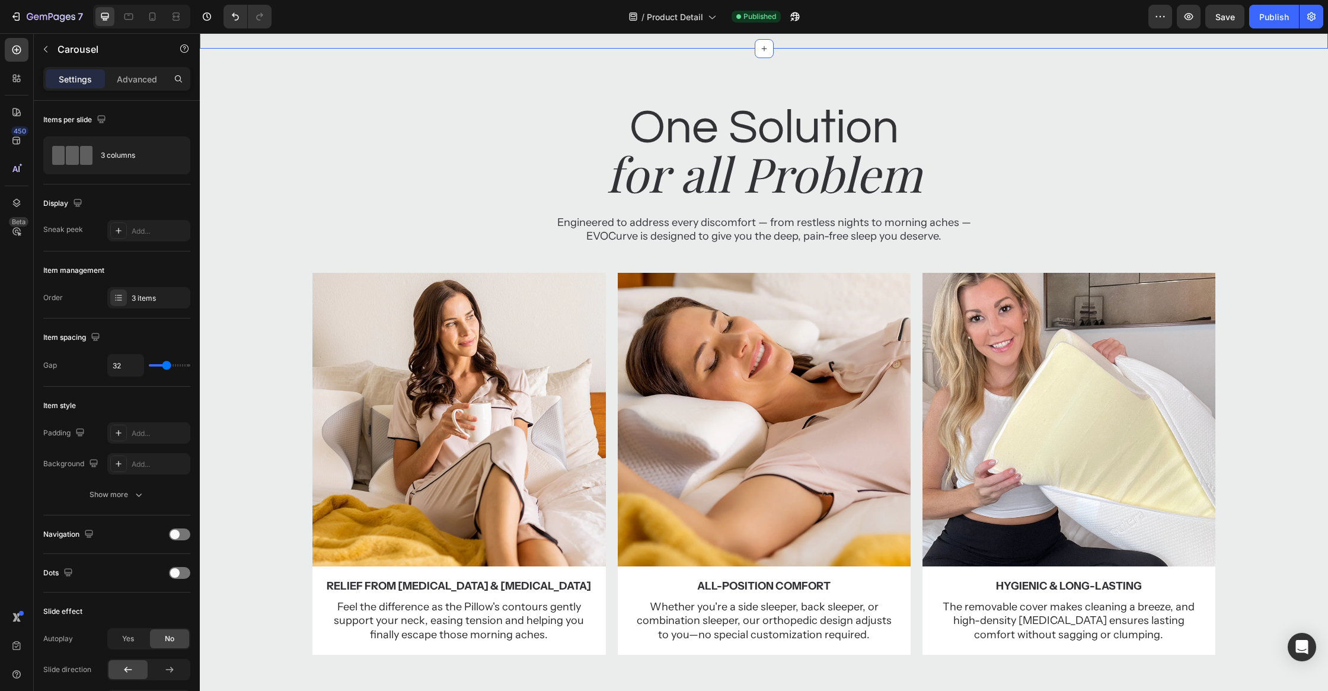
scroll to position [606, 0]
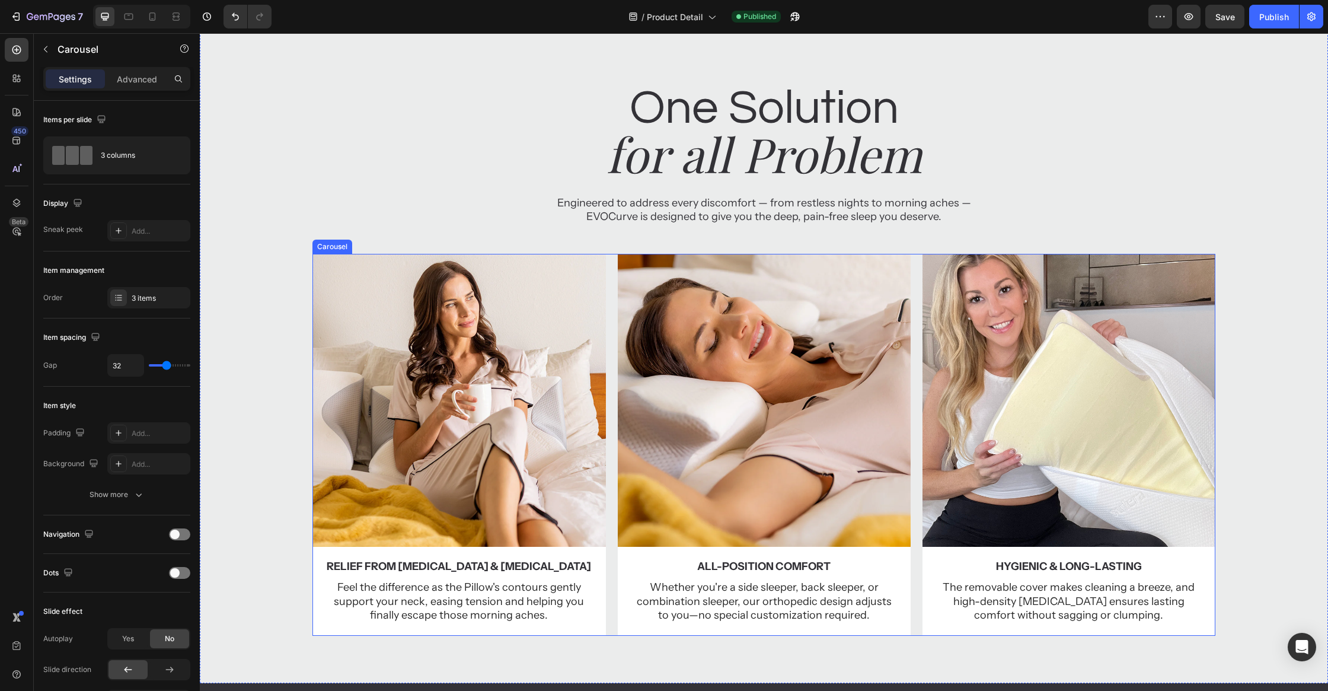
click at [614, 333] on div "Image Relief from [MEDICAL_DATA] & [MEDICAL_DATA] Text Block Feel the differenc…" at bounding box center [763, 445] width 902 height 382
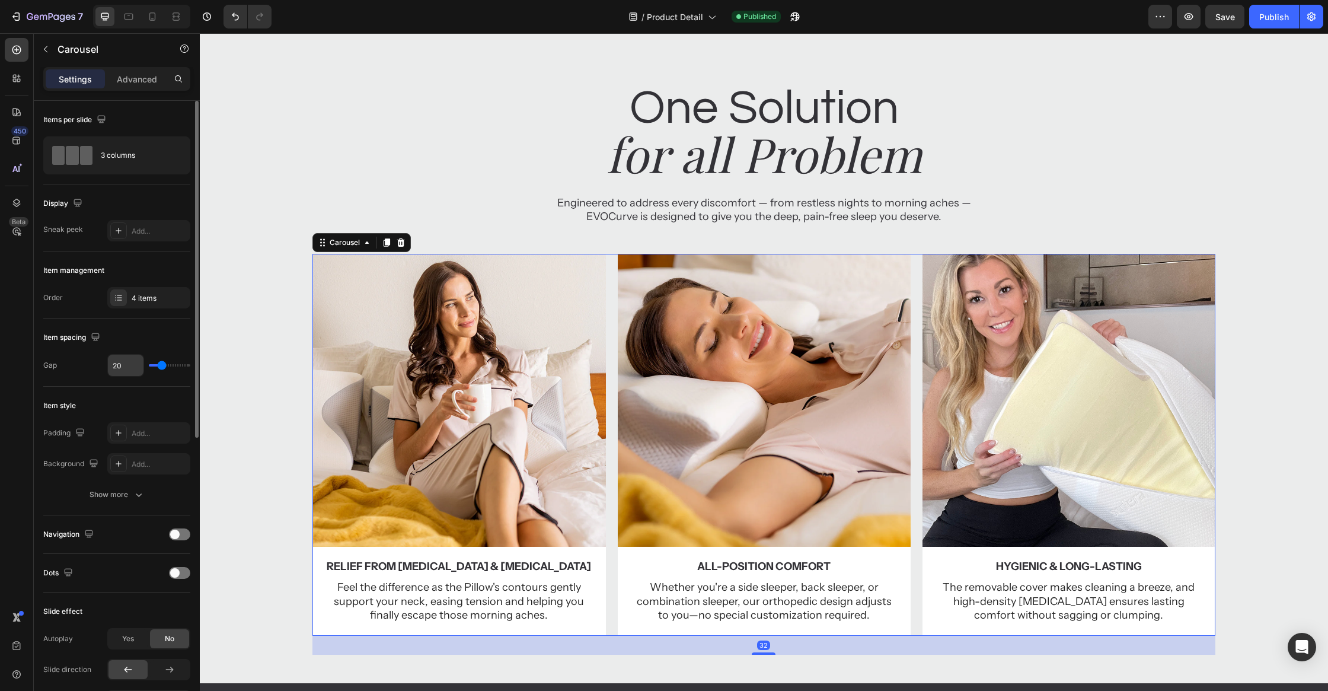
click at [133, 365] on input "20" at bounding box center [126, 364] width 36 height 21
type input "32"
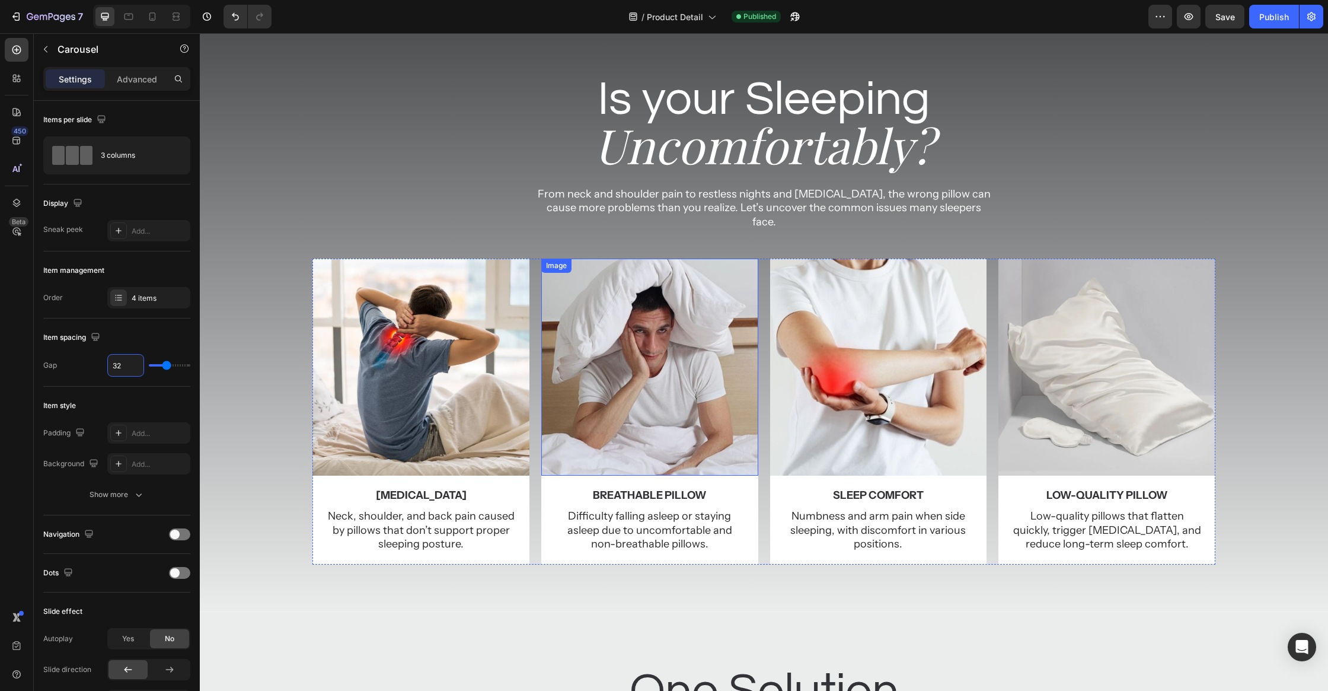
scroll to position [37, 0]
click at [766, 260] on div "Image [MEDICAL_DATA] Text Block Neck, shoulder, and back pain caused by pillows…" at bounding box center [763, 411] width 902 height 305
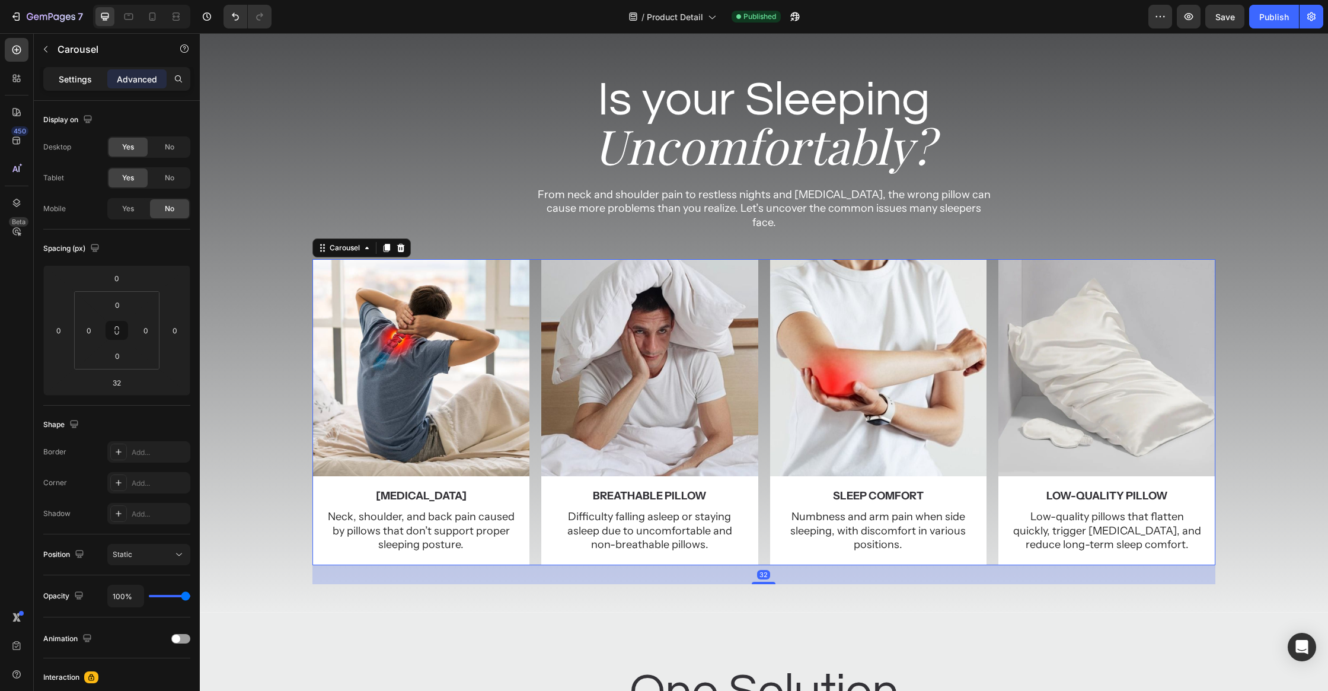
click at [79, 80] on p "Settings" at bounding box center [75, 79] width 33 height 12
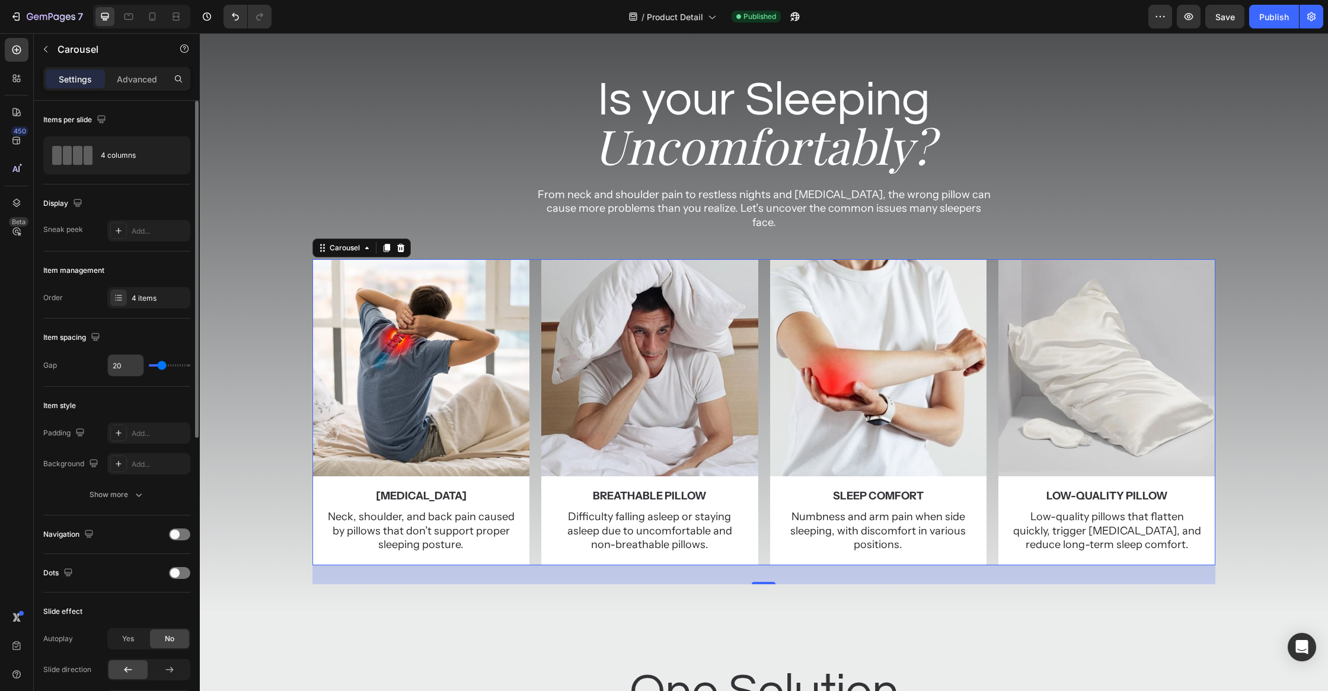
click at [120, 372] on input "20" at bounding box center [126, 364] width 36 height 21
type input "32"
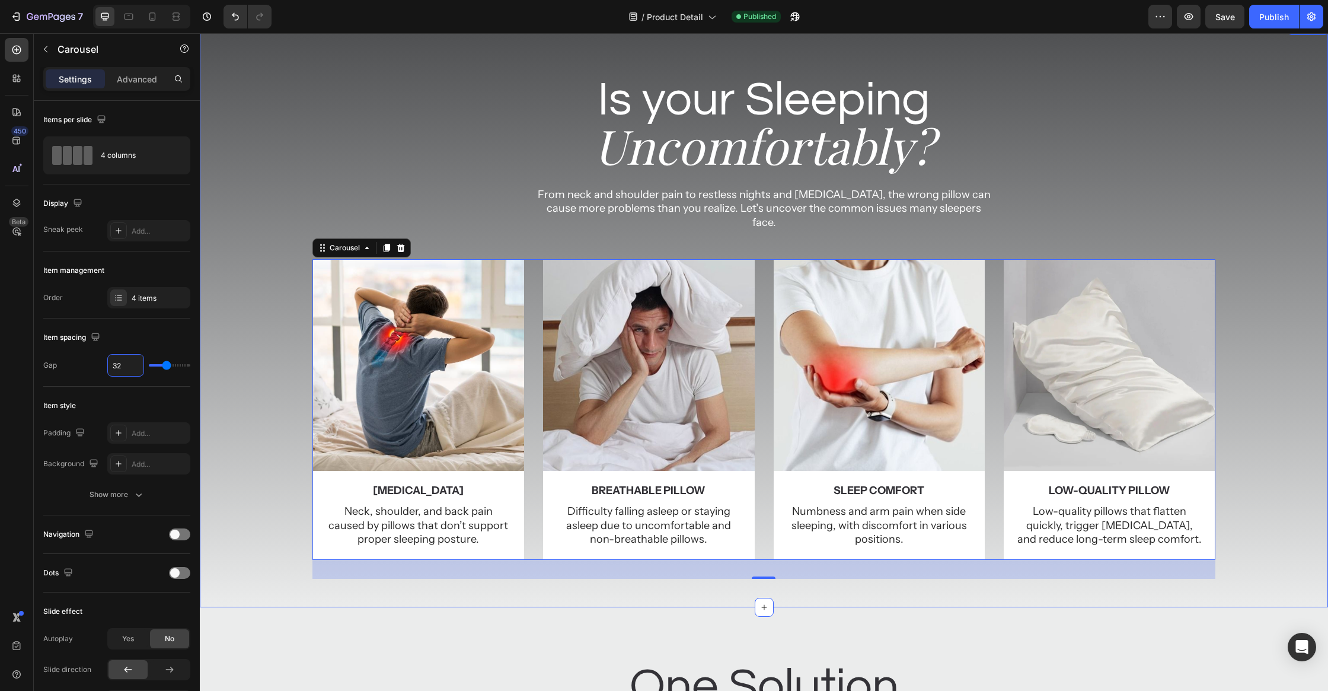
click at [268, 385] on div "Image [MEDICAL_DATA] Text Block Neck, shoulder, and back pain caused by pillows…" at bounding box center [764, 418] width 1128 height 319
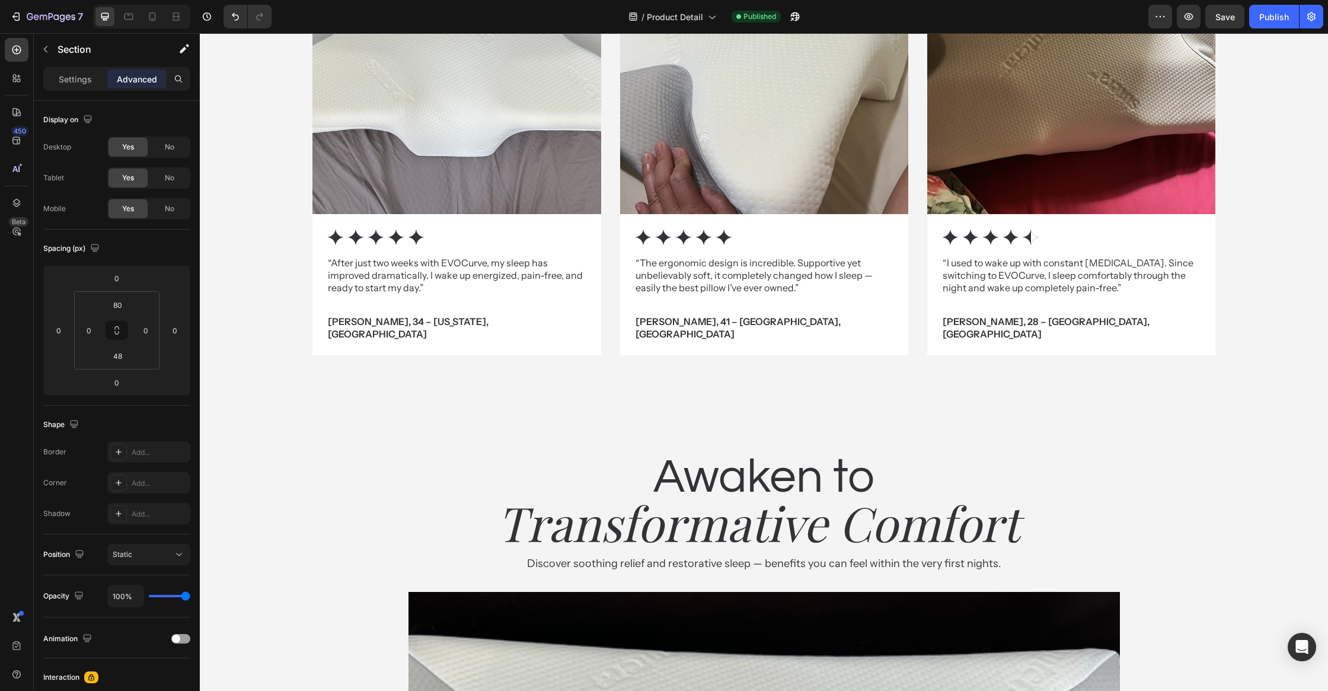
scroll to position [3825, 0]
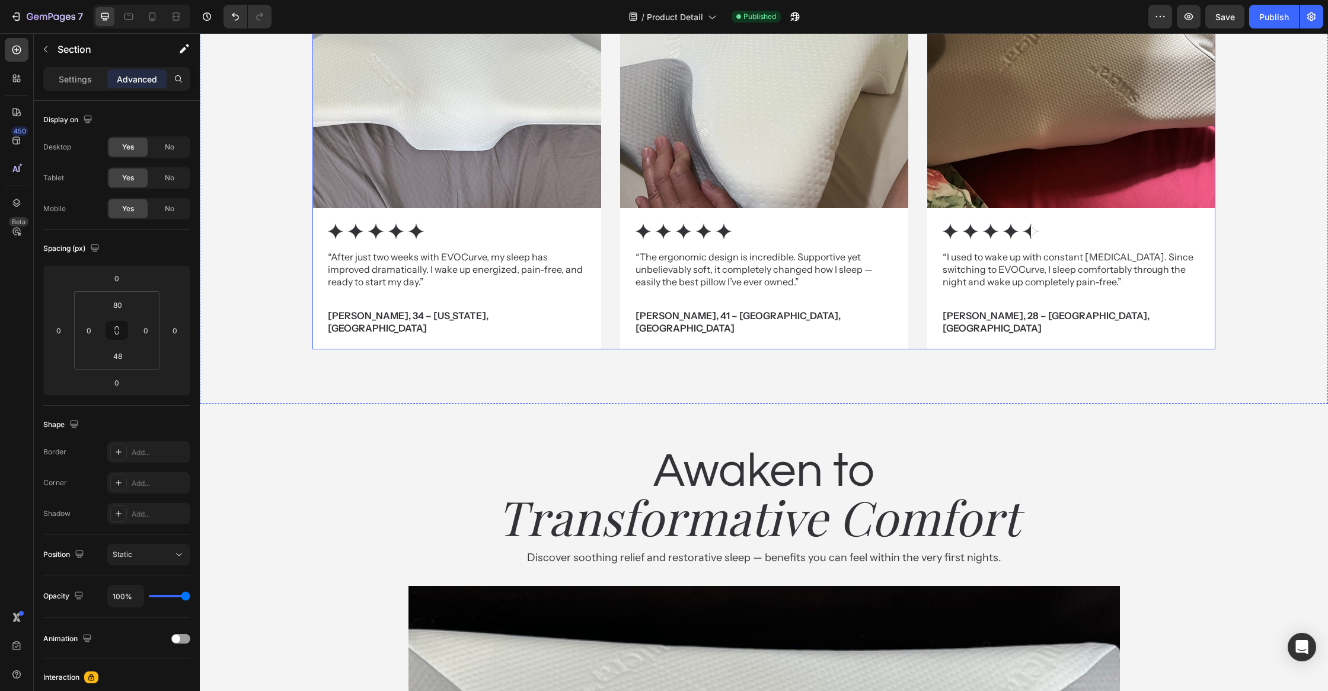
click at [616, 245] on div "Image Icon Icon Icon Icon Icon Icon List “After just two weeks with EVOCurve, m…" at bounding box center [763, 134] width 902 height 429
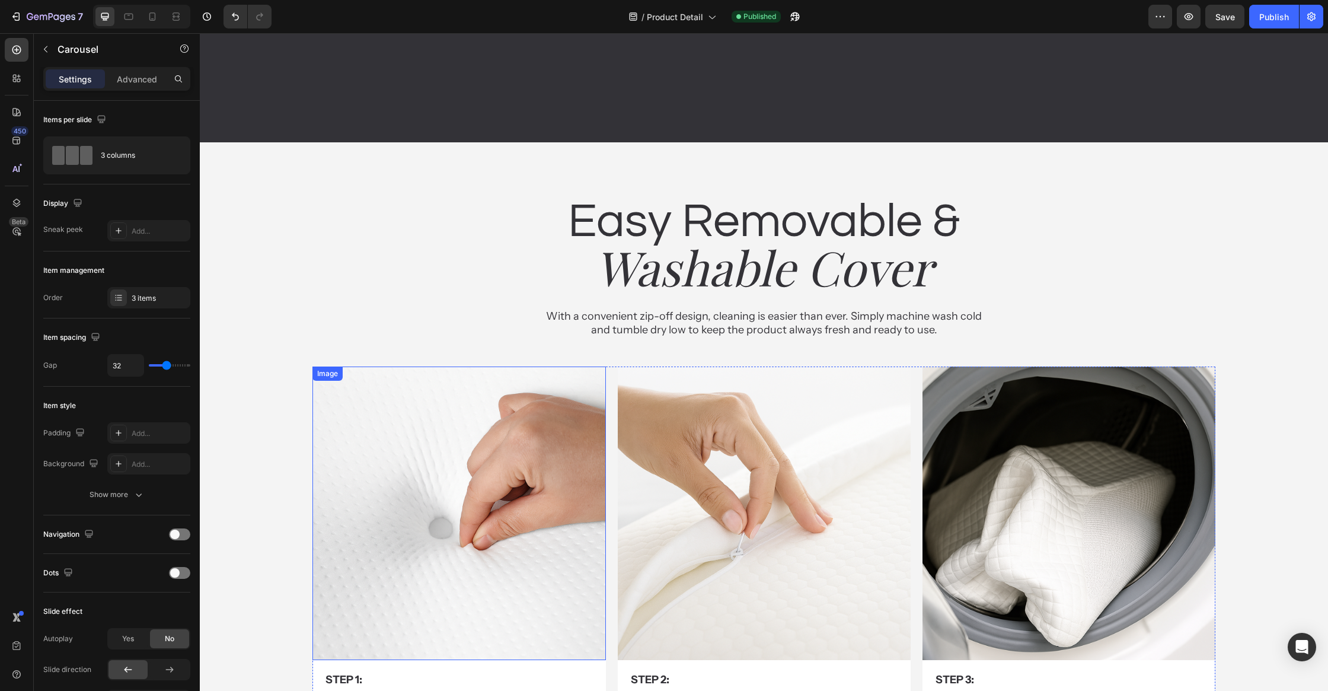
scroll to position [5248, 0]
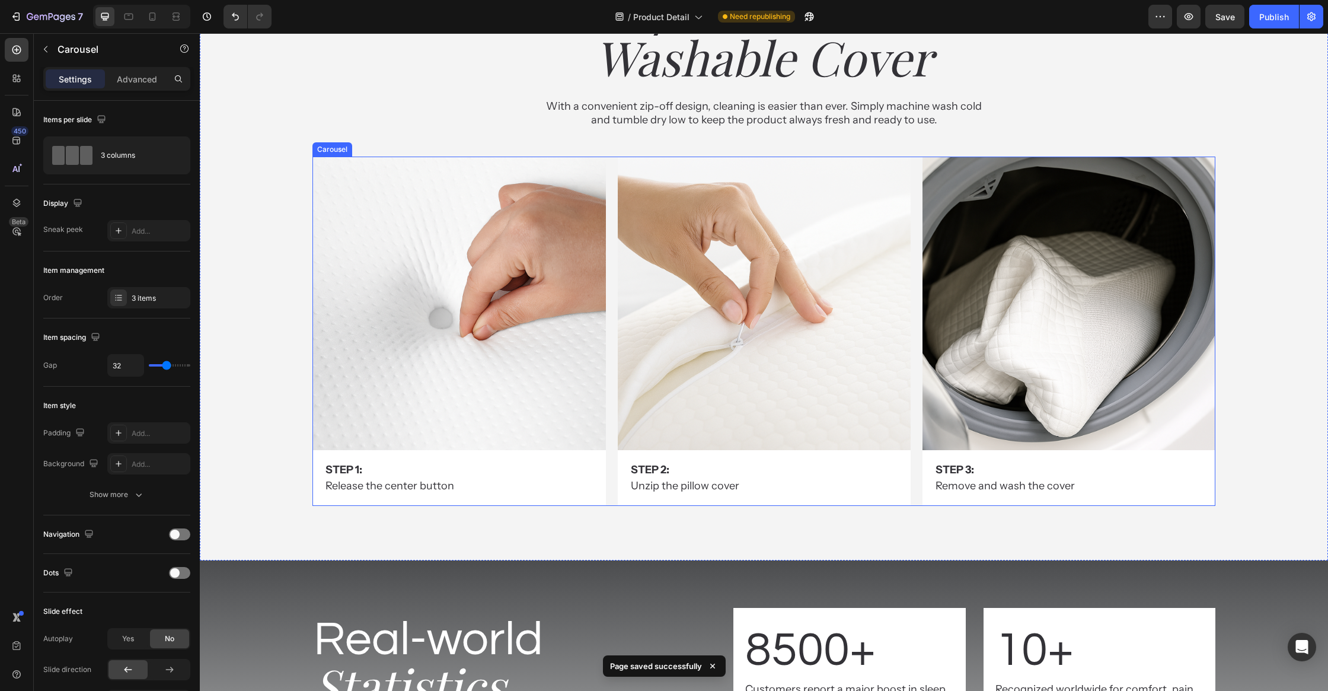
click at [609, 334] on div "Image Step 1: Text Block Release the center button Text Block Row Image Step 2:…" at bounding box center [763, 330] width 902 height 349
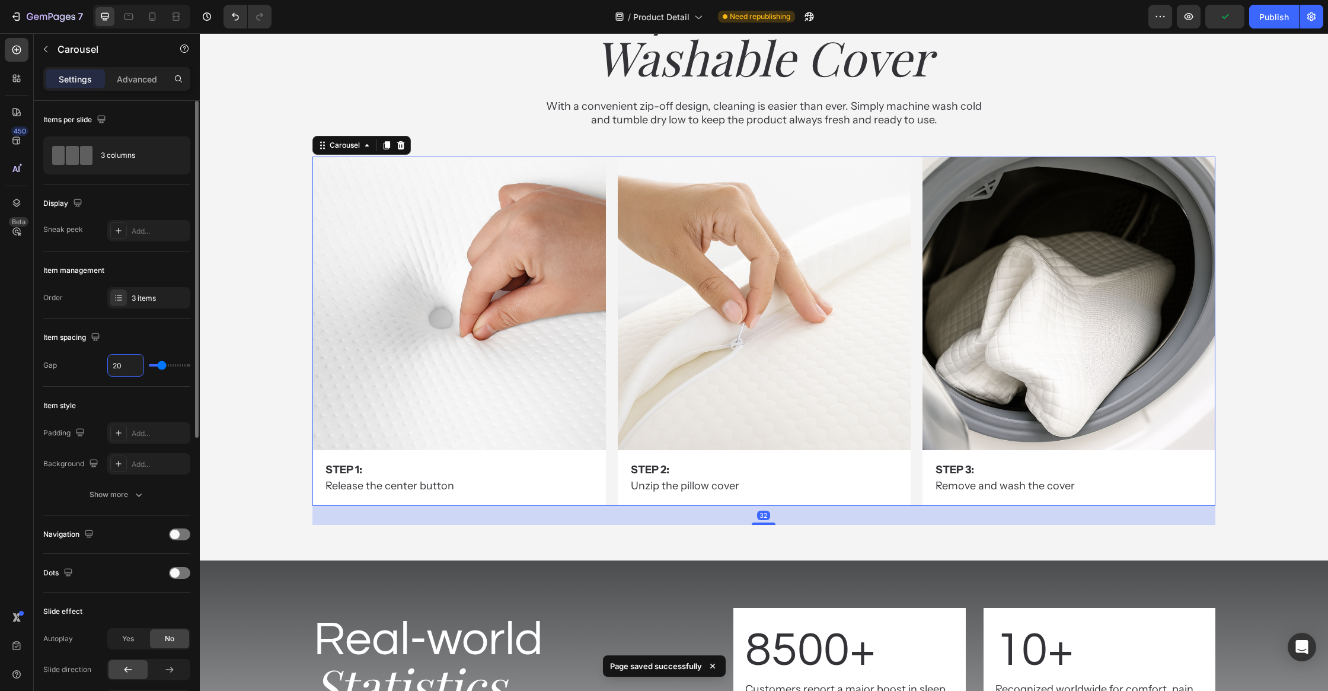
click at [132, 363] on input "20" at bounding box center [126, 364] width 36 height 21
type input "32"
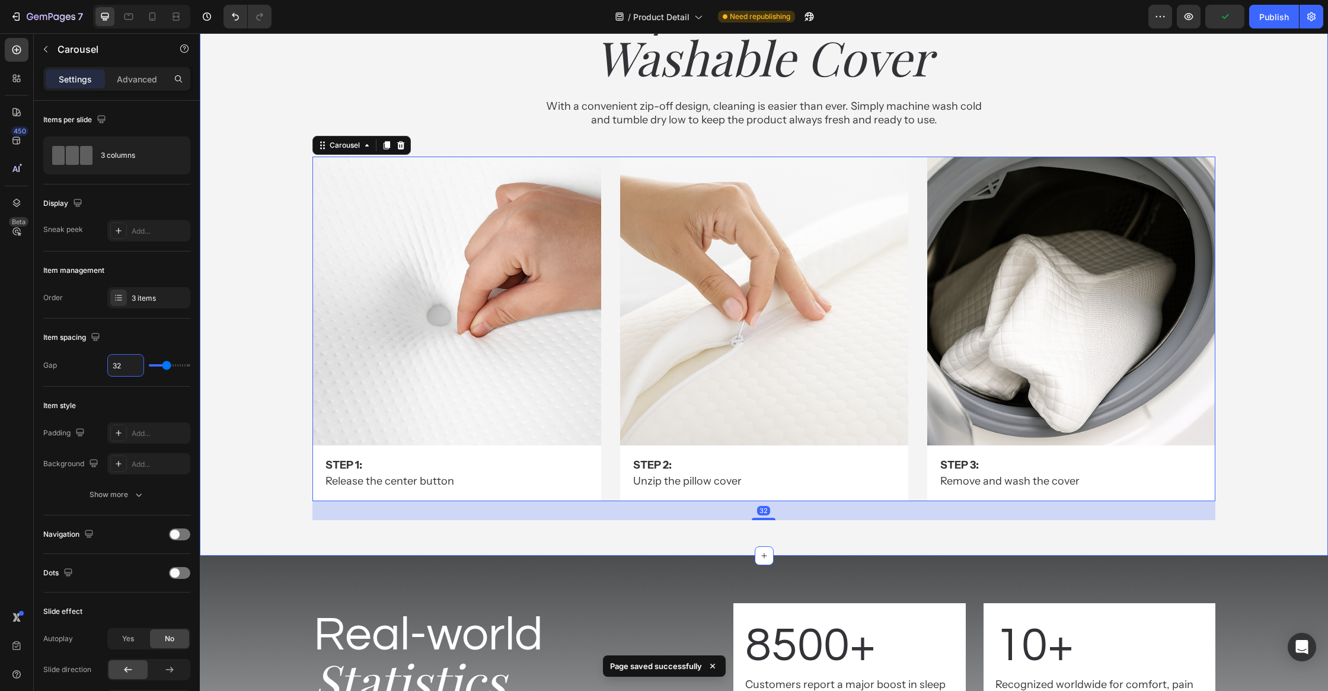
click at [229, 406] on div "Image Step 1: Text Block Release the center button Text Block Row Image Step 2:…" at bounding box center [764, 337] width 1128 height 363
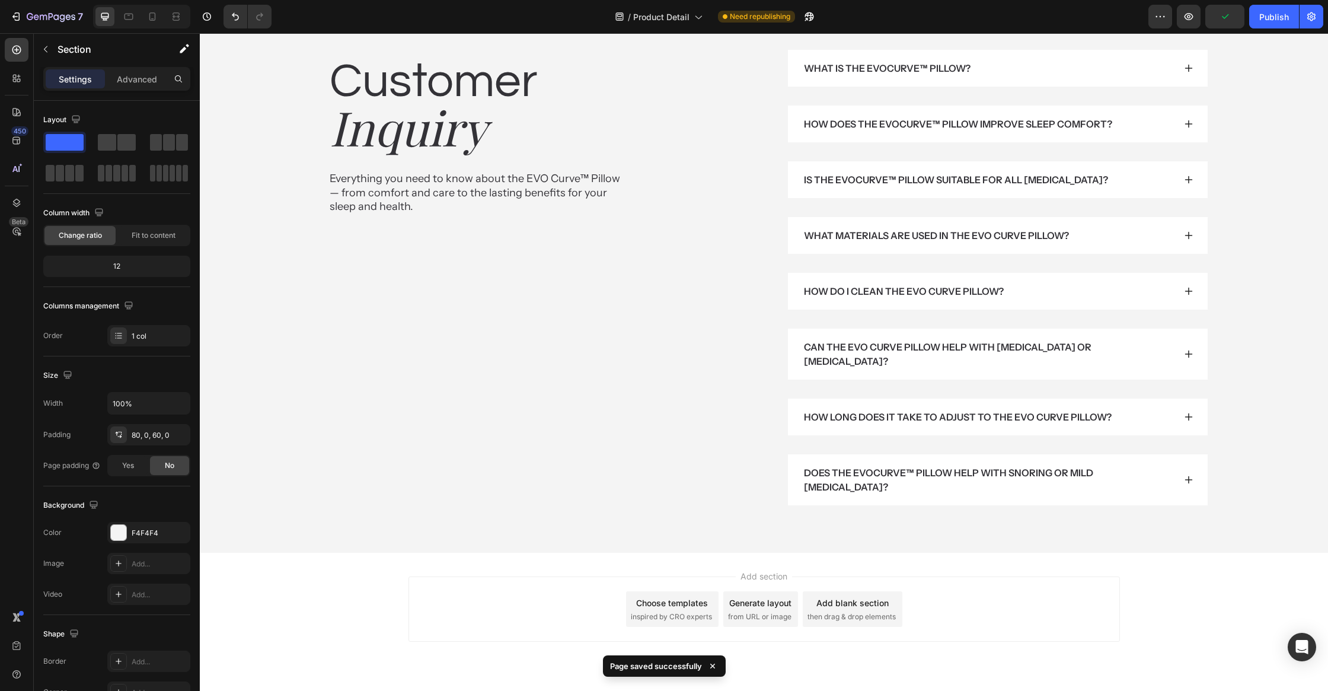
scroll to position [5820, 0]
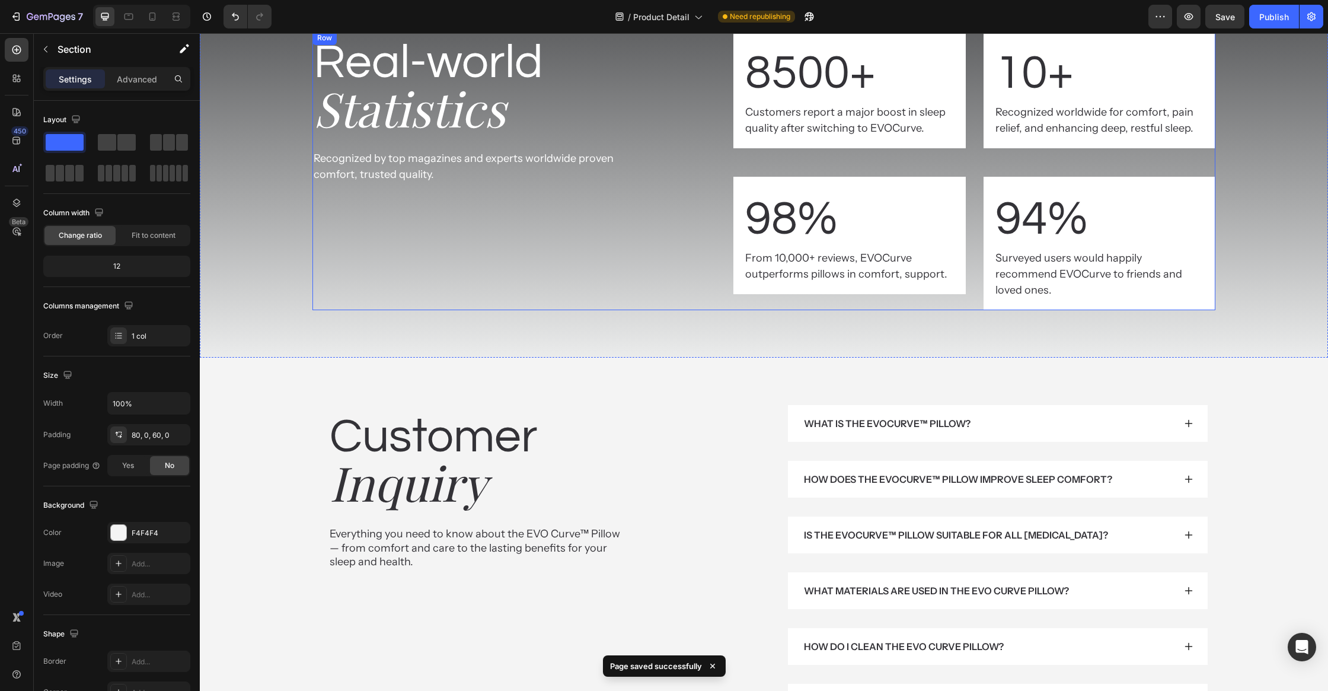
click at [978, 164] on div "8500+ Text block Customers report a major boost in sleep quality after switchin…" at bounding box center [973, 170] width 481 height 279
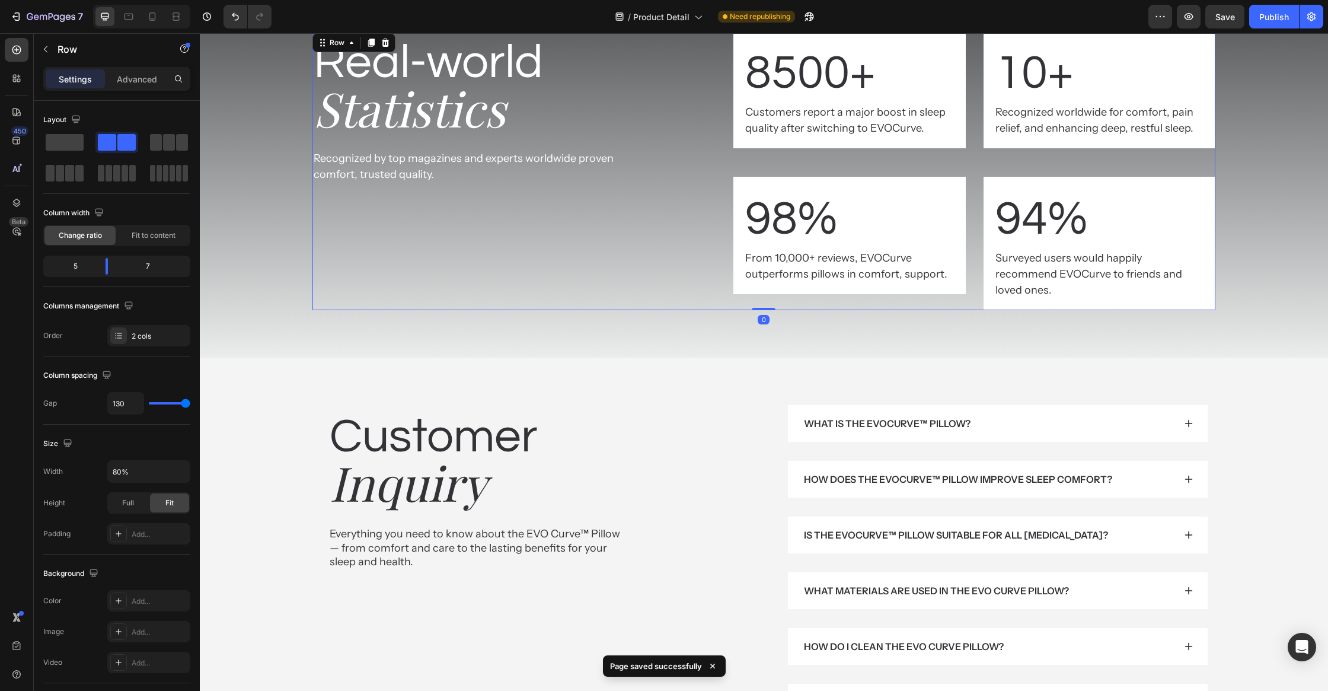
click at [975, 139] on div "8500+ Text block Customers report a major boost in sleep quality after switchin…" at bounding box center [973, 89] width 481 height 117
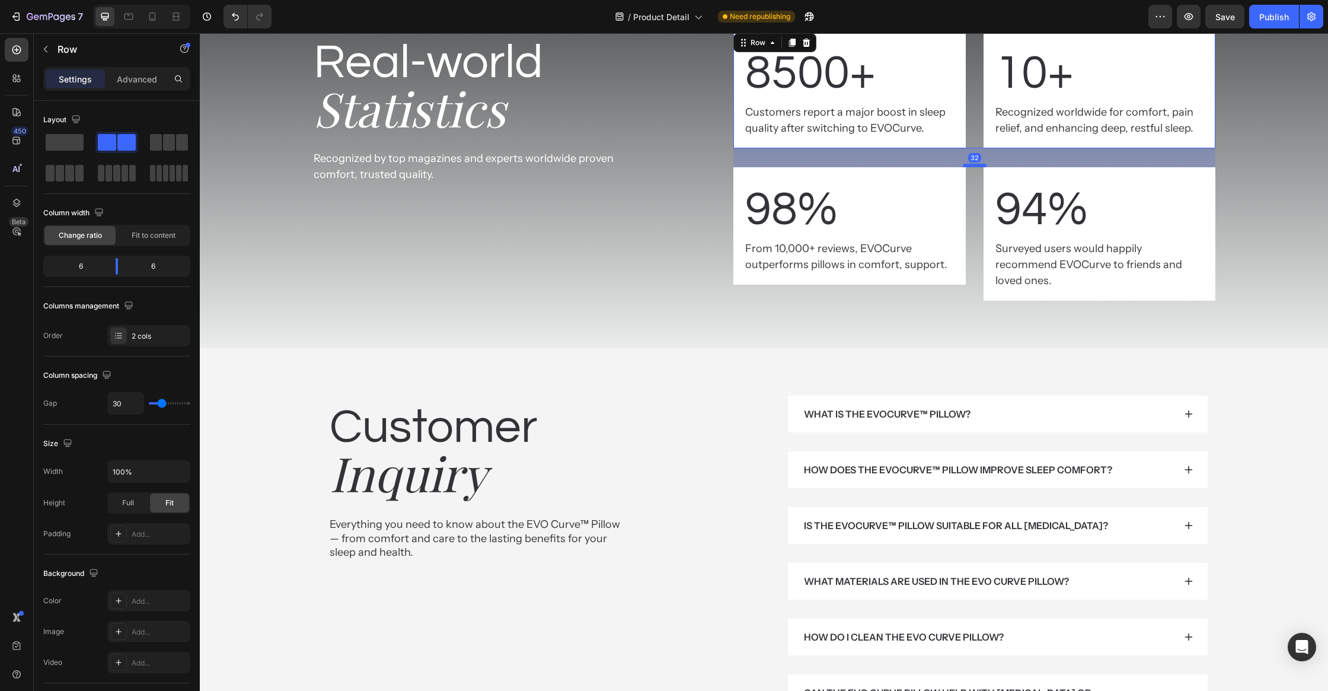
drag, startPoint x: 976, startPoint y: 174, endPoint x: 979, endPoint y: 164, distance: 10.1
click at [979, 164] on div at bounding box center [975, 166] width 24 height 4
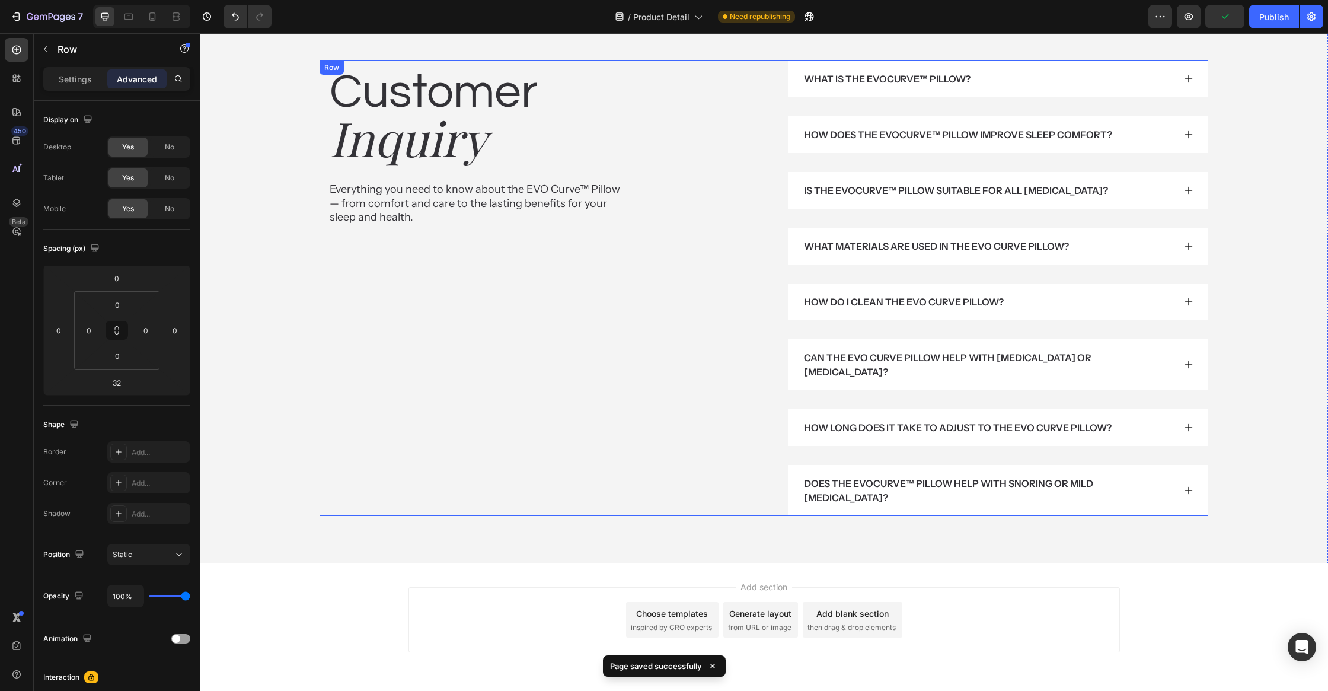
click at [629, 363] on div "Customer Heading Inquiry Heading Everything you need to know about the EVO Curv…" at bounding box center [530, 287] width 420 height 455
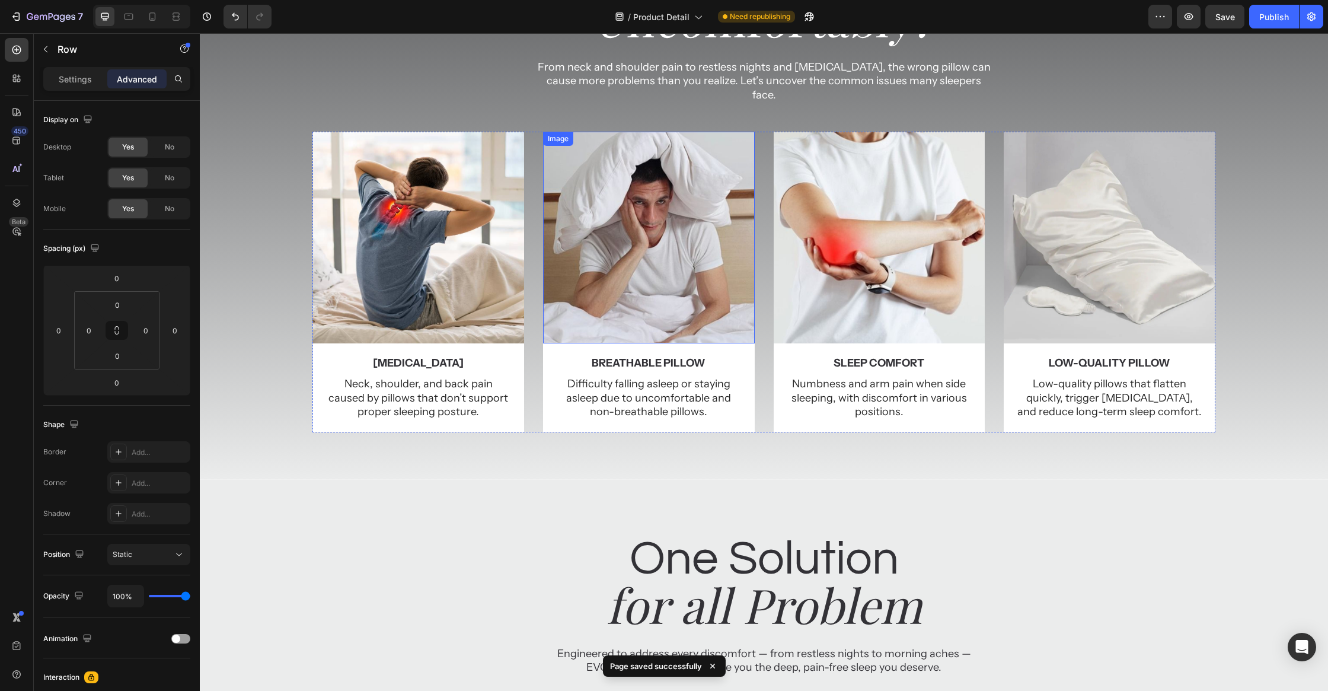
scroll to position [0, 0]
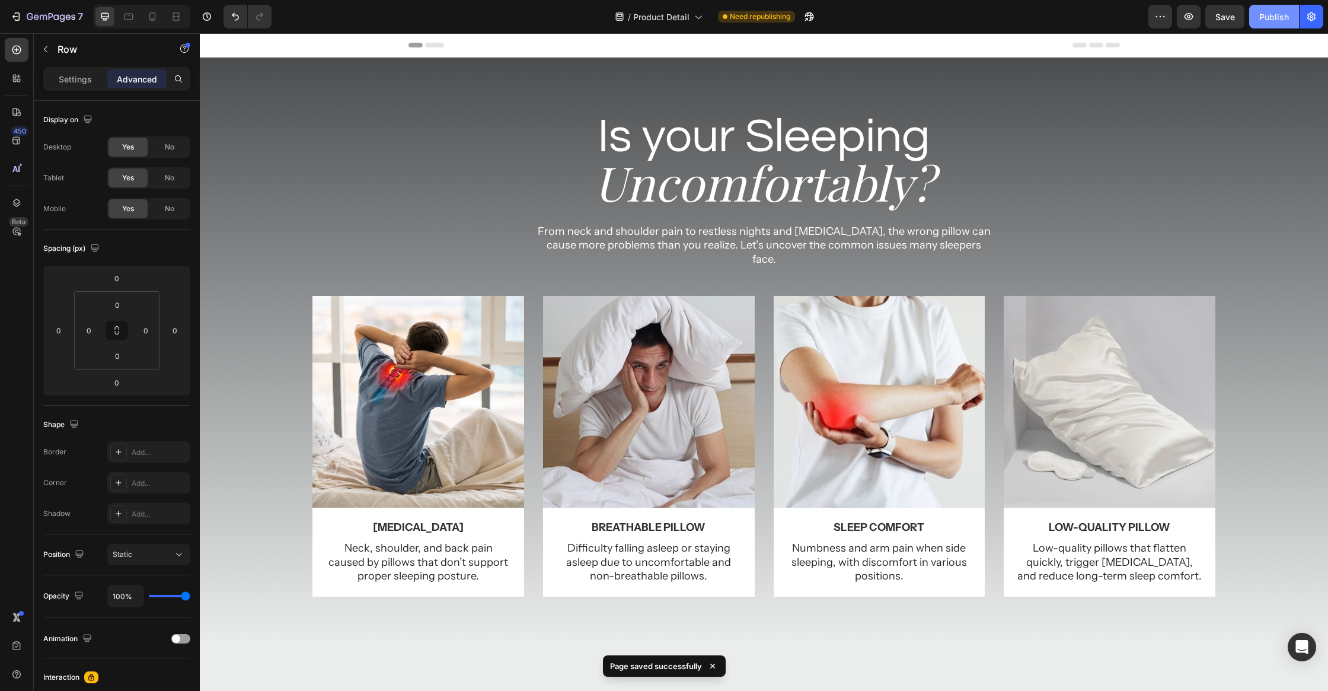
click at [1271, 17] on div "Publish" at bounding box center [1274, 17] width 30 height 12
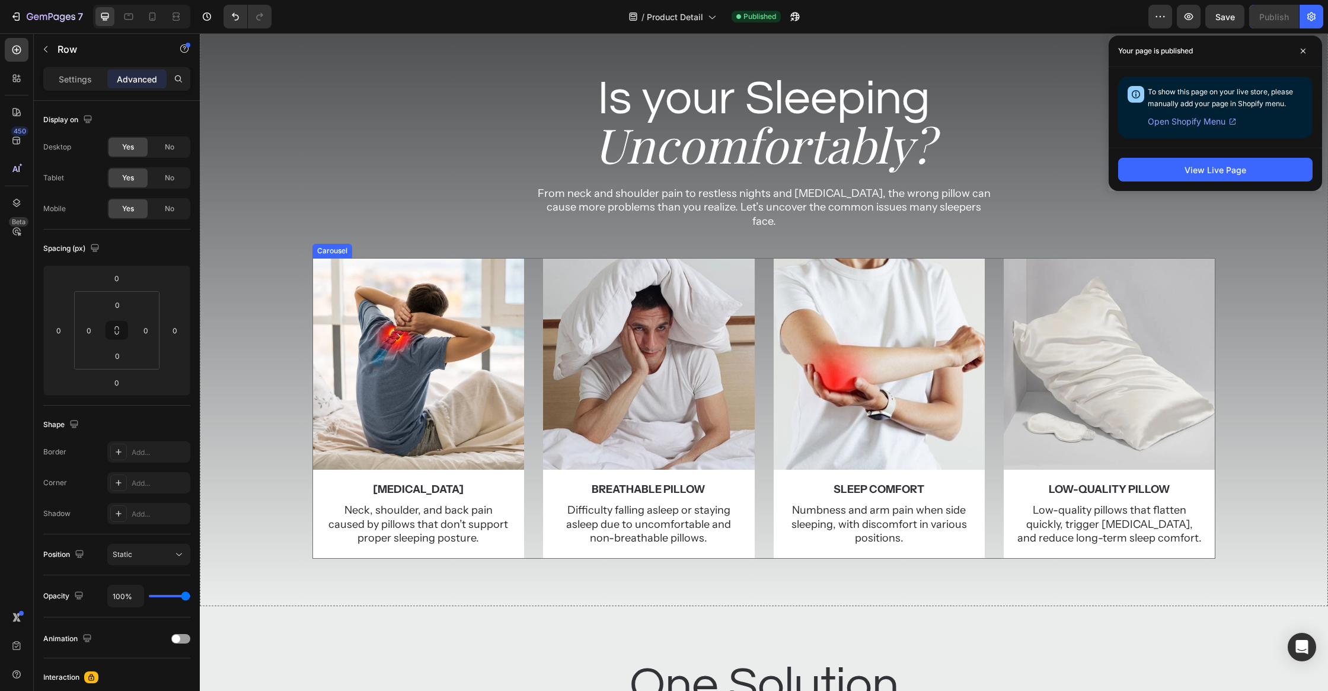
scroll to position [67, 0]
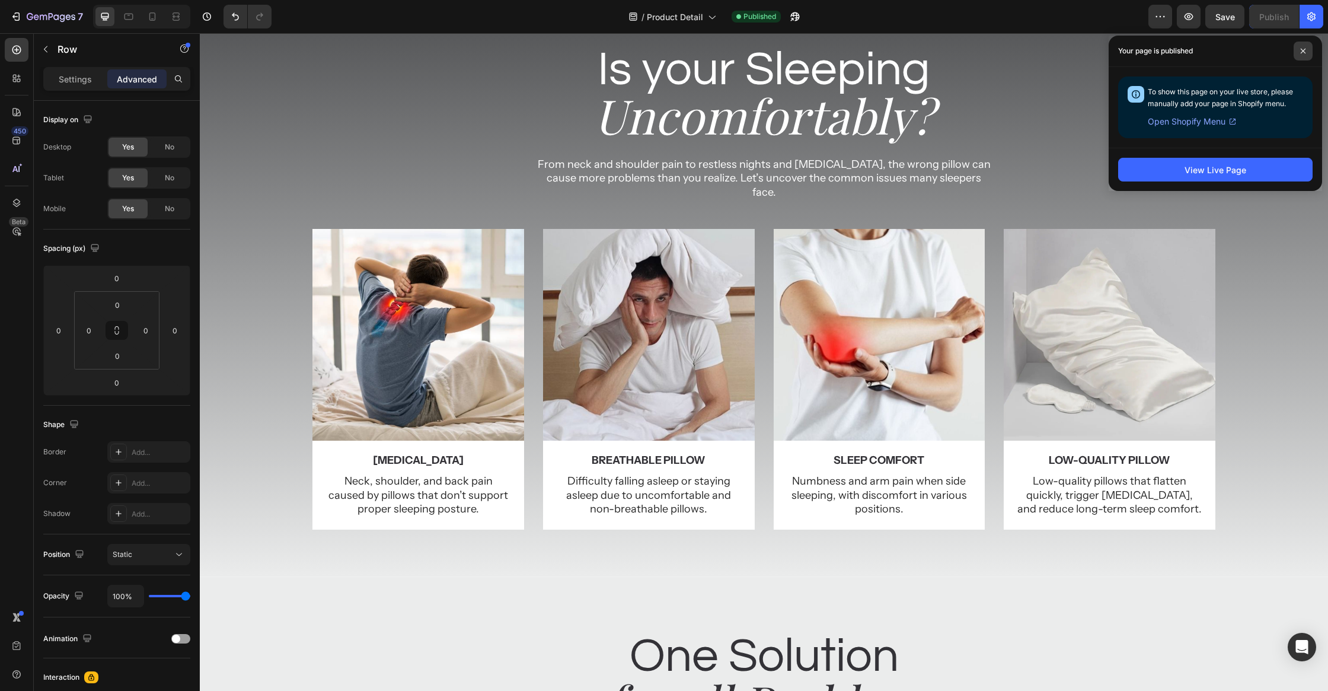
click at [1300, 50] on icon at bounding box center [1303, 51] width 6 height 6
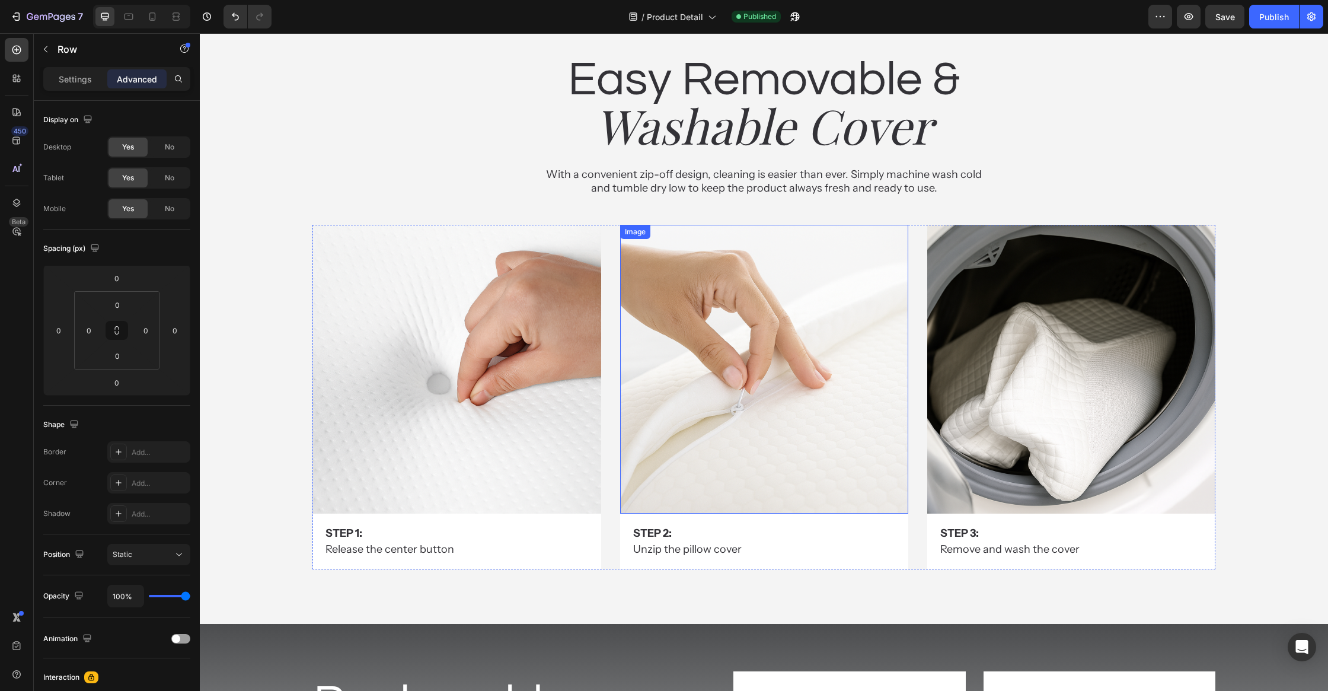
scroll to position [5265, 0]
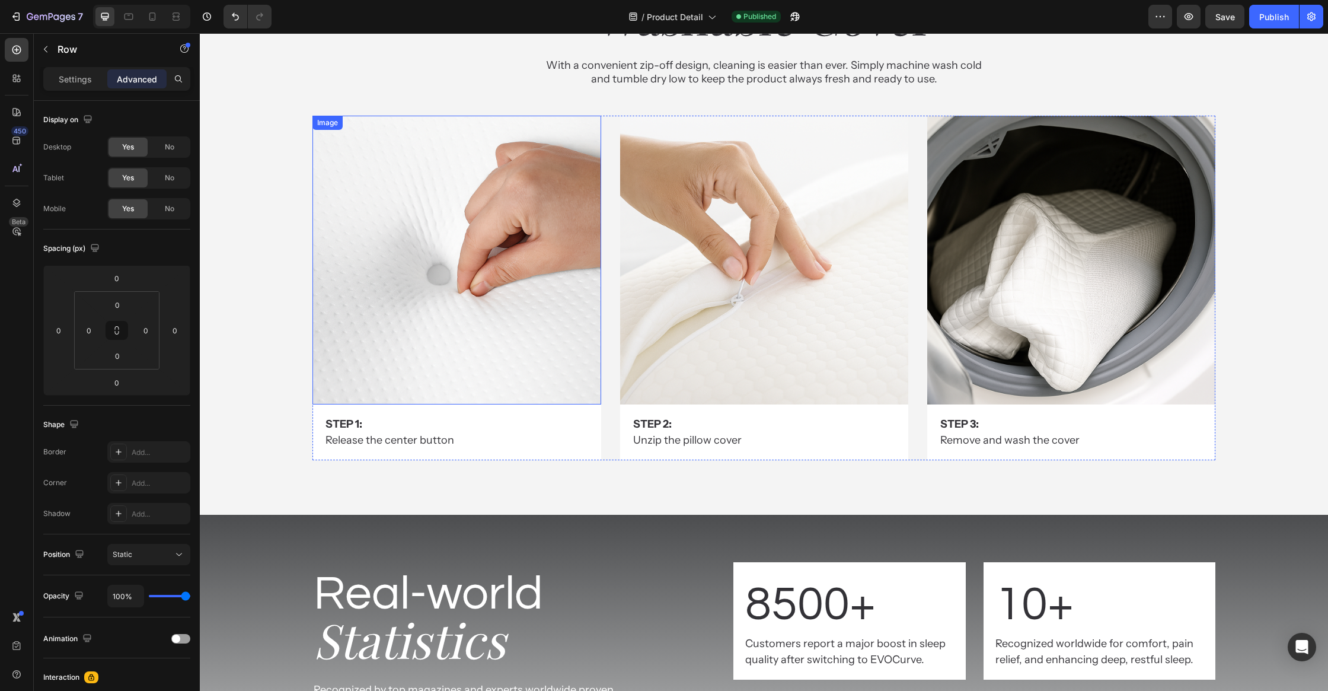
click at [564, 263] on img at bounding box center [456, 260] width 288 height 288
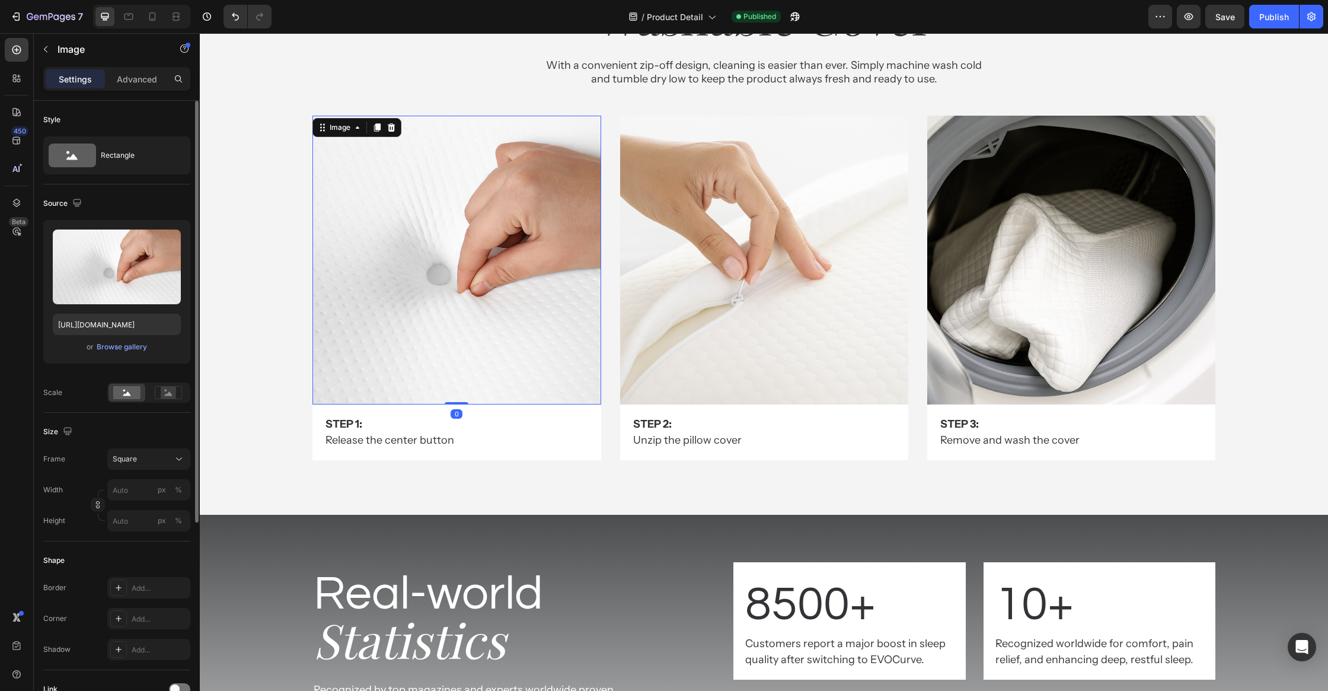
scroll to position [166, 0]
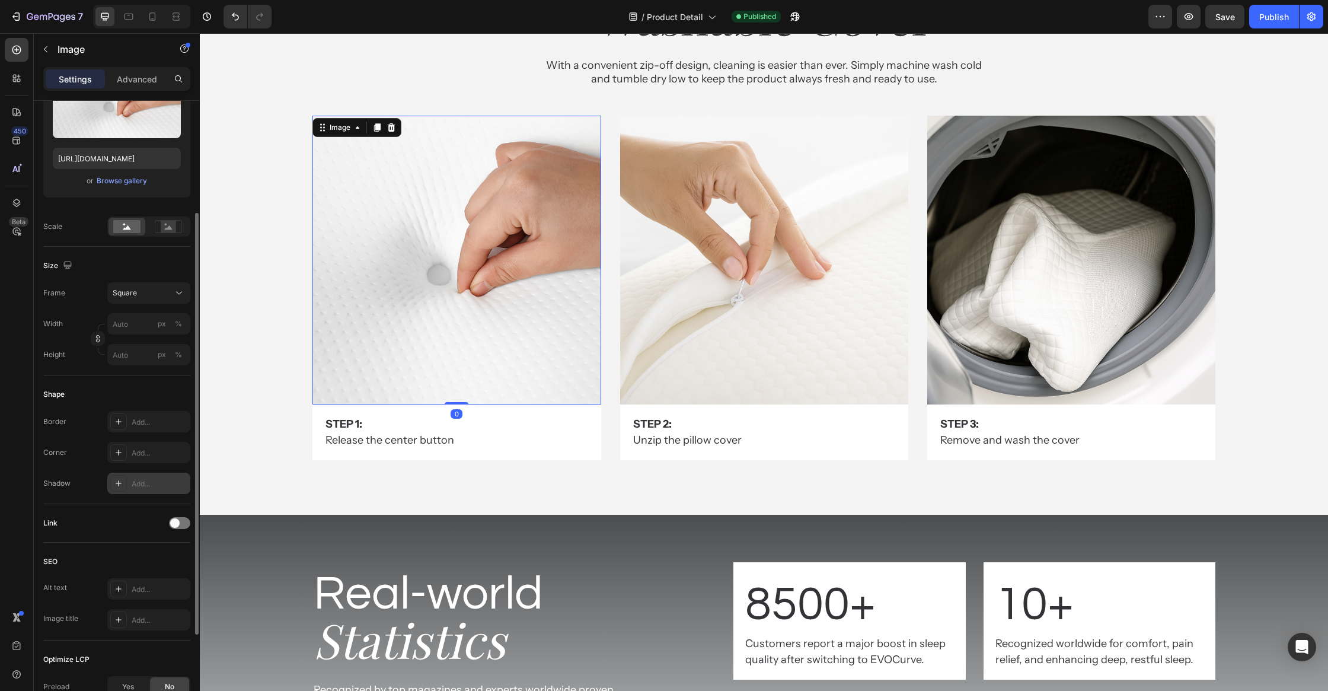
click at [129, 483] on div "Add..." at bounding box center [148, 482] width 83 height 21
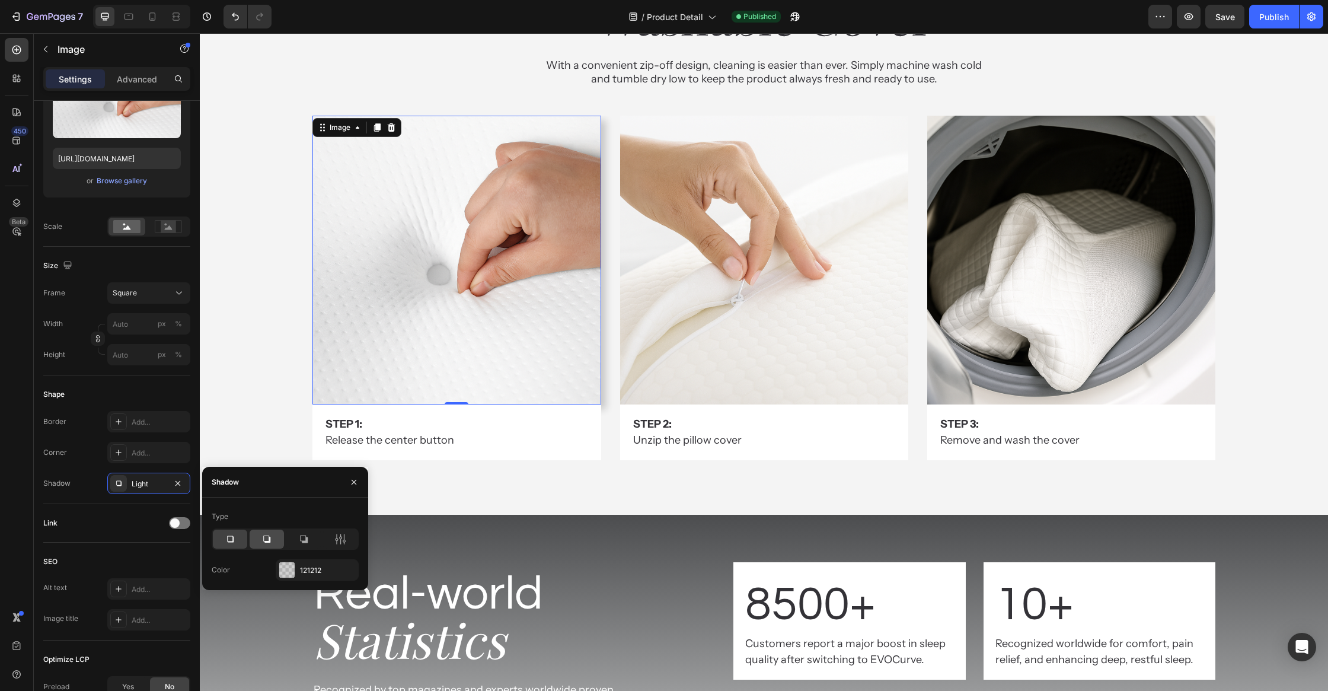
click at [267, 544] on icon at bounding box center [267, 539] width 12 height 12
click at [238, 541] on div at bounding box center [230, 538] width 34 height 19
click at [341, 541] on icon at bounding box center [340, 539] width 12 height 12
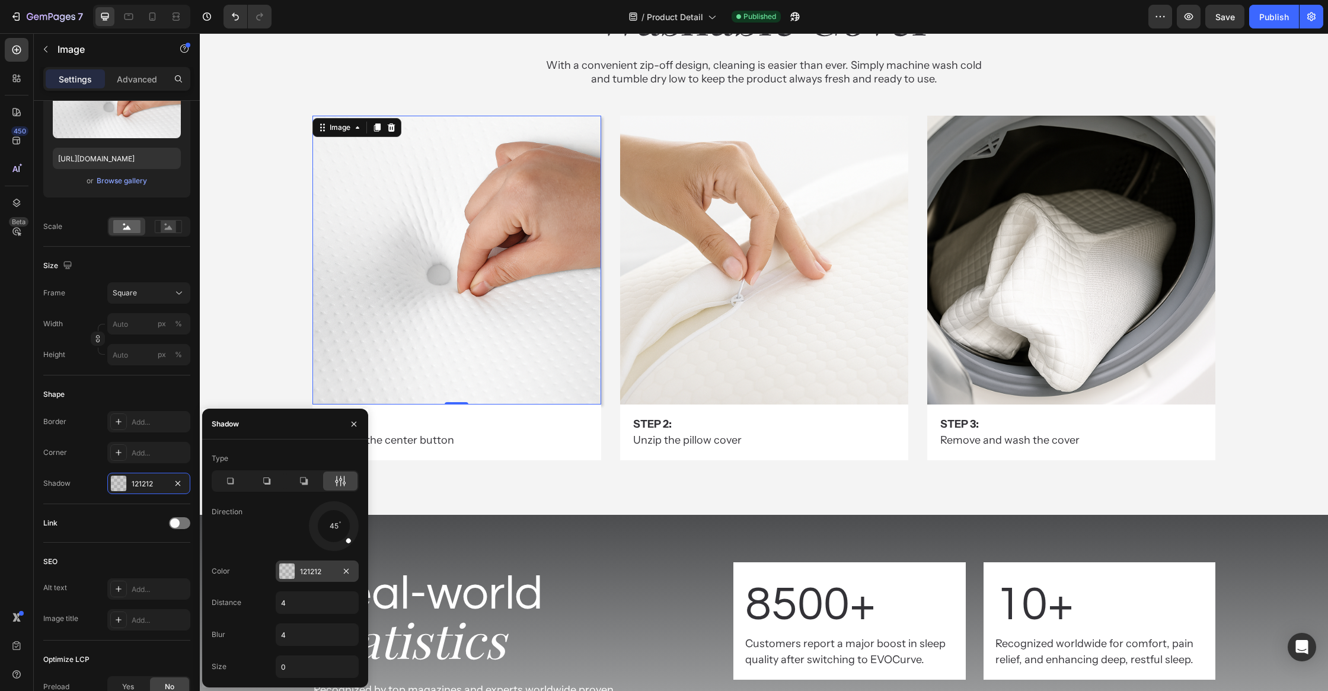
click at [280, 568] on div at bounding box center [286, 570] width 15 height 15
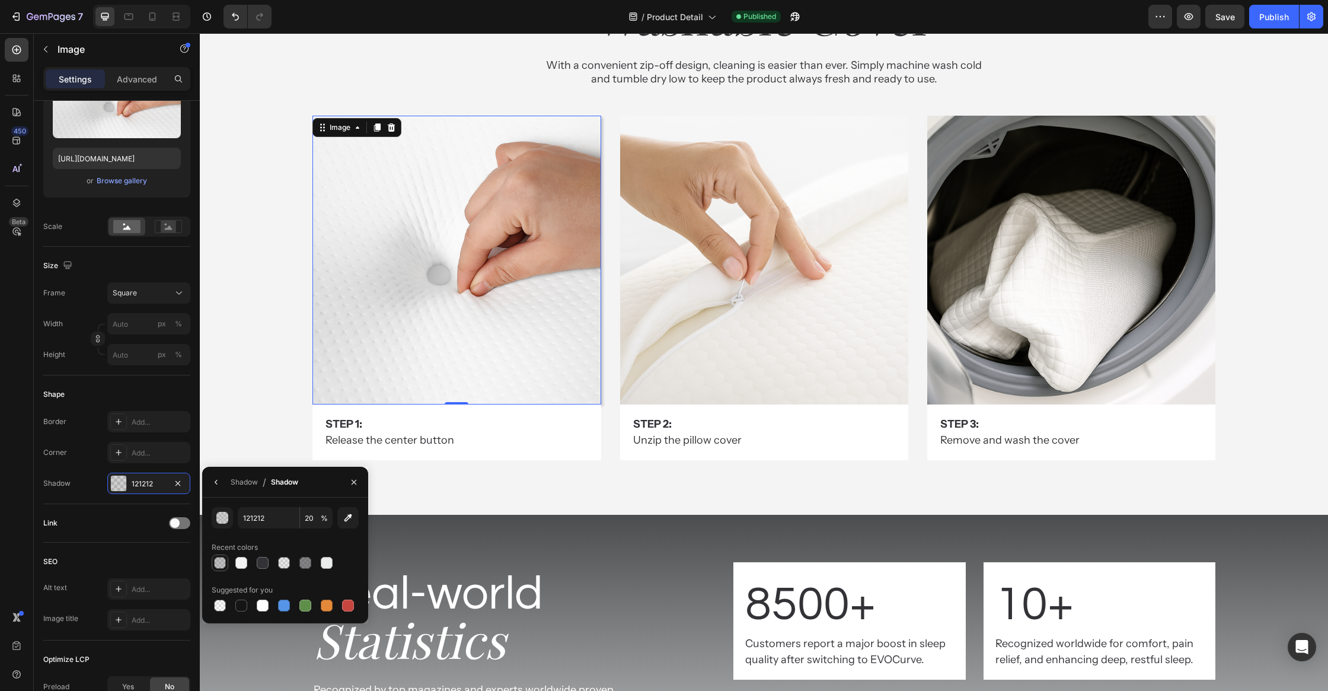
click at [221, 566] on div at bounding box center [220, 563] width 12 height 12
type input "333237"
click at [261, 565] on div at bounding box center [263, 563] width 12 height 12
click at [314, 520] on input "100" at bounding box center [316, 517] width 33 height 21
type input "10"
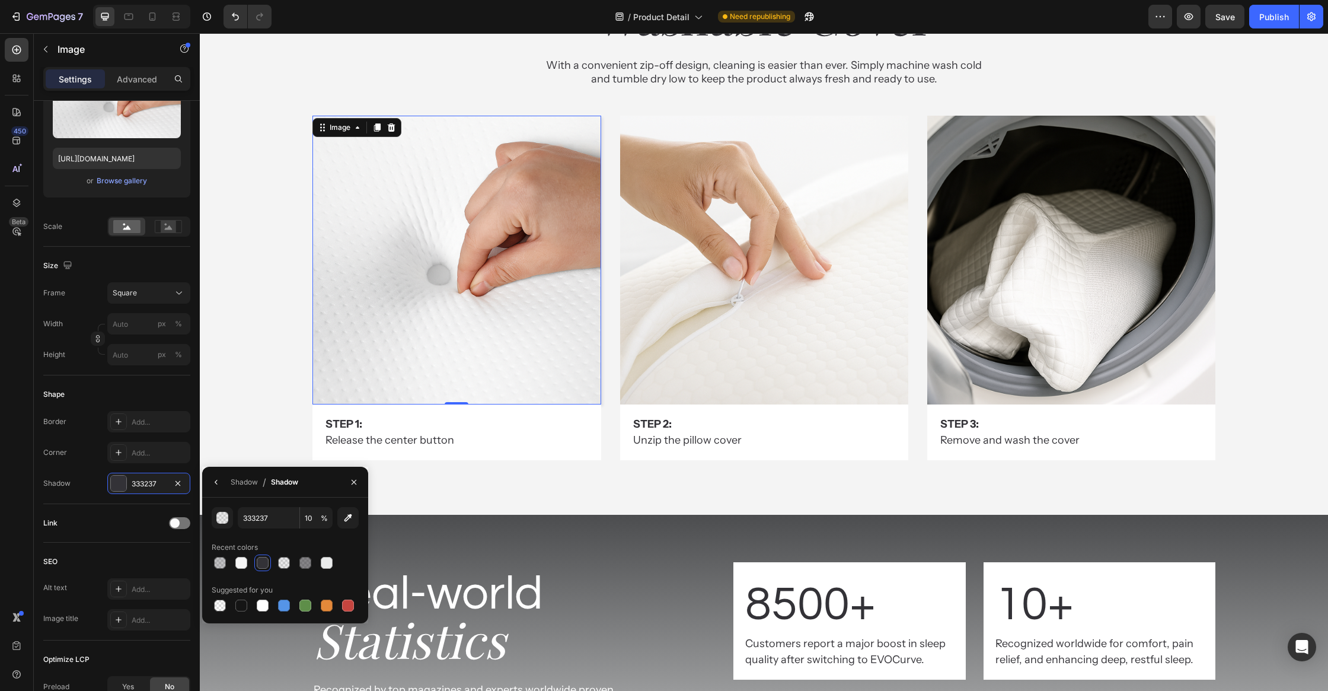
click at [343, 537] on div "333237 10 % Recent colors Suggested for you" at bounding box center [285, 560] width 147 height 107
click at [244, 484] on div "Shadow" at bounding box center [244, 482] width 27 height 11
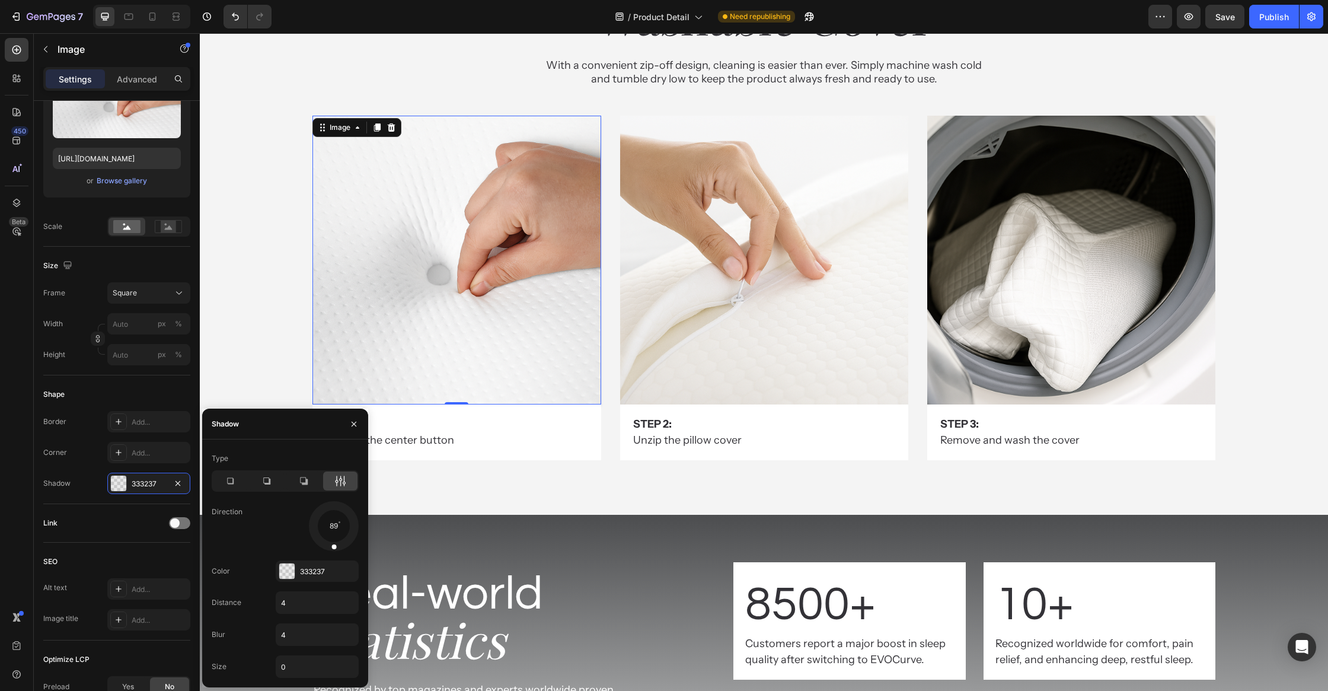
drag, startPoint x: 338, startPoint y: 547, endPoint x: 332, endPoint y: 555, distance: 10.6
click at [332, 555] on div "Type Direction 89 Color 333237 Distance 4 Blur 4 Size 0" at bounding box center [285, 563] width 166 height 229
click at [308, 606] on input "4" at bounding box center [317, 602] width 82 height 21
type input "0"
click at [299, 631] on input "4" at bounding box center [317, 634] width 82 height 21
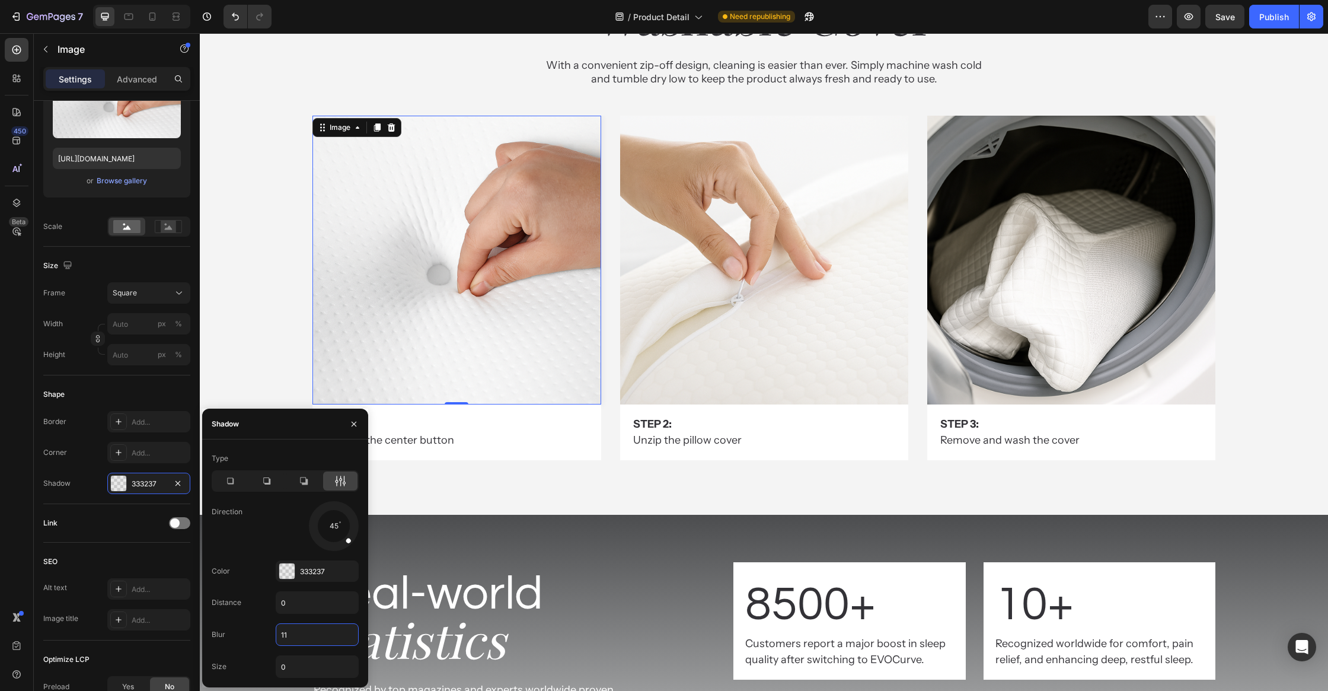
type input "10"
click at [303, 661] on input "0" at bounding box center [317, 666] width 82 height 21
type input "2"
type input "1"
type input "5"
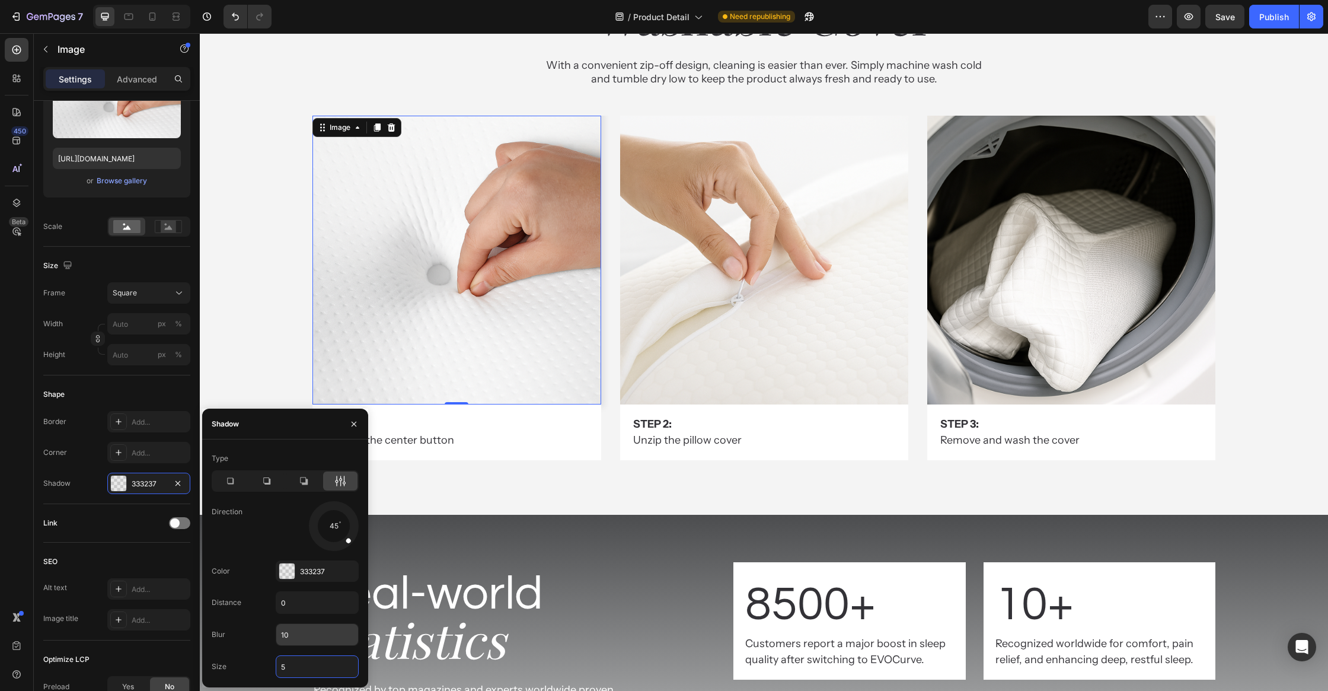
click at [318, 634] on input "10" at bounding box center [317, 634] width 82 height 21
type input "20"
click at [286, 341] on div "Image 0 Step 1: Text Block Release the center button Text Block Row Image Step …" at bounding box center [764, 297] width 1128 height 363
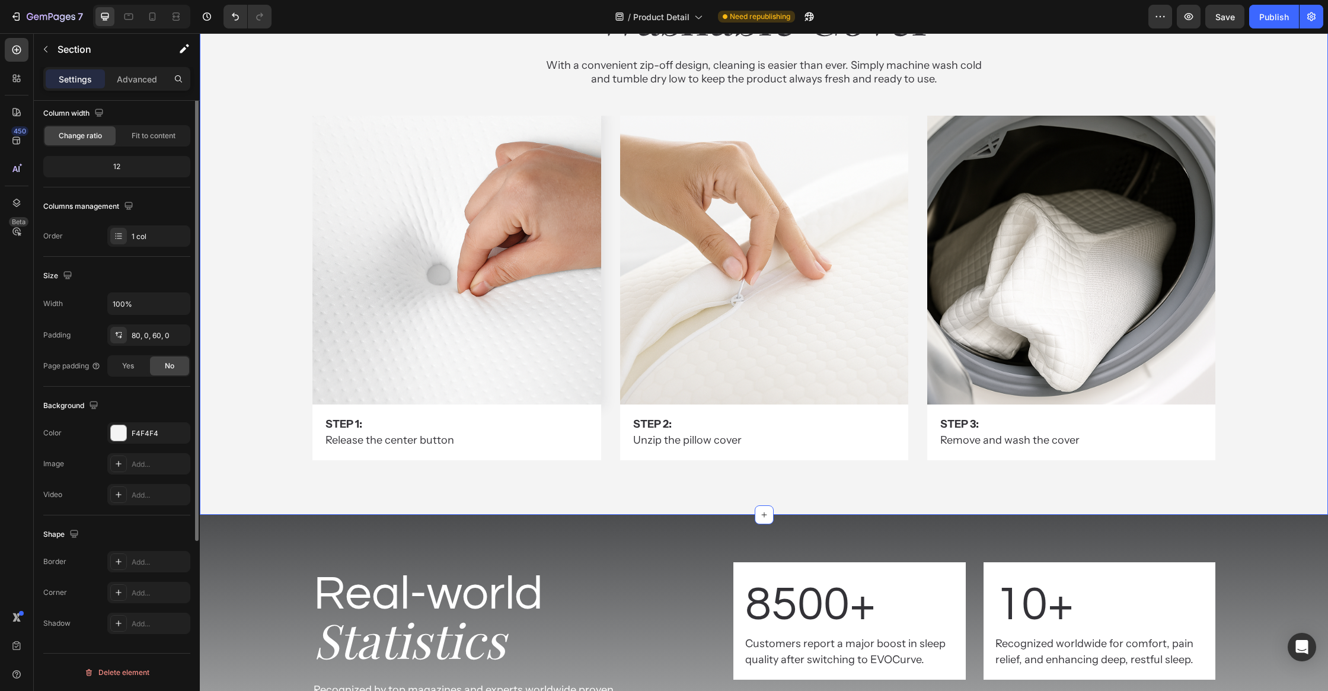
scroll to position [0, 0]
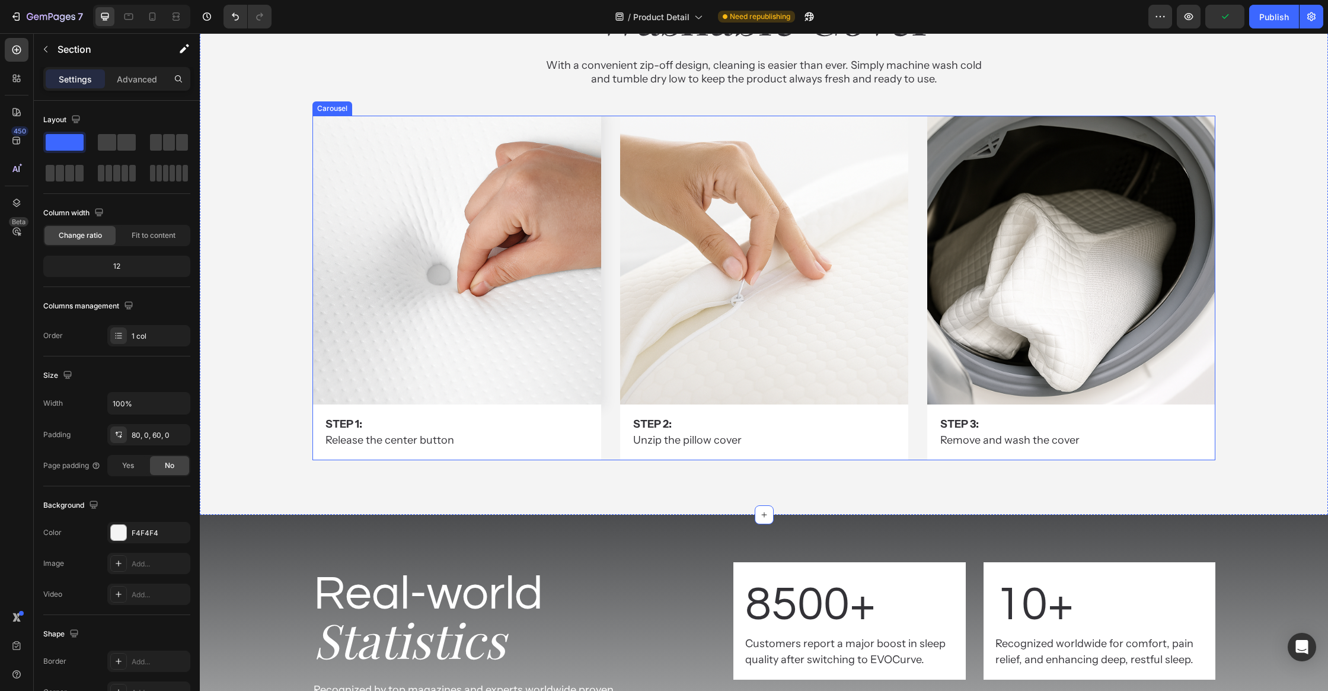
click at [607, 375] on div "Image Step 1: Text Block Release the center button Text Block Row Image Step 2:…" at bounding box center [763, 288] width 902 height 344
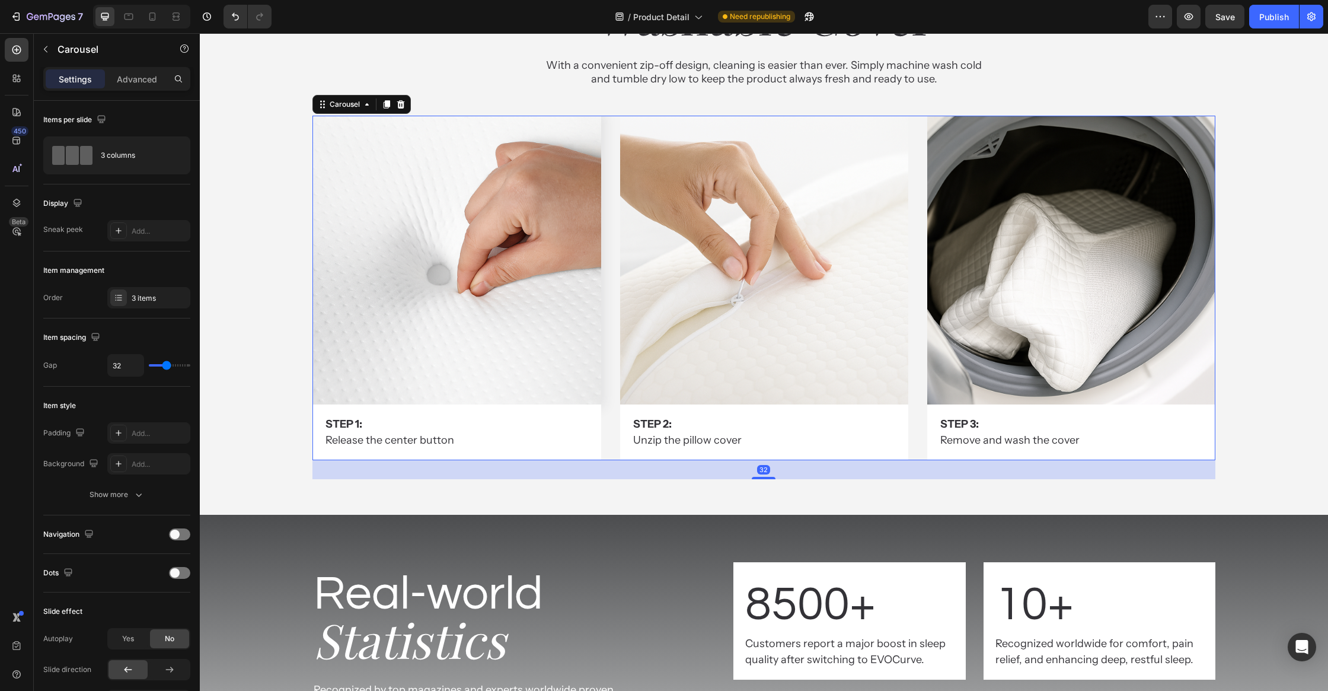
click at [591, 383] on img at bounding box center [456, 260] width 288 height 288
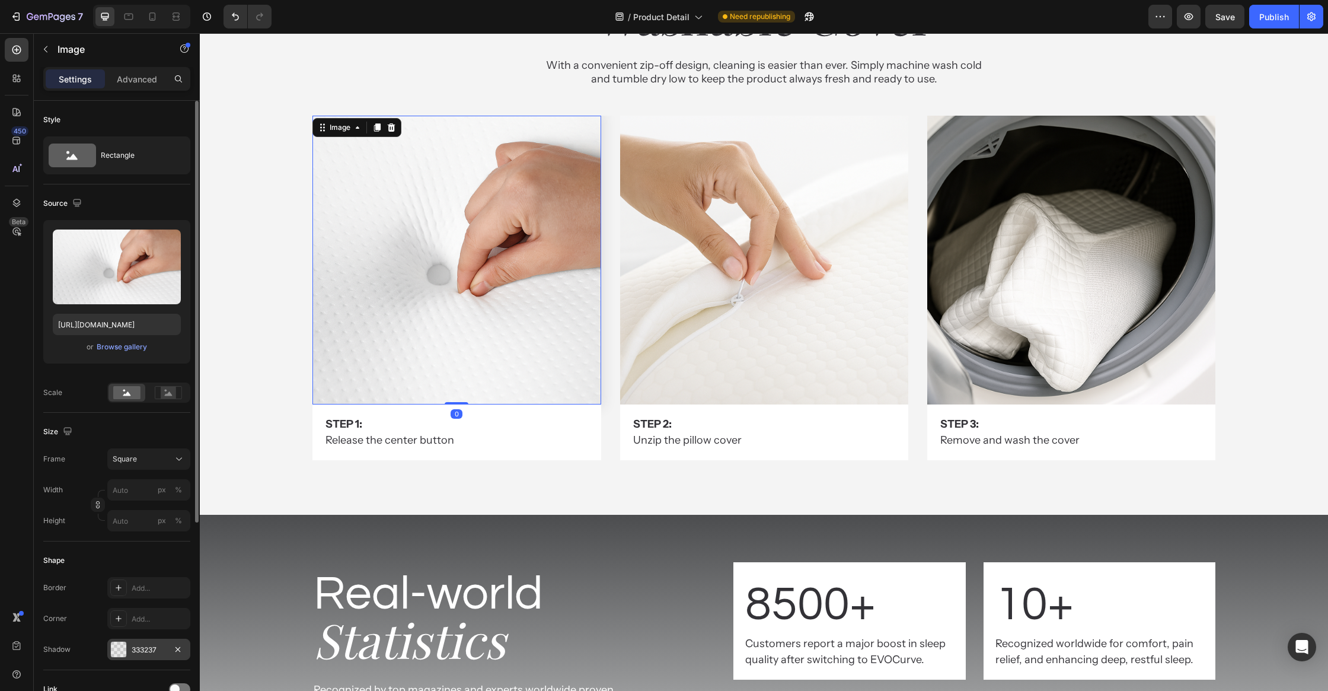
scroll to position [37, 0]
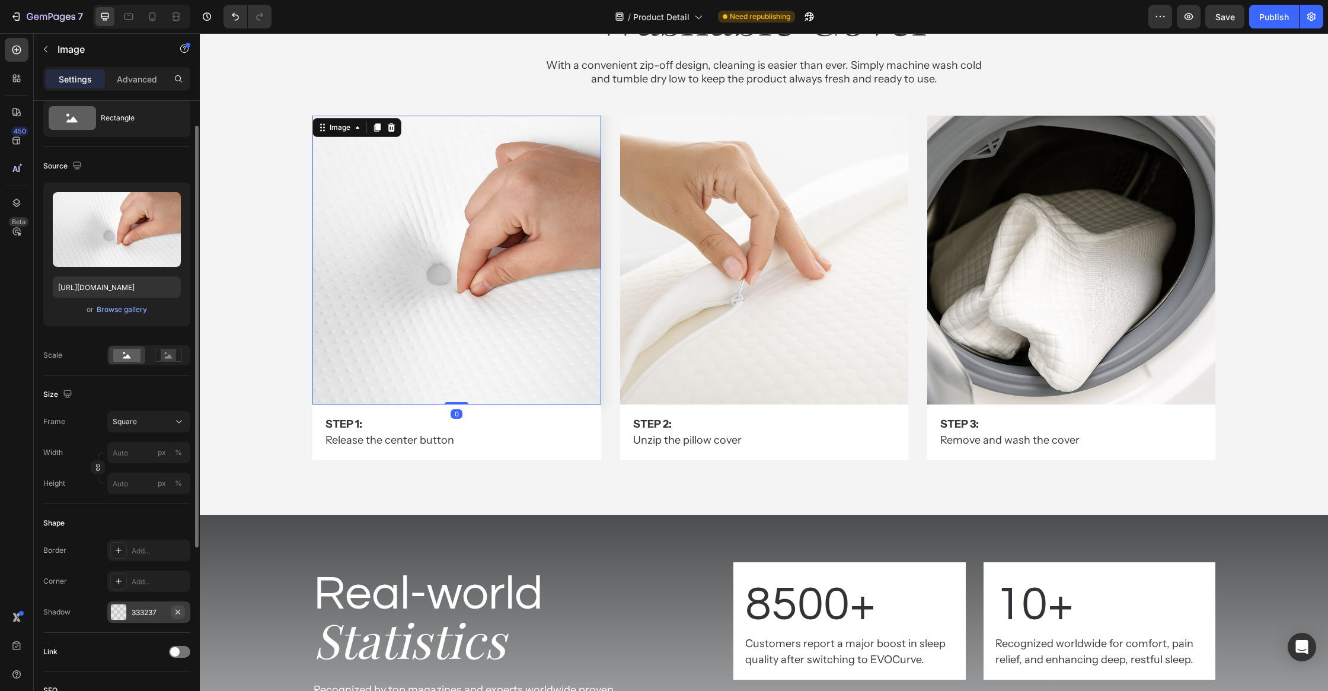
click at [177, 605] on button "button" at bounding box center [178, 612] width 14 height 14
click at [278, 427] on div "Image 0 Step 1: Text Block Release the center button Text Block Row Image Step …" at bounding box center [764, 297] width 1128 height 363
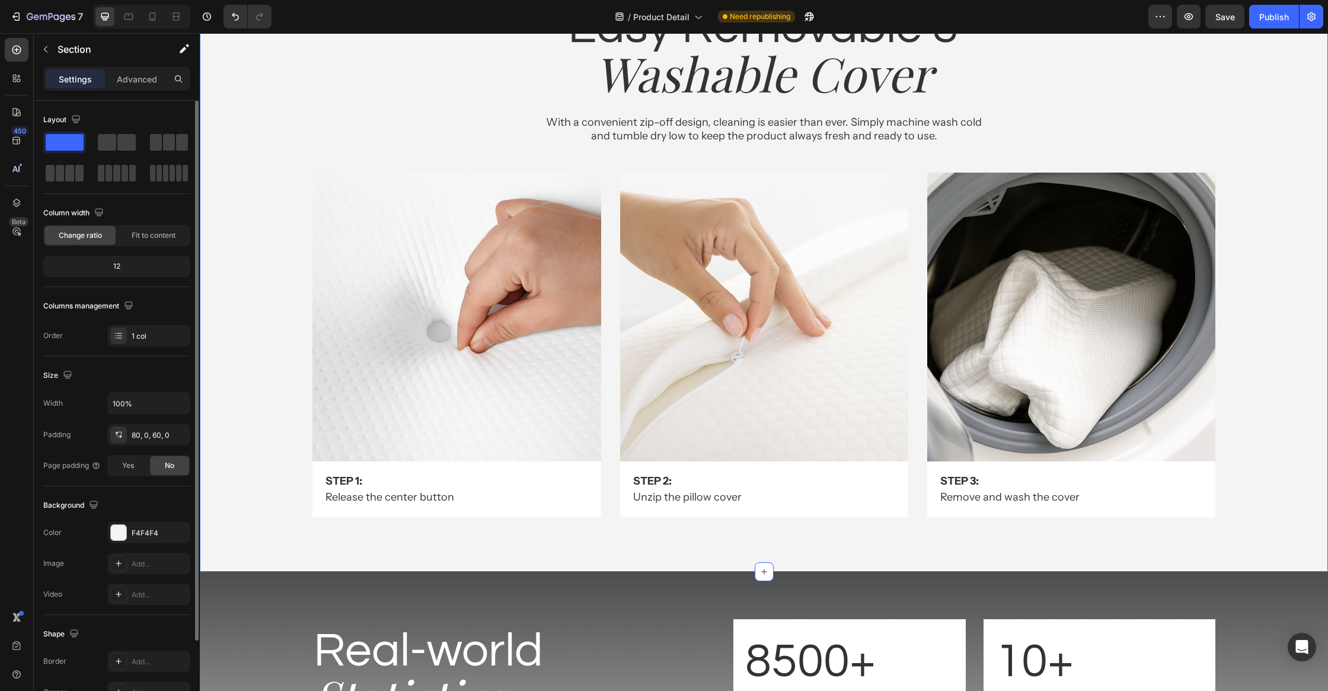
scroll to position [4961, 0]
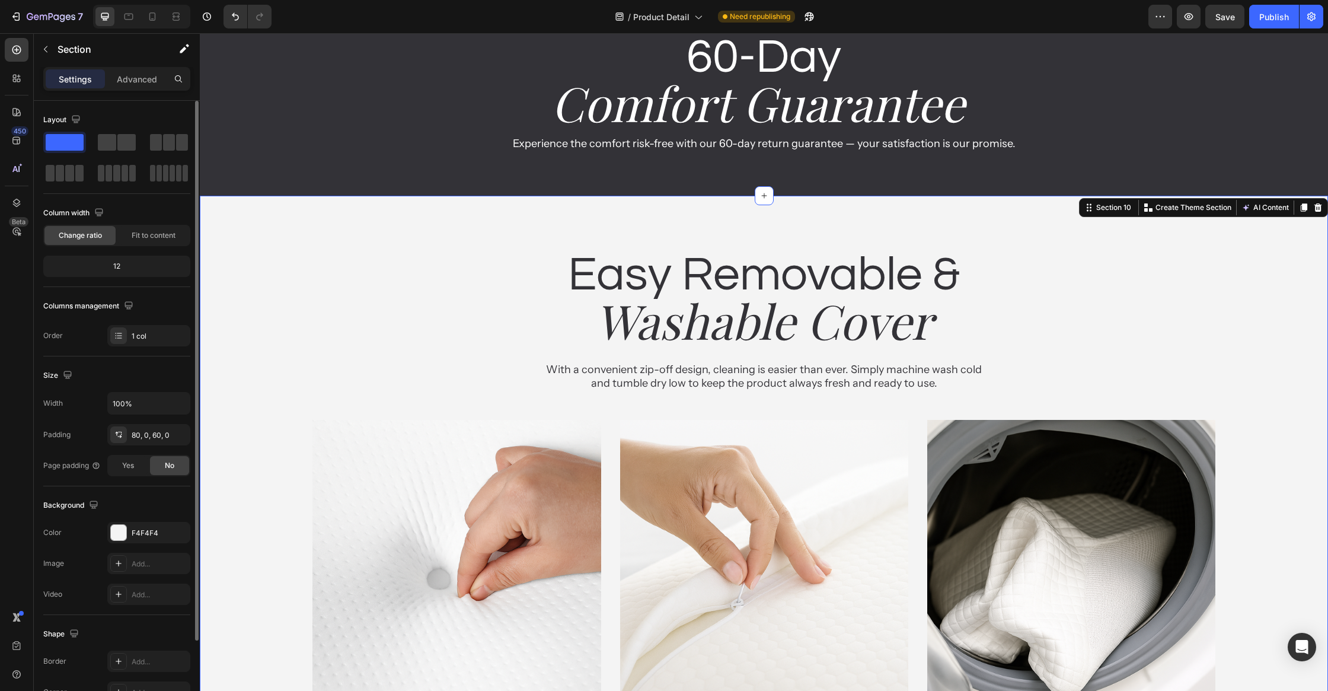
click at [281, 357] on div "Easy Removable & Heading Washable Cover Heading With a convenient zip-off desig…" at bounding box center [764, 513] width 1128 height 541
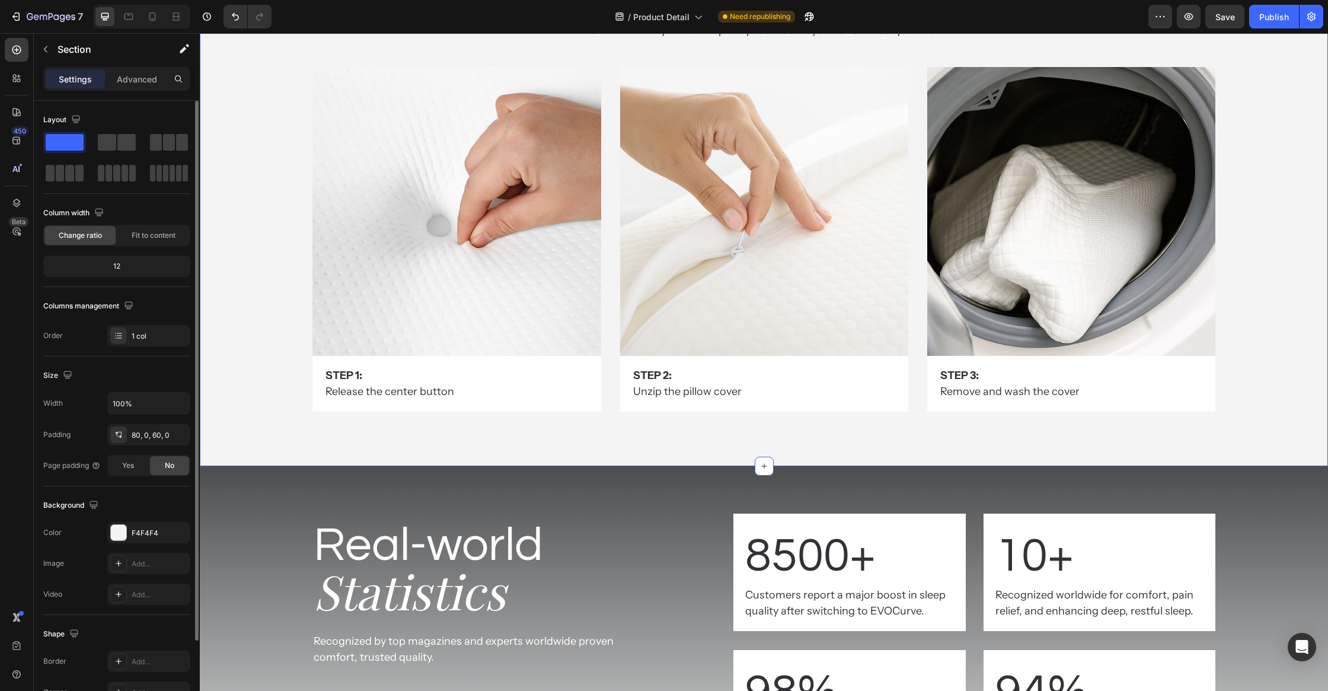
scroll to position [5142, 0]
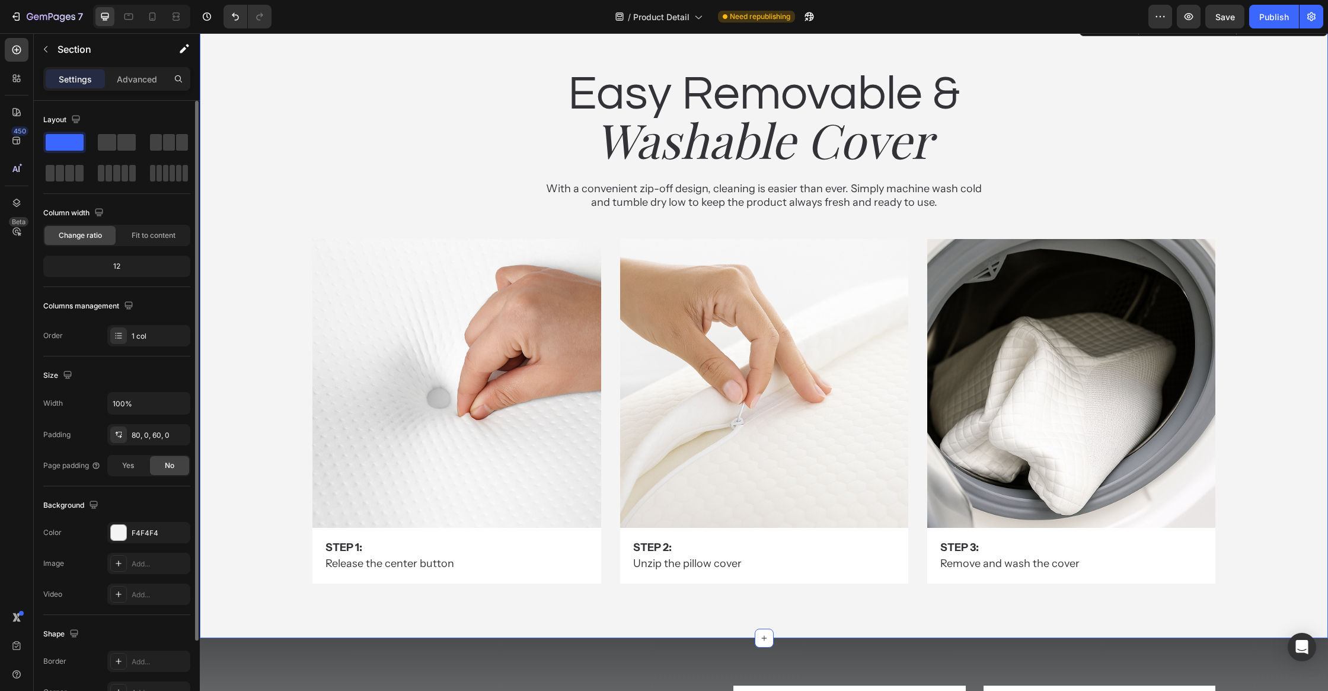
click at [274, 220] on div "Easy Removable & Heading Washable Cover Heading With a convenient zip-off desig…" at bounding box center [764, 332] width 1128 height 541
click at [115, 528] on div at bounding box center [118, 532] width 15 height 15
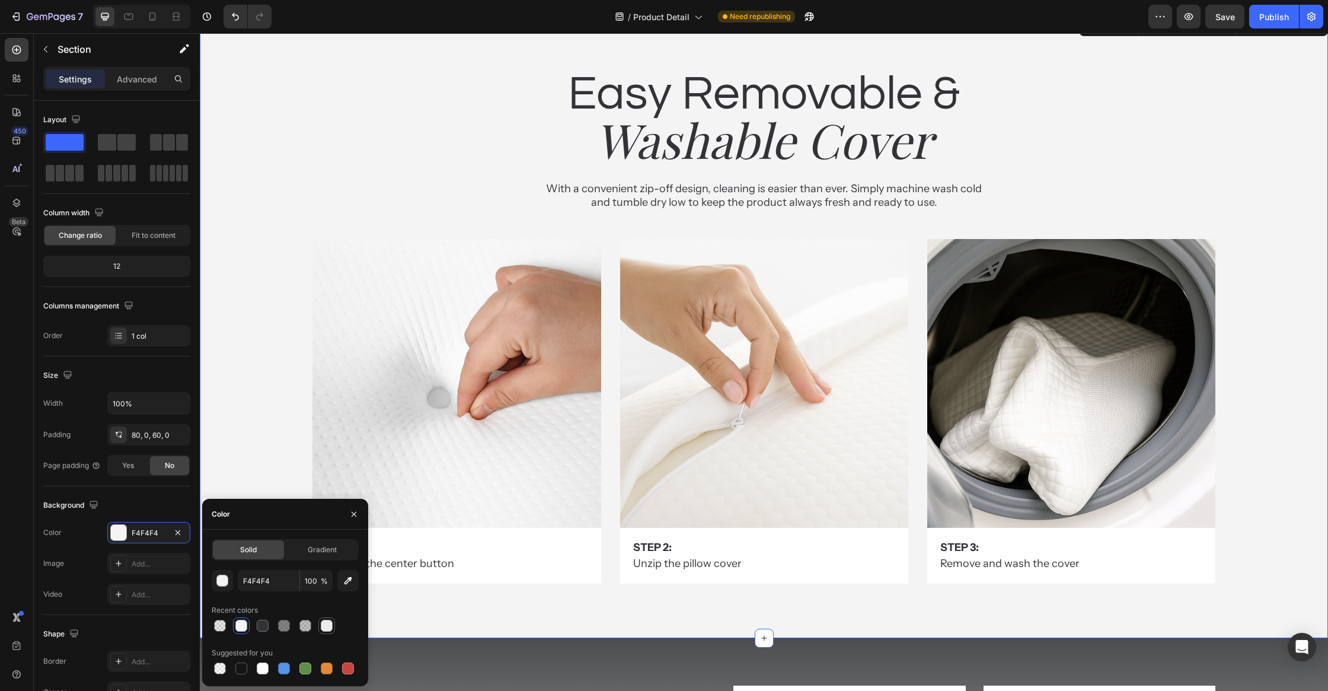
click at [330, 630] on div at bounding box center [327, 625] width 12 height 12
type input "EBECEC"
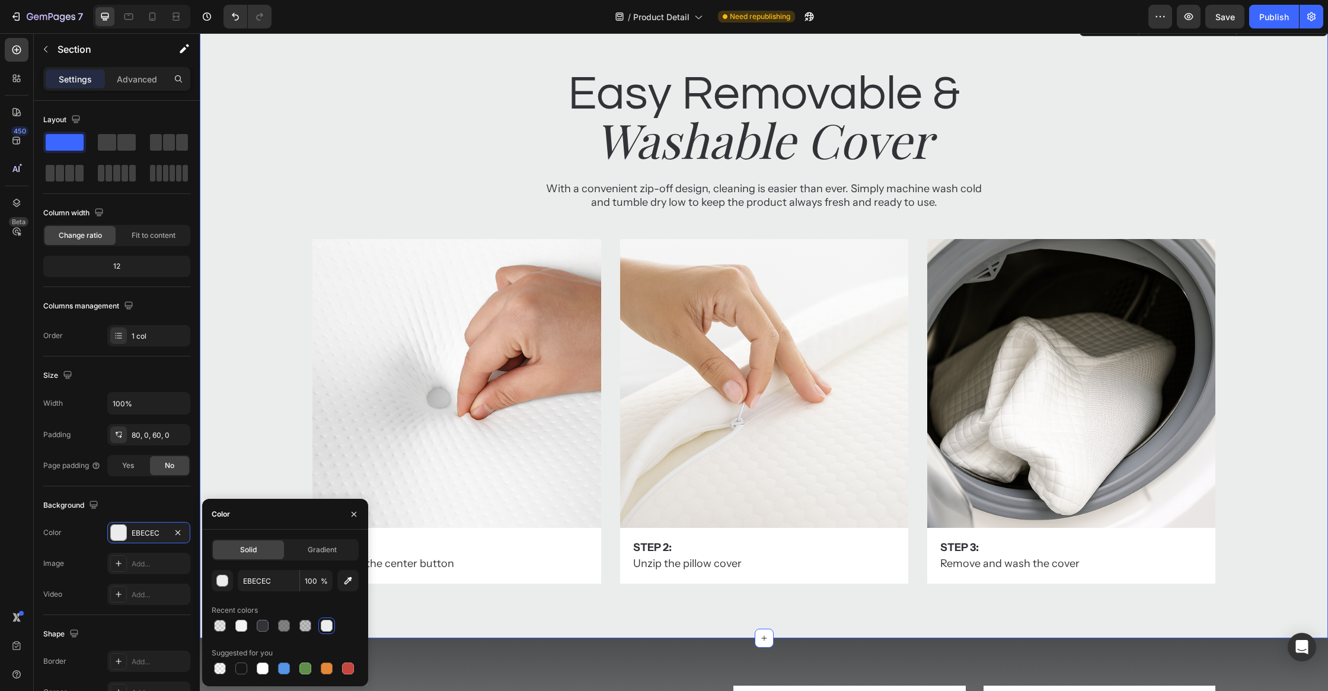
click at [461, 618] on div "Easy Removable & Heading Washable Cover Heading With a convenient zip-off desig…" at bounding box center [764, 327] width 1128 height 624
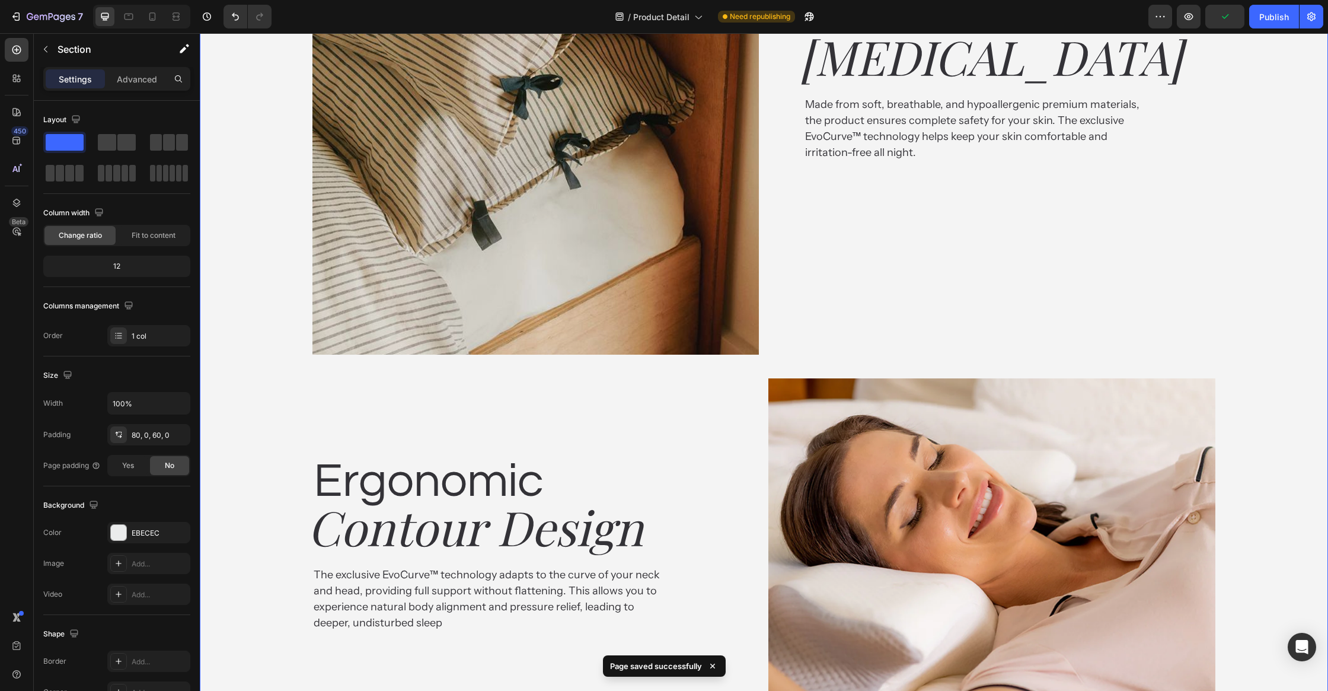
scroll to position [2566, 0]
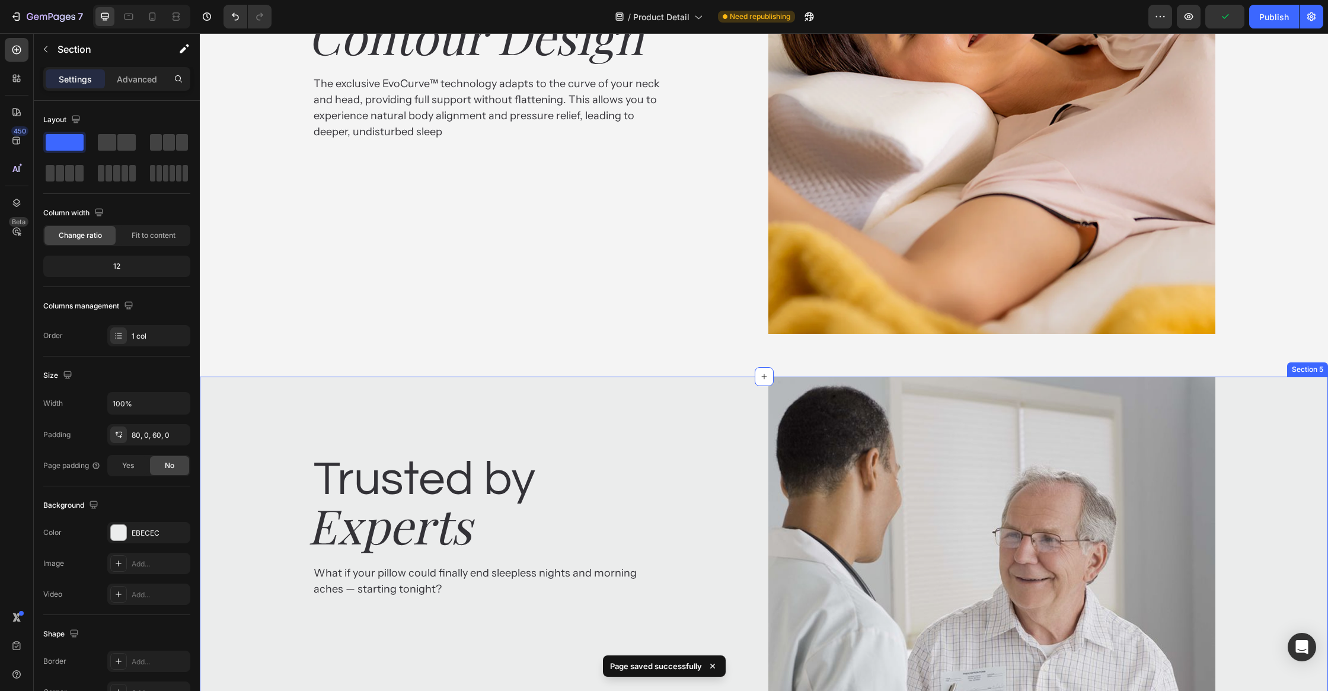
click at [262, 473] on div "Trusted by Heading Experts Heading What if your pillow could finally end sleepl…" at bounding box center [764, 611] width 1128 height 470
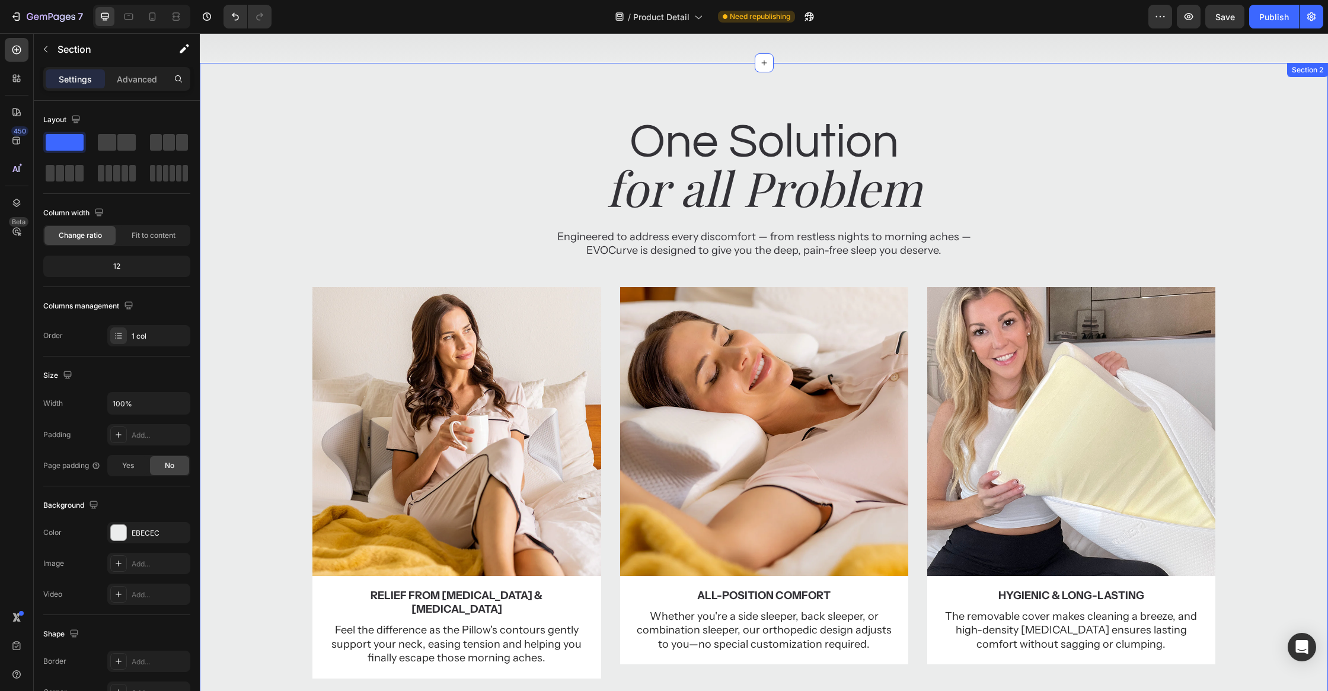
click at [258, 449] on div "Image Relief from Neck Pain & Stiffness Text Block Feel the difference as the P…" at bounding box center [764, 492] width 1128 height 410
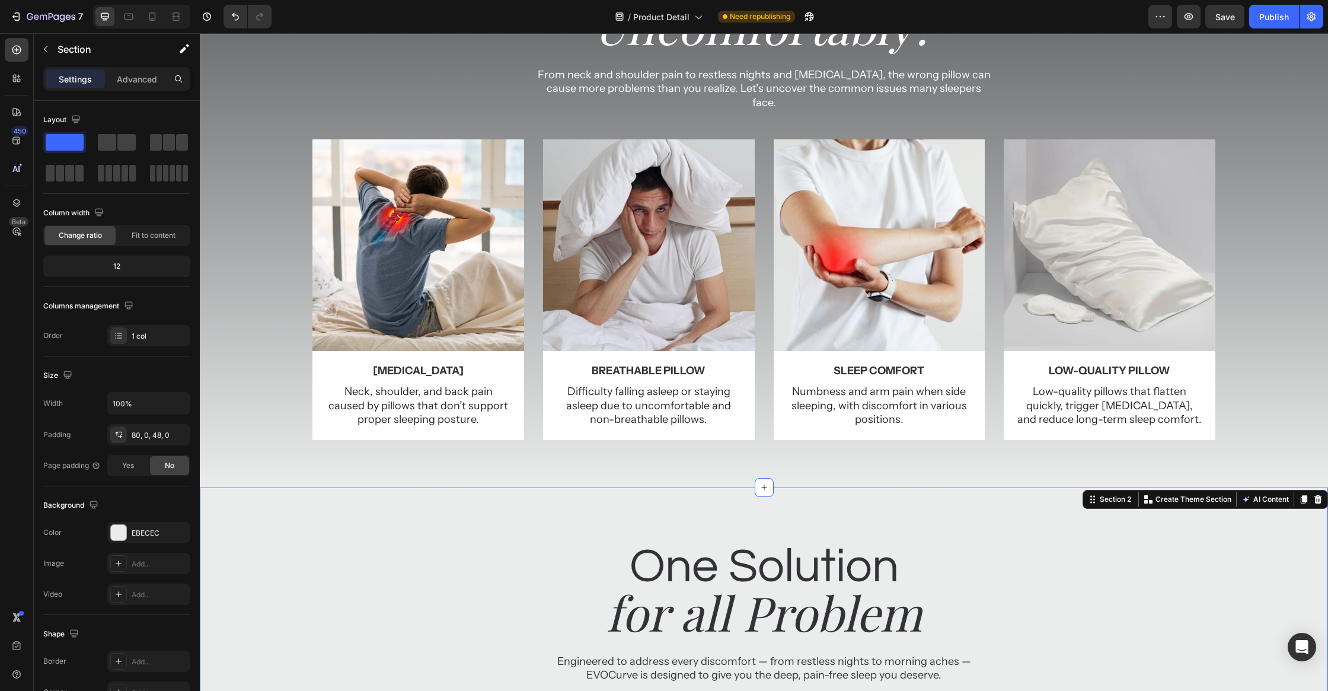
scroll to position [0, 0]
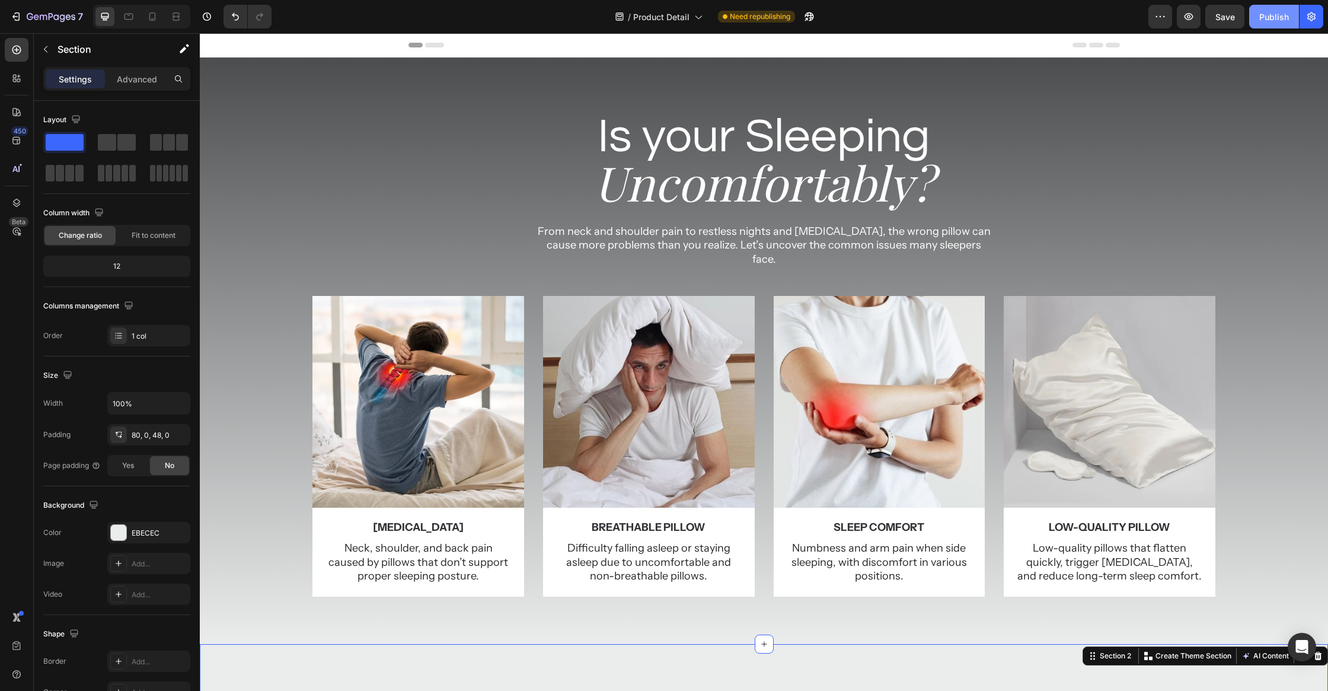
click at [1267, 25] on button "Publish" at bounding box center [1274, 17] width 50 height 24
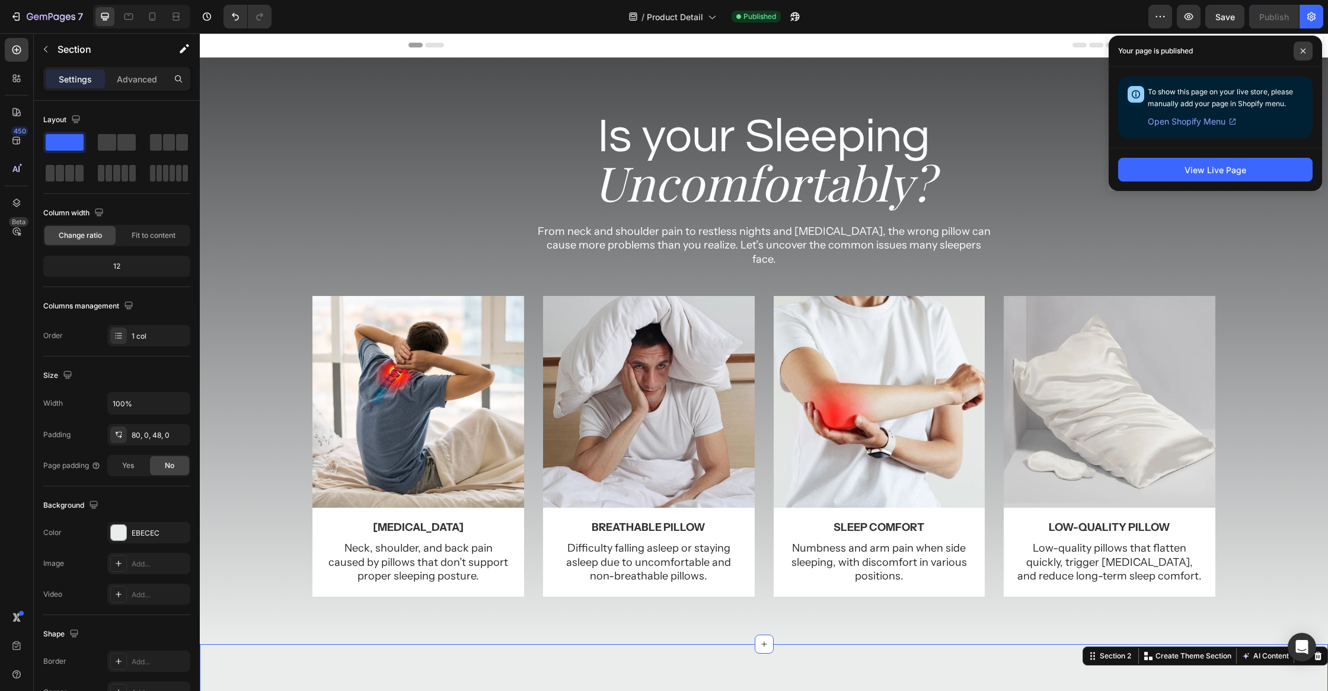
click at [1299, 53] on span at bounding box center [1302, 50] width 19 height 19
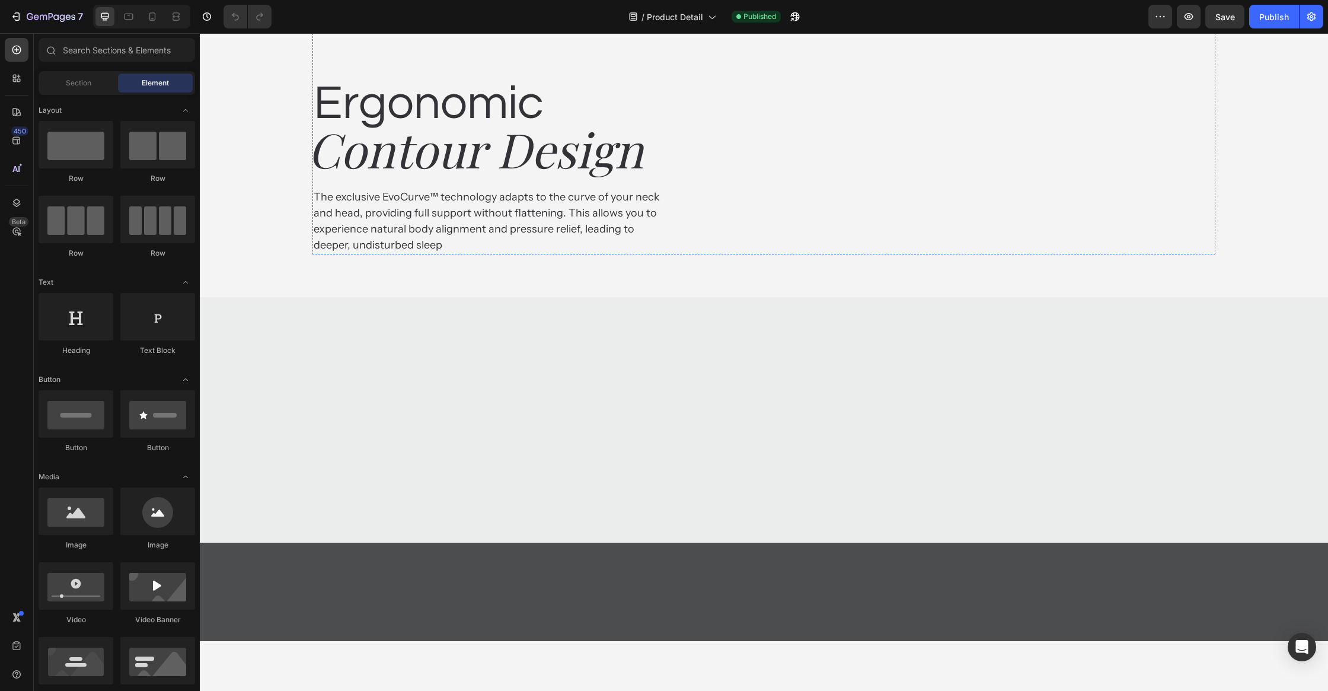
scroll to position [2149, 0]
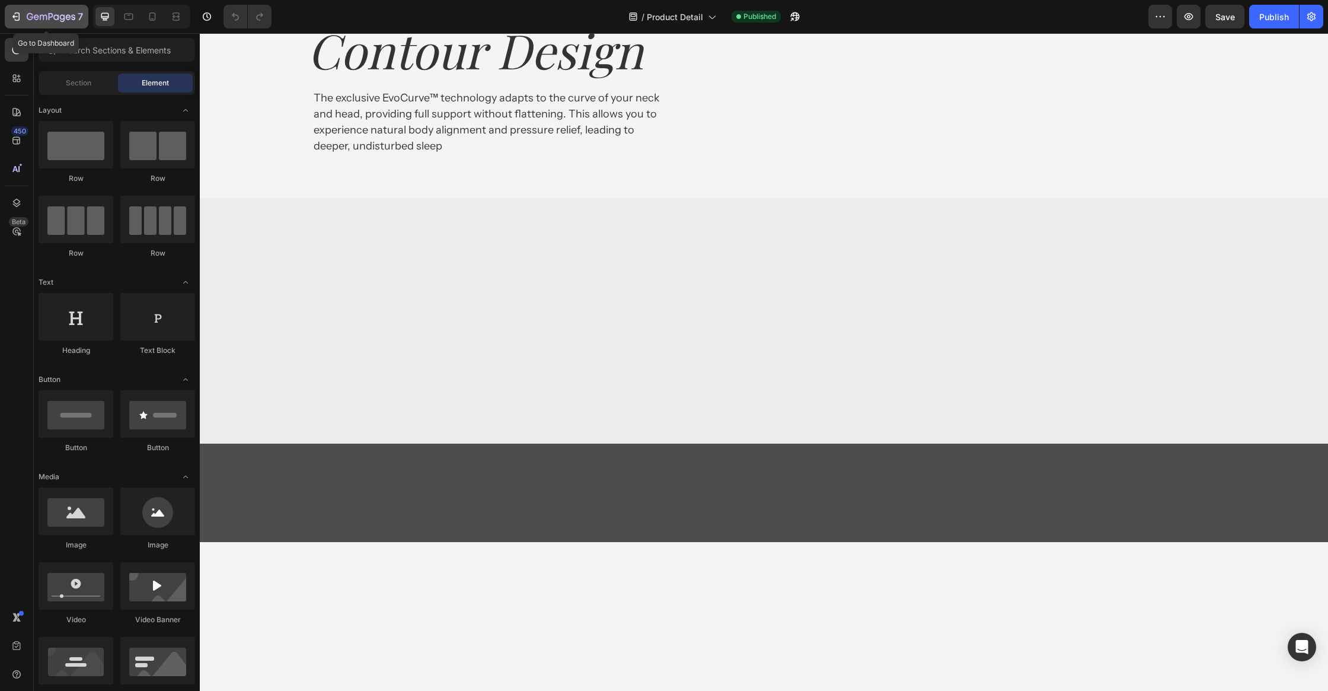
click at [56, 25] on button "7" at bounding box center [47, 17] width 84 height 24
